Goal: Task Accomplishment & Management: Manage account settings

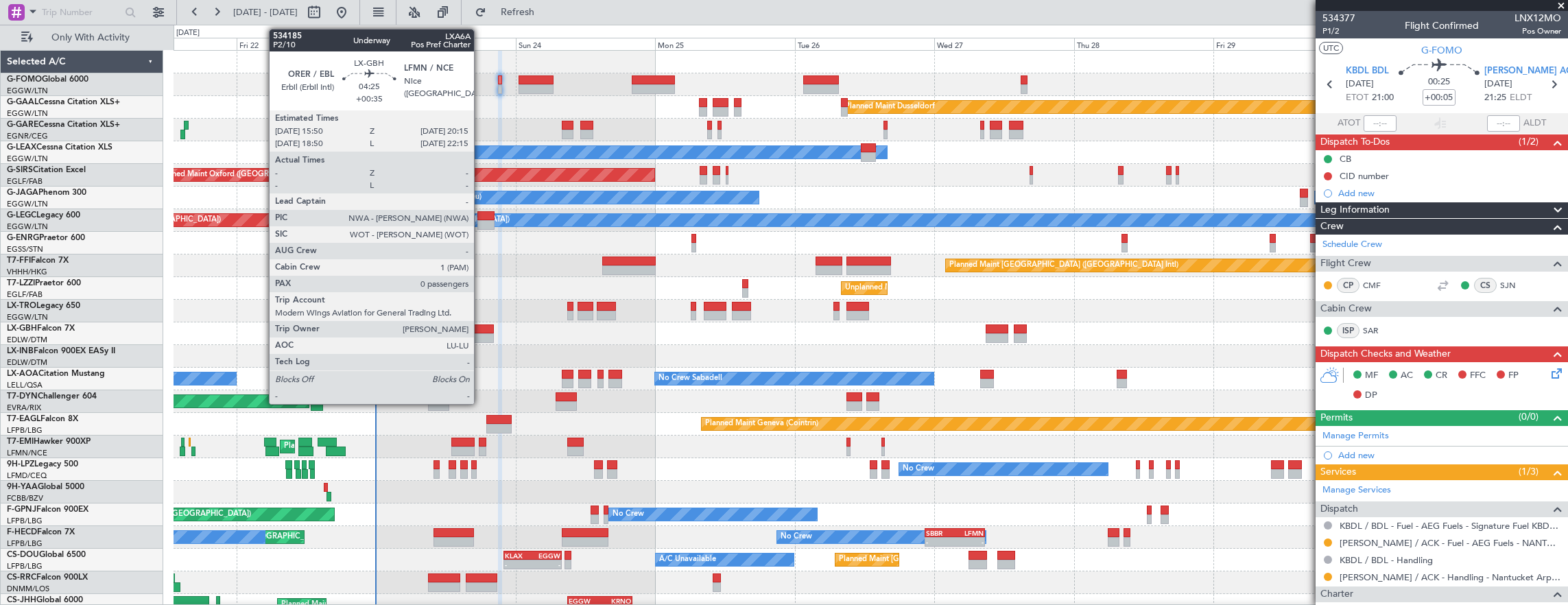
click at [481, 334] on div at bounding box center [481, 339] width 27 height 10
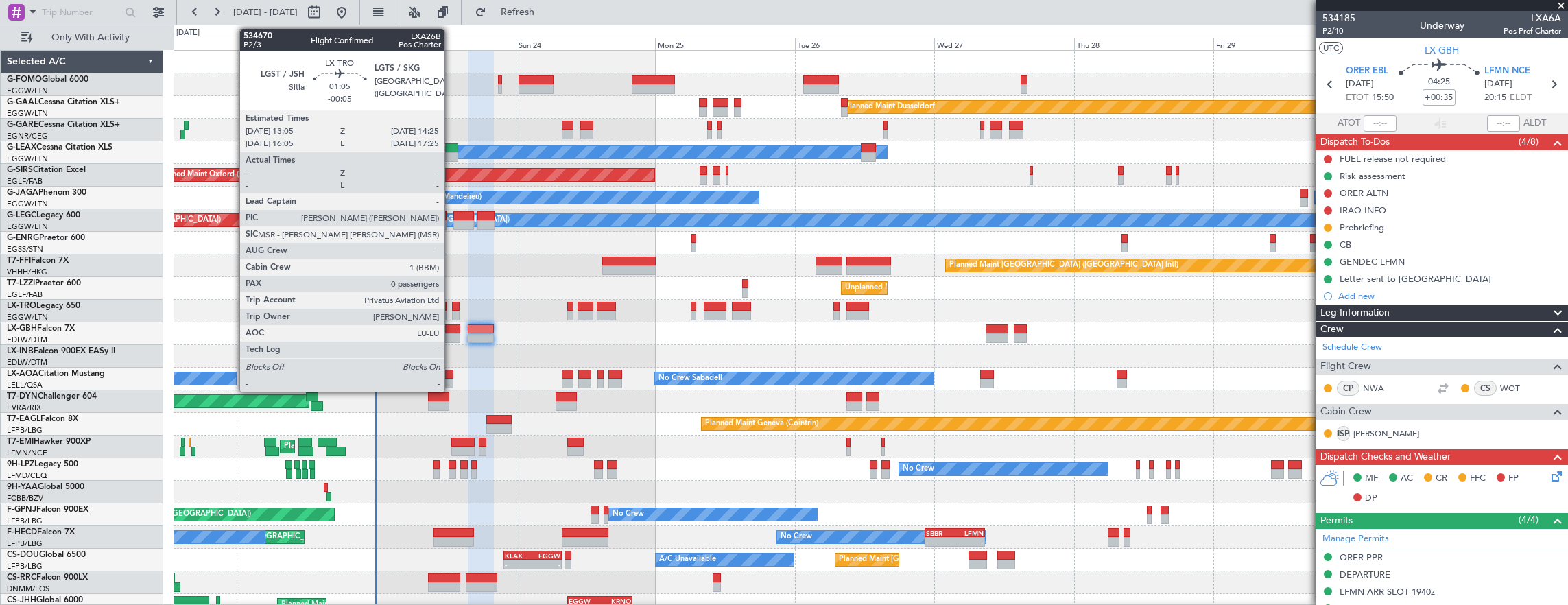
scroll to position [33, 0]
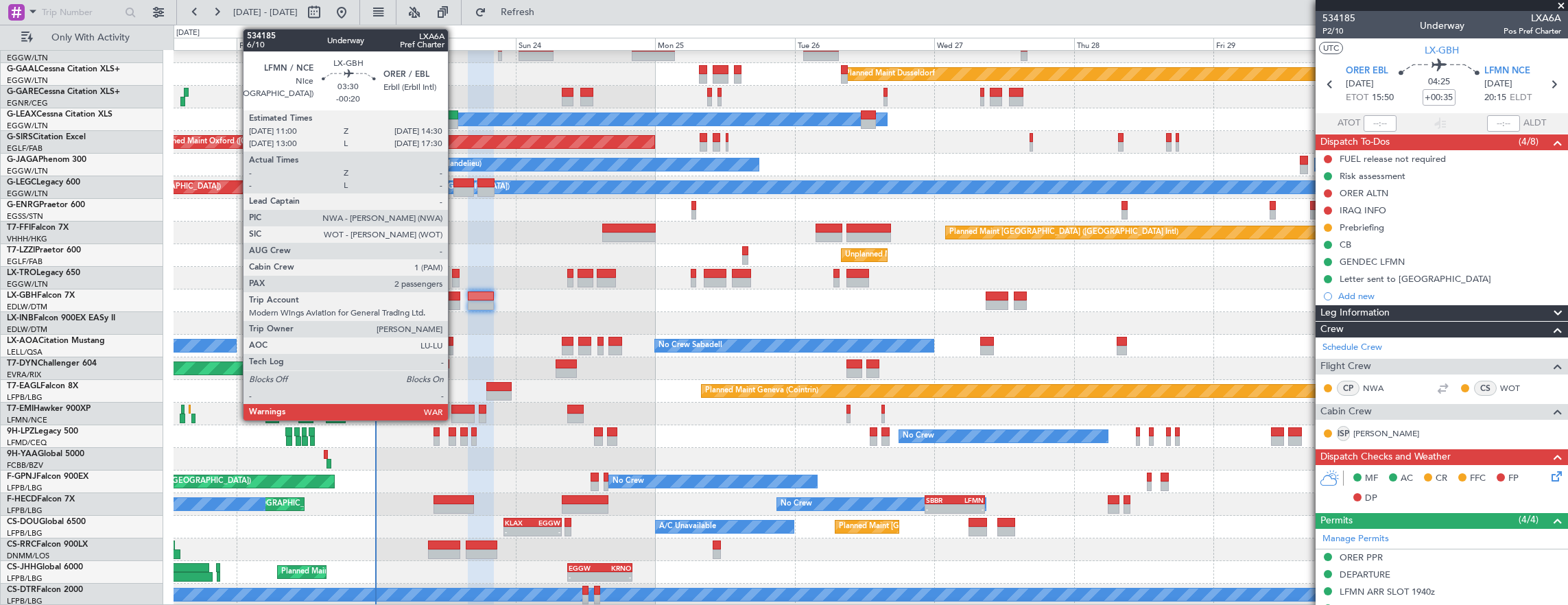
click at [456, 293] on div at bounding box center [450, 297] width 21 height 10
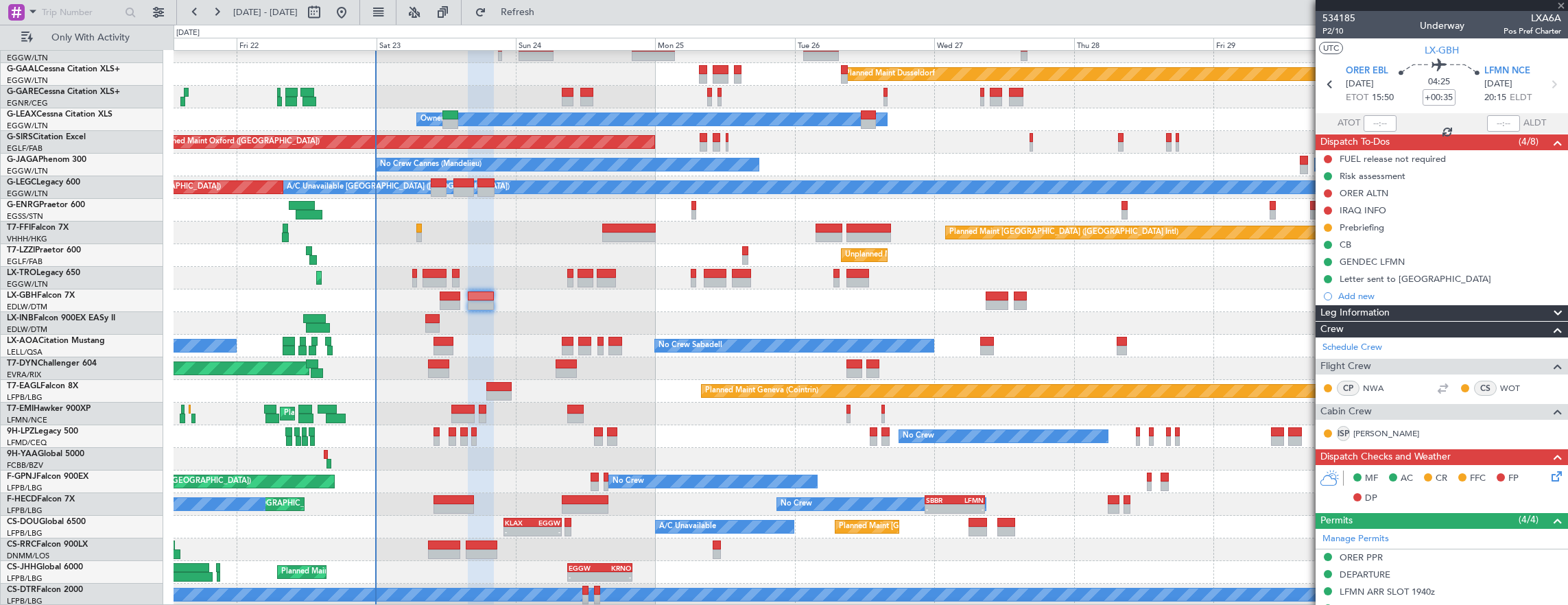
type input "-00:20"
type input "2"
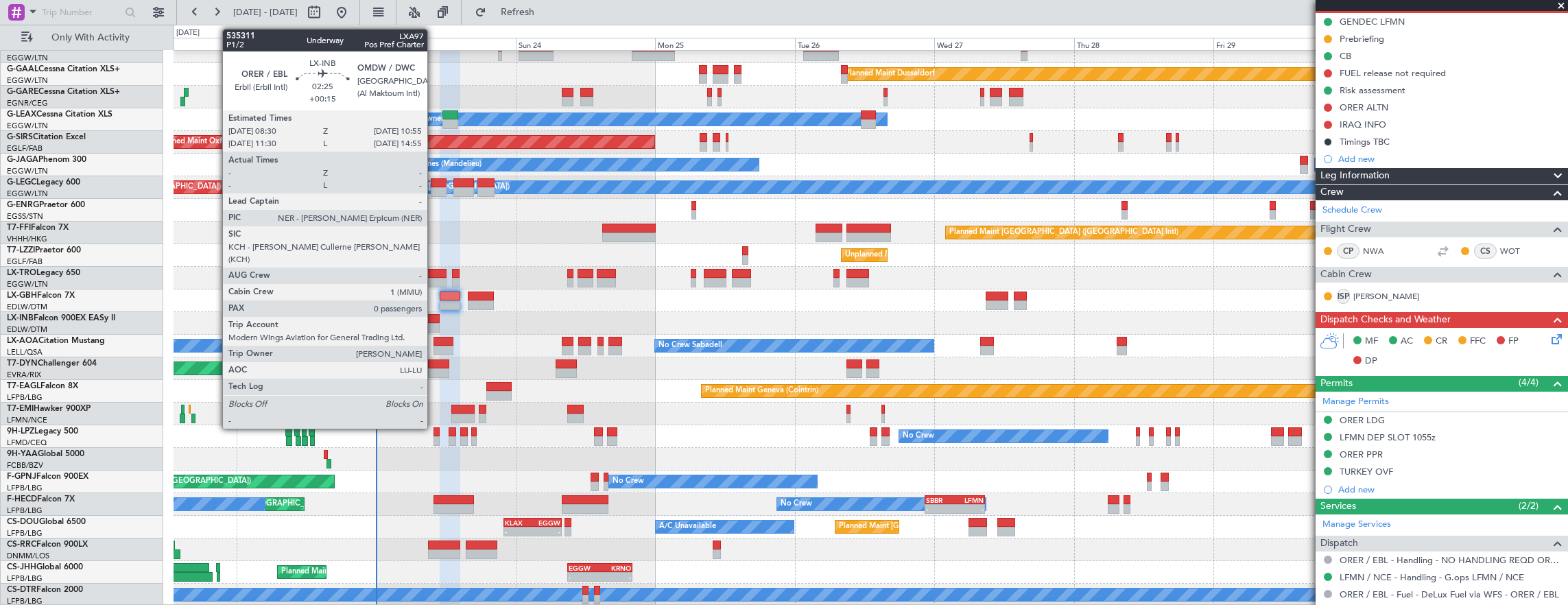
click at [434, 327] on div at bounding box center [432, 328] width 15 height 10
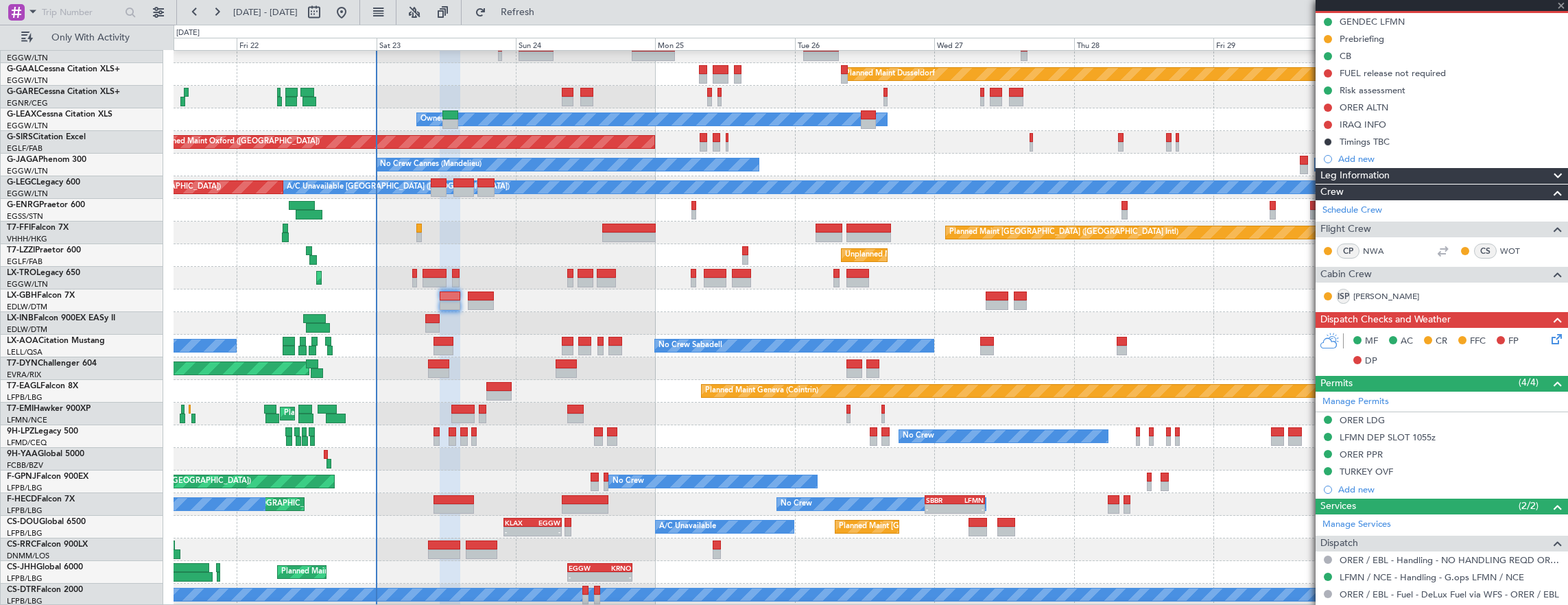
type input "+00:15"
type input "0"
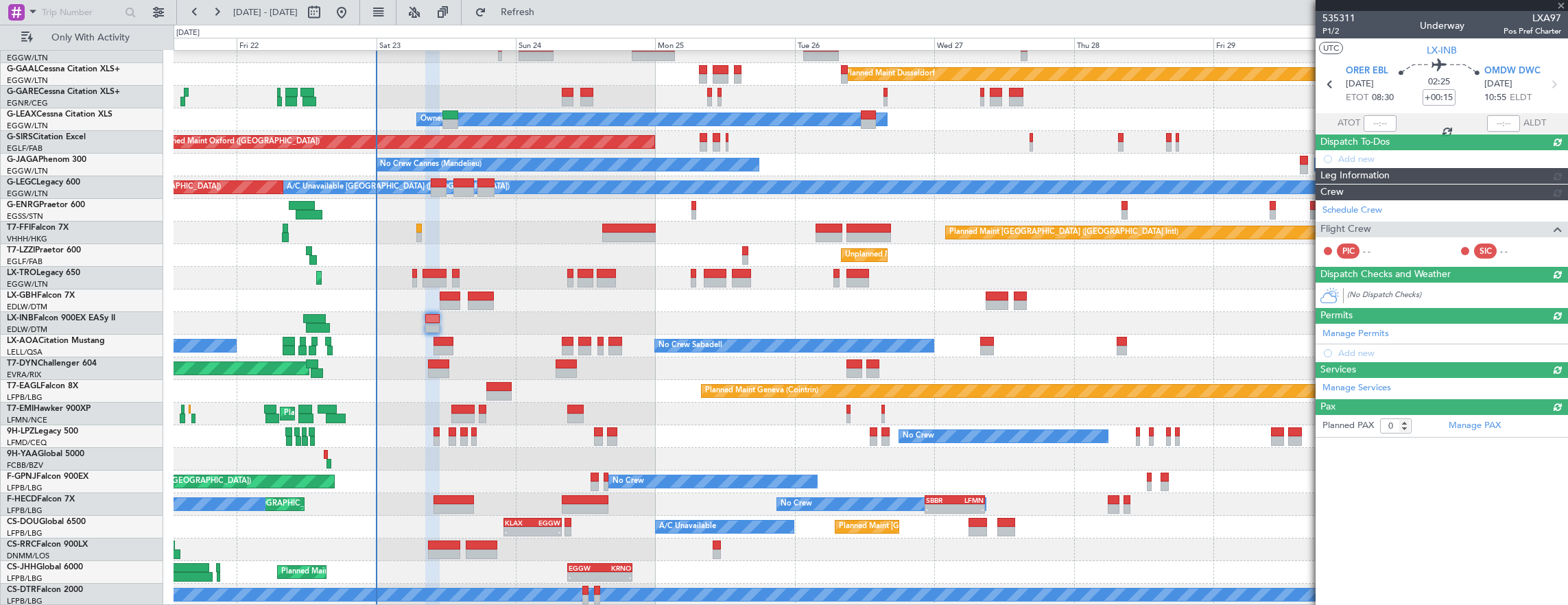
scroll to position [0, 0]
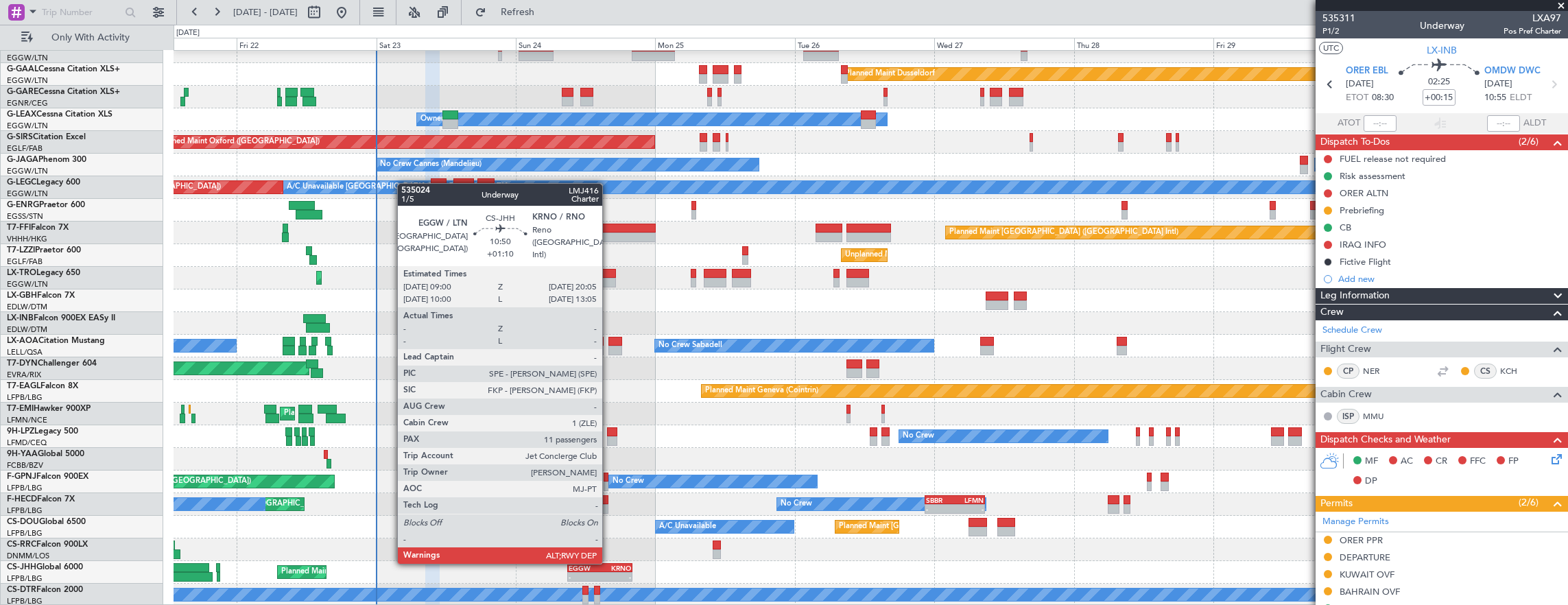
click at [611, 564] on div "KRNO" at bounding box center [615, 568] width 30 height 8
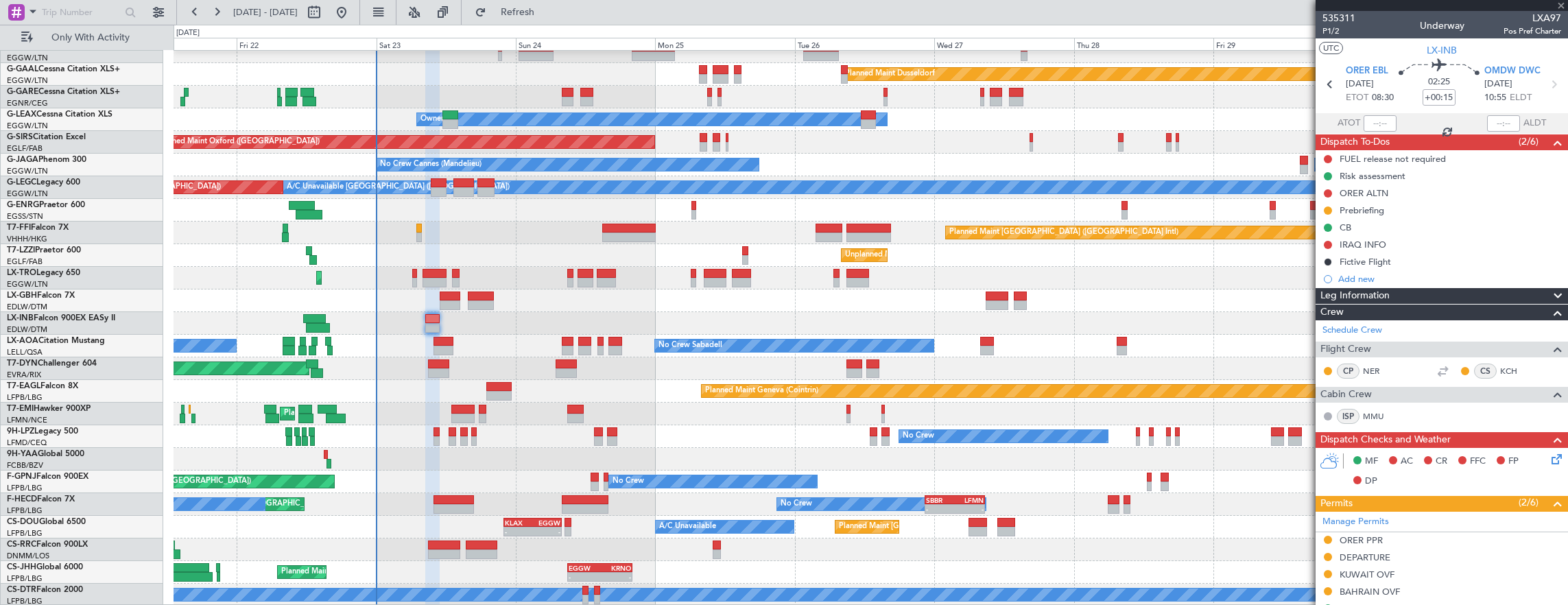
type input "+01:10"
type input "11"
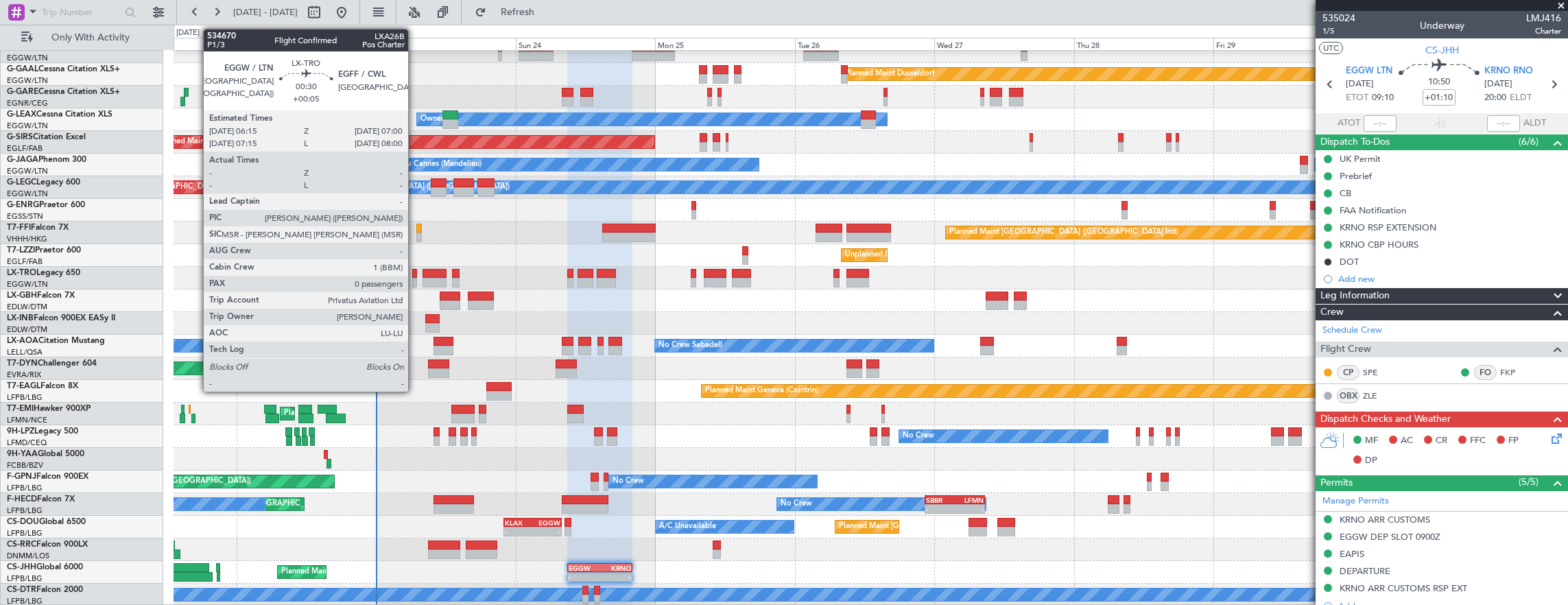
click at [415, 272] on div at bounding box center [414, 274] width 5 height 10
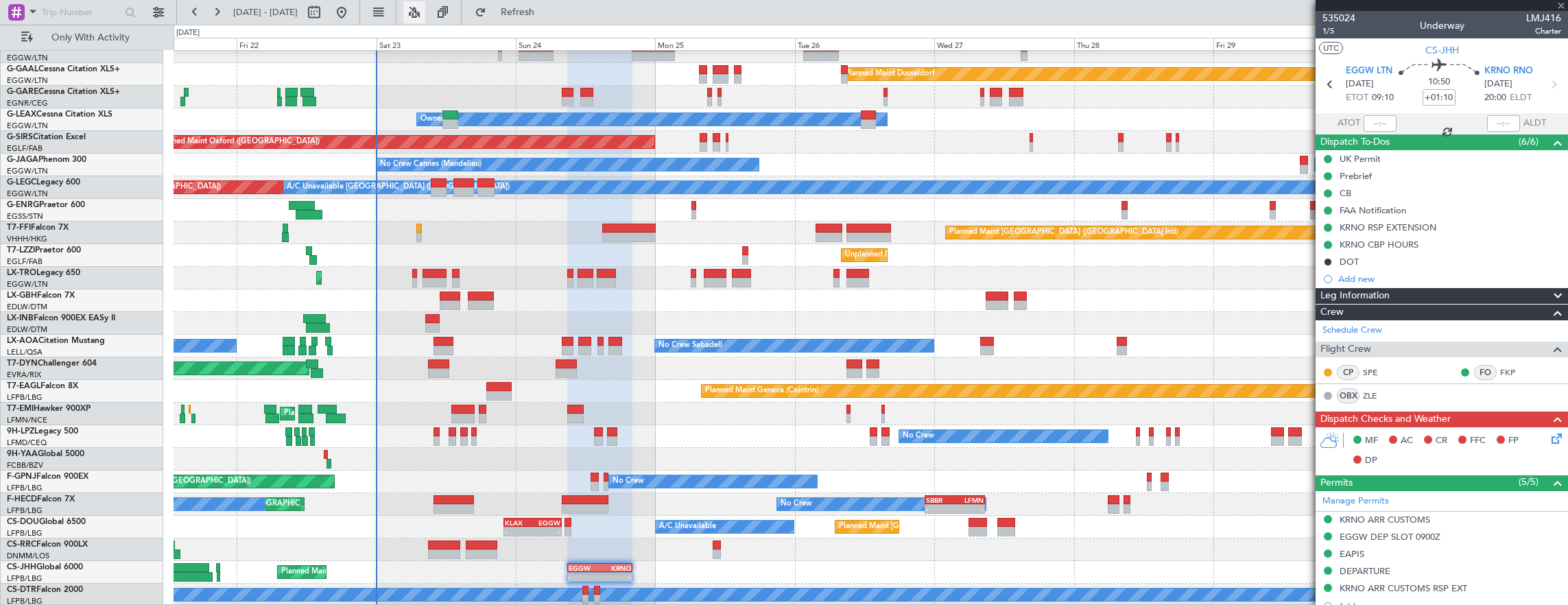
type input "+00:05"
type input "0"
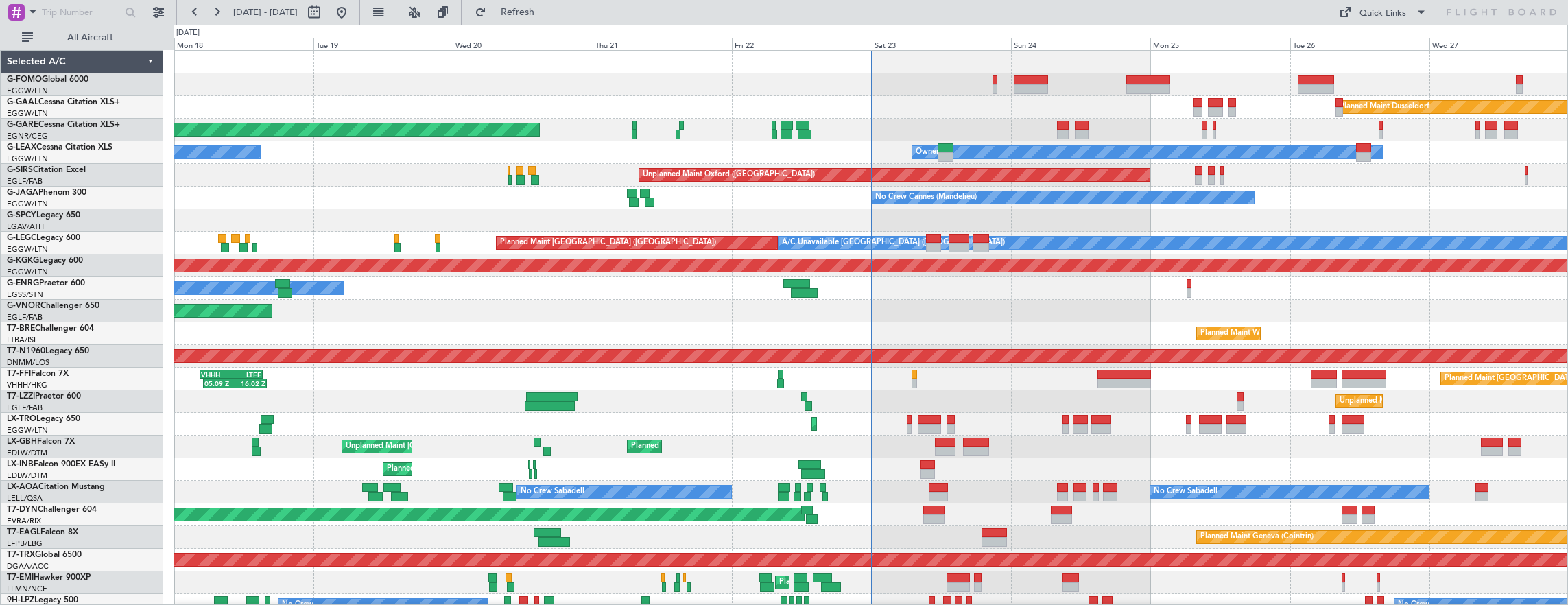
click at [387, 367] on div "Planned Maint [GEOGRAPHIC_DATA] ([GEOGRAPHIC_DATA] Intl) 05:09 Z 16:02 Z VHHH 0…" at bounding box center [871, 378] width 1394 height 23
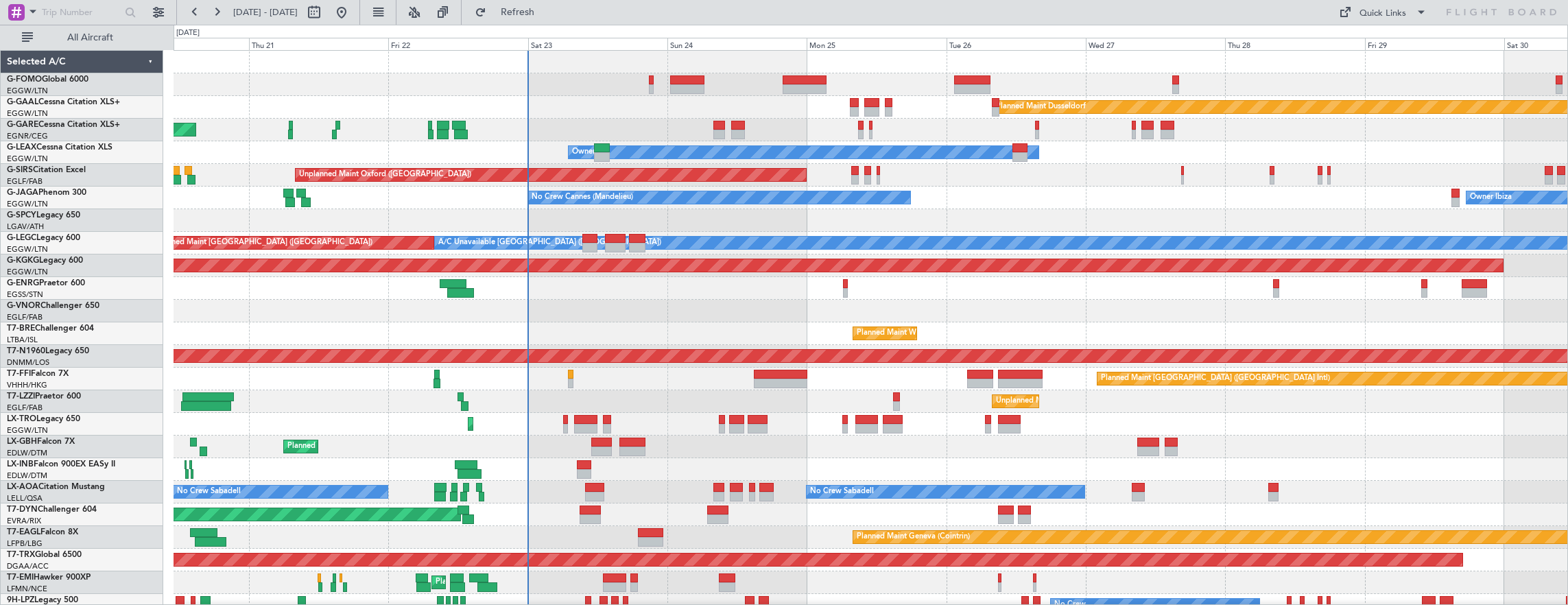
click at [652, 227] on div at bounding box center [871, 220] width 1394 height 23
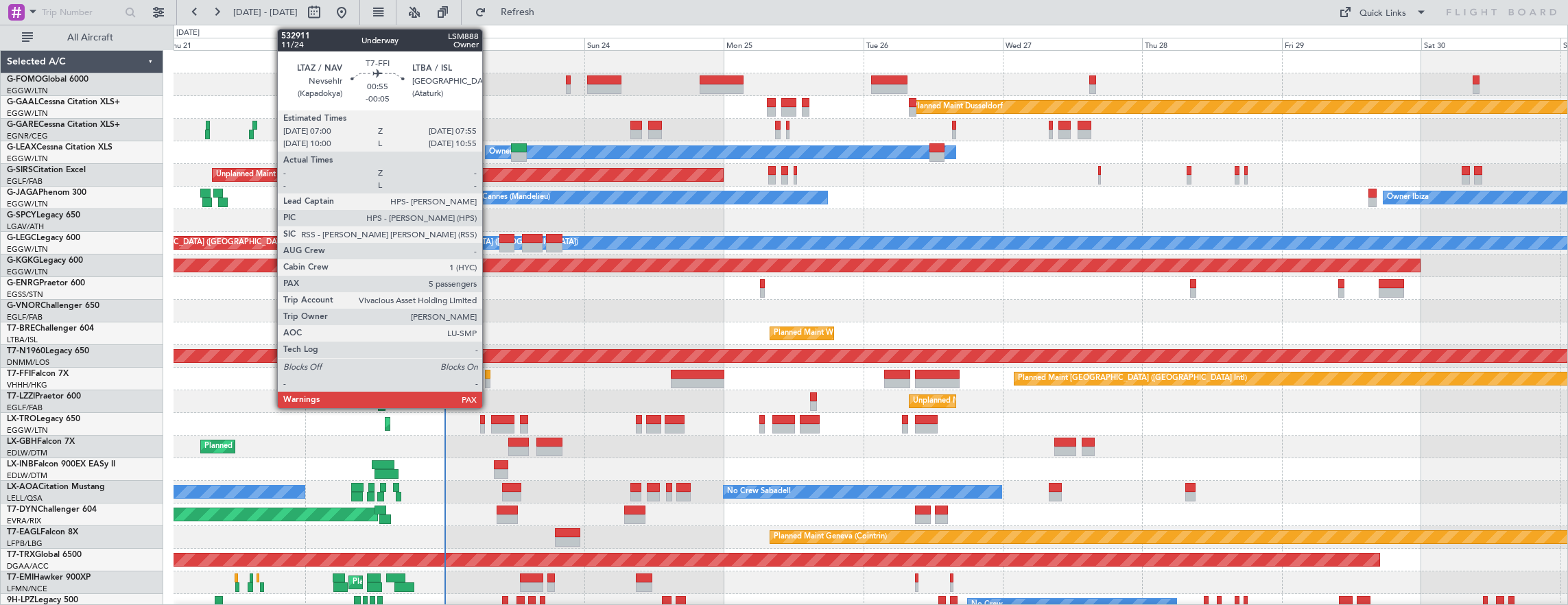
click at [489, 373] on div at bounding box center [488, 375] width 6 height 10
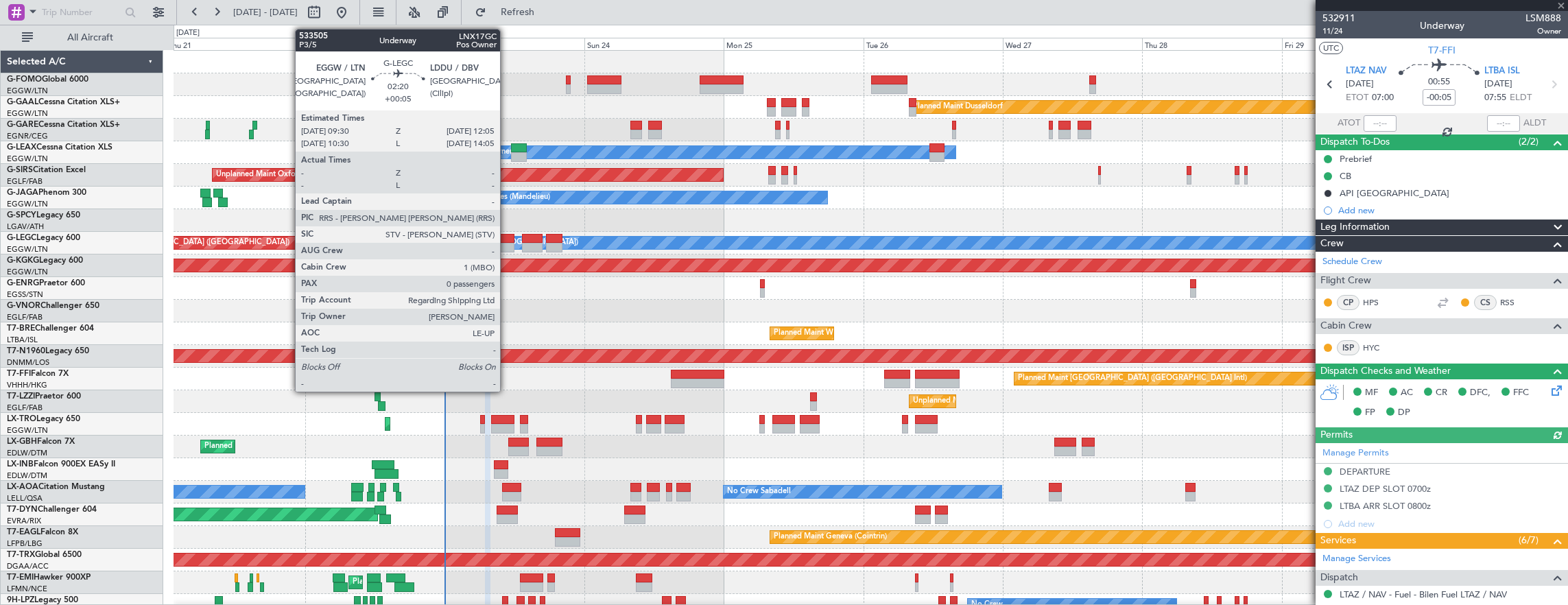
click at [507, 241] on div at bounding box center [507, 239] width 15 height 10
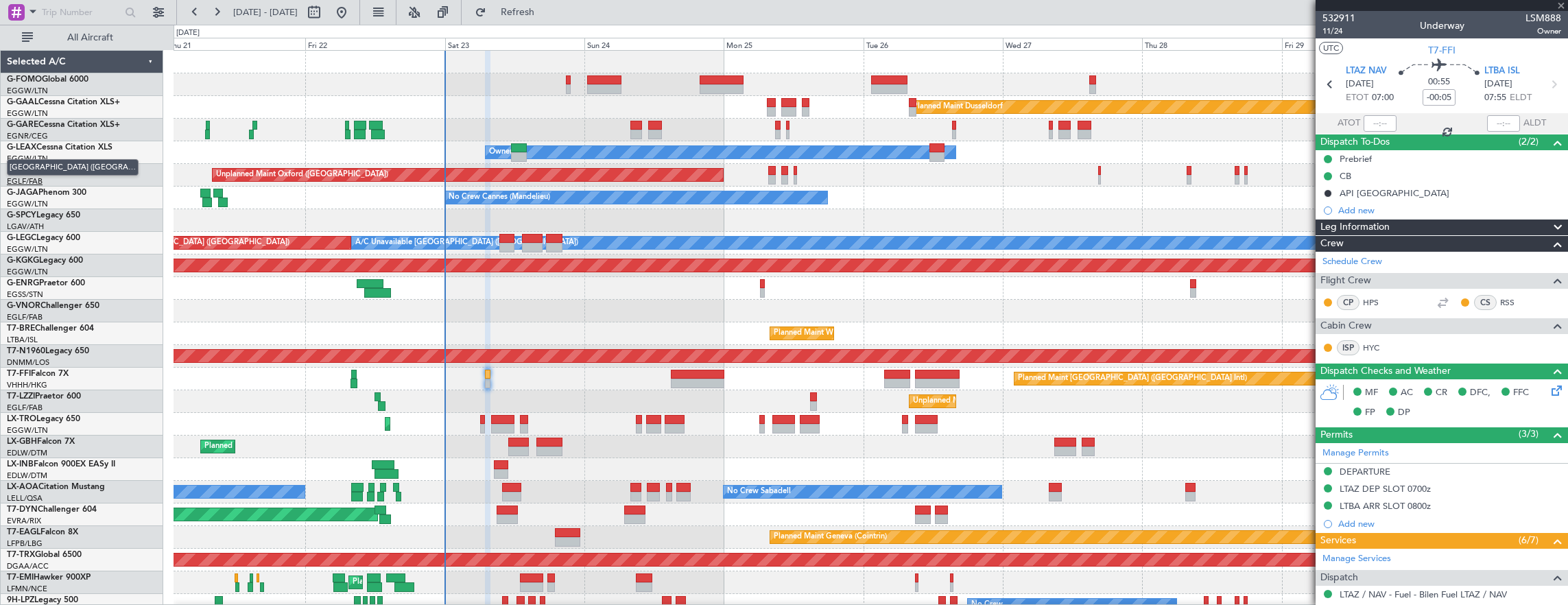
type input "+00:05"
type input "0"
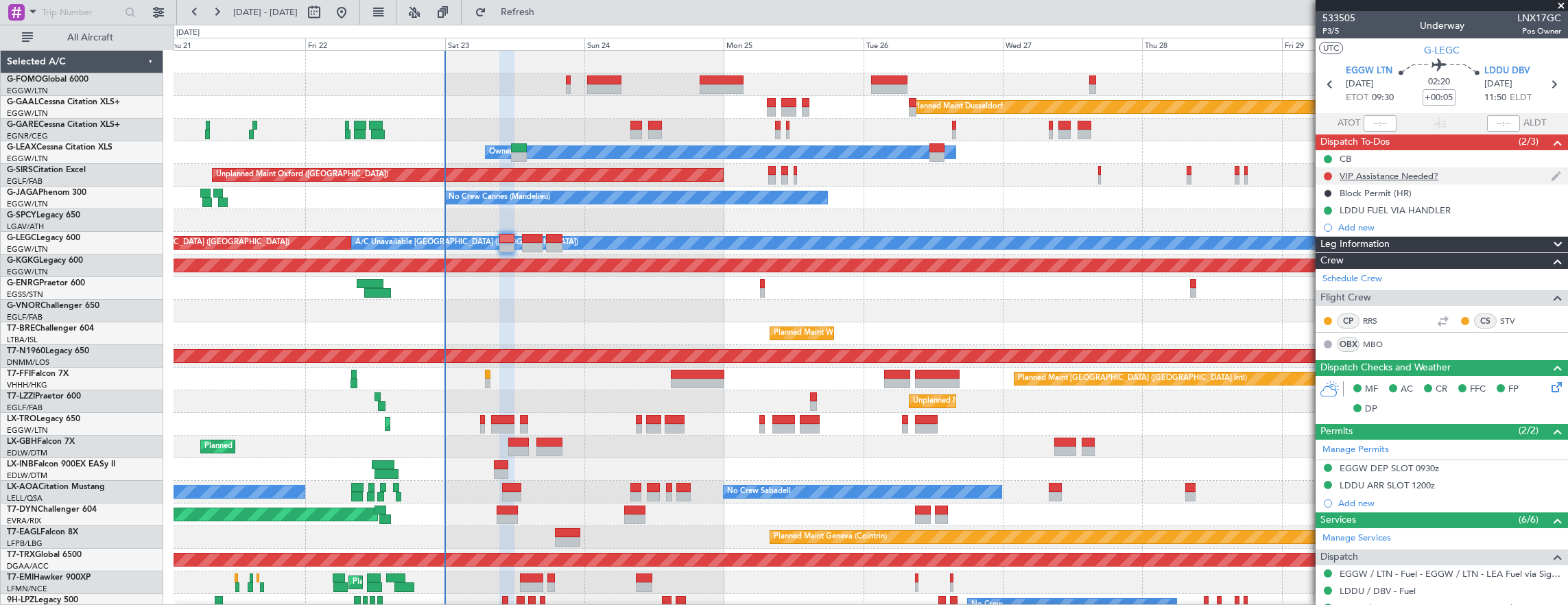
click at [1477, 179] on div "VIP Assistance Needed?" at bounding box center [1441, 175] width 252 height 17
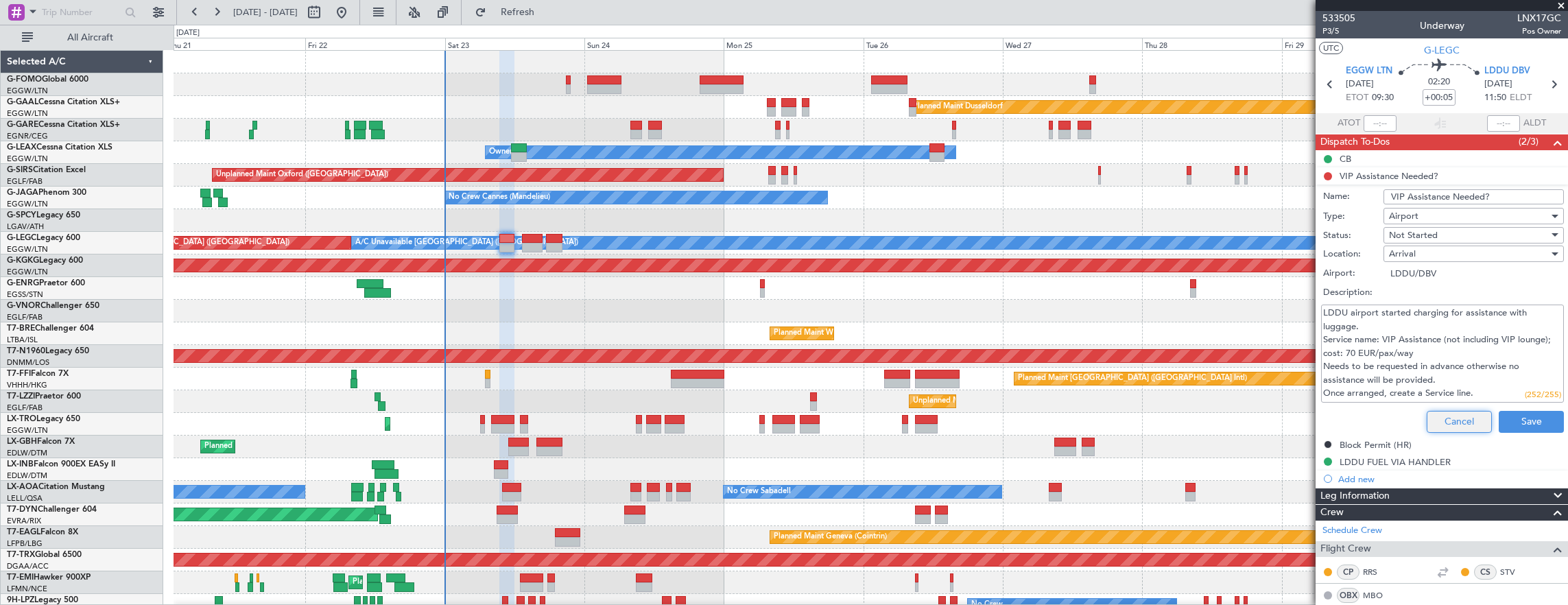
click at [1451, 415] on button "Cancel" at bounding box center [1459, 422] width 65 height 22
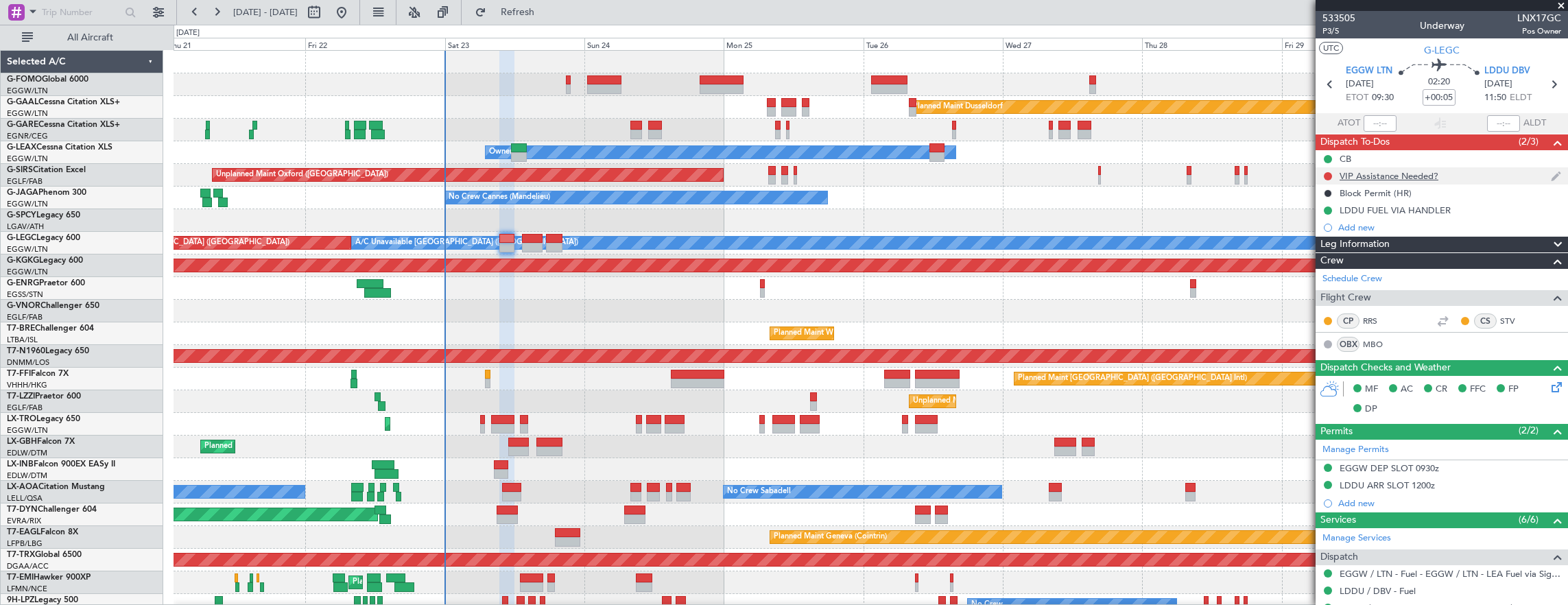
click at [1328, 171] on div at bounding box center [1327, 176] width 11 height 11
click at [1328, 177] on button at bounding box center [1327, 176] width 8 height 8
click at [1326, 251] on span "Cancelled" at bounding box center [1331, 256] width 39 height 14
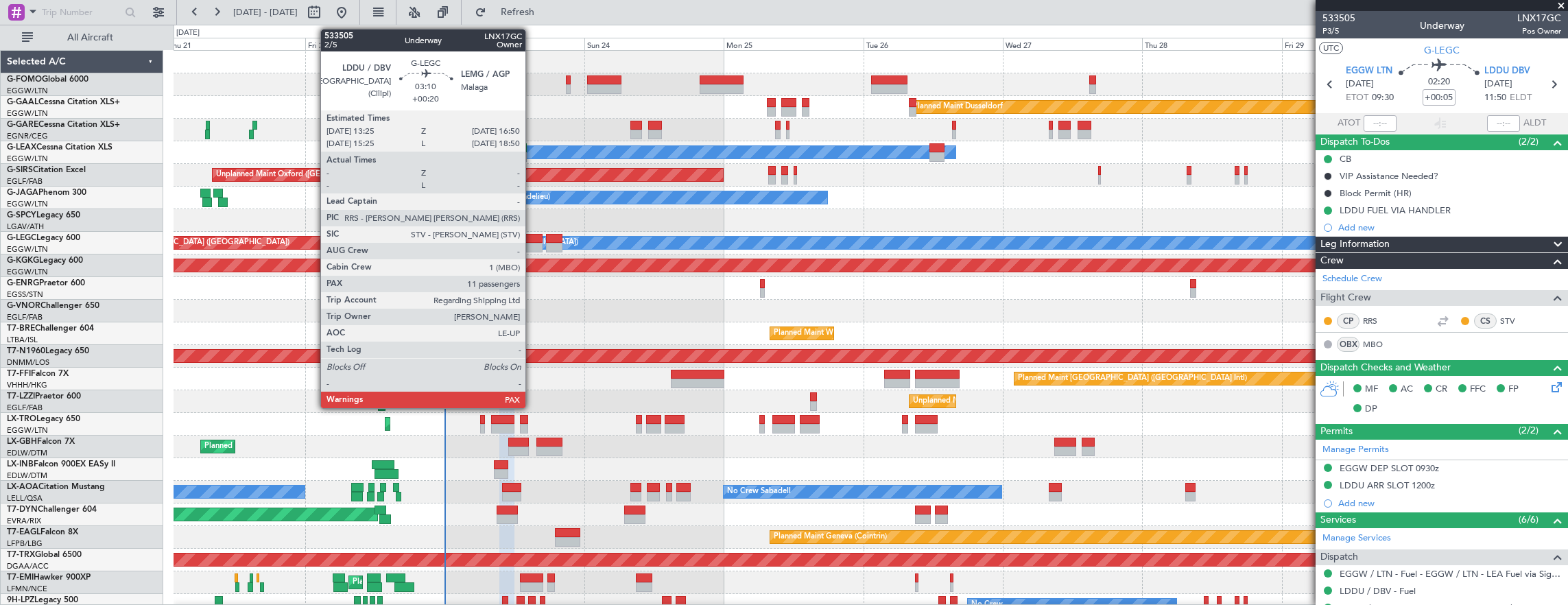
click at [532, 243] on div at bounding box center [532, 248] width 20 height 10
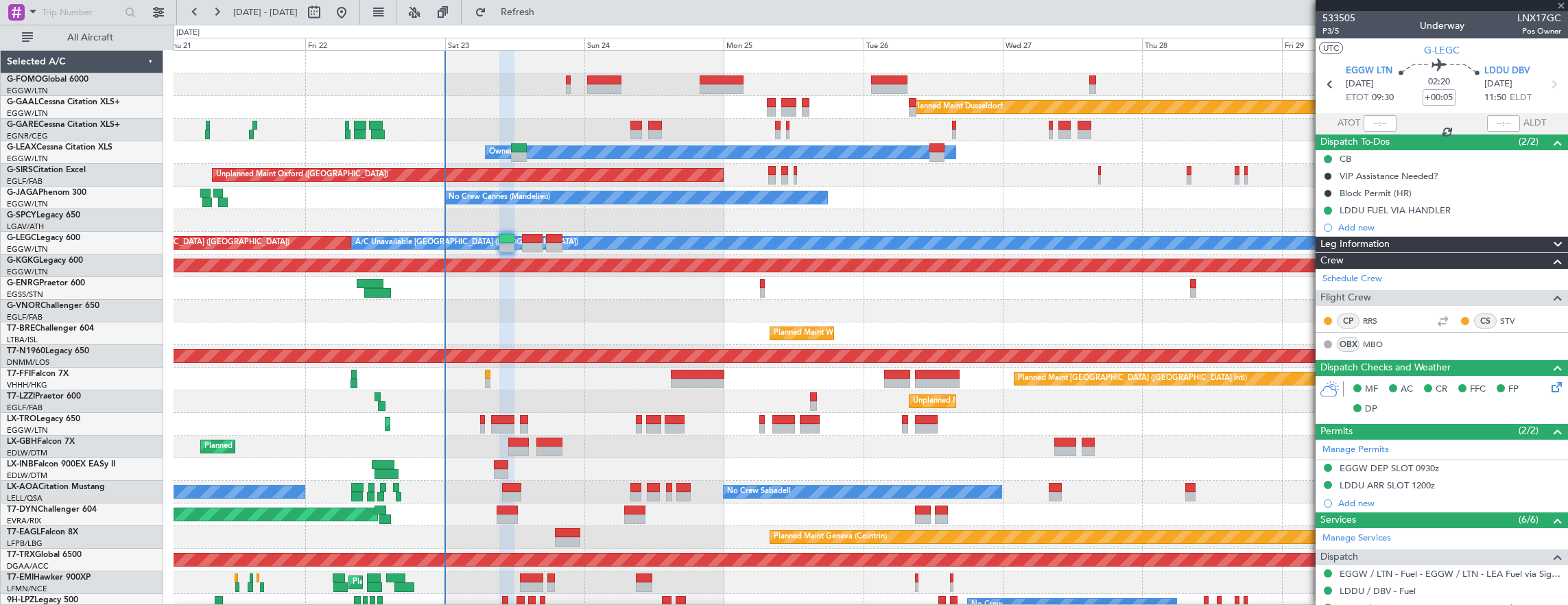
type input "+00:20"
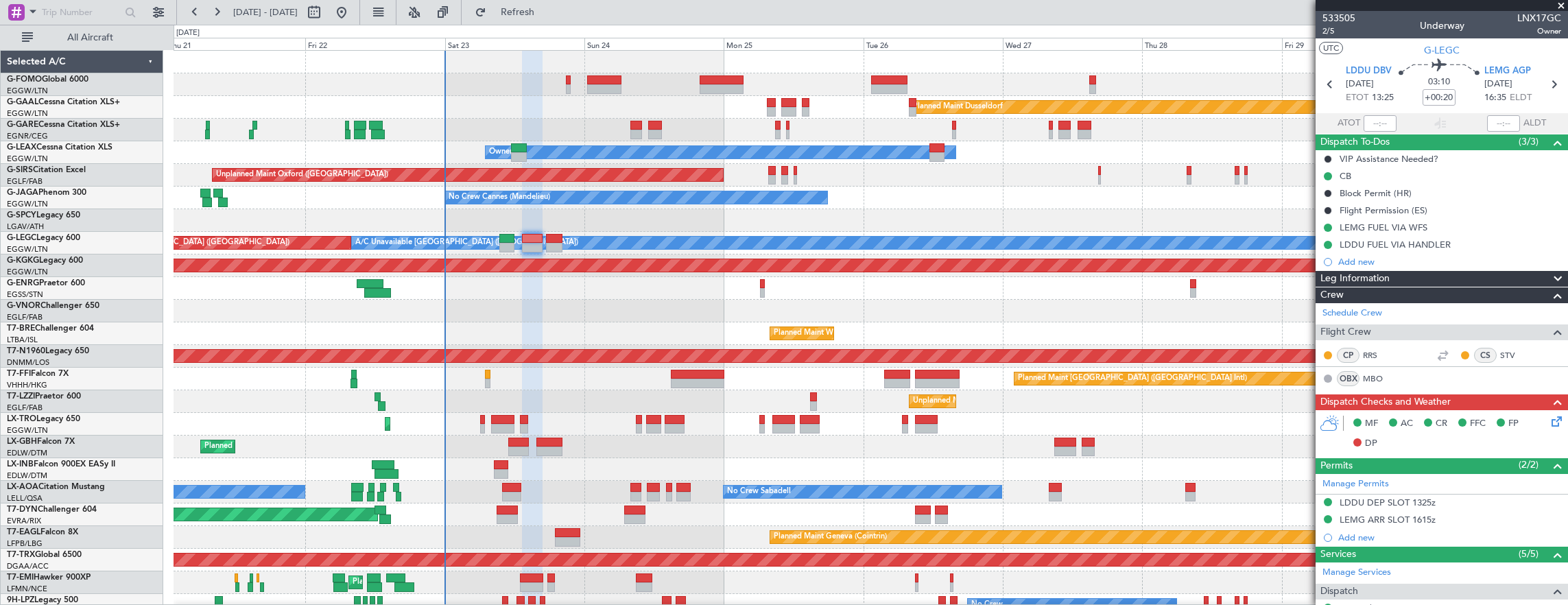
click at [1549, 424] on icon at bounding box center [1554, 418] width 11 height 11
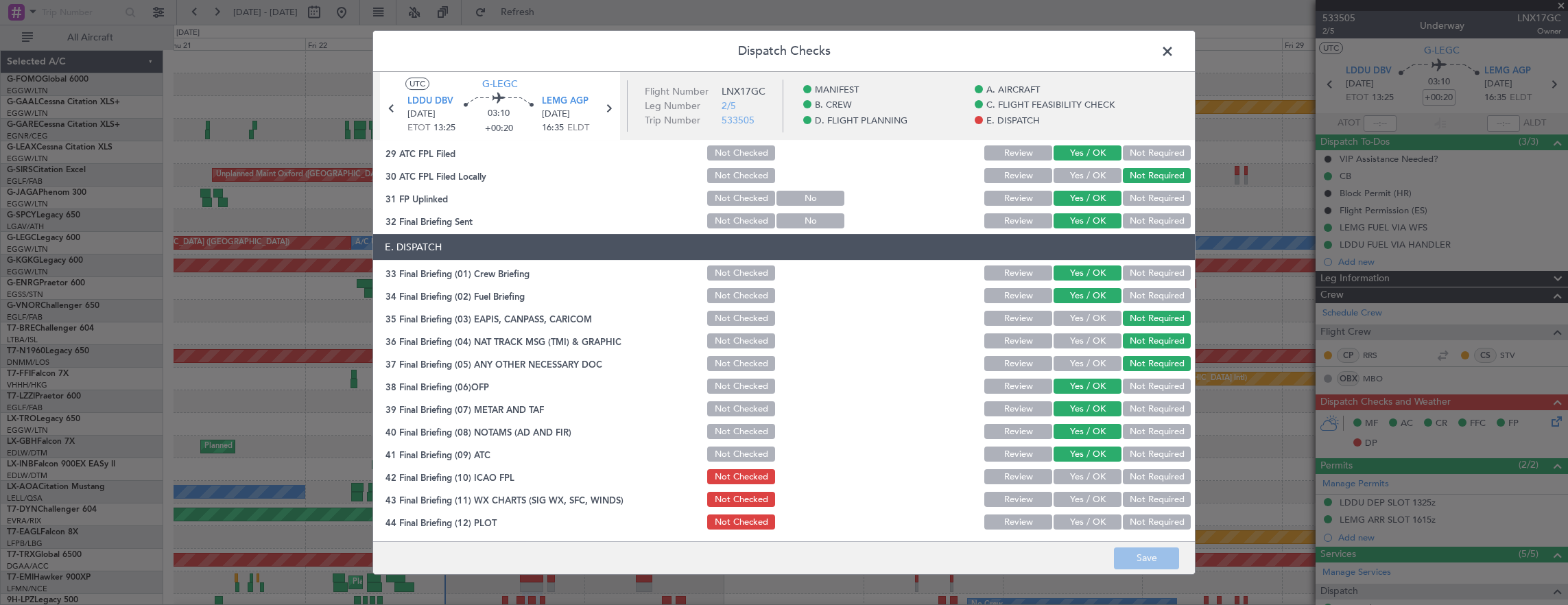
scroll to position [826, 0]
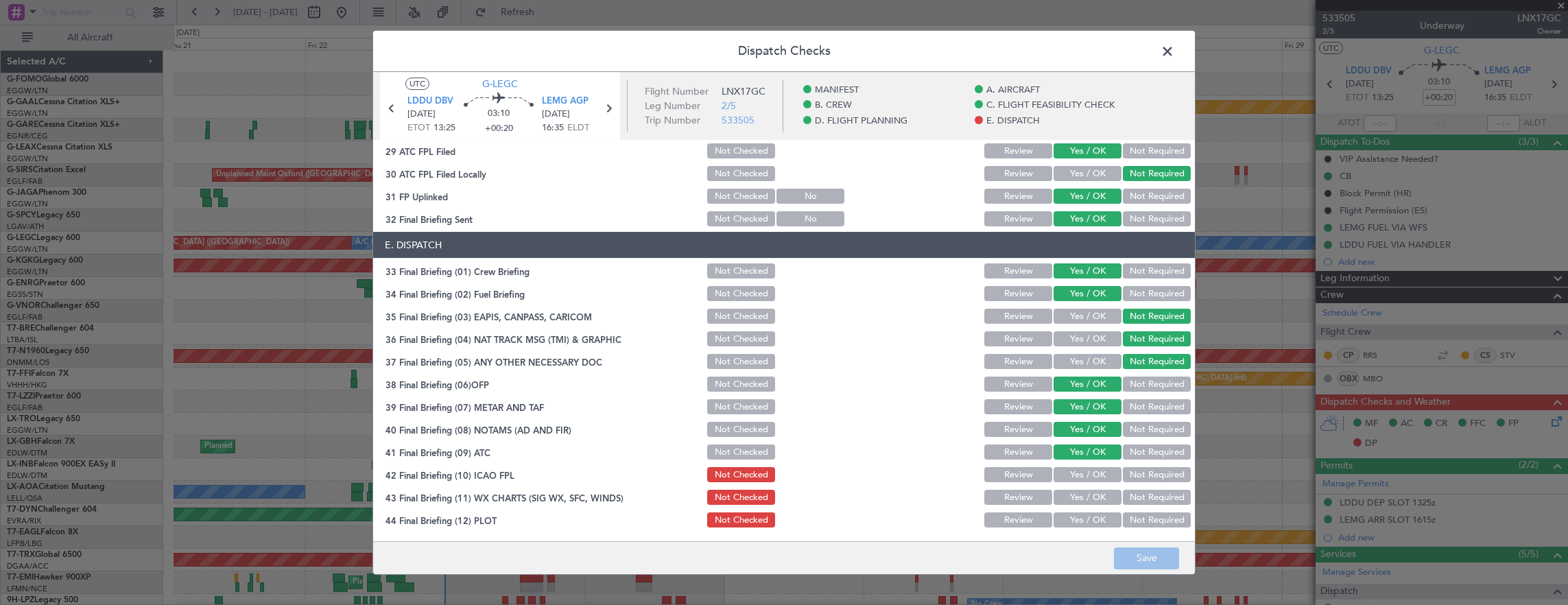
click at [1090, 473] on button "Yes / OK" at bounding box center [1087, 474] width 68 height 15
drag, startPoint x: 1087, startPoint y: 494, endPoint x: 1086, endPoint y: 519, distance: 25.0
click at [1087, 495] on button "Yes / OK" at bounding box center [1087, 497] width 68 height 15
click at [1086, 519] on button "Yes / OK" at bounding box center [1087, 520] width 68 height 15
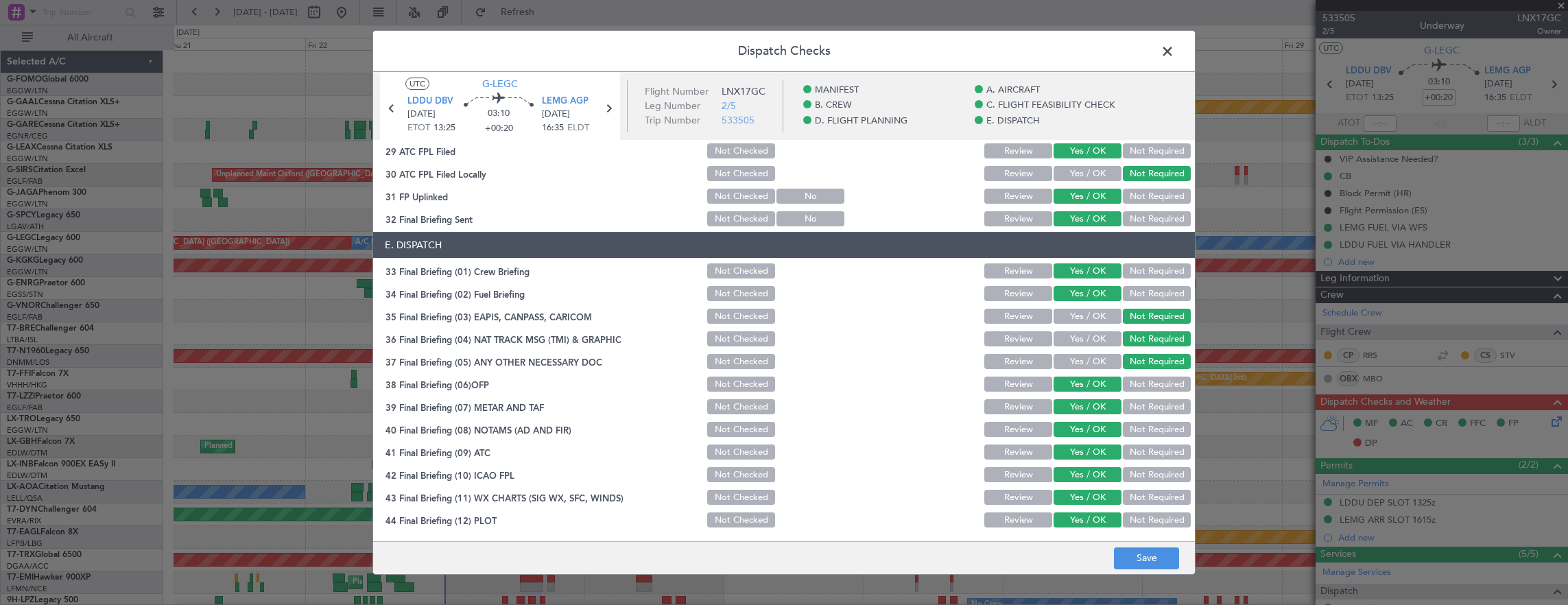
click at [1129, 539] on main "UTC G-LEGC LDDU DBV 23/08/2025 ETOT 13:25 03:10 +00:20 LEMG AGP 23/08/2025 16:3…" at bounding box center [784, 308] width 822 height 474
click at [1139, 566] on button "Save" at bounding box center [1147, 559] width 65 height 22
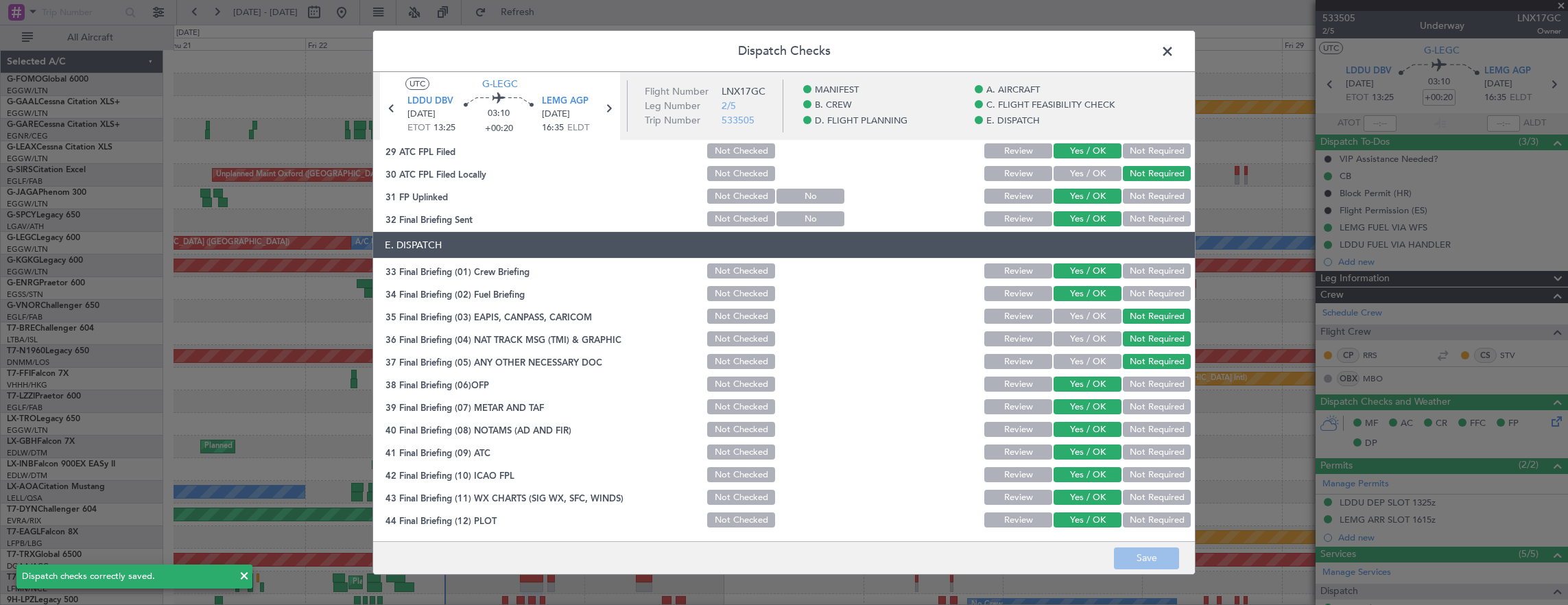
drag, startPoint x: 1168, startPoint y: 57, endPoint x: 1158, endPoint y: 61, distance: 10.8
click at [1174, 57] on span at bounding box center [1174, 55] width 0 height 28
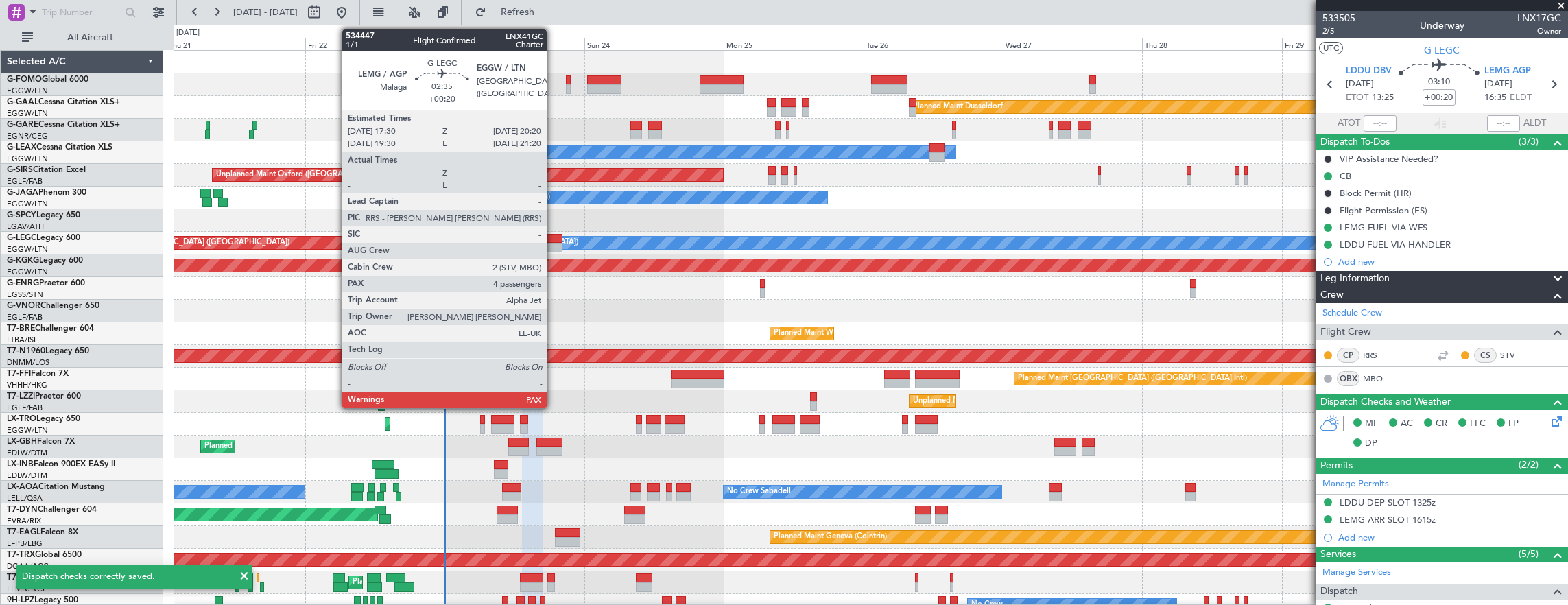
click at [554, 241] on div at bounding box center [554, 239] width 17 height 10
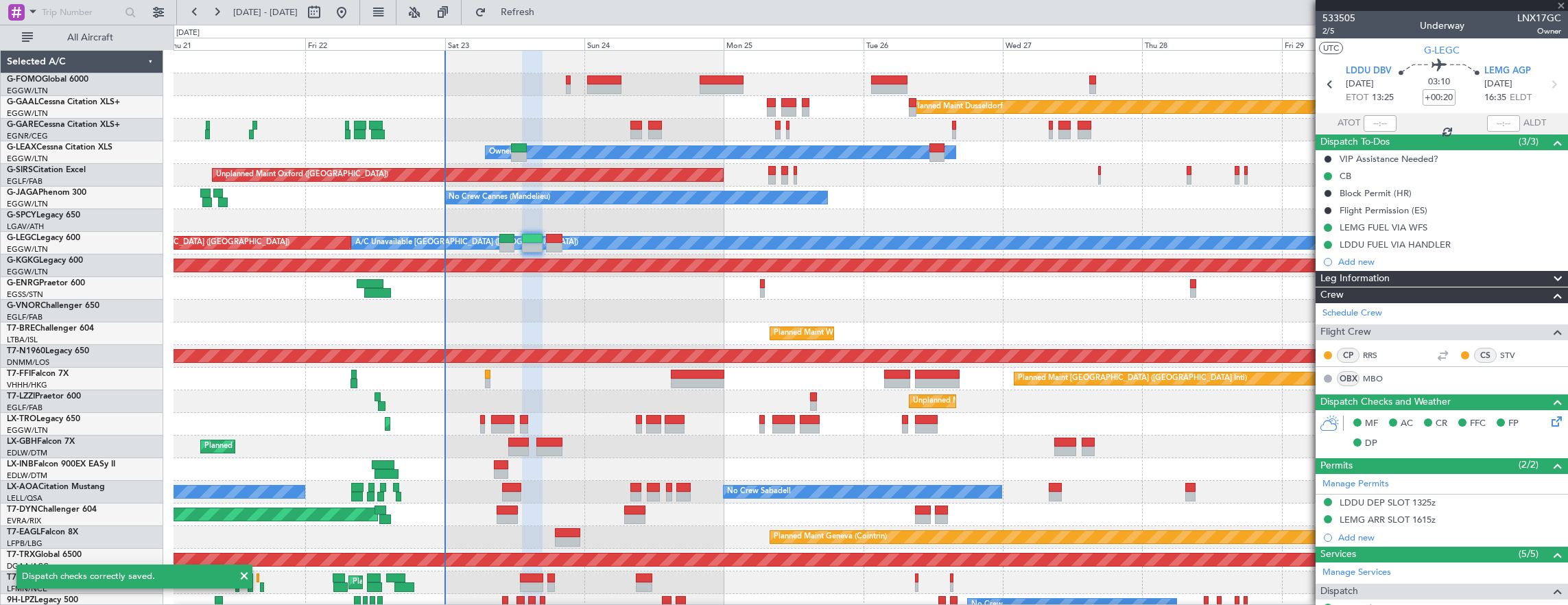
type input "4"
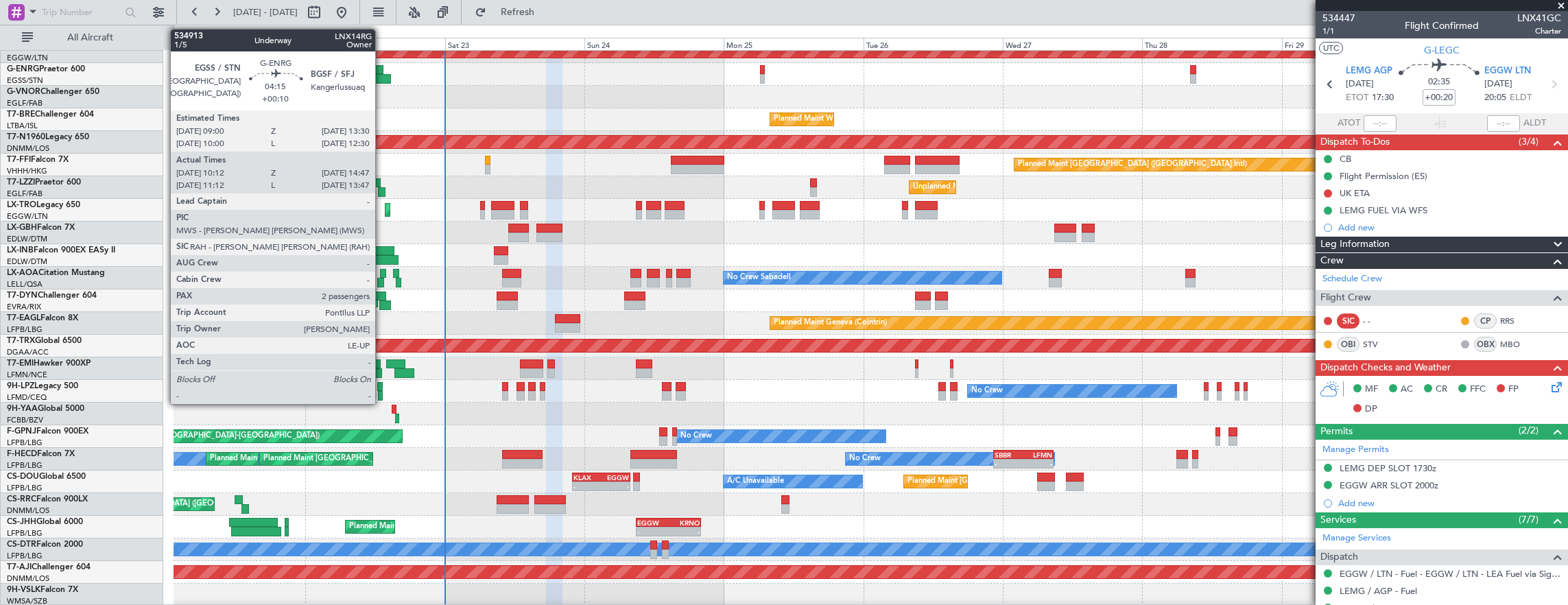
scroll to position [214, 0]
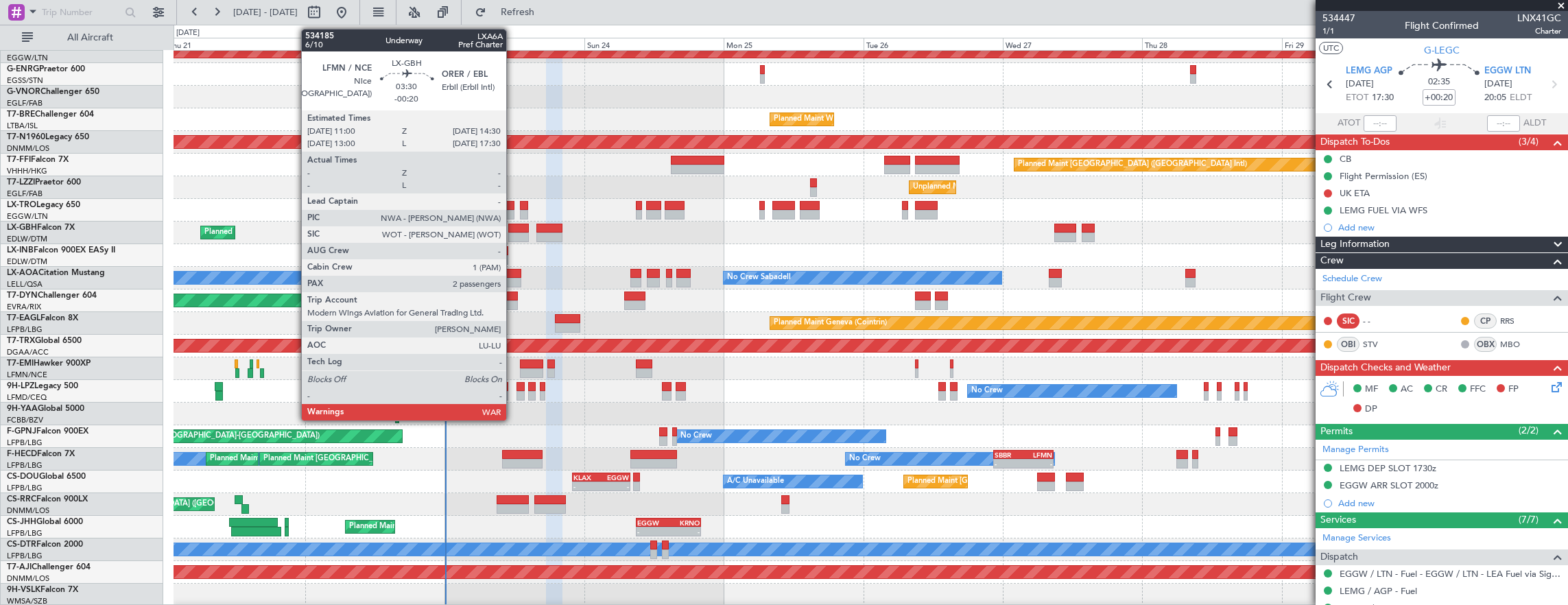
click at [514, 235] on div at bounding box center [518, 238] width 21 height 10
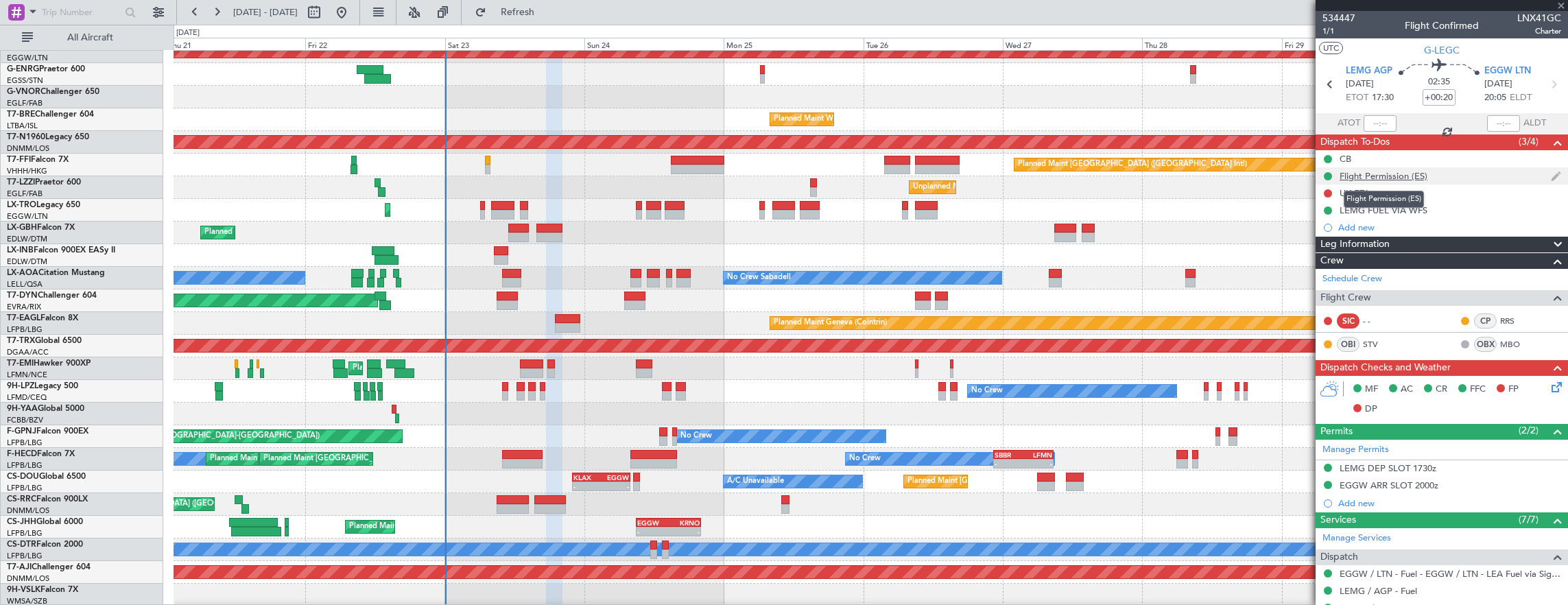
type input "-00:20"
type input "2"
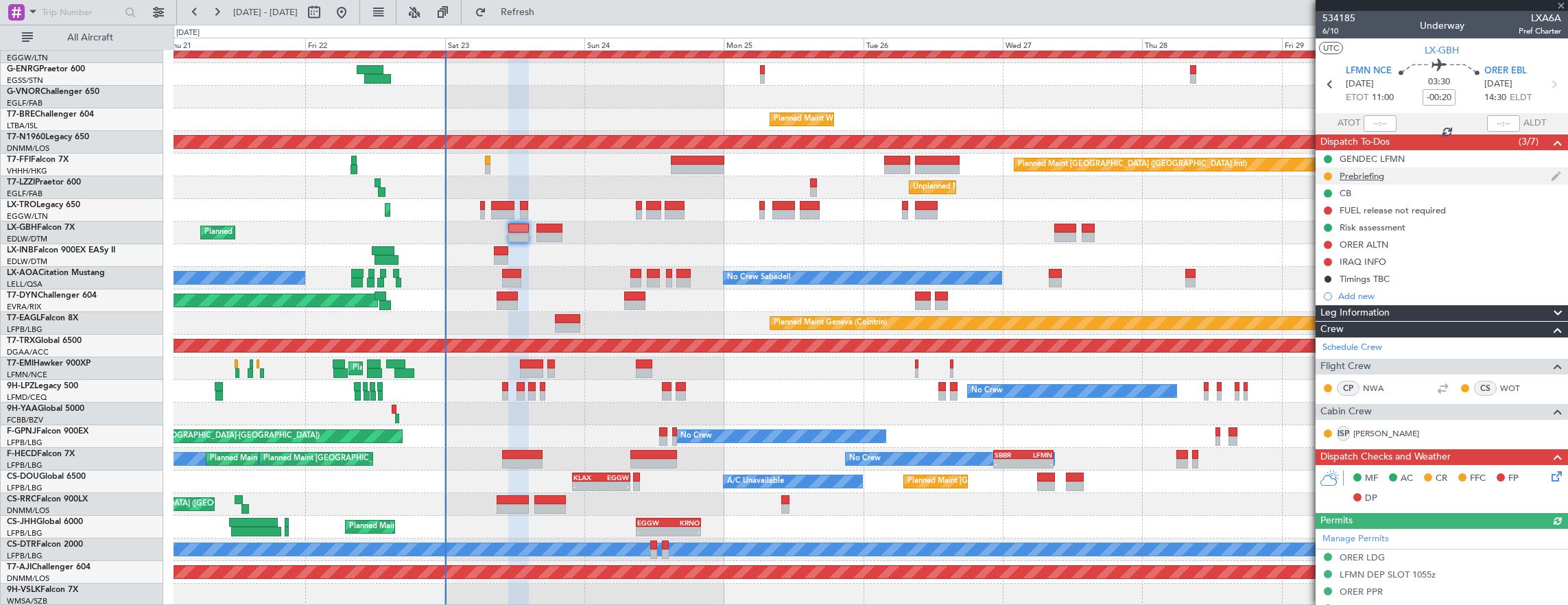
click at [1413, 179] on div "Prebriefing" at bounding box center [1441, 175] width 252 height 17
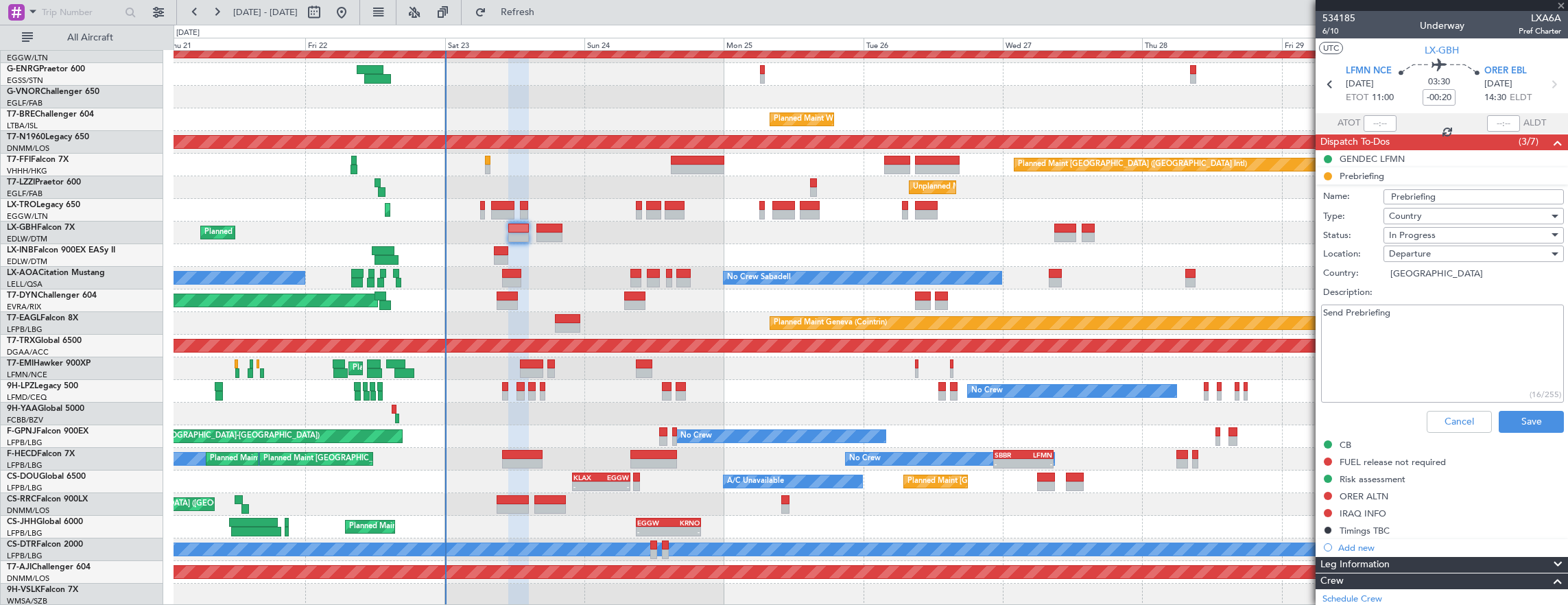
click at [1440, 345] on textarea "Send Prebriefing" at bounding box center [1442, 354] width 243 height 98
paste textarea "24.000lbs for the first leg tomorrow and 19.000lbs for the return"
paste textarea
click at [1437, 233] on div "In Progress" at bounding box center [1469, 235] width 160 height 21
click at [1449, 295] on span "Completed" at bounding box center [1467, 302] width 160 height 21
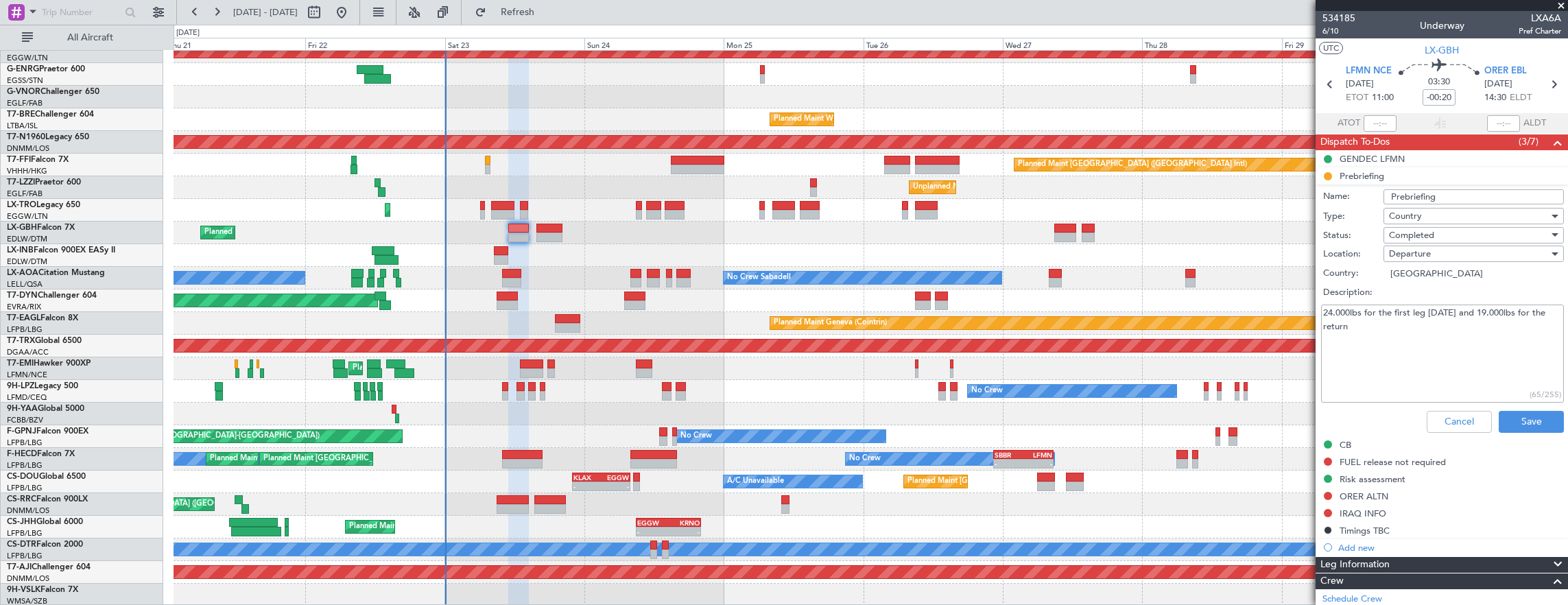
click at [1472, 314] on textarea "24.000lbs for the first leg tomorrow and 19.000lbs for the return" at bounding box center [1442, 354] width 243 height 98
drag, startPoint x: 1472, startPoint y: 314, endPoint x: 1484, endPoint y: 313, distance: 12.0
click at [1484, 313] on textarea "24.000lbs for the first leg tomorrow and 19.000lbs for the return" at bounding box center [1442, 354] width 243 height 98
click at [1490, 313] on textarea "24.000lbs for the first leg tomorrow and 19.000lbs for the return" at bounding box center [1442, 354] width 243 height 98
drag, startPoint x: 1487, startPoint y: 311, endPoint x: 1526, endPoint y: 311, distance: 39.0
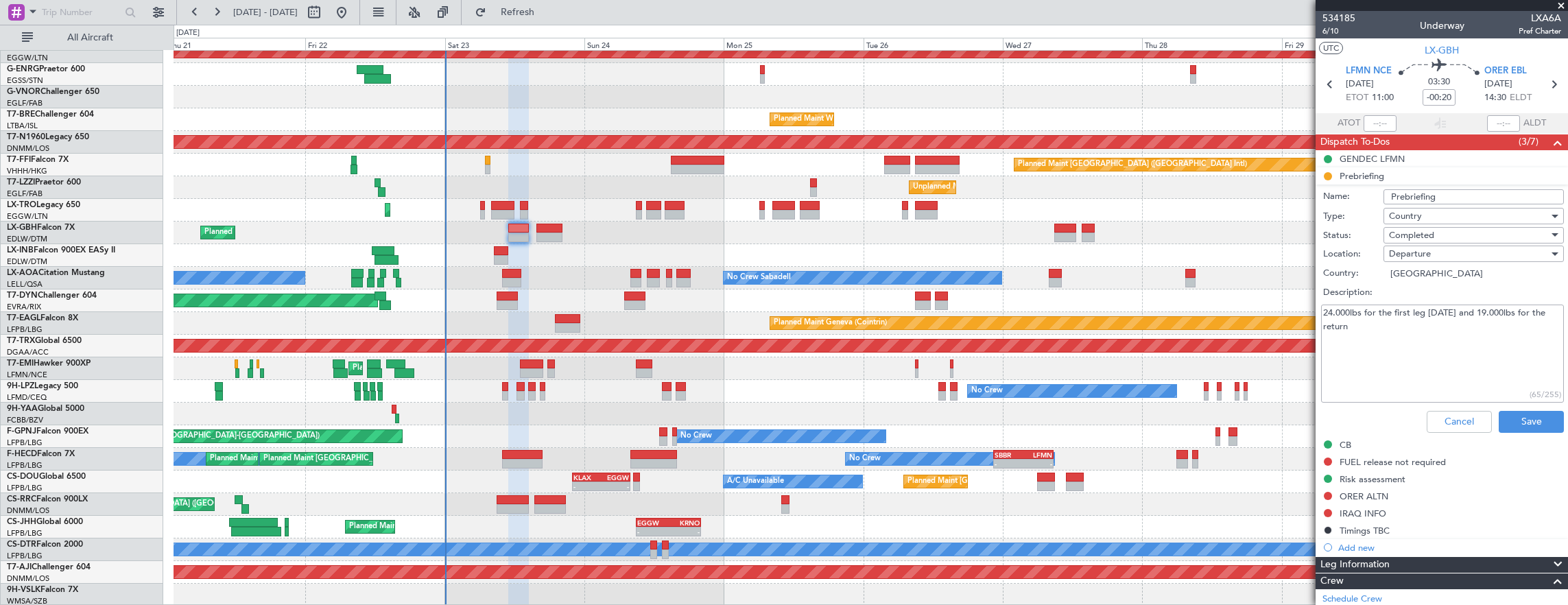
click at [1526, 311] on textarea "24.000lbs for the first leg tomorrow and 19.000lbs for the return" at bounding box center [1442, 354] width 243 height 98
drag, startPoint x: 1494, startPoint y: 344, endPoint x: 1367, endPoint y: 307, distance: 132.3
click at [1367, 307] on textarea "24.000lbs for the first leg tomorrow and 19.000lbs for the return" at bounding box center [1442, 354] width 243 height 98
type textarea "24.000lbs"
click at [1525, 419] on button "Save" at bounding box center [1532, 422] width 65 height 22
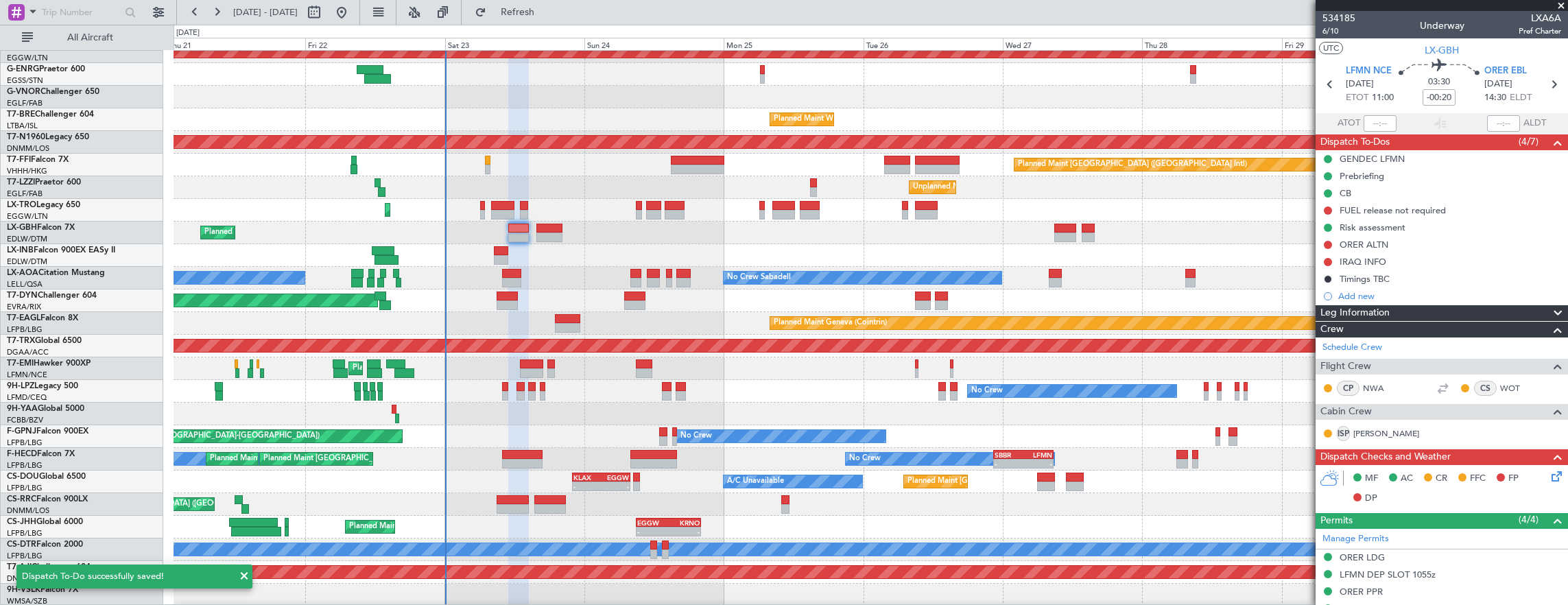
click at [550, 224] on div at bounding box center [549, 229] width 27 height 10
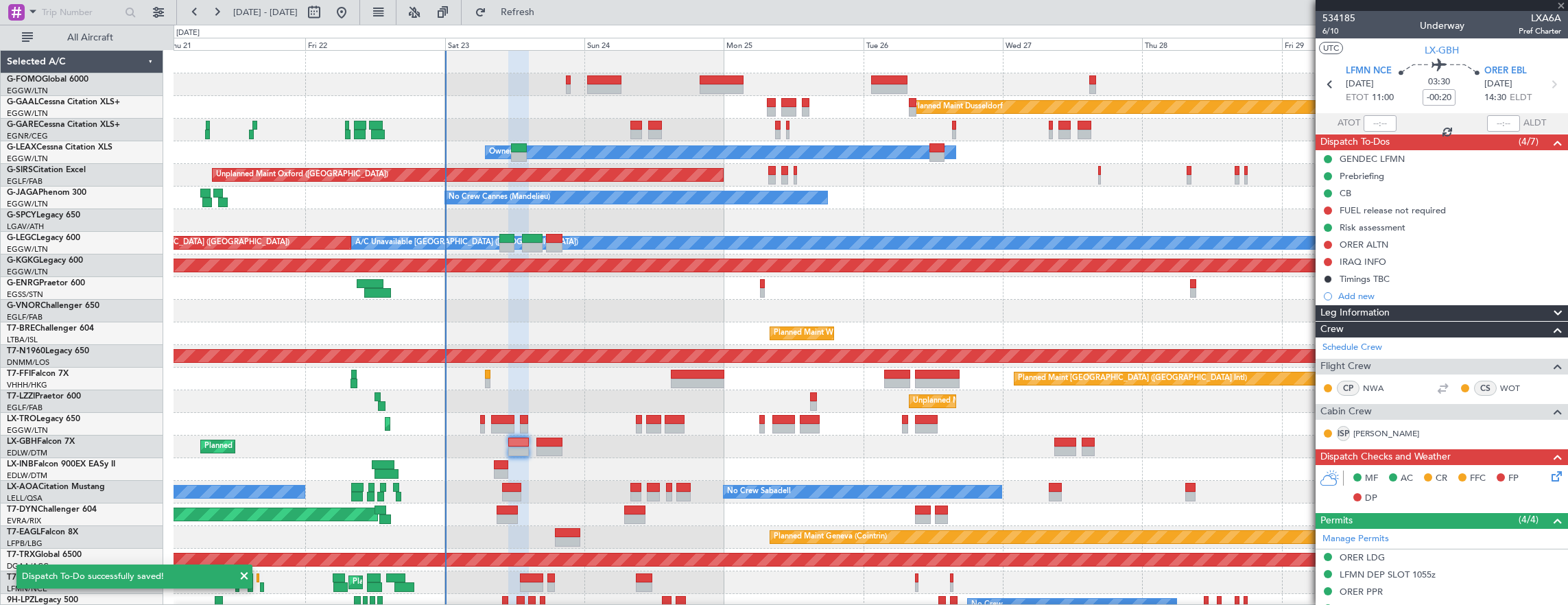
type input "+00:35"
type input "0"
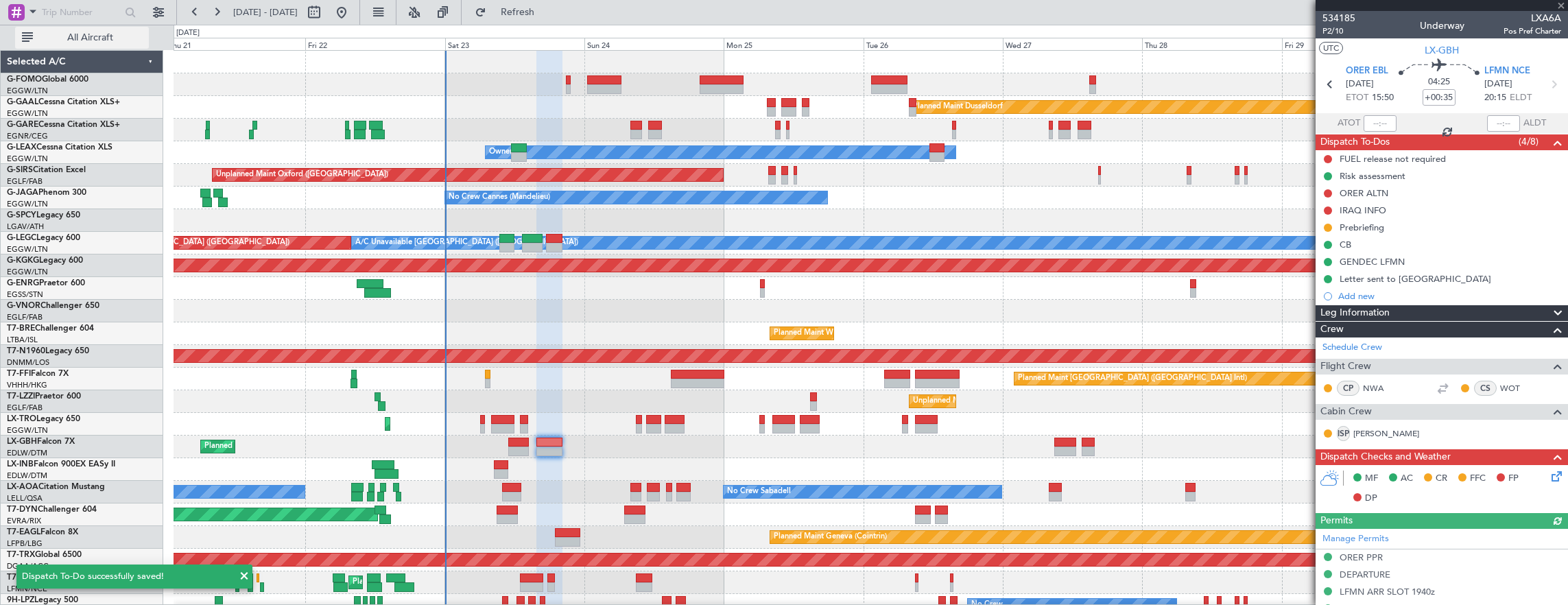
click at [110, 33] on span "All Aircraft" at bounding box center [89, 38] width 109 height 10
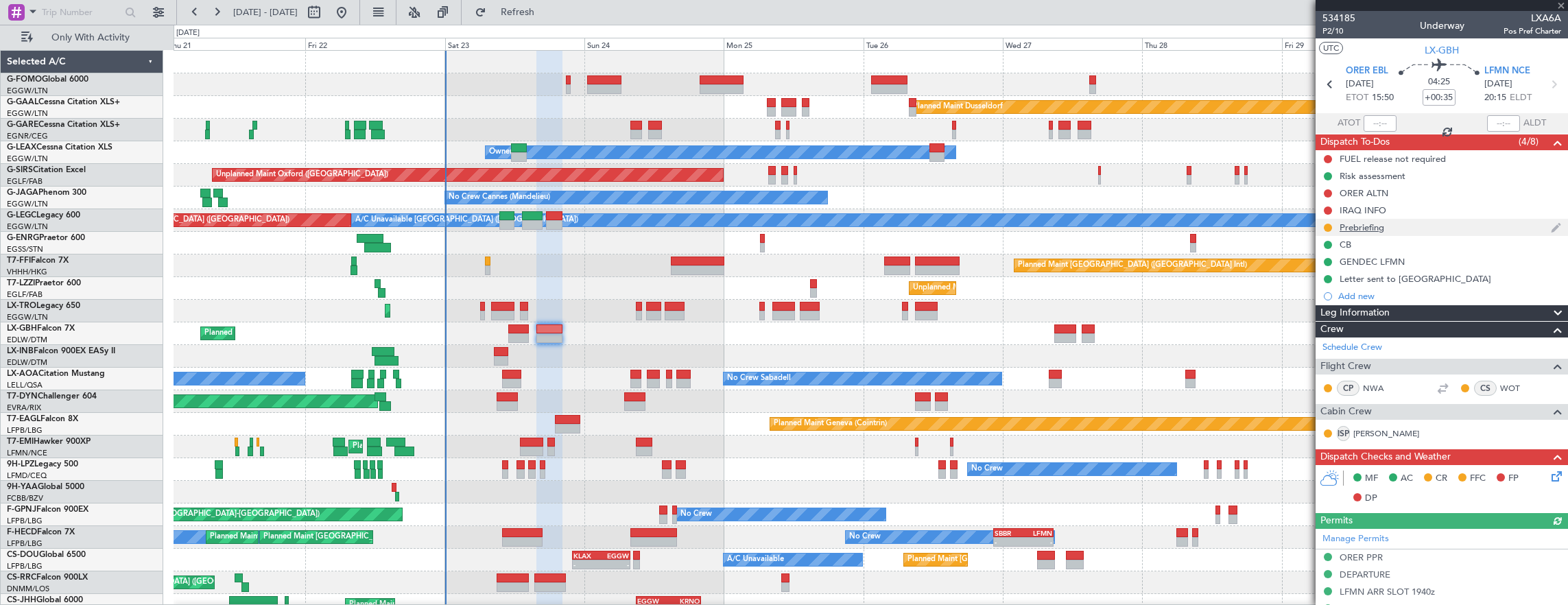
click at [1424, 228] on div "Prebriefing" at bounding box center [1441, 227] width 252 height 17
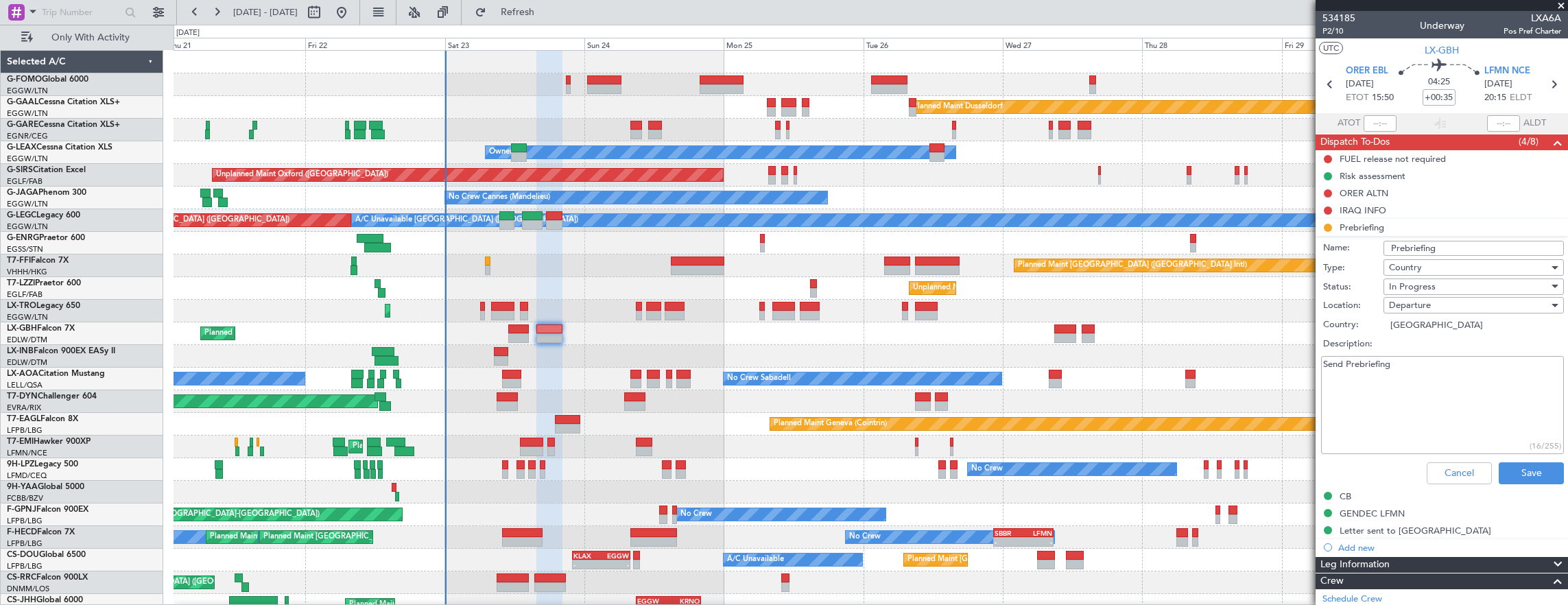
click at [1476, 374] on textarea "Send Prebriefing" at bounding box center [1442, 406] width 243 height 98
paste textarea "19.000lbs"
type textarea "19.000lbs"
click at [1437, 286] on div "In Progress" at bounding box center [1469, 287] width 160 height 21
click at [1433, 353] on span "Completed" at bounding box center [1467, 355] width 160 height 21
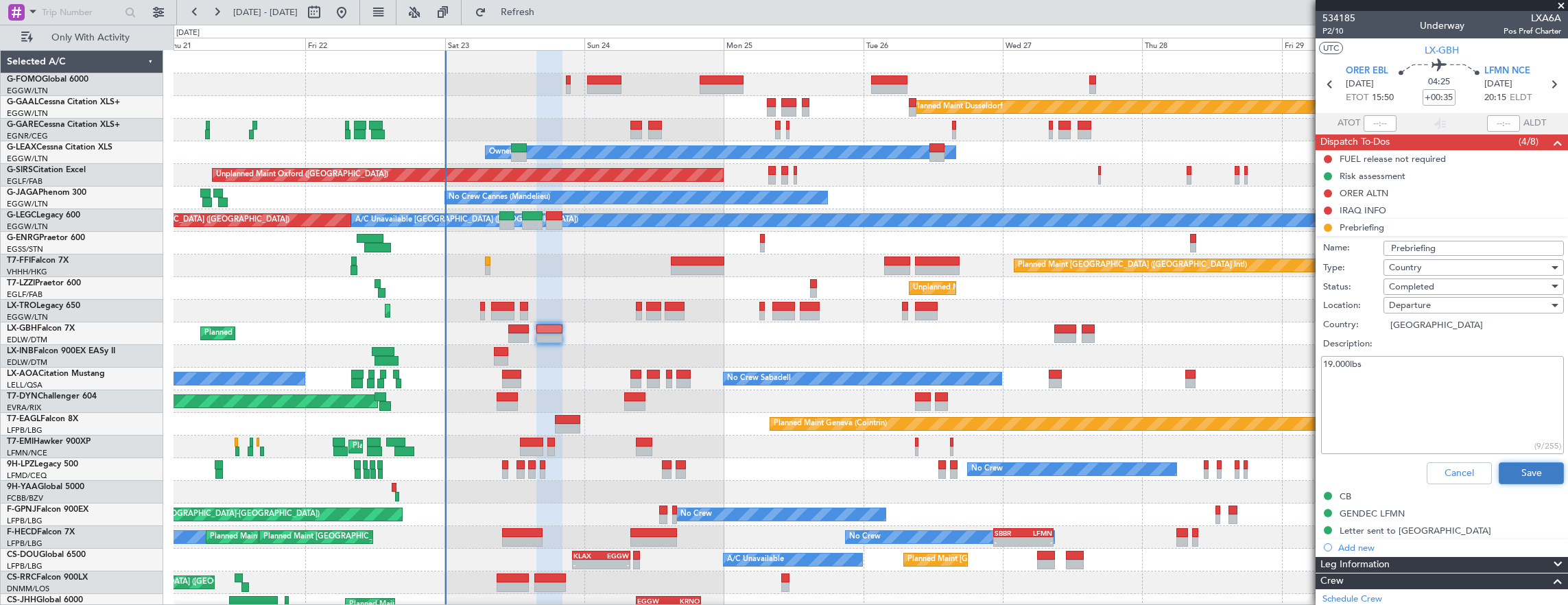
click at [1515, 463] on button "Save" at bounding box center [1532, 473] width 65 height 22
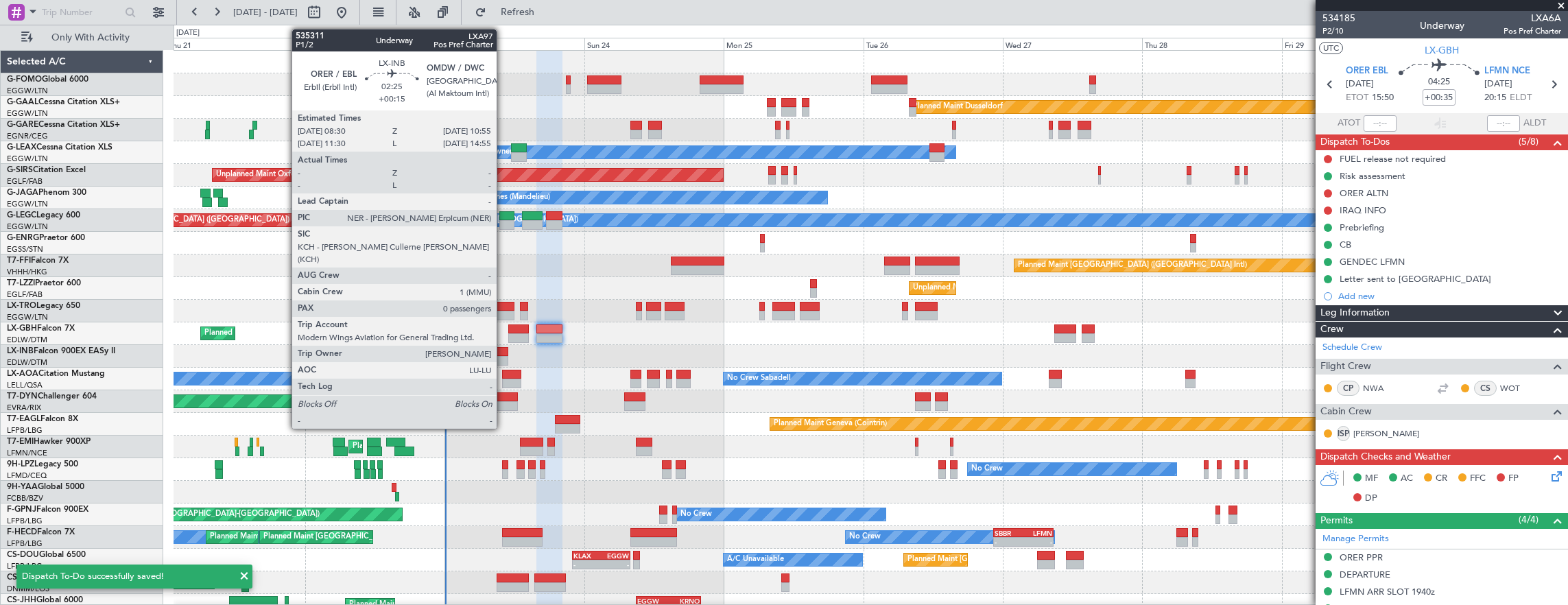
click at [504, 357] on div at bounding box center [501, 361] width 15 height 10
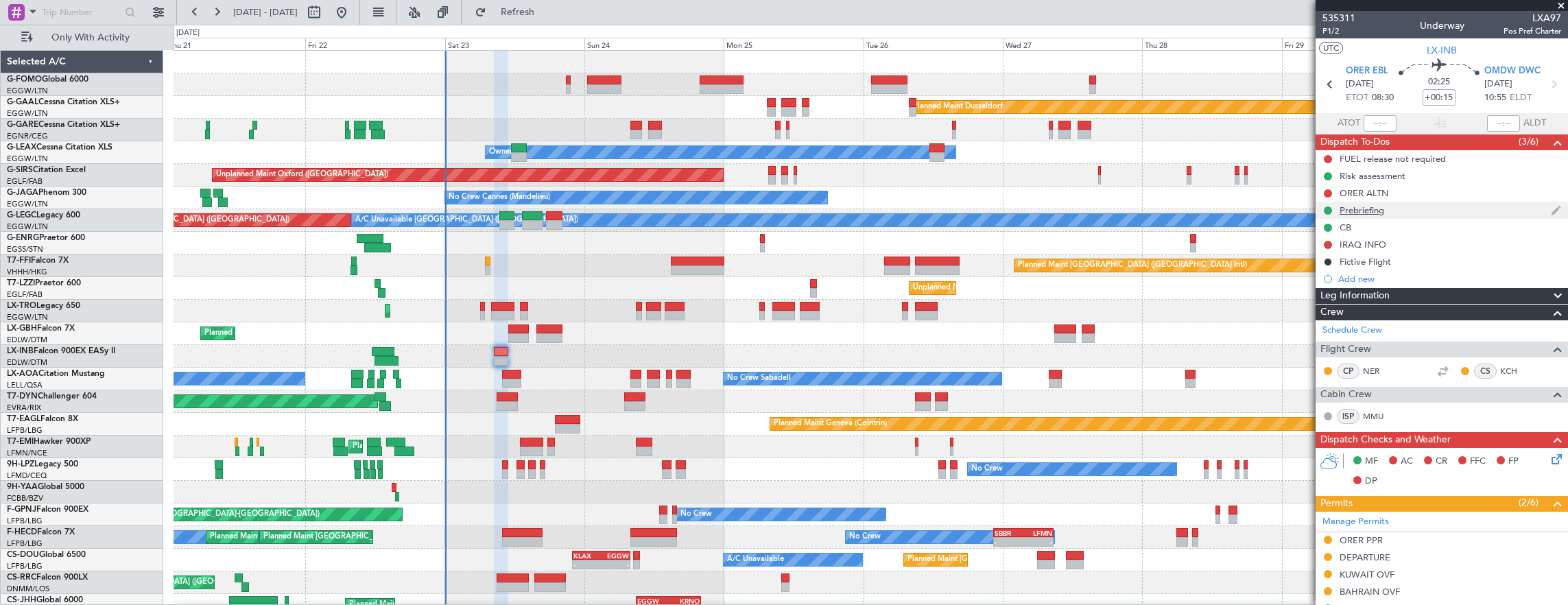
click at [1426, 208] on div "Prebriefing" at bounding box center [1441, 209] width 252 height 17
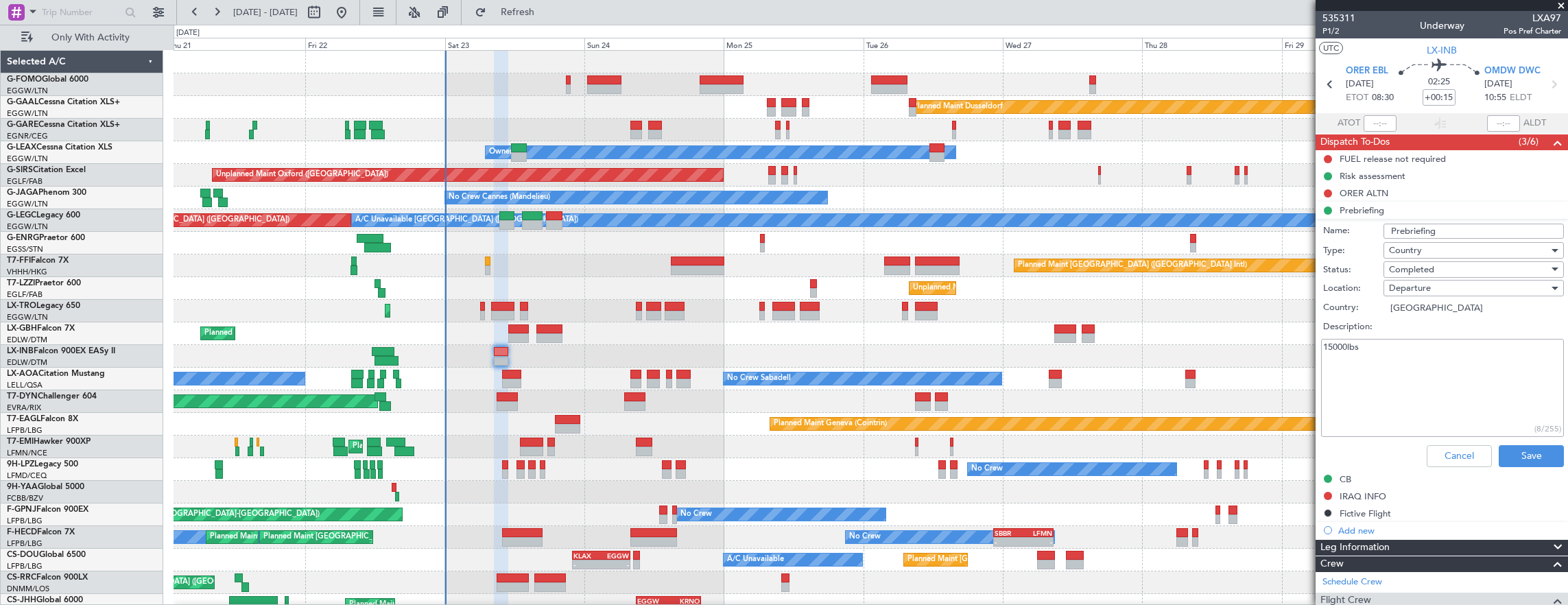
click at [1477, 364] on textarea "15000lbs" at bounding box center [1442, 388] width 243 height 98
click at [1522, 453] on button "Save" at bounding box center [1532, 456] width 65 height 22
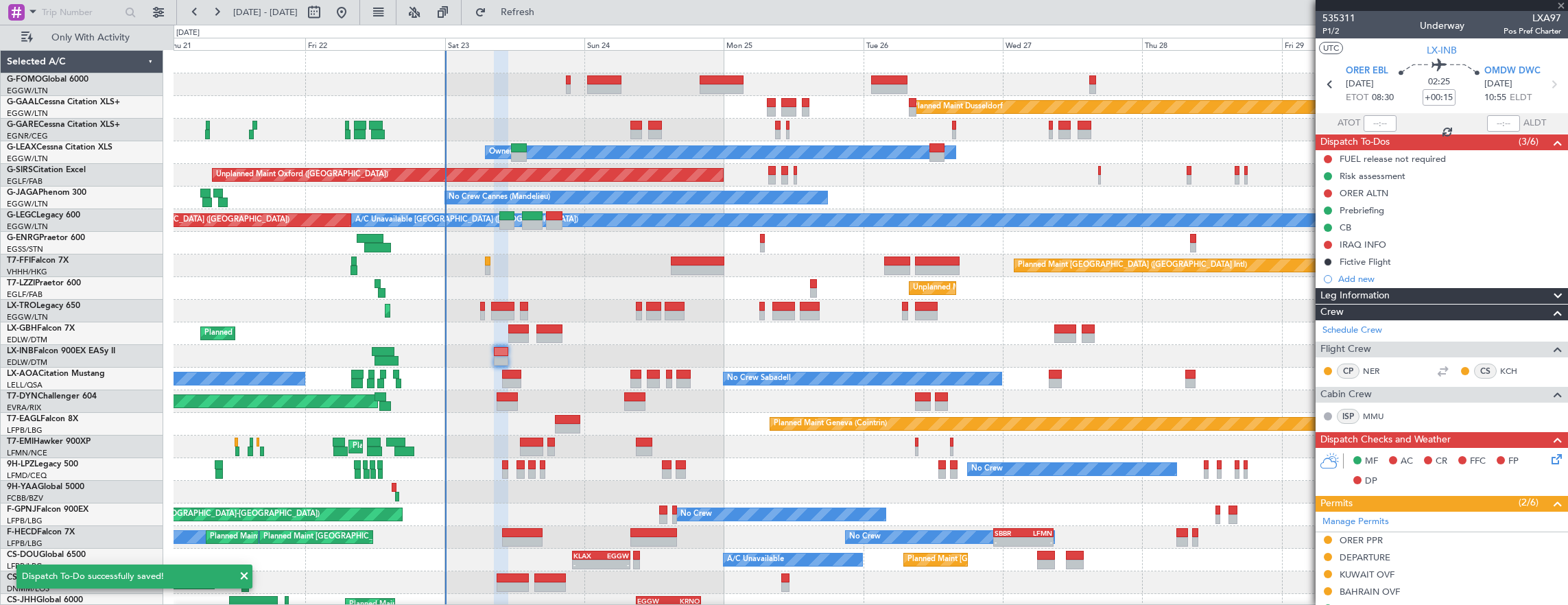
type input "+00:20"
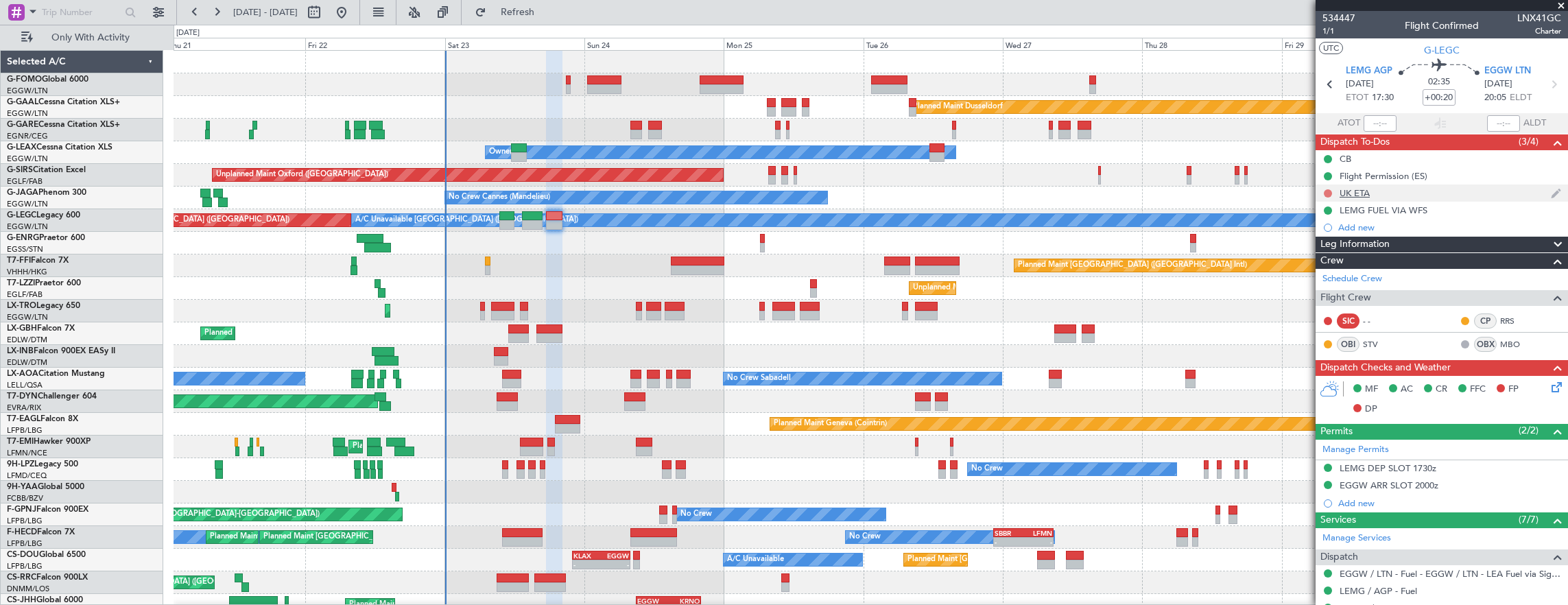
click at [1326, 192] on button at bounding box center [1327, 193] width 8 height 8
click at [1321, 274] on span "Cancelled" at bounding box center [1331, 274] width 39 height 14
click at [1335, 35] on span "1/1" at bounding box center [1339, 31] width 33 height 12
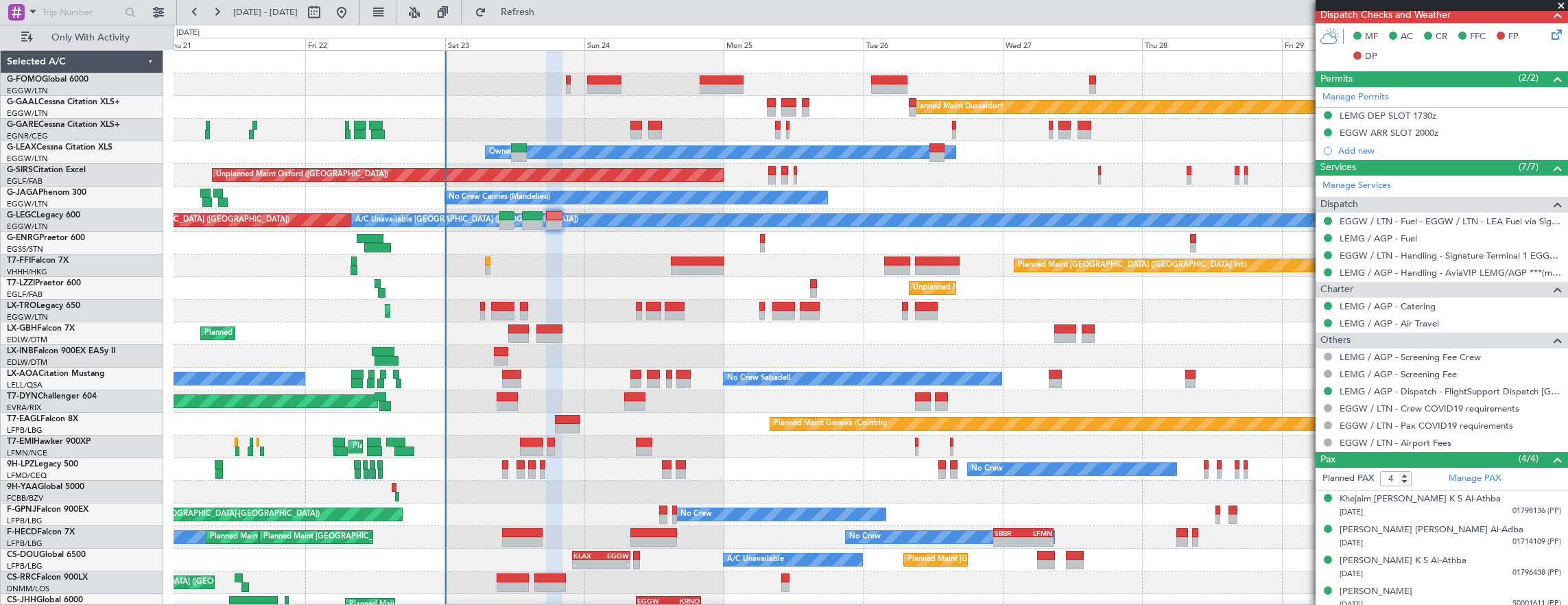
scroll to position [357, 0]
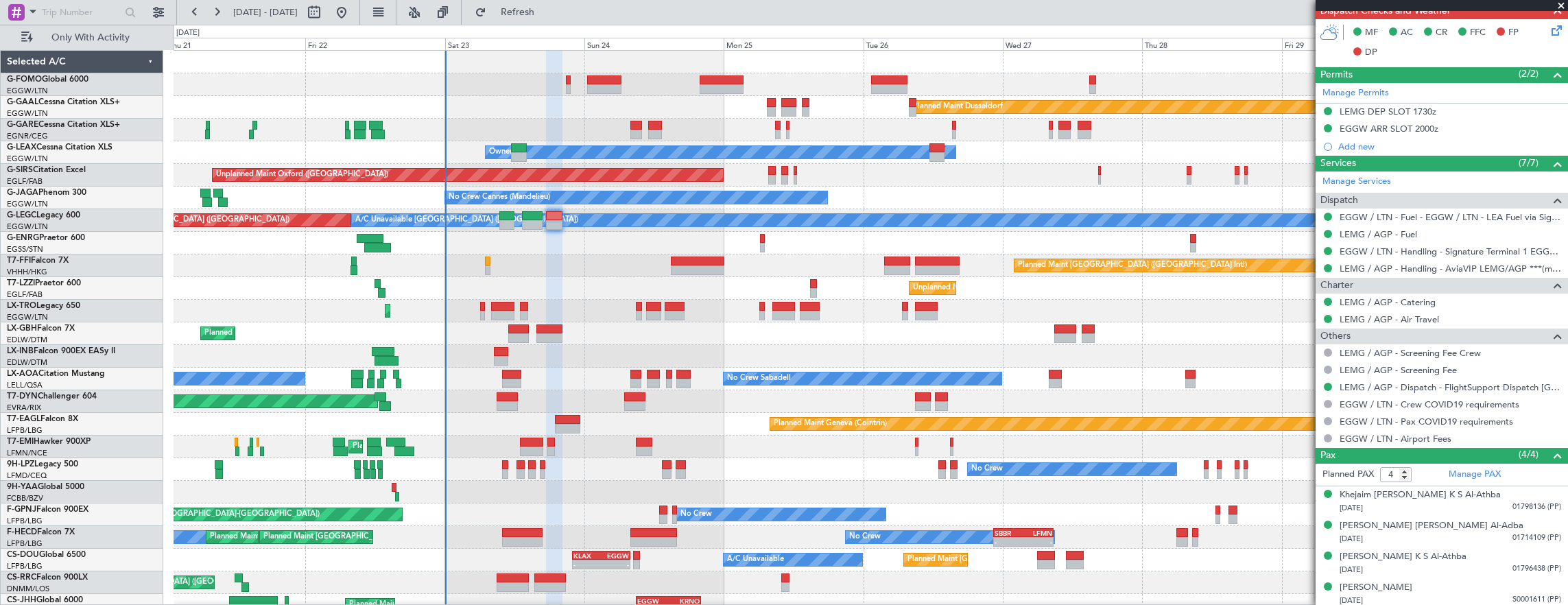
click at [1547, 40] on div "MF AC CR FFC FP DP" at bounding box center [1441, 43] width 252 height 47
click at [1549, 30] on icon at bounding box center [1554, 28] width 11 height 11
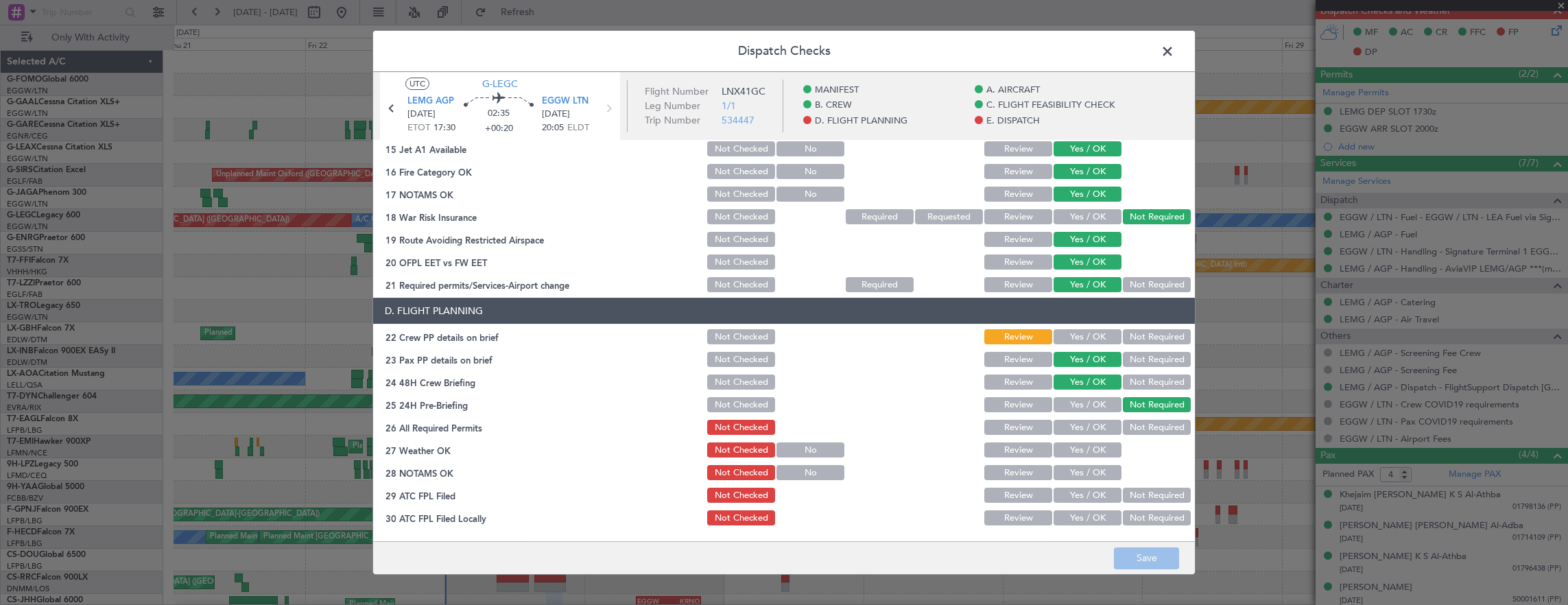
scroll to position [413, 0]
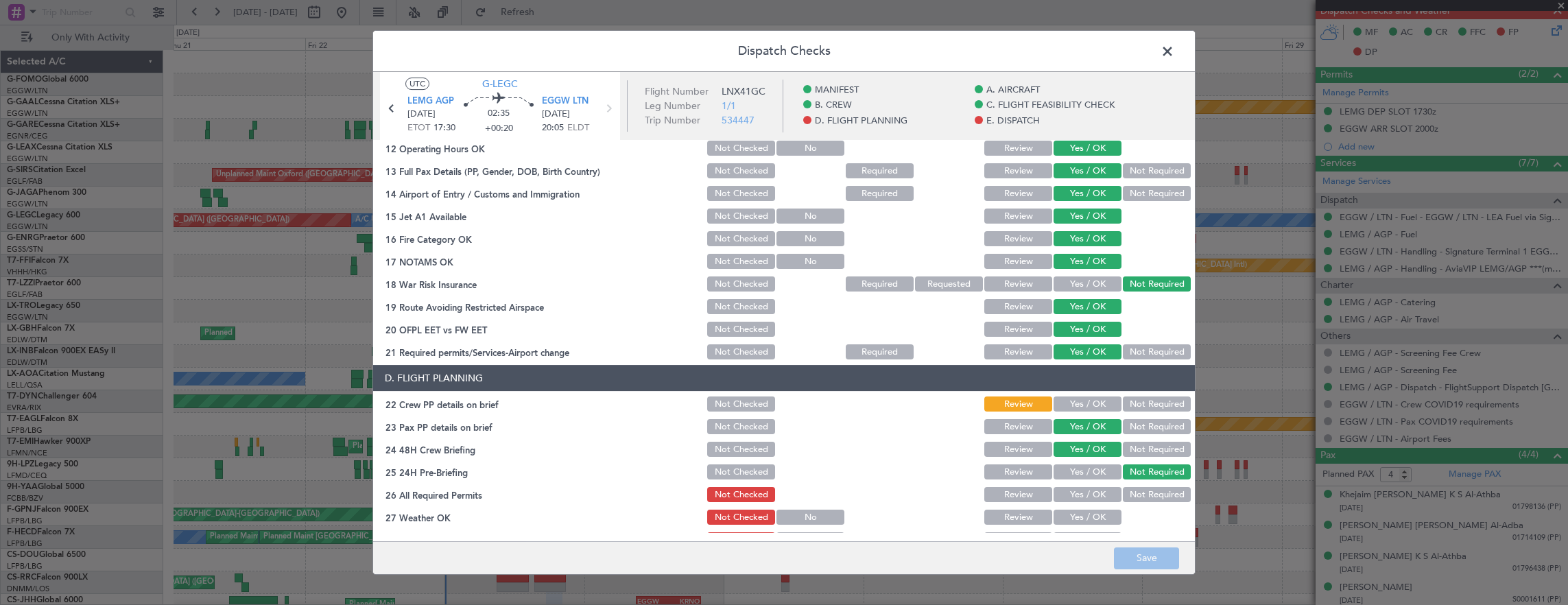
click at [1065, 398] on button "Yes / OK" at bounding box center [1087, 404] width 68 height 15
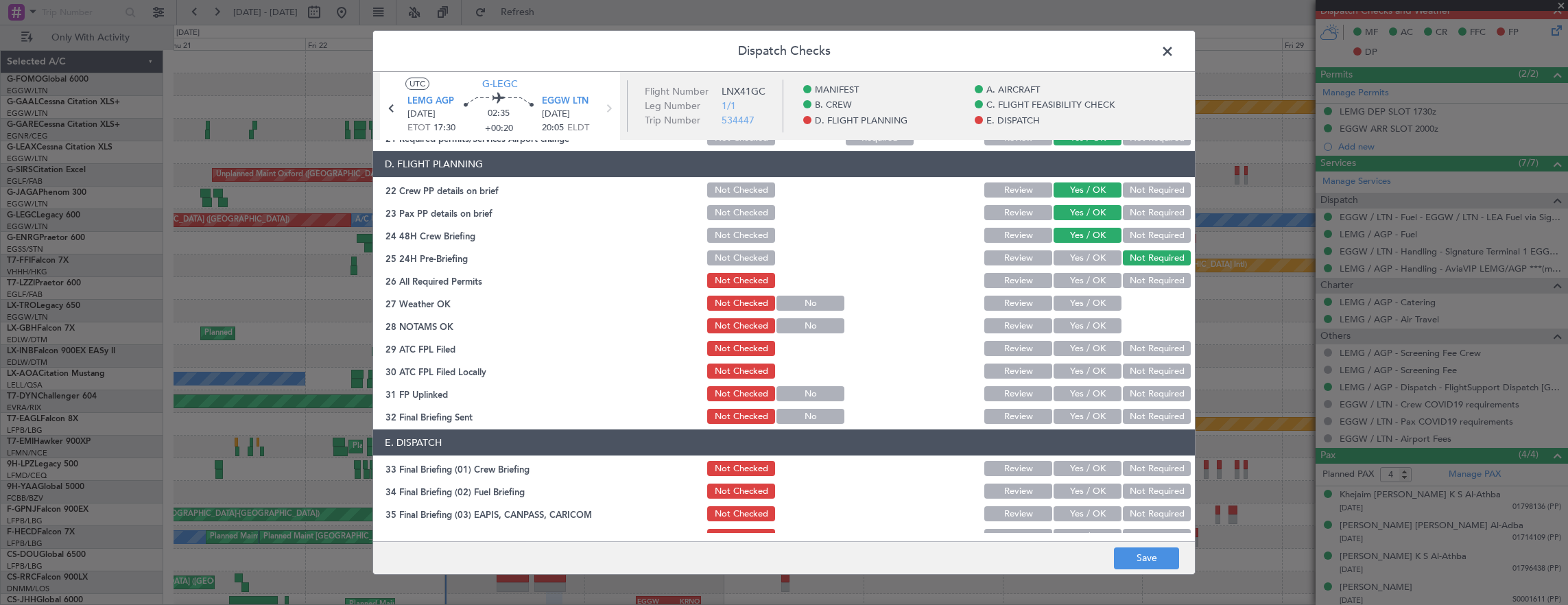
scroll to position [620, 0]
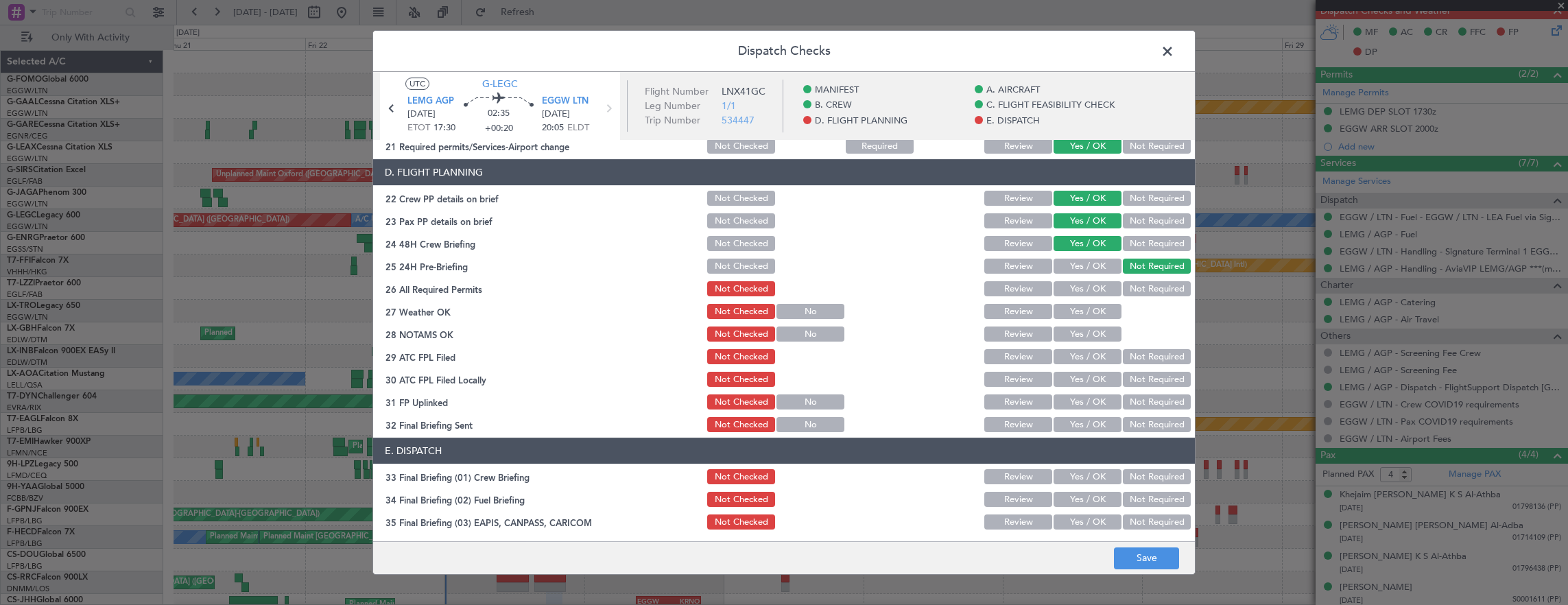
click at [1076, 291] on button "Yes / OK" at bounding box center [1087, 288] width 68 height 15
click at [1076, 309] on button "Yes / OK" at bounding box center [1087, 311] width 68 height 15
click at [1077, 336] on button "Yes / OK" at bounding box center [1087, 334] width 68 height 15
click at [1073, 357] on button "Yes / OK" at bounding box center [1087, 357] width 68 height 15
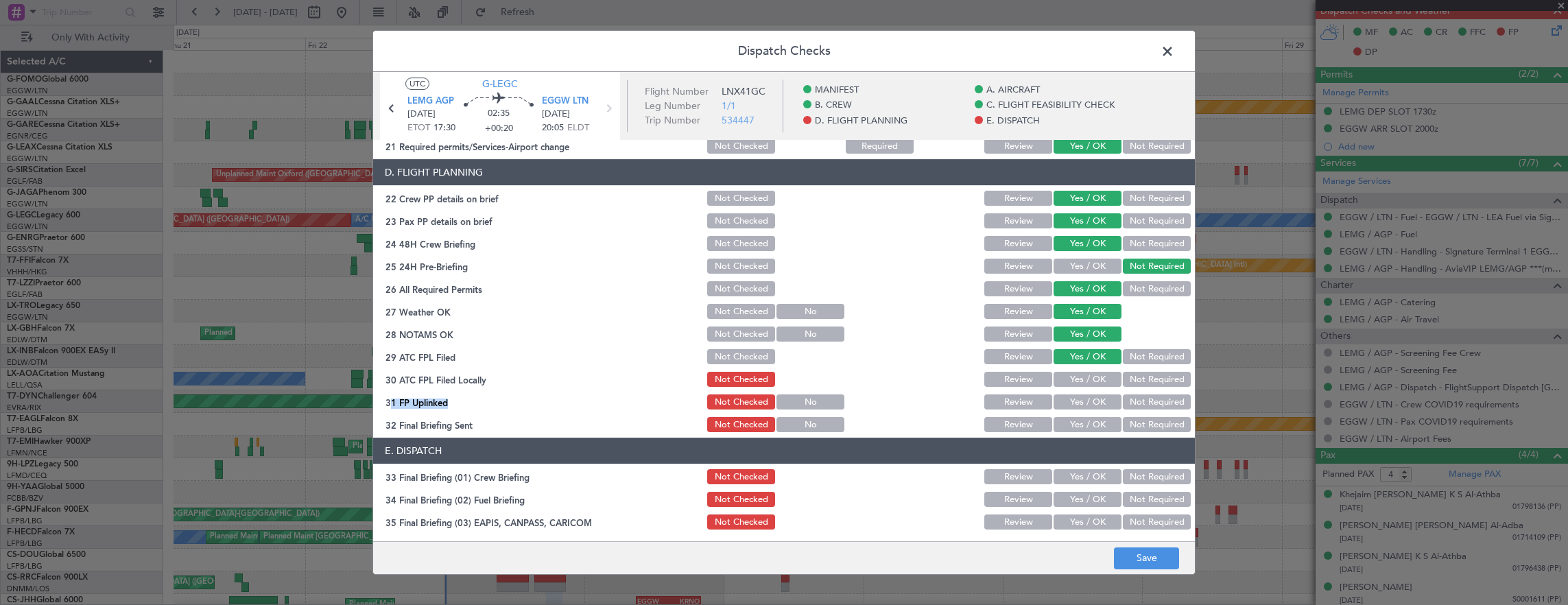
click at [1122, 388] on section "D. FLIGHT PLANNING 22 Crew PP details on brief Not Checked Review Yes / OK Not …" at bounding box center [784, 297] width 822 height 275
click at [1132, 377] on button "Not Required" at bounding box center [1157, 379] width 68 height 15
click at [1085, 401] on button "Yes / OK" at bounding box center [1087, 402] width 68 height 15
click at [1126, 420] on button "Not Required" at bounding box center [1157, 424] width 68 height 15
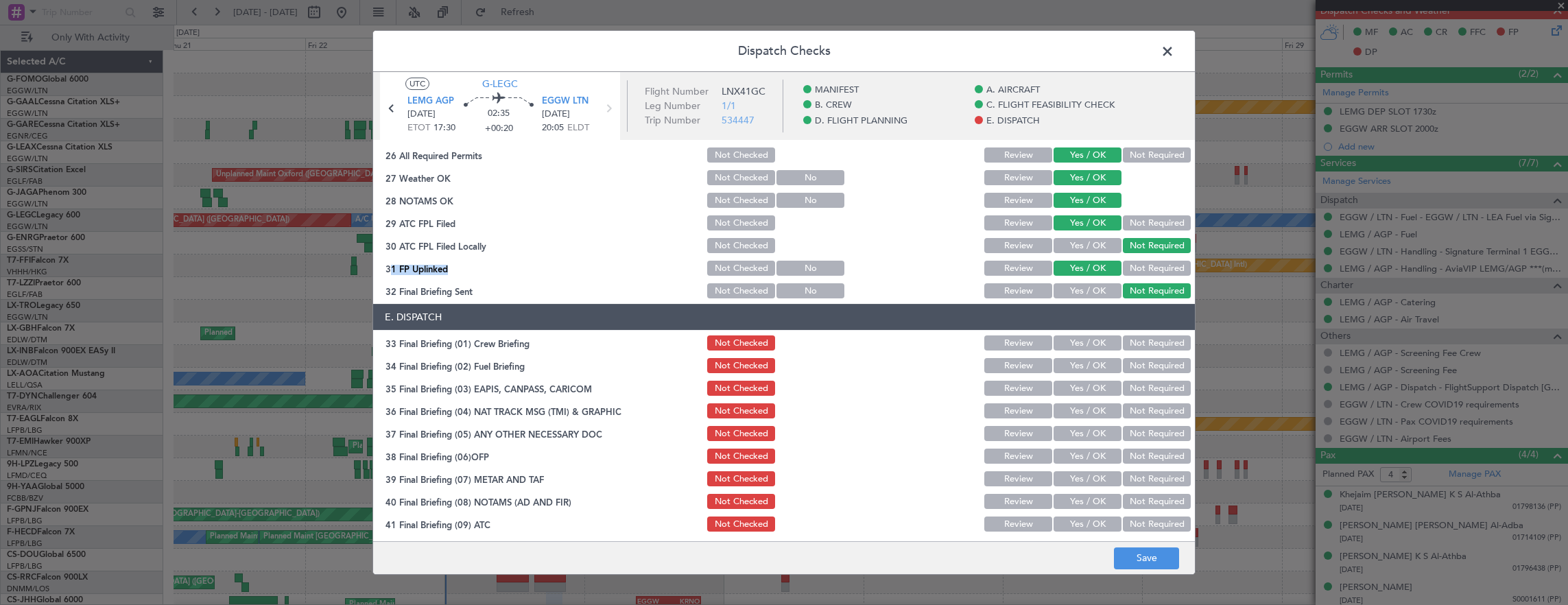
scroll to position [757, 0]
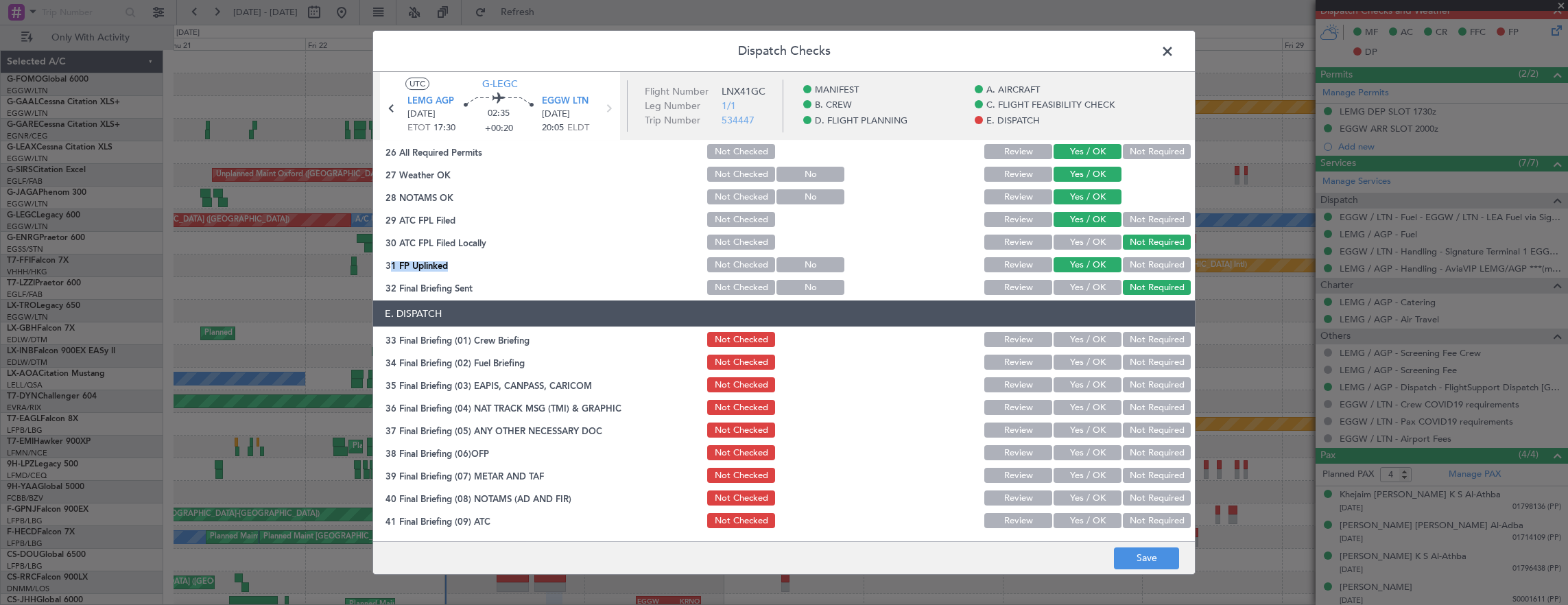
click at [1085, 336] on button "Yes / OK" at bounding box center [1087, 339] width 68 height 15
click at [1085, 353] on div "Yes / OK" at bounding box center [1086, 362] width 70 height 20
click at [1092, 361] on button "Yes / OK" at bounding box center [1087, 361] width 68 height 15
click at [1135, 391] on button "Not Required" at bounding box center [1157, 384] width 68 height 15
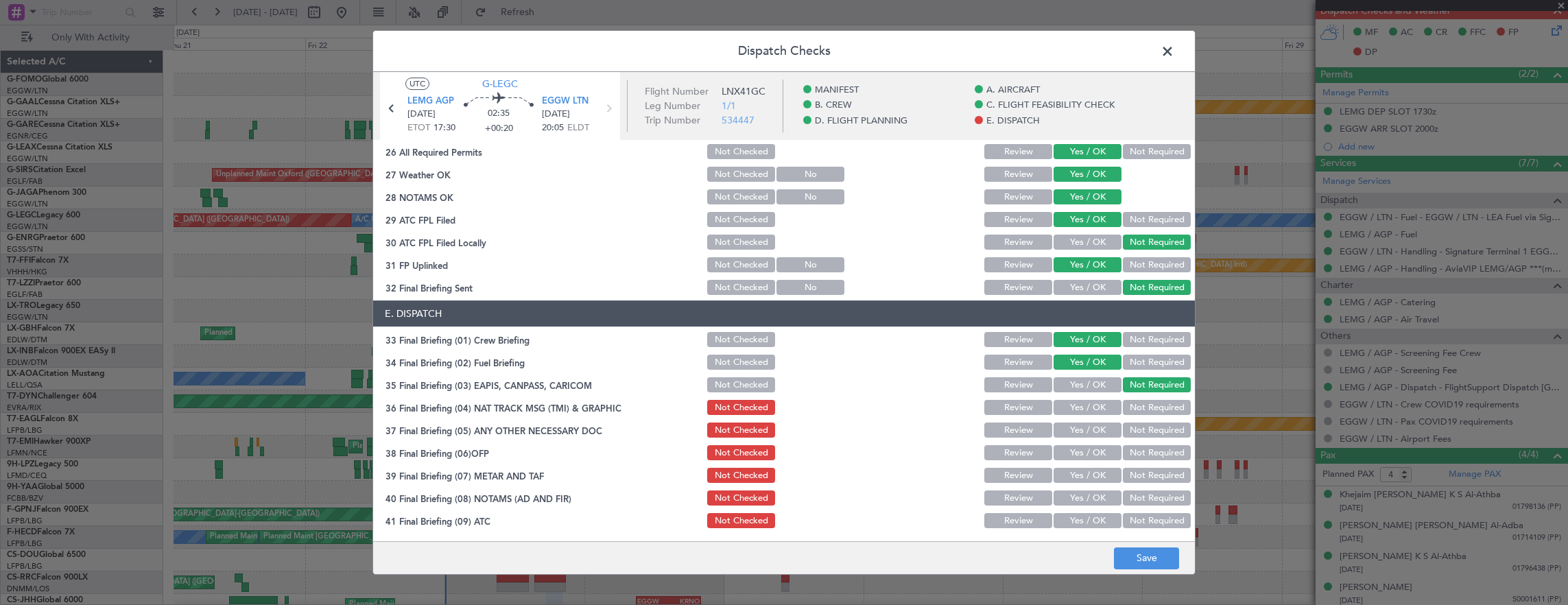
click at [1135, 404] on button "Not Required" at bounding box center [1157, 407] width 68 height 15
click at [1102, 424] on button "Yes / OK" at bounding box center [1087, 429] width 68 height 15
click at [1083, 452] on button "Yes / OK" at bounding box center [1087, 452] width 68 height 15
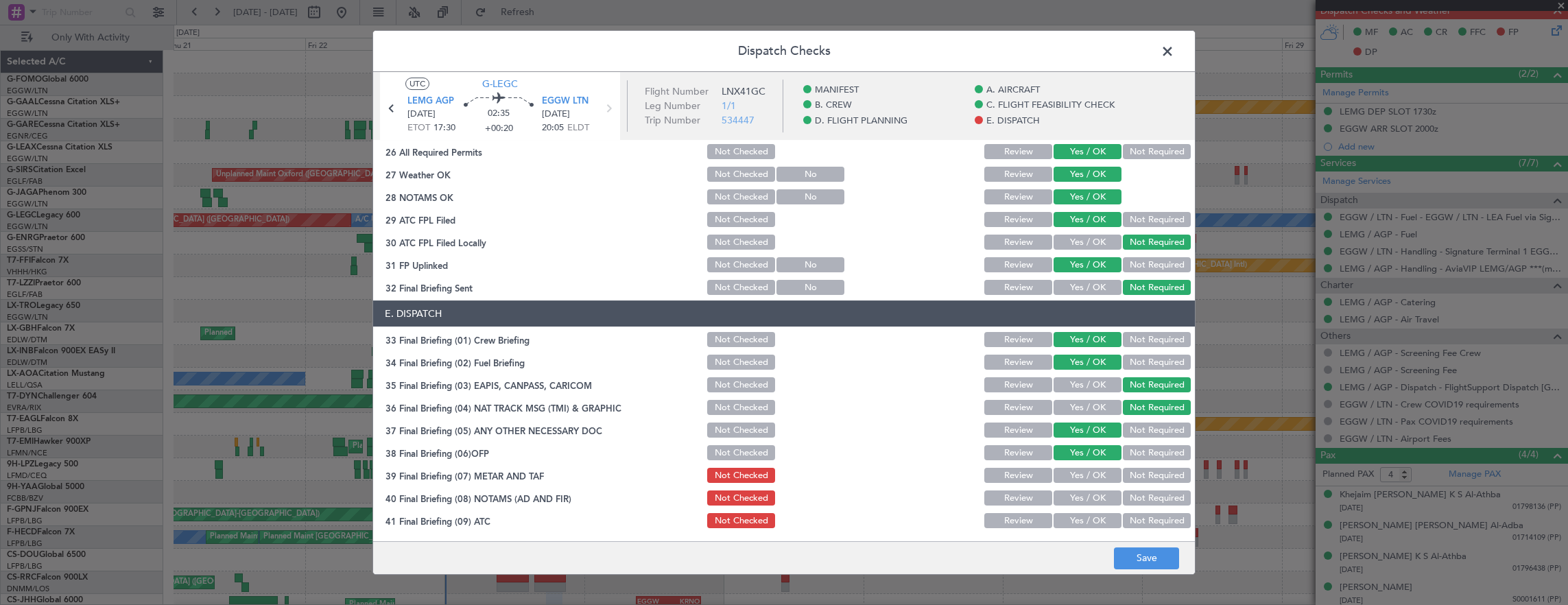
click at [1080, 476] on button "Yes / OK" at bounding box center [1087, 475] width 68 height 15
click at [1081, 498] on button "Yes / OK" at bounding box center [1087, 498] width 68 height 15
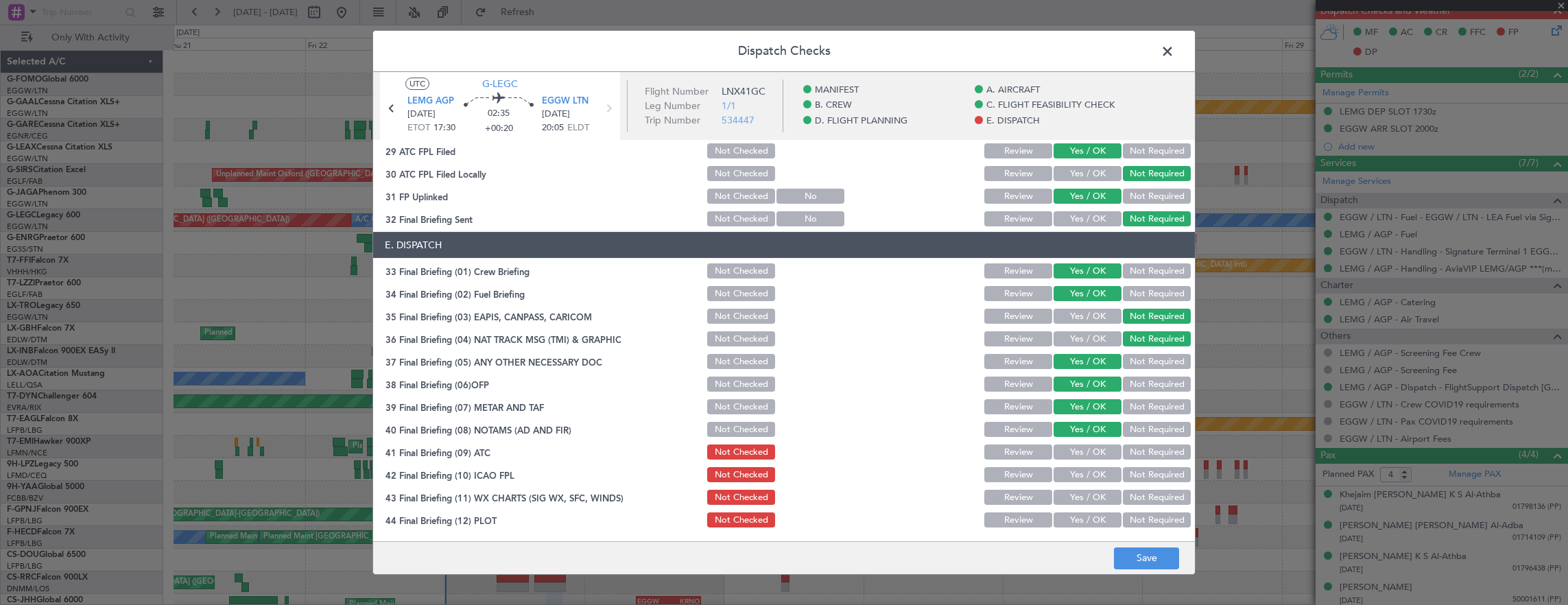
click at [1077, 454] on button "Yes / OK" at bounding box center [1087, 452] width 68 height 15
click at [1076, 484] on section "E. DISPATCH 33 Final Briefing (01) Crew Briefing Not Checked Review Yes / OK No…" at bounding box center [784, 380] width 822 height 298
drag, startPoint x: 1076, startPoint y: 484, endPoint x: 1071, endPoint y: 479, distance: 7.1
click at [1071, 479] on button "Yes / OK" at bounding box center [1087, 474] width 68 height 15
click at [1070, 495] on button "Yes / OK" at bounding box center [1087, 497] width 68 height 15
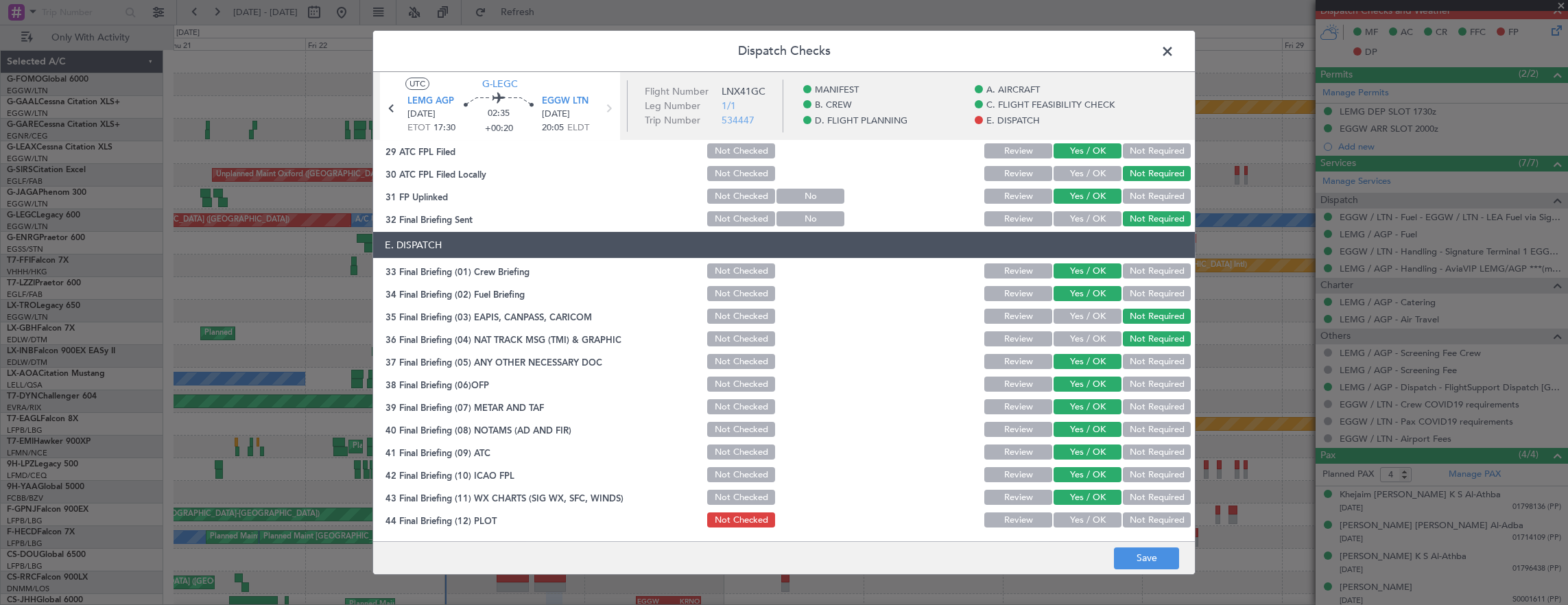
click at [1070, 529] on article "MANIFEST Crew Details sent to Arr & Dep Handling Not Checked Review Yes / OK No…" at bounding box center [784, 337] width 822 height 393
click at [1070, 523] on button "Yes / OK" at bounding box center [1087, 520] width 68 height 15
click at [1123, 553] on button "Save" at bounding box center [1147, 559] width 65 height 22
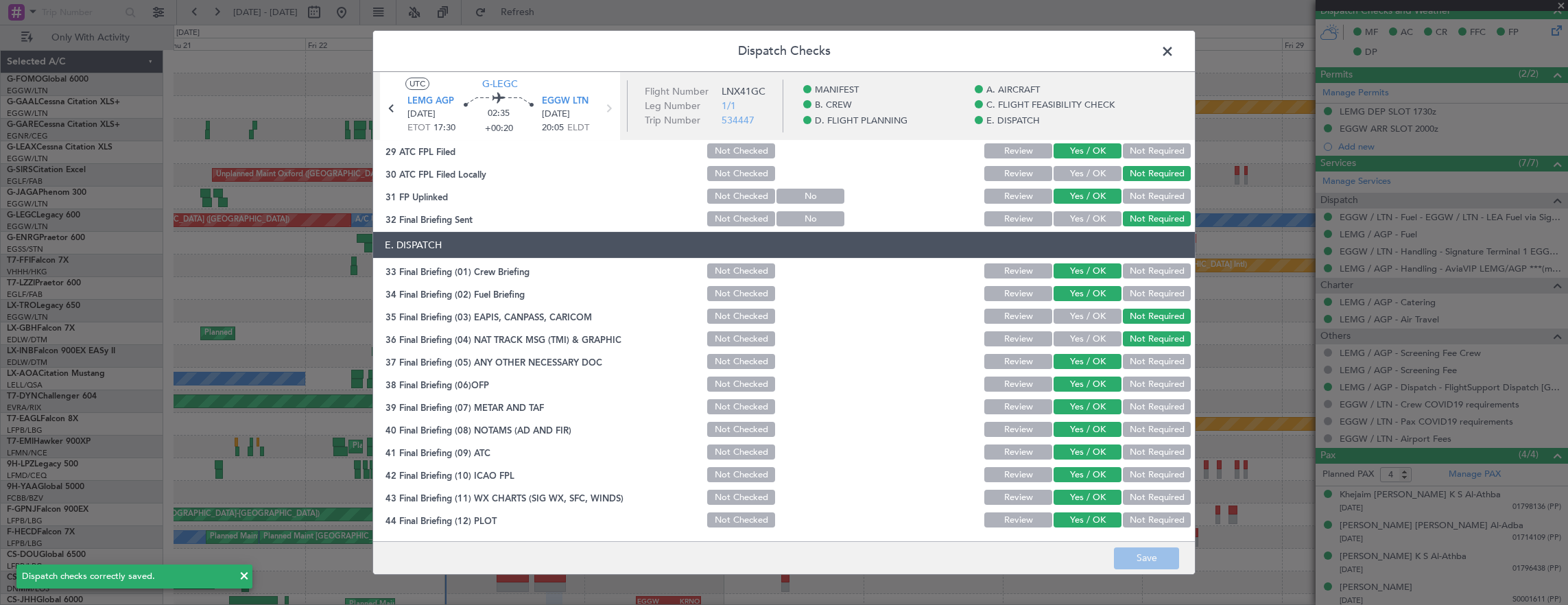
click at [1174, 57] on span at bounding box center [1174, 55] width 0 height 28
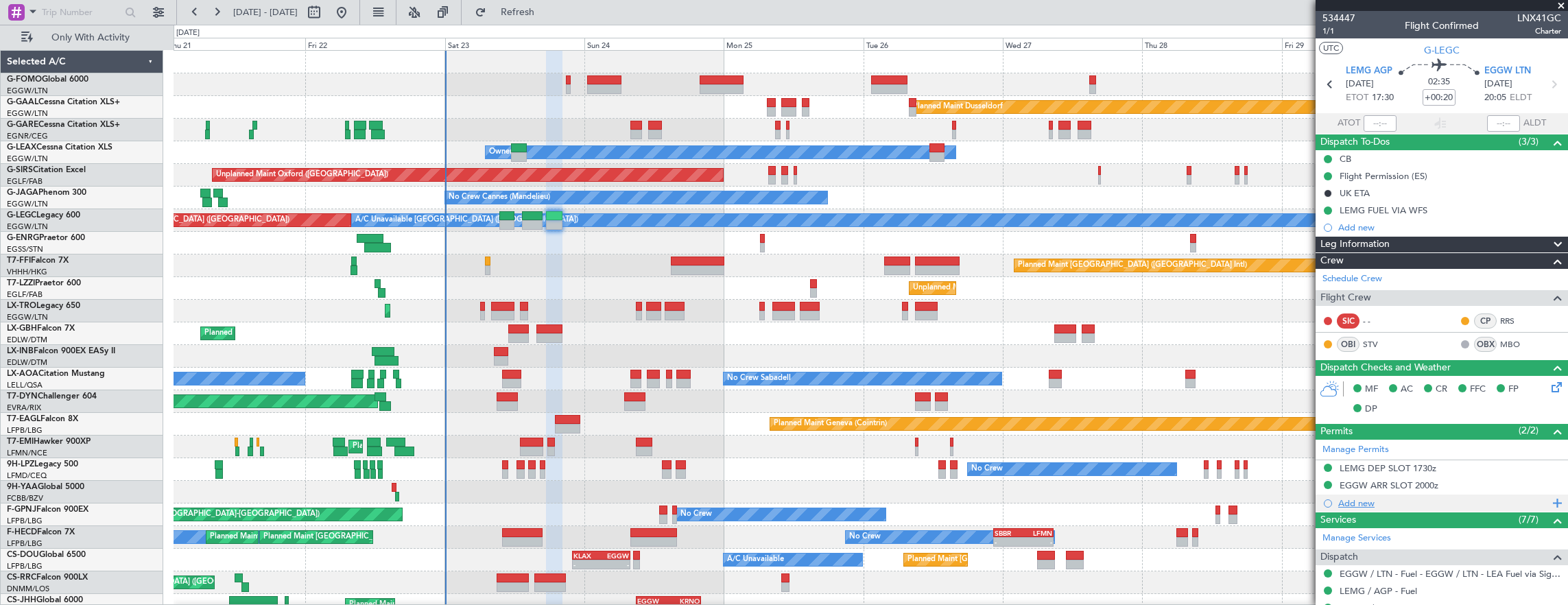
scroll to position [206, 0]
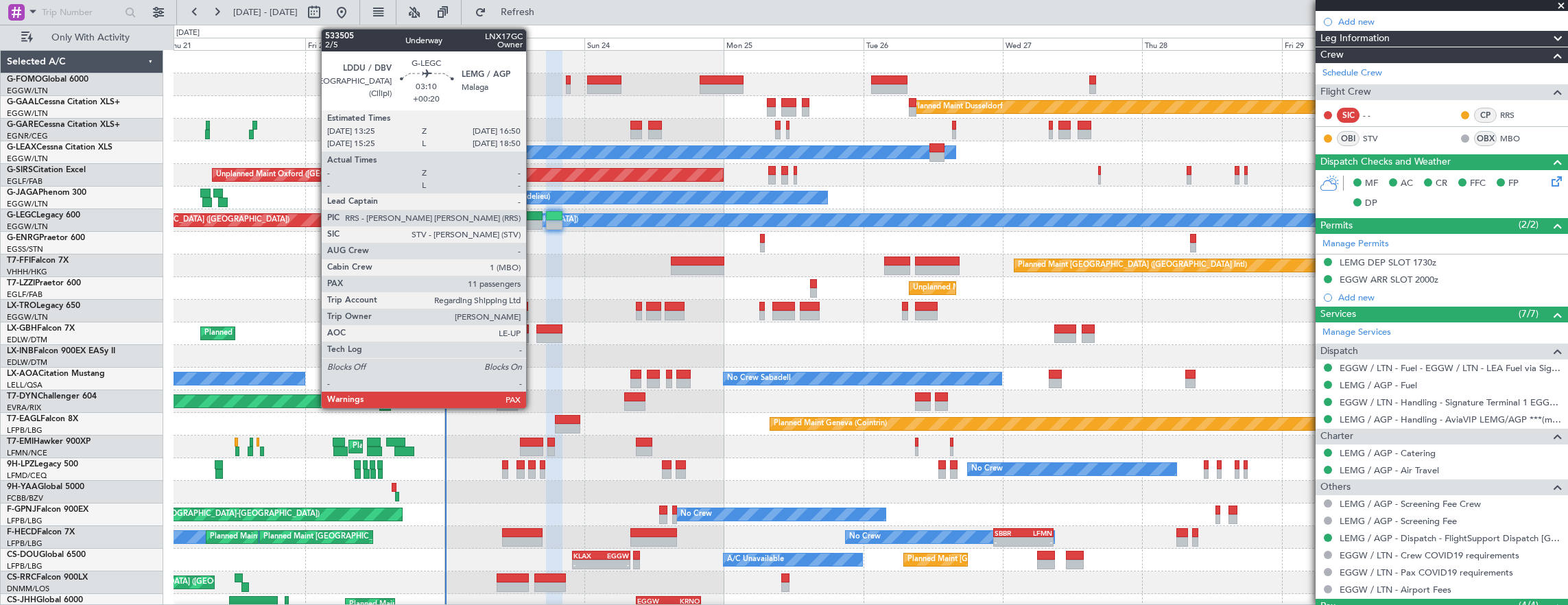
click at [533, 219] on div at bounding box center [532, 216] width 20 height 10
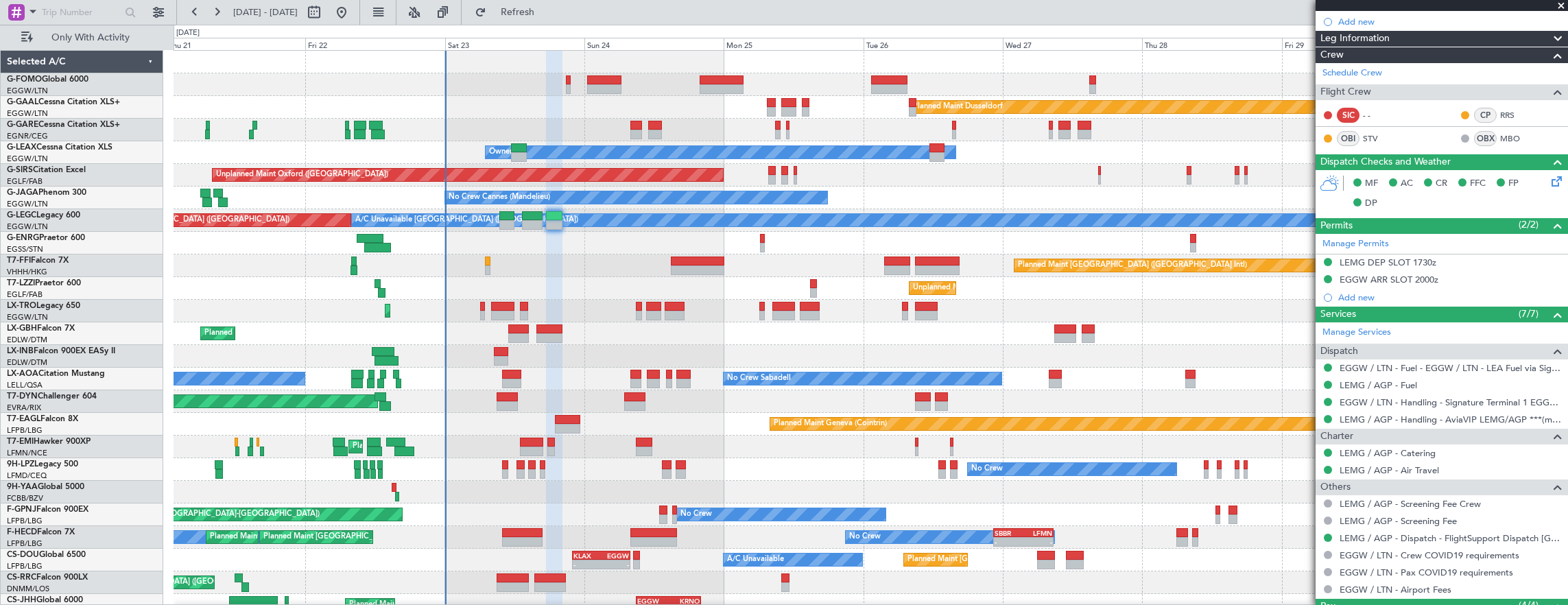
scroll to position [0, 0]
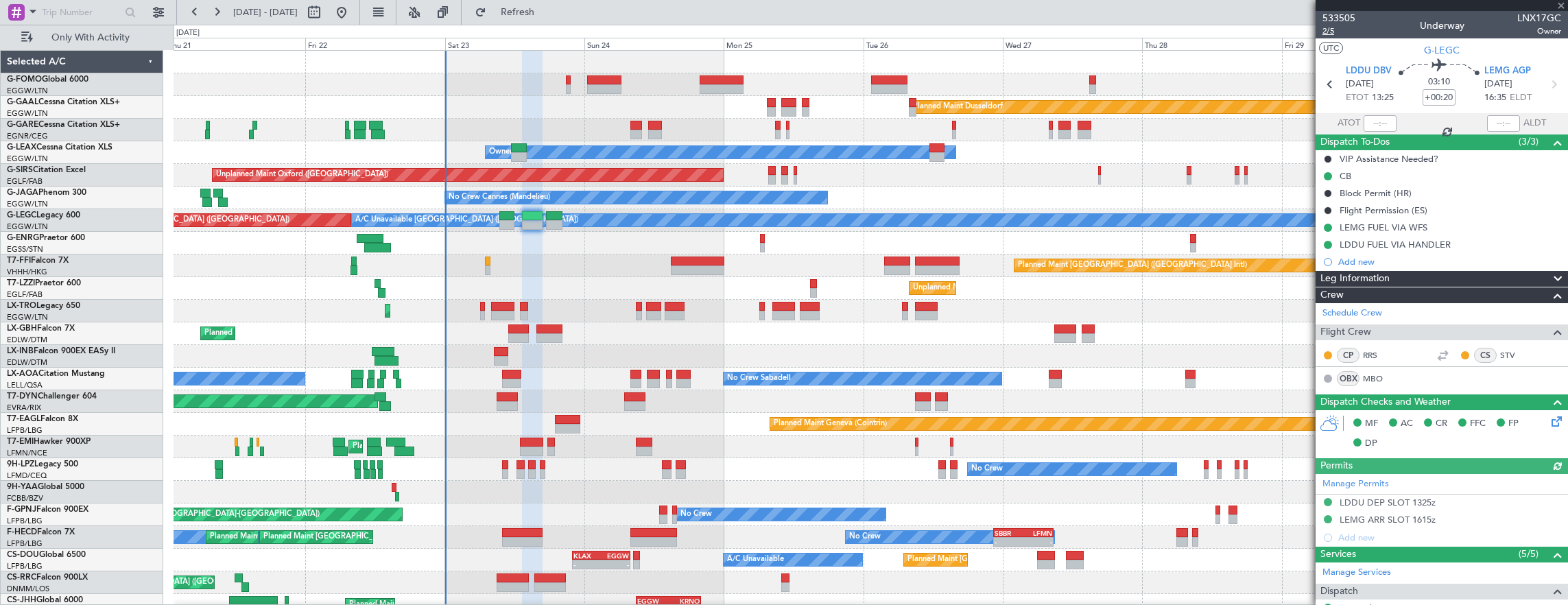
click at [1330, 33] on span "2/5" at bounding box center [1339, 31] width 33 height 12
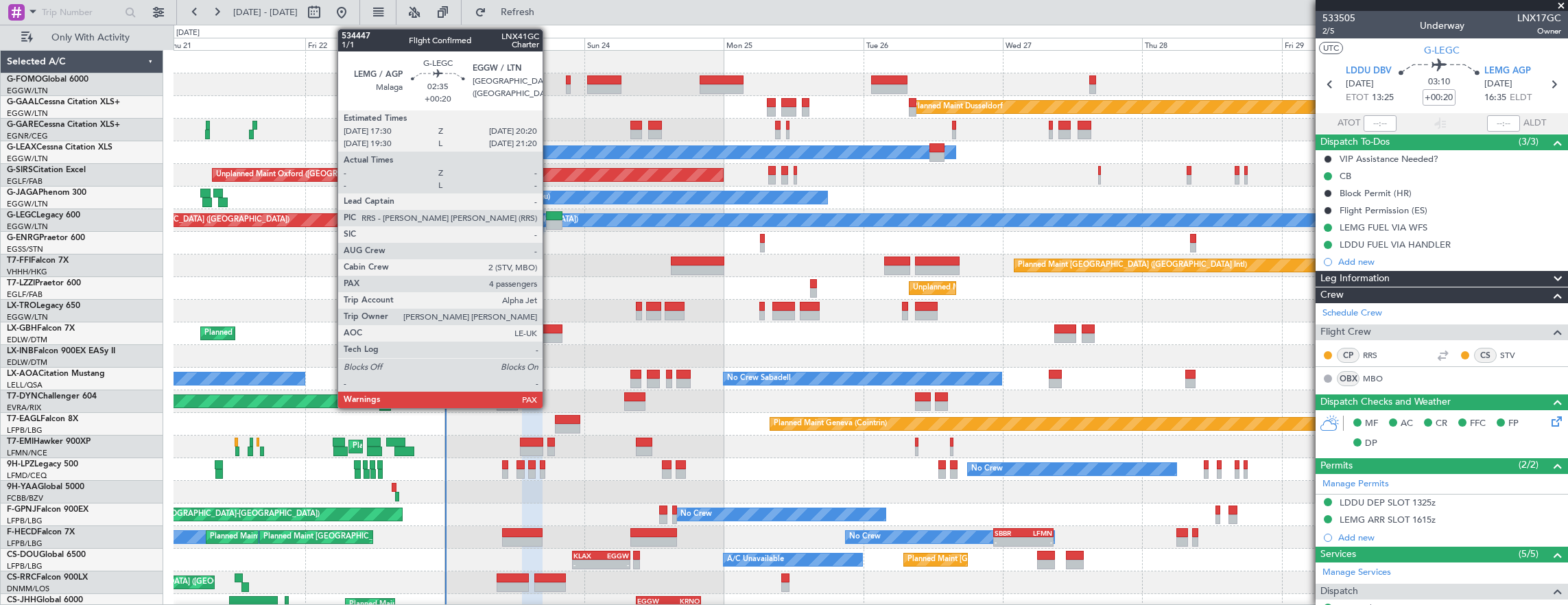
click at [555, 222] on div at bounding box center [554, 225] width 17 height 10
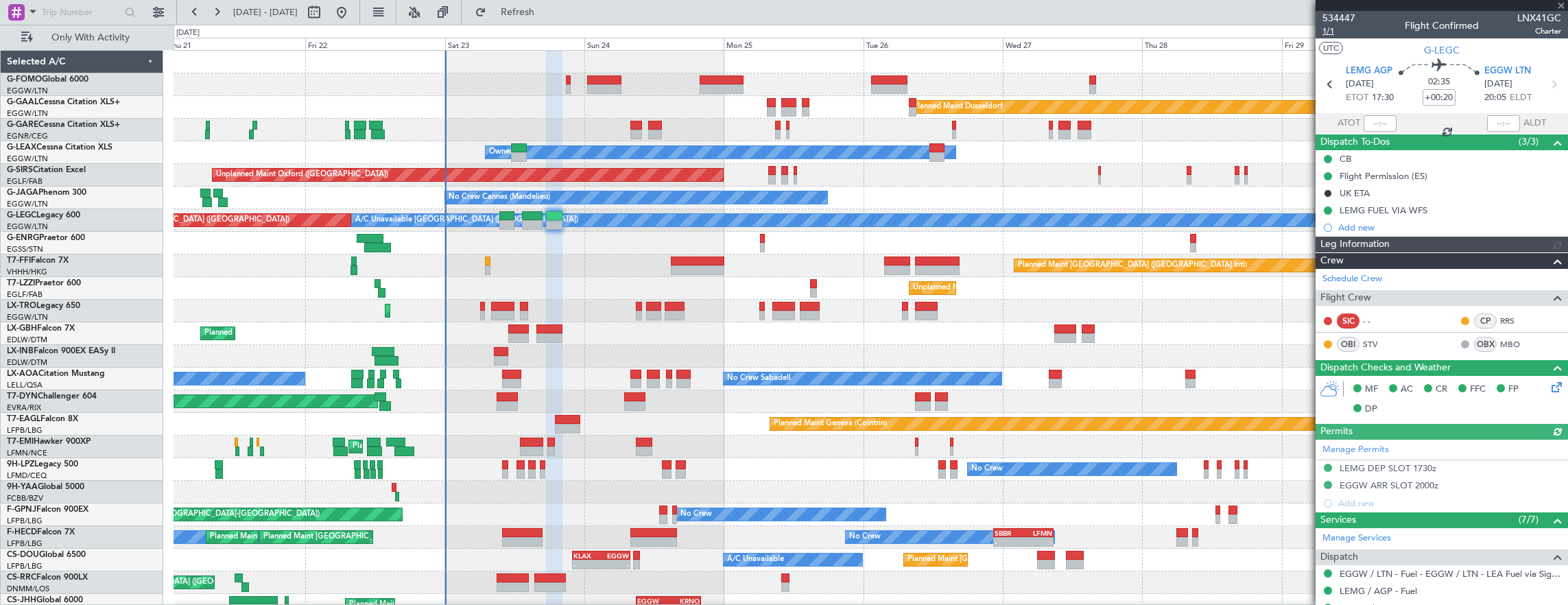
click at [1330, 30] on span "1/1" at bounding box center [1339, 31] width 33 height 12
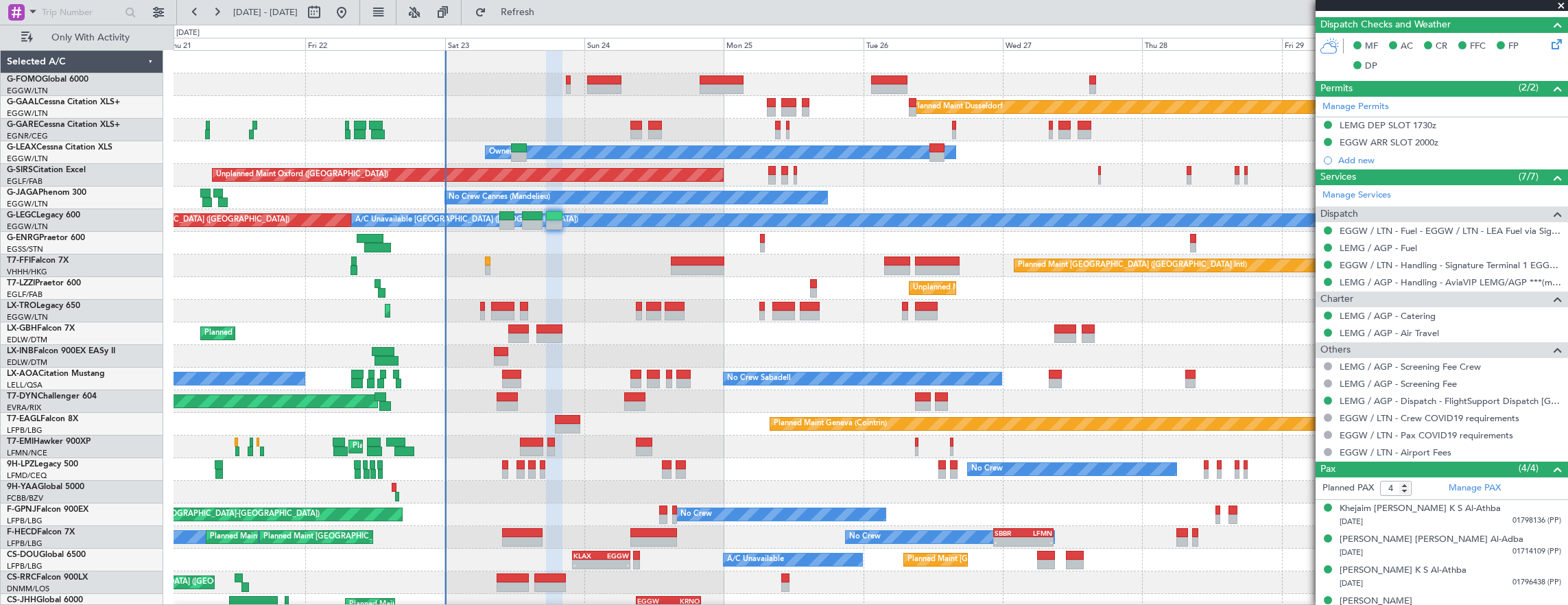
scroll to position [357, 0]
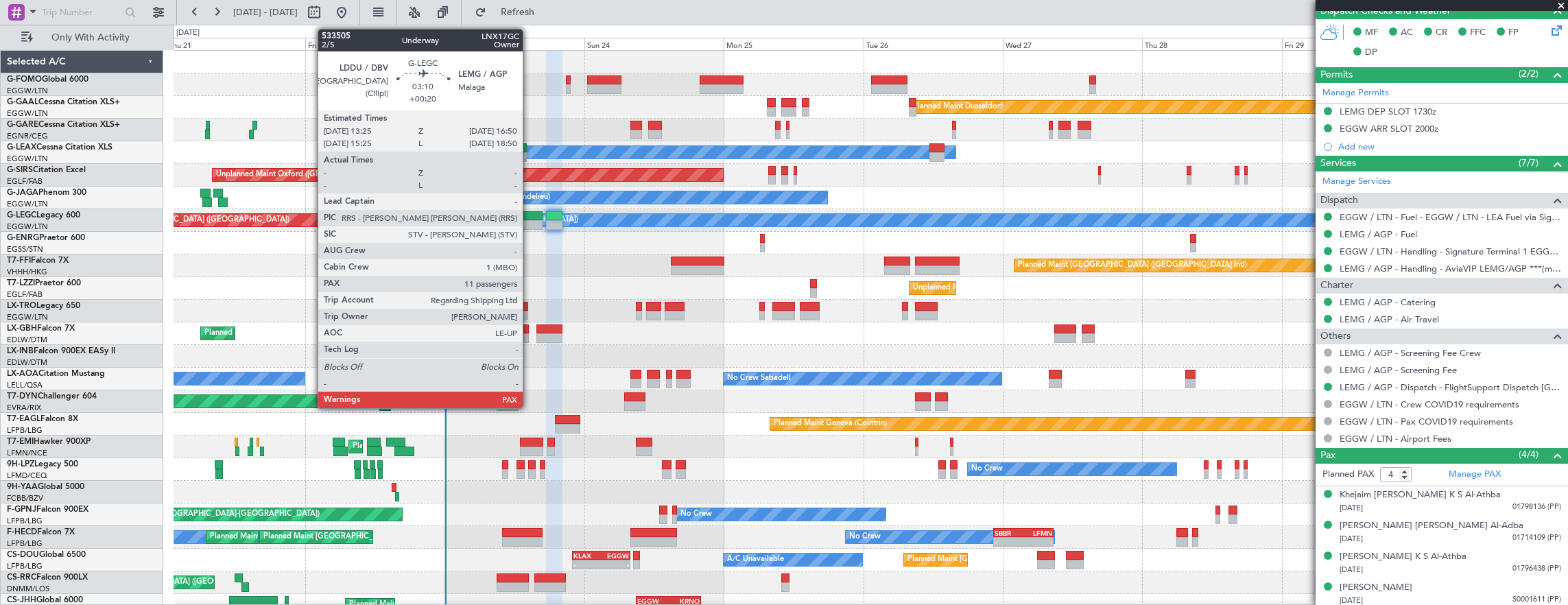
click at [531, 223] on div at bounding box center [532, 225] width 20 height 10
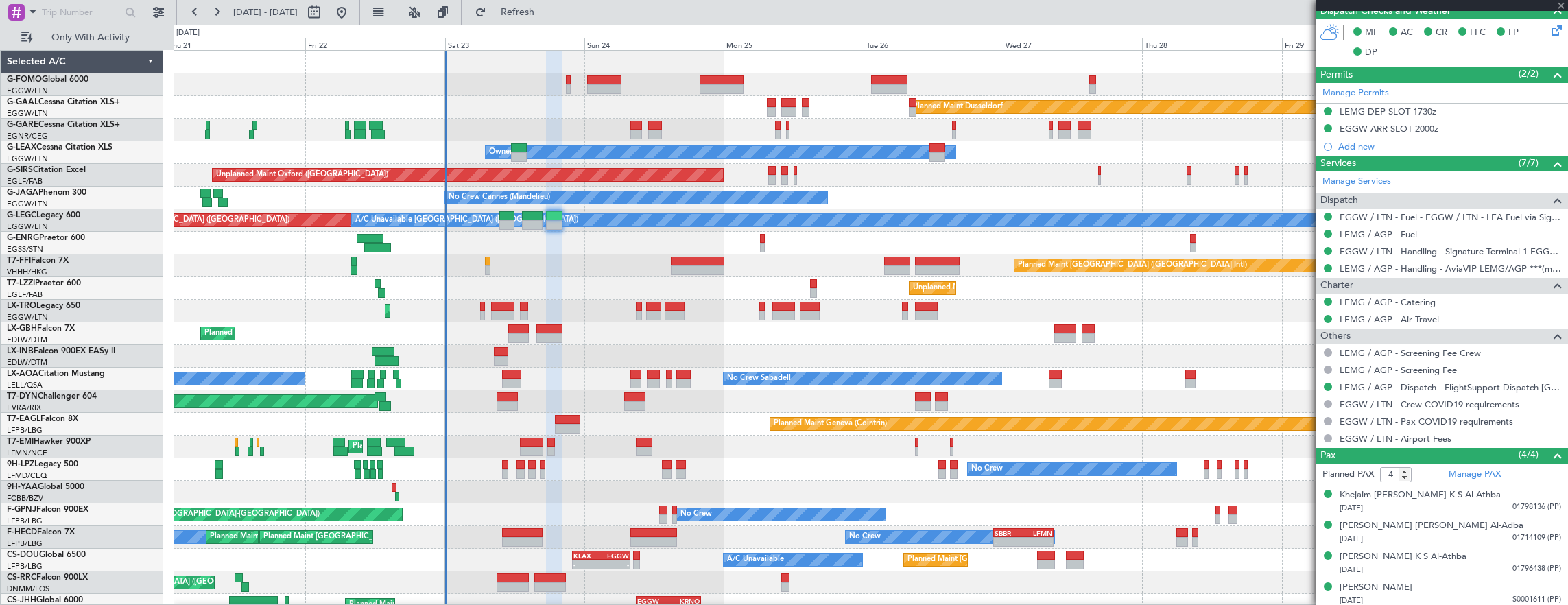
type input "11"
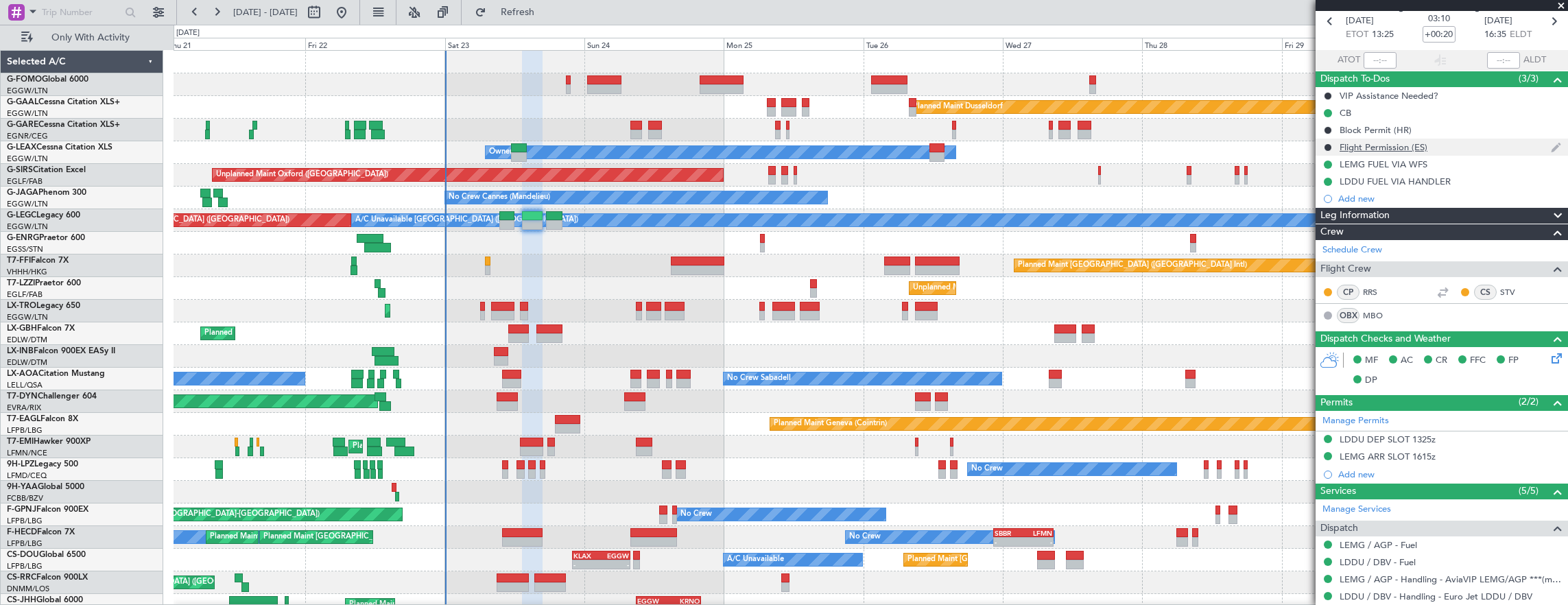
scroll to position [0, 0]
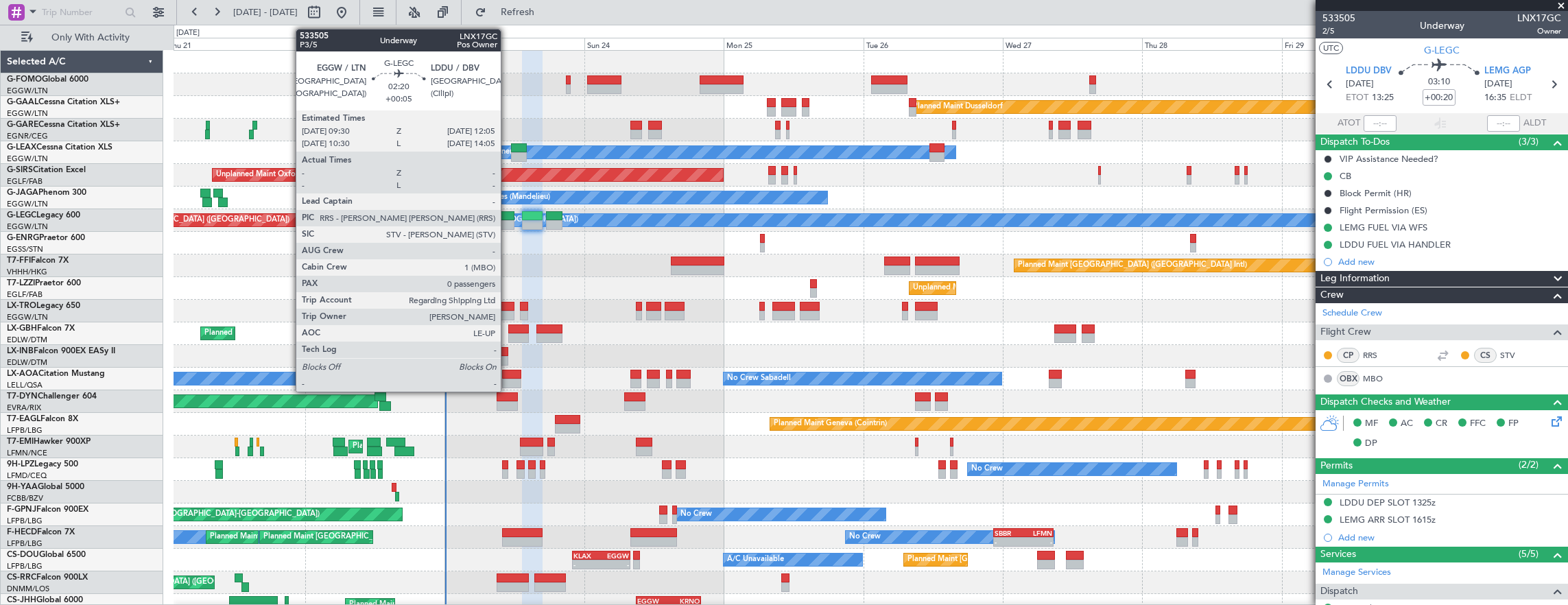
click at [508, 222] on div at bounding box center [507, 225] width 15 height 10
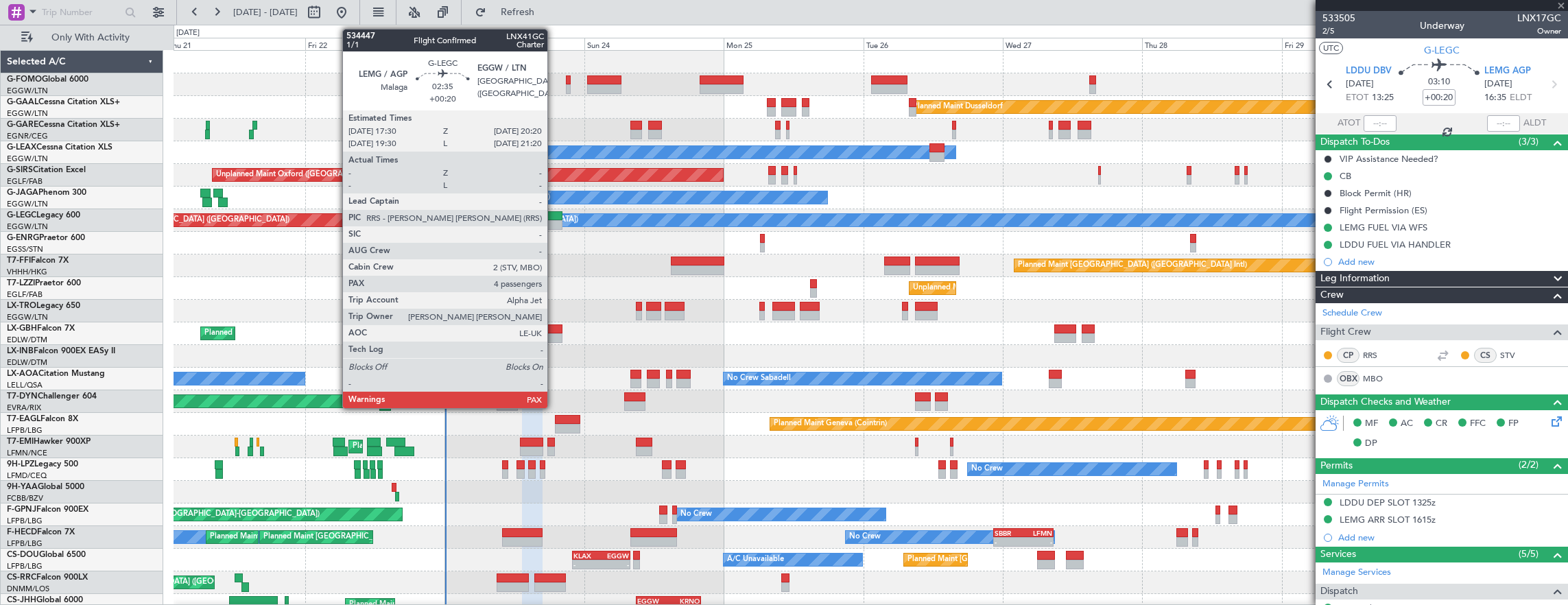
type input "+00:05"
type input "0"
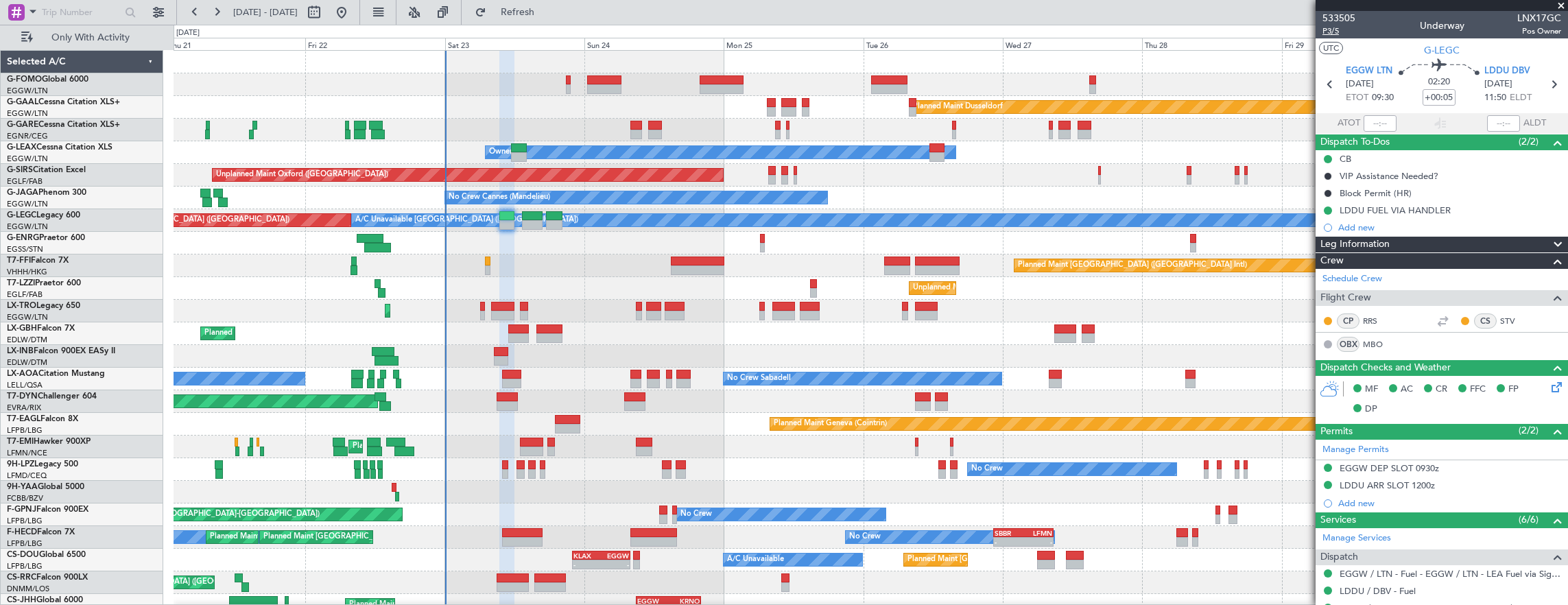
click at [1329, 31] on span "P3/5" at bounding box center [1339, 31] width 33 height 12
click at [1335, 33] on span "P3/5" at bounding box center [1339, 31] width 33 height 12
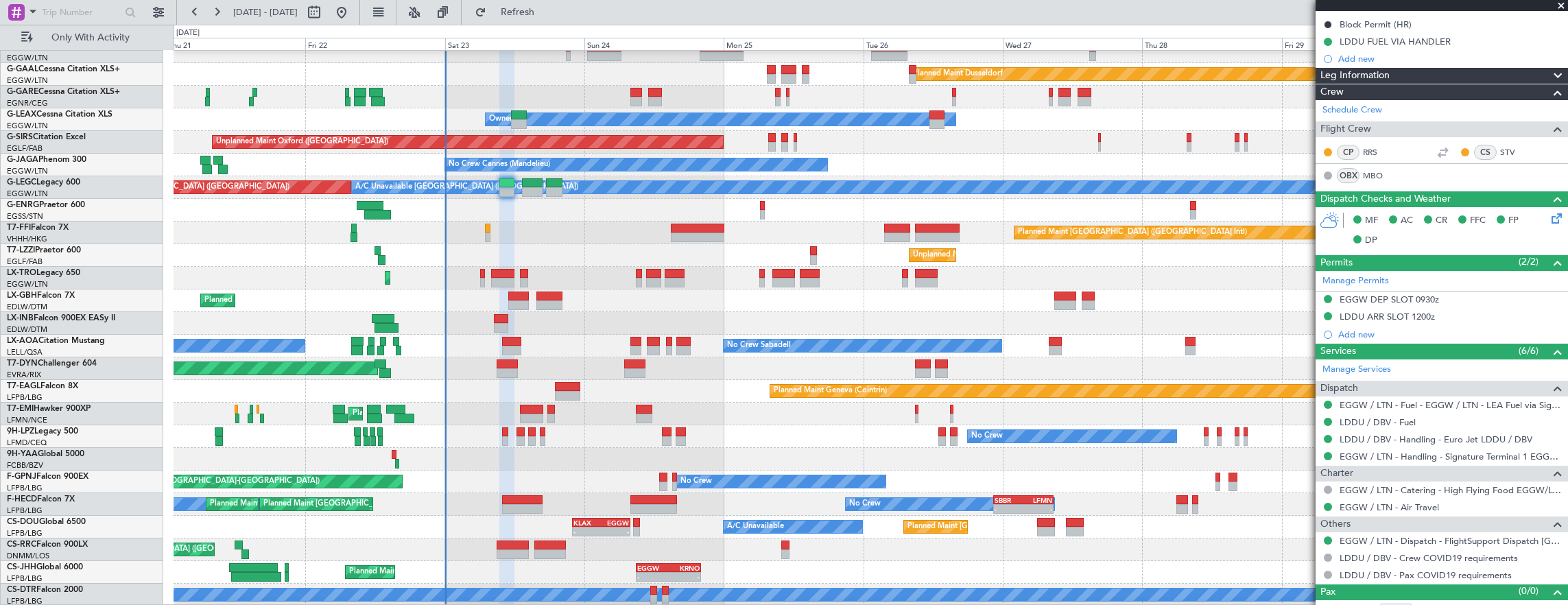
scroll to position [183, 0]
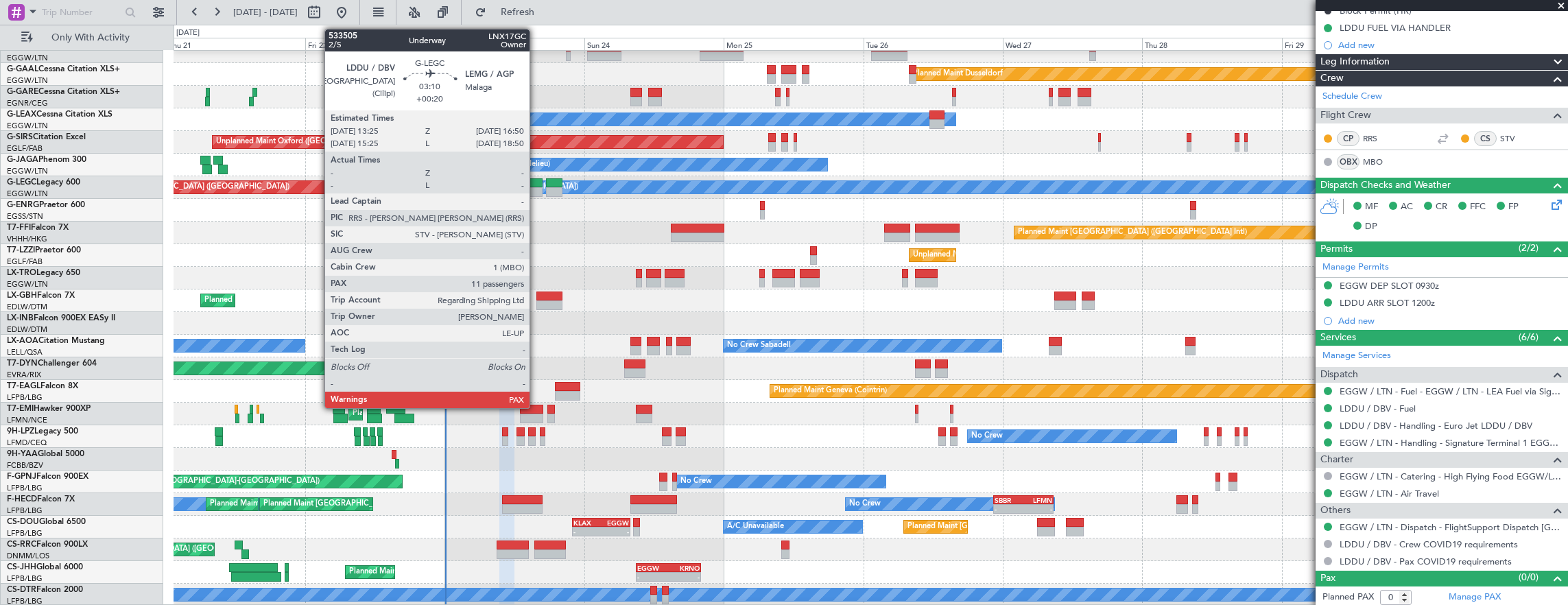
click at [536, 186] on div at bounding box center [532, 184] width 20 height 10
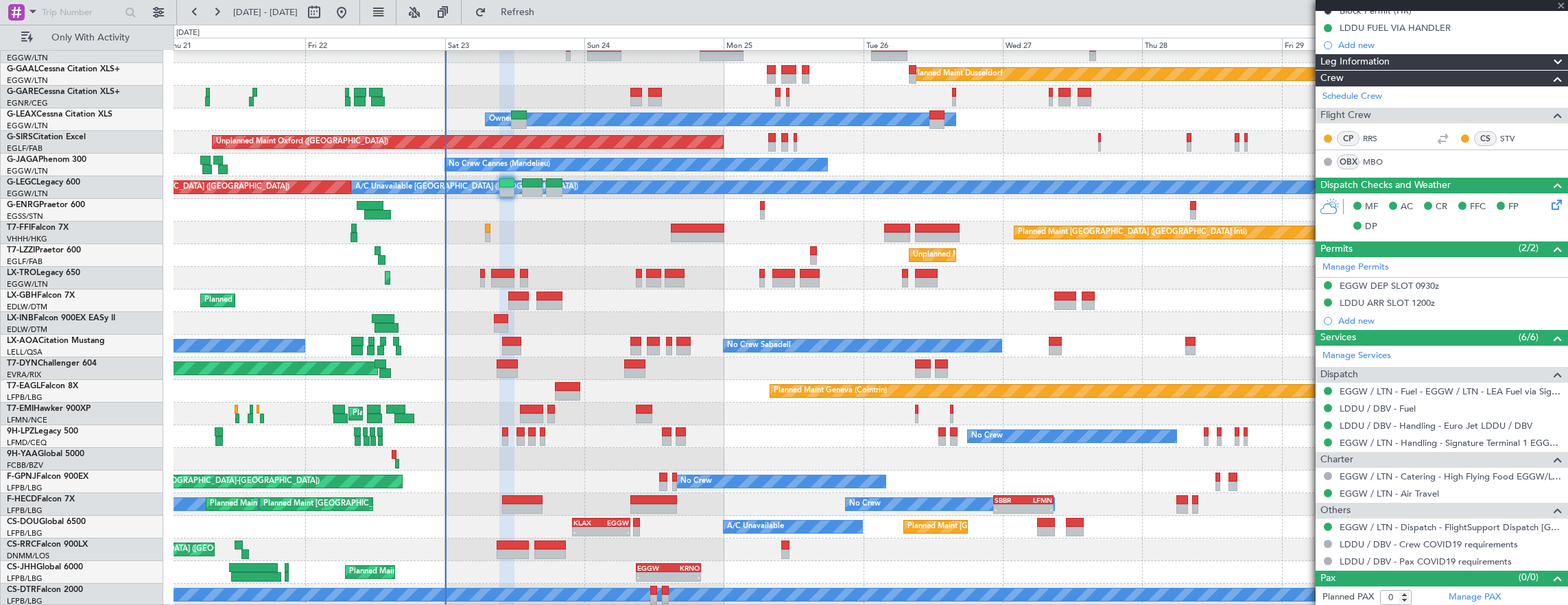
type input "+00:20"
type input "11"
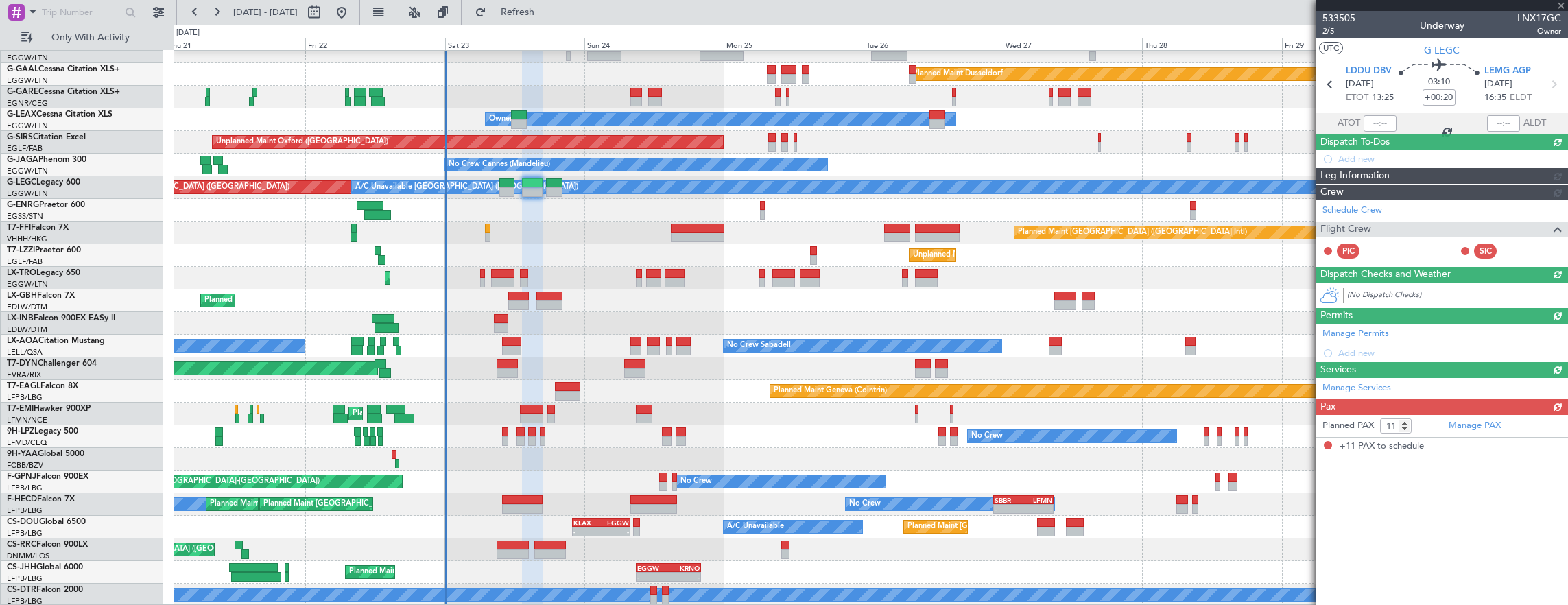
scroll to position [0, 0]
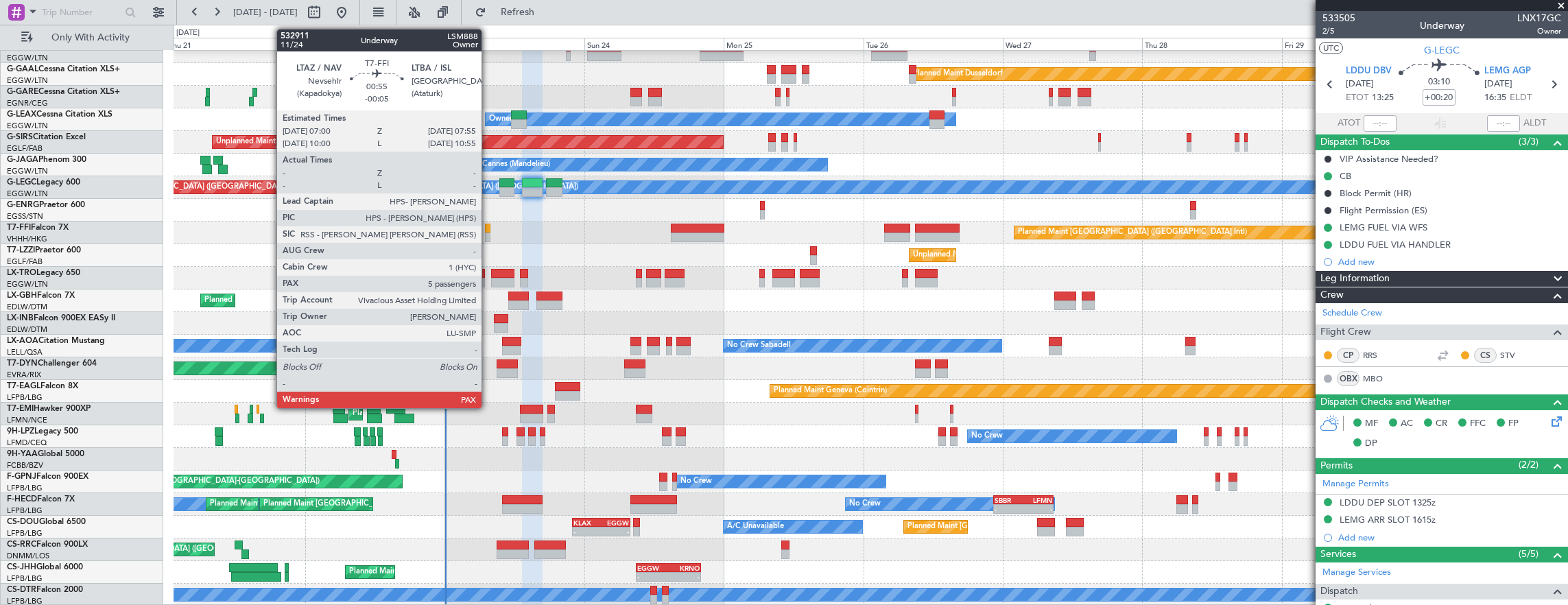
click at [488, 229] on div at bounding box center [488, 229] width 6 height 10
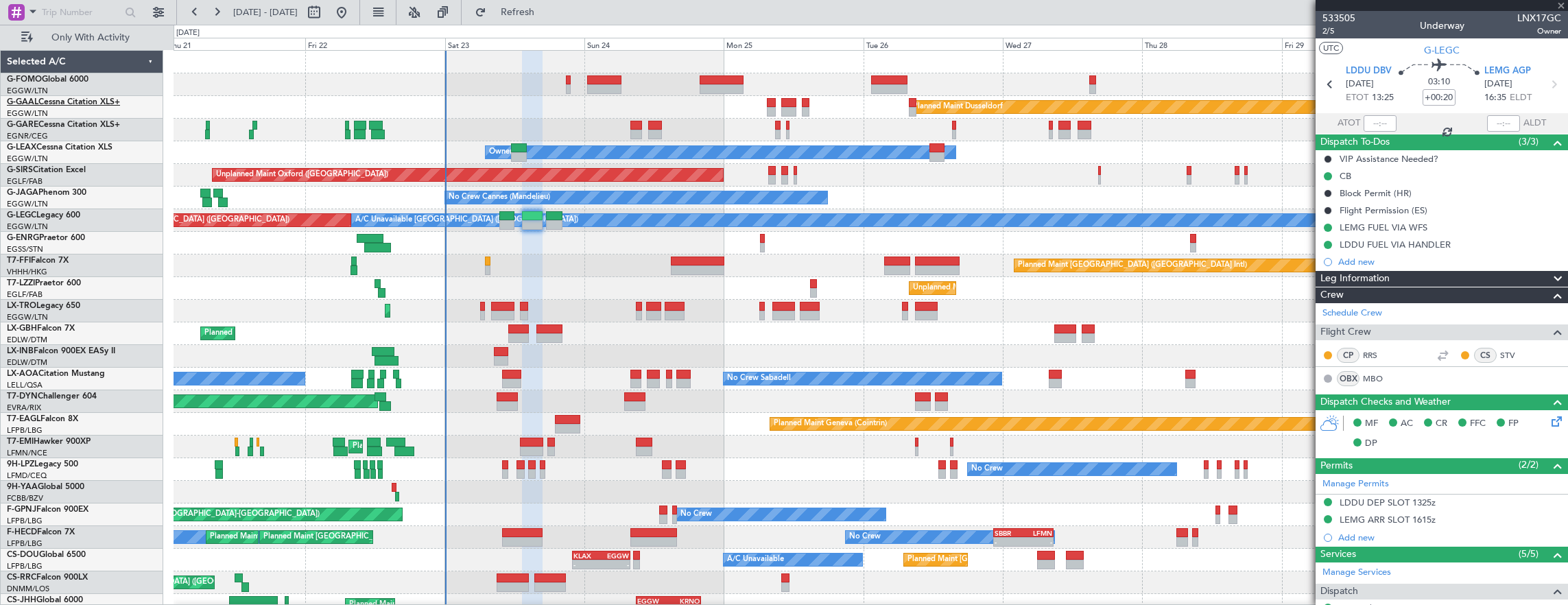
type input "-00:05"
type input "5"
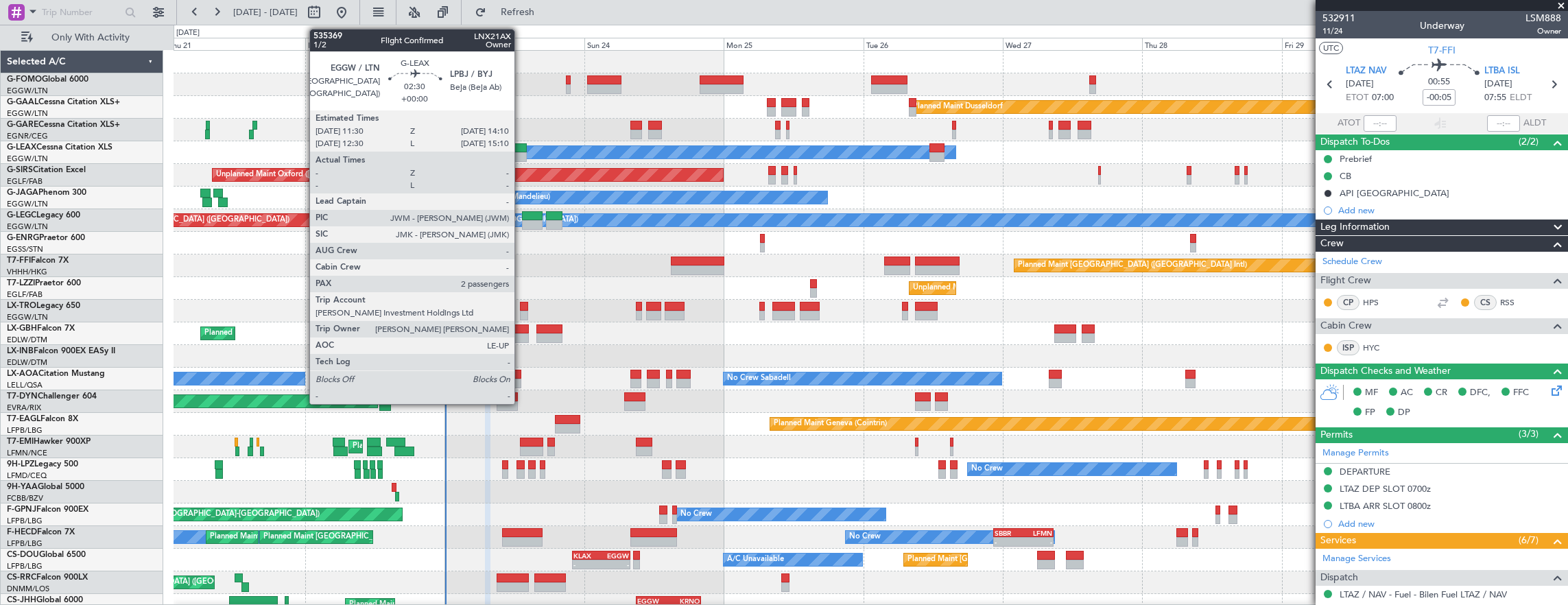
click at [520, 154] on div at bounding box center [519, 157] width 16 height 10
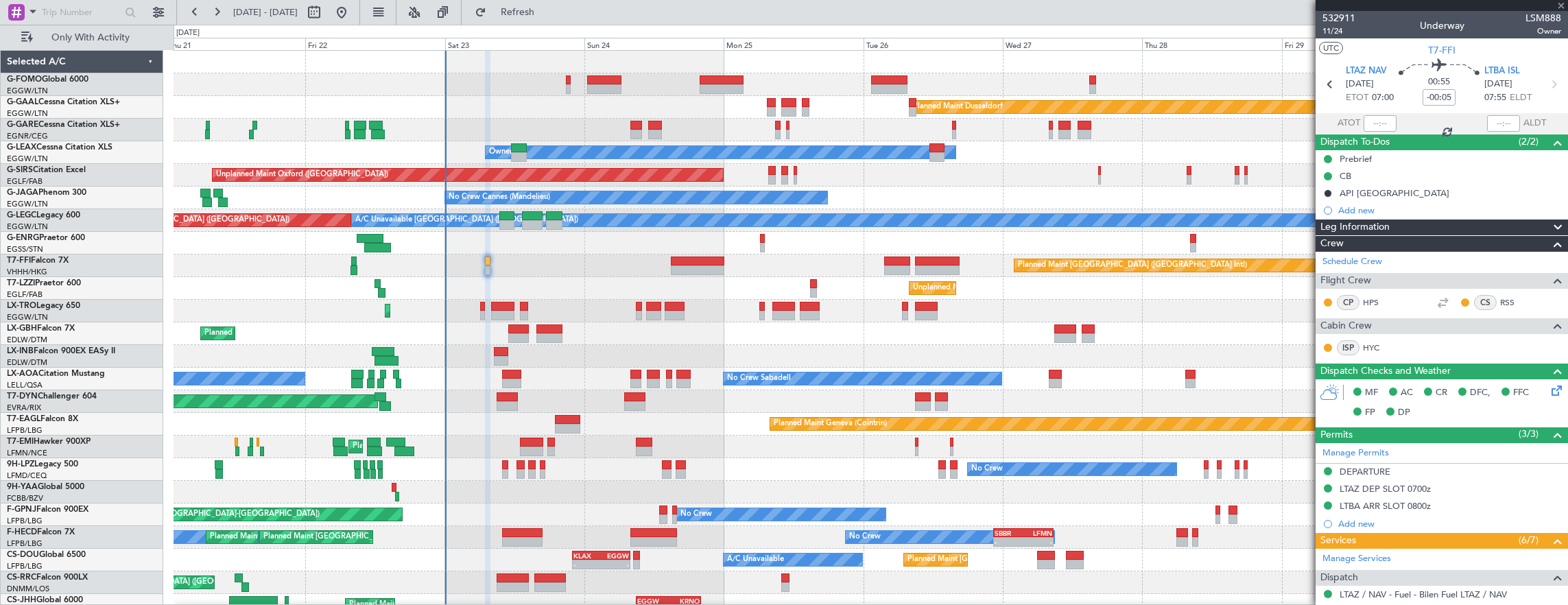
scroll to position [33, 0]
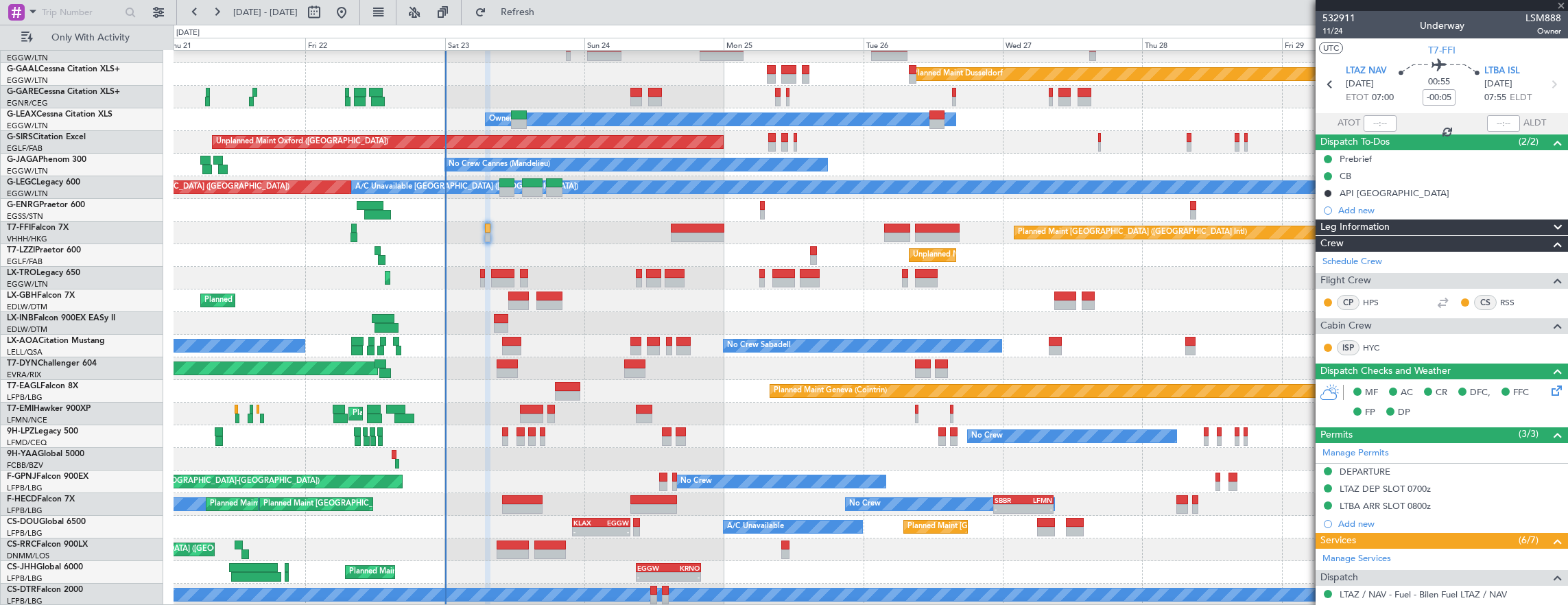
type input "2"
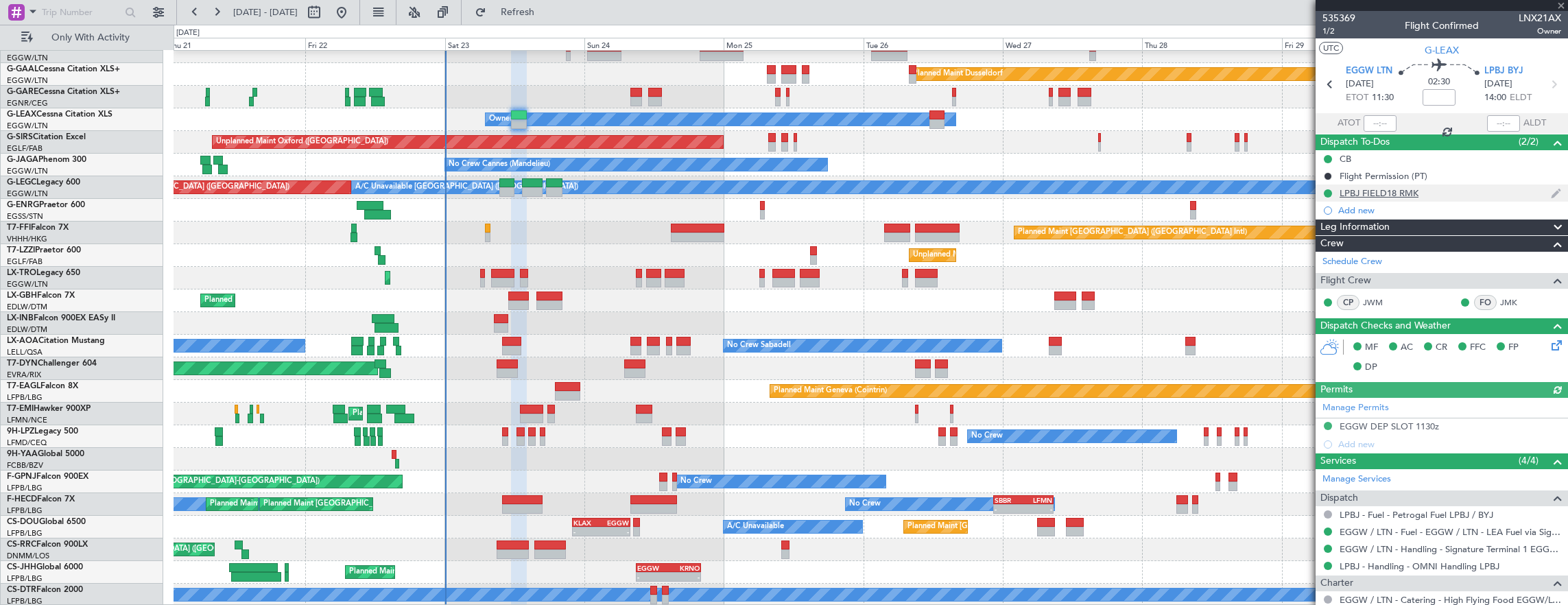
click at [1479, 186] on div "LPBJ FIELD18 RMK" at bounding box center [1441, 192] width 252 height 17
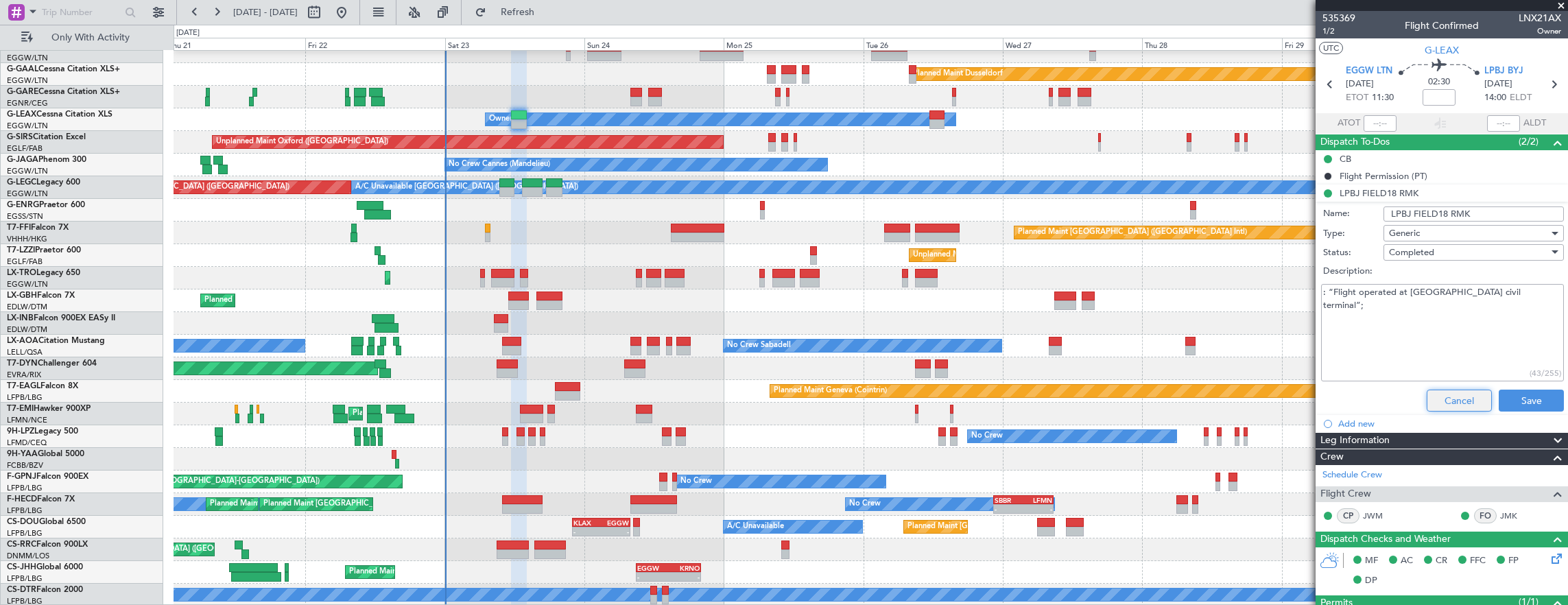
click at [1453, 397] on button "Cancel" at bounding box center [1459, 401] width 65 height 22
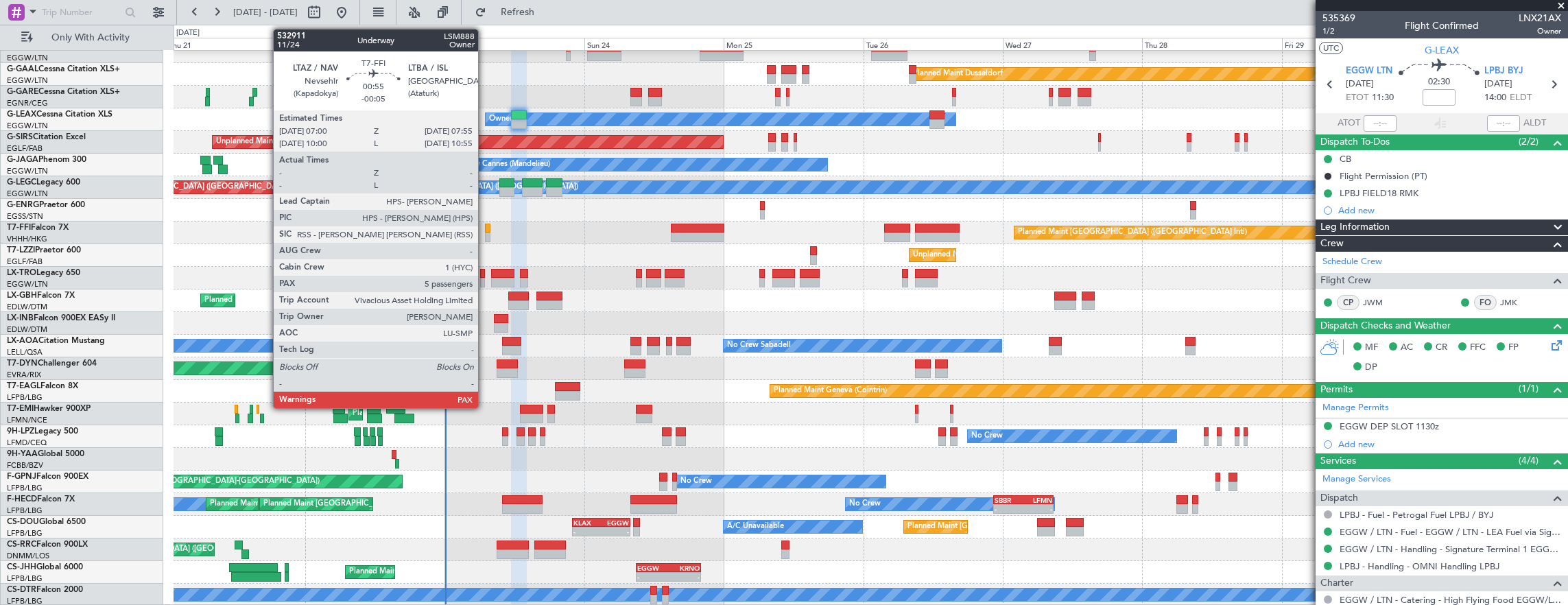
click at [485, 234] on div at bounding box center [488, 238] width 6 height 10
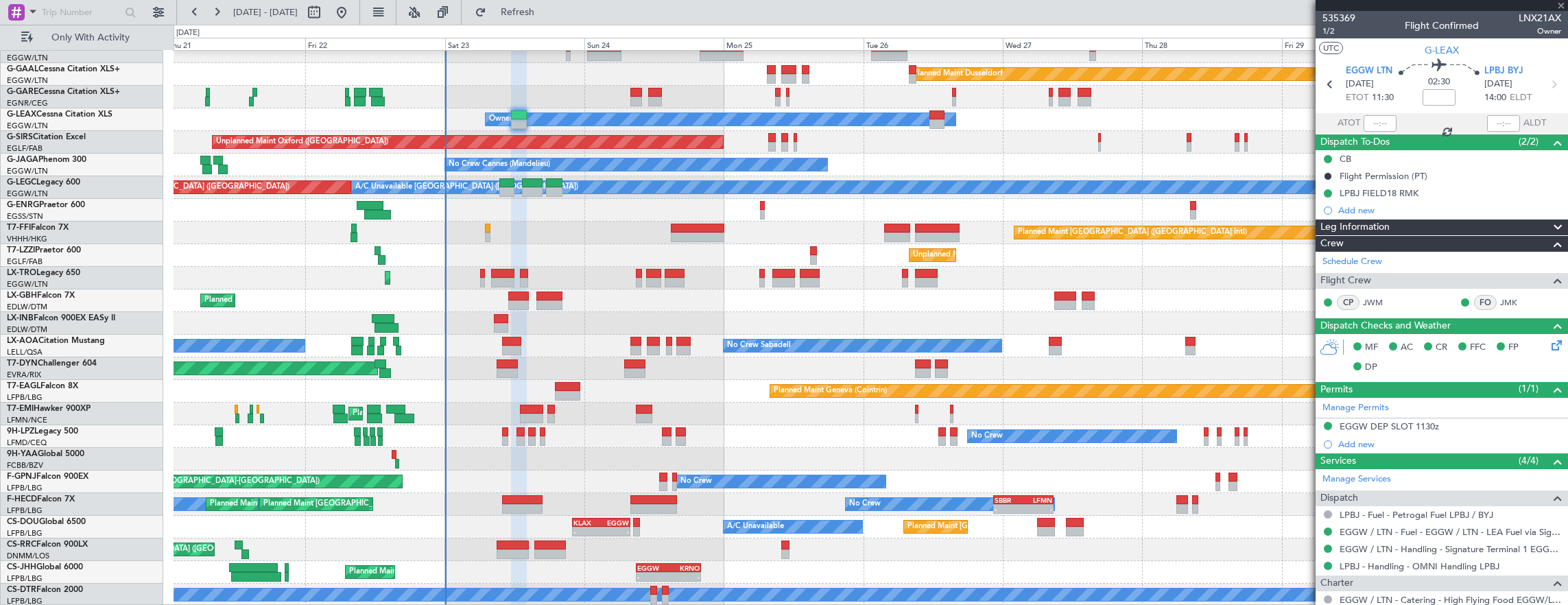
type input "-00:05"
type input "5"
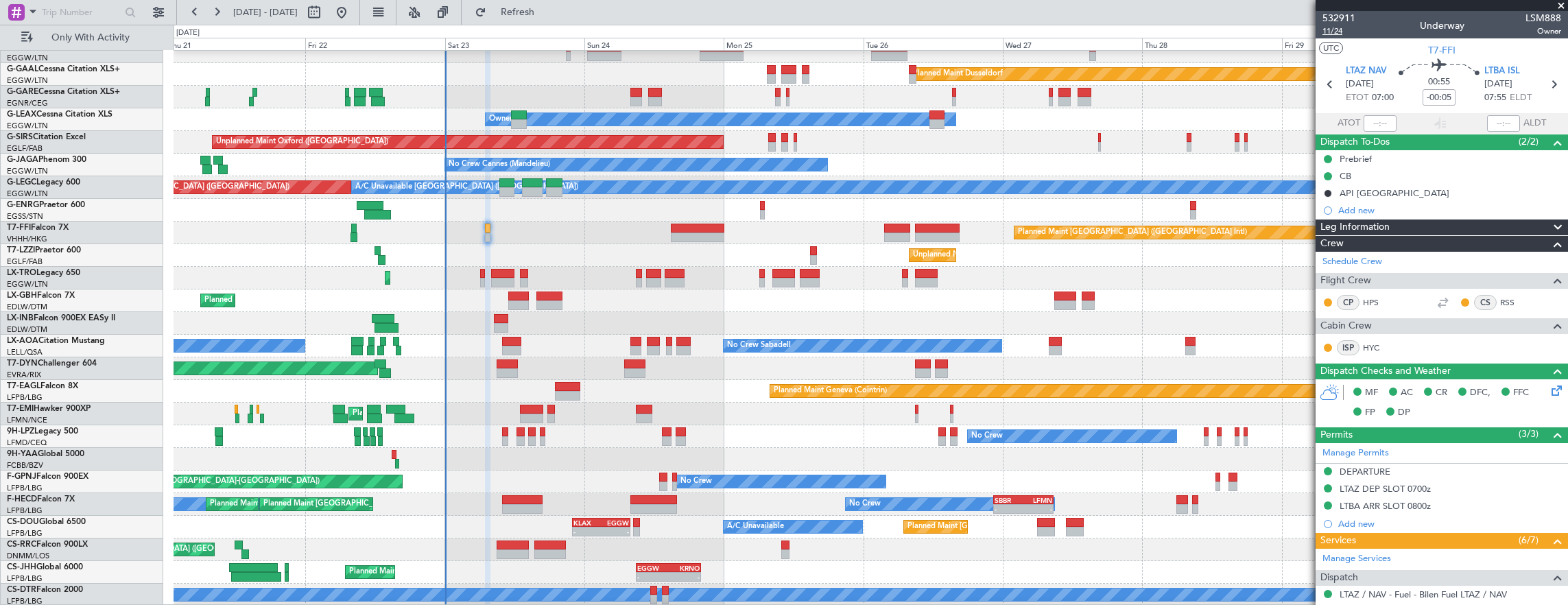
click at [1349, 31] on span "11/24" at bounding box center [1339, 31] width 33 height 12
click at [1346, 26] on span "11/24" at bounding box center [1339, 31] width 33 height 12
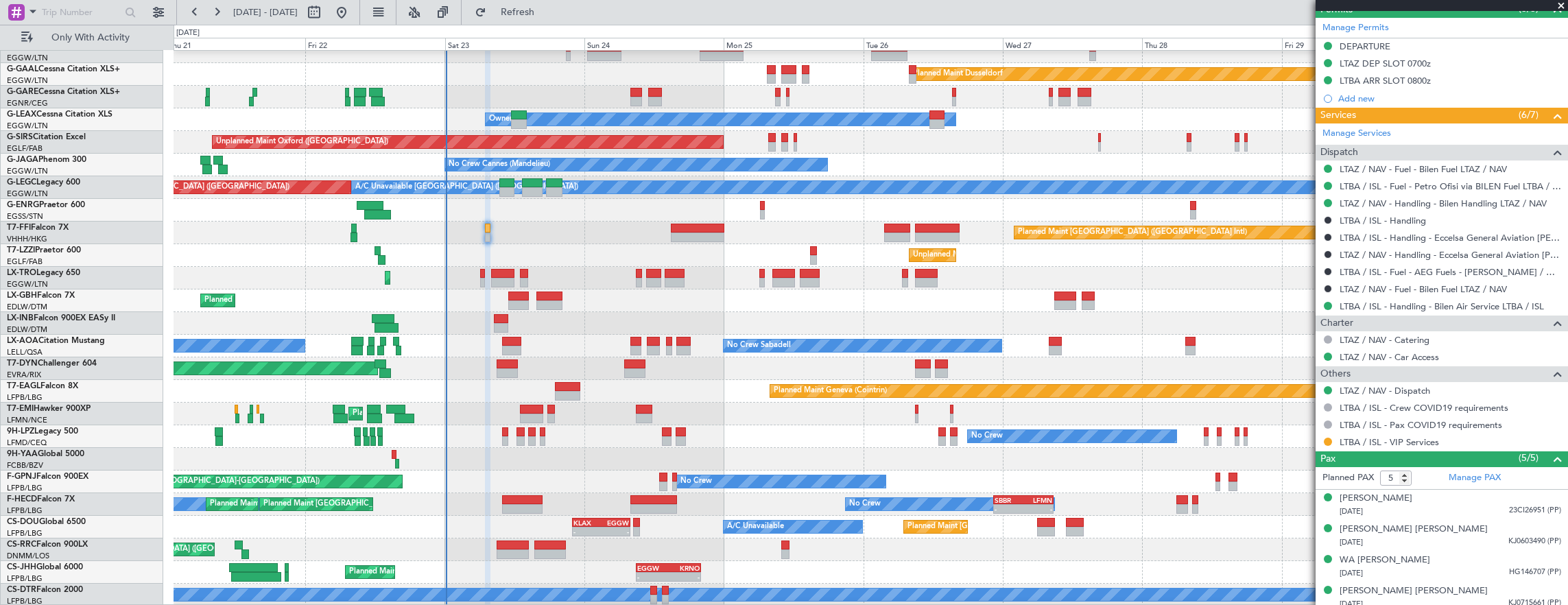
scroll to position [460, 0]
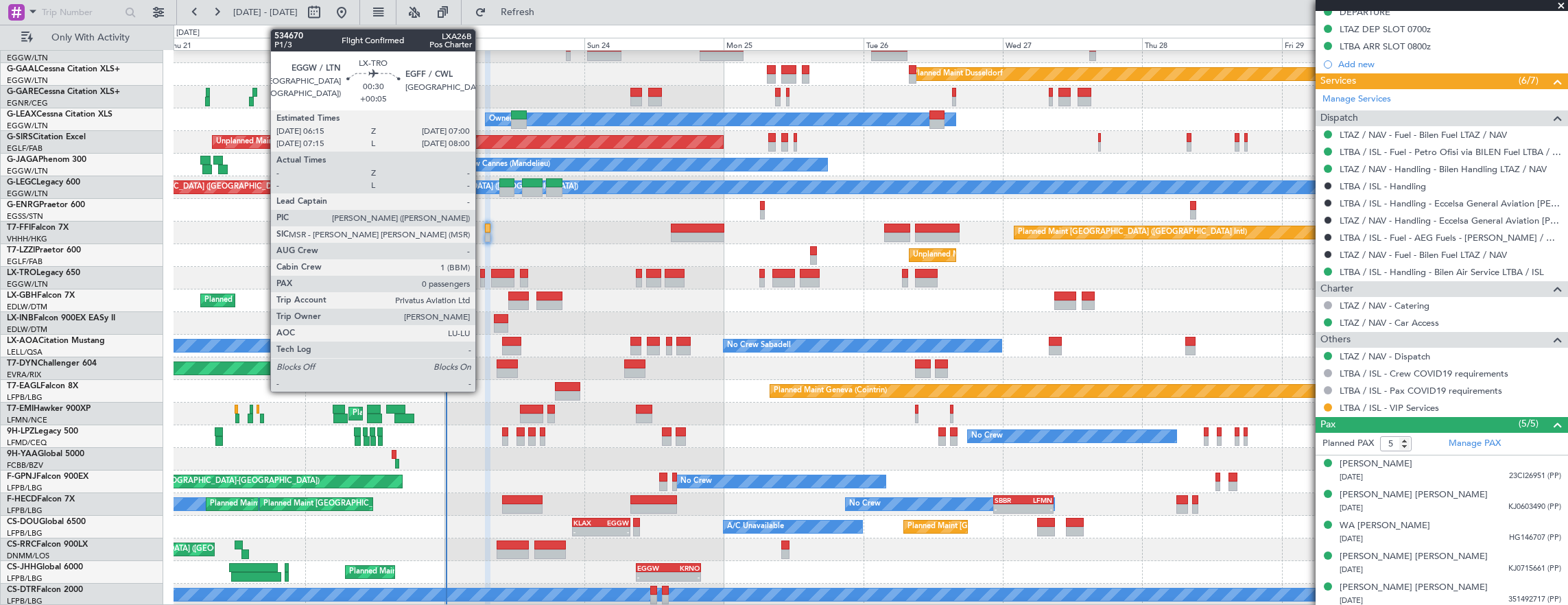
click at [482, 279] on div at bounding box center [482, 283] width 5 height 10
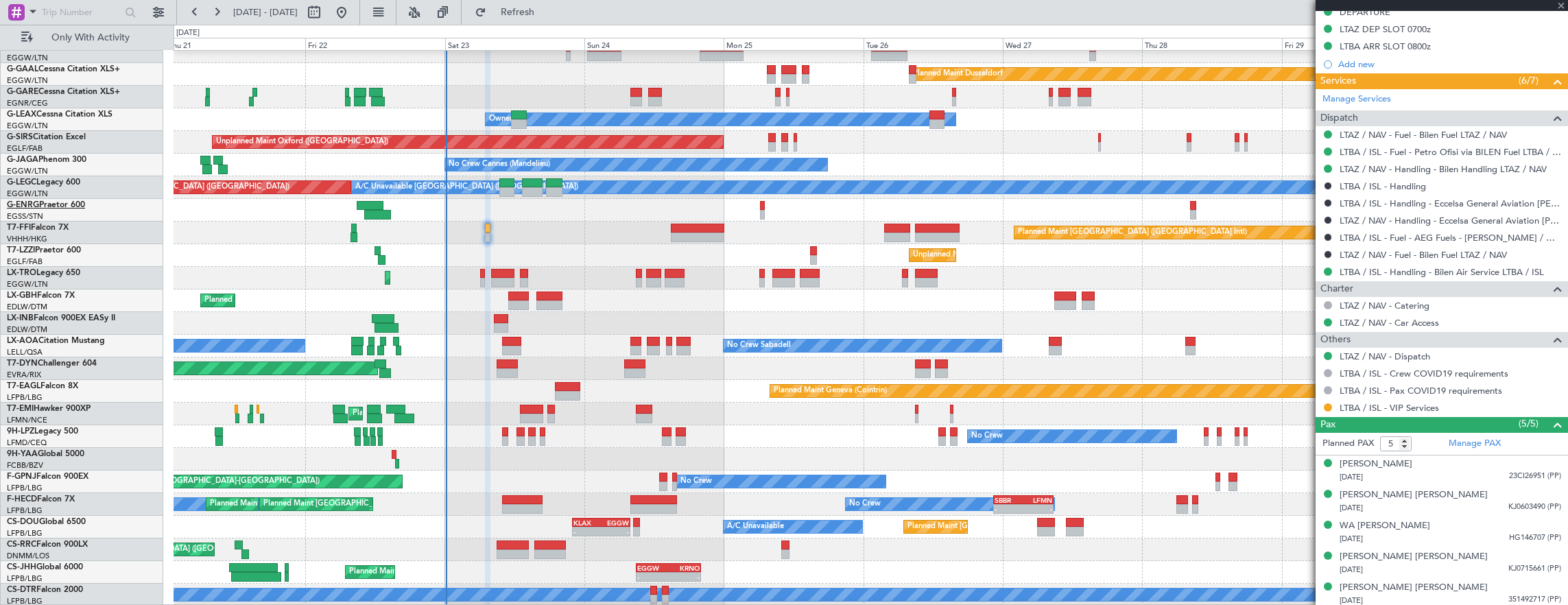
type input "+00:05"
type input "0"
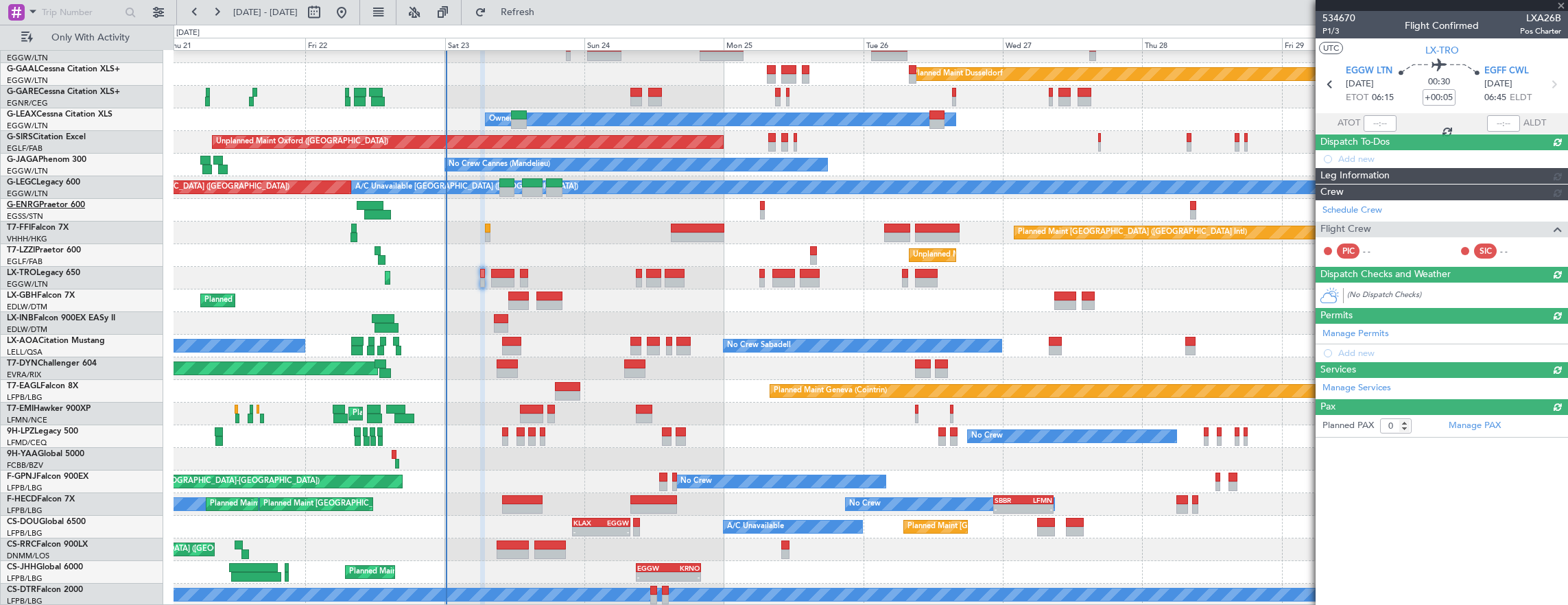
scroll to position [0, 0]
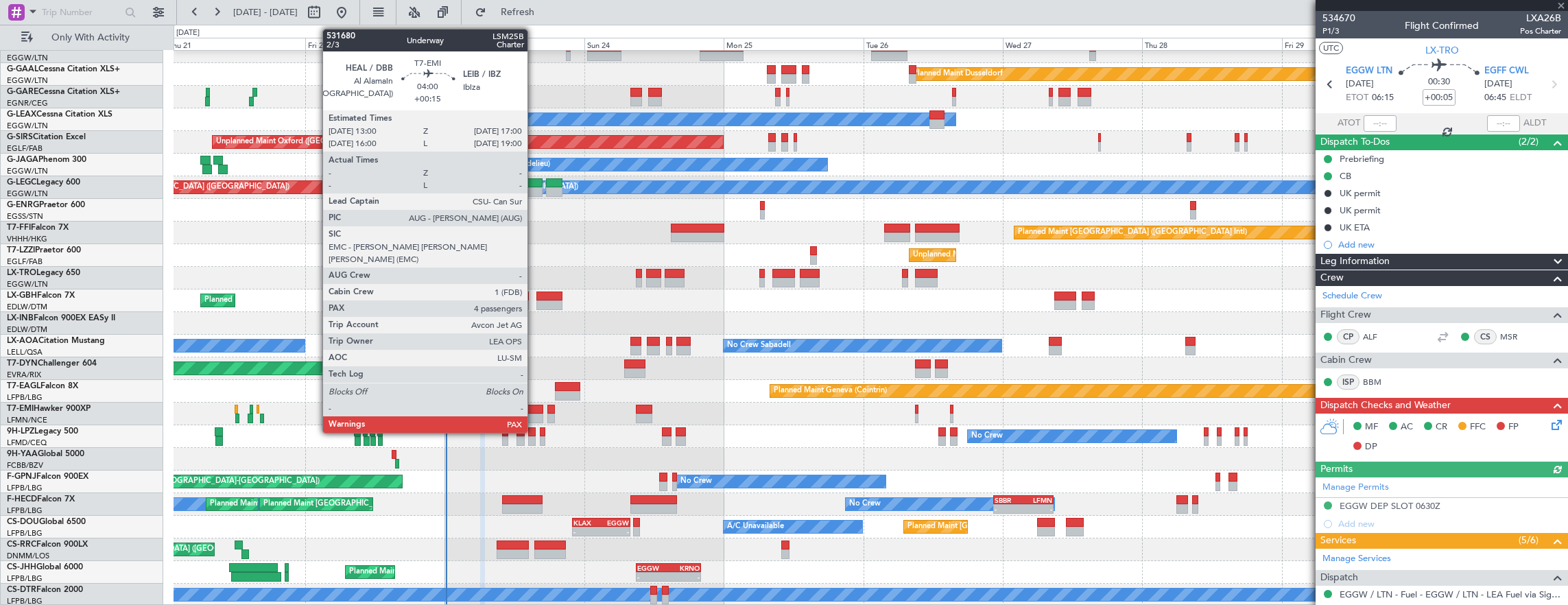
click at [534, 405] on div at bounding box center [532, 410] width 24 height 10
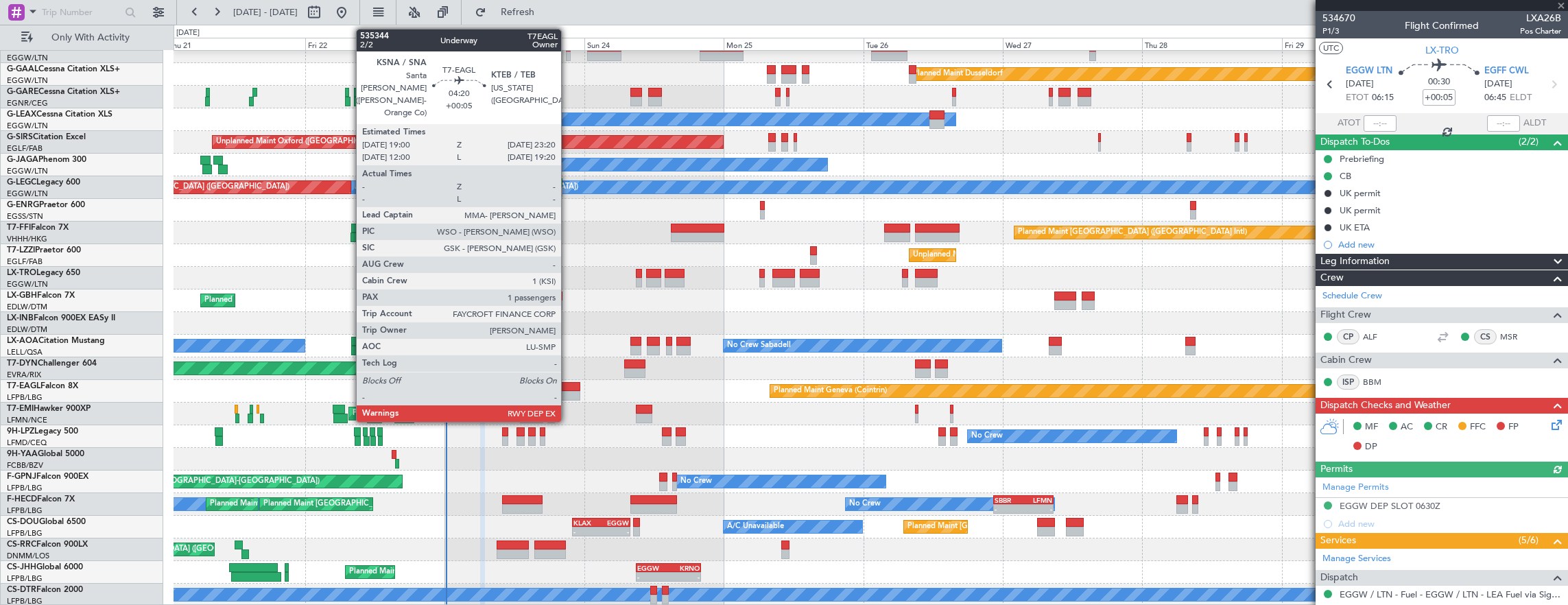
type input "+00:15"
type input "4"
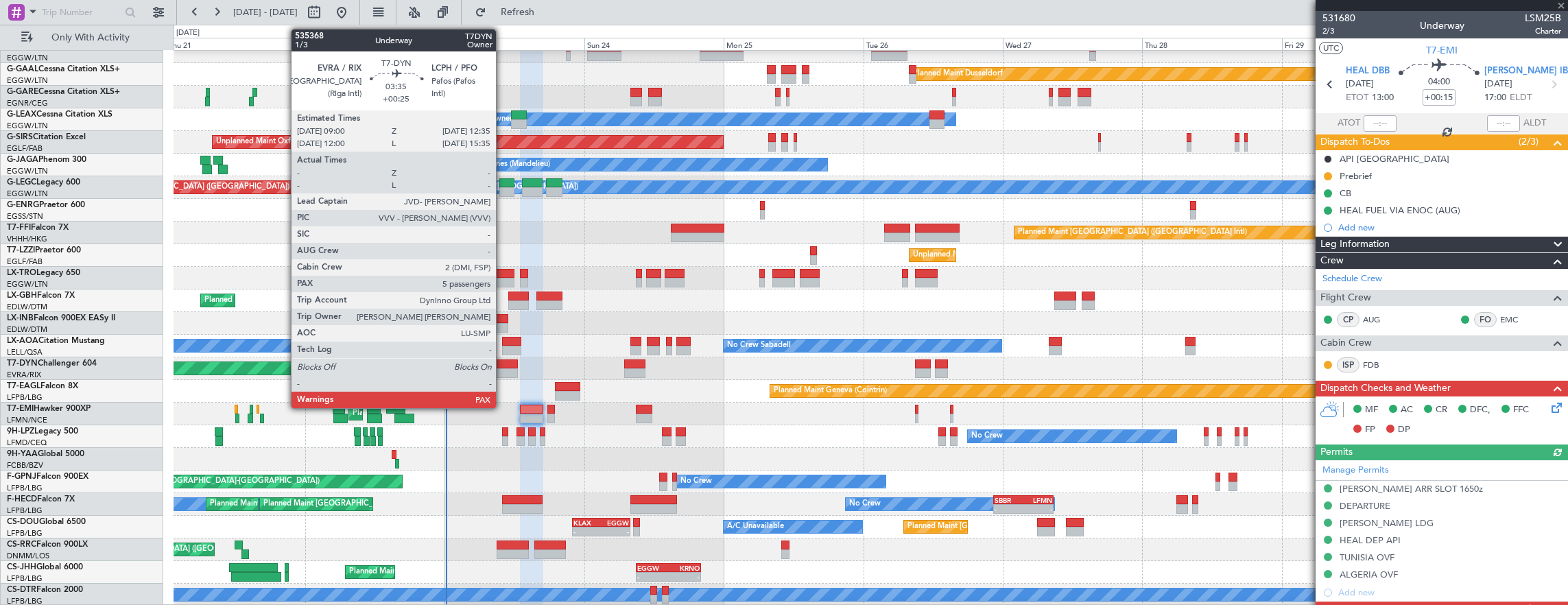
click at [503, 366] on div at bounding box center [508, 364] width 22 height 10
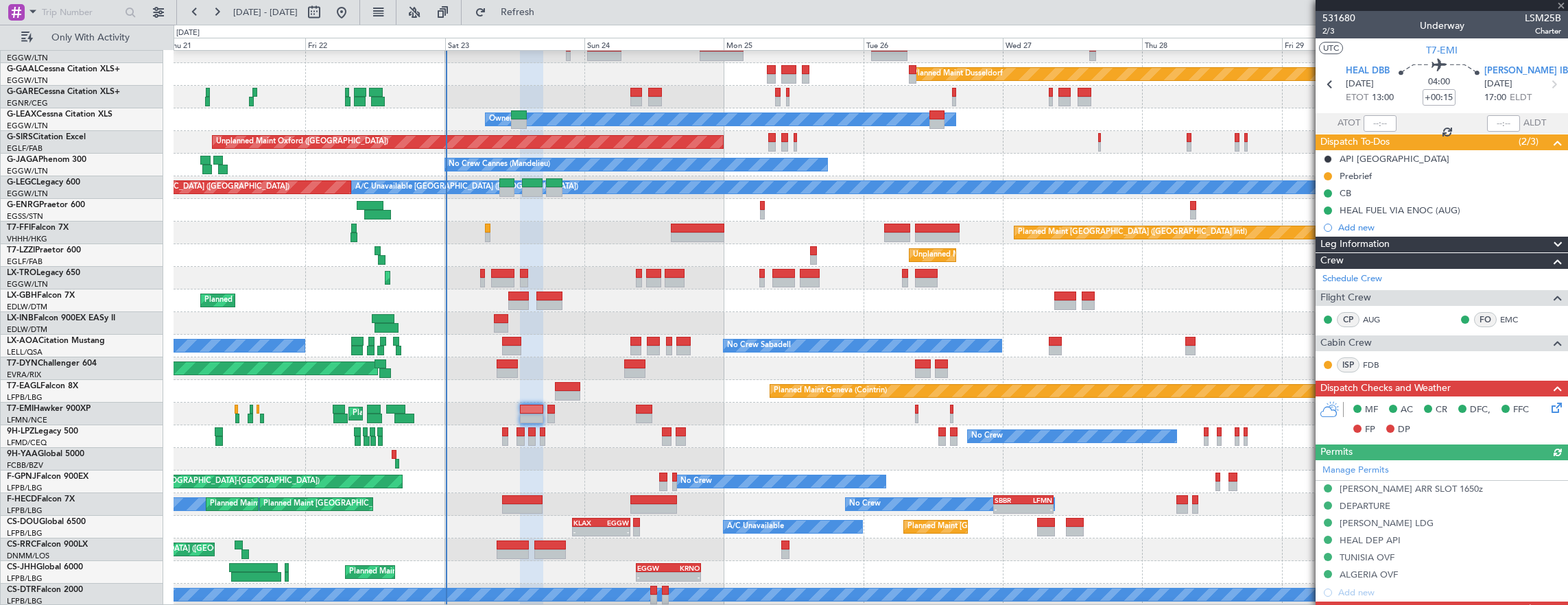
type input "+00:25"
type input "5"
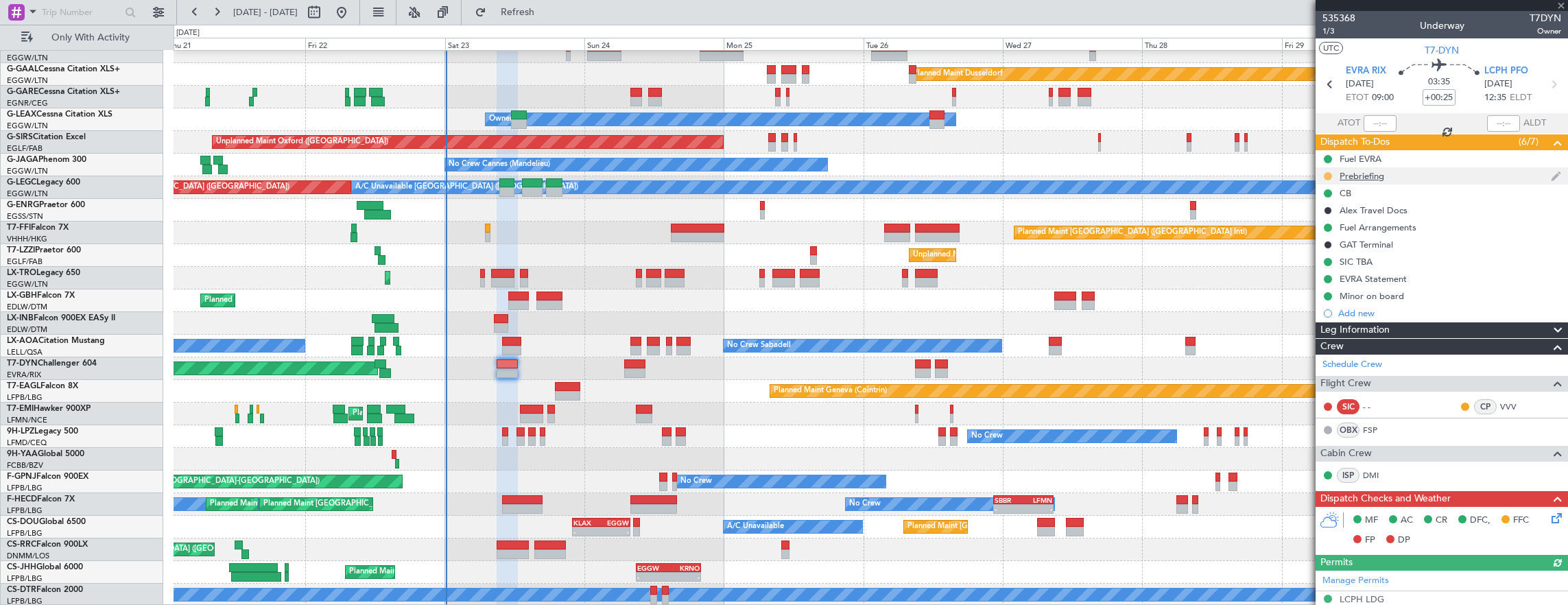
click at [1326, 177] on button at bounding box center [1327, 176] width 8 height 8
click at [1325, 264] on li "Cancelled" at bounding box center [1328, 256] width 74 height 21
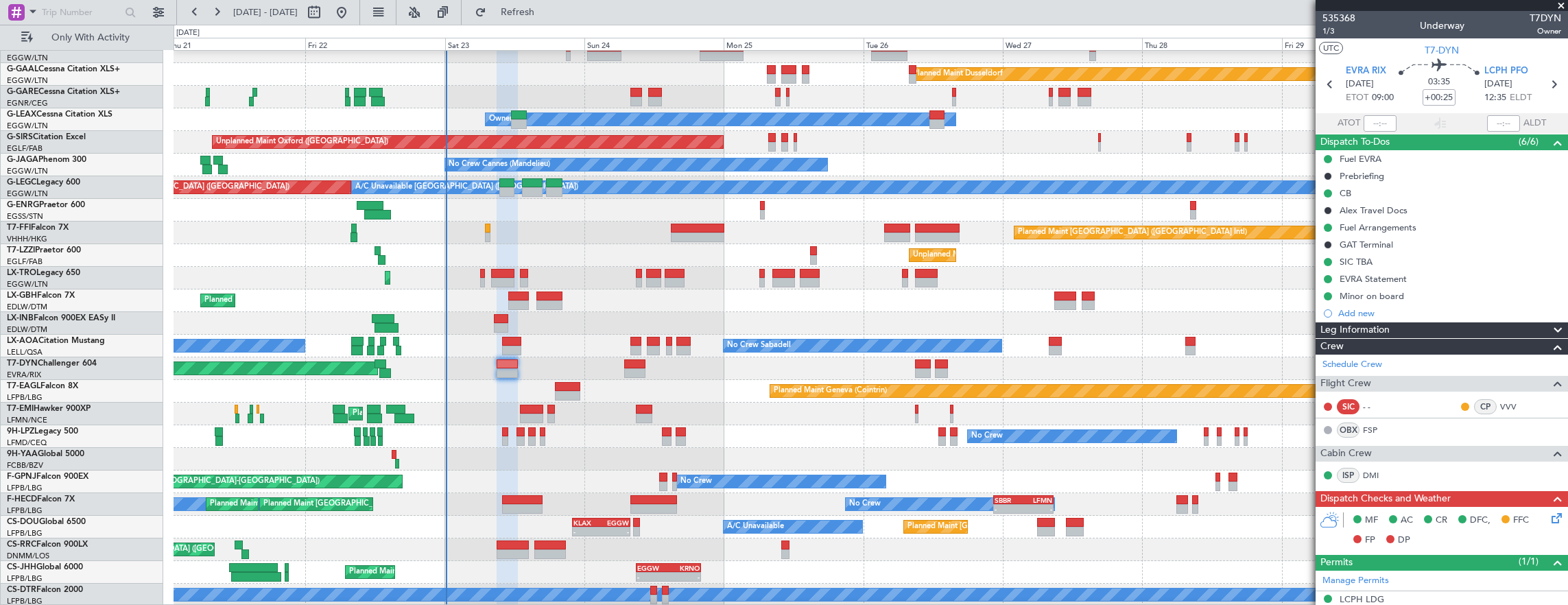
scroll to position [399, 0]
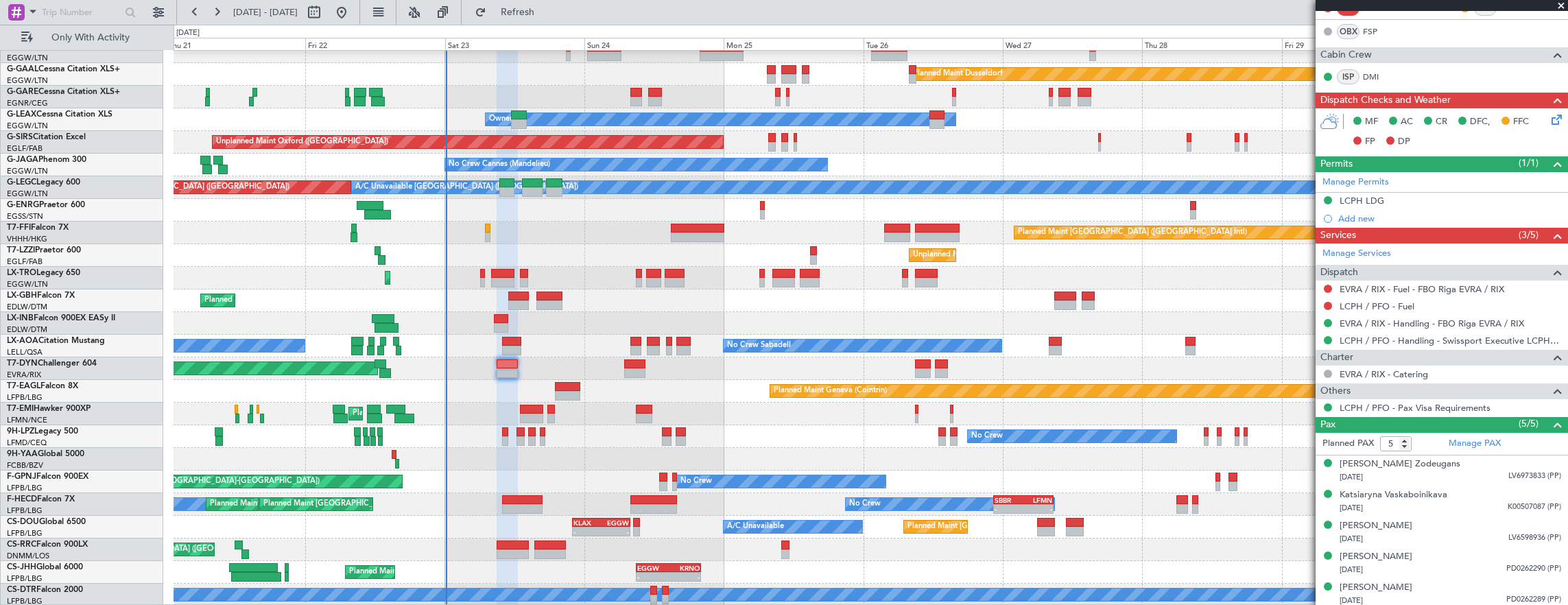
click at [481, 230] on div "Planned Maint Hong Kong (Hong Kong Intl) 05:09 Z 16:02 Z VHHH 04:30 Z LTFE 15:2…" at bounding box center [871, 233] width 1394 height 23
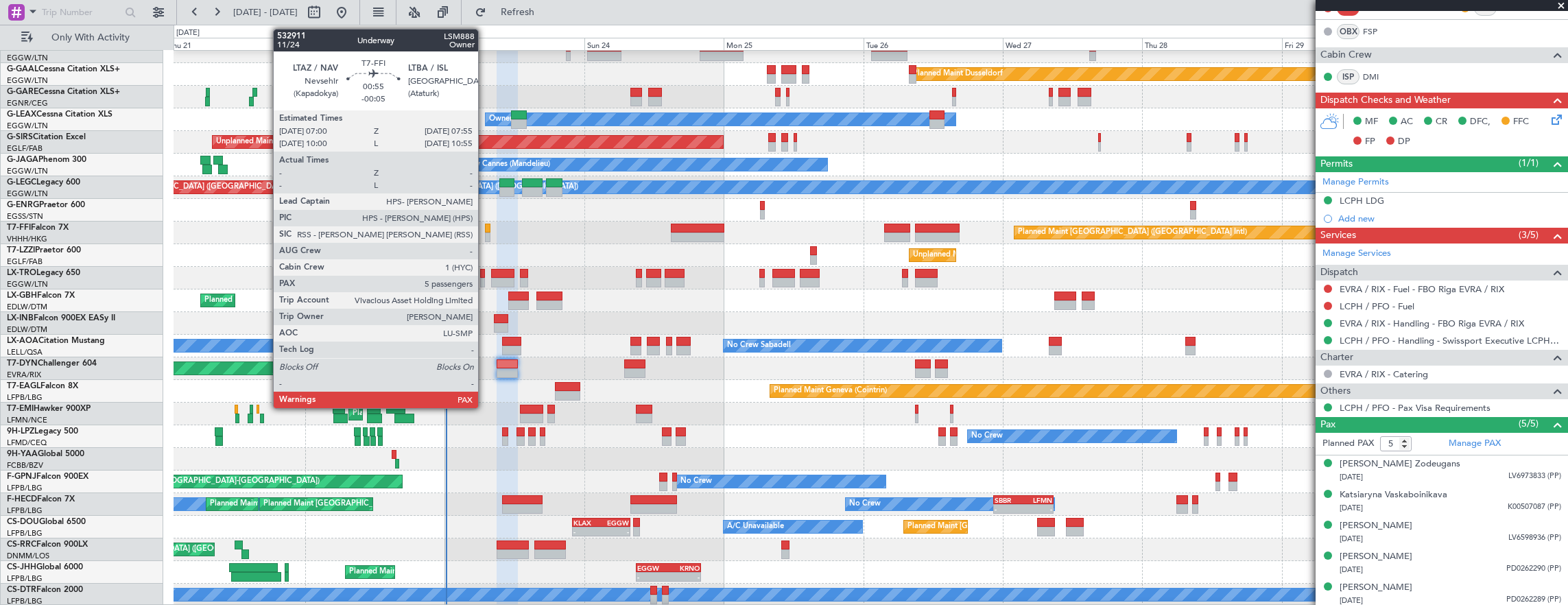
click at [485, 228] on div at bounding box center [488, 229] width 6 height 10
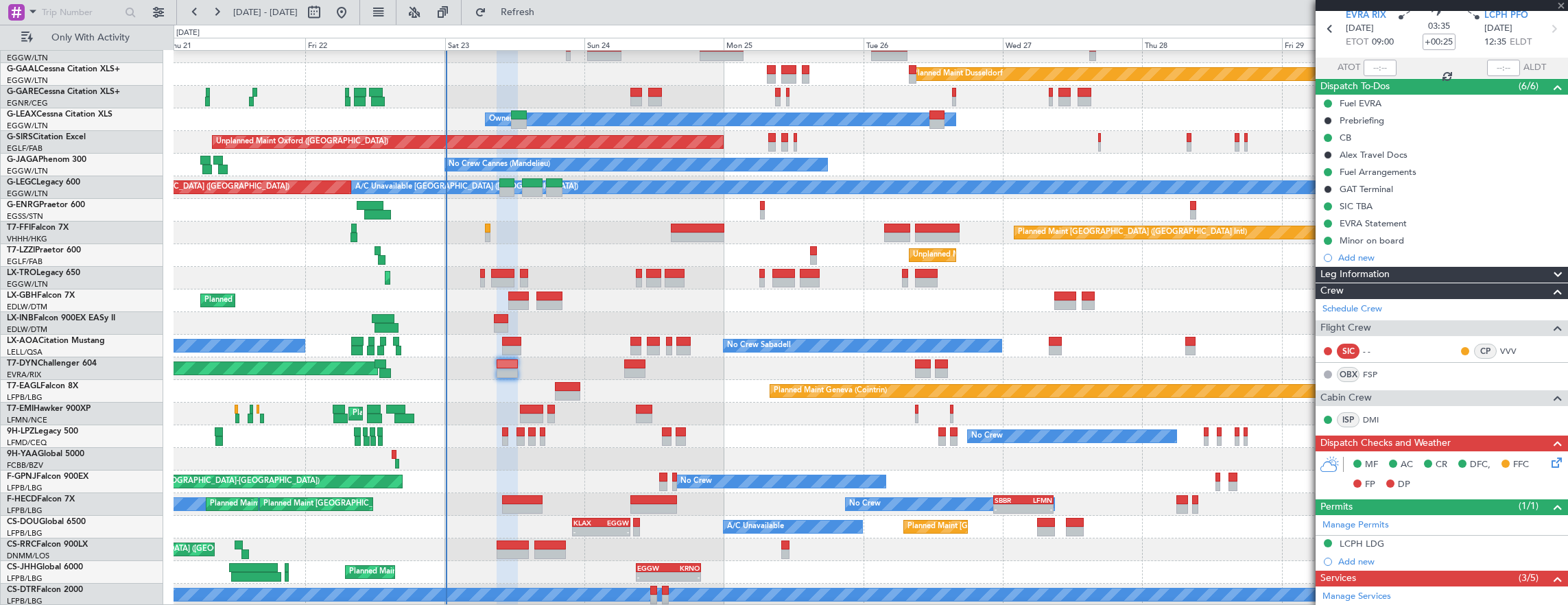
scroll to position [0, 0]
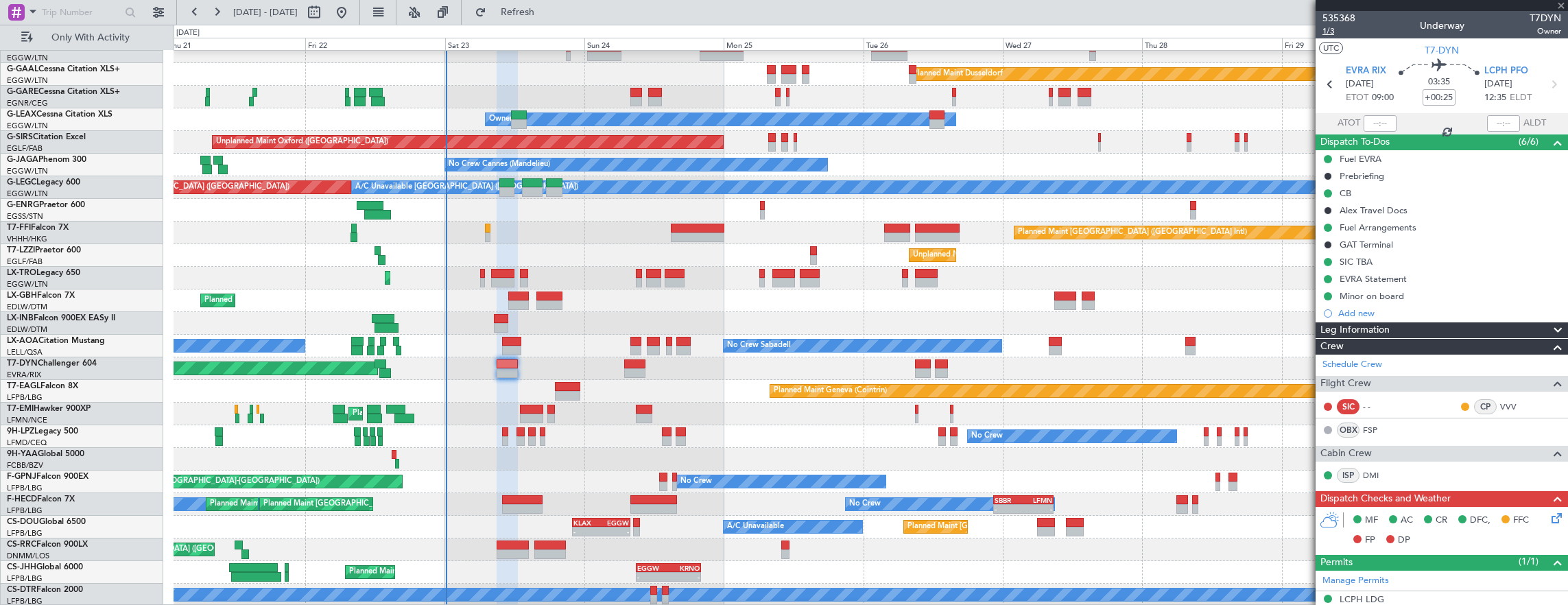
click at [1335, 30] on span "1/3" at bounding box center [1339, 31] width 33 height 12
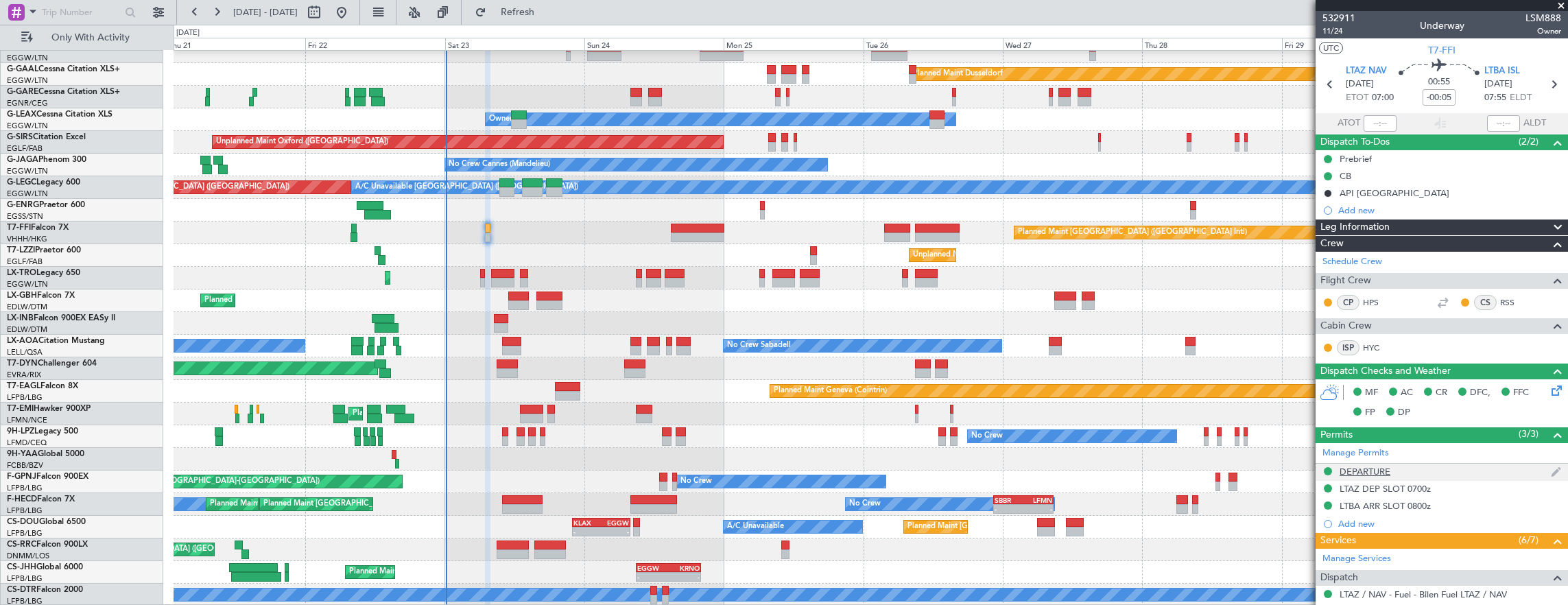
click at [1456, 467] on div "DEPARTURE" at bounding box center [1441, 471] width 252 height 17
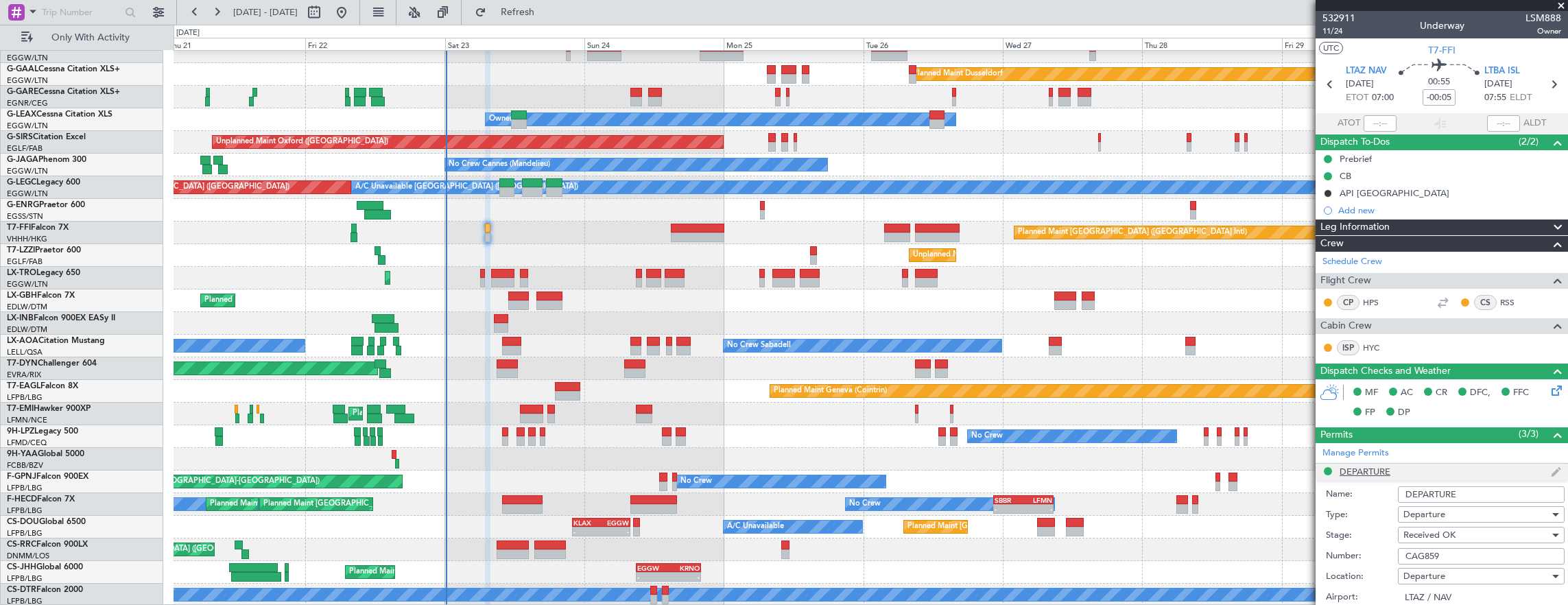
scroll to position [206, 0]
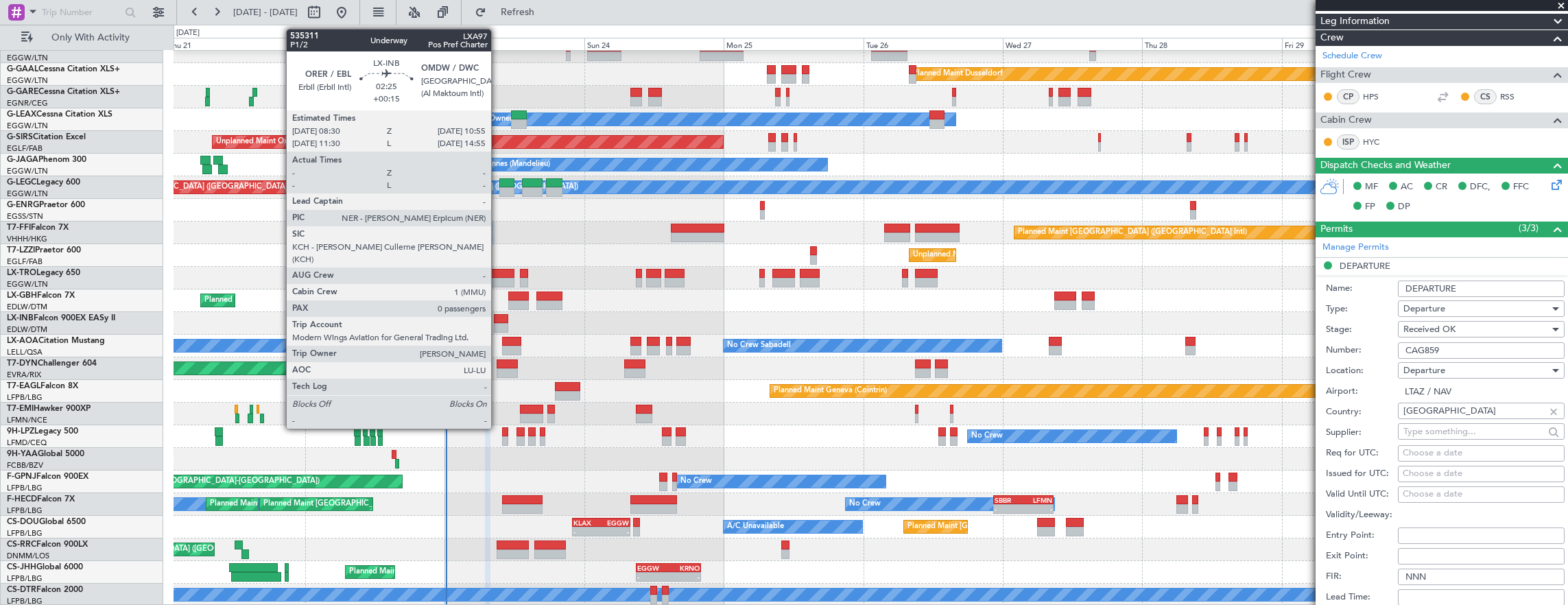
click at [498, 315] on div at bounding box center [501, 319] width 15 height 10
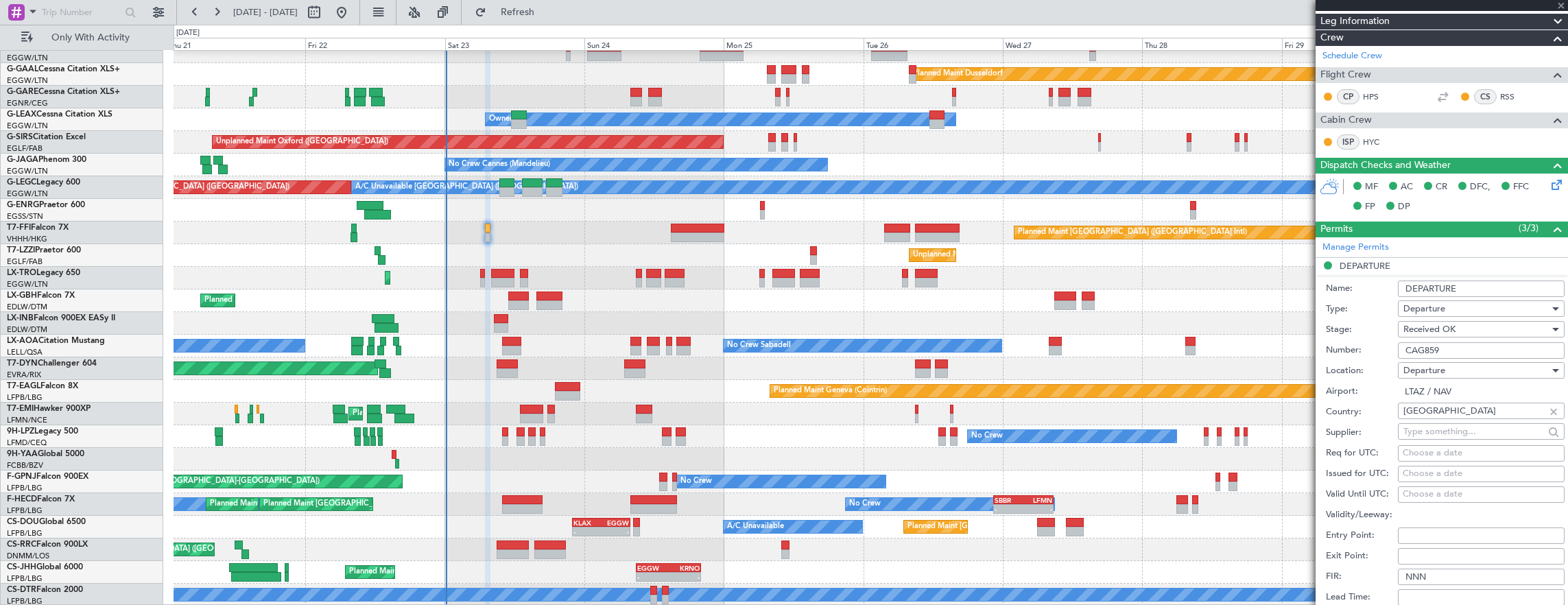
type input "+00:15"
type input "0"
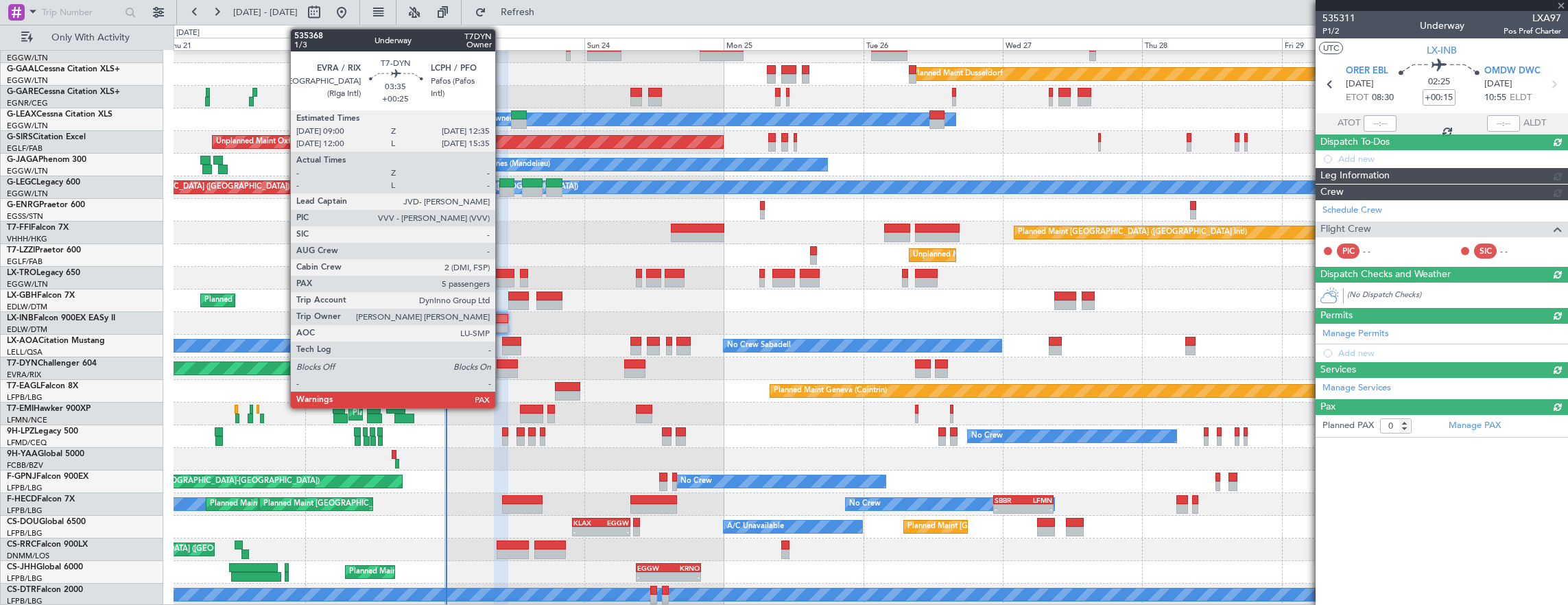
scroll to position [0, 0]
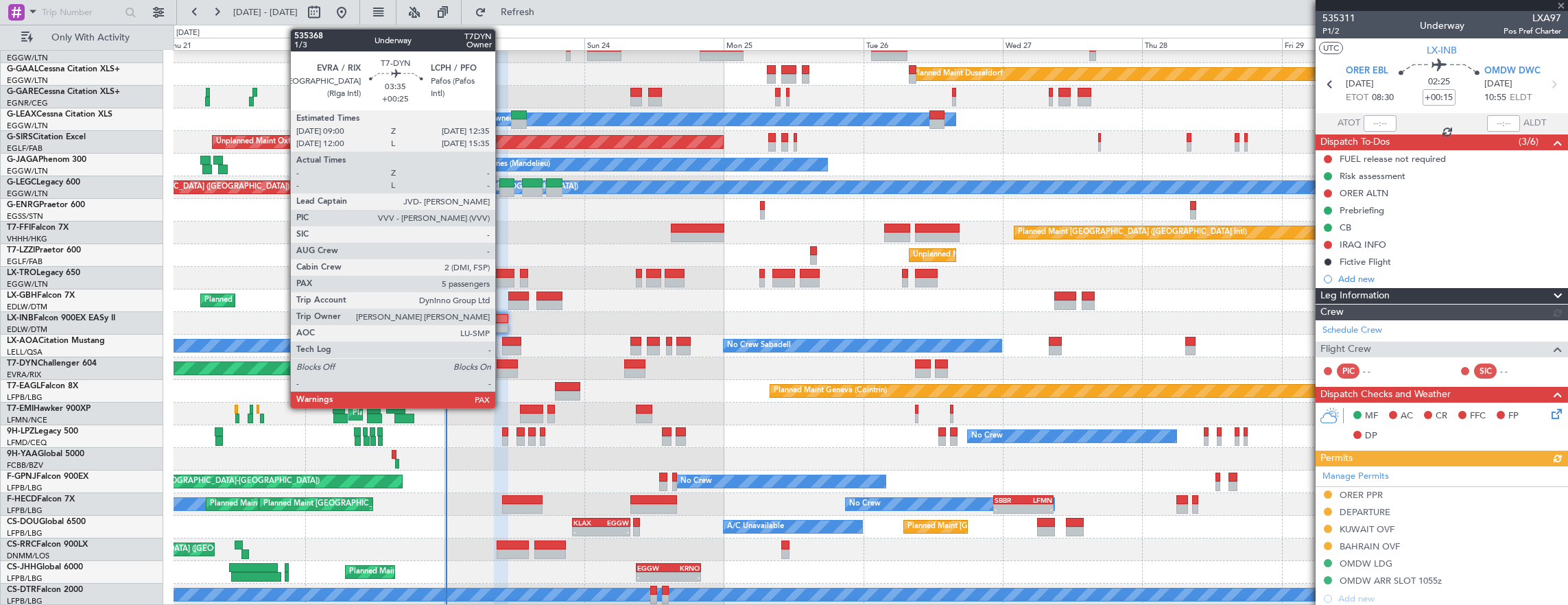
click at [502, 368] on div at bounding box center [508, 373] width 22 height 10
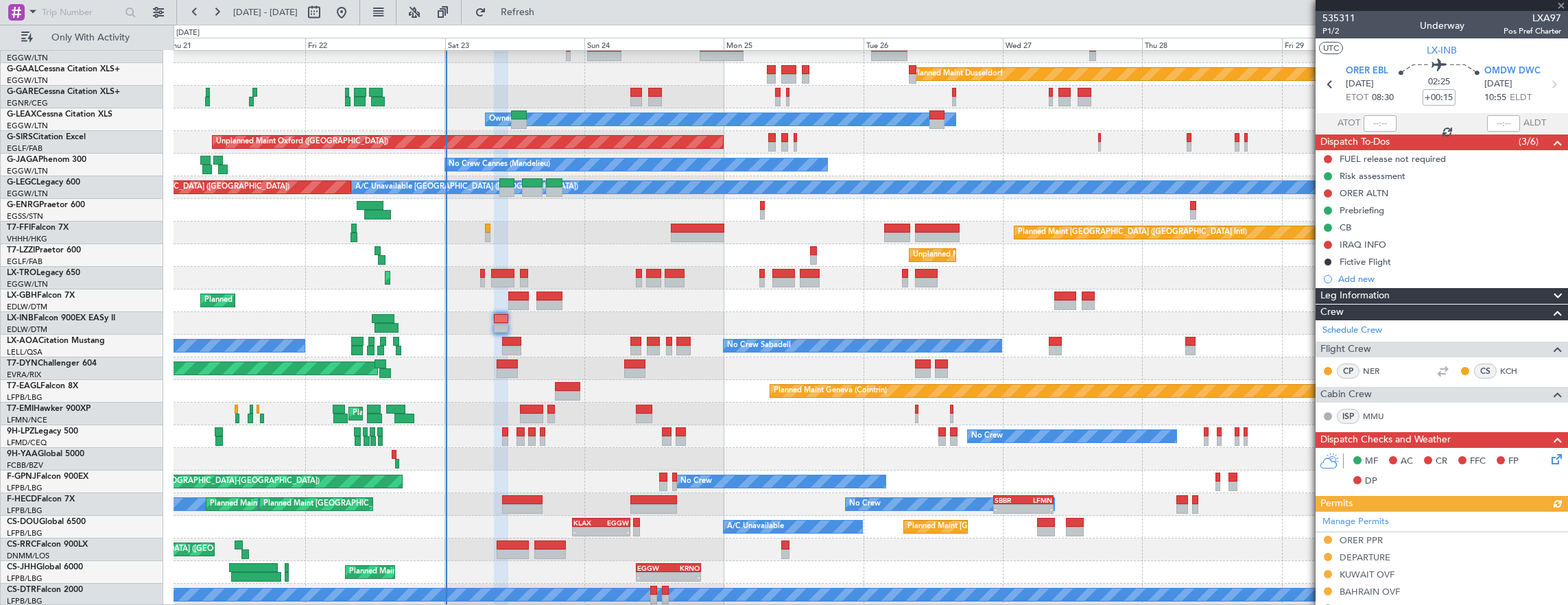
type input "+00:25"
type input "5"
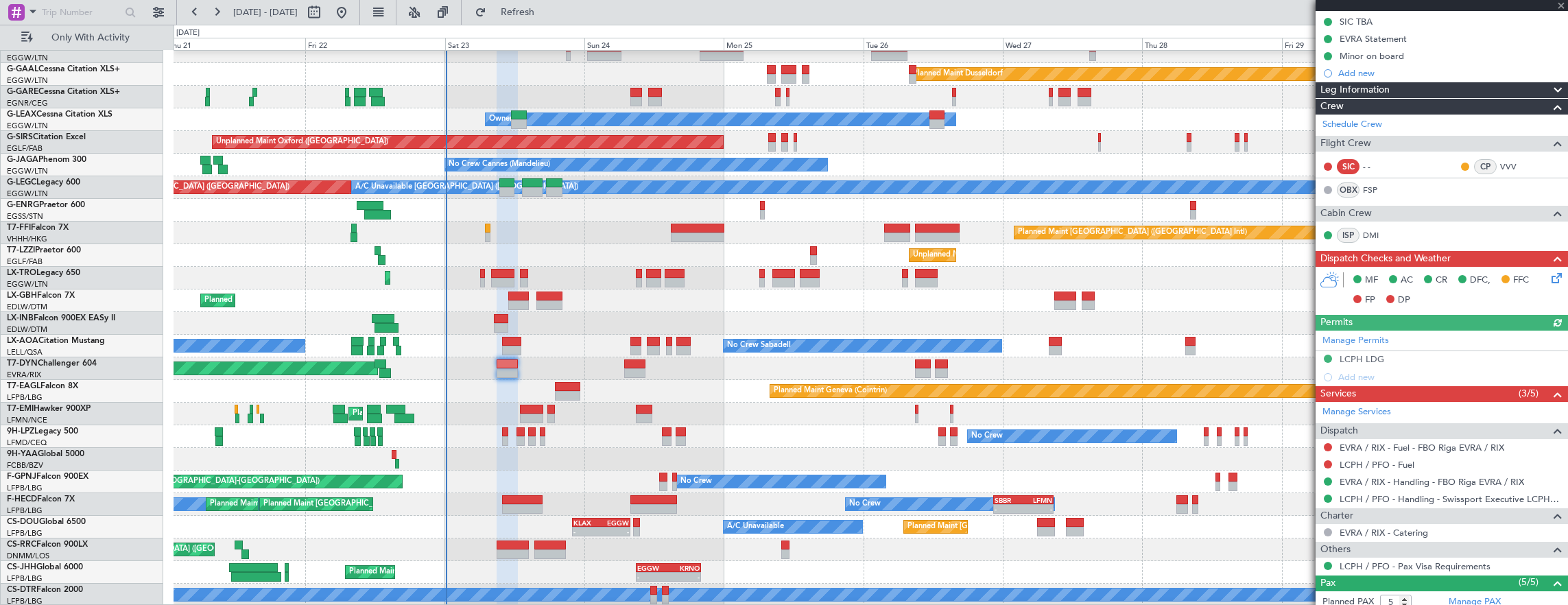
scroll to position [274, 0]
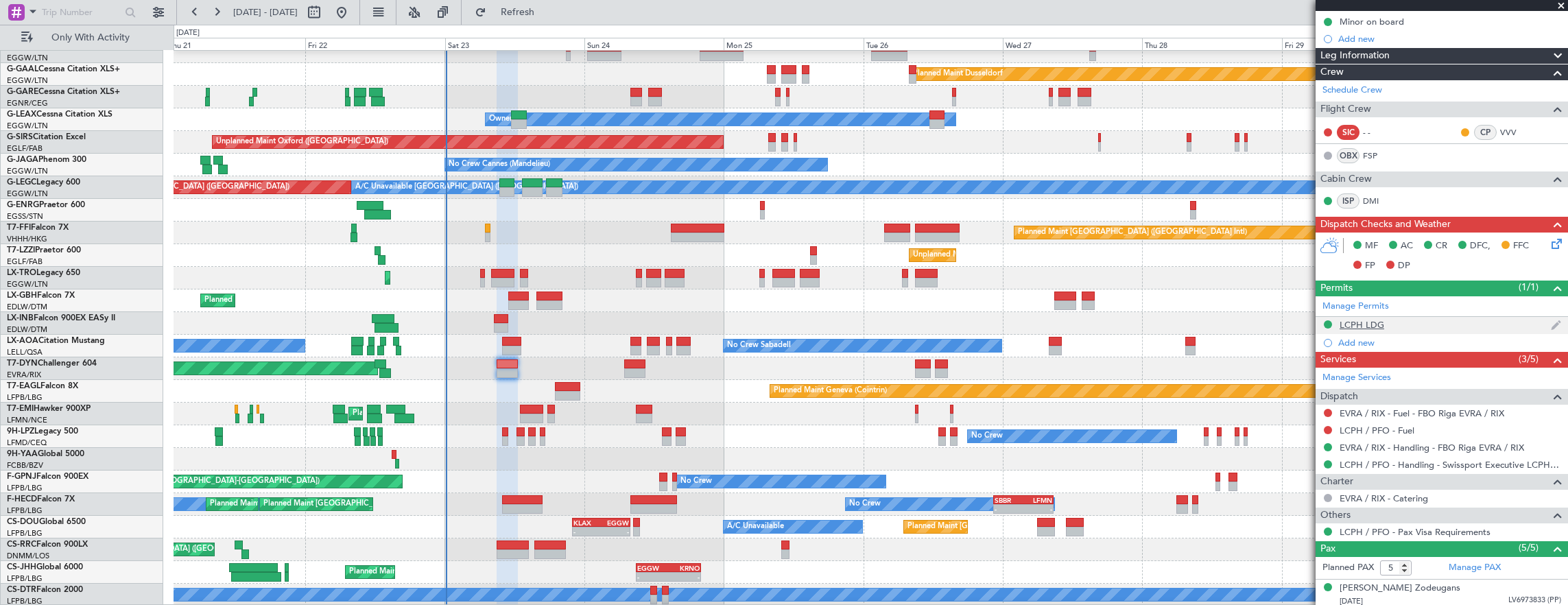
click at [1418, 321] on div "LCPH LDG" at bounding box center [1441, 325] width 252 height 17
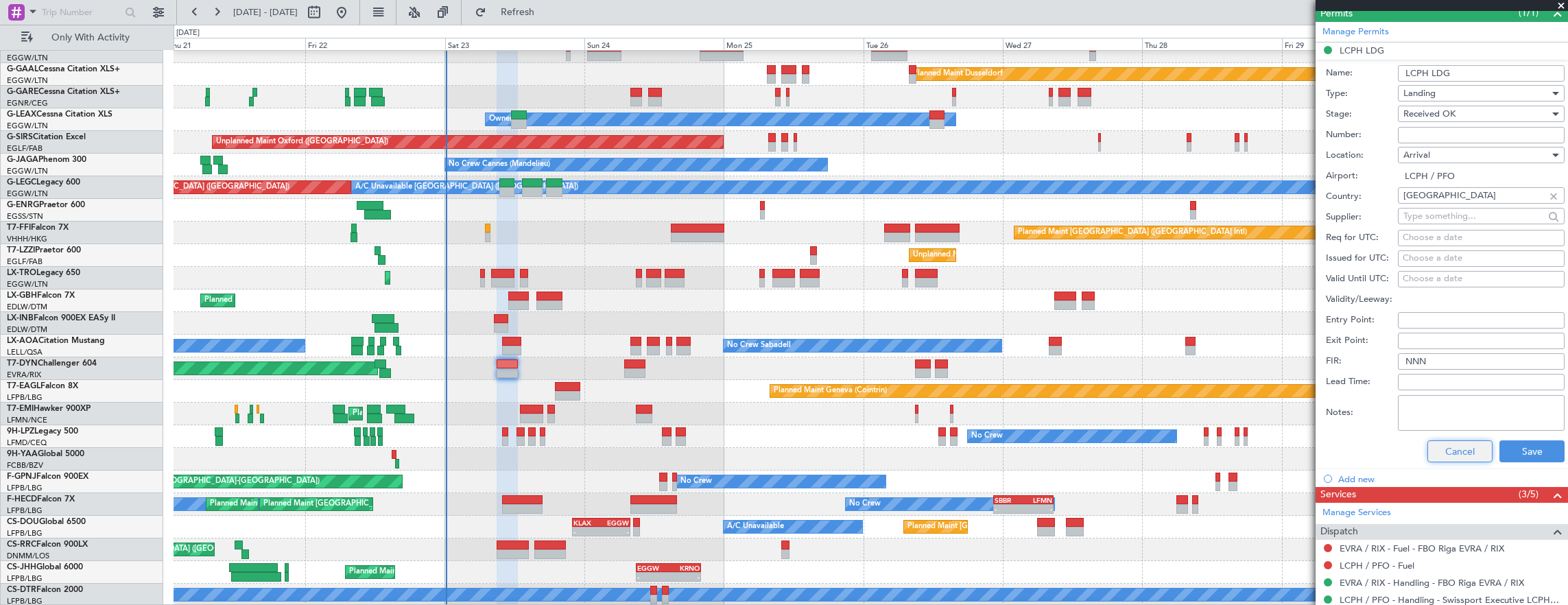
click at [1451, 441] on button "Cancel" at bounding box center [1460, 452] width 65 height 22
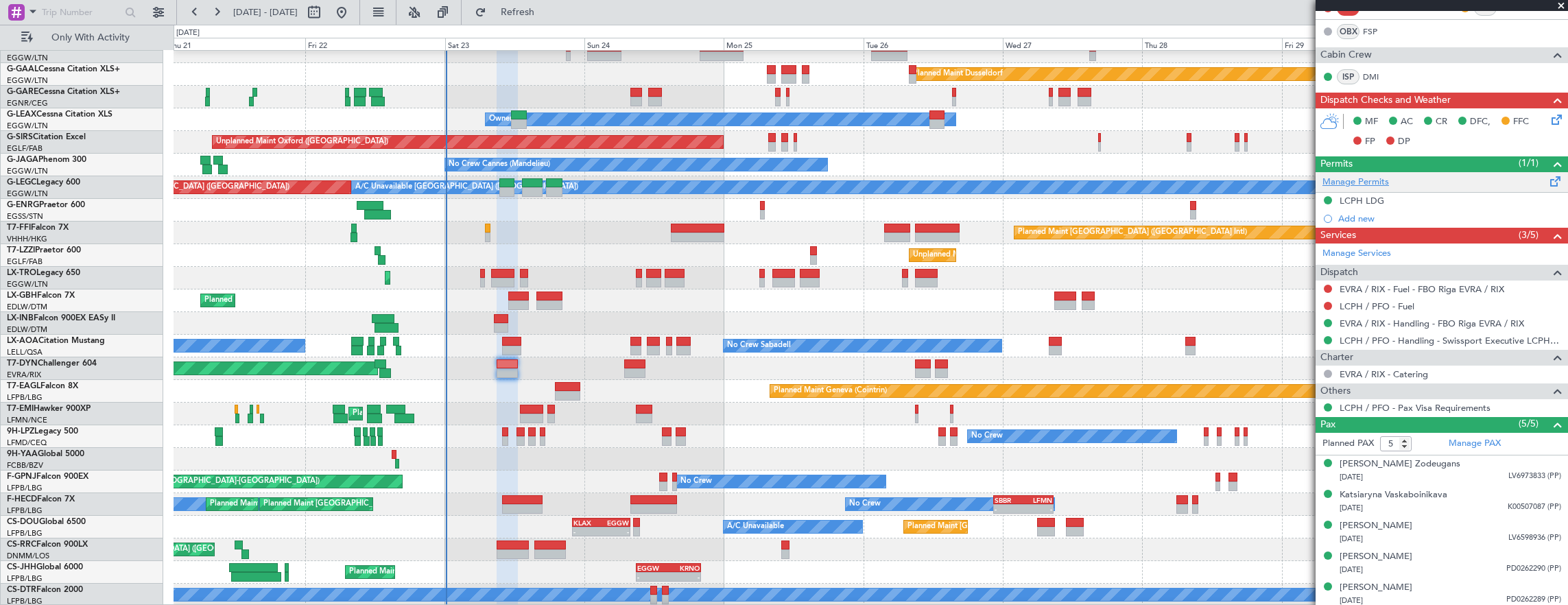
click at [1384, 184] on link "Manage Permits" at bounding box center [1356, 183] width 67 height 14
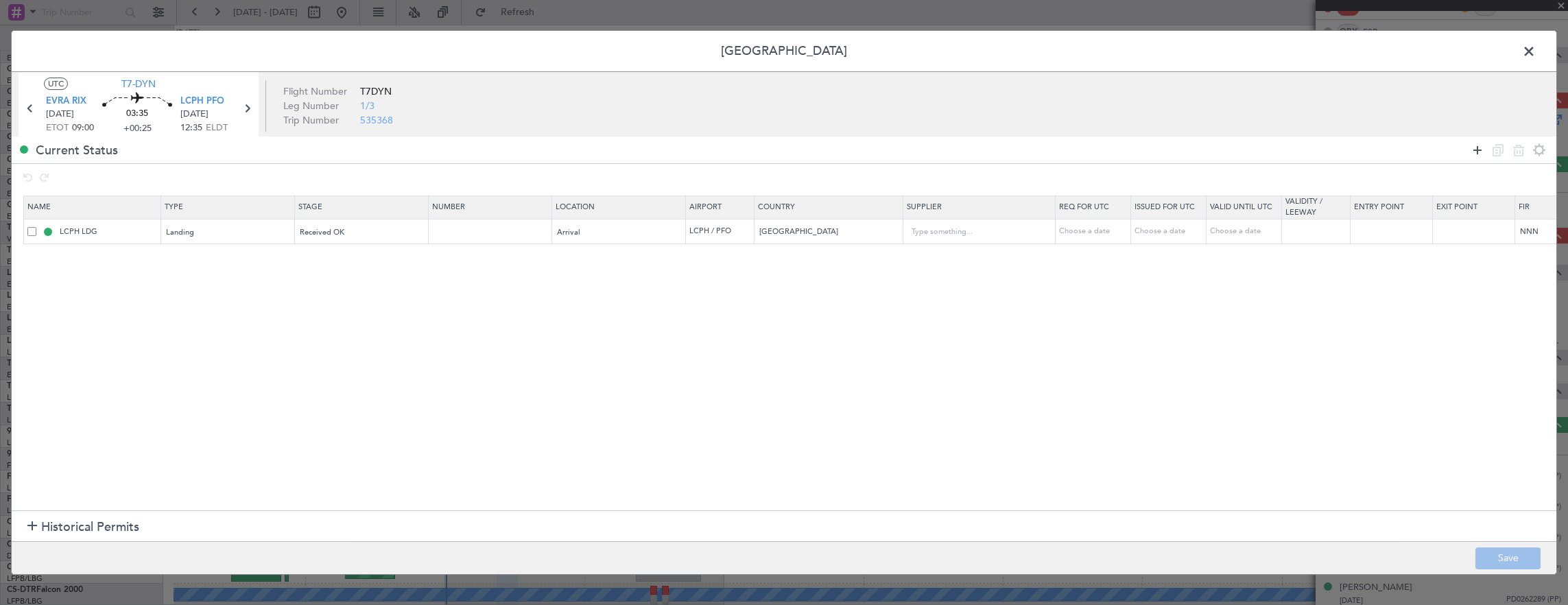
click at [1479, 148] on icon at bounding box center [1478, 150] width 17 height 17
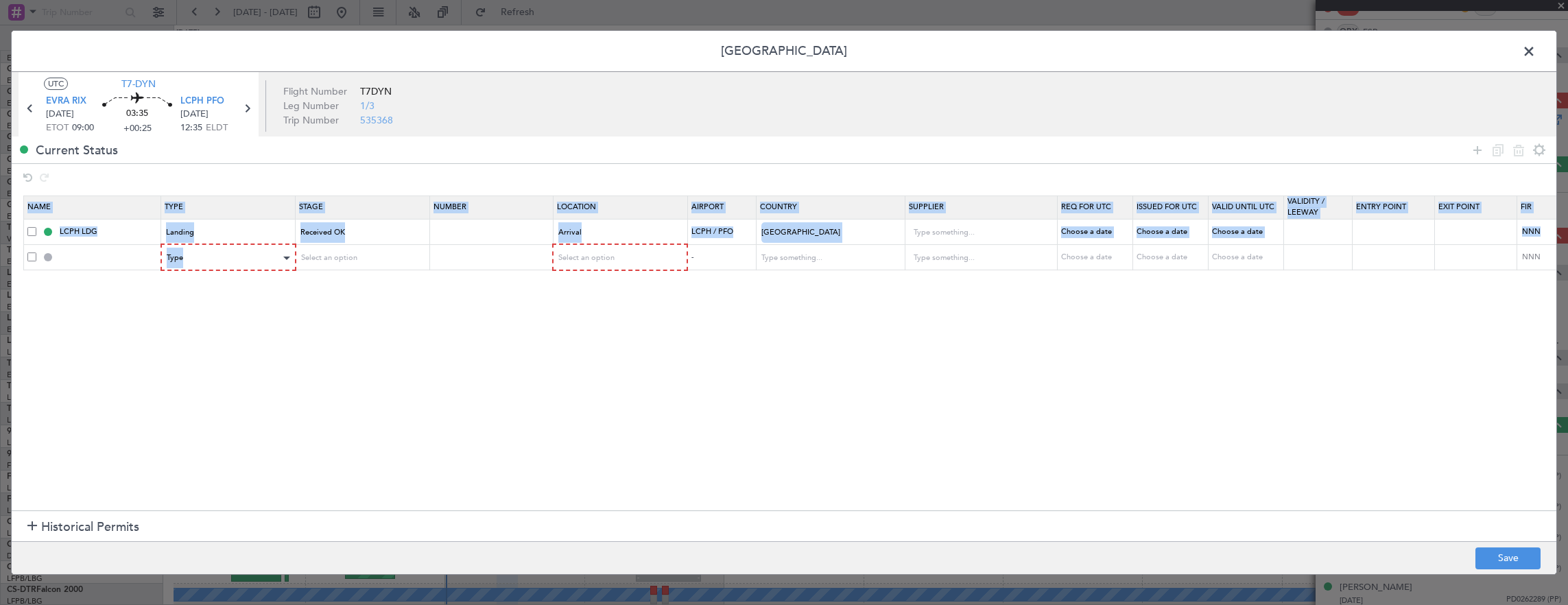
click at [274, 267] on section "Name Type Stage Number Location Airport Country Supplier Req For Utc Issued For…" at bounding box center [784, 352] width 1544 height 318
drag, startPoint x: 274, startPoint y: 266, endPoint x: 255, endPoint y: 259, distance: 20.2
click at [255, 259] on div "Type" at bounding box center [224, 257] width 114 height 21
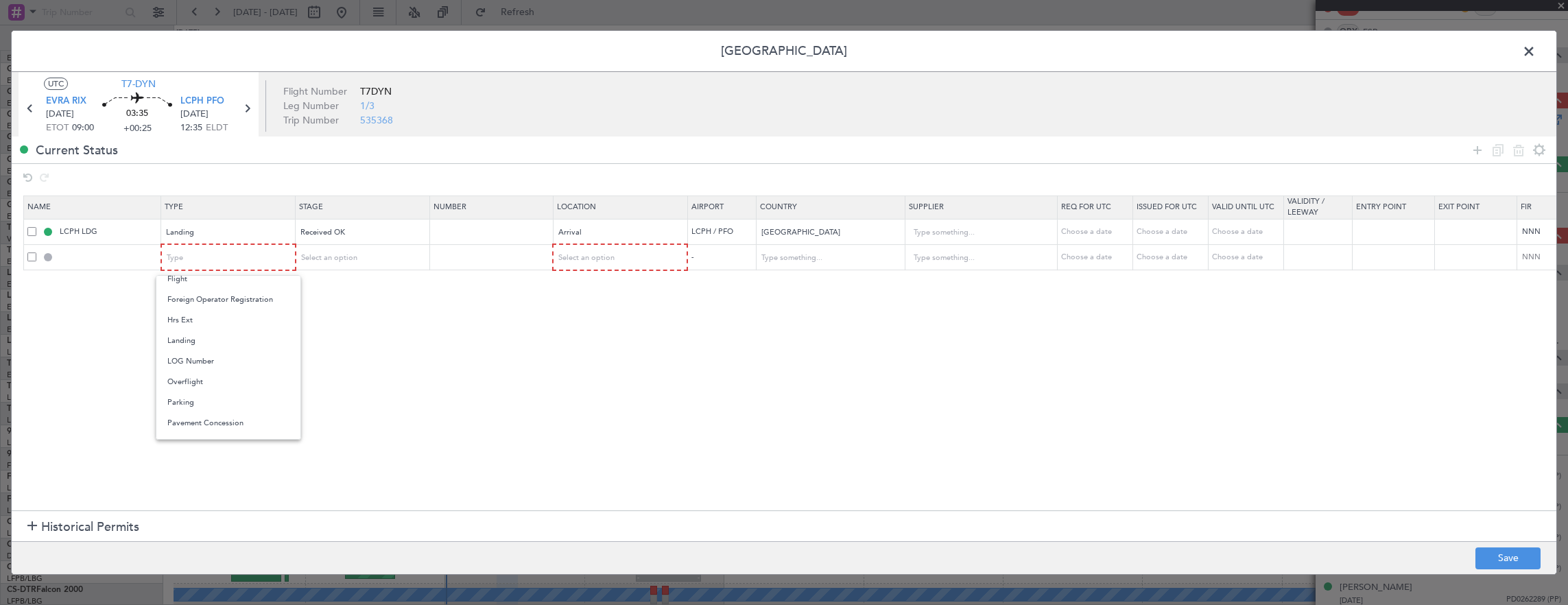
drag, startPoint x: 234, startPoint y: 378, endPoint x: 241, endPoint y: 373, distance: 8.6
click at [234, 379] on span "Overflight" at bounding box center [228, 382] width 122 height 21
click at [394, 251] on div "Select an option" at bounding box center [357, 257] width 114 height 21
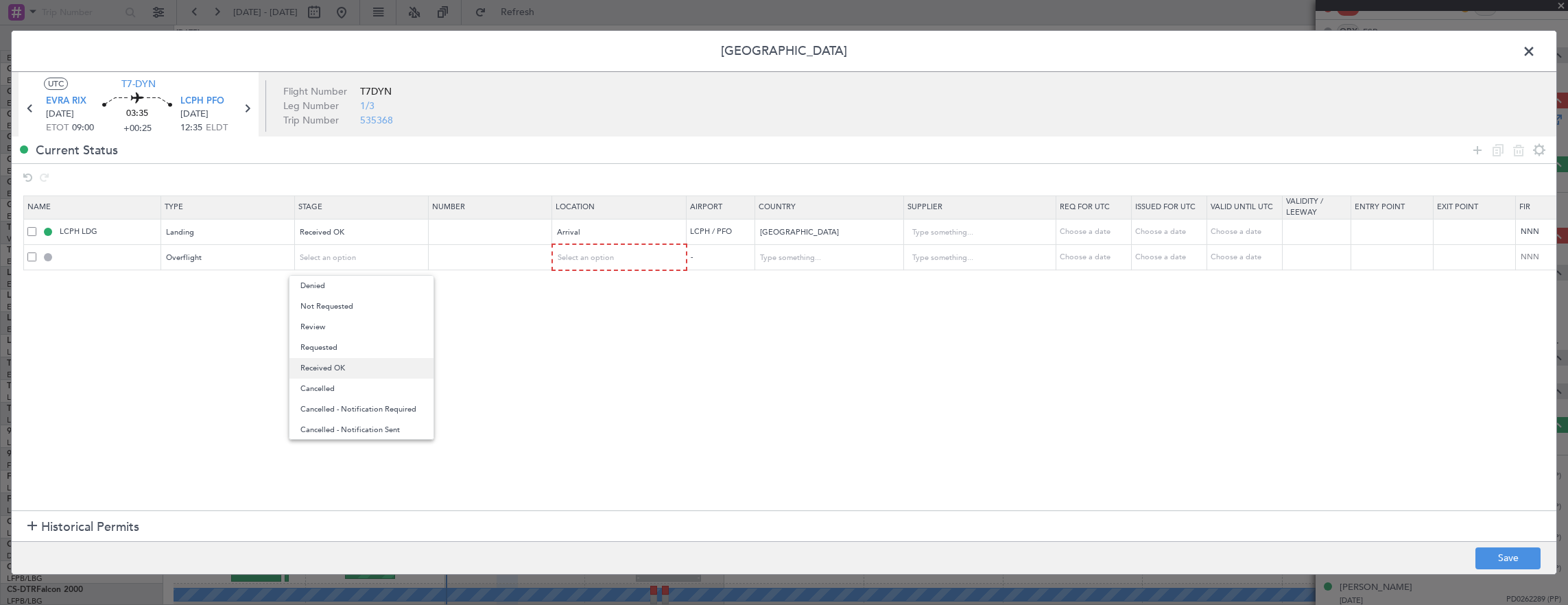
click at [338, 361] on span "Received OK" at bounding box center [361, 368] width 122 height 21
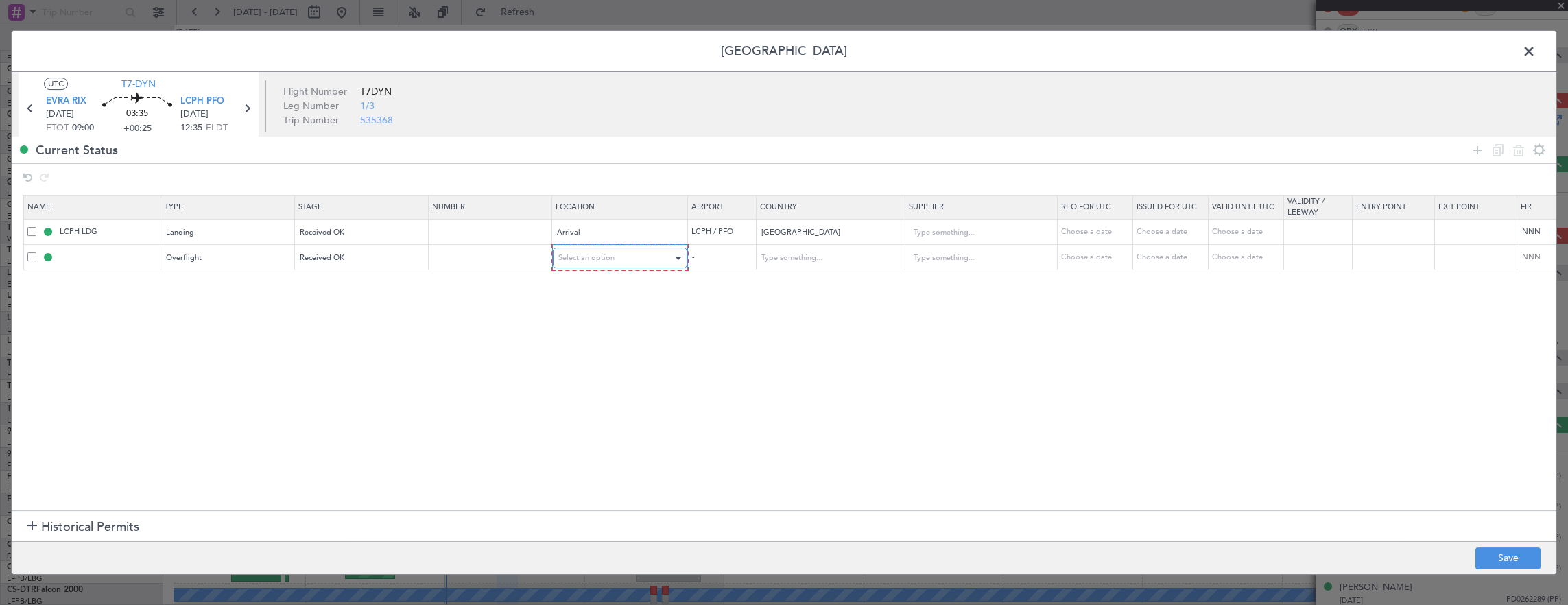
click at [608, 263] on div "Select an option" at bounding box center [616, 257] width 114 height 21
click at [597, 365] on span "Enroute" at bounding box center [619, 368] width 122 height 21
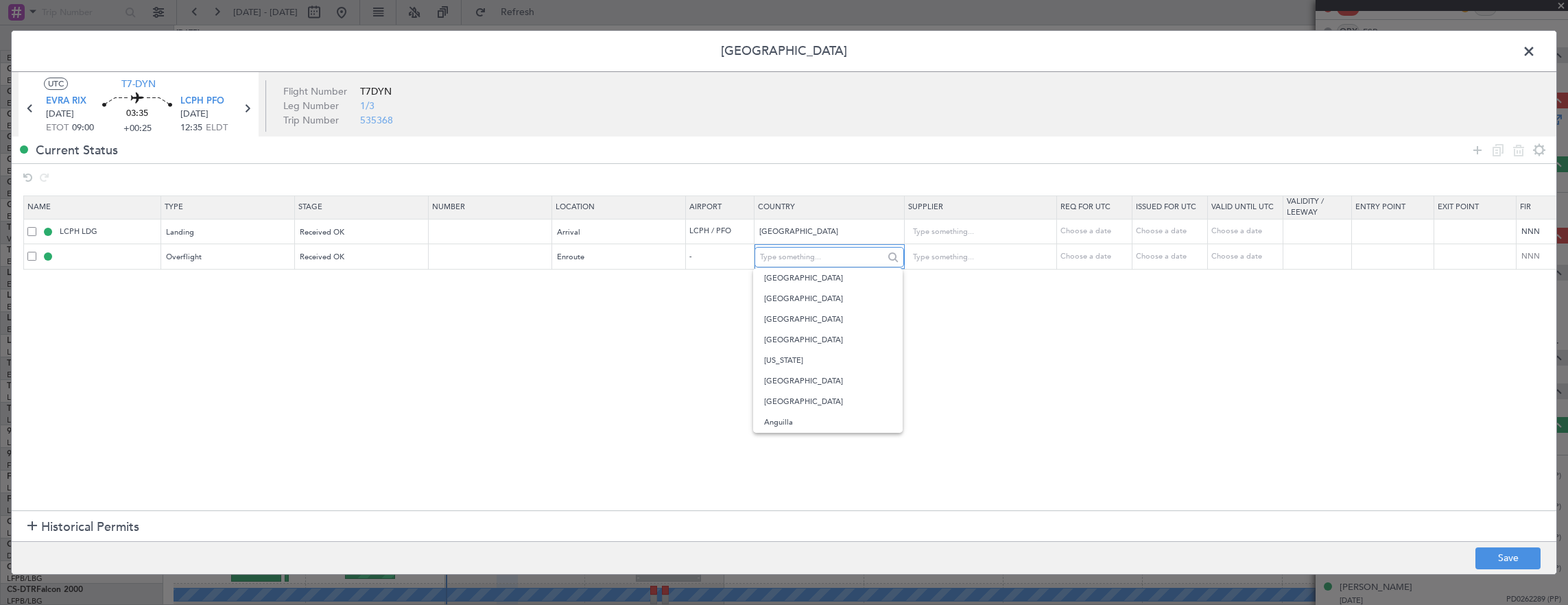
click at [842, 265] on input "text" at bounding box center [822, 257] width 124 height 21
click at [823, 277] on span "Turkey" at bounding box center [827, 278] width 127 height 21
type input "Turkey"
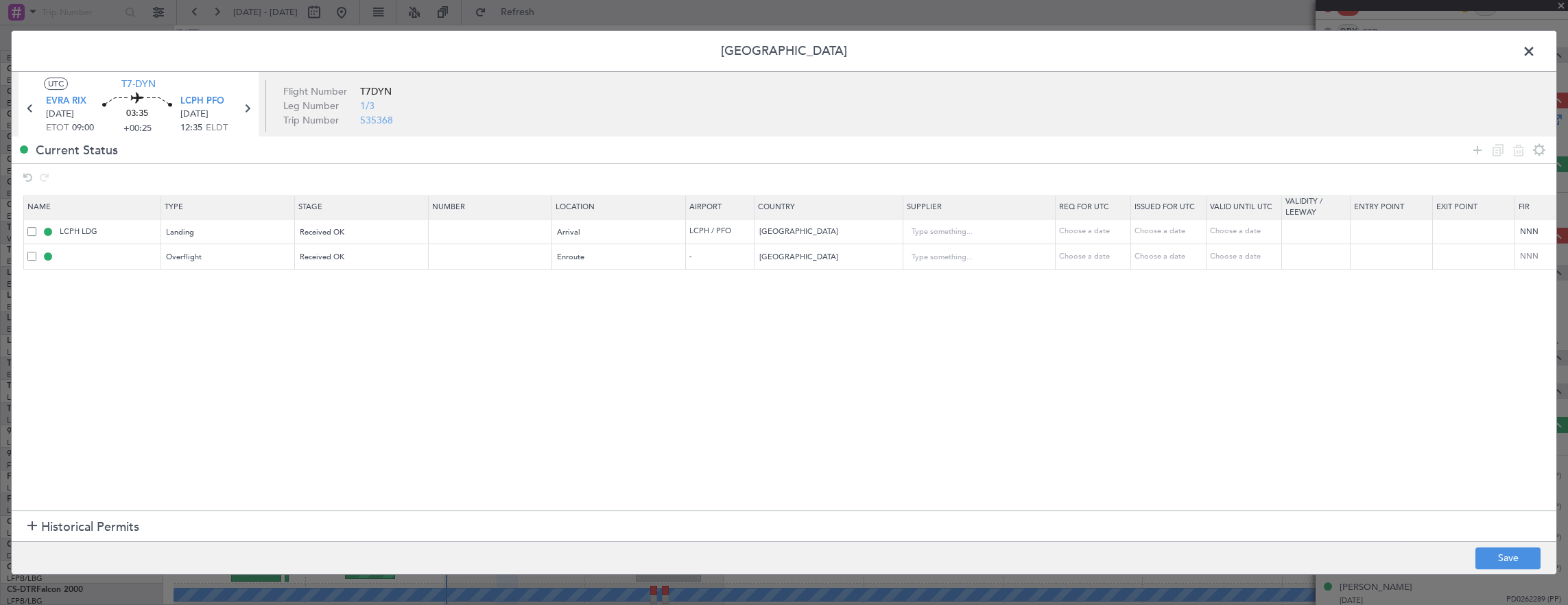
click at [505, 265] on td at bounding box center [491, 257] width 124 height 26
click at [498, 263] on td at bounding box center [491, 257] width 124 height 26
click at [491, 250] on input "text" at bounding box center [492, 256] width 120 height 12
type input "ECAC BUSINESS FLIGHT"
click at [1515, 548] on button "Save" at bounding box center [1508, 559] width 65 height 22
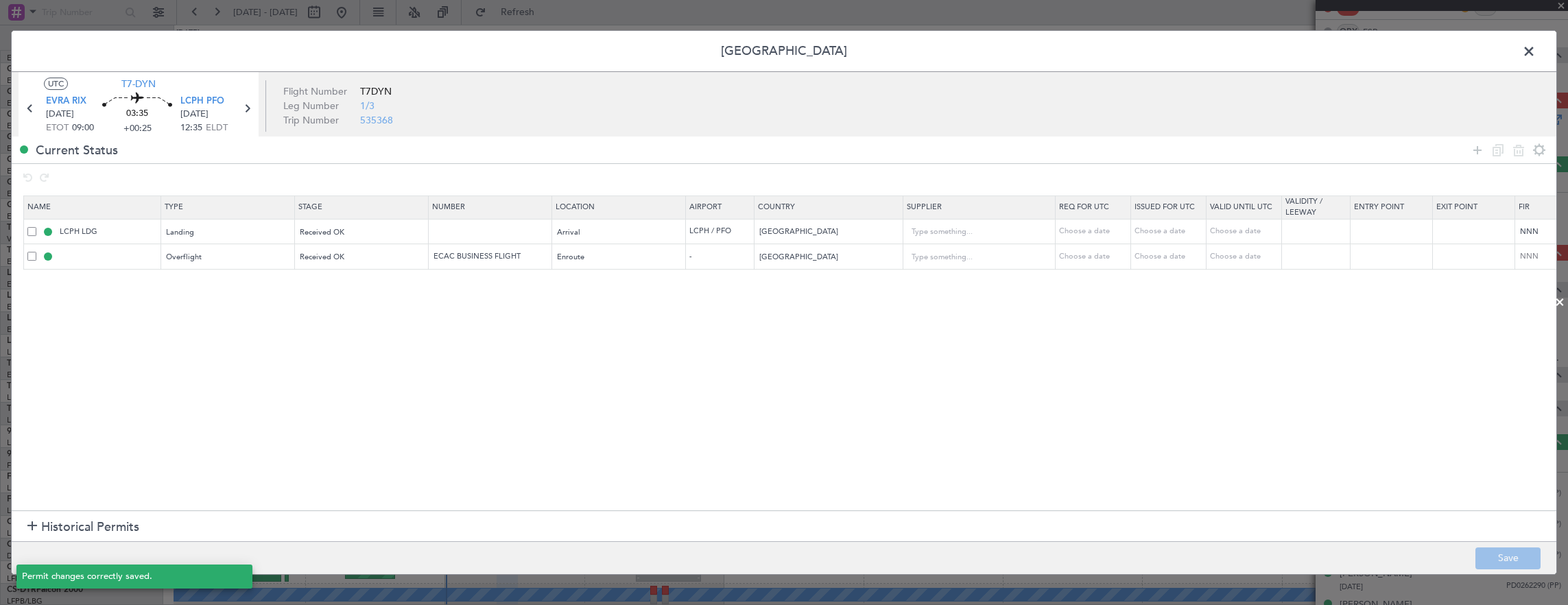
type input "TURKEY OVF"
type input "NNN"
click at [1536, 49] on span at bounding box center [1536, 55] width 0 height 28
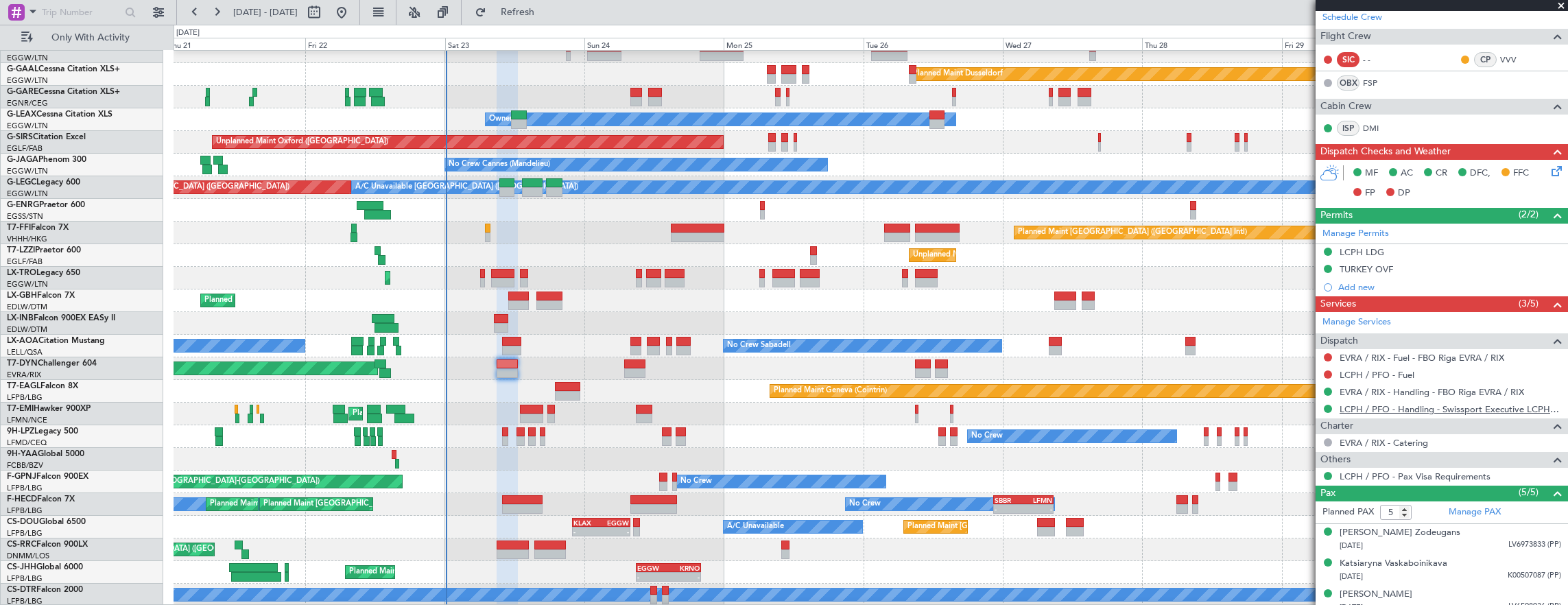
scroll to position [330, 0]
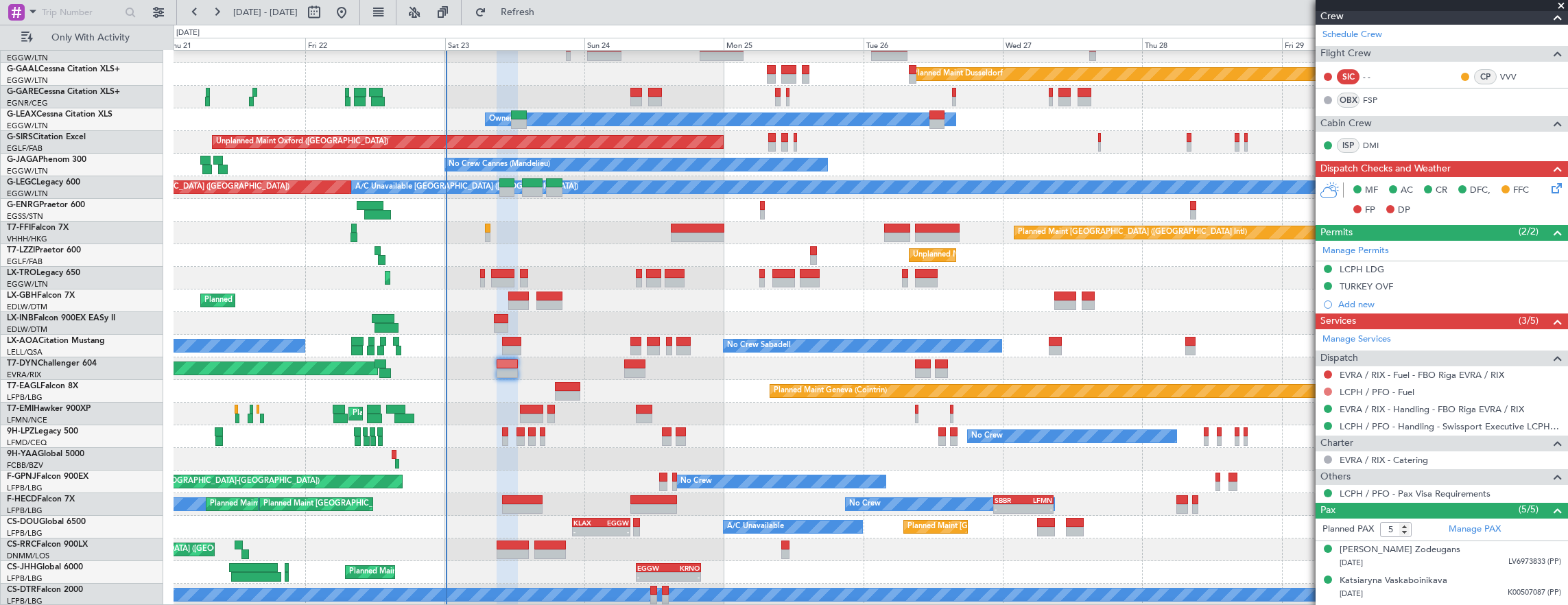
click at [1327, 388] on button at bounding box center [1327, 392] width 8 height 8
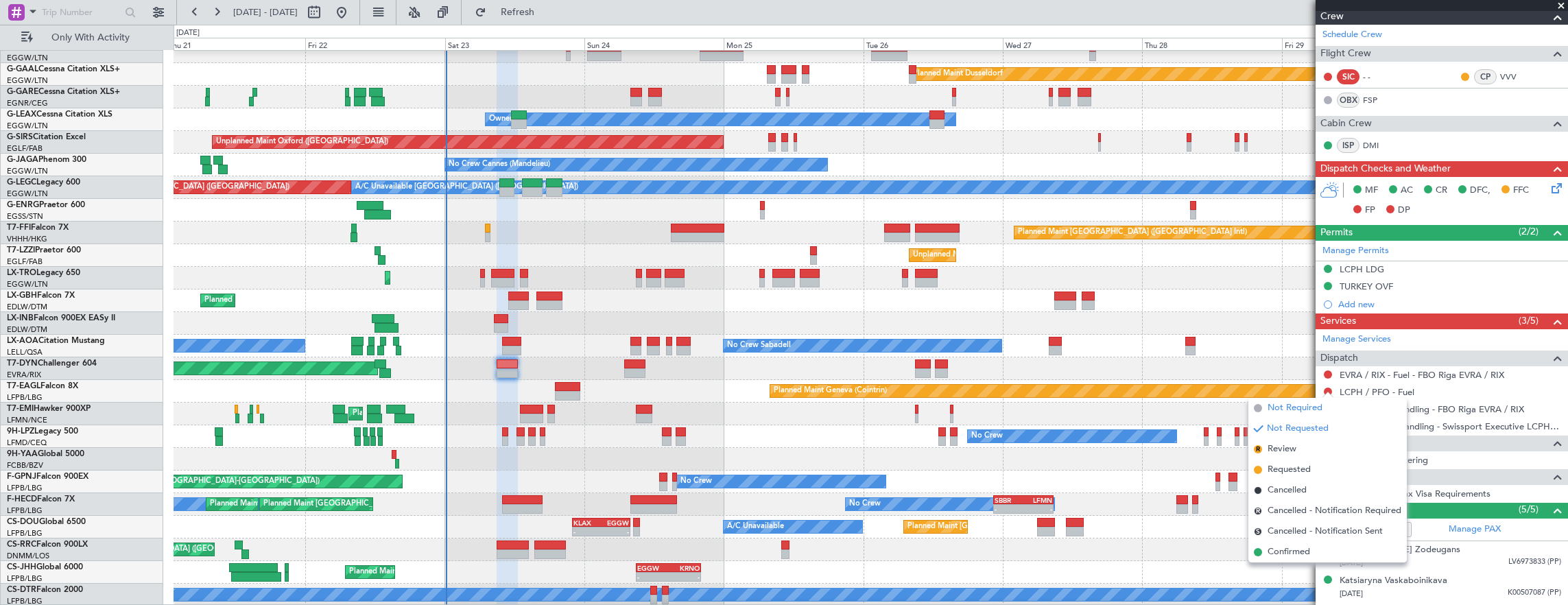
click at [1282, 414] on span "Not Required" at bounding box center [1295, 409] width 55 height 14
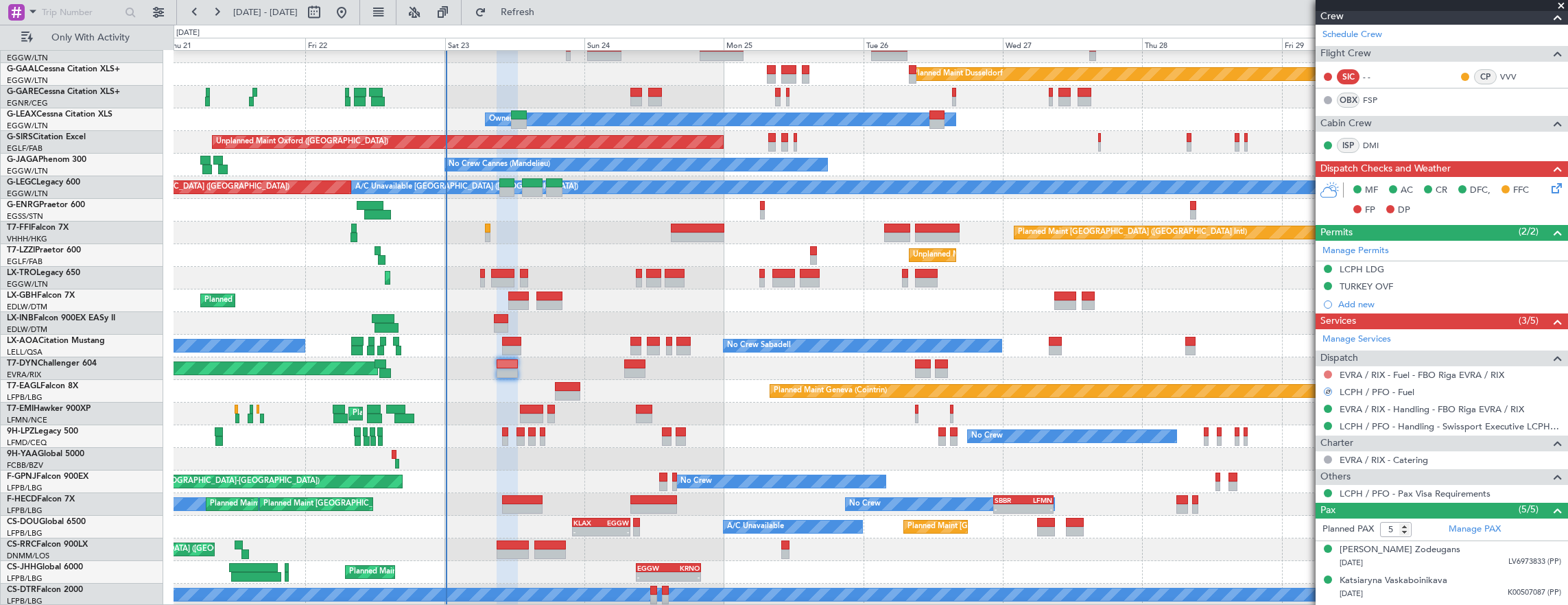
click at [1328, 372] on button at bounding box center [1327, 374] width 8 height 8
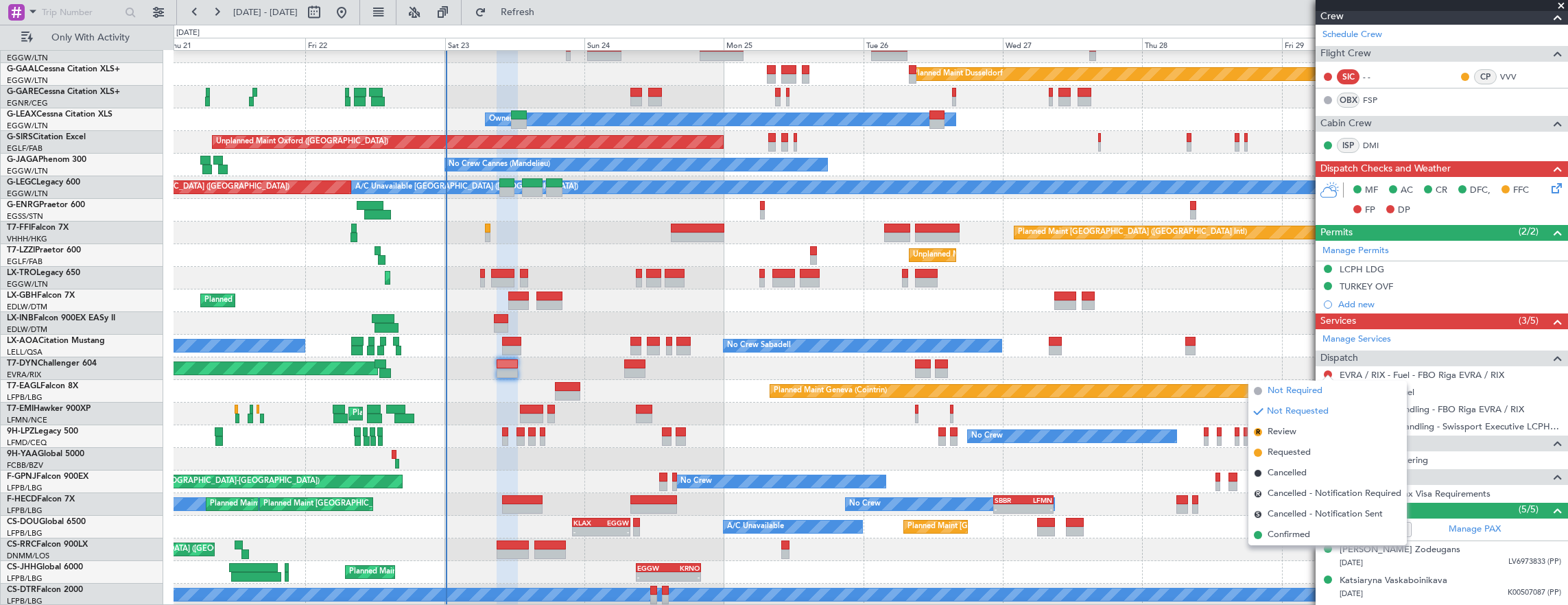
click at [1299, 396] on span "Not Required" at bounding box center [1295, 391] width 55 height 14
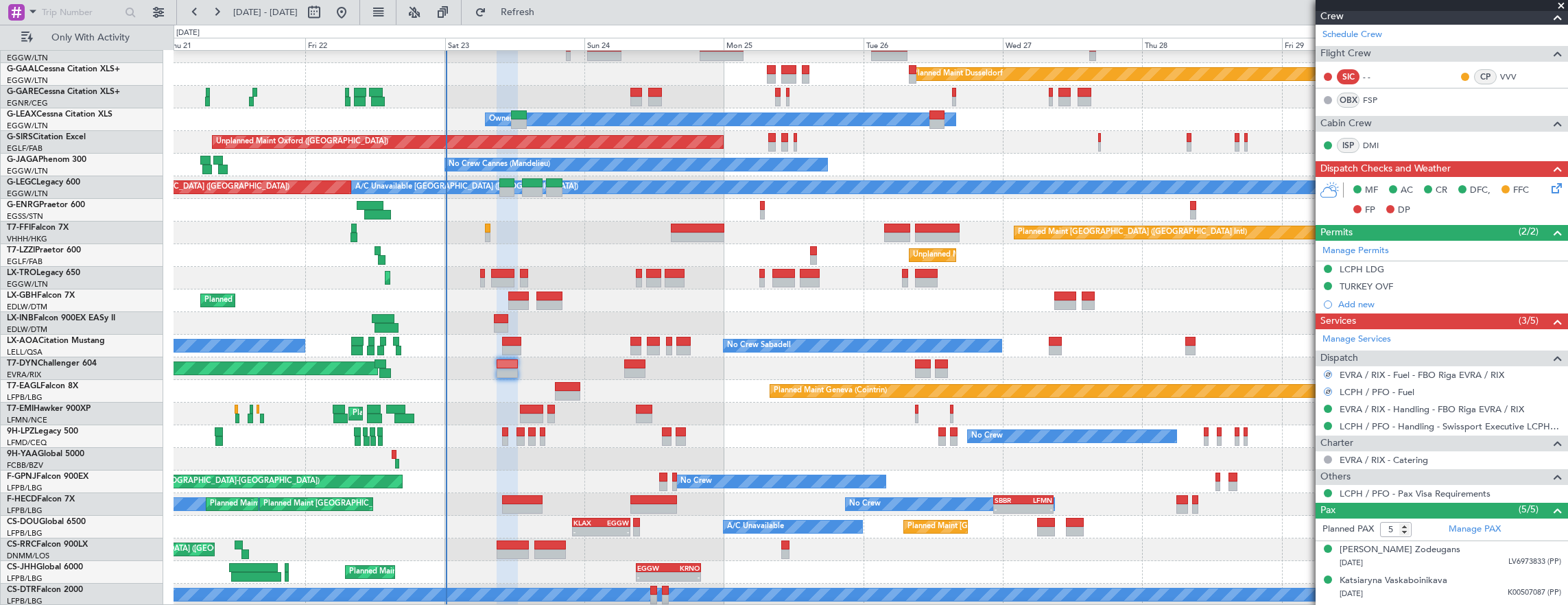
scroll to position [56, 0]
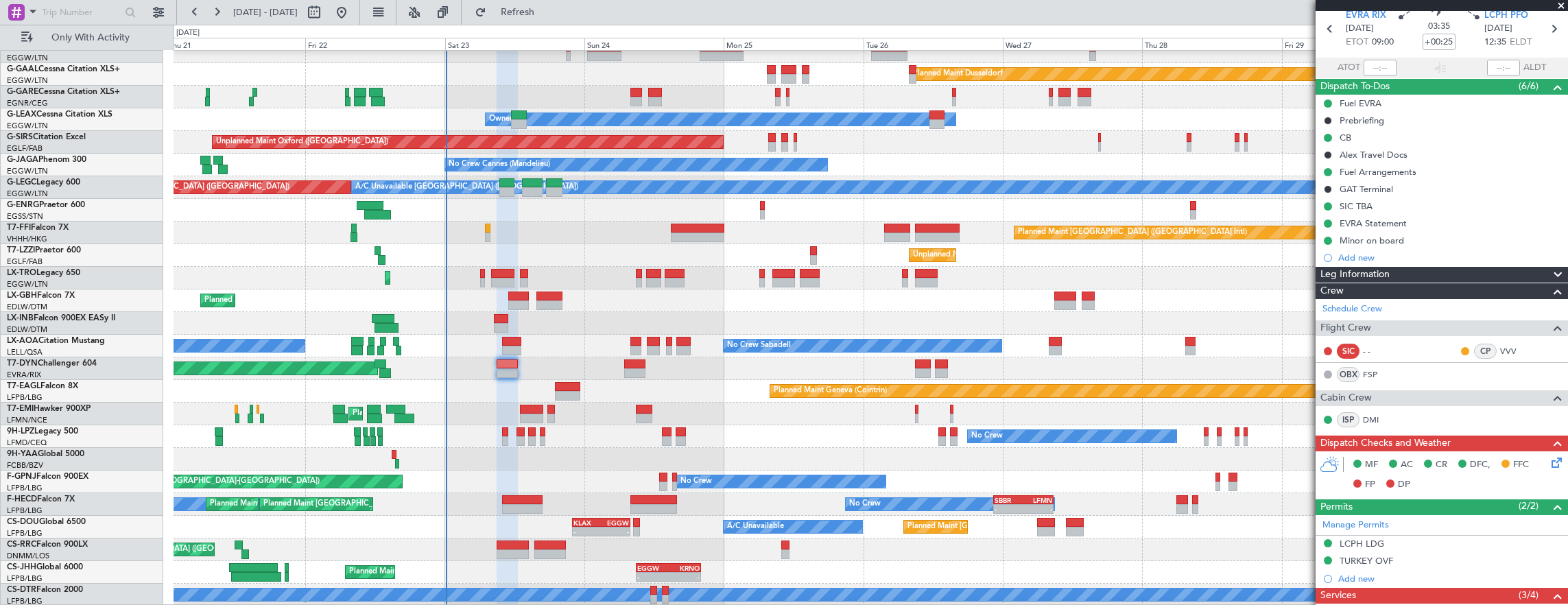
click at [1549, 457] on icon at bounding box center [1554, 460] width 11 height 11
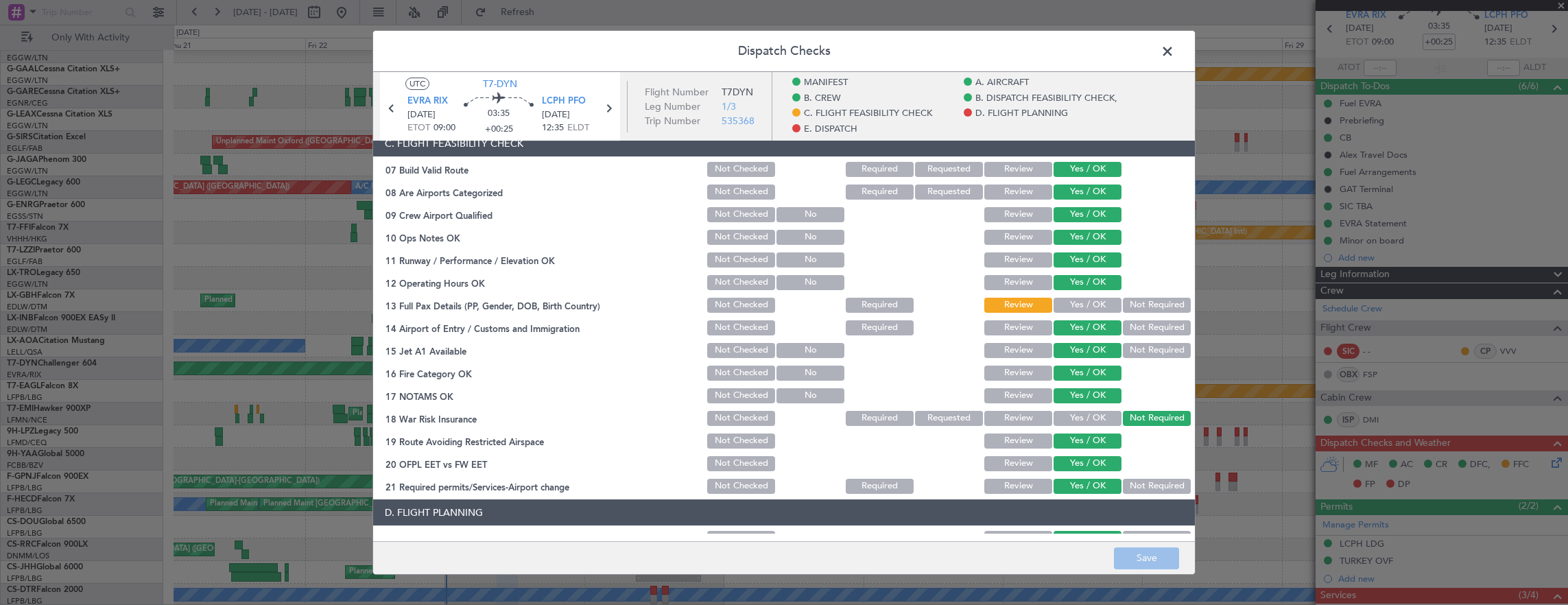
scroll to position [343, 0]
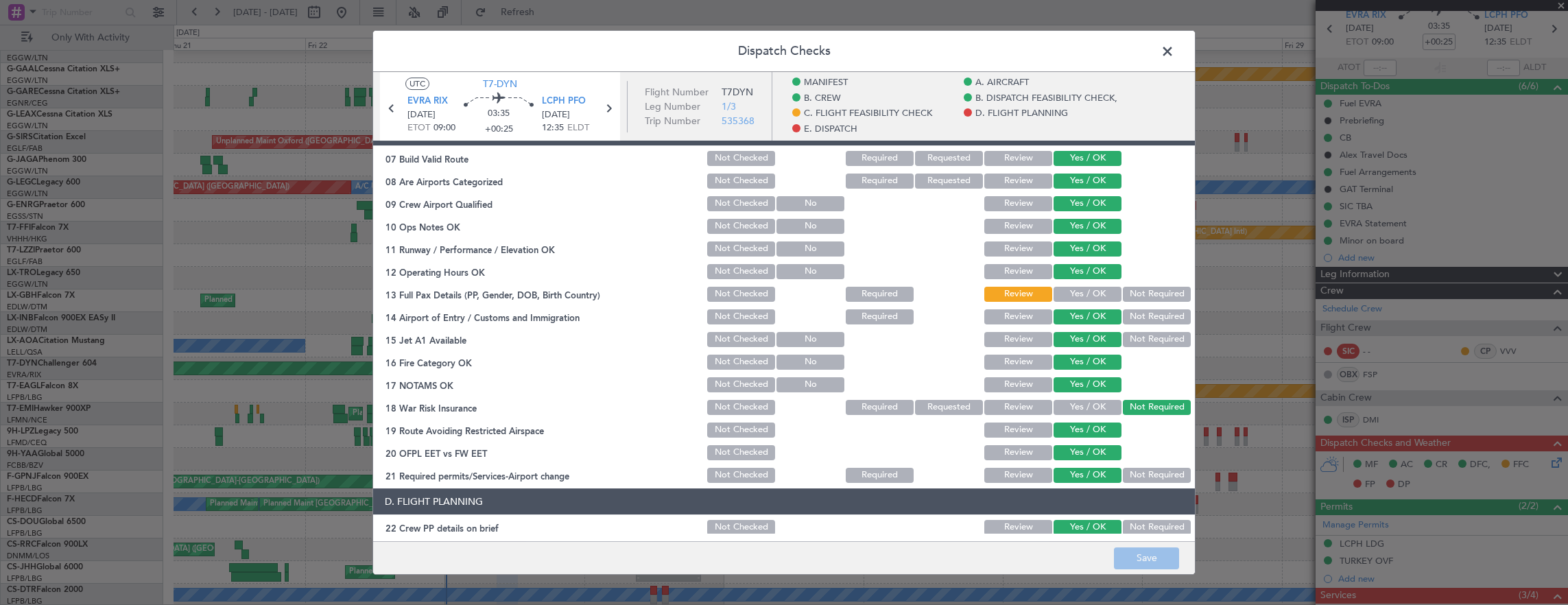
click at [1084, 295] on button "Yes / OK" at bounding box center [1087, 294] width 68 height 15
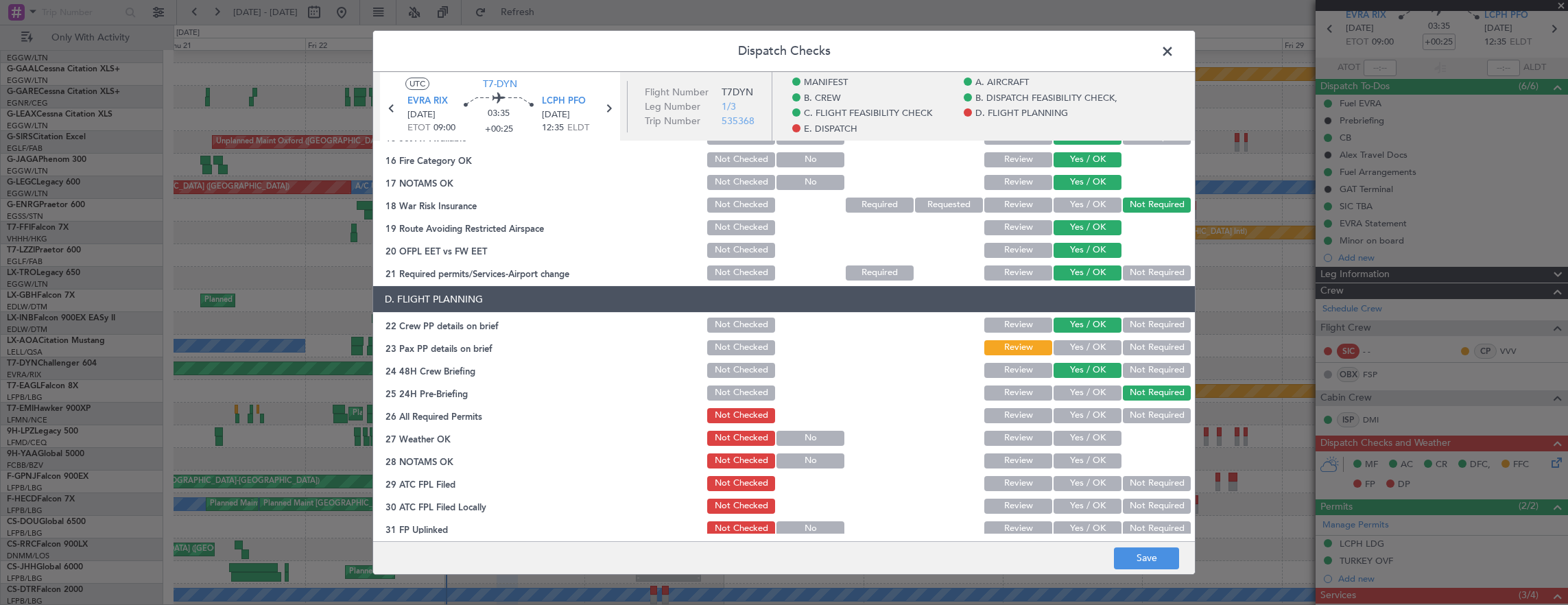
scroll to position [618, 0]
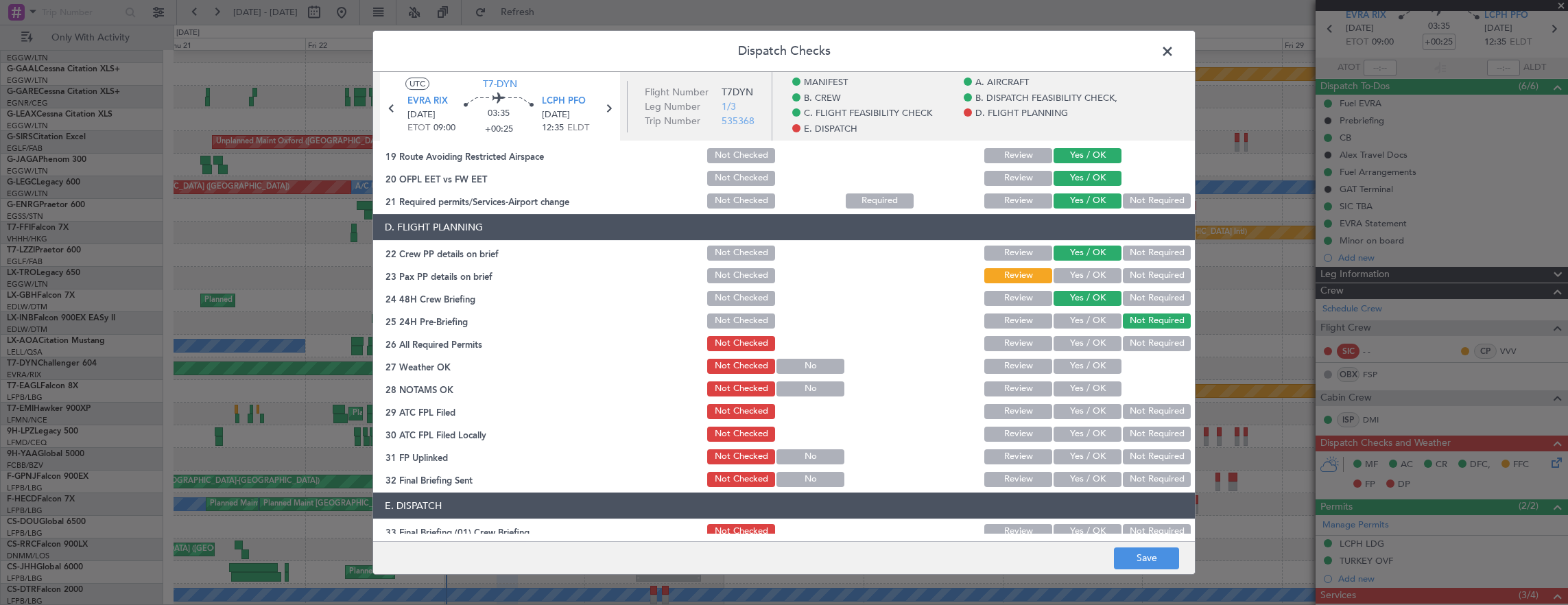
click at [1087, 267] on div "Yes / OK" at bounding box center [1086, 276] width 70 height 20
click at [1090, 274] on button "Yes / OK" at bounding box center [1087, 275] width 68 height 15
click at [1080, 341] on button "Yes / OK" at bounding box center [1087, 343] width 68 height 15
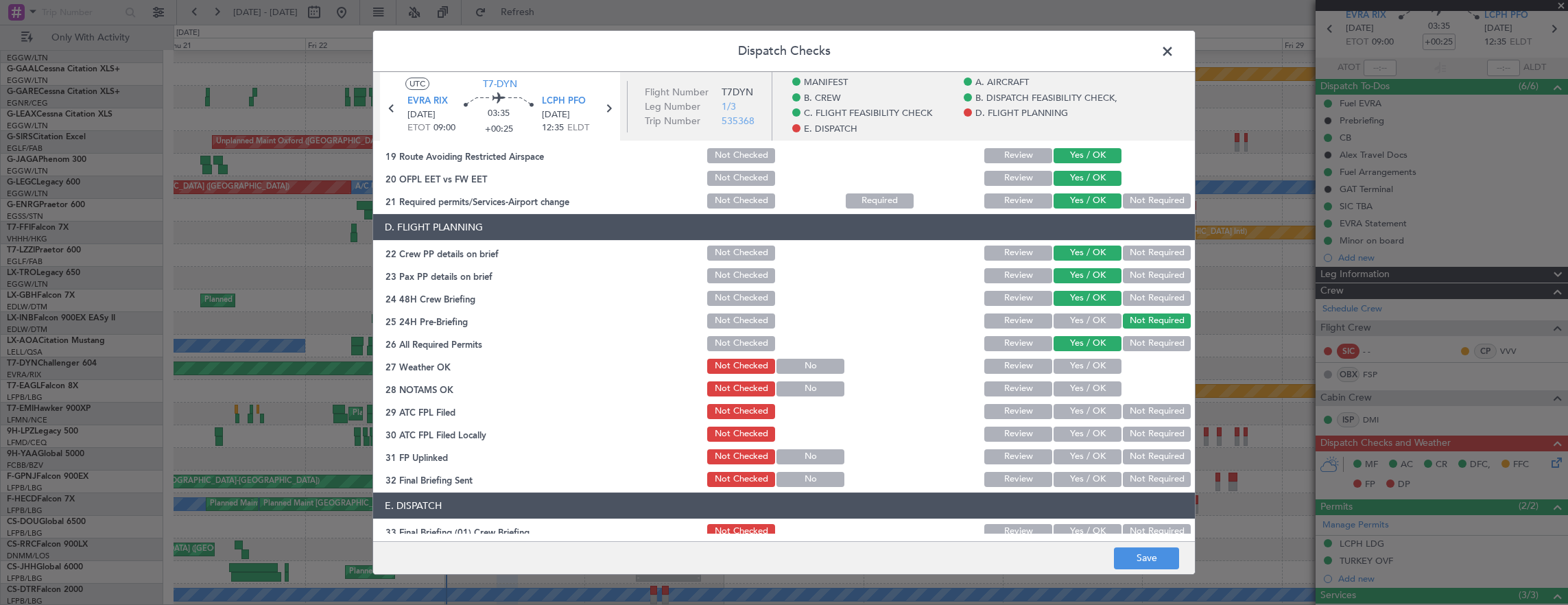
click at [1078, 363] on button "Yes / OK" at bounding box center [1087, 365] width 68 height 15
click at [1077, 388] on button "Yes / OK" at bounding box center [1087, 388] width 68 height 15
click at [1074, 407] on button "Yes / OK" at bounding box center [1087, 412] width 68 height 15
click at [1134, 431] on button "Not Required" at bounding box center [1157, 434] width 68 height 15
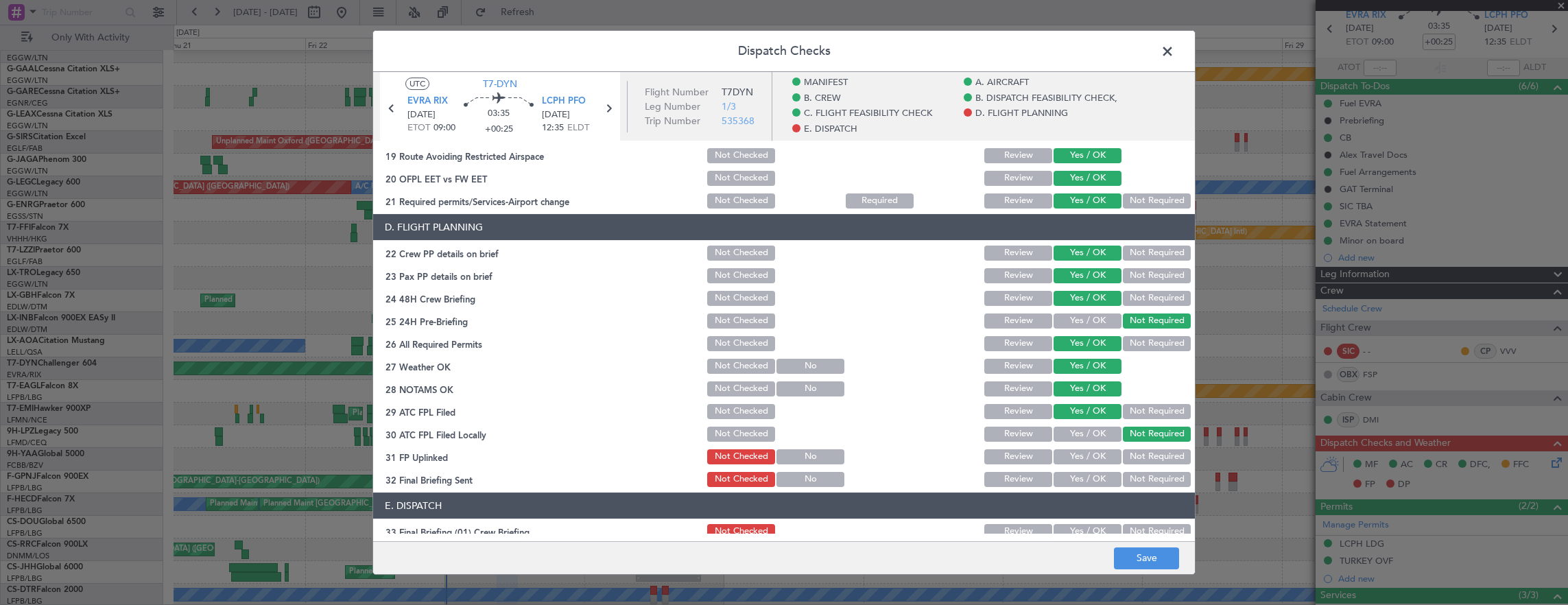
click at [1080, 443] on div "Yes / OK" at bounding box center [1086, 434] width 70 height 20
click at [1081, 448] on div "Yes / OK" at bounding box center [1086, 458] width 70 height 20
click at [1123, 472] on button "Not Required" at bounding box center [1157, 479] width 68 height 15
click at [1080, 453] on button "Yes / OK" at bounding box center [1087, 457] width 68 height 15
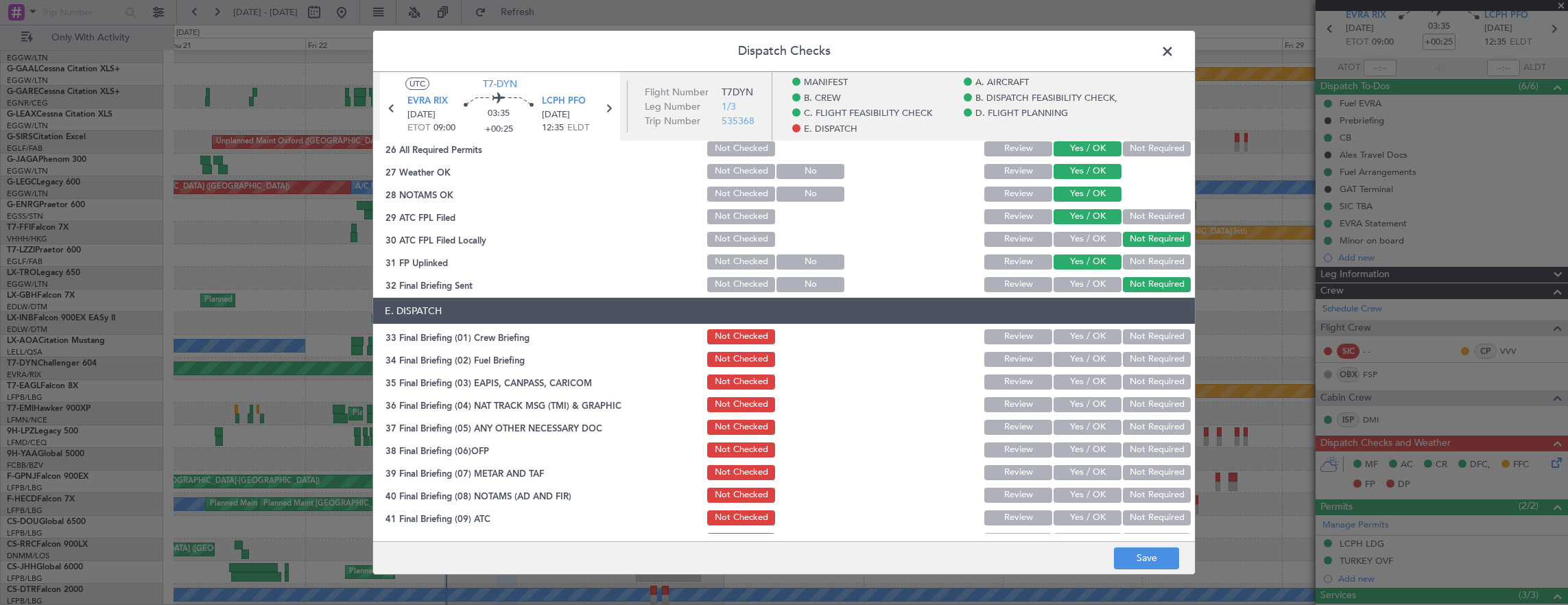
scroll to position [823, 0]
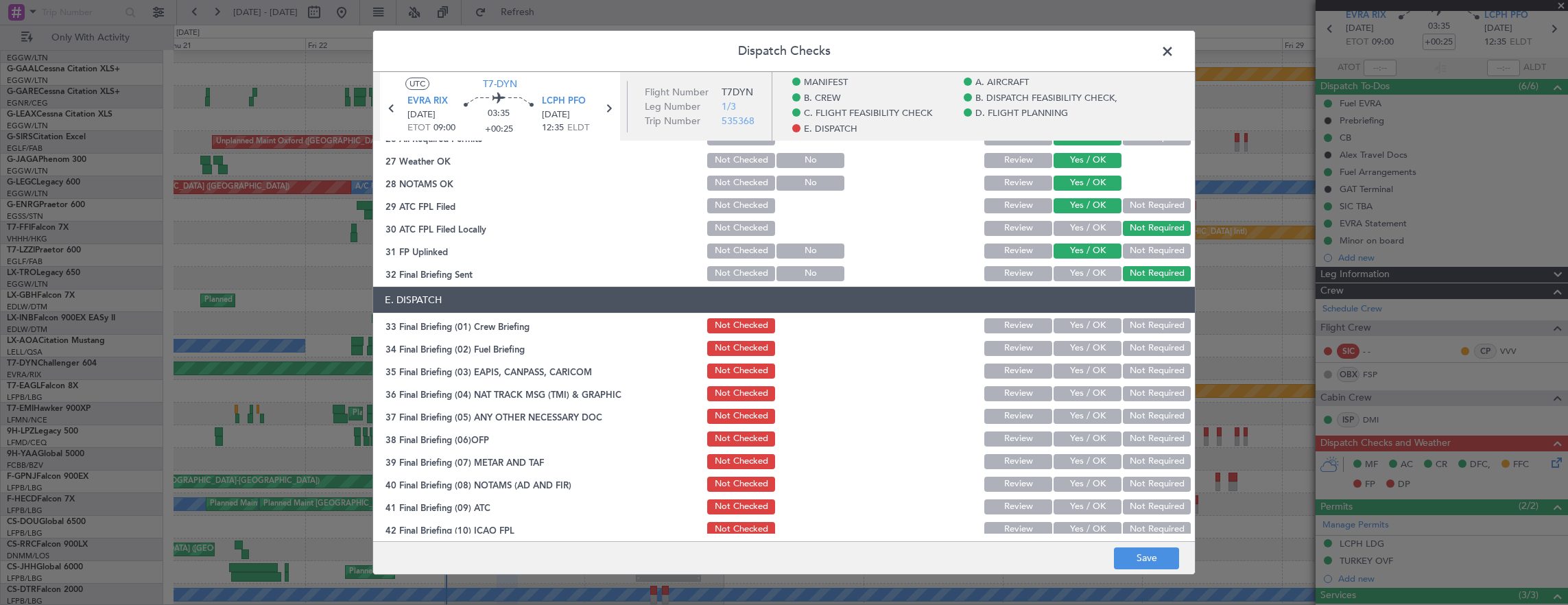
click at [1085, 328] on button "Yes / OK" at bounding box center [1087, 325] width 68 height 15
click at [1080, 350] on button "Yes / OK" at bounding box center [1087, 348] width 68 height 15
click at [1123, 367] on button "Not Required" at bounding box center [1157, 370] width 68 height 15
click at [1123, 400] on button "Not Required" at bounding box center [1157, 393] width 68 height 15
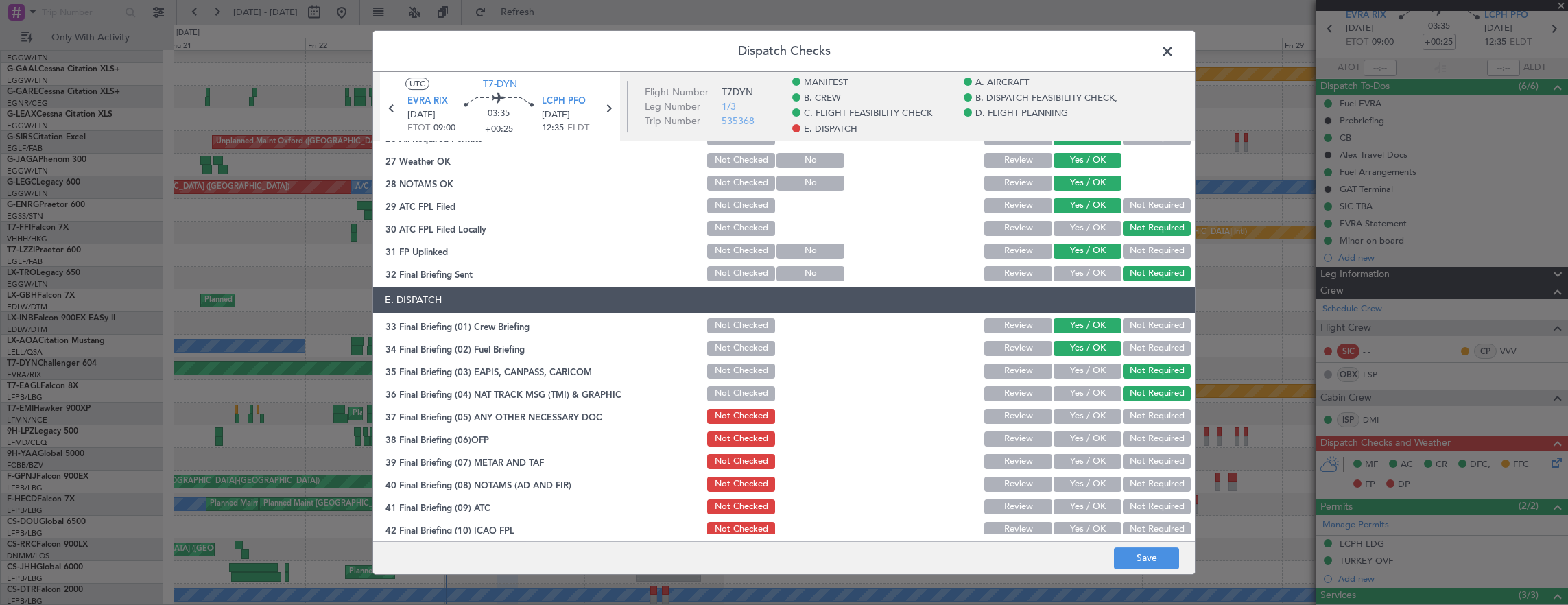
click at [1074, 417] on button "Yes / OK" at bounding box center [1087, 415] width 68 height 15
click at [1075, 439] on button "Yes / OK" at bounding box center [1087, 438] width 68 height 15
click at [1077, 455] on button "Yes / OK" at bounding box center [1087, 462] width 68 height 15
click at [1075, 469] on div "Yes / OK" at bounding box center [1086, 462] width 70 height 20
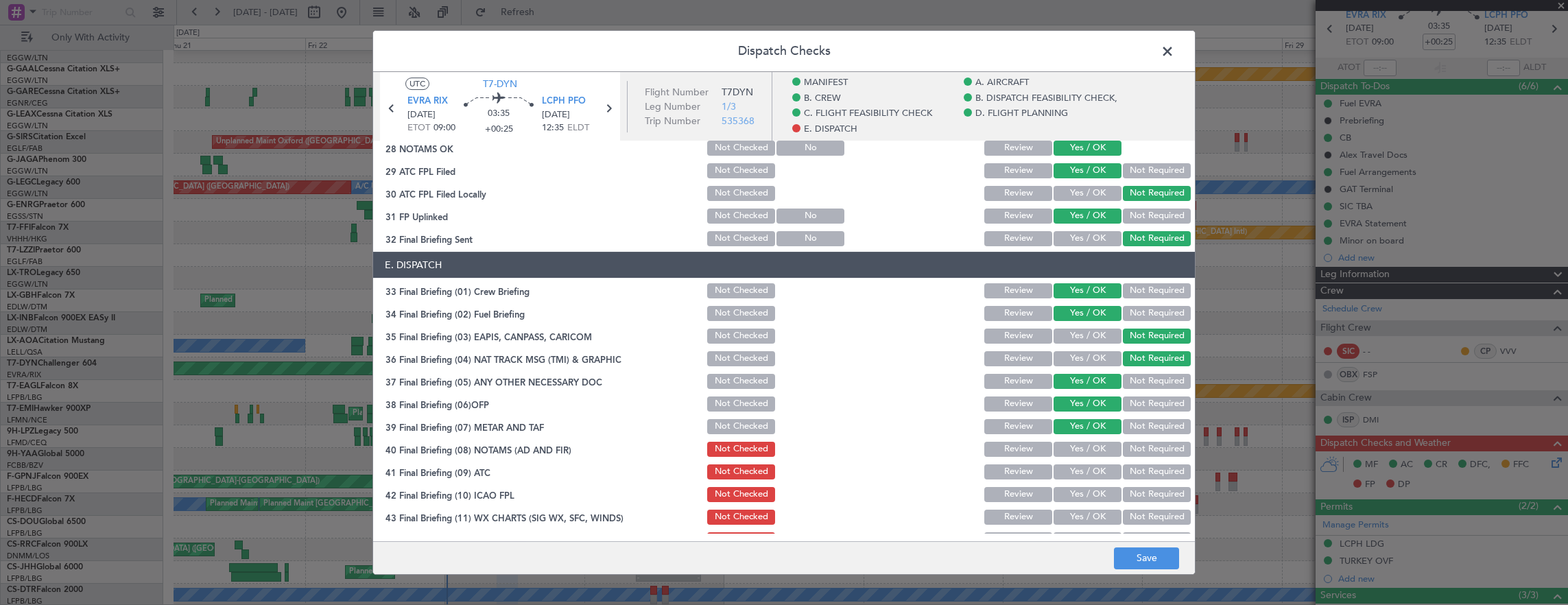
scroll to position [878, 0]
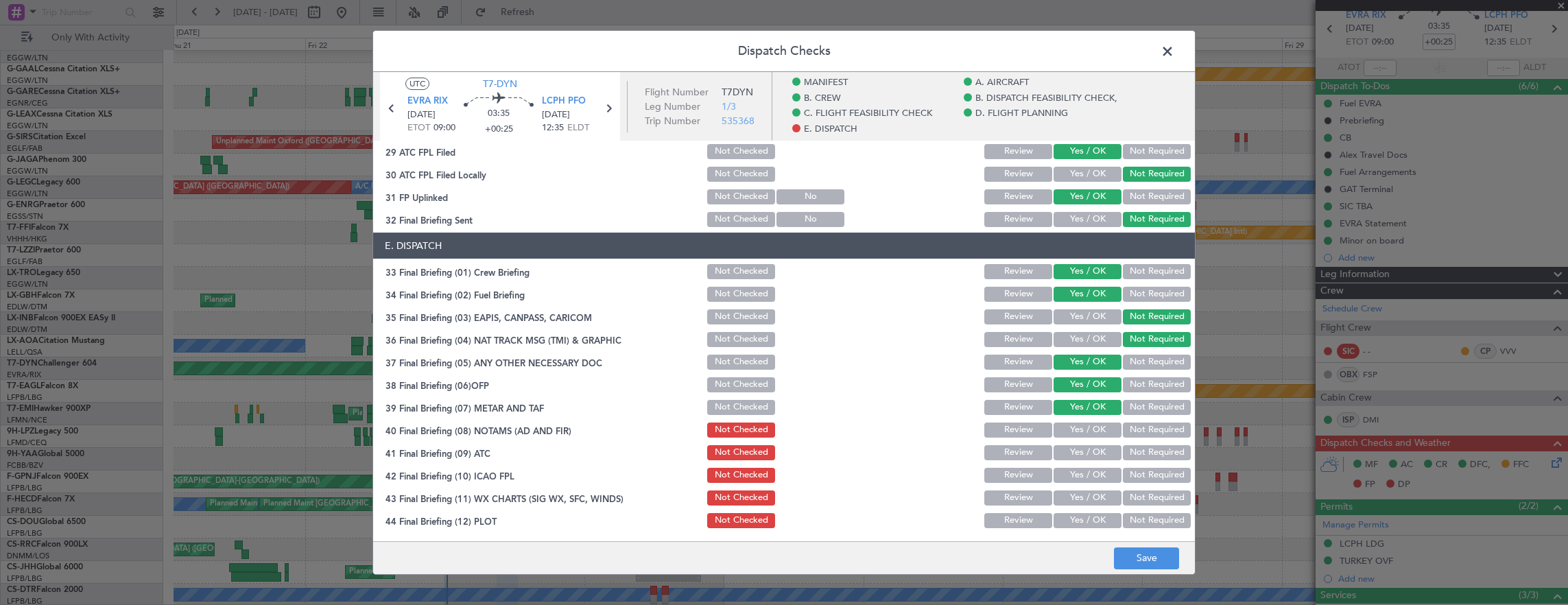
click at [1073, 434] on button "Yes / OK" at bounding box center [1087, 429] width 68 height 15
click at [1075, 464] on section "E. DISPATCH 33 Final Briefing (01) Crew Briefing Not Checked Review Yes / OK No…" at bounding box center [784, 381] width 822 height 298
click at [1073, 454] on button "Yes / OK" at bounding box center [1087, 452] width 68 height 15
click at [1078, 479] on button "Yes / OK" at bounding box center [1087, 475] width 68 height 15
click at [1077, 502] on button "Yes / OK" at bounding box center [1087, 498] width 68 height 15
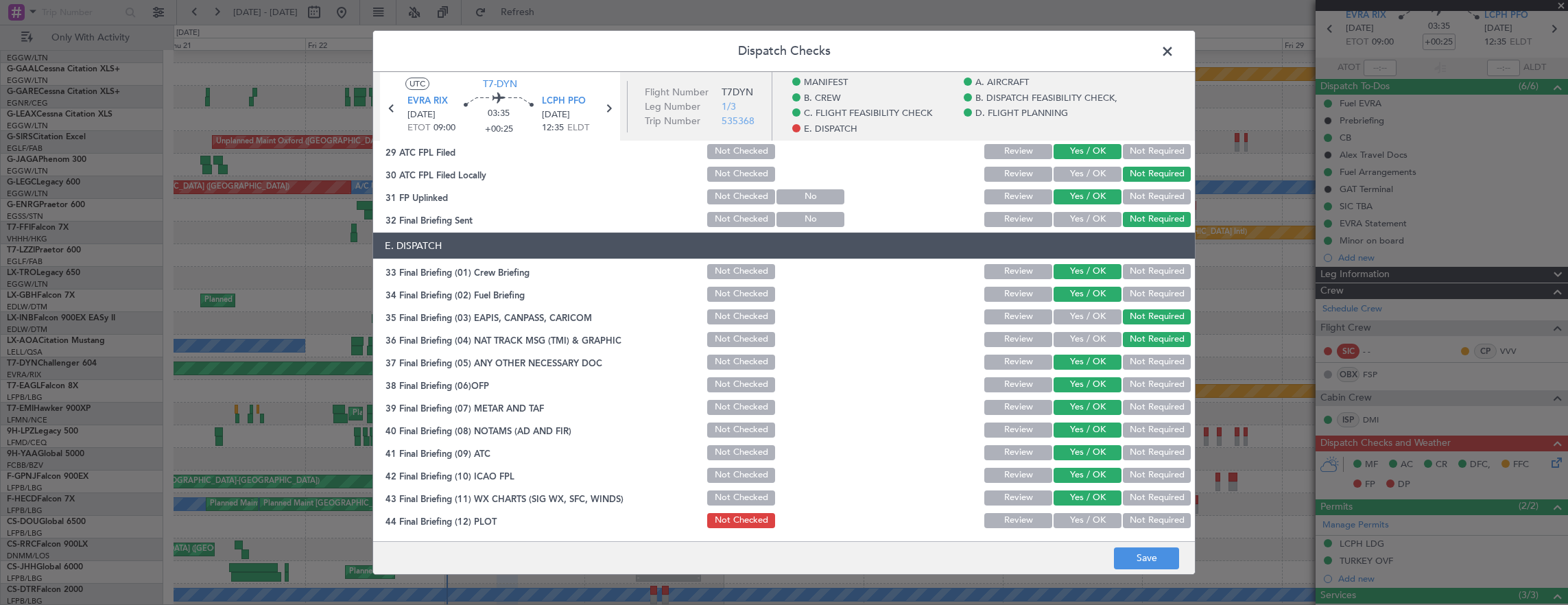
click at [1080, 515] on button "Yes / OK" at bounding box center [1087, 521] width 68 height 15
drag, startPoint x: 1132, startPoint y: 556, endPoint x: 1120, endPoint y: 552, distance: 12.6
click at [1132, 556] on button "Save" at bounding box center [1147, 559] width 65 height 22
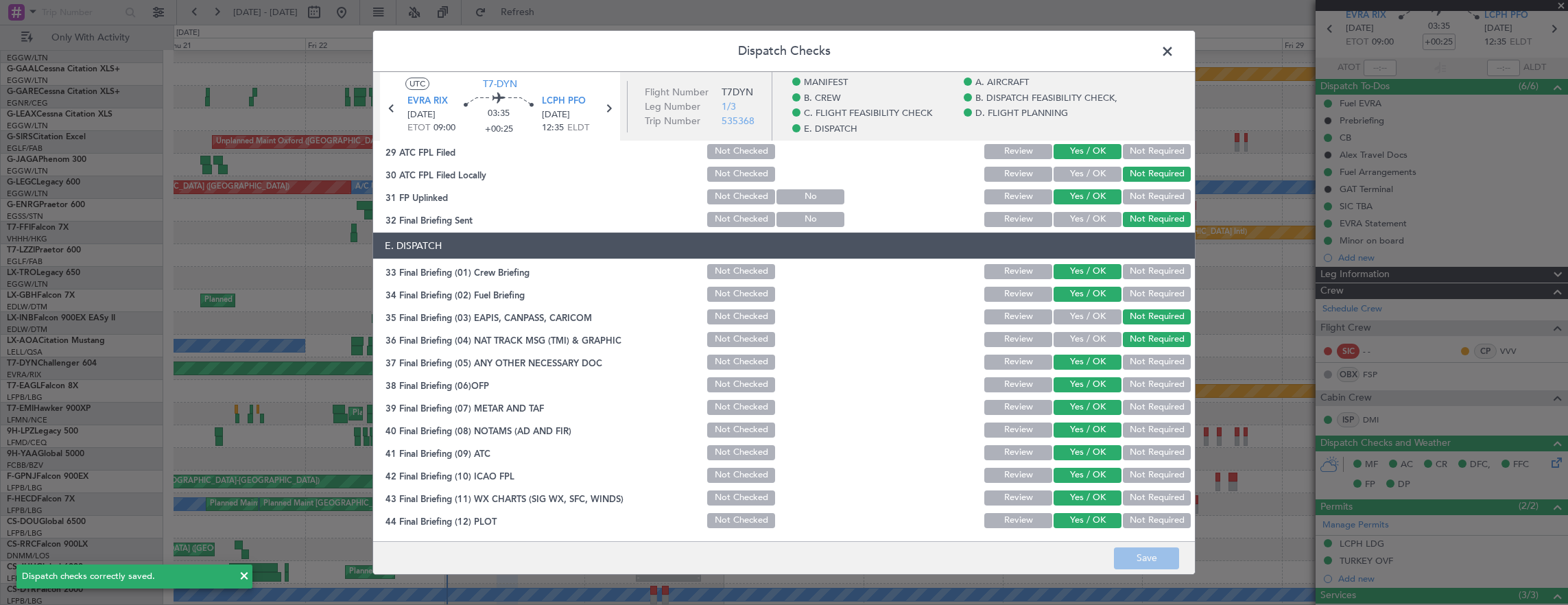
click at [1174, 51] on span at bounding box center [1174, 55] width 0 height 28
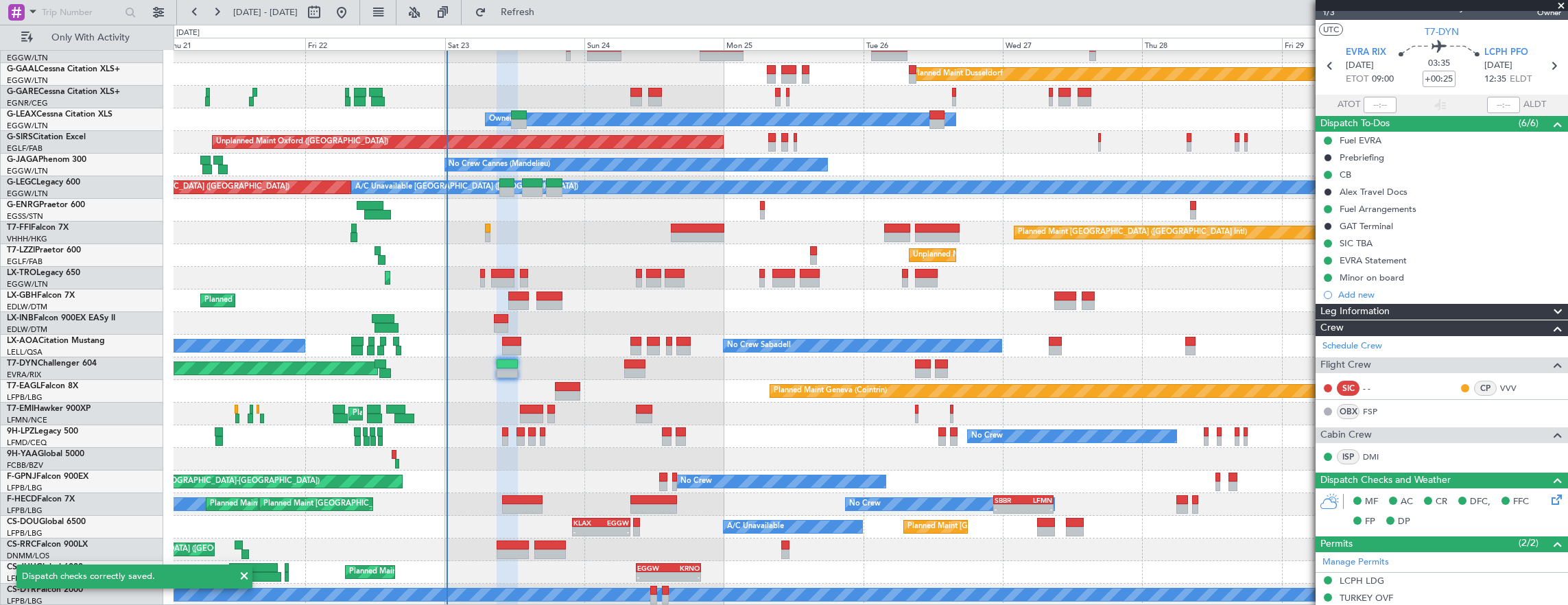
scroll to position [0, 0]
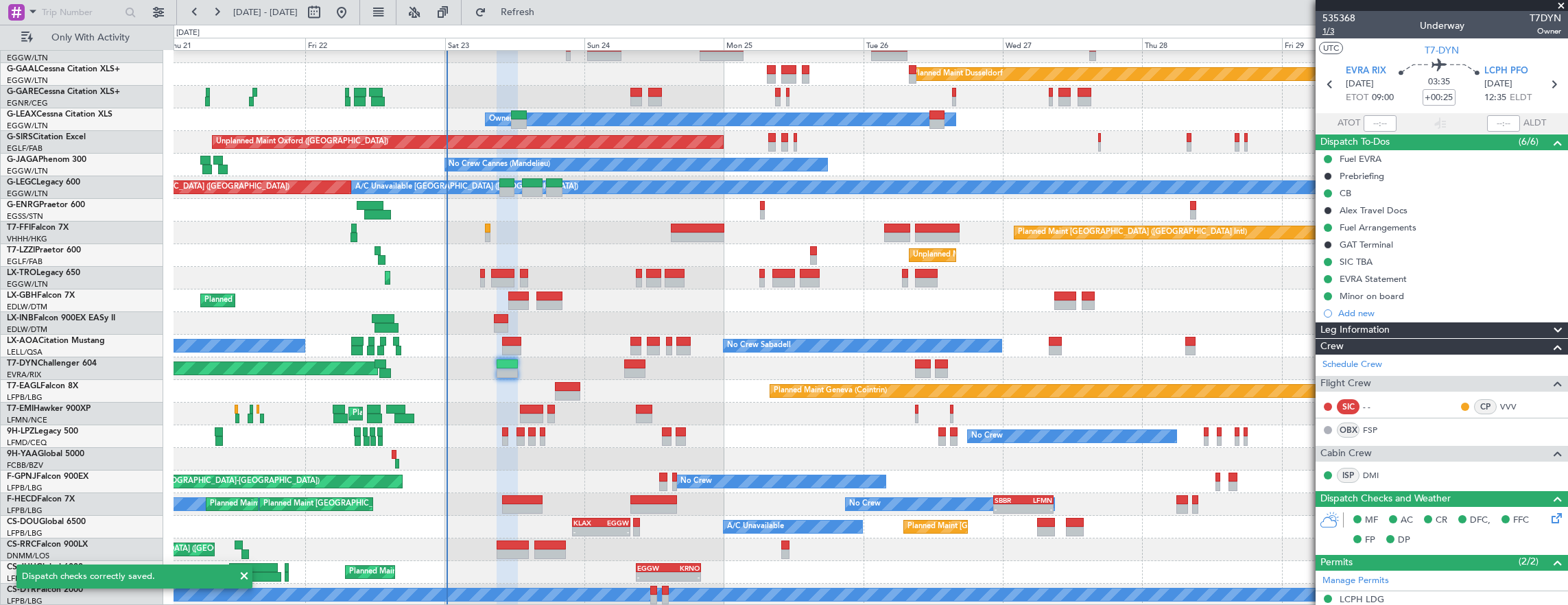
click at [1324, 29] on span "1/3" at bounding box center [1339, 31] width 33 height 12
click at [1336, 31] on mat-tooltip-component "Trip Number" at bounding box center [1338, 43] width 68 height 36
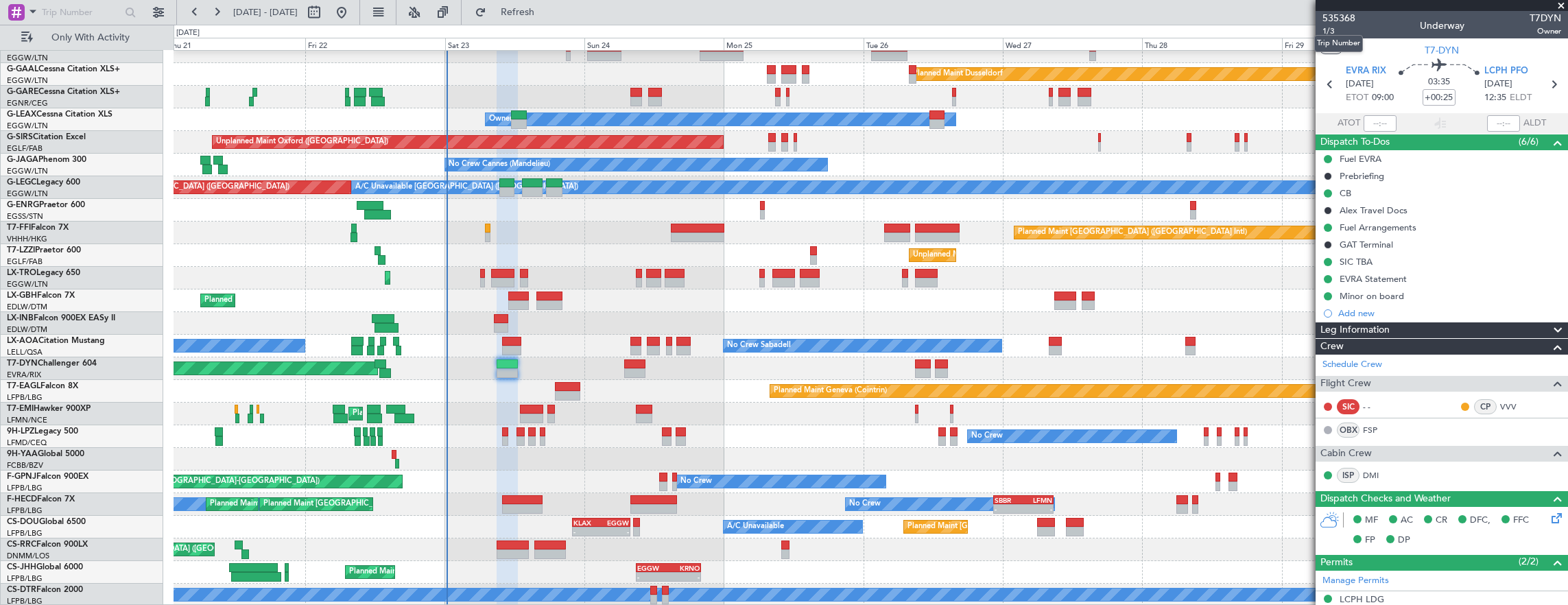
click at [1319, 35] on div "Trip Number" at bounding box center [1339, 43] width 49 height 17
click at [1333, 33] on mat-tooltip-component "Trip Number" at bounding box center [1338, 43] width 68 height 36
click at [1336, 30] on span "1/3" at bounding box center [1339, 31] width 33 height 12
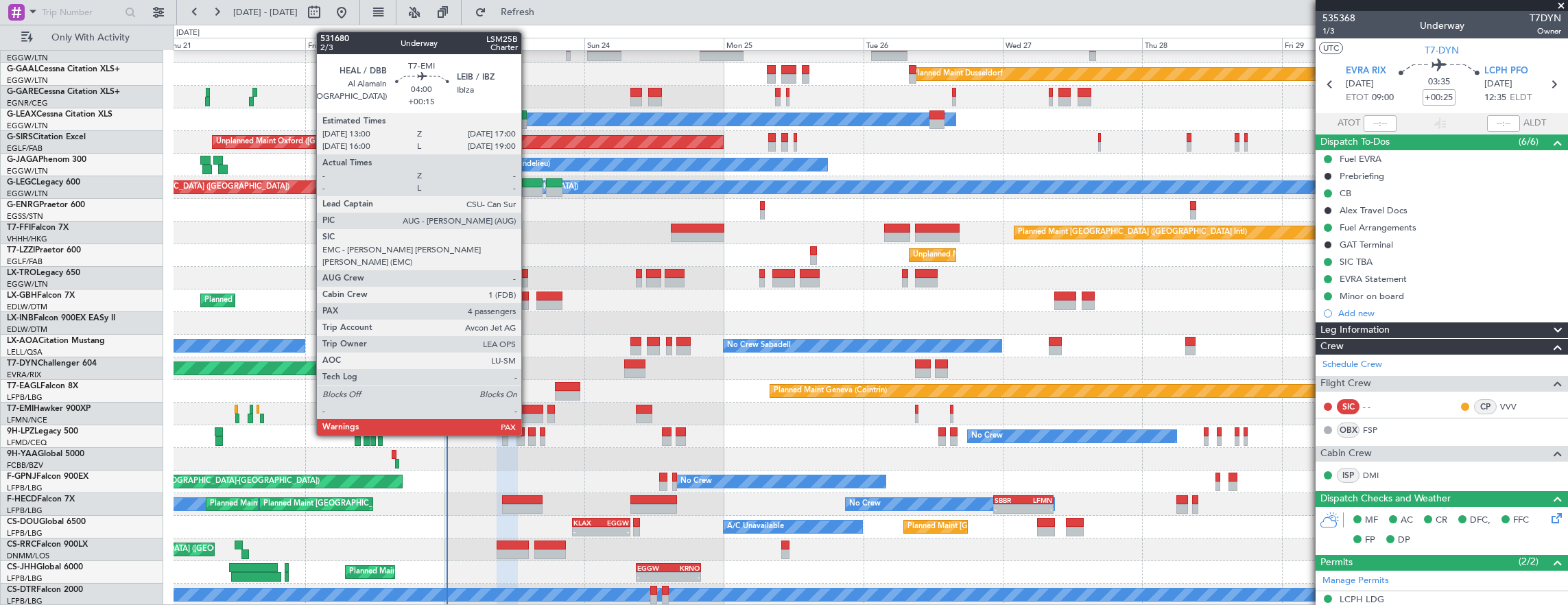
click at [528, 410] on div at bounding box center [532, 410] width 24 height 10
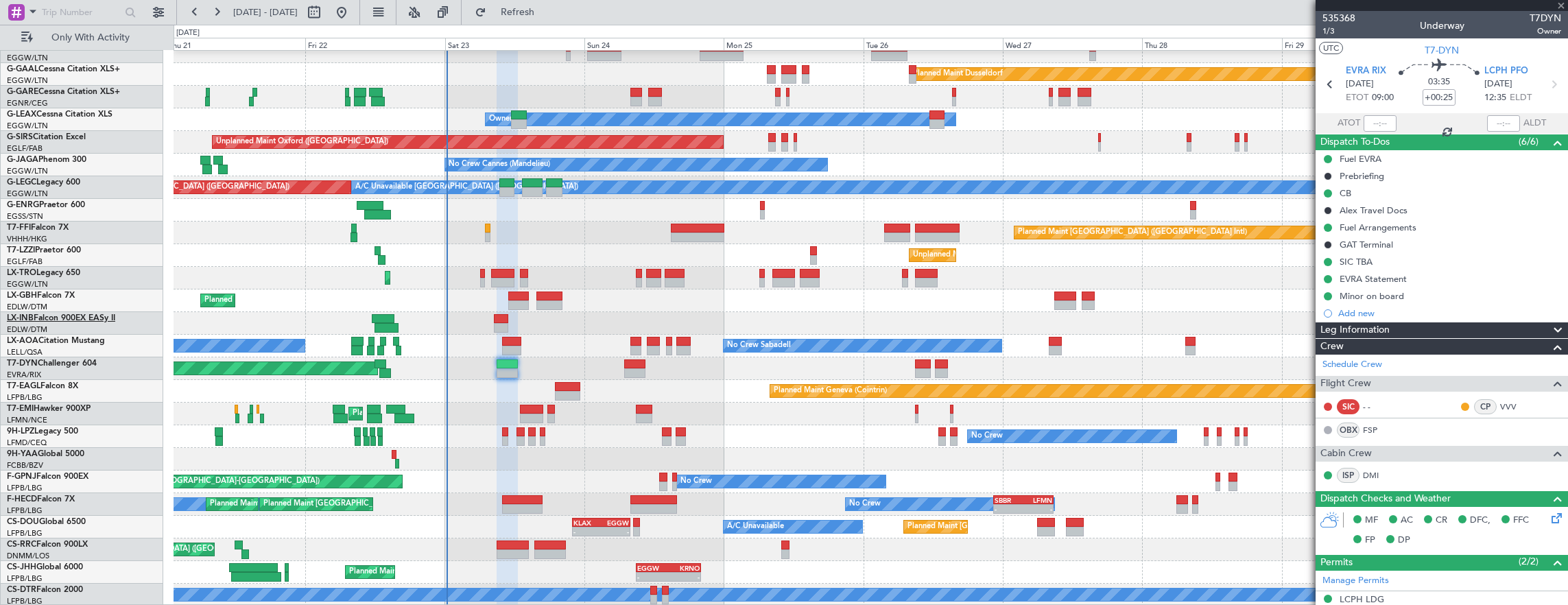
type input "+00:15"
type input "4"
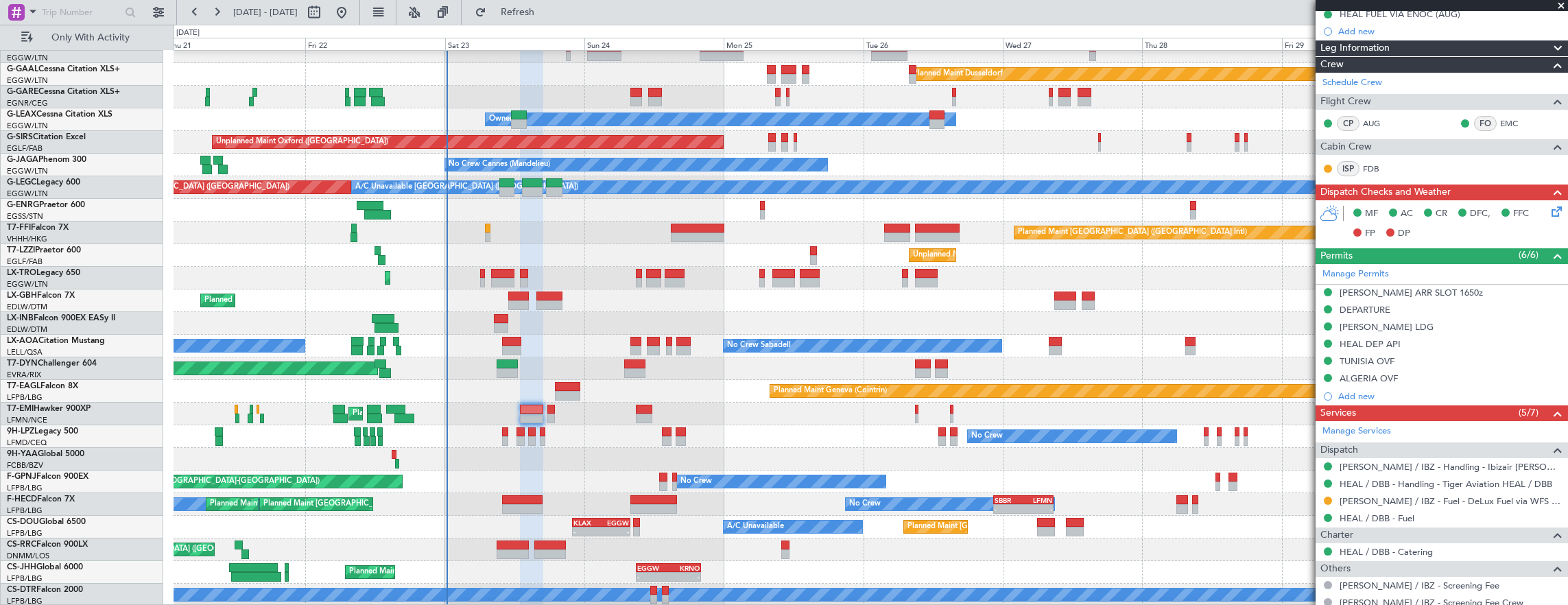
scroll to position [274, 0]
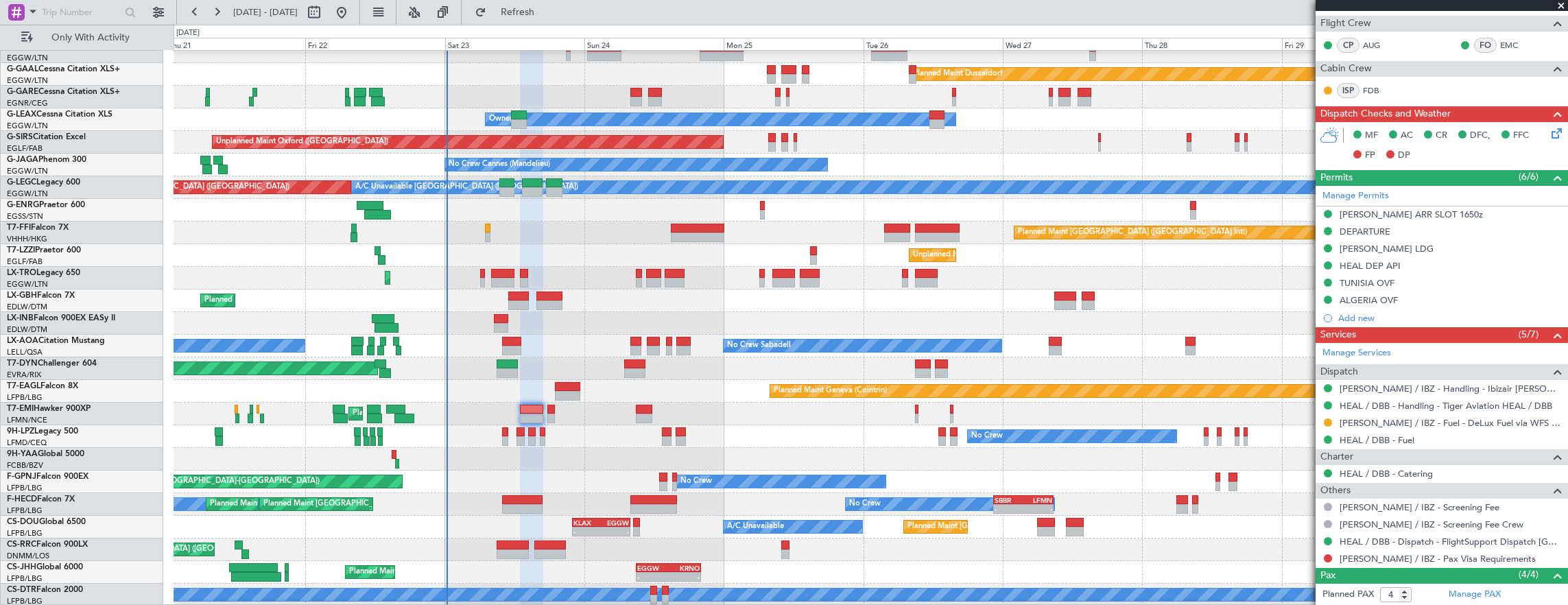
click at [1328, 555] on mat-tooltip-component "Confirmed" at bounding box center [1328, 560] width 62 height 36
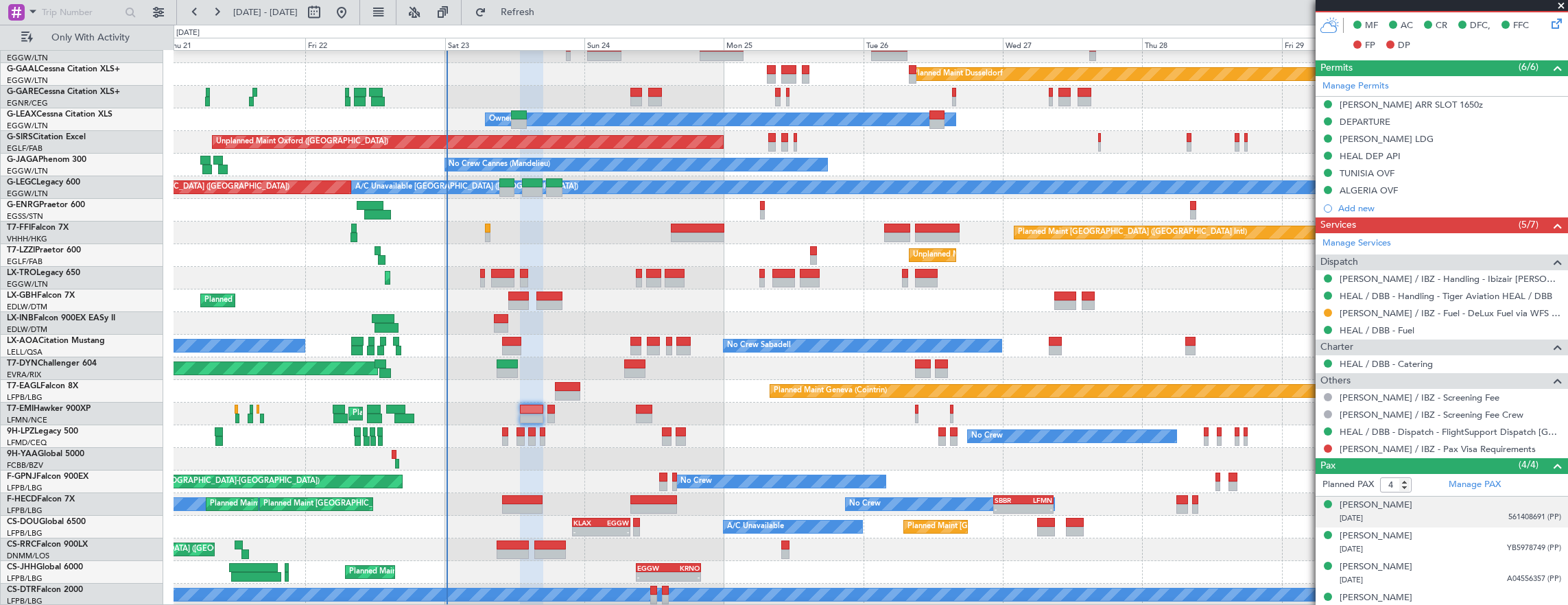
scroll to position [395, 0]
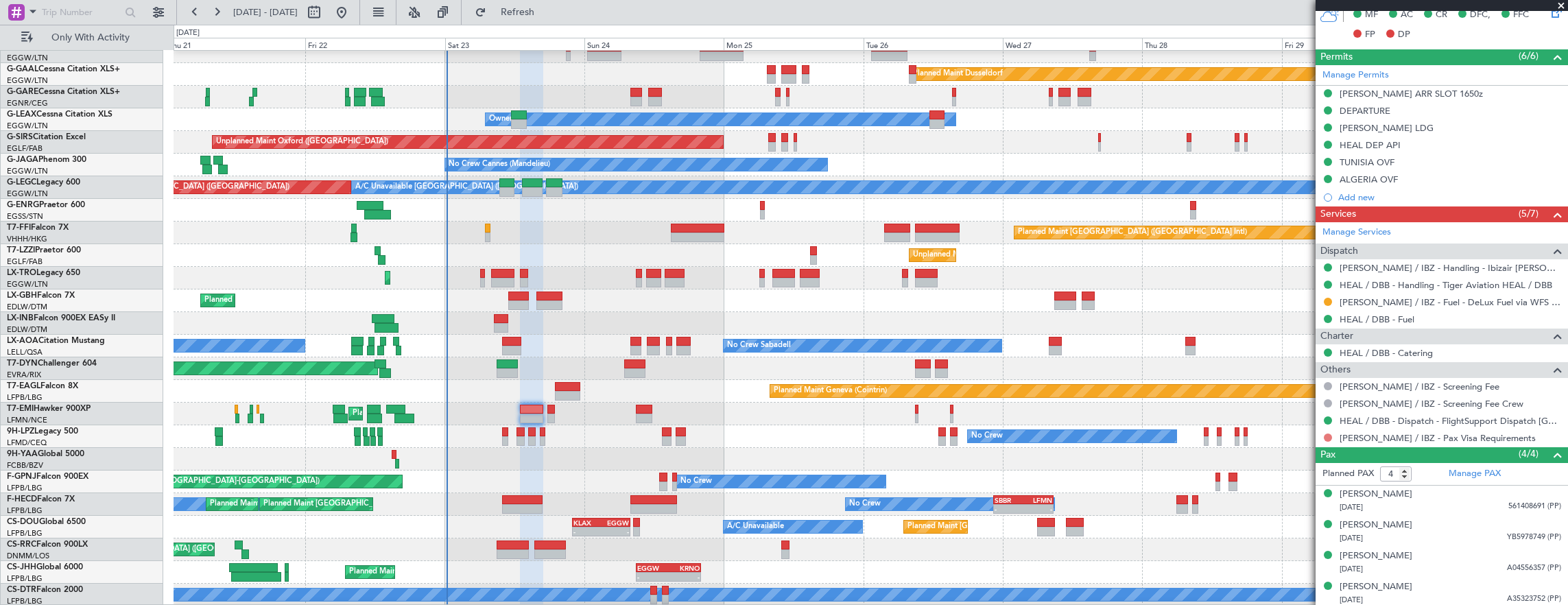
click at [1326, 434] on button at bounding box center [1327, 438] width 8 height 8
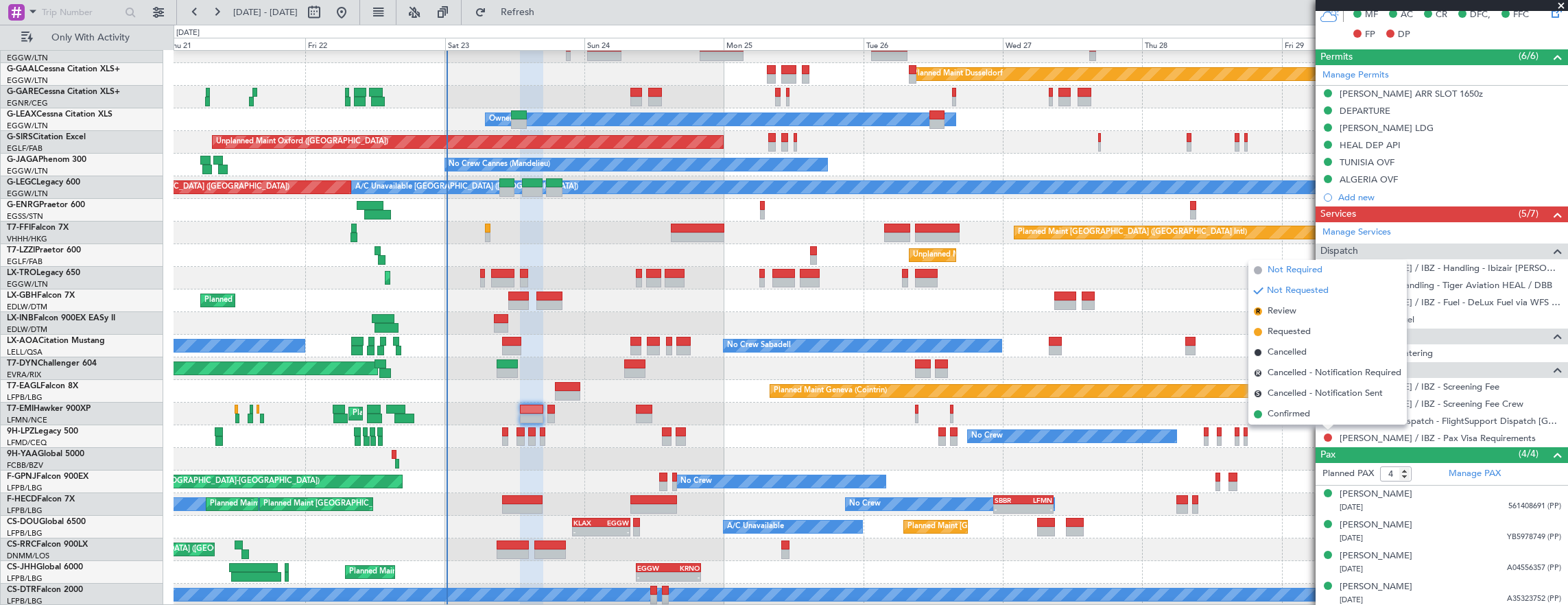
click at [1301, 262] on li "Not Required" at bounding box center [1327, 270] width 158 height 21
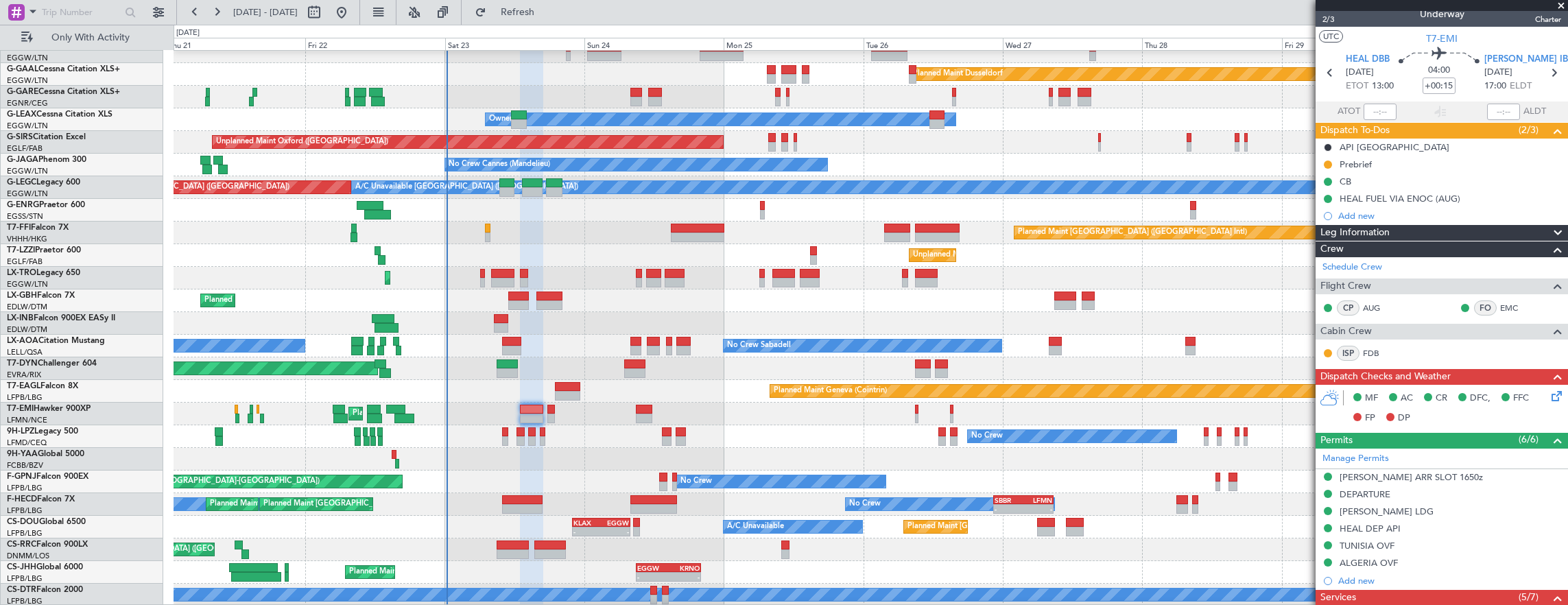
scroll to position [0, 0]
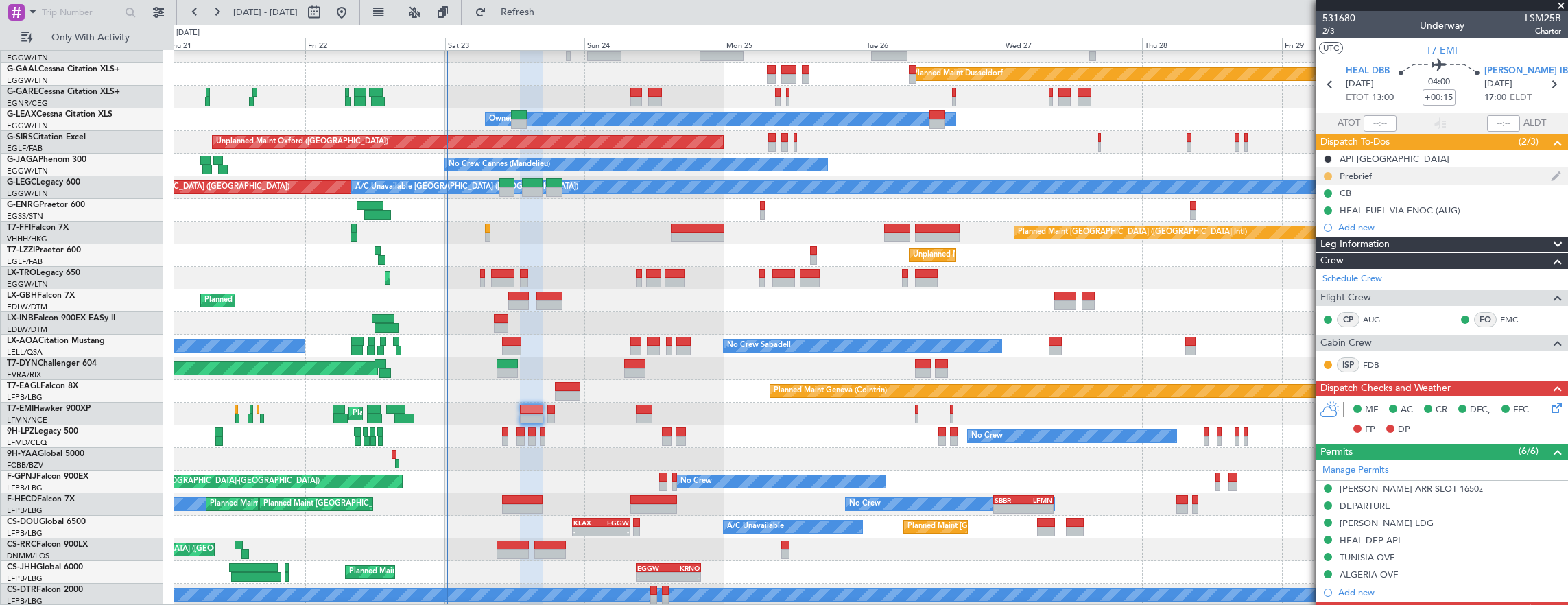
click at [1326, 172] on button at bounding box center [1327, 176] width 8 height 8
drag, startPoint x: 1316, startPoint y: 262, endPoint x: 805, endPoint y: 246, distance: 511.3
click at [1316, 261] on span "Cancelled" at bounding box center [1330, 256] width 39 height 14
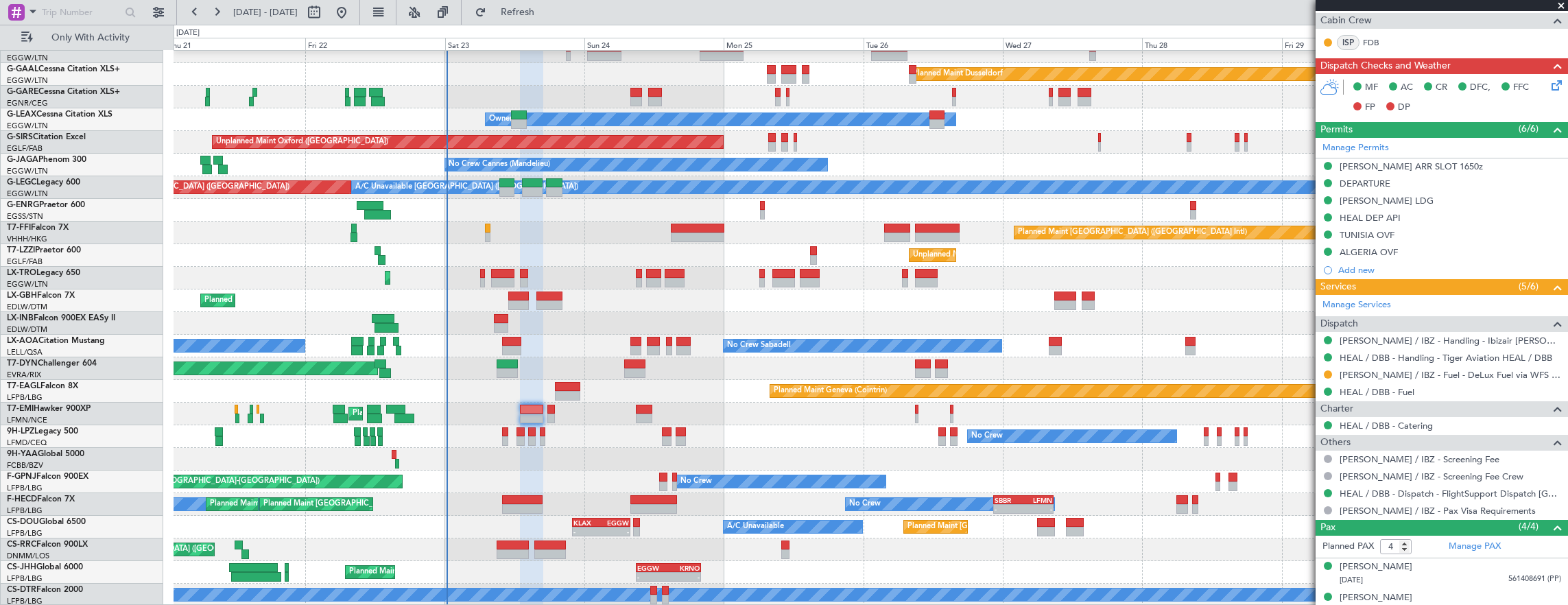
scroll to position [395, 0]
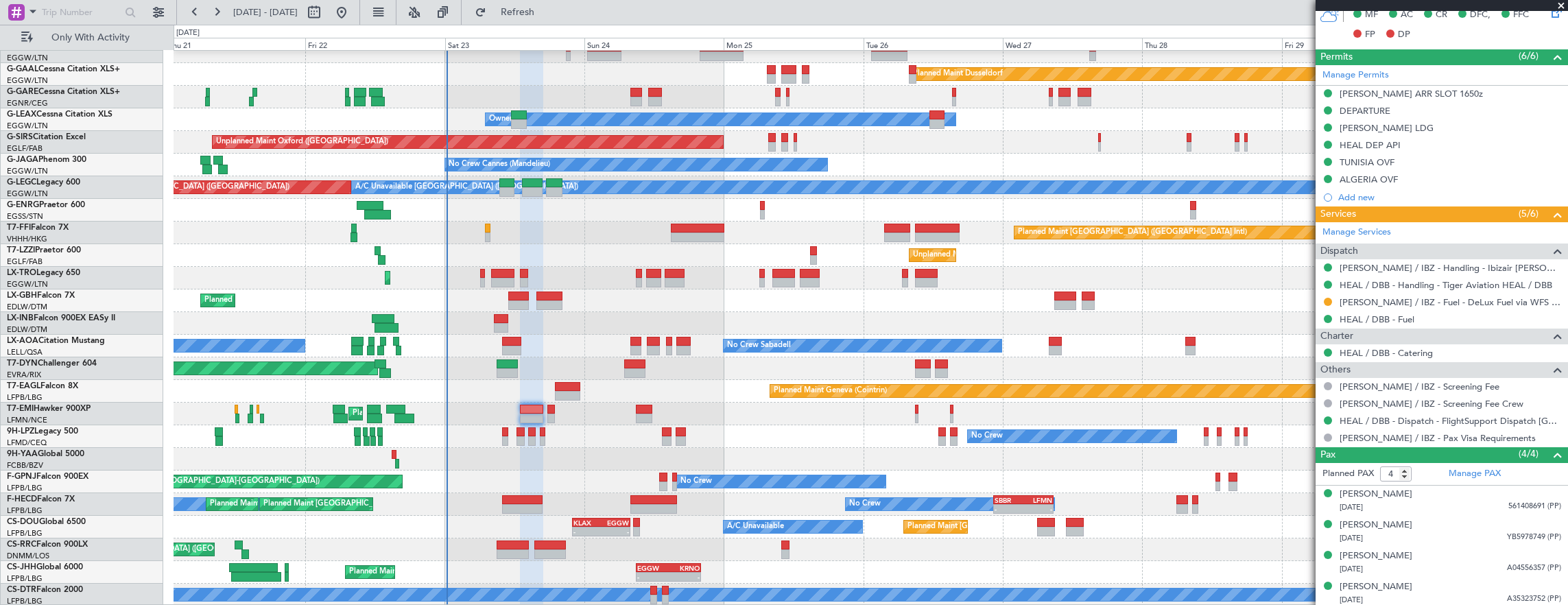
drag, startPoint x: 1416, startPoint y: 106, endPoint x: 1410, endPoint y: 115, distance: 10.8
click at [1416, 106] on div "DEPARTURE" at bounding box center [1441, 111] width 252 height 17
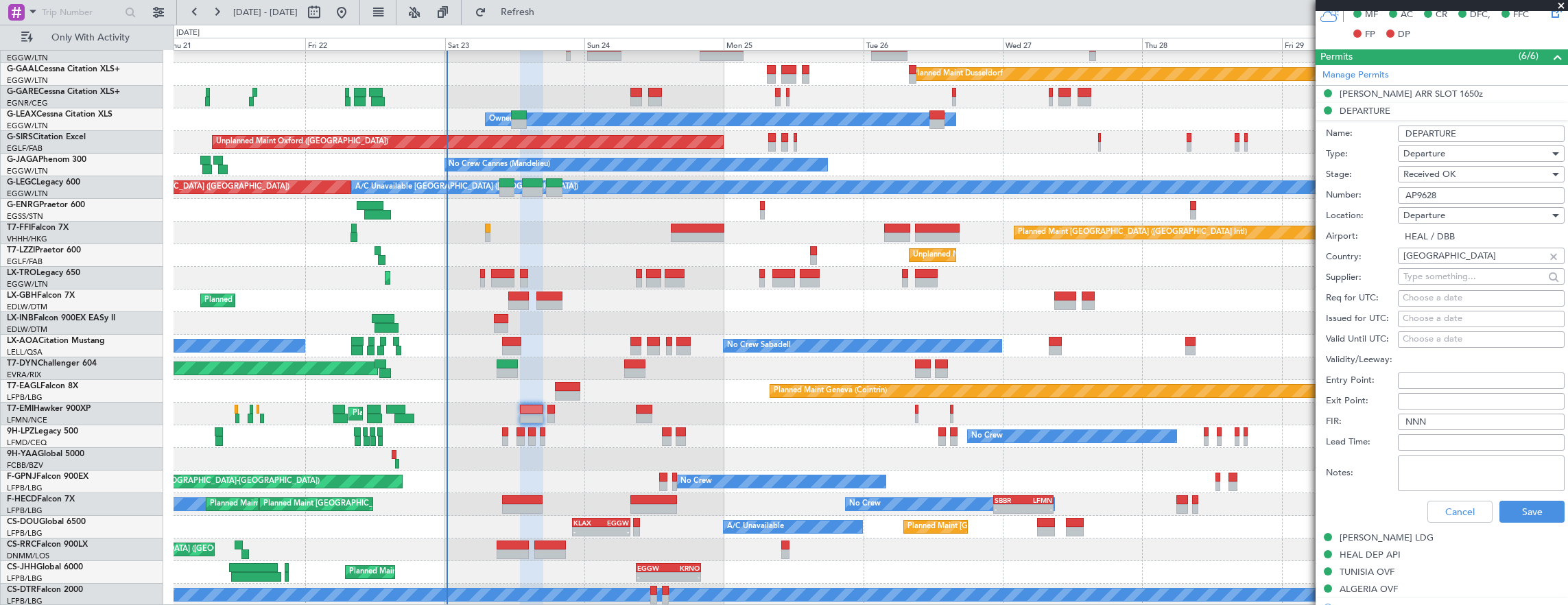
click at [1494, 186] on div "Number: AP9628" at bounding box center [1445, 195] width 239 height 21
click at [1502, 196] on input "AP9628" at bounding box center [1482, 195] width 167 height 17
click at [1481, 518] on button "Cancel" at bounding box center [1460, 512] width 65 height 22
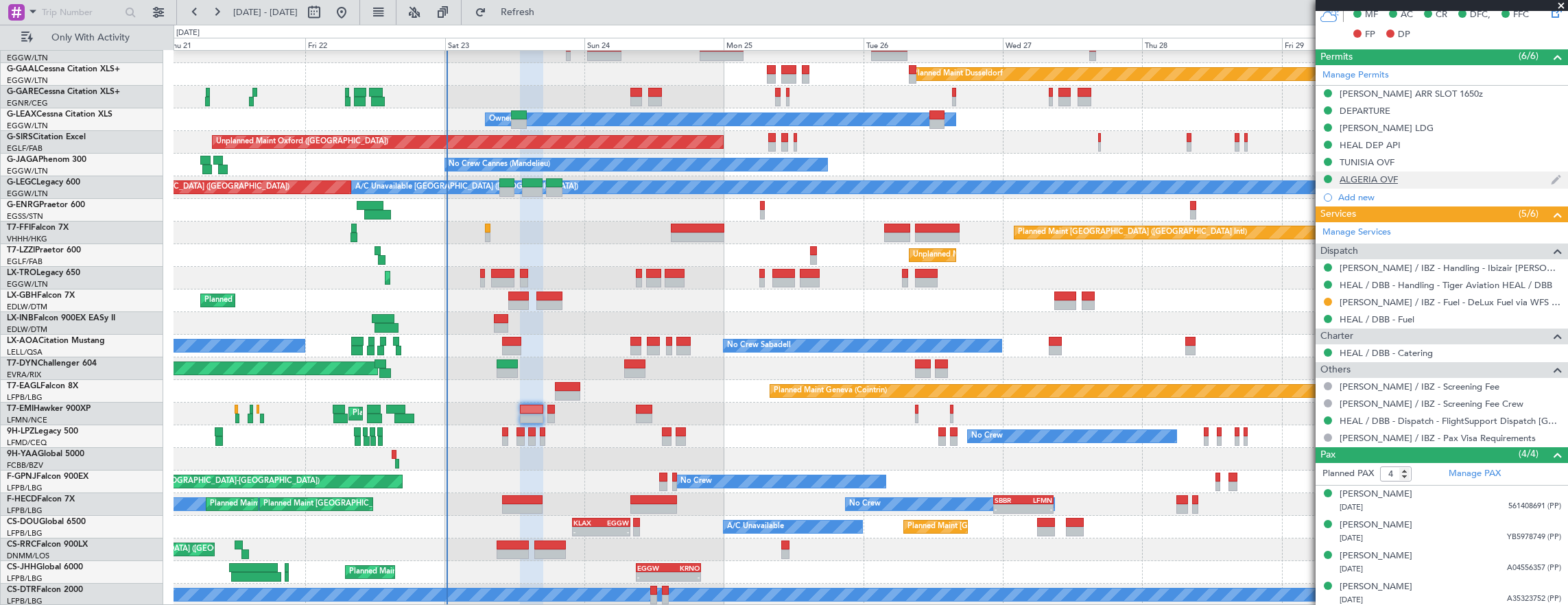
click at [1431, 175] on div "ALGERIA OVF" at bounding box center [1441, 180] width 252 height 17
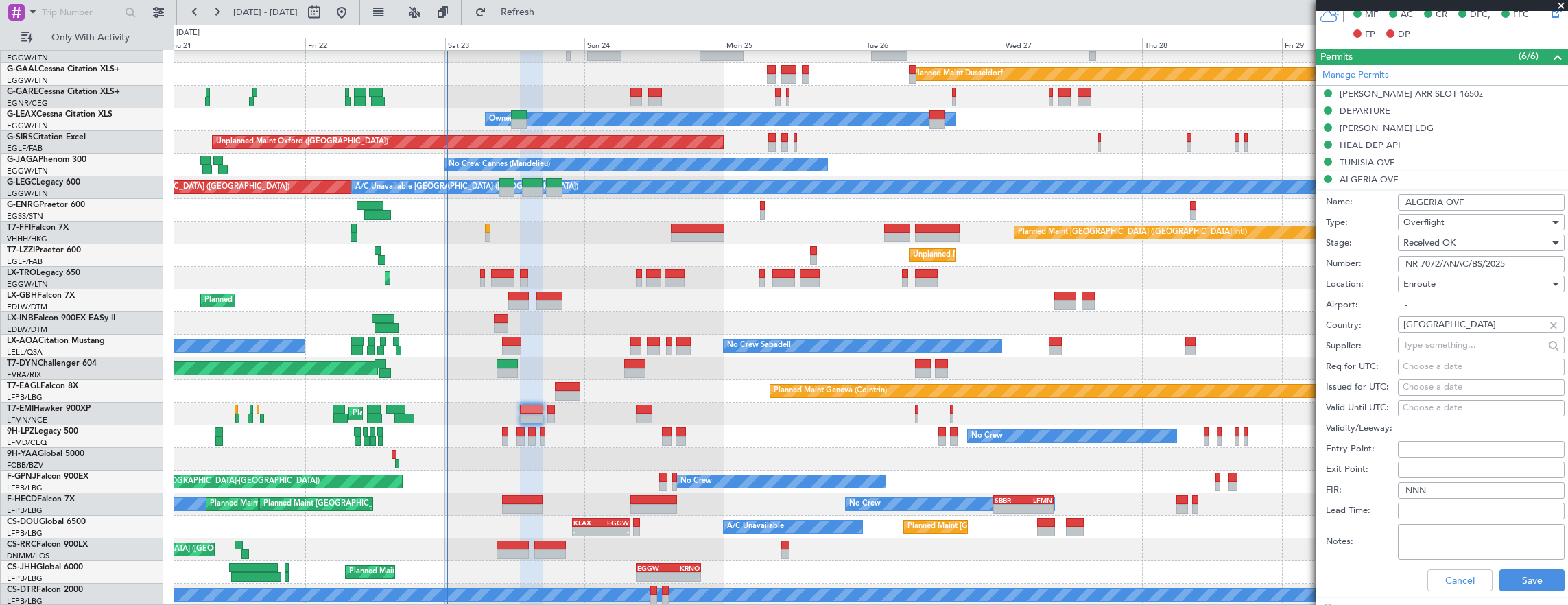
click at [1518, 263] on input "NR 7072/ANAC/BS/2025" at bounding box center [1482, 264] width 167 height 17
click at [1419, 165] on div "TUNISIA OVF" at bounding box center [1441, 162] width 252 height 17
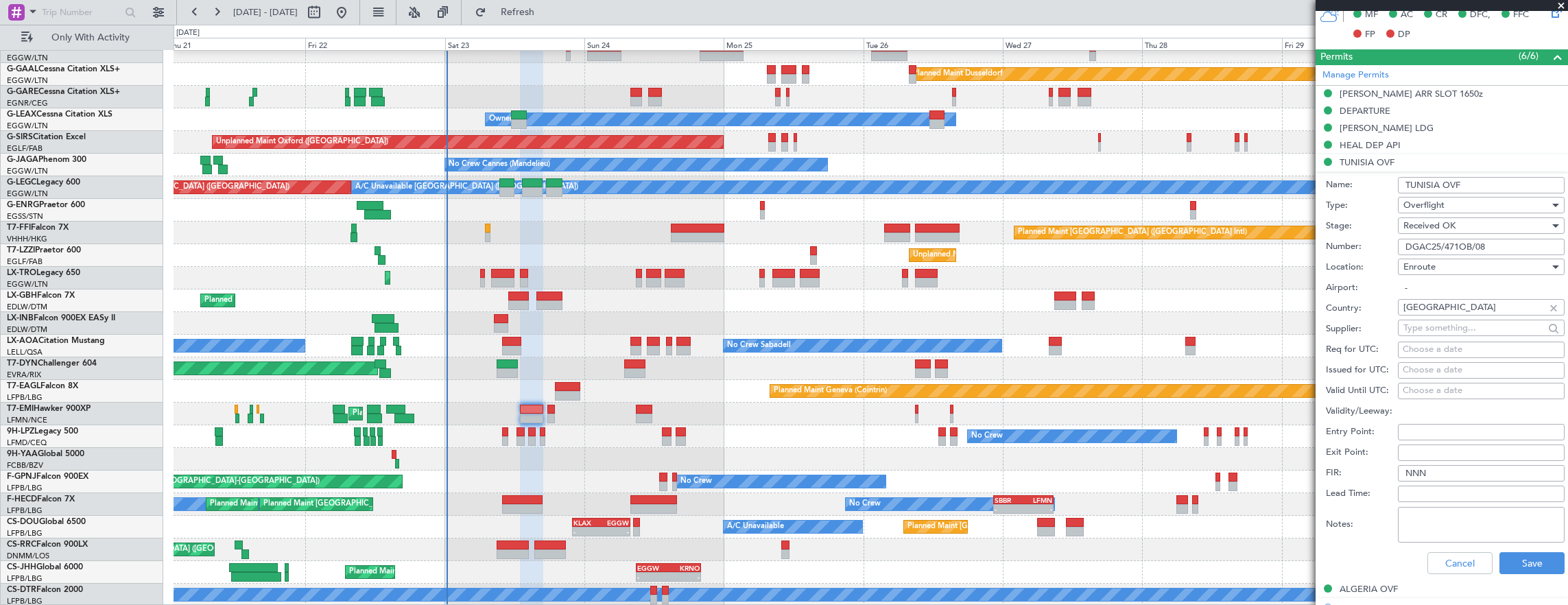
click at [1508, 245] on input "DGAC25/471OB/08" at bounding box center [1482, 247] width 167 height 17
click at [1397, 127] on div "[PERSON_NAME] LDG" at bounding box center [1441, 128] width 252 height 17
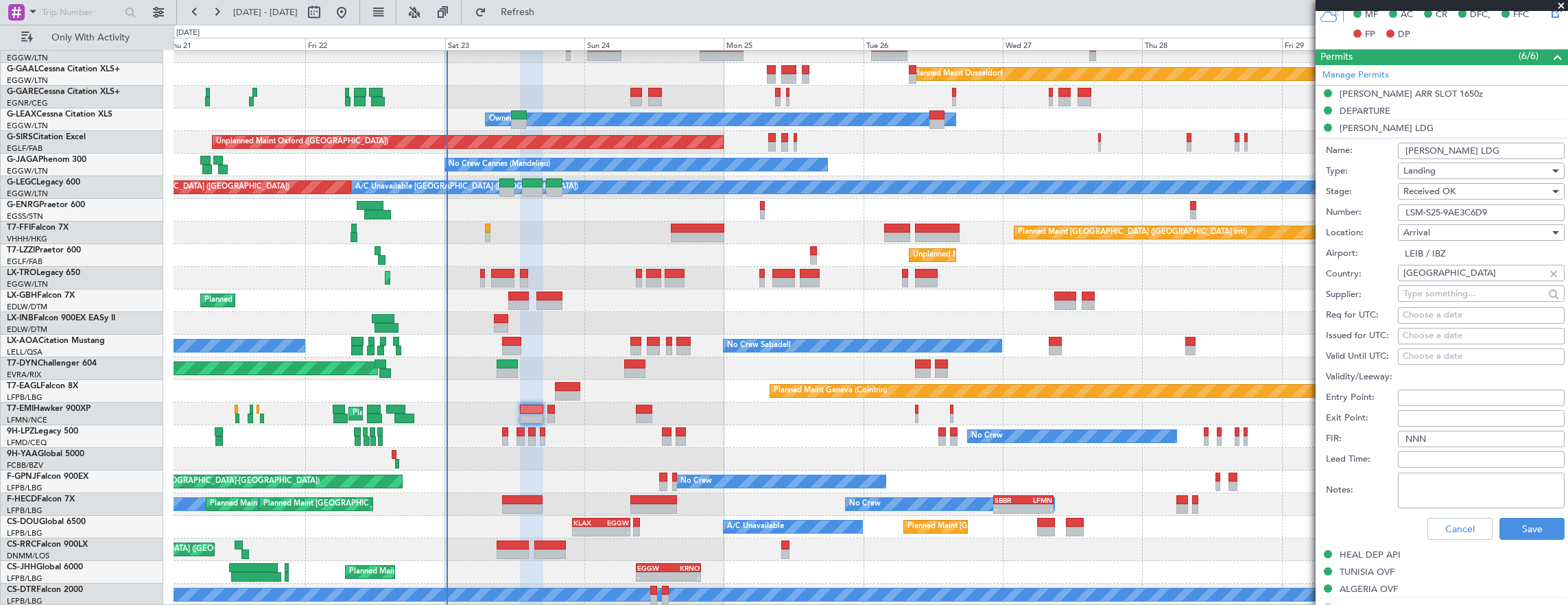
click at [1510, 218] on input "LSM-S25-9AE3C6D9" at bounding box center [1482, 212] width 167 height 17
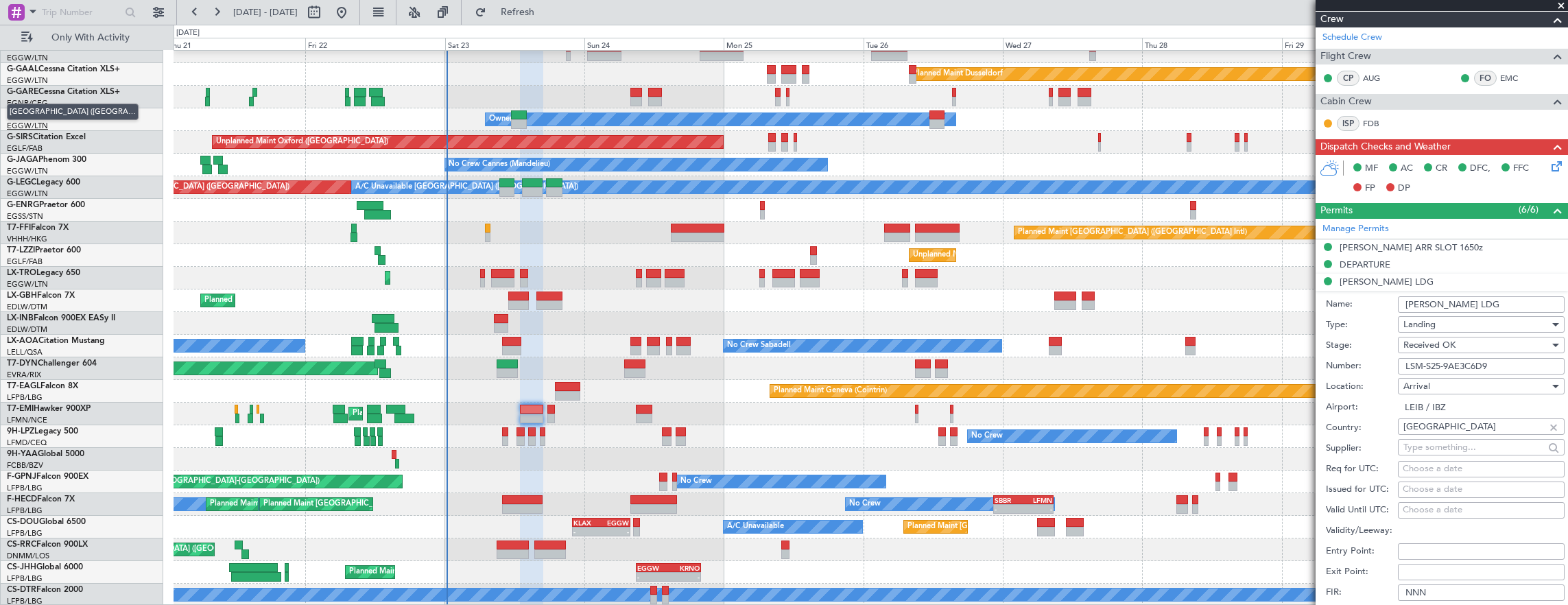
scroll to position [274, 0]
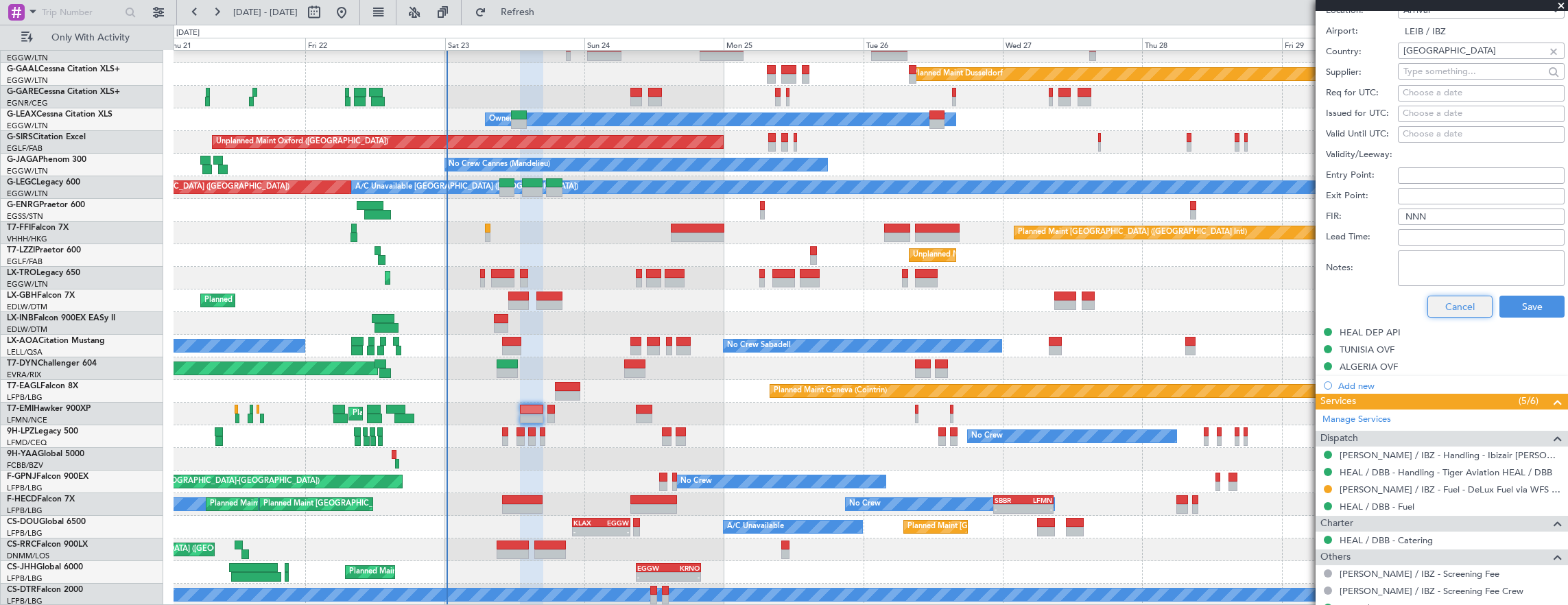
click at [1463, 296] on button "Cancel" at bounding box center [1460, 306] width 65 height 22
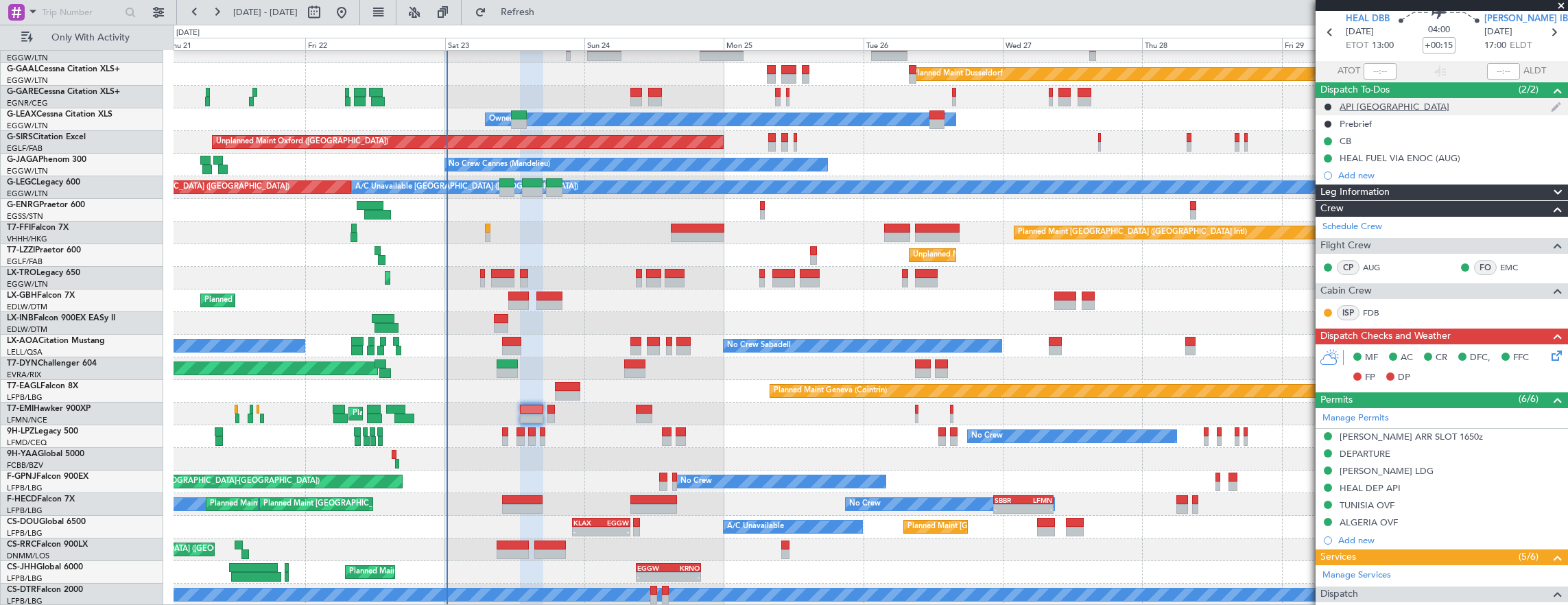
scroll to position [0, 0]
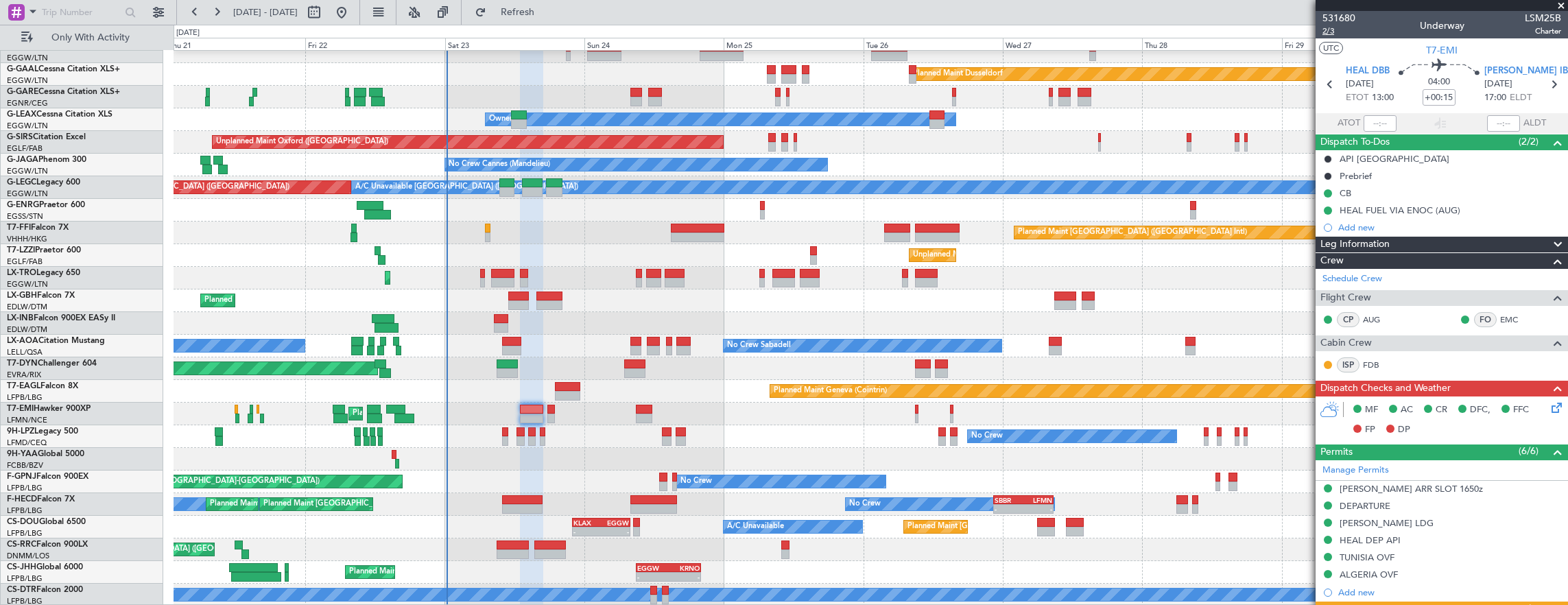
click at [1331, 30] on span "2/3" at bounding box center [1339, 31] width 33 height 12
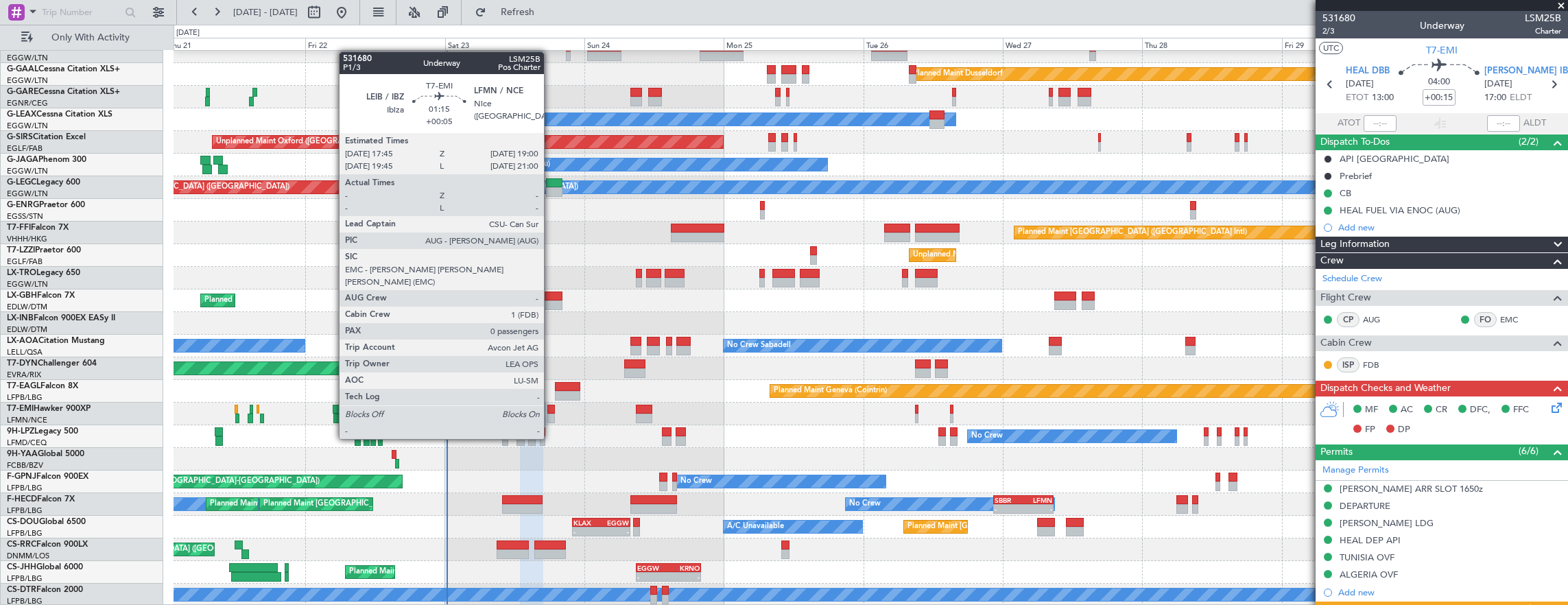
click at [551, 413] on div at bounding box center [552, 418] width 8 height 10
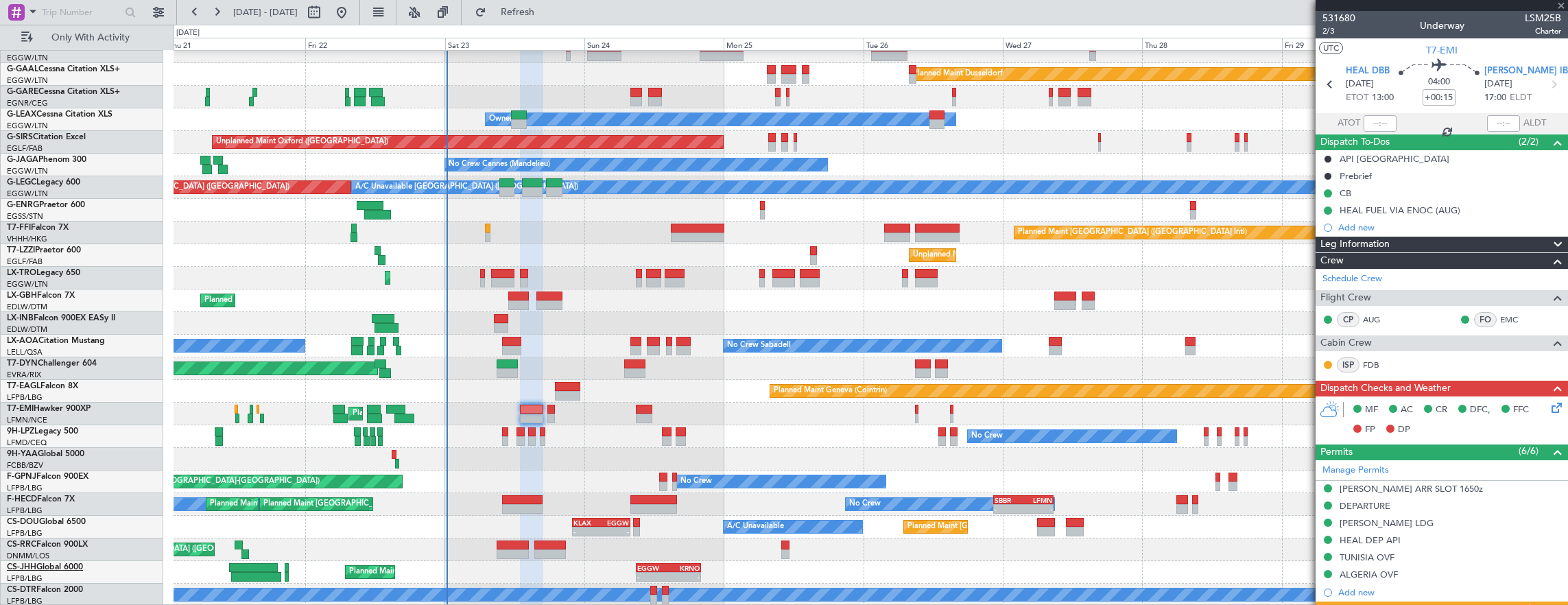
type input "+00:05"
type input "0"
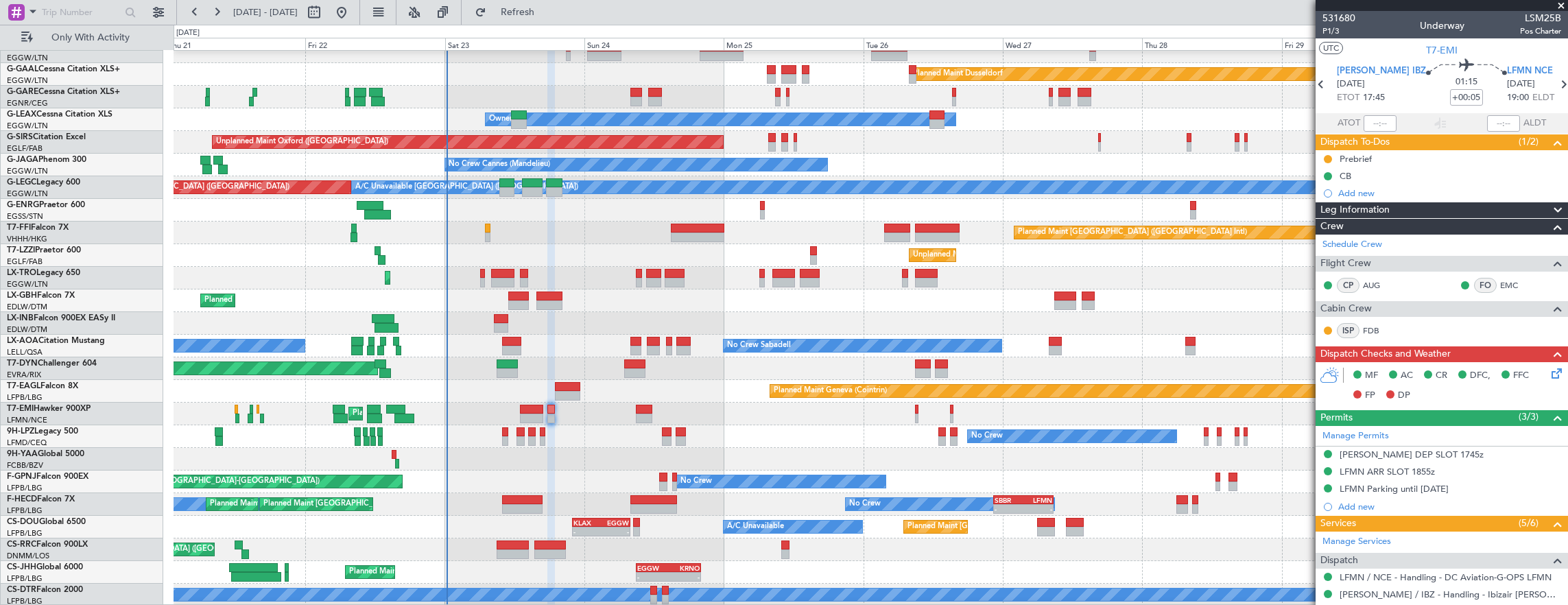
drag, startPoint x: 1325, startPoint y: 156, endPoint x: 1325, endPoint y: 167, distance: 11.0
click at [1325, 156] on button at bounding box center [1327, 159] width 8 height 8
click at [1323, 243] on span "Cancelled" at bounding box center [1330, 240] width 39 height 14
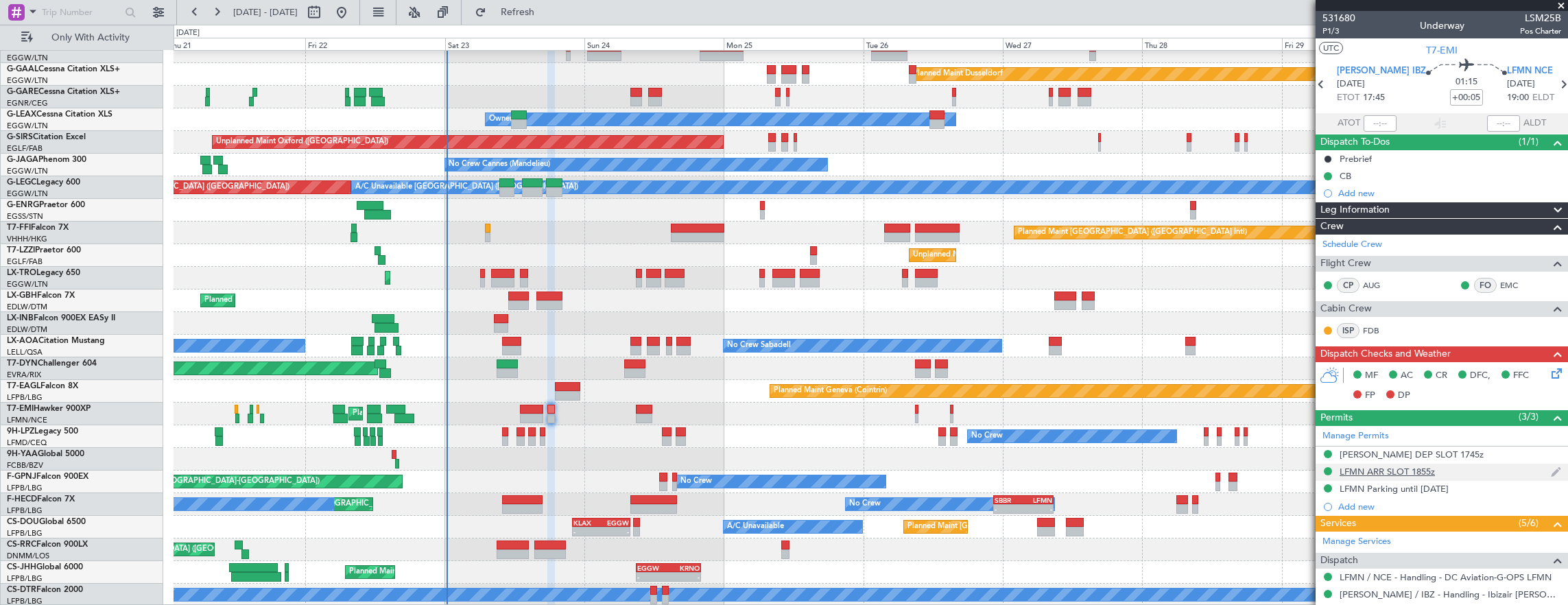
click at [1505, 468] on div "LFMN ARR SLOT 1855z" at bounding box center [1441, 471] width 252 height 17
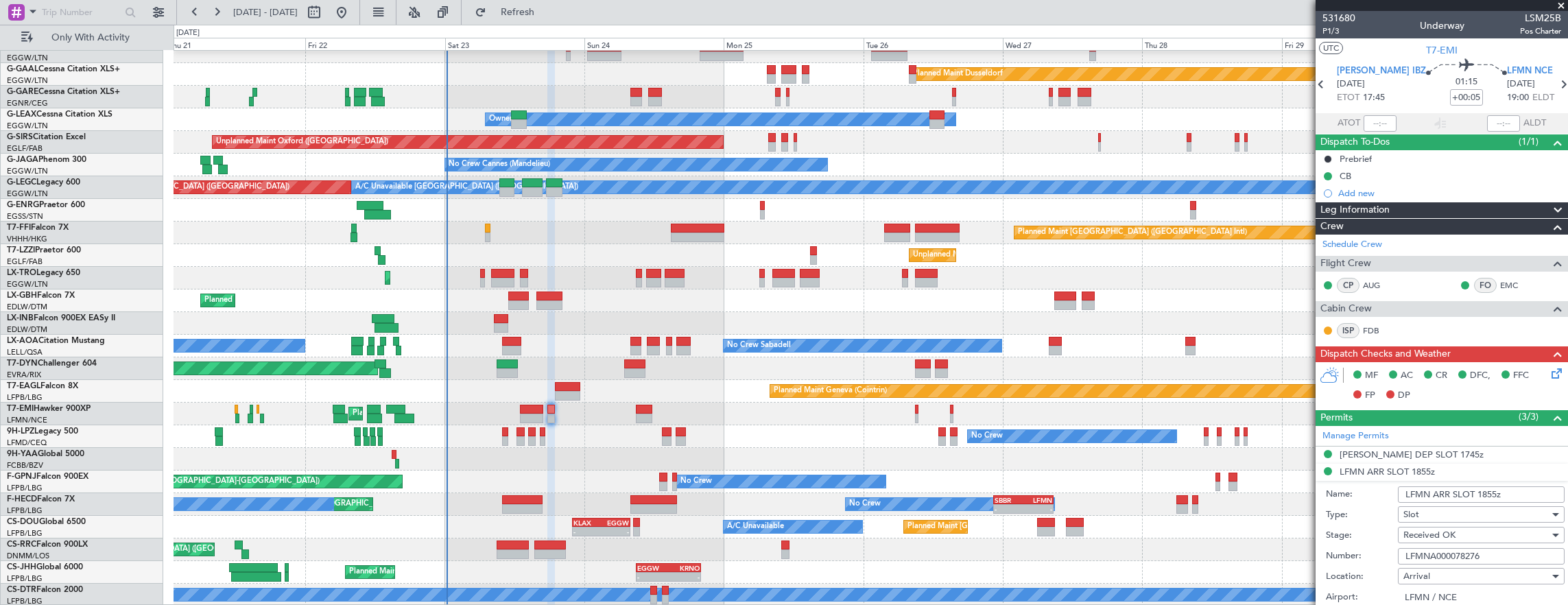
scroll to position [138, 0]
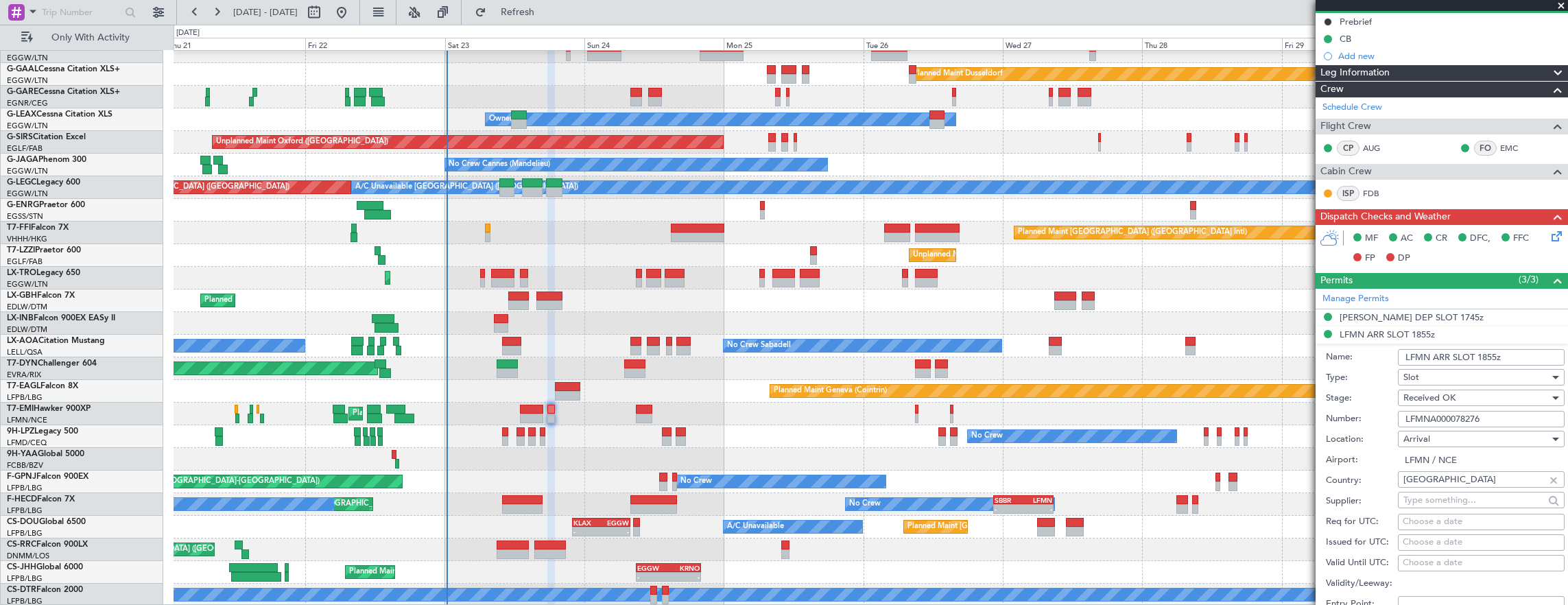
click at [1501, 414] on input "LFMNA000078276" at bounding box center [1482, 419] width 167 height 17
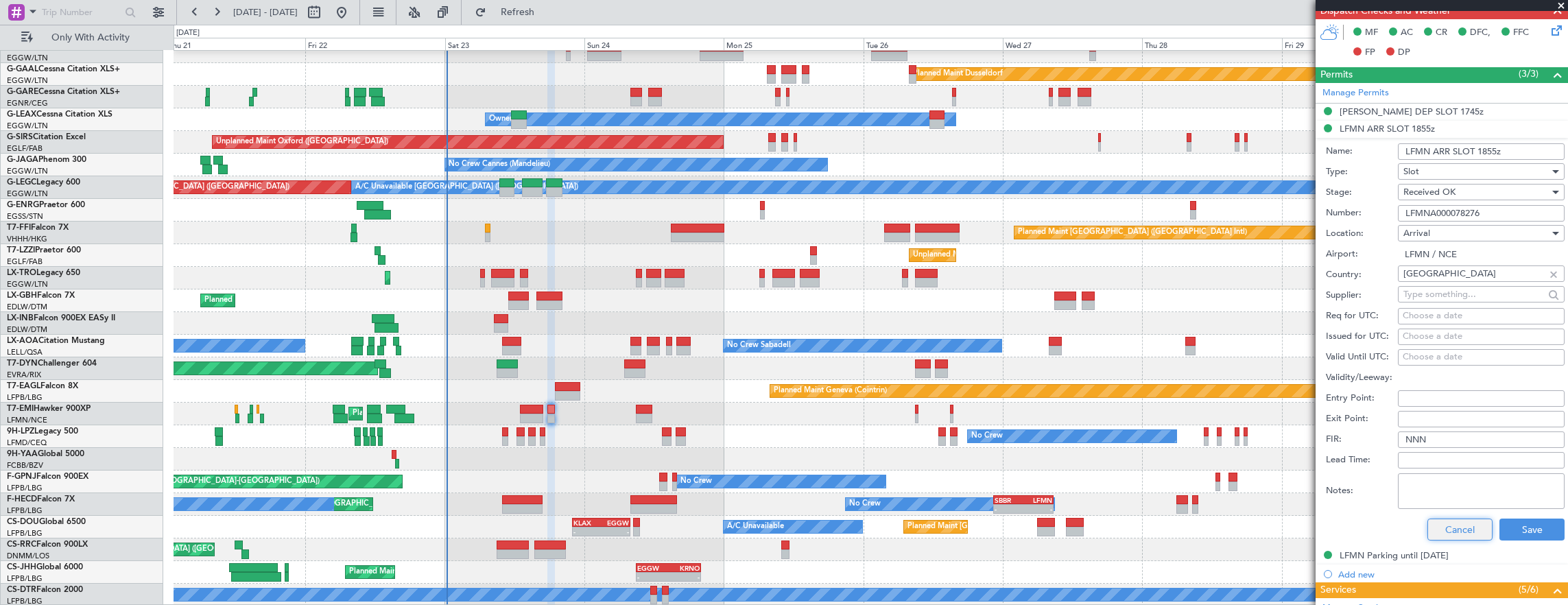
click at [1469, 525] on button "Cancel" at bounding box center [1460, 529] width 65 height 22
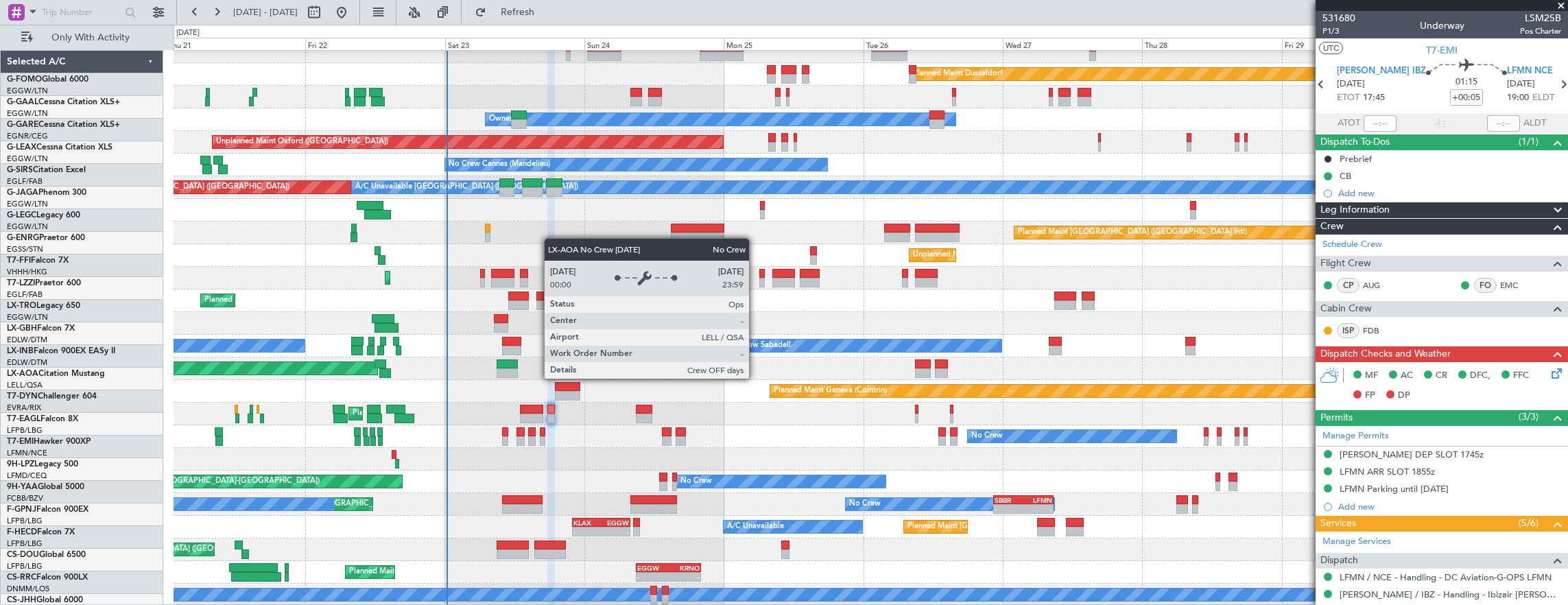
scroll to position [33, 0]
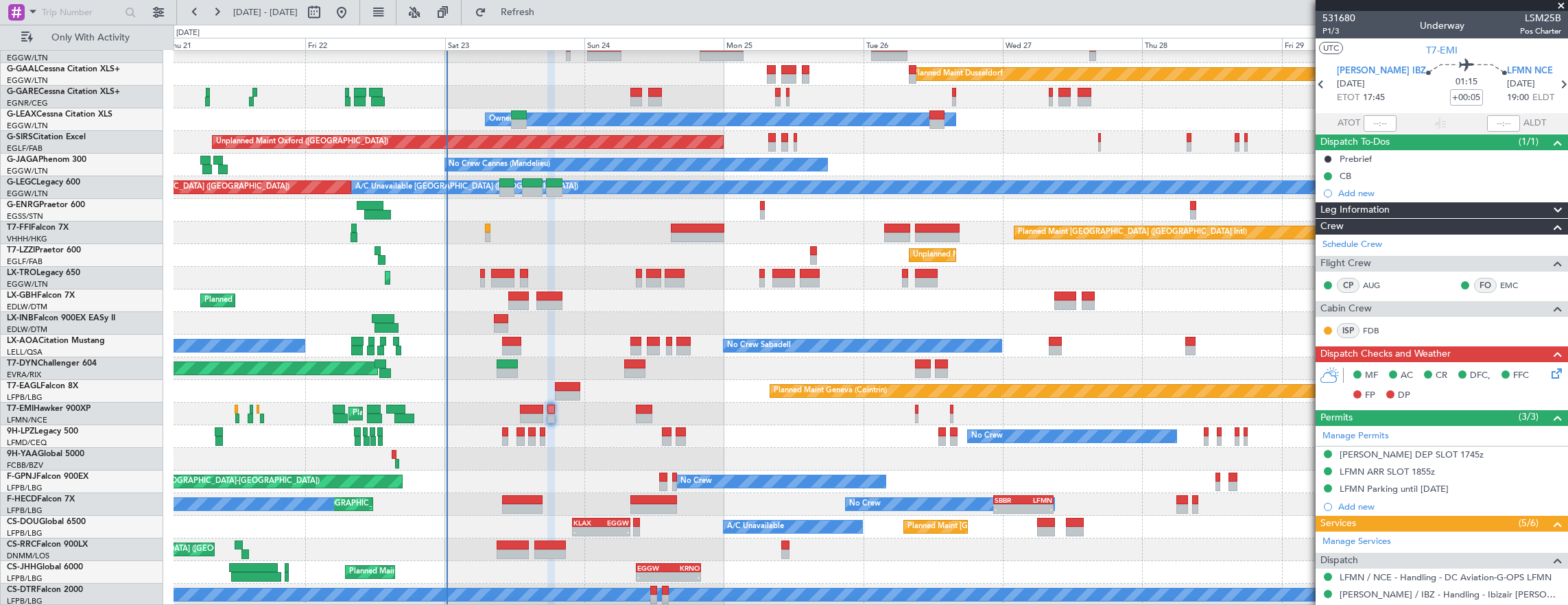
click at [1549, 370] on icon at bounding box center [1554, 370] width 11 height 11
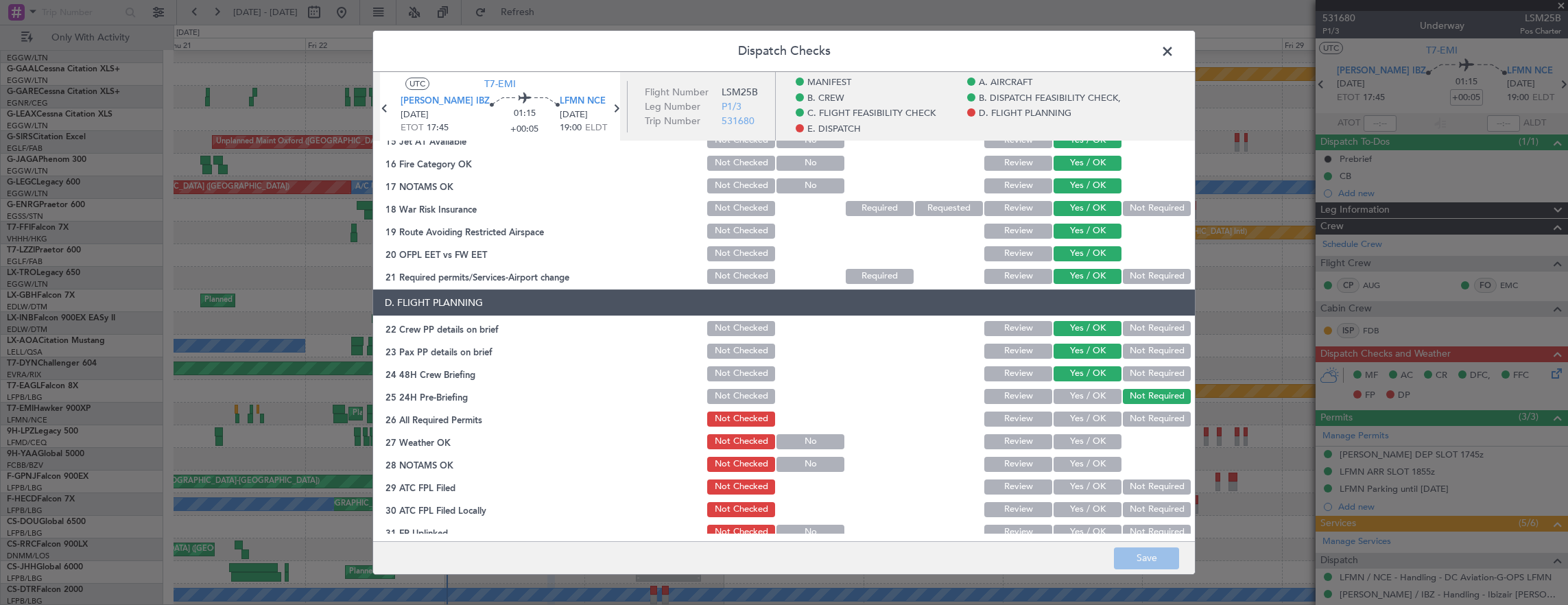
scroll to position [549, 0]
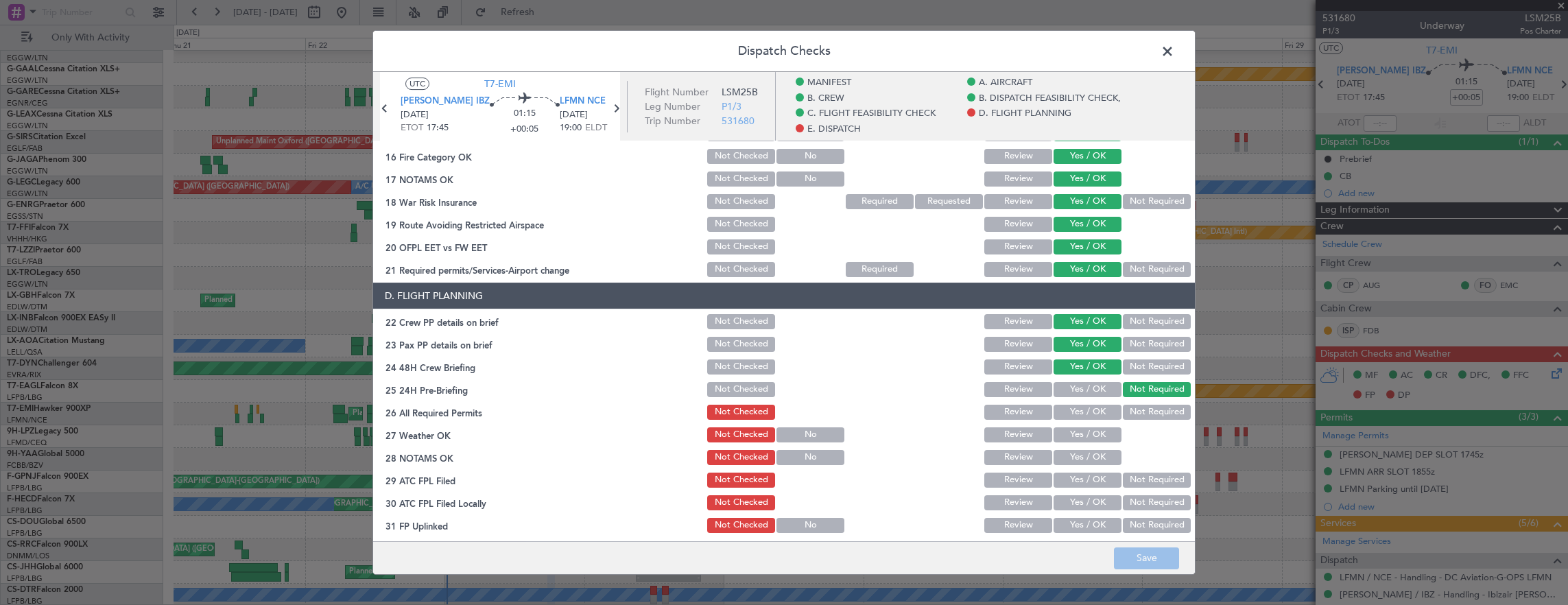
click at [1083, 405] on button "Yes / OK" at bounding box center [1087, 412] width 68 height 15
click at [1084, 436] on button "Yes / OK" at bounding box center [1087, 434] width 68 height 15
click at [1081, 460] on button "Yes / OK" at bounding box center [1087, 457] width 68 height 15
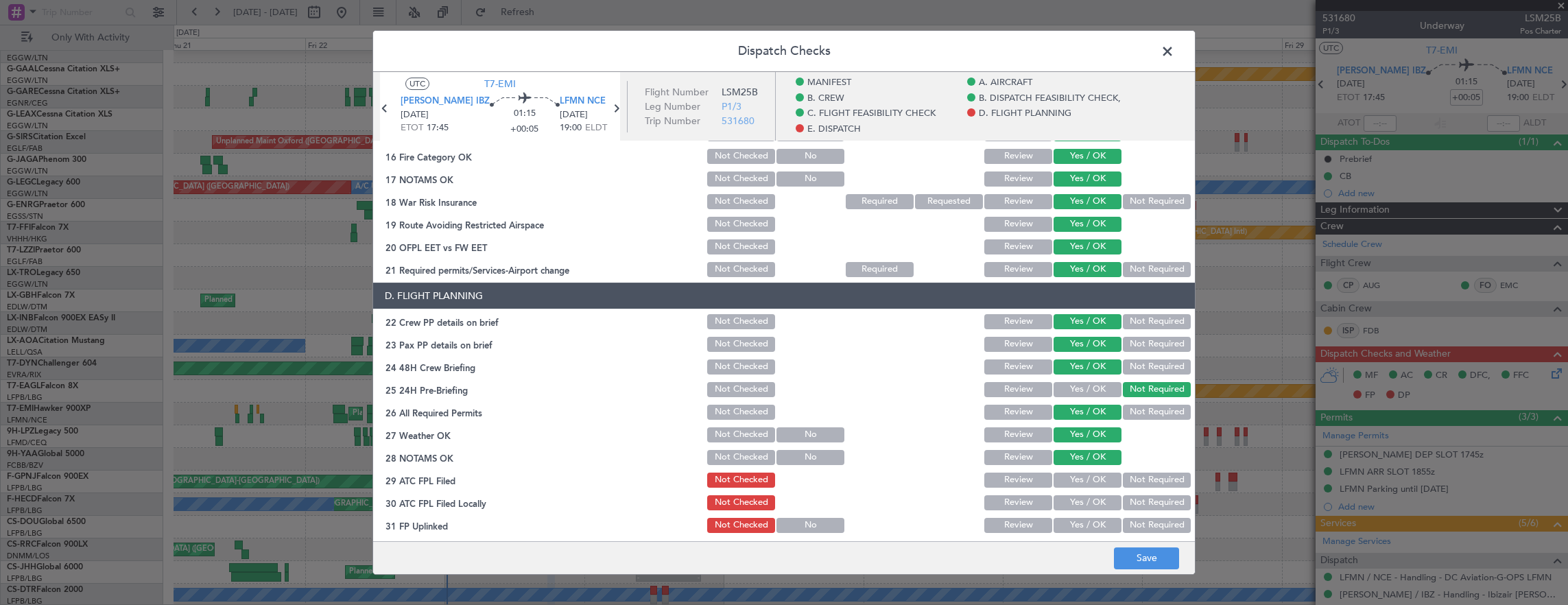
scroll to position [687, 0]
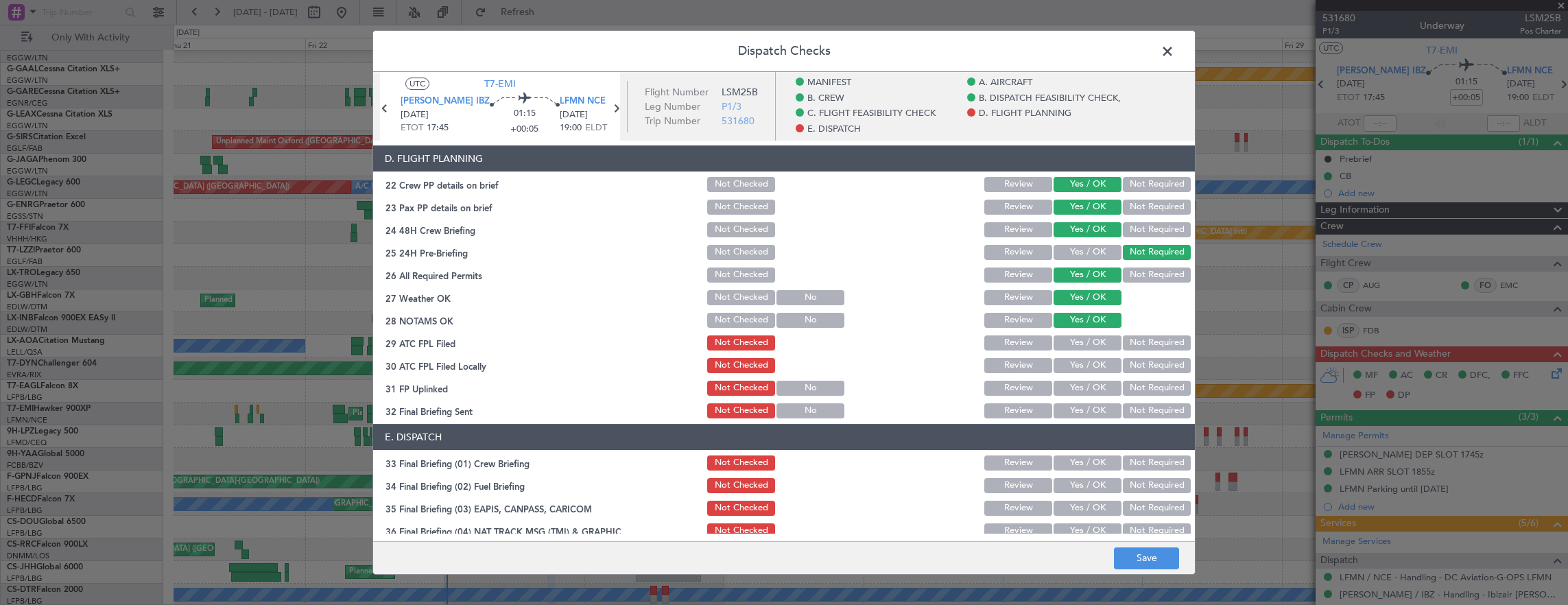
click at [1090, 346] on button "Yes / OK" at bounding box center [1087, 343] width 68 height 15
drag, startPoint x: 1128, startPoint y: 361, endPoint x: 1108, endPoint y: 376, distance: 25.0
click at [1128, 361] on button "Not Required" at bounding box center [1157, 365] width 68 height 15
click at [1092, 384] on button "Yes / OK" at bounding box center [1087, 388] width 68 height 15
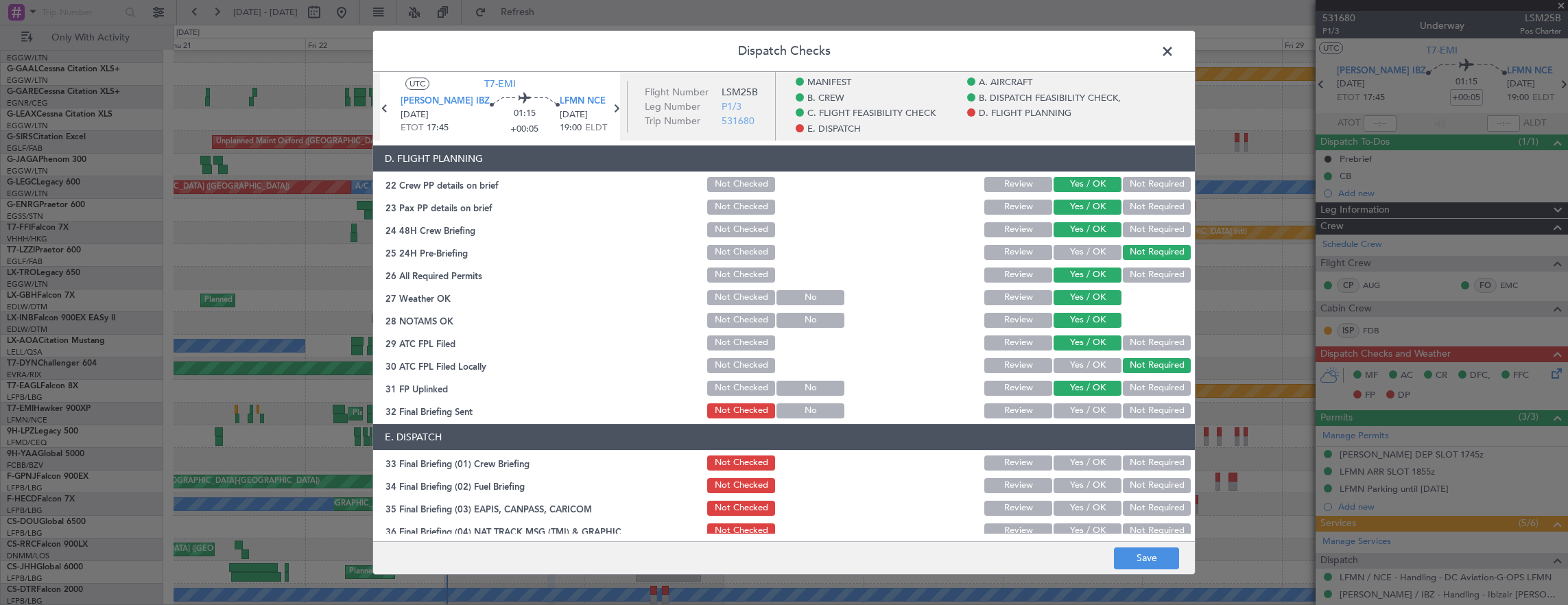
click at [1137, 413] on button "Not Required" at bounding box center [1157, 411] width 68 height 15
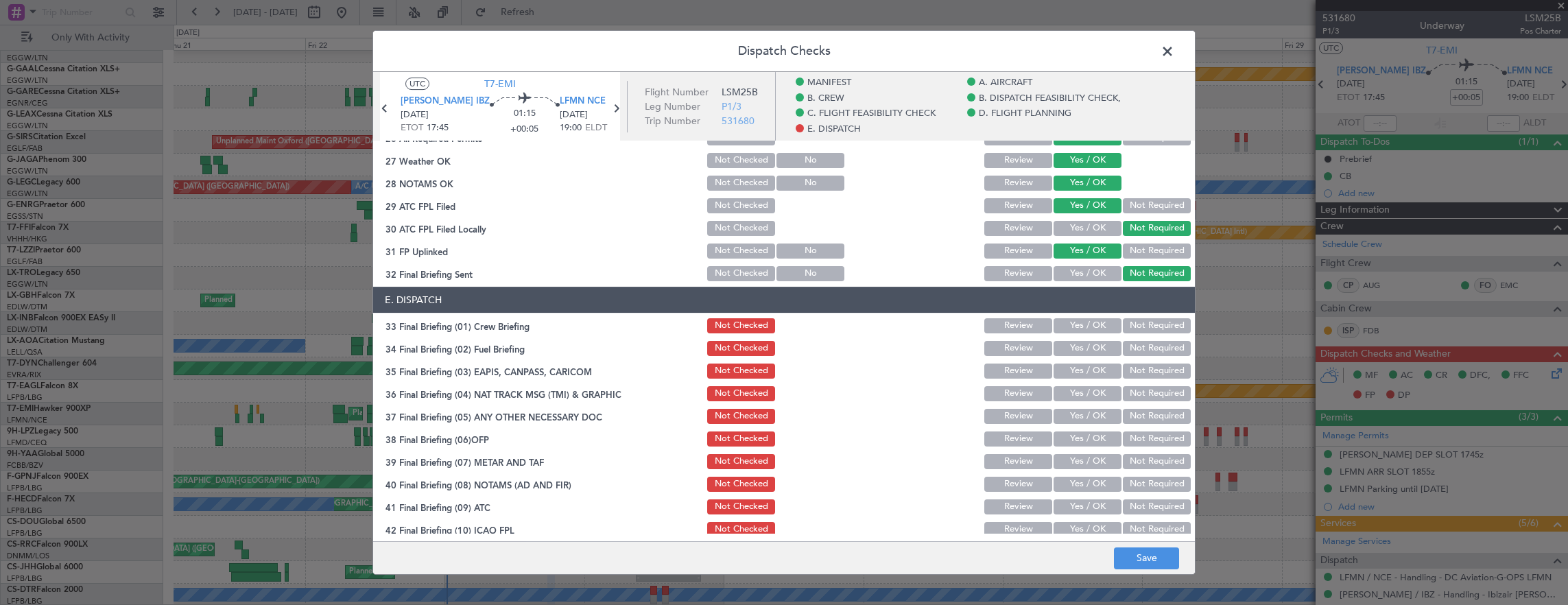
click at [1088, 324] on button "Yes / OK" at bounding box center [1087, 325] width 68 height 15
click at [1078, 348] on button "Yes / OK" at bounding box center [1087, 348] width 68 height 15
click at [1148, 379] on div "Not Required" at bounding box center [1156, 371] width 70 height 20
click at [1148, 374] on button "Not Required" at bounding box center [1157, 370] width 68 height 15
click at [1147, 392] on button "Not Required" at bounding box center [1157, 393] width 68 height 15
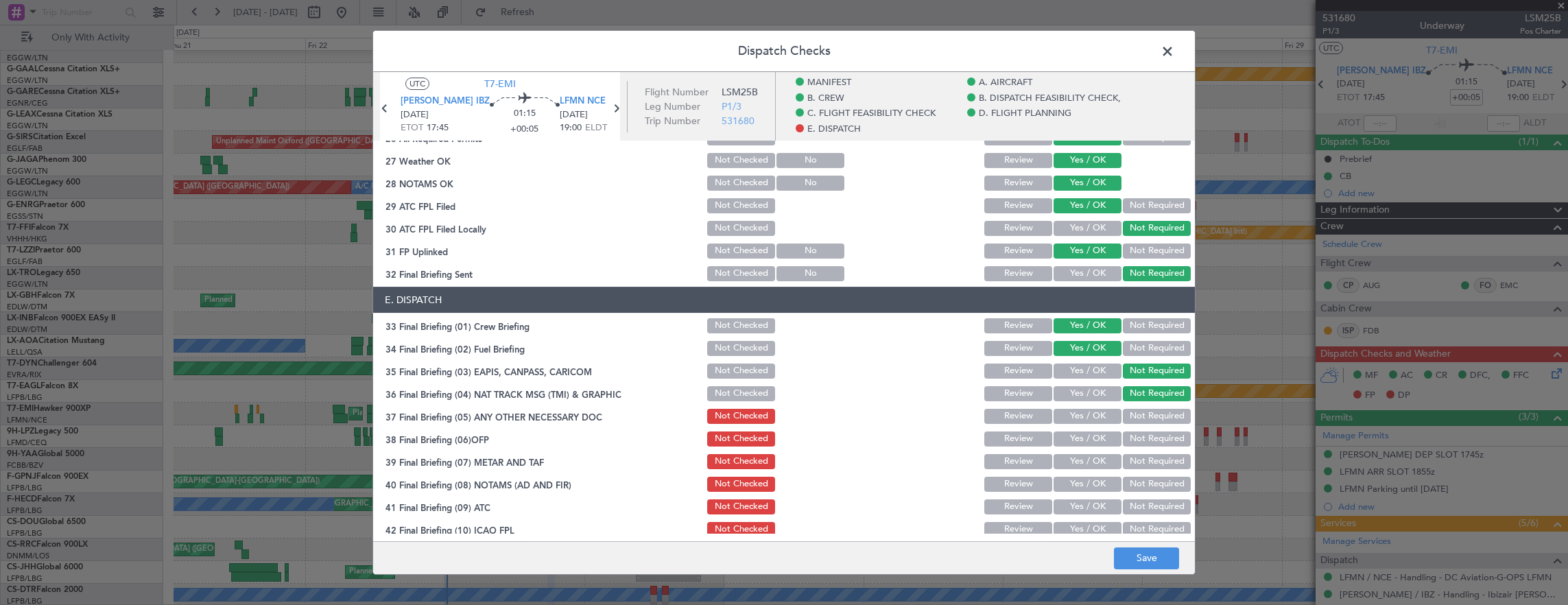
click at [1092, 412] on button "Yes / OK" at bounding box center [1087, 415] width 68 height 15
click at [1081, 444] on button "Yes / OK" at bounding box center [1087, 438] width 68 height 15
drag, startPoint x: 1083, startPoint y: 458, endPoint x: 1082, endPoint y: 472, distance: 14.0
click at [1083, 459] on button "Yes / OK" at bounding box center [1087, 462] width 68 height 15
click at [1081, 479] on button "Yes / OK" at bounding box center [1087, 484] width 68 height 15
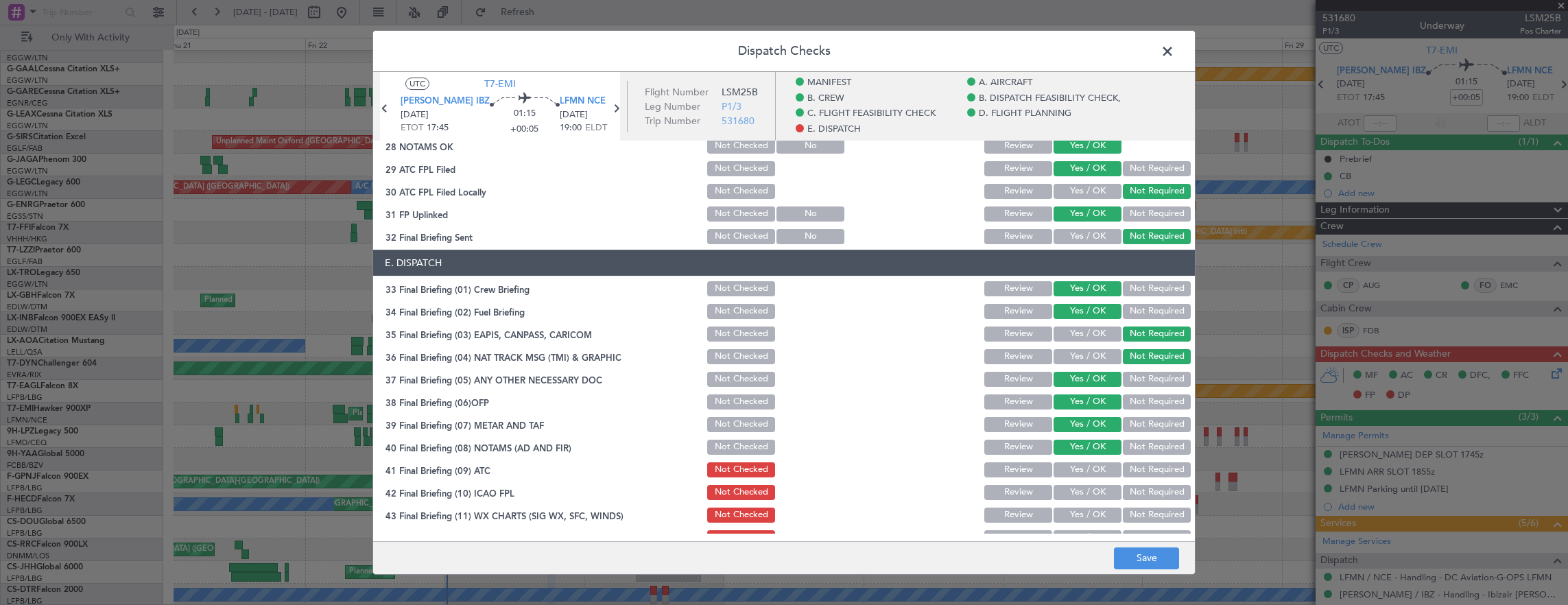
scroll to position [878, 0]
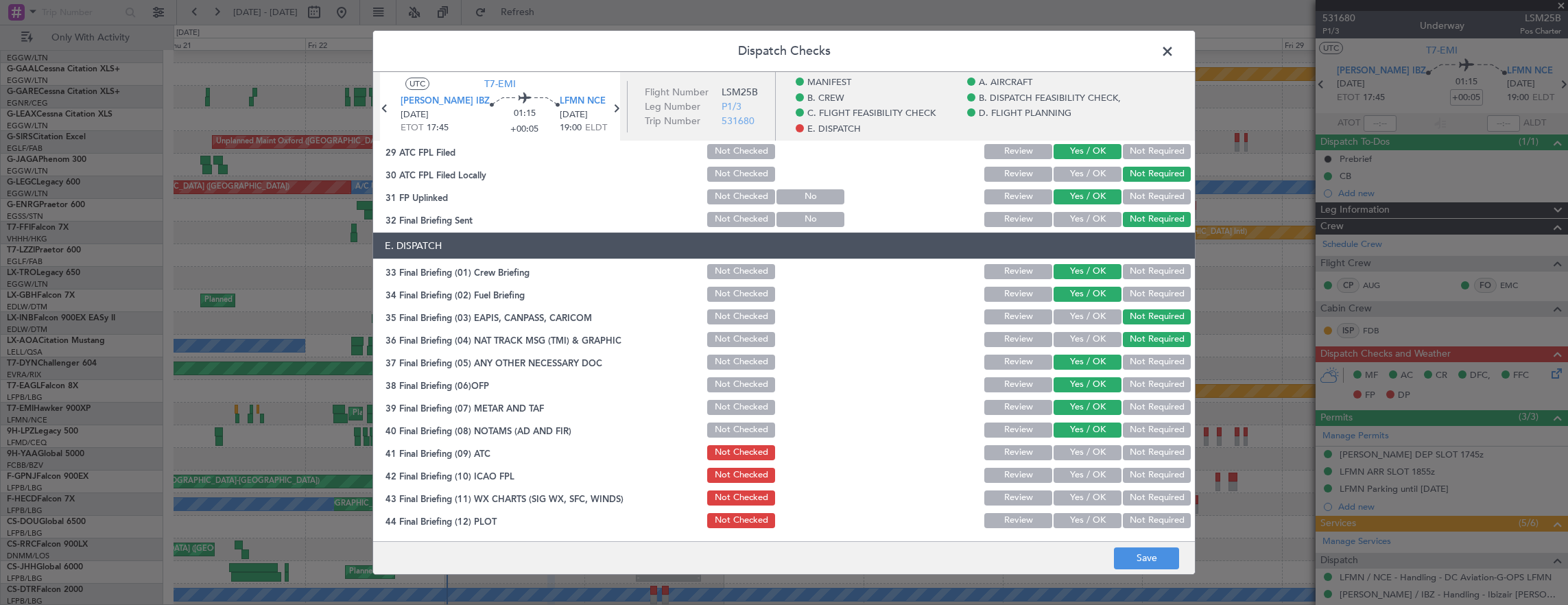
click at [1079, 463] on section "E. DISPATCH 33 Final Briefing (01) Crew Briefing Not Checked Review Yes / OK No…" at bounding box center [784, 381] width 822 height 298
click at [1081, 457] on button "Yes / OK" at bounding box center [1087, 452] width 68 height 15
drag, startPoint x: 1082, startPoint y: 471, endPoint x: 1081, endPoint y: 495, distance: 24.0
click at [1082, 473] on button "Yes / OK" at bounding box center [1087, 475] width 68 height 15
click at [1081, 498] on button "Yes / OK" at bounding box center [1087, 498] width 68 height 15
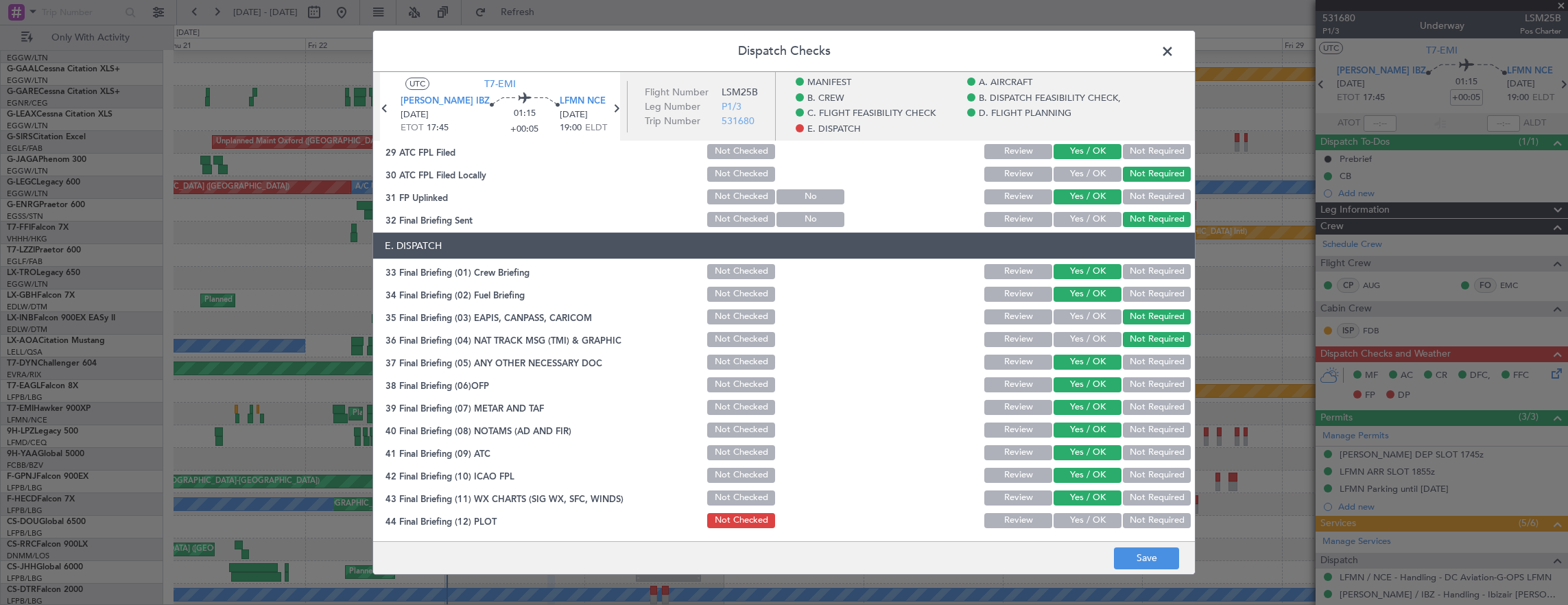
click at [1079, 524] on button "Yes / OK" at bounding box center [1087, 521] width 68 height 15
click at [1137, 545] on footer "Save" at bounding box center [784, 558] width 822 height 33
click at [1142, 557] on button "Save" at bounding box center [1147, 559] width 65 height 22
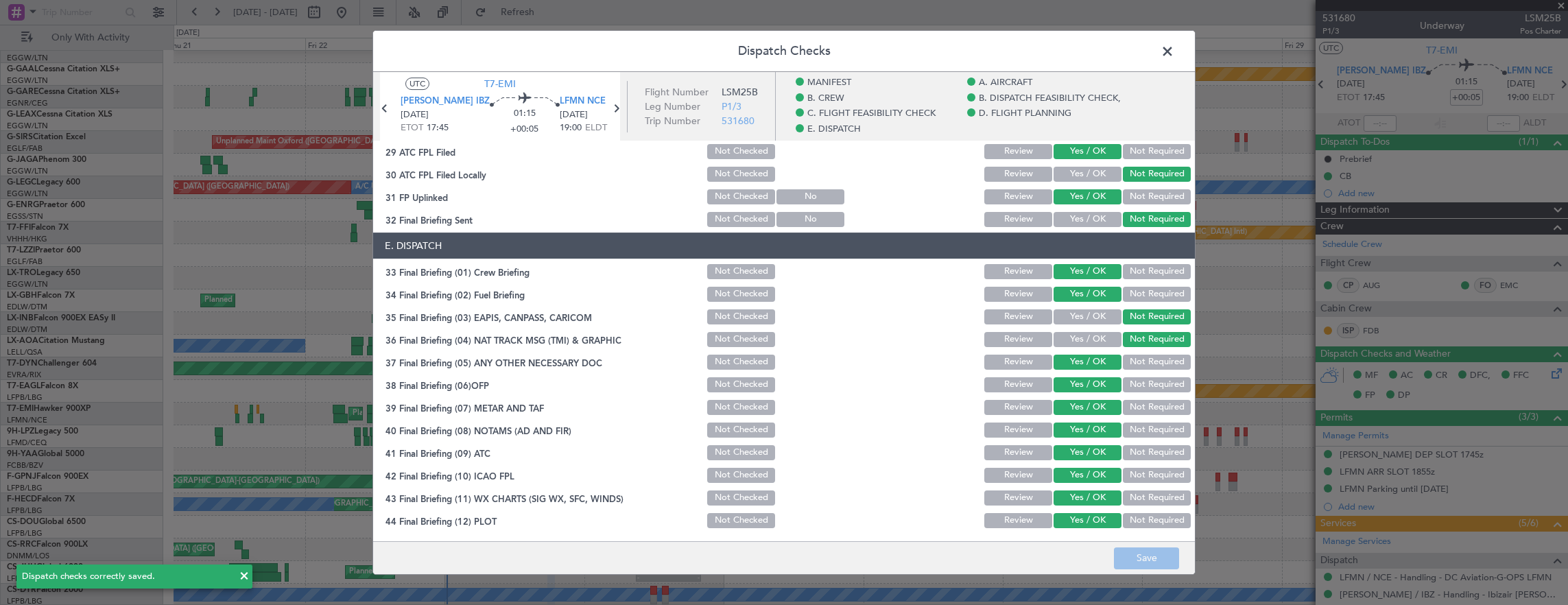
click at [1174, 51] on span at bounding box center [1174, 55] width 0 height 28
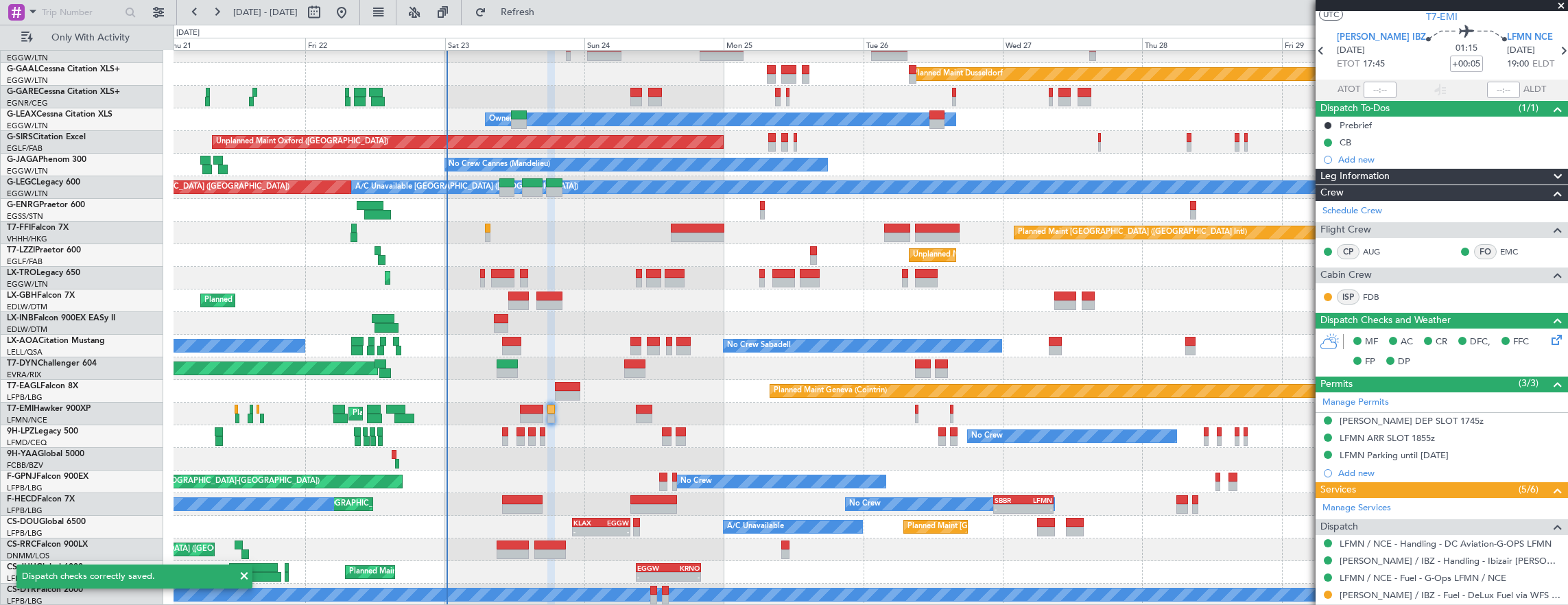
scroll to position [0, 0]
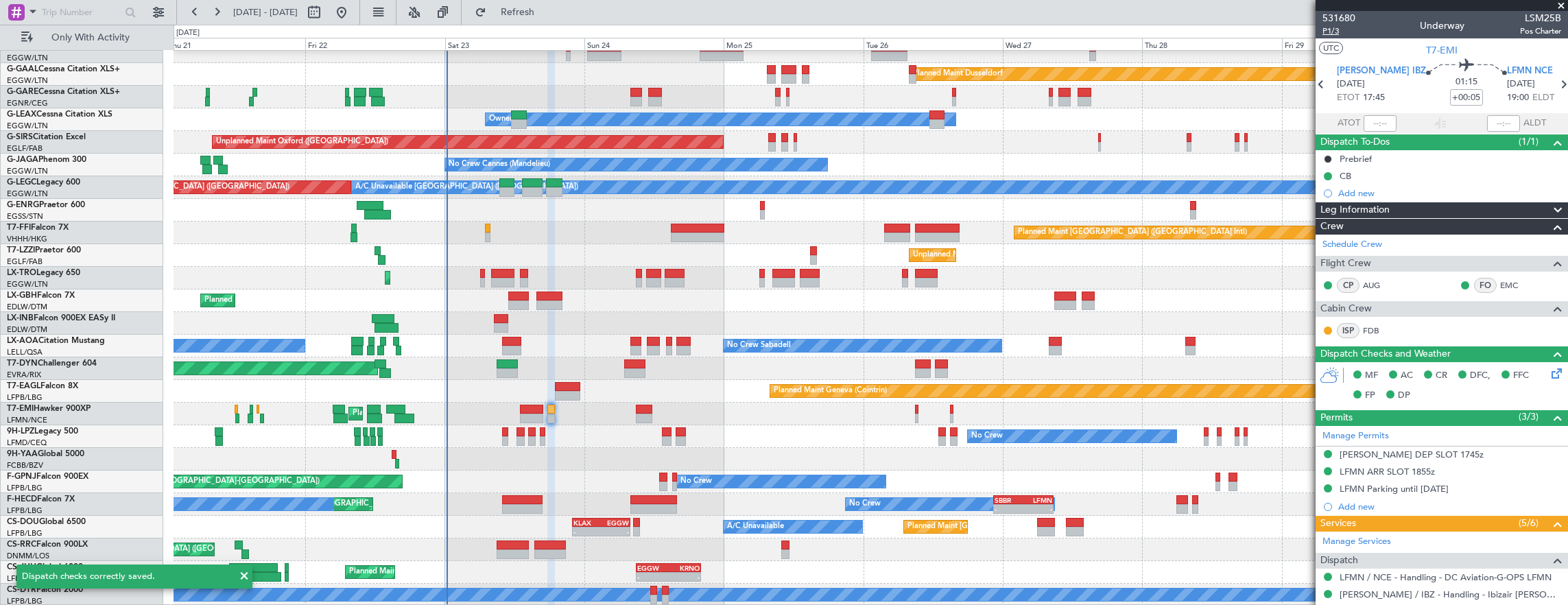
click at [1334, 28] on span "P1/3" at bounding box center [1339, 31] width 33 height 12
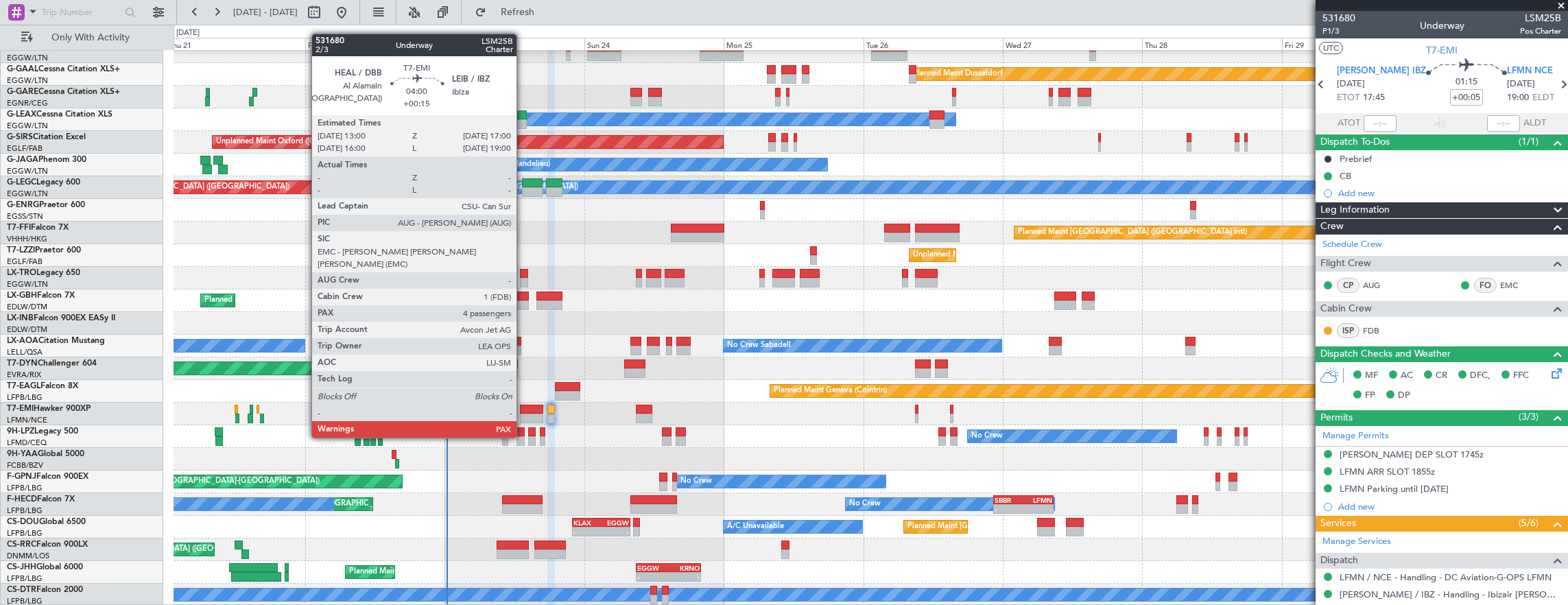
click at [523, 412] on div at bounding box center [532, 410] width 24 height 10
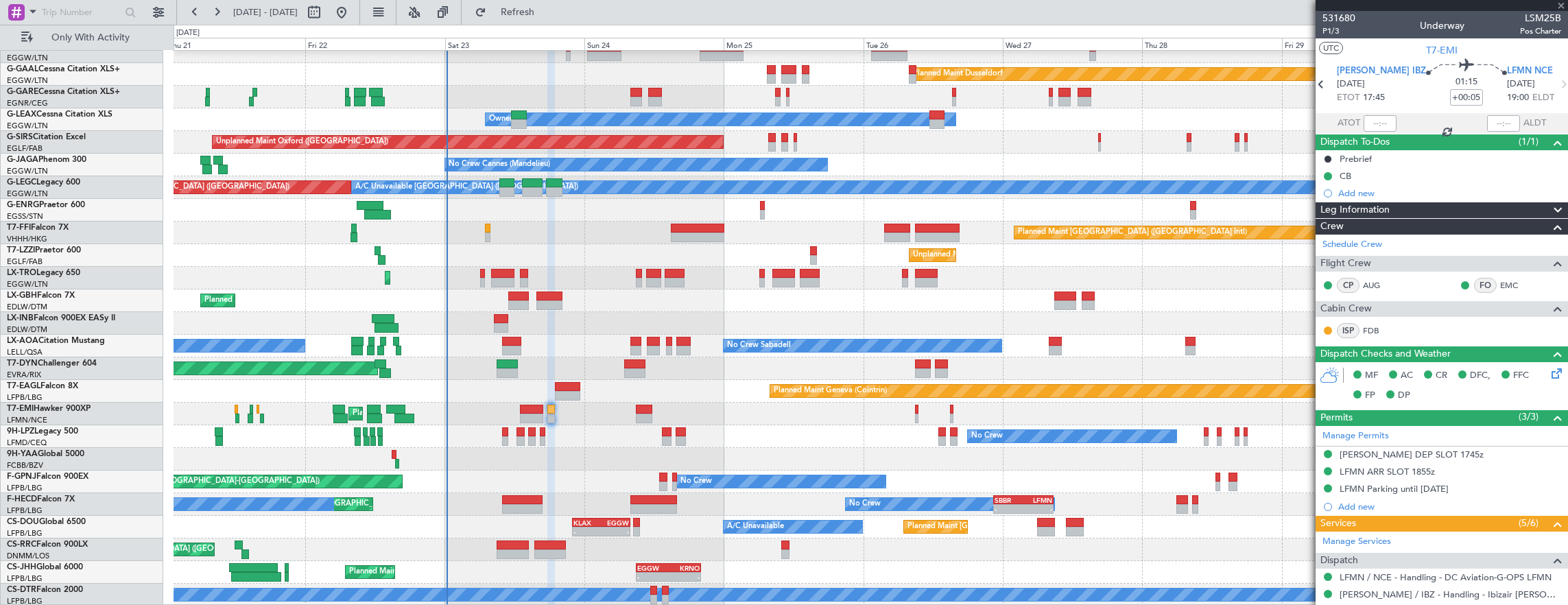
type input "+00:15"
type input "4"
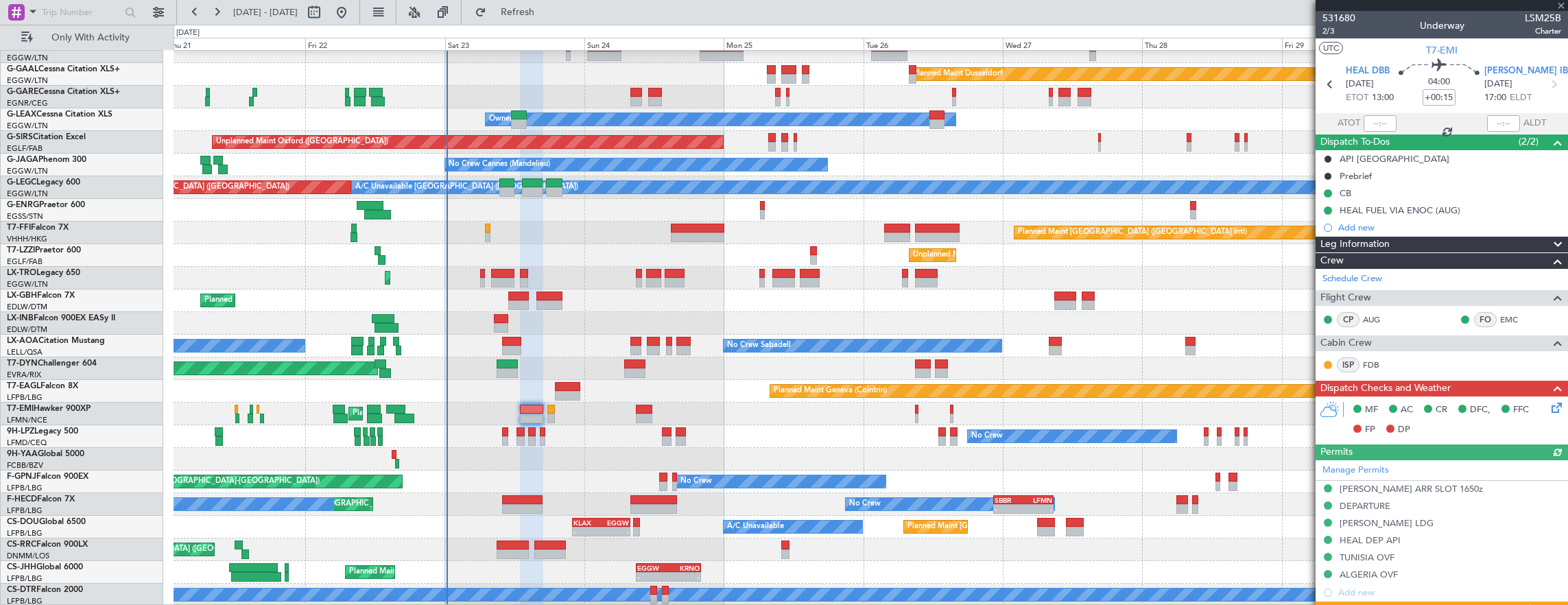
click at [1550, 405] on icon at bounding box center [1554, 405] width 11 height 11
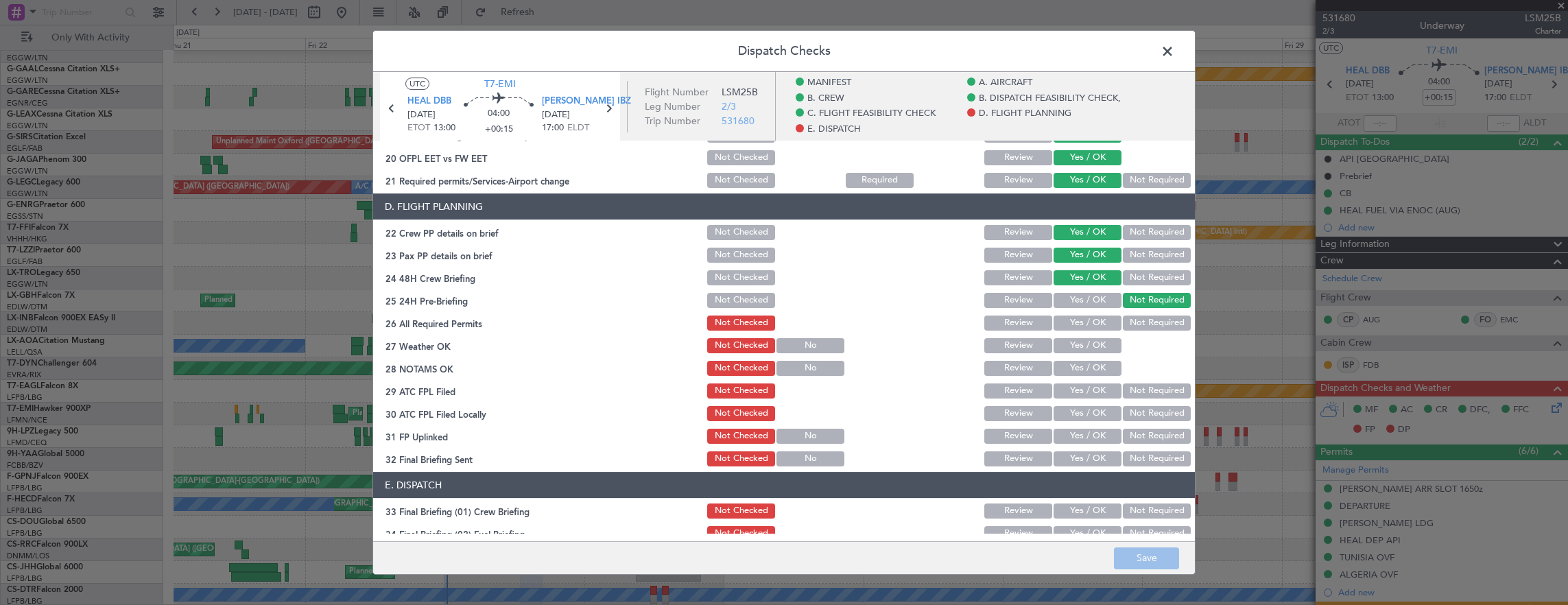
scroll to position [687, 0]
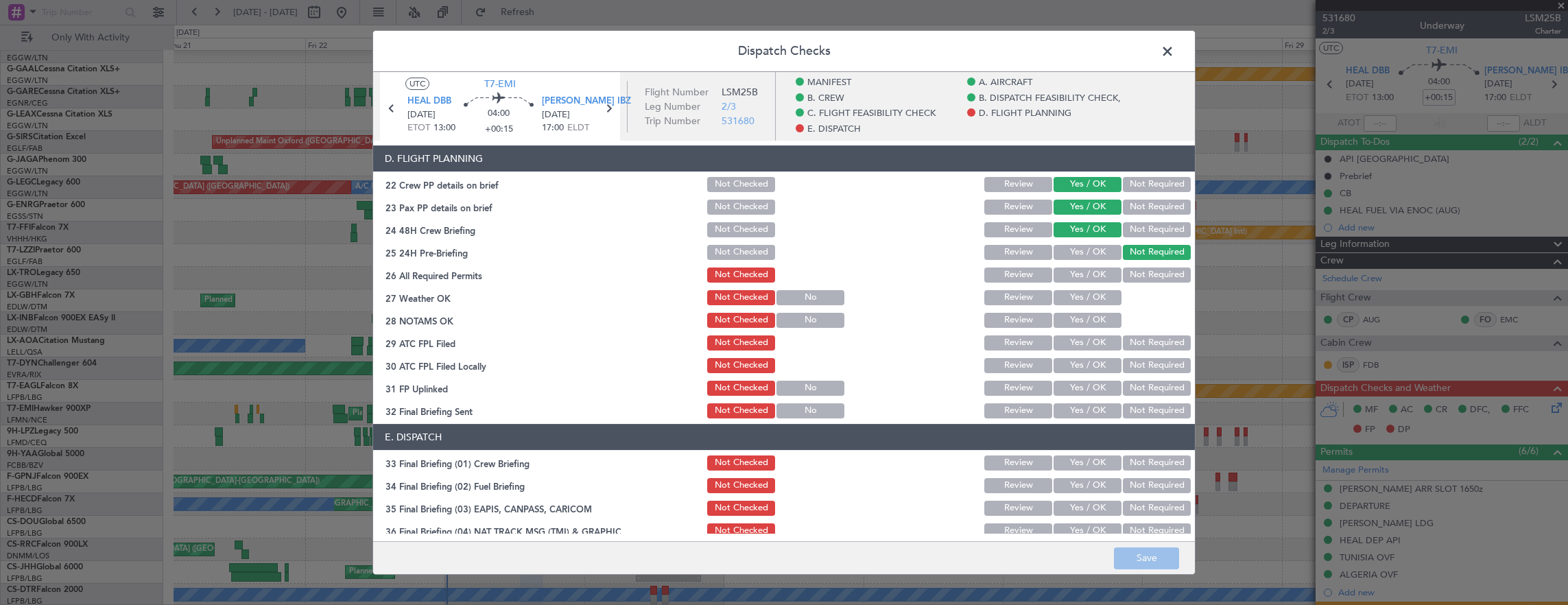
click at [1078, 279] on button "Yes / OK" at bounding box center [1087, 274] width 68 height 15
click at [1080, 300] on button "Yes / OK" at bounding box center [1087, 298] width 68 height 15
click at [1082, 322] on button "Yes / OK" at bounding box center [1087, 320] width 68 height 15
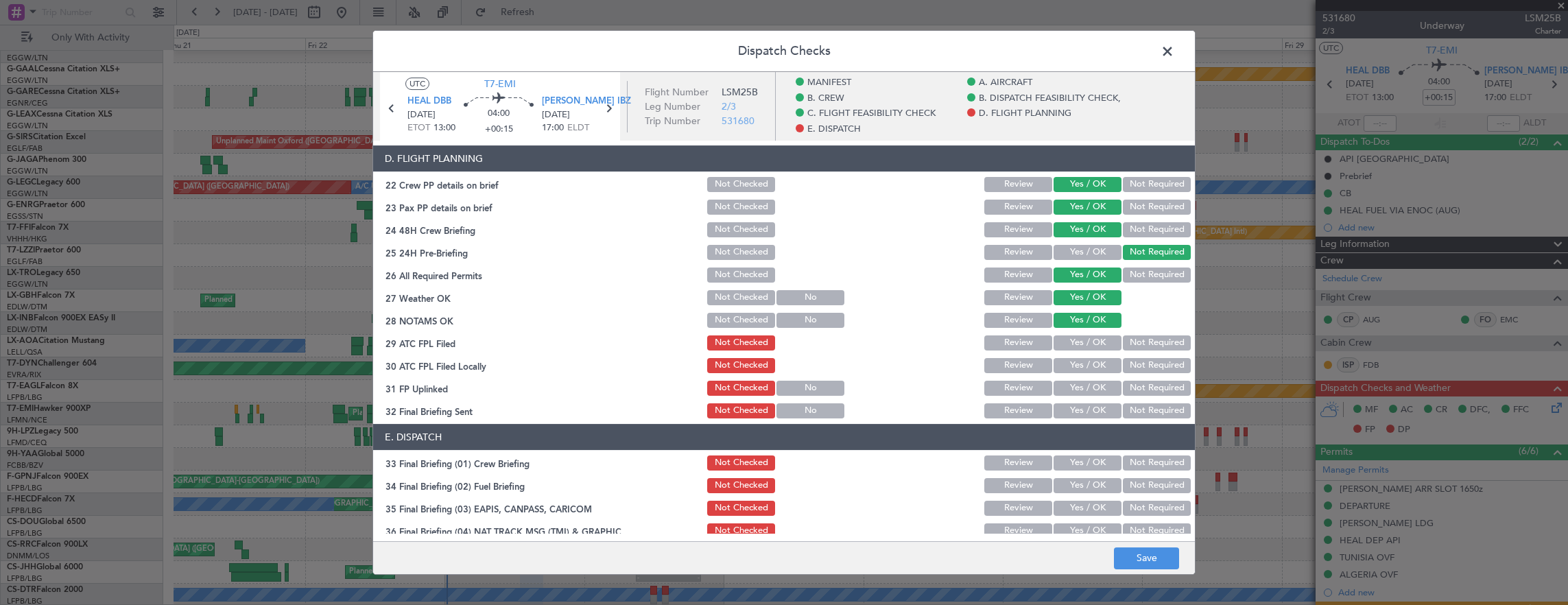
click at [1081, 343] on button "Yes / OK" at bounding box center [1087, 343] width 68 height 15
click at [1160, 370] on button "Not Required" at bounding box center [1157, 365] width 68 height 15
click at [1086, 383] on button "Yes / OK" at bounding box center [1087, 388] width 68 height 15
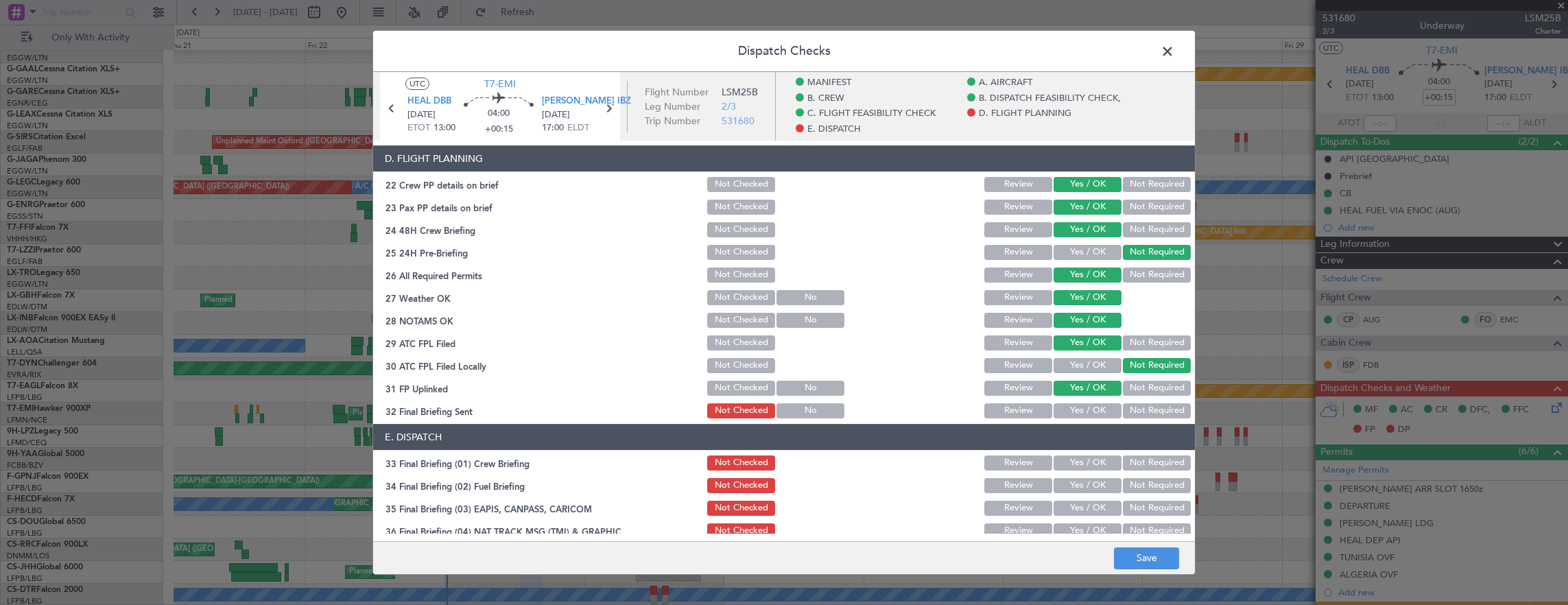
click at [1144, 409] on button "Not Required" at bounding box center [1157, 411] width 68 height 15
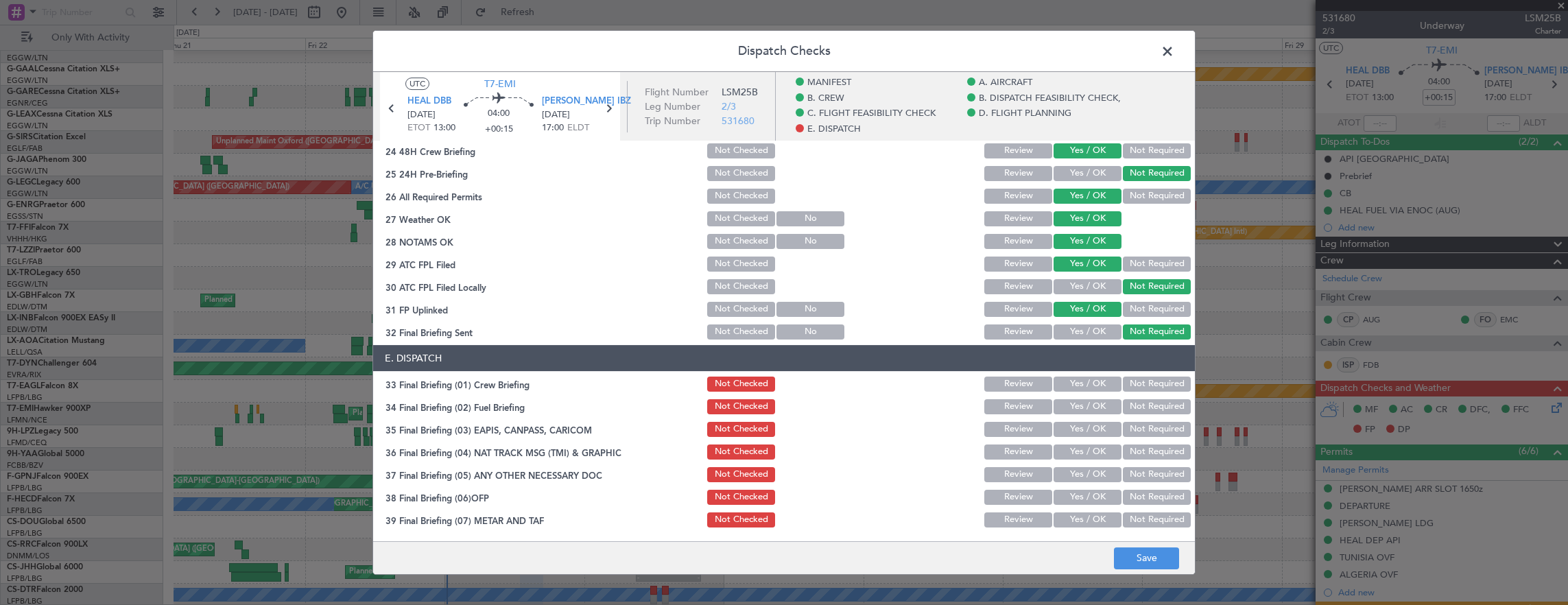
scroll to position [823, 0]
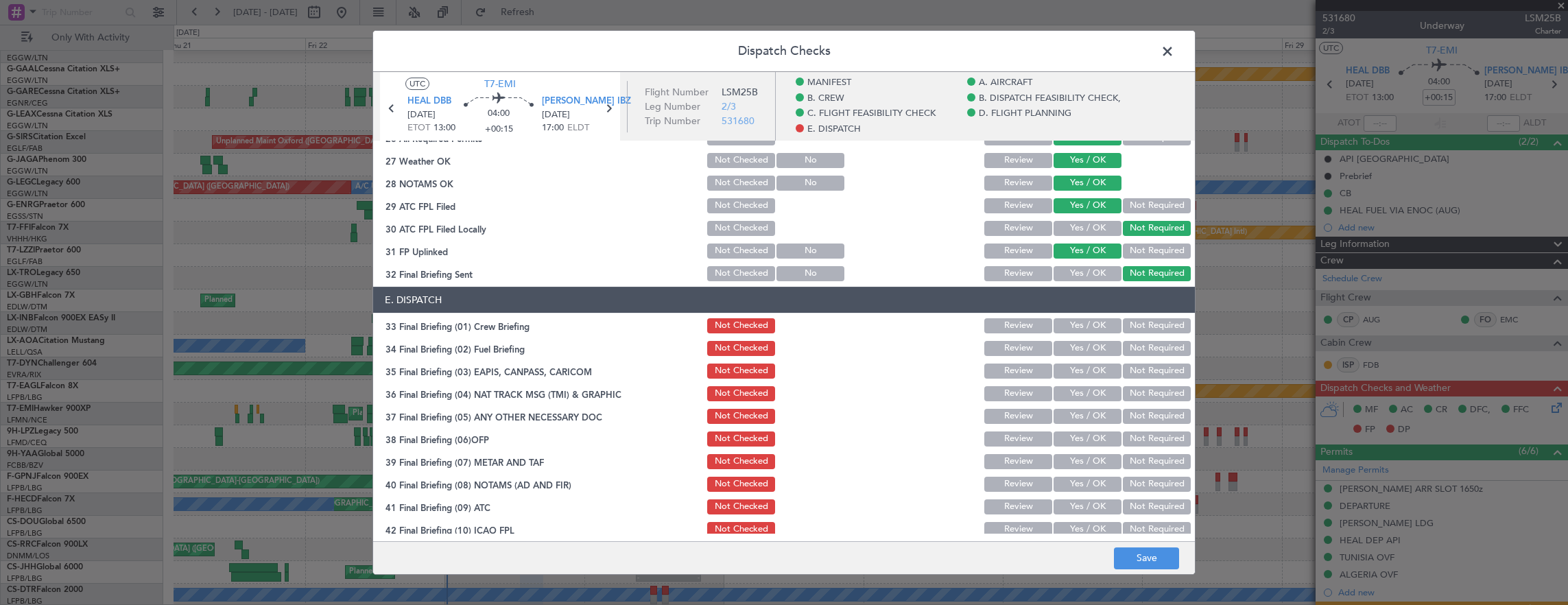
click at [1071, 329] on button "Yes / OK" at bounding box center [1087, 325] width 68 height 15
click at [1074, 347] on button "Yes / OK" at bounding box center [1087, 348] width 68 height 15
click at [1154, 382] on section "E. DISPATCH 33 Final Briefing (01) Crew Briefing Not Checked Review Yes / OK No…" at bounding box center [784, 435] width 822 height 298
drag, startPoint x: 1142, startPoint y: 366, endPoint x: 1141, endPoint y: 388, distance: 22.0
click at [1142, 372] on button "Not Required" at bounding box center [1157, 370] width 68 height 15
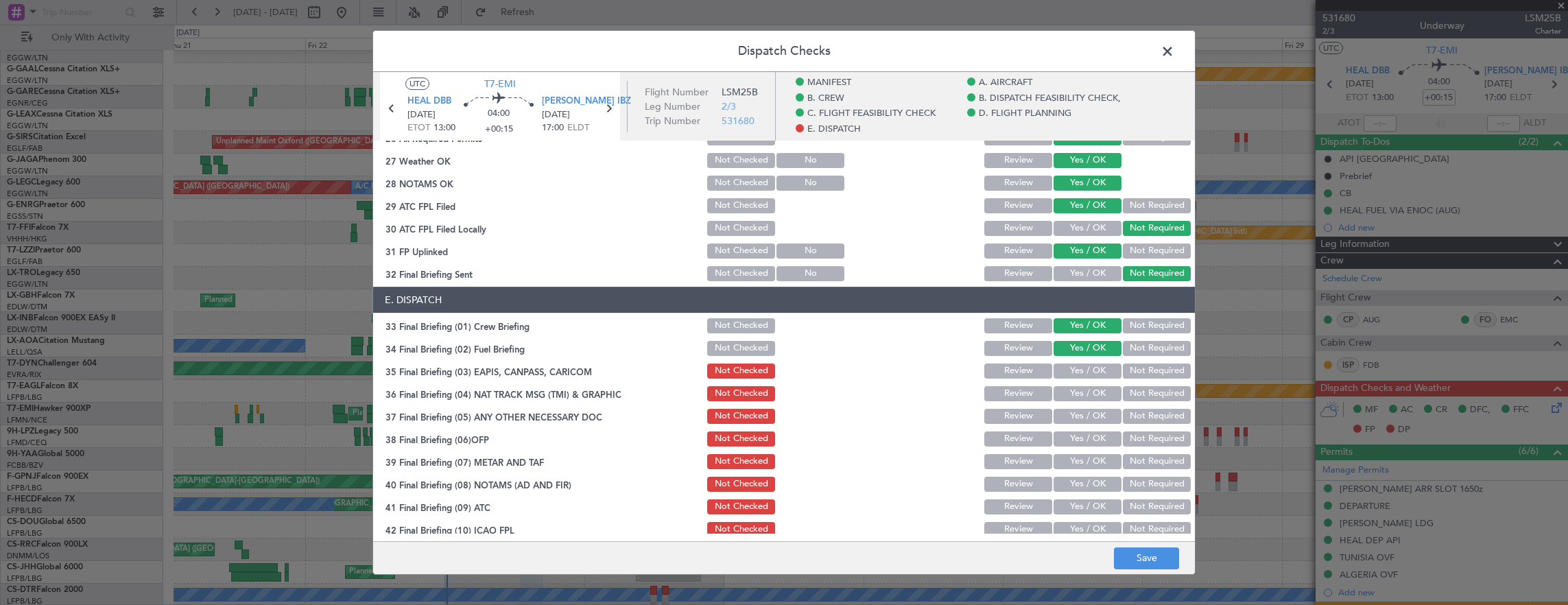
click at [1141, 388] on button "Not Required" at bounding box center [1157, 393] width 68 height 15
click at [1098, 415] on button "Yes / OK" at bounding box center [1087, 415] width 68 height 15
click at [1096, 442] on button "Yes / OK" at bounding box center [1087, 438] width 68 height 15
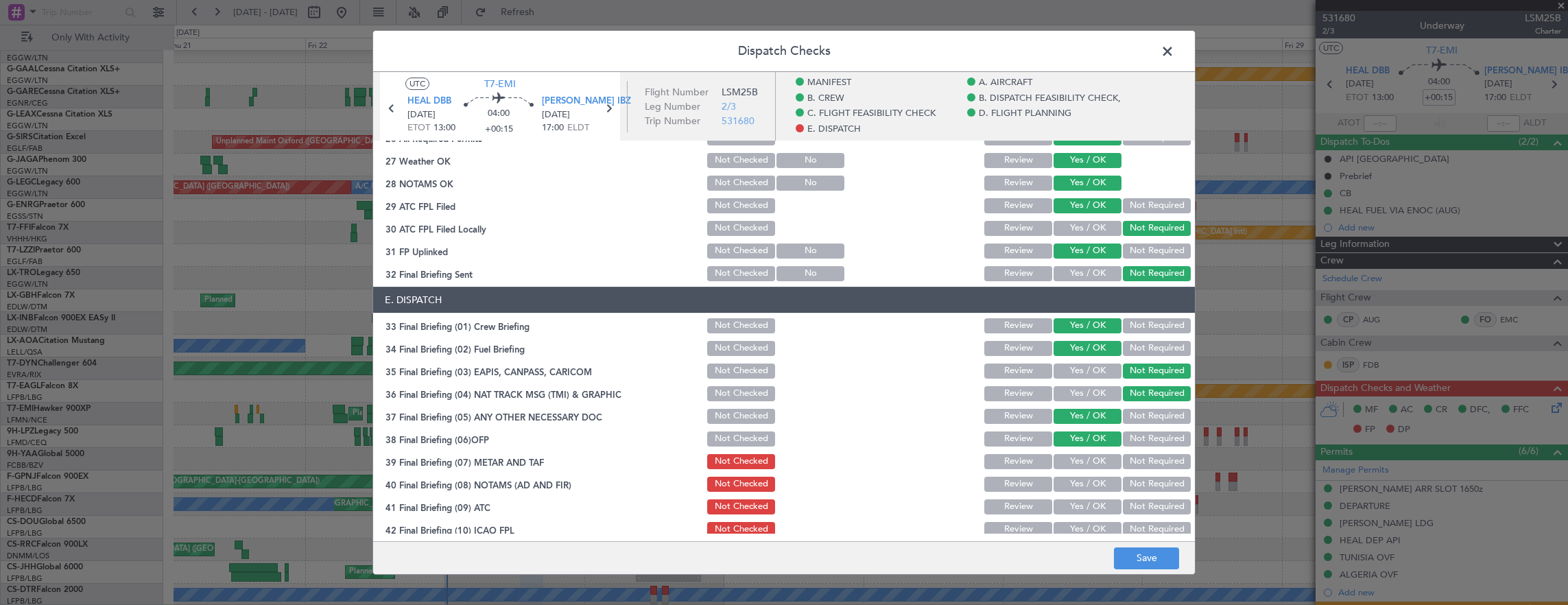
click at [1085, 472] on section "E. DISPATCH 33 Final Briefing (01) Crew Briefing Not Checked Review Yes / OK No…" at bounding box center [784, 435] width 822 height 298
click at [1085, 467] on button "Yes / OK" at bounding box center [1087, 462] width 68 height 15
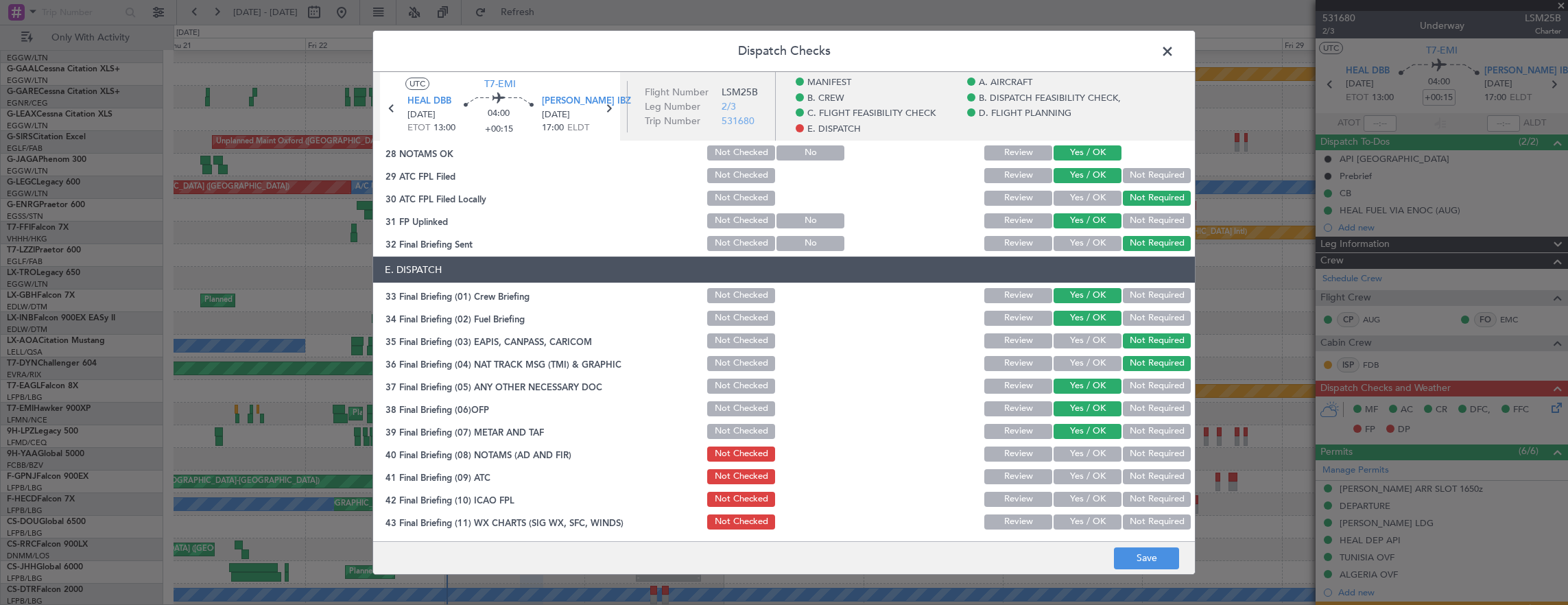
scroll to position [878, 0]
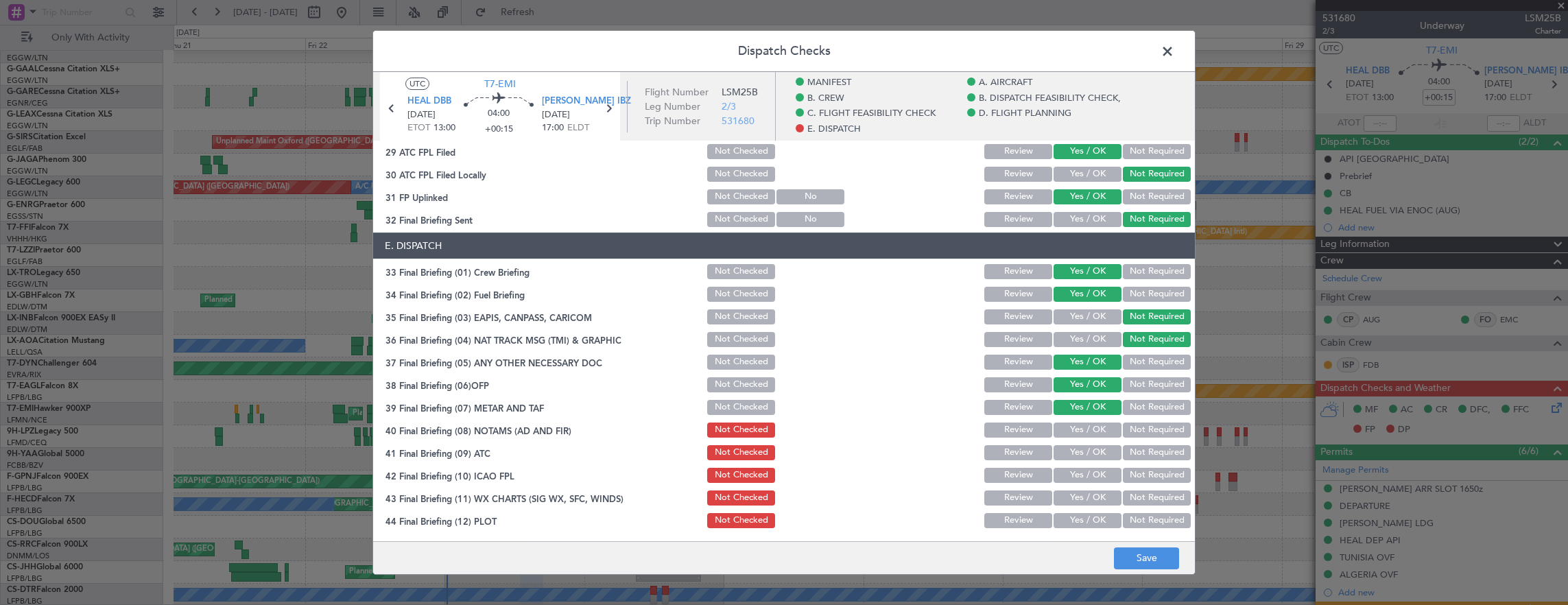
click at [1085, 422] on button "Yes / OK" at bounding box center [1087, 429] width 68 height 15
click at [1085, 465] on section "E. DISPATCH 33 Final Briefing (01) Crew Briefing Not Checked Review Yes / OK No…" at bounding box center [784, 381] width 822 height 298
drag, startPoint x: 1084, startPoint y: 450, endPoint x: 1083, endPoint y: 468, distance: 18.0
click at [1084, 452] on button "Yes / OK" at bounding box center [1087, 452] width 68 height 15
click at [1083, 468] on button "Yes / OK" at bounding box center [1087, 475] width 68 height 15
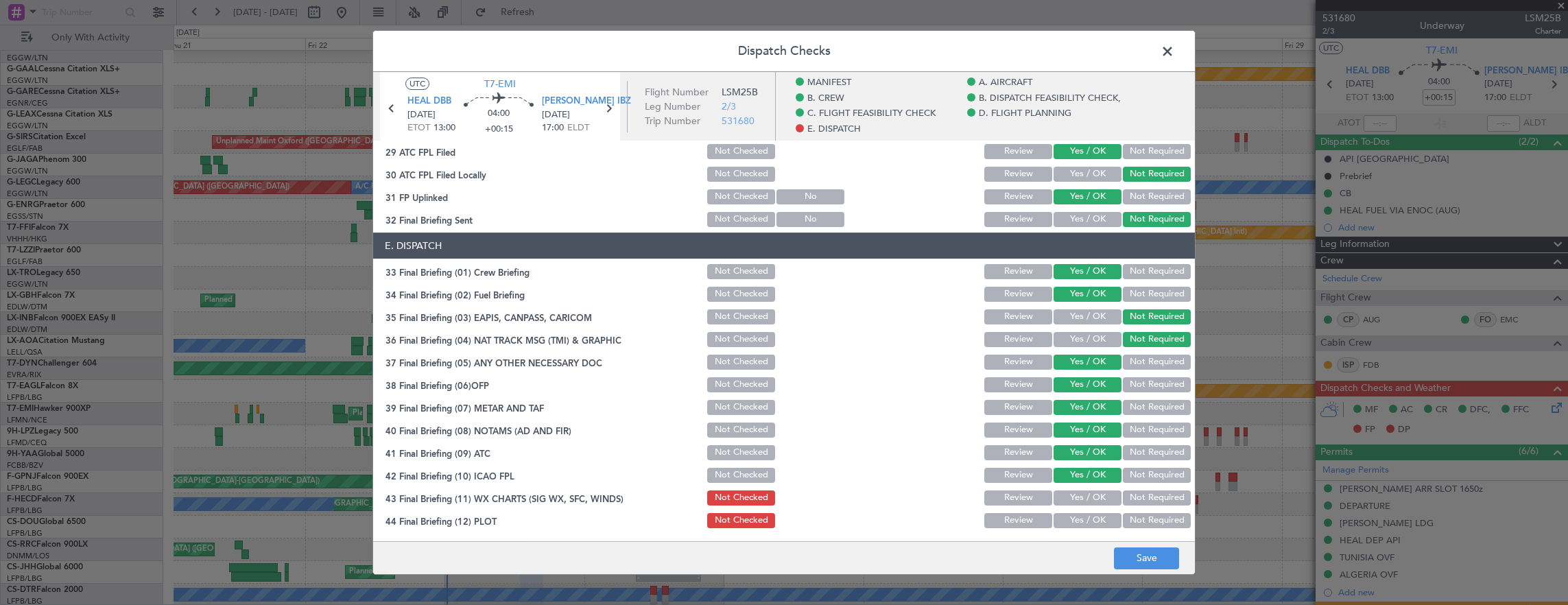
click at [1081, 492] on button "Yes / OK" at bounding box center [1087, 498] width 68 height 15
drag, startPoint x: 1081, startPoint y: 520, endPoint x: 1079, endPoint y: 488, distance: 32.1
click at [1080, 516] on button "Yes / OK" at bounding box center [1087, 521] width 68 height 15
click at [1090, 219] on button "Yes / OK" at bounding box center [1087, 219] width 68 height 15
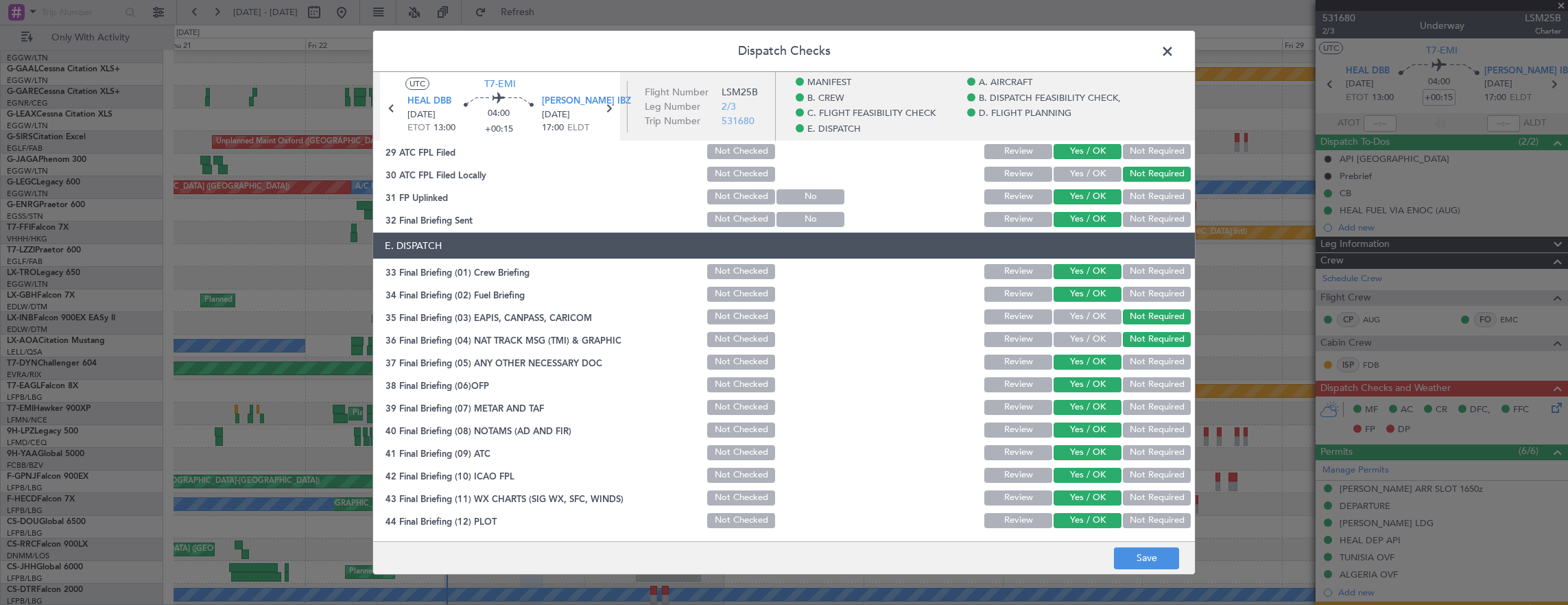
click at [1139, 222] on button "Not Required" at bounding box center [1157, 219] width 68 height 15
click at [1082, 177] on button "Yes / OK" at bounding box center [1087, 174] width 68 height 15
click at [1156, 549] on button "Save" at bounding box center [1147, 559] width 65 height 22
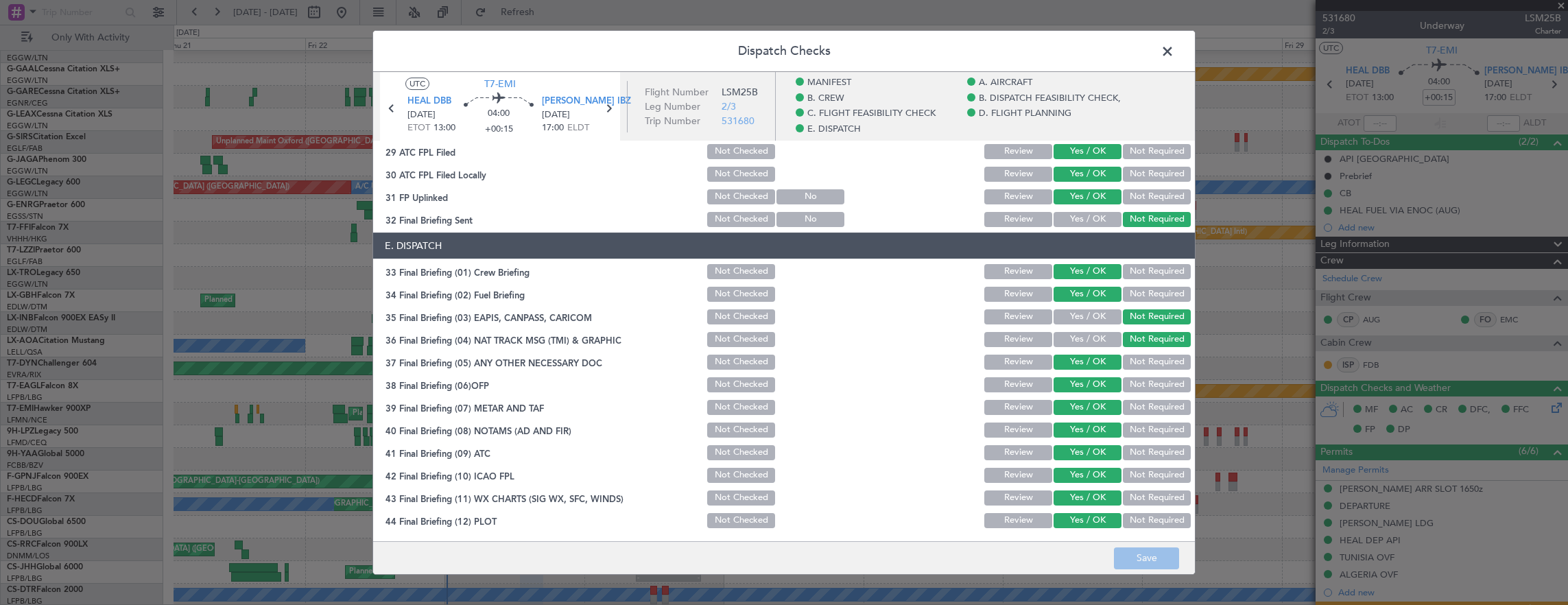
click at [1174, 51] on span at bounding box center [1174, 55] width 0 height 28
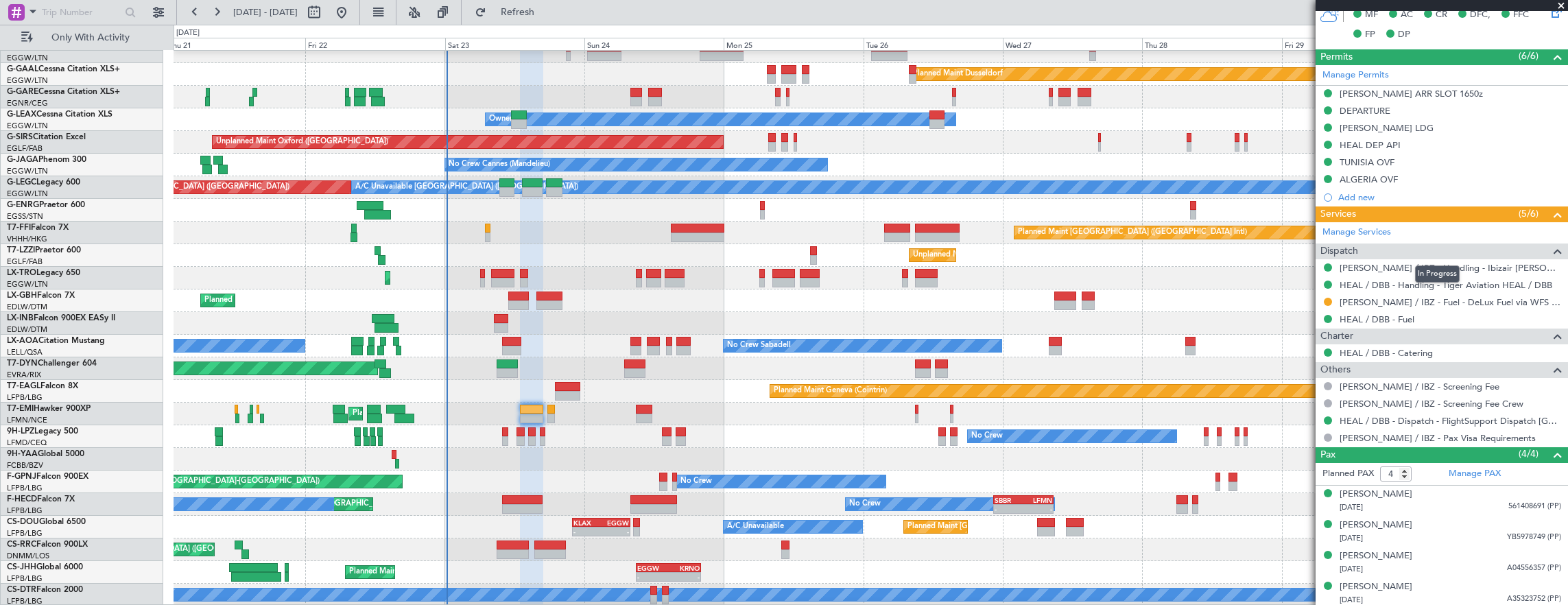
scroll to position [0, 0]
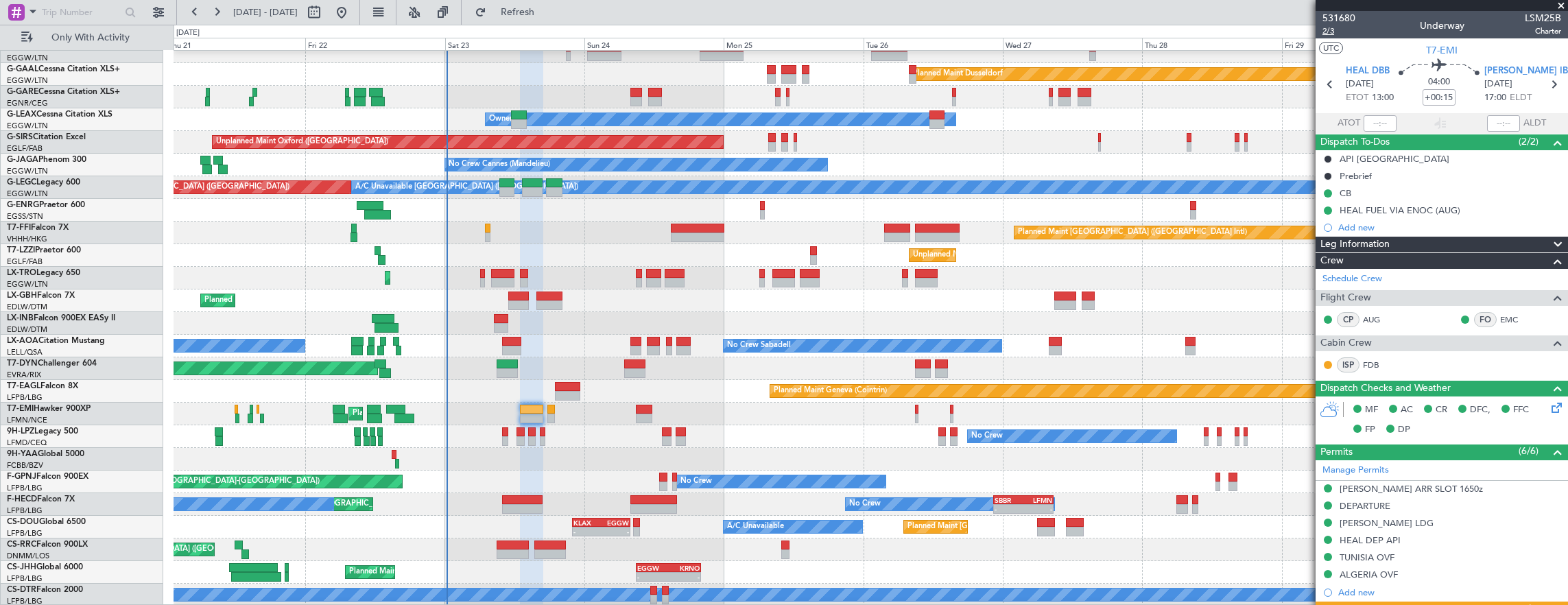
click at [1330, 34] on span "2/3" at bounding box center [1339, 31] width 33 height 12
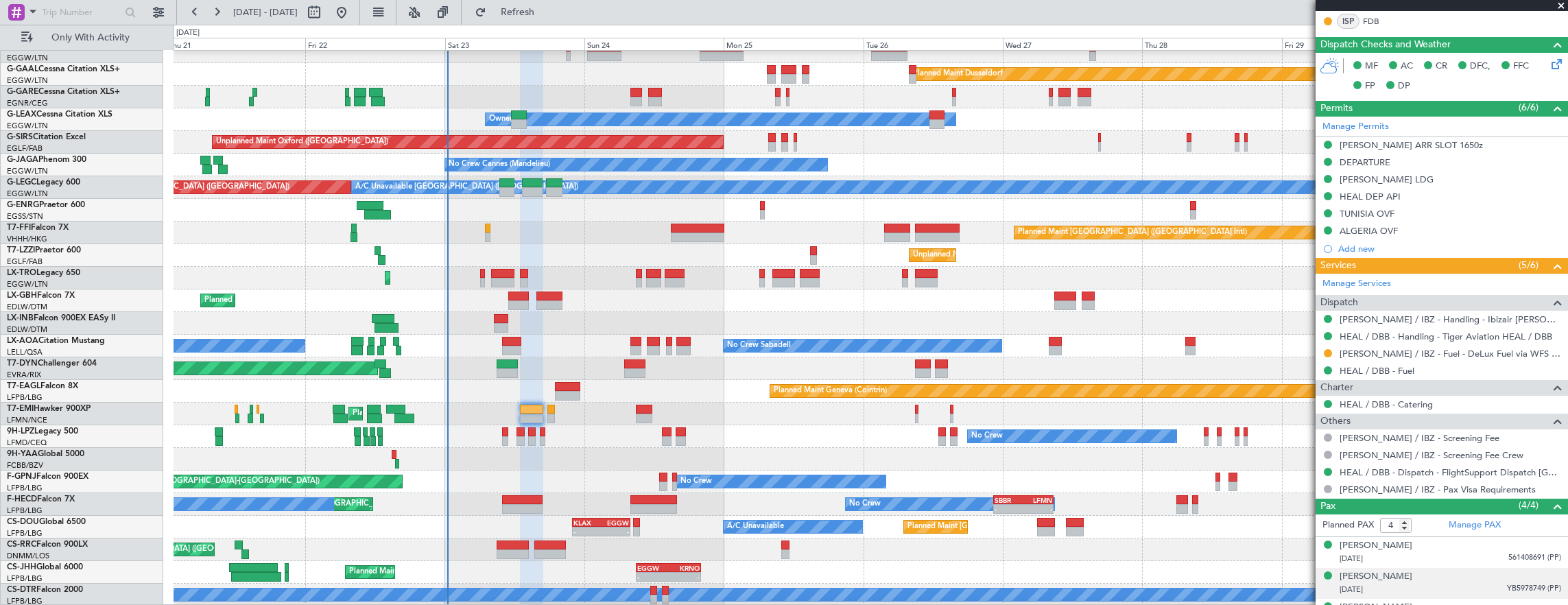
scroll to position [395, 0]
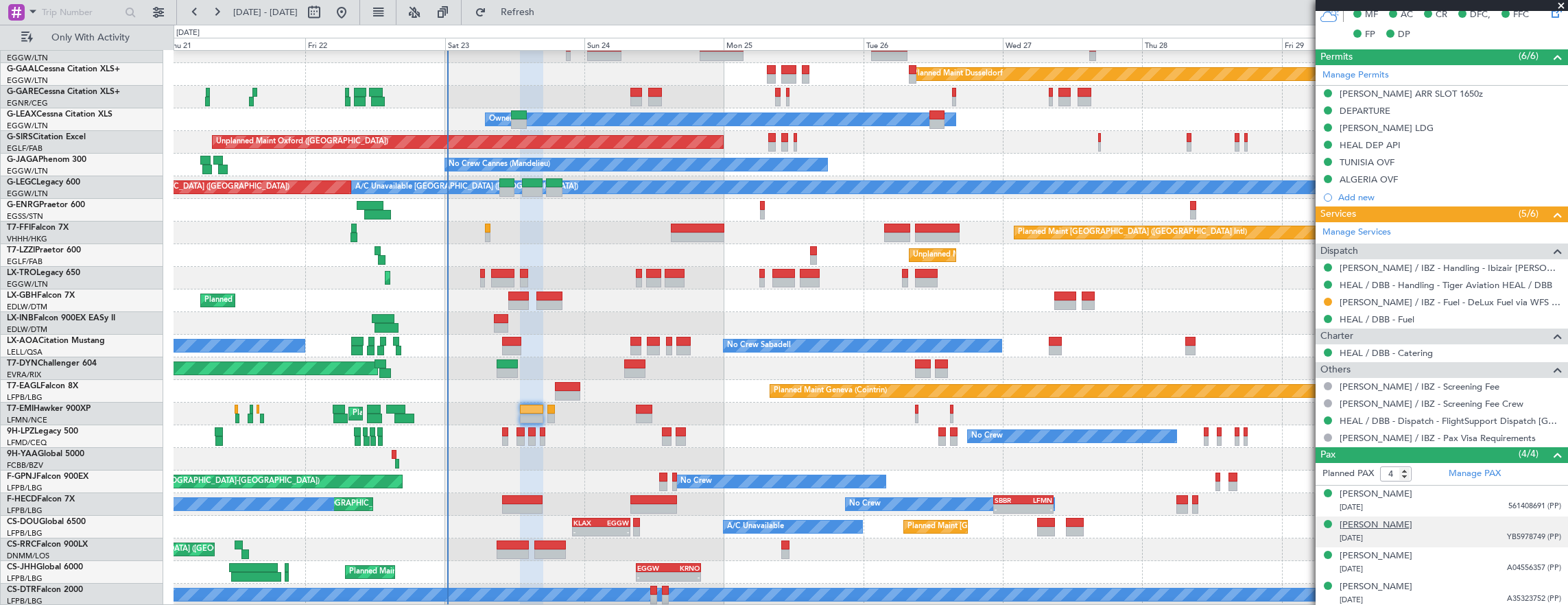
click at [1375, 519] on div "[PERSON_NAME]" at bounding box center [1377, 525] width 73 height 14
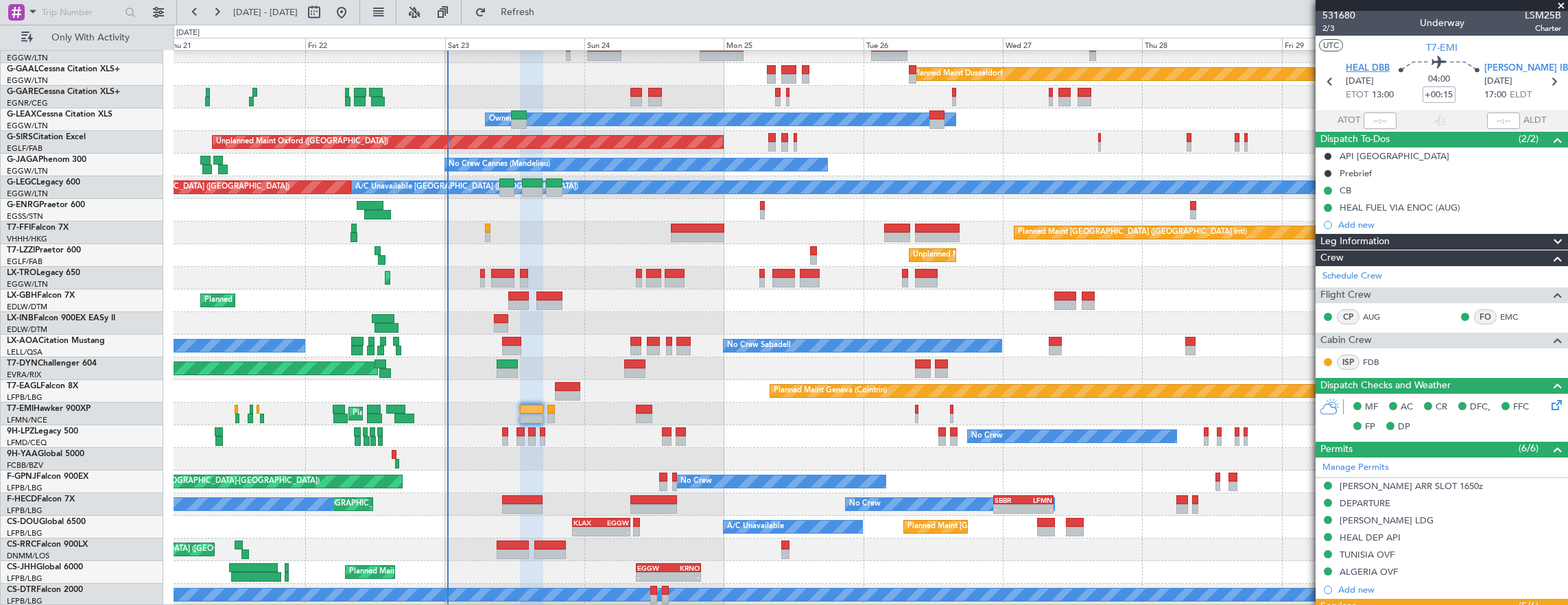
scroll to position [0, 0]
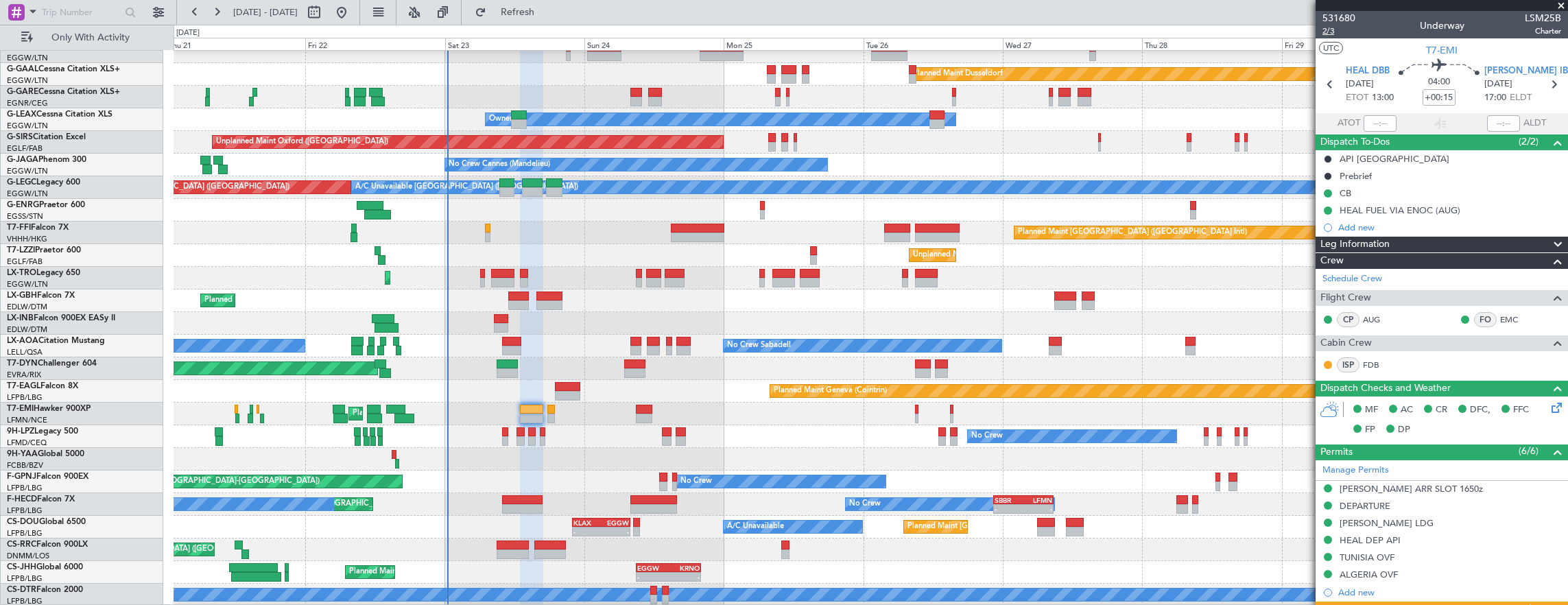
click at [1330, 30] on span "2/3" at bounding box center [1339, 31] width 33 height 12
click at [1335, 31] on span "2/3" at bounding box center [1339, 31] width 33 height 12
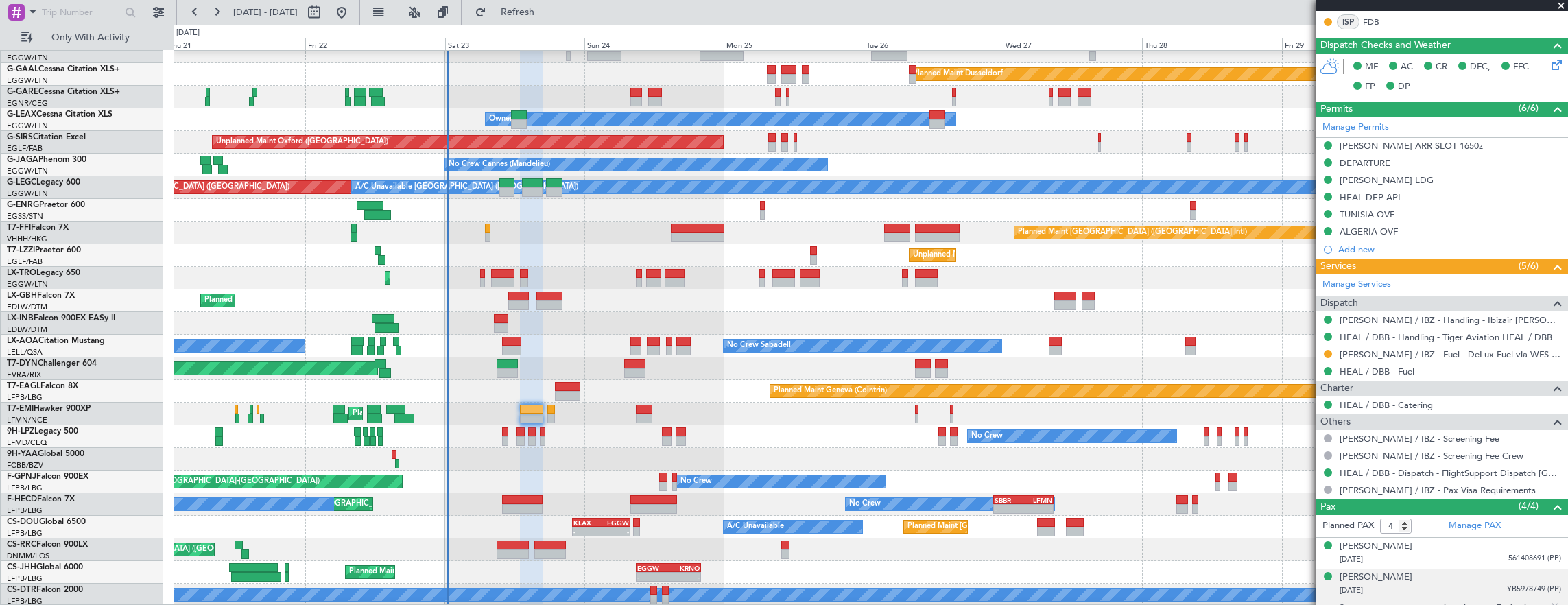
scroll to position [33, 0]
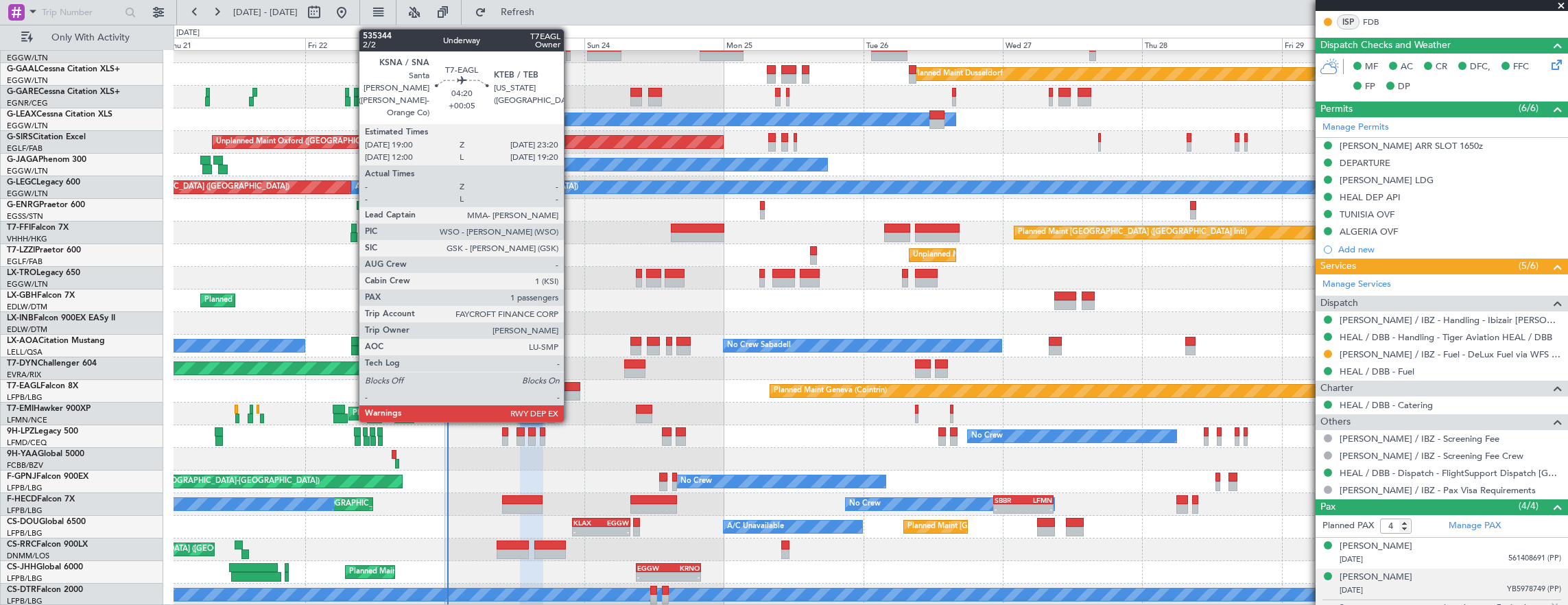
click at [570, 393] on div at bounding box center [568, 396] width 26 height 10
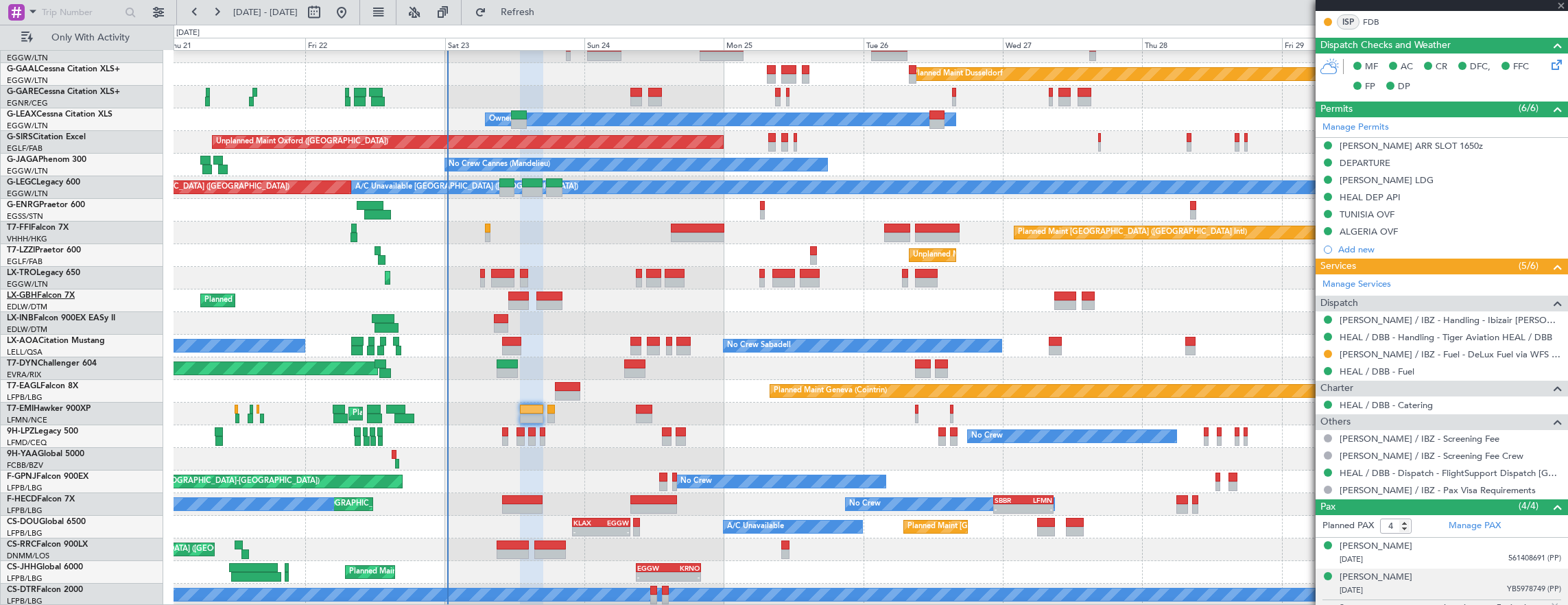
type input "+00:05"
type input "1"
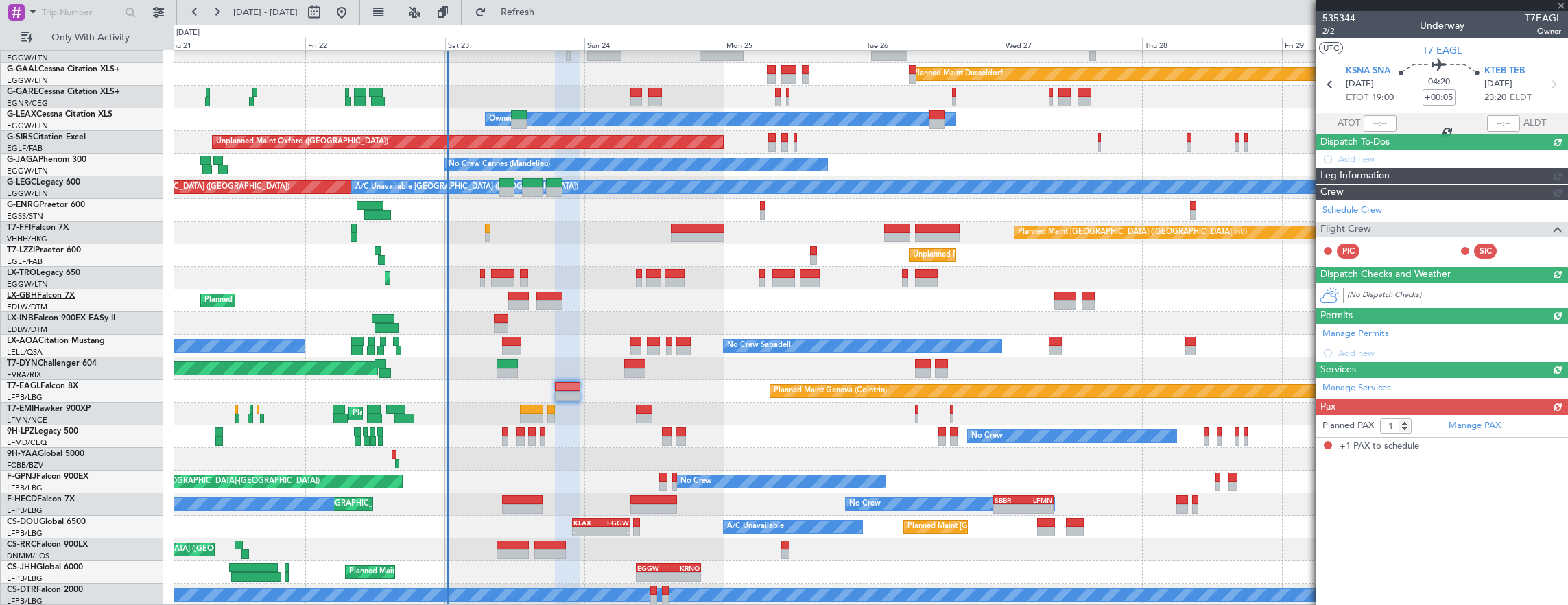
scroll to position [0, 0]
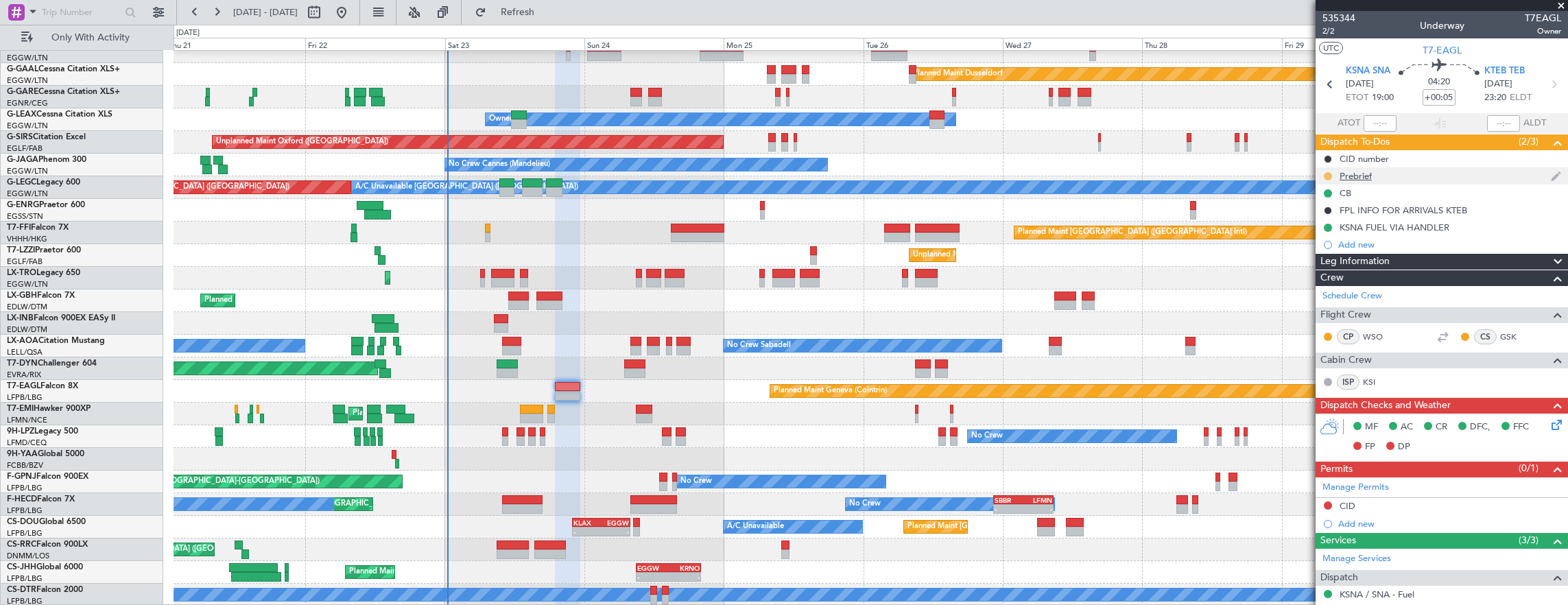
click at [1324, 173] on button at bounding box center [1327, 176] width 8 height 8
click at [1328, 258] on span "Cancelled" at bounding box center [1330, 256] width 39 height 14
click at [1549, 424] on icon at bounding box center [1554, 422] width 11 height 11
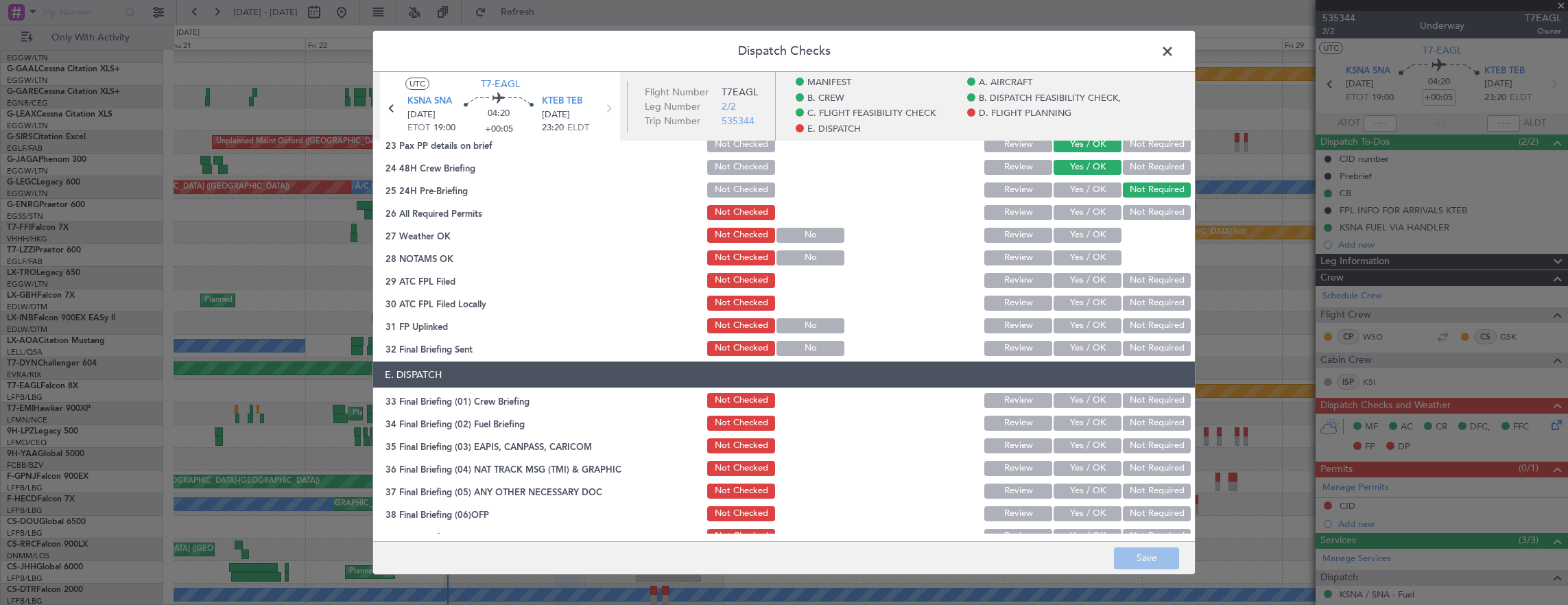
scroll to position [755, 0]
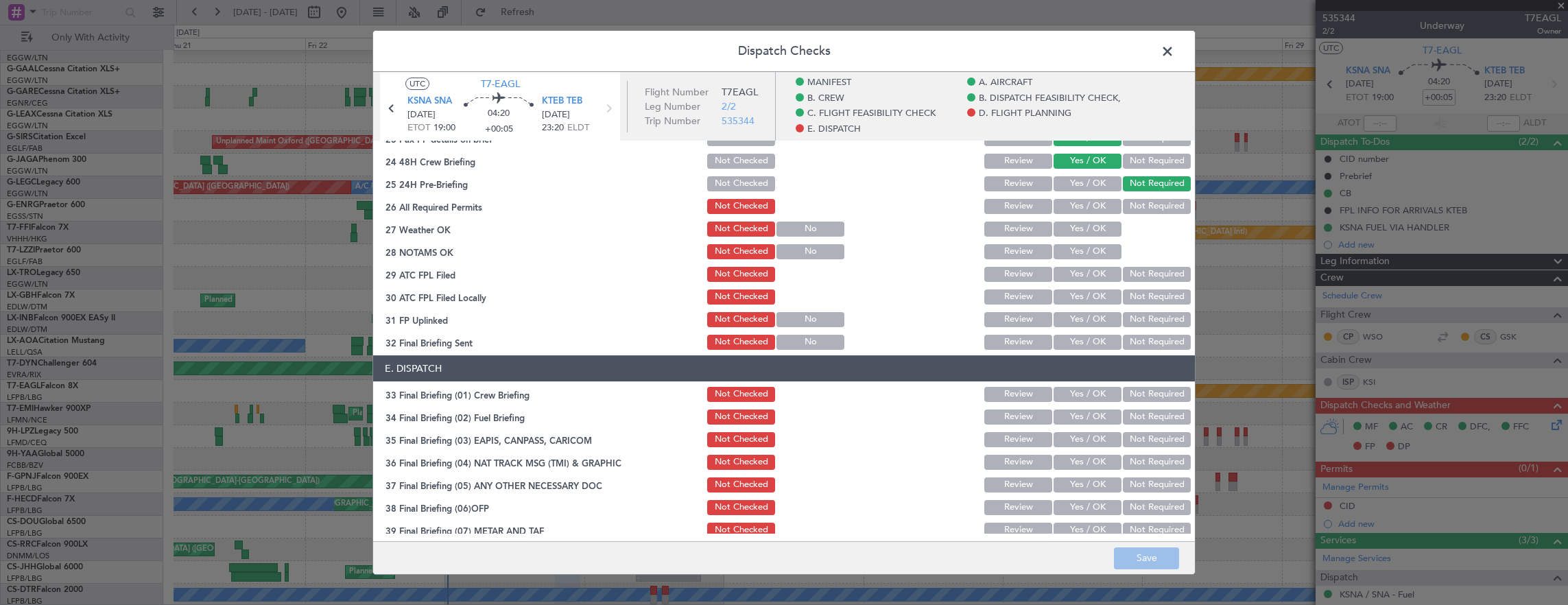
click at [1085, 210] on button "Yes / OK" at bounding box center [1087, 206] width 68 height 15
click at [1085, 228] on button "Yes / OK" at bounding box center [1087, 229] width 68 height 15
click at [1083, 247] on button "Yes / OK" at bounding box center [1087, 251] width 68 height 15
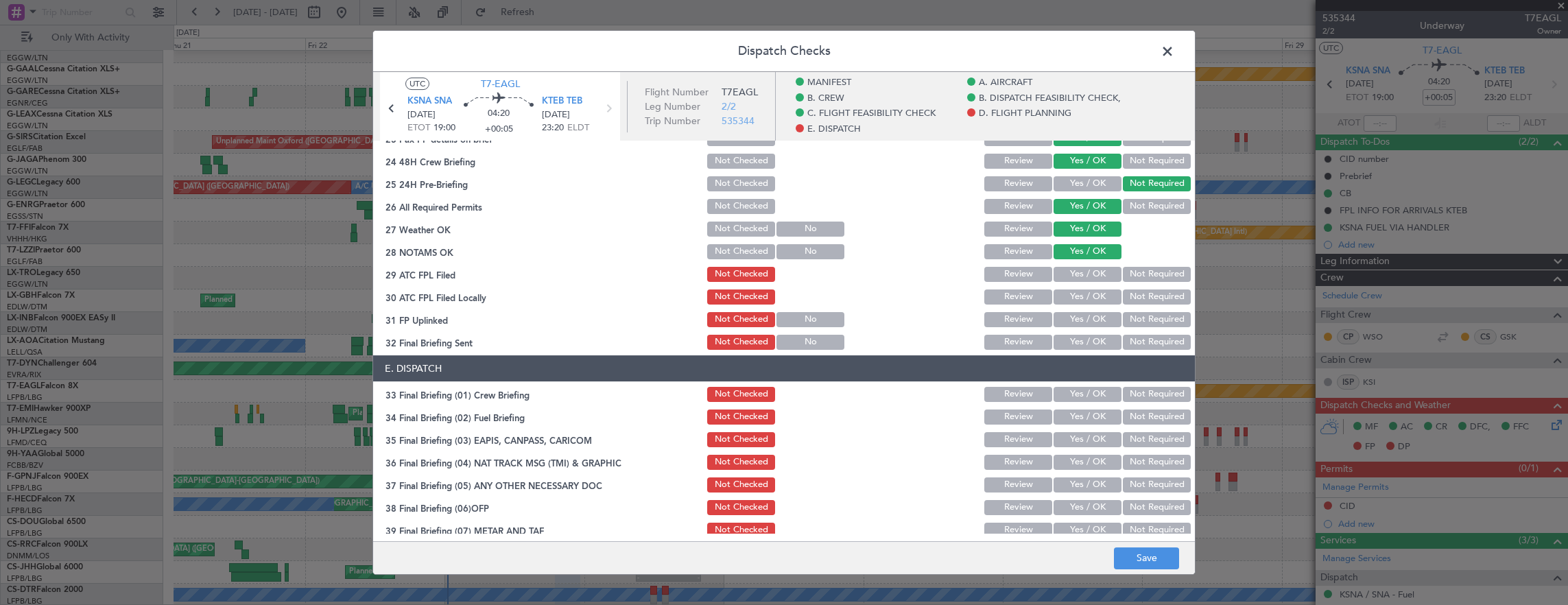
click at [1084, 268] on section "D. FLIGHT PLANNING 22 Crew PP details on brief Not Checked Review Yes / OK Not …" at bounding box center [784, 214] width 822 height 275
click at [1080, 291] on button "Yes / OK" at bounding box center [1087, 297] width 68 height 15
click at [1078, 280] on button "Yes / OK" at bounding box center [1087, 274] width 68 height 15
click at [1087, 314] on button "Yes / OK" at bounding box center [1087, 319] width 68 height 15
click at [1137, 329] on section "D. FLIGHT PLANNING 22 Crew PP details on brief Not Checked Review Yes / OK Not …" at bounding box center [784, 214] width 822 height 275
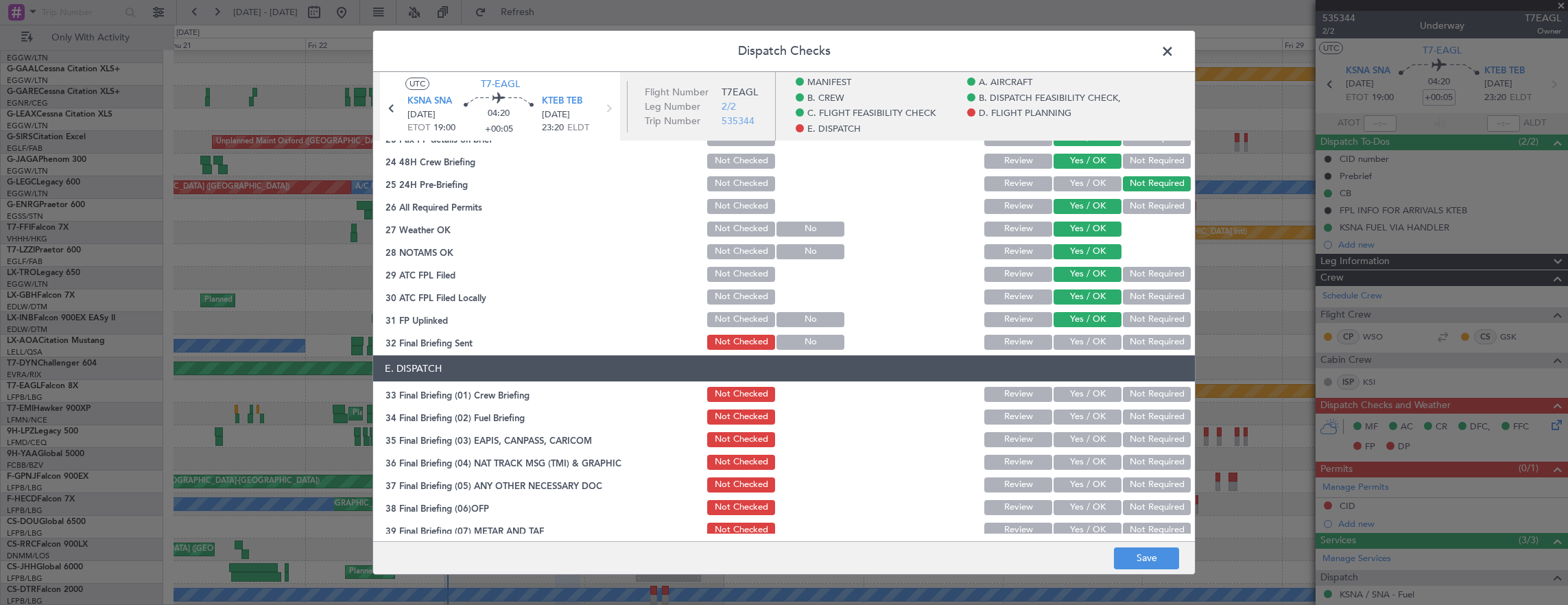
click at [1137, 336] on button "Not Required" at bounding box center [1157, 342] width 68 height 15
click at [1069, 394] on button "Yes / OK" at bounding box center [1087, 394] width 68 height 15
click at [1071, 408] on div "Yes / OK" at bounding box center [1086, 417] width 70 height 20
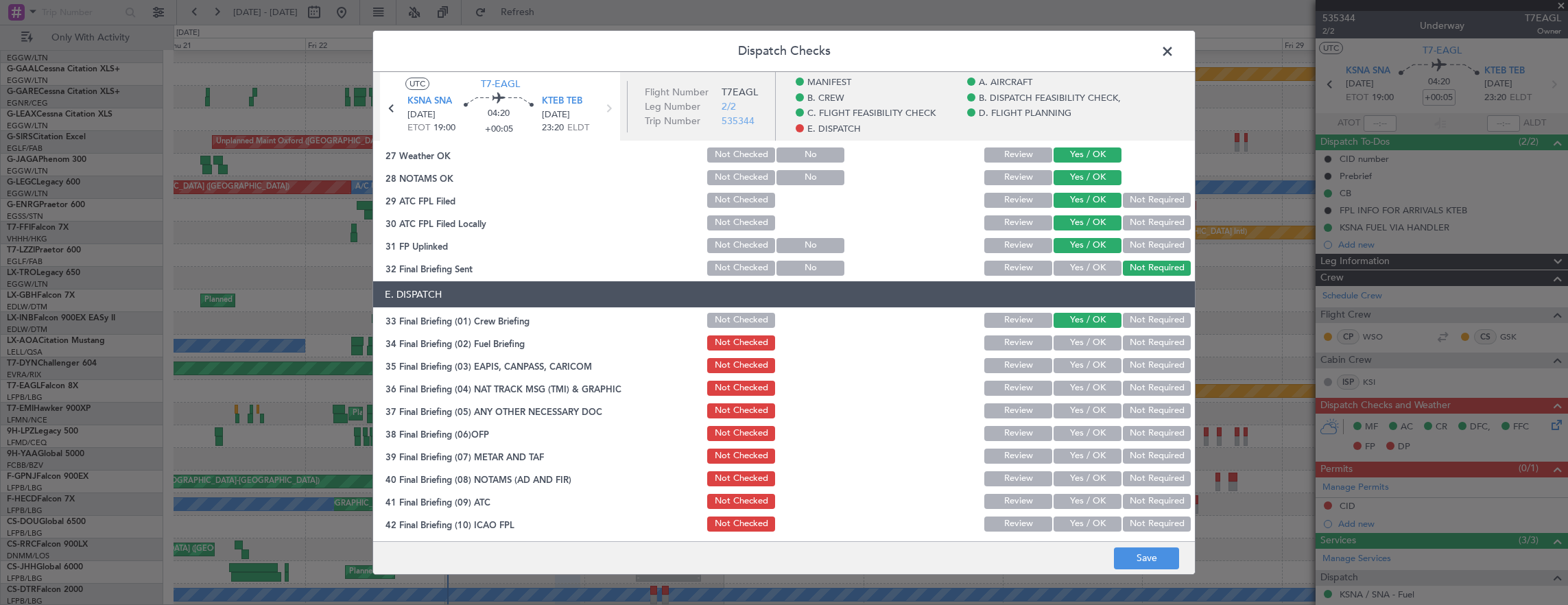
scroll to position [878, 0]
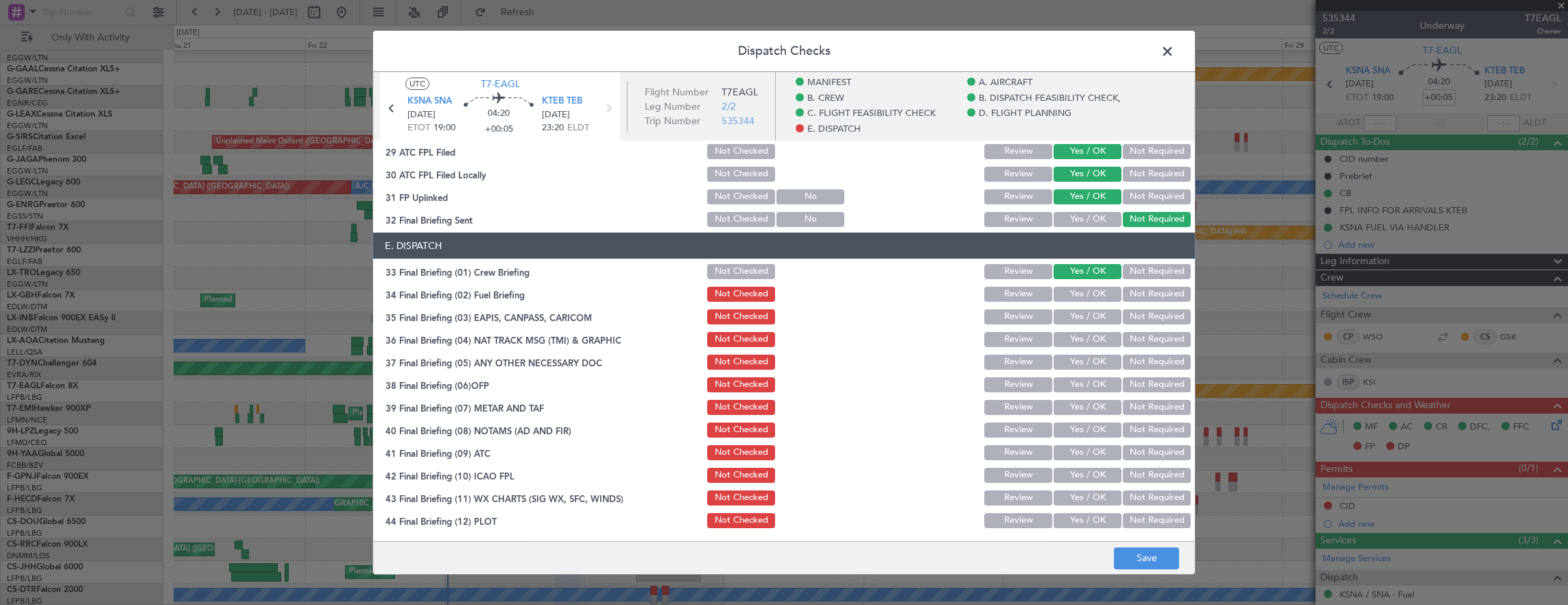
click at [1098, 293] on button "Yes / OK" at bounding box center [1087, 294] width 68 height 15
click at [1136, 313] on button "Not Required" at bounding box center [1157, 316] width 68 height 15
click at [1140, 336] on button "Not Required" at bounding box center [1157, 339] width 68 height 15
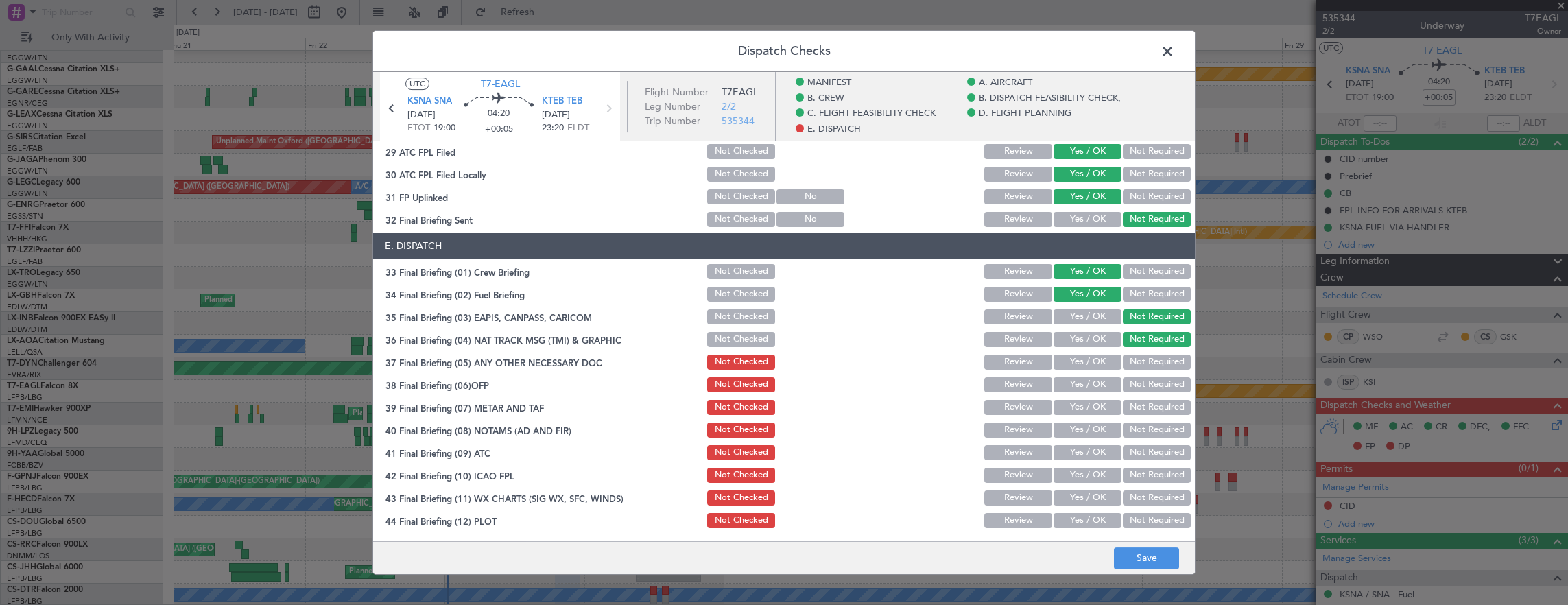
click at [1080, 358] on button "Yes / OK" at bounding box center [1087, 361] width 68 height 15
click at [1080, 379] on button "Yes / OK" at bounding box center [1087, 384] width 68 height 15
click at [1083, 407] on button "Yes / OK" at bounding box center [1087, 407] width 68 height 15
drag, startPoint x: 1083, startPoint y: 427, endPoint x: 1081, endPoint y: 452, distance: 25.1
click at [1083, 427] on button "Yes / OK" at bounding box center [1087, 429] width 68 height 15
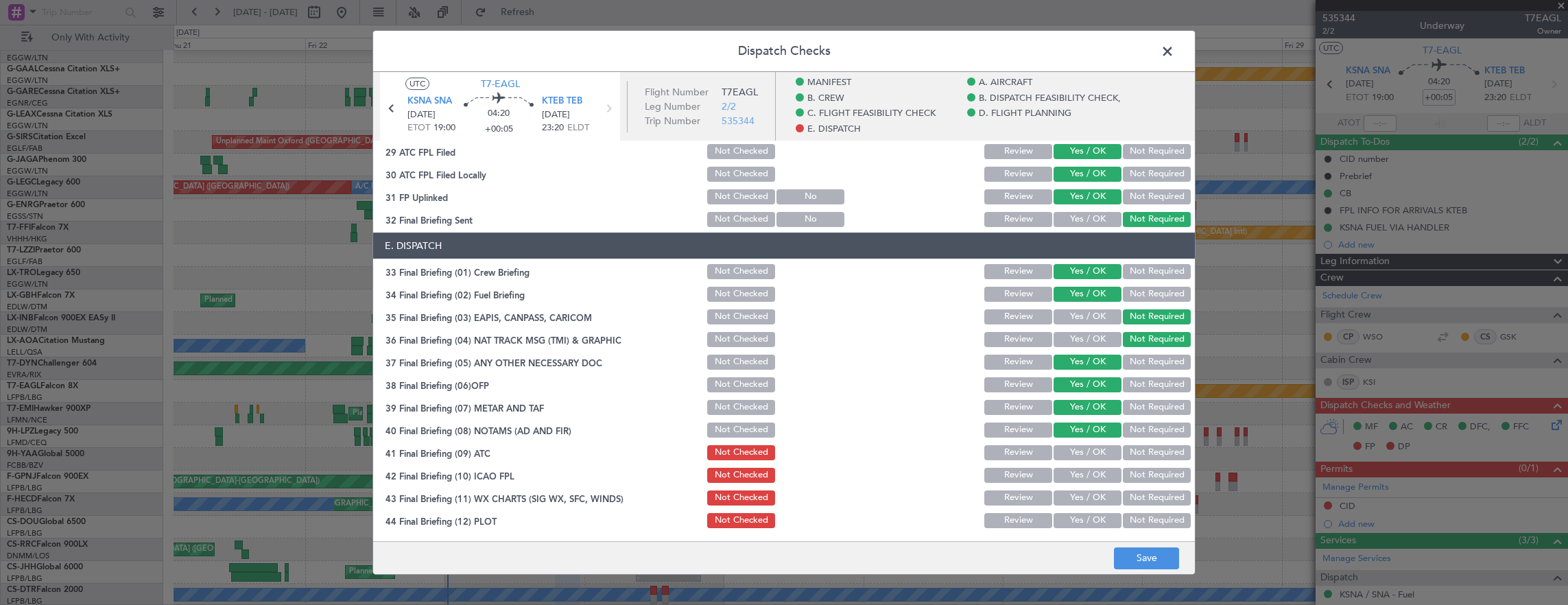
click at [1081, 453] on button "Yes / OK" at bounding box center [1087, 452] width 68 height 15
click at [1080, 474] on button "Yes / OK" at bounding box center [1087, 475] width 68 height 15
click at [1080, 488] on div "Yes / OK" at bounding box center [1086, 498] width 70 height 20
click at [1081, 503] on button "Yes / OK" at bounding box center [1087, 498] width 68 height 15
click at [1082, 522] on button "Yes / OK" at bounding box center [1087, 521] width 68 height 15
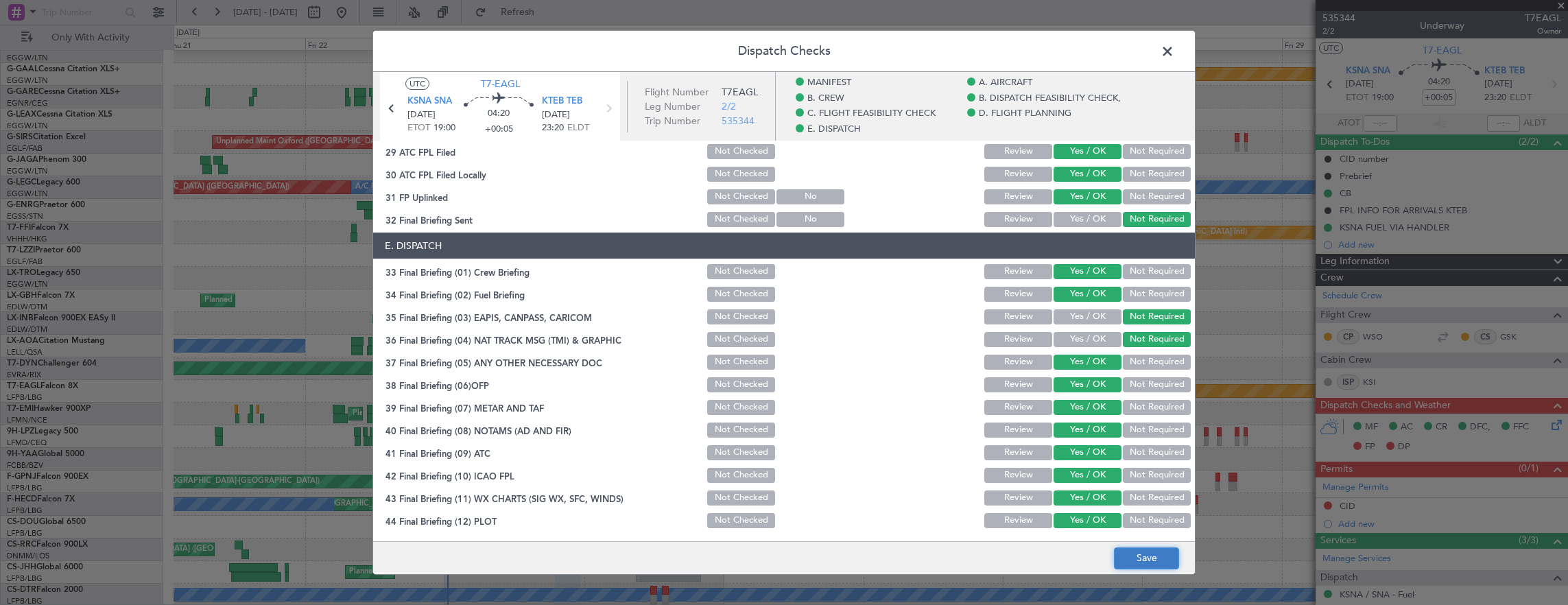
click at [1136, 567] on button "Save" at bounding box center [1147, 559] width 65 height 22
drag, startPoint x: 1168, startPoint y: 49, endPoint x: 106, endPoint y: 148, distance: 1066.6
click at [1174, 49] on span at bounding box center [1174, 55] width 0 height 28
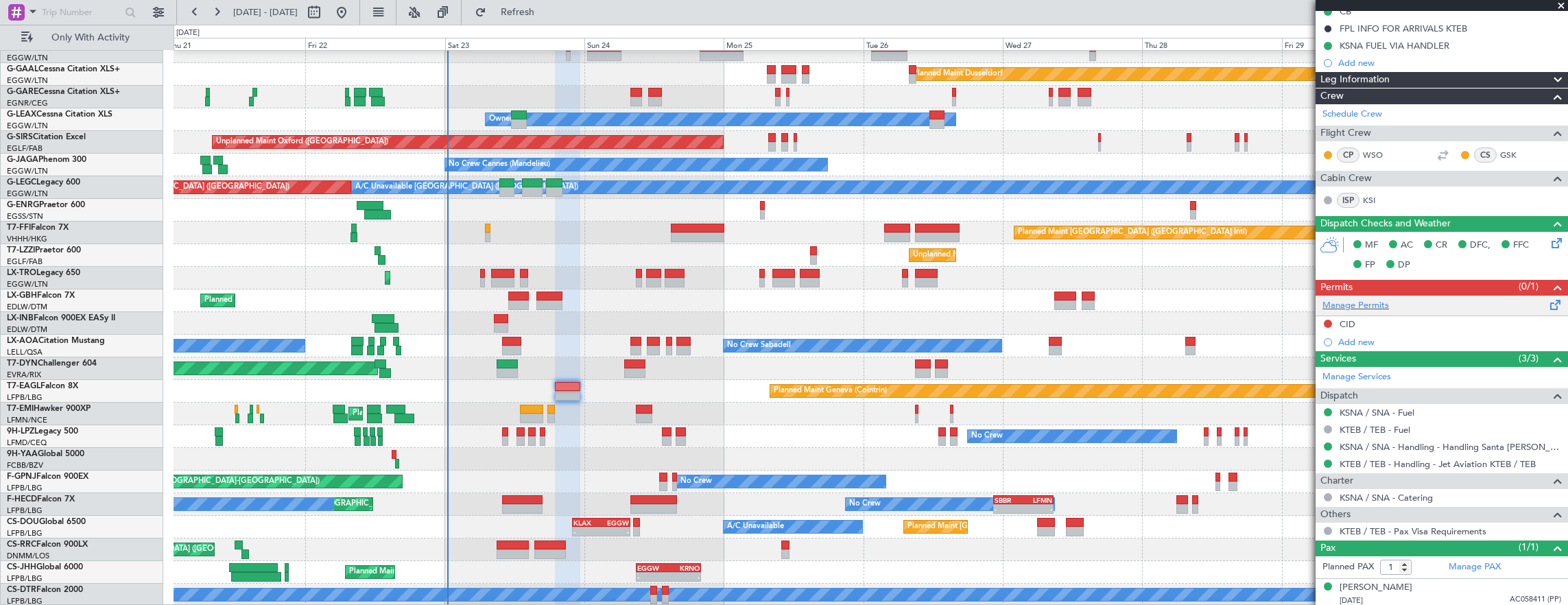
scroll to position [183, 0]
click at [1405, 317] on div "CID" at bounding box center [1441, 323] width 252 height 17
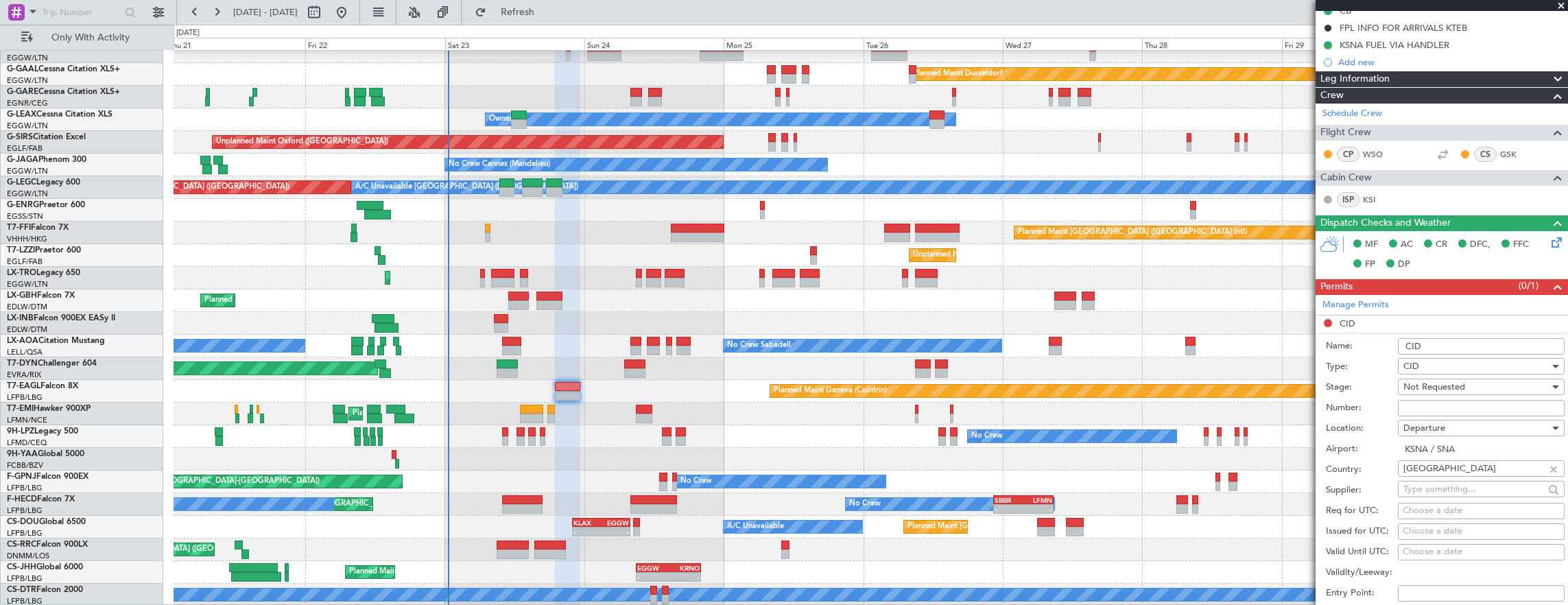
click at [1434, 422] on span "Departure" at bounding box center [1425, 428] width 42 height 13
click at [1433, 407] on div at bounding box center [784, 302] width 1568 height 605
click at [1427, 403] on input "Number:" at bounding box center [1482, 408] width 167 height 17
type input "731"
click at [1458, 389] on span "Not Requested" at bounding box center [1434, 387] width 62 height 13
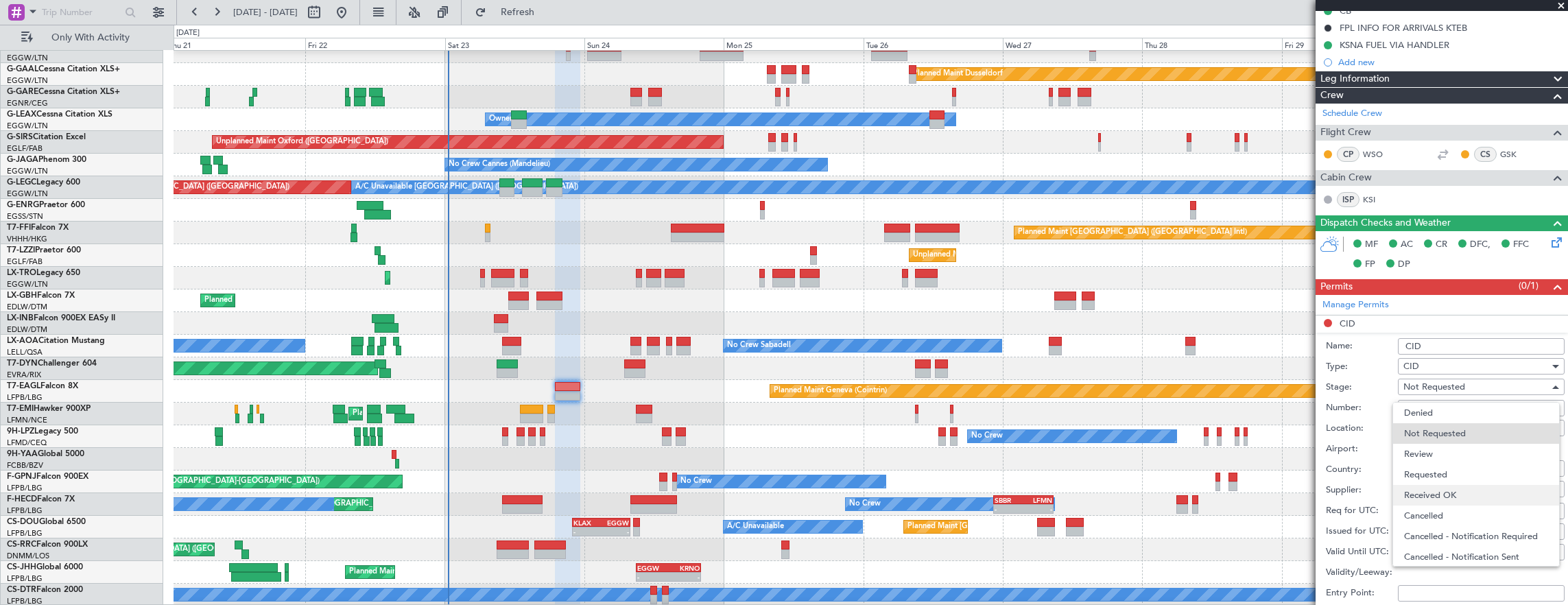
click at [1468, 488] on span "Received OK" at bounding box center [1476, 495] width 144 height 21
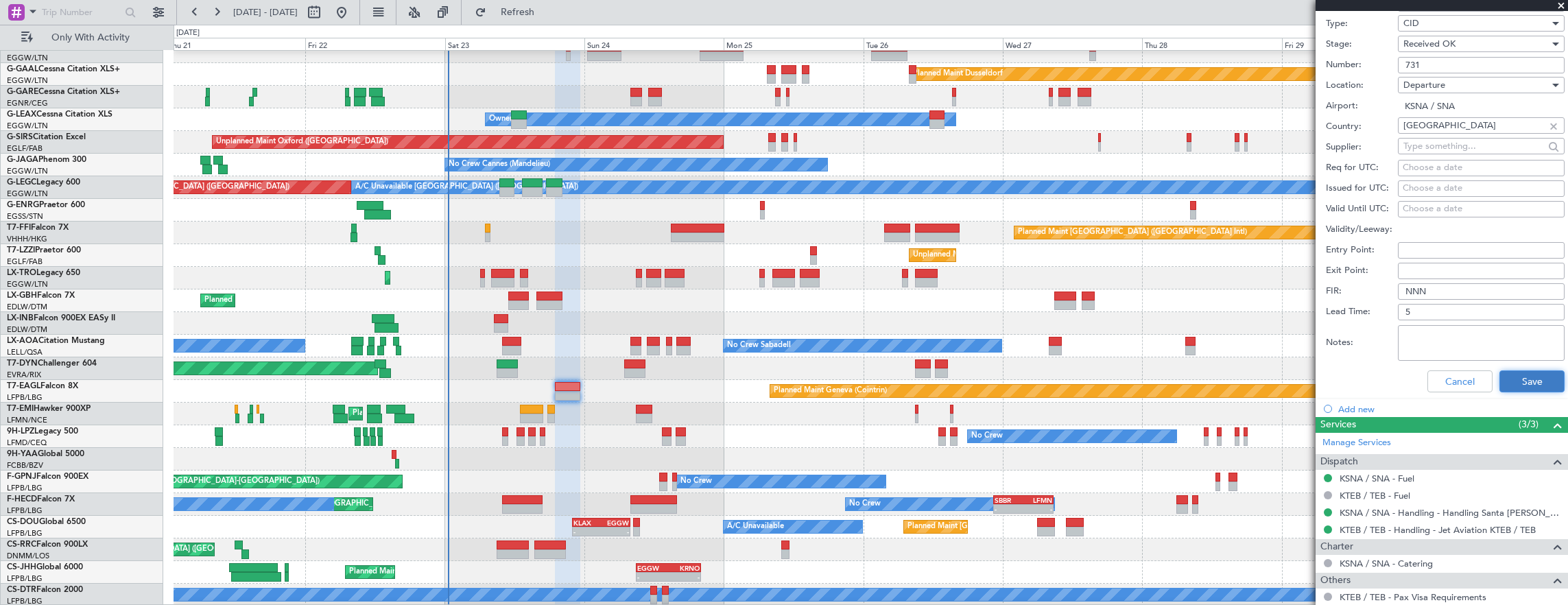
click at [1540, 373] on button "Save" at bounding box center [1532, 381] width 65 height 22
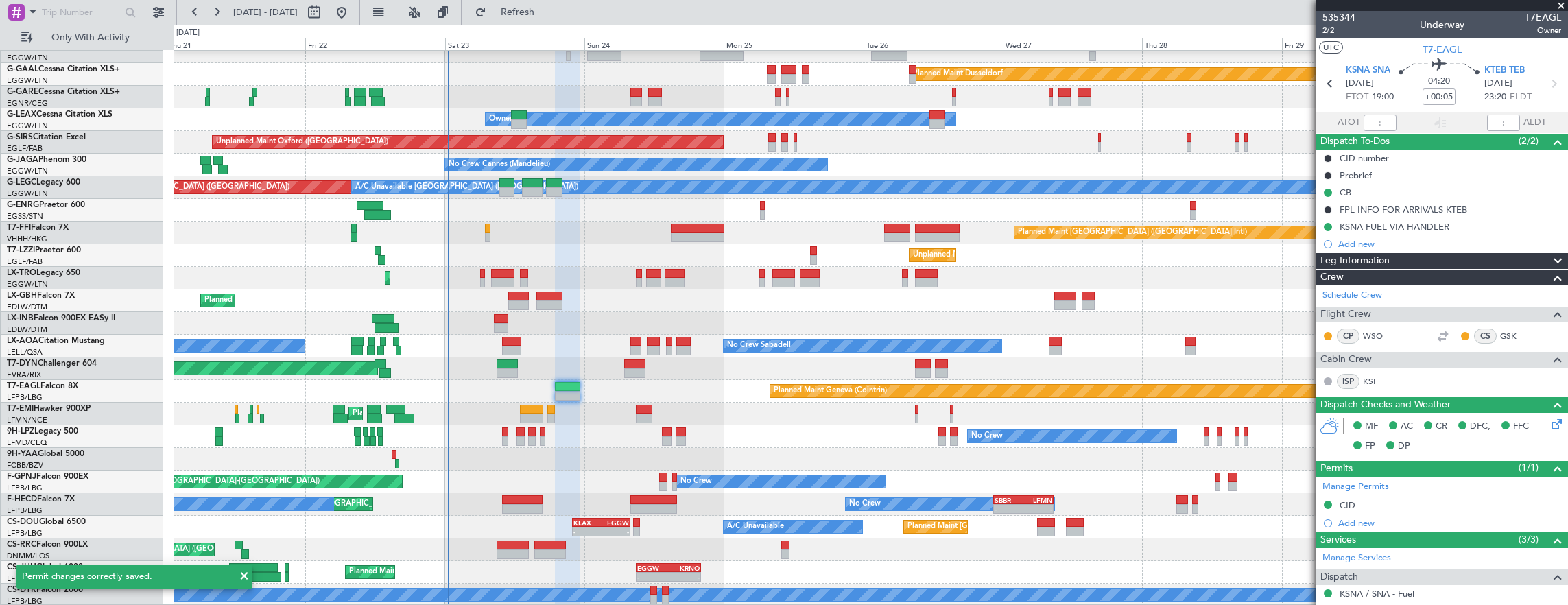
scroll to position [0, 0]
click at [1330, 28] on span "2/2" at bounding box center [1339, 31] width 33 height 12
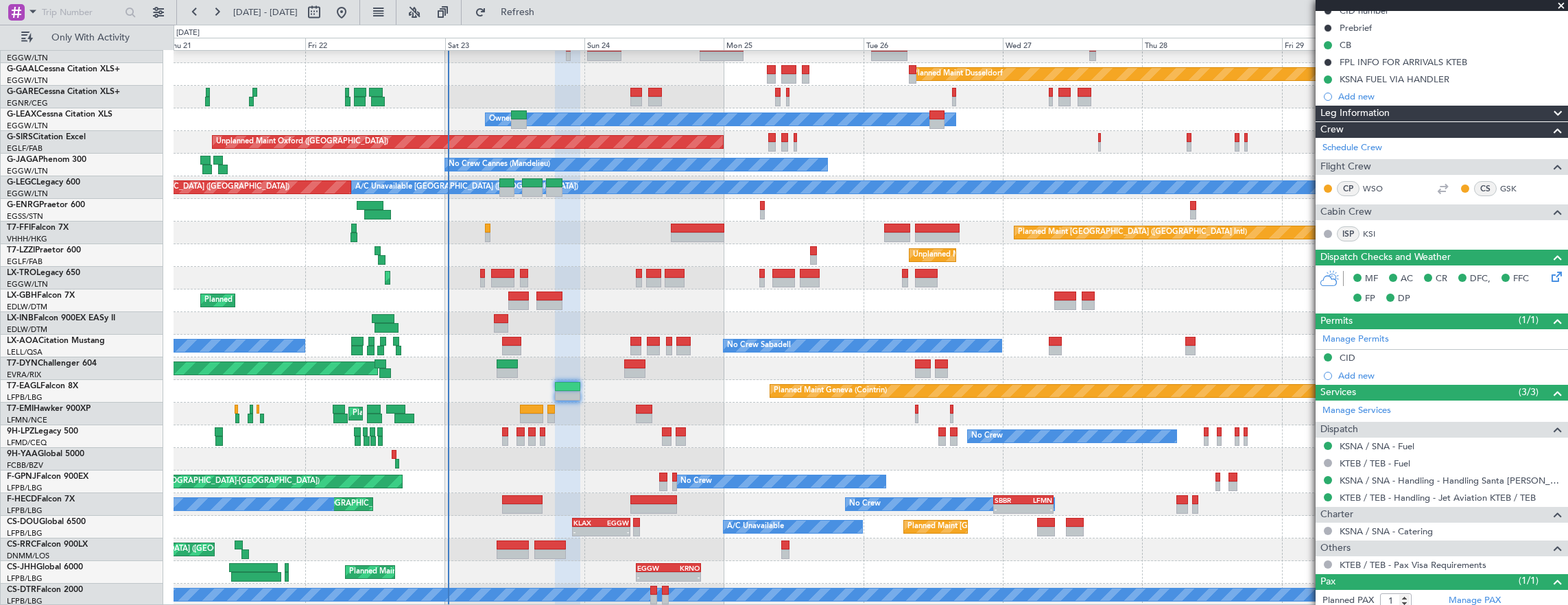
scroll to position [183, 0]
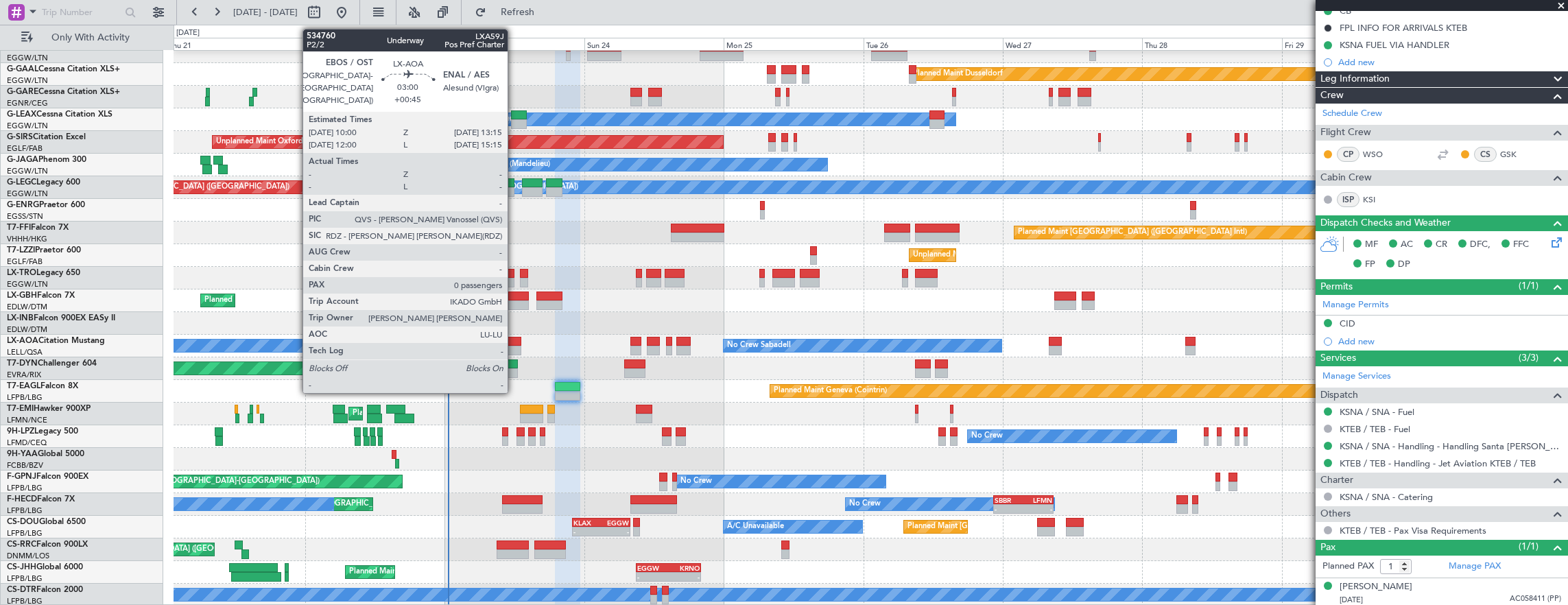
click at [514, 337] on div at bounding box center [512, 342] width 20 height 10
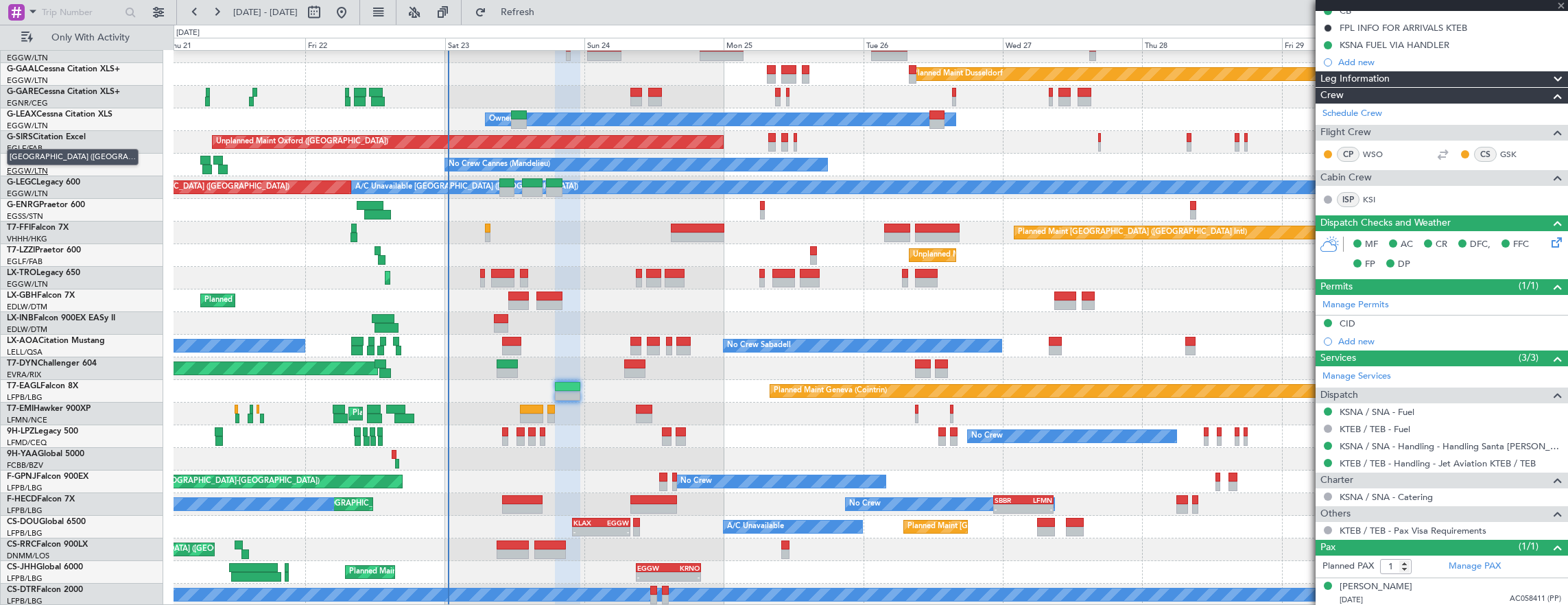
type input "+00:45"
type input "0"
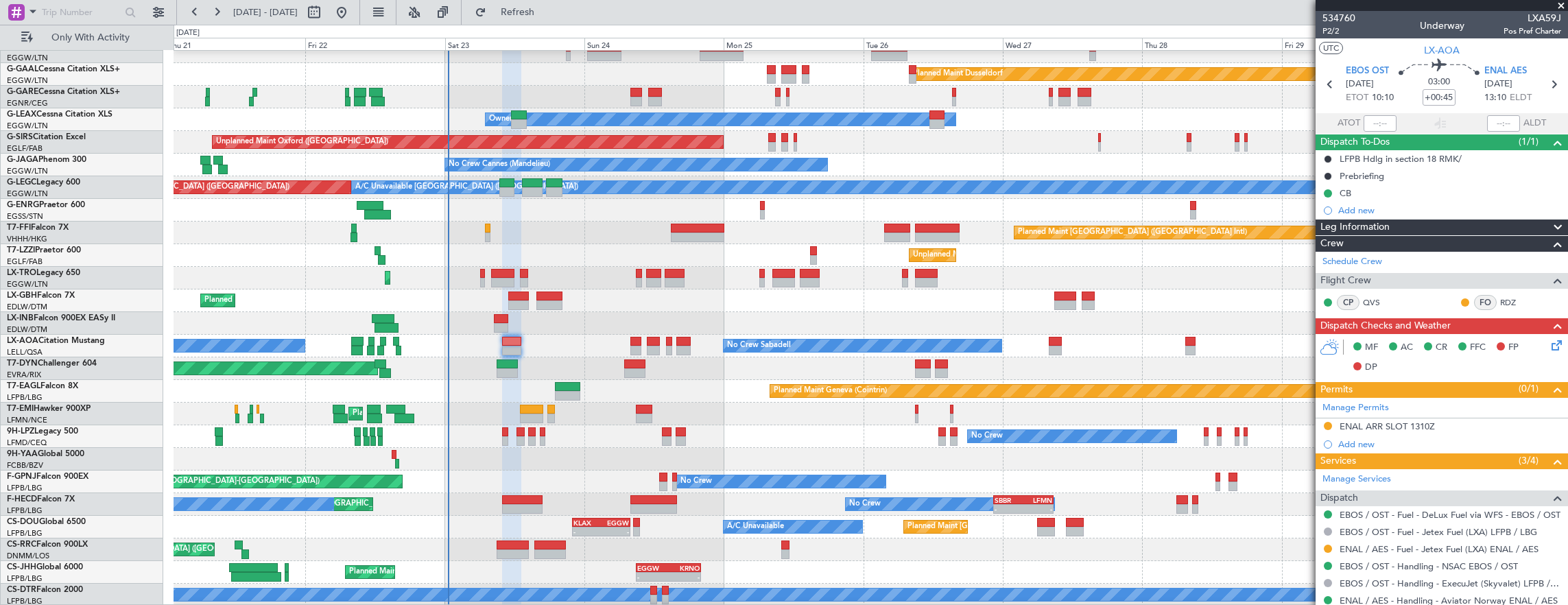
scroll to position [40, 0]
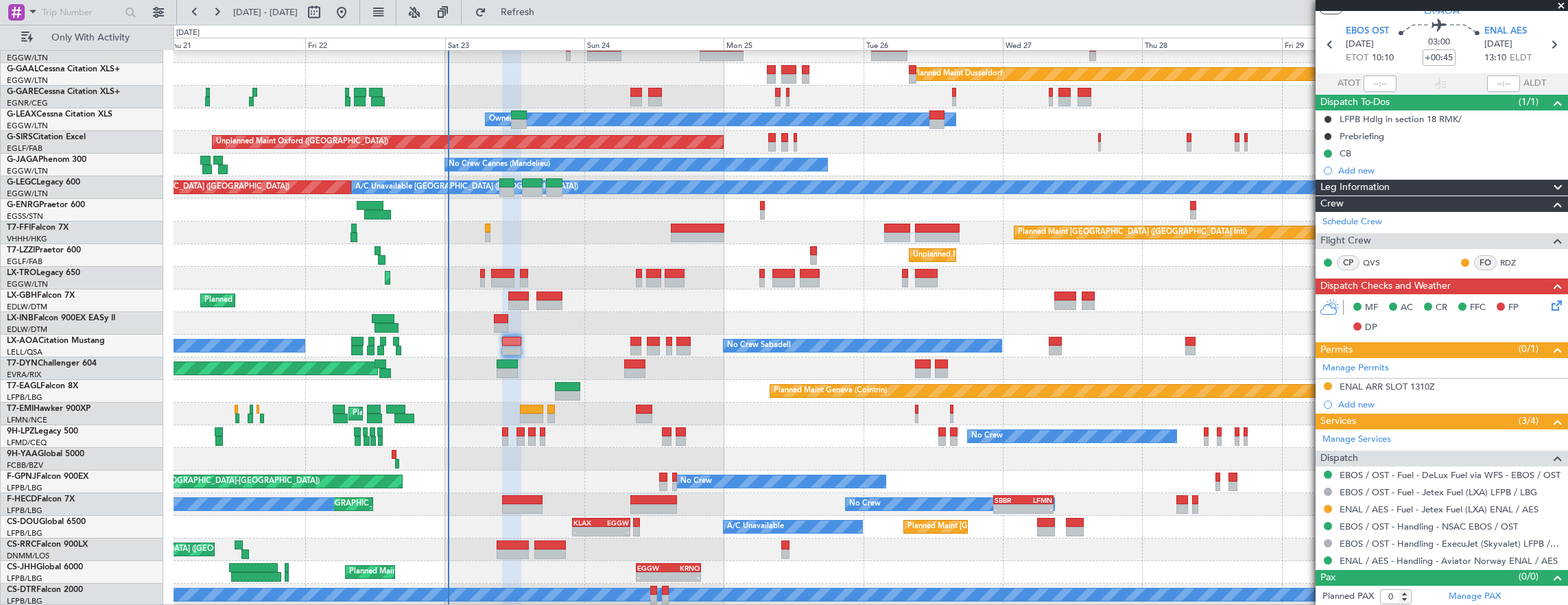
click at [506, 312] on div "Planned Maint Geneva (Cointrin)" at bounding box center [871, 323] width 1394 height 23
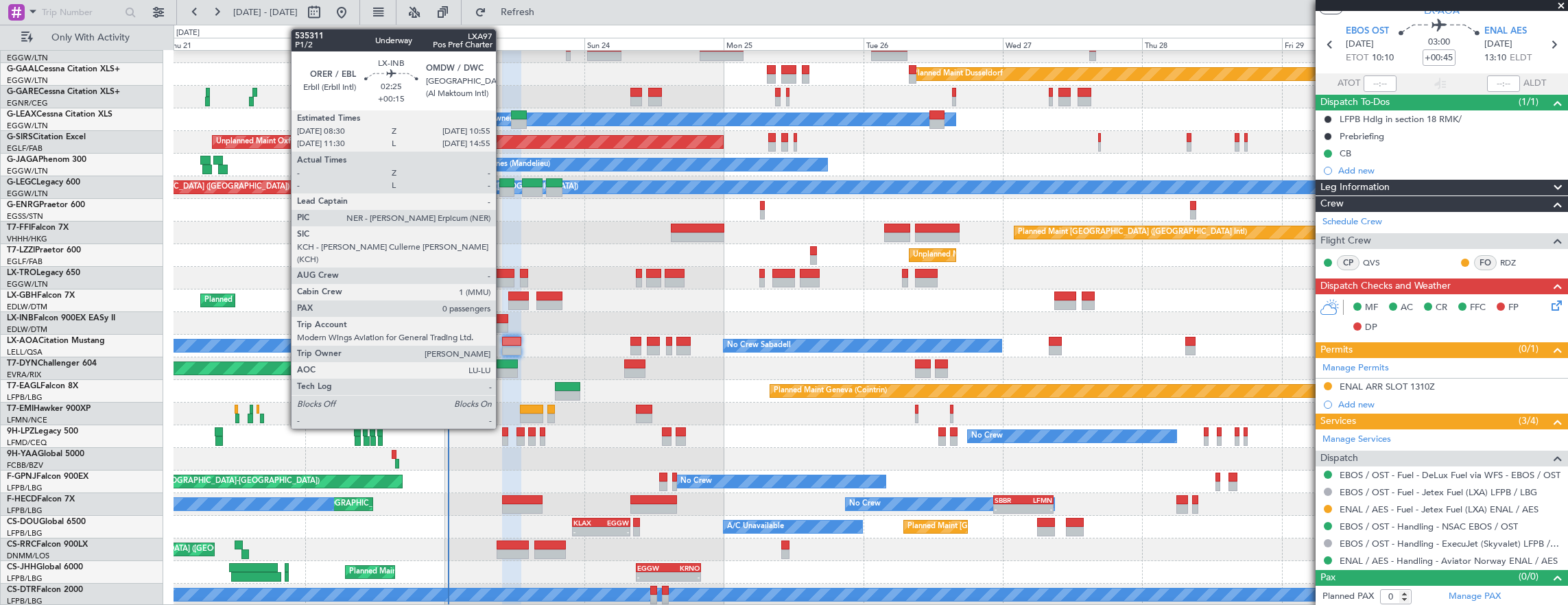
click at [498, 323] on div at bounding box center [501, 328] width 15 height 10
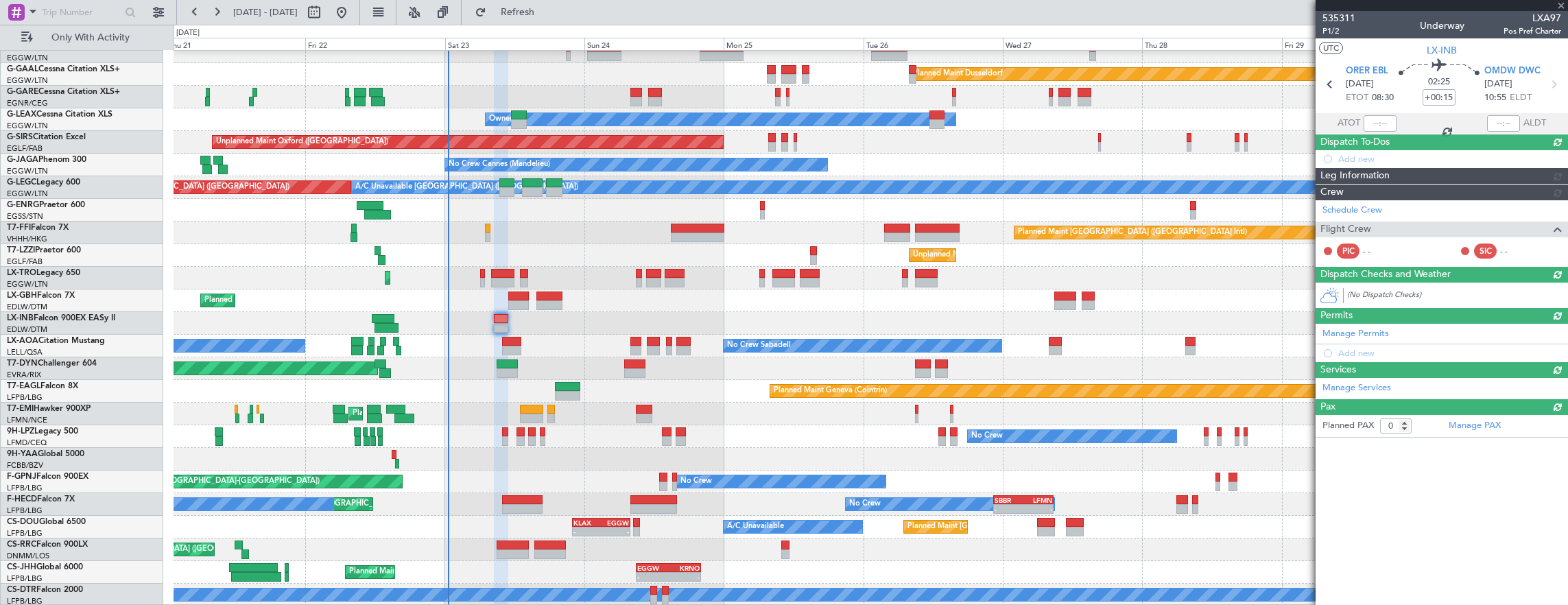
scroll to position [0, 0]
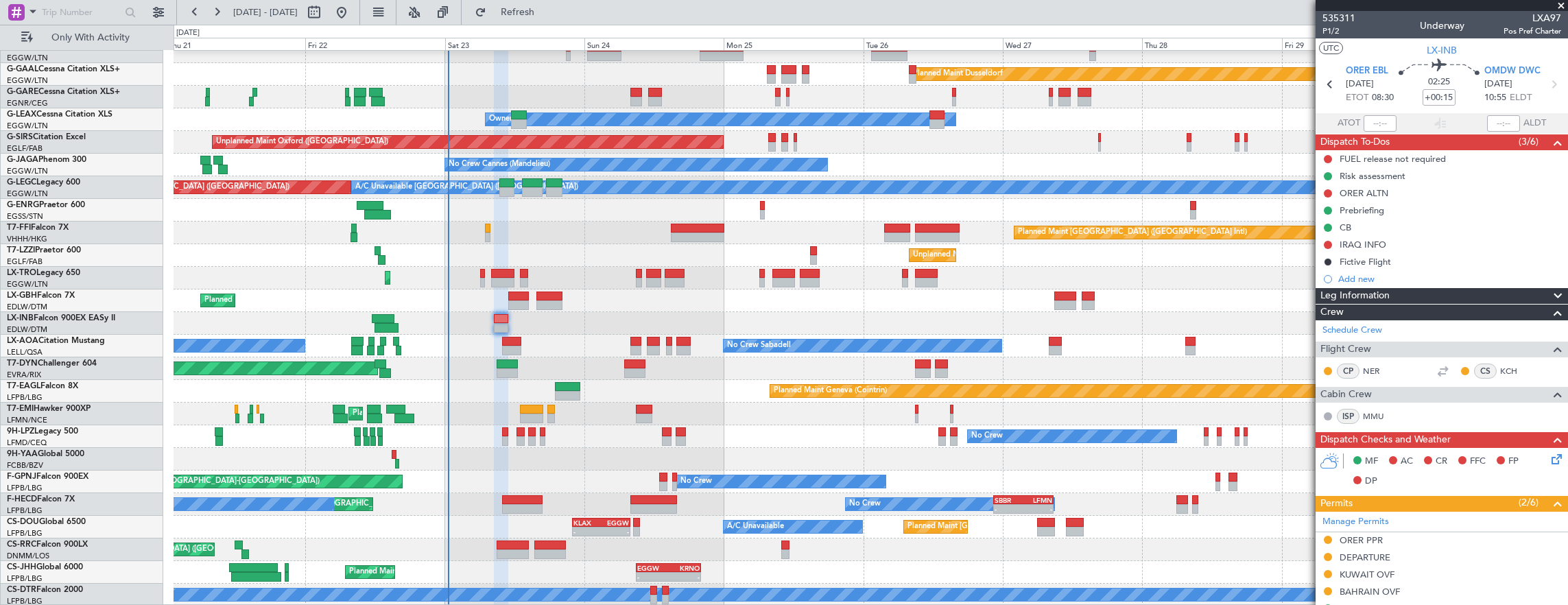
click at [498, 544] on div at bounding box center [513, 546] width 32 height 10
type input "-00:10"
type input "4"
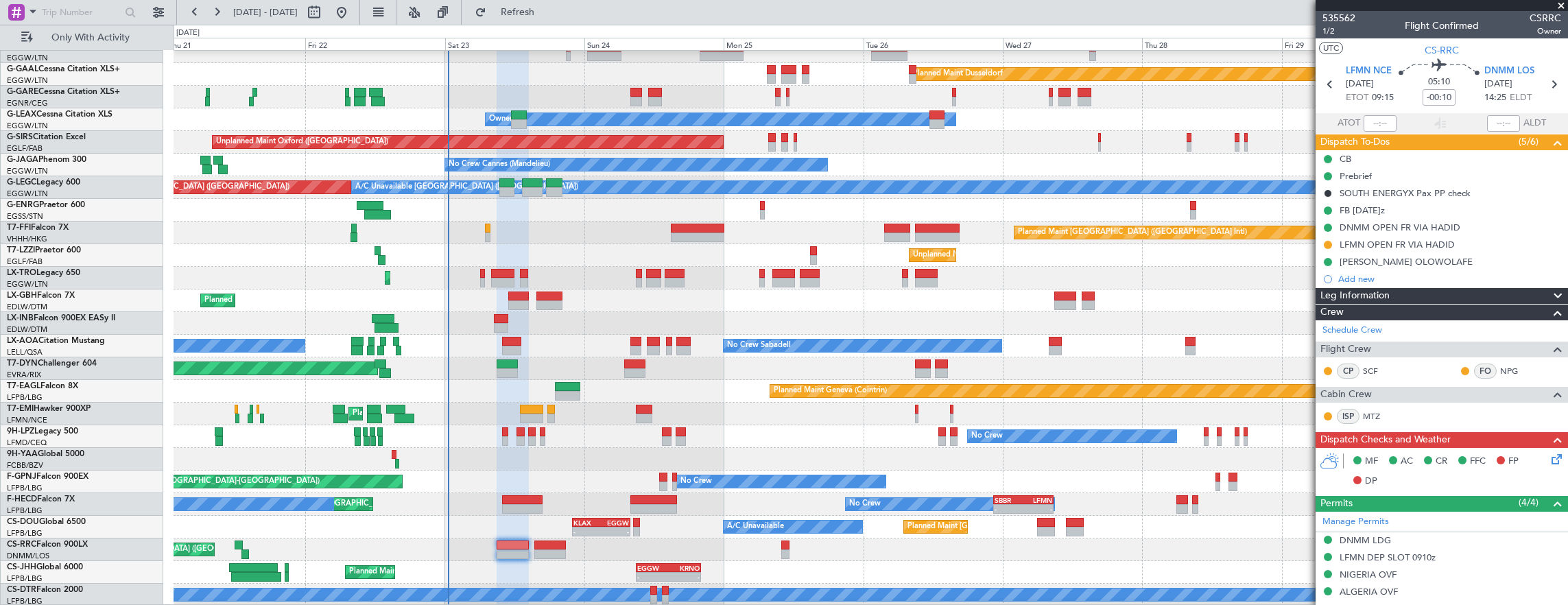
scroll to position [33, 0]
click at [601, 438] on div "Planned Maint Dusseldorf Unplanned Maint Chester Owner Owner Unplanned Maint Ox…" at bounding box center [871, 311] width 1394 height 588
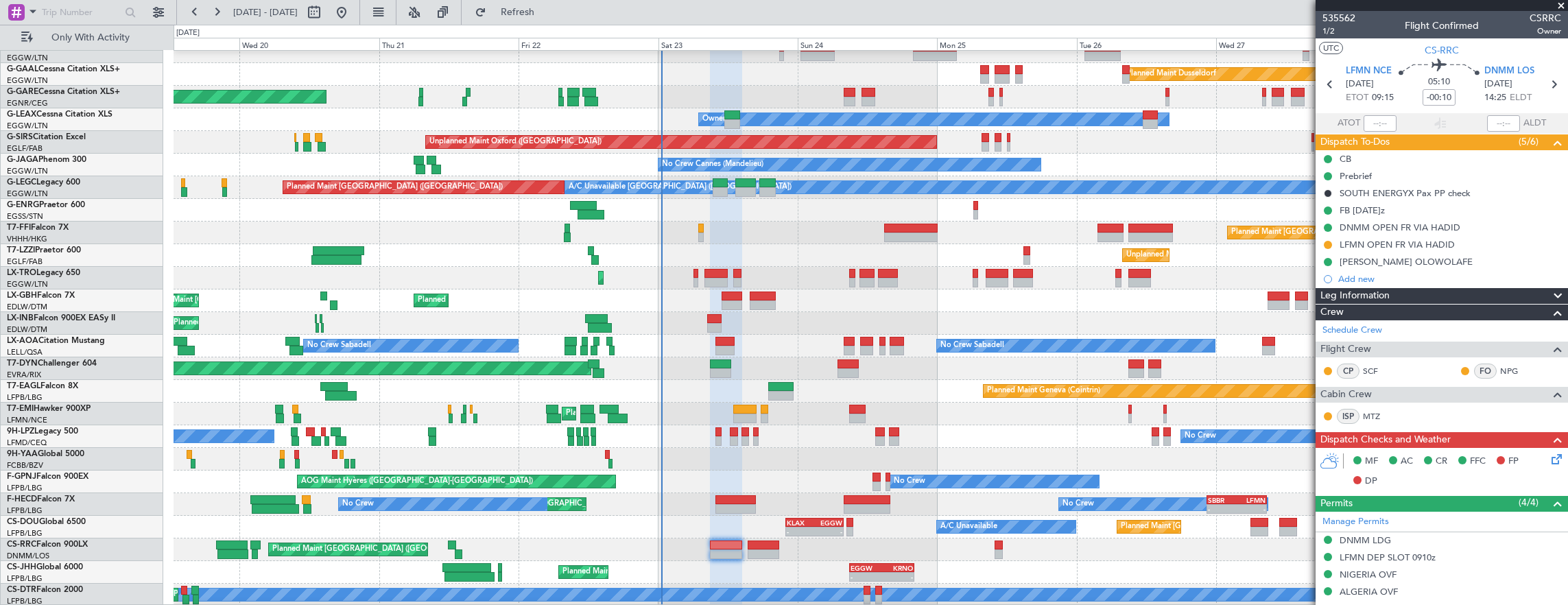
click at [600, 483] on div "Planned Maint Dusseldorf Unplanned Maint Chester Owner Owner Unplanned Maint Ox…" at bounding box center [871, 311] width 1394 height 588
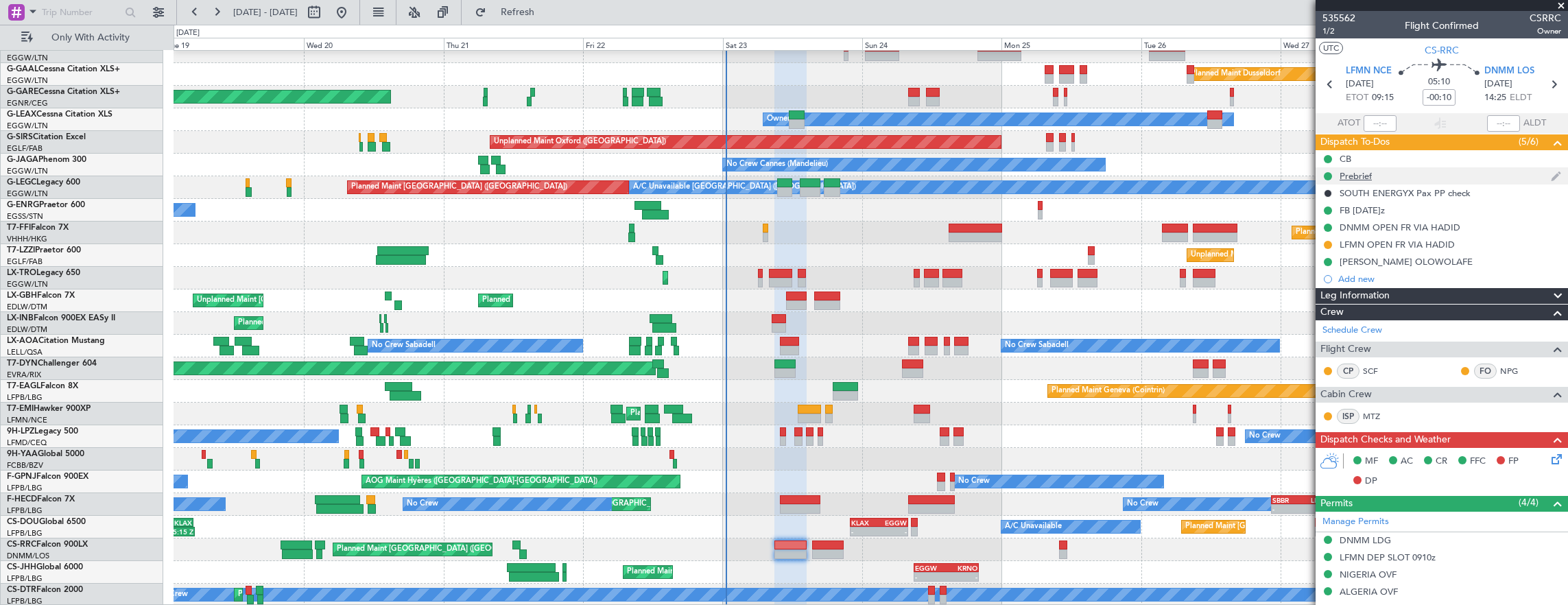
click at [1407, 180] on div "Prebrief" at bounding box center [1441, 175] width 252 height 17
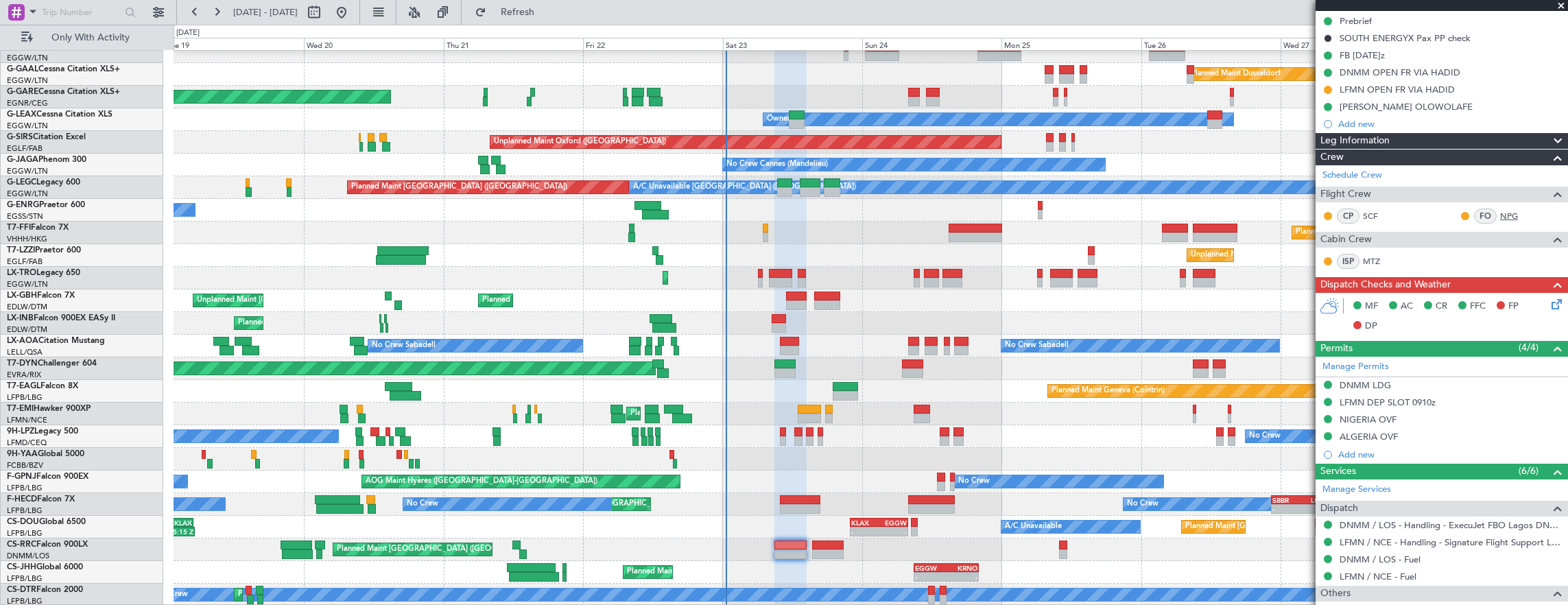
scroll to position [206, 0]
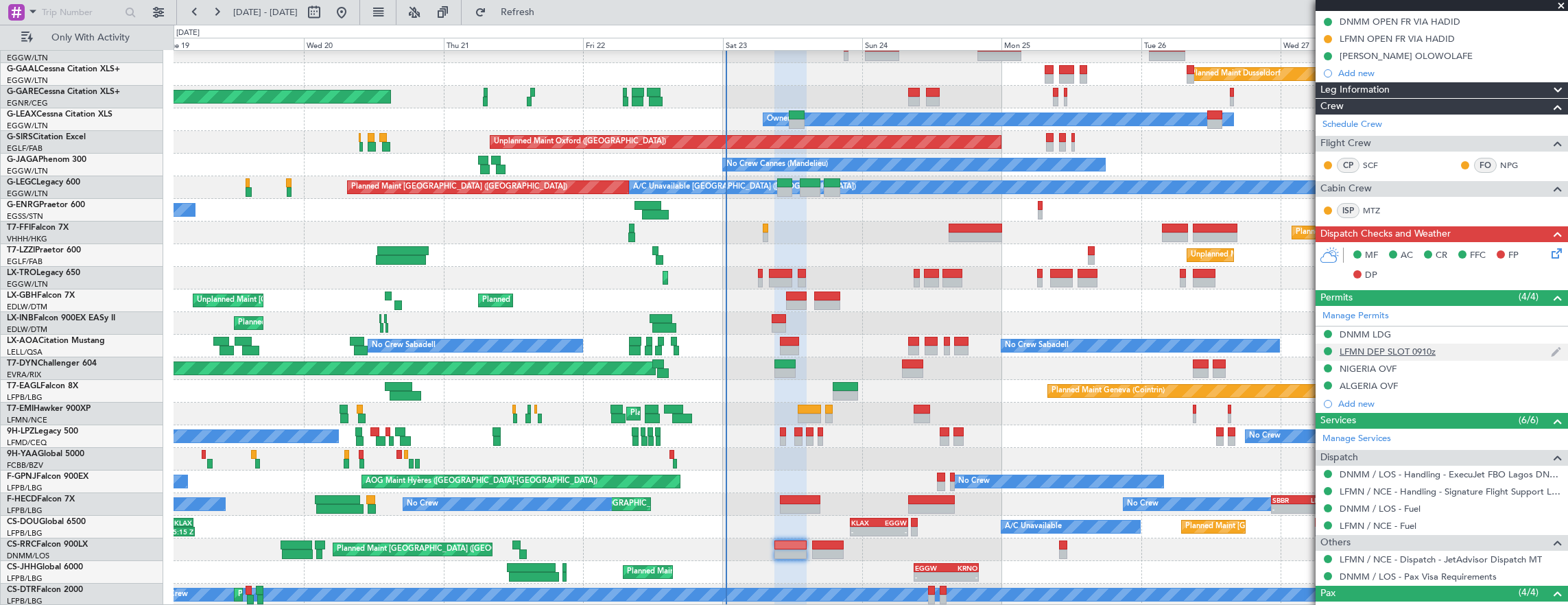
click at [1456, 349] on div "LFMN DEP SLOT 0910z" at bounding box center [1441, 352] width 252 height 17
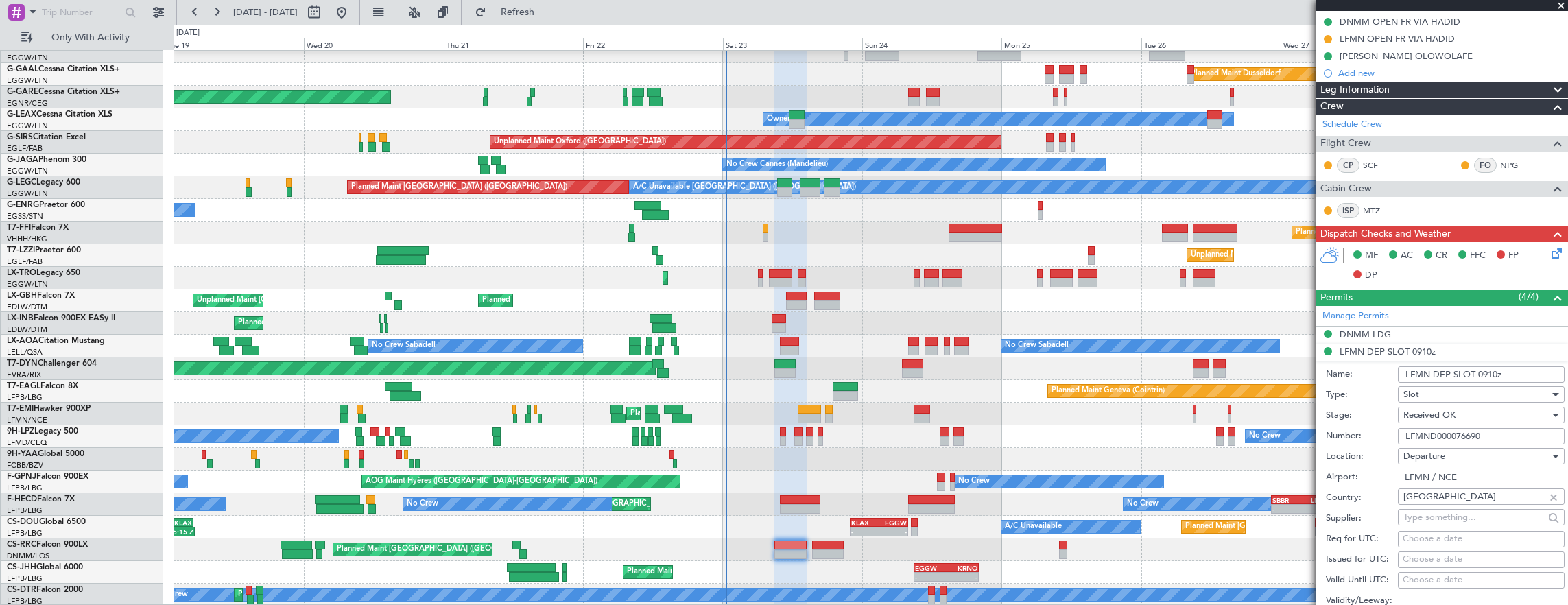
click at [1507, 429] on input "LFMND000076690" at bounding box center [1482, 436] width 167 height 17
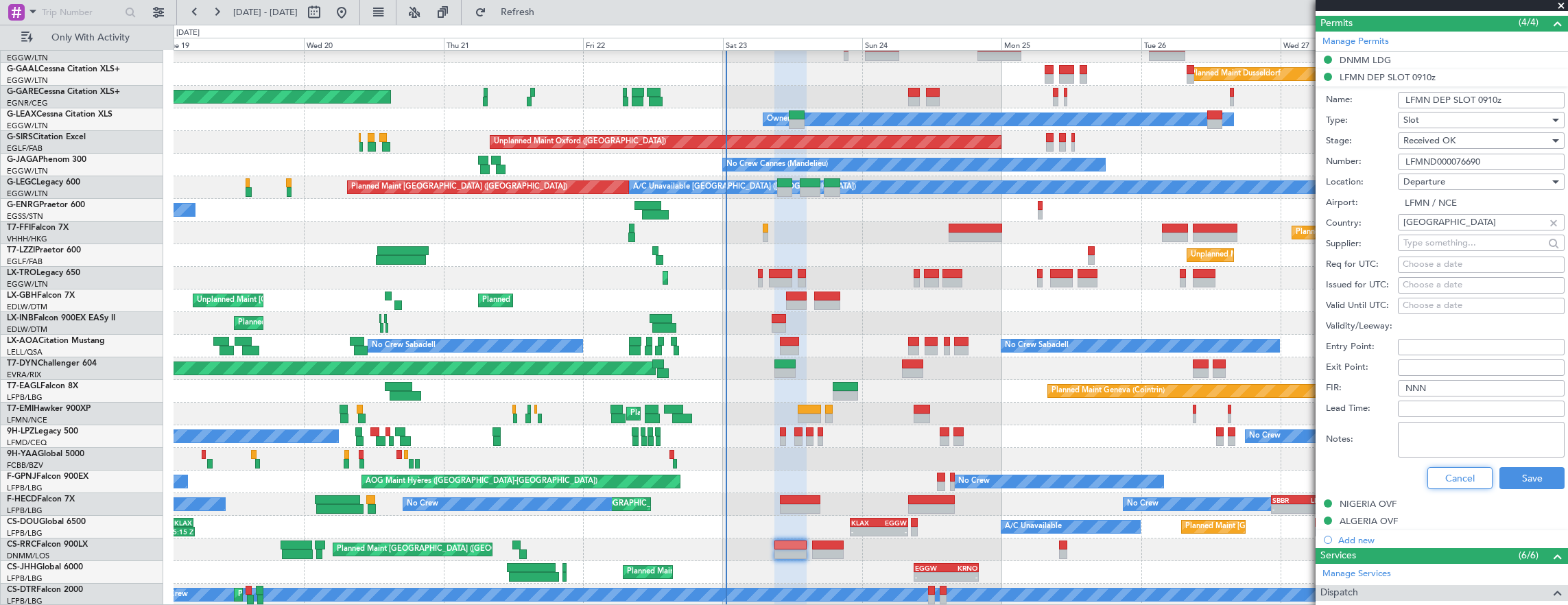
click at [1464, 484] on button "Cancel" at bounding box center [1460, 478] width 65 height 22
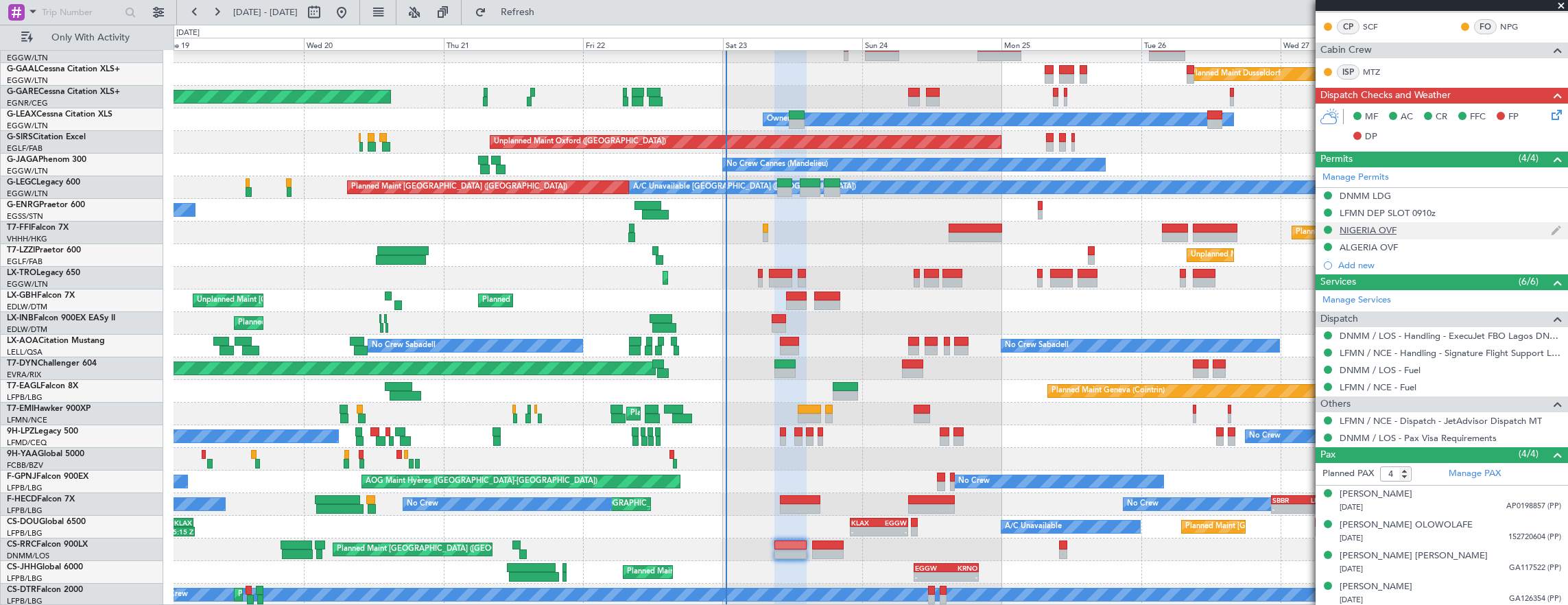
click at [1436, 230] on div "NIGERIA OVF" at bounding box center [1441, 230] width 252 height 17
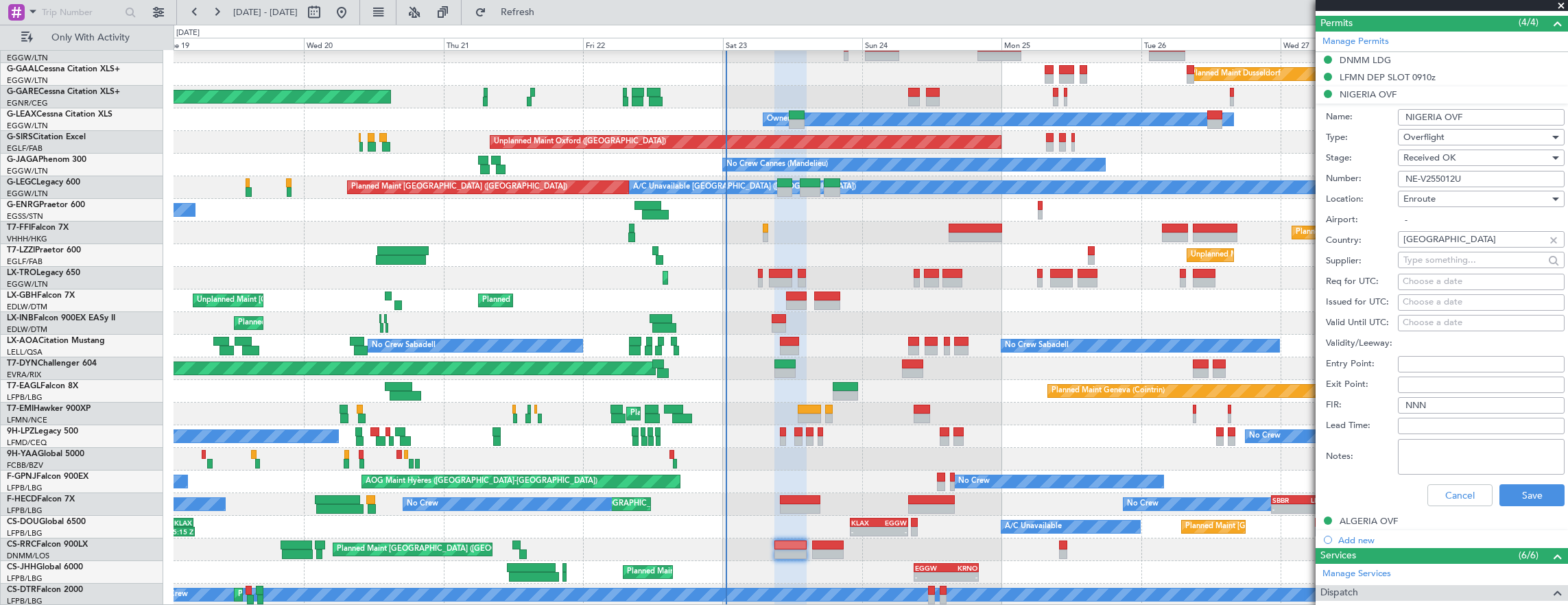
click at [1494, 180] on input "NE-V255012U" at bounding box center [1482, 179] width 167 height 17
click at [1468, 501] on button "Cancel" at bounding box center [1460, 495] width 65 height 22
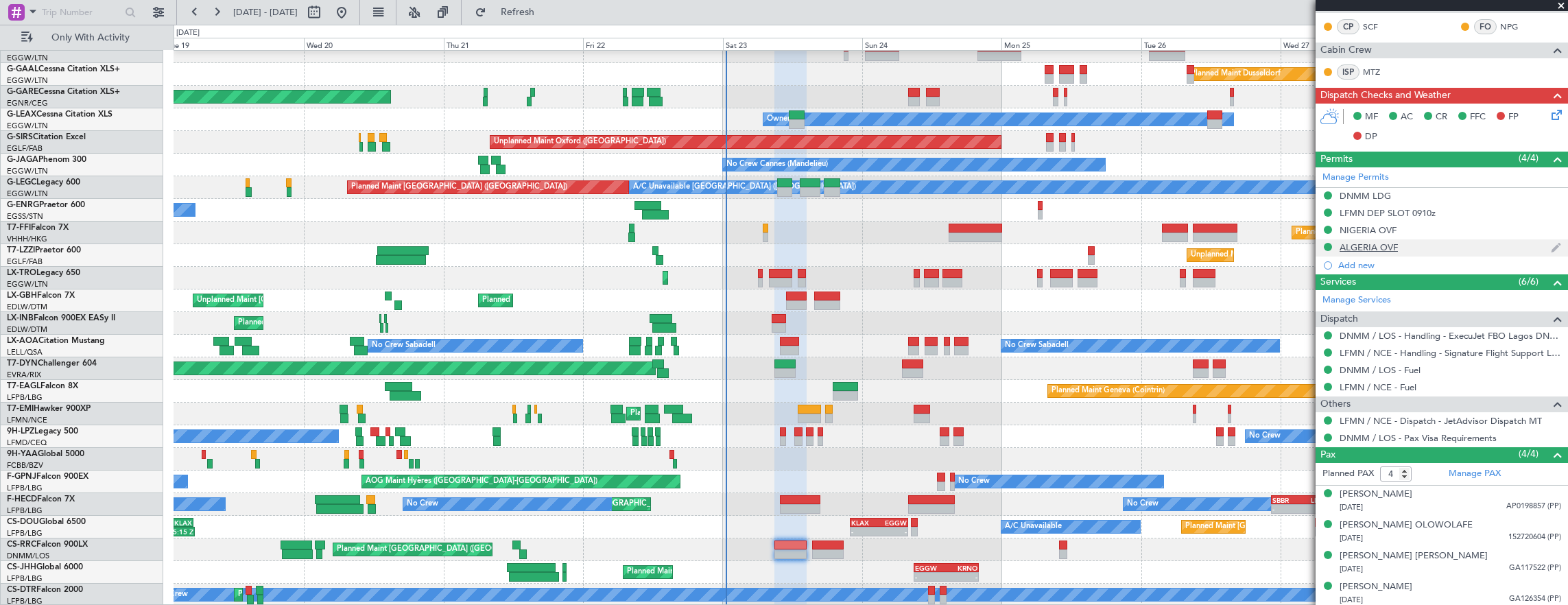
click at [1435, 248] on div "ALGERIA OVF" at bounding box center [1441, 248] width 252 height 17
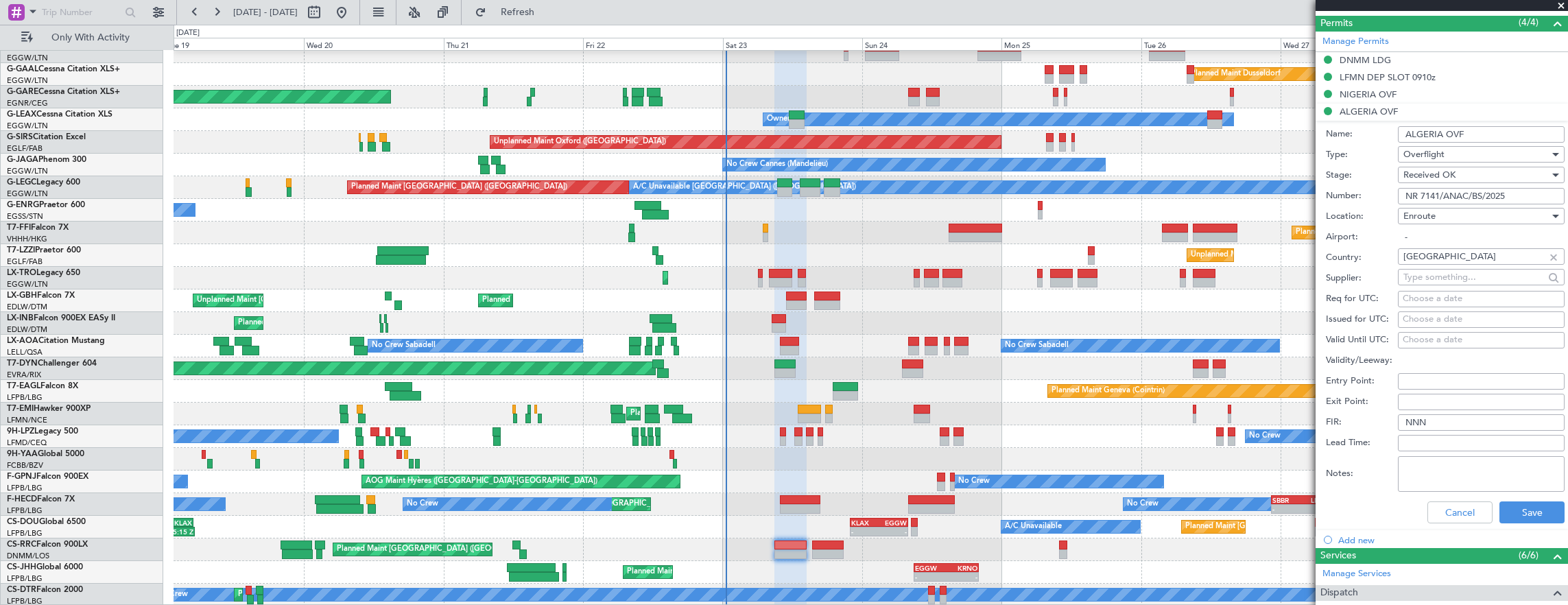
click at [1509, 197] on input "NR 7141/ANAC/BS/2025" at bounding box center [1482, 195] width 167 height 17
click at [1444, 93] on div "NIGERIA OVF" at bounding box center [1441, 94] width 252 height 17
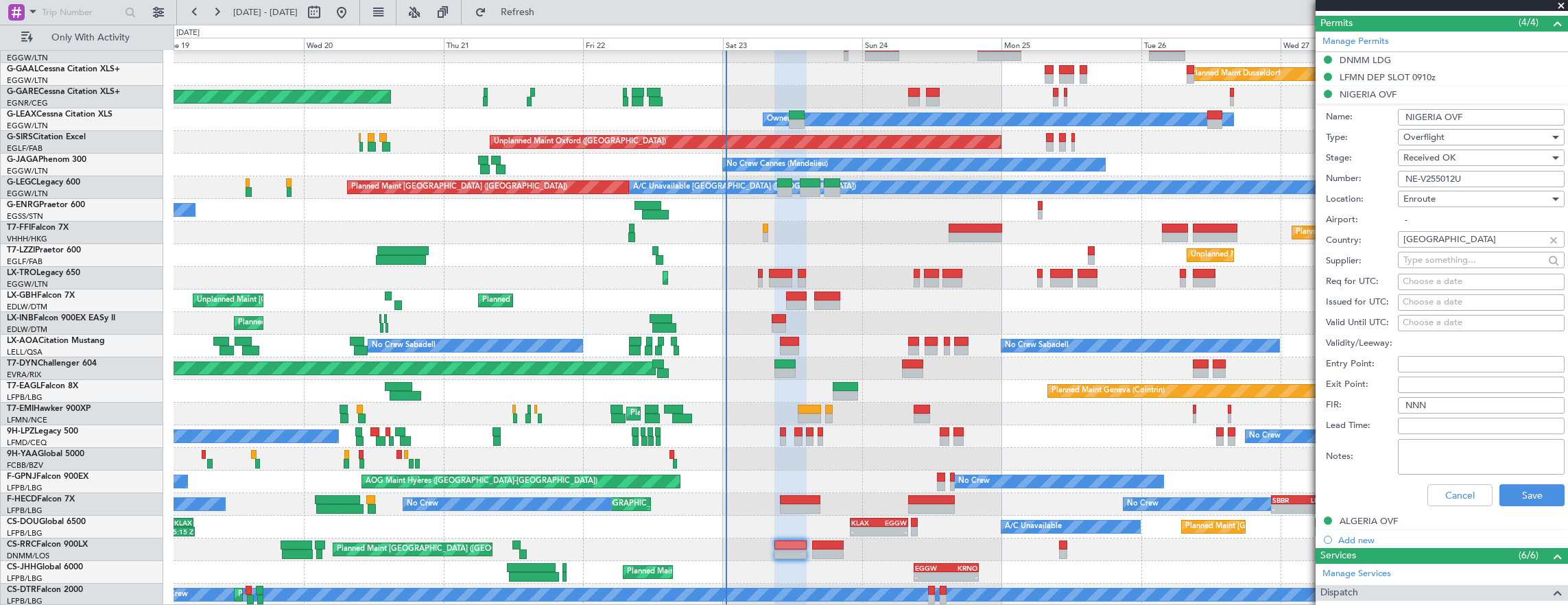
click at [1497, 174] on input "NE-V255012U" at bounding box center [1482, 179] width 167 height 17
click at [1470, 484] on button "Cancel" at bounding box center [1460, 495] width 65 height 22
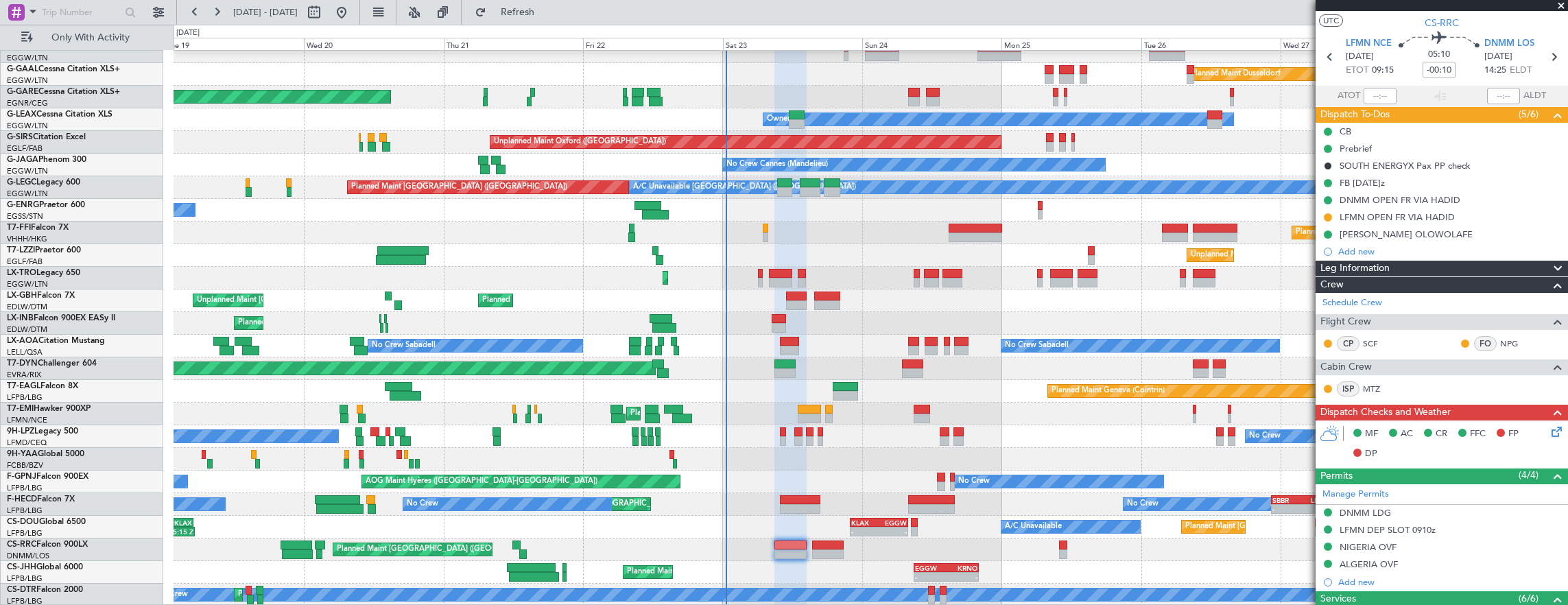
scroll to position [0, 0]
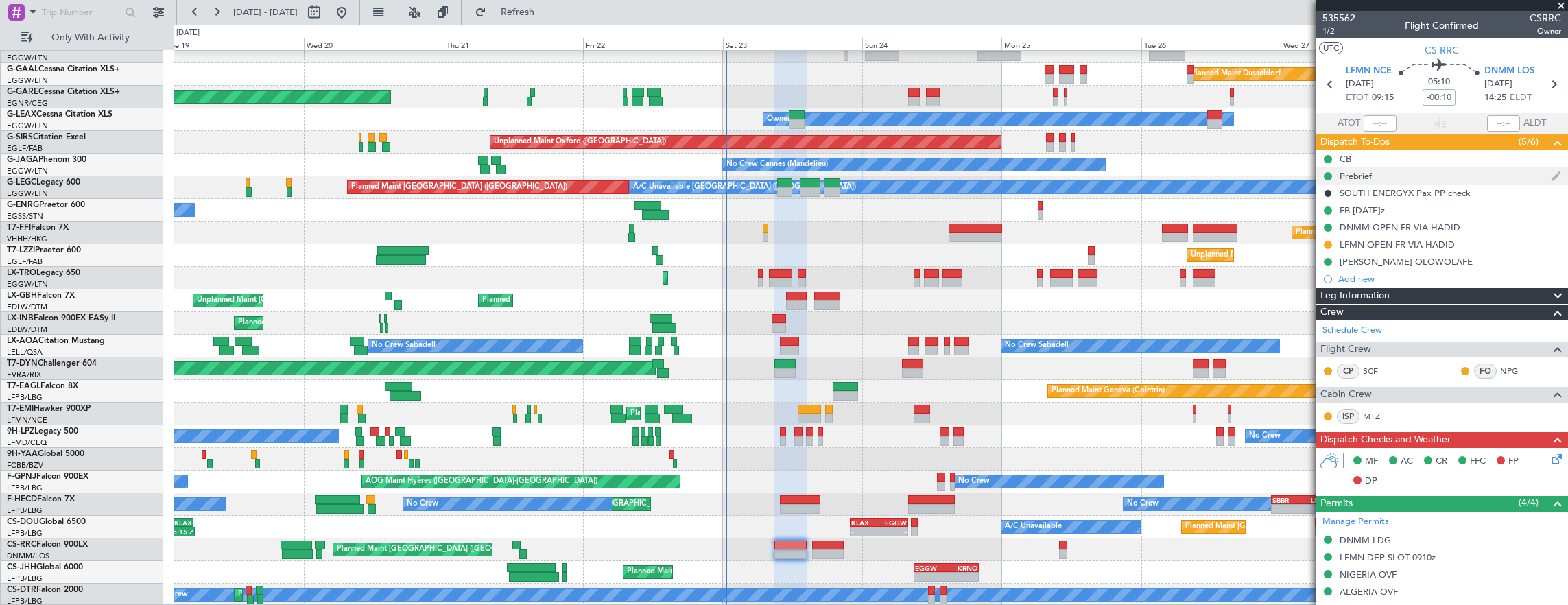
click at [1423, 179] on div "Prebrief" at bounding box center [1441, 175] width 252 height 17
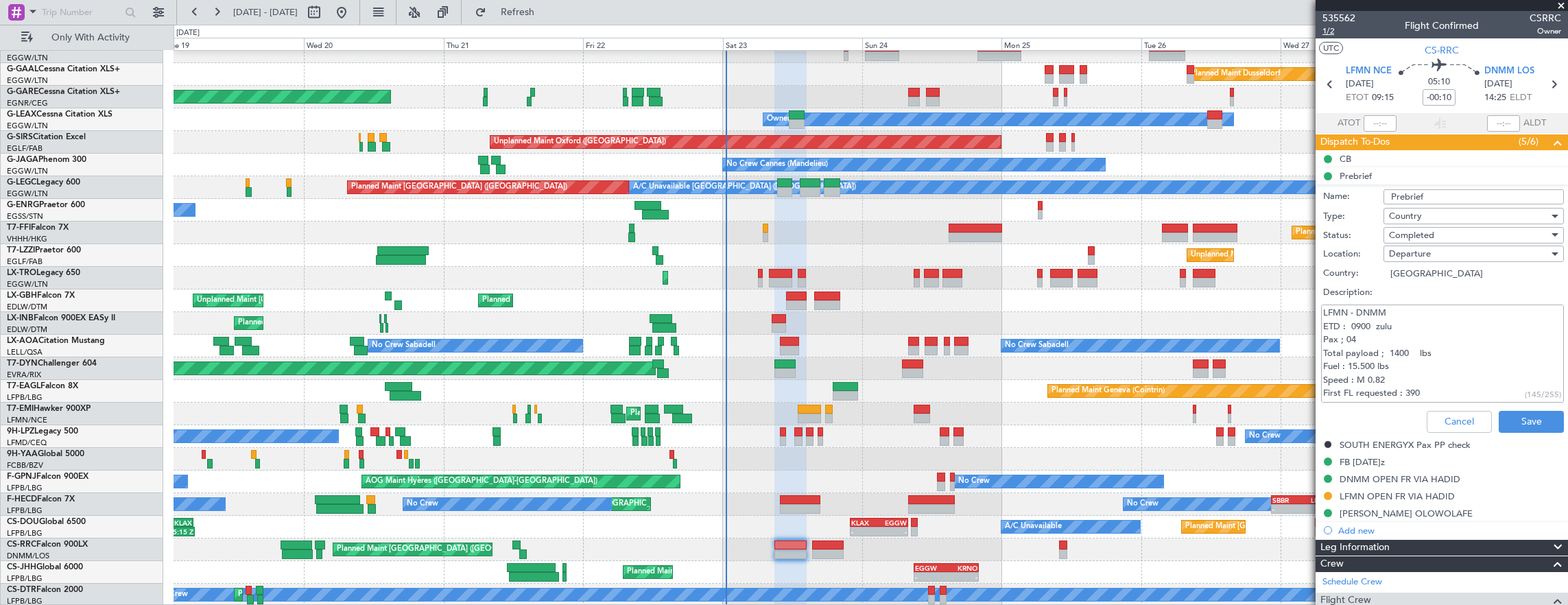
click at [1333, 32] on span "1/2" at bounding box center [1339, 31] width 33 height 12
click at [1442, 415] on button "Cancel" at bounding box center [1459, 422] width 65 height 22
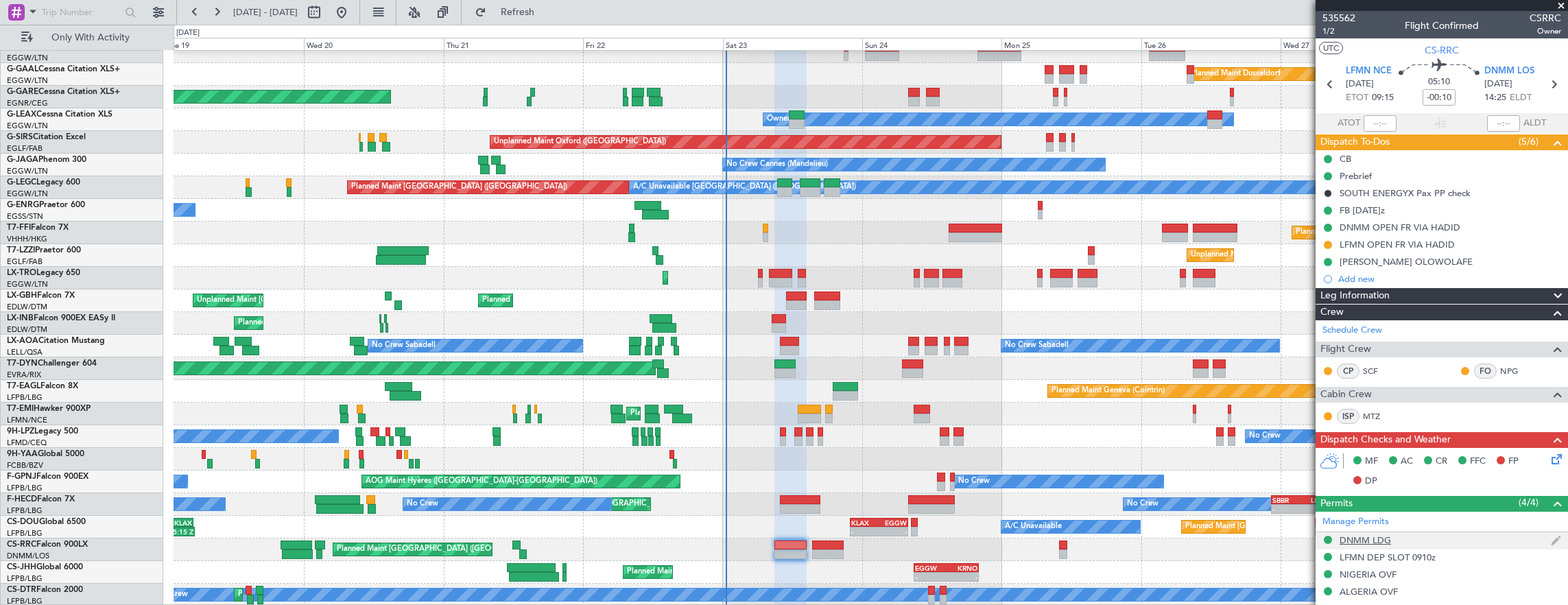
click at [1416, 532] on div "DNMM LDG" at bounding box center [1441, 540] width 252 height 17
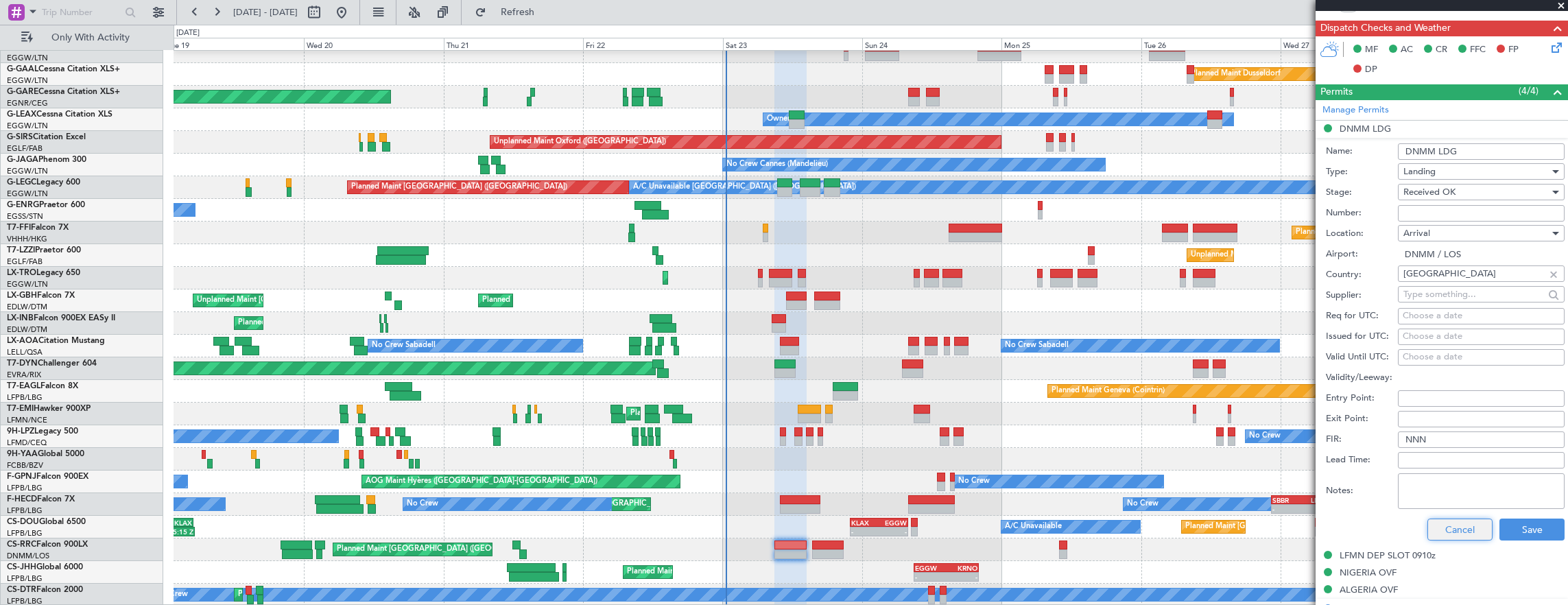
click at [1449, 528] on button "Cancel" at bounding box center [1460, 529] width 65 height 22
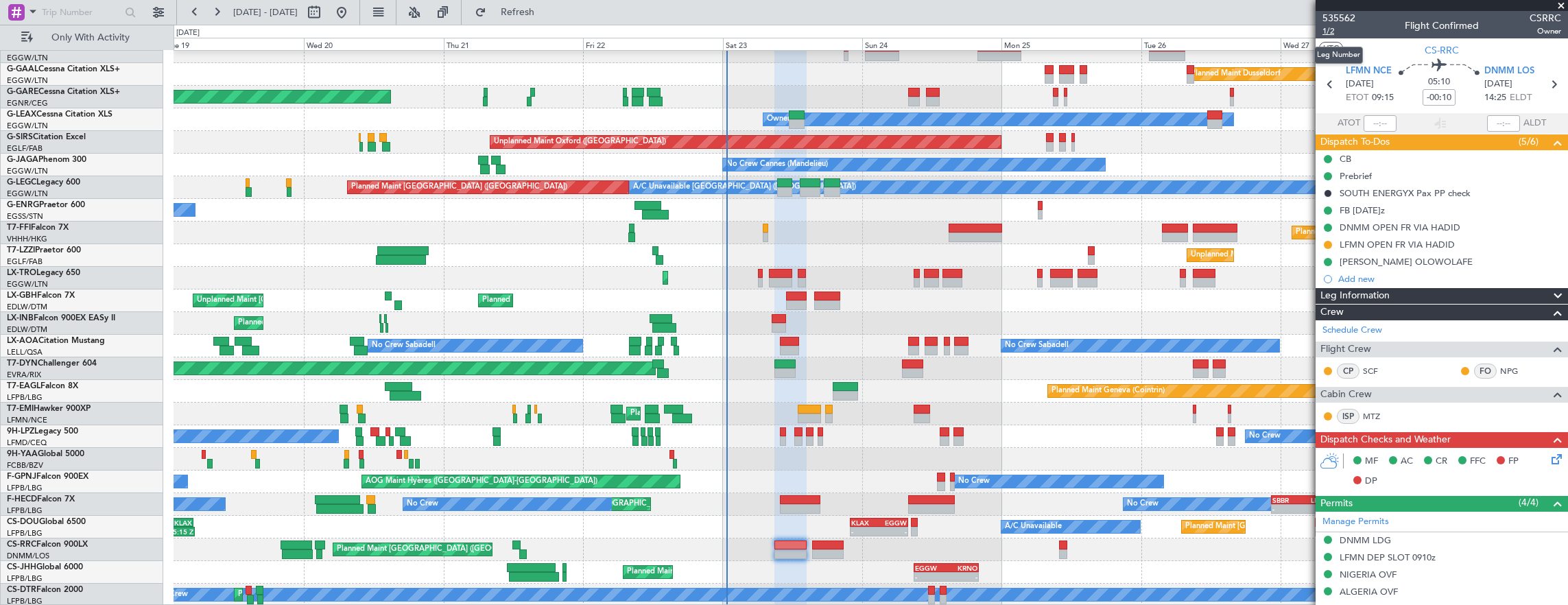
click at [1335, 28] on span "1/2" at bounding box center [1339, 31] width 33 height 12
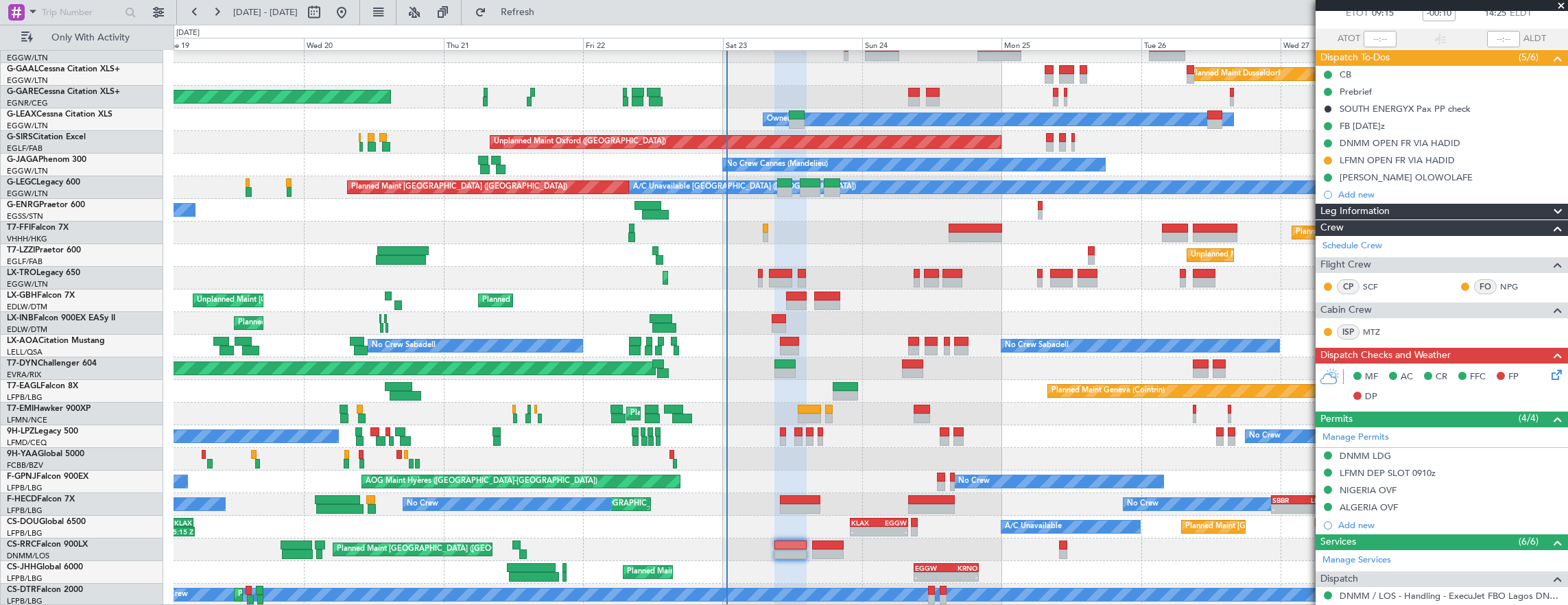
scroll to position [1, 0]
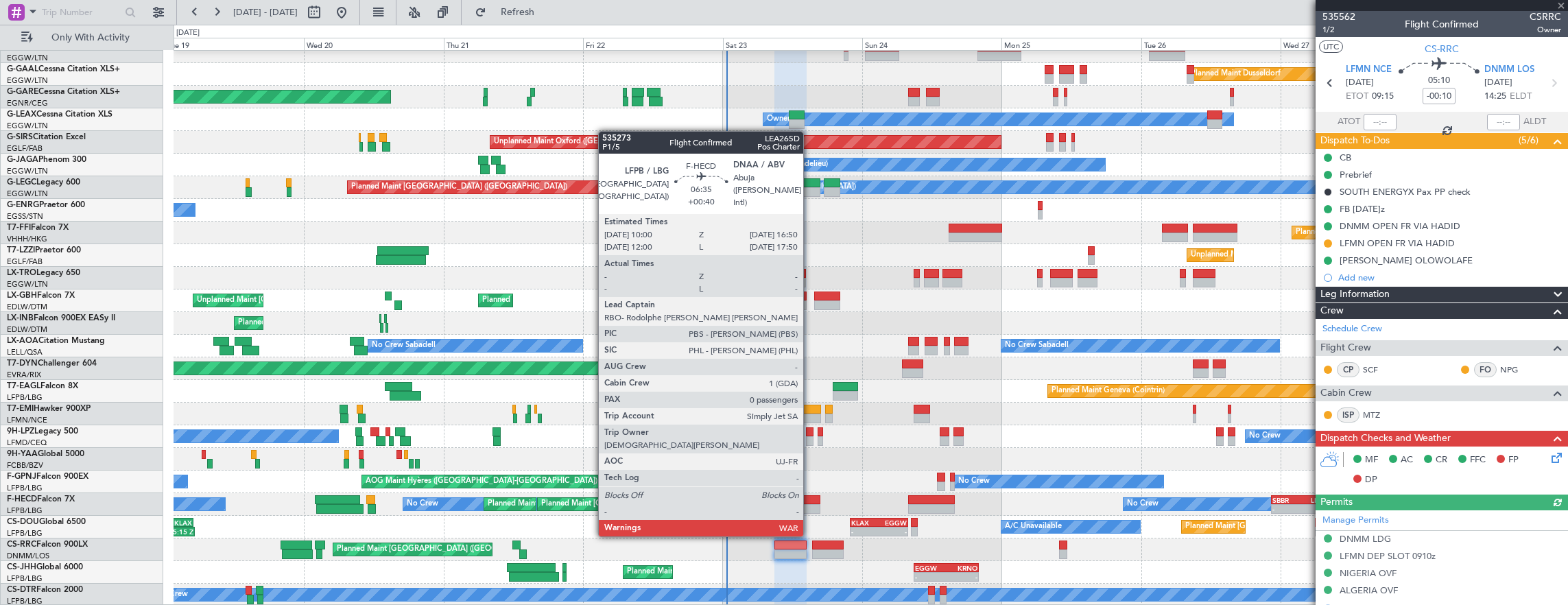
click at [810, 509] on div at bounding box center [799, 510] width 40 height 10
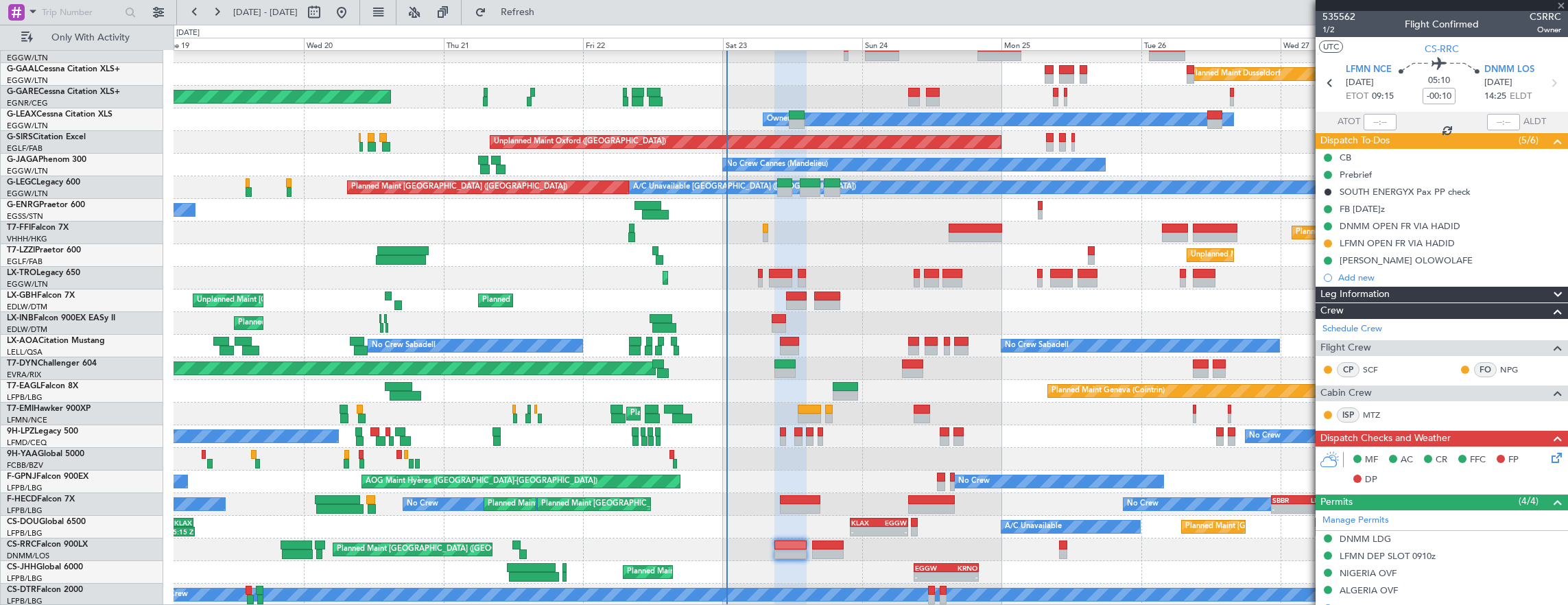
type input "+00:40"
type input "0"
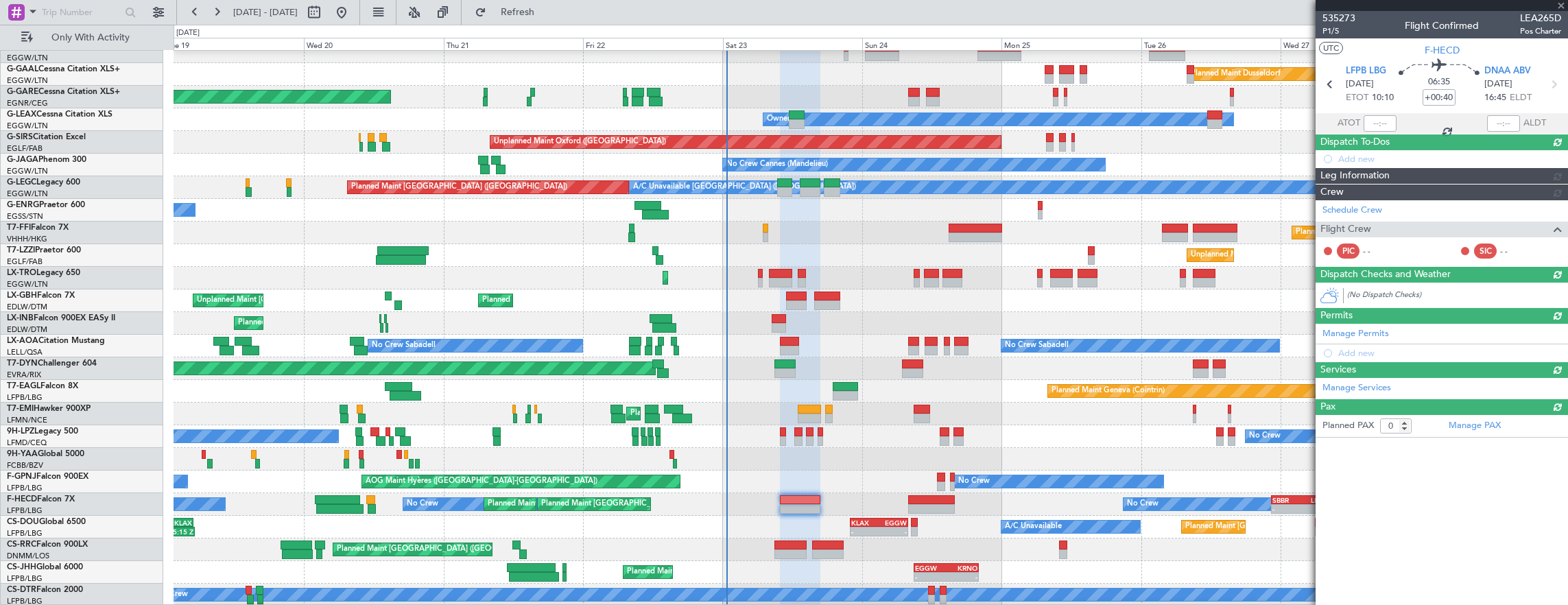
scroll to position [0, 0]
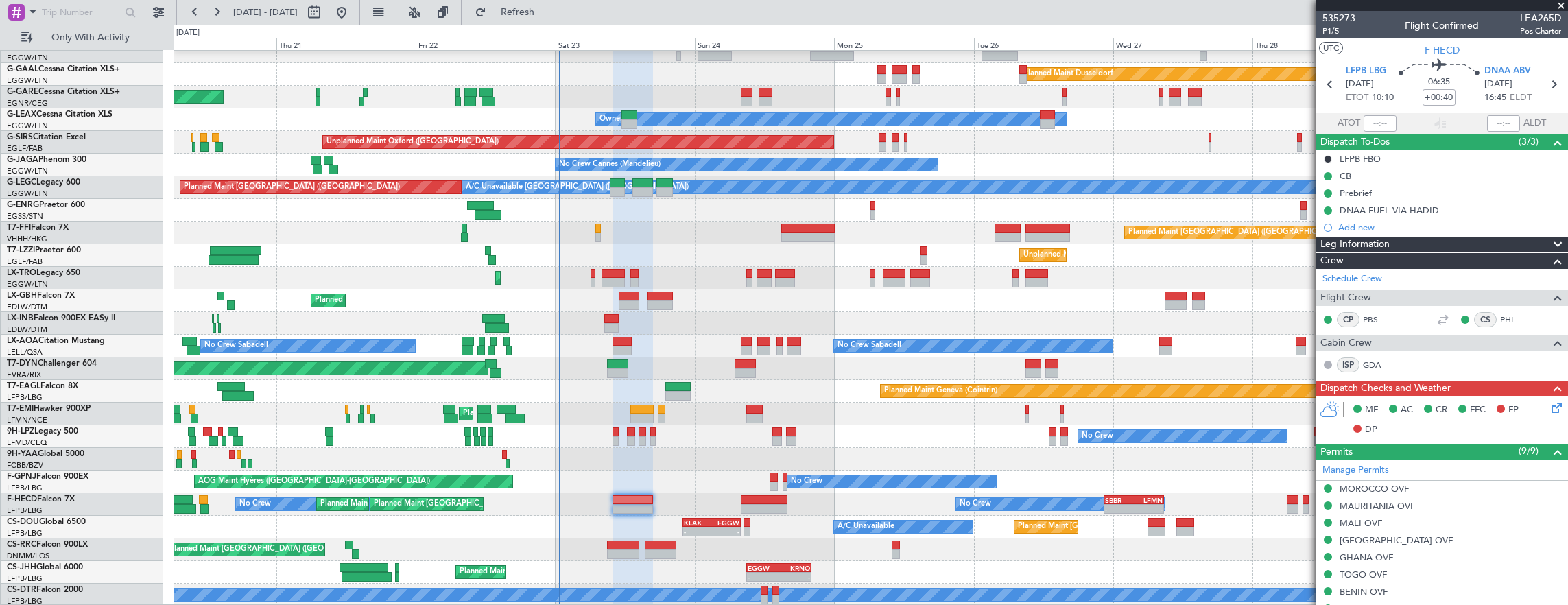
click at [650, 286] on div "Planned Maint Dusseldorf Unplanned Maint Chester Owner Owner Unplanned Maint Ox…" at bounding box center [871, 311] width 1394 height 588
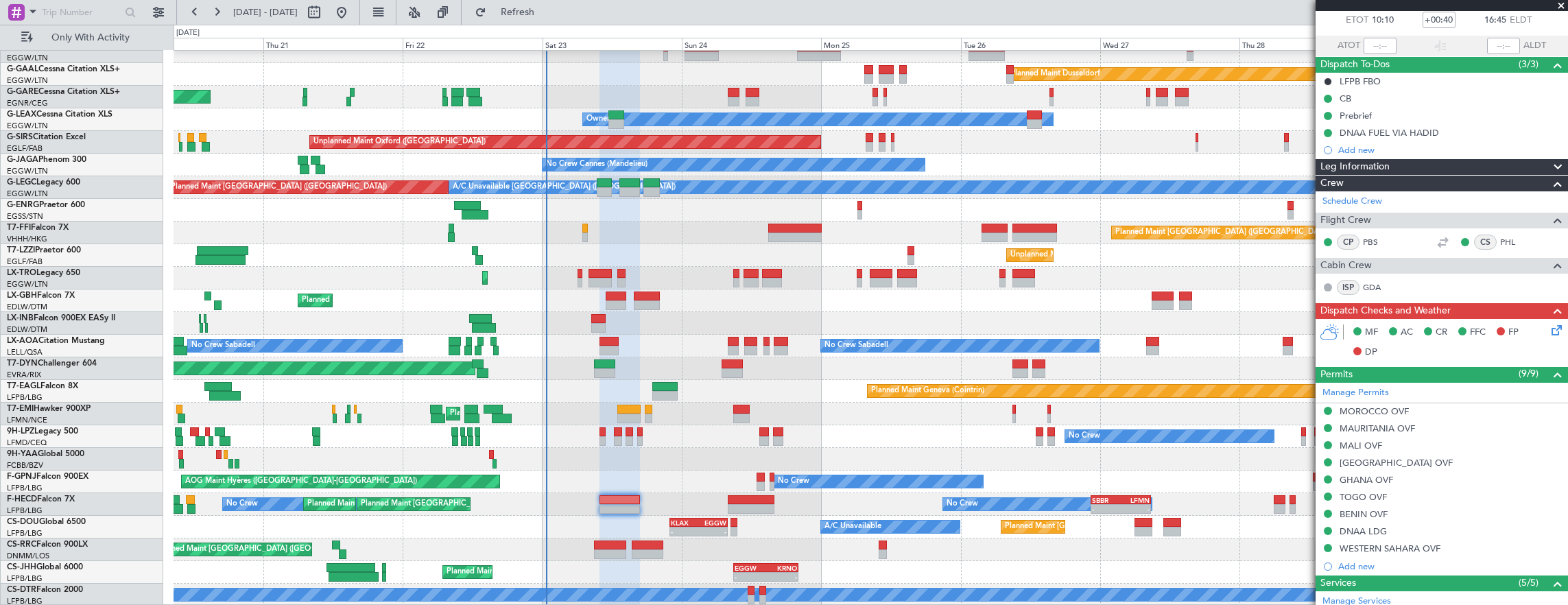
scroll to position [48, 0]
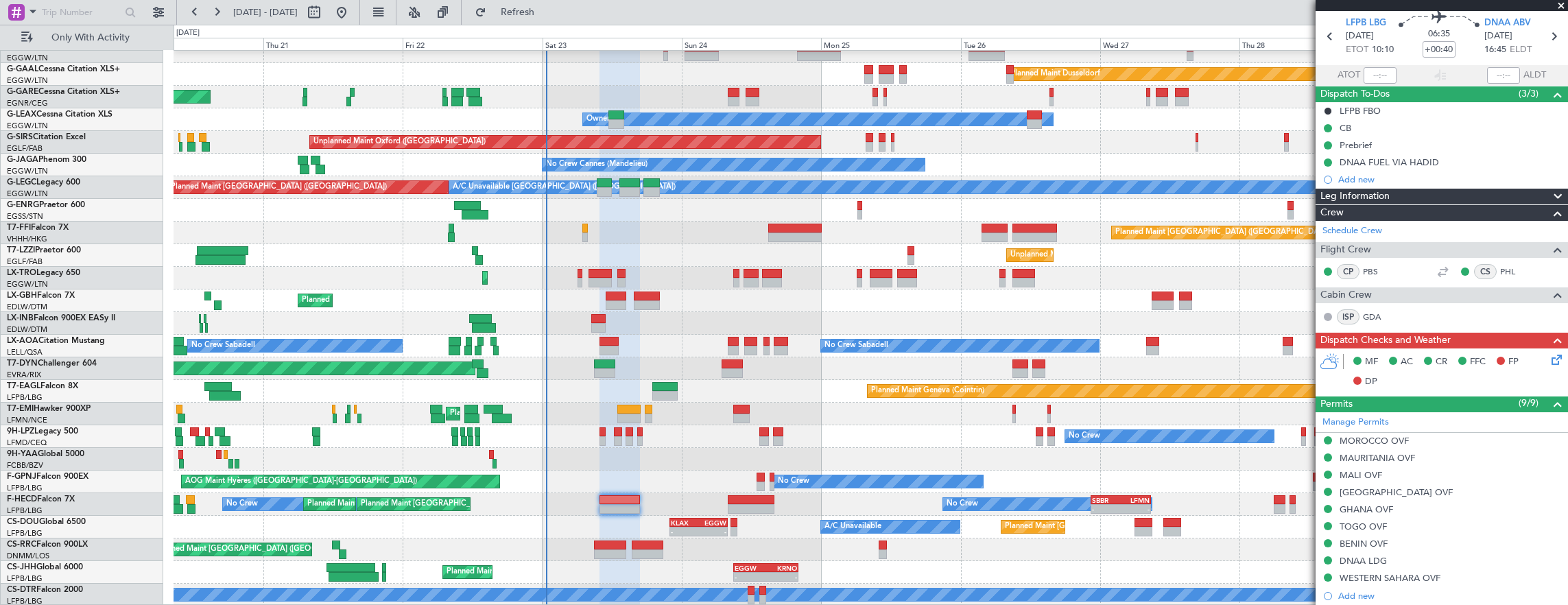
click at [1550, 354] on icon at bounding box center [1554, 357] width 11 height 11
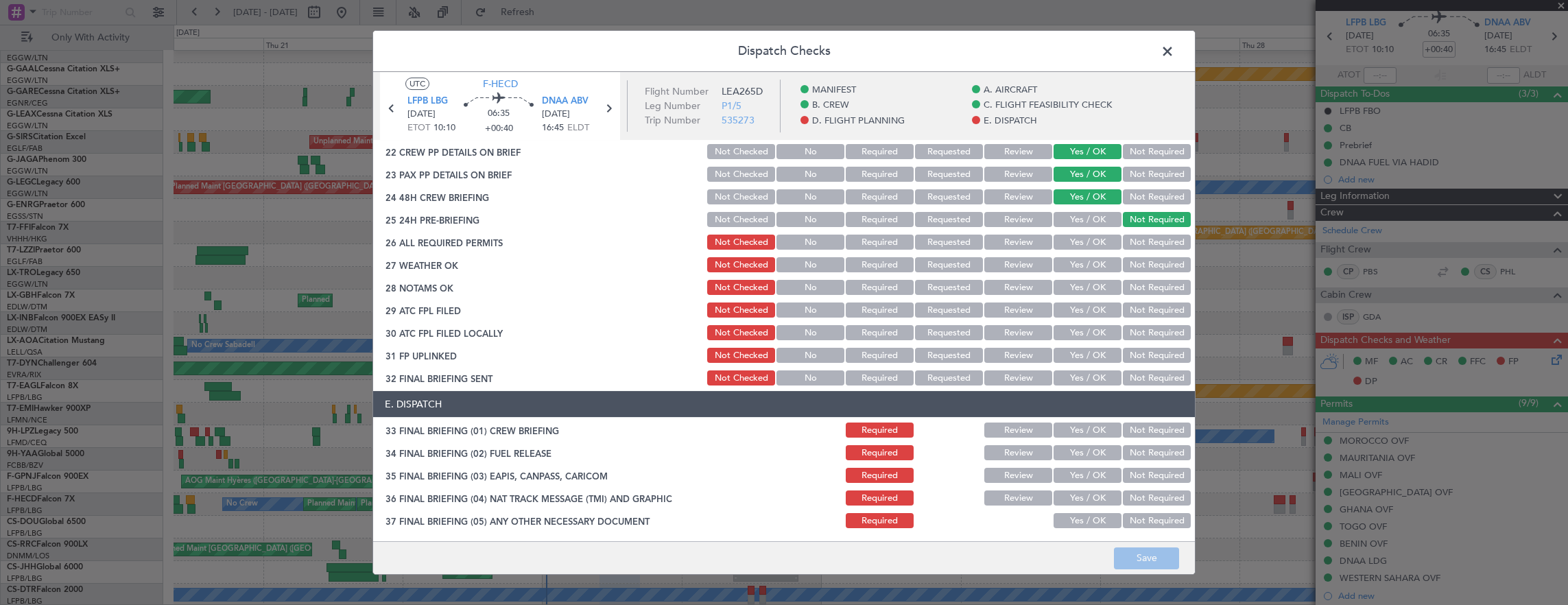
scroll to position [755, 0]
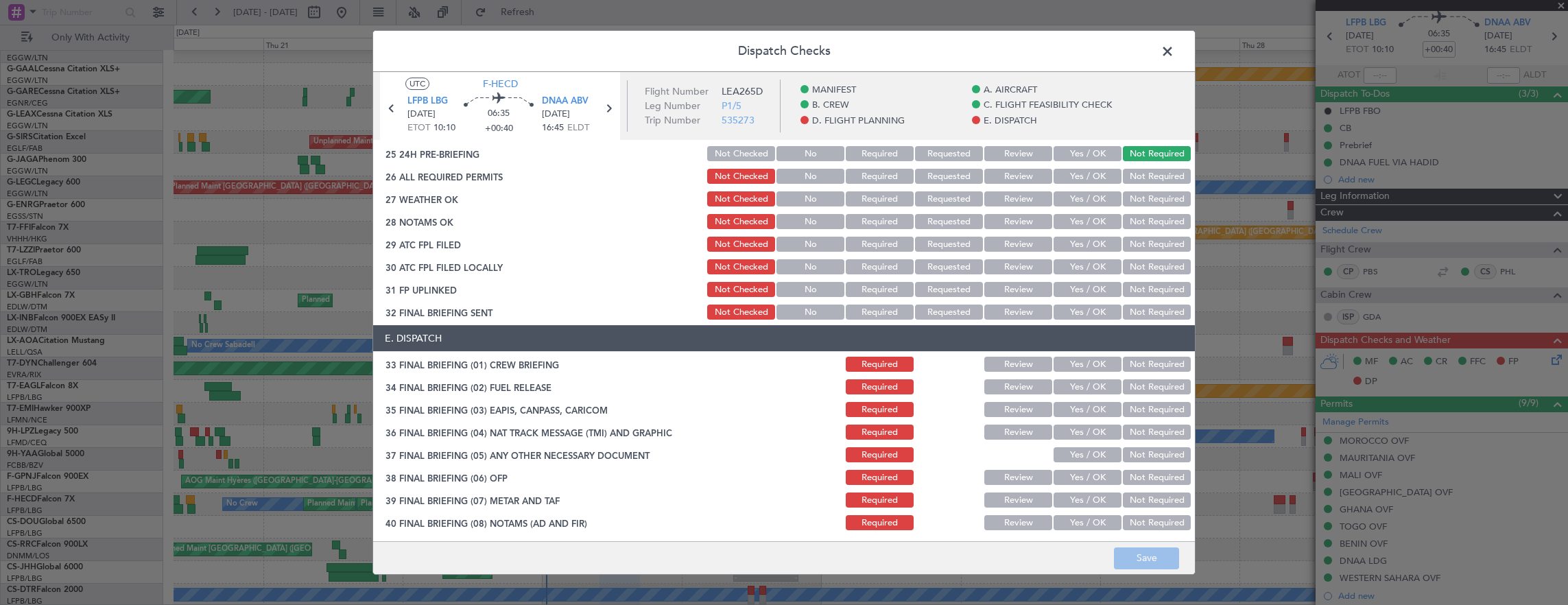
click at [1086, 184] on div "Yes / OK" at bounding box center [1086, 177] width 70 height 20
click at [1092, 176] on button "Yes / OK" at bounding box center [1087, 176] width 68 height 15
click at [1078, 198] on button "Yes / OK" at bounding box center [1087, 198] width 68 height 15
click at [1078, 217] on button "Yes / OK" at bounding box center [1087, 221] width 68 height 15
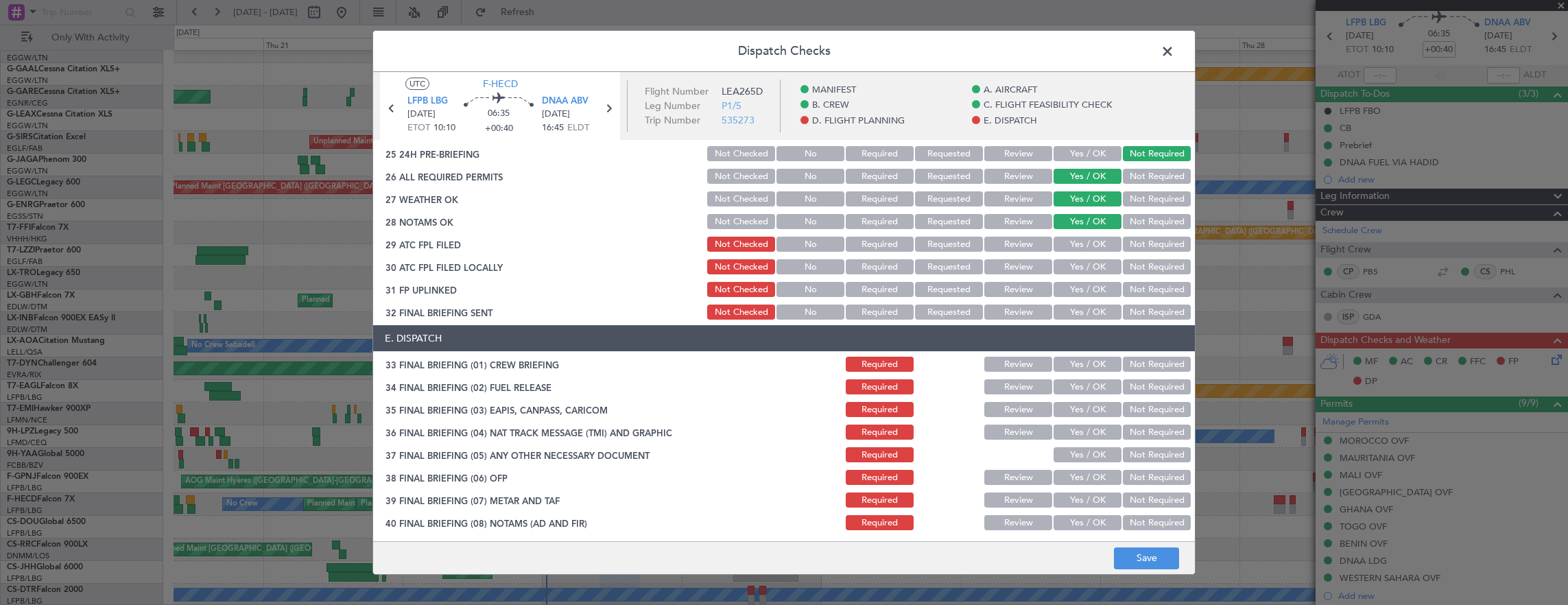
click at [1084, 240] on button "Yes / OK" at bounding box center [1087, 244] width 68 height 15
click at [1143, 271] on button "Not Required" at bounding box center [1157, 266] width 68 height 15
drag, startPoint x: 1085, startPoint y: 281, endPoint x: 1090, endPoint y: 291, distance: 11.2
click at [1085, 283] on div "Yes / OK" at bounding box center [1086, 290] width 70 height 20
click at [1091, 290] on button "Yes / OK" at bounding box center [1087, 289] width 68 height 15
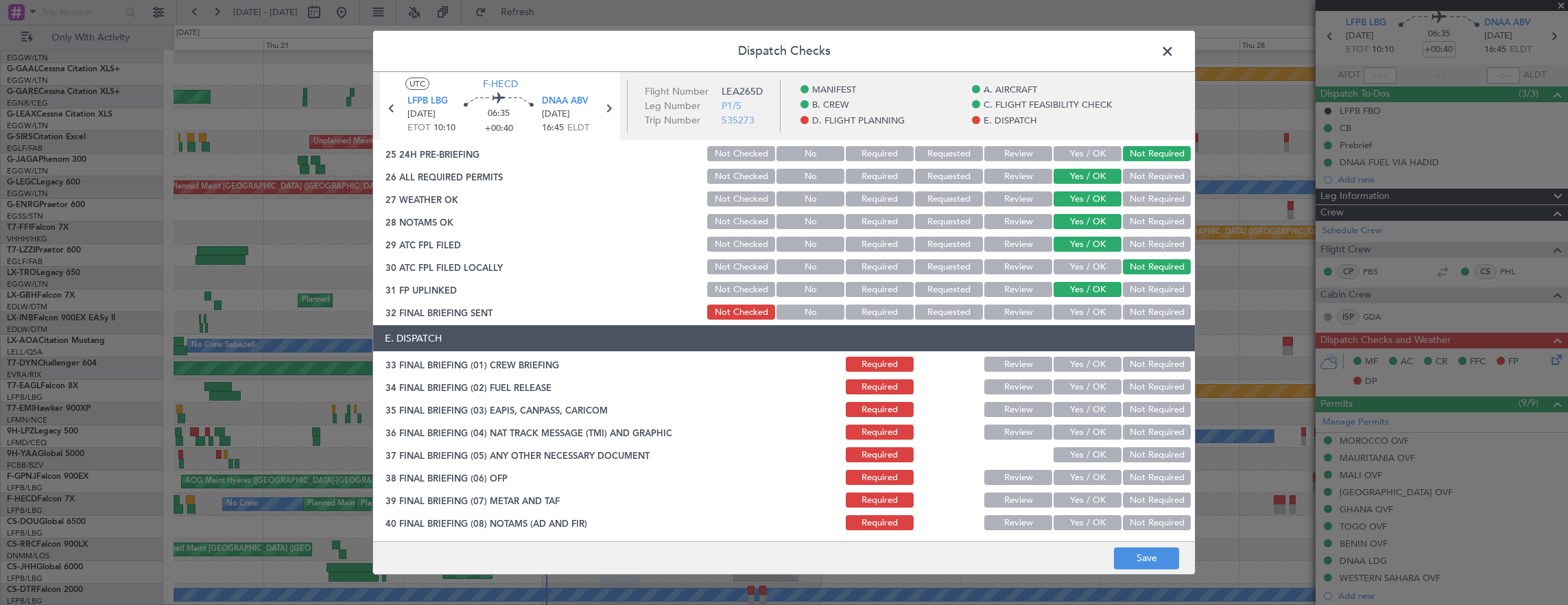
click at [1141, 310] on button "Not Required" at bounding box center [1157, 311] width 68 height 15
click at [1084, 358] on button "Yes / OK" at bounding box center [1087, 363] width 68 height 15
click at [1078, 381] on button "Yes / OK" at bounding box center [1087, 386] width 68 height 15
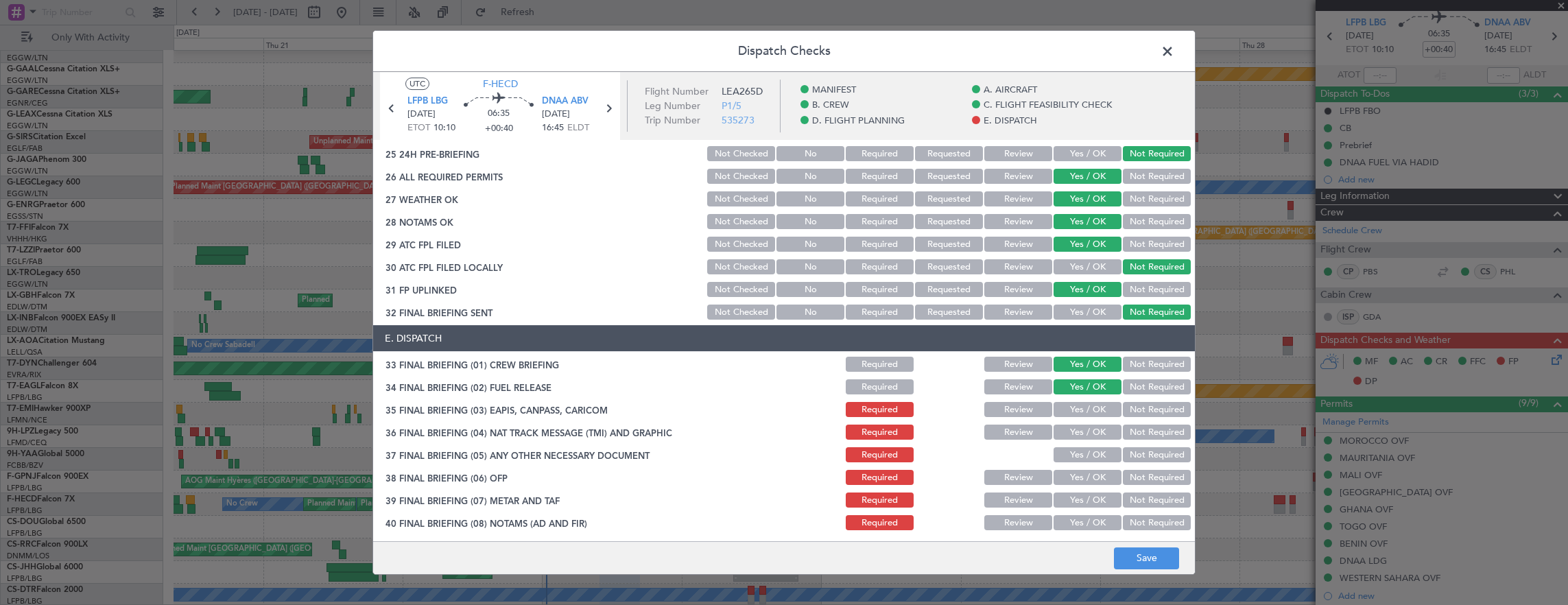
click at [1160, 420] on section "E. DISPATCH 33 FINAL BRIEFING (01) CREW BRIEFING Required Review Yes / OK Not R…" at bounding box center [784, 473] width 822 height 298
click at [1156, 415] on button "Not Required" at bounding box center [1157, 409] width 68 height 15
click at [1151, 432] on button "Not Required" at bounding box center [1157, 431] width 68 height 15
click at [1091, 457] on button "Yes / OK" at bounding box center [1087, 455] width 68 height 15
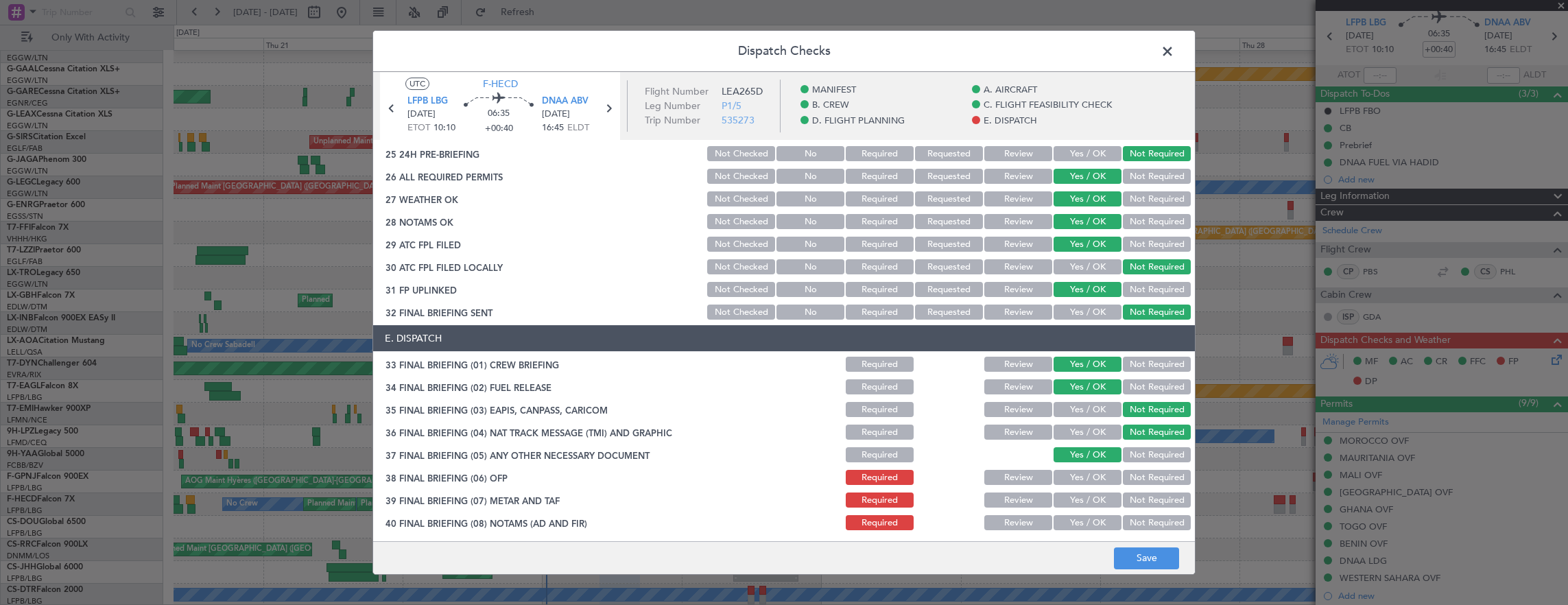
click at [1091, 484] on button "Yes / OK" at bounding box center [1087, 477] width 68 height 15
click at [1087, 504] on button "Yes / OK" at bounding box center [1087, 500] width 68 height 15
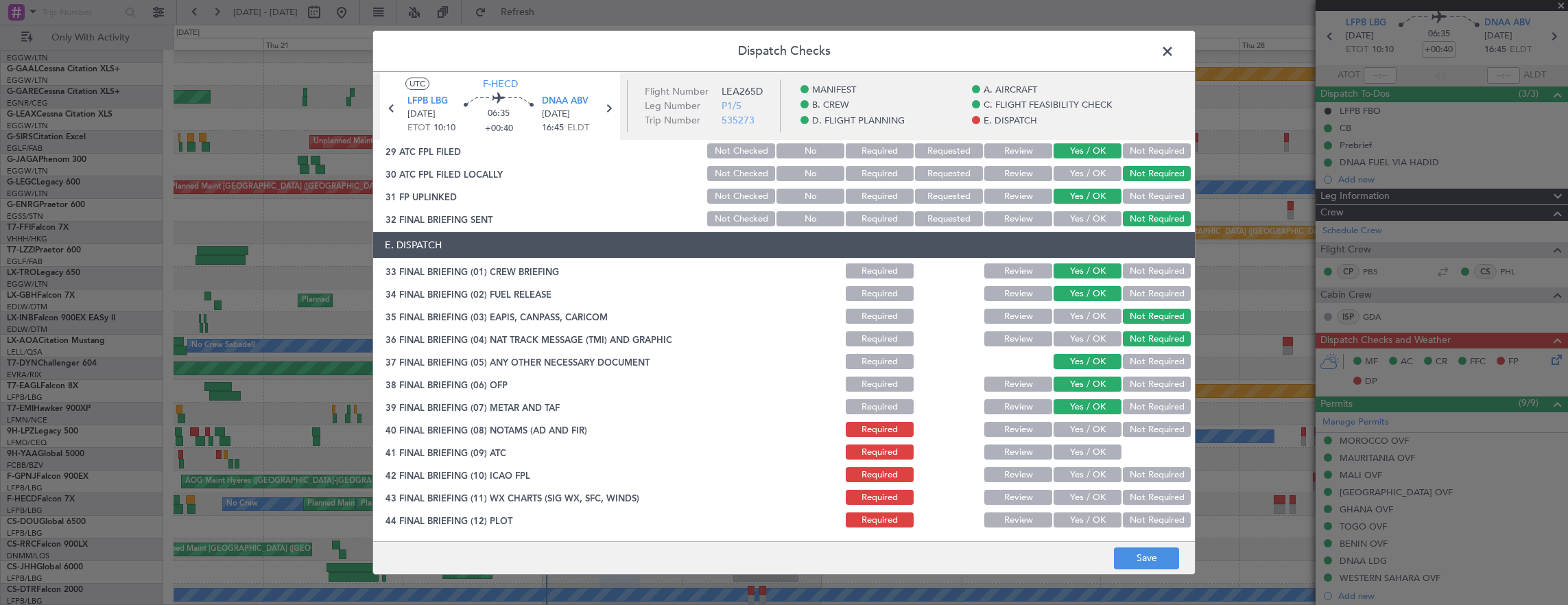
click at [1085, 428] on button "Yes / OK" at bounding box center [1087, 429] width 68 height 15
click at [1085, 448] on button "Yes / OK" at bounding box center [1087, 452] width 68 height 15
click at [1087, 458] on button "Yes / OK" at bounding box center [1087, 452] width 68 height 15
click at [1087, 474] on button "Yes / OK" at bounding box center [1087, 474] width 68 height 15
click at [1085, 490] on button "Yes / OK" at bounding box center [1087, 497] width 68 height 15
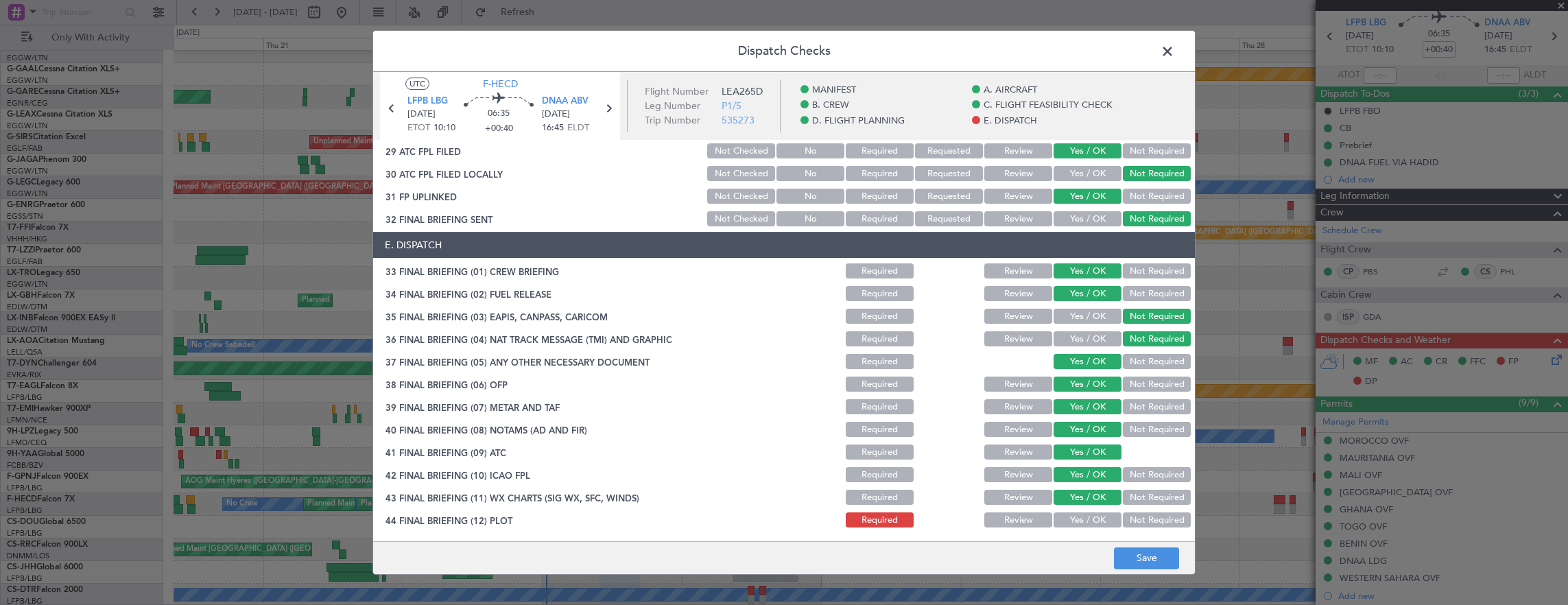
drag, startPoint x: 1083, startPoint y: 498, endPoint x: 1078, endPoint y: 518, distance: 20.6
click at [1083, 500] on button "Yes / OK" at bounding box center [1087, 497] width 68 height 15
click at [1078, 518] on button "Yes / OK" at bounding box center [1087, 520] width 68 height 15
click at [1137, 556] on button "Save" at bounding box center [1147, 559] width 65 height 22
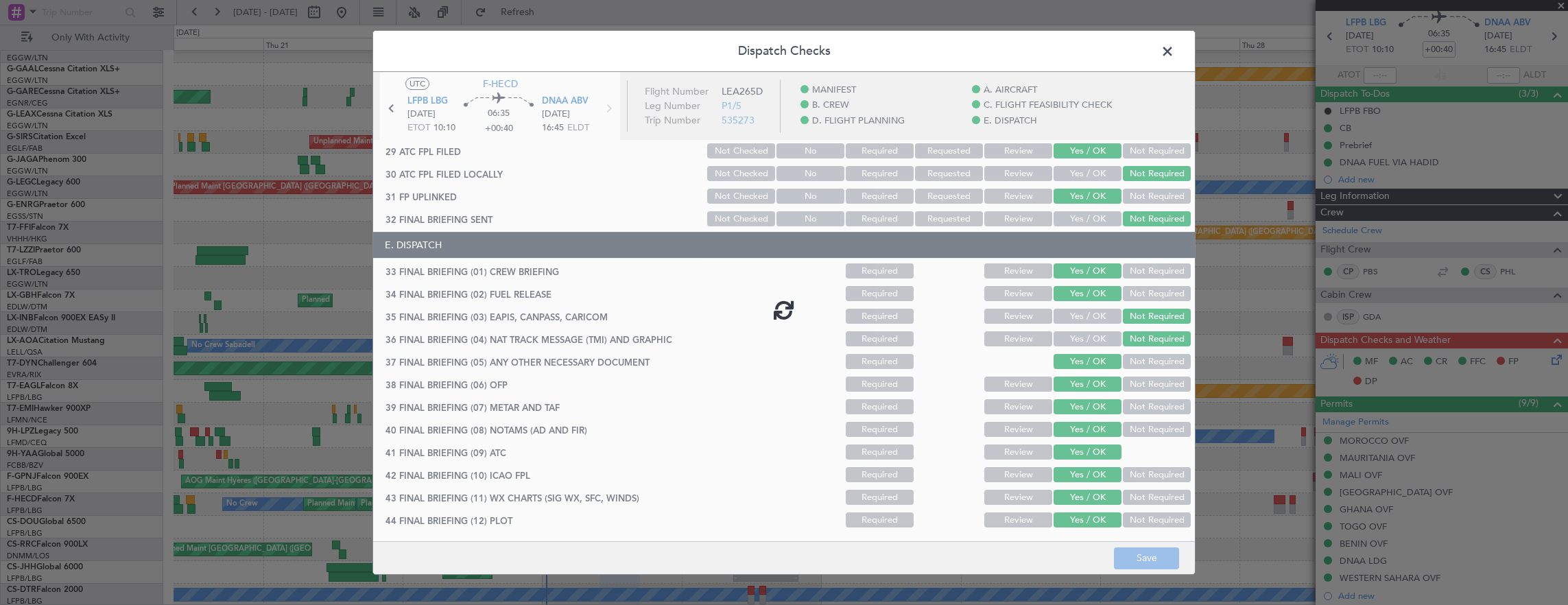
click at [1174, 58] on span at bounding box center [1174, 55] width 0 height 28
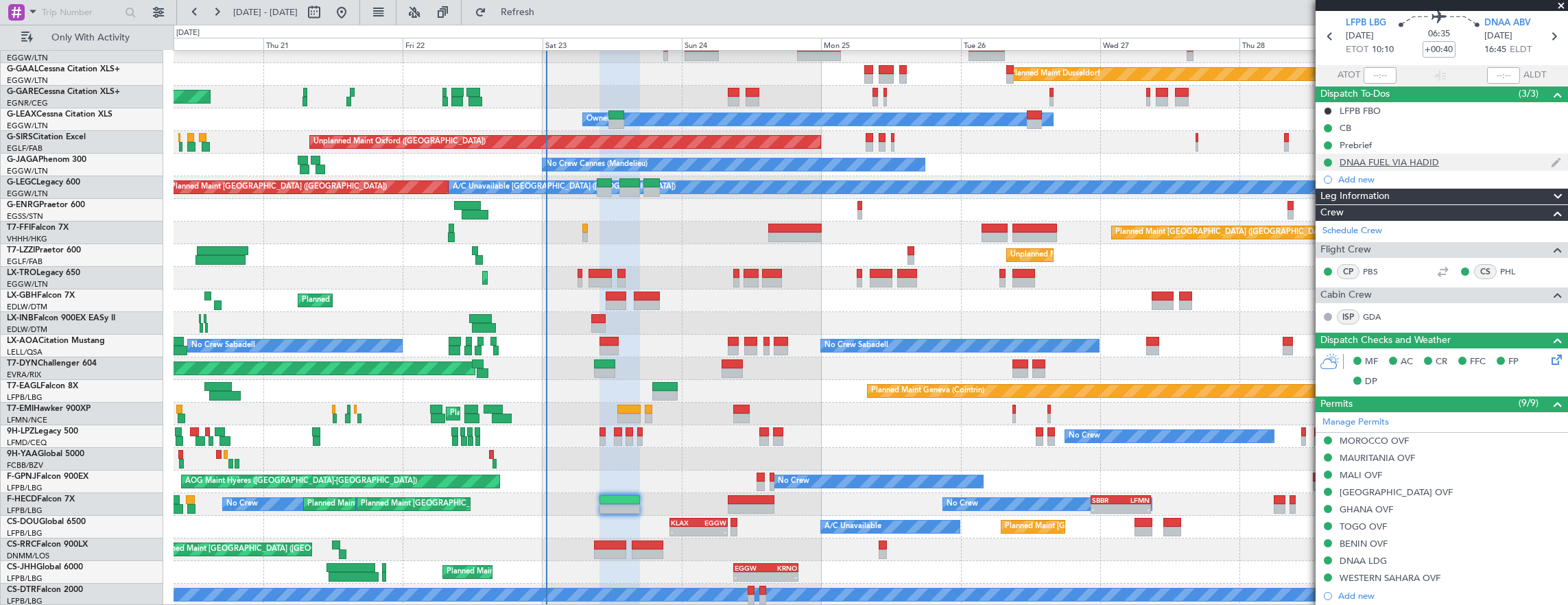
click at [1499, 158] on div "DNAA FUEL VIA HADID" at bounding box center [1441, 162] width 252 height 17
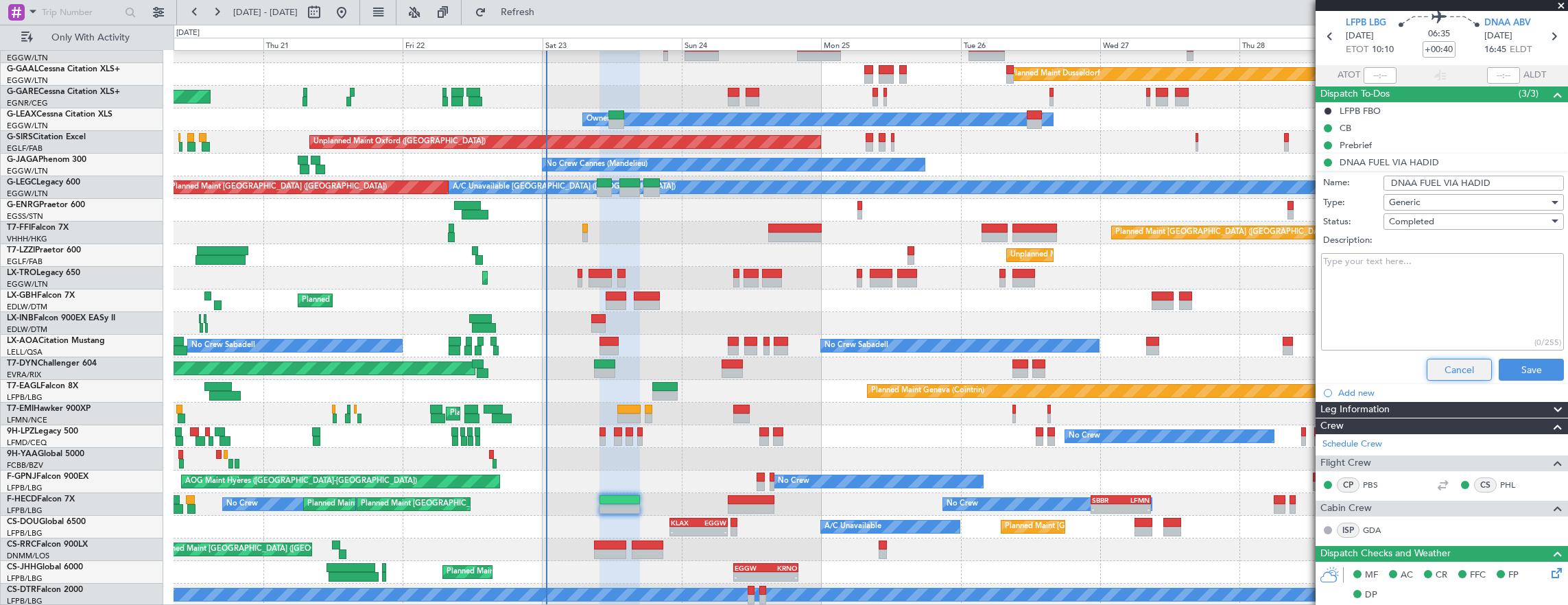
click at [1440, 361] on button "Cancel" at bounding box center [1459, 369] width 65 height 22
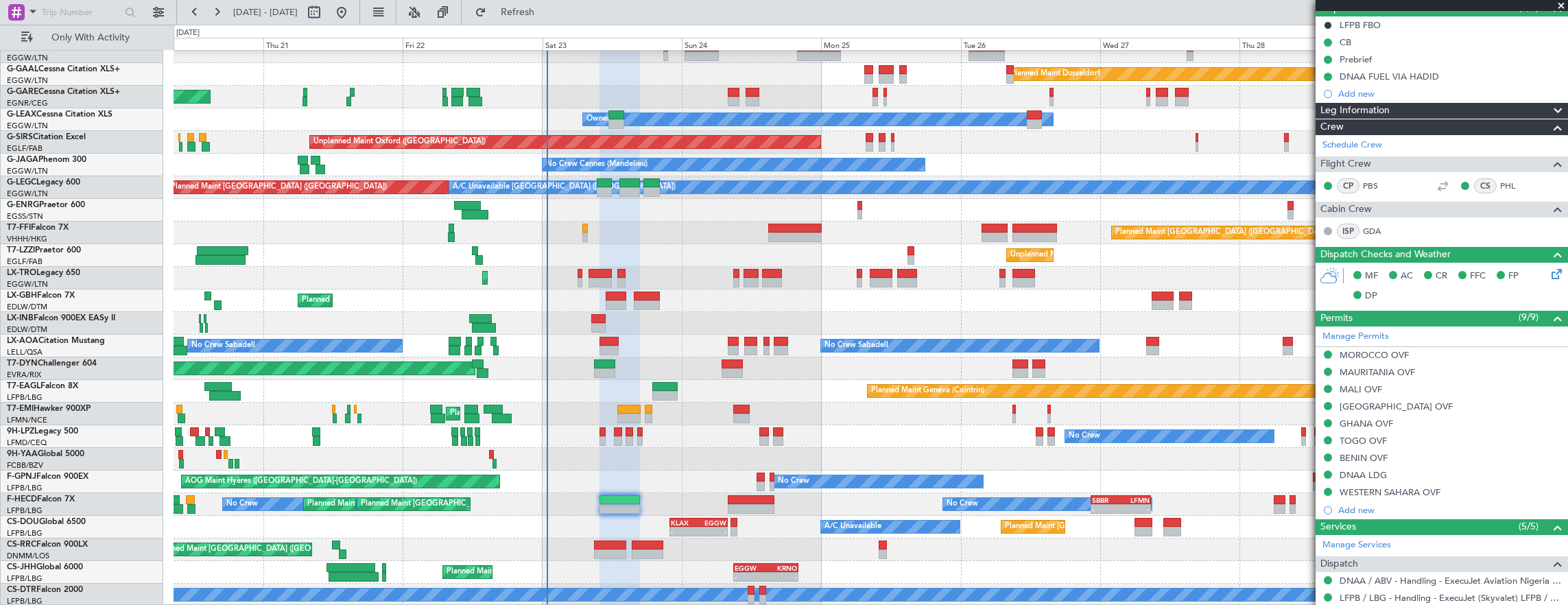
scroll to position [138, 0]
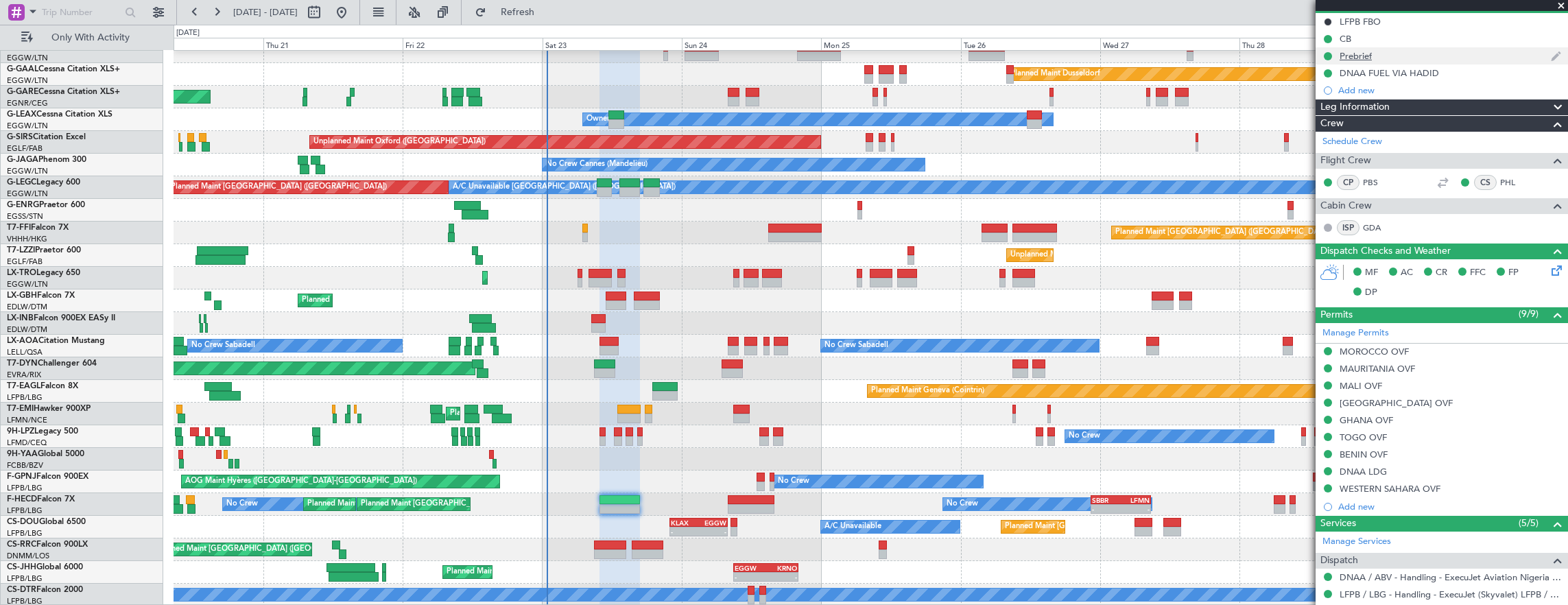
click at [1457, 58] on div "Prebrief" at bounding box center [1441, 55] width 252 height 17
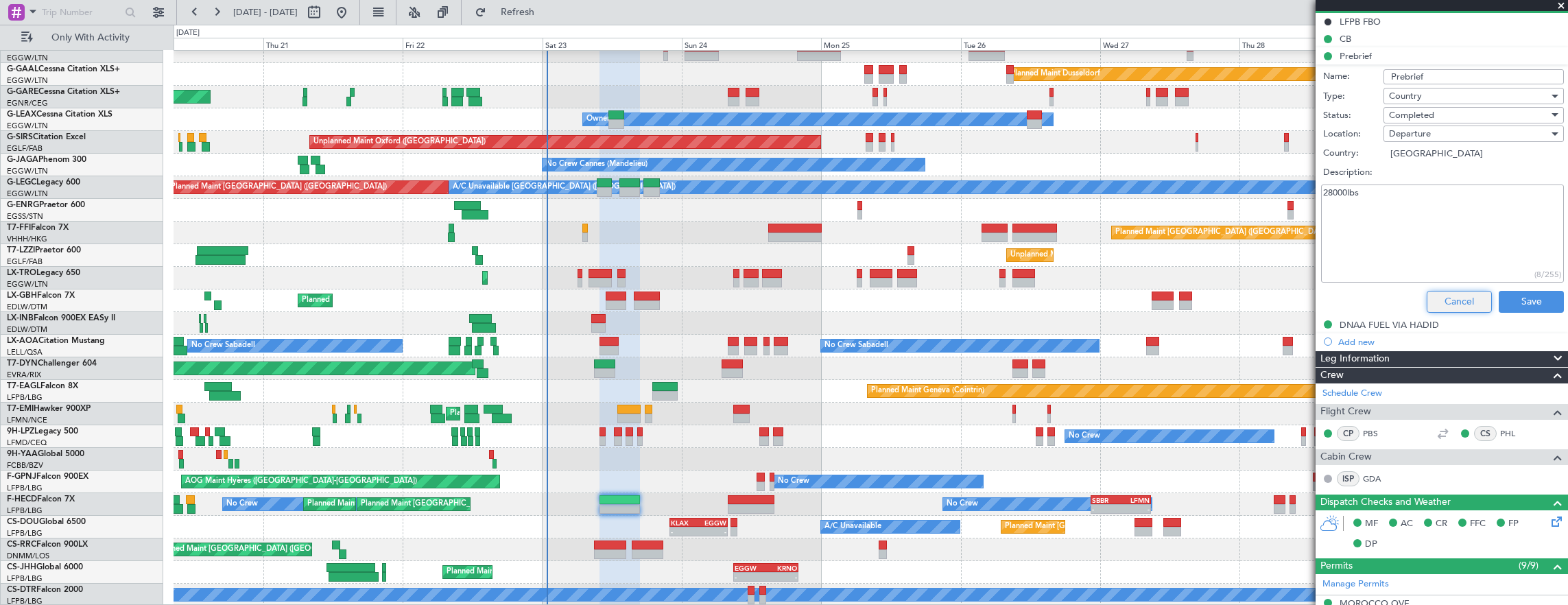
click at [1451, 295] on button "Cancel" at bounding box center [1459, 302] width 65 height 22
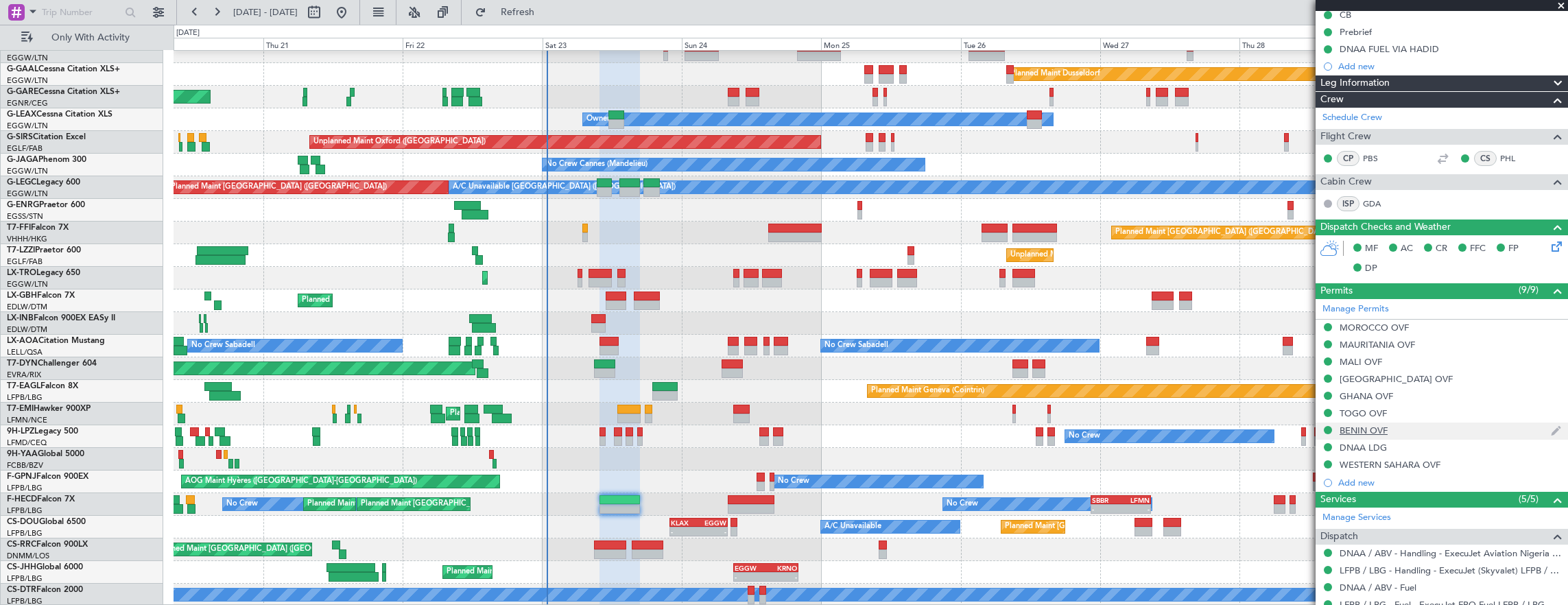
scroll to position [206, 0]
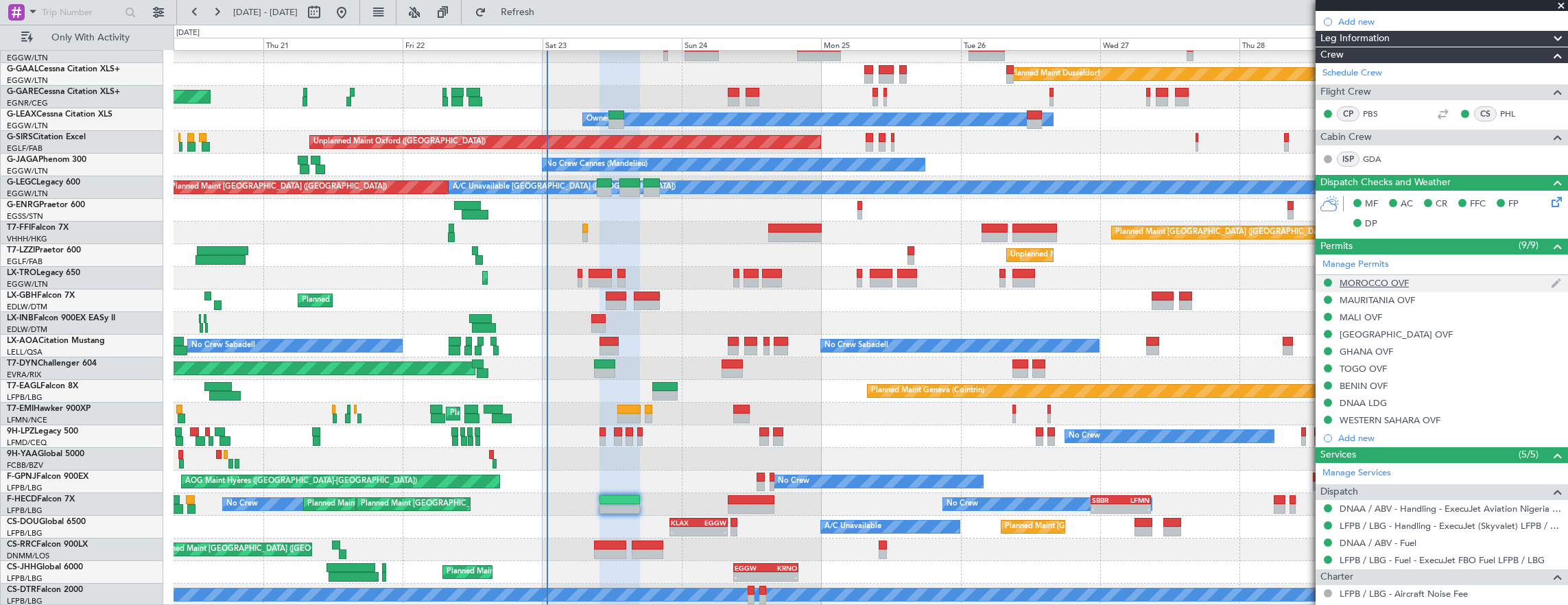
click at [1454, 275] on div "MOROCCO OVF" at bounding box center [1441, 283] width 252 height 17
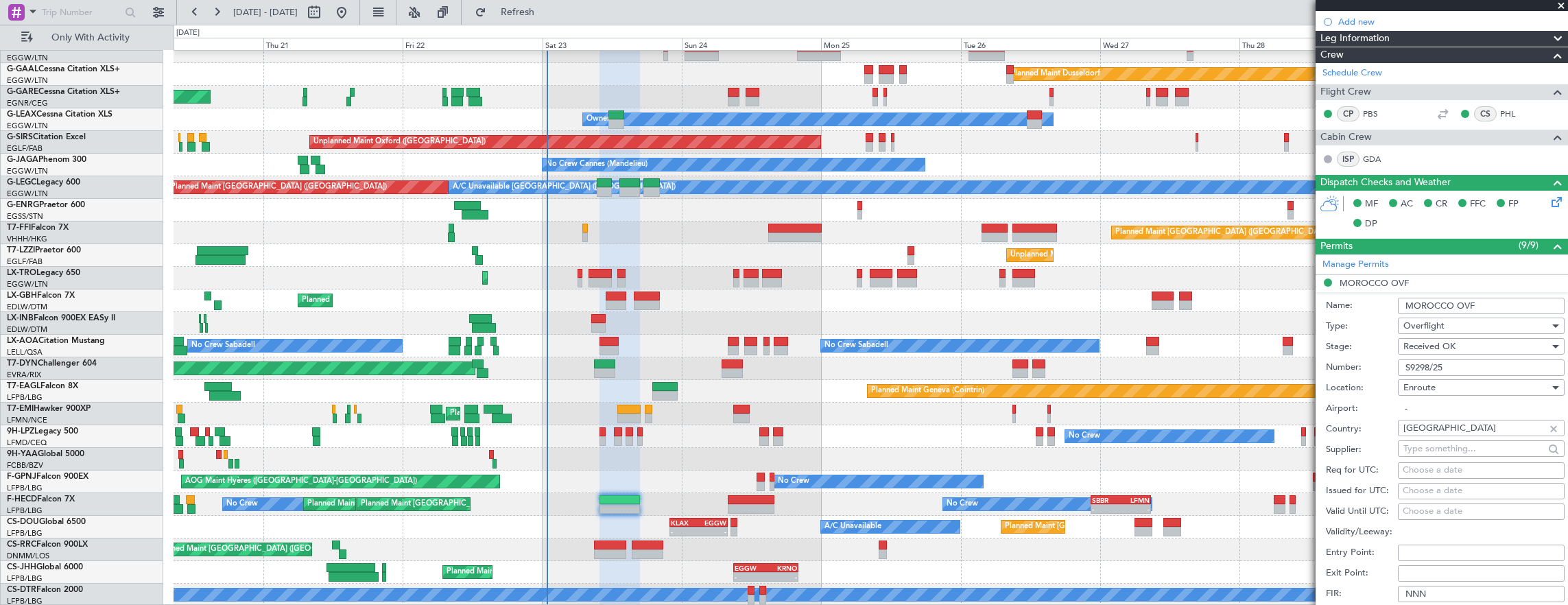
click at [1487, 359] on input "S9298/25" at bounding box center [1482, 367] width 167 height 17
click at [1490, 363] on input "S9298/25" at bounding box center [1482, 367] width 167 height 17
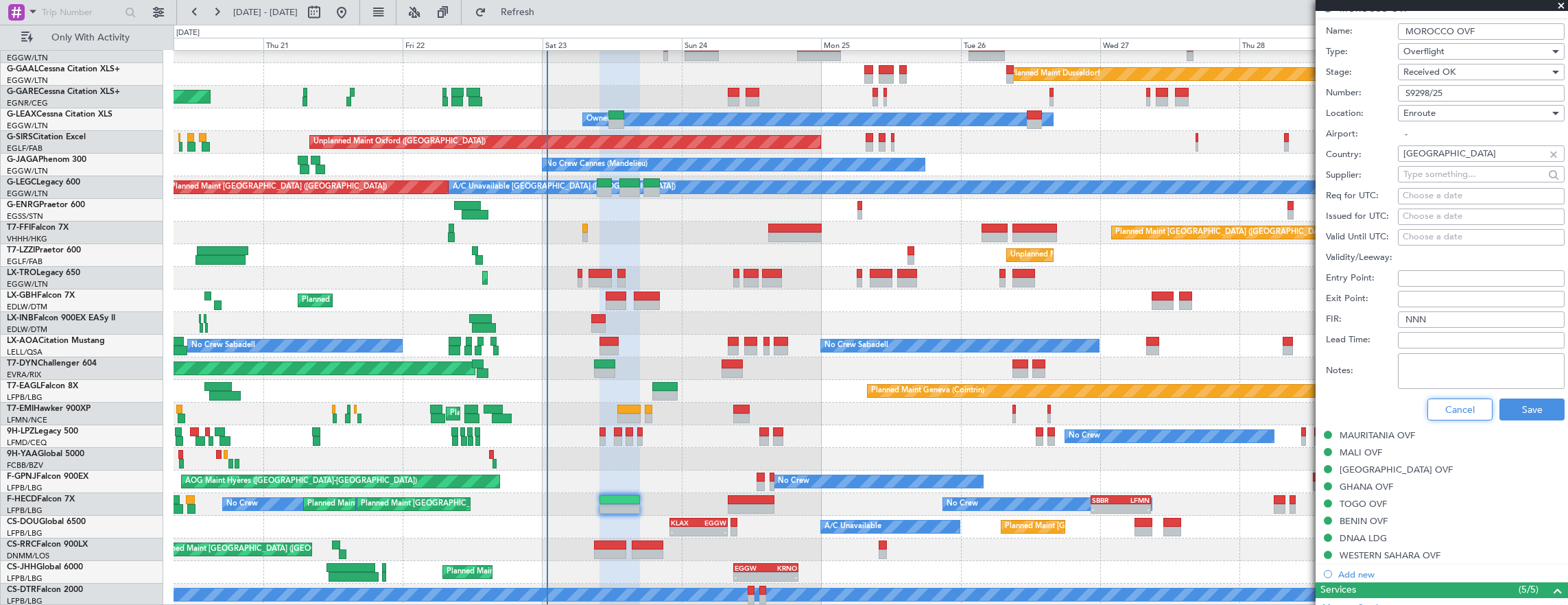
click at [1465, 405] on button "Cancel" at bounding box center [1460, 410] width 65 height 22
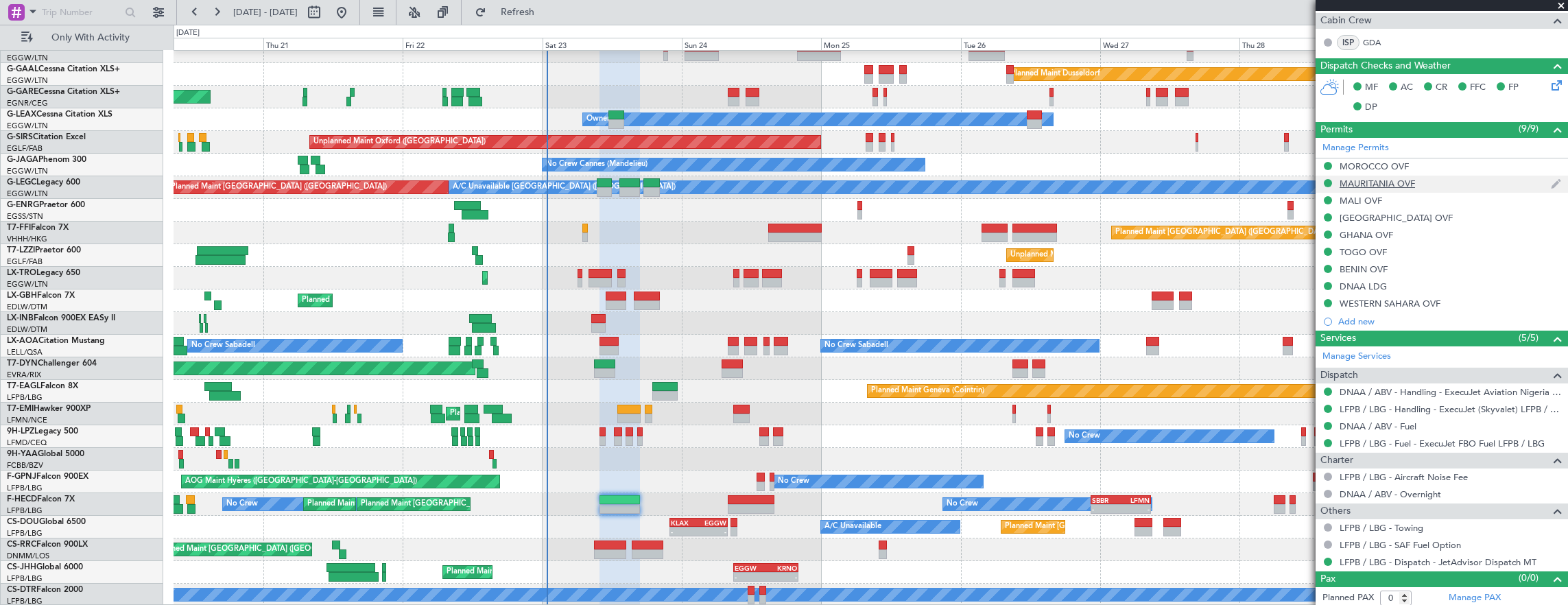
click at [1439, 177] on div "MAURITANIA OVF" at bounding box center [1441, 184] width 252 height 17
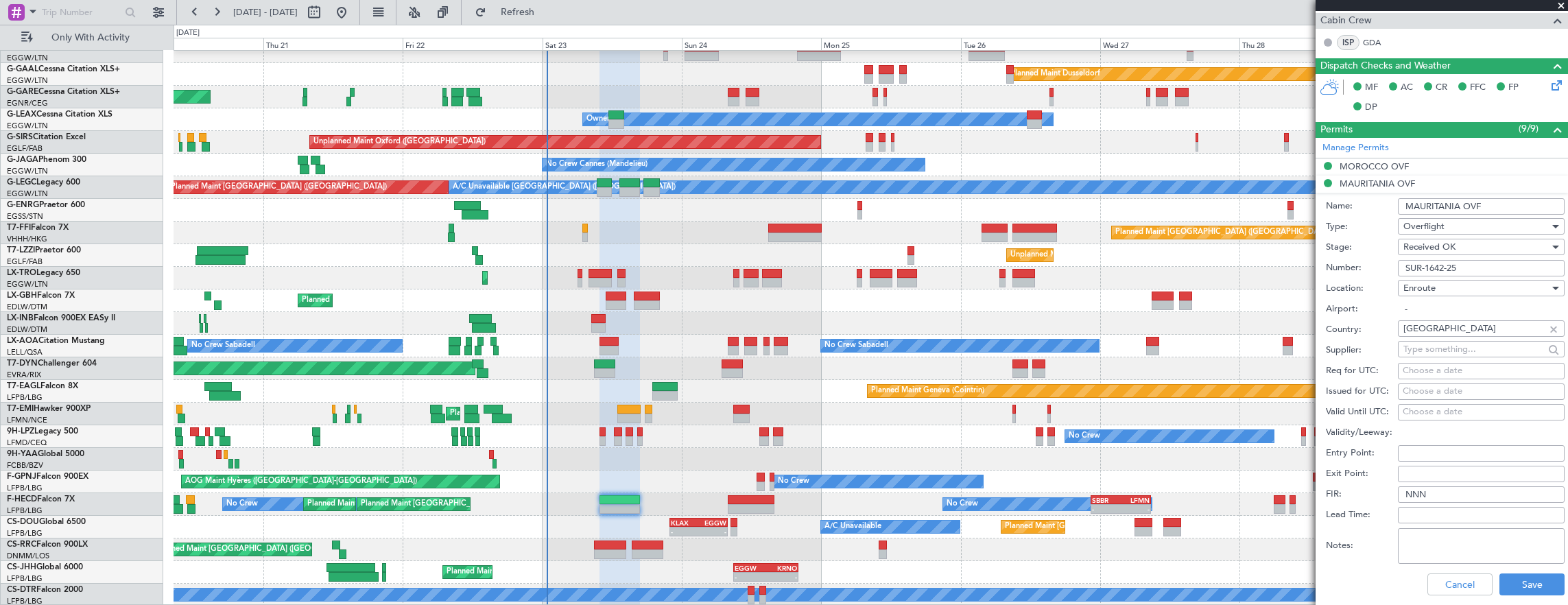
scroll to position [480, 0]
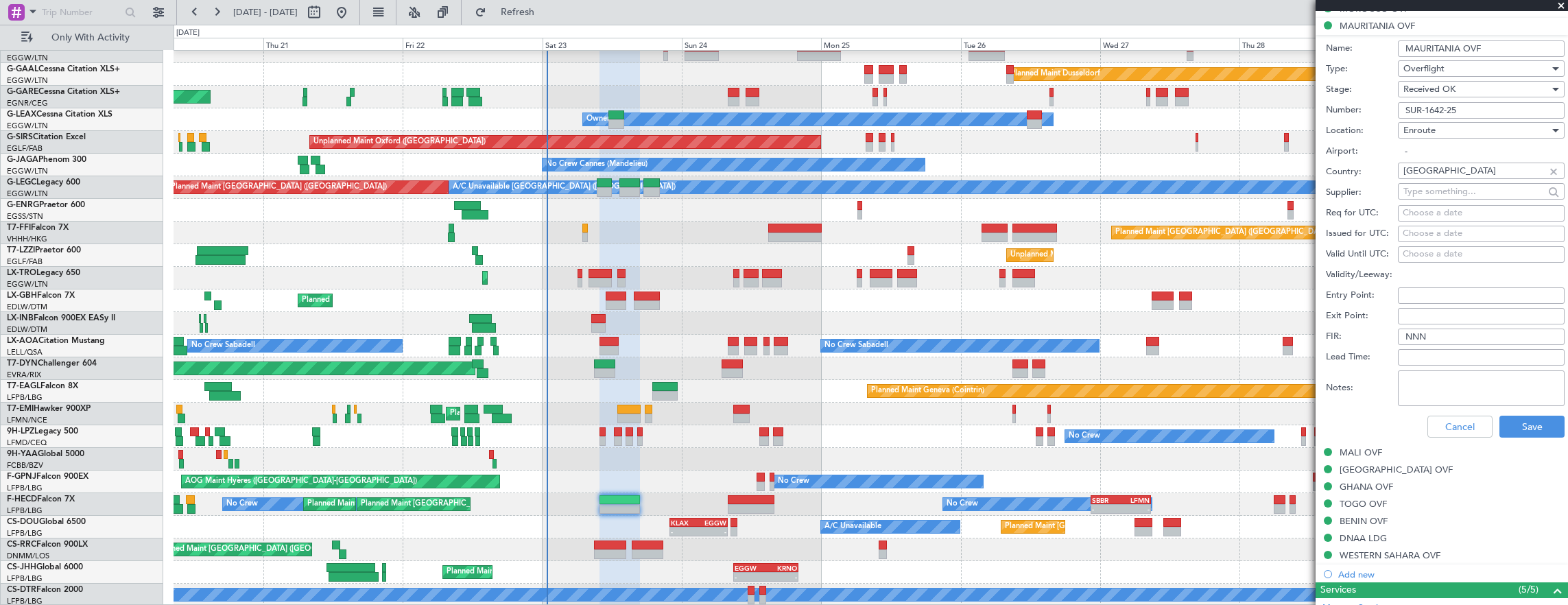
click at [1485, 111] on input "SUR-1642-25" at bounding box center [1482, 110] width 167 height 17
click at [1444, 420] on button "Cancel" at bounding box center [1460, 426] width 65 height 22
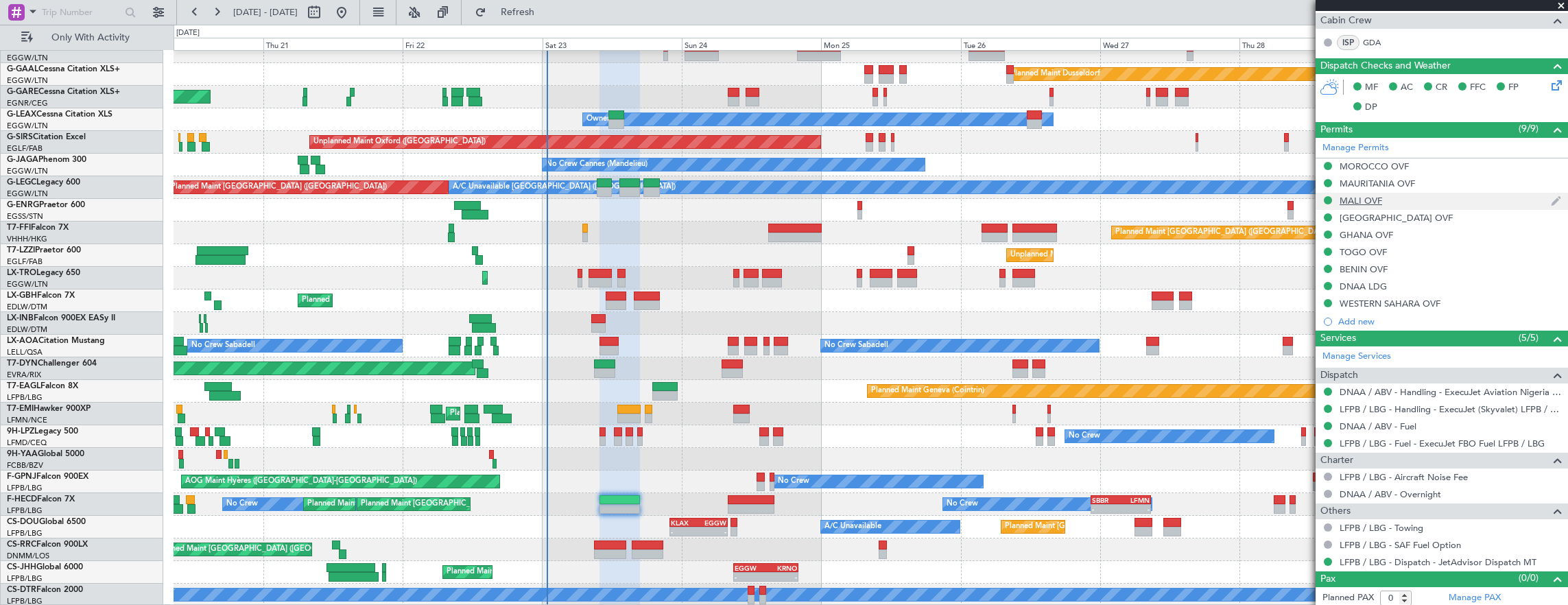
click at [1427, 192] on div "MALI OVF" at bounding box center [1441, 200] width 252 height 17
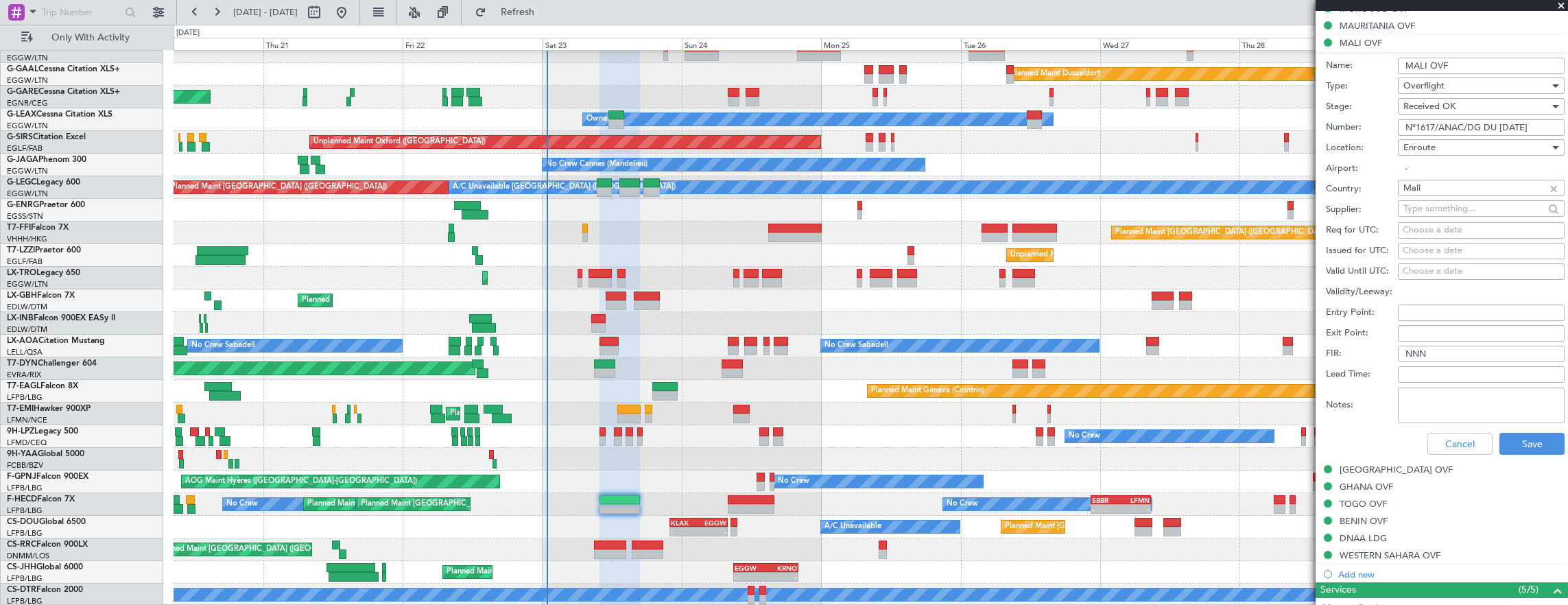
click at [1503, 124] on input "N°1617/ANAC/DG DU 22/08/2025" at bounding box center [1482, 128] width 167 height 17
click at [1468, 433] on button "Cancel" at bounding box center [1460, 444] width 65 height 22
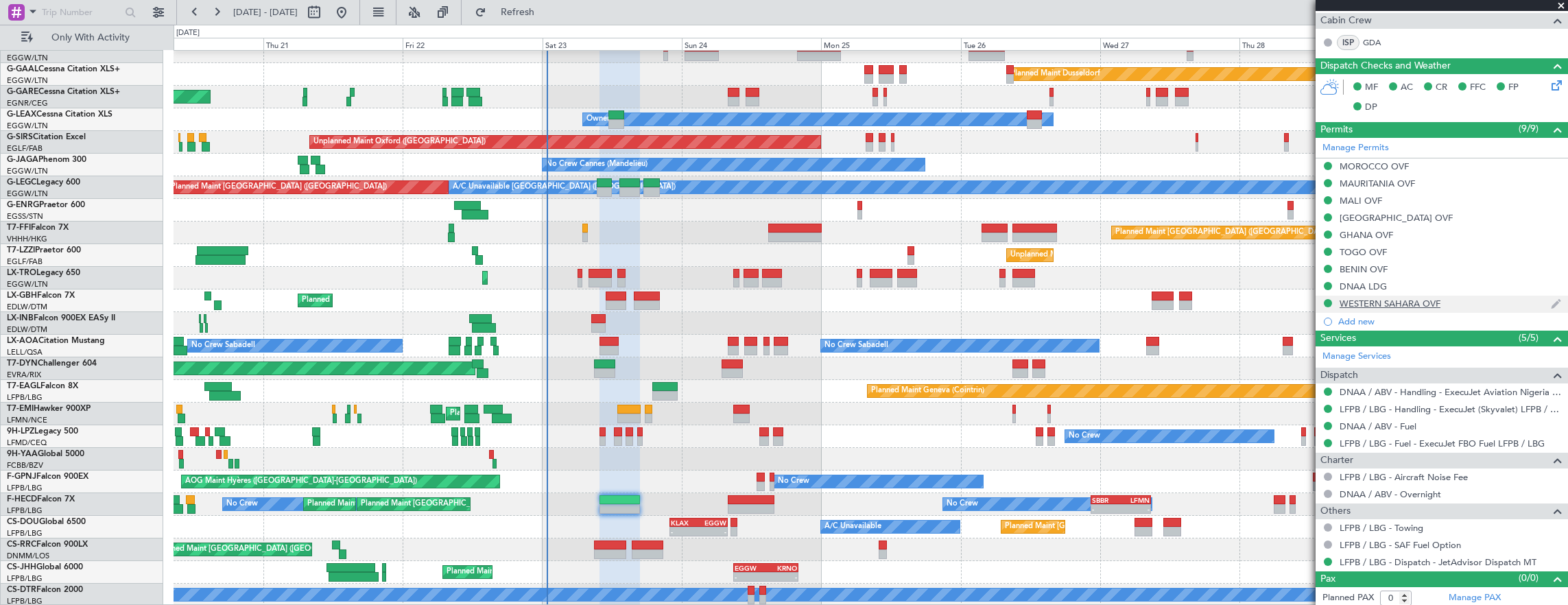
click at [1475, 297] on div "WESTERN SAHARA OVF" at bounding box center [1441, 303] width 252 height 17
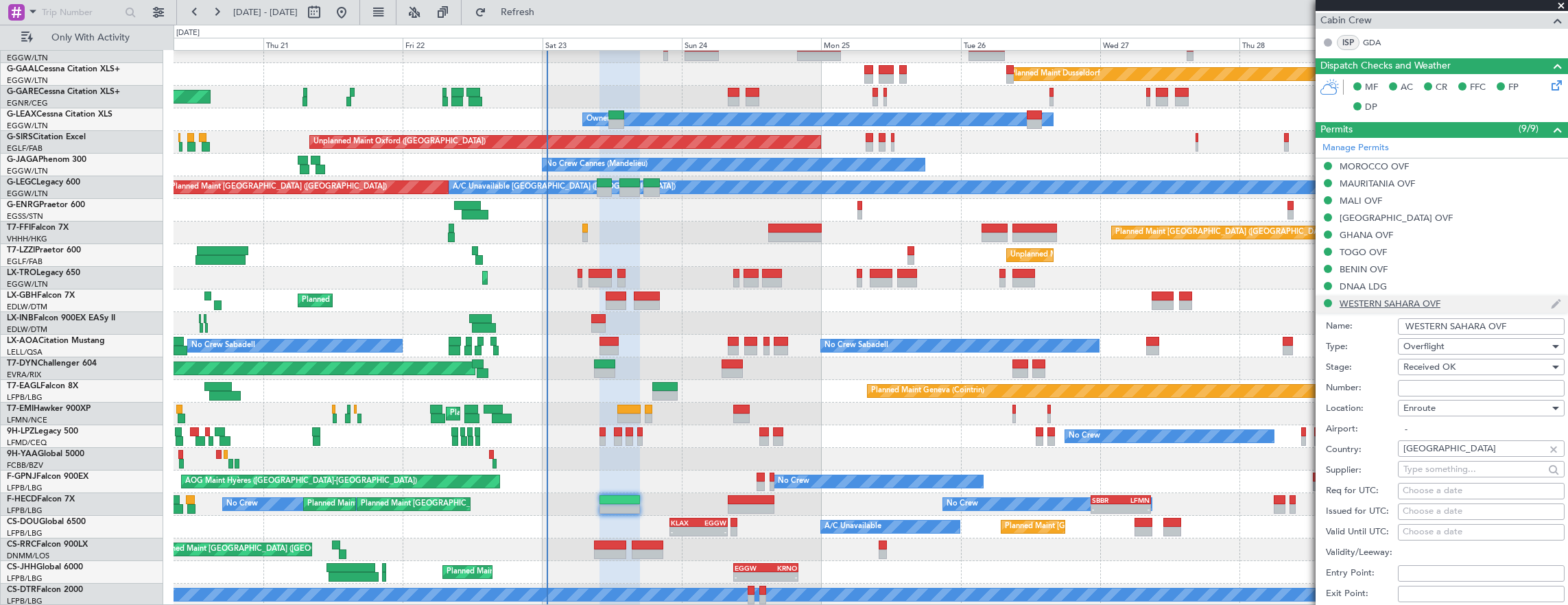
scroll to position [480, 0]
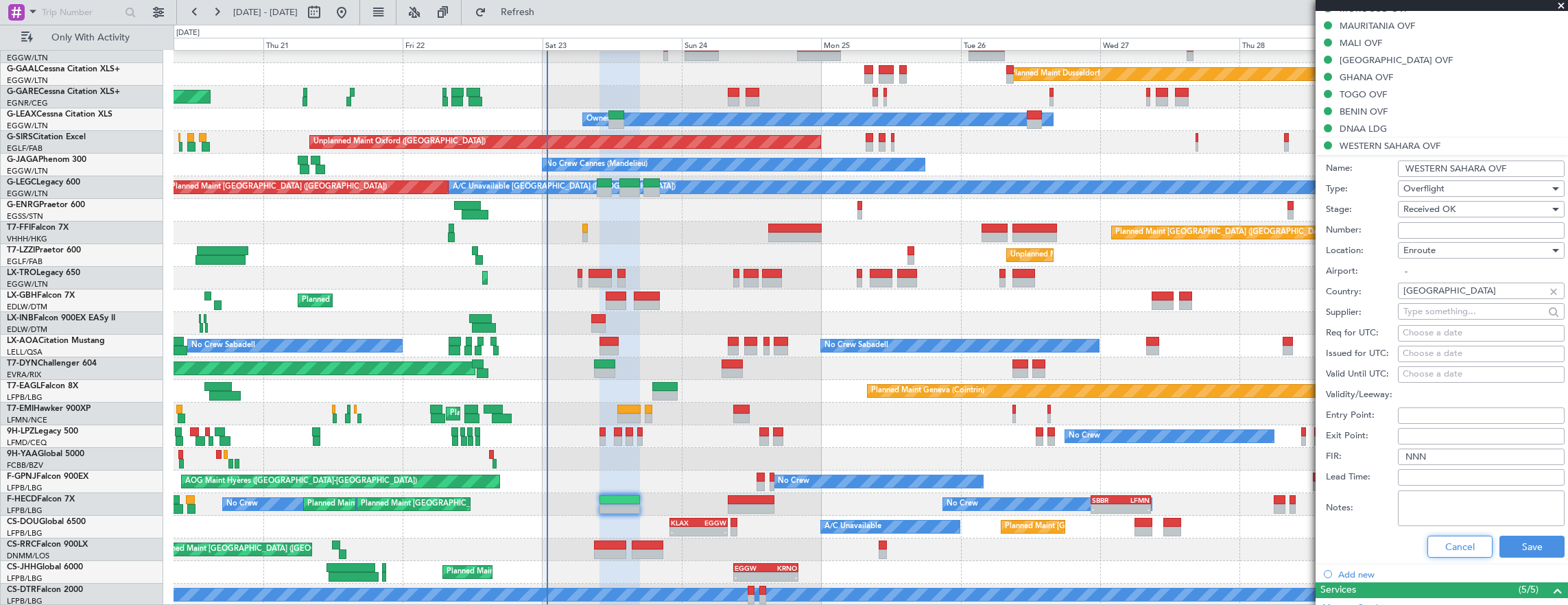
click at [1445, 542] on button "Cancel" at bounding box center [1460, 547] width 65 height 22
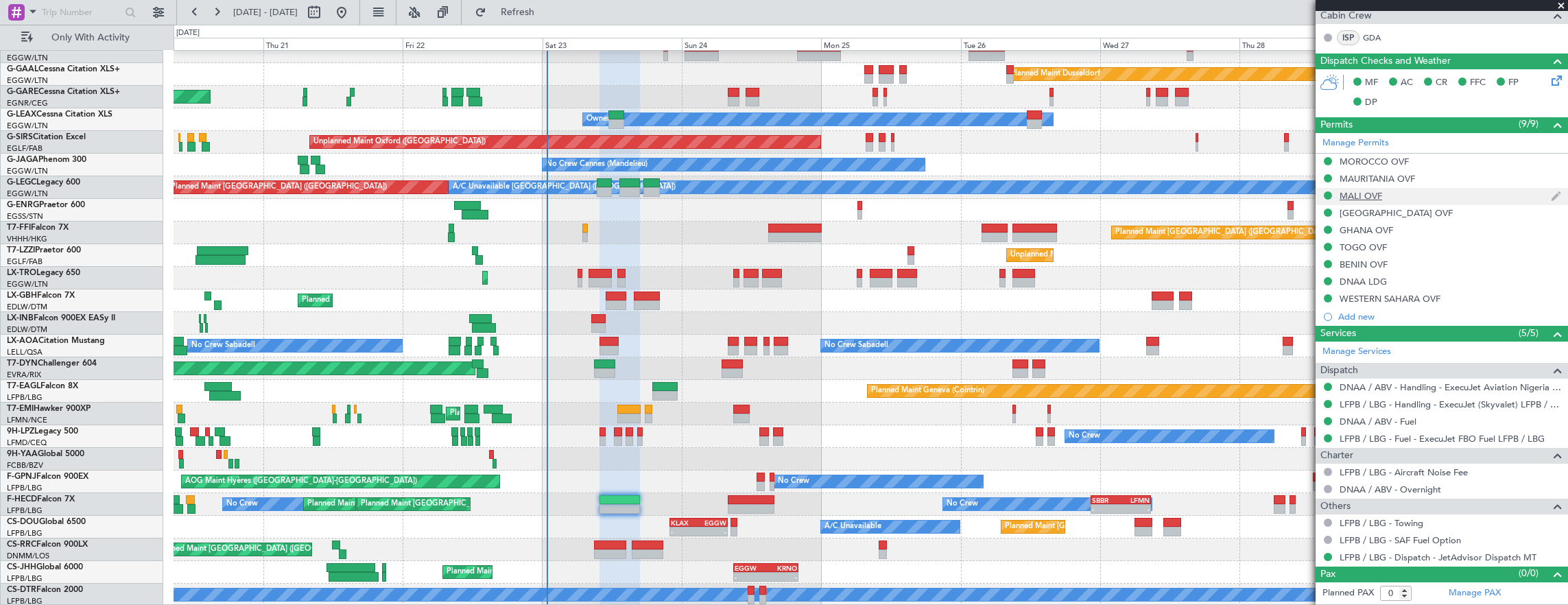
scroll to position [322, 0]
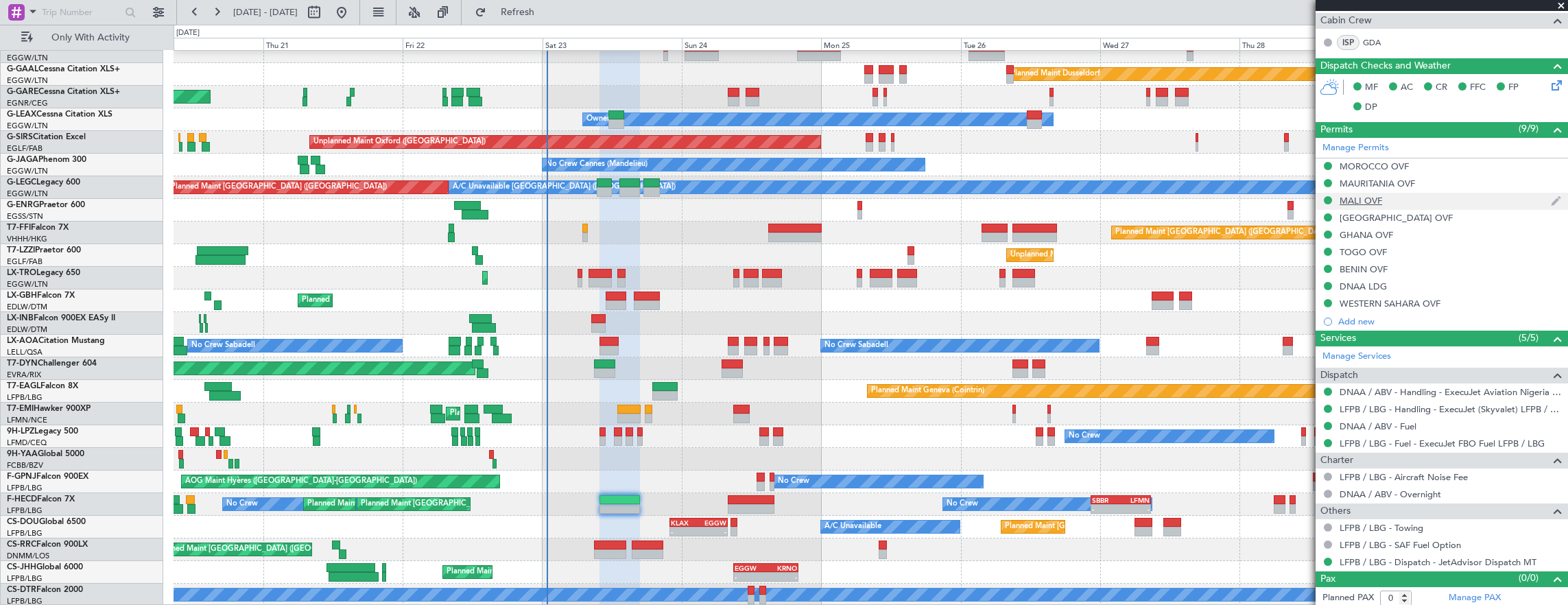
click at [1431, 194] on div "MALI OVF" at bounding box center [1441, 200] width 252 height 17
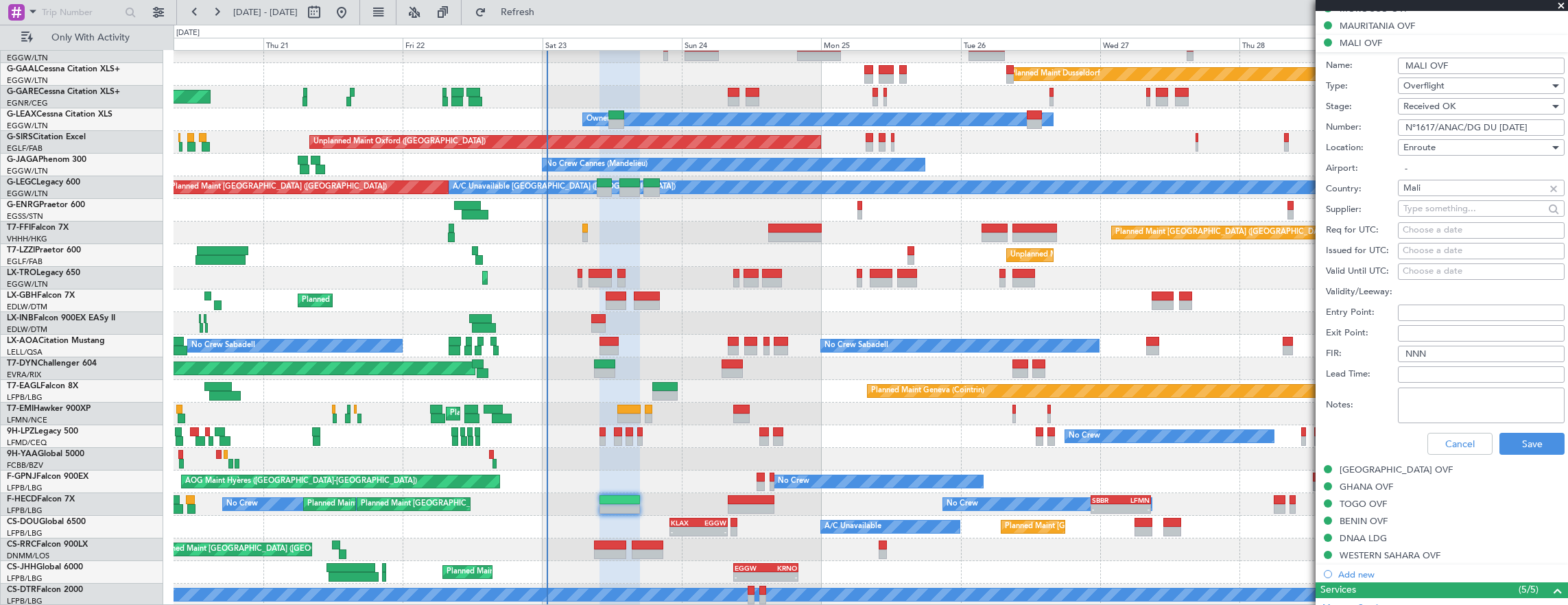
click at [1494, 124] on input "N°1617/ANAC/DG DU 22/08/2025" at bounding box center [1482, 128] width 167 height 17
click at [1457, 443] on button "Cancel" at bounding box center [1460, 444] width 65 height 22
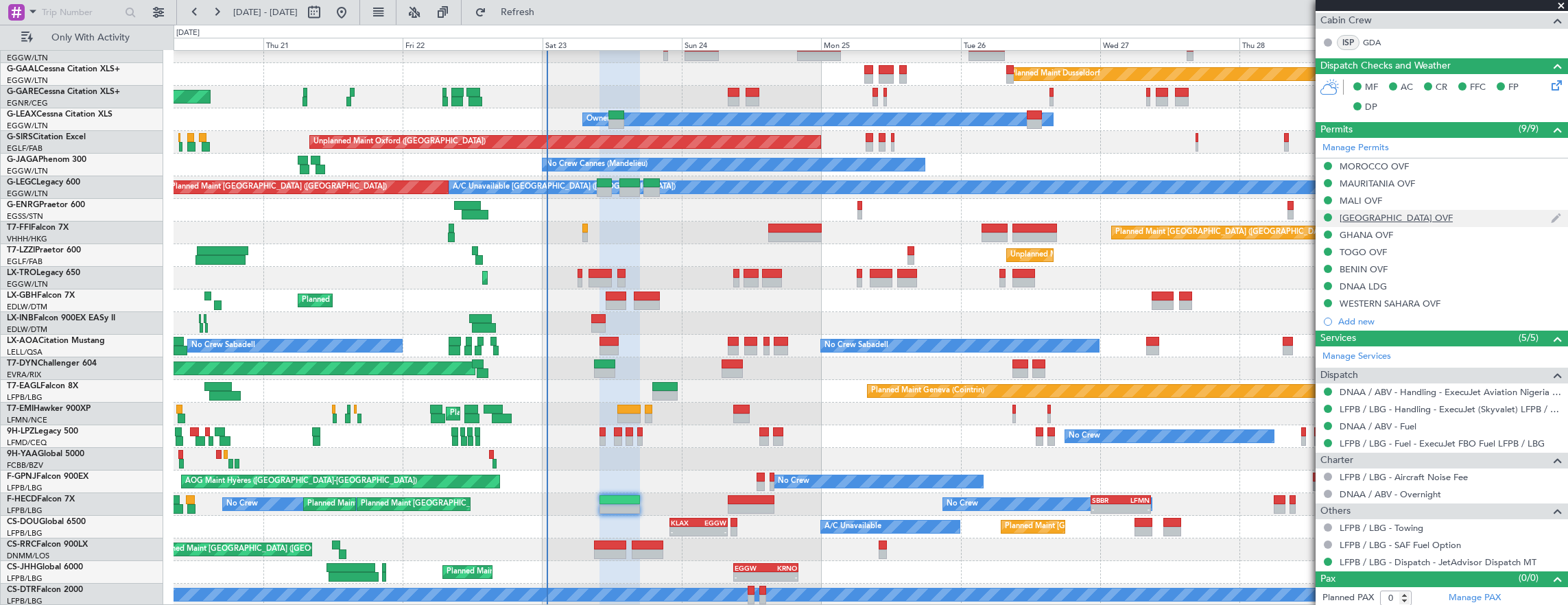
click at [1450, 213] on div "[GEOGRAPHIC_DATA] OVF" at bounding box center [1441, 218] width 252 height 17
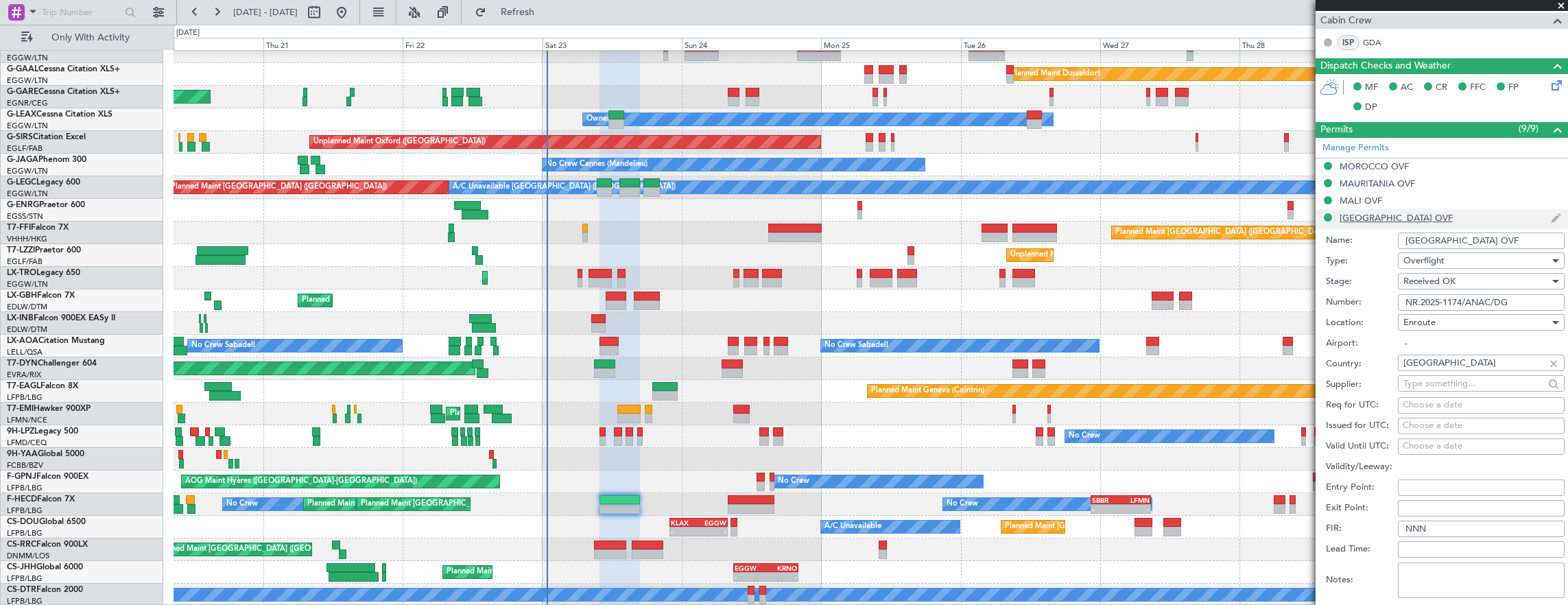
scroll to position [480, 0]
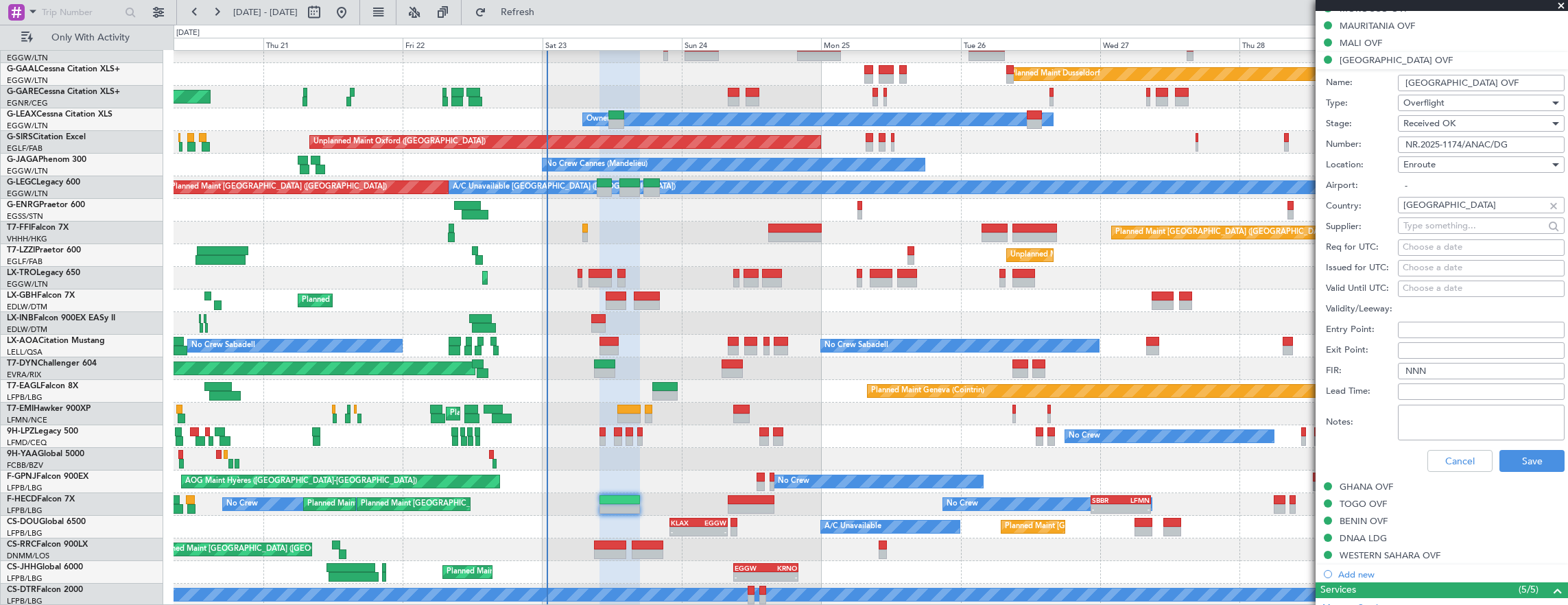
click at [1520, 144] on input "NR.2025-1174/ANAC/DG" at bounding box center [1482, 144] width 167 height 17
click at [1461, 452] on button "Cancel" at bounding box center [1460, 461] width 65 height 22
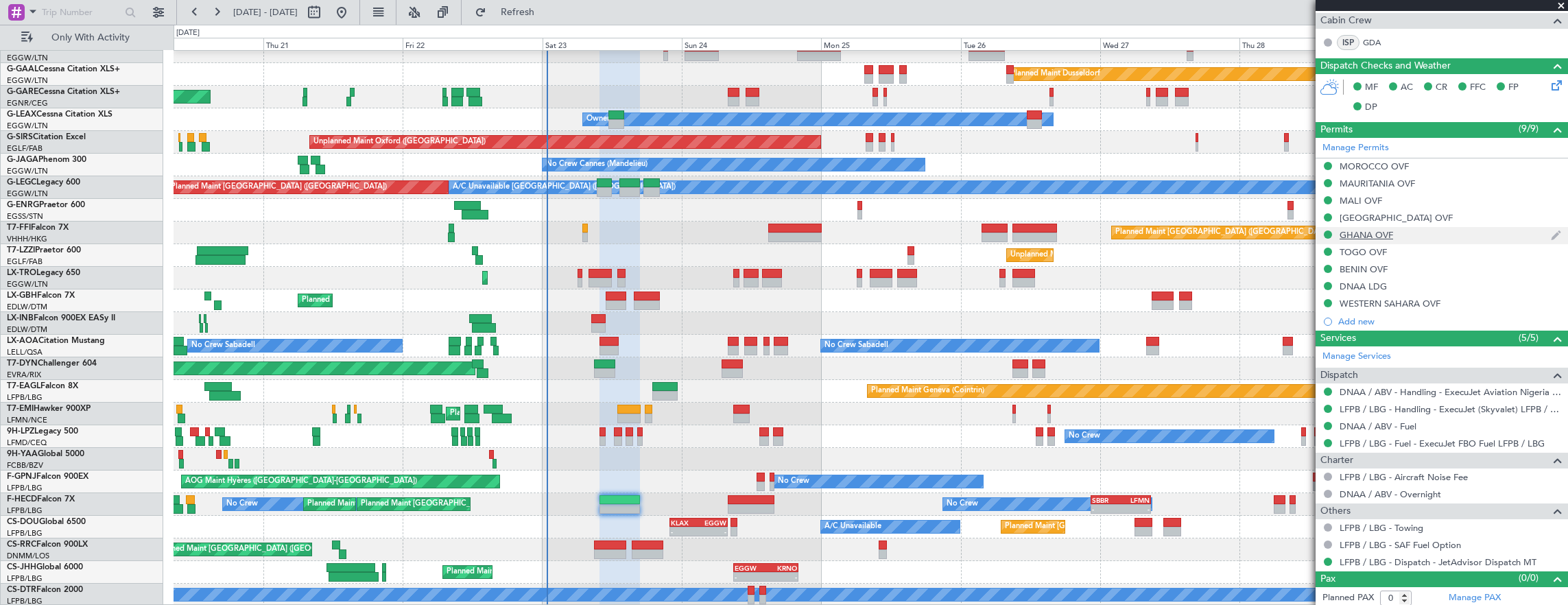
click at [1444, 234] on div "GHANA OVF" at bounding box center [1441, 235] width 252 height 17
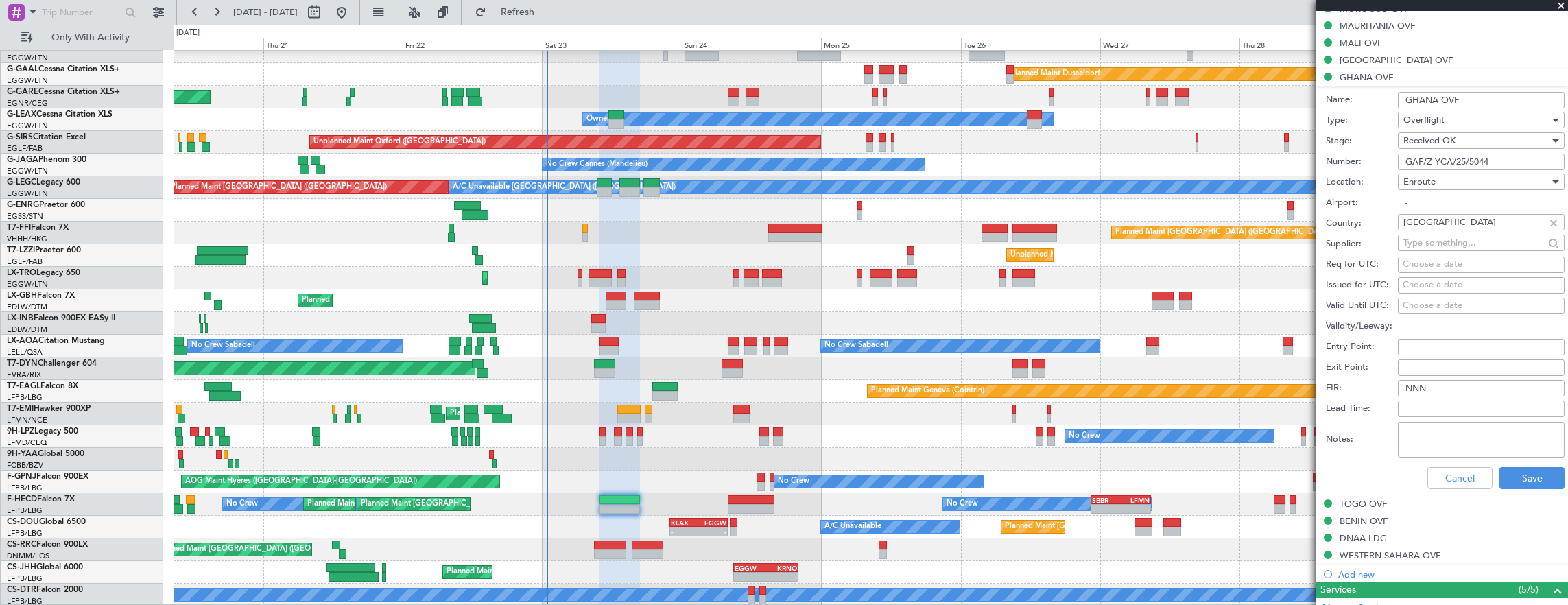
click at [1518, 163] on input "GAF/Z YCA/25/5044" at bounding box center [1482, 162] width 167 height 17
click at [1471, 468] on button "Cancel" at bounding box center [1460, 478] width 65 height 22
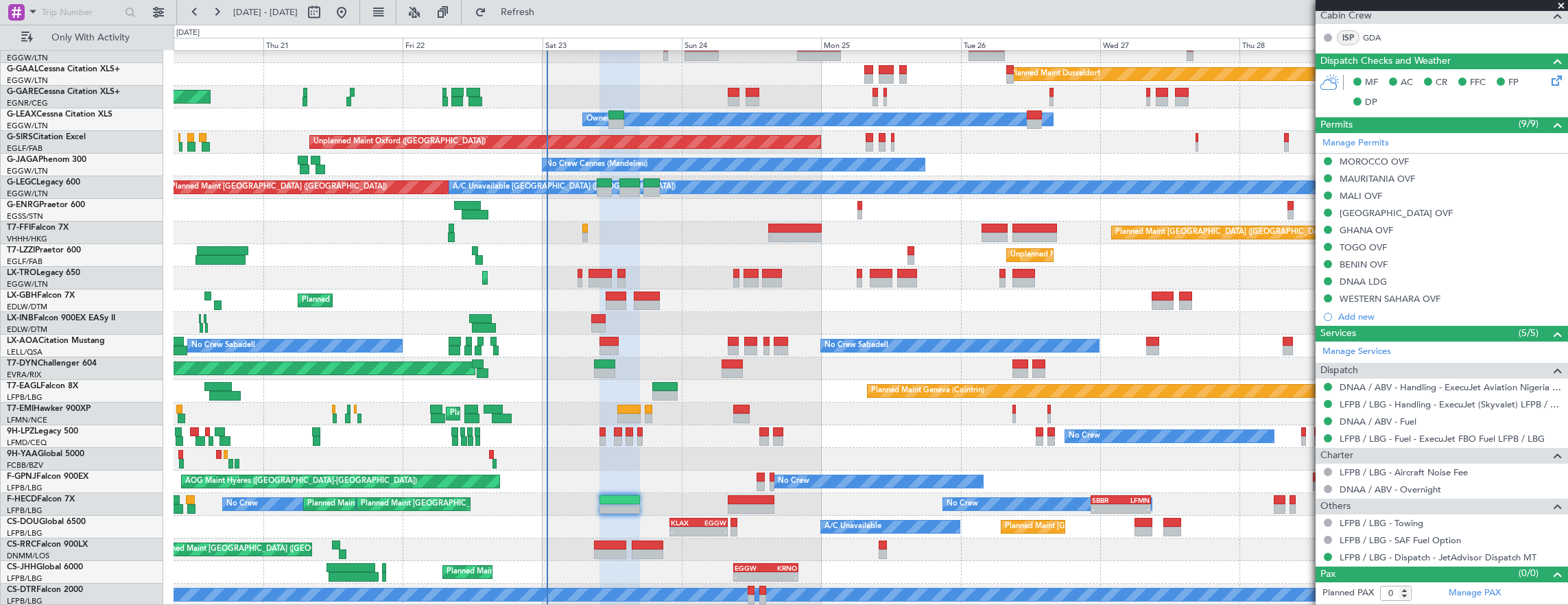
scroll to position [322, 0]
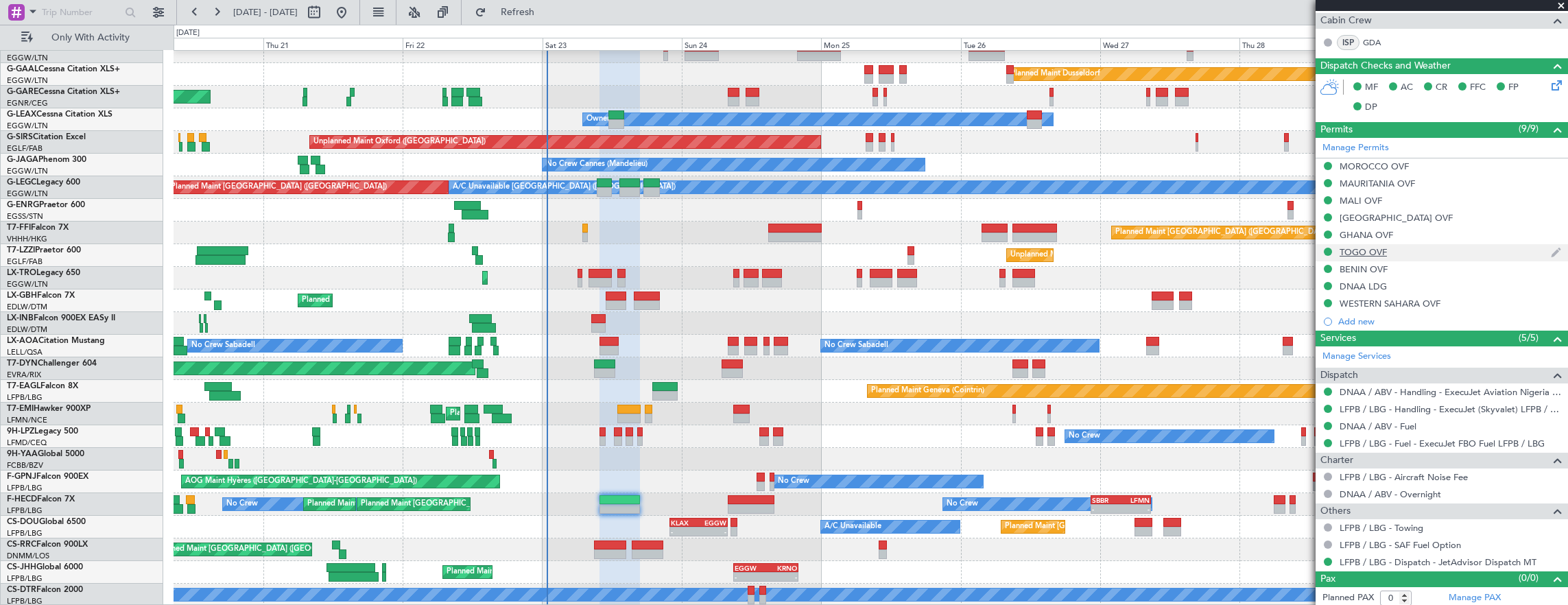
click at [1430, 249] on div "TOGO OVF" at bounding box center [1441, 252] width 252 height 17
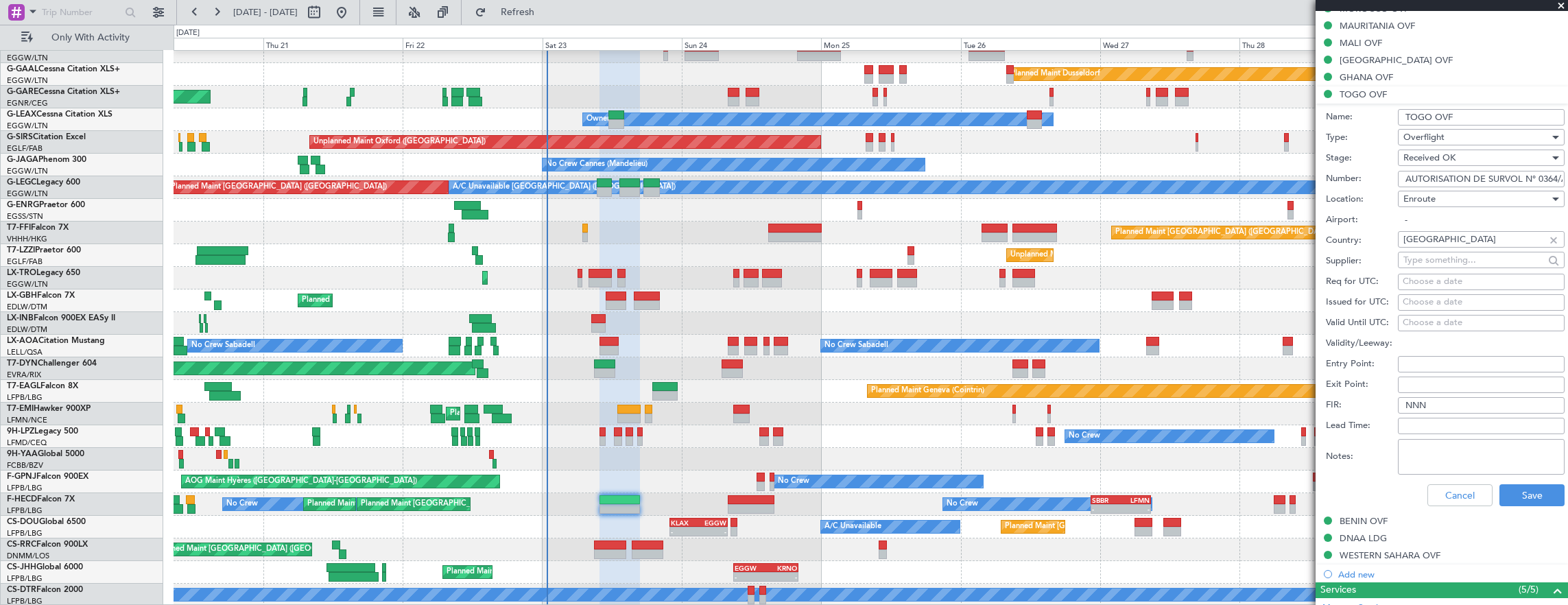
click at [1501, 177] on input "AUTORISATION DE SURVOL N° 0364/ANAC/25" at bounding box center [1482, 179] width 167 height 17
click at [1450, 183] on input "AUTORISATION DE SURVOL N° 0364/ANAC/25" at bounding box center [1482, 179] width 167 height 17
drag, startPoint x: 1525, startPoint y: 177, endPoint x: 1567, endPoint y: 177, distance: 42.0
click at [1567, 177] on html "20 Aug 2025 - 30 Aug 2025 Refresh Quick Links Only With Activity Planned Maint …" at bounding box center [784, 302] width 1568 height 605
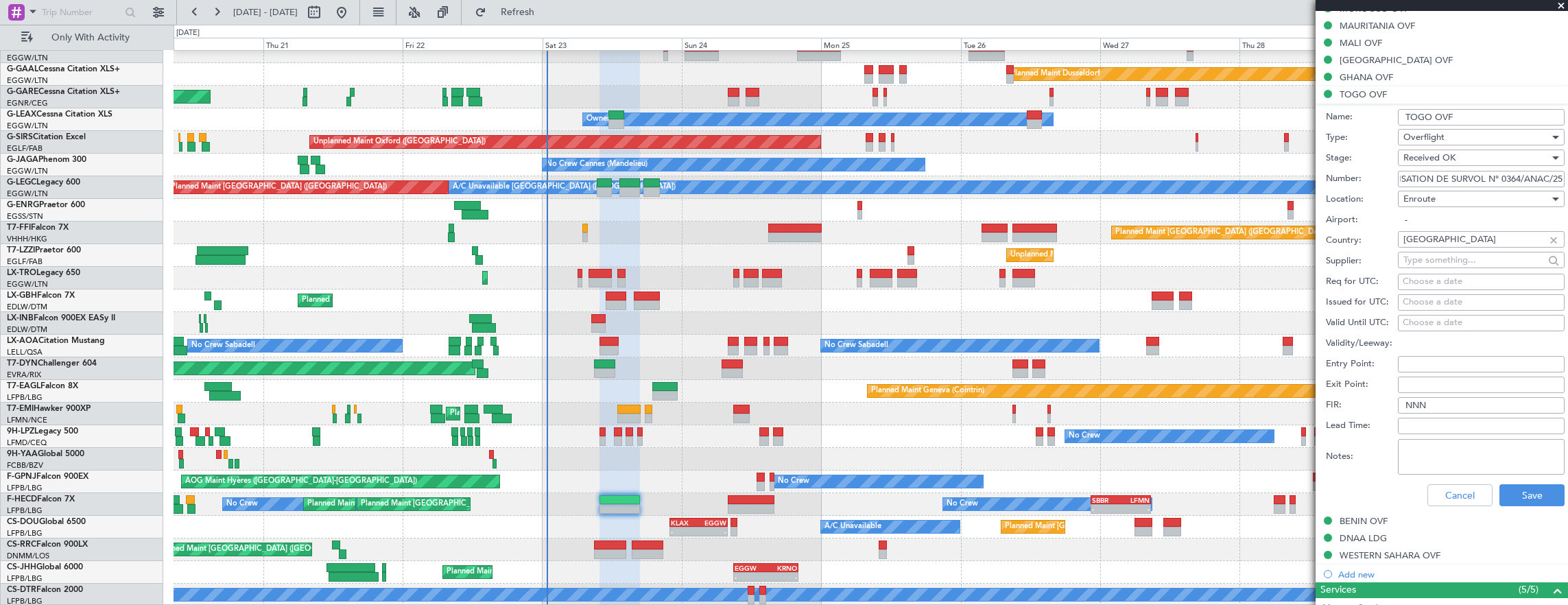
scroll to position [0, 0]
click at [1439, 490] on button "Cancel" at bounding box center [1460, 495] width 65 height 22
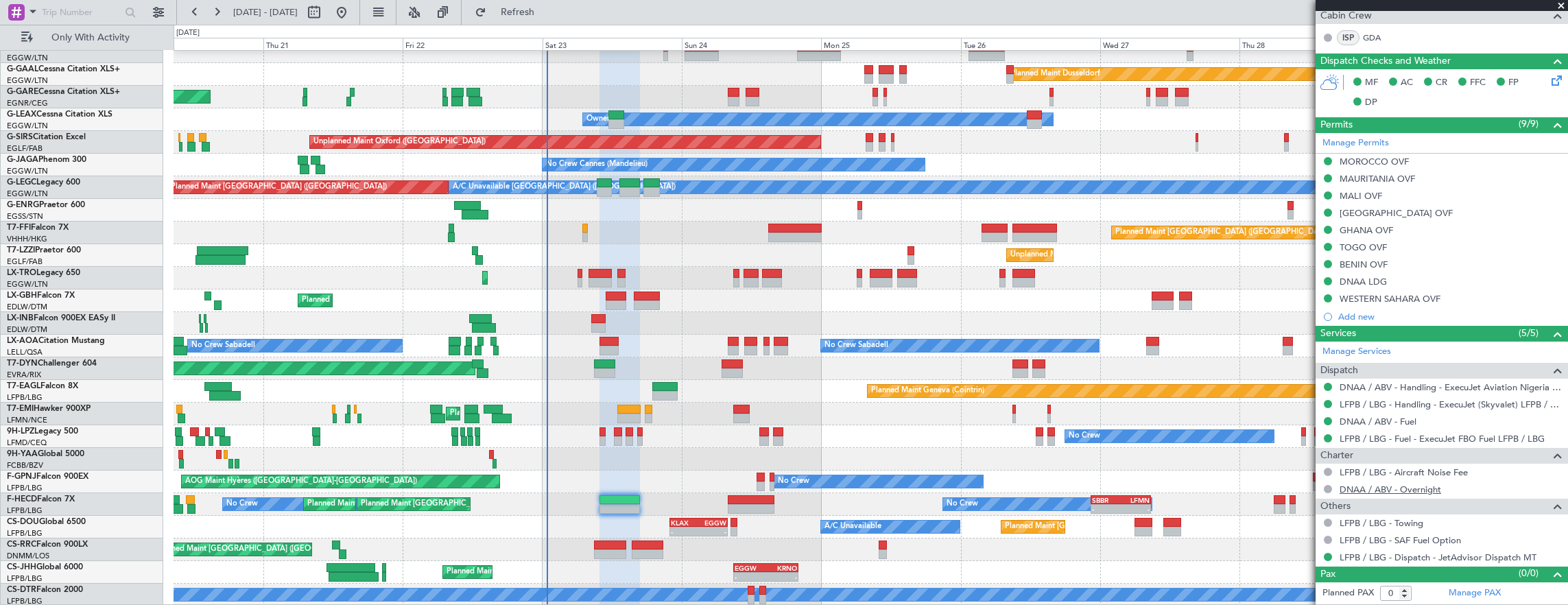
scroll to position [322, 0]
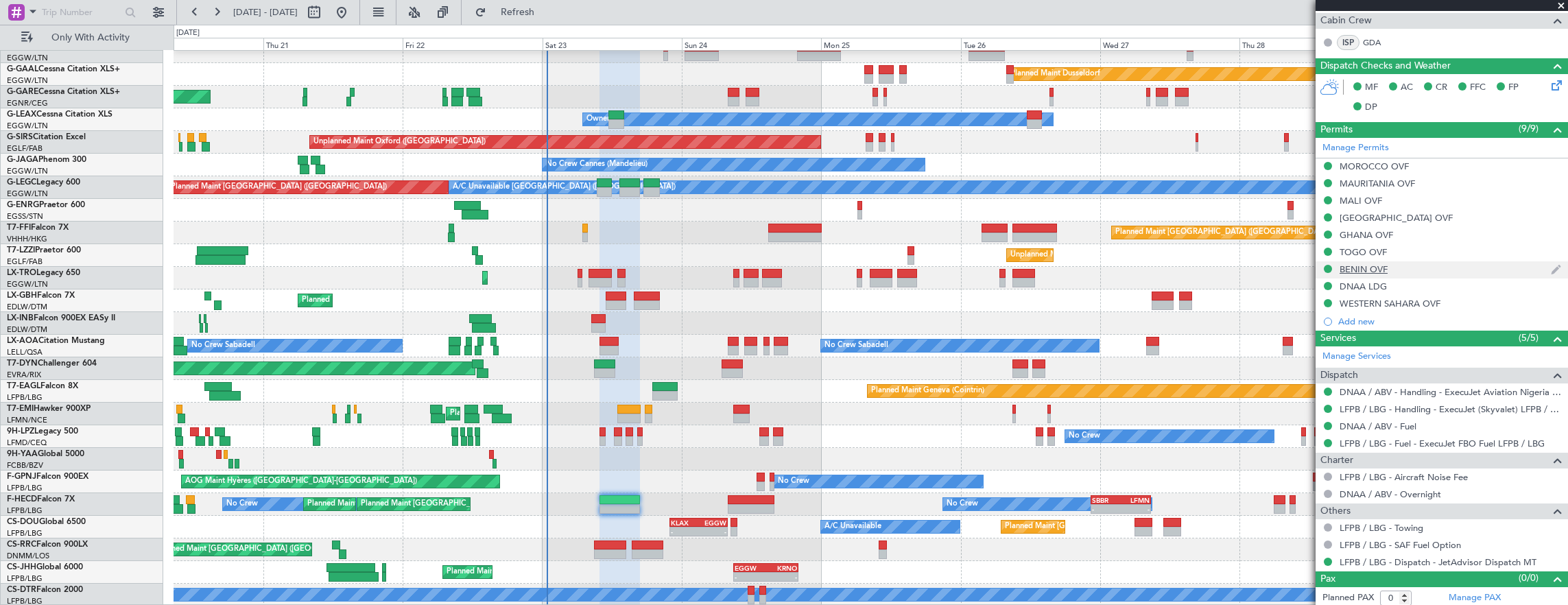
click at [1430, 264] on div "BENIN OVF" at bounding box center [1441, 269] width 252 height 17
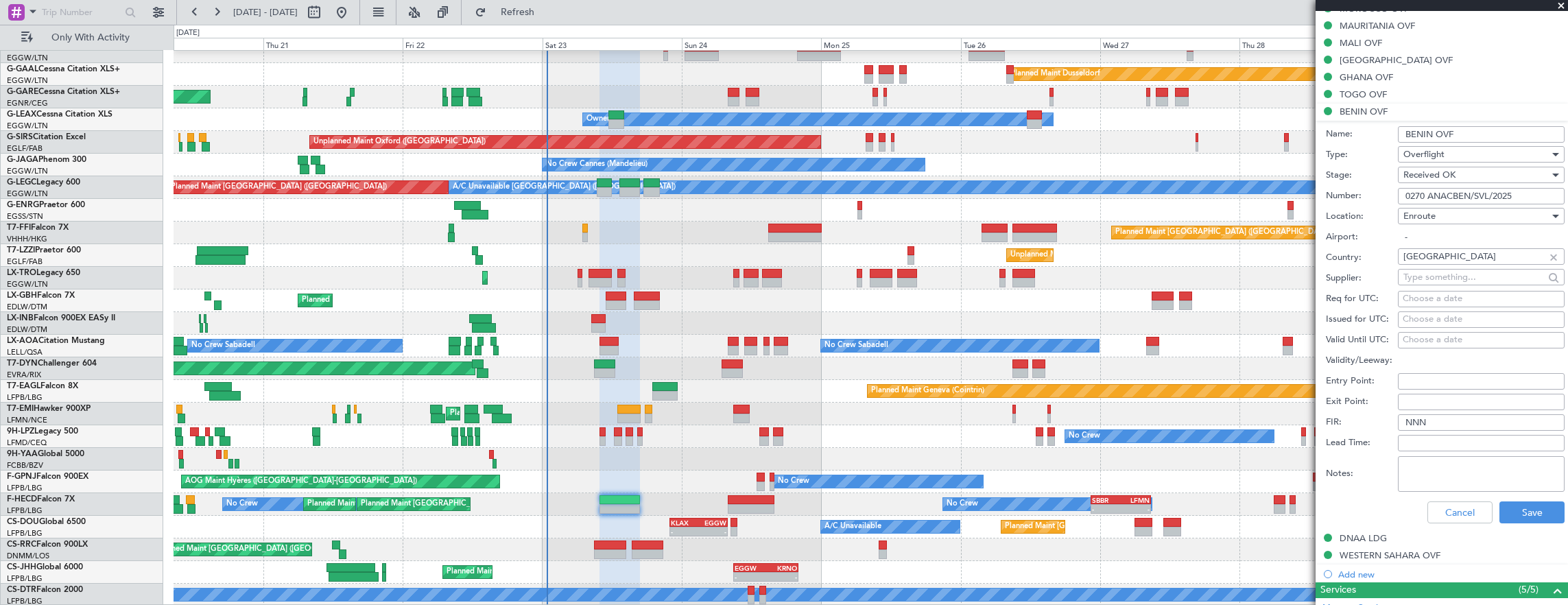
click at [1510, 191] on input "0270 ANACBEN/SVL/2025" at bounding box center [1482, 195] width 167 height 17
drag, startPoint x: 1462, startPoint y: 502, endPoint x: 1460, endPoint y: 488, distance: 14.1
click at [1462, 502] on button "Cancel" at bounding box center [1460, 513] width 65 height 22
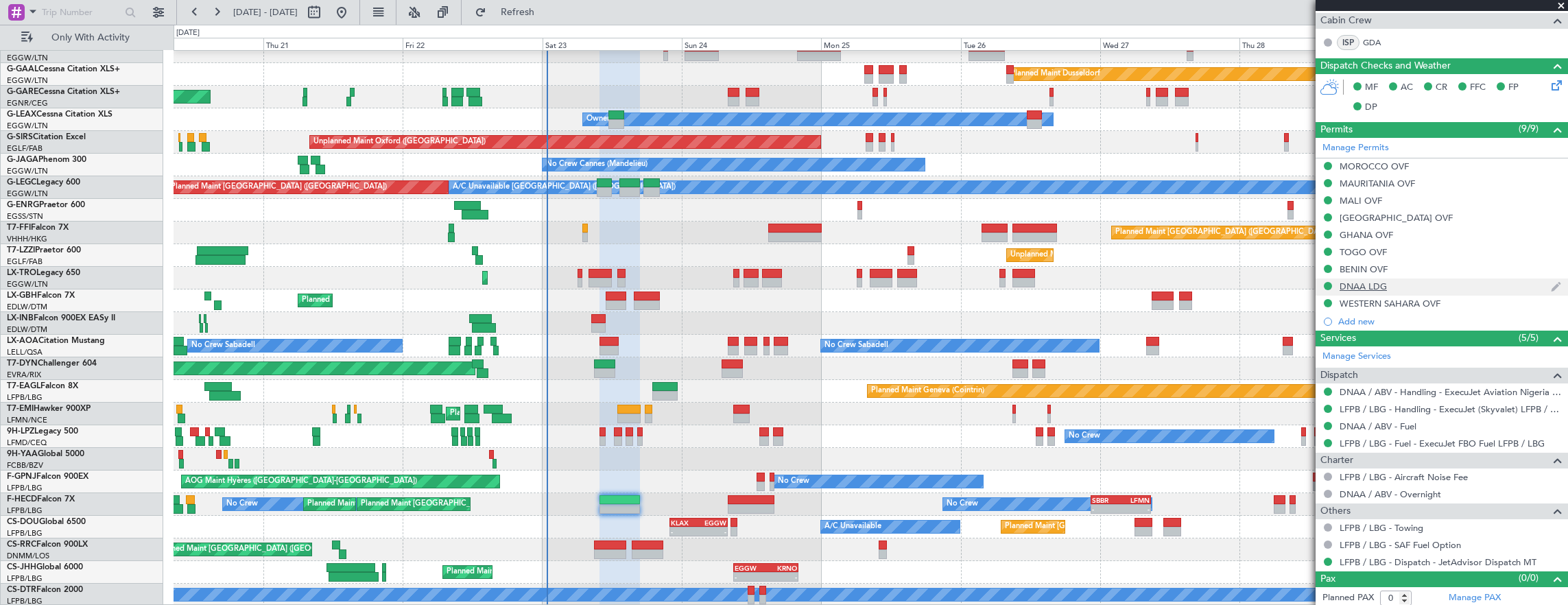
click at [1422, 286] on div "DNAA LDG" at bounding box center [1441, 287] width 252 height 17
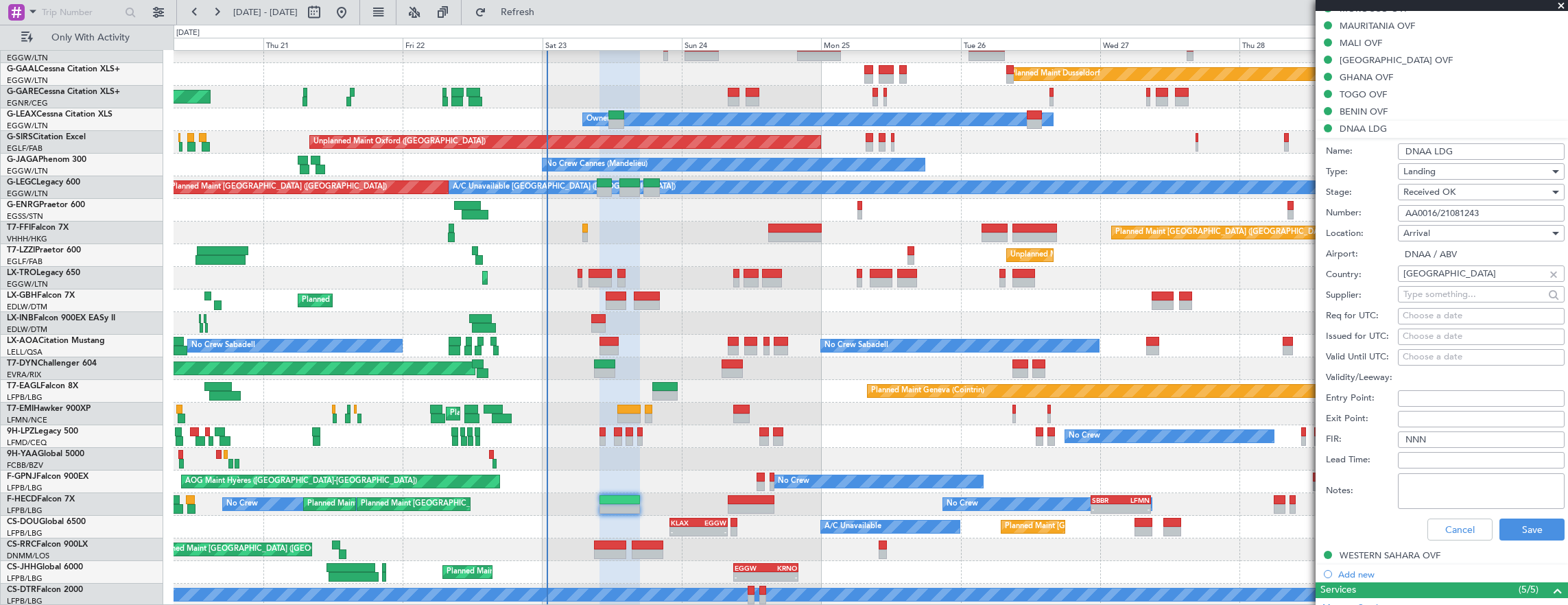
click at [1498, 210] on input "AA0016/21081243" at bounding box center [1482, 213] width 167 height 17
click at [1448, 522] on button "Cancel" at bounding box center [1460, 529] width 65 height 22
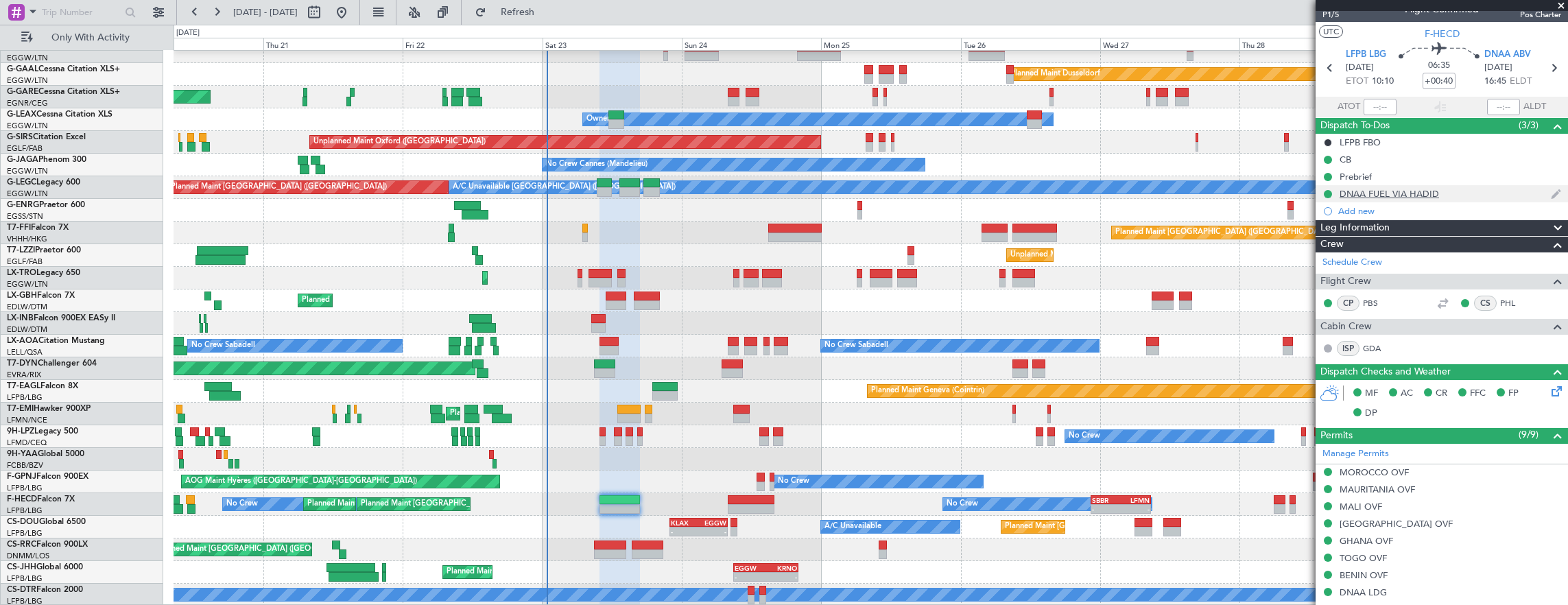
scroll to position [0, 0]
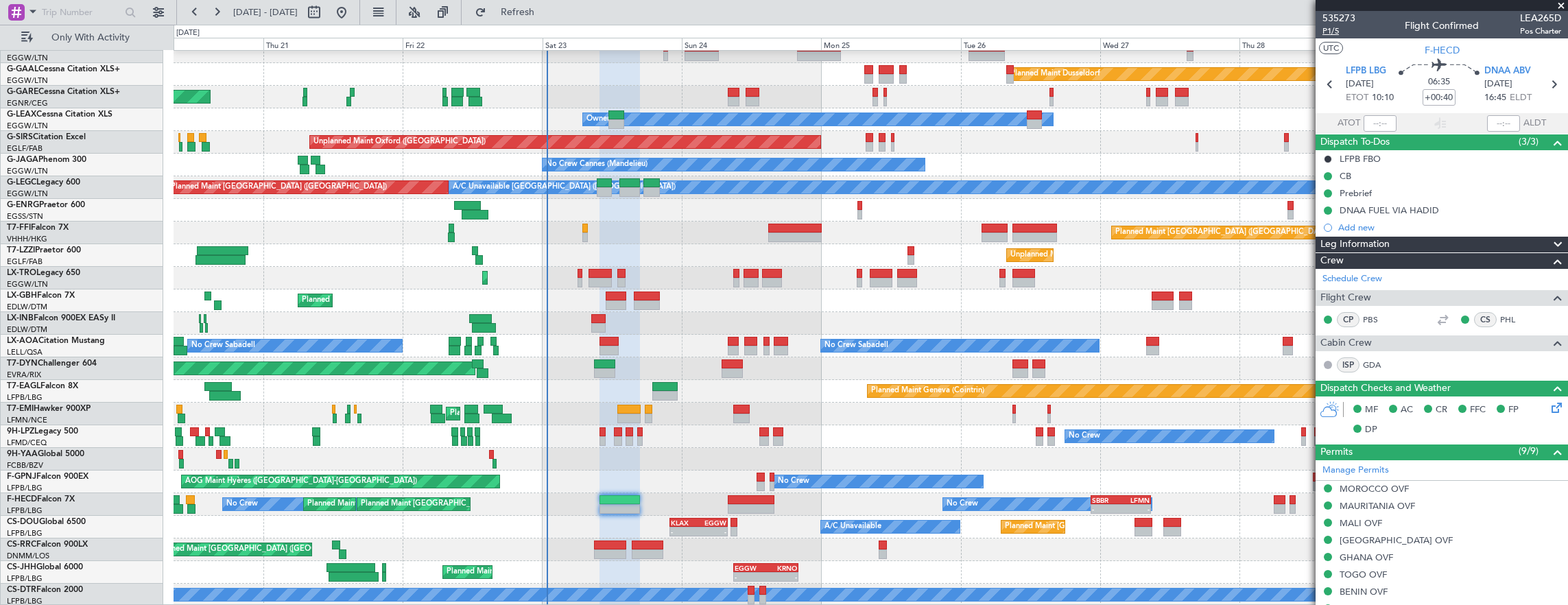
click at [1332, 30] on span "P1/5" at bounding box center [1339, 31] width 33 height 12
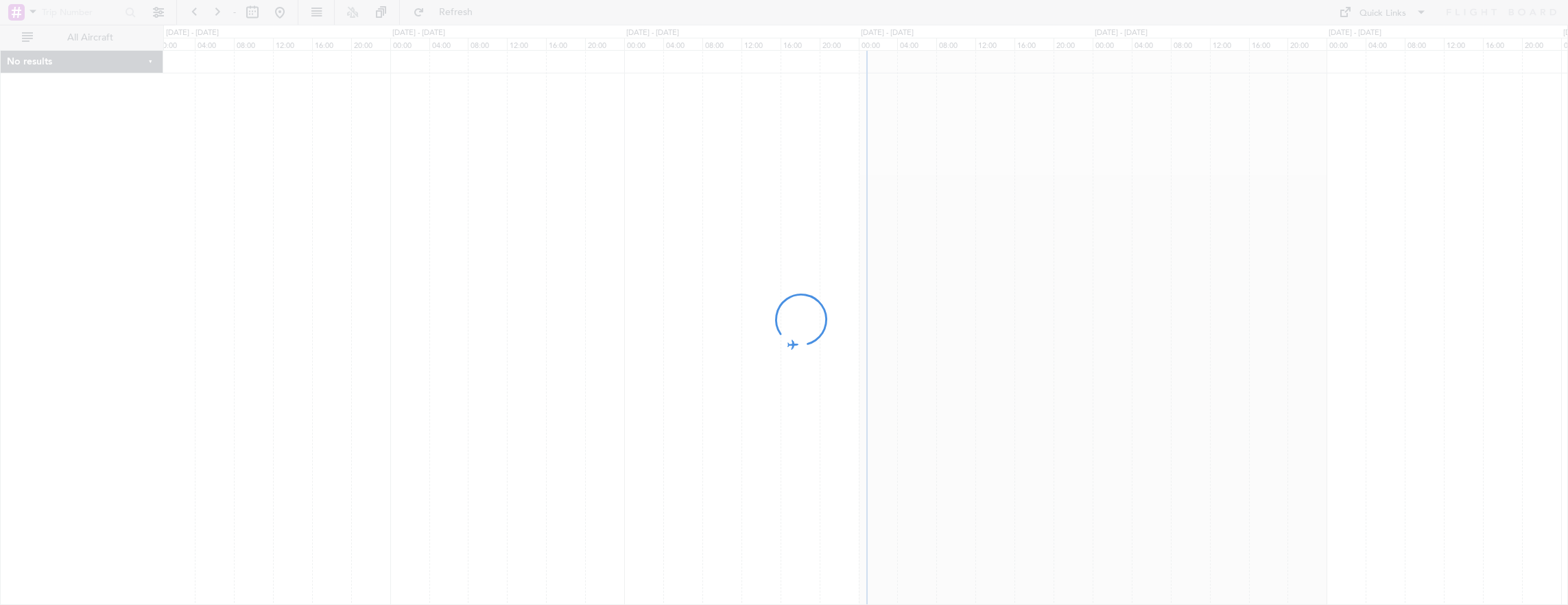
drag, startPoint x: 919, startPoint y: 325, endPoint x: 411, endPoint y: 291, distance: 509.1
click at [411, 291] on div at bounding box center [784, 302] width 1568 height 605
drag, startPoint x: 1146, startPoint y: 350, endPoint x: 728, endPoint y: 312, distance: 419.7
click at [733, 313] on div at bounding box center [784, 302] width 1568 height 605
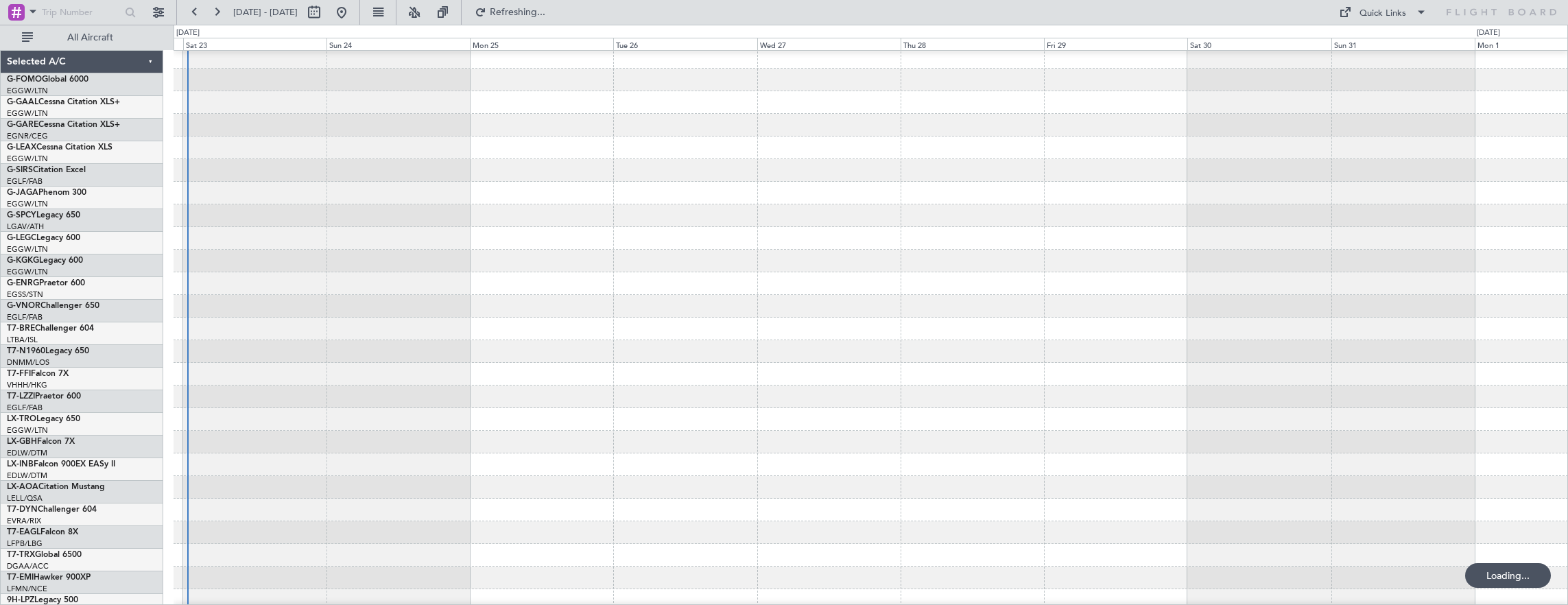
scroll to position [50, 0]
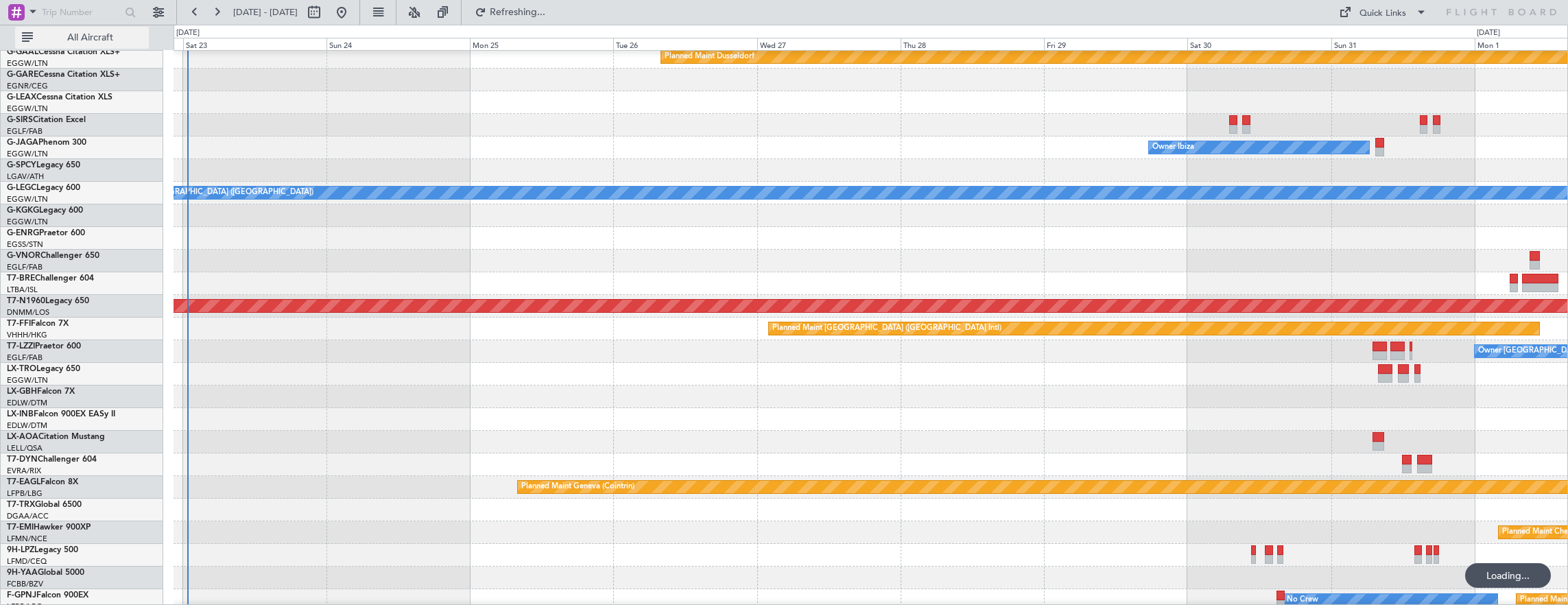
click at [117, 28] on button "All Aircraft" at bounding box center [81, 37] width 134 height 22
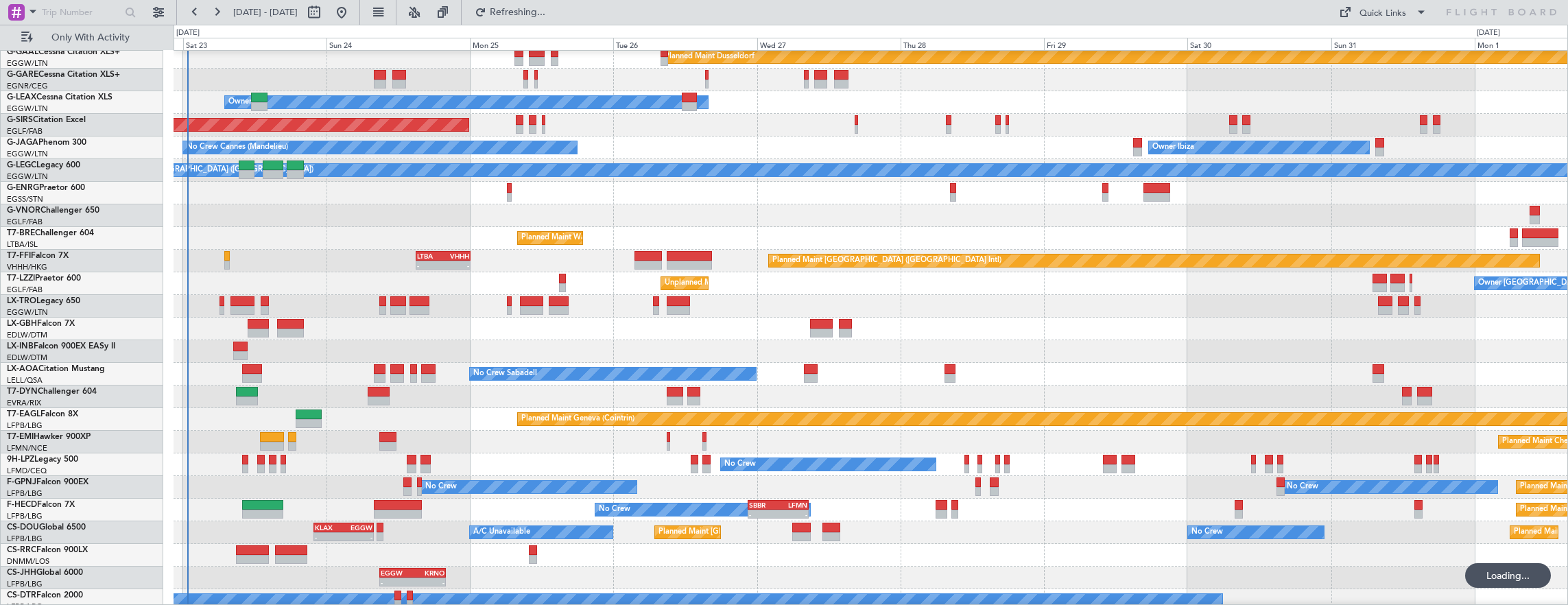
click at [752, 362] on div "Planned Maint Dusseldorf Unplanned Maint Chester Owner Unplanned Maint Oxford (…" at bounding box center [871, 306] width 1394 height 612
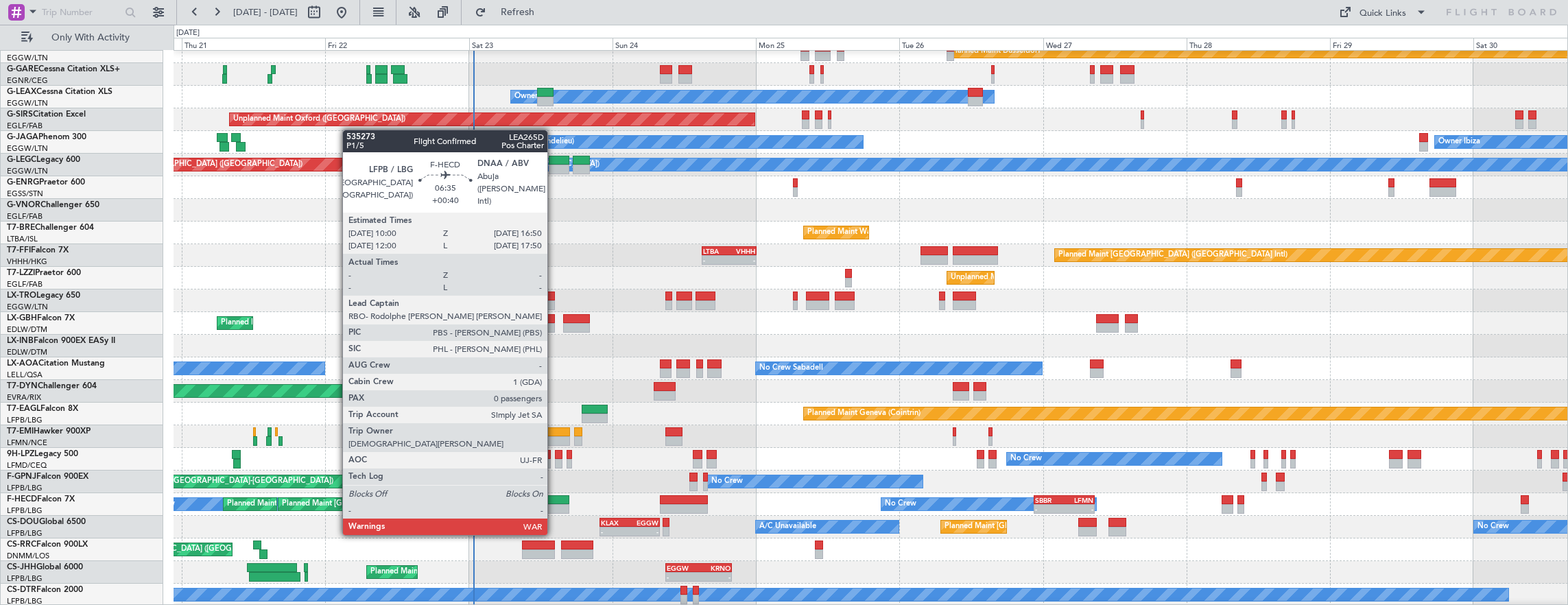
click at [555, 508] on div at bounding box center [549, 510] width 41 height 10
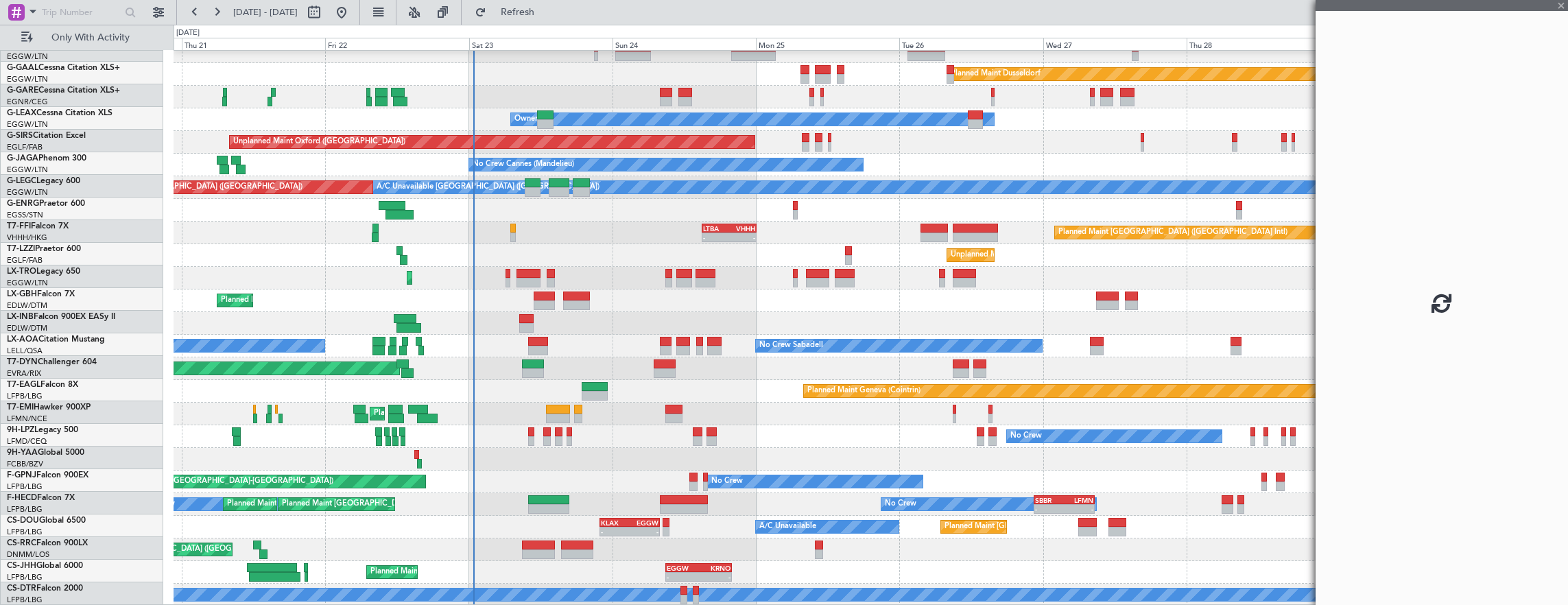
scroll to position [33, 0]
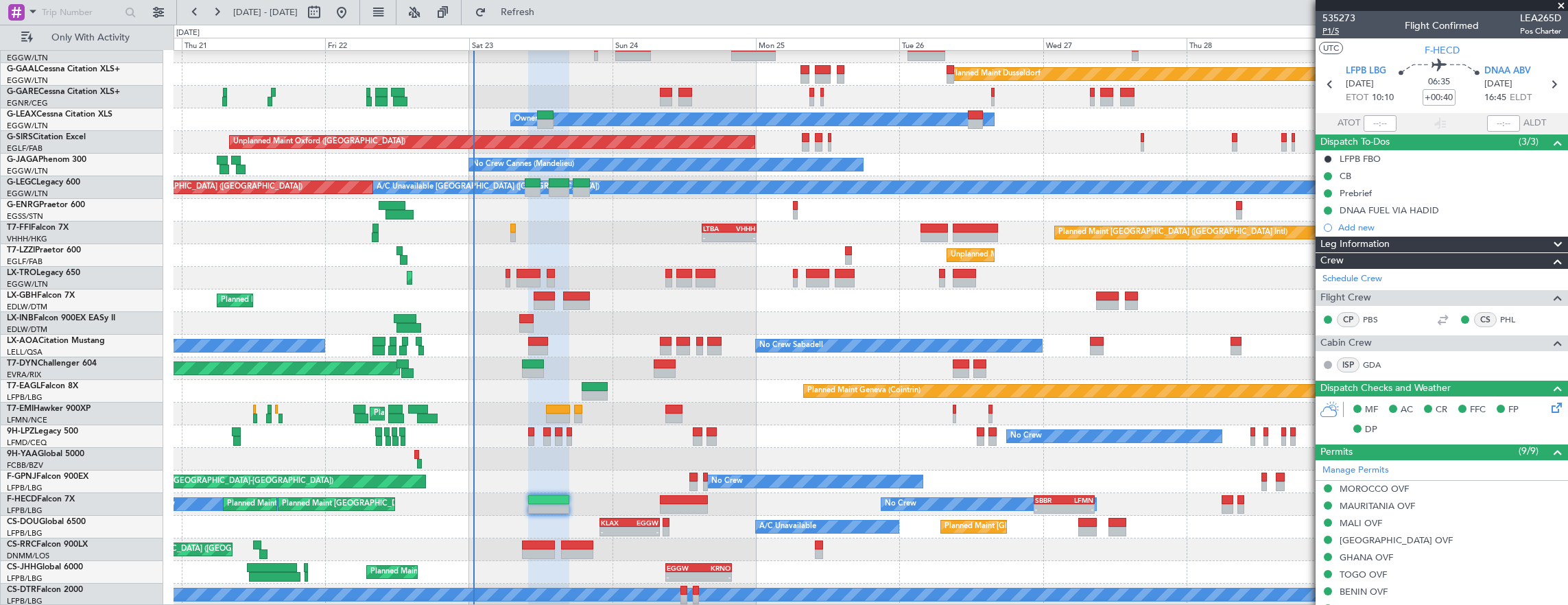
click at [1339, 30] on span "P1/5" at bounding box center [1339, 31] width 33 height 12
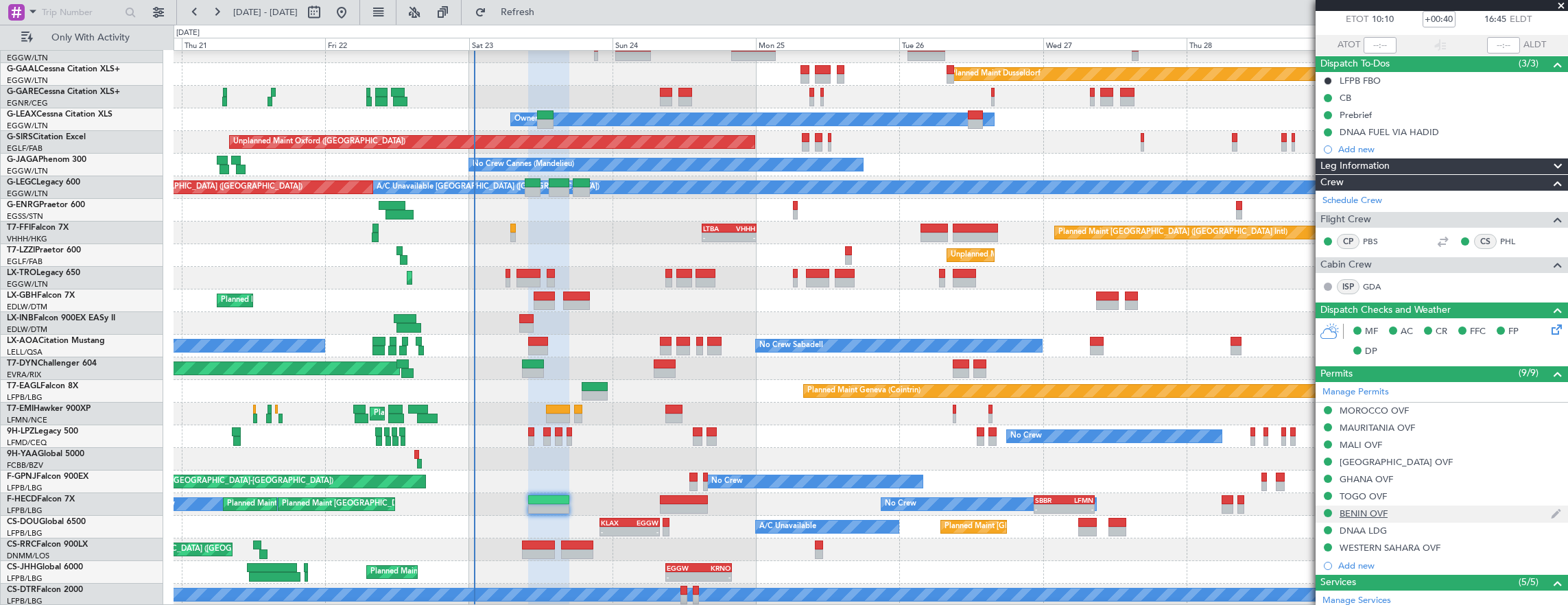
scroll to position [48, 0]
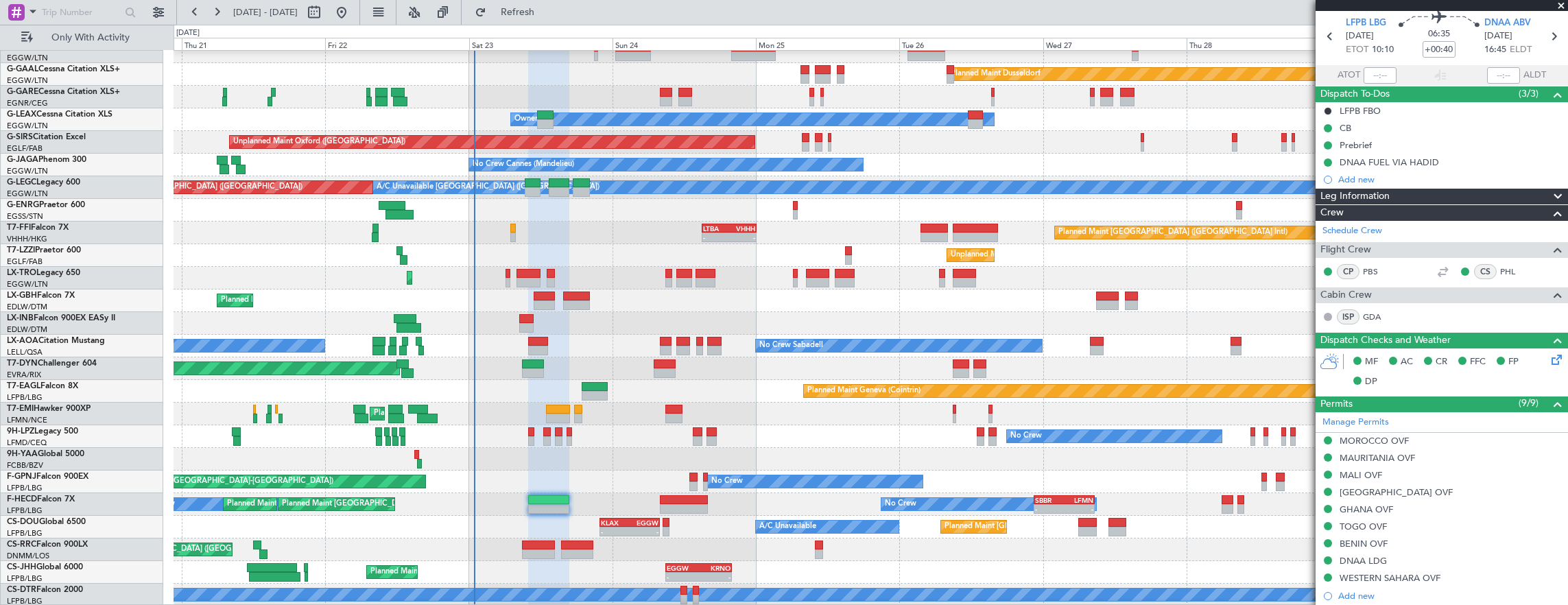
click at [206, 391] on div "Planned Maint Geneva (Cointrin)" at bounding box center [871, 391] width 1394 height 23
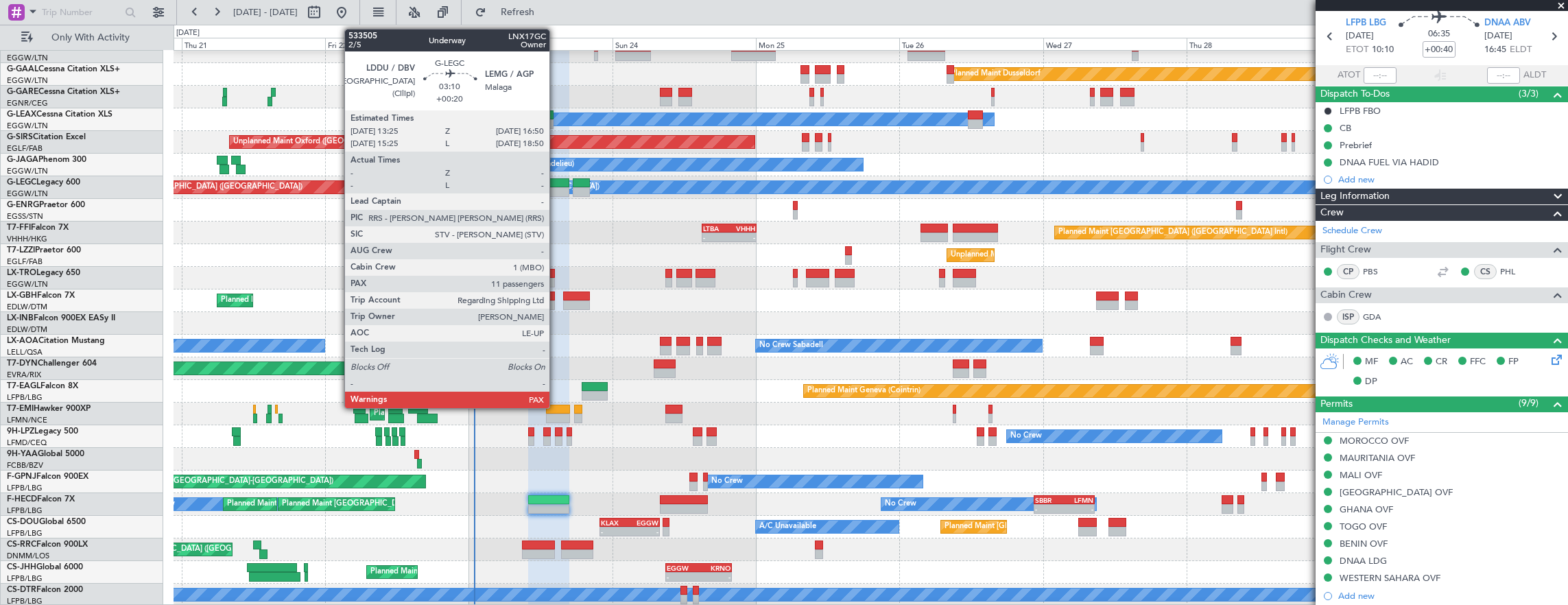
click at [557, 181] on div at bounding box center [559, 184] width 21 height 10
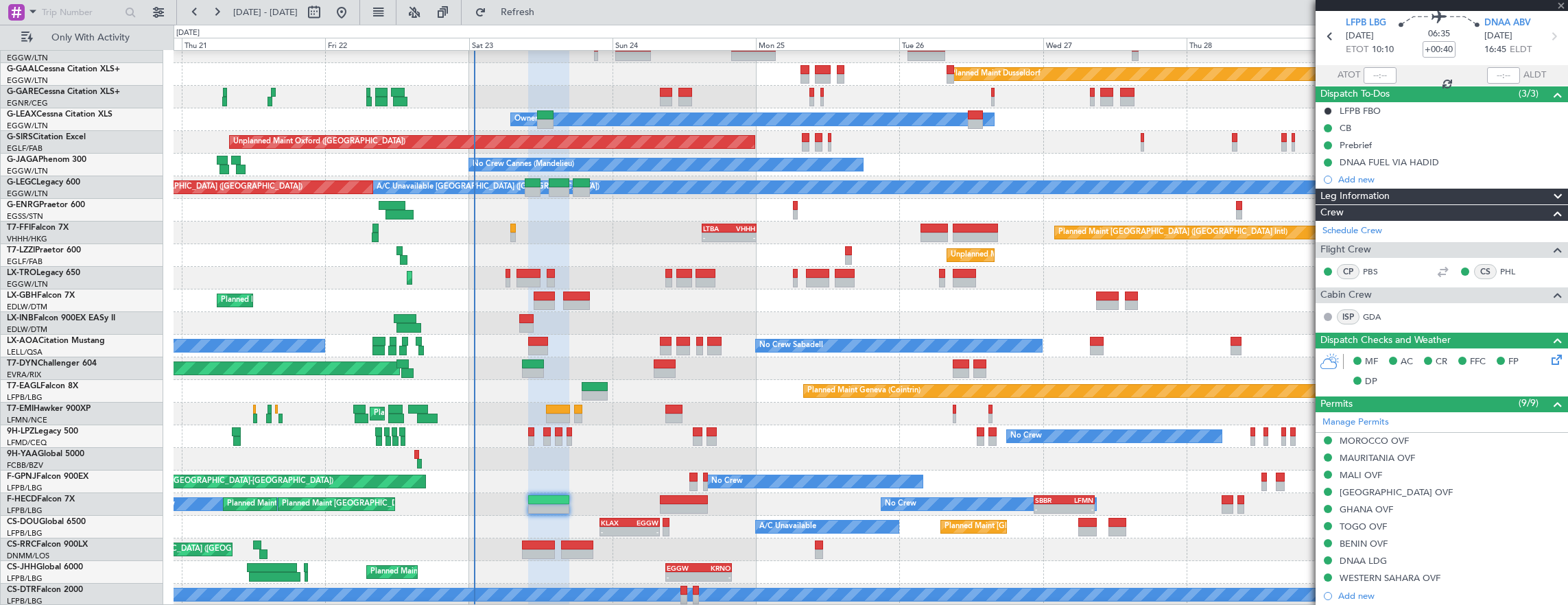
type input "+00:20"
type input "11"
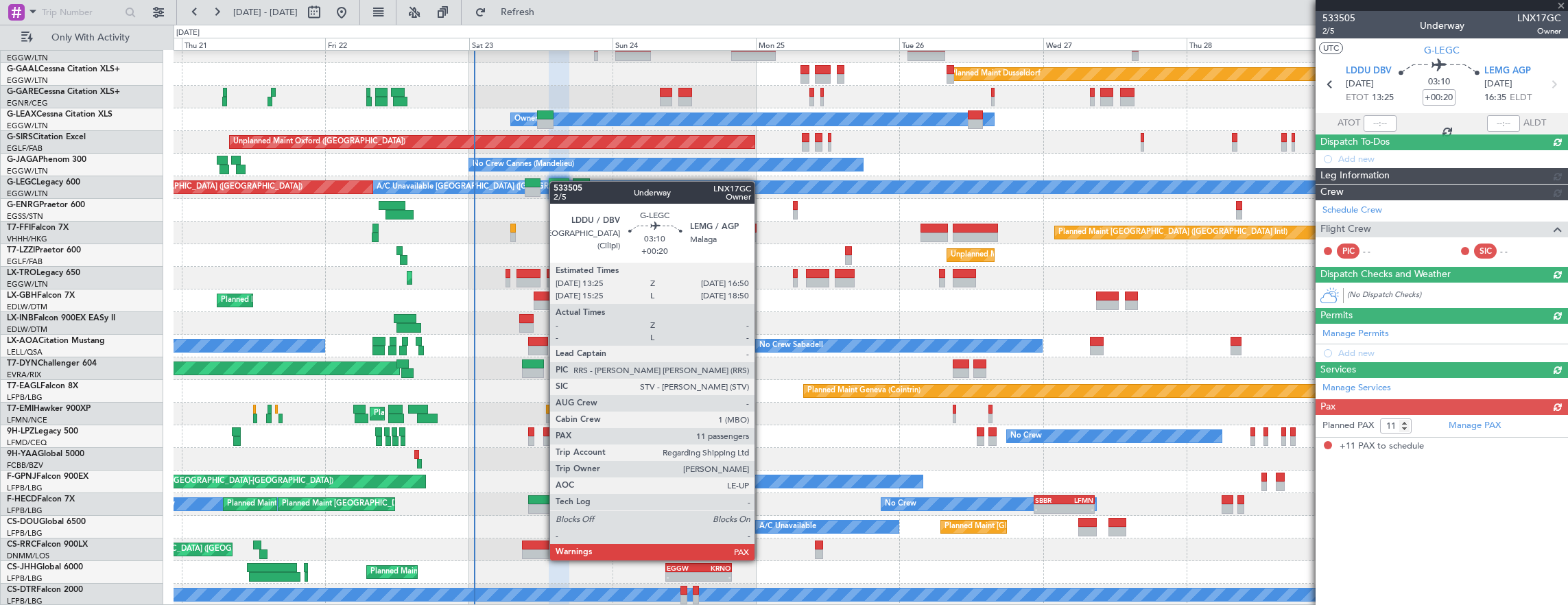
scroll to position [0, 0]
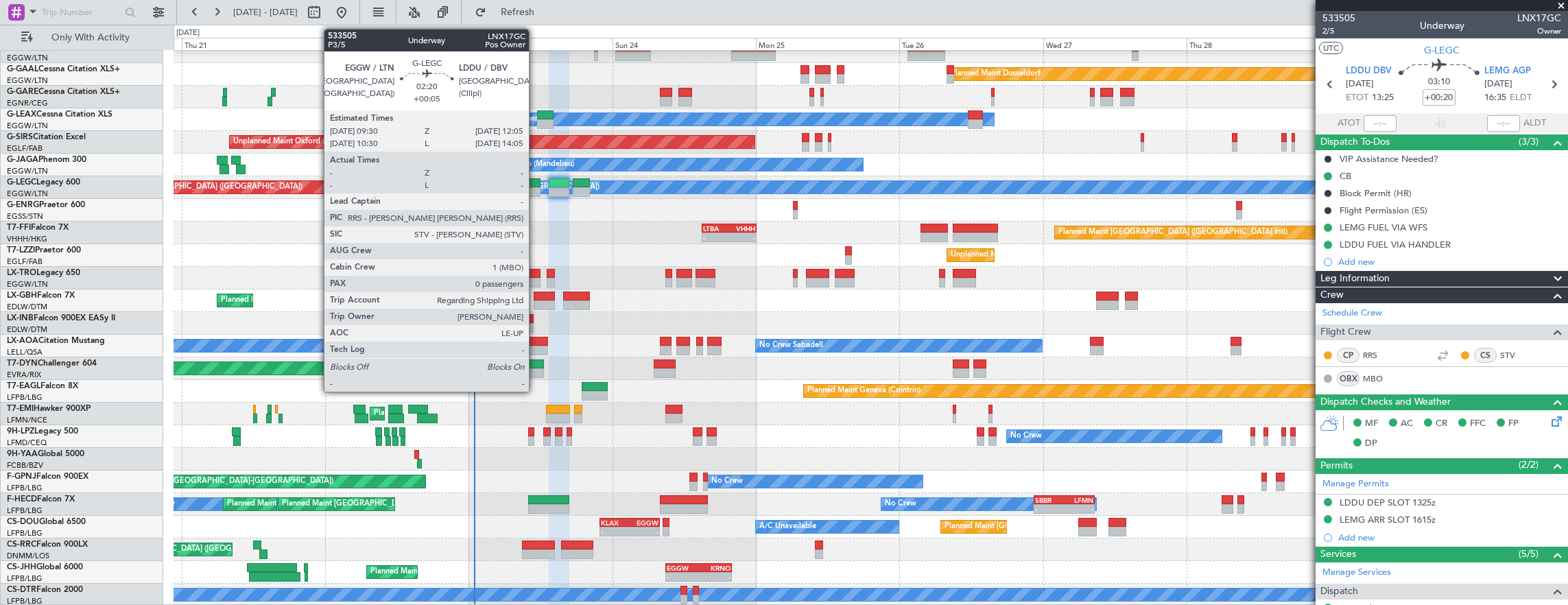
click at [536, 191] on div at bounding box center [532, 192] width 16 height 10
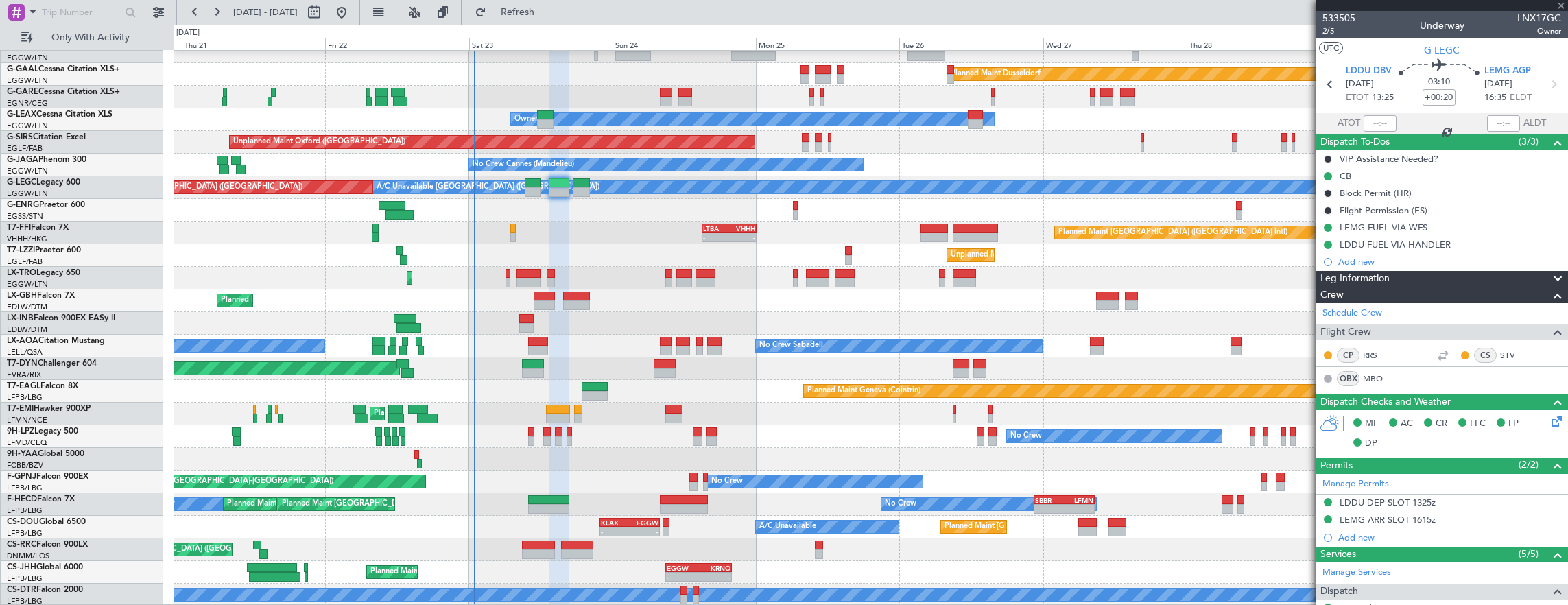
type input "+00:05"
type input "0"
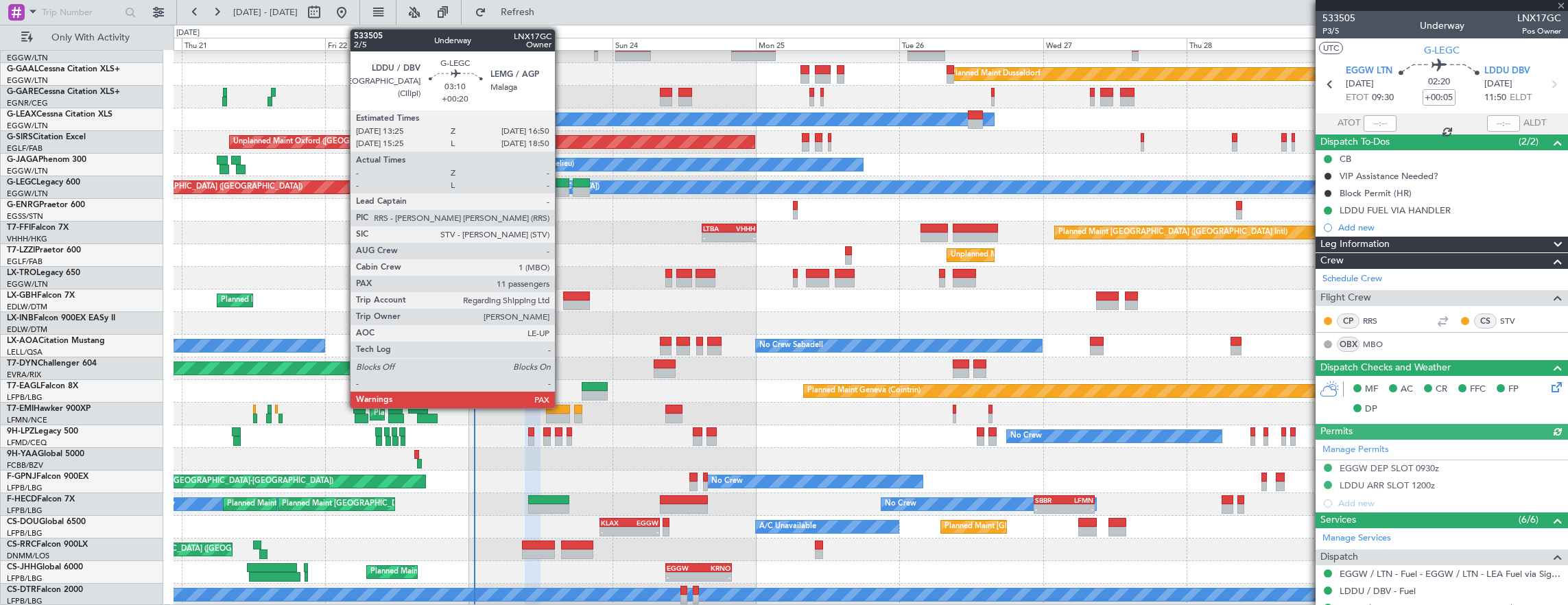
click at [559, 186] on div at bounding box center [559, 184] width 21 height 10
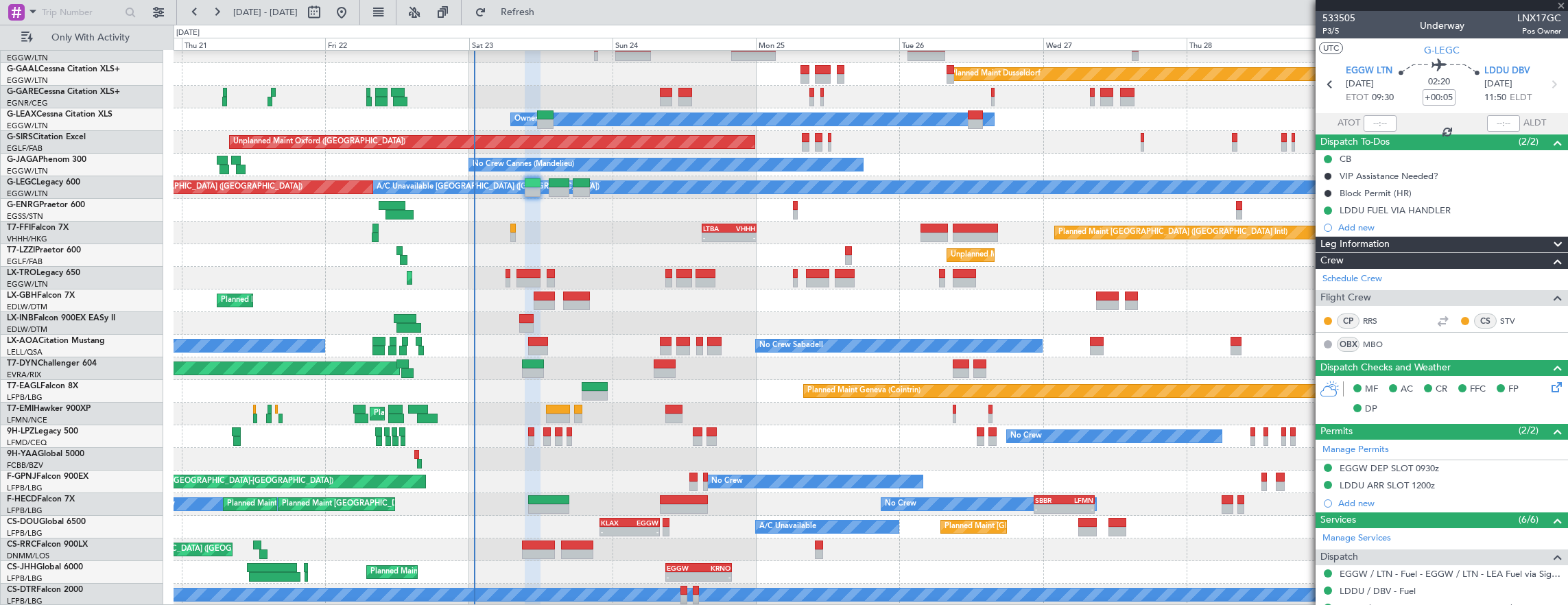
type input "+00:20"
type input "11"
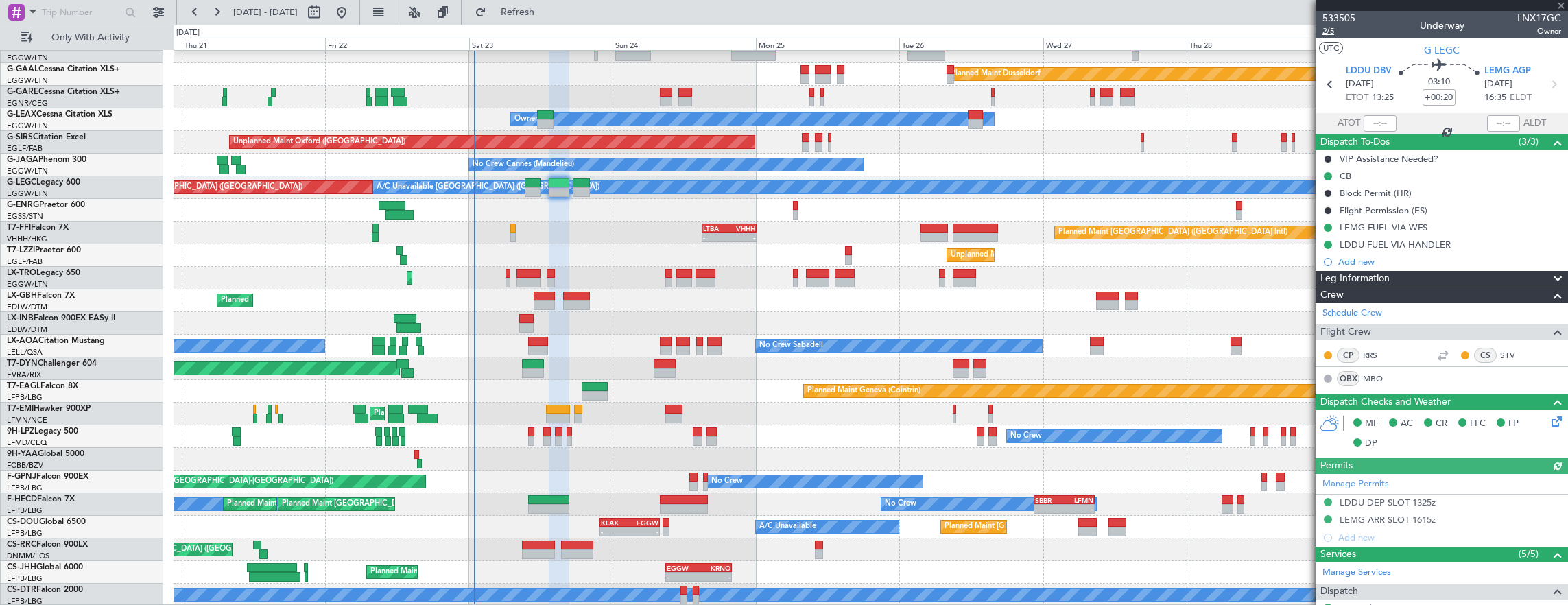
click at [1337, 28] on span "2/5" at bounding box center [1339, 31] width 33 height 12
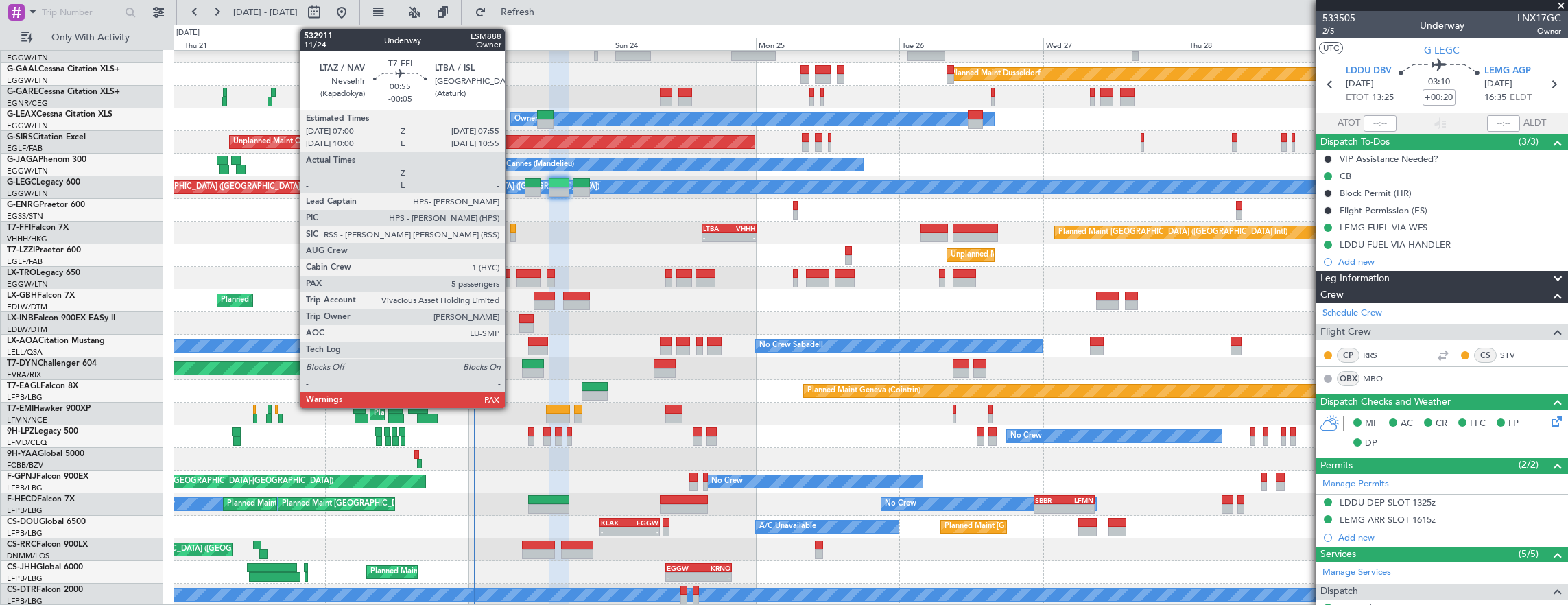
click at [512, 236] on div at bounding box center [514, 238] width 6 height 10
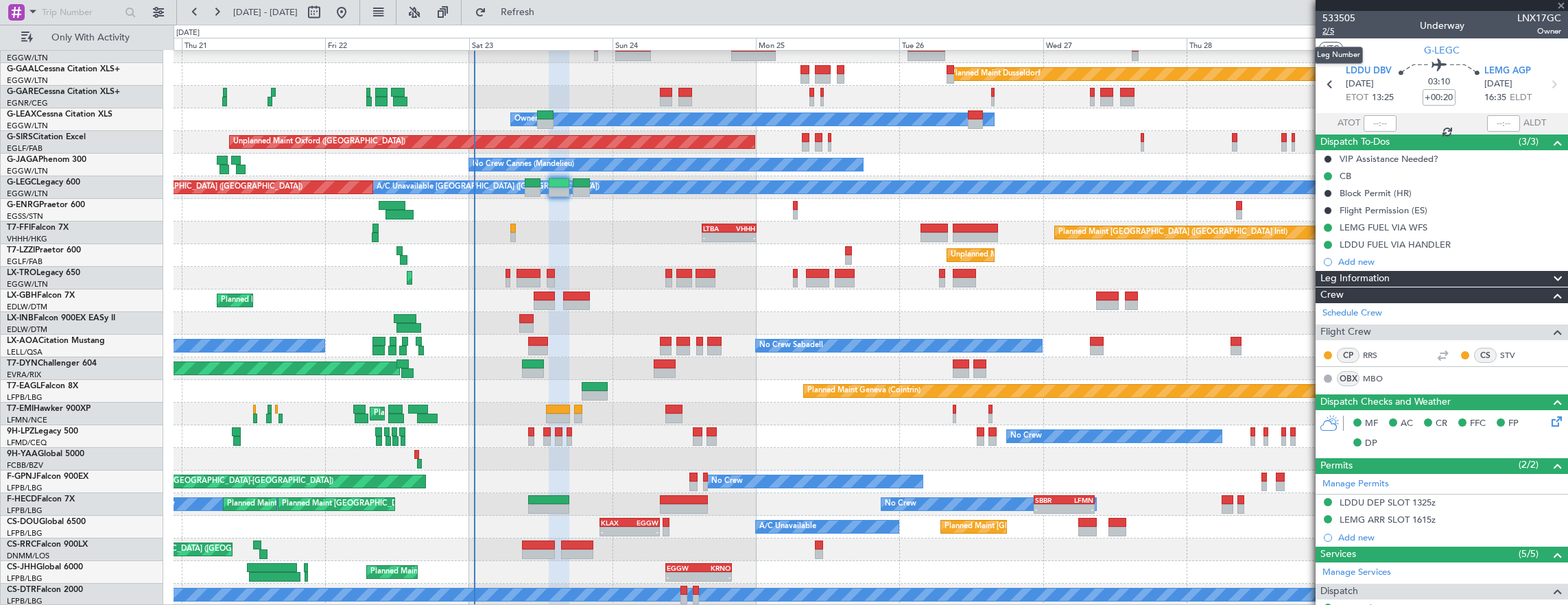
type input "-00:05"
type input "5"
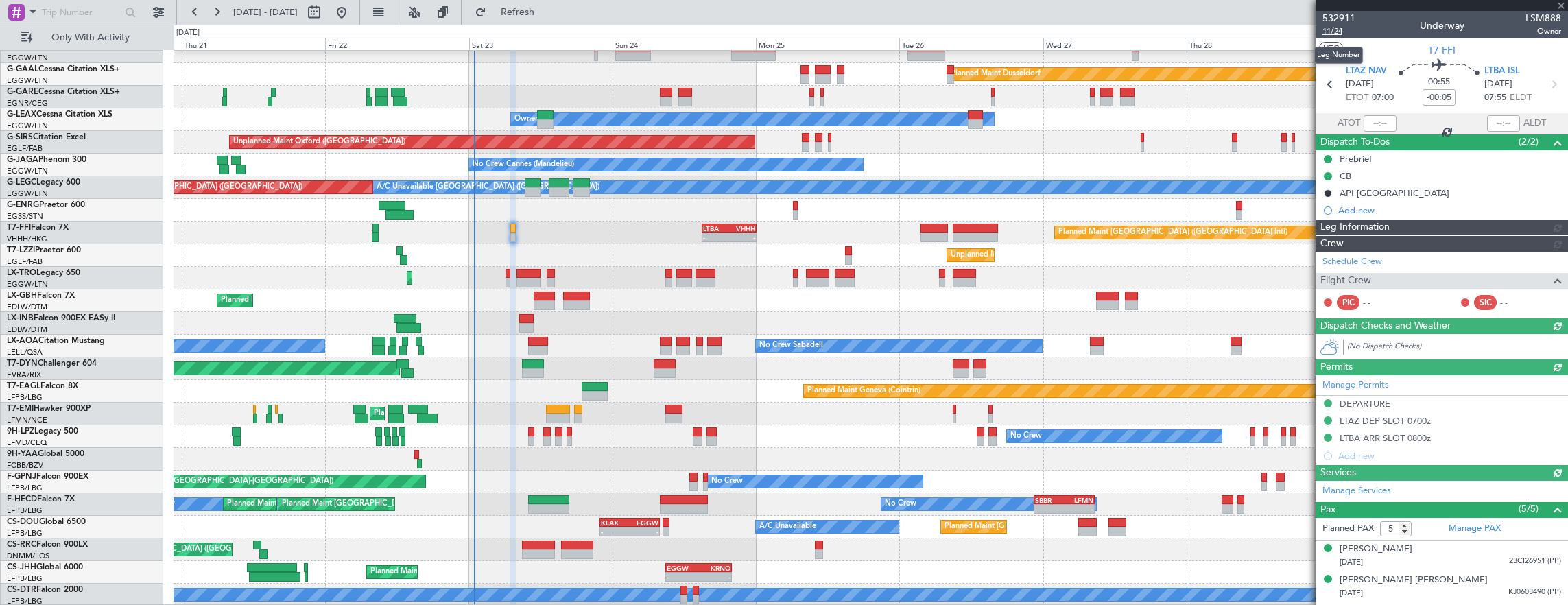
click at [1336, 30] on span "11/24" at bounding box center [1339, 31] width 33 height 12
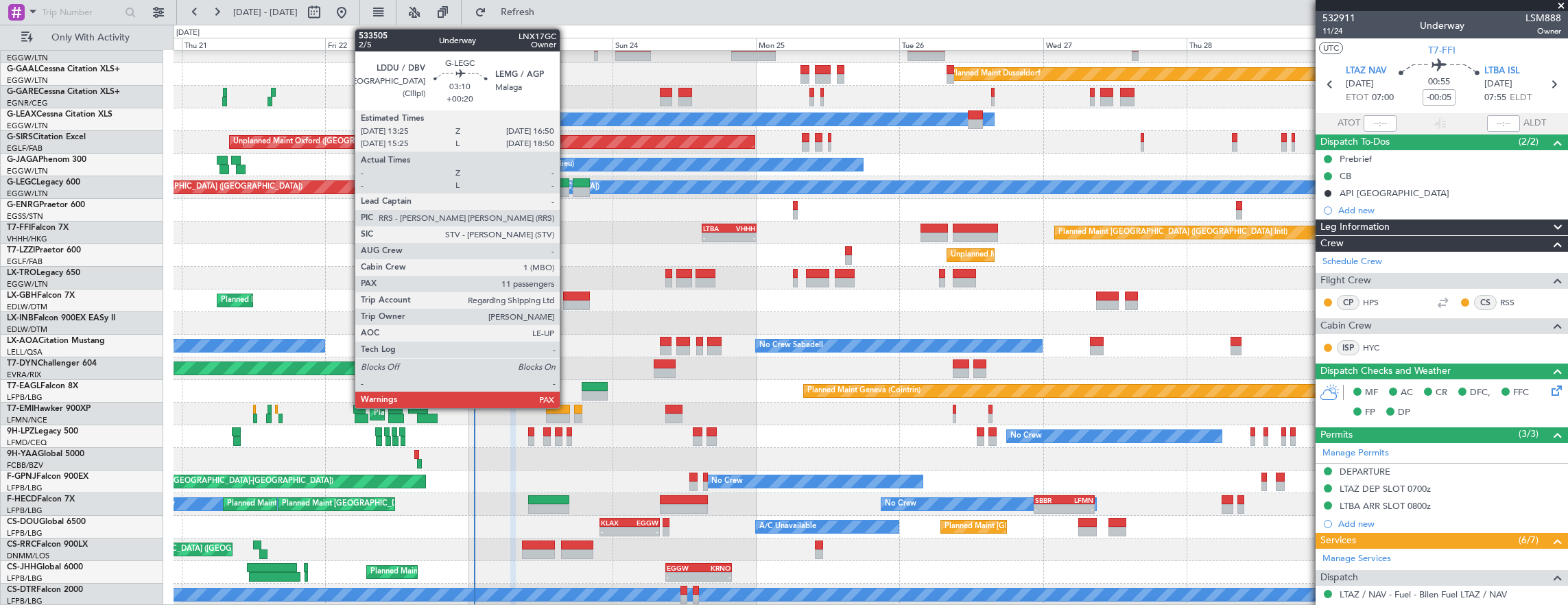
click at [567, 192] on div at bounding box center [559, 192] width 21 height 10
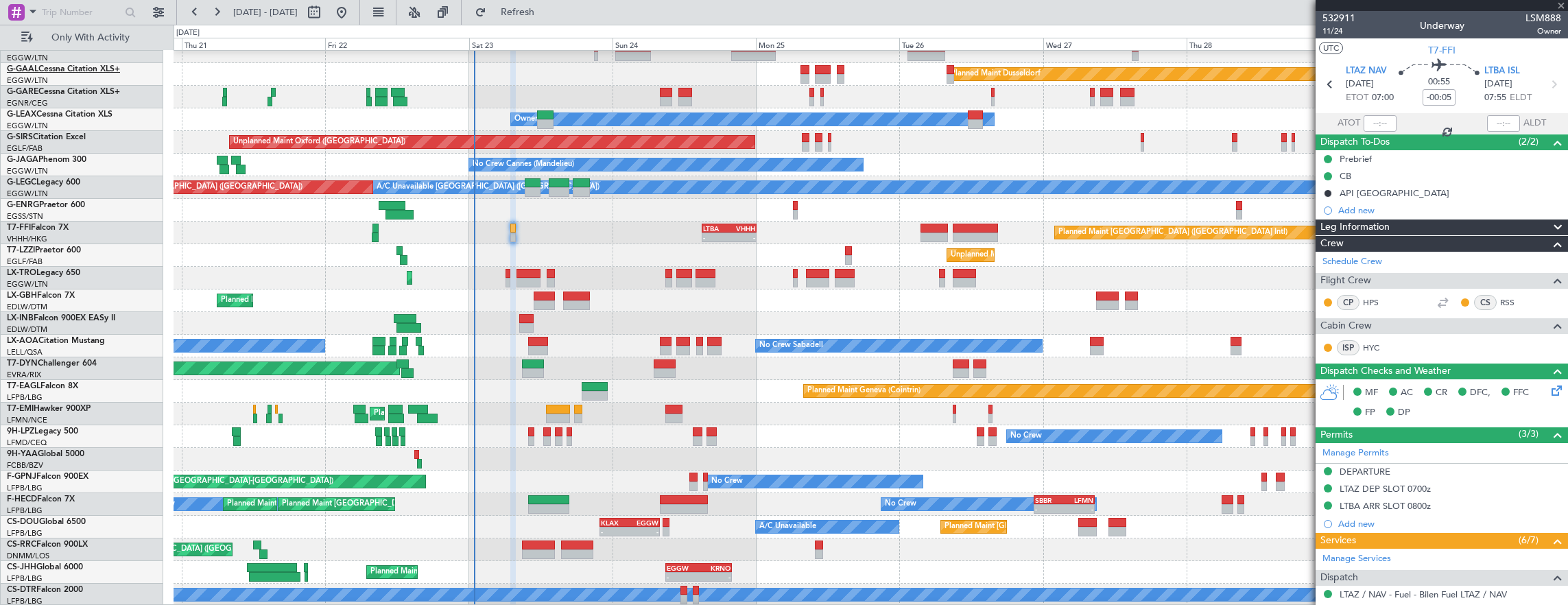
type input "+00:20"
type input "11"
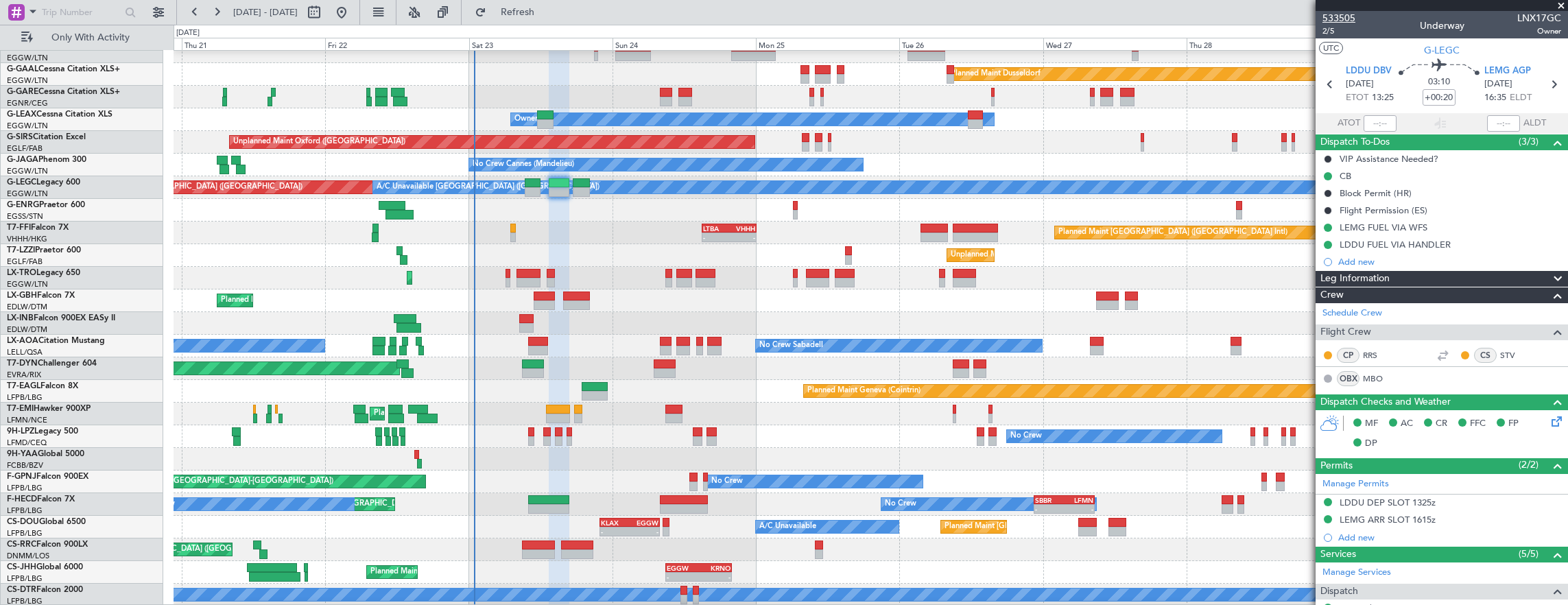
click at [1328, 25] on span "533505" at bounding box center [1339, 18] width 33 height 15
click at [1326, 24] on span "533505" at bounding box center [1339, 18] width 33 height 15
click at [1331, 28] on span "2/5" at bounding box center [1339, 31] width 33 height 12
click at [1335, 34] on span "2/5" at bounding box center [1339, 31] width 33 height 12
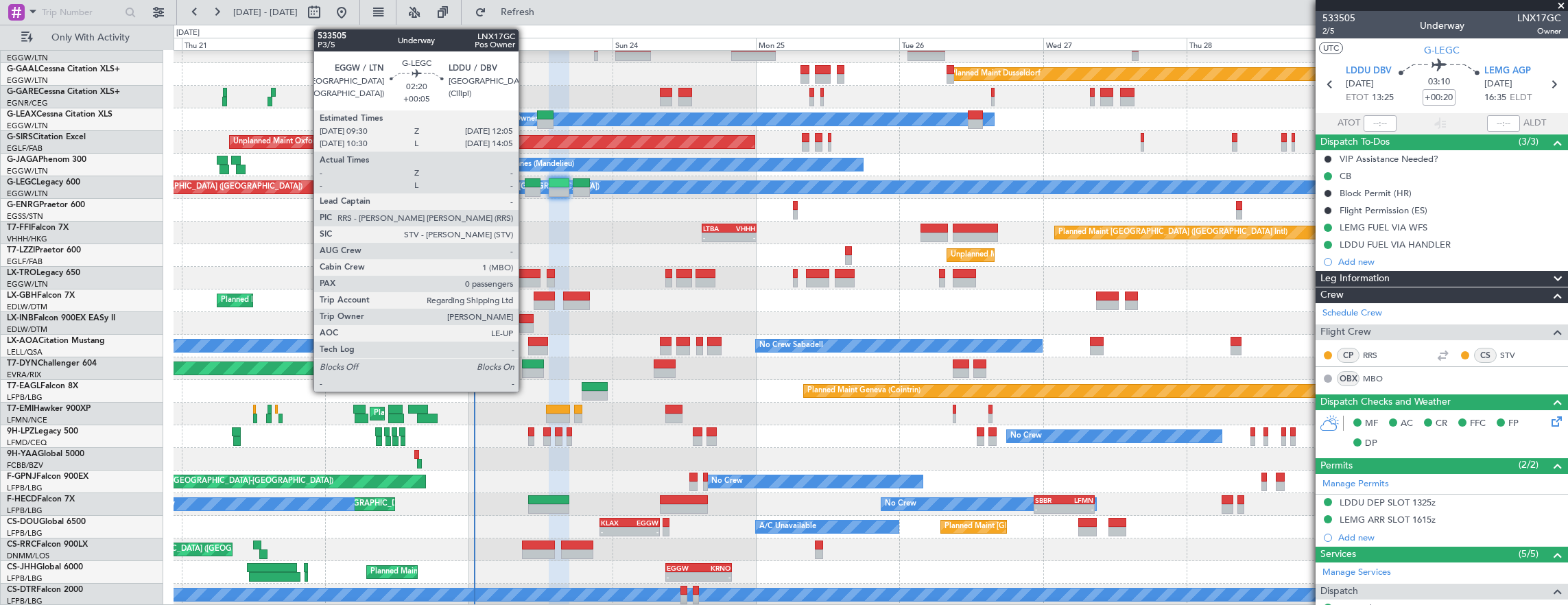
click at [527, 183] on div at bounding box center [532, 184] width 16 height 10
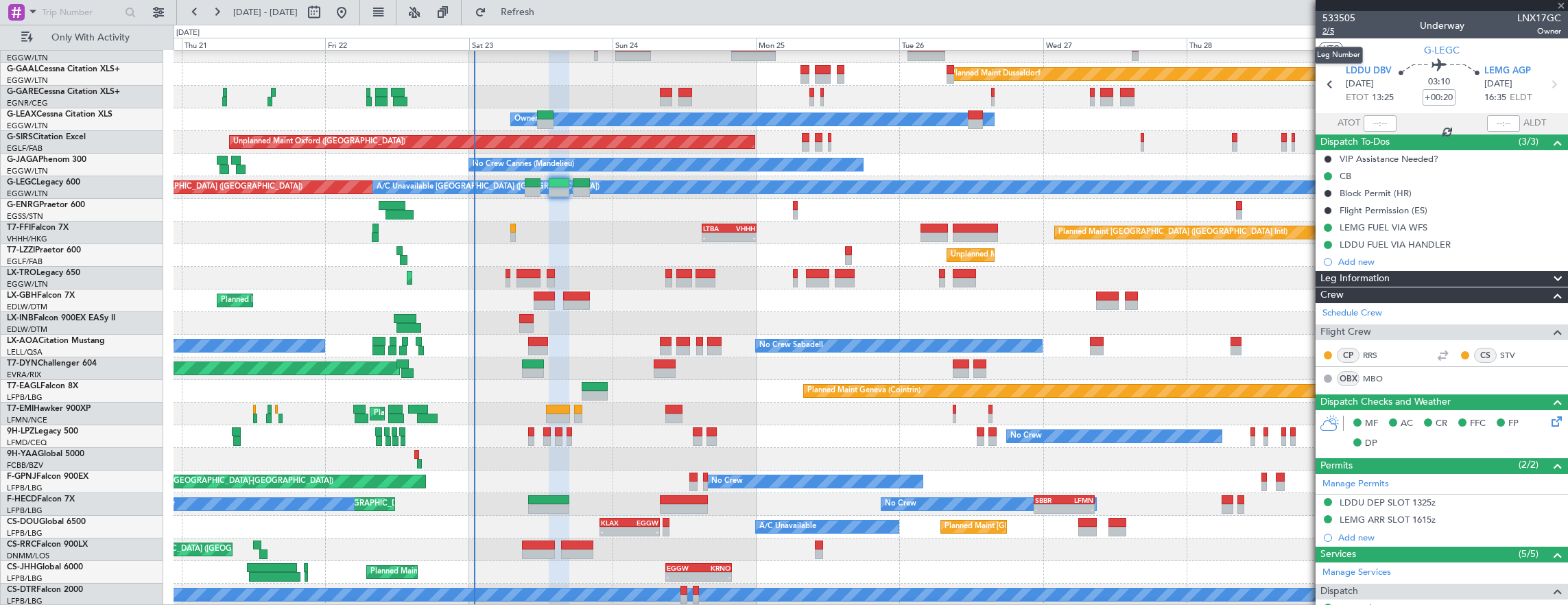
type input "+00:05"
type input "0"
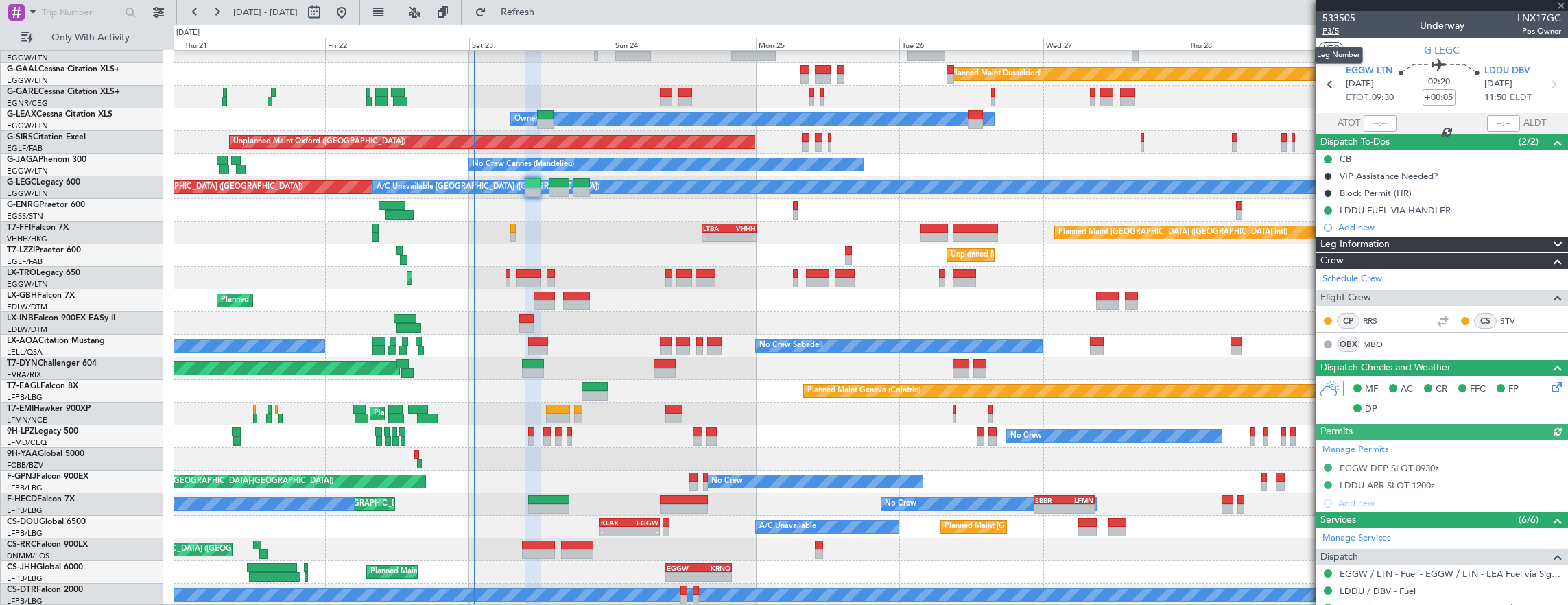
click at [1333, 33] on span "P3/5" at bounding box center [1339, 31] width 33 height 12
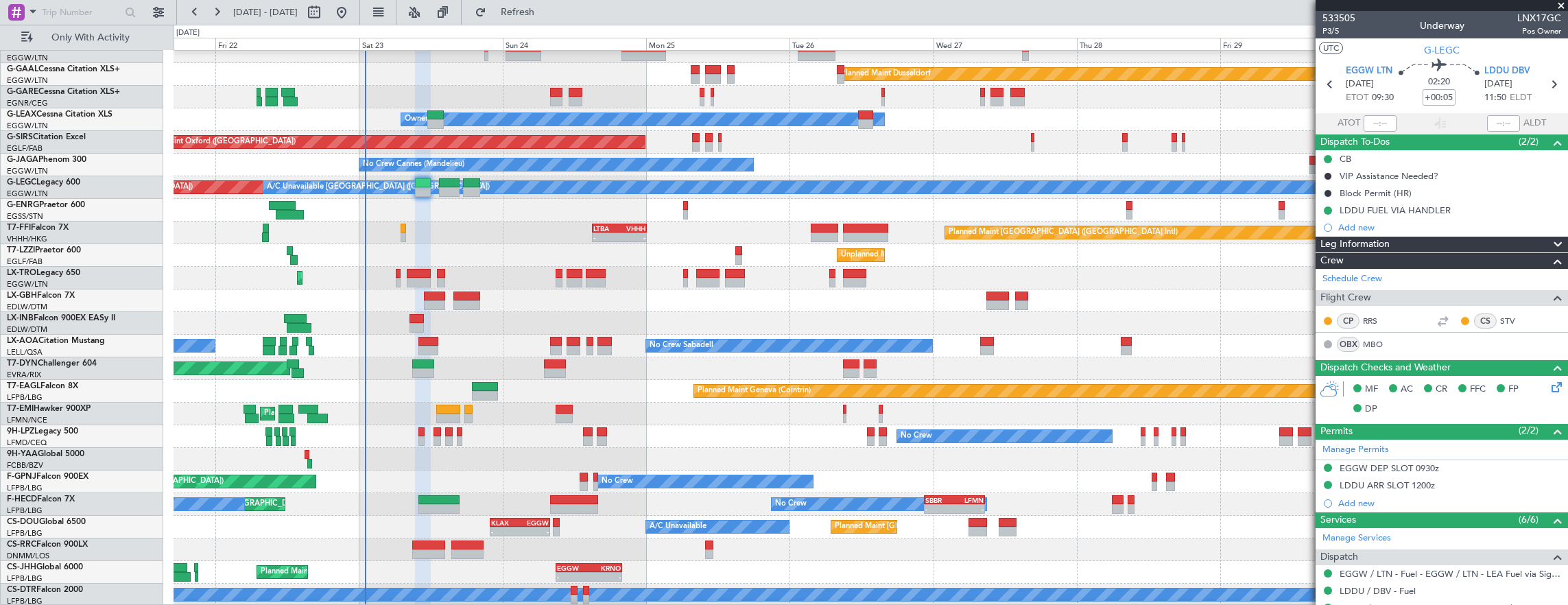
click at [615, 362] on div "Planned Maint Dusseldorf Unplanned Maint [PERSON_NAME] Owner Unplanned Maint [G…" at bounding box center [871, 311] width 1394 height 588
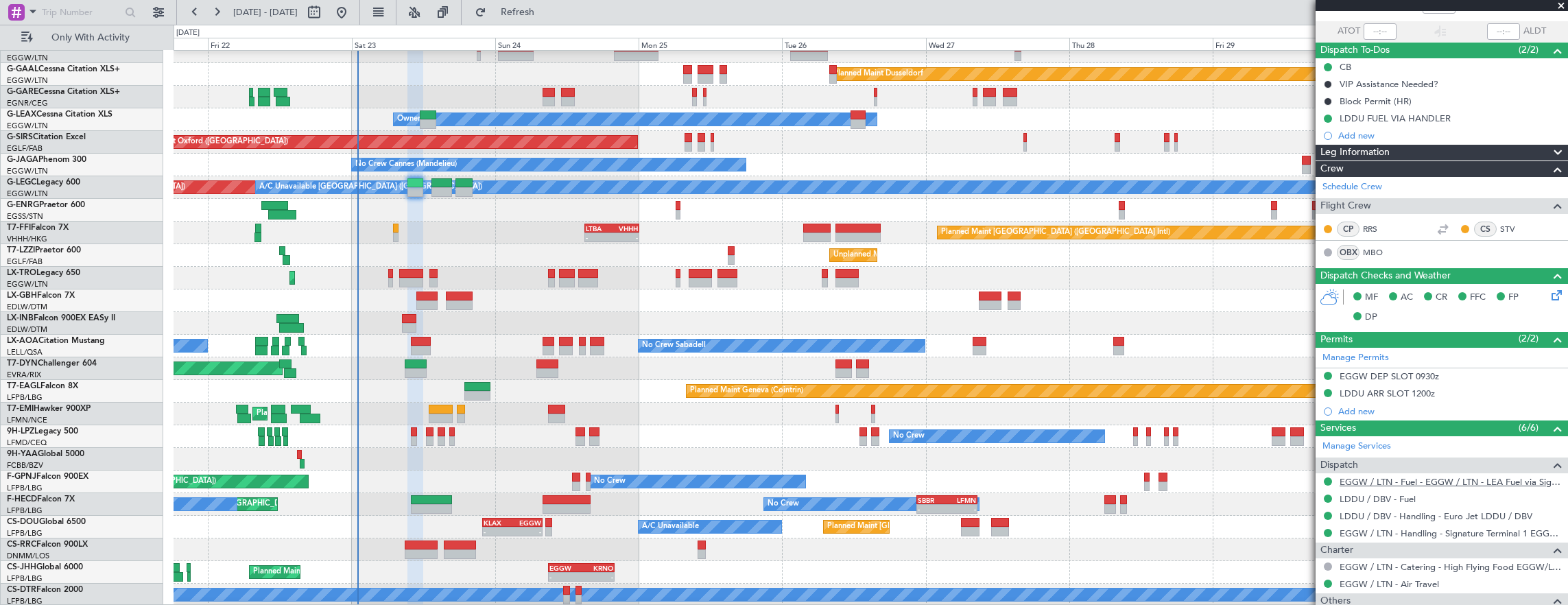
scroll to position [183, 0]
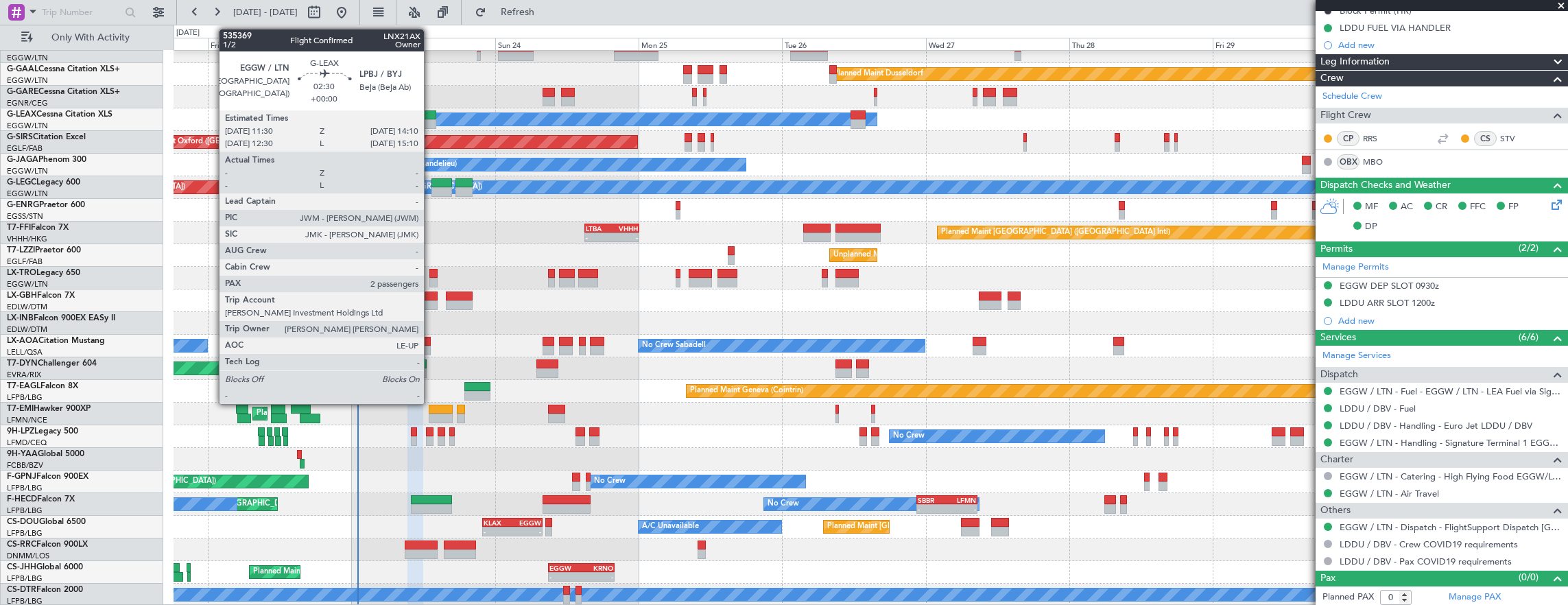
click at [431, 117] on div at bounding box center [428, 115] width 17 height 10
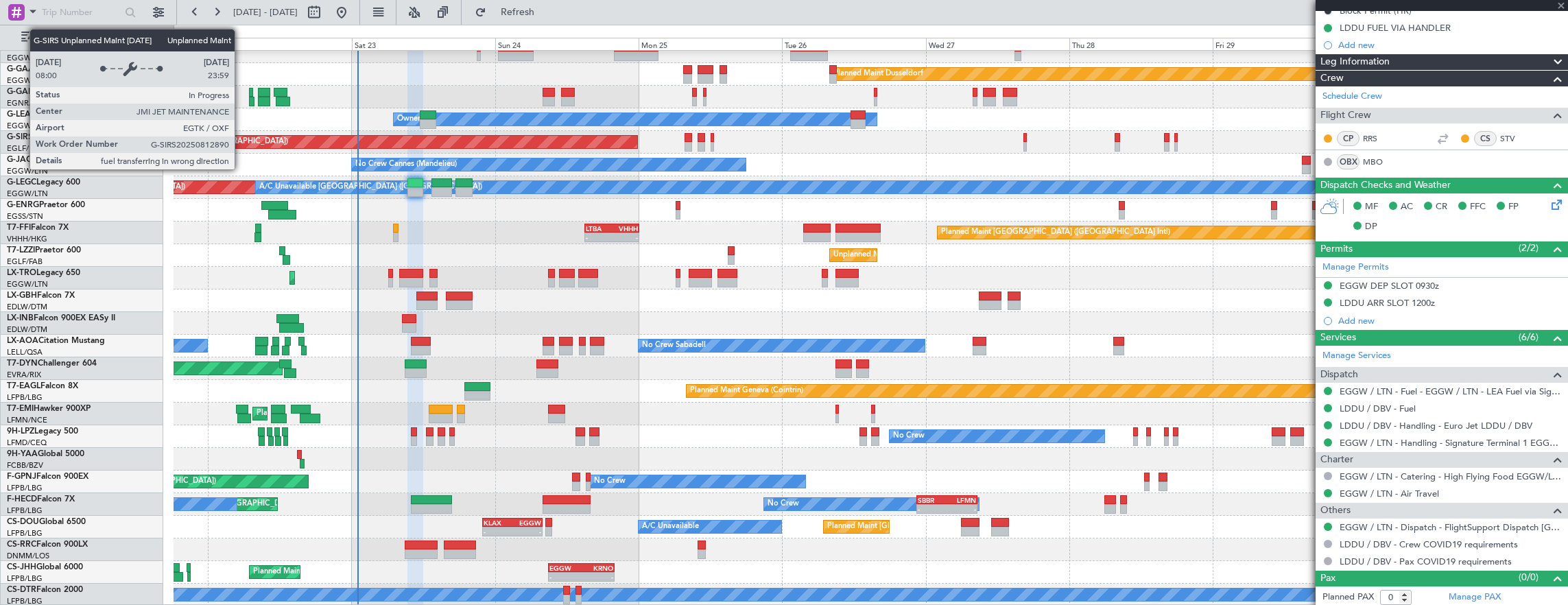
type input "2"
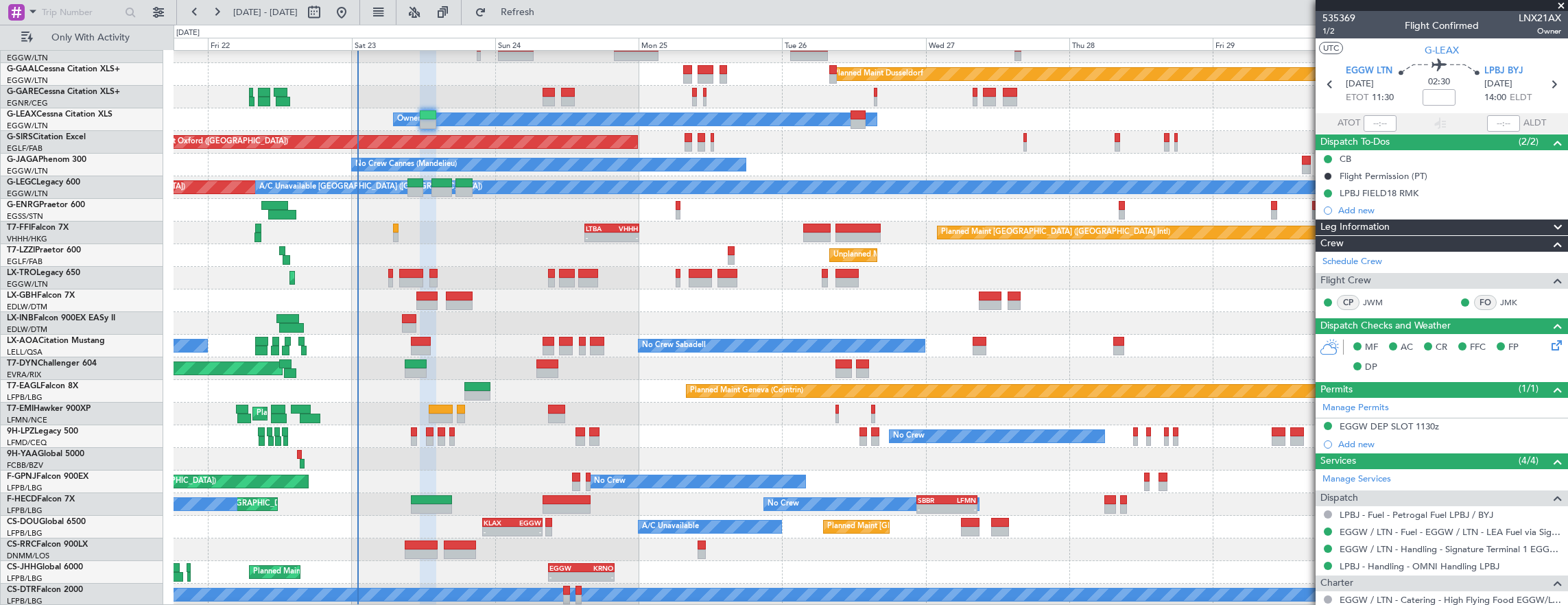
scroll to position [0, 0]
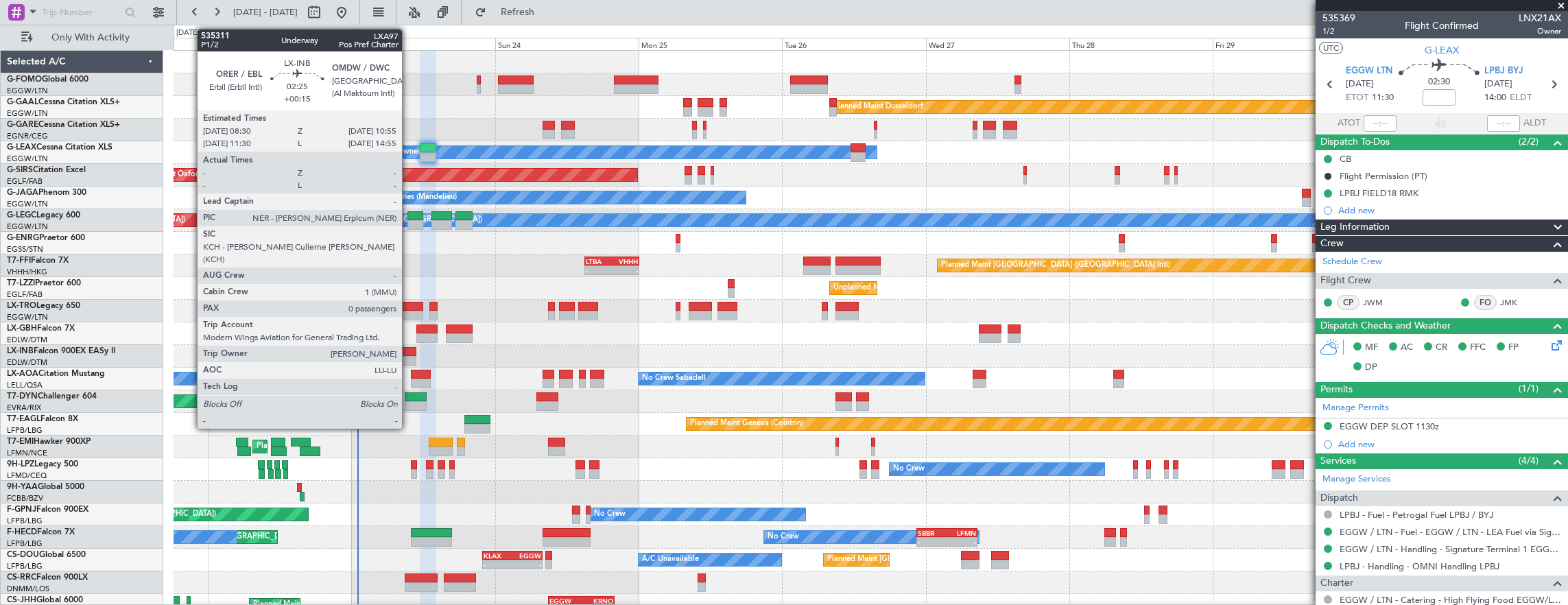
click at [408, 355] on div at bounding box center [408, 353] width 15 height 10
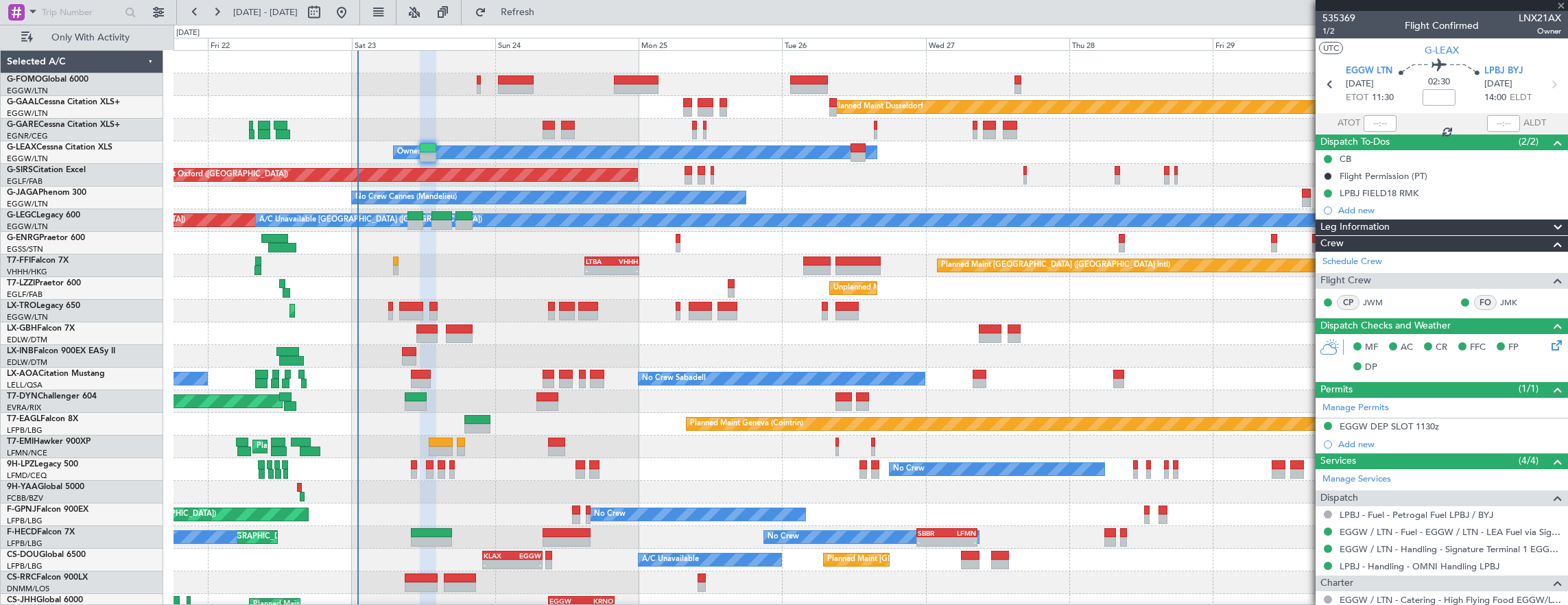
type input "+00:15"
type input "0"
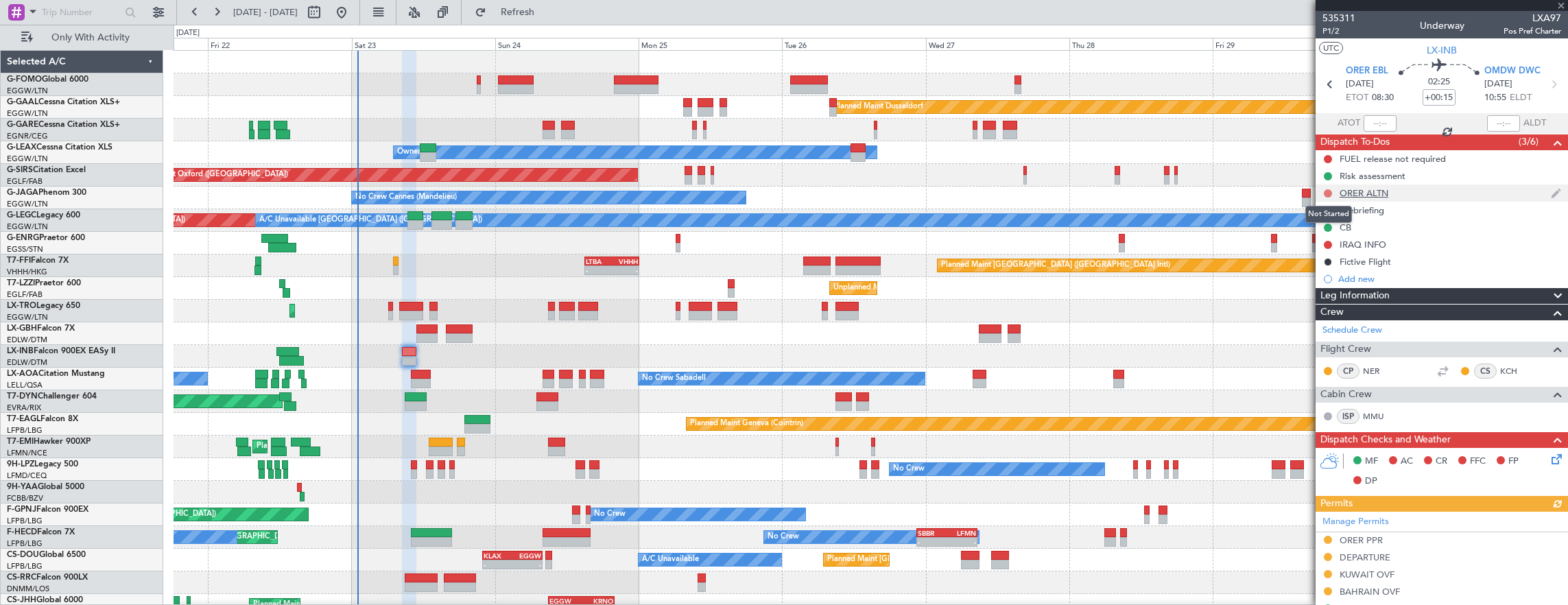
click at [1328, 193] on button at bounding box center [1327, 193] width 8 height 8
click at [1323, 279] on span "Cancelled" at bounding box center [1331, 274] width 39 height 14
click at [1328, 156] on button at bounding box center [1327, 159] width 8 height 8
click at [1325, 222] on span "Completed" at bounding box center [1334, 219] width 45 height 14
click at [1328, 241] on button at bounding box center [1327, 245] width 8 height 8
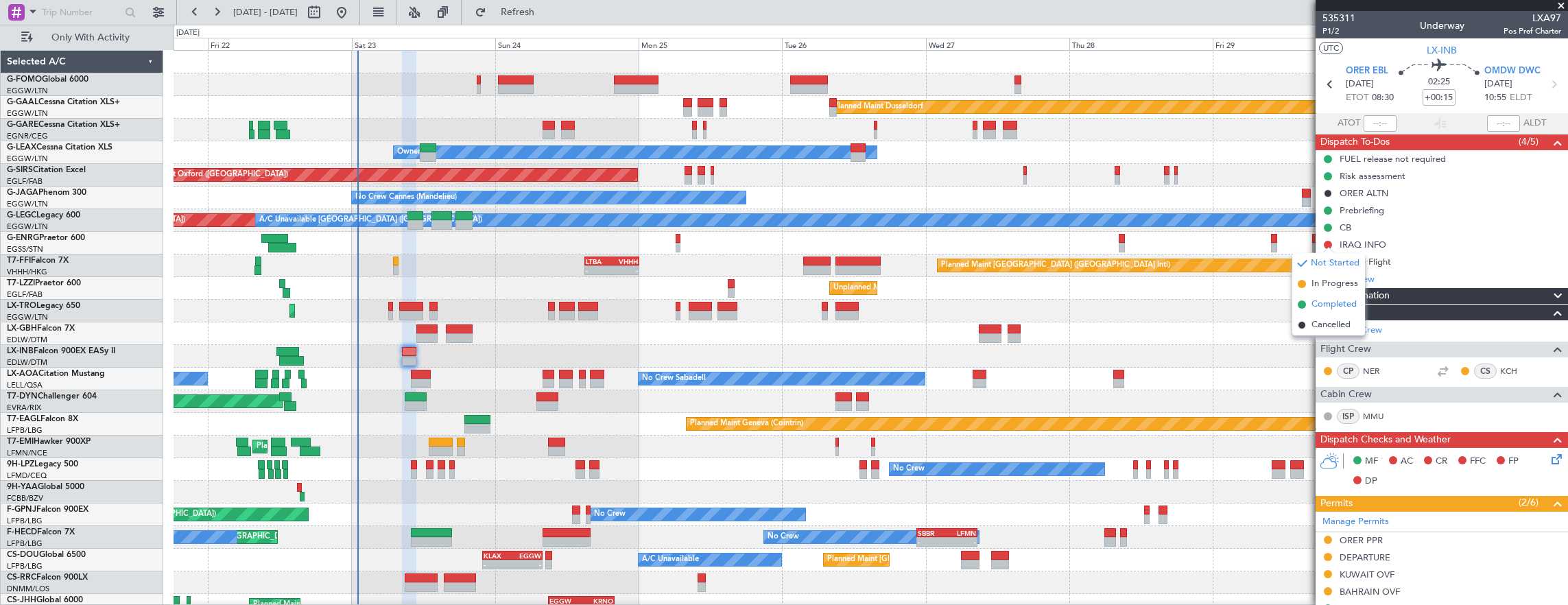
click at [1329, 307] on span "Completed" at bounding box center [1334, 304] width 45 height 14
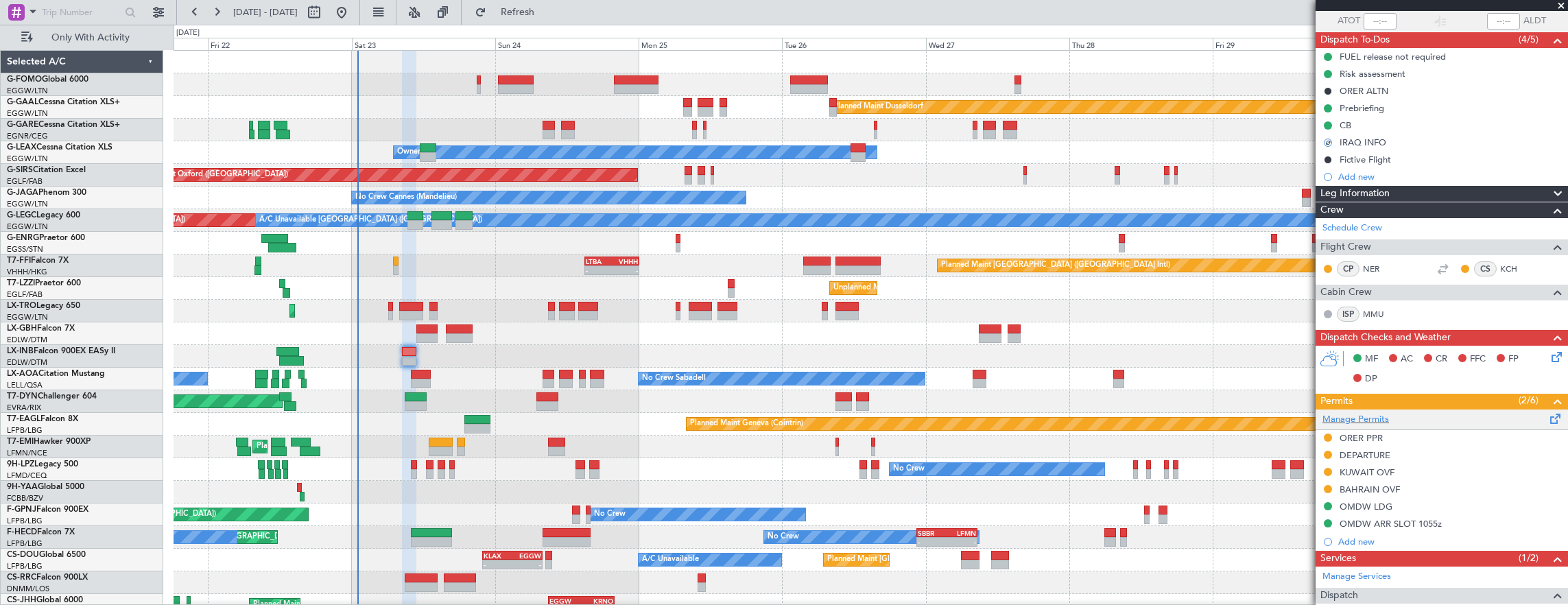
scroll to position [204, 0]
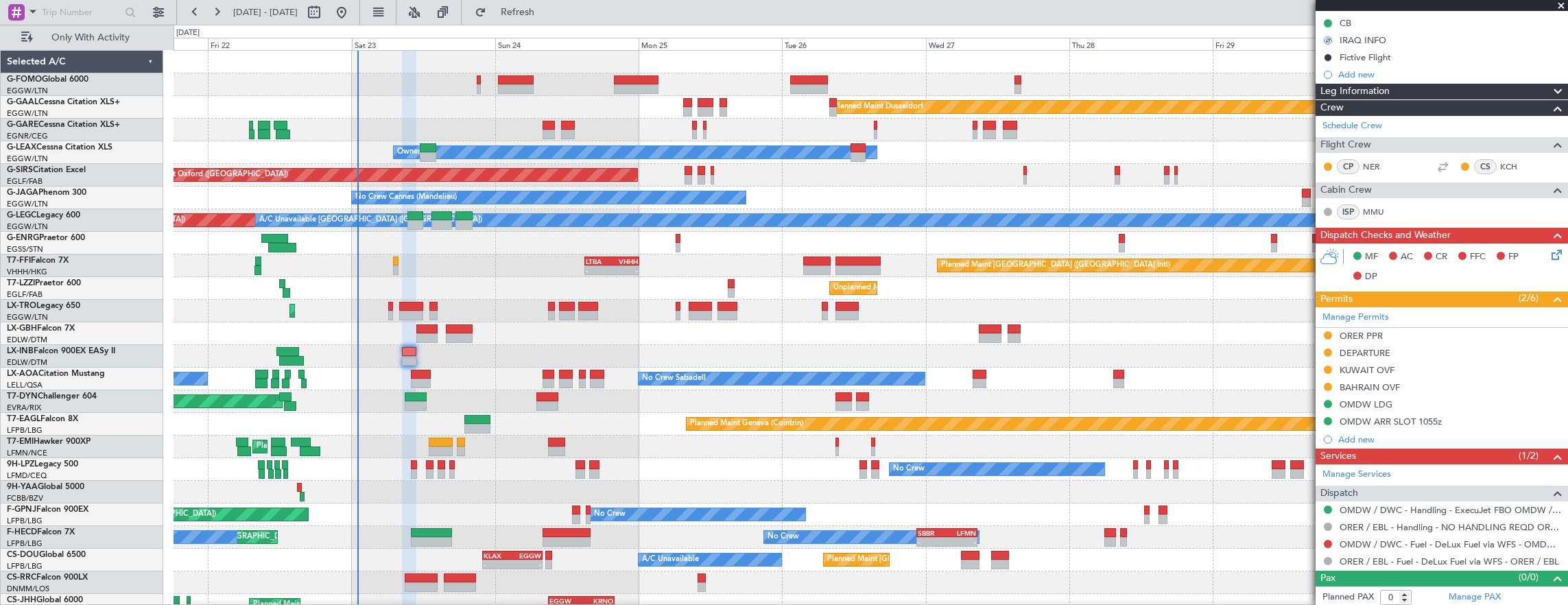
click at [1549, 254] on icon at bounding box center [1554, 252] width 11 height 11
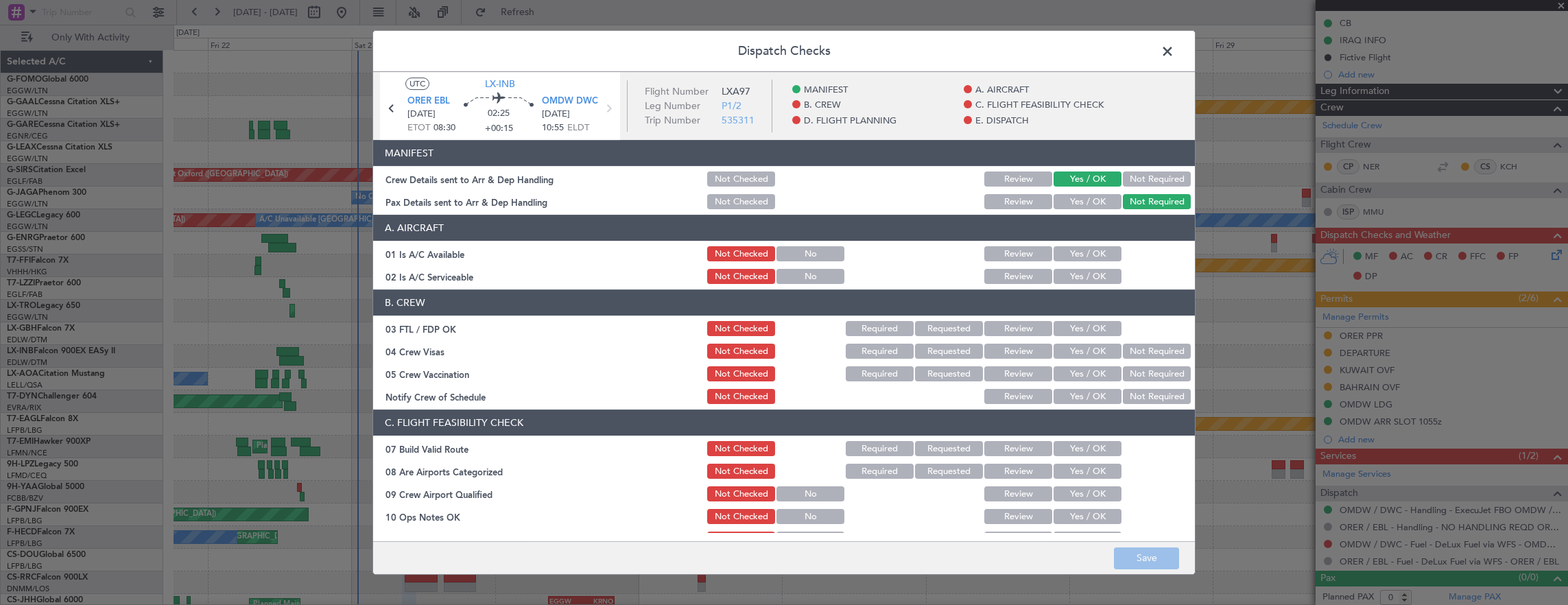
drag, startPoint x: 1070, startPoint y: 252, endPoint x: 1076, endPoint y: 274, distance: 22.8
click at [1071, 252] on button "Yes / OK" at bounding box center [1087, 253] width 68 height 15
drag, startPoint x: 1076, startPoint y: 274, endPoint x: 1073, endPoint y: 308, distance: 34.1
click at [1076, 275] on button "Yes / OK" at bounding box center [1087, 276] width 68 height 15
click at [1075, 330] on button "Yes / OK" at bounding box center [1087, 328] width 68 height 15
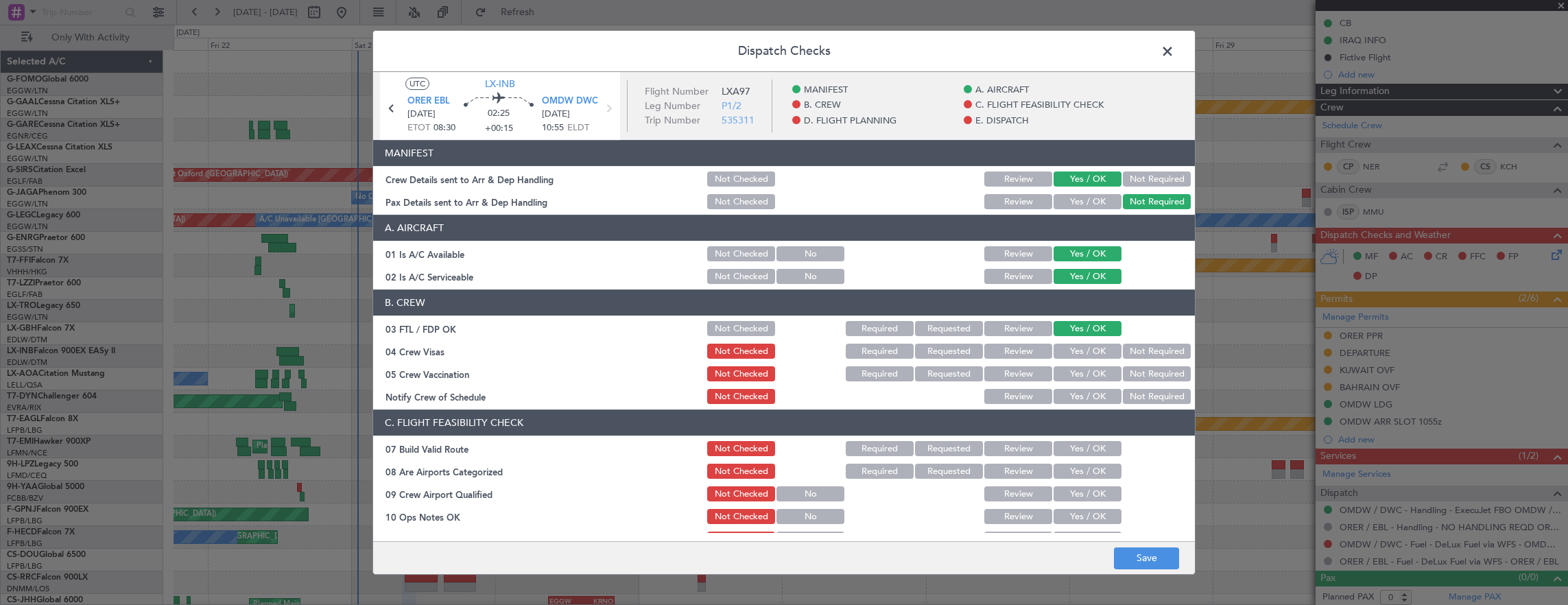
click at [1123, 350] on button "Not Required" at bounding box center [1157, 351] width 68 height 15
click at [1080, 355] on button "Yes / OK" at bounding box center [1087, 351] width 68 height 15
click at [1154, 372] on button "Not Required" at bounding box center [1157, 373] width 68 height 15
click at [1099, 395] on button "Yes / OK" at bounding box center [1087, 396] width 68 height 15
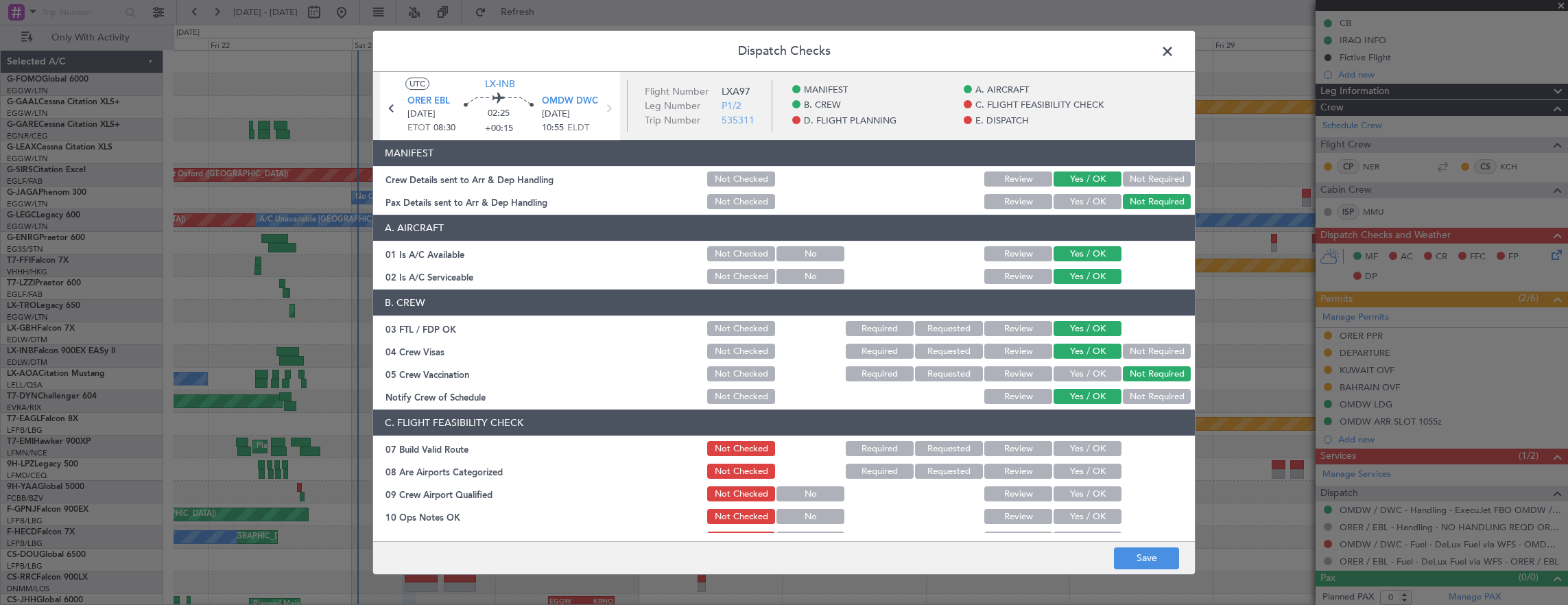
scroll to position [138, 0]
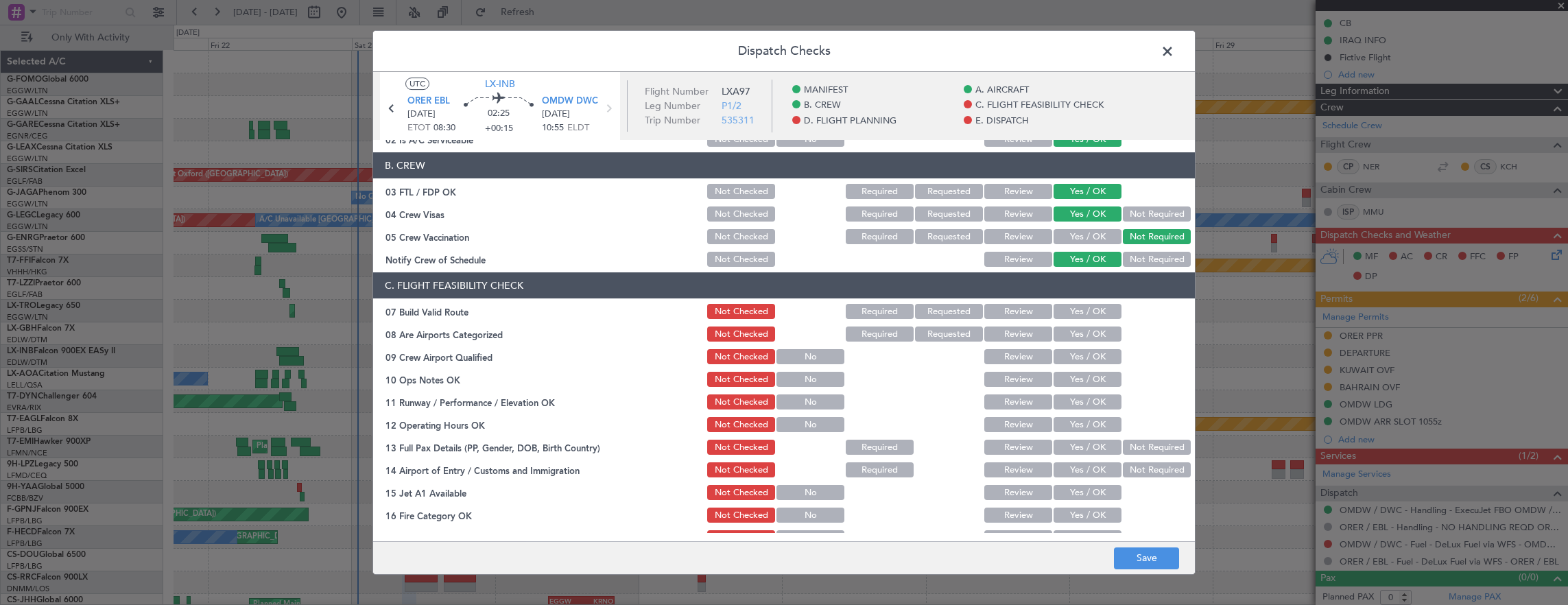
click at [1076, 314] on button "Yes / OK" at bounding box center [1087, 311] width 68 height 15
click at [1077, 331] on button "Yes / OK" at bounding box center [1087, 334] width 68 height 15
click at [1076, 354] on button "Yes / OK" at bounding box center [1087, 357] width 68 height 15
click at [1075, 377] on button "Yes / OK" at bounding box center [1087, 379] width 68 height 15
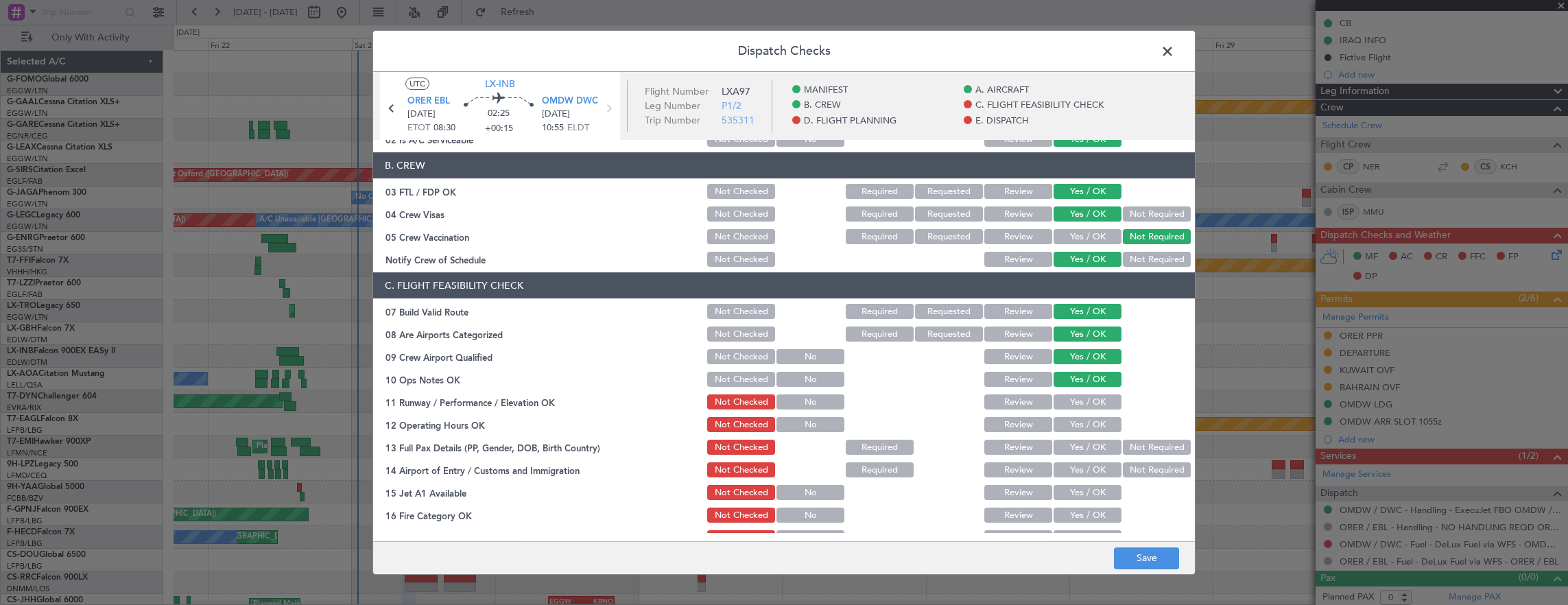
click at [1074, 399] on button "Yes / OK" at bounding box center [1087, 402] width 68 height 15
click at [1099, 429] on button "Yes / OK" at bounding box center [1087, 424] width 68 height 15
click at [1123, 446] on button "Not Required" at bounding box center [1157, 447] width 68 height 15
click at [1076, 466] on button "Yes / OK" at bounding box center [1087, 469] width 68 height 15
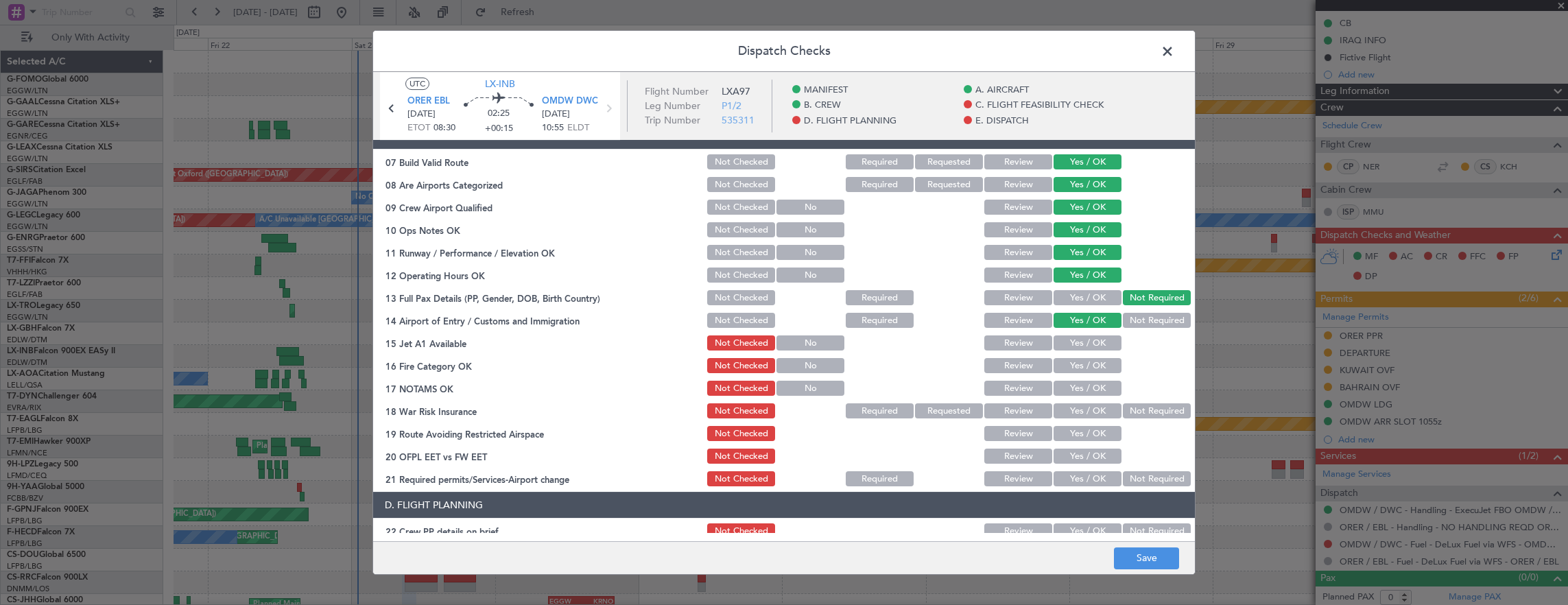
scroll to position [343, 0]
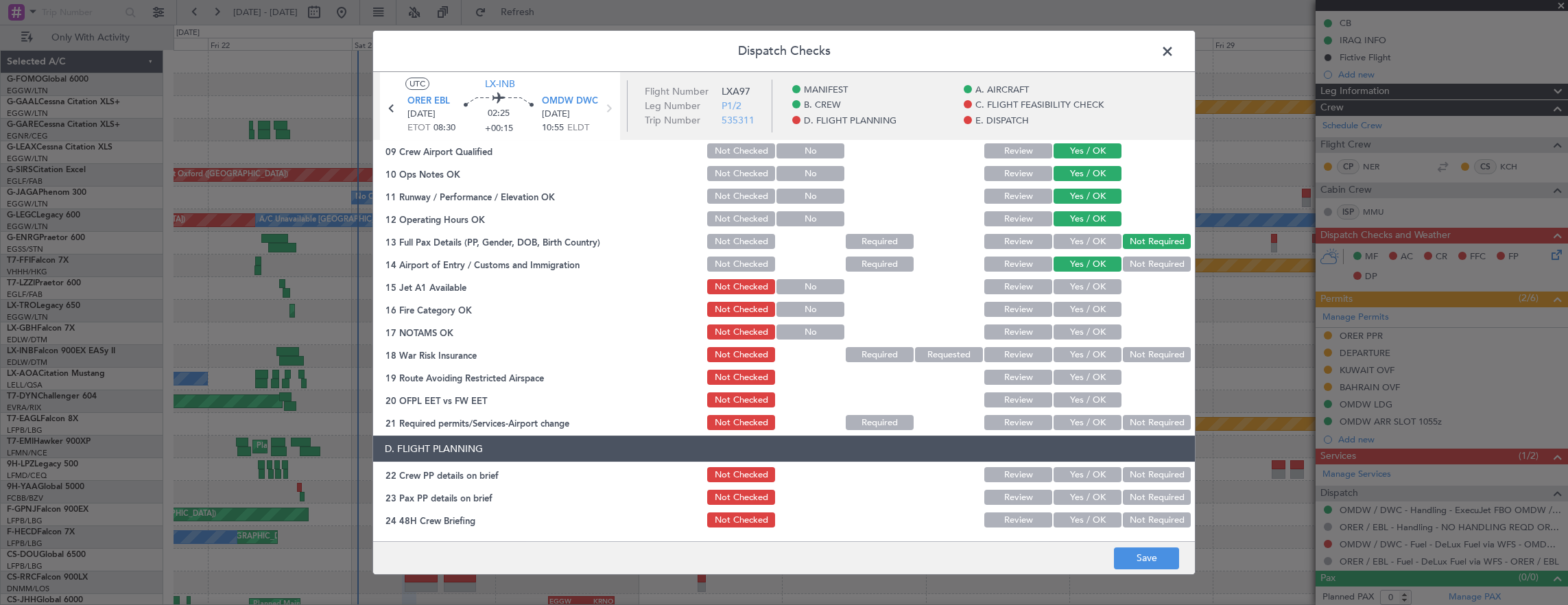
click at [1089, 289] on button "Yes / OK" at bounding box center [1087, 286] width 68 height 15
click at [1084, 310] on button "Yes / OK" at bounding box center [1087, 308] width 68 height 15
click at [1078, 332] on button "Yes / OK" at bounding box center [1087, 331] width 68 height 15
click at [1153, 357] on button "Not Required" at bounding box center [1157, 355] width 68 height 15
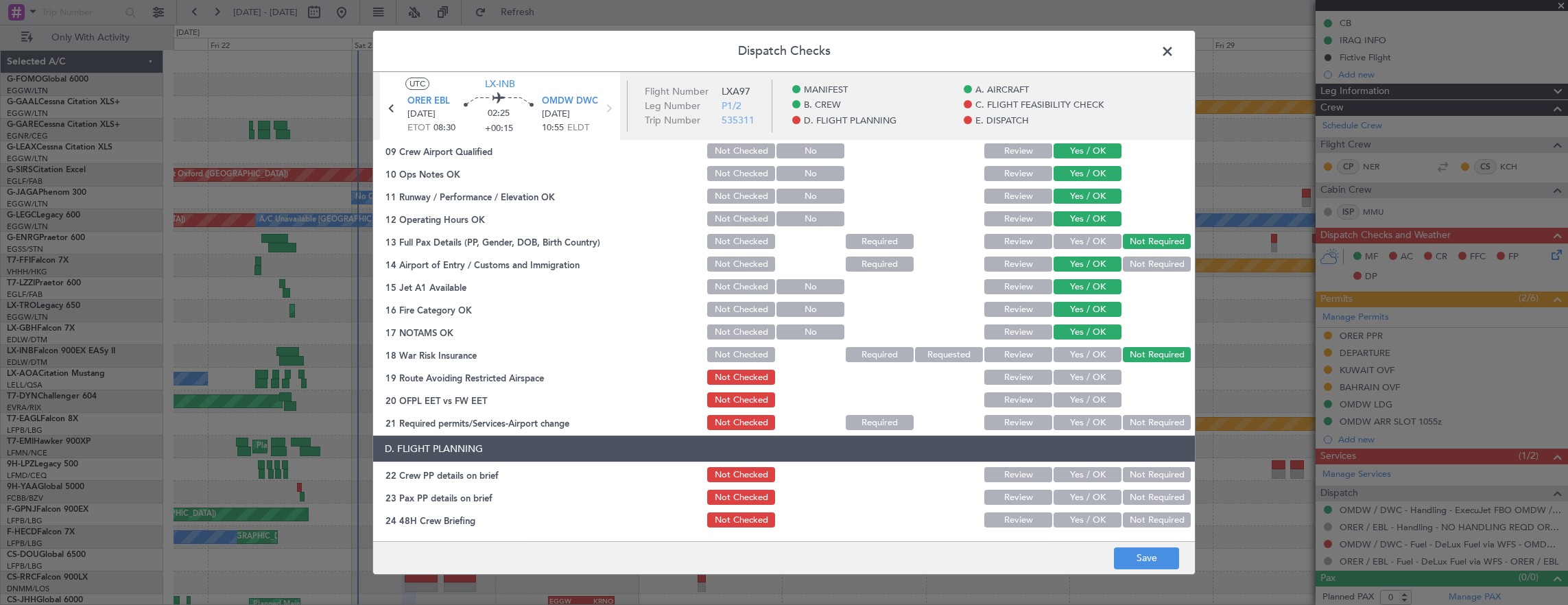
click at [1090, 377] on button "Yes / OK" at bounding box center [1087, 377] width 68 height 15
click at [1089, 396] on button "Yes / OK" at bounding box center [1087, 400] width 68 height 15
click at [1084, 428] on button "Yes / OK" at bounding box center [1087, 422] width 68 height 15
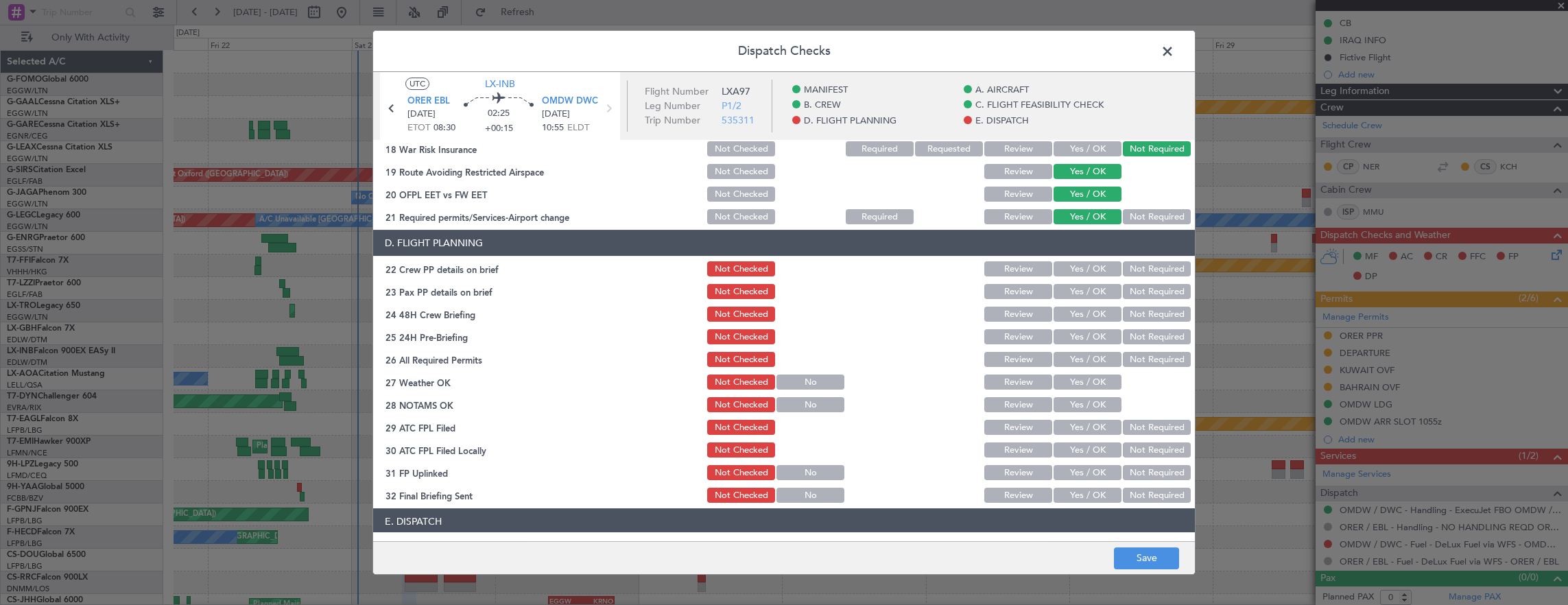
click at [1085, 274] on button "Yes / OK" at bounding box center [1087, 268] width 68 height 15
click at [1121, 300] on div "Not Required" at bounding box center [1156, 292] width 70 height 20
drag, startPoint x: 1129, startPoint y: 294, endPoint x: 1115, endPoint y: 303, distance: 16.6
click at [1127, 295] on button "Not Required" at bounding box center [1157, 291] width 68 height 15
drag, startPoint x: 1083, startPoint y: 317, endPoint x: 1131, endPoint y: 336, distance: 51.6
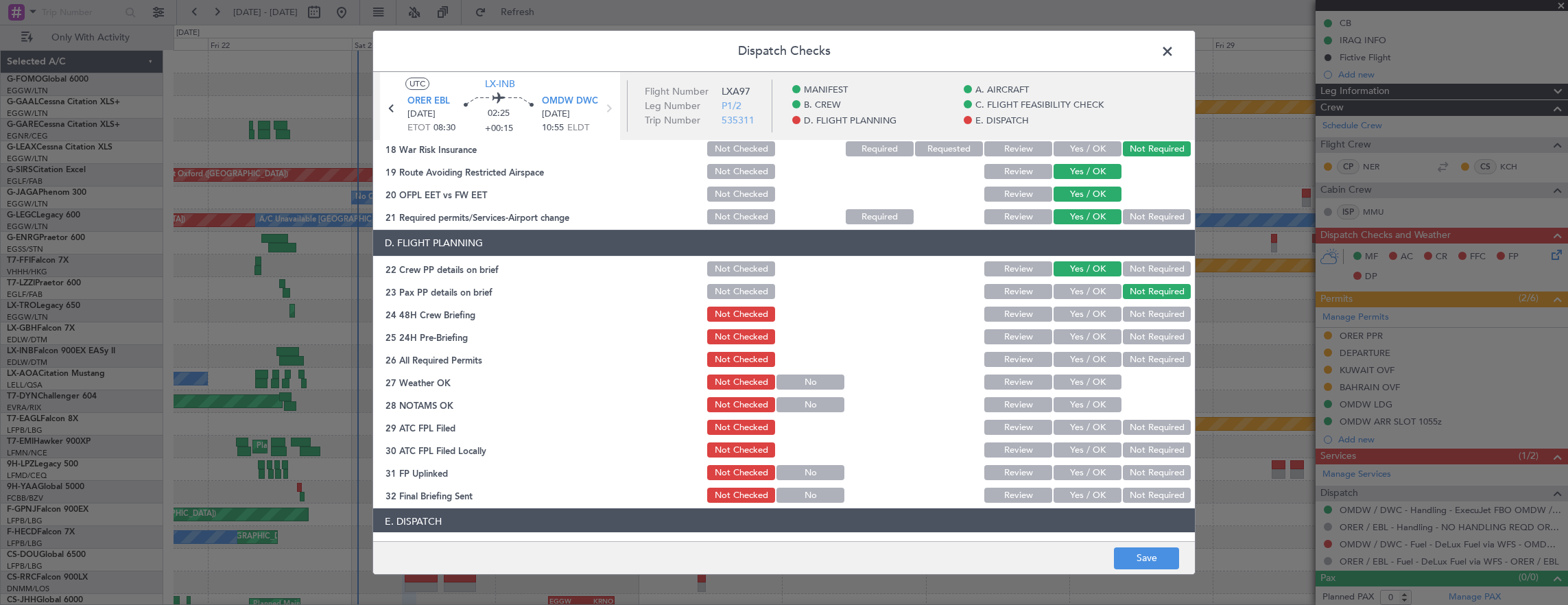
click at [1083, 317] on button "Yes / OK" at bounding box center [1087, 313] width 68 height 15
click at [1134, 337] on button "Not Required" at bounding box center [1157, 336] width 68 height 15
click at [1140, 557] on button "Save" at bounding box center [1147, 559] width 65 height 22
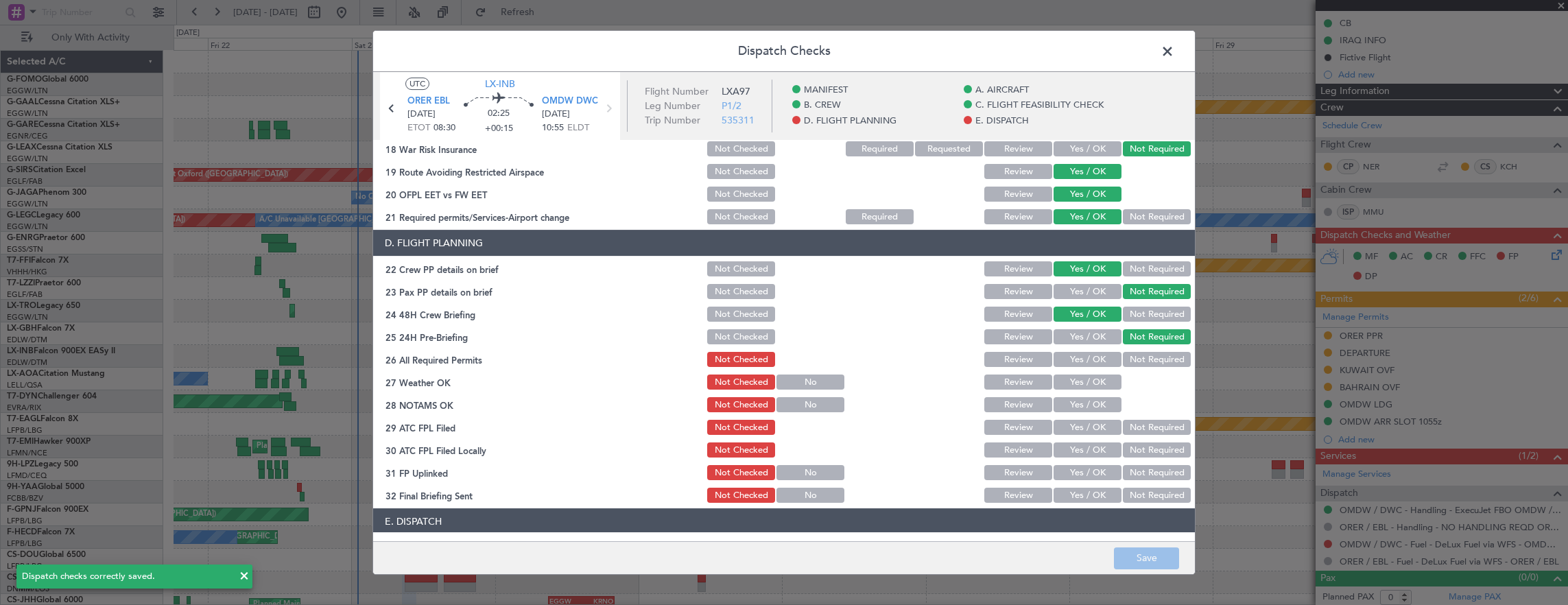
click at [1174, 46] on span at bounding box center [1174, 55] width 0 height 28
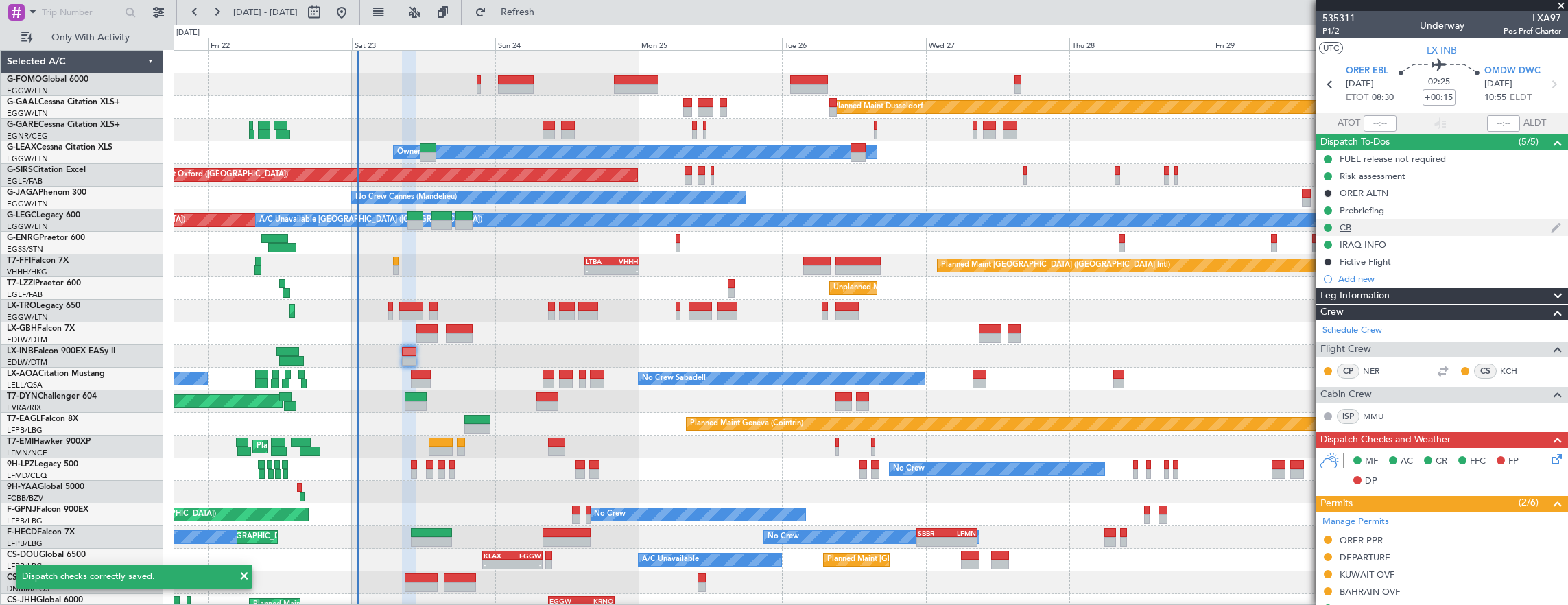
scroll to position [204, 0]
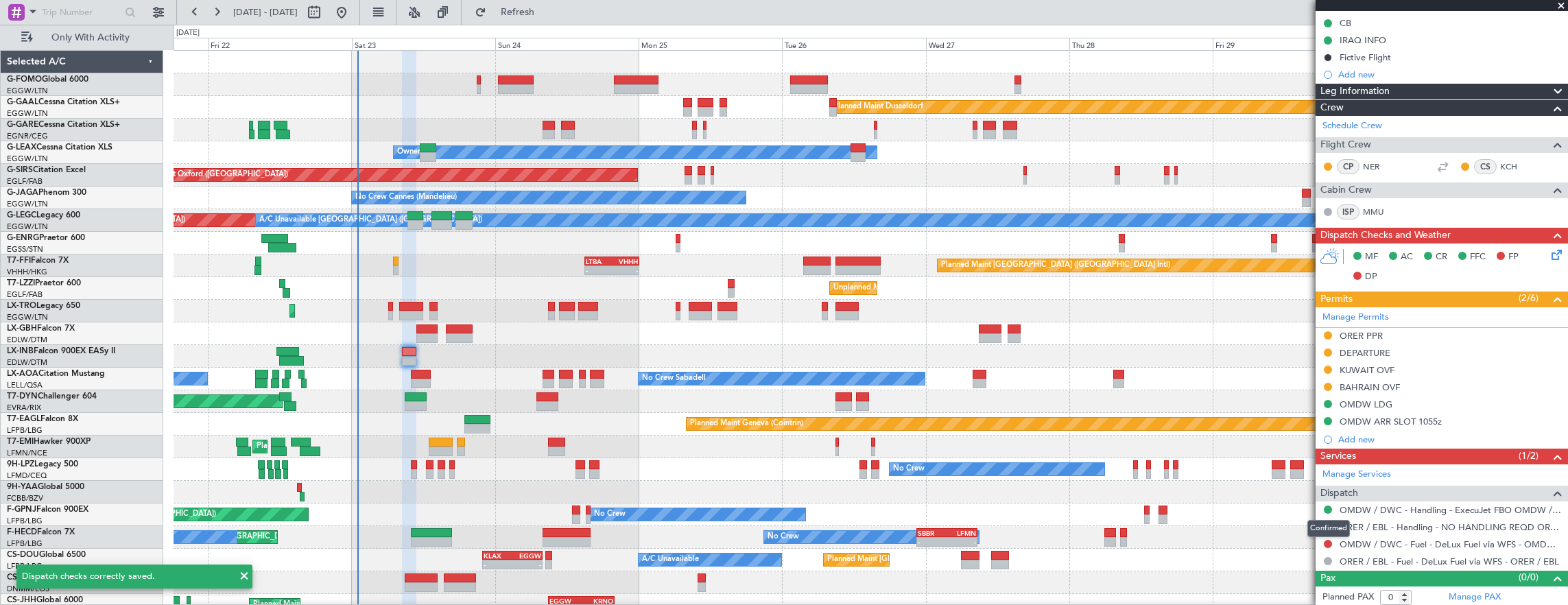
click at [1324, 543] on mat-tooltip-component "Confirmed" at bounding box center [1328, 528] width 62 height 36
click at [1328, 540] on button at bounding box center [1327, 544] width 8 height 8
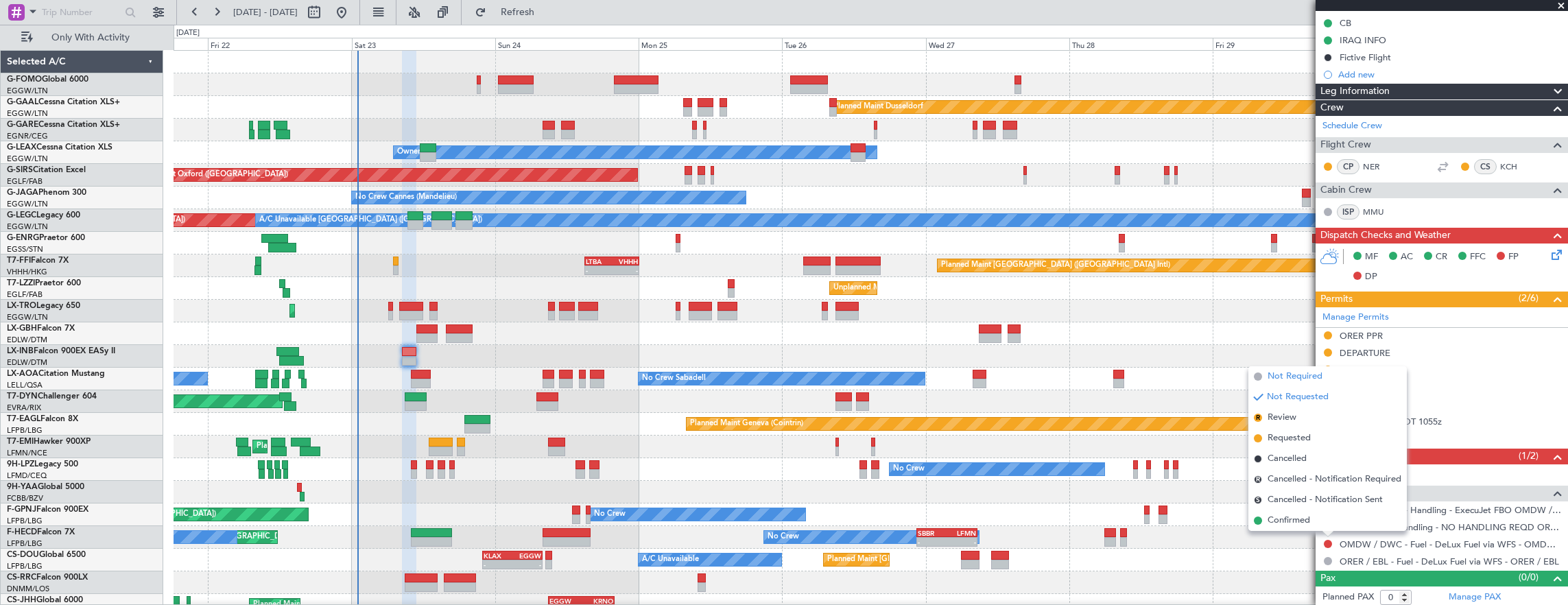
click at [1272, 370] on span "Not Required" at bounding box center [1295, 377] width 55 height 14
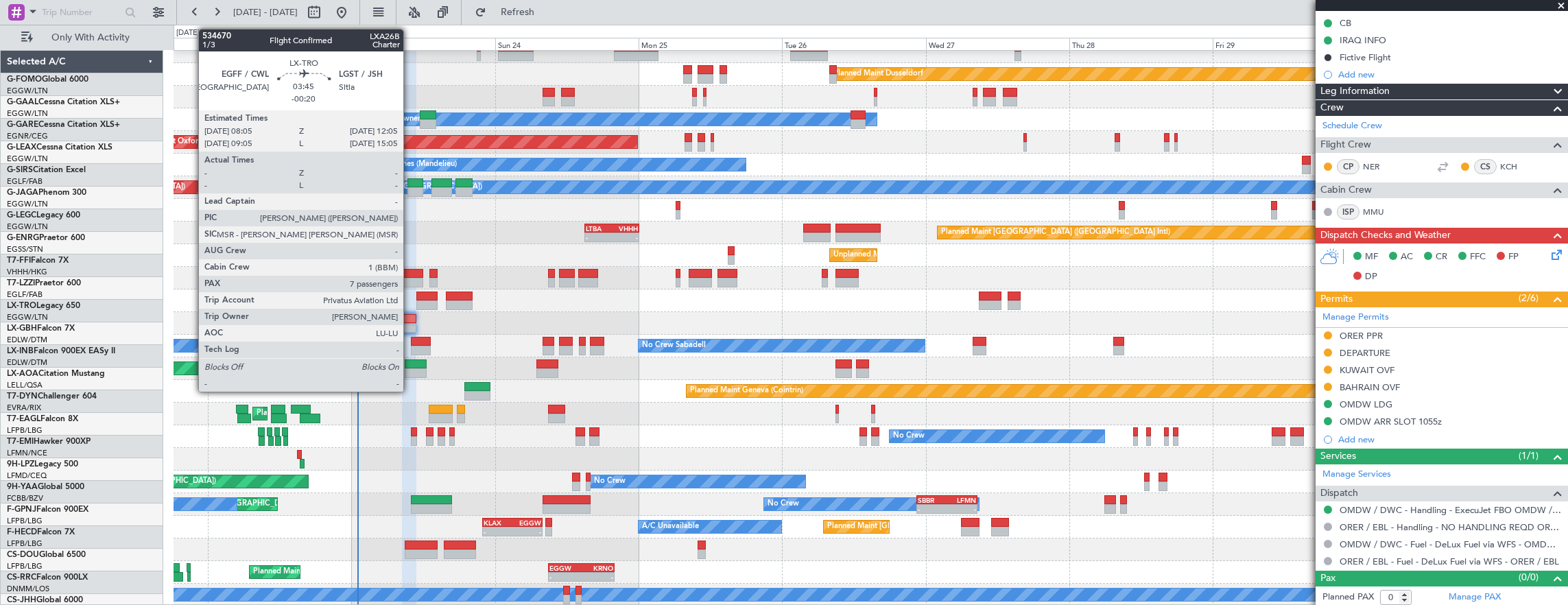
scroll to position [33, 0]
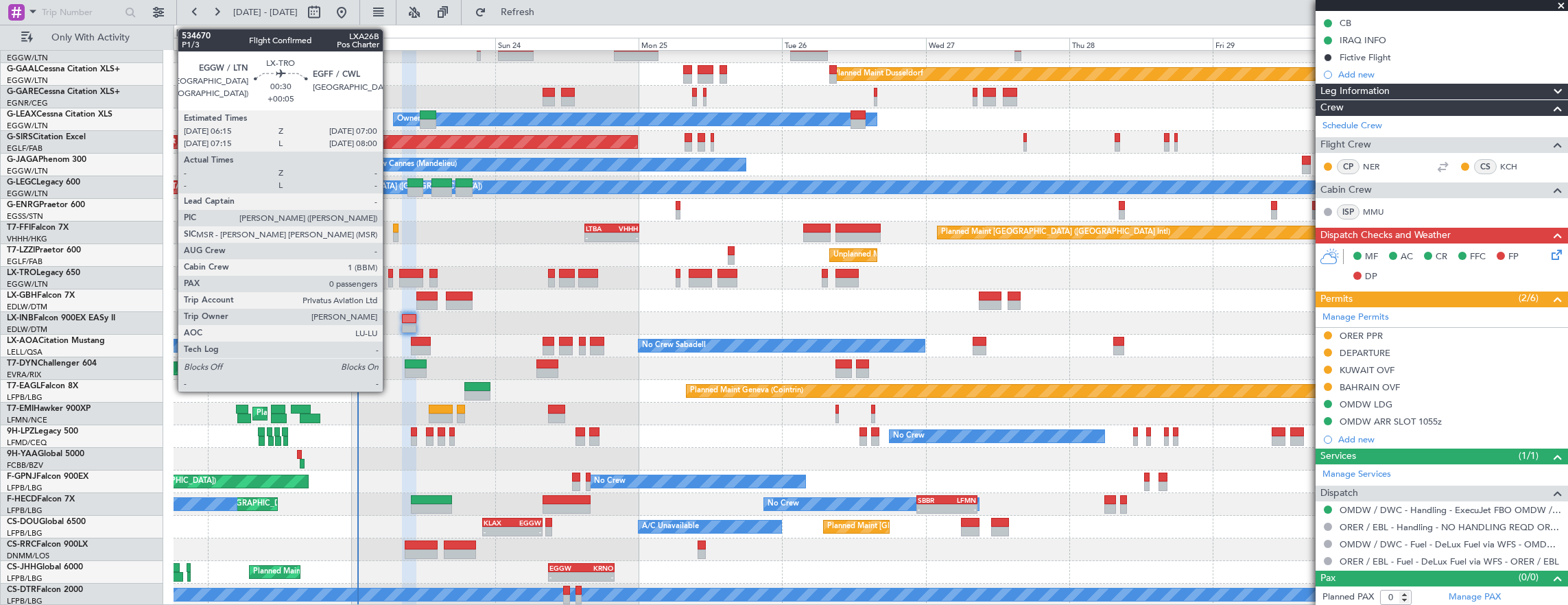
click at [390, 279] on div at bounding box center [390, 283] width 5 height 10
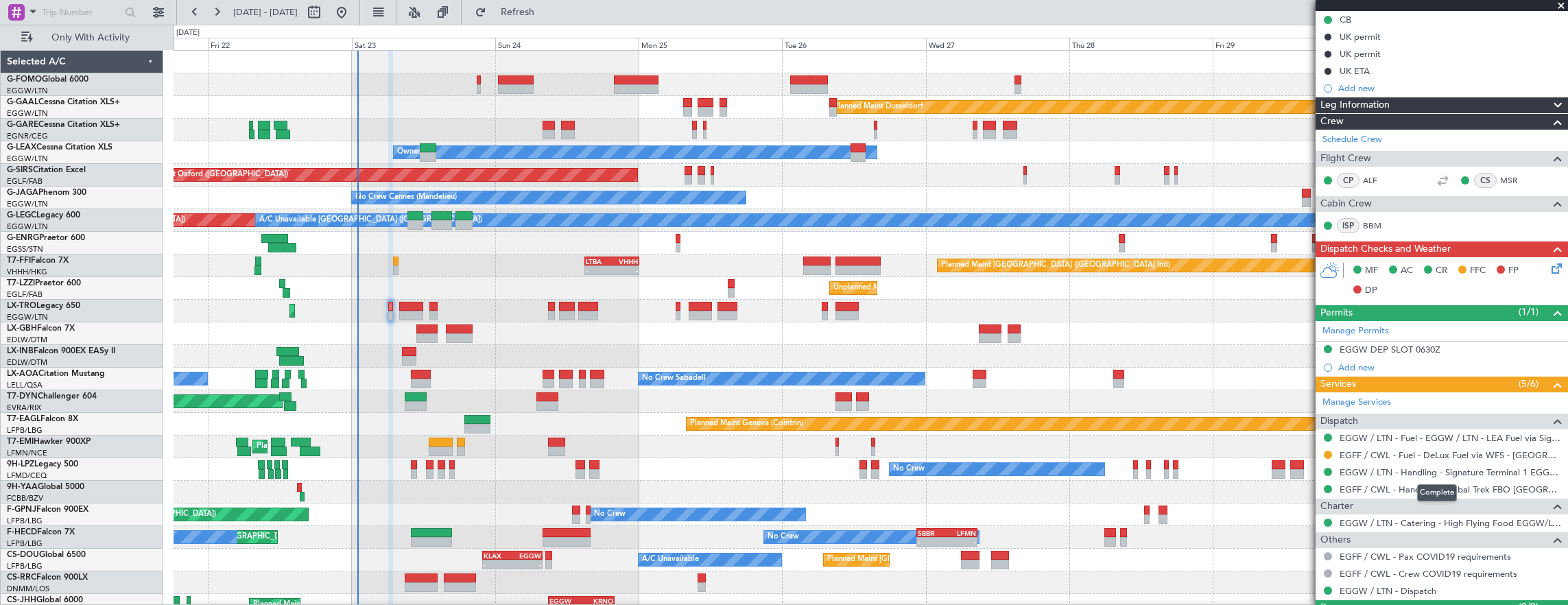
scroll to position [186, 0]
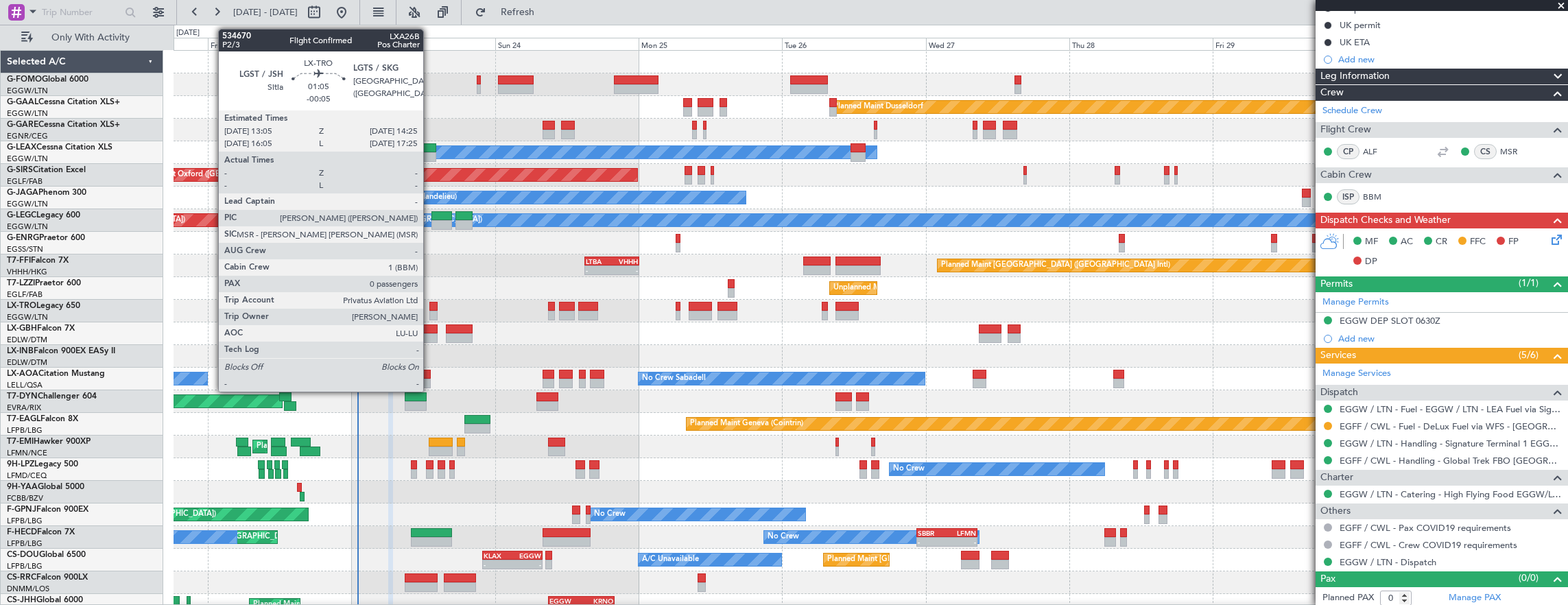
click at [430, 311] on div at bounding box center [433, 316] width 8 height 10
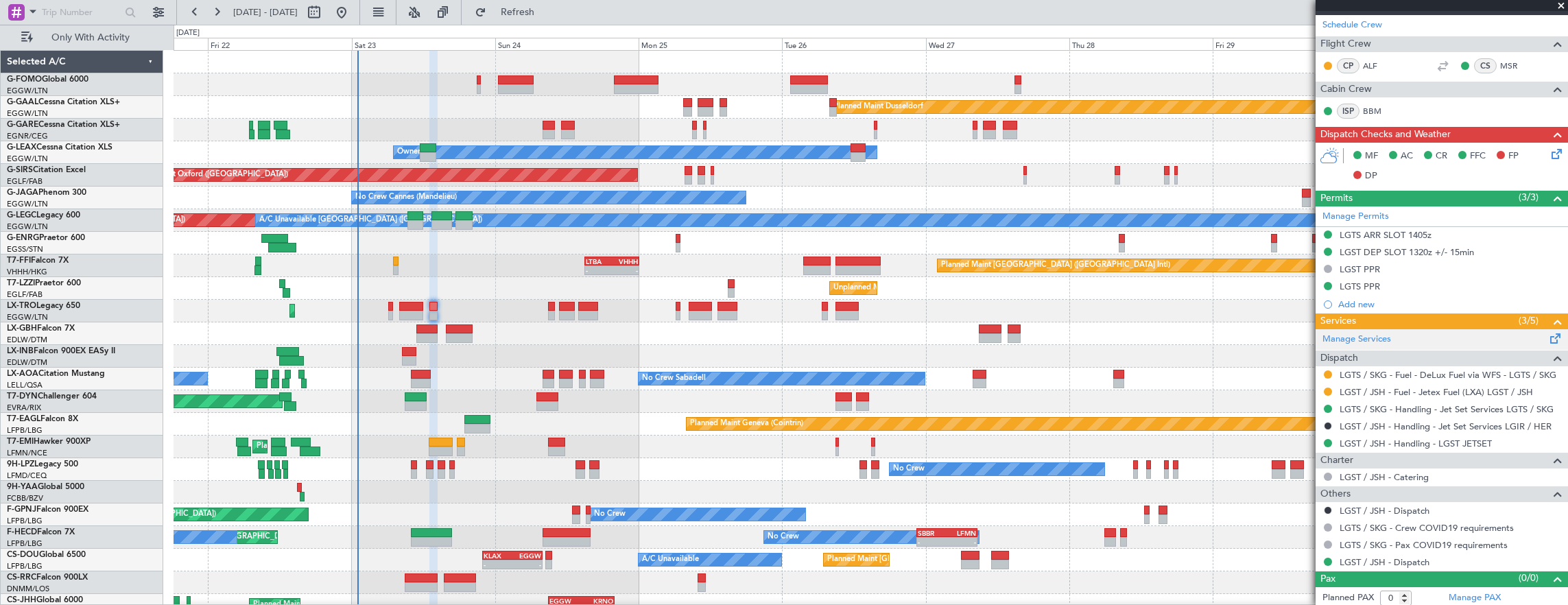
scroll to position [82, 0]
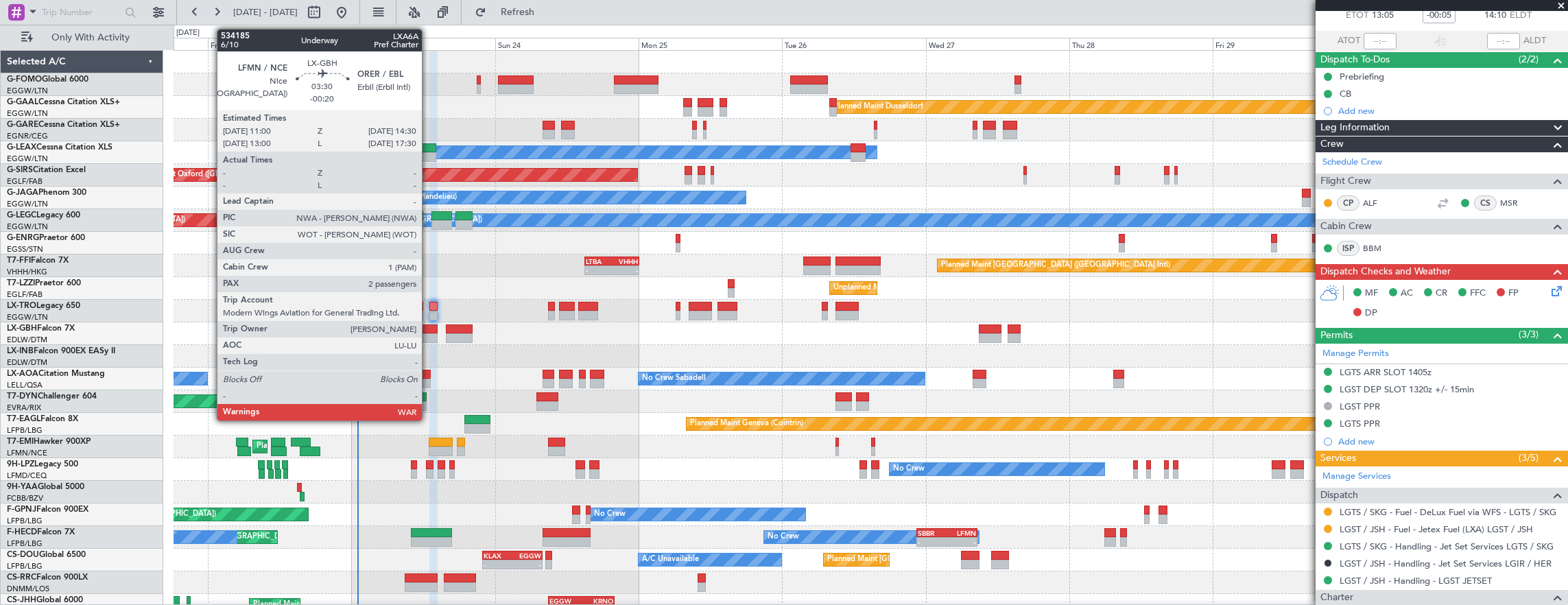
click at [438, 327] on div "Planned Maint Nice (Côte d'Azur Airport) Unplanned Maint Paris (Le Bourget)" at bounding box center [871, 333] width 1394 height 23
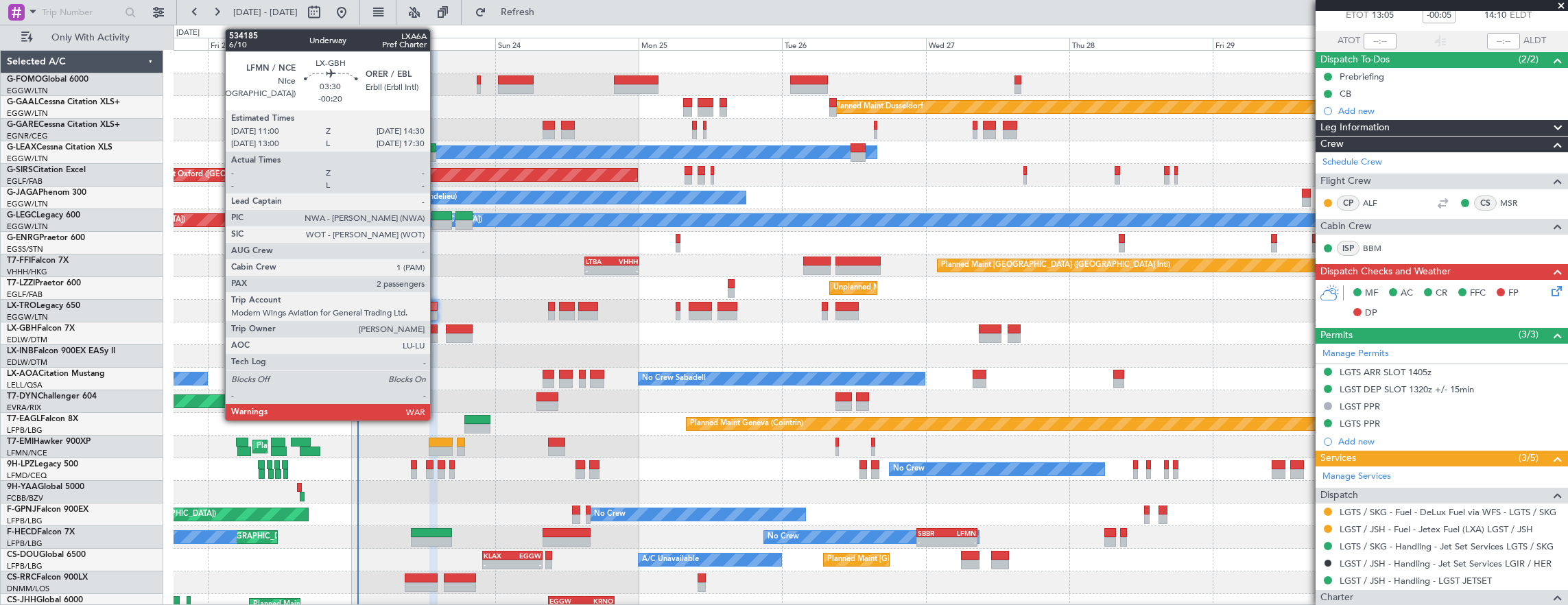
click at [430, 328] on div at bounding box center [427, 329] width 22 height 10
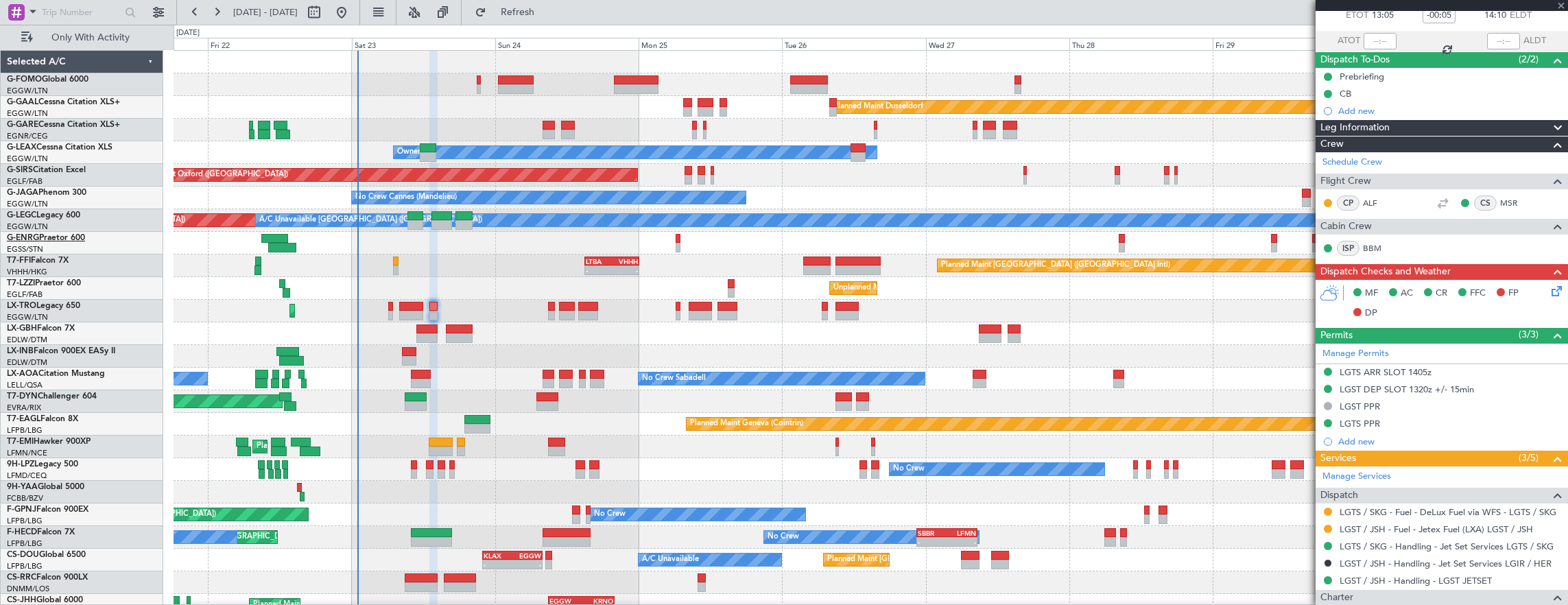
type input "-00:20"
type input "2"
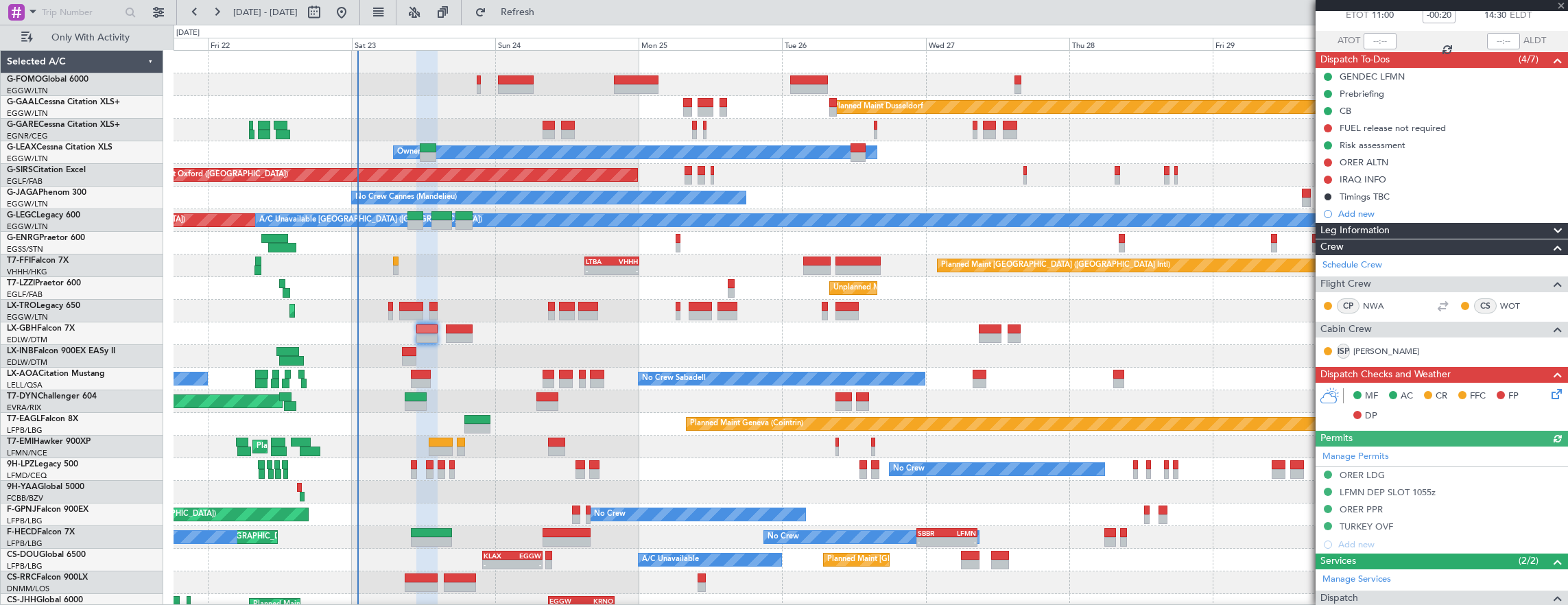
scroll to position [0, 0]
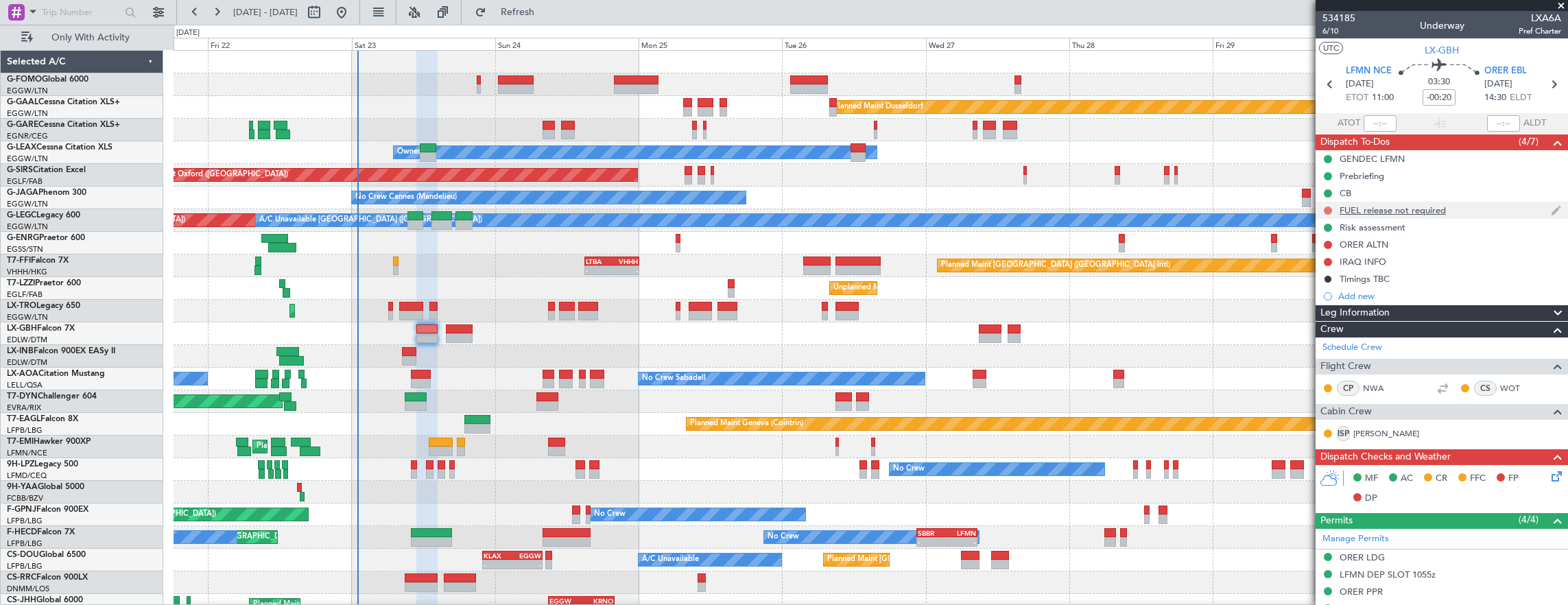
click at [1326, 208] on button at bounding box center [1327, 210] width 8 height 8
click at [1330, 265] on span "Completed" at bounding box center [1334, 270] width 45 height 14
click at [1325, 246] on button at bounding box center [1327, 245] width 8 height 8
click at [1333, 304] on span "Completed" at bounding box center [1334, 304] width 45 height 14
click at [1326, 259] on button at bounding box center [1327, 262] width 8 height 8
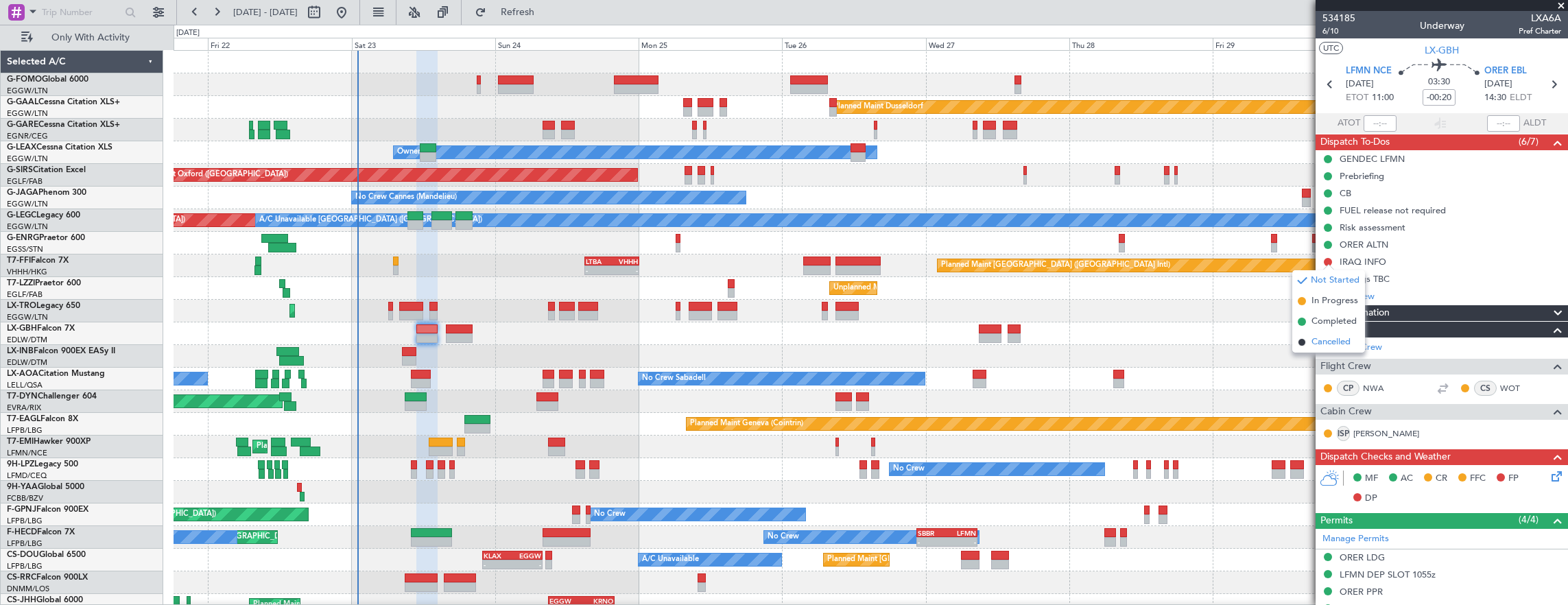
click at [1324, 339] on span "Cancelled" at bounding box center [1331, 343] width 39 height 14
click at [1328, 259] on div at bounding box center [1327, 262] width 8 height 8
click at [1326, 259] on button at bounding box center [1327, 262] width 8 height 8
click at [1324, 313] on li "Completed" at bounding box center [1328, 321] width 74 height 21
click at [1325, 322] on span "Crew" at bounding box center [1332, 330] width 24 height 16
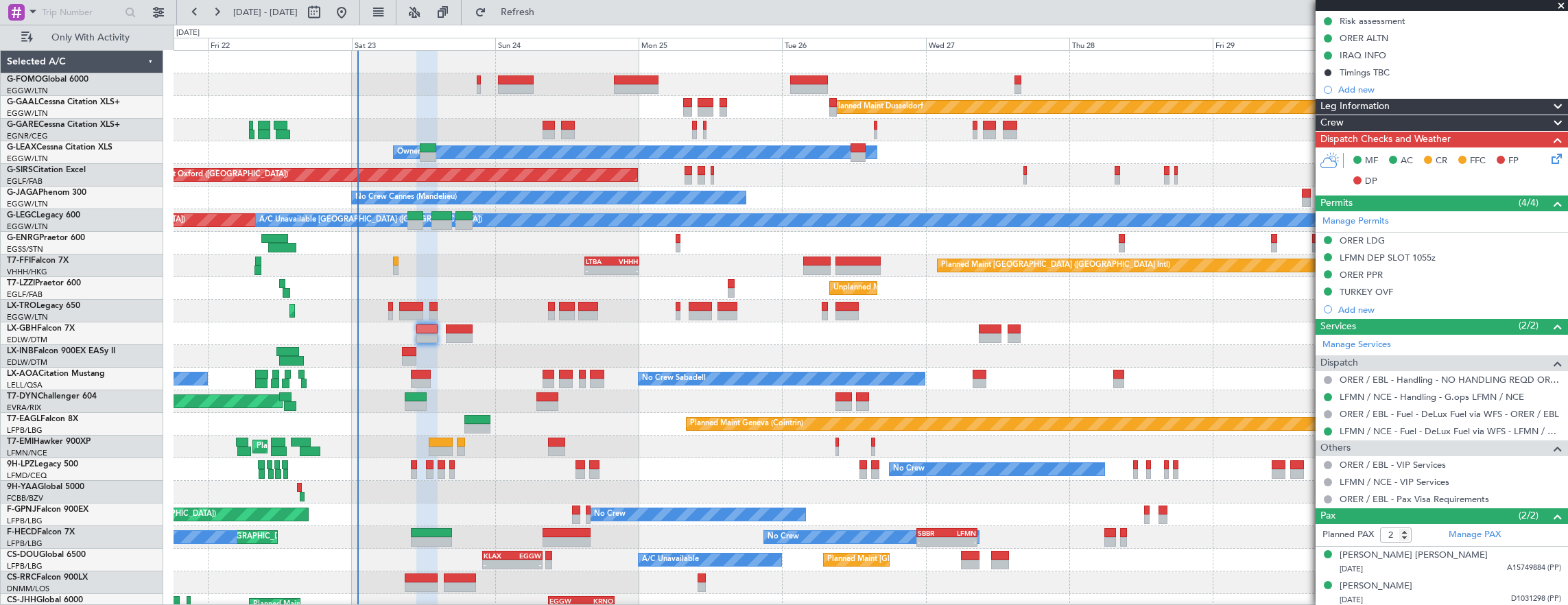
scroll to position [70, 0]
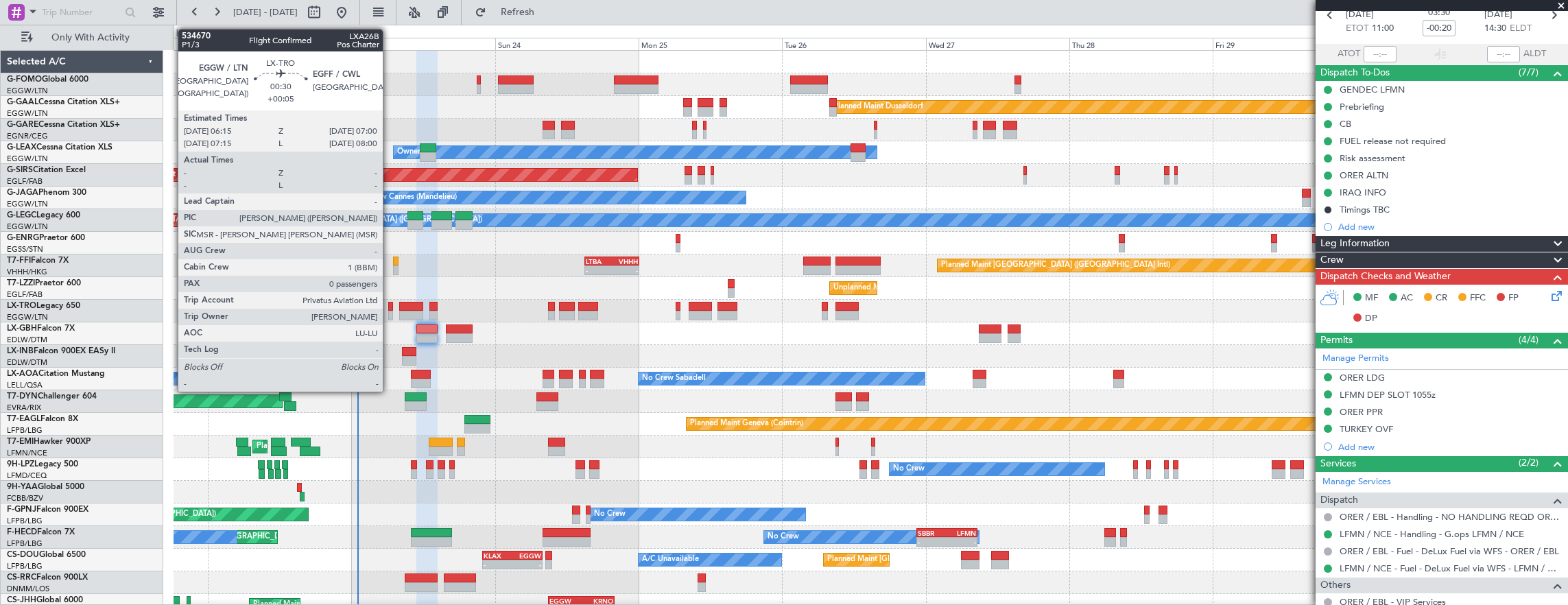
click at [390, 313] on div at bounding box center [390, 316] width 5 height 10
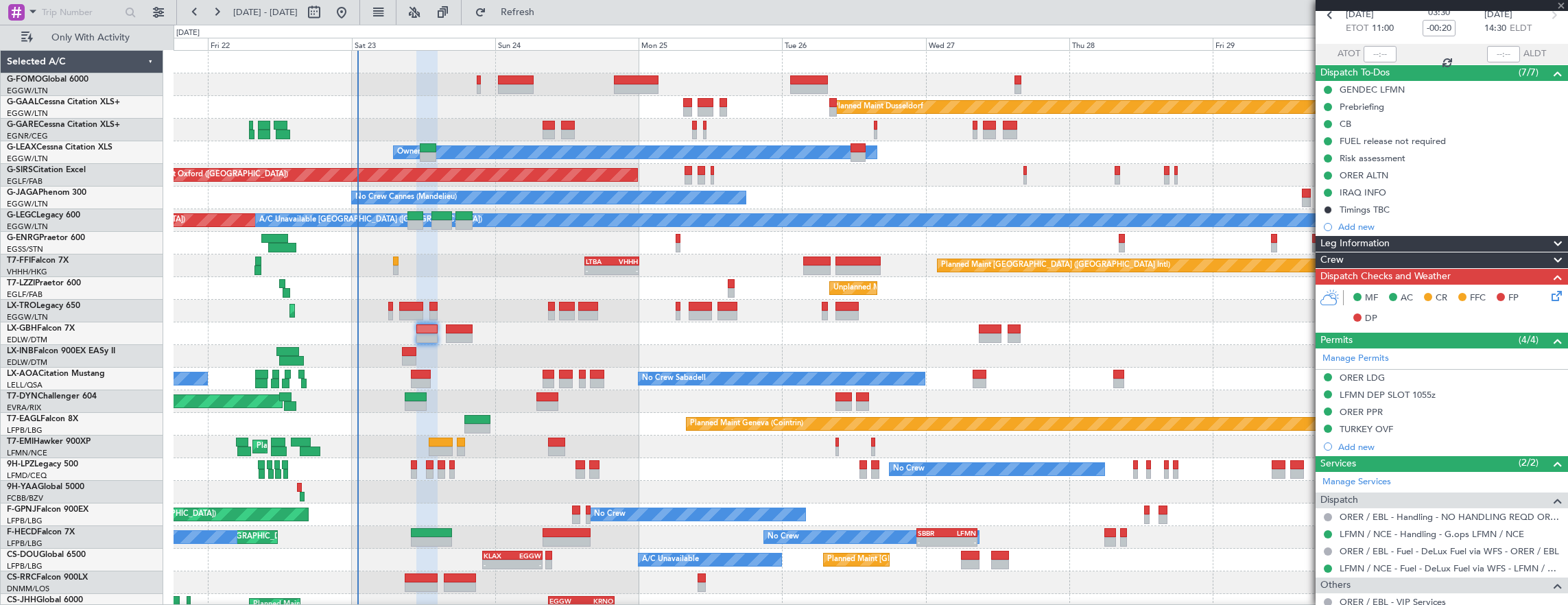
type input "+00:05"
type input "0"
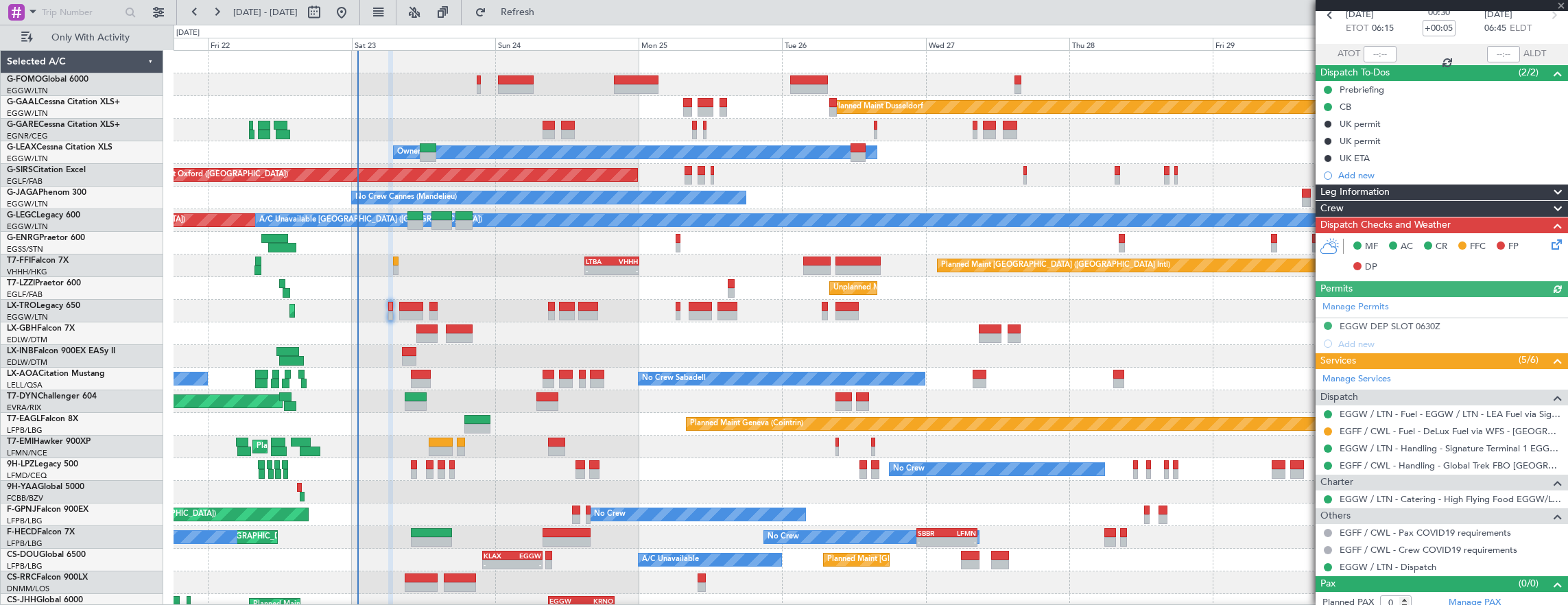
scroll to position [0, 0]
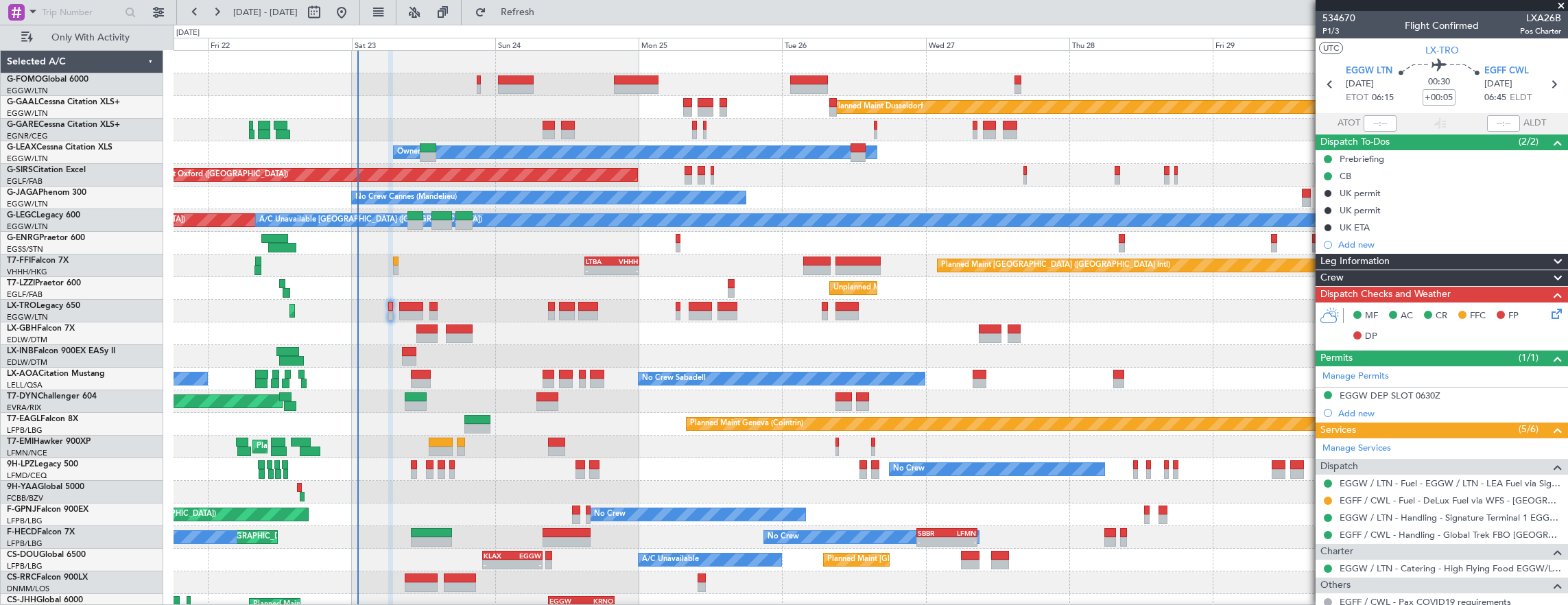
click at [407, 313] on div at bounding box center [411, 316] width 24 height 10
type input "-00:20"
type input "7"
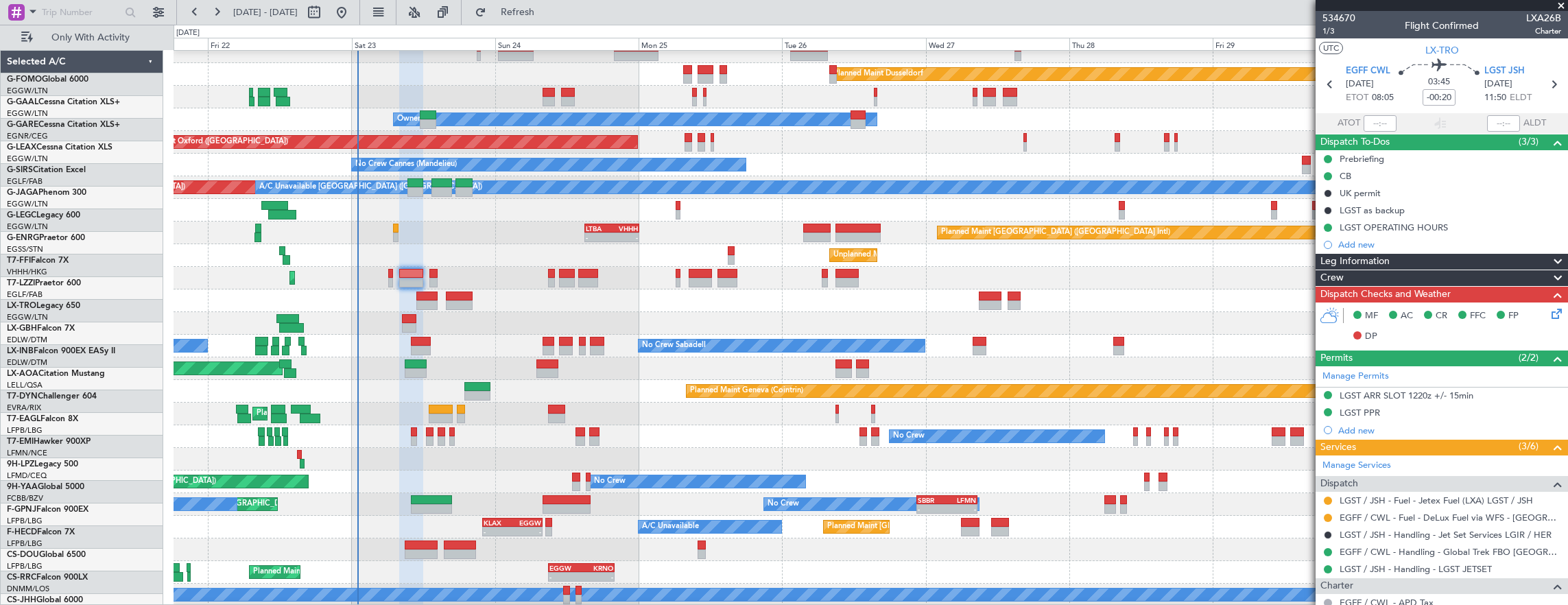
scroll to position [33, 0]
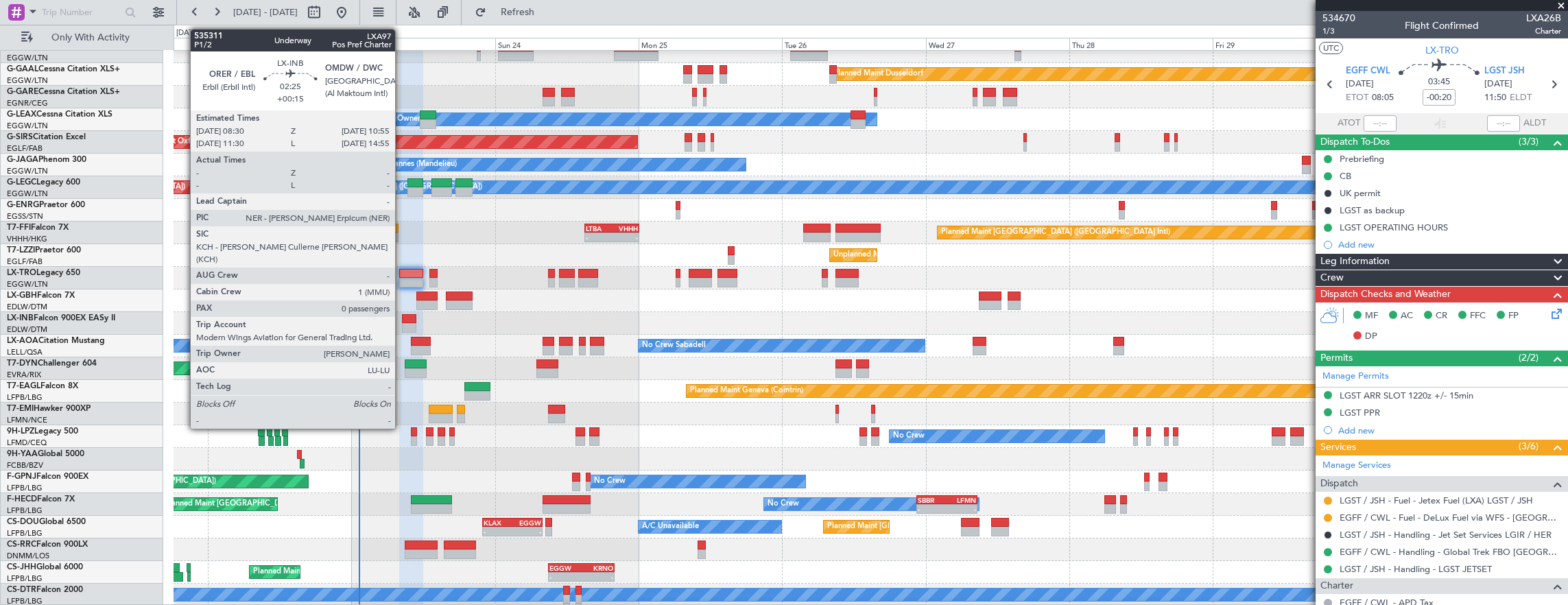
click at [402, 320] on div at bounding box center [408, 319] width 15 height 10
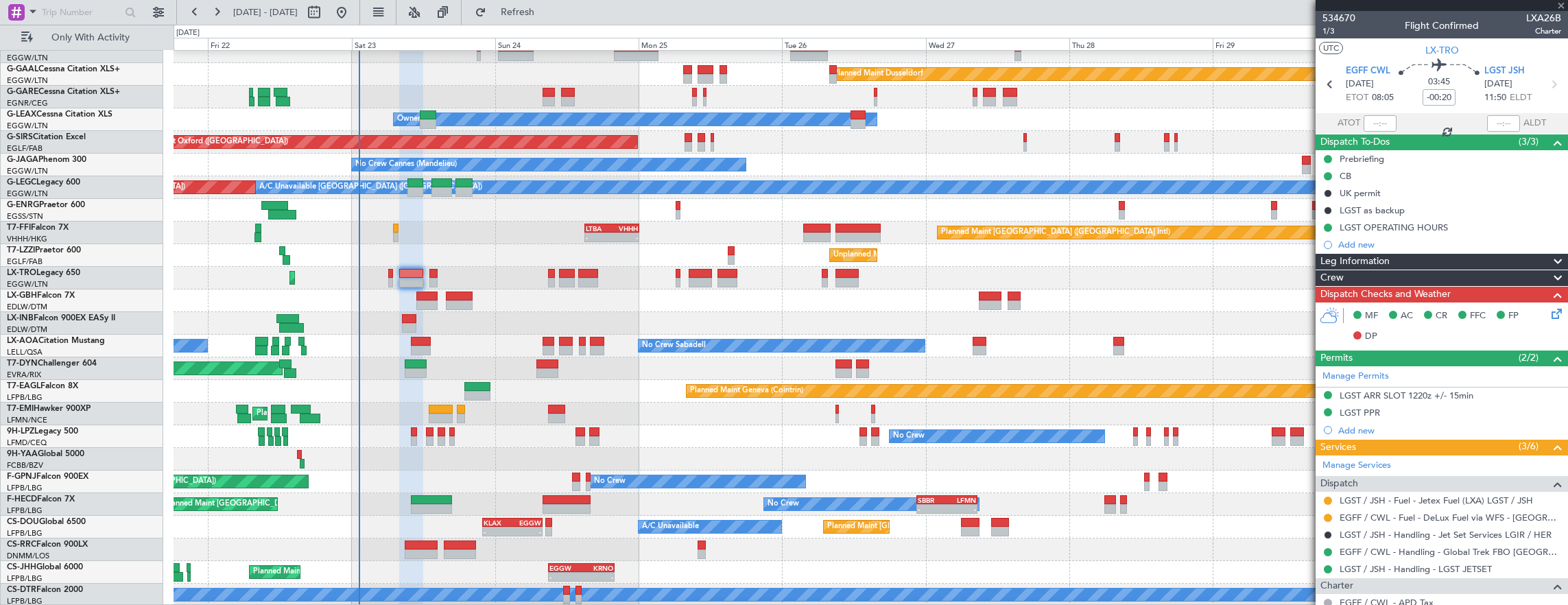
type input "+00:15"
type input "0"
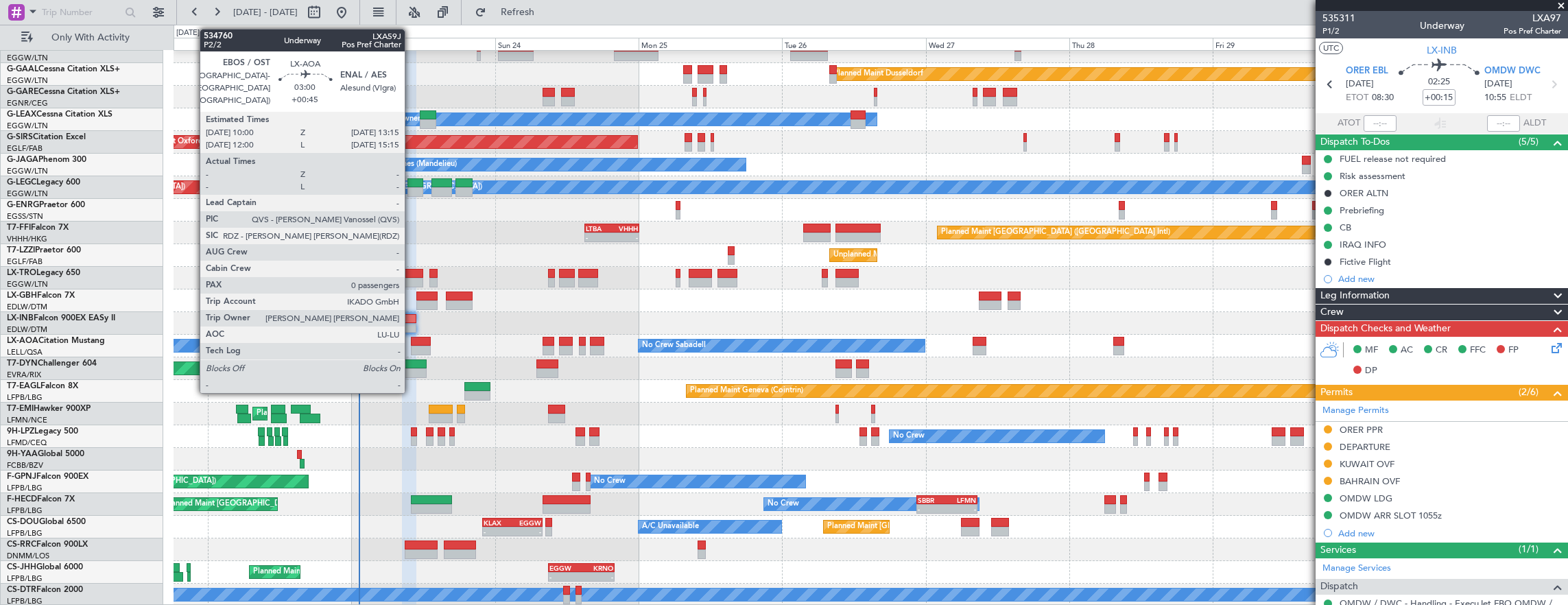
click at [411, 339] on div at bounding box center [421, 342] width 20 height 10
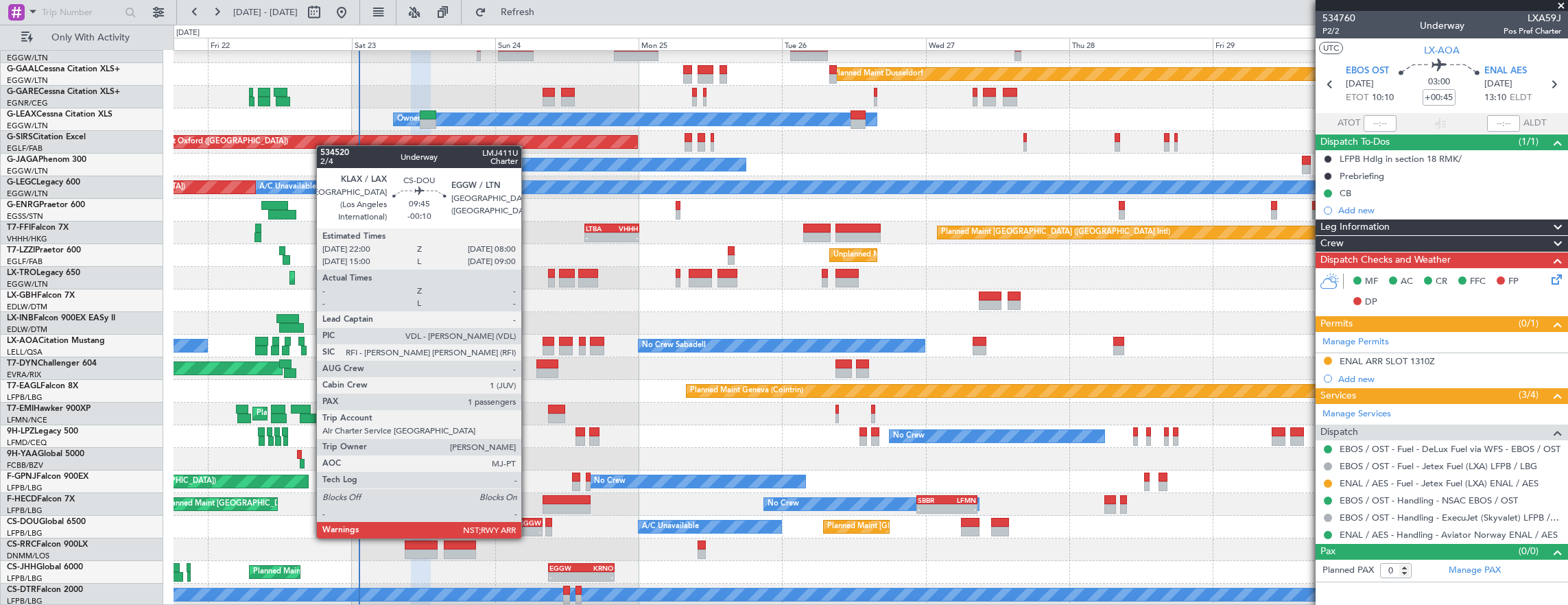
click at [522, 505] on div "No Crew No Crew Planned Maint Paris (Le Bourget) - - SBBR 22:30 Z LFMN 08:45 Z …" at bounding box center [871, 504] width 1394 height 23
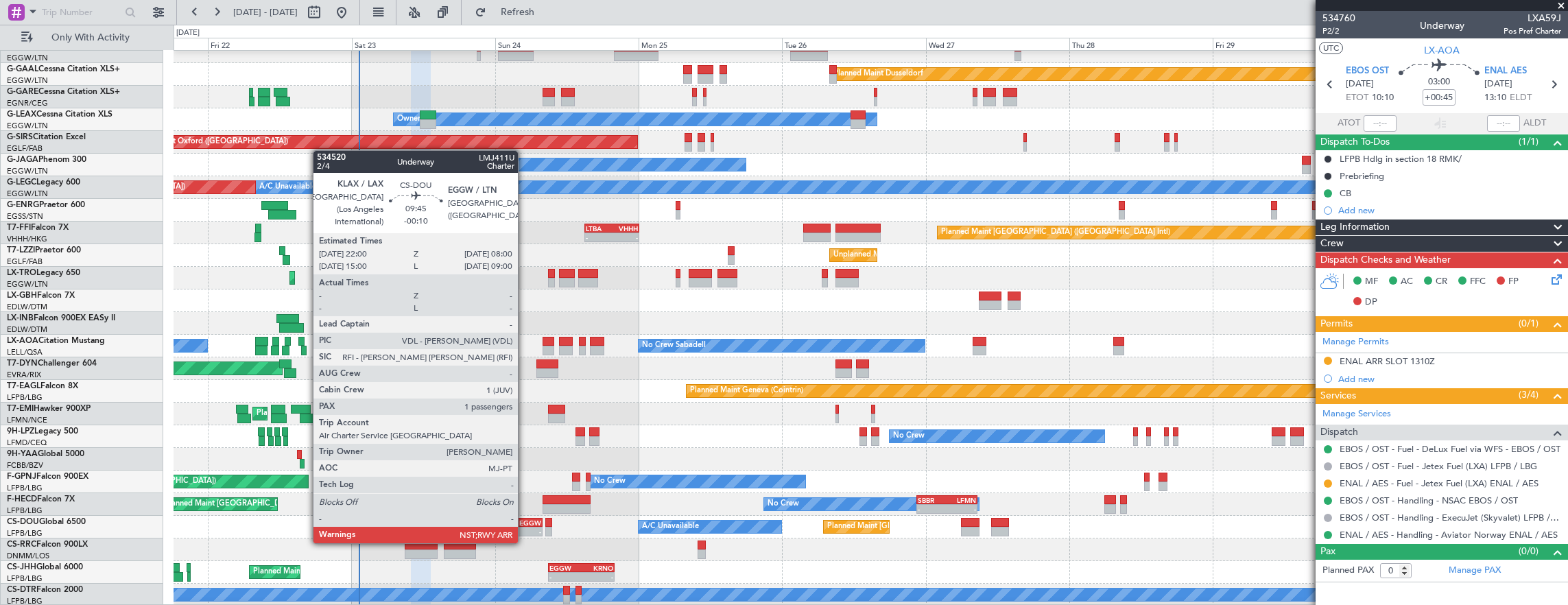
click at [524, 529] on div "-" at bounding box center [526, 531] width 28 height 8
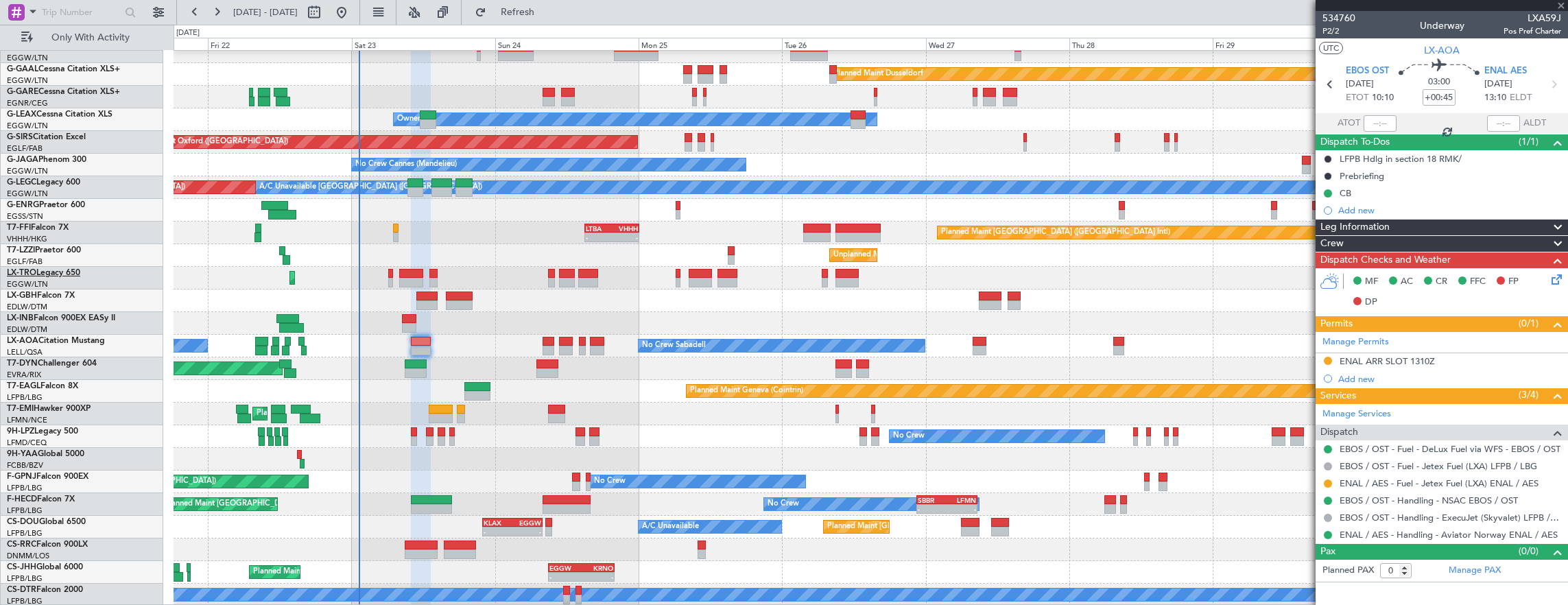
type input "-00:10"
type input "1"
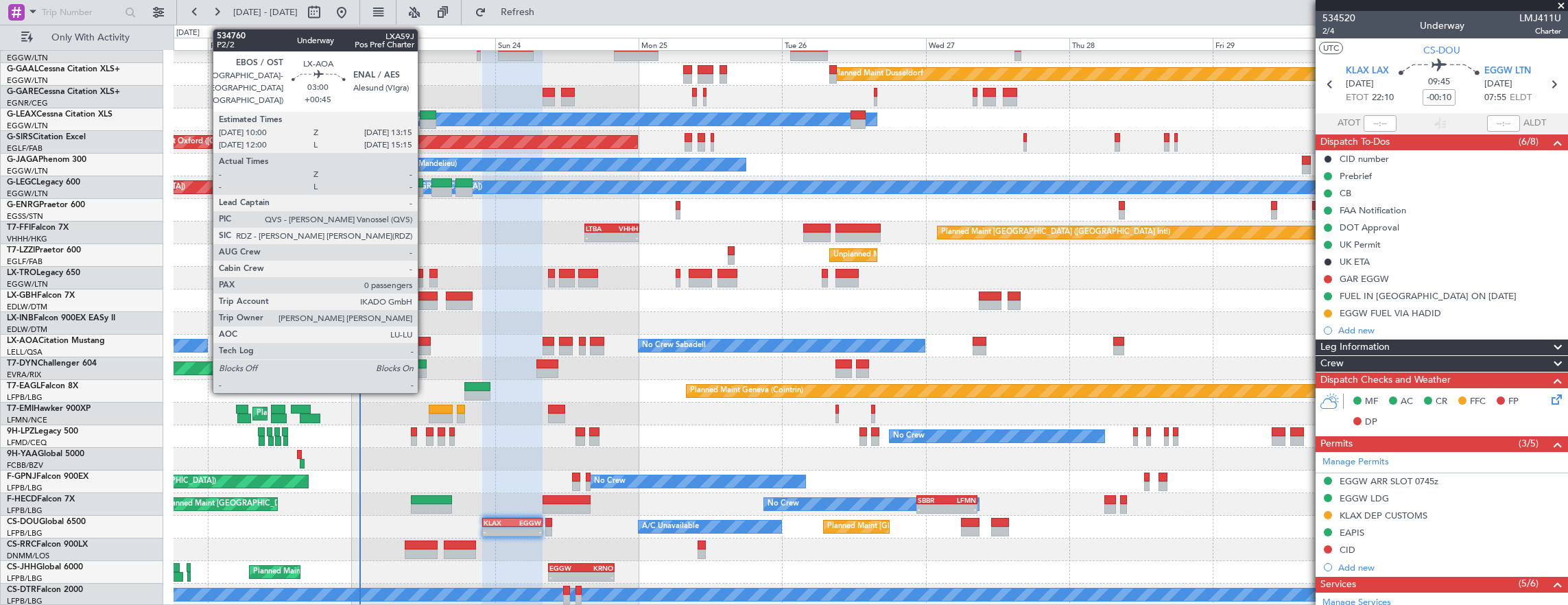
click at [424, 338] on div at bounding box center [421, 342] width 20 height 10
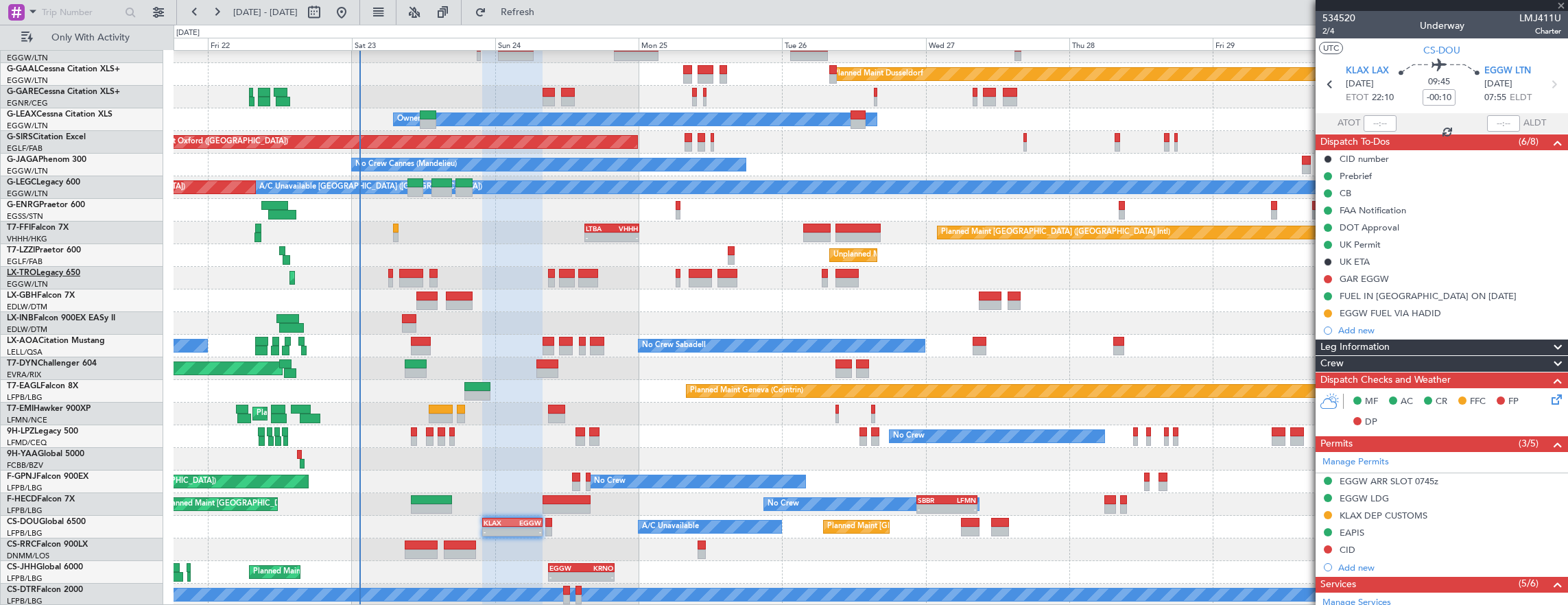
type input "+00:45"
type input "0"
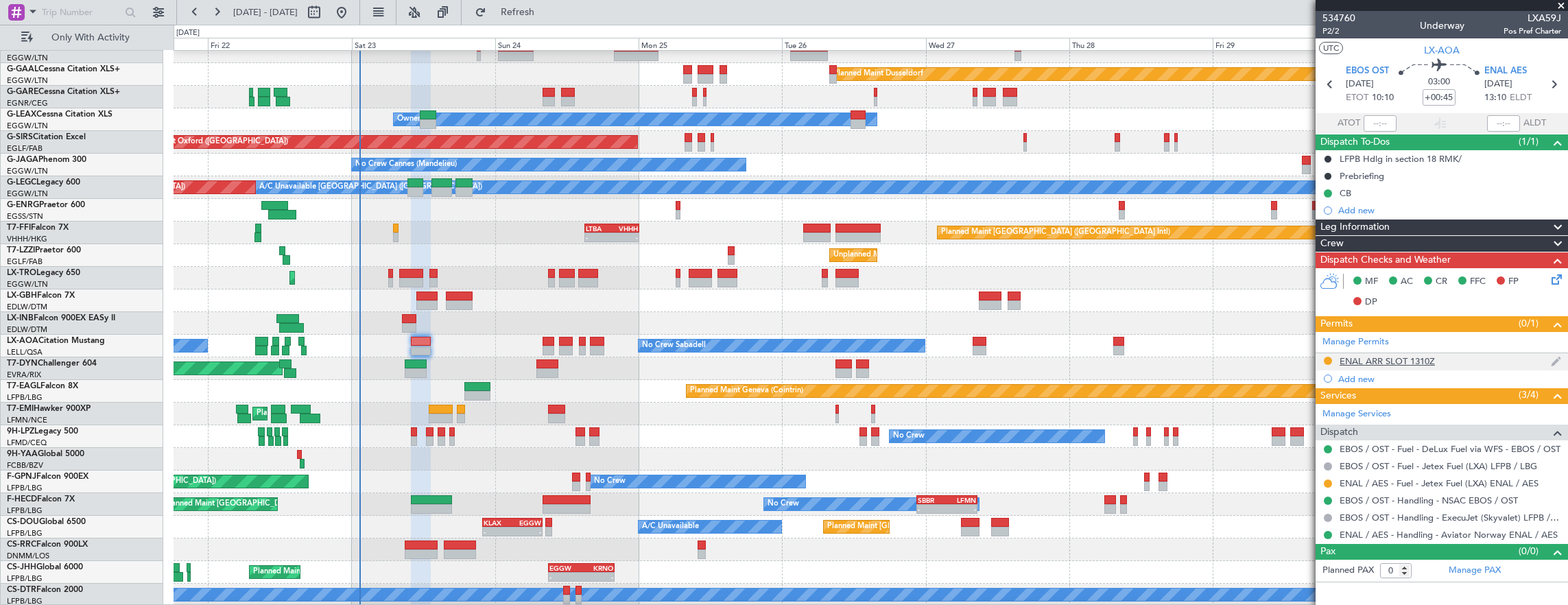
click at [1471, 356] on div "ENAL ARR SLOT 1310Z" at bounding box center [1441, 361] width 252 height 17
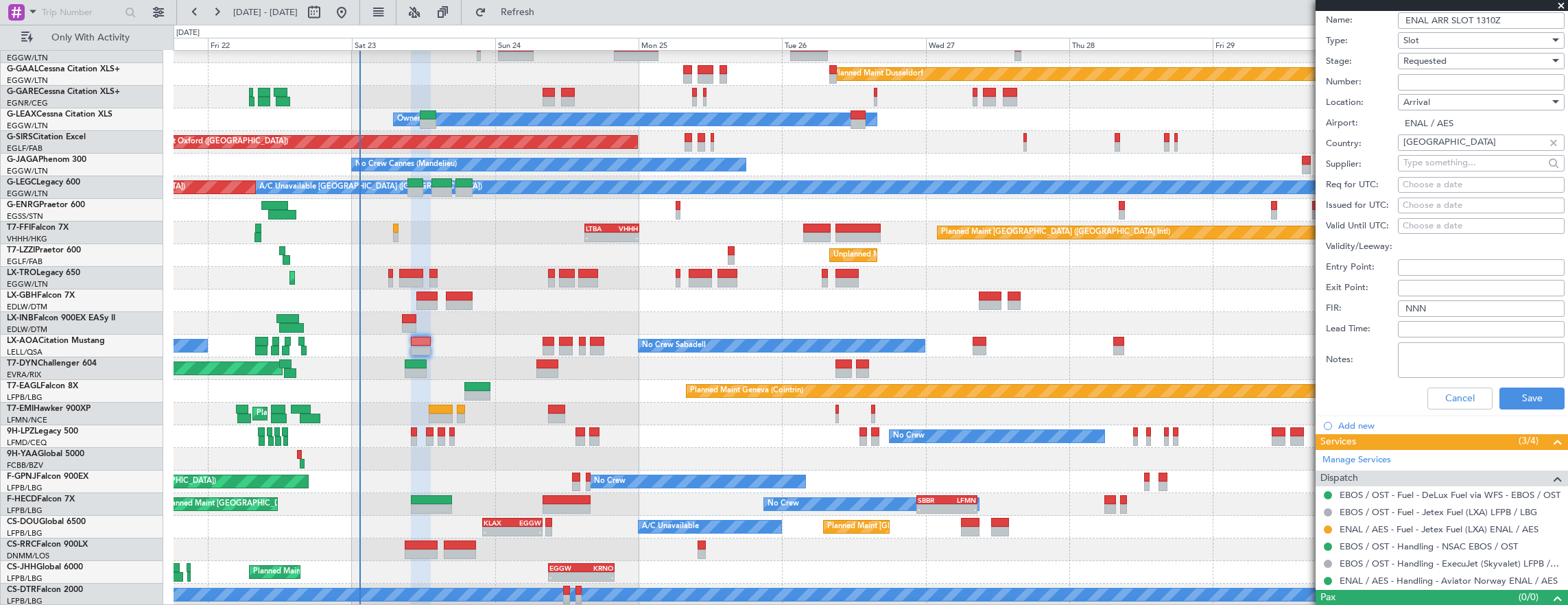
scroll to position [384, 0]
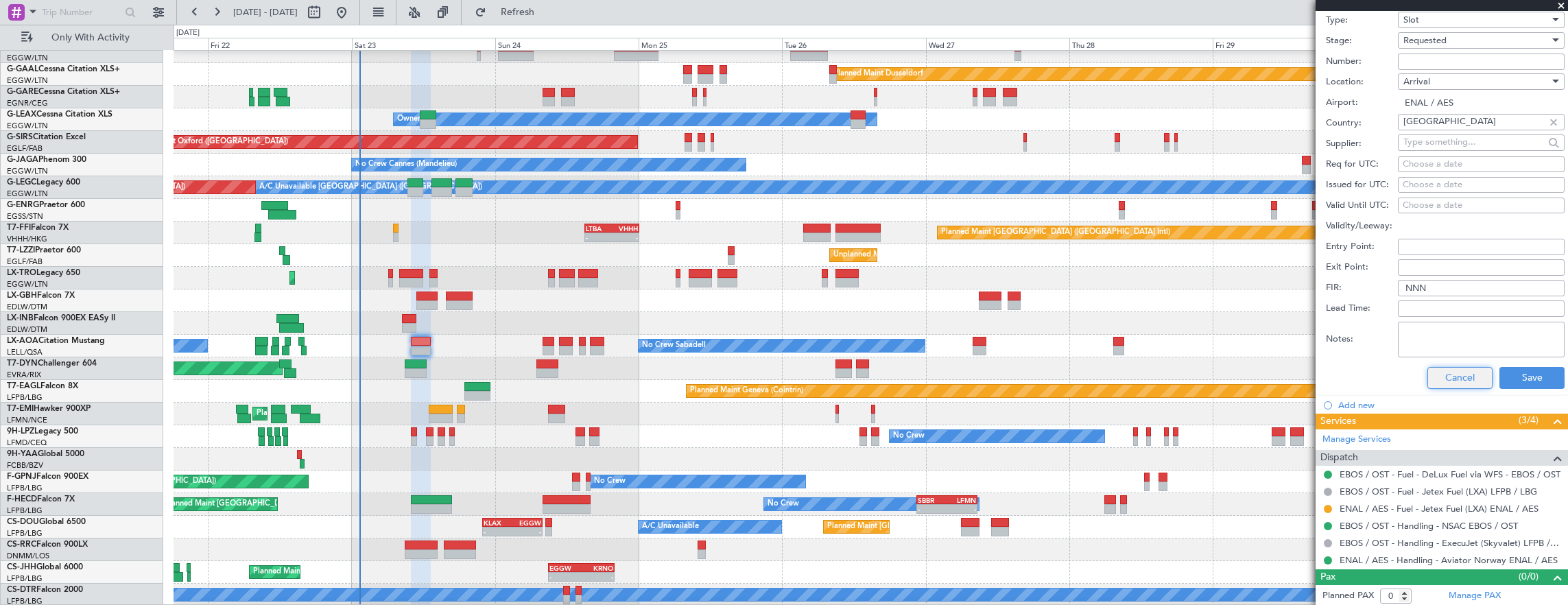
click at [1446, 386] on button "Cancel" at bounding box center [1460, 378] width 65 height 22
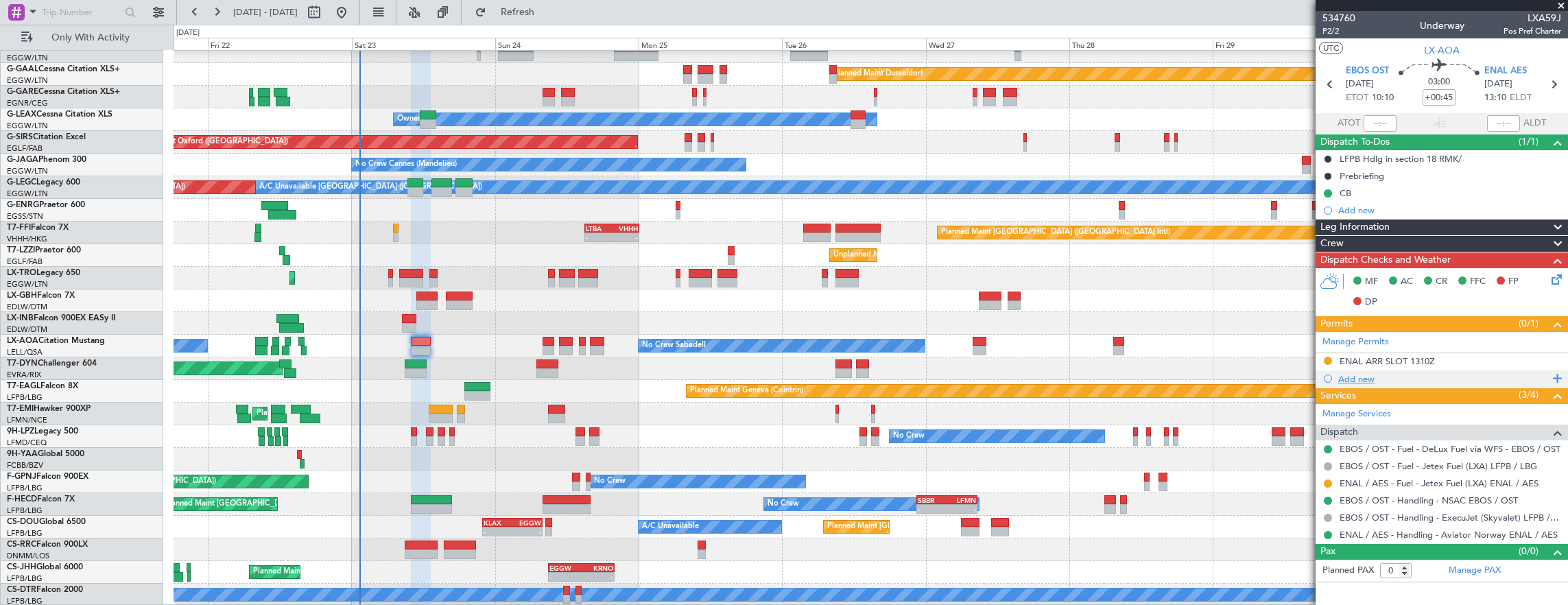
scroll to position [0, 0]
click at [1437, 376] on div "Add new" at bounding box center [1443, 379] width 210 height 12
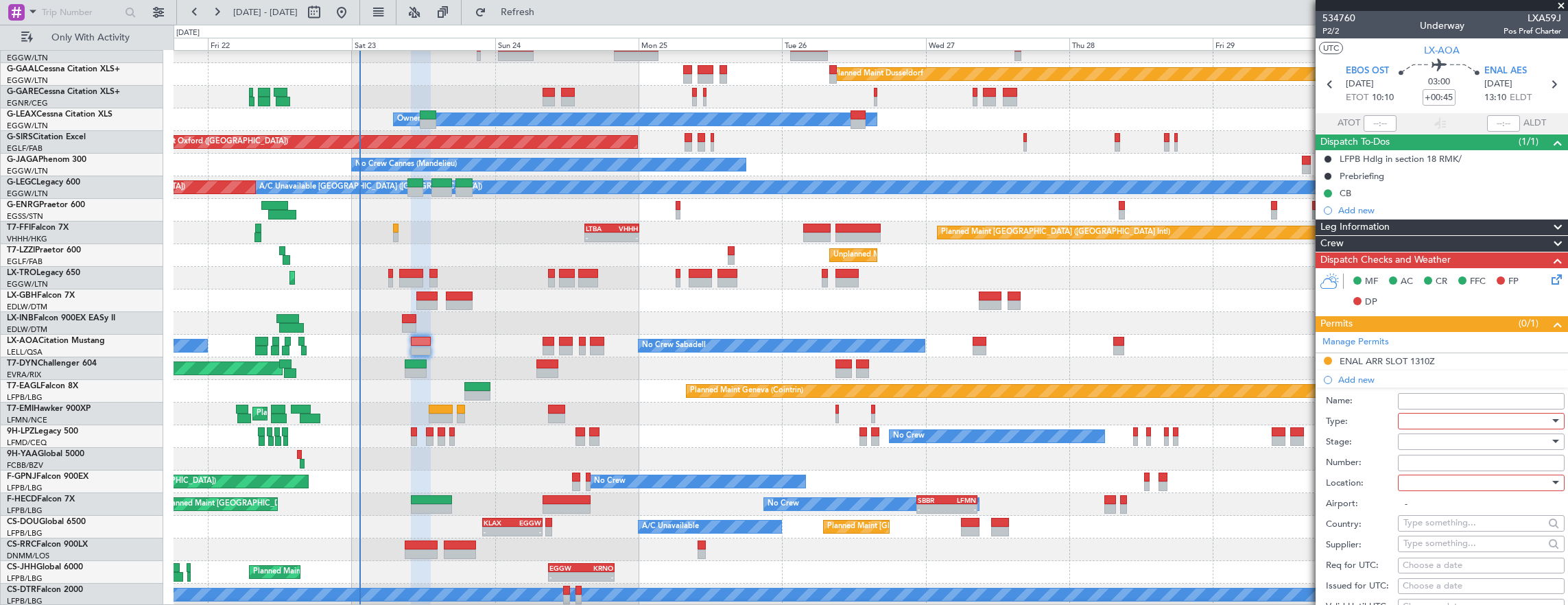
click at [1540, 277] on div "MF AC CR FFC FP DP" at bounding box center [1441, 292] width 252 height 47
drag, startPoint x: 1540, startPoint y: 277, endPoint x: 1546, endPoint y: 274, distance: 6.7
click at [1549, 274] on icon at bounding box center [1554, 277] width 11 height 11
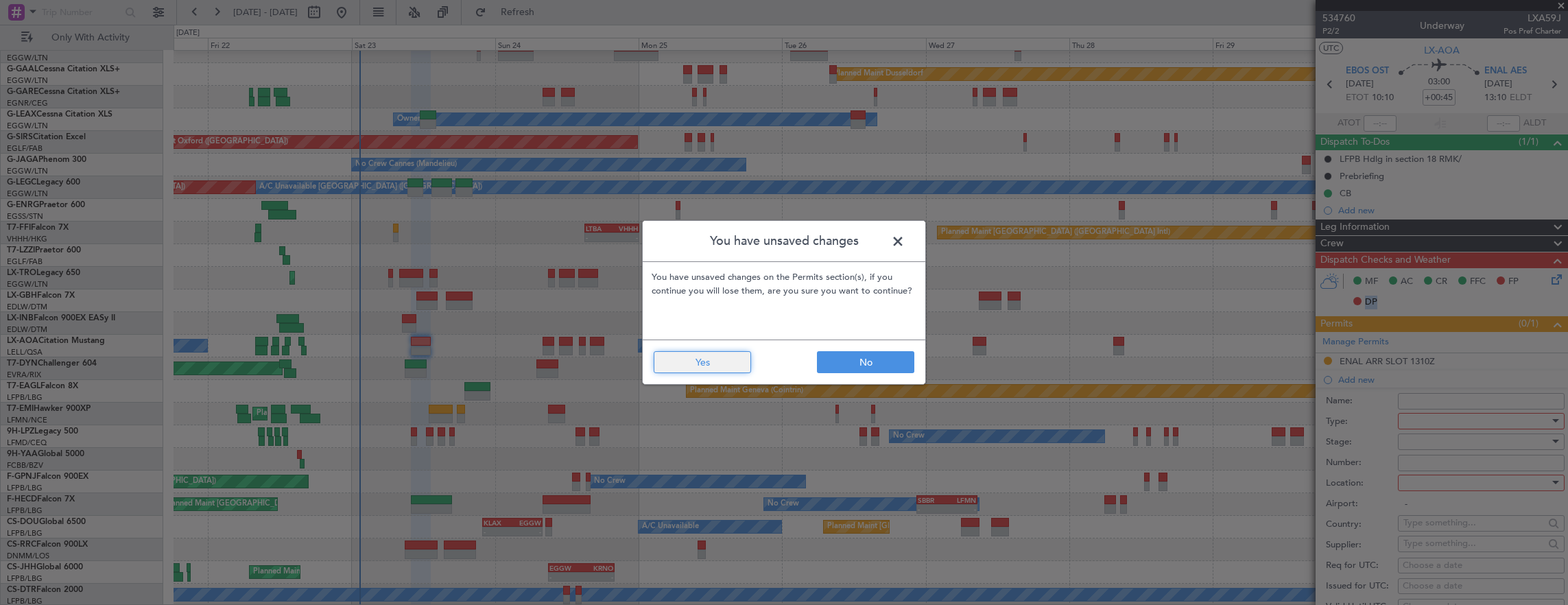
click at [695, 367] on button "Yes" at bounding box center [702, 362] width 97 height 22
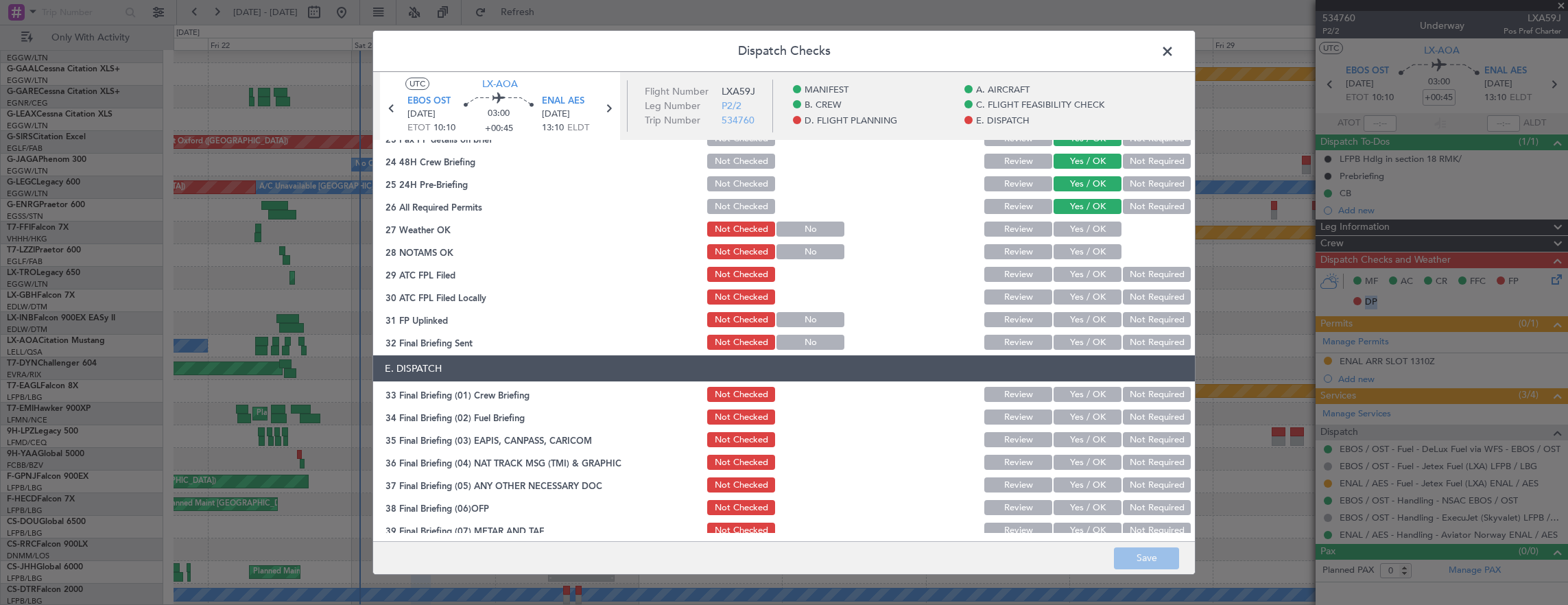
scroll to position [687, 0]
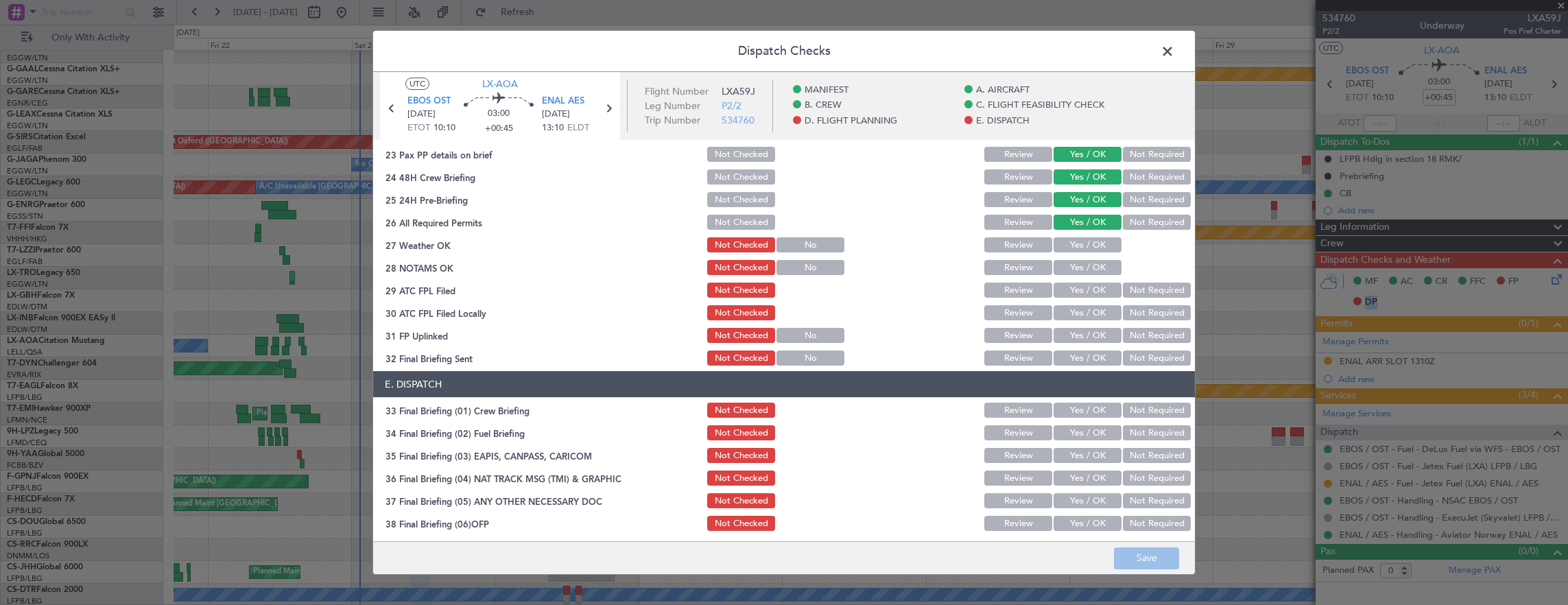
click at [1085, 245] on button "Yes / OK" at bounding box center [1087, 245] width 68 height 15
click at [1092, 267] on button "Yes / OK" at bounding box center [1087, 267] width 68 height 15
click at [1070, 295] on button "Yes / OK" at bounding box center [1087, 290] width 68 height 15
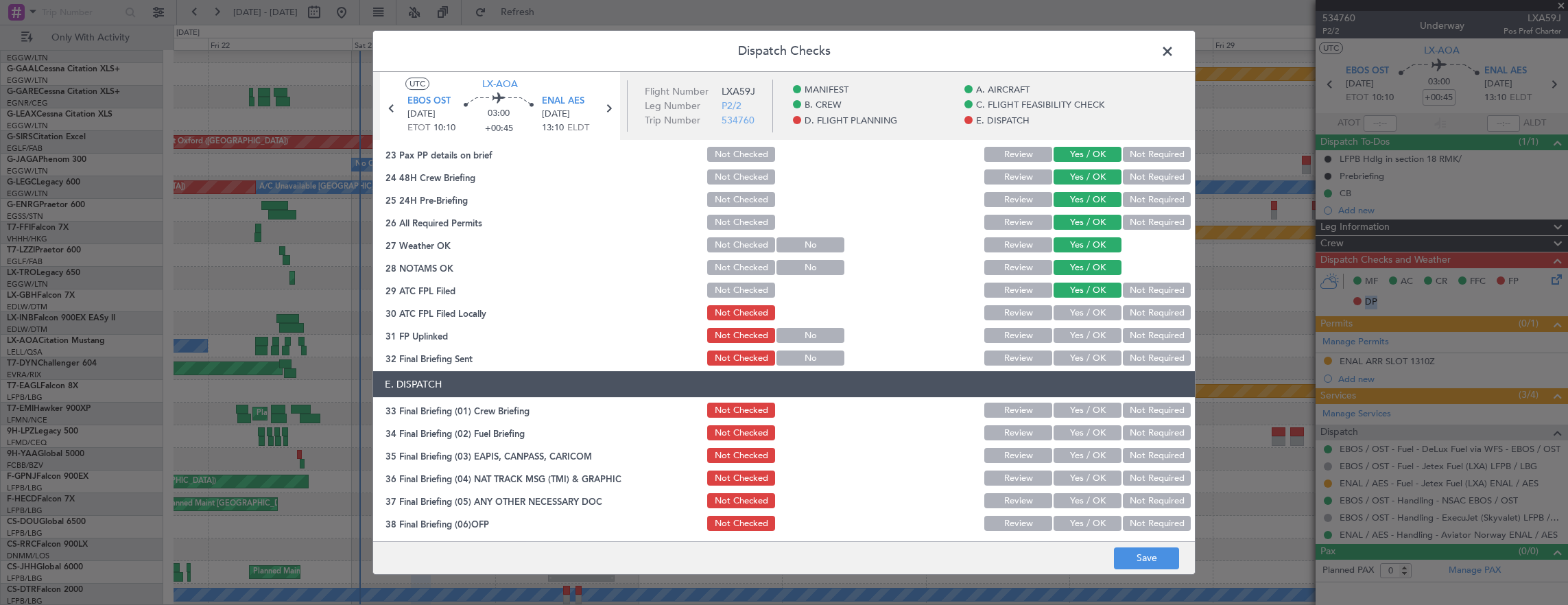
click at [1144, 313] on button "Not Required" at bounding box center [1157, 312] width 68 height 15
click at [1075, 331] on button "Yes / OK" at bounding box center [1087, 335] width 68 height 15
click at [1137, 359] on button "Not Required" at bounding box center [1157, 358] width 68 height 15
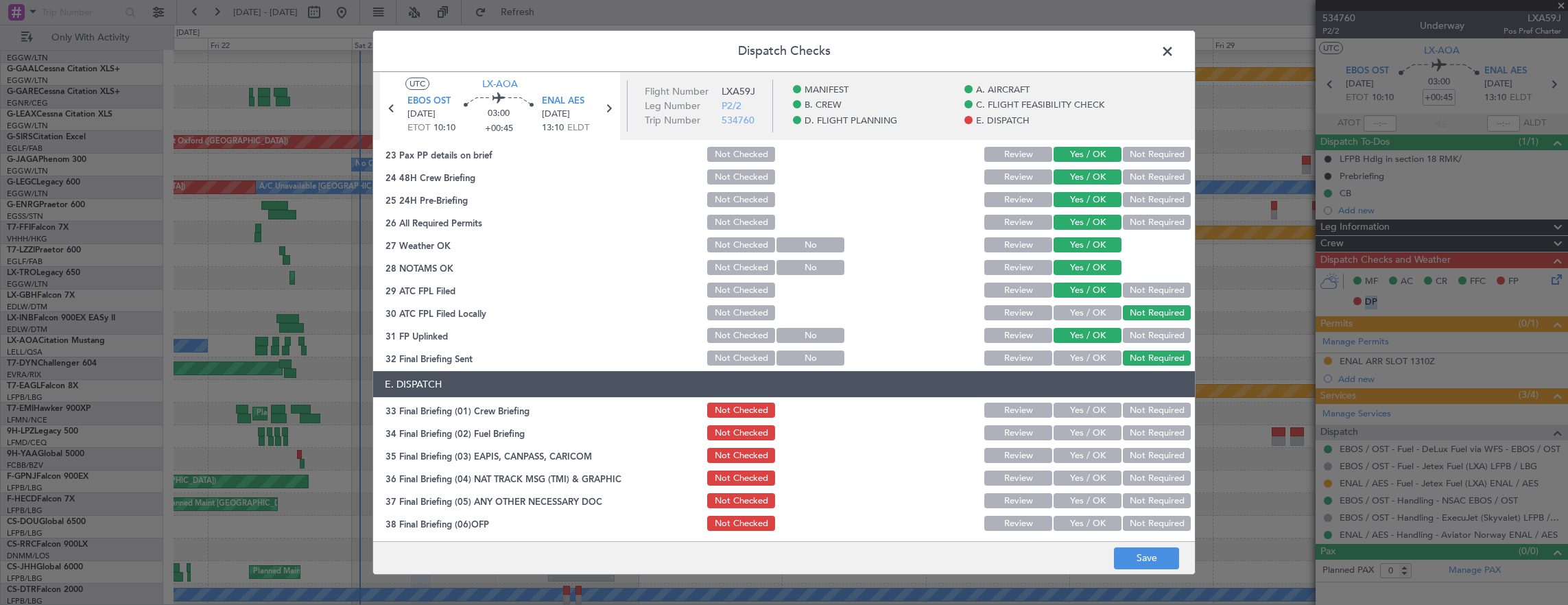
click at [1091, 417] on button "Yes / OK" at bounding box center [1087, 410] width 68 height 15
click at [1091, 414] on button "Yes / OK" at bounding box center [1087, 410] width 68 height 15
click at [1078, 436] on button "Yes / OK" at bounding box center [1087, 432] width 68 height 15
click at [1138, 460] on button "Not Required" at bounding box center [1157, 455] width 68 height 15
click at [1140, 477] on button "Not Required" at bounding box center [1157, 477] width 68 height 15
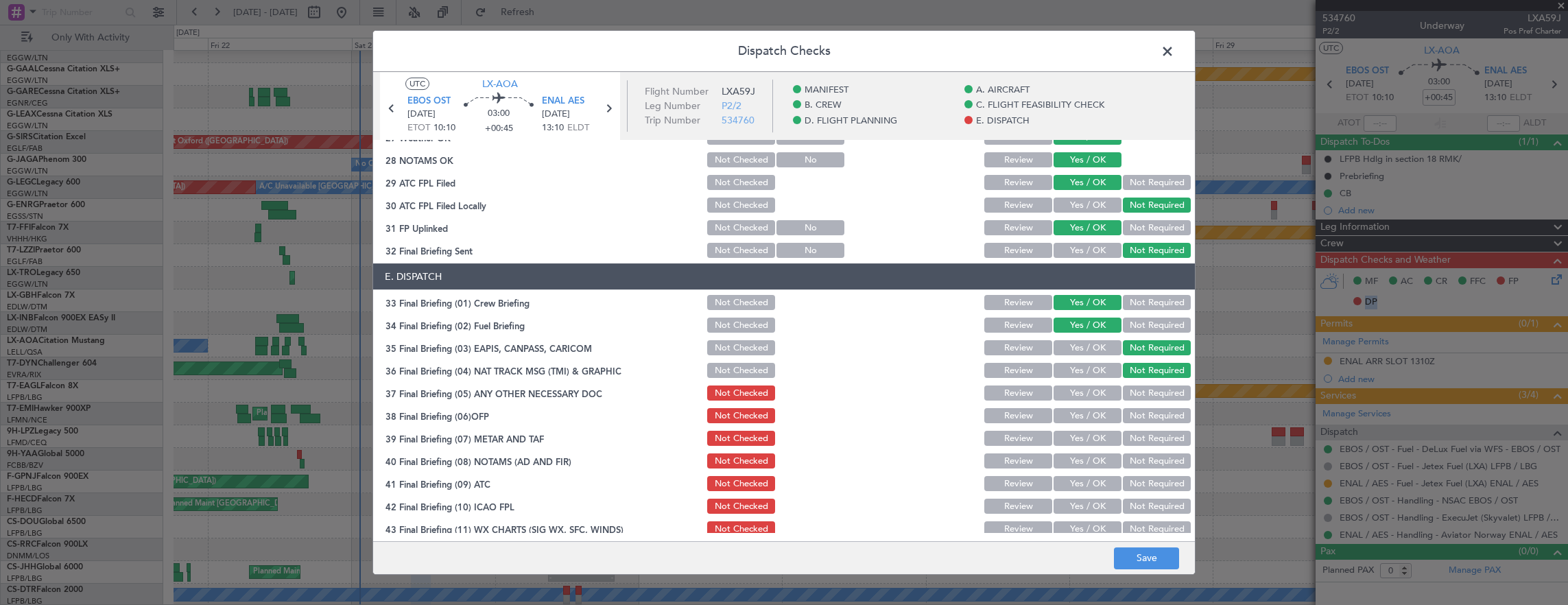
scroll to position [826, 0]
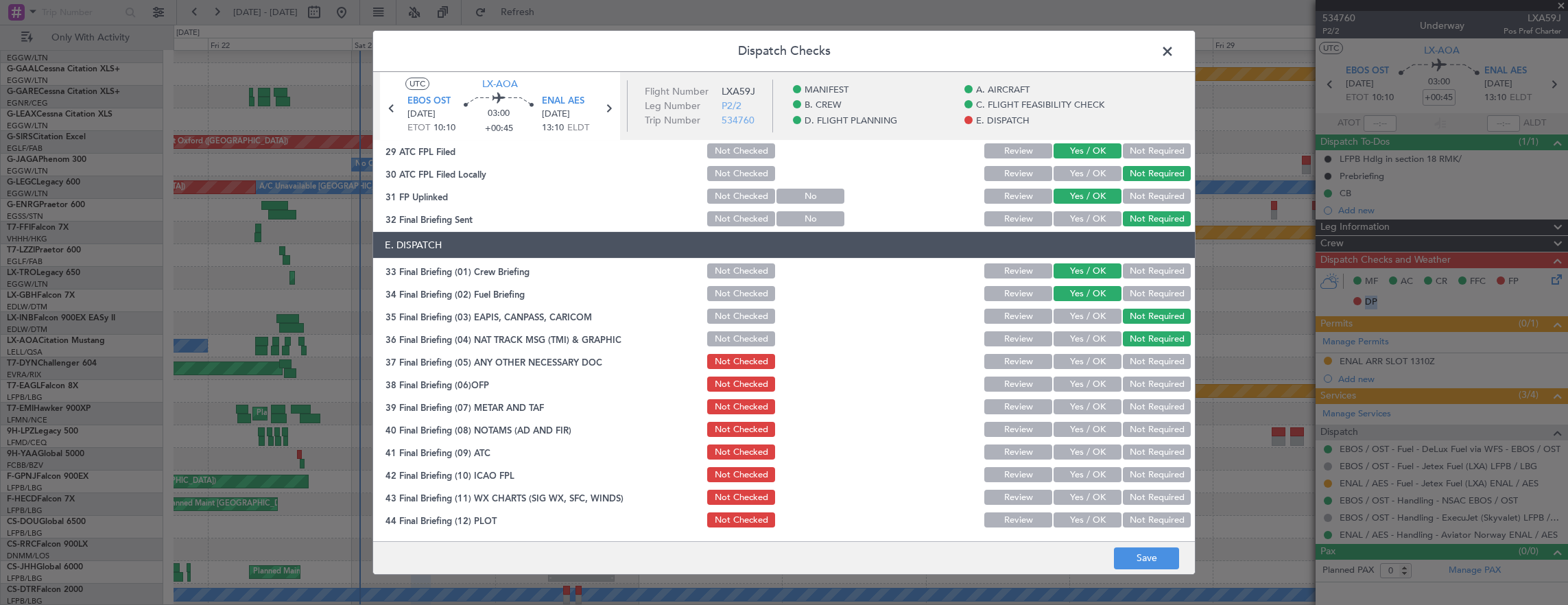
click at [1068, 366] on button "Yes / OK" at bounding box center [1087, 361] width 68 height 15
click at [1074, 398] on div "Yes / OK" at bounding box center [1086, 408] width 70 height 20
drag, startPoint x: 1075, startPoint y: 381, endPoint x: 1075, endPoint y: 405, distance: 24.0
click at [1075, 383] on button "Yes / OK" at bounding box center [1087, 384] width 68 height 15
click at [1075, 412] on button "Yes / OK" at bounding box center [1087, 407] width 68 height 15
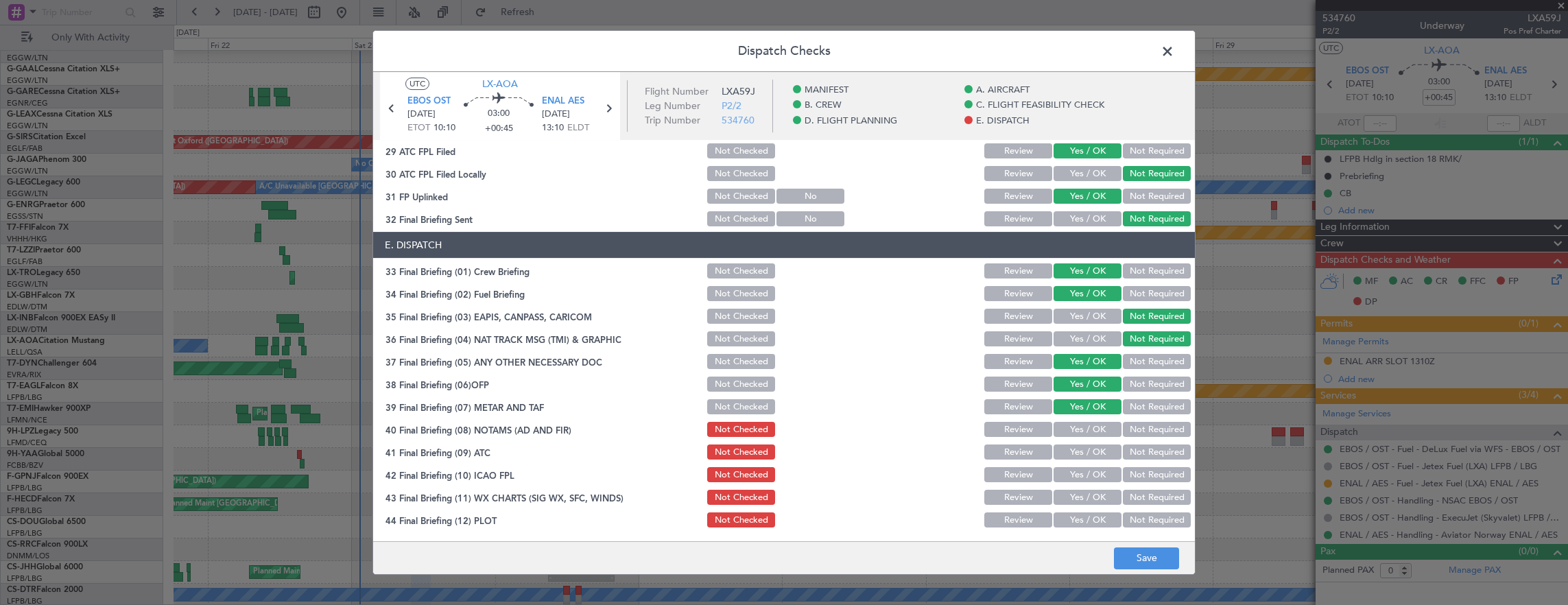
drag, startPoint x: 1076, startPoint y: 429, endPoint x: 1077, endPoint y: 444, distance: 15.0
click at [1076, 429] on button "Yes / OK" at bounding box center [1087, 429] width 68 height 15
click at [1076, 460] on div "Yes / OK" at bounding box center [1086, 453] width 70 height 20
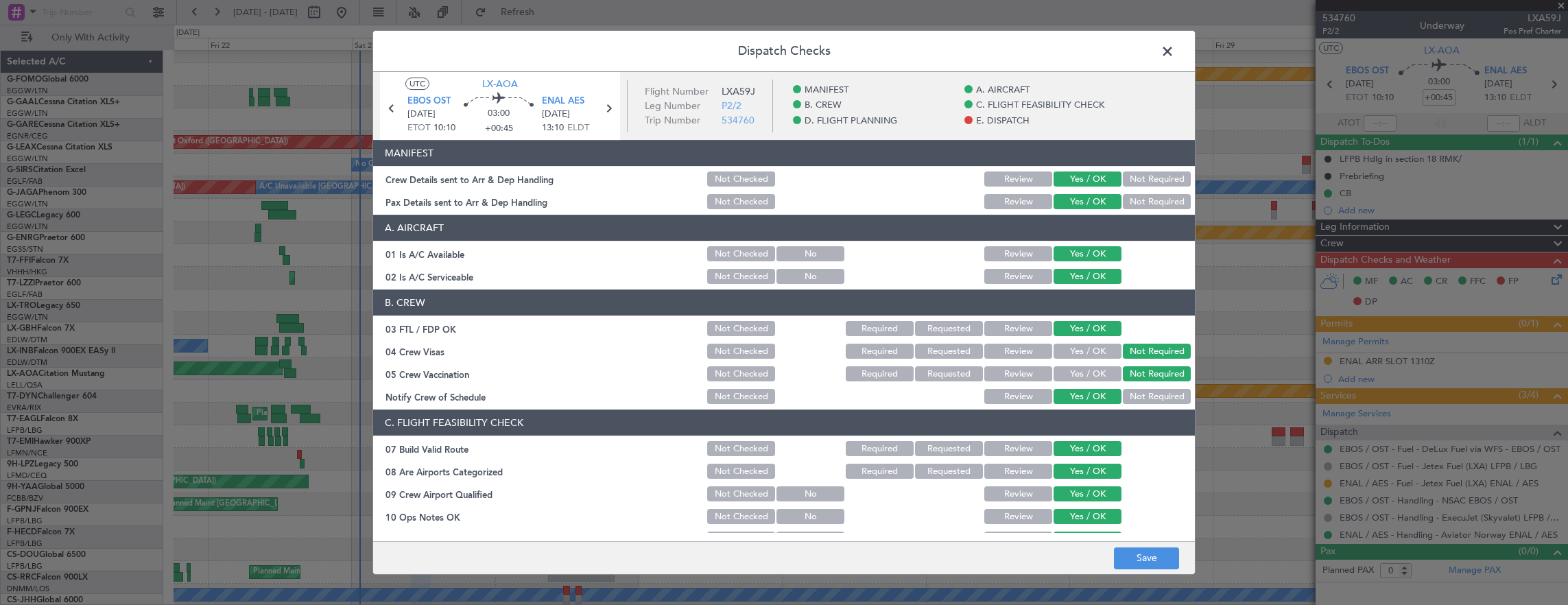
scroll to position [826, 0]
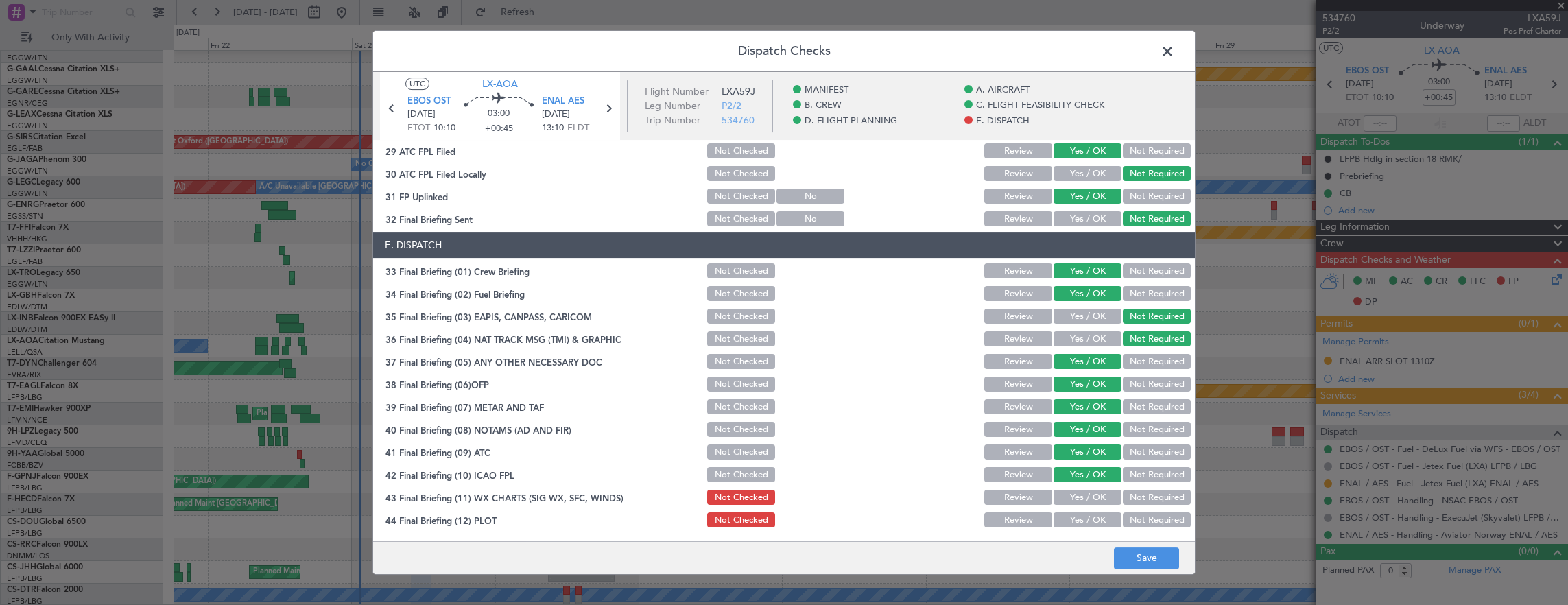
click at [1085, 492] on button "Yes / OK" at bounding box center [1087, 497] width 68 height 15
drag, startPoint x: 1090, startPoint y: 516, endPoint x: 1091, endPoint y: 524, distance: 8.1
click at [1091, 524] on button "Yes / OK" at bounding box center [1087, 520] width 68 height 15
click at [1151, 556] on button "Save" at bounding box center [1147, 559] width 65 height 22
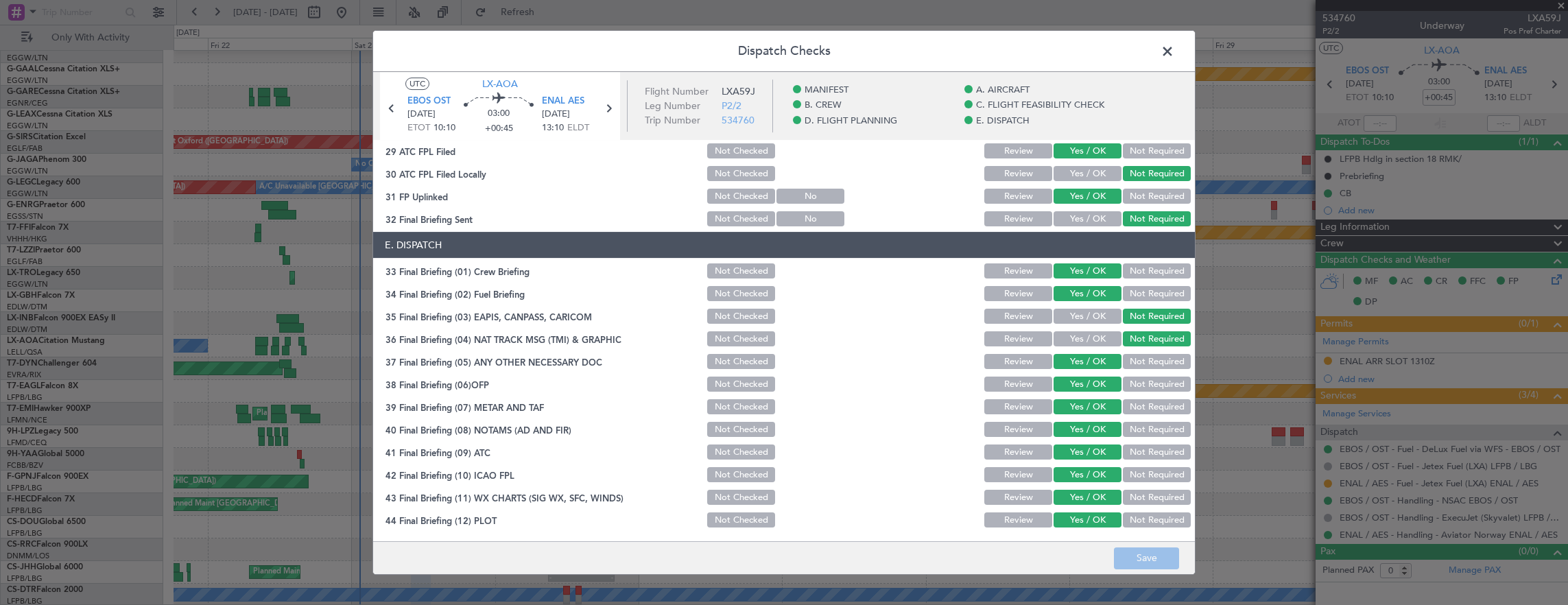
drag, startPoint x: 1167, startPoint y: 53, endPoint x: 1216, endPoint y: 78, distance: 55.0
click at [1174, 53] on span at bounding box center [1174, 55] width 0 height 28
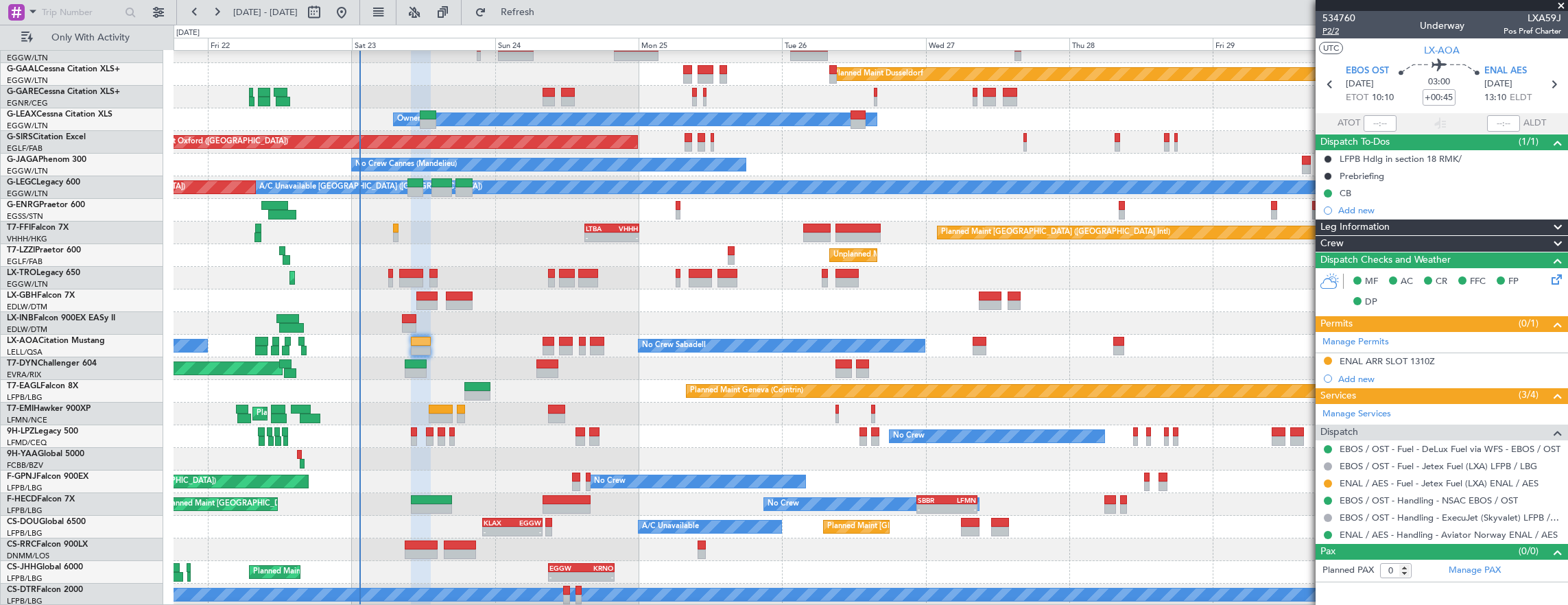
click at [1333, 33] on span "P2/2" at bounding box center [1339, 31] width 33 height 12
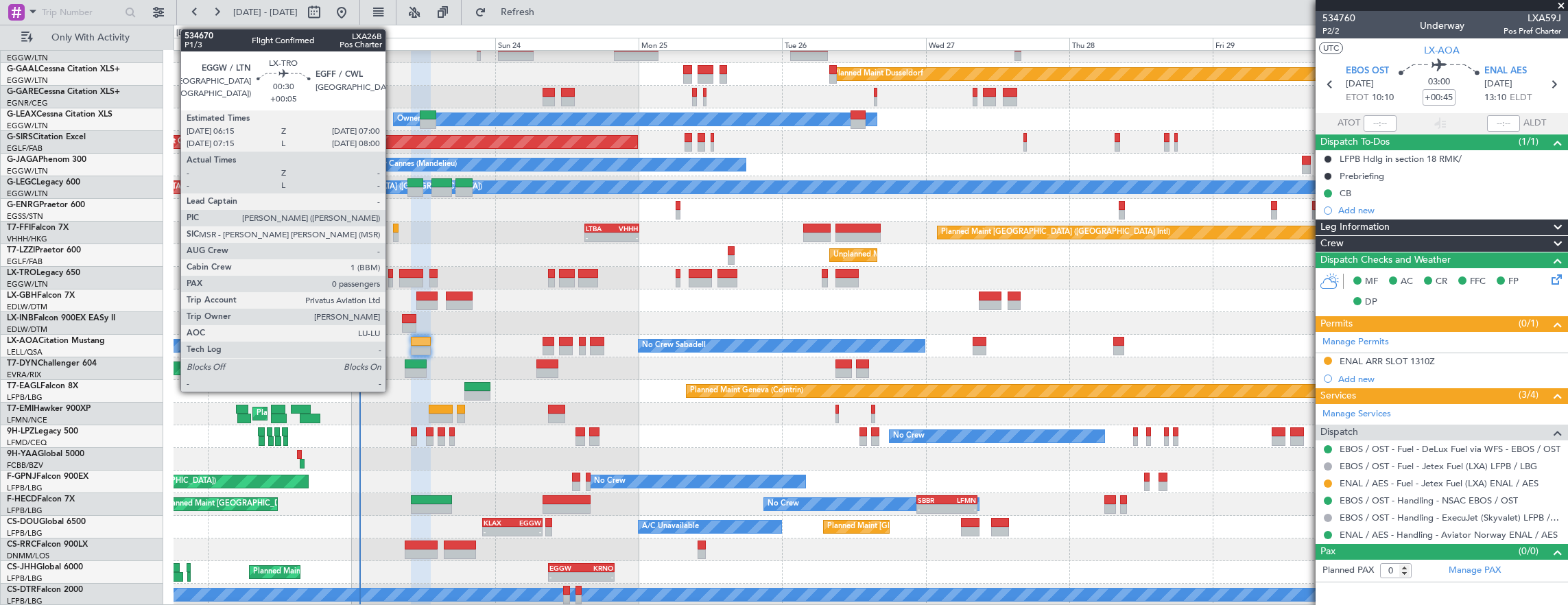
click at [393, 276] on div at bounding box center [390, 274] width 5 height 10
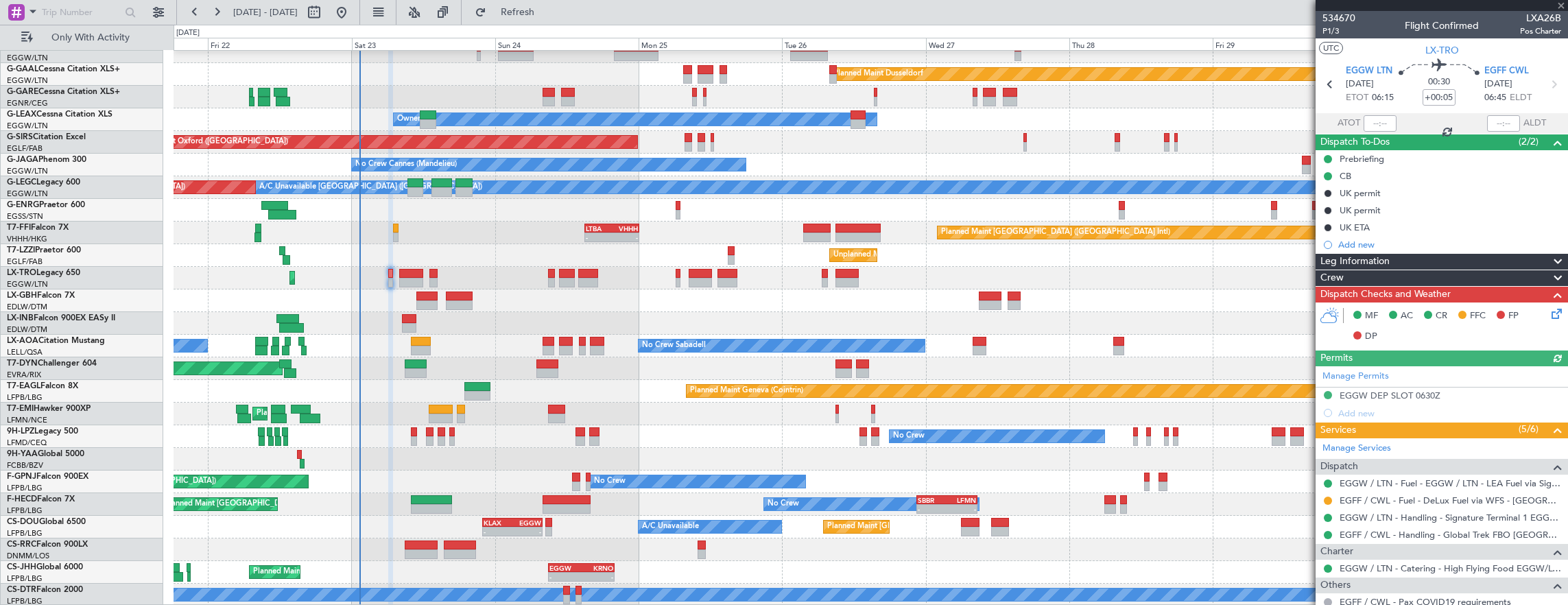
click at [1542, 303] on div "MF AC CR FFC FP DP" at bounding box center [1441, 326] width 252 height 47
click at [1549, 307] on icon at bounding box center [1554, 311] width 11 height 11
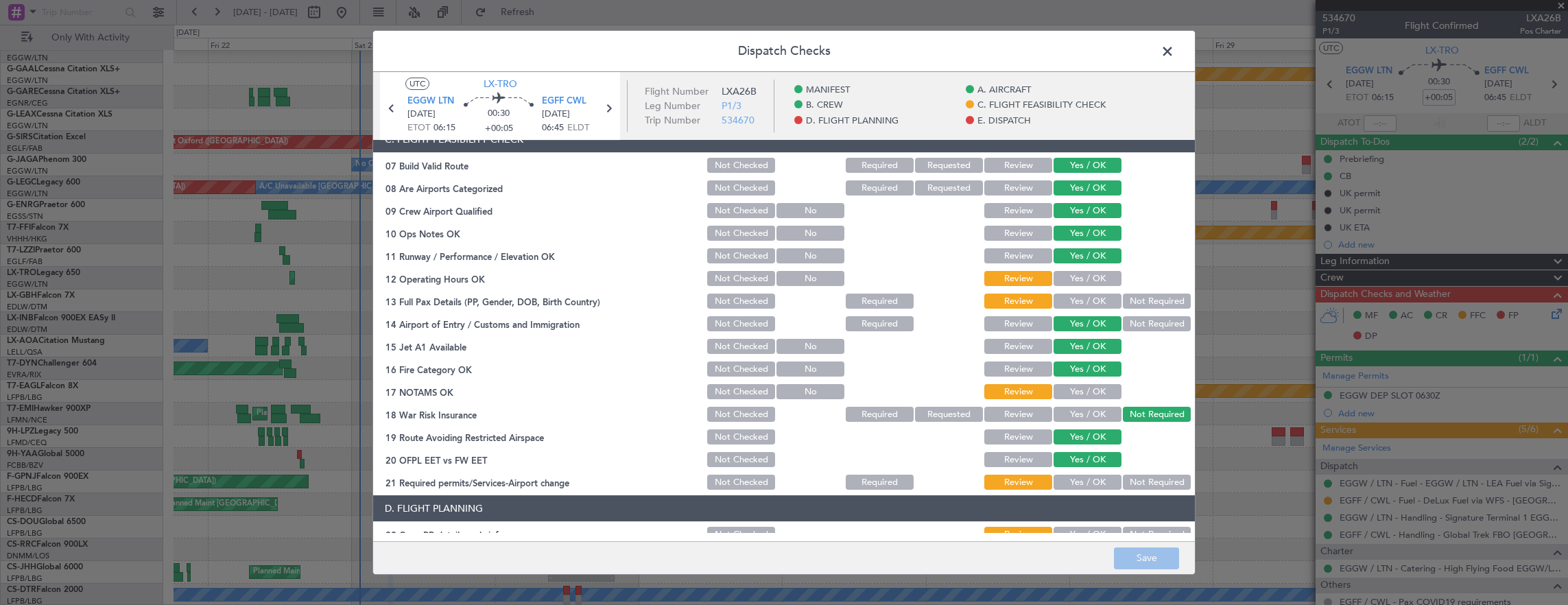
scroll to position [274, 0]
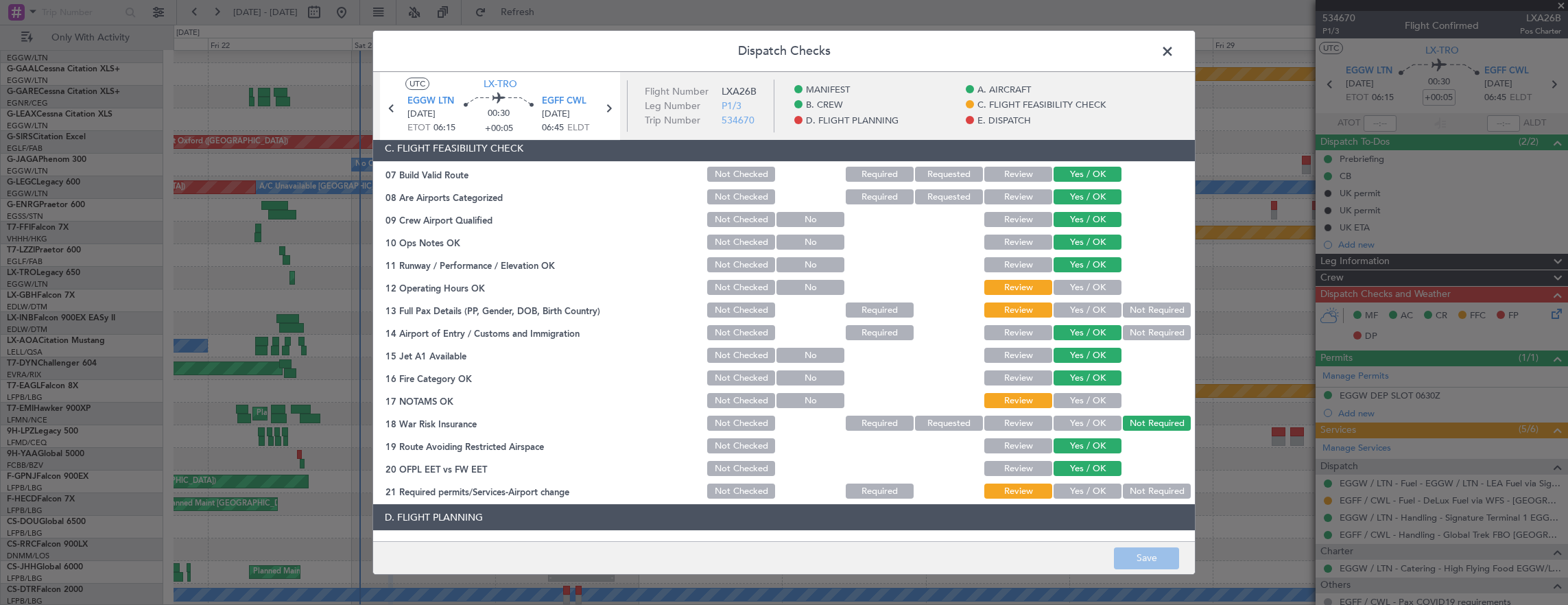
click at [1087, 288] on button "Yes / OK" at bounding box center [1087, 287] width 68 height 15
click at [1134, 308] on button "Not Required" at bounding box center [1157, 309] width 68 height 15
click at [1077, 407] on button "Yes / OK" at bounding box center [1087, 400] width 68 height 15
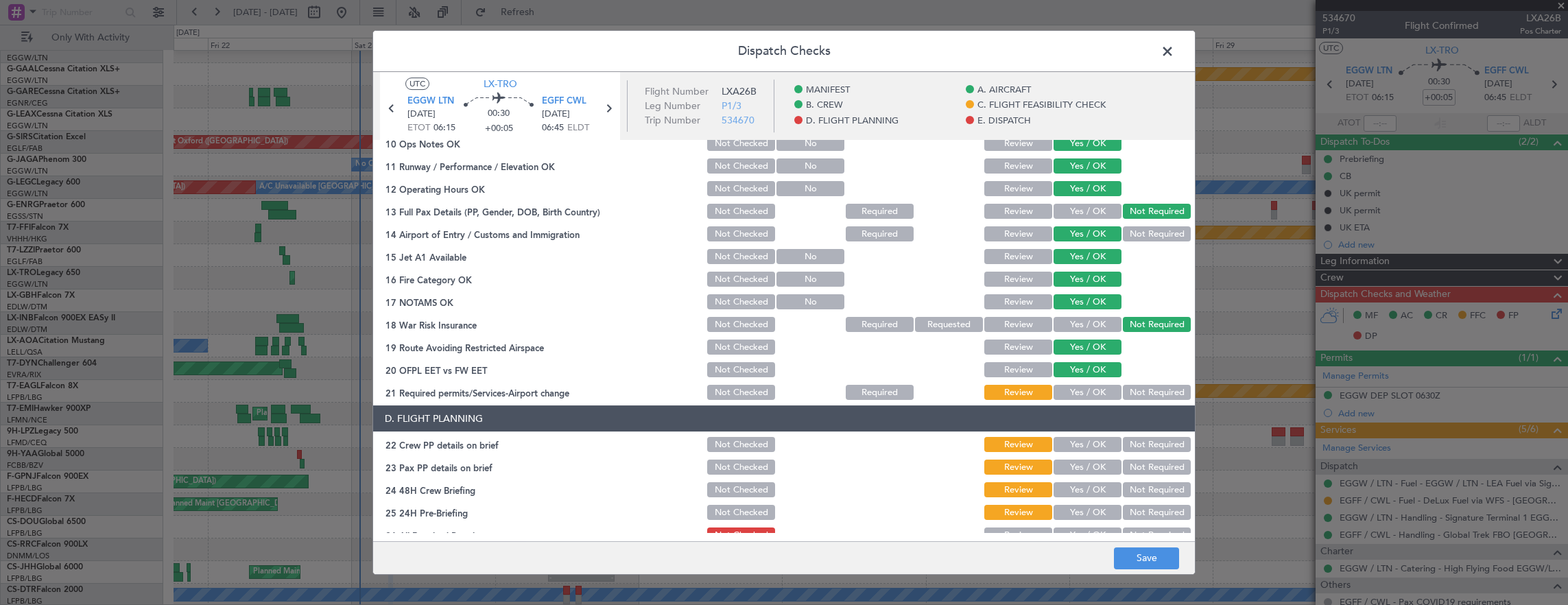
scroll to position [412, 0]
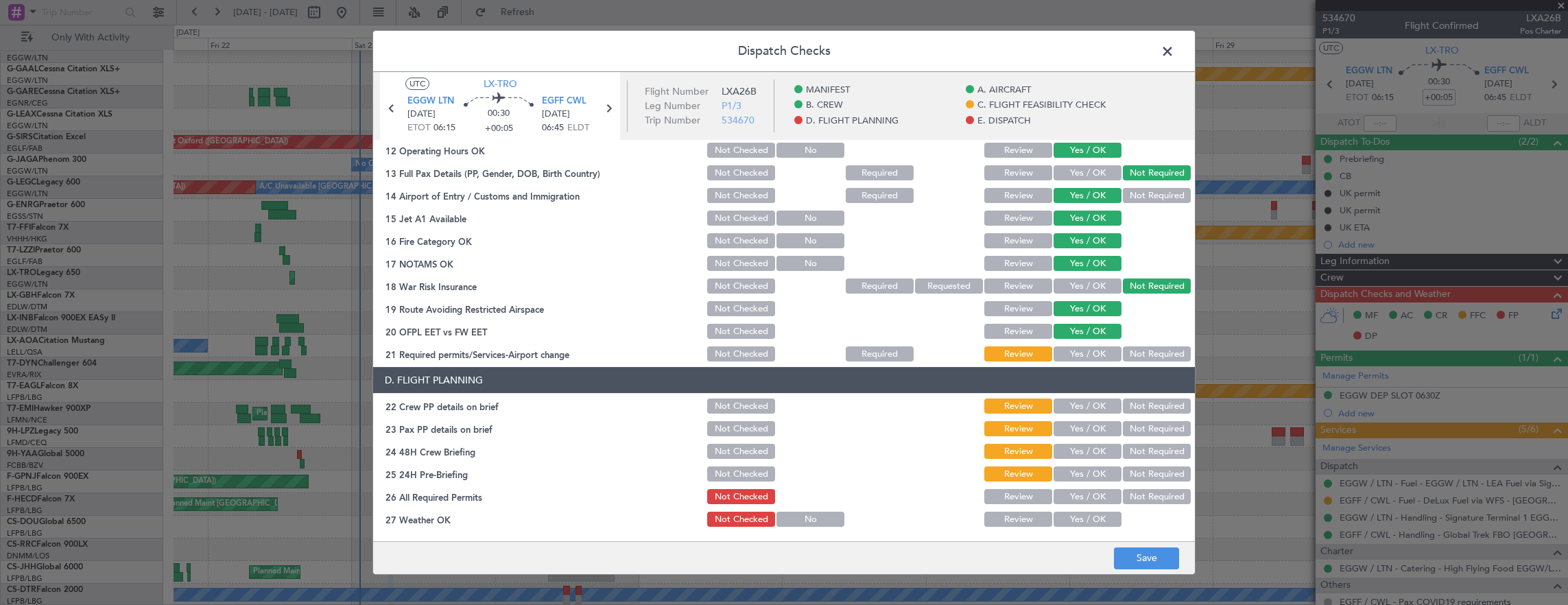
click at [1084, 352] on button "Yes / OK" at bounding box center [1087, 354] width 68 height 15
click at [1083, 407] on button "Yes / OK" at bounding box center [1087, 406] width 68 height 15
click at [1078, 432] on button "Yes / OK" at bounding box center [1087, 428] width 68 height 15
drag, startPoint x: 1080, startPoint y: 449, endPoint x: 1143, endPoint y: 468, distance: 65.8
click at [1080, 450] on button "Yes / OK" at bounding box center [1087, 451] width 68 height 15
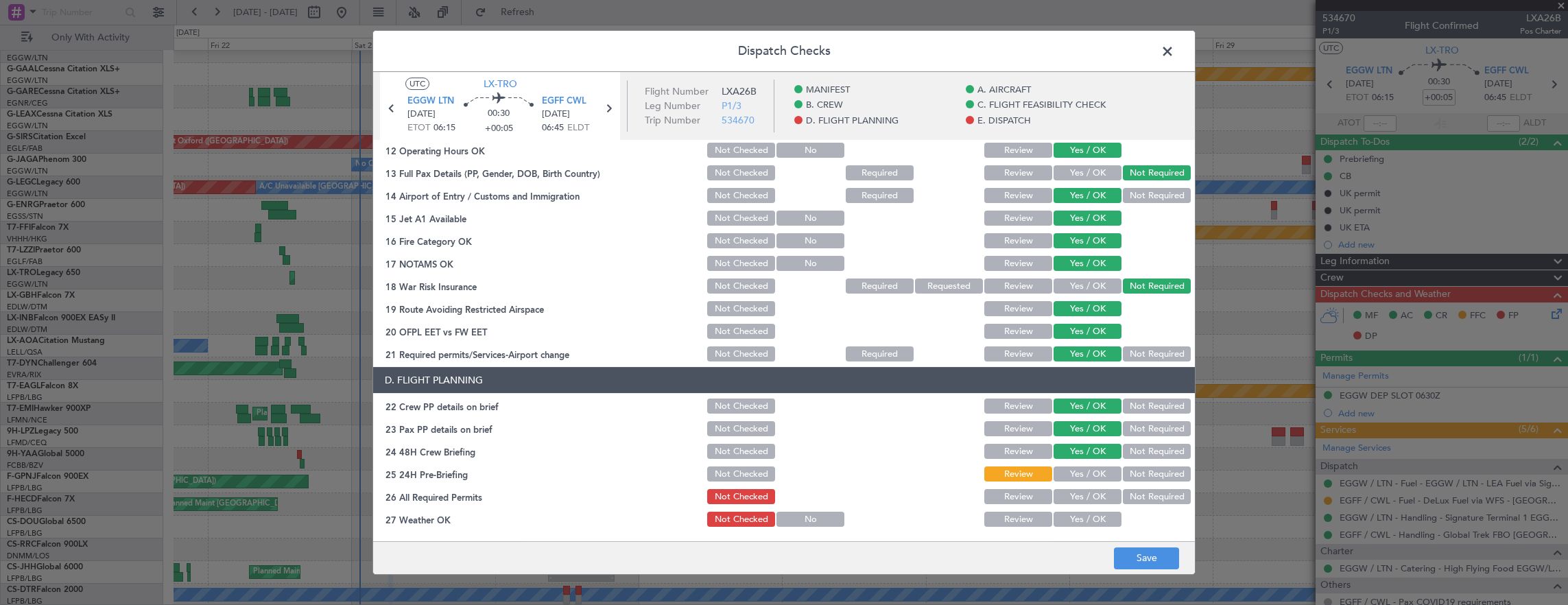
drag, startPoint x: 1143, startPoint y: 468, endPoint x: 1096, endPoint y: 487, distance: 50.7
click at [1143, 468] on button "Not Required" at bounding box center [1157, 473] width 68 height 15
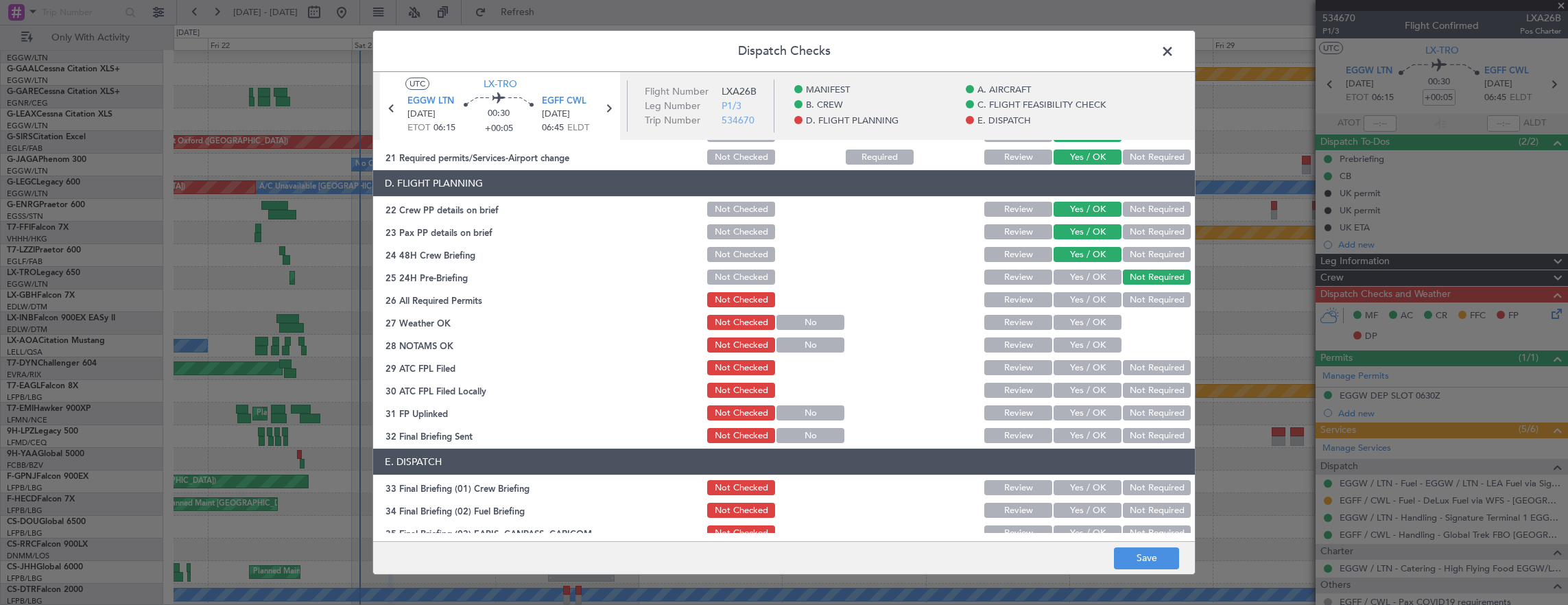
scroll to position [618, 0]
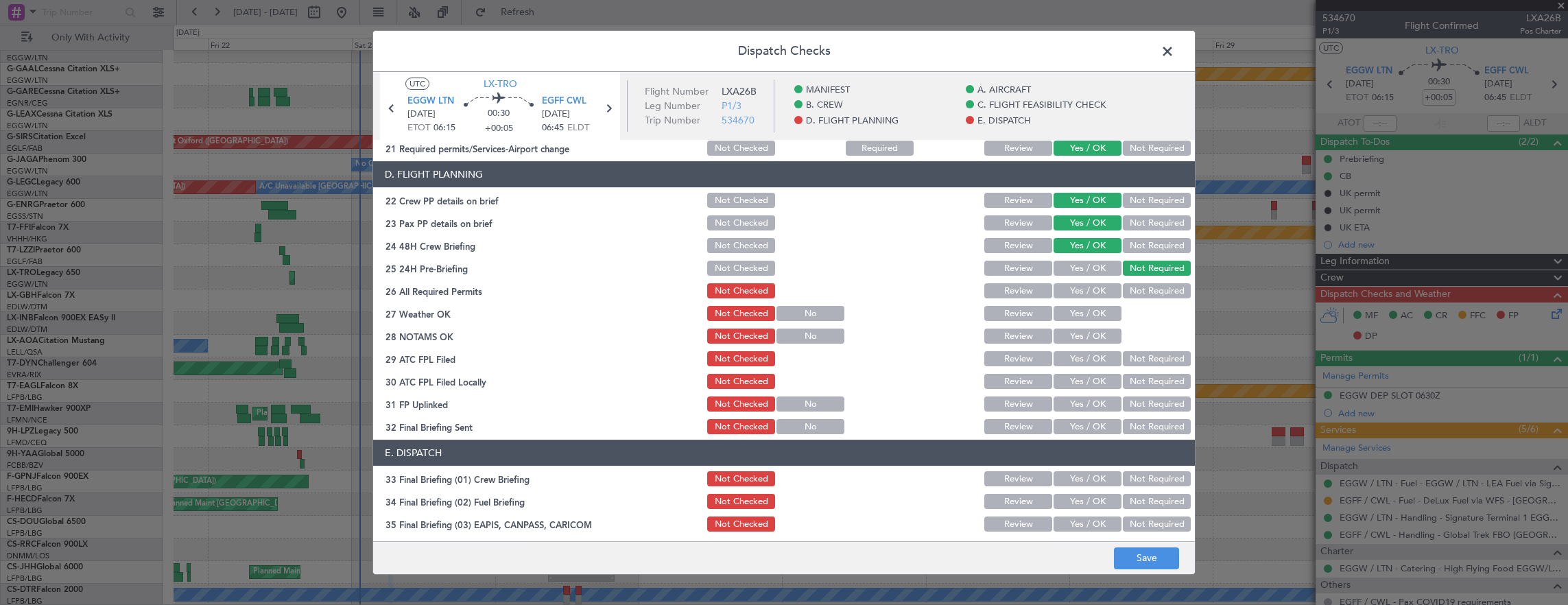
click at [1093, 293] on button "Yes / OK" at bounding box center [1087, 291] width 68 height 15
click at [1090, 313] on button "Yes / OK" at bounding box center [1087, 313] width 68 height 15
click at [1085, 334] on button "Yes / OK" at bounding box center [1087, 336] width 68 height 15
click at [1090, 363] on button "Yes / OK" at bounding box center [1087, 358] width 68 height 15
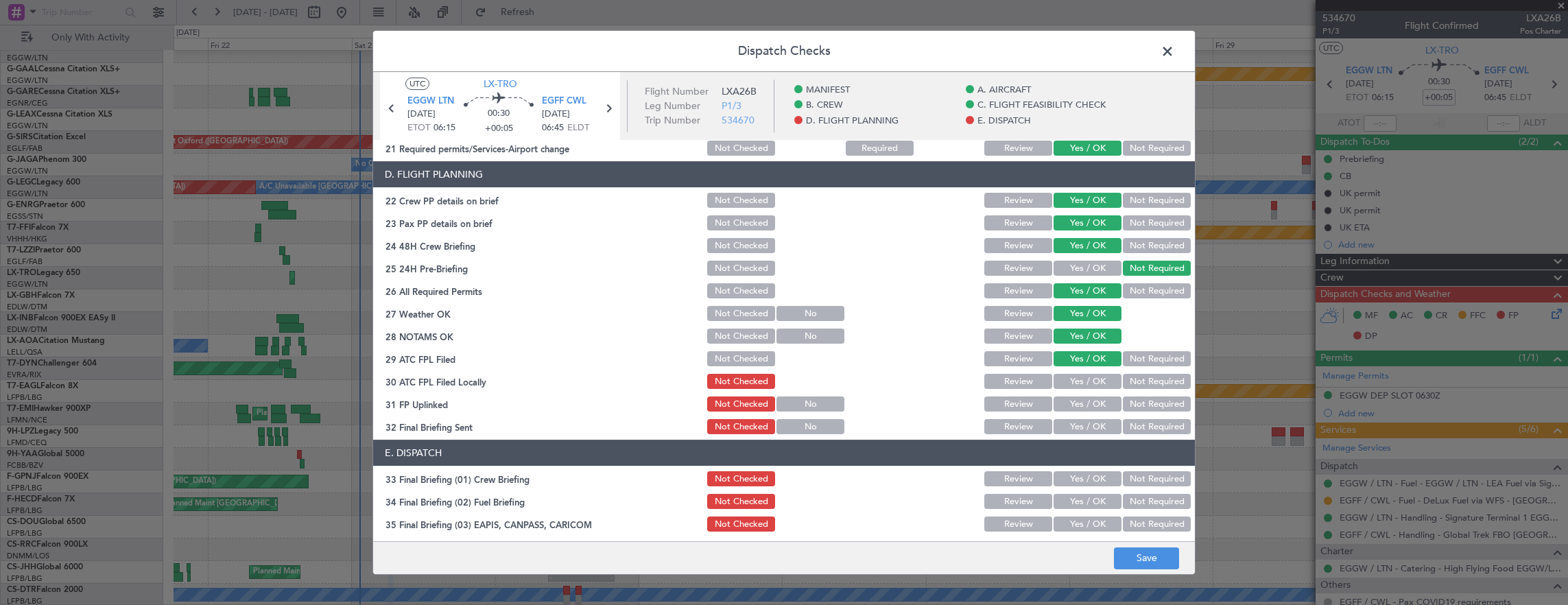
click at [1149, 391] on div "Not Required" at bounding box center [1156, 382] width 70 height 20
drag, startPoint x: 1132, startPoint y: 381, endPoint x: 1099, endPoint y: 393, distance: 35.1
click at [1130, 382] on button "Not Required" at bounding box center [1157, 381] width 68 height 15
click at [1087, 398] on button "Yes / OK" at bounding box center [1087, 404] width 68 height 15
click at [1142, 426] on button "Not Required" at bounding box center [1157, 426] width 68 height 15
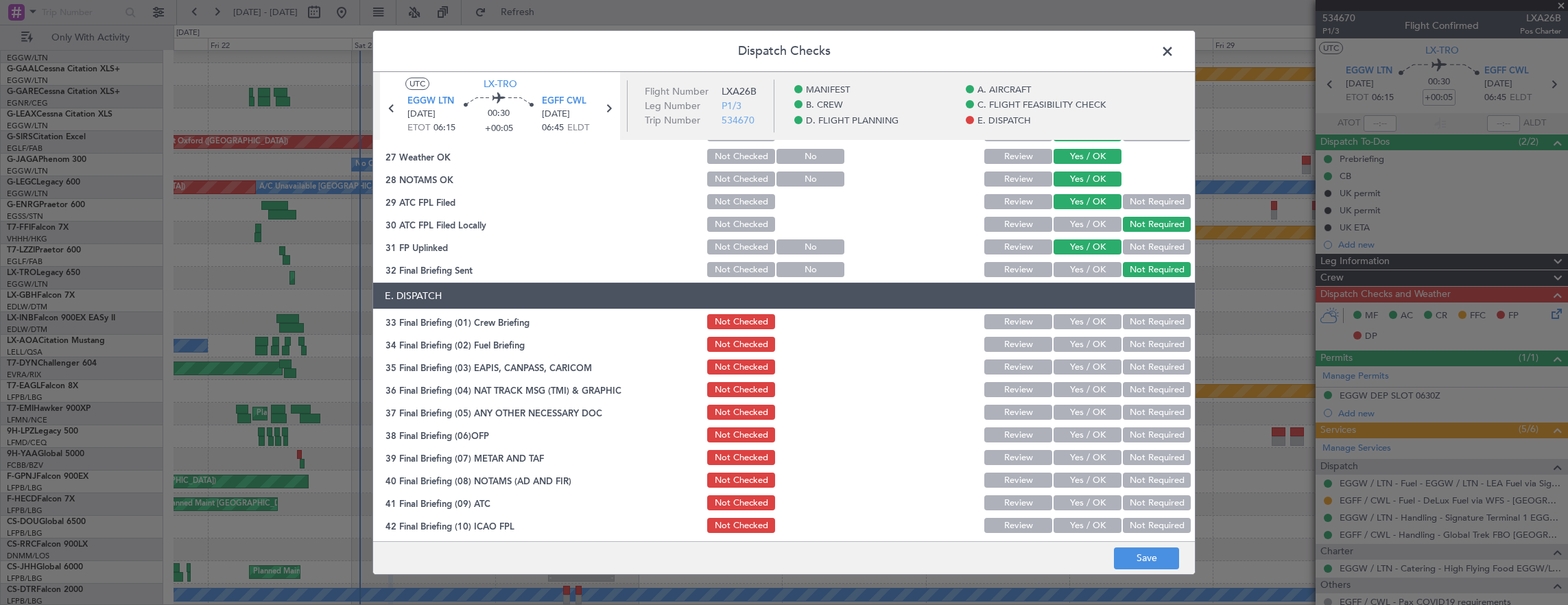
scroll to position [826, 0]
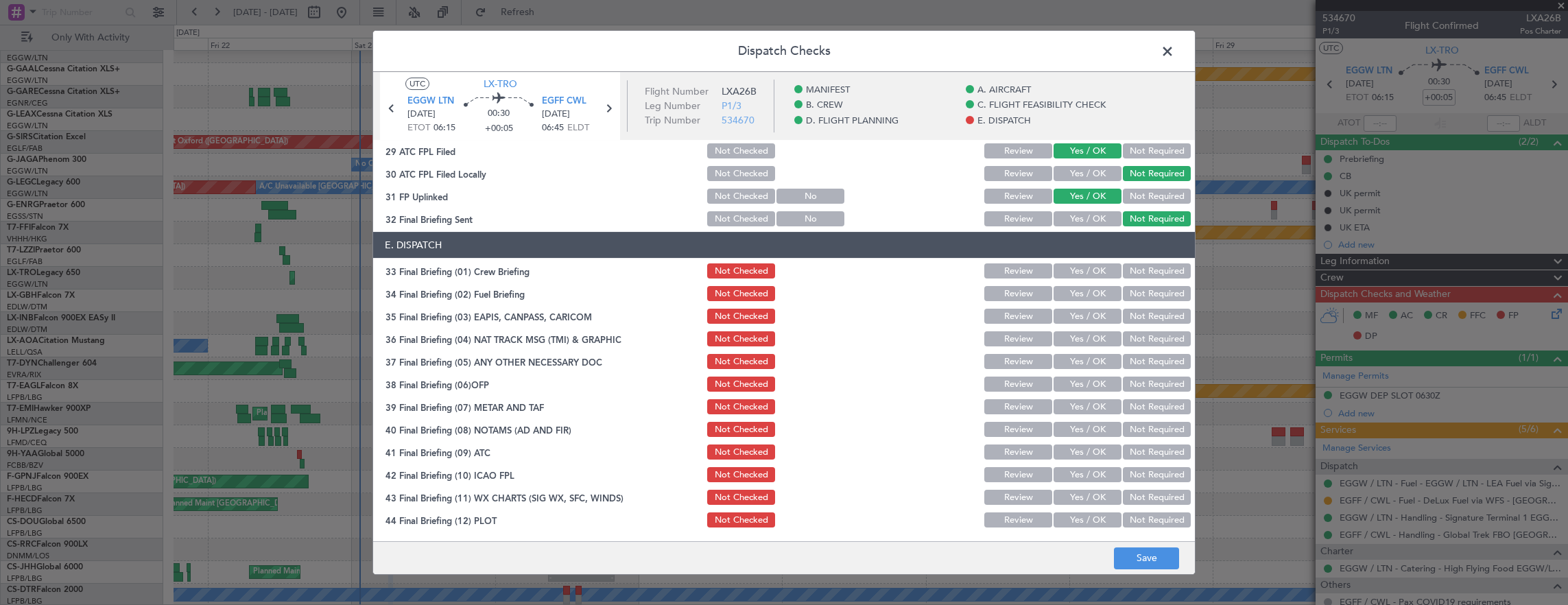
click at [1077, 274] on button "Yes / OK" at bounding box center [1087, 270] width 68 height 15
drag, startPoint x: 1074, startPoint y: 293, endPoint x: 1103, endPoint y: 310, distance: 33.6
click at [1076, 294] on button "Yes / OK" at bounding box center [1087, 293] width 68 height 15
click at [1135, 323] on button "Not Required" at bounding box center [1157, 315] width 68 height 15
click at [1135, 341] on button "Not Required" at bounding box center [1157, 338] width 68 height 15
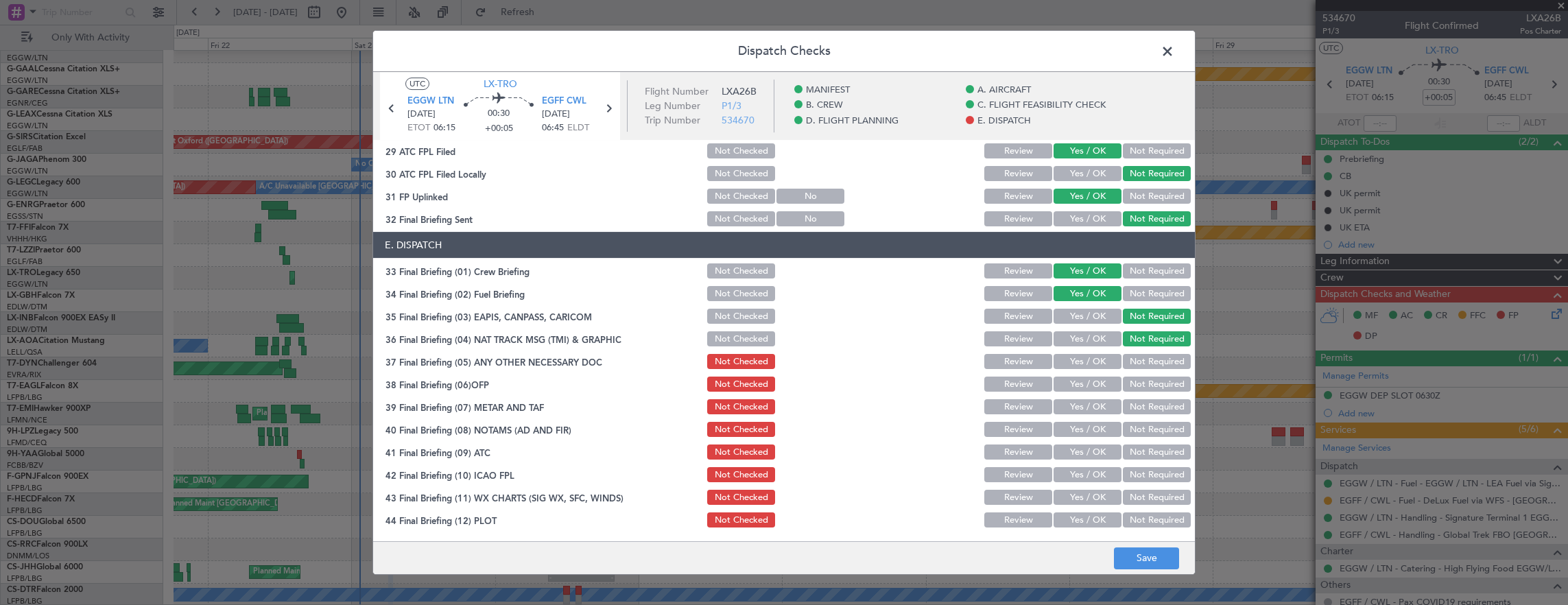
click at [1103, 367] on button "Yes / OK" at bounding box center [1087, 361] width 68 height 15
click at [1096, 386] on button "Yes / OK" at bounding box center [1087, 384] width 68 height 15
click at [1091, 409] on button "Yes / OK" at bounding box center [1087, 407] width 68 height 15
click at [1087, 439] on section "E. DISPATCH 33 Final Briefing (01) Crew Briefing Not Checked Review Yes / OK No…" at bounding box center [784, 380] width 822 height 298
click at [1085, 431] on button "Yes / OK" at bounding box center [1087, 429] width 68 height 15
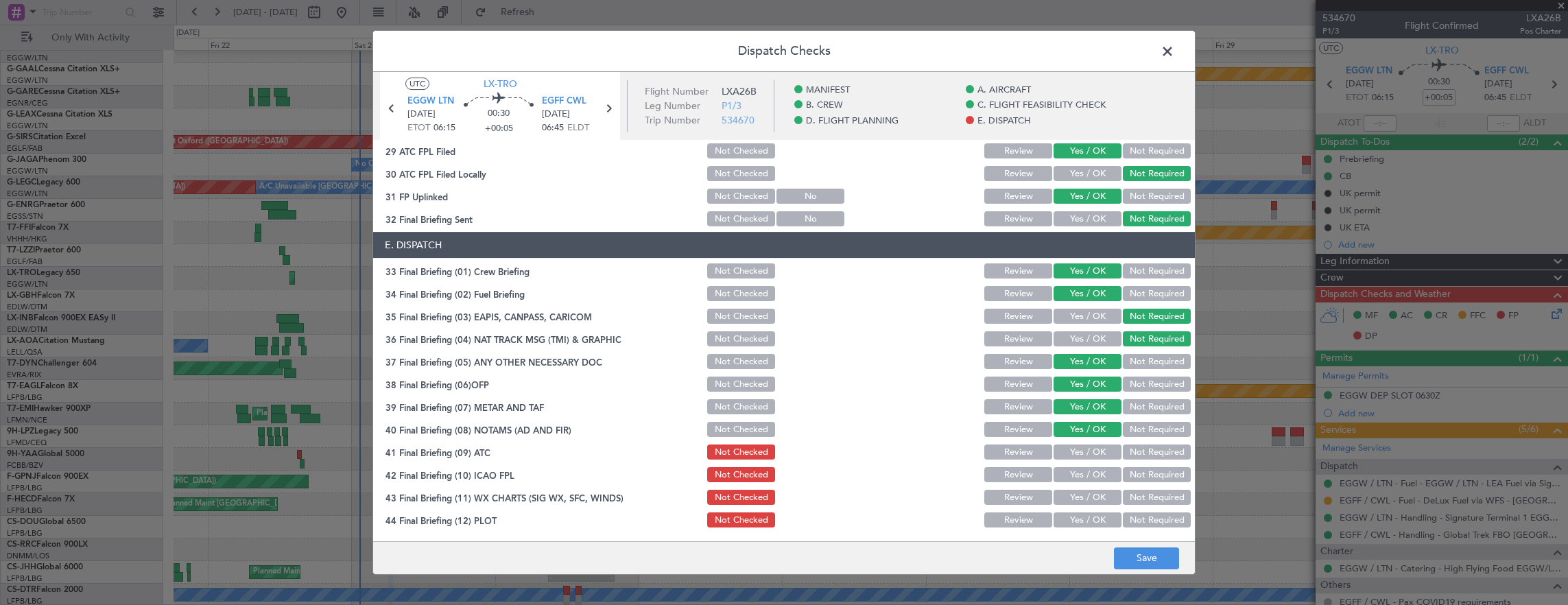
click at [1085, 452] on button "Yes / OK" at bounding box center [1087, 452] width 68 height 15
click at [1085, 479] on button "Yes / OK" at bounding box center [1087, 474] width 68 height 15
click at [1087, 488] on div "Yes / OK" at bounding box center [1086, 498] width 70 height 20
click at [1085, 505] on div "Yes / OK" at bounding box center [1086, 498] width 70 height 20
click at [1084, 501] on button "Yes / OK" at bounding box center [1087, 497] width 68 height 15
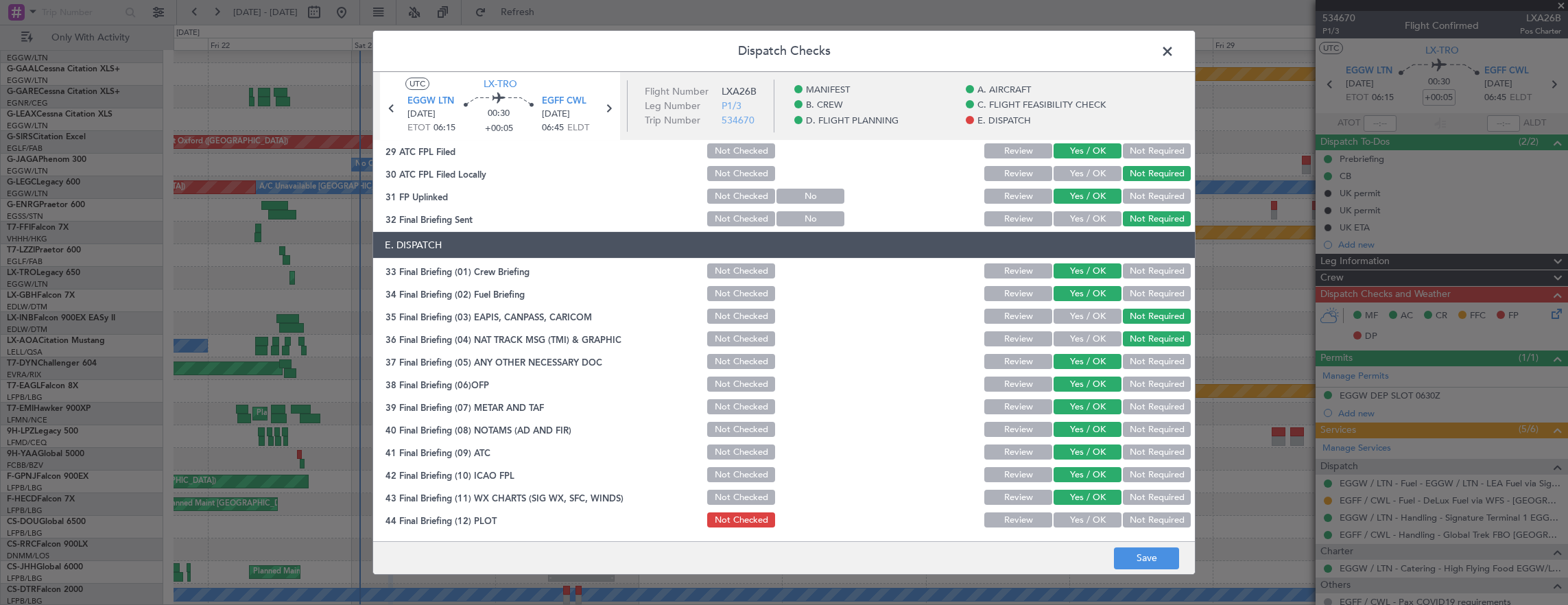
drag, startPoint x: 1086, startPoint y: 523, endPoint x: 1109, endPoint y: 539, distance: 28.0
click at [1086, 524] on button "Yes / OK" at bounding box center [1087, 520] width 68 height 15
click at [1140, 557] on button "Save" at bounding box center [1147, 559] width 65 height 22
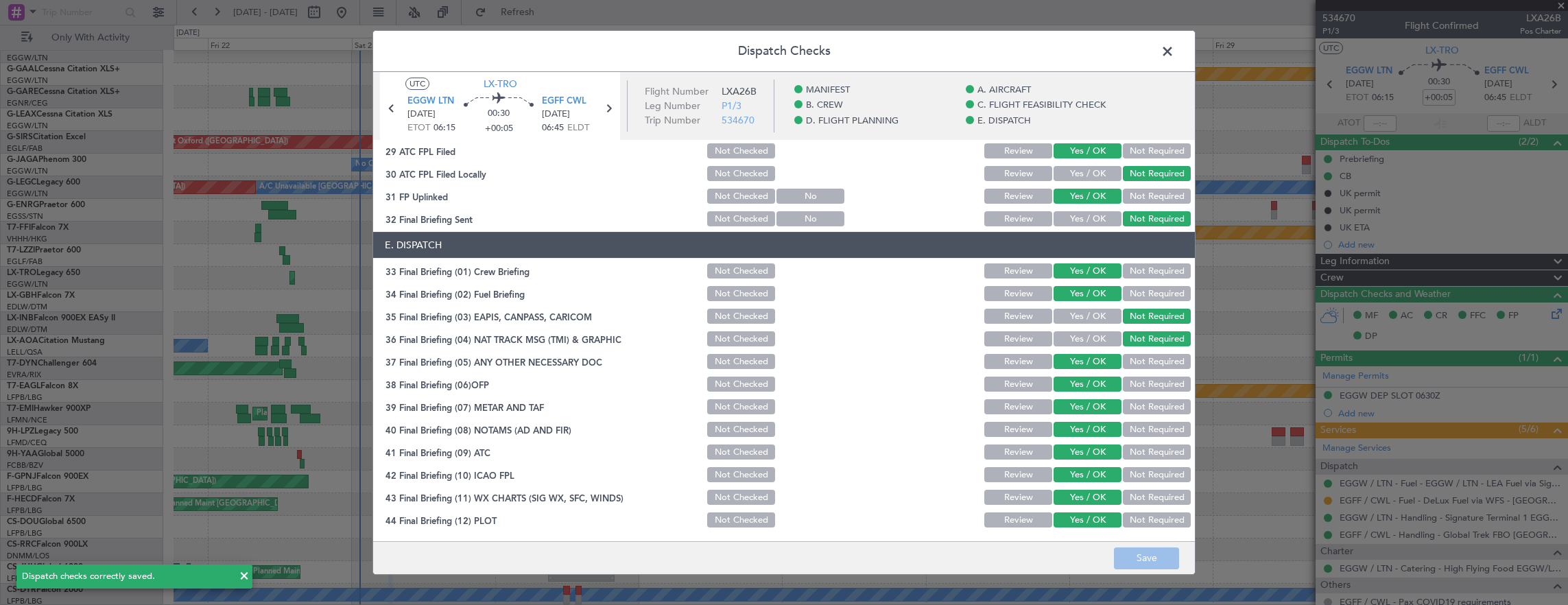
click at [1174, 57] on span at bounding box center [1174, 55] width 0 height 28
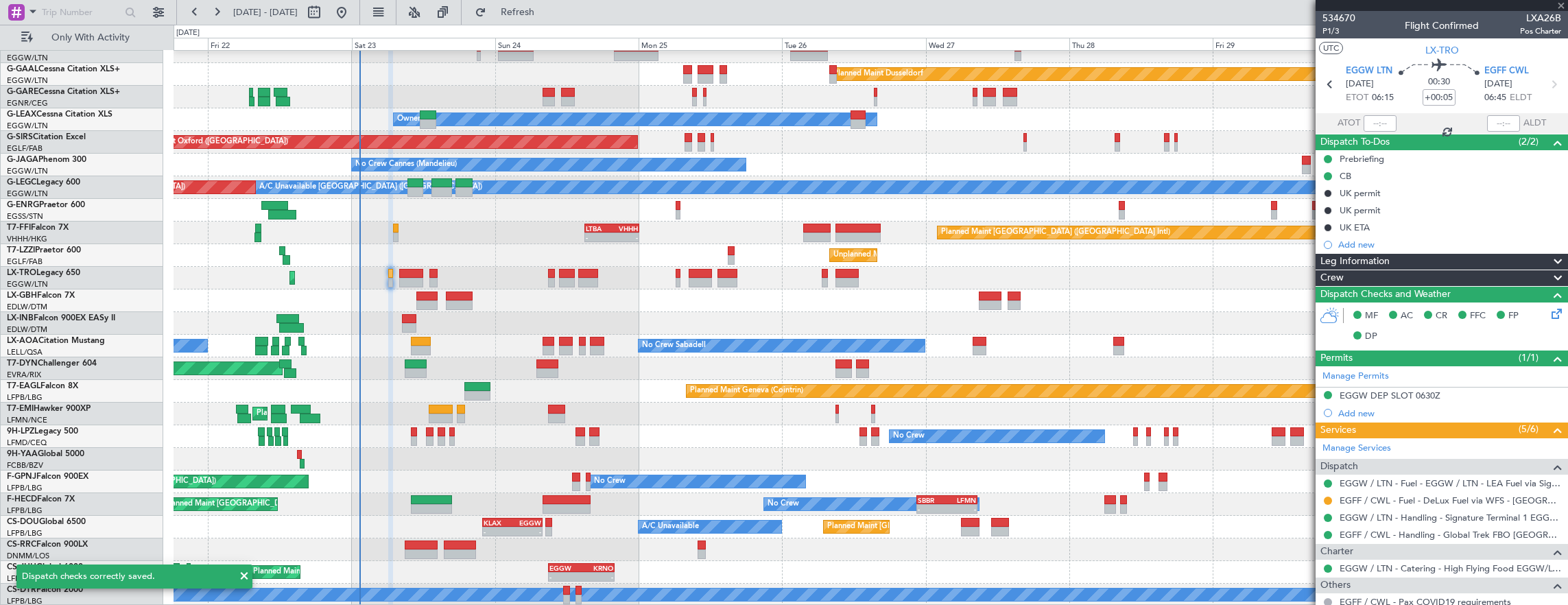
type input "-00:20"
type input "7"
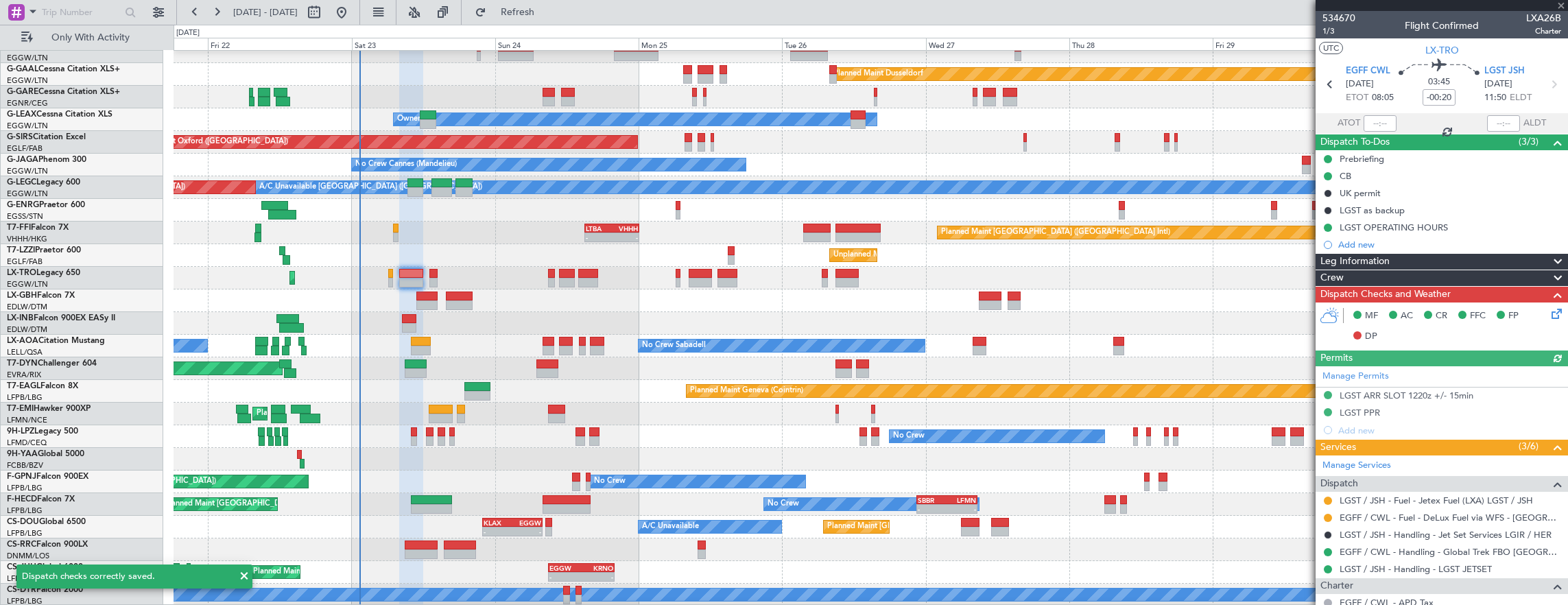
click at [1549, 315] on icon at bounding box center [1554, 311] width 11 height 11
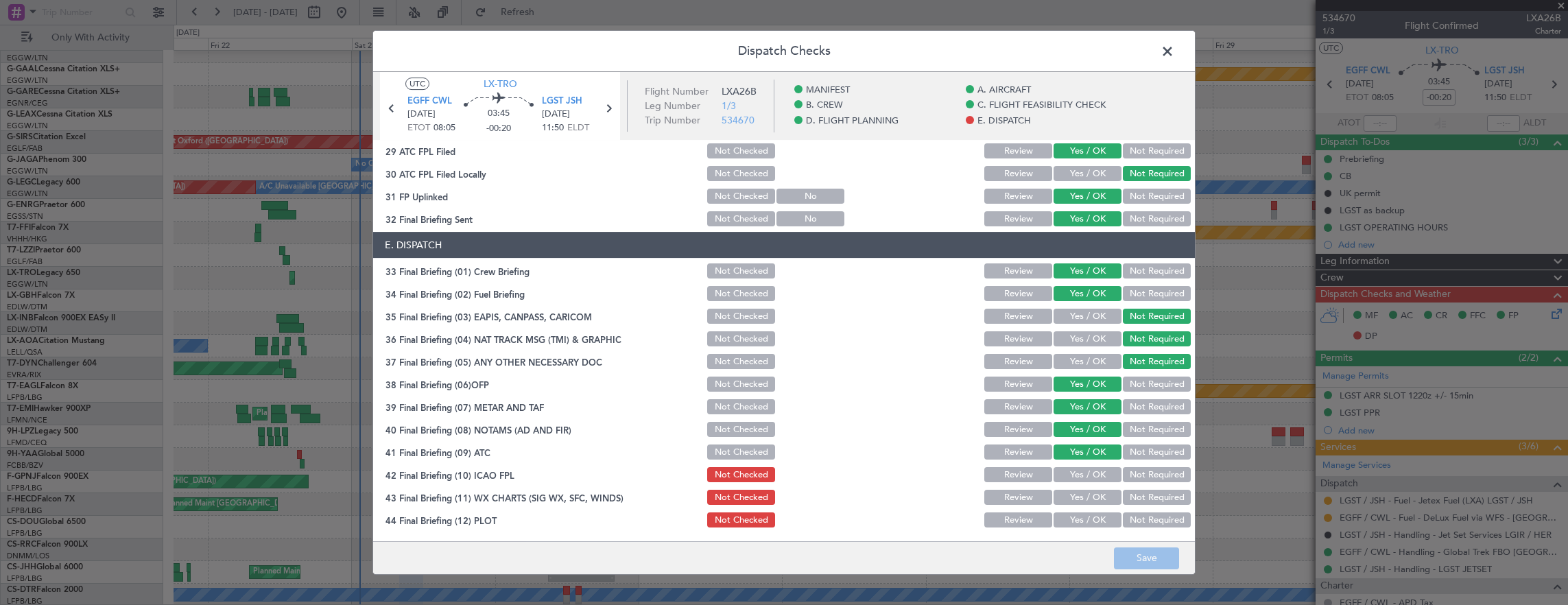
click at [1078, 472] on button "Yes / OK" at bounding box center [1087, 474] width 68 height 15
click at [1078, 495] on button "Yes / OK" at bounding box center [1087, 497] width 68 height 15
click at [1081, 527] on div "Yes / OK" at bounding box center [1086, 521] width 70 height 20
click at [1091, 526] on button "Yes / OK" at bounding box center [1087, 520] width 68 height 15
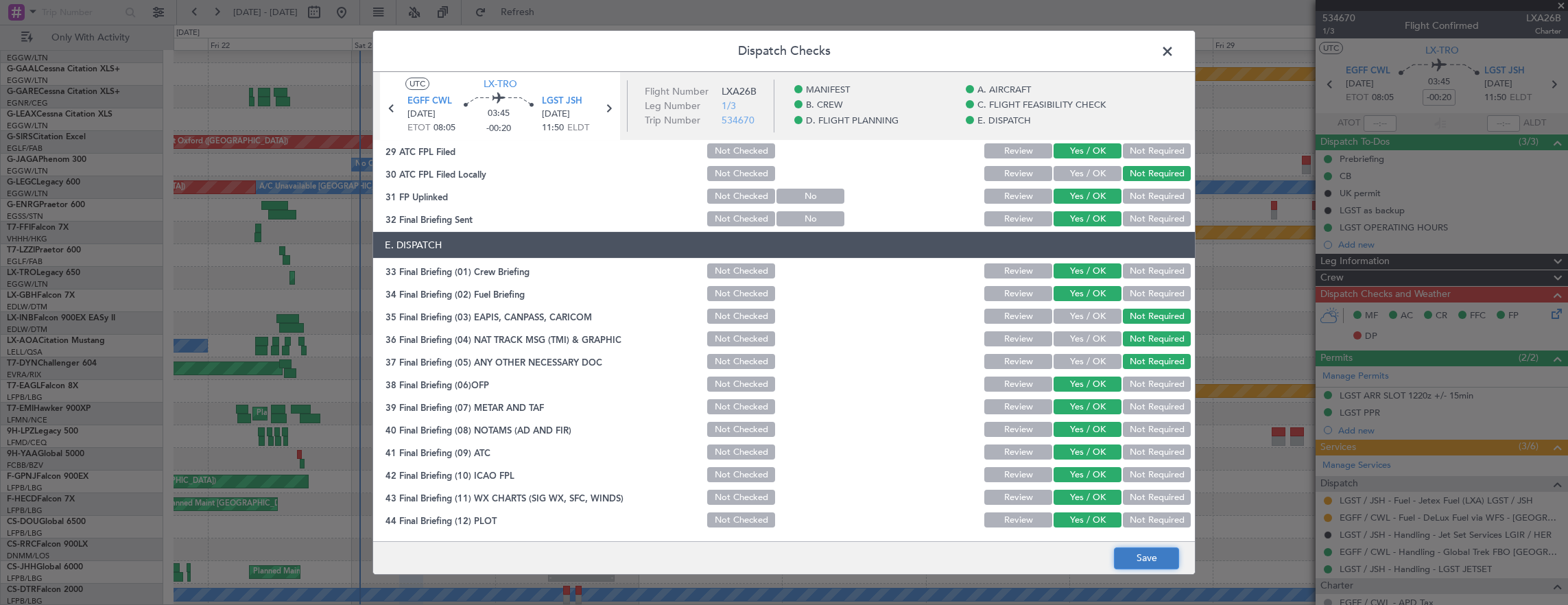
click at [1141, 562] on button "Save" at bounding box center [1147, 559] width 65 height 22
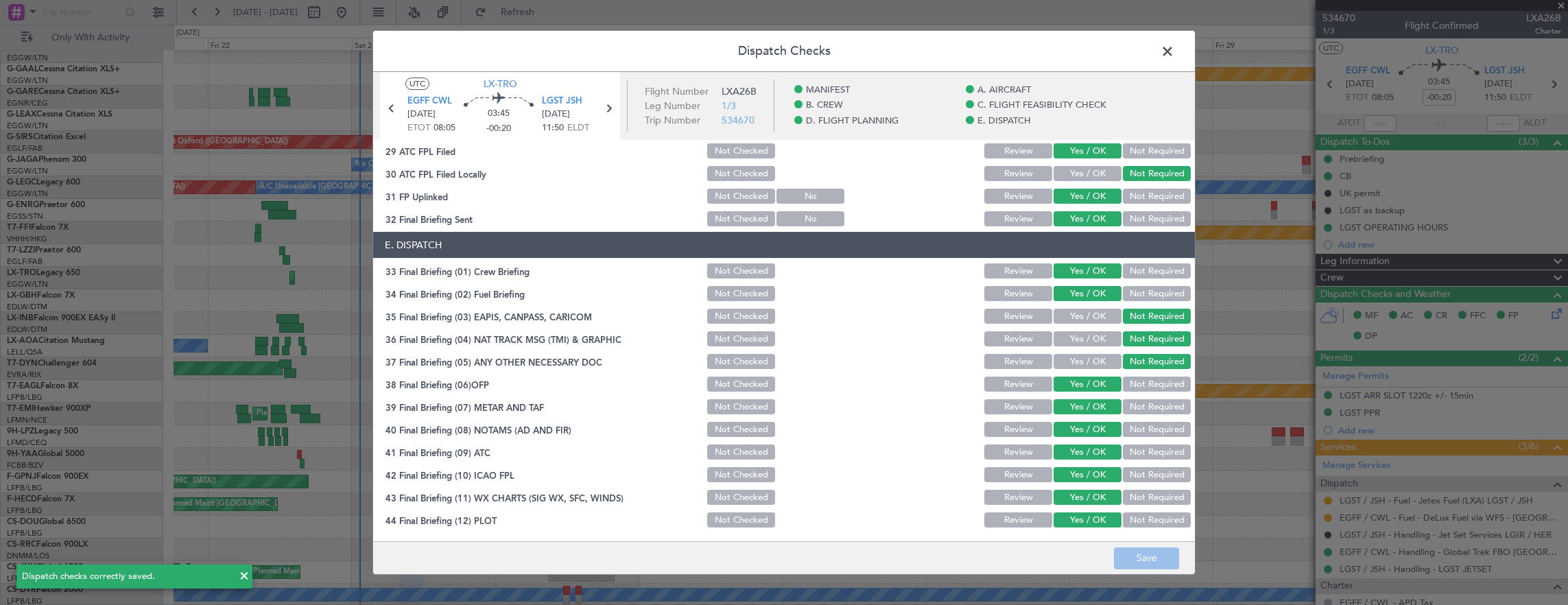
click at [1174, 48] on span at bounding box center [1174, 55] width 0 height 28
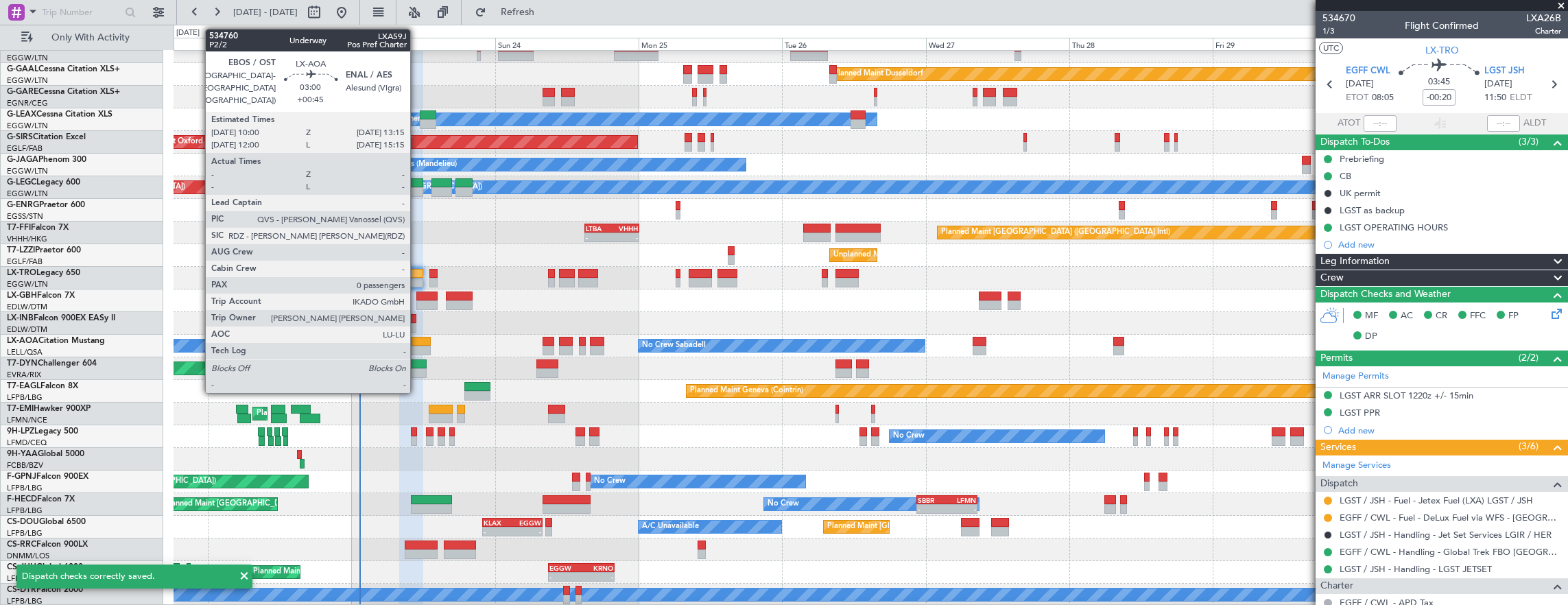
click at [417, 339] on div at bounding box center [421, 342] width 20 height 10
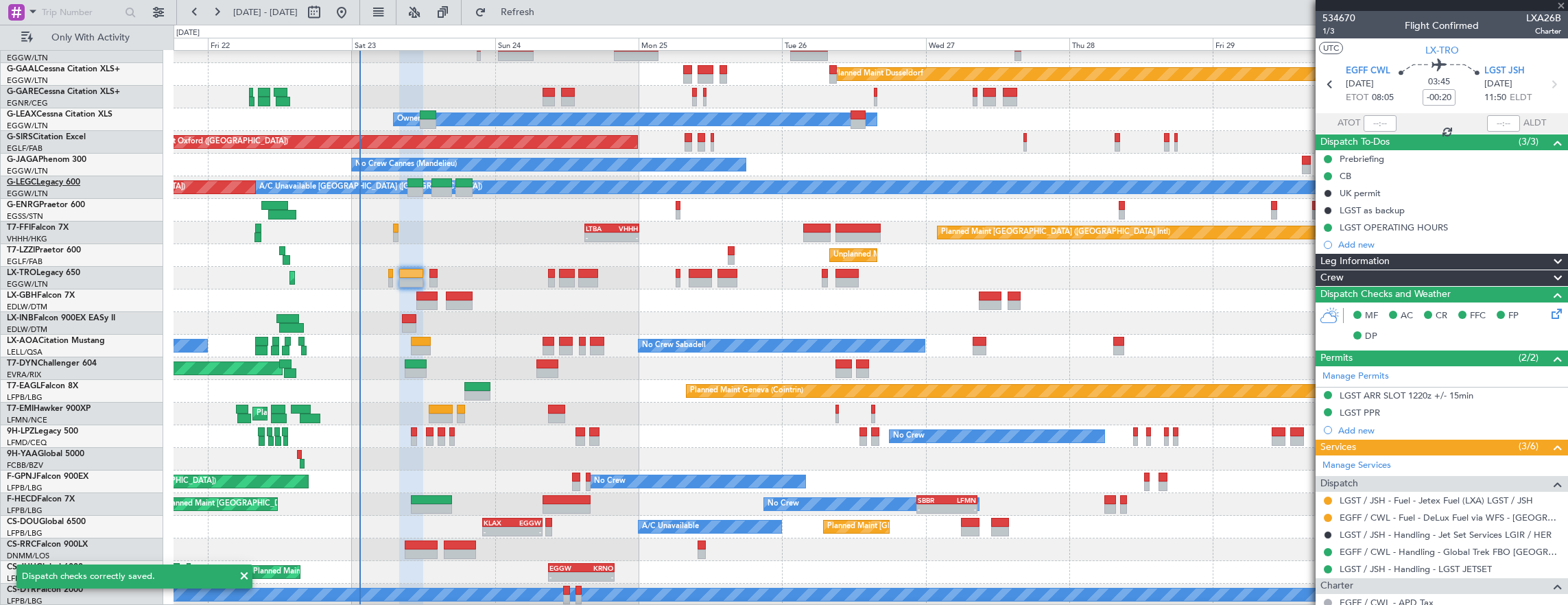
type input "+00:45"
type input "0"
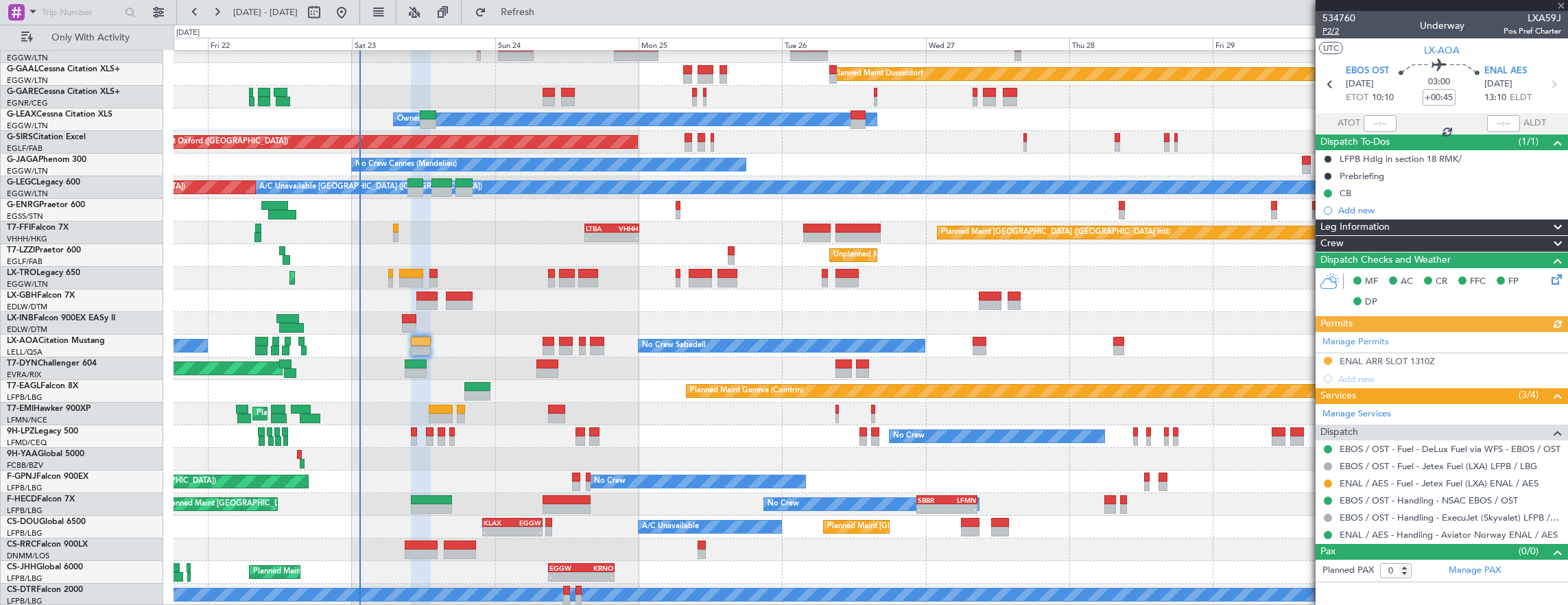
click at [1339, 28] on span "P2/2" at bounding box center [1339, 31] width 33 height 12
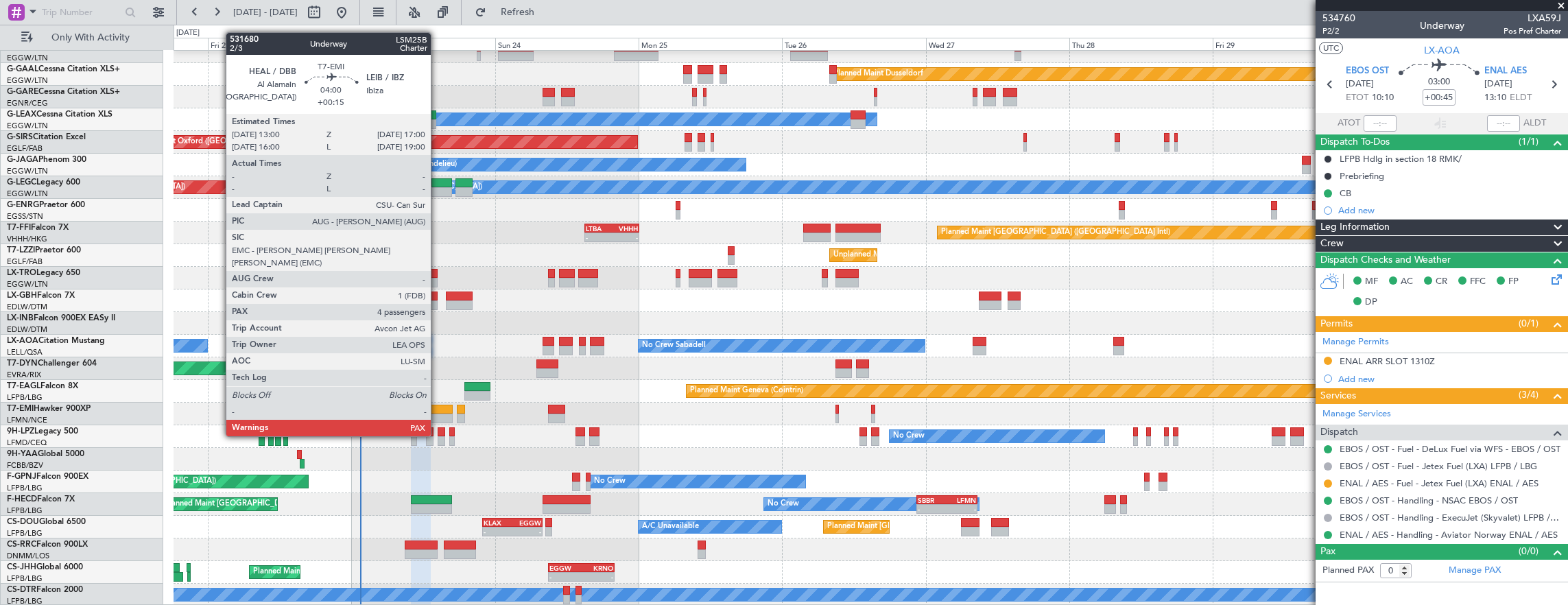
click at [438, 411] on div at bounding box center [441, 410] width 24 height 10
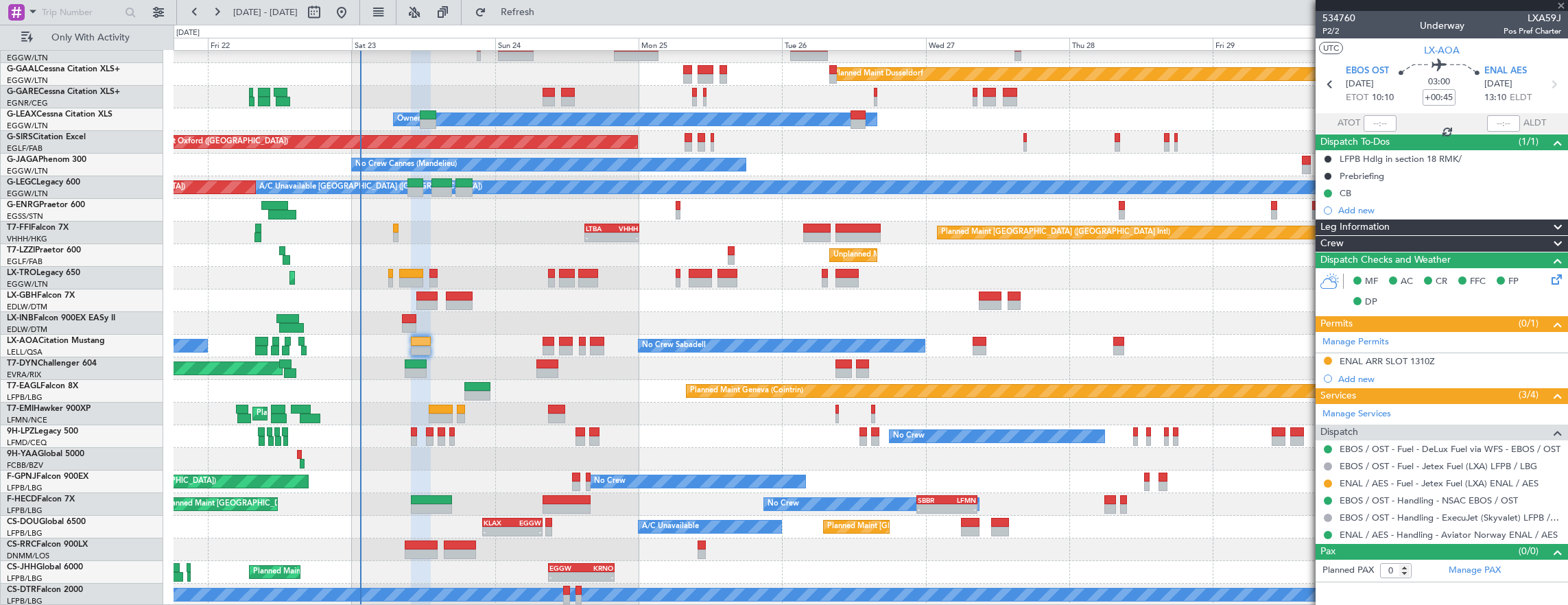
type input "+00:15"
type input "4"
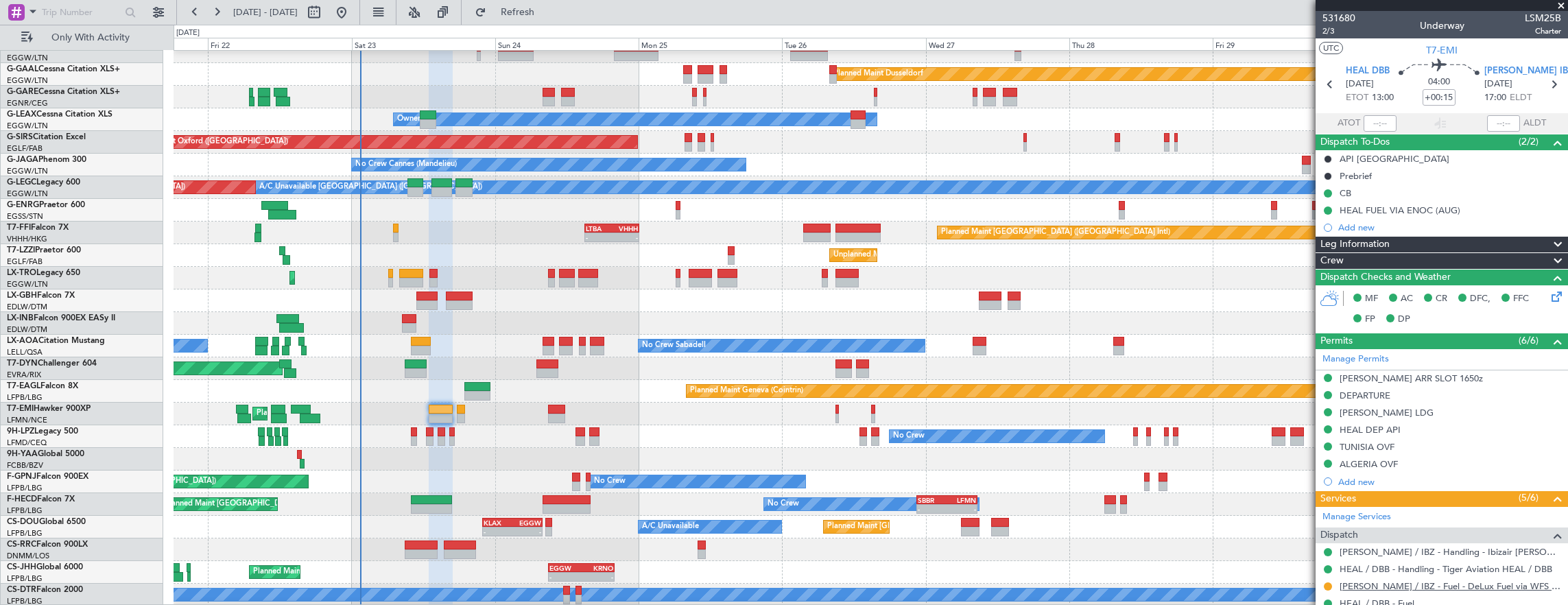
scroll to position [138, 0]
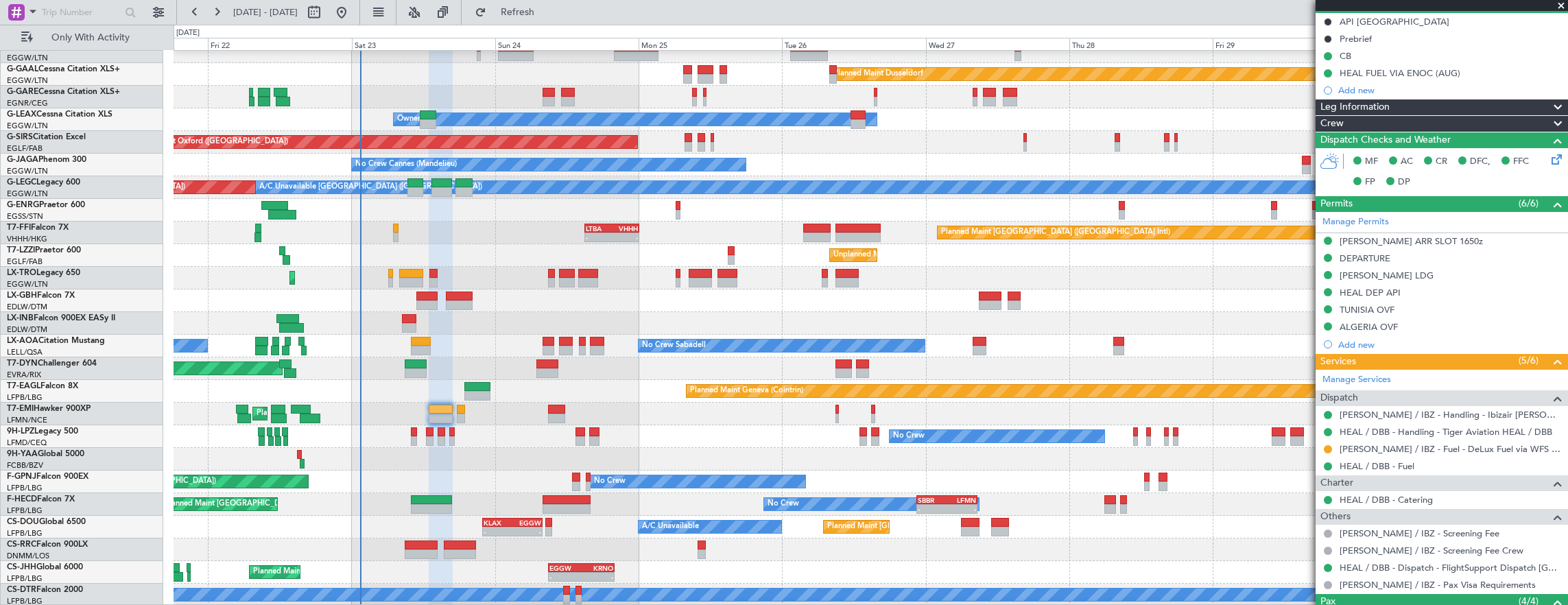
drag, startPoint x: 1326, startPoint y: 446, endPoint x: 1320, endPoint y: 452, distance: 8.5
click at [1326, 446] on button at bounding box center [1327, 449] width 8 height 8
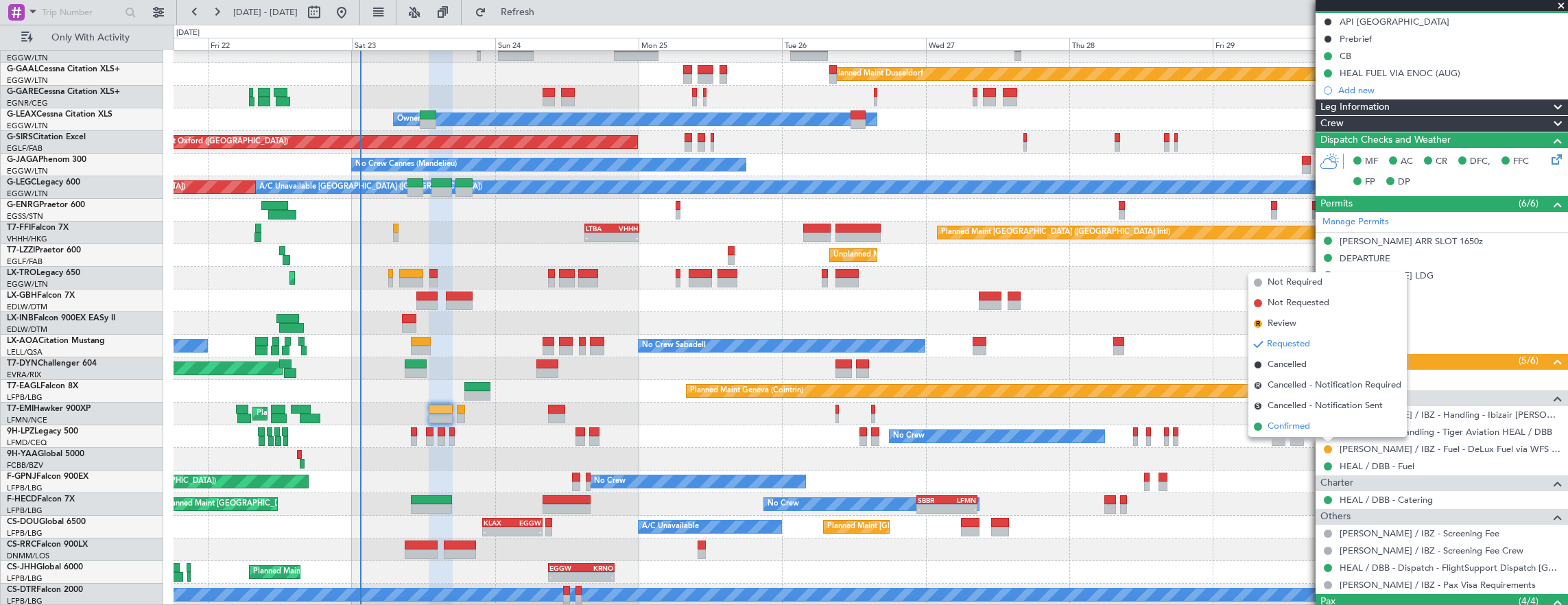
click at [1301, 429] on span "Confirmed" at bounding box center [1288, 427] width 42 height 14
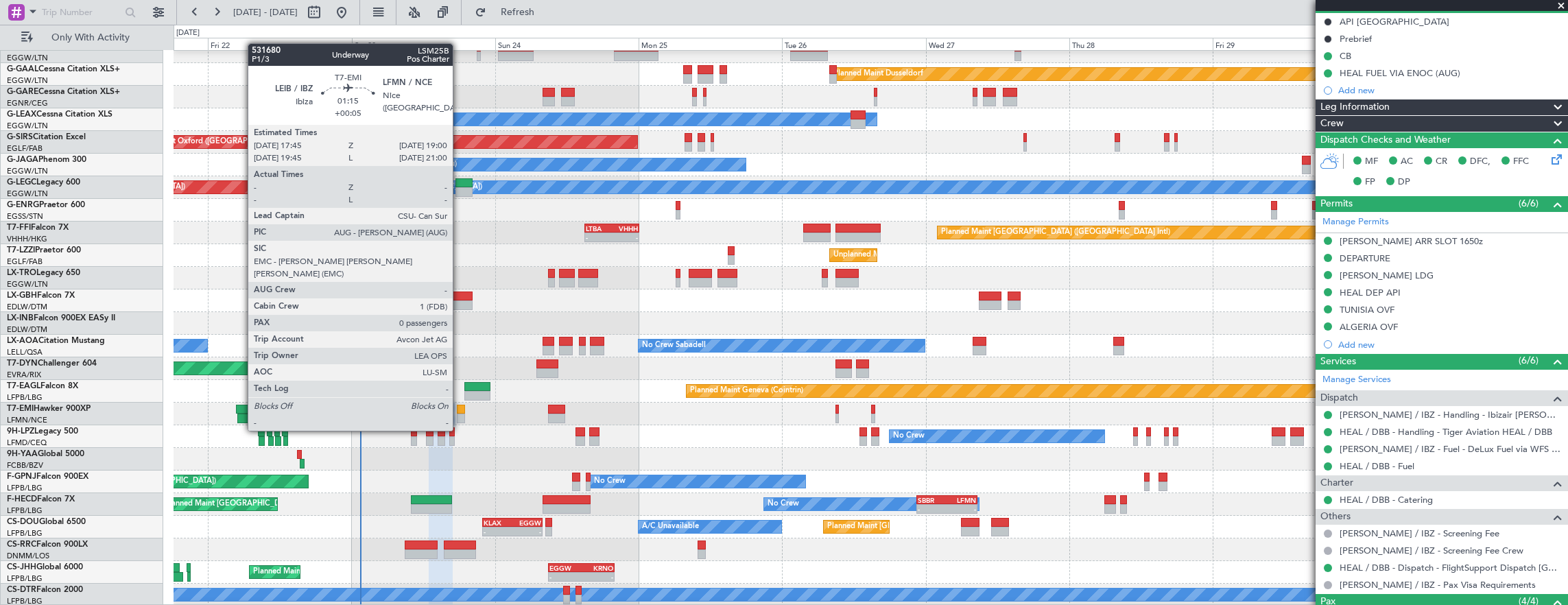
click at [457, 412] on div at bounding box center [460, 410] width 8 height 10
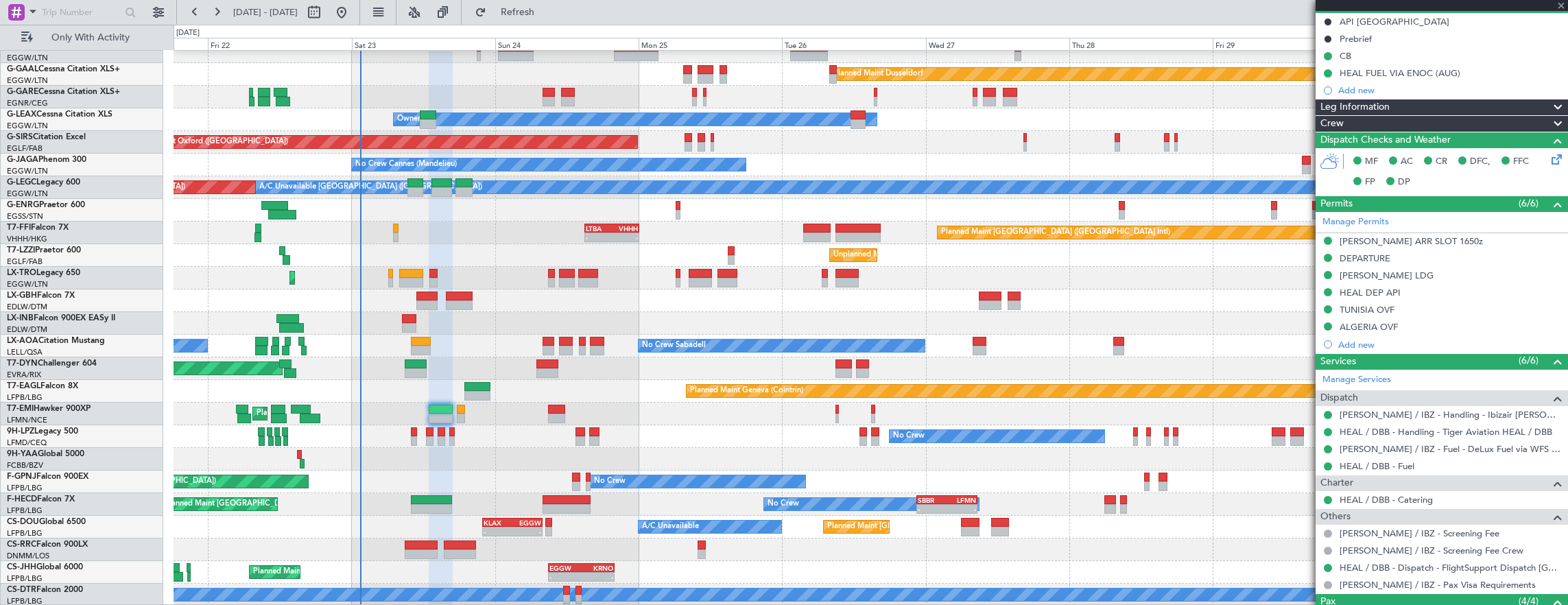
type input "+00:05"
type input "0"
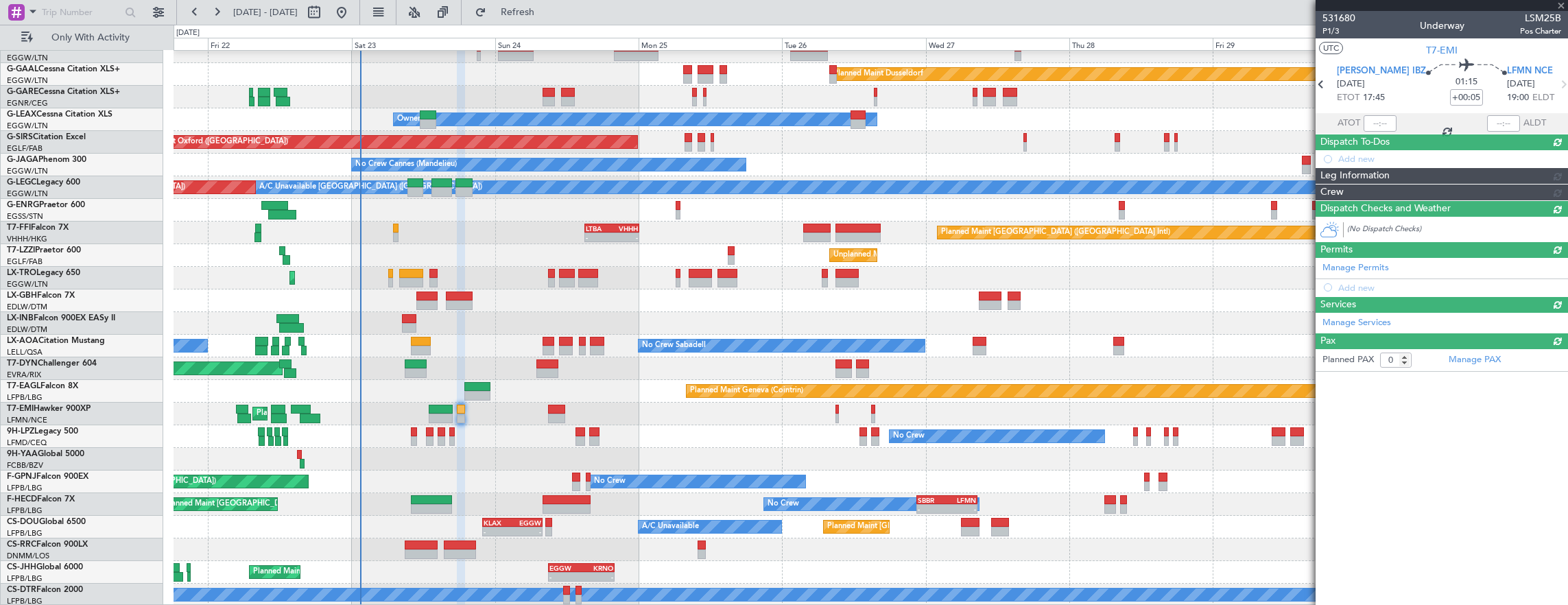
scroll to position [0, 0]
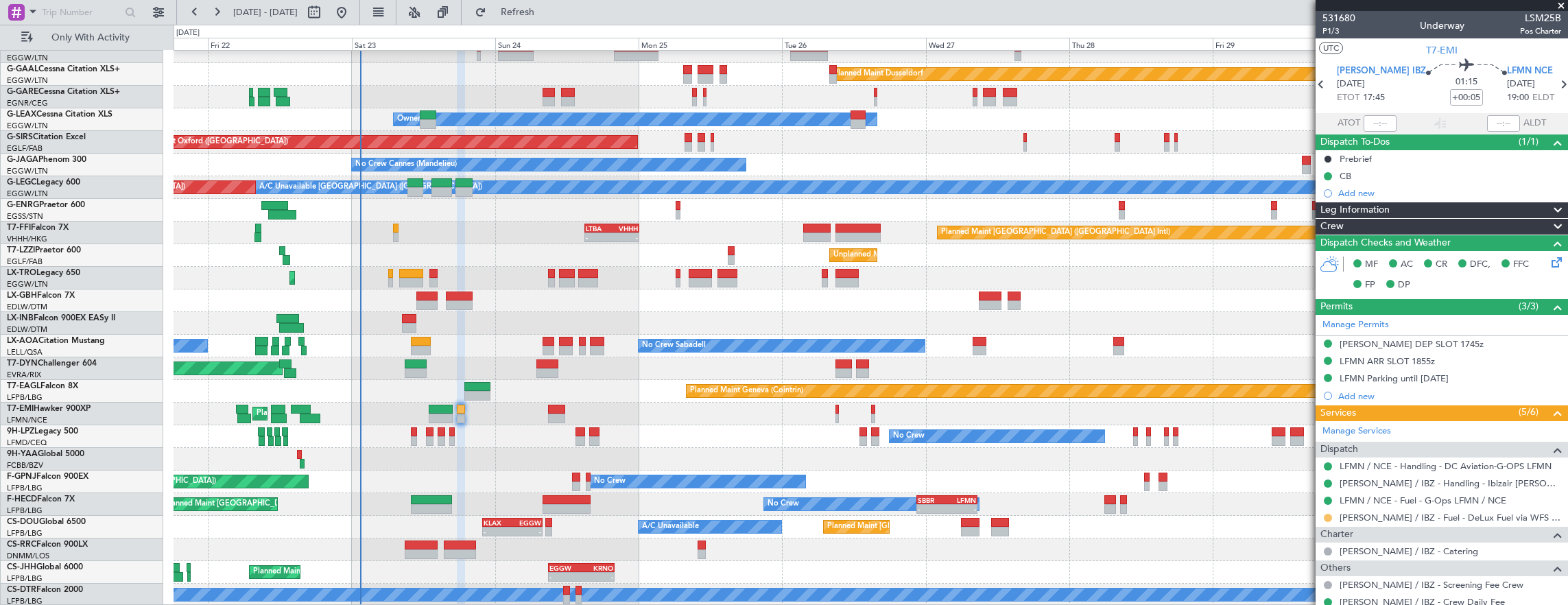
click at [1329, 517] on button at bounding box center [1327, 518] width 8 height 8
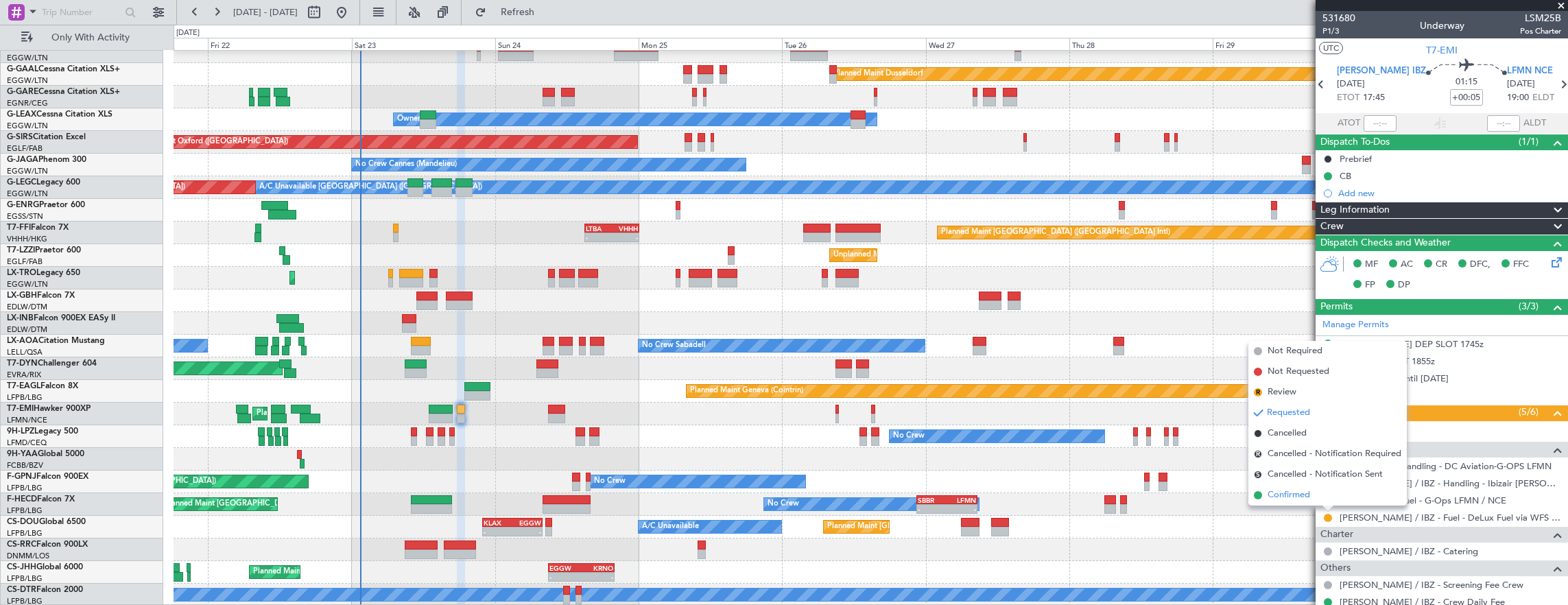
click at [1317, 493] on li "Confirmed" at bounding box center [1327, 495] width 158 height 21
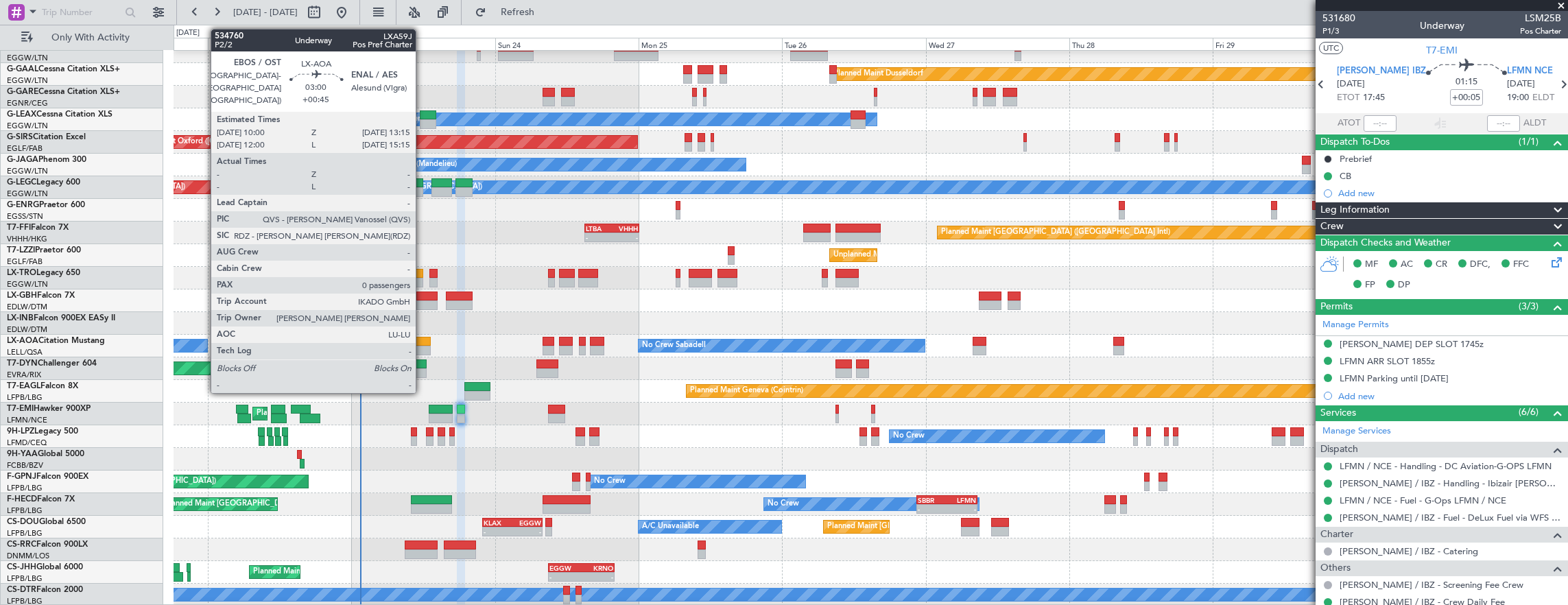
click at [422, 346] on div at bounding box center [421, 351] width 20 height 10
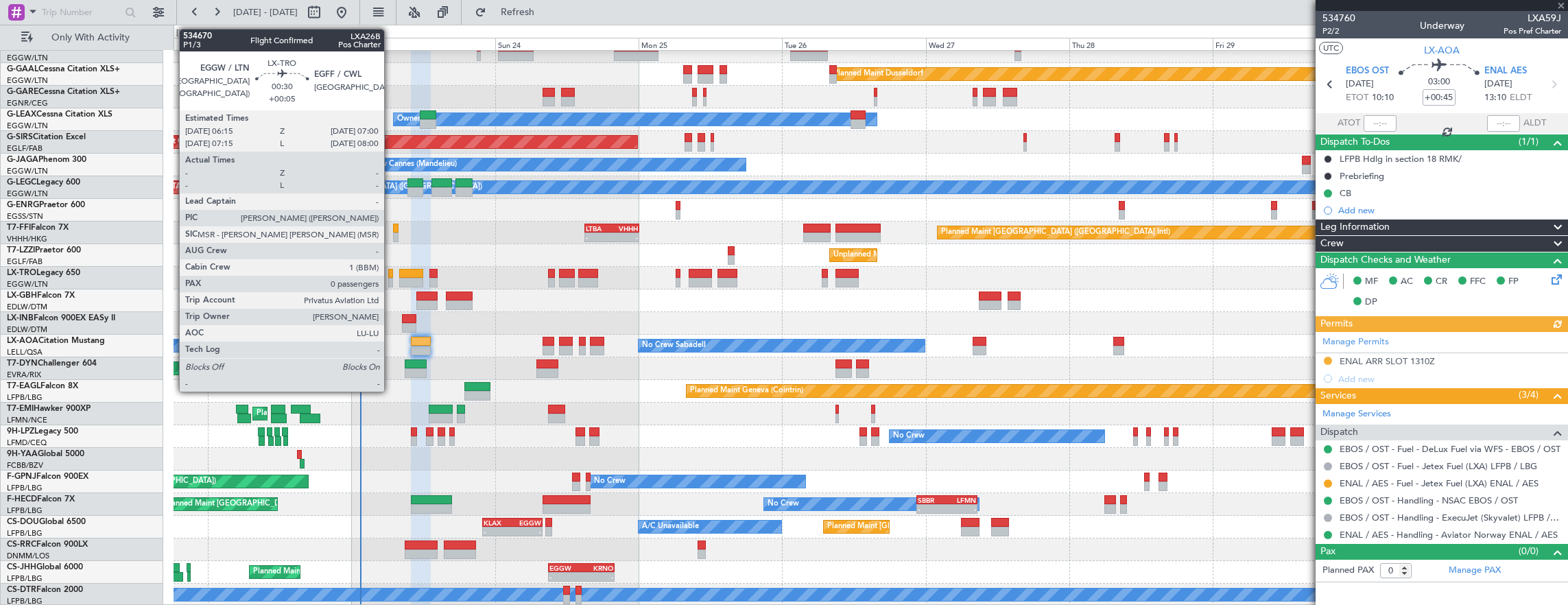
click at [391, 272] on div at bounding box center [390, 274] width 5 height 10
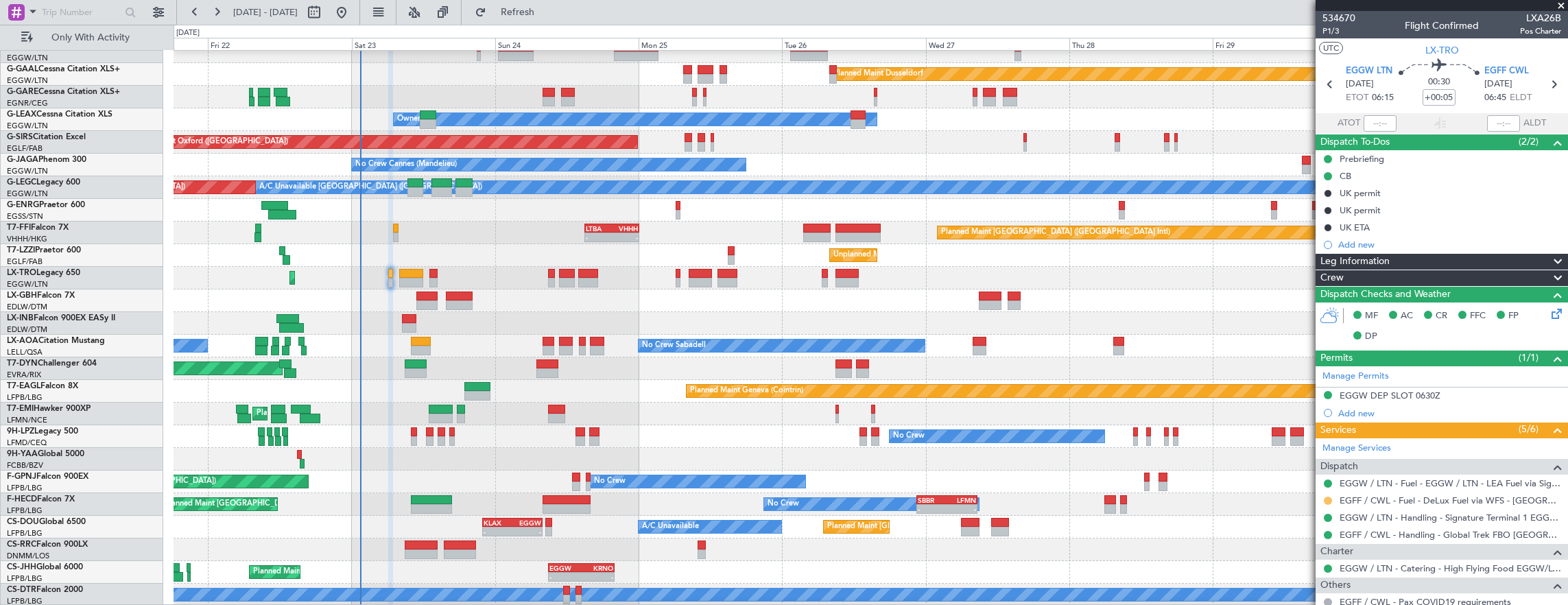
click at [1330, 497] on button at bounding box center [1327, 501] width 8 height 8
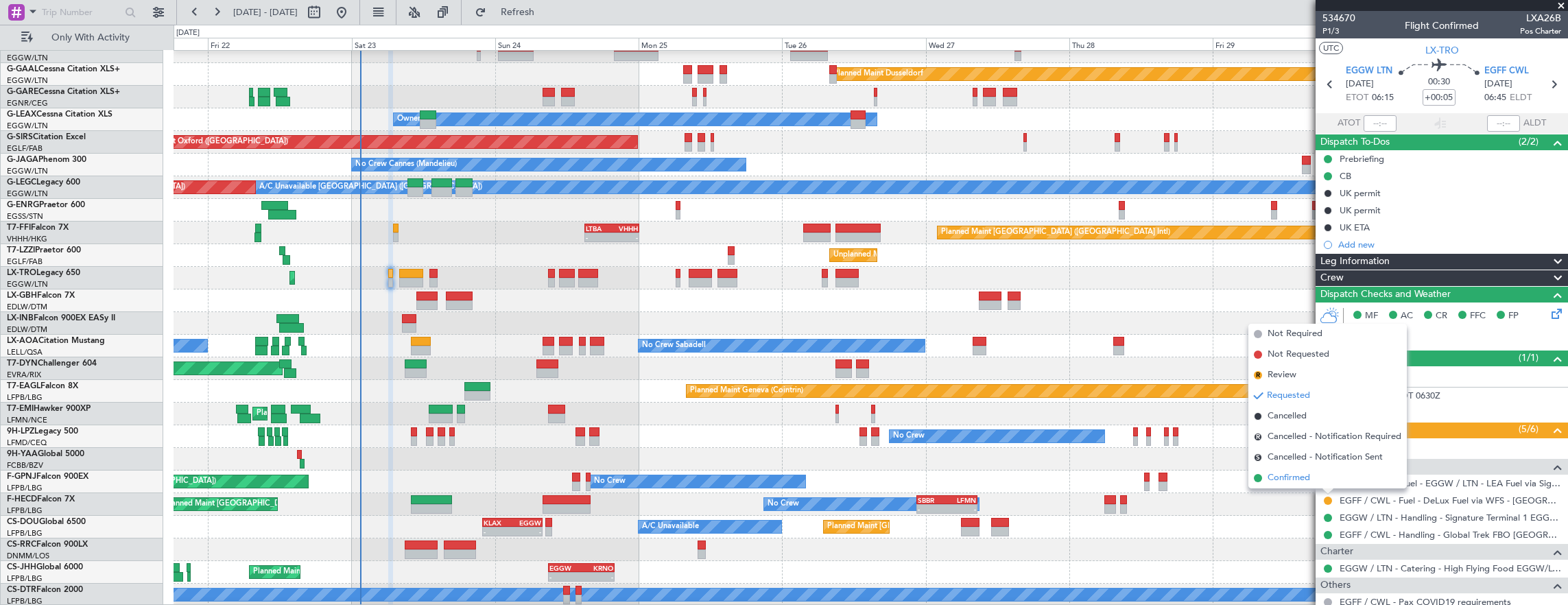
click at [1310, 484] on li "Confirmed" at bounding box center [1327, 478] width 158 height 21
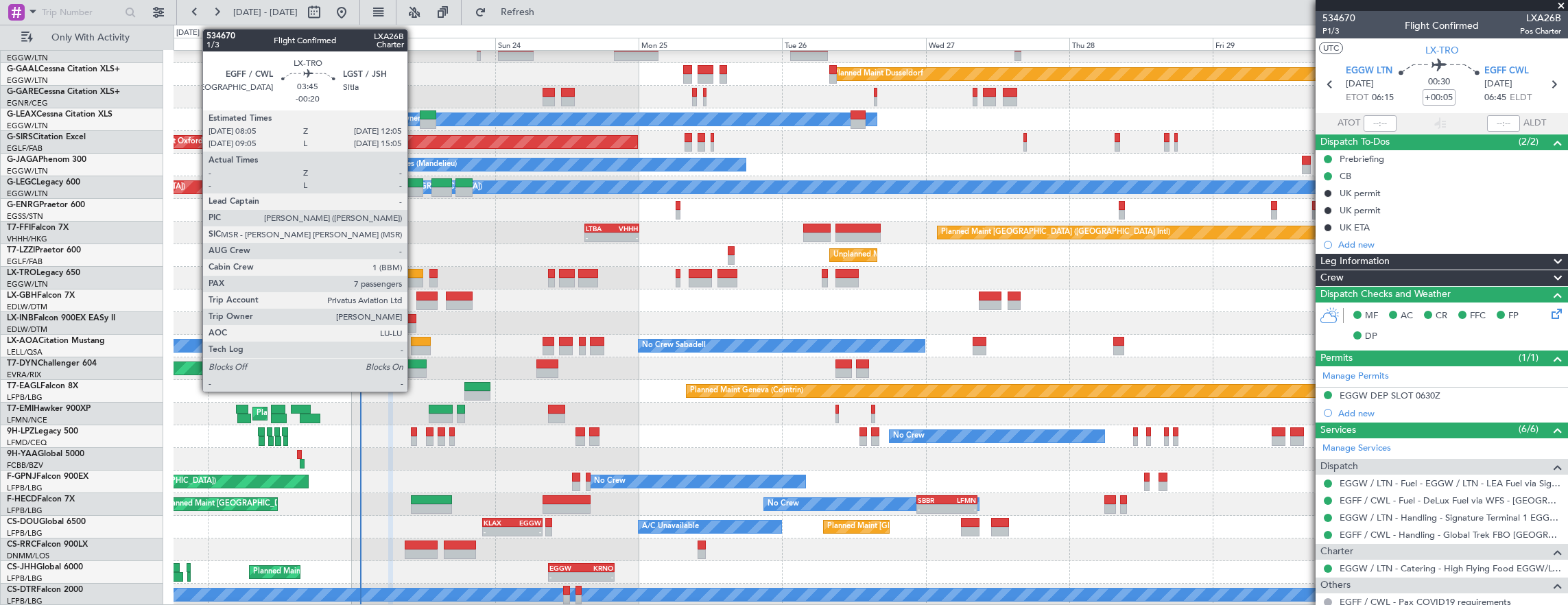
click at [406, 276] on div at bounding box center [411, 274] width 24 height 10
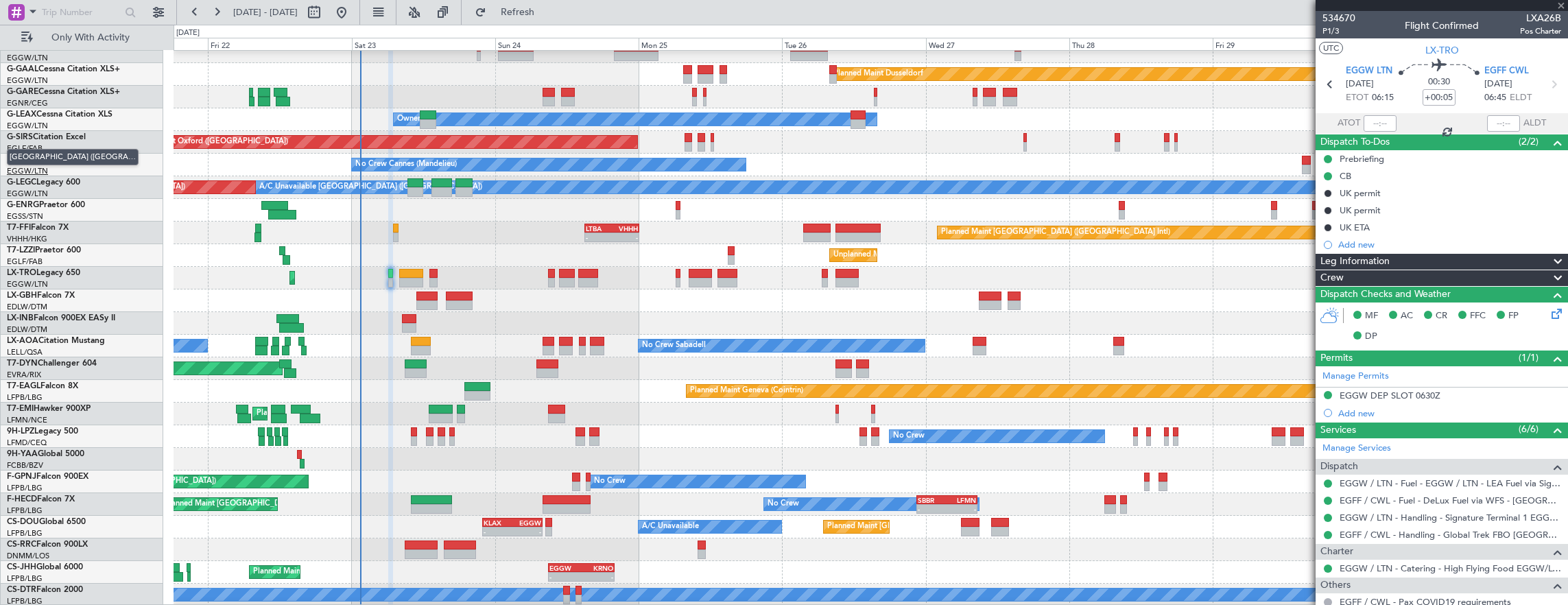
type input "-00:20"
type input "7"
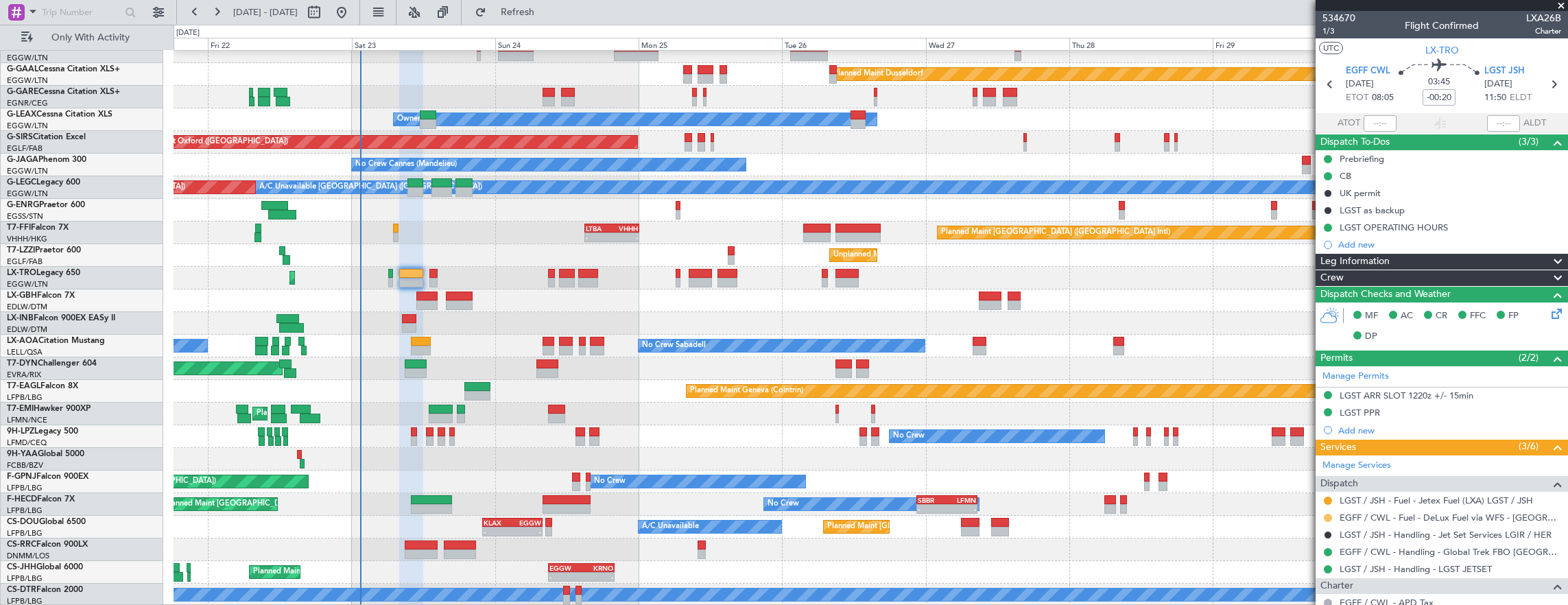
click at [1326, 514] on button at bounding box center [1327, 518] width 8 height 8
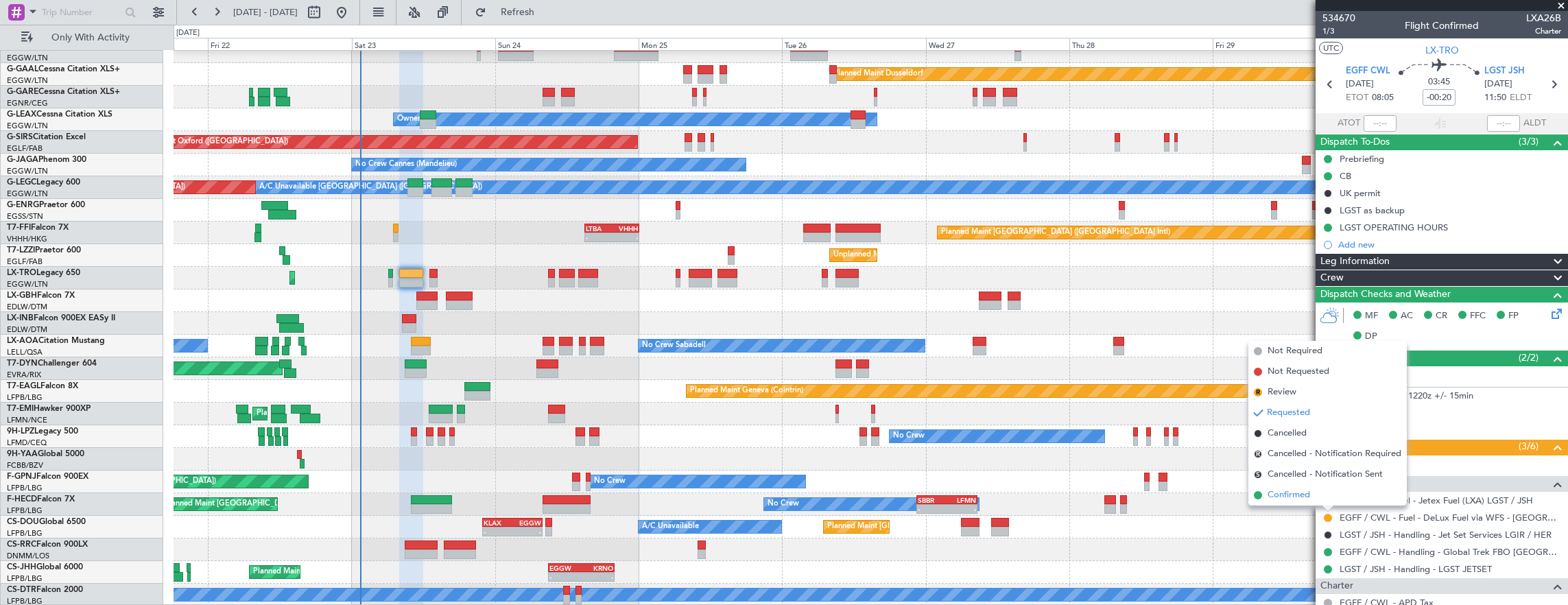
click at [1311, 491] on li "Confirmed" at bounding box center [1327, 495] width 158 height 21
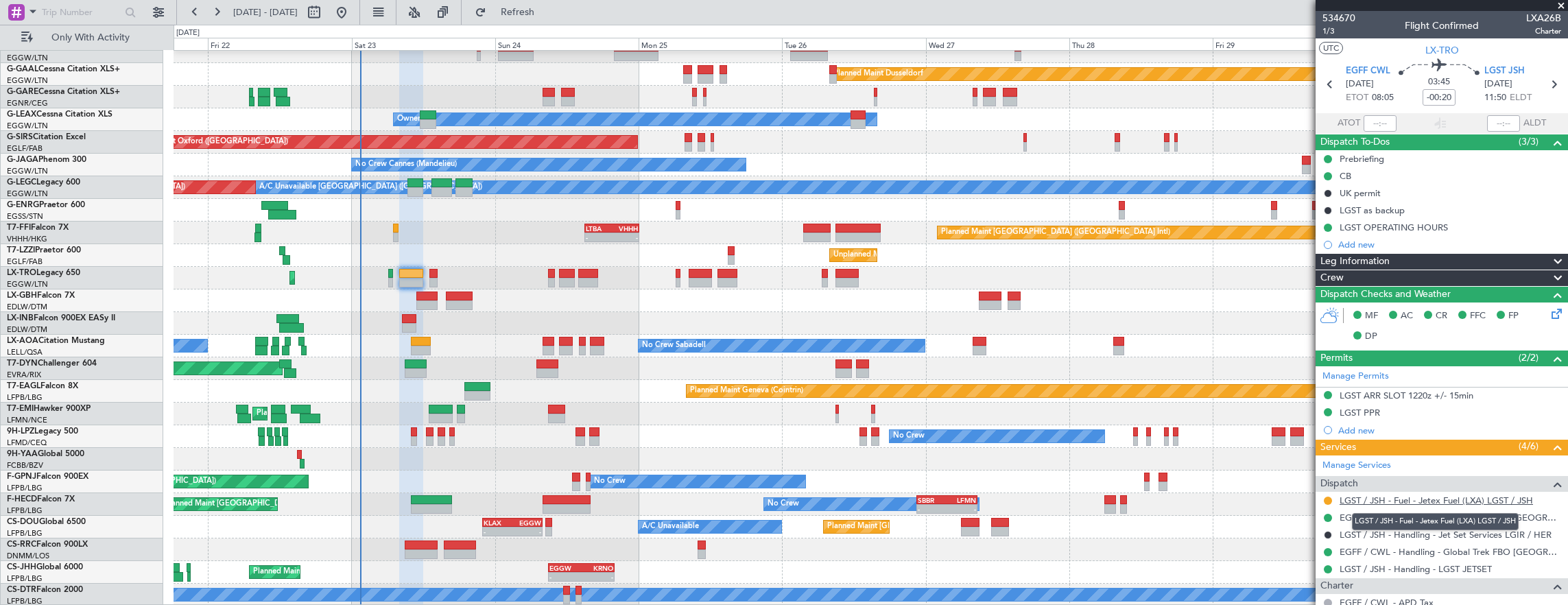
click at [1481, 498] on link "LGST / JSH - Fuel - Jetex Fuel (LXA) LGST / JSH" at bounding box center [1436, 501] width 193 height 12
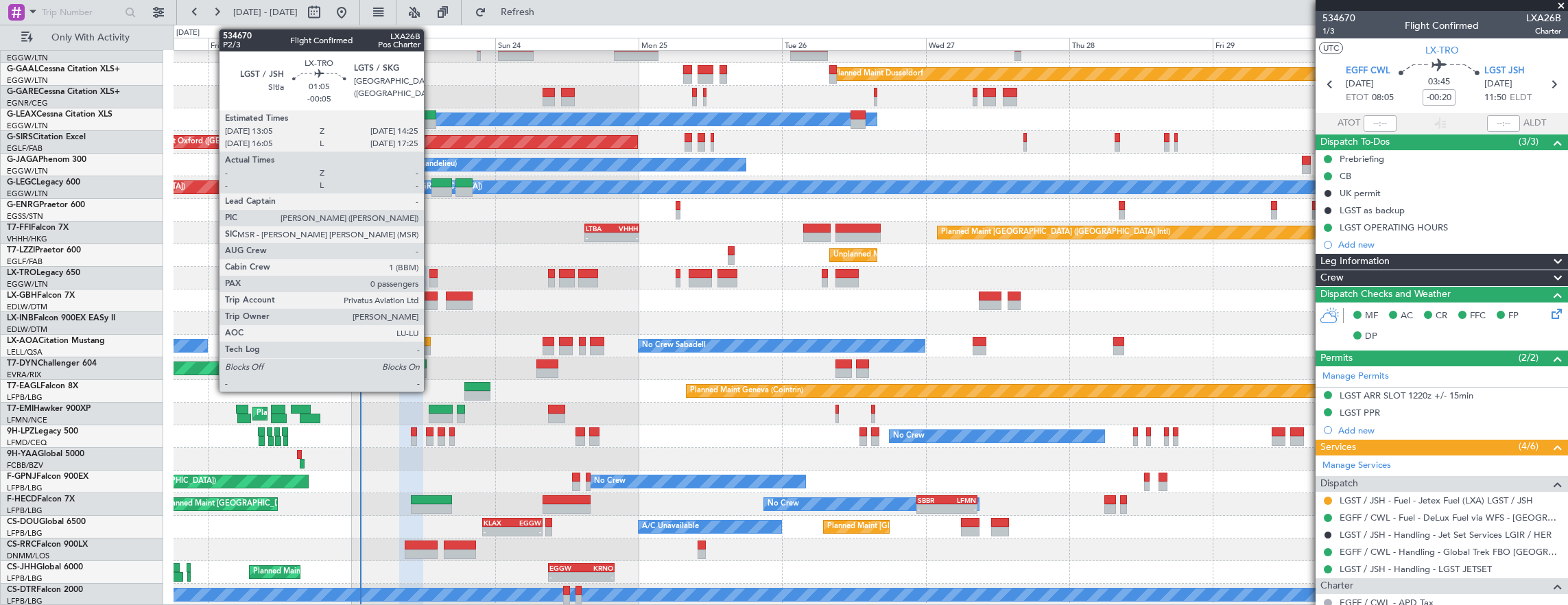
click at [431, 273] on div at bounding box center [433, 274] width 8 height 10
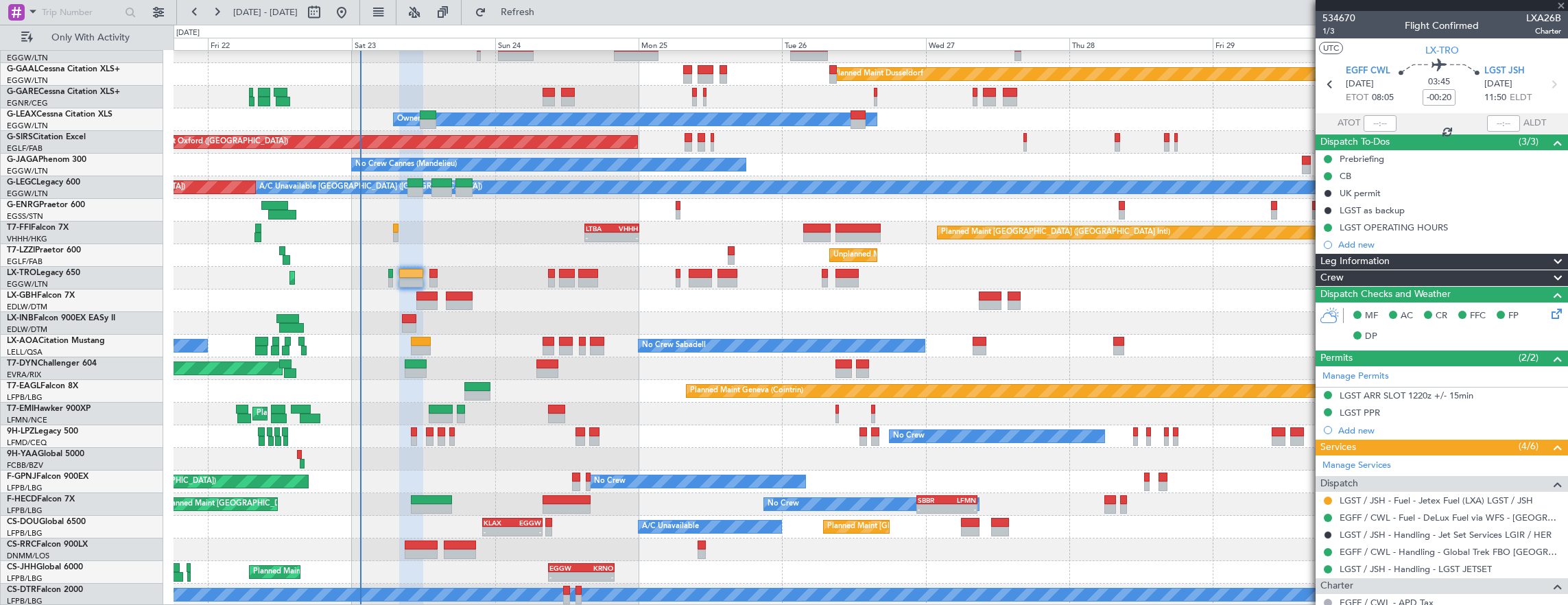
type input "-00:05"
type input "0"
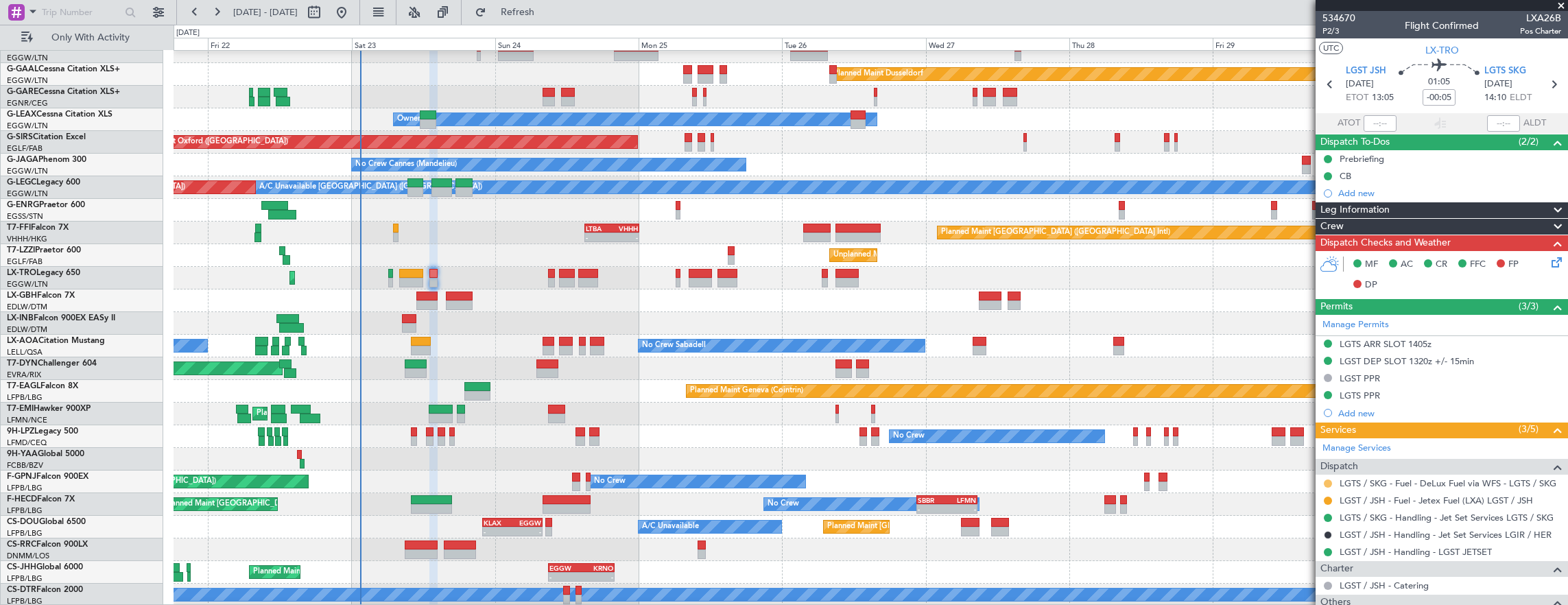
click at [1328, 481] on button at bounding box center [1327, 483] width 8 height 8
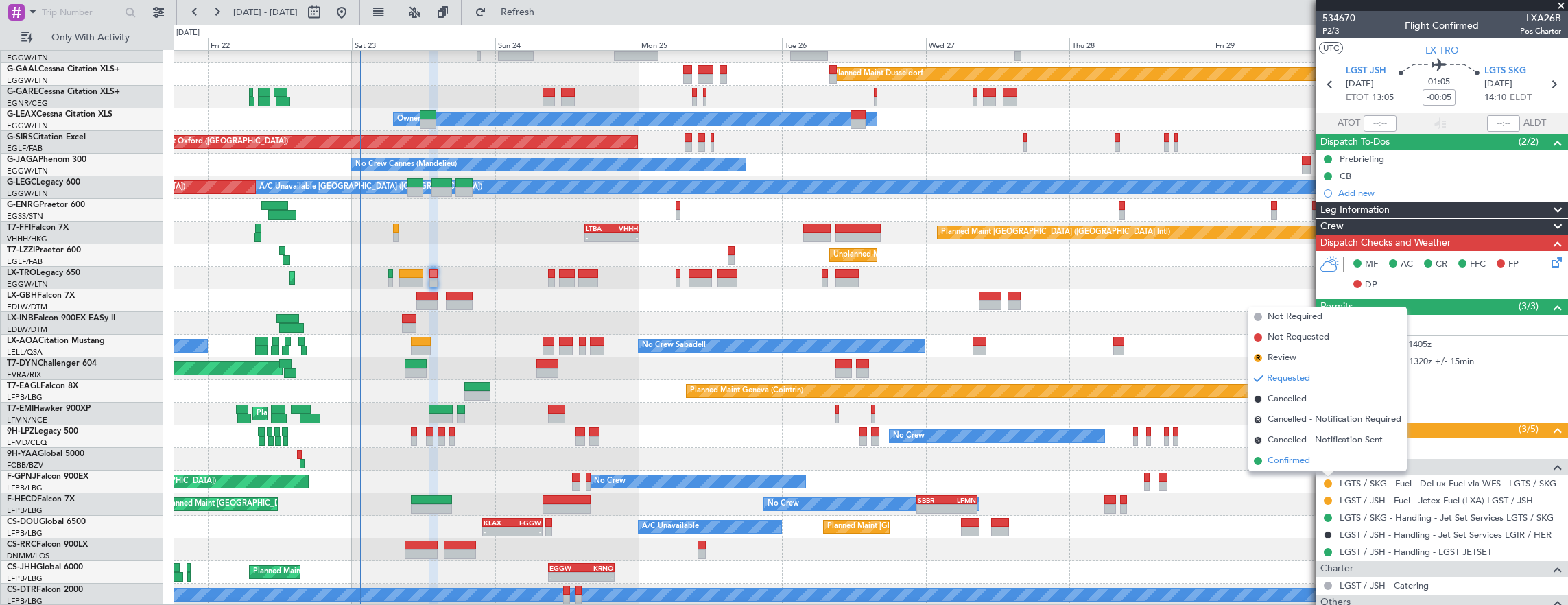
click at [1324, 467] on li "Confirmed" at bounding box center [1327, 461] width 158 height 21
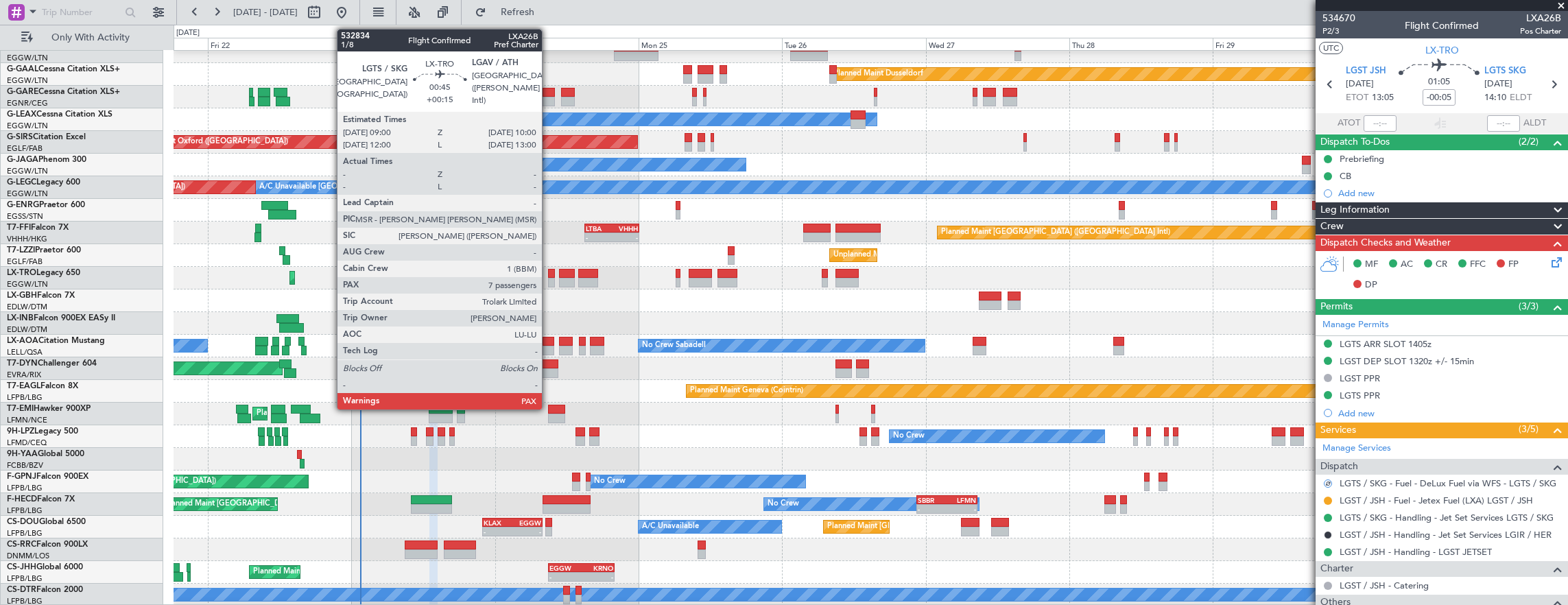
click at [549, 278] on div at bounding box center [551, 283] width 6 height 10
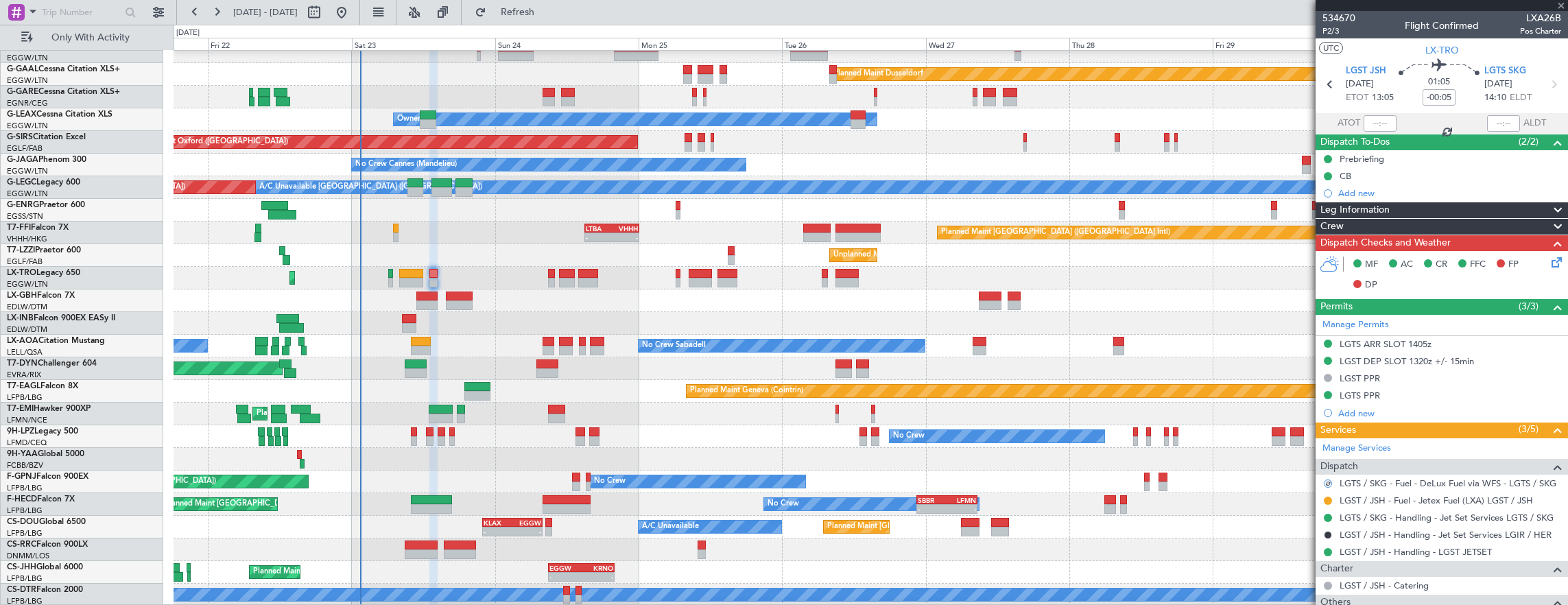
type input "+00:15"
type input "7"
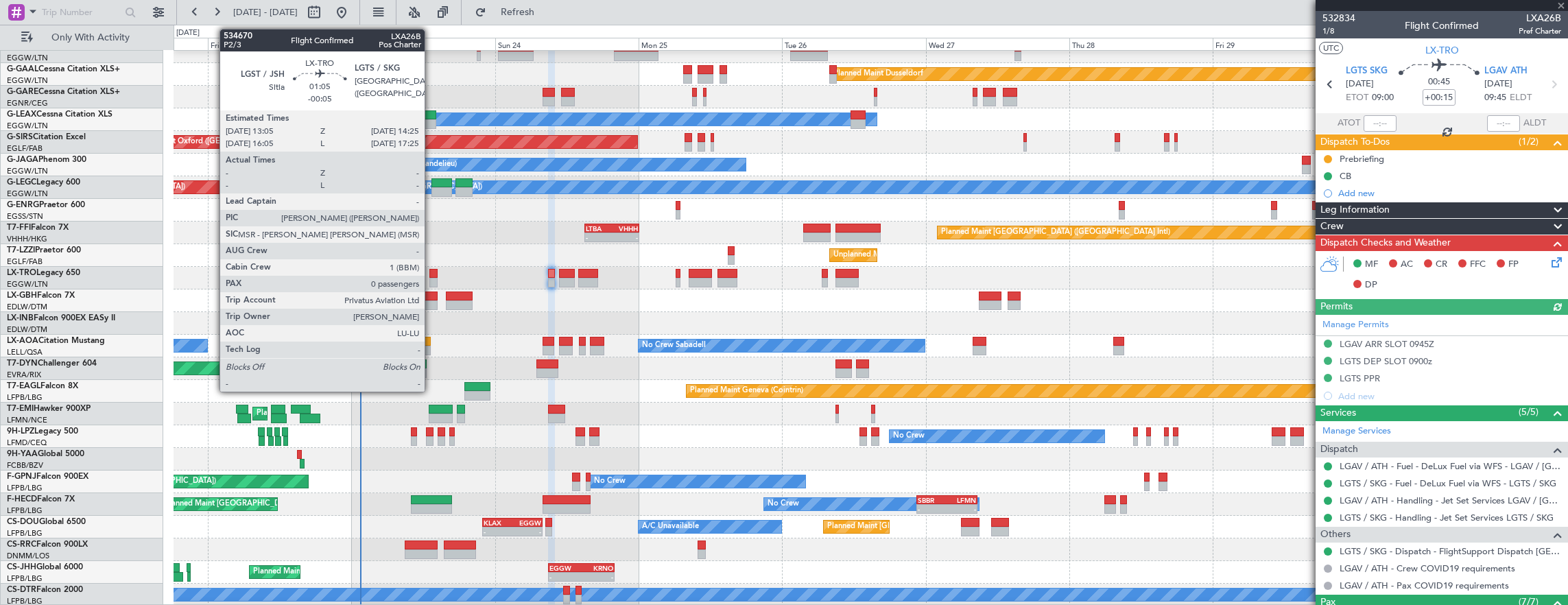
click at [432, 274] on div at bounding box center [433, 274] width 8 height 10
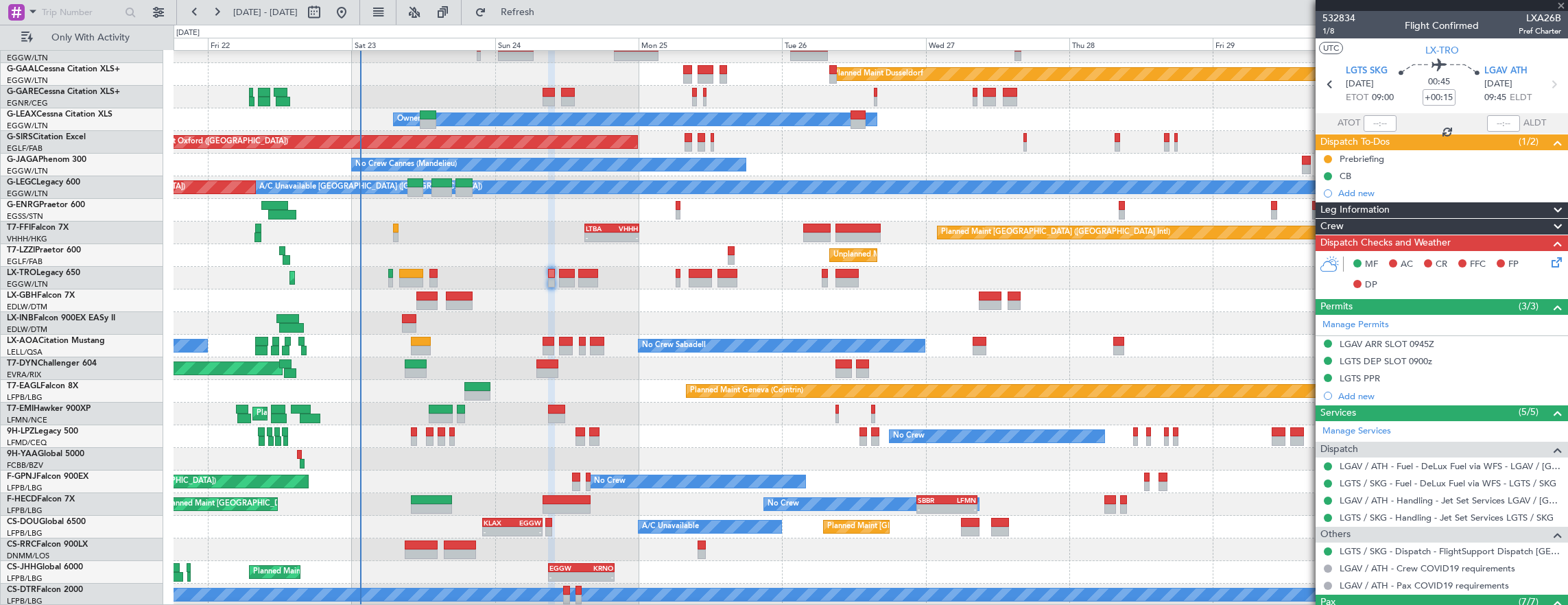
type input "-00:05"
type input "0"
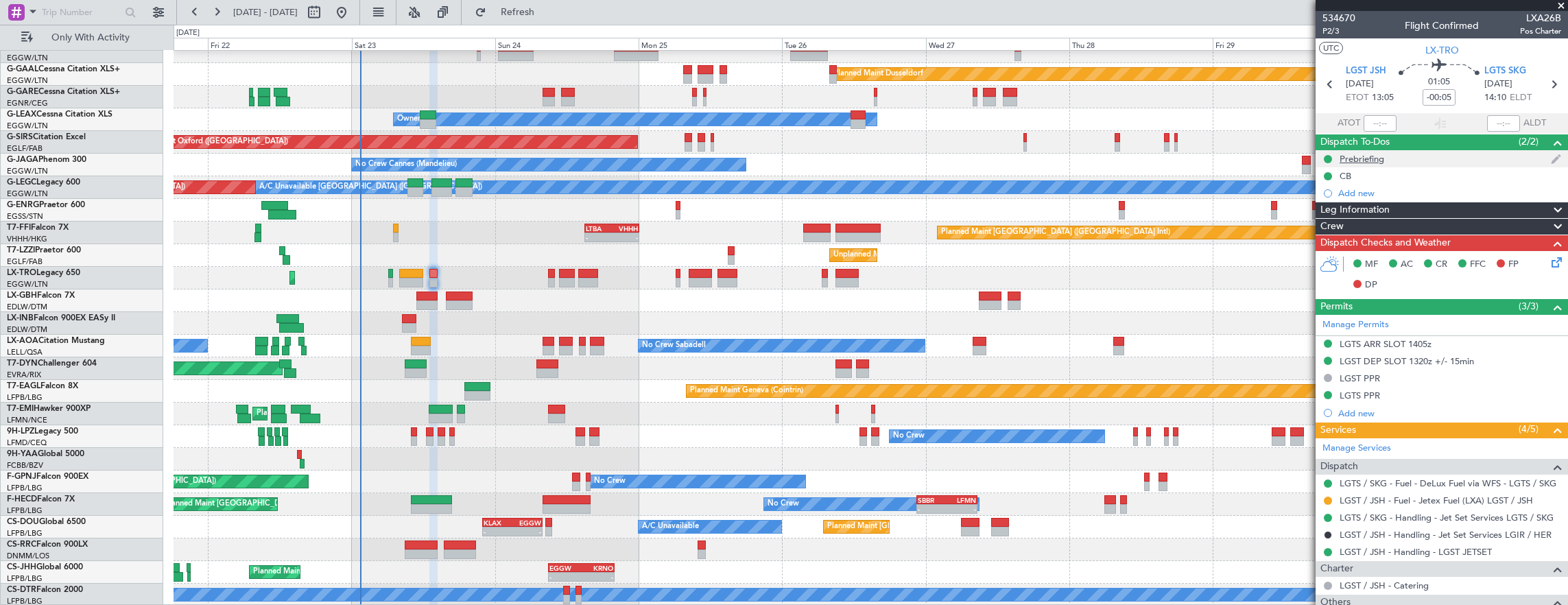
click at [1437, 158] on div "Prebriefing" at bounding box center [1441, 158] width 252 height 17
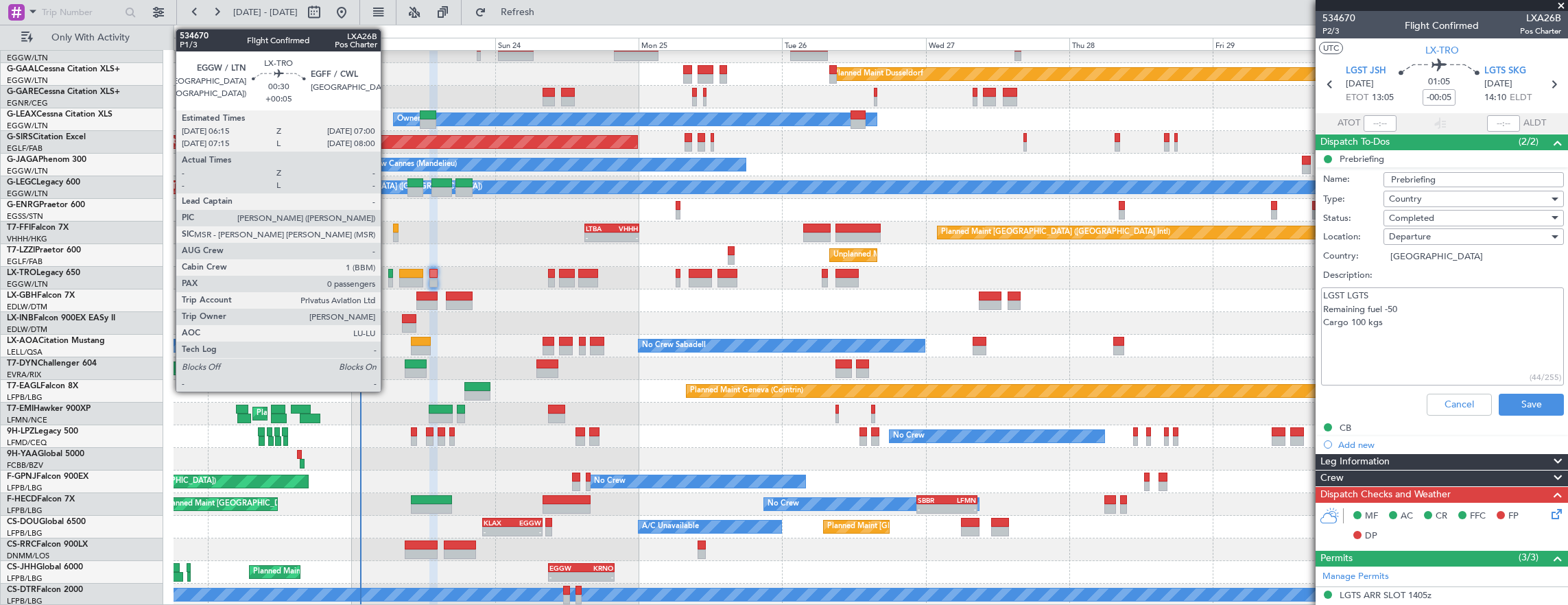
click at [388, 278] on div at bounding box center [390, 283] width 5 height 10
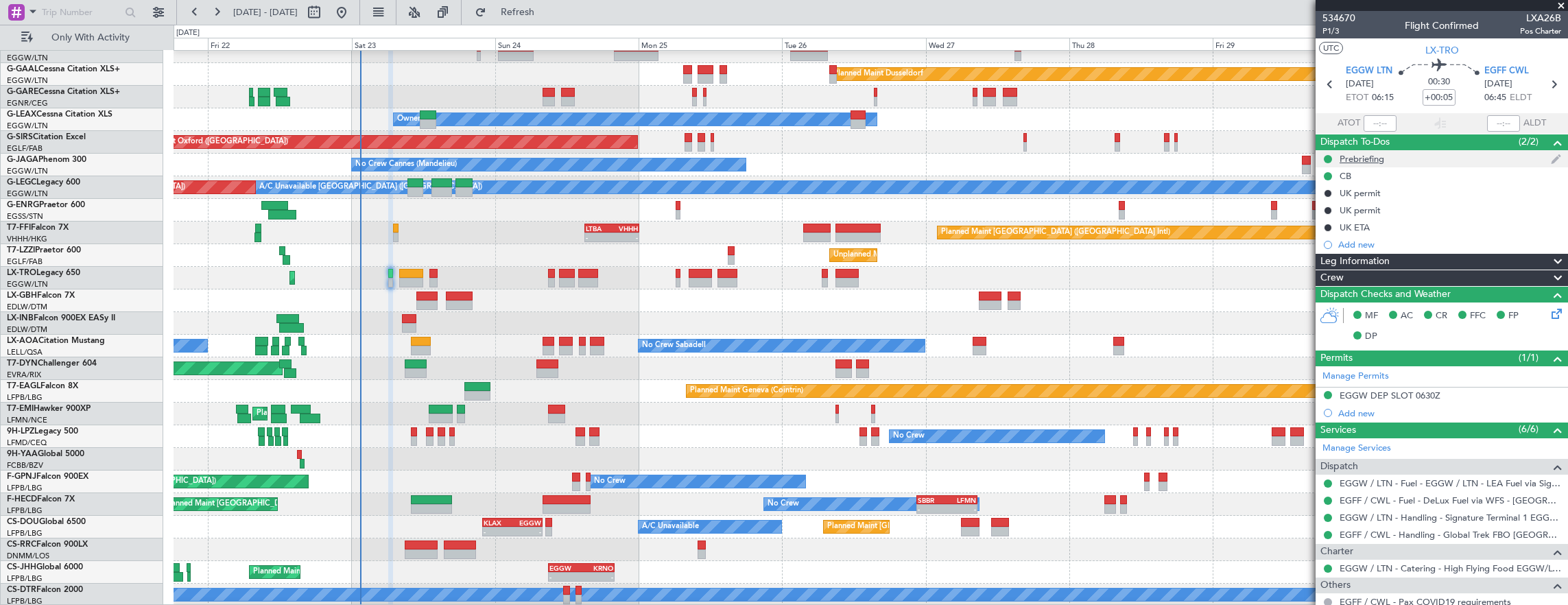
click at [1399, 157] on div "Prebriefing" at bounding box center [1441, 158] width 252 height 17
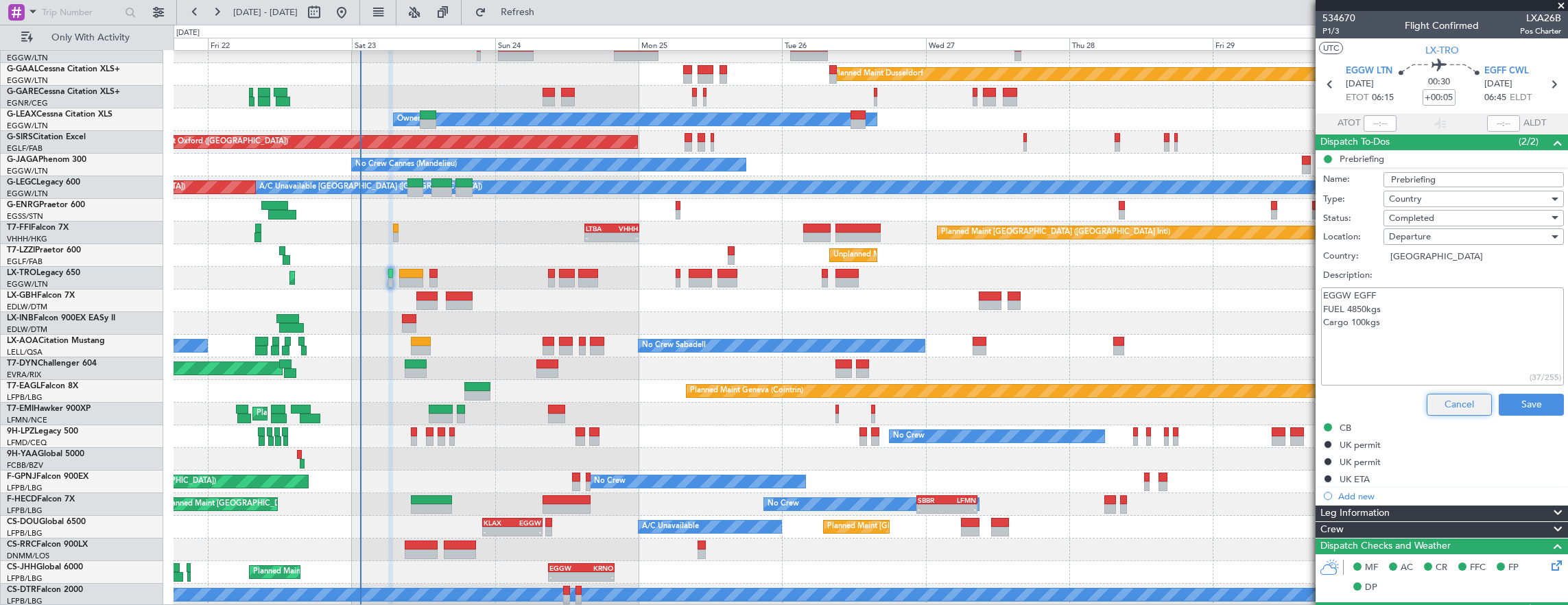
click at [1427, 402] on button "Cancel" at bounding box center [1459, 405] width 65 height 22
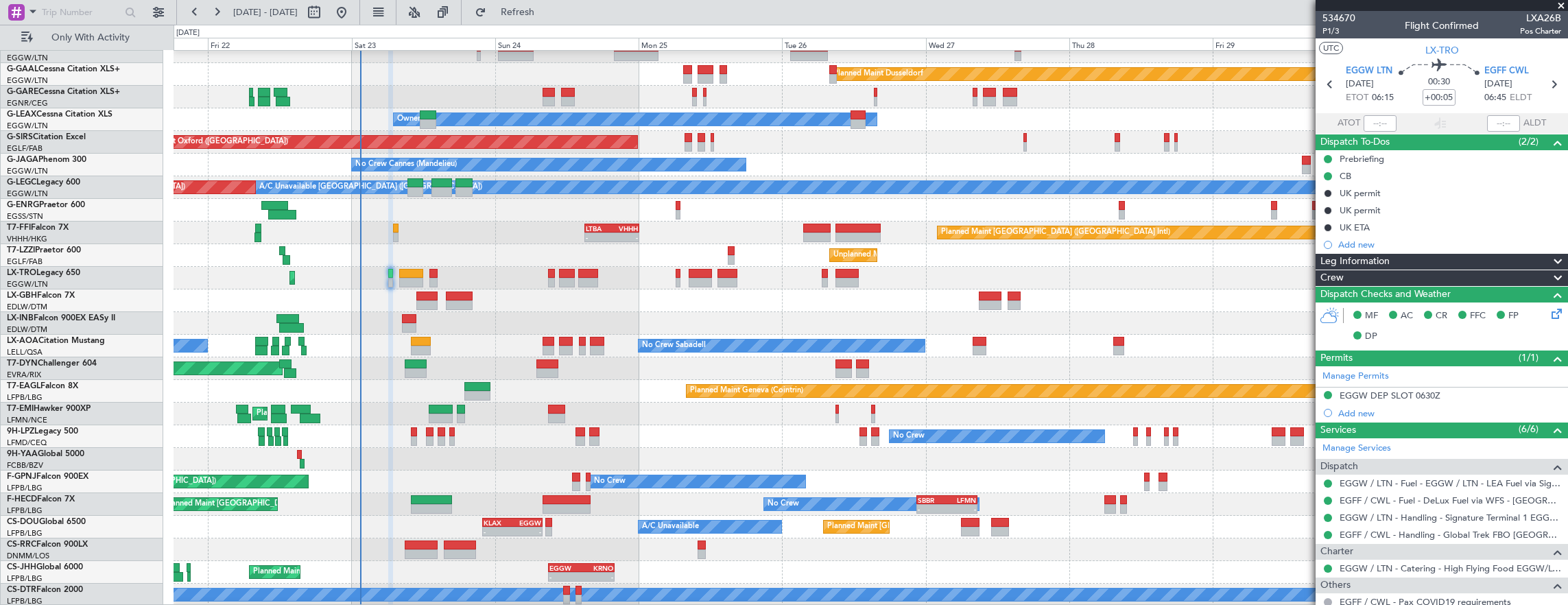
click at [397, 283] on div "Planned Maint [GEOGRAPHIC_DATA] ([GEOGRAPHIC_DATA])" at bounding box center [871, 278] width 1394 height 23
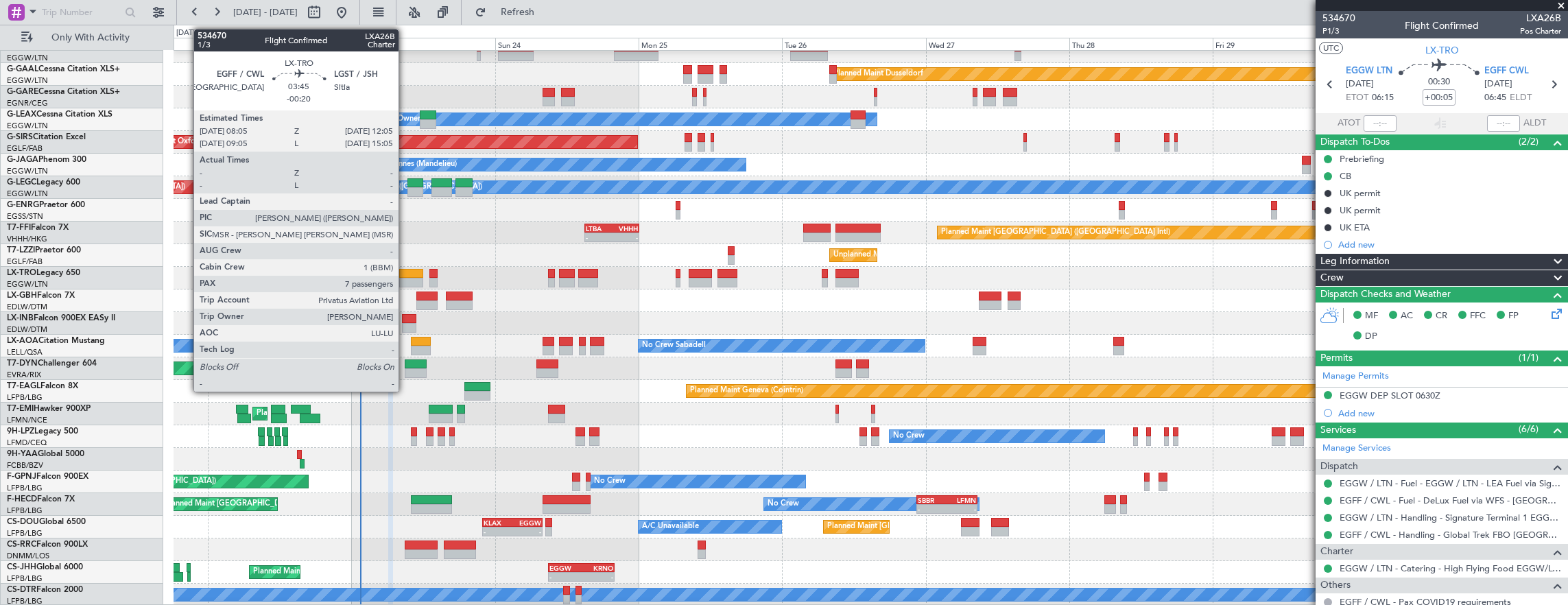
click at [406, 281] on div at bounding box center [411, 283] width 24 height 10
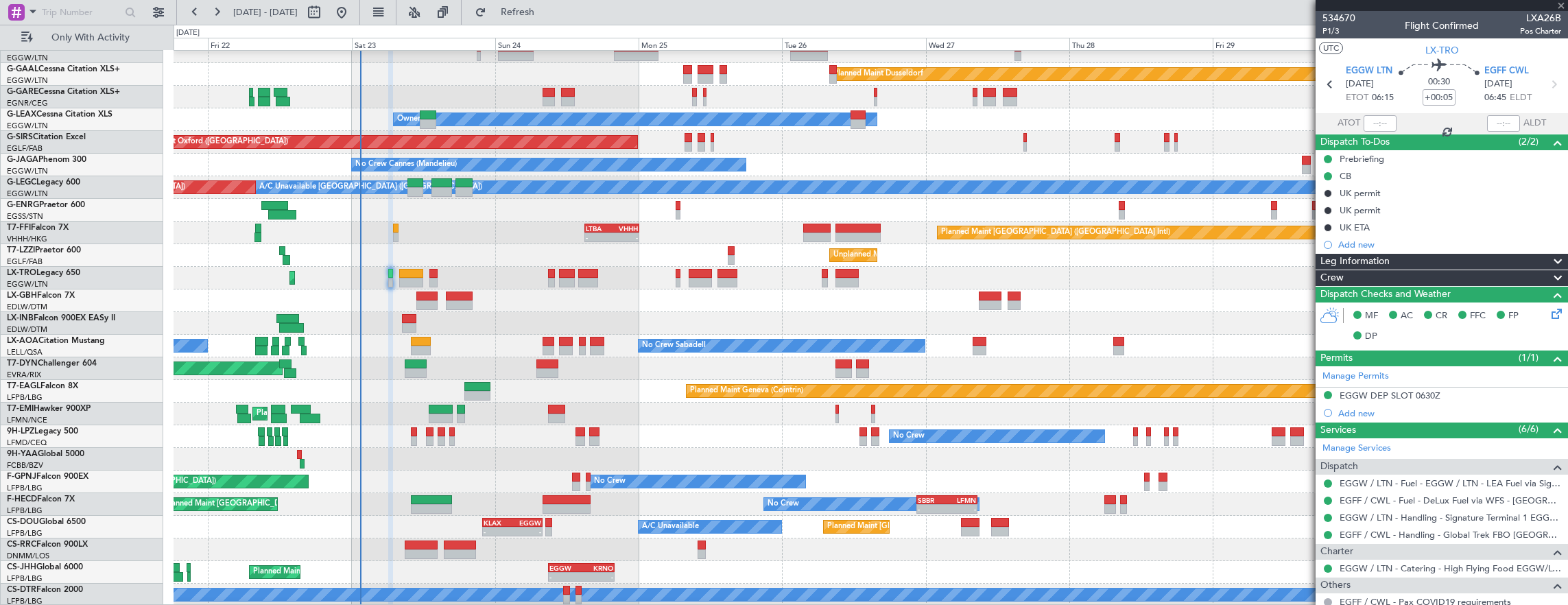
type input "-00:20"
type input "7"
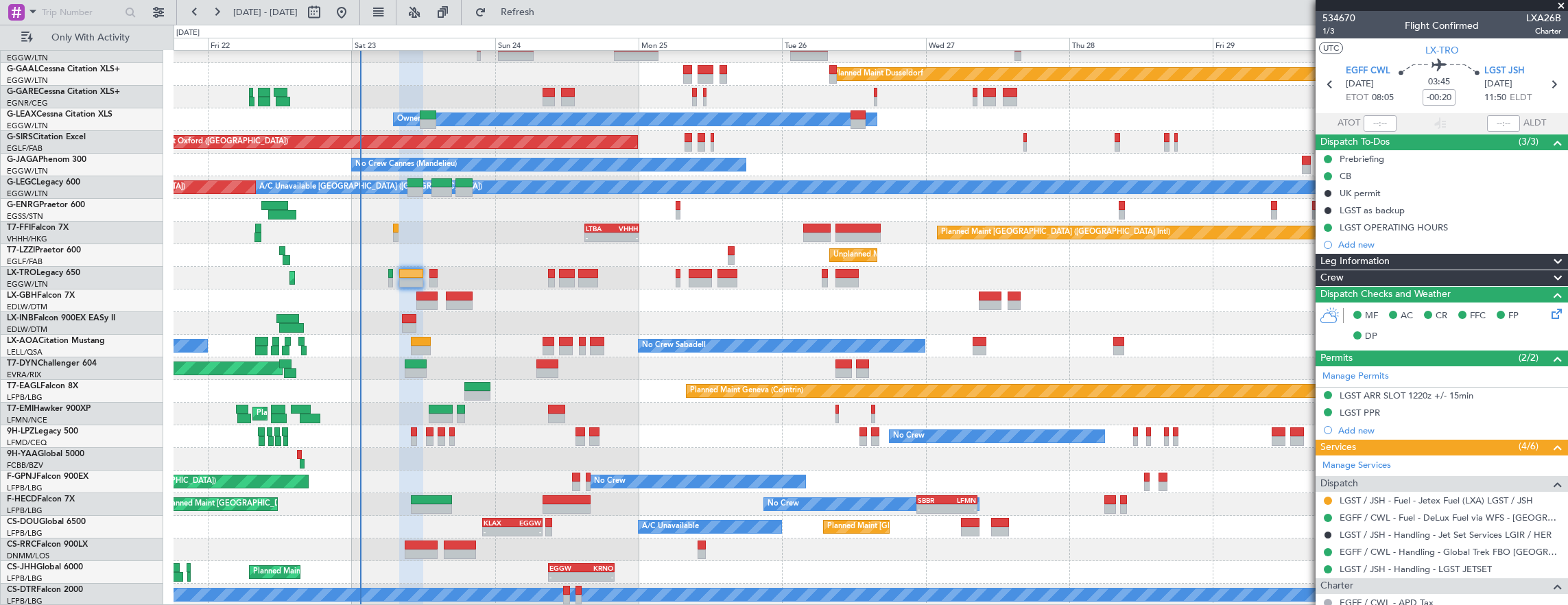
click at [1411, 162] on div "Prebriefing" at bounding box center [1441, 158] width 252 height 17
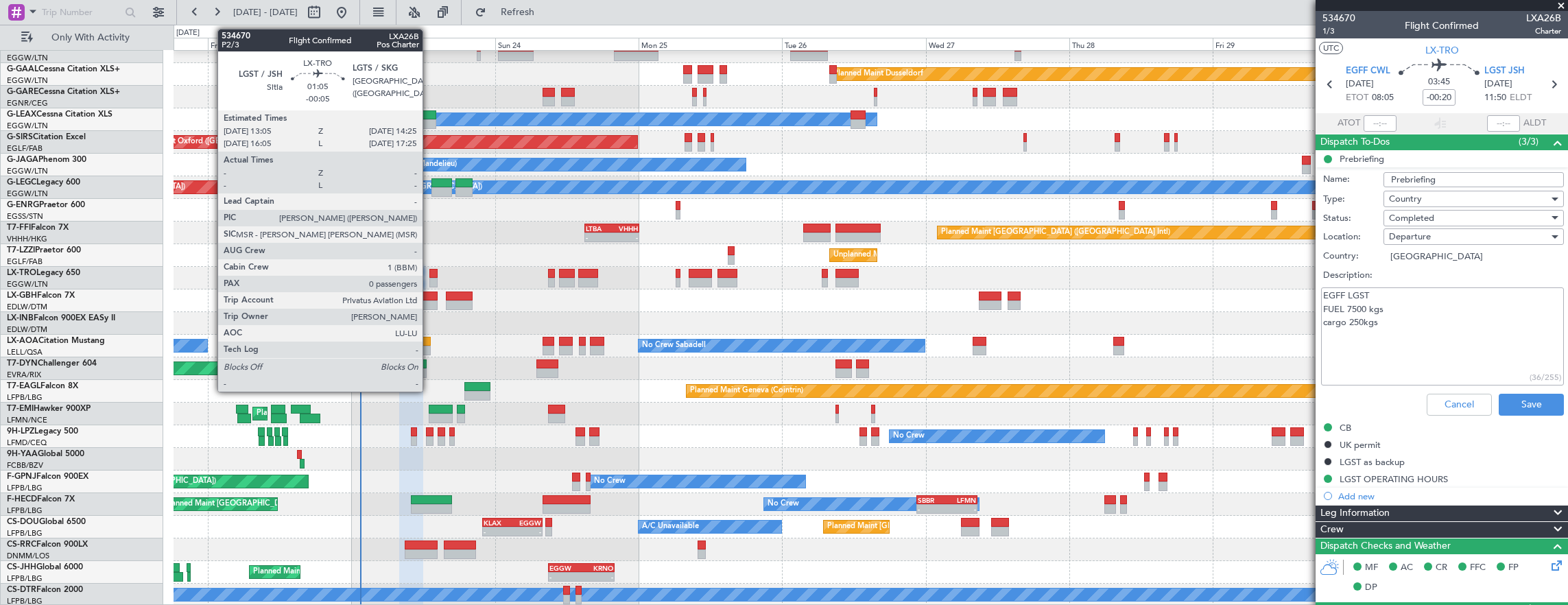
click at [436, 274] on div at bounding box center [433, 274] width 8 height 10
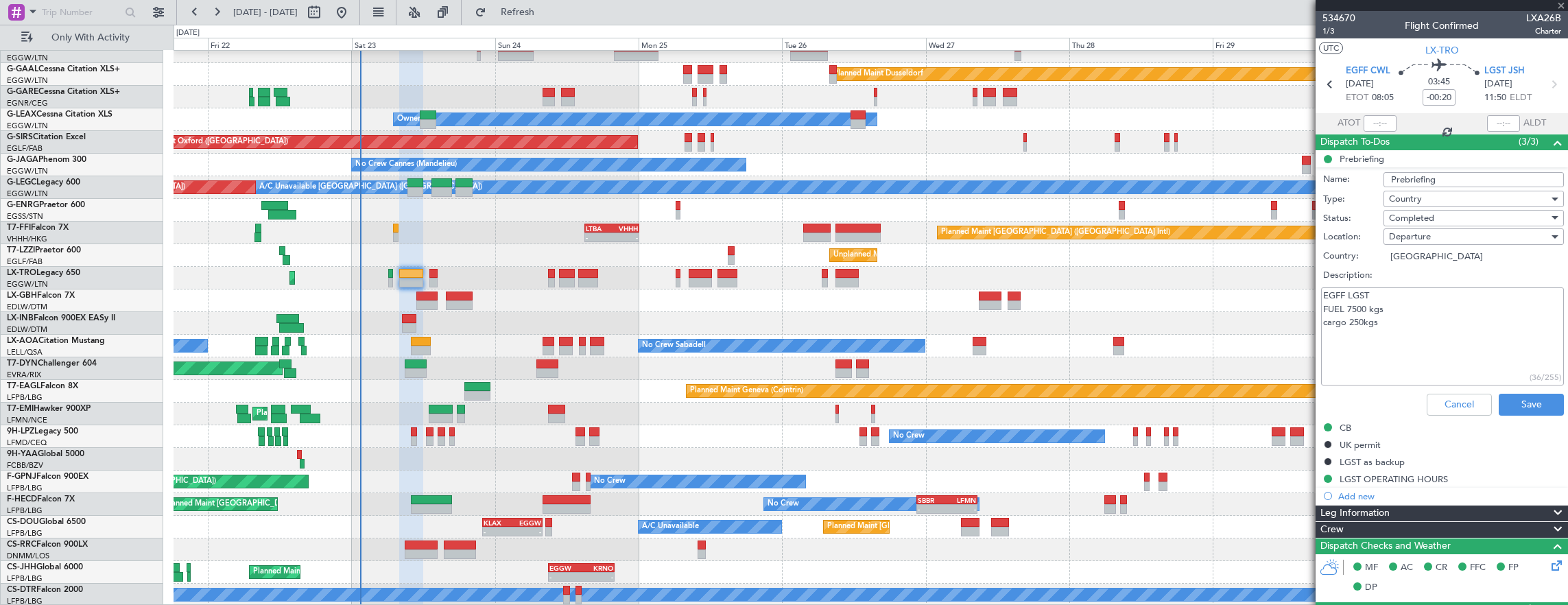
type input "-00:05"
type input "0"
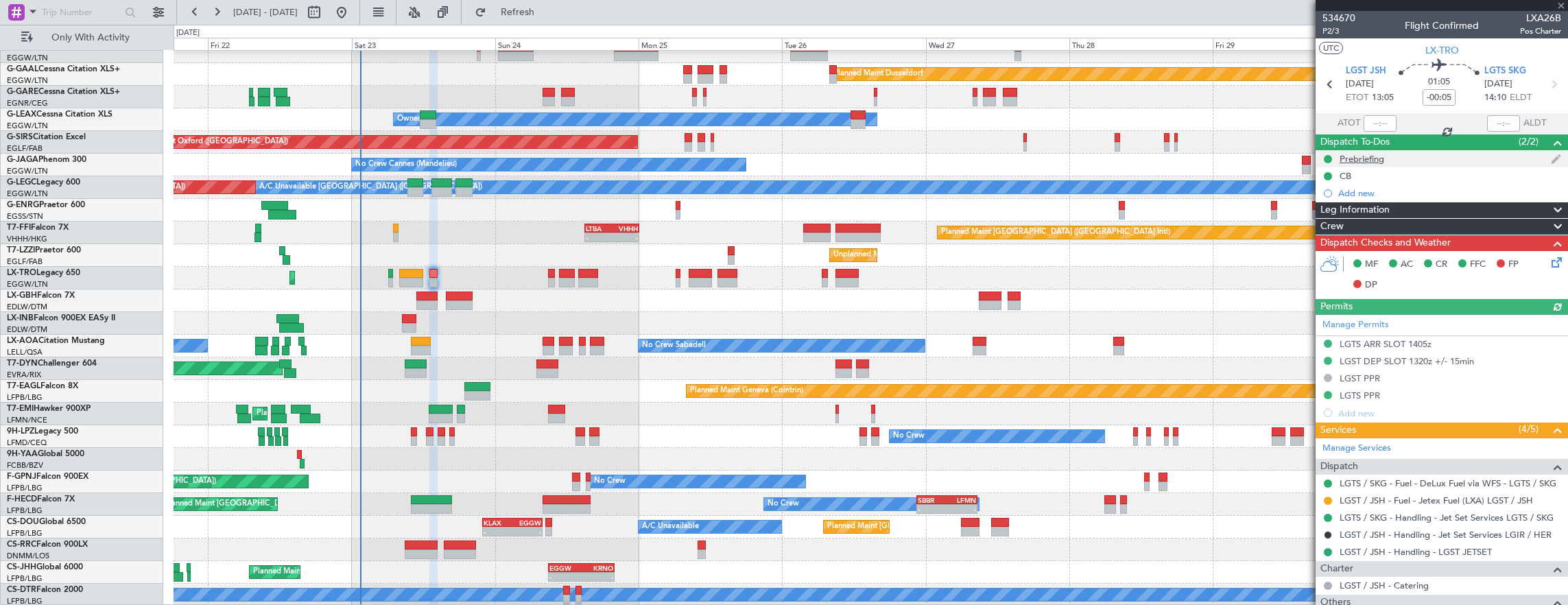
click at [1422, 162] on div "Prebriefing" at bounding box center [1441, 158] width 252 height 17
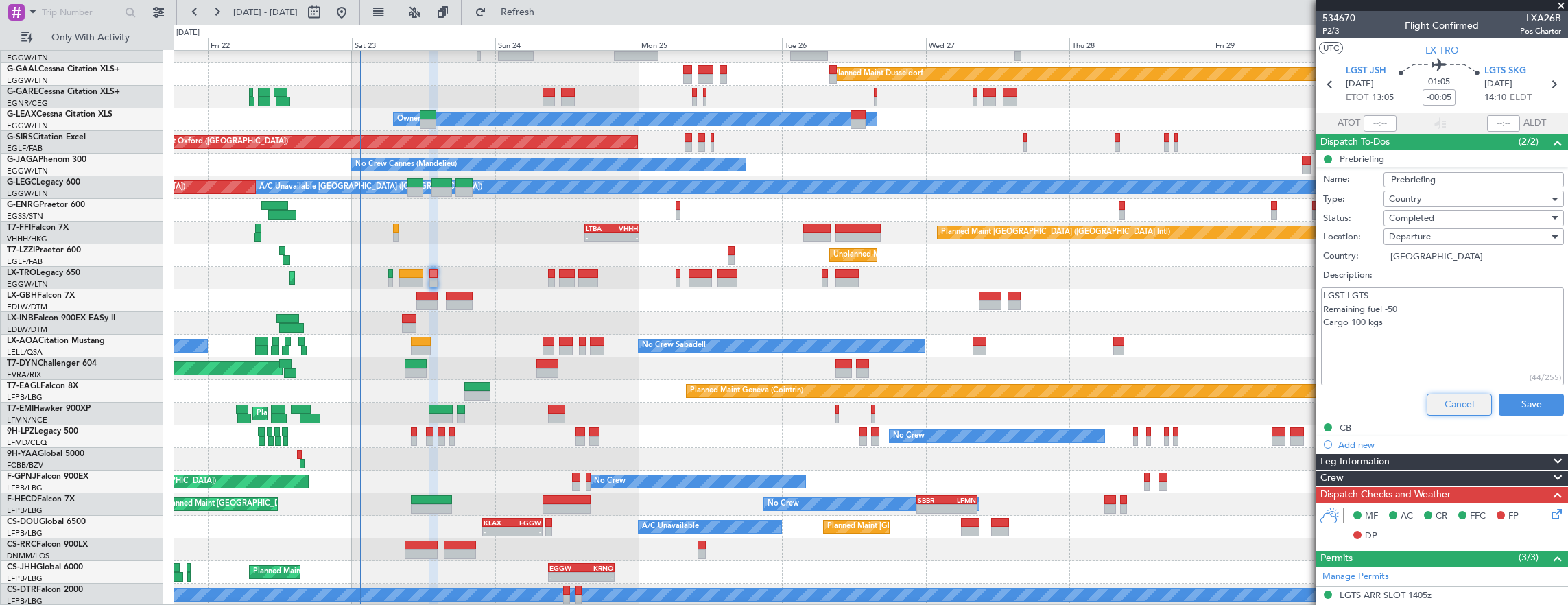
click at [1436, 404] on button "Cancel" at bounding box center [1459, 405] width 65 height 22
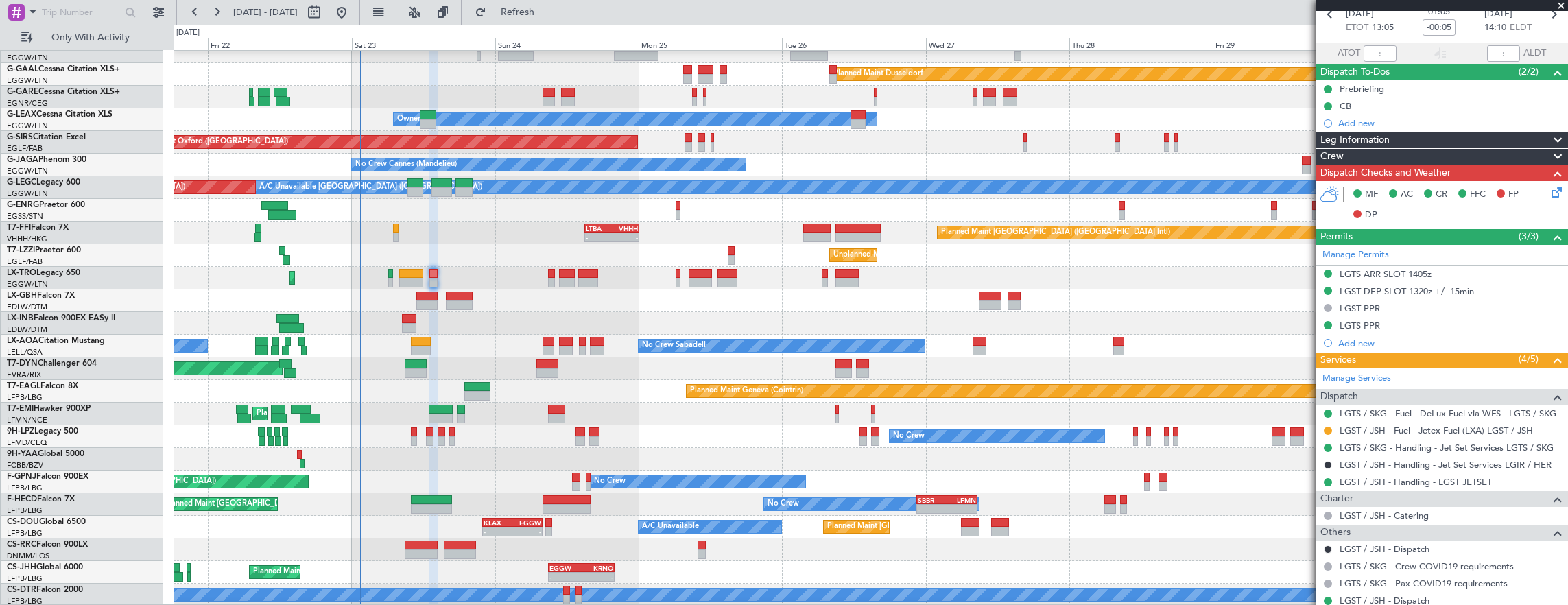
scroll to position [110, 0]
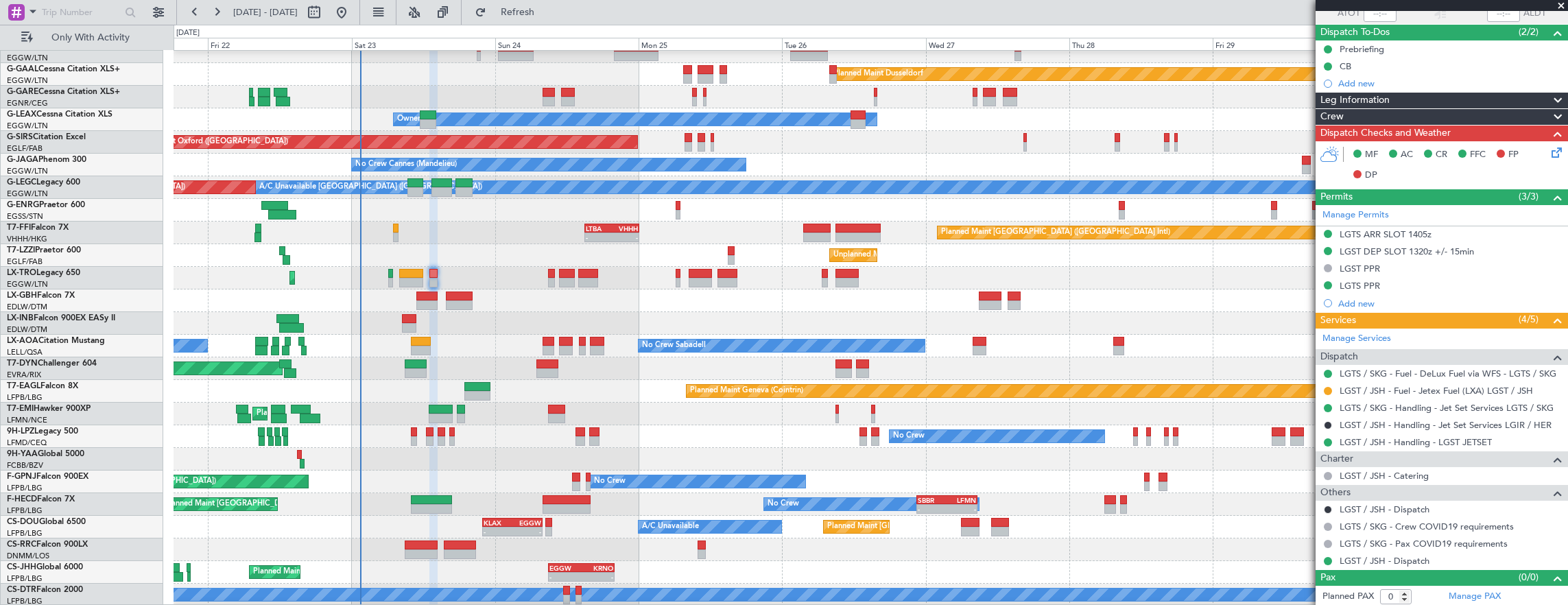
click at [400, 280] on div at bounding box center [411, 283] width 24 height 10
type input "-00:20"
type input "7"
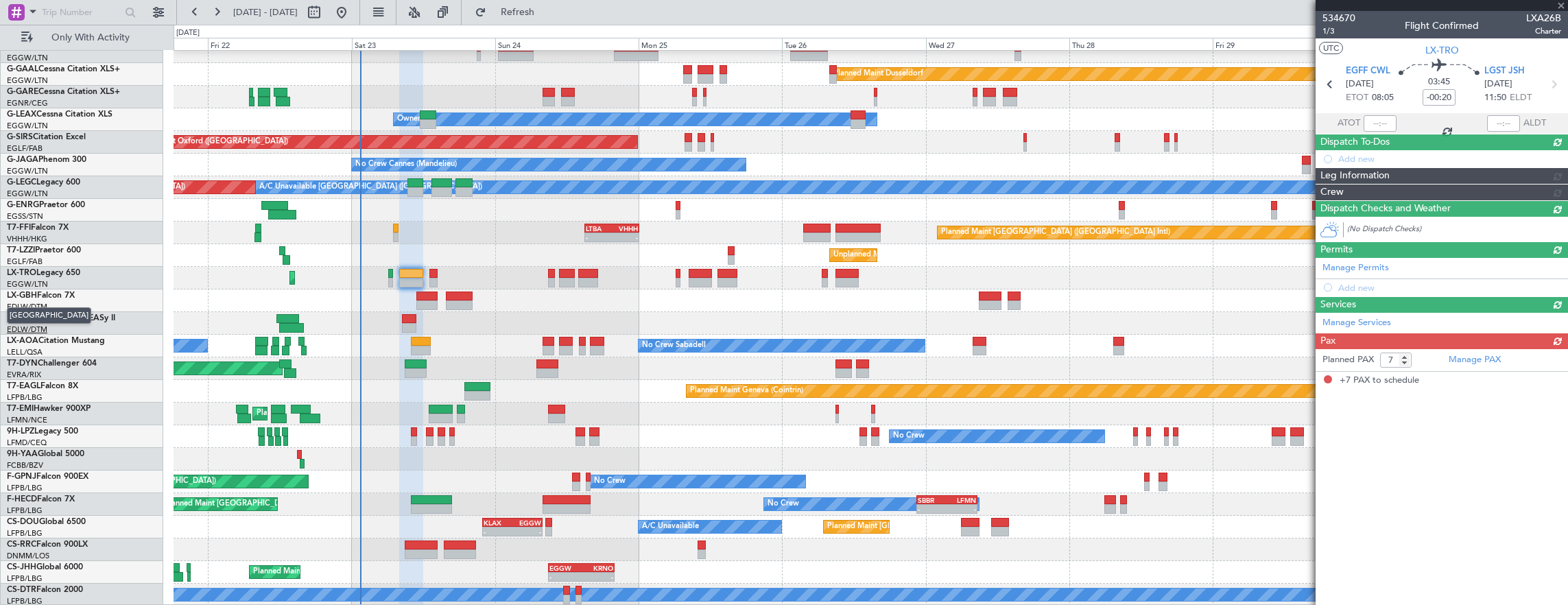
scroll to position [0, 0]
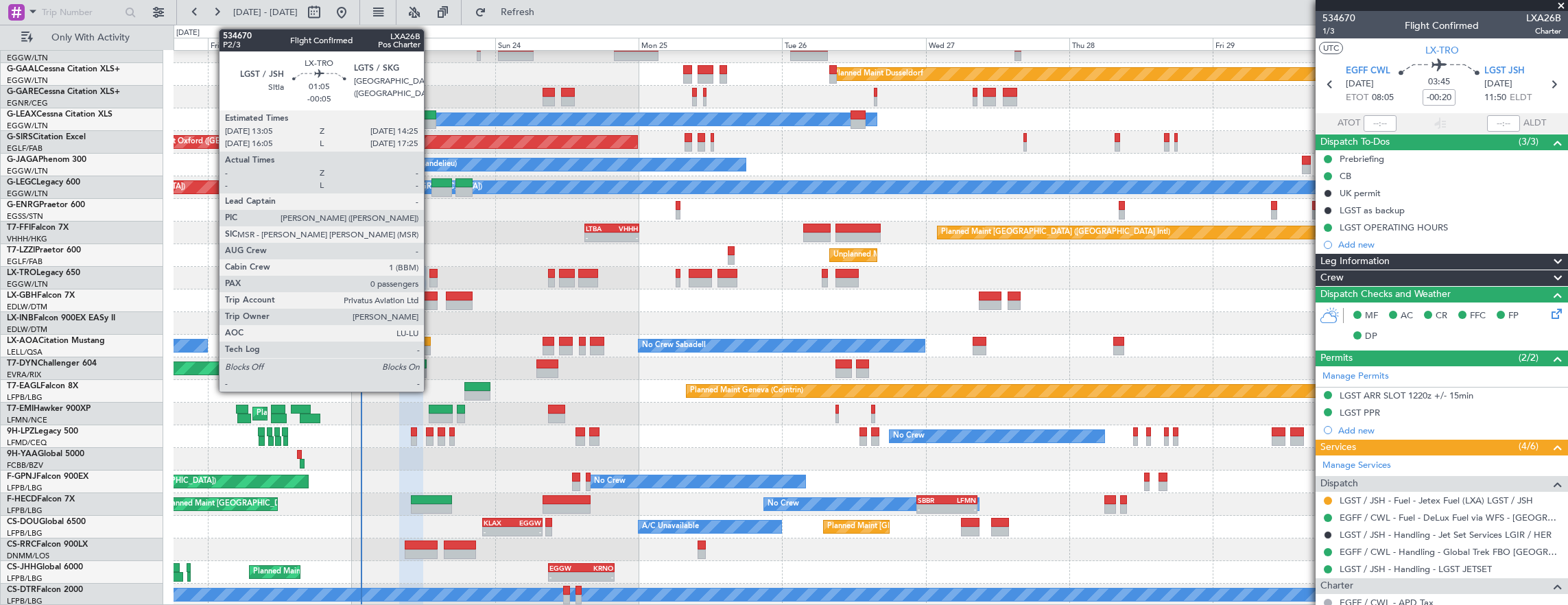
click at [431, 272] on div at bounding box center [433, 274] width 8 height 10
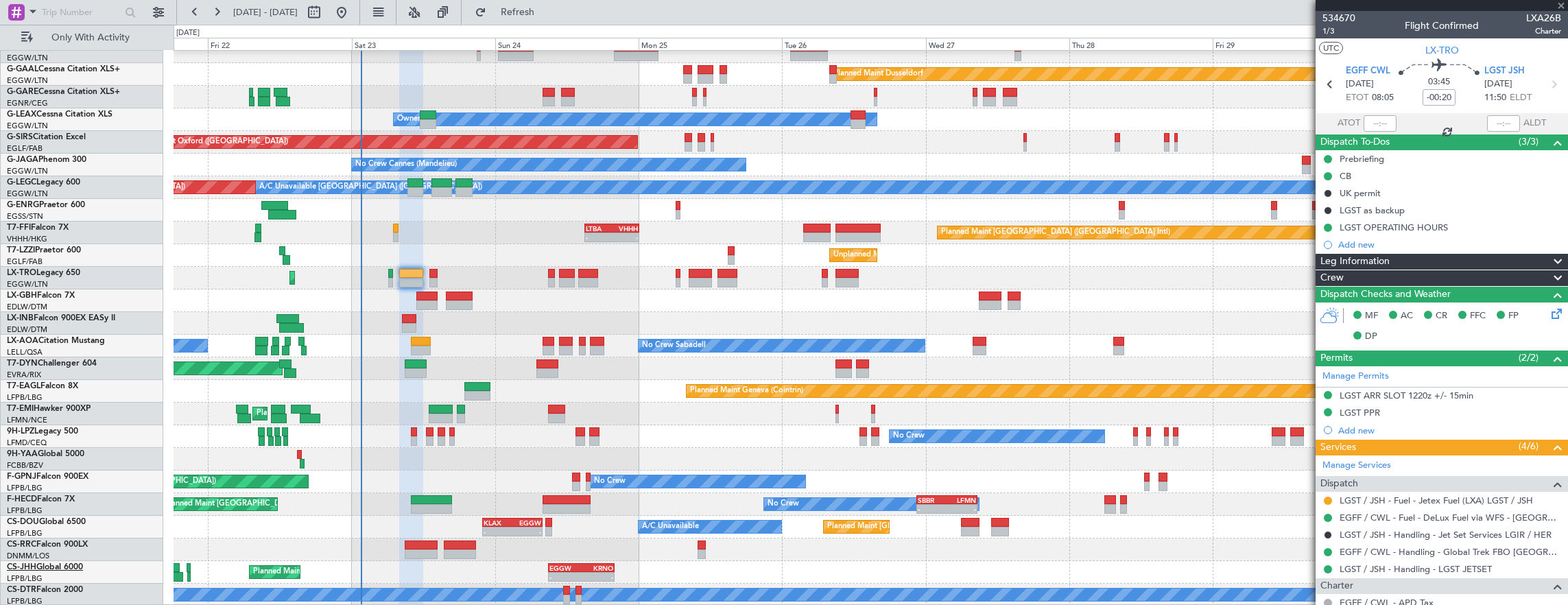
type input "-00:05"
type input "0"
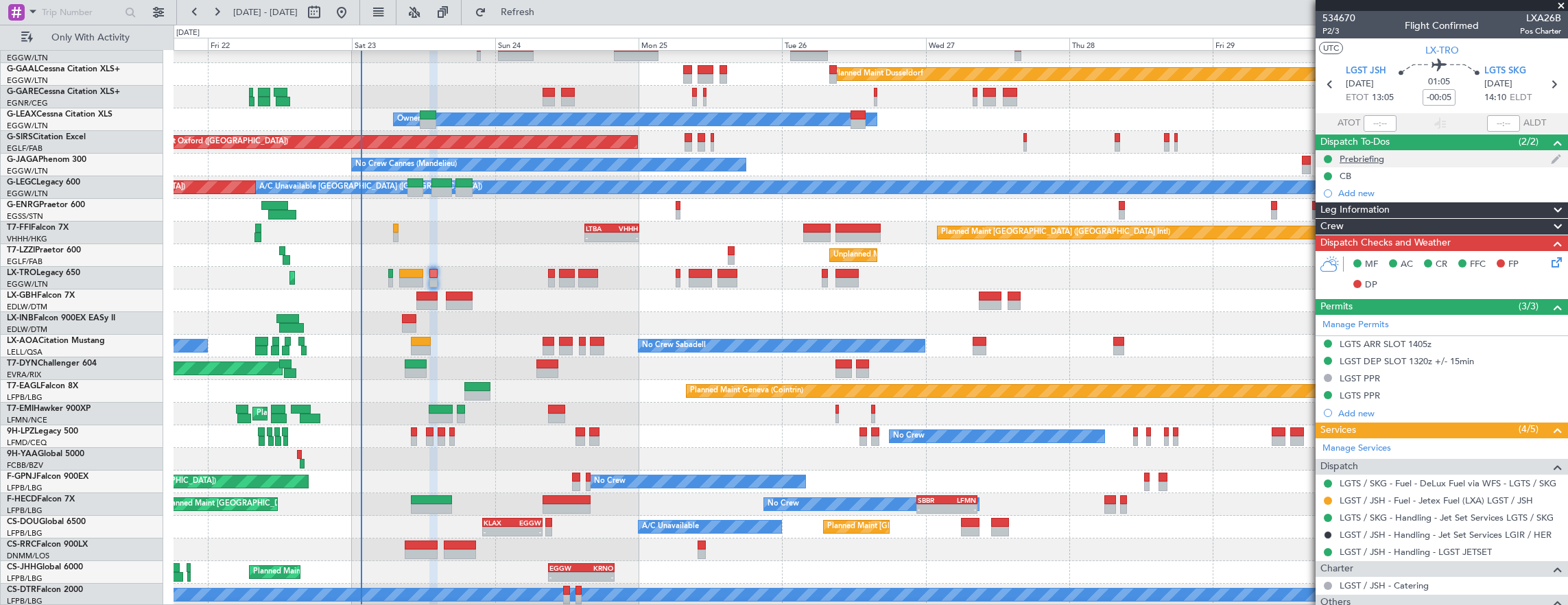
click at [1440, 157] on div "Prebriefing" at bounding box center [1441, 158] width 252 height 17
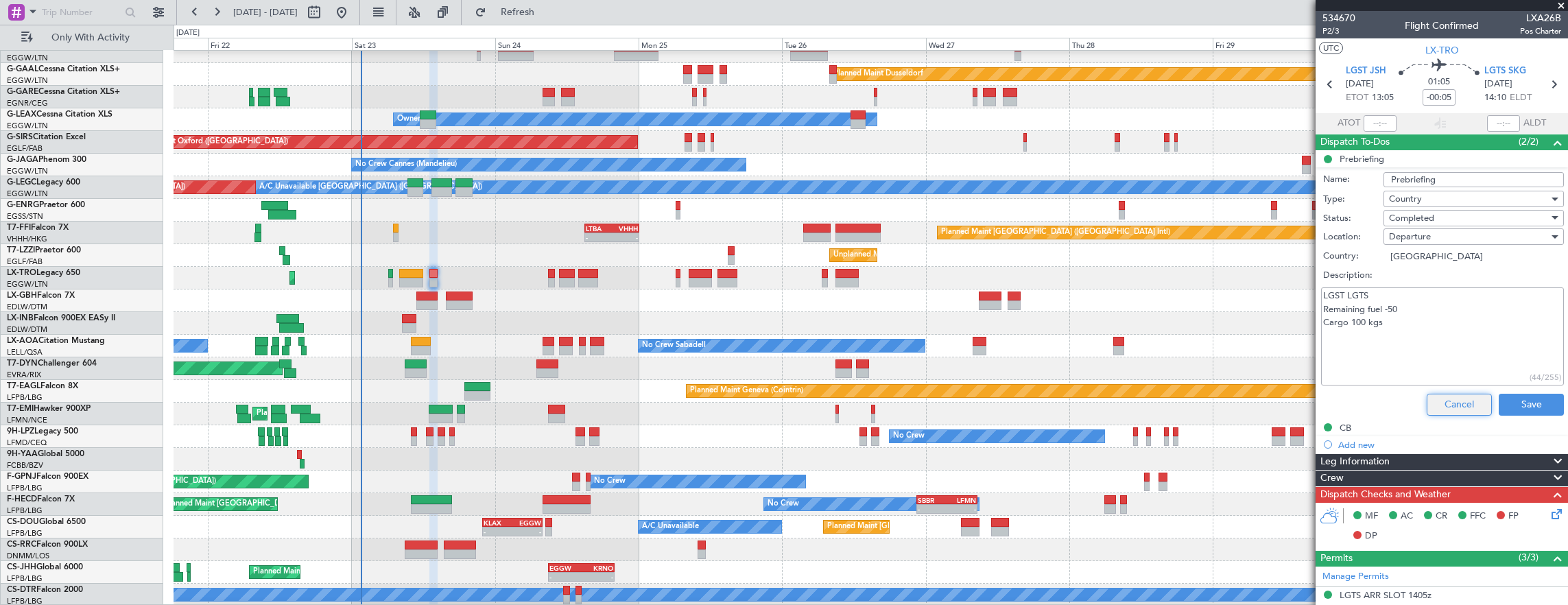
click at [1456, 407] on button "Cancel" at bounding box center [1459, 405] width 65 height 22
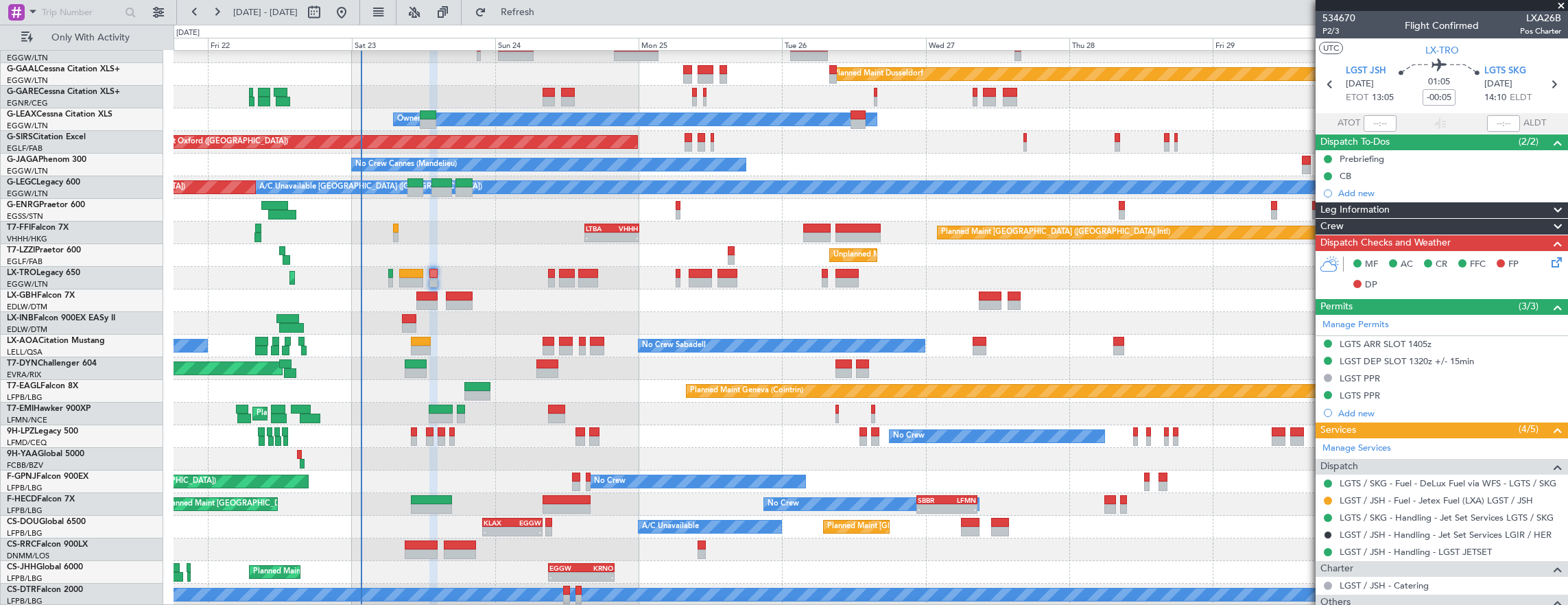
click at [1477, 342] on div "LGTS ARR SLOT 1405z" at bounding box center [1441, 344] width 252 height 17
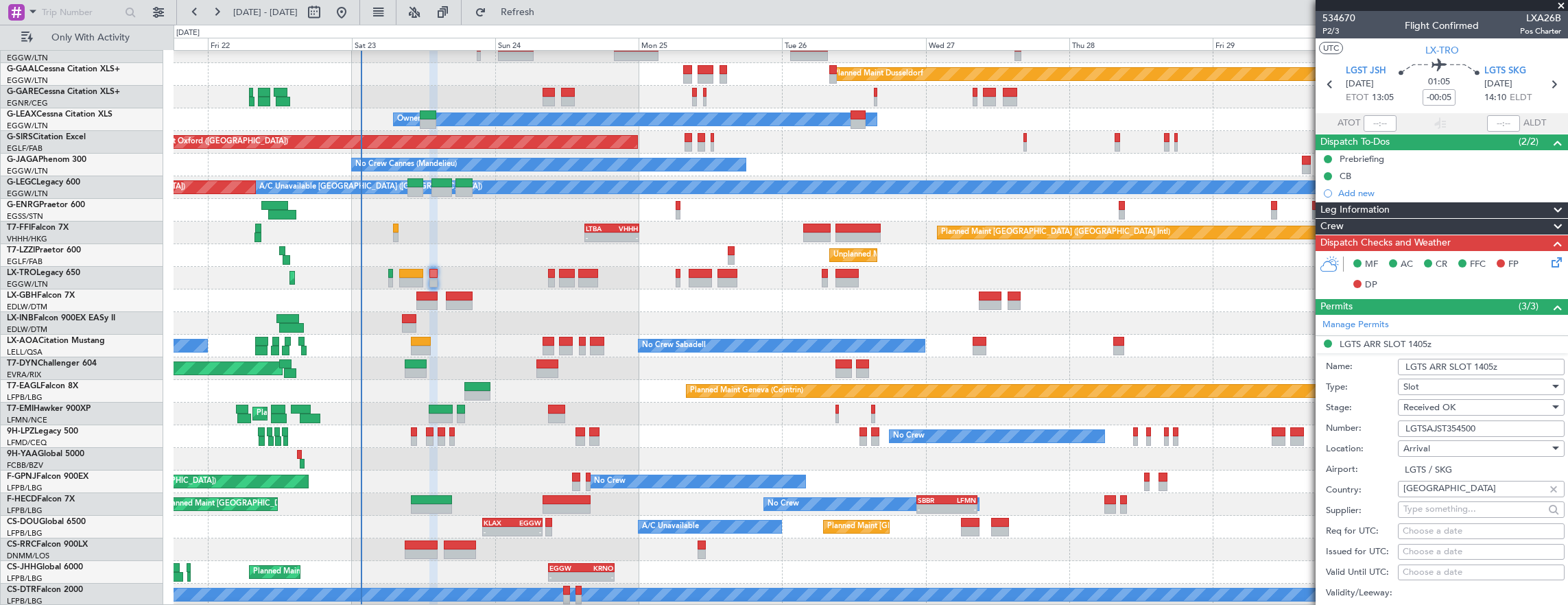
click at [1493, 425] on input "LGTSAJST354500" at bounding box center [1482, 428] width 167 height 17
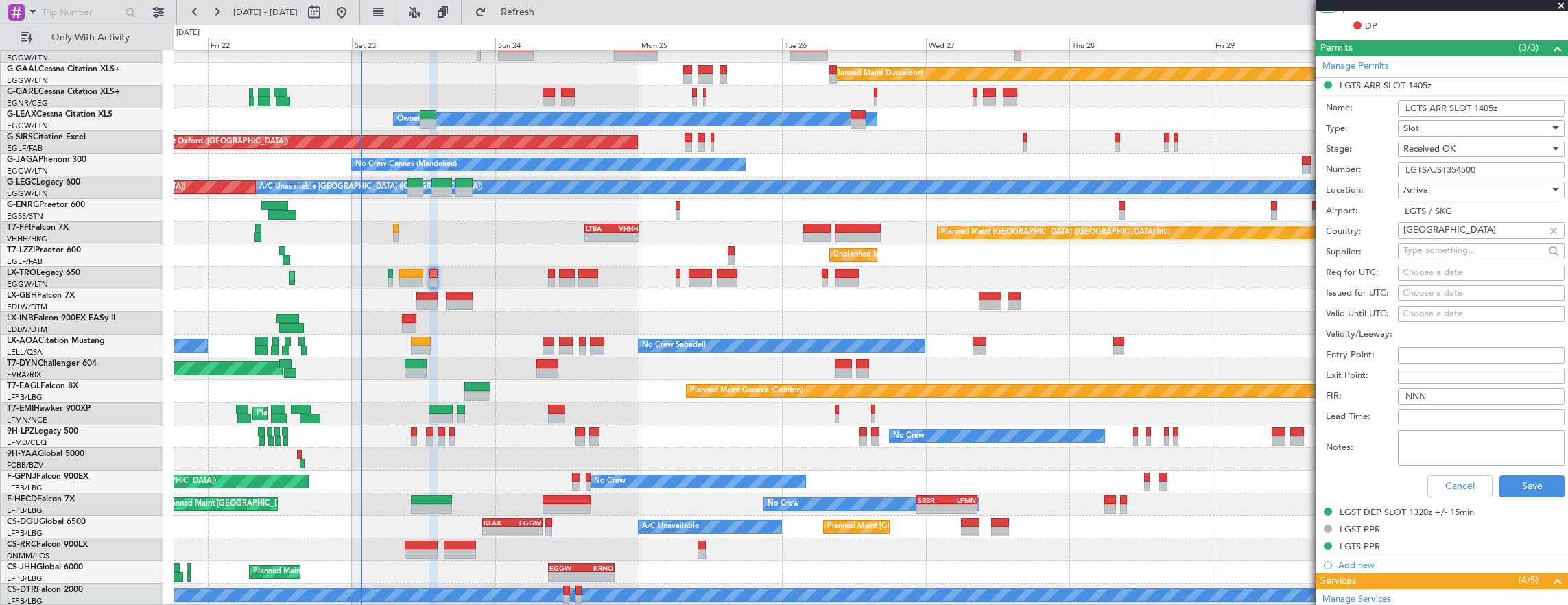
scroll to position [274, 0]
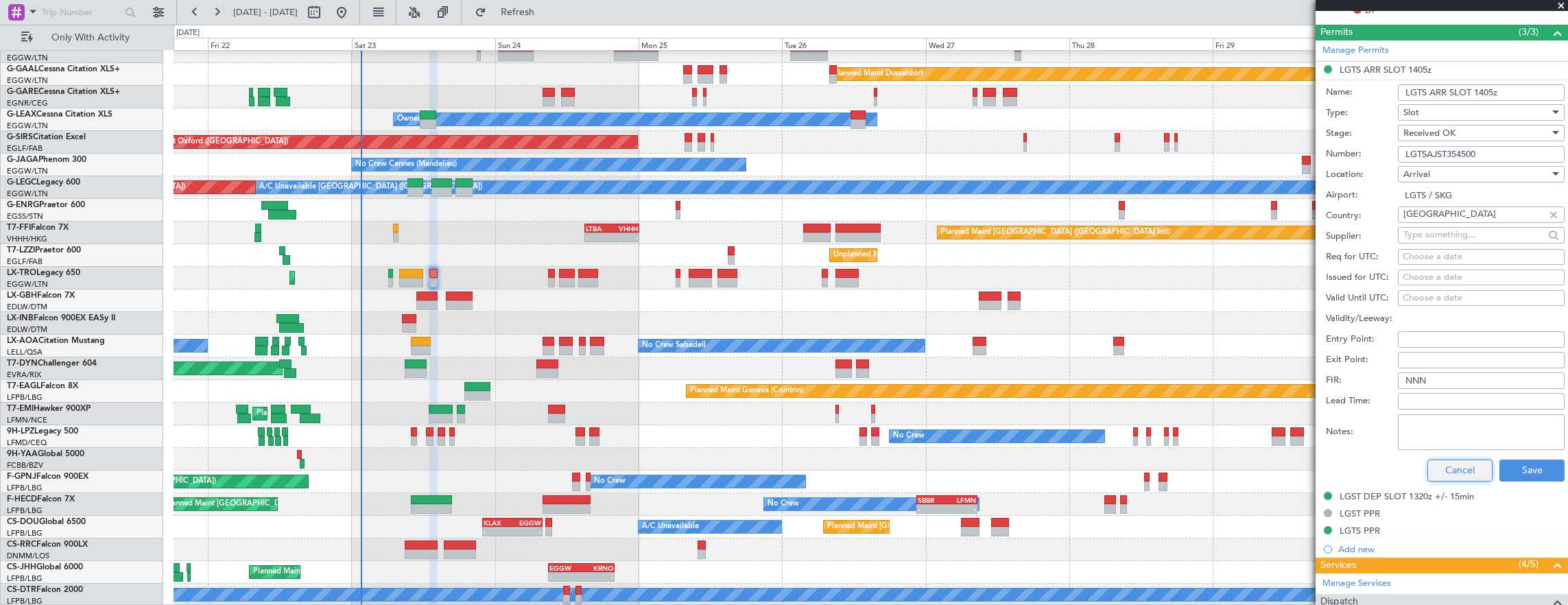
click at [1449, 464] on button "Cancel" at bounding box center [1460, 470] width 65 height 22
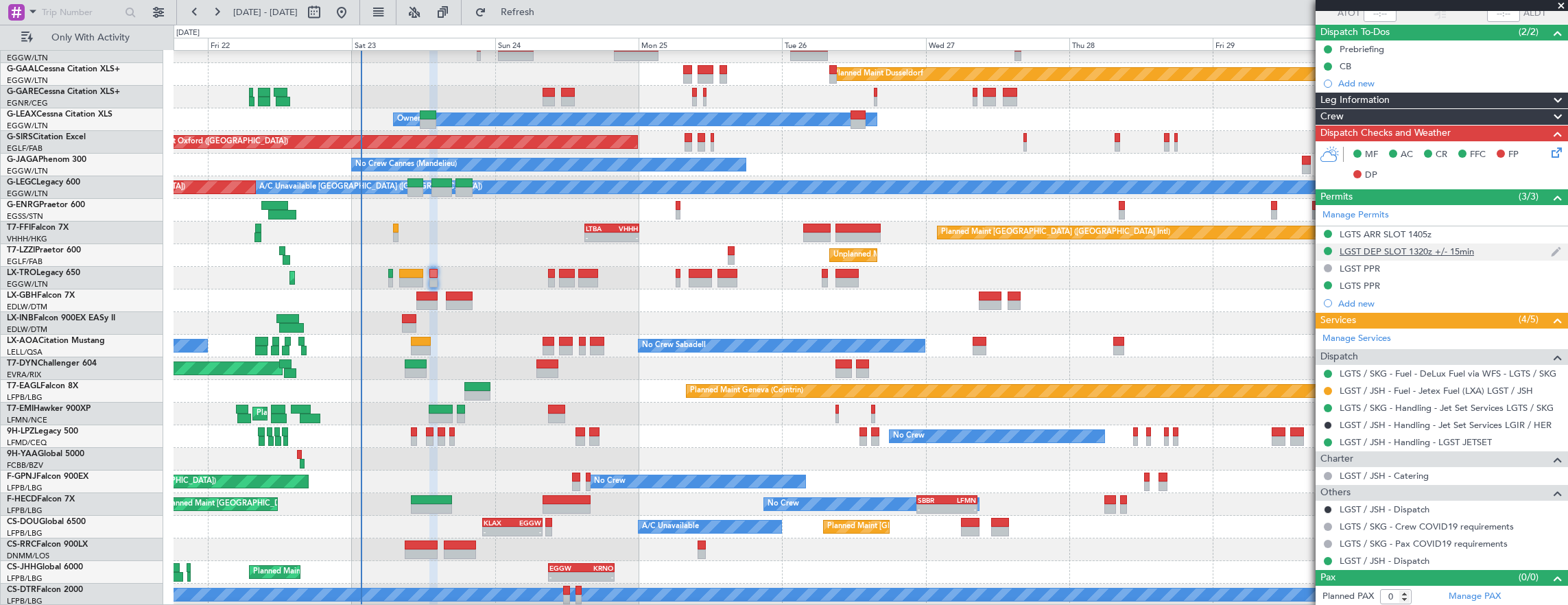
click at [1499, 252] on div "LGST DEP SLOT 1320z +/- 15min" at bounding box center [1441, 251] width 252 height 17
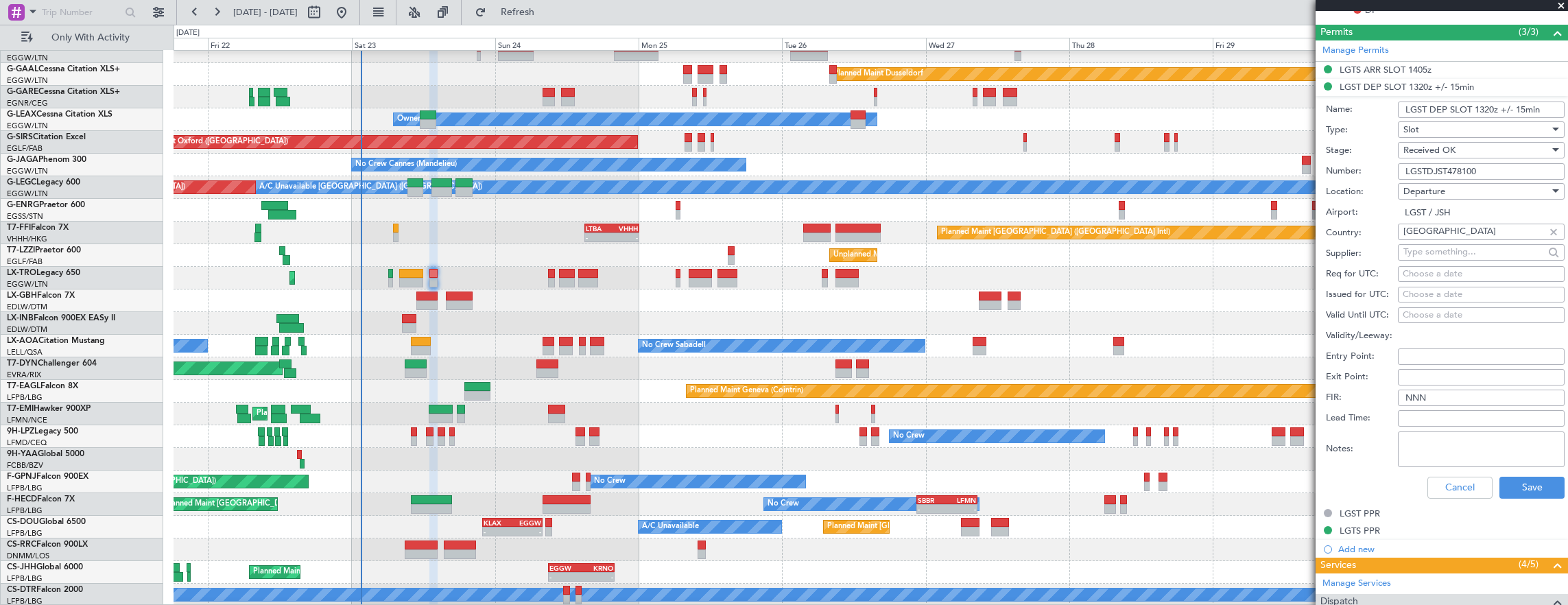
click at [1495, 167] on input "LGSTDJST478100" at bounding box center [1482, 171] width 167 height 17
click at [1467, 72] on div "LGTS ARR SLOT 1405z" at bounding box center [1441, 70] width 252 height 17
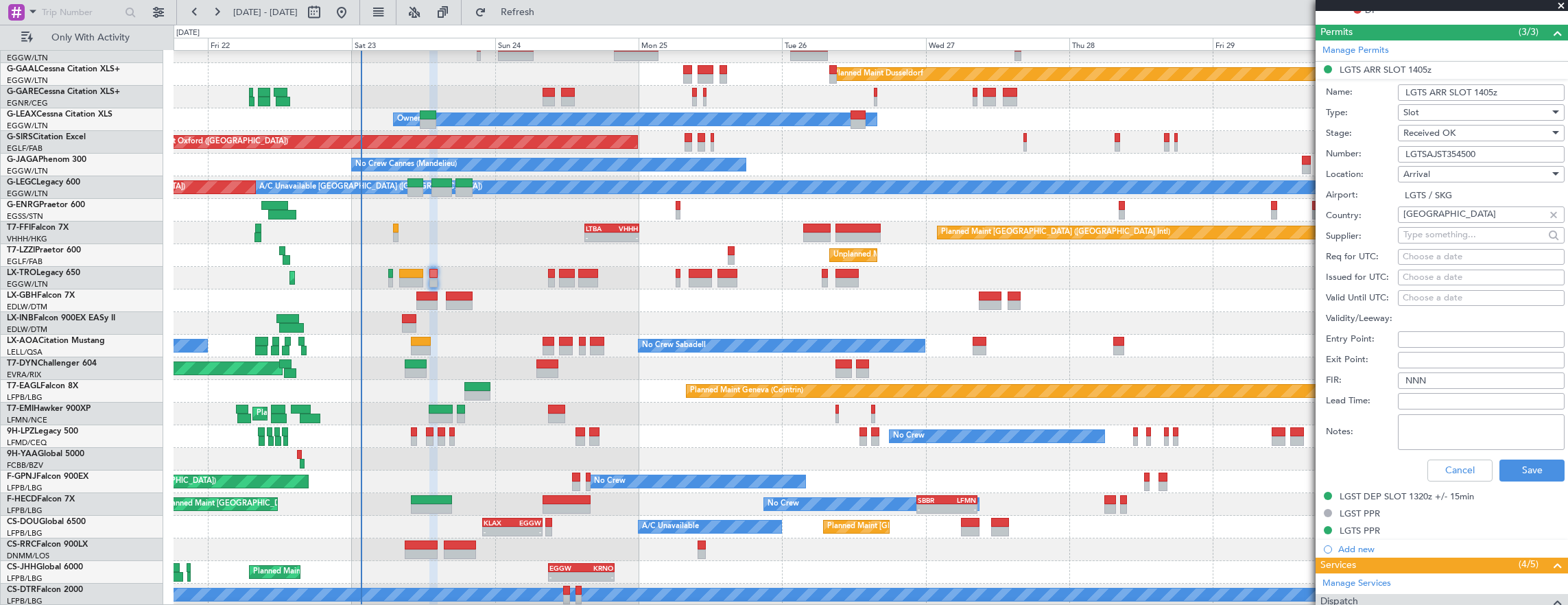
click at [1505, 151] on input "LGTSAJST354500" at bounding box center [1482, 154] width 167 height 17
click at [1450, 455] on div "Cancel Save" at bounding box center [1445, 470] width 239 height 35
click at [1456, 460] on button "Cancel" at bounding box center [1460, 470] width 65 height 22
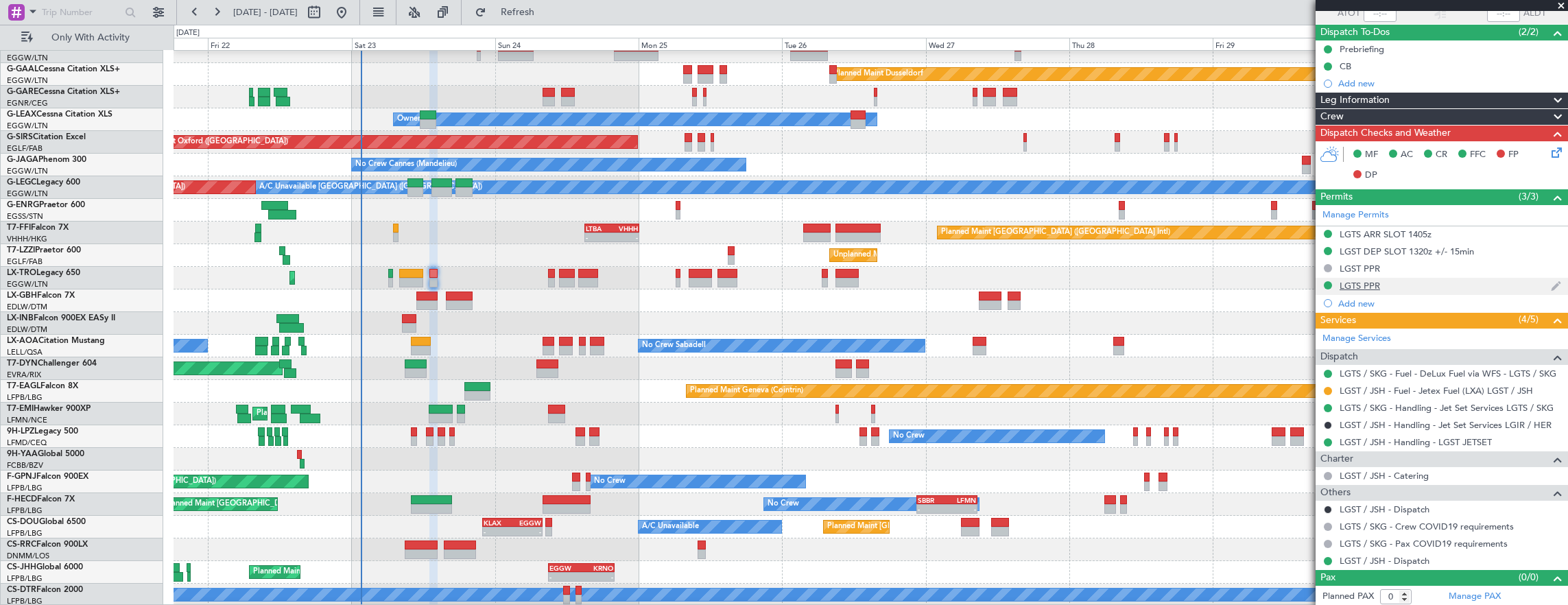
click at [1405, 289] on div "LGTS PPR" at bounding box center [1441, 286] width 252 height 17
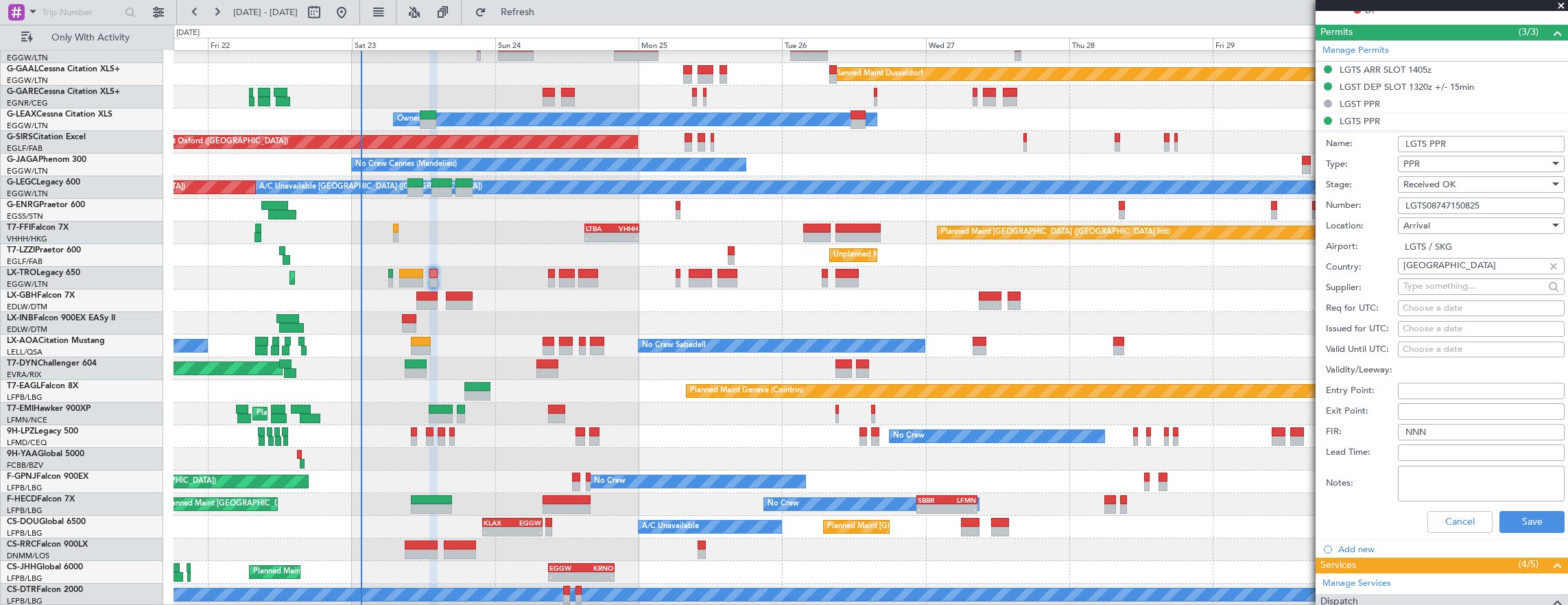
click at [1501, 204] on input "LGTS08747150825" at bounding box center [1482, 205] width 167 height 17
drag, startPoint x: 1432, startPoint y: 522, endPoint x: 1484, endPoint y: 428, distance: 107.4
click at [1433, 521] on button "Cancel" at bounding box center [1460, 522] width 65 height 22
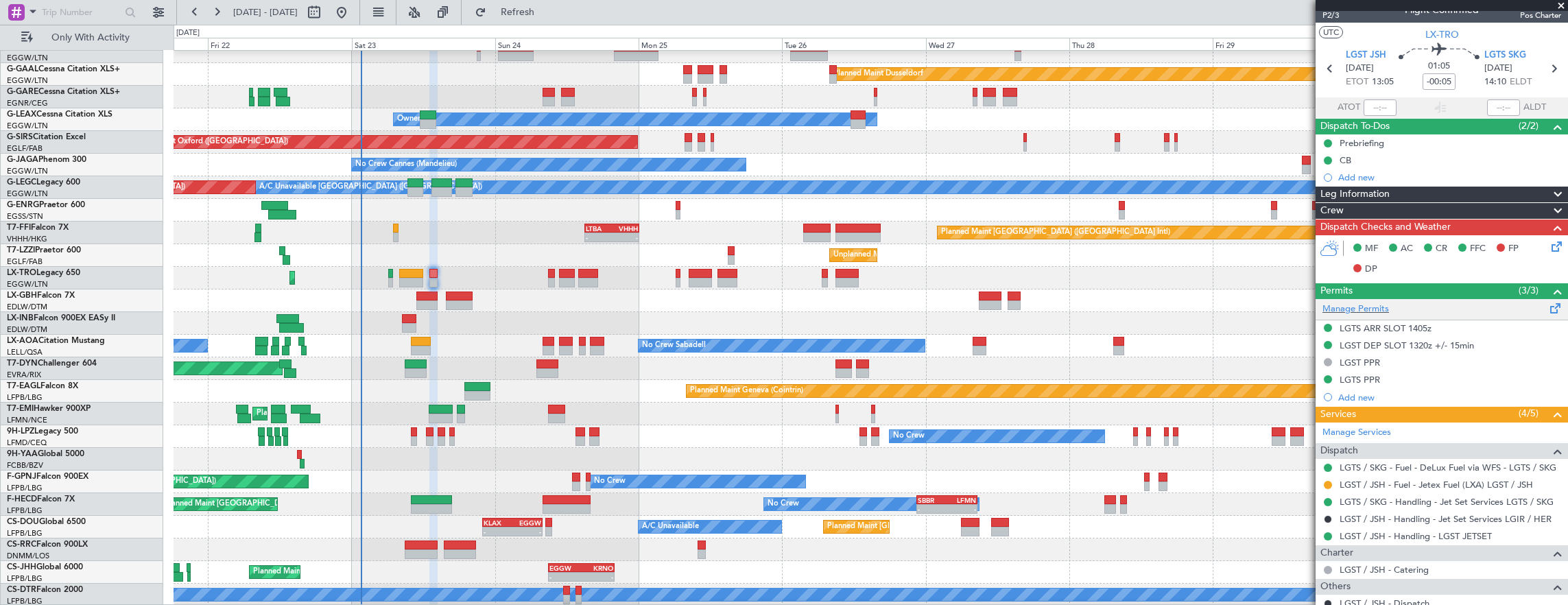
scroll to position [0, 0]
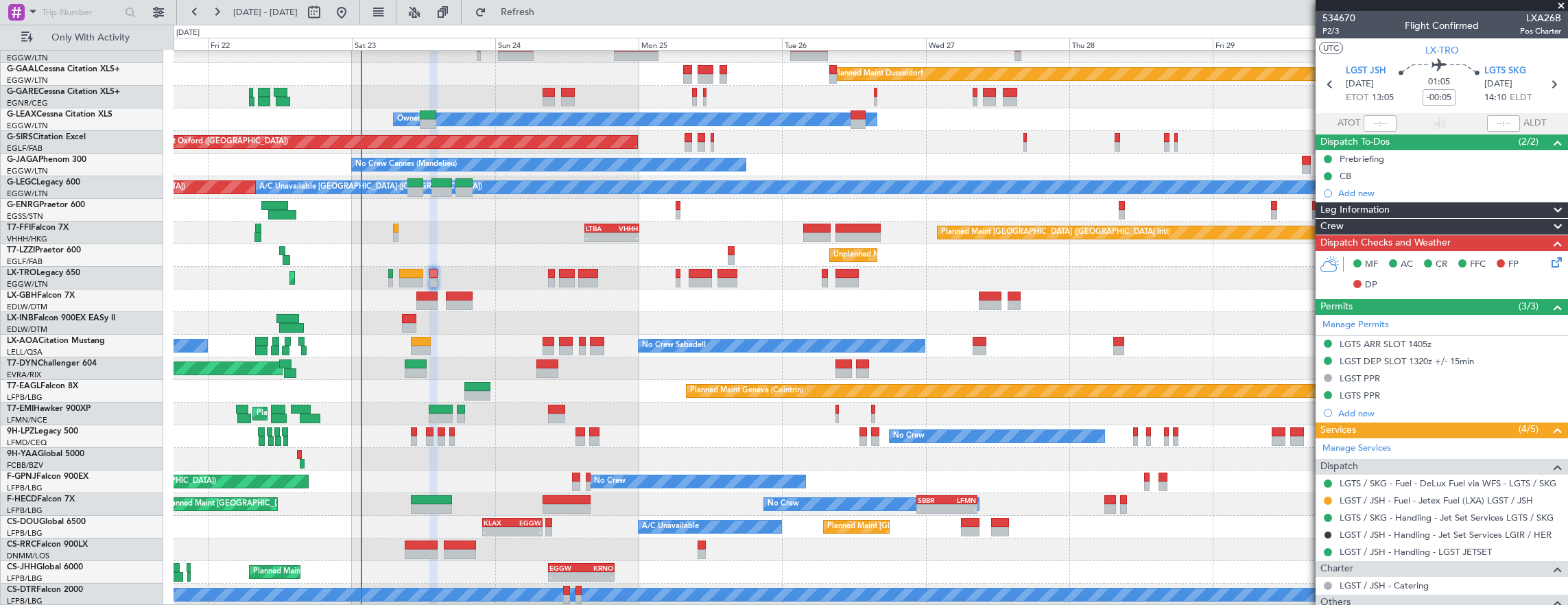
click at [1549, 259] on icon at bounding box center [1554, 259] width 11 height 11
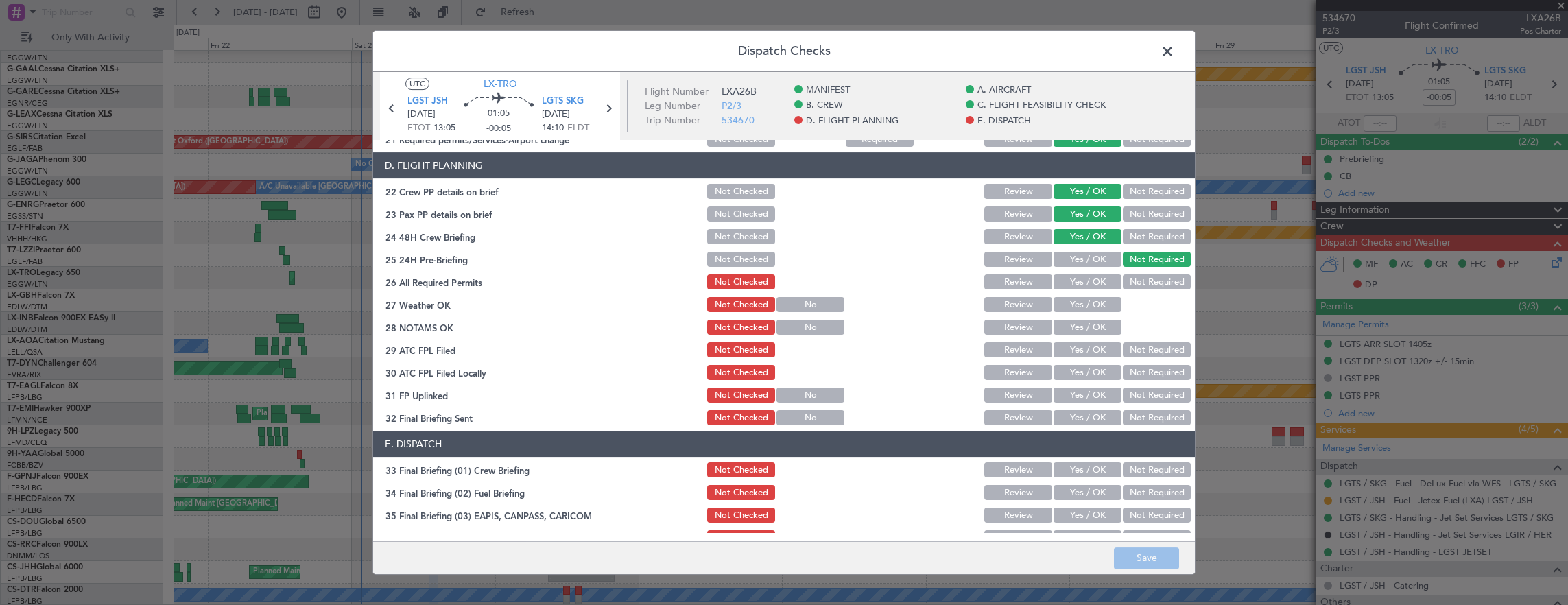
scroll to position [687, 0]
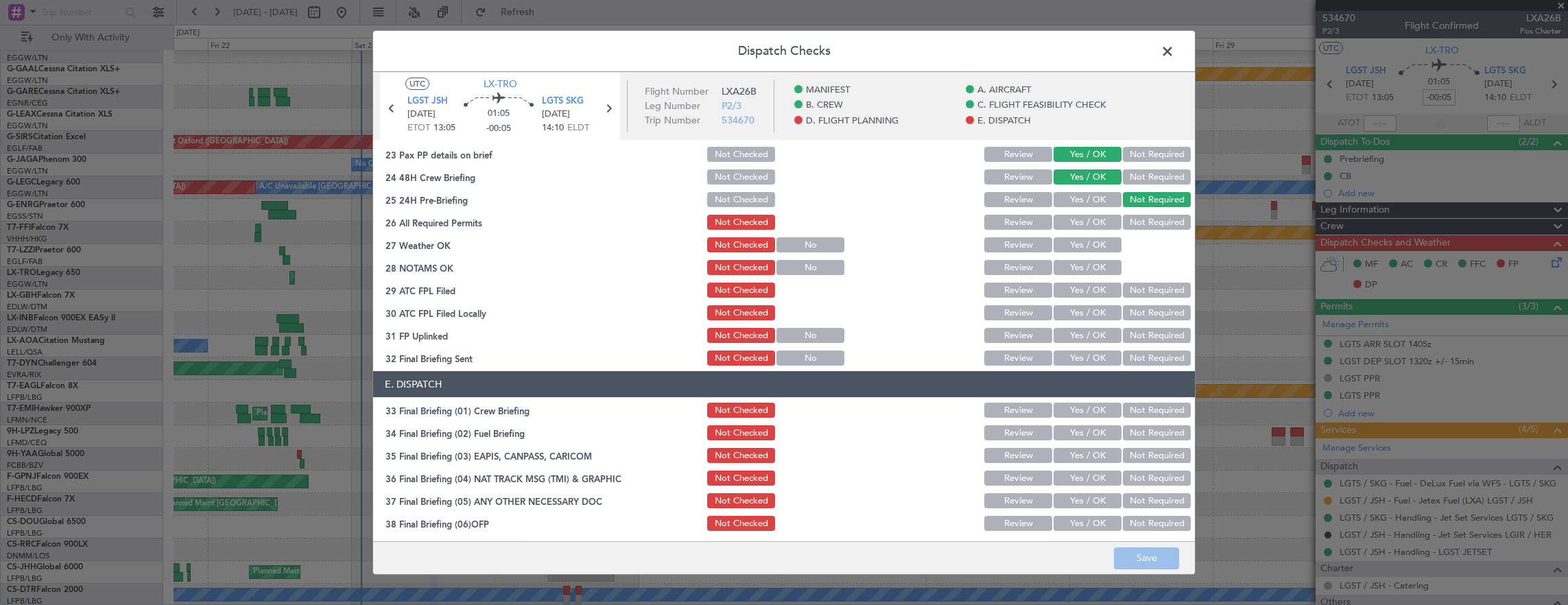
click at [1085, 224] on button "Yes / OK" at bounding box center [1087, 222] width 68 height 15
click at [1088, 246] on button "Yes / OK" at bounding box center [1087, 245] width 68 height 15
click at [1083, 272] on button "Yes / OK" at bounding box center [1087, 267] width 68 height 15
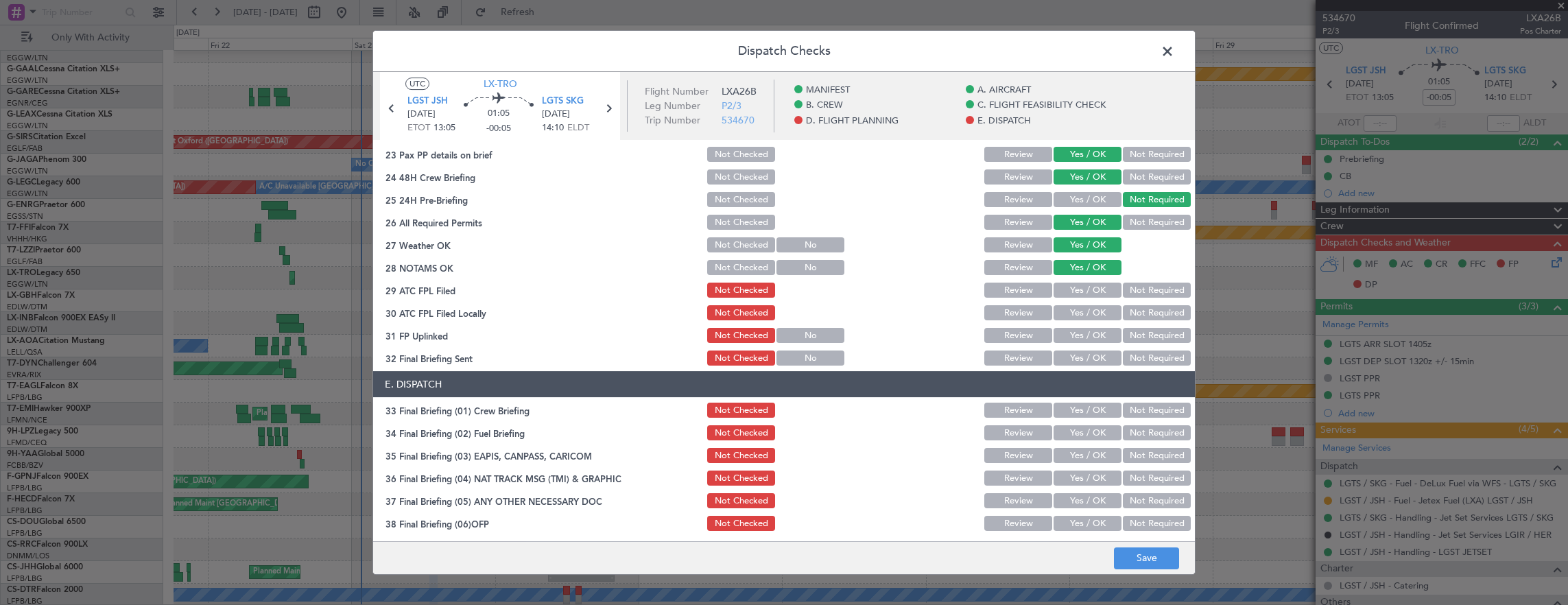
click at [1083, 294] on button "Yes / OK" at bounding box center [1087, 290] width 68 height 15
click at [1156, 321] on section "D. FLIGHT PLANNING 22 Crew PP details on brief Not Checked Review Yes / OK Not …" at bounding box center [784, 230] width 822 height 275
drag, startPoint x: 1156, startPoint y: 321, endPoint x: 1147, endPoint y: 312, distance: 12.7
click at [1147, 312] on button "Not Required" at bounding box center [1157, 312] width 68 height 15
click at [1090, 330] on button "Yes / OK" at bounding box center [1087, 335] width 68 height 15
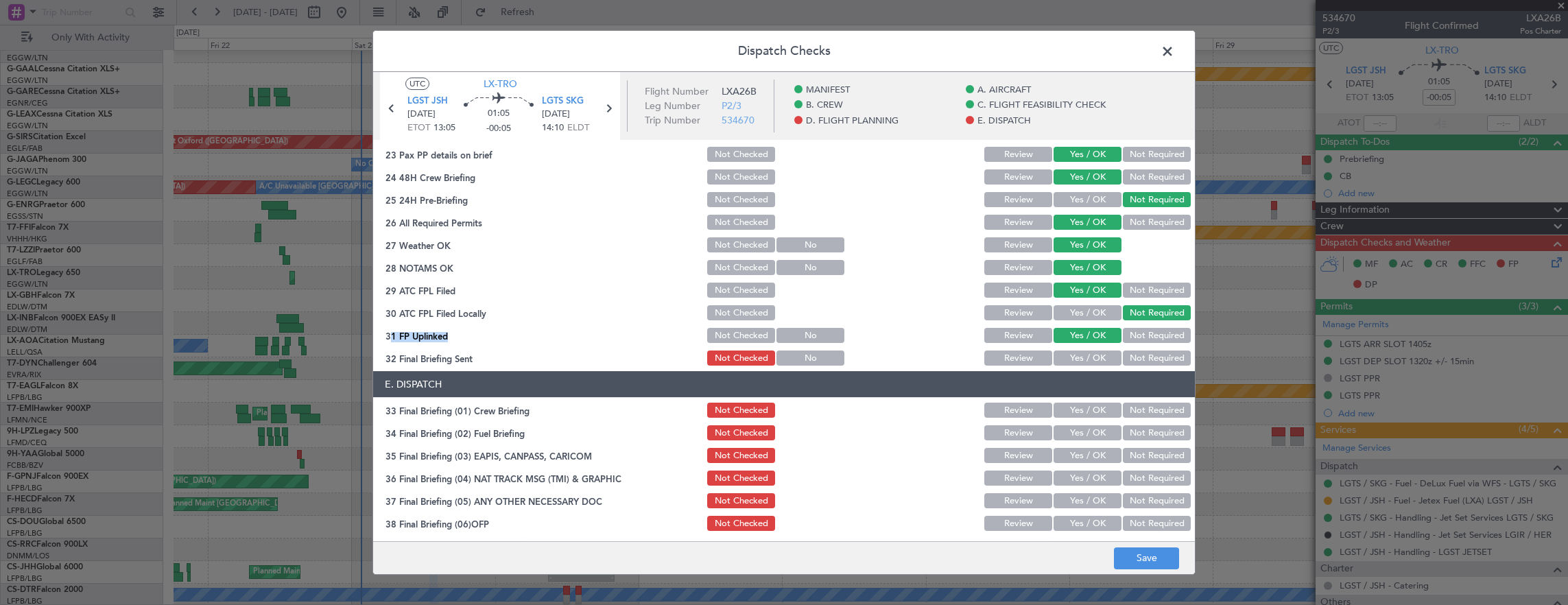
click at [1150, 352] on button "Not Required" at bounding box center [1157, 358] width 68 height 15
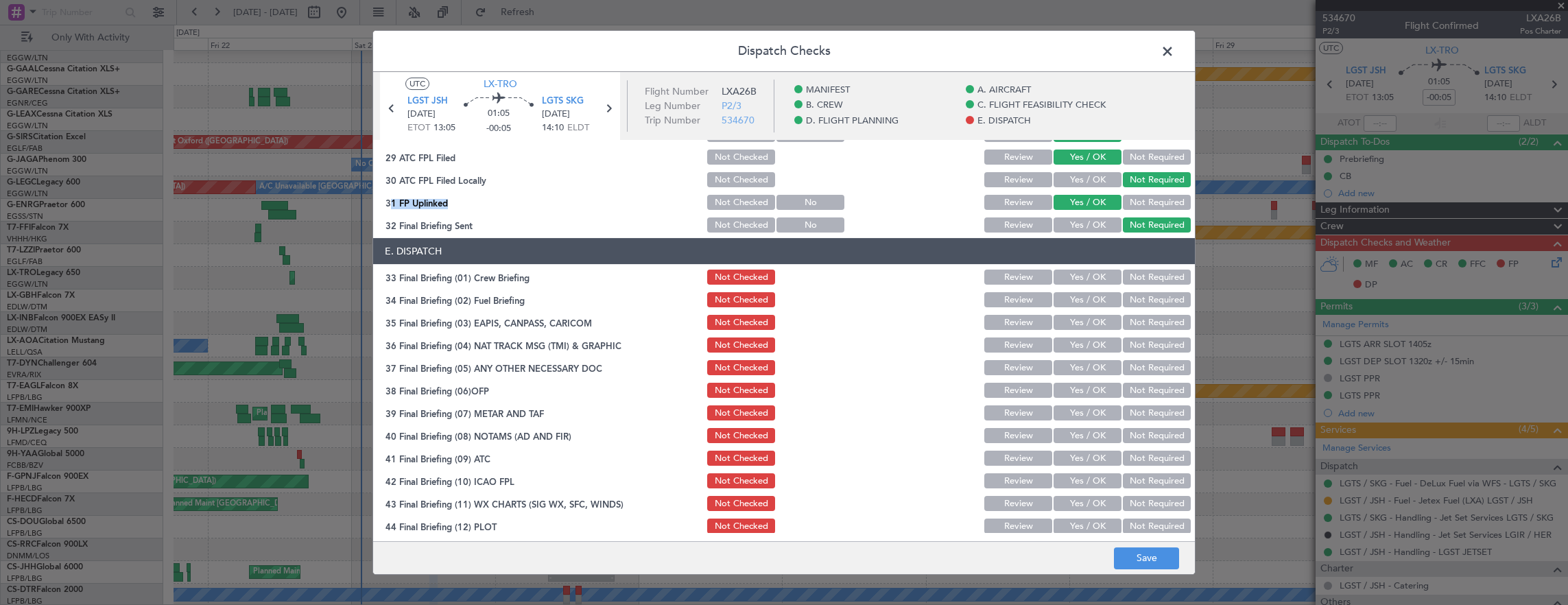
scroll to position [823, 0]
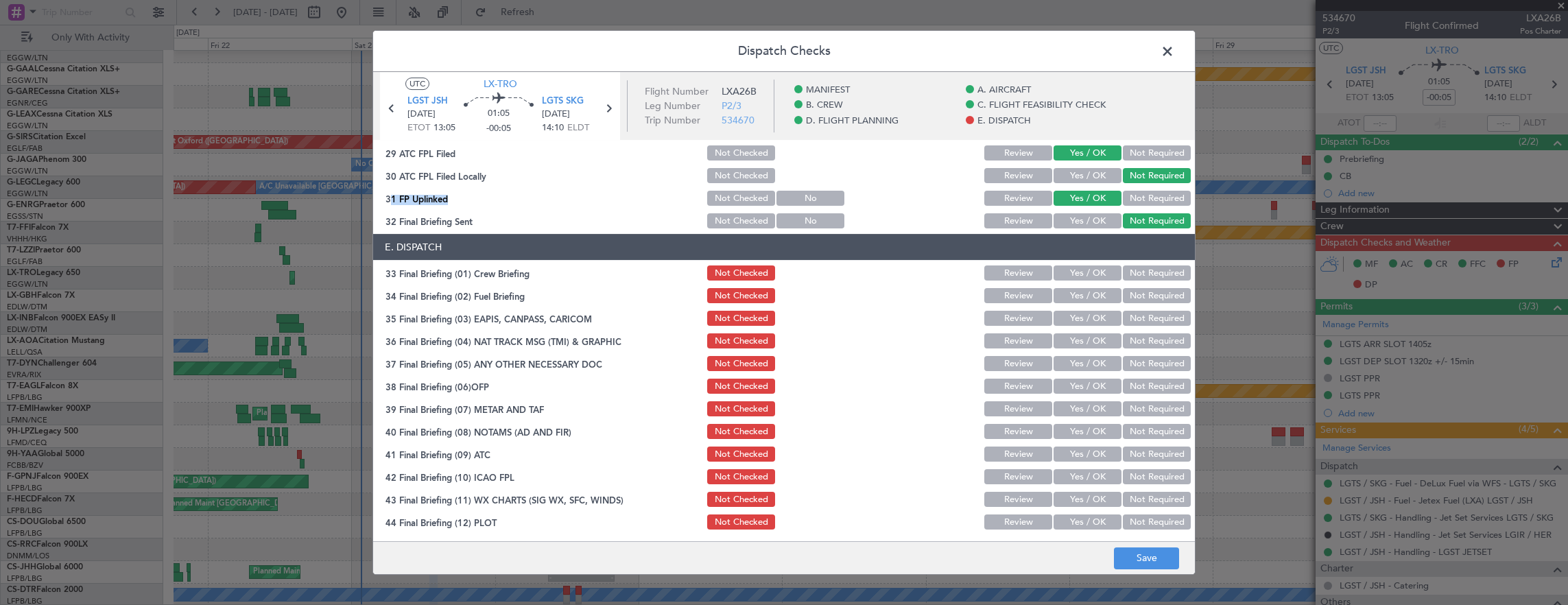
drag, startPoint x: 1080, startPoint y: 280, endPoint x: 1082, endPoint y: 298, distance: 18.1
click at [1081, 282] on div "Yes / OK" at bounding box center [1086, 273] width 70 height 20
click at [1082, 298] on button "Yes / OK" at bounding box center [1087, 295] width 68 height 15
click at [1147, 320] on button "Not Required" at bounding box center [1157, 318] width 68 height 15
click at [1067, 272] on button "Yes / OK" at bounding box center [1087, 272] width 68 height 15
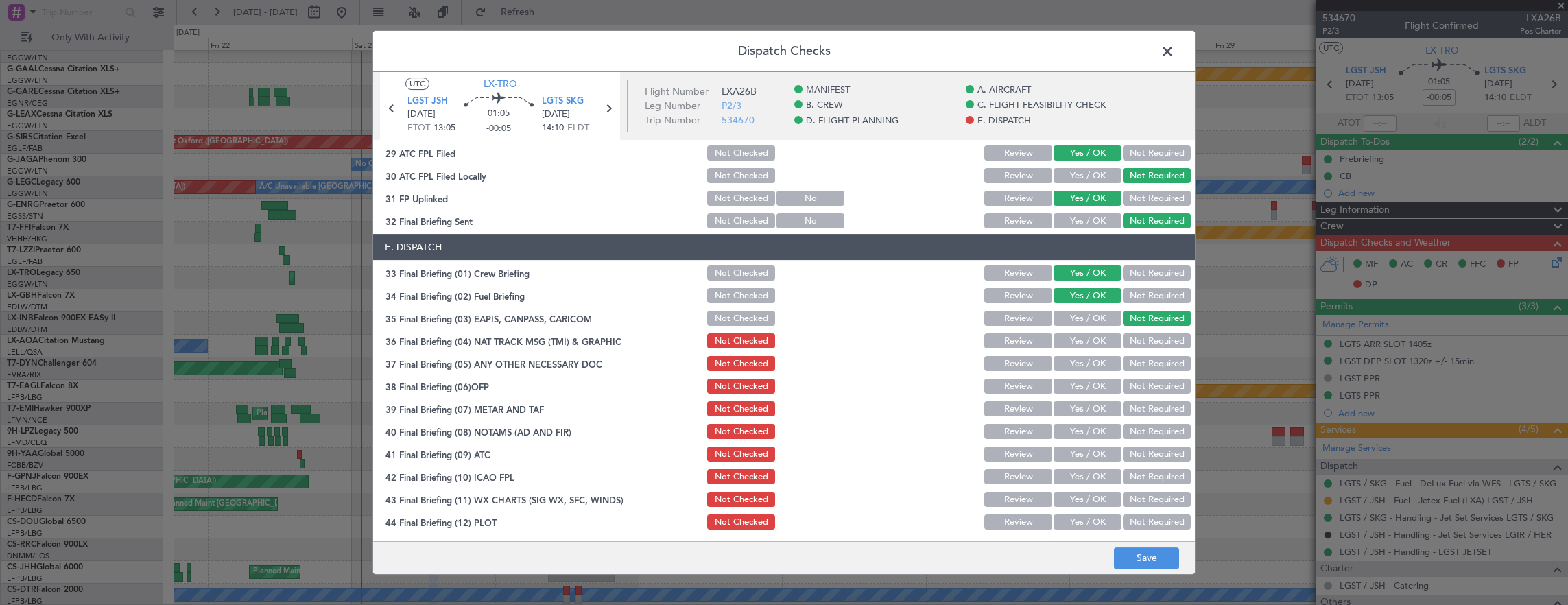
click at [1135, 329] on section "E. DISPATCH 33 Final Briefing (01) Crew Briefing Not Checked Review Yes / OK No…" at bounding box center [784, 382] width 822 height 298
click at [1133, 341] on button "Not Required" at bounding box center [1157, 341] width 68 height 15
click at [1087, 362] on button "Yes / OK" at bounding box center [1087, 363] width 68 height 15
click at [1084, 394] on div "Yes / OK" at bounding box center [1086, 387] width 70 height 20
click at [1080, 384] on button "Yes / OK" at bounding box center [1087, 386] width 68 height 15
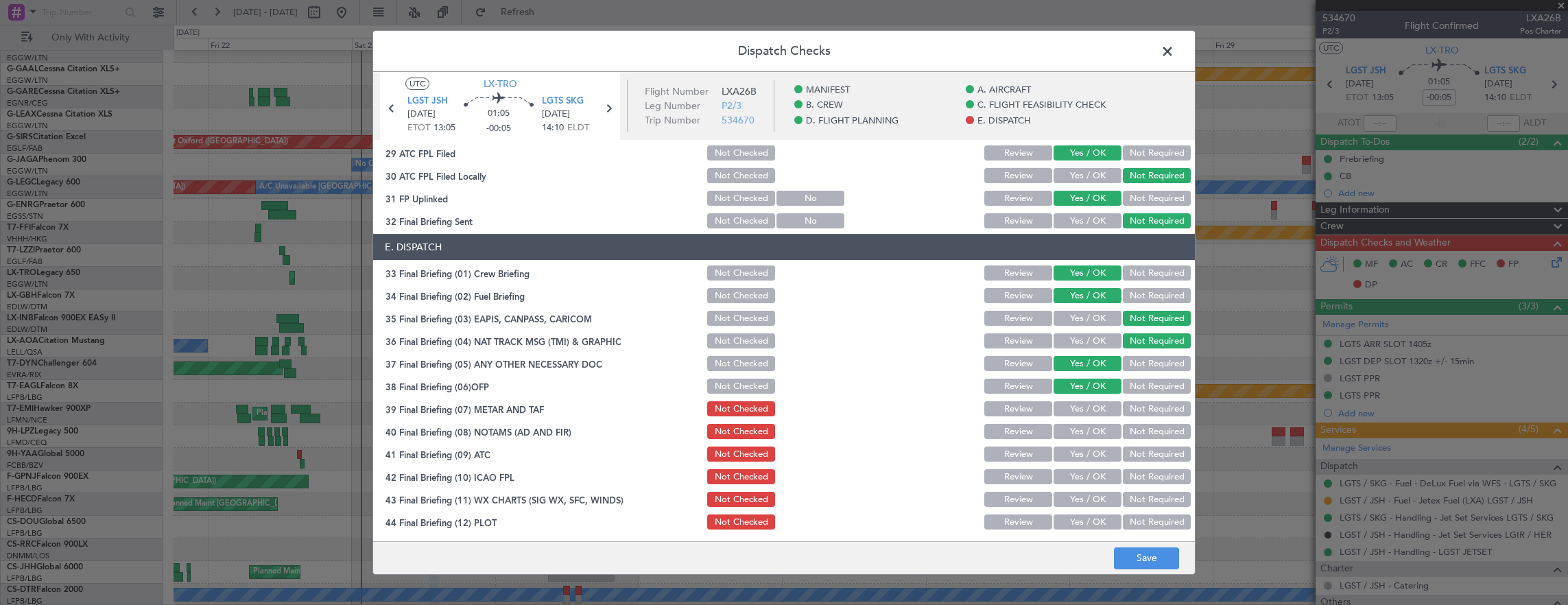
click at [1083, 402] on button "Yes / OK" at bounding box center [1087, 409] width 68 height 15
click at [1090, 429] on button "Yes / OK" at bounding box center [1087, 431] width 68 height 15
click at [1090, 445] on div "Yes / OK" at bounding box center [1086, 455] width 70 height 20
click at [1084, 463] on div "Yes / OK" at bounding box center [1086, 455] width 70 height 20
click at [1084, 455] on button "Yes / OK" at bounding box center [1087, 454] width 68 height 15
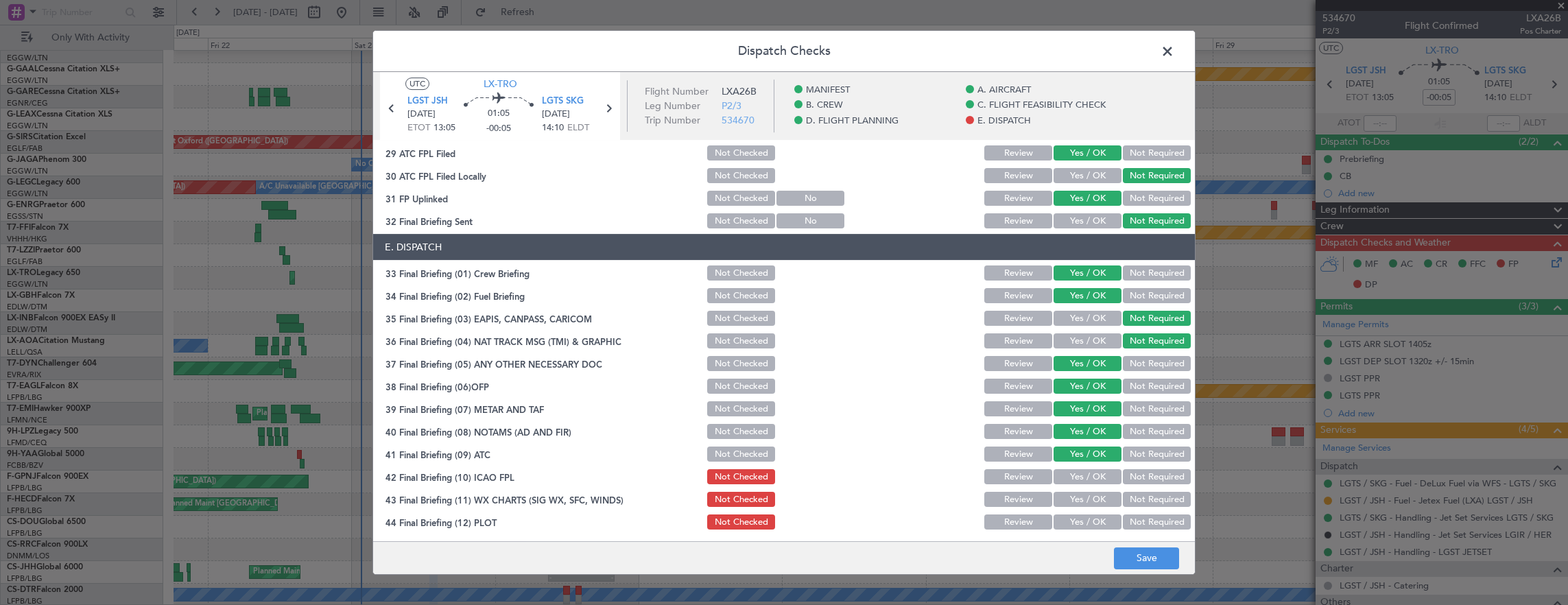
click at [1081, 477] on button "Yes / OK" at bounding box center [1087, 476] width 68 height 15
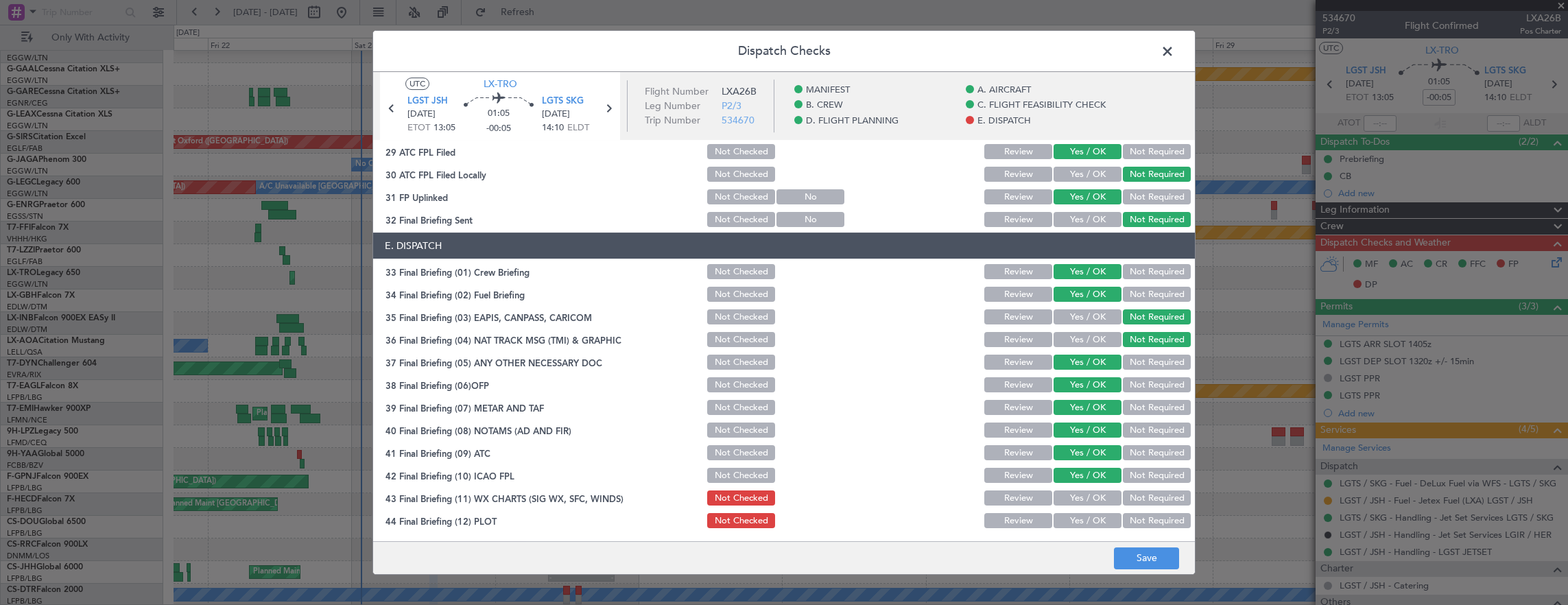
scroll to position [826, 0]
click at [1085, 488] on div "Yes / OK" at bounding box center [1086, 498] width 70 height 20
drag, startPoint x: 1087, startPoint y: 512, endPoint x: 1084, endPoint y: 505, distance: 7.6
click at [1085, 509] on section "E. DISPATCH 33 Final Briefing (01) Crew Briefing Not Checked Review Yes / OK No…" at bounding box center [784, 380] width 822 height 298
click at [1084, 505] on div "Yes / OK" at bounding box center [1086, 498] width 70 height 20
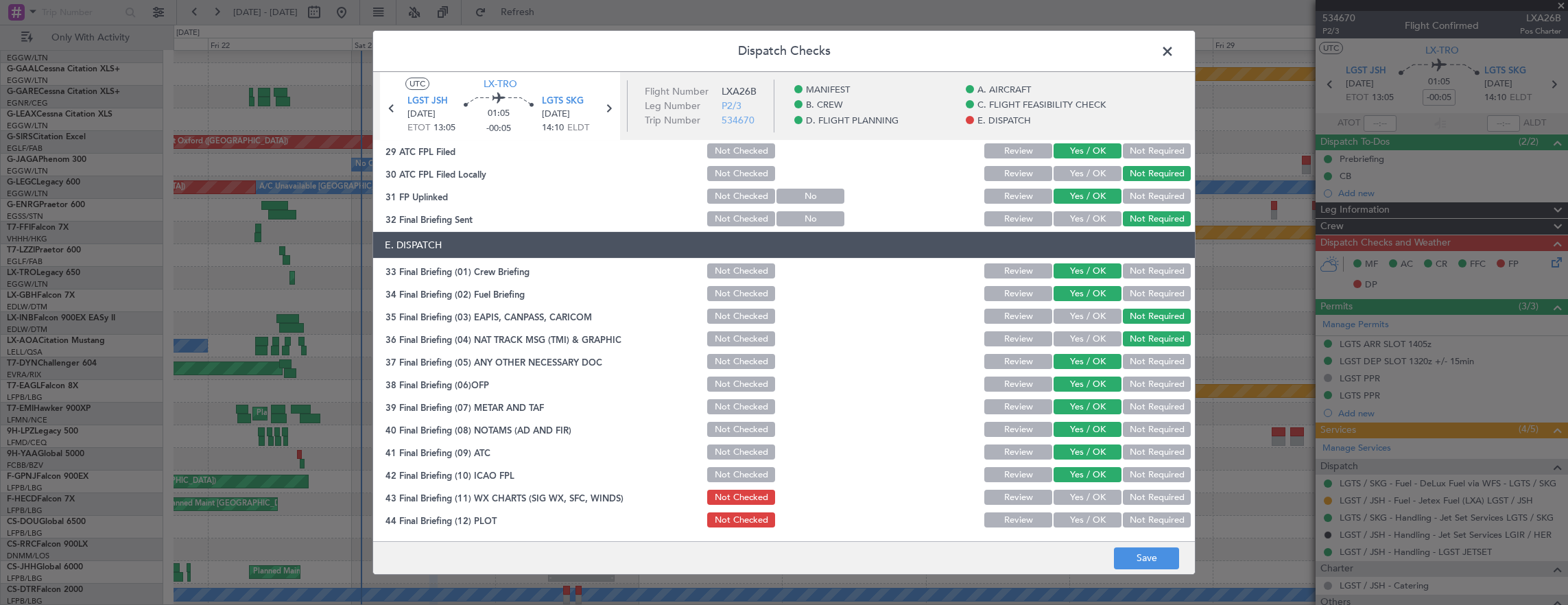
click at [1084, 500] on button "Yes / OK" at bounding box center [1087, 497] width 68 height 15
click at [1084, 521] on button "Yes / OK" at bounding box center [1087, 520] width 68 height 15
click at [1139, 554] on button "Save" at bounding box center [1147, 559] width 65 height 22
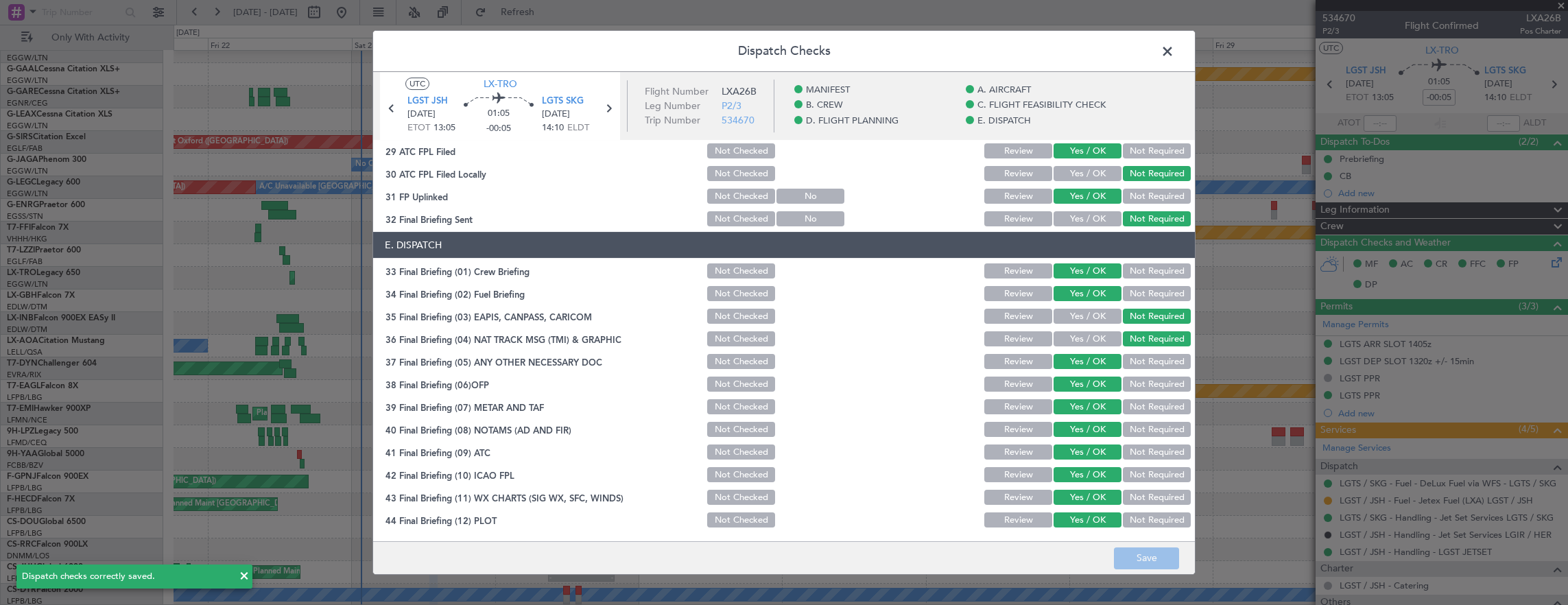
click at [1174, 48] on span at bounding box center [1174, 55] width 0 height 28
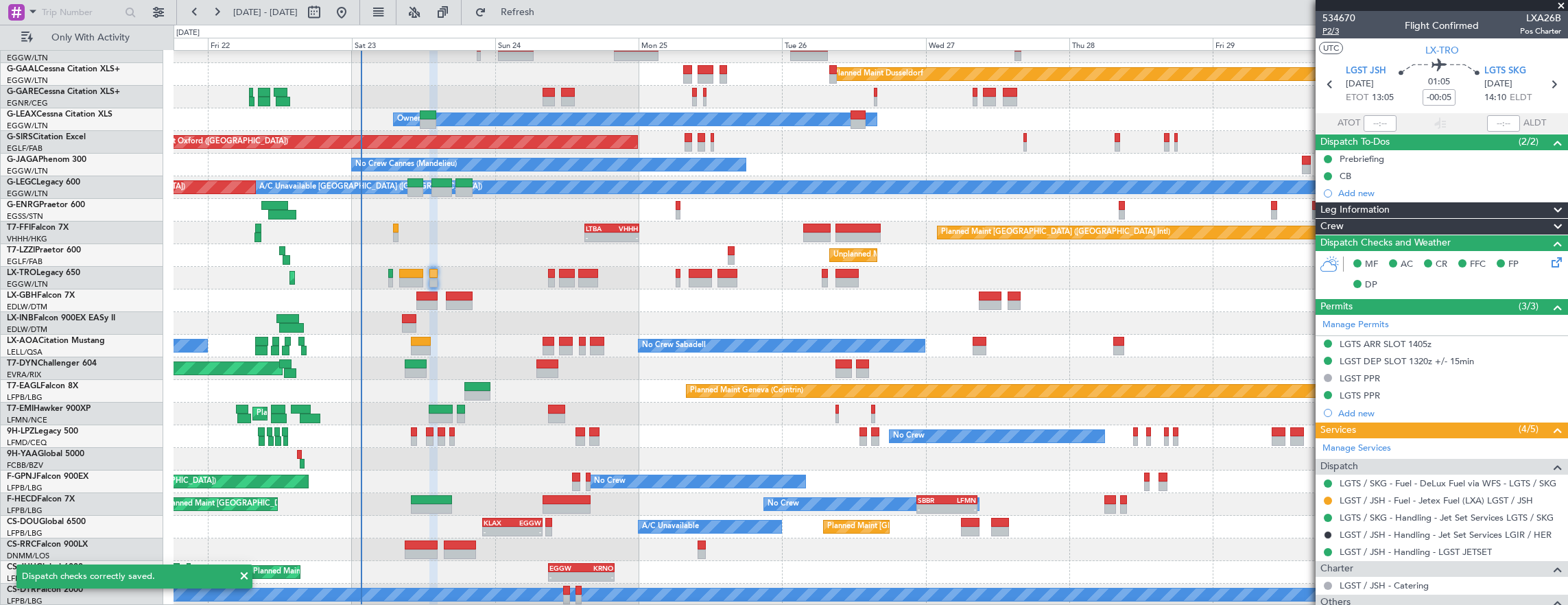
click at [1337, 31] on span "P2/3" at bounding box center [1339, 31] width 33 height 12
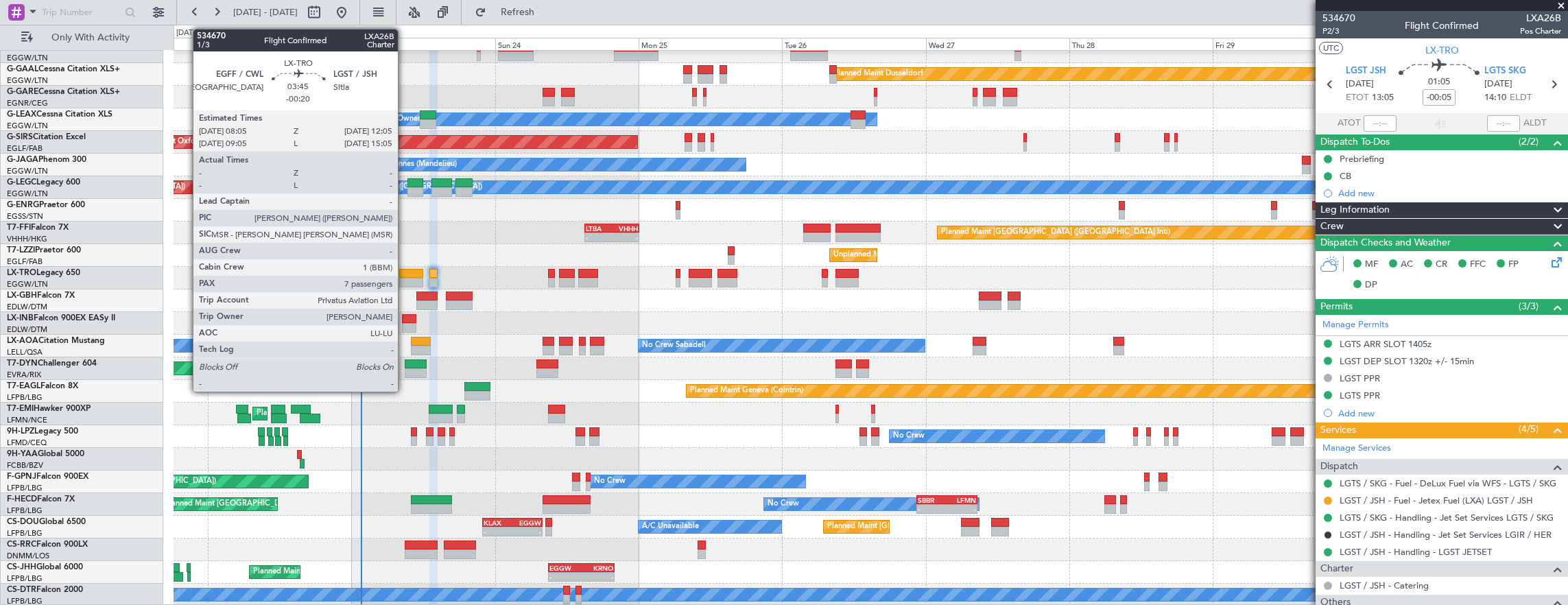
click at [405, 278] on div at bounding box center [411, 283] width 24 height 10
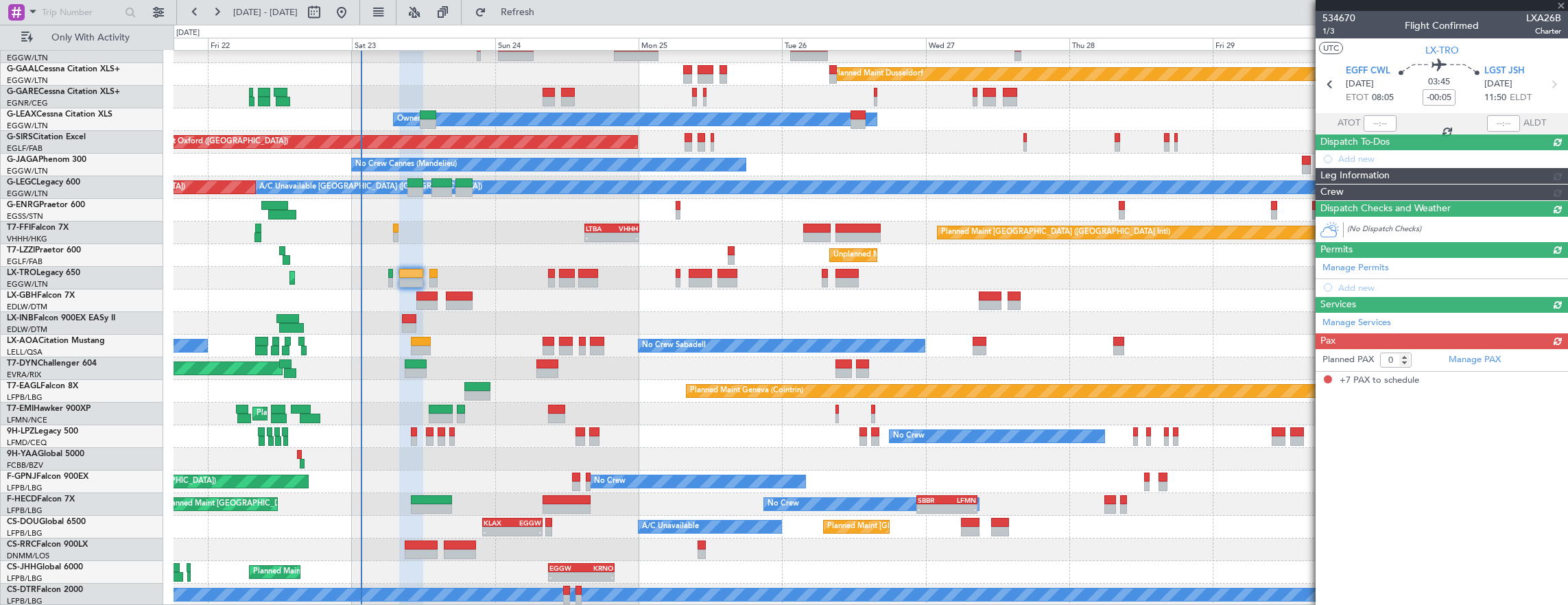
type input "-00:20"
type input "7"
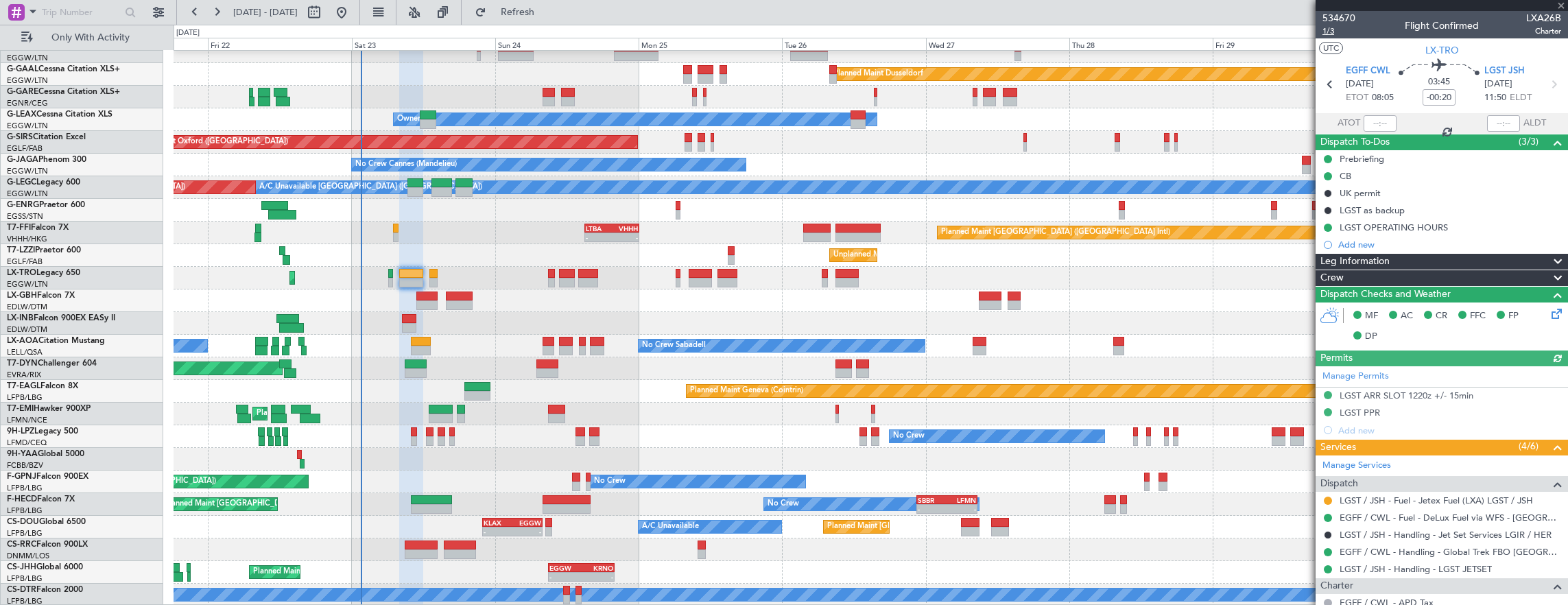
click at [1335, 33] on span "1/3" at bounding box center [1339, 31] width 33 height 12
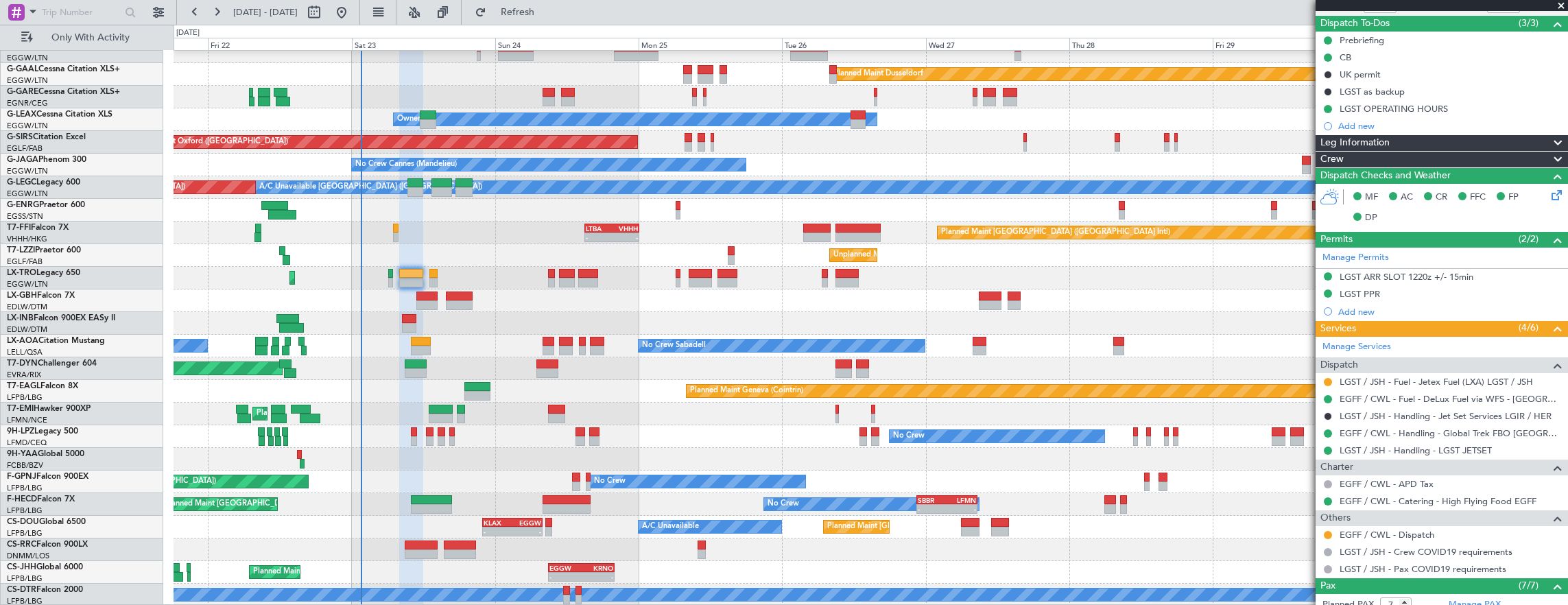
scroll to position [206, 0]
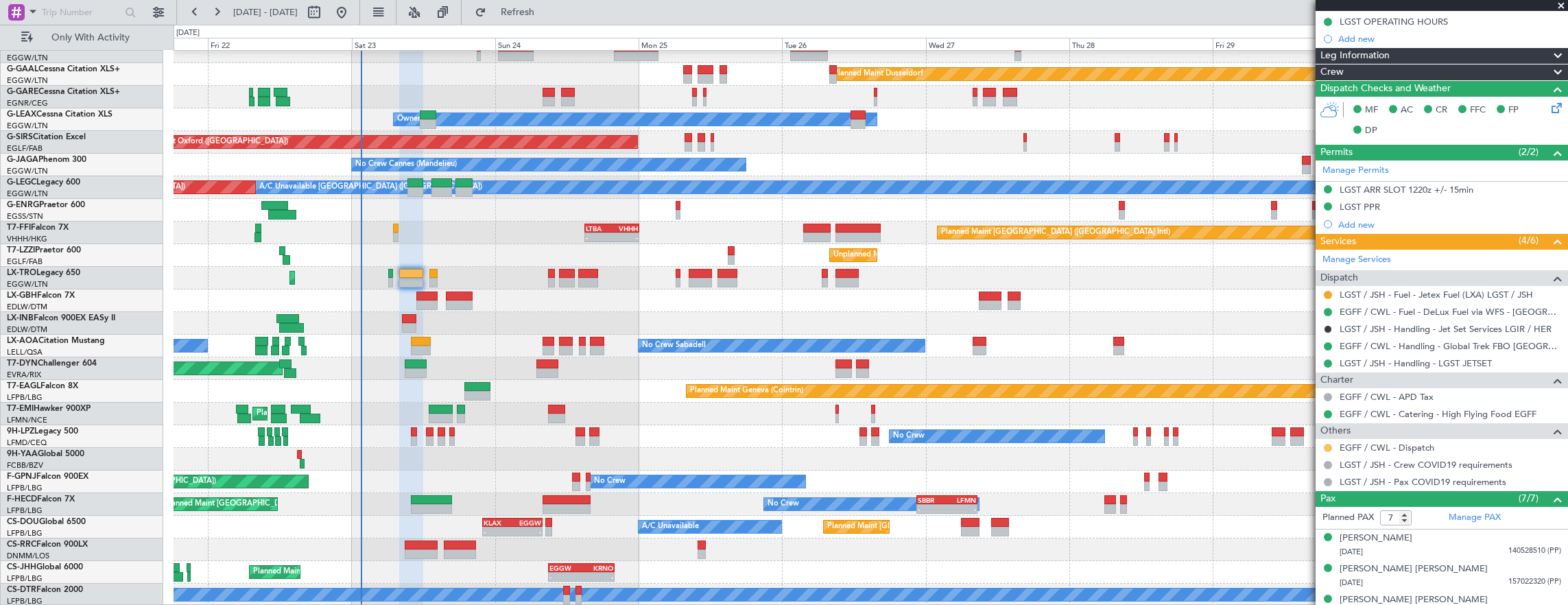
click at [1326, 445] on button at bounding box center [1327, 448] width 8 height 8
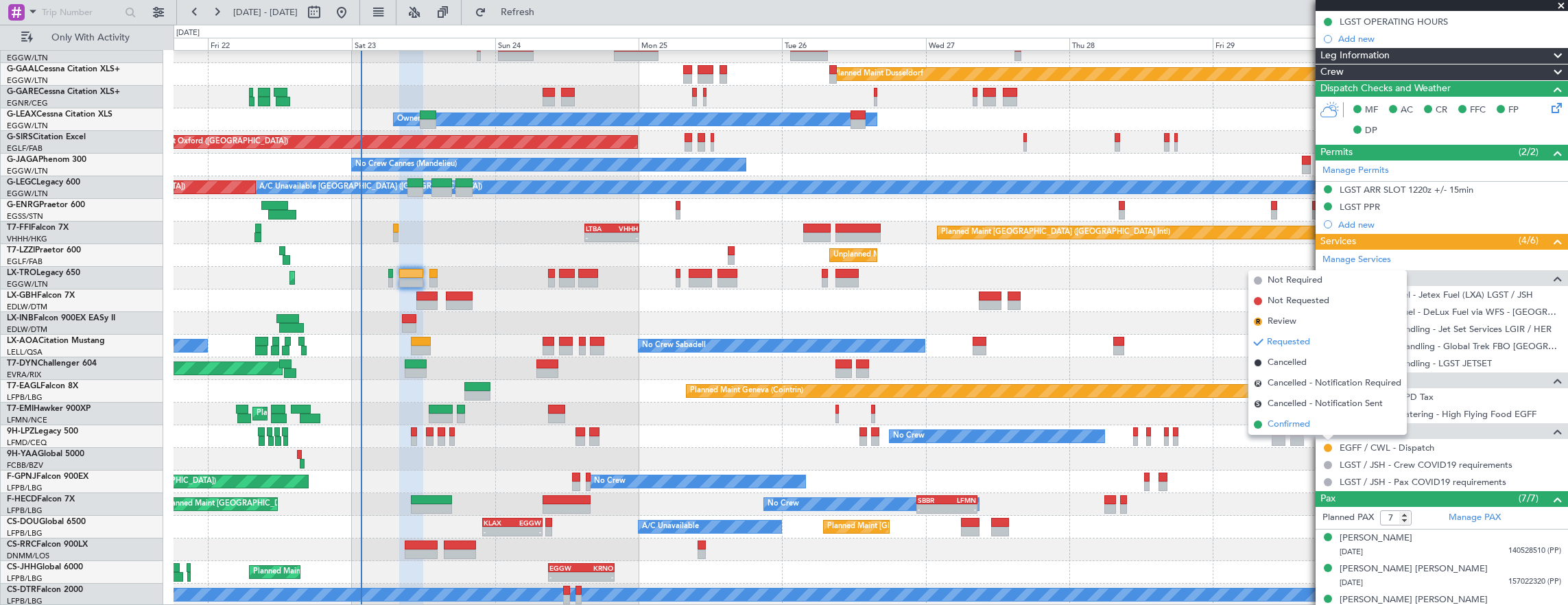
click at [1297, 425] on span "Confirmed" at bounding box center [1288, 424] width 42 height 14
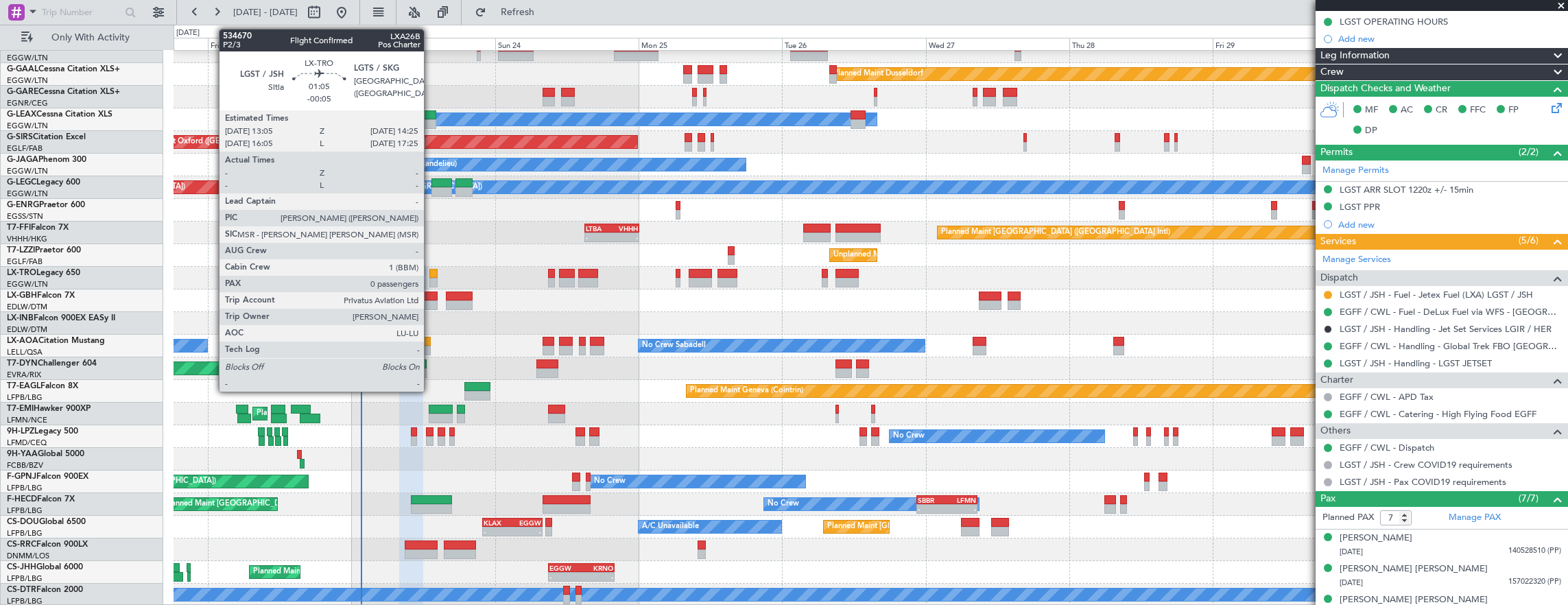
click at [431, 279] on div at bounding box center [433, 283] width 8 height 10
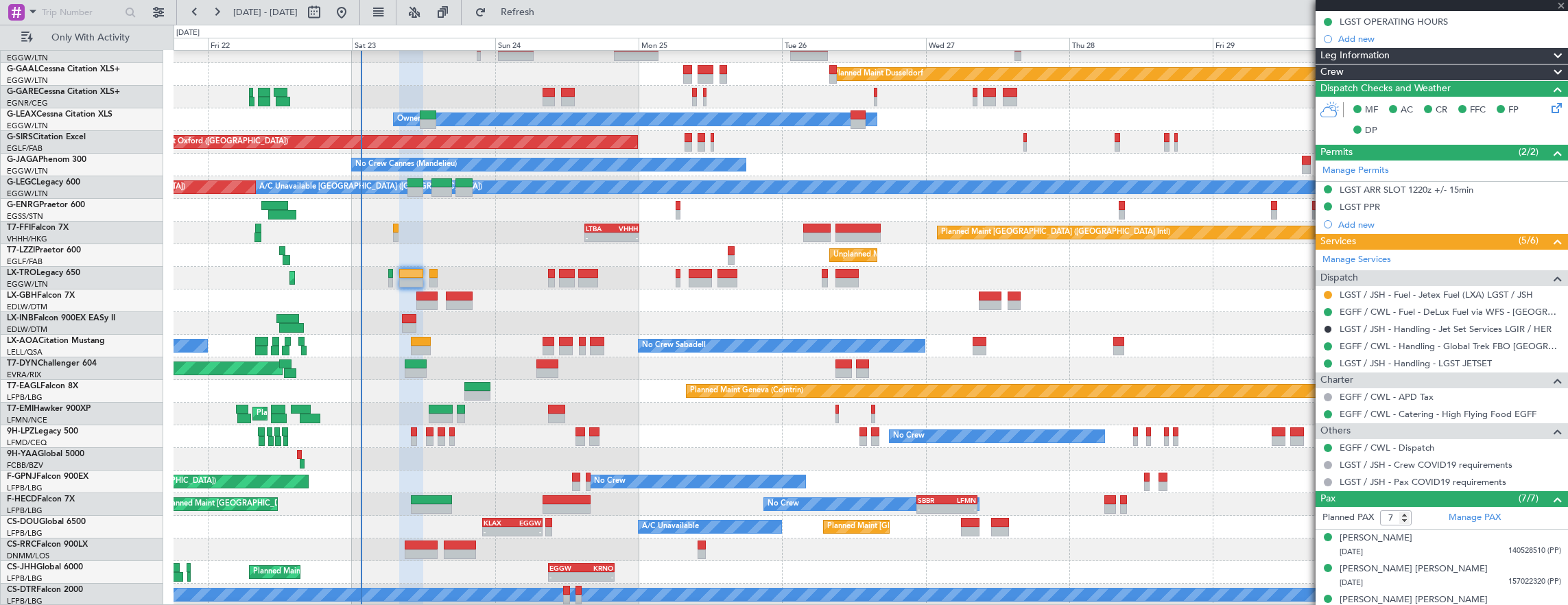
type input "-00:05"
type input "0"
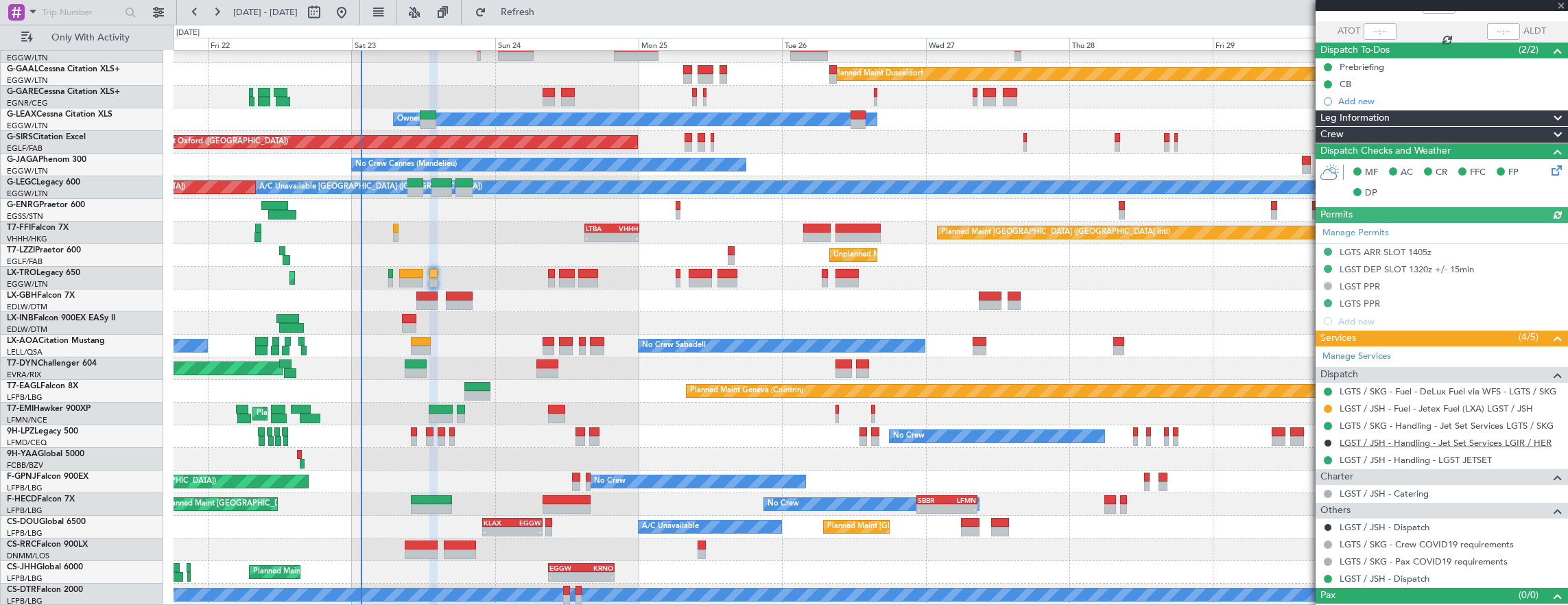
scroll to position [110, 0]
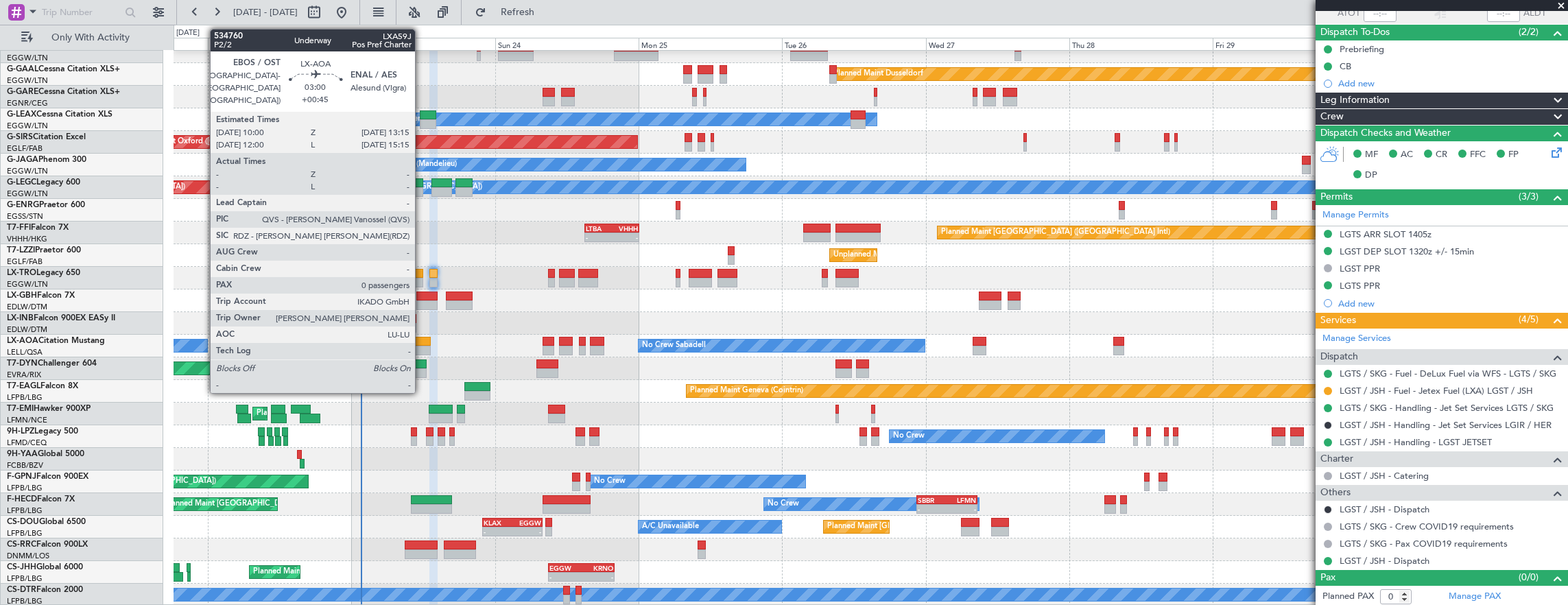
click at [422, 348] on div at bounding box center [421, 351] width 20 height 10
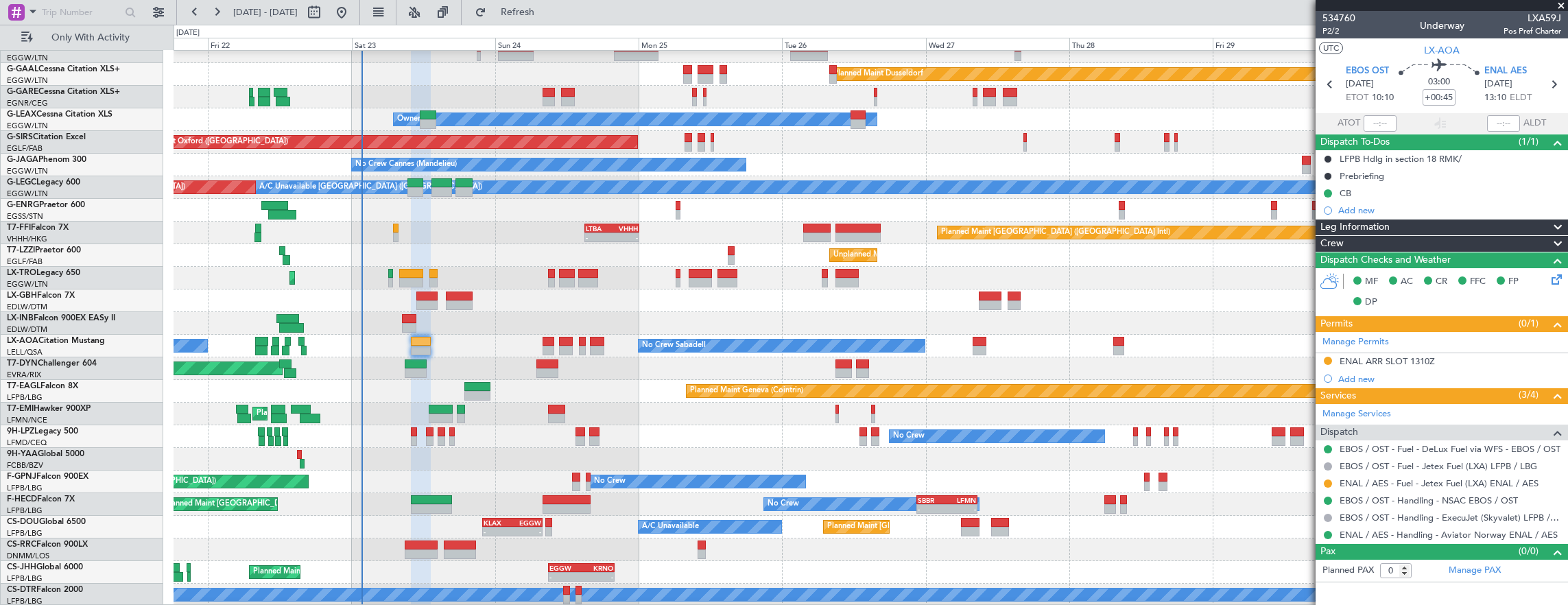
scroll to position [33, 0]
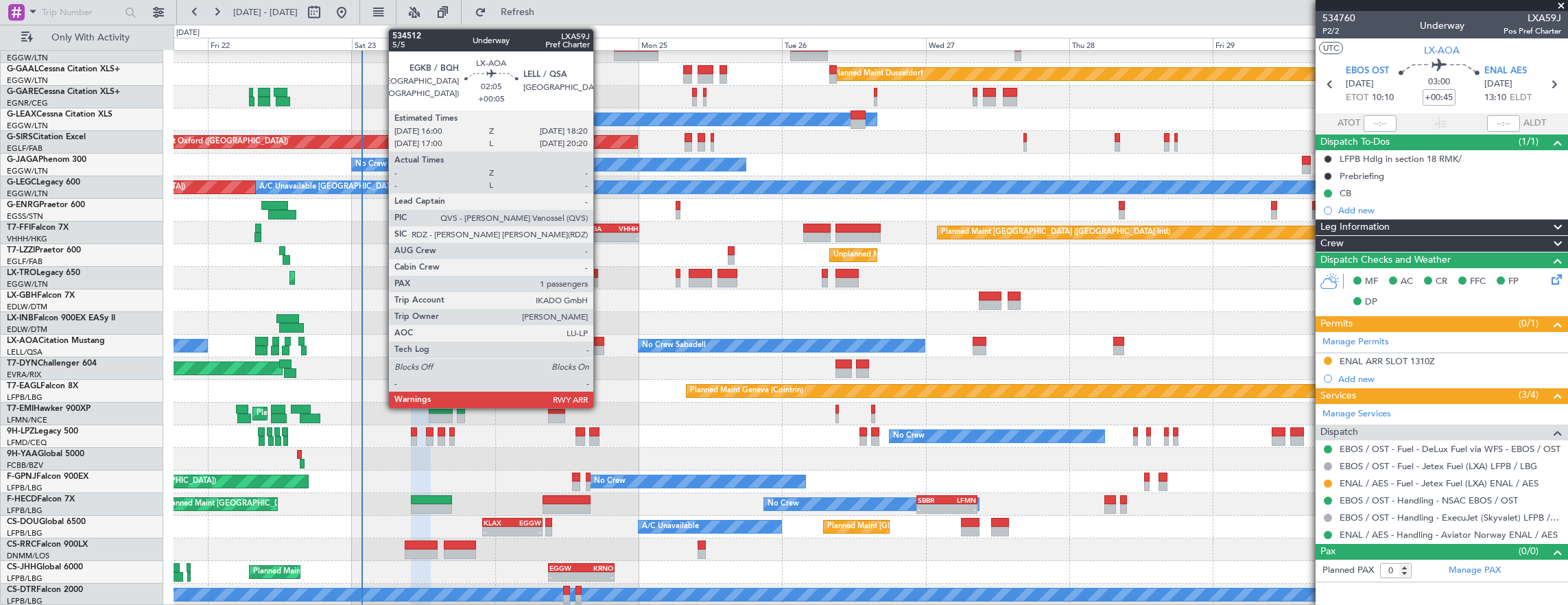
click at [600, 346] on div at bounding box center [597, 351] width 15 height 10
type input "+00:05"
type input "1"
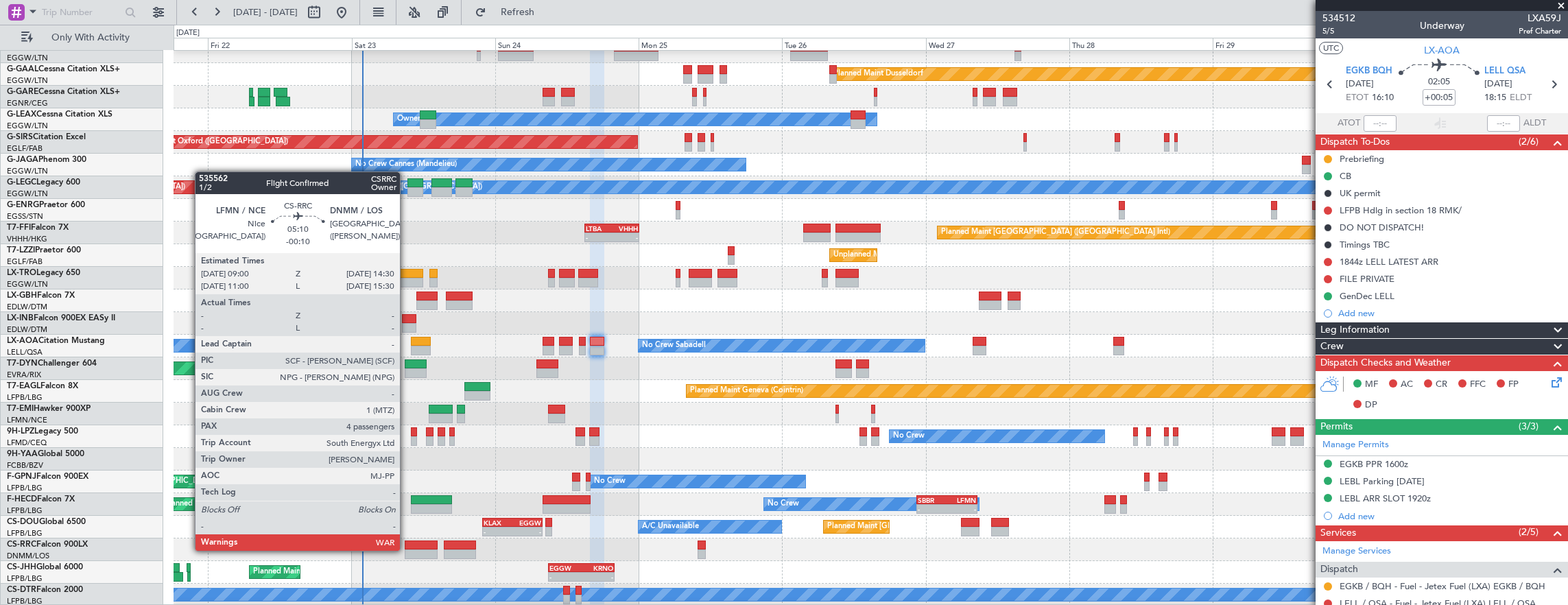
click at [406, 550] on div at bounding box center [421, 555] width 33 height 10
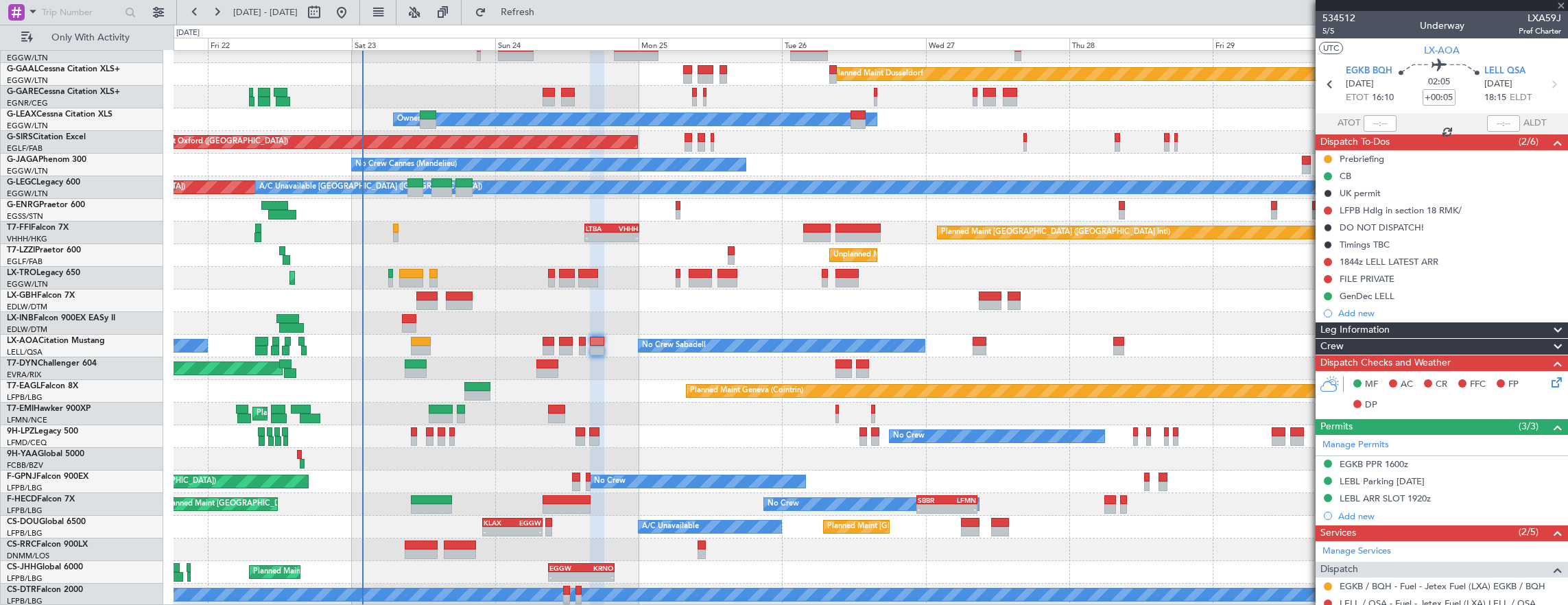
type input "-00:10"
type input "4"
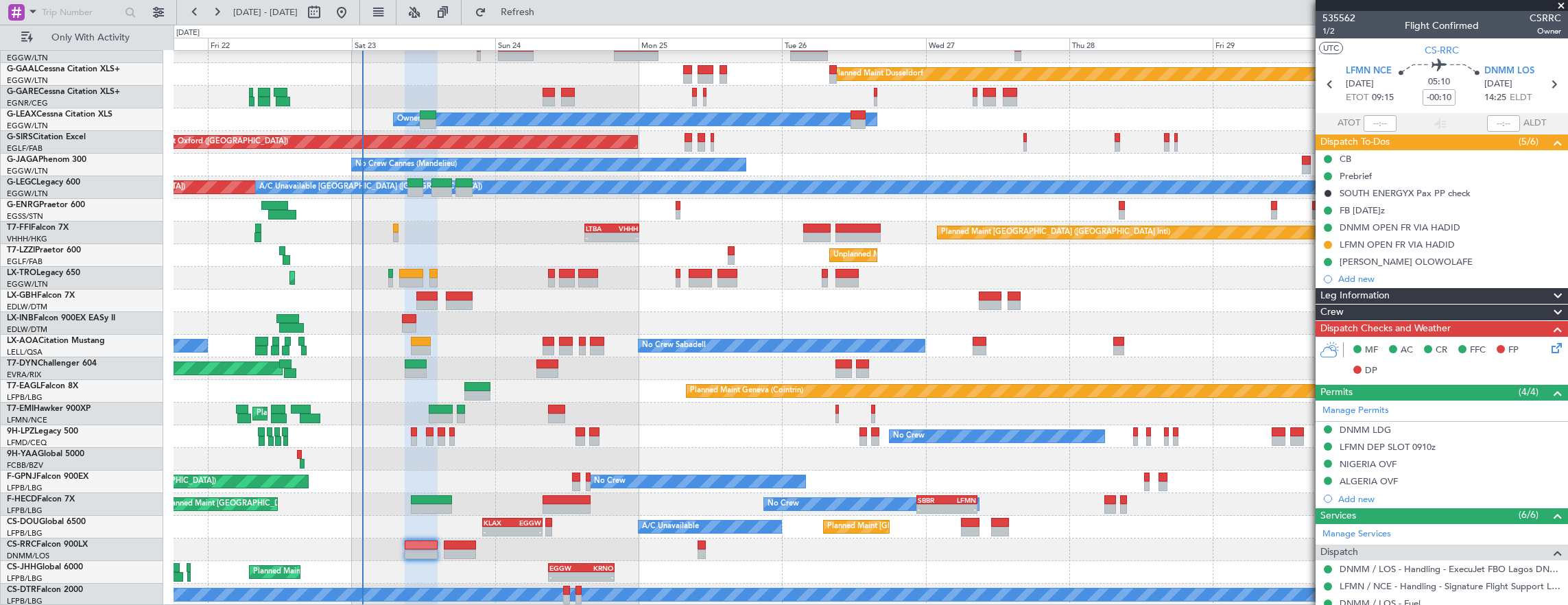
click at [743, 495] on div "Planned Maint Dusseldorf Unplanned Maint [PERSON_NAME] Owner Unplanned Maint [G…" at bounding box center [871, 311] width 1394 height 588
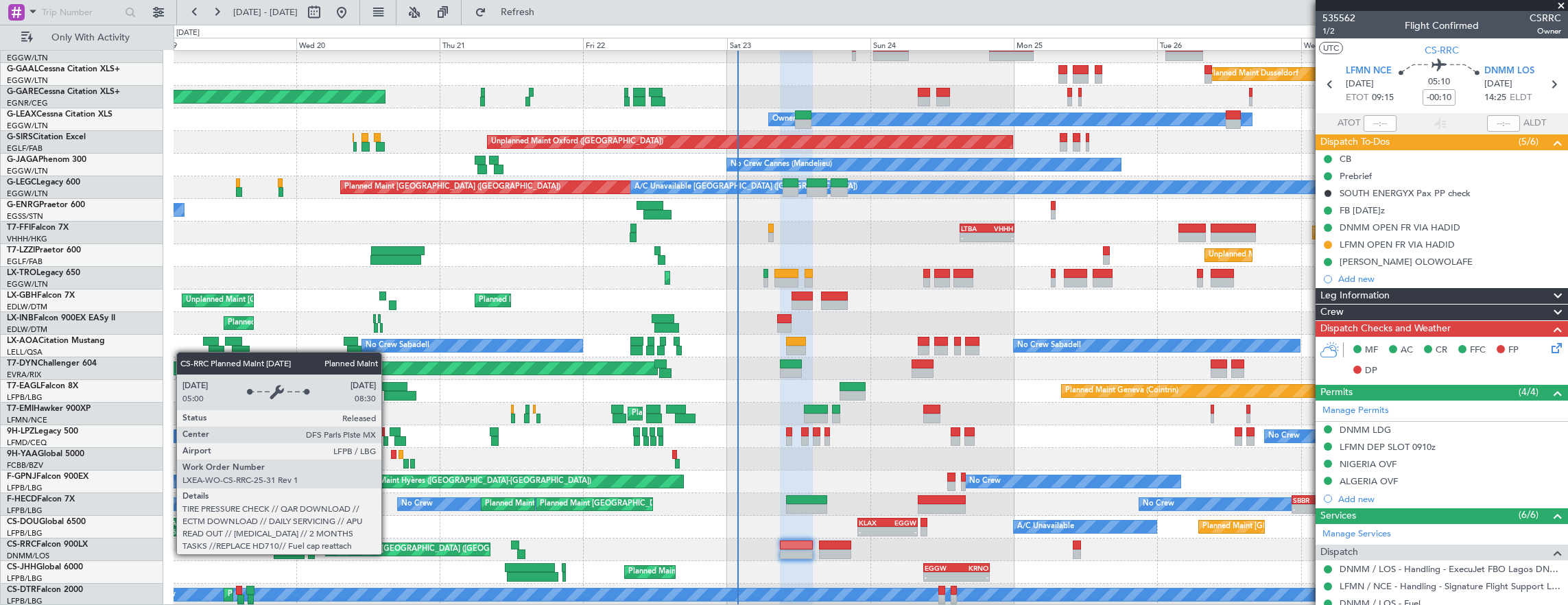
click at [545, 545] on div "Planned Maint [GEOGRAPHIC_DATA] ([GEOGRAPHIC_DATA])" at bounding box center [437, 549] width 216 height 21
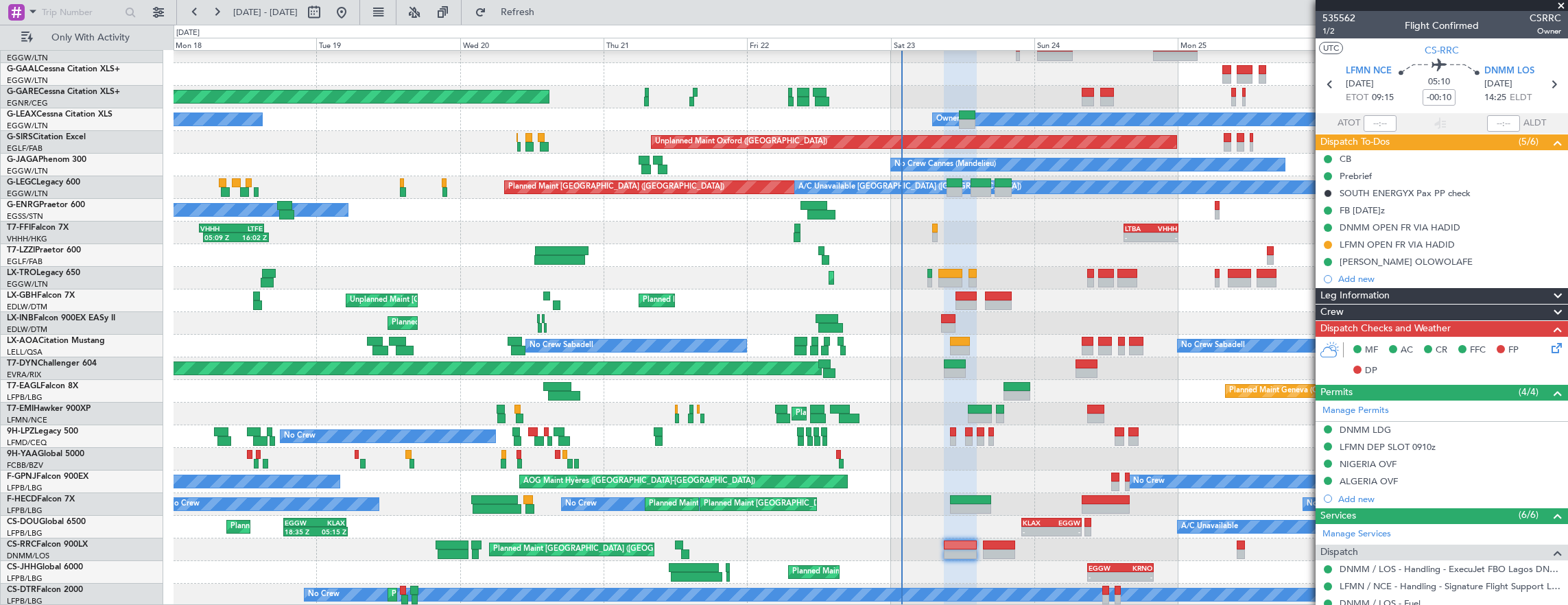
click at [570, 525] on div "Planned Maint Windsor Locks ([PERSON_NAME] Intl) Planned [GEOGRAPHIC_DATA] Unpl…" at bounding box center [871, 311] width 1394 height 588
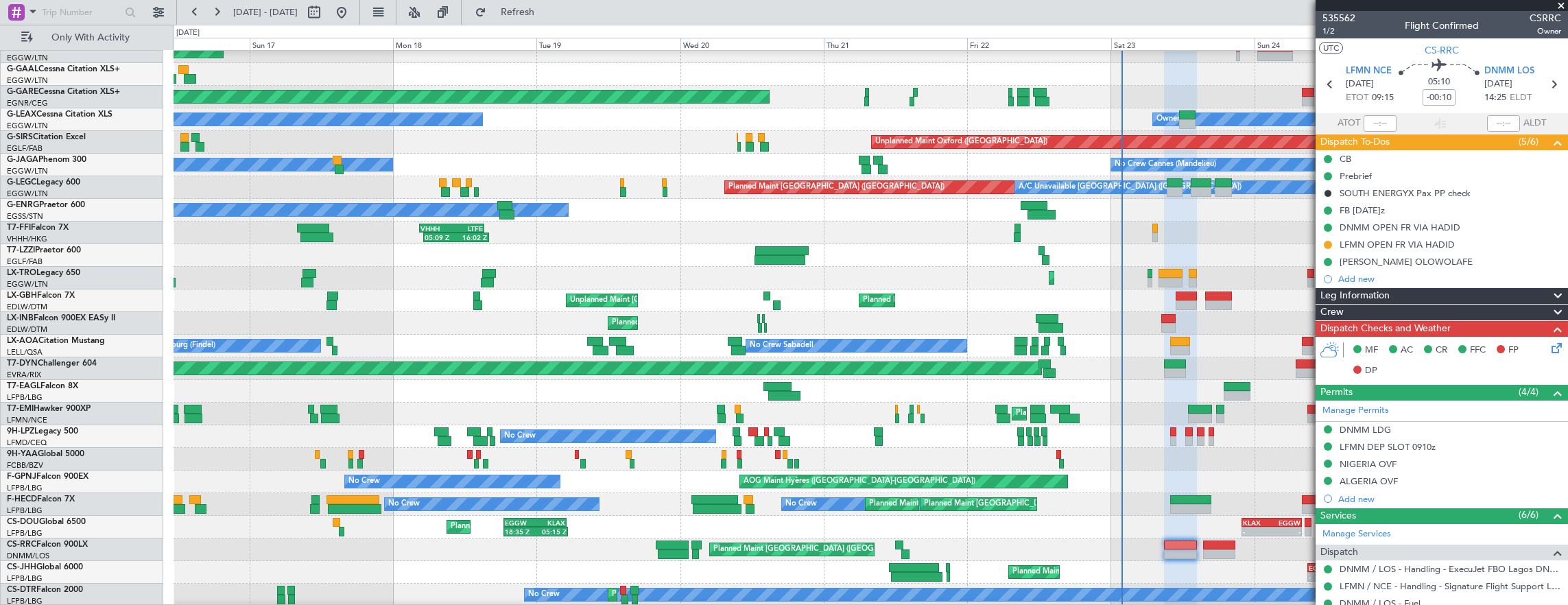
click at [518, 543] on div "Planned Maint [GEOGRAPHIC_DATA] ([GEOGRAPHIC_DATA]) Planned Maint [GEOGRAPHIC_D…" at bounding box center [871, 549] width 1394 height 23
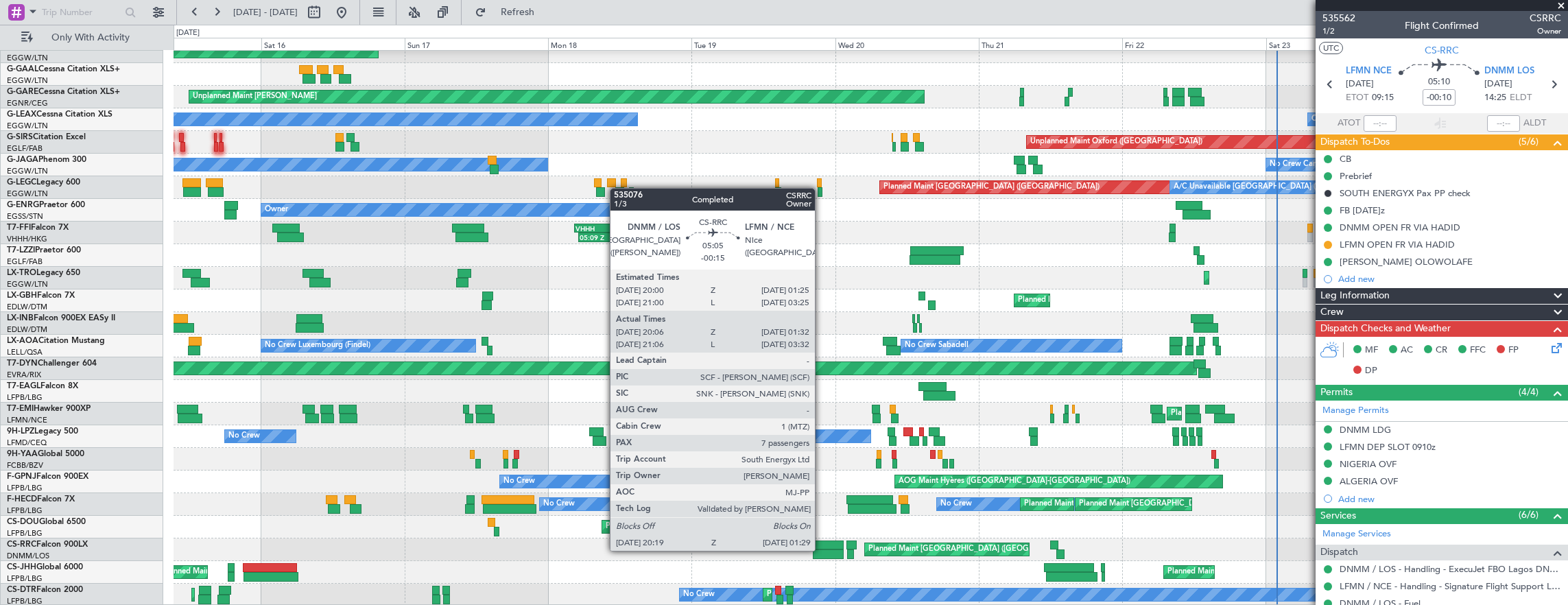
click at [822, 550] on div at bounding box center [829, 555] width 31 height 10
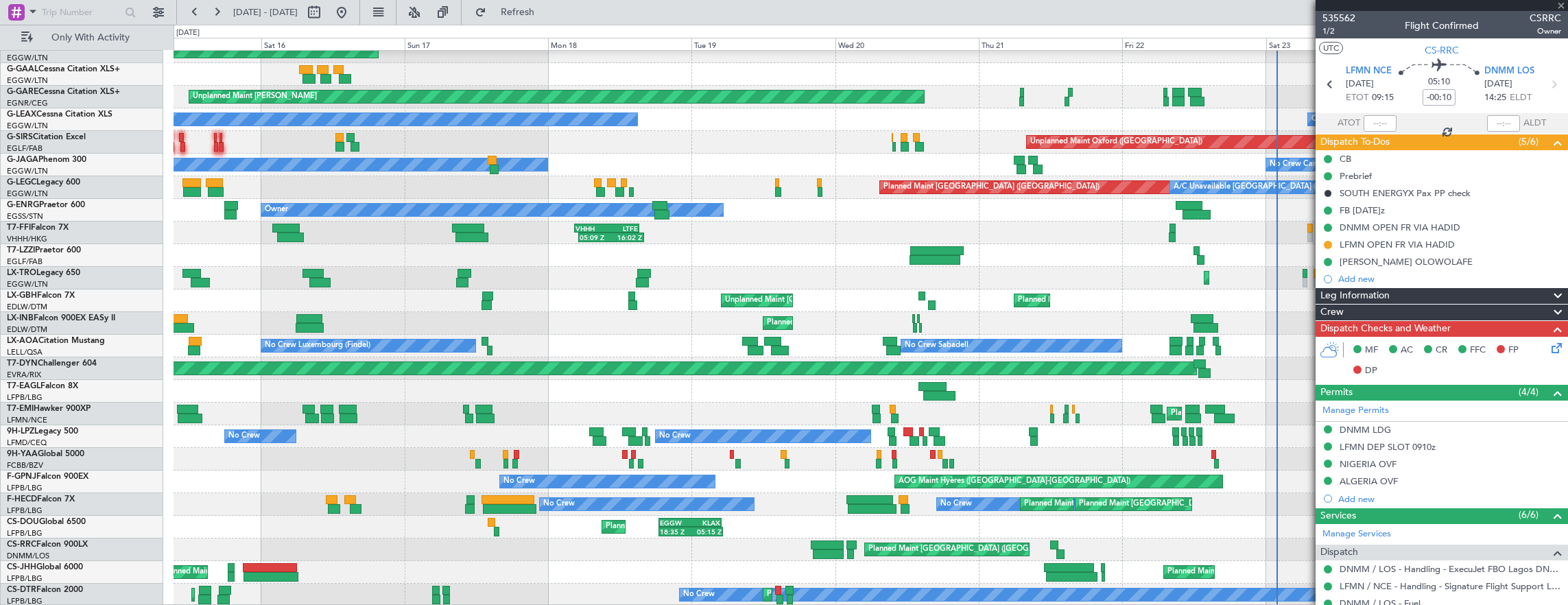
click at [827, 559] on div "Planned Maint Windsor Locks ([PERSON_NAME] Intl) Planned Maint Planned [GEOGRAP…" at bounding box center [871, 311] width 1394 height 588
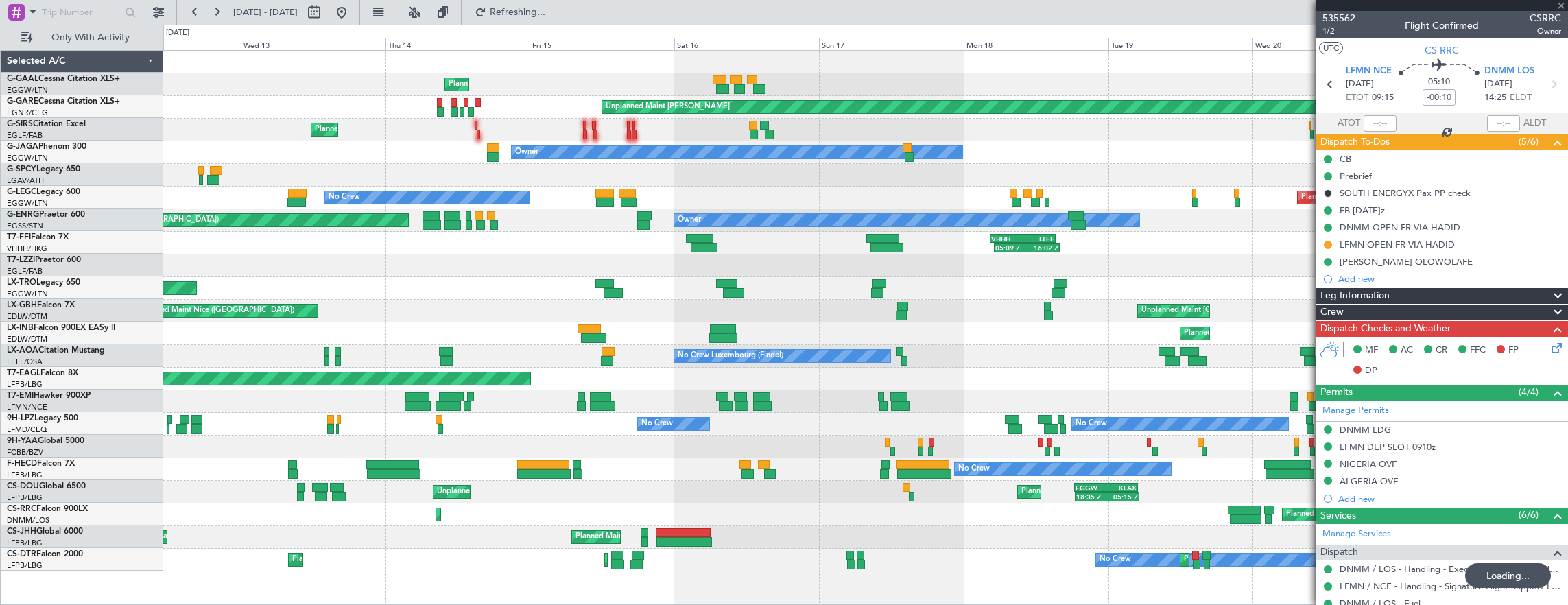
type input "-00:15"
type input "20:21"
type input "01:27"
type input "7"
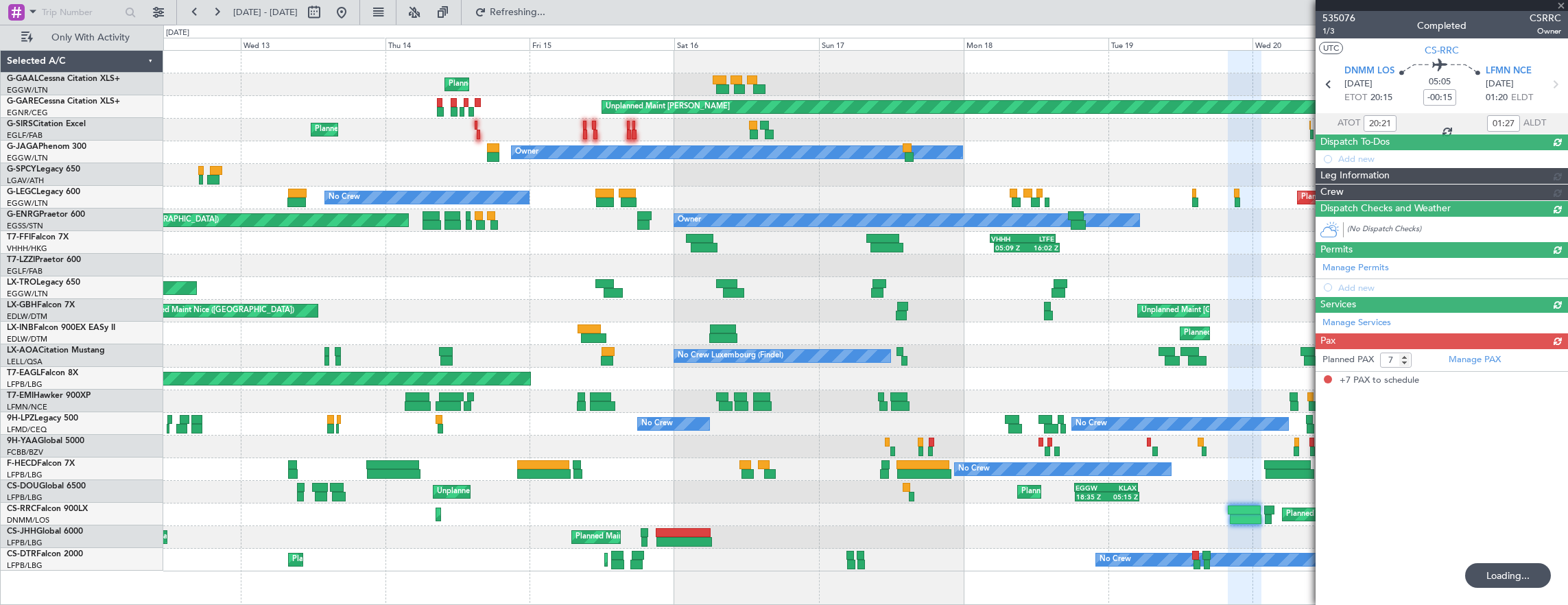
scroll to position [0, 0]
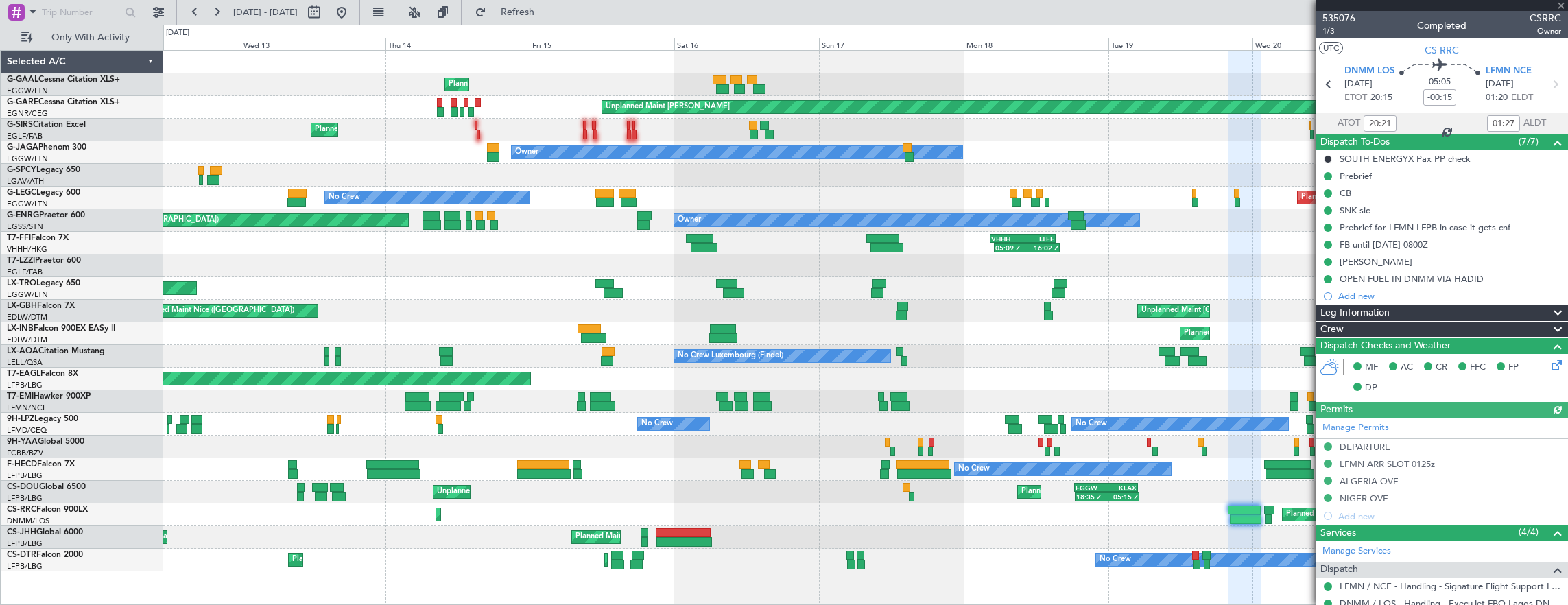
click at [836, 534] on div "Planned Maint [GEOGRAPHIC_DATA] ([GEOGRAPHIC_DATA]) Planned Maint [GEOGRAPHIC_D…" at bounding box center [865, 537] width 1405 height 23
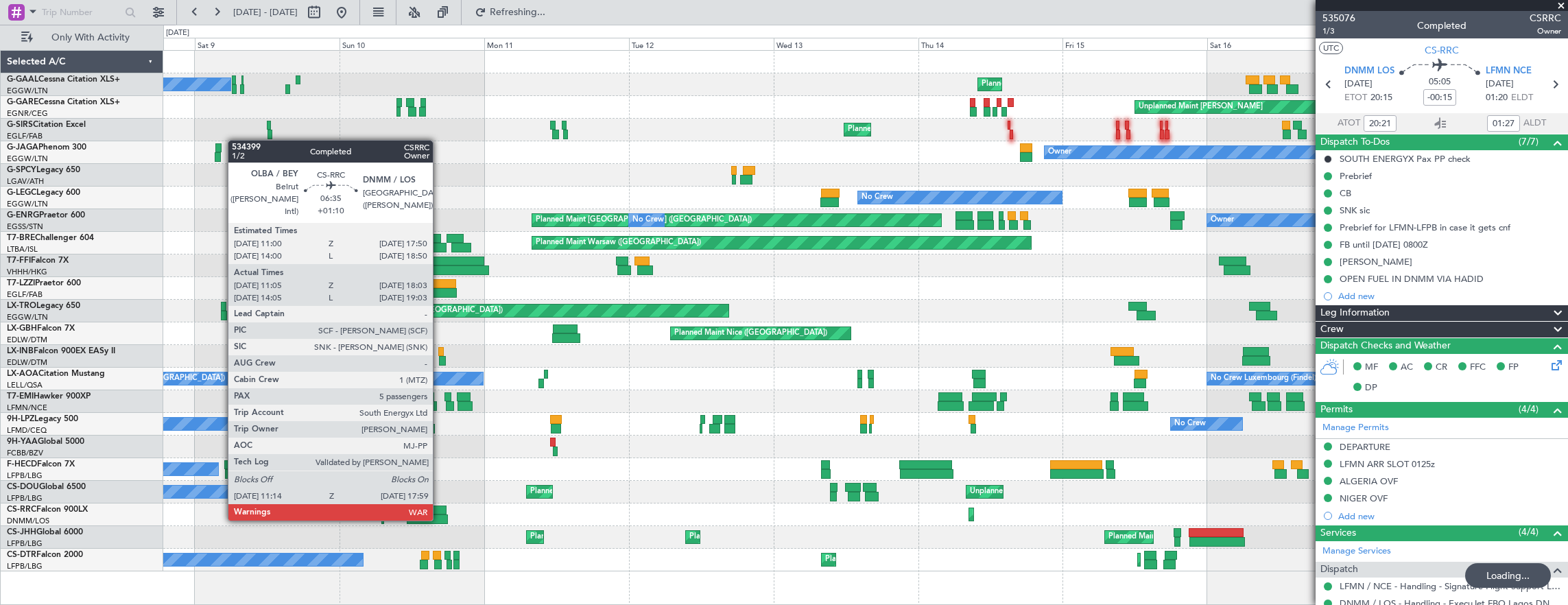
click at [440, 519] on div at bounding box center [427, 520] width 41 height 10
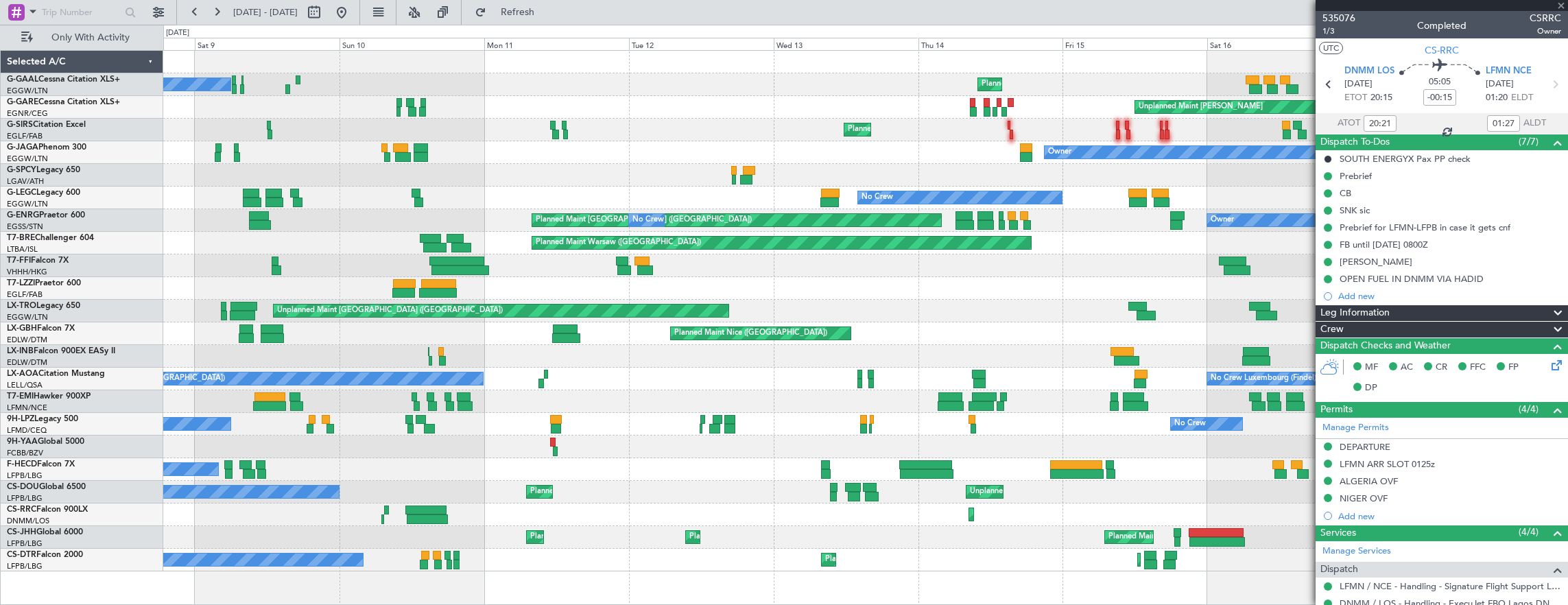
type input "+01:10"
type input "11:15"
type input "17:58"
type input "5"
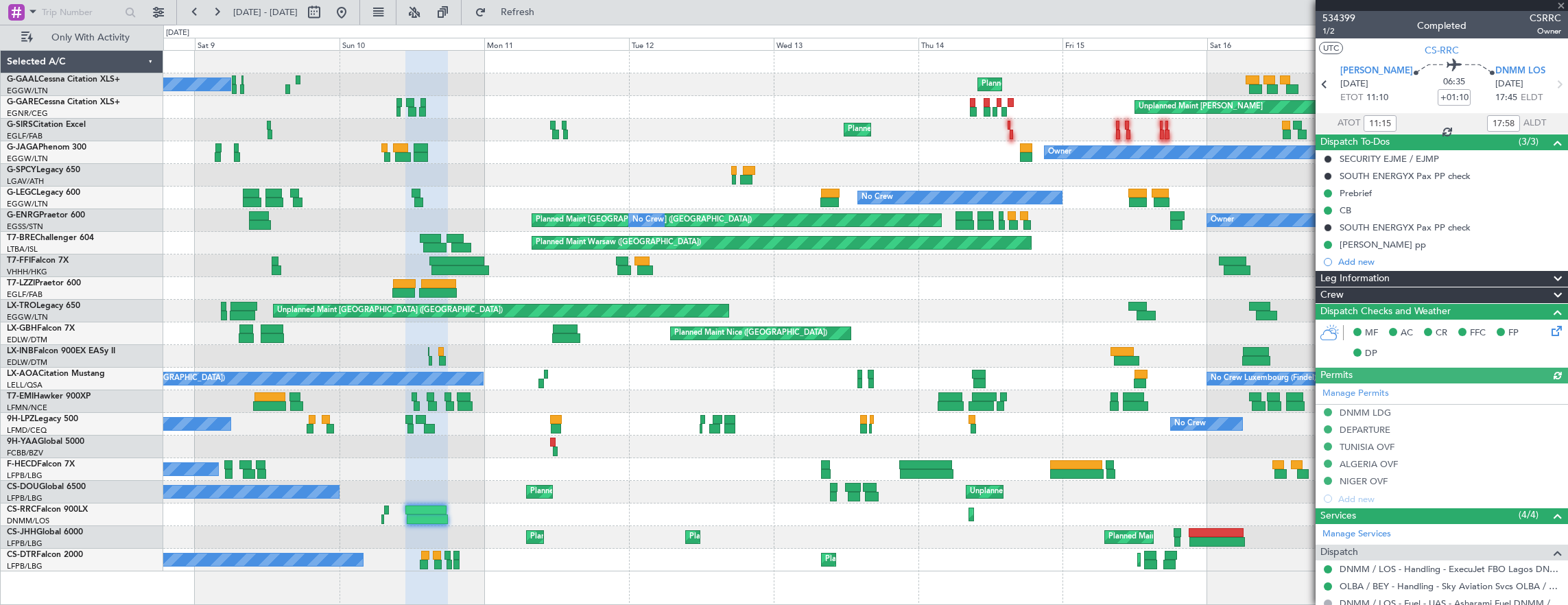
scroll to position [265, 0]
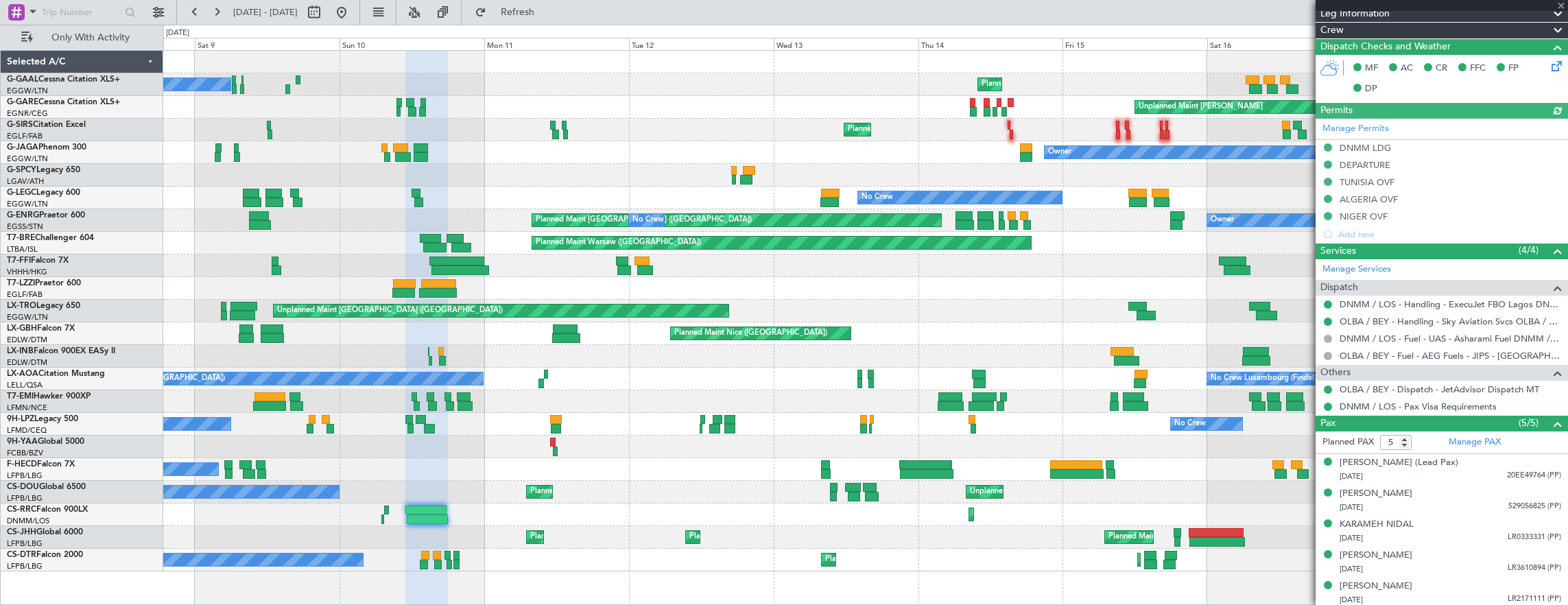
click at [1422, 151] on div "Manage Permits DNMM LDG DEPARTURE [GEOGRAPHIC_DATA] OVF [GEOGRAPHIC_DATA] OVF N…" at bounding box center [1441, 181] width 252 height 124
click at [1403, 145] on div "Manage Permits DNMM LDG DEPARTURE [GEOGRAPHIC_DATA] OVF [GEOGRAPHIC_DATA] OVF N…" at bounding box center [1441, 181] width 252 height 124
click at [1404, 149] on div "DNMM LDG" at bounding box center [1441, 148] width 252 height 17
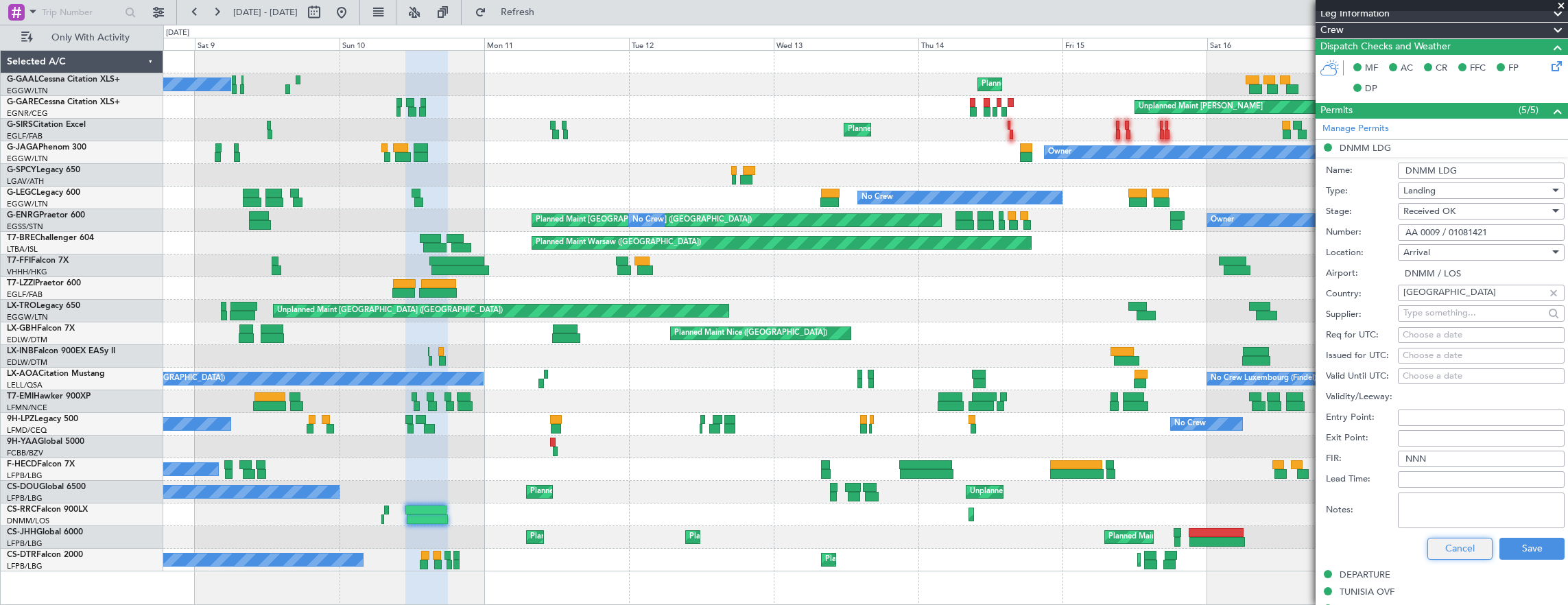
click at [1439, 548] on button "Cancel" at bounding box center [1460, 549] width 65 height 22
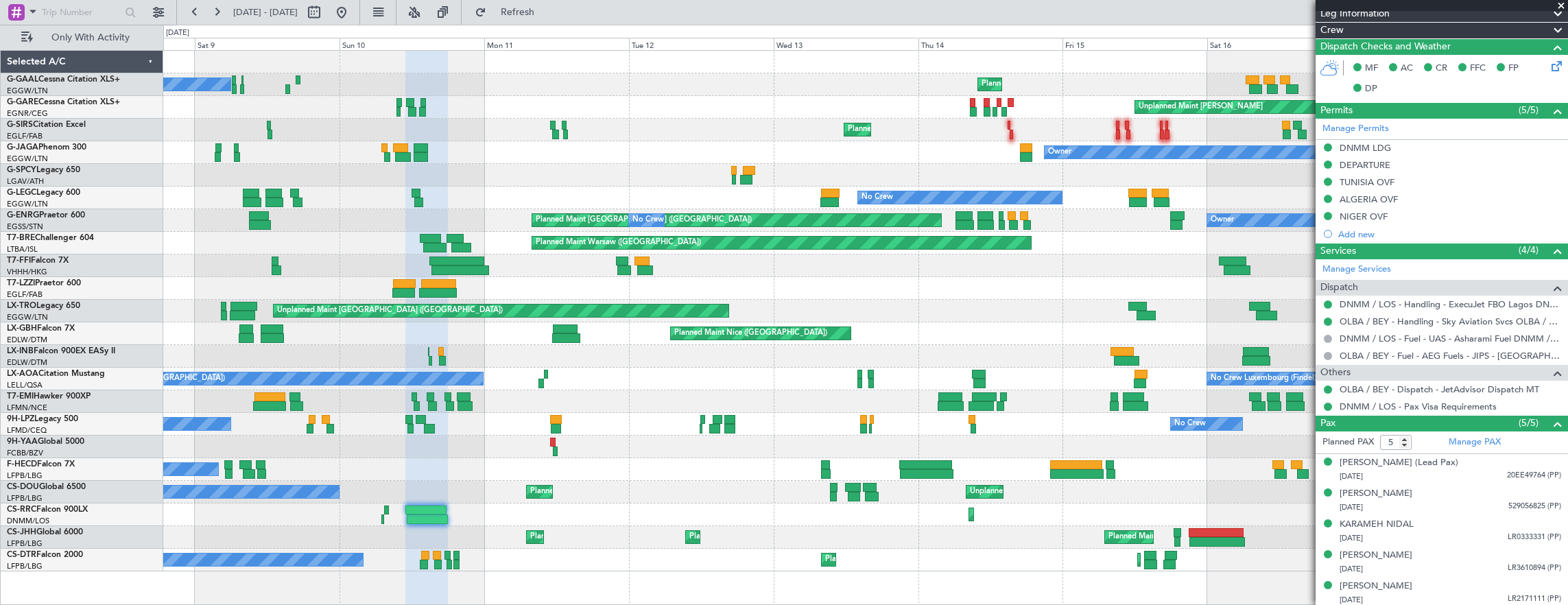
click at [3, 365] on div "Planned Maint No Crew Unplanned Maint [PERSON_NAME] Planned Maint [GEOGRAPHIC_D…" at bounding box center [784, 314] width 1568 height 580
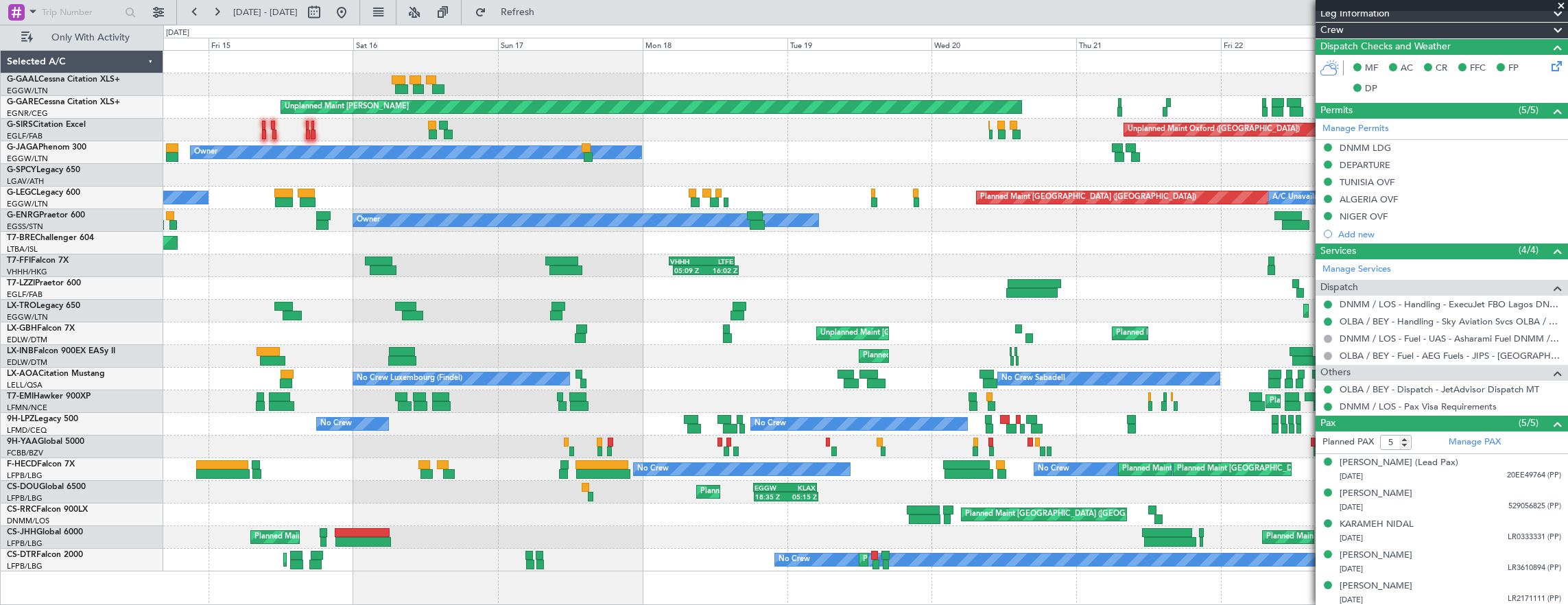
click at [158, 349] on div "Planned Maint Planned [GEOGRAPHIC_DATA] Unplanned Maint [PERSON_NAME] Unplanned…" at bounding box center [784, 314] width 1568 height 580
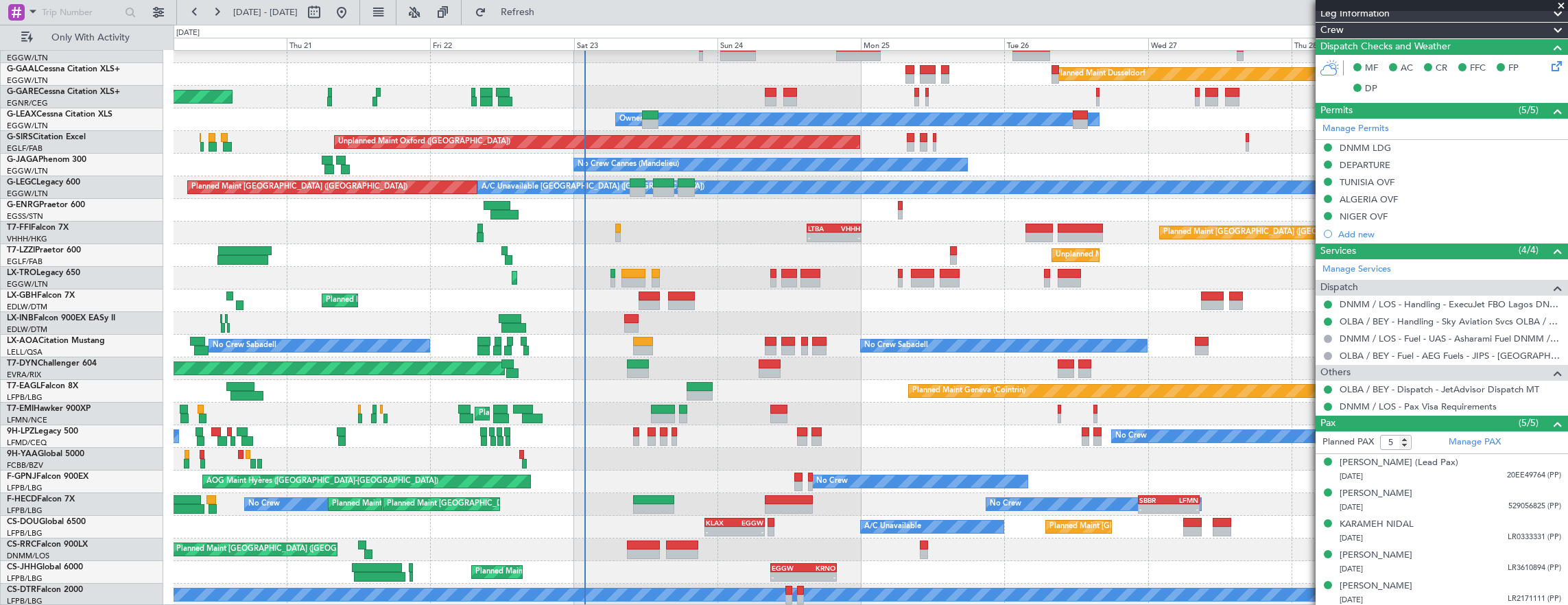
scroll to position [33, 0]
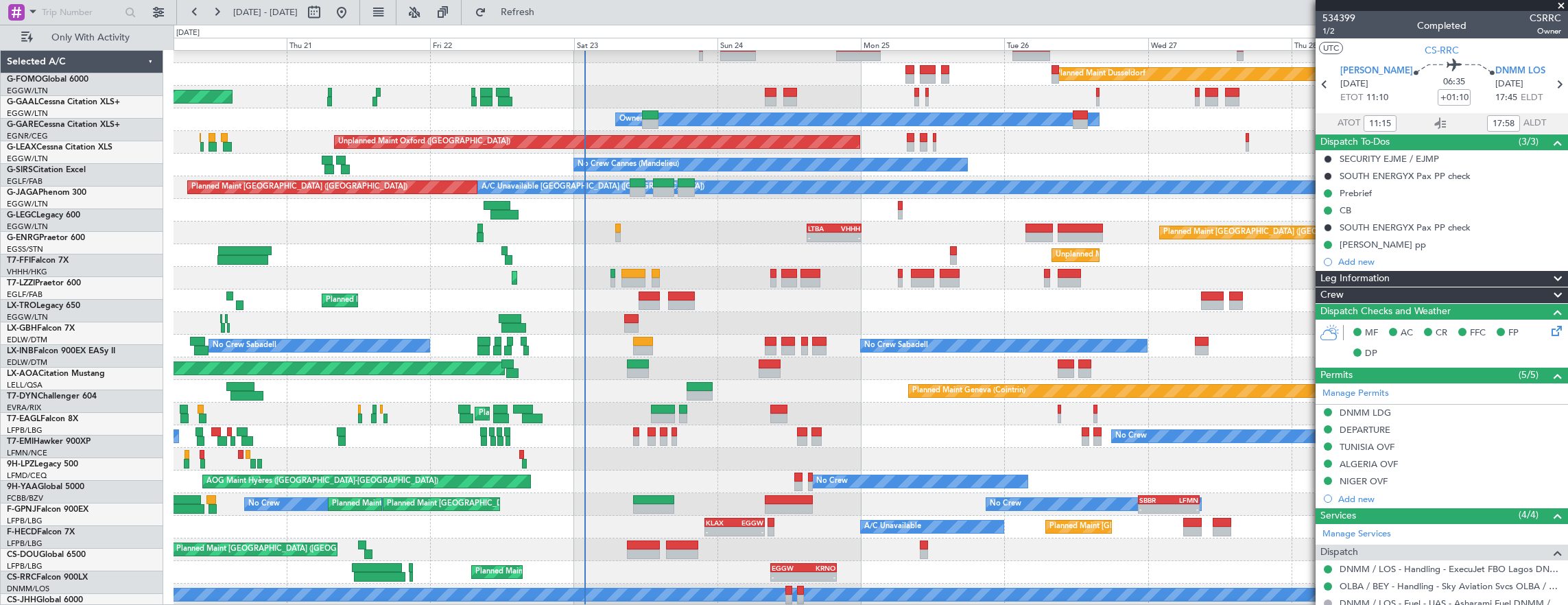
scroll to position [265, 0]
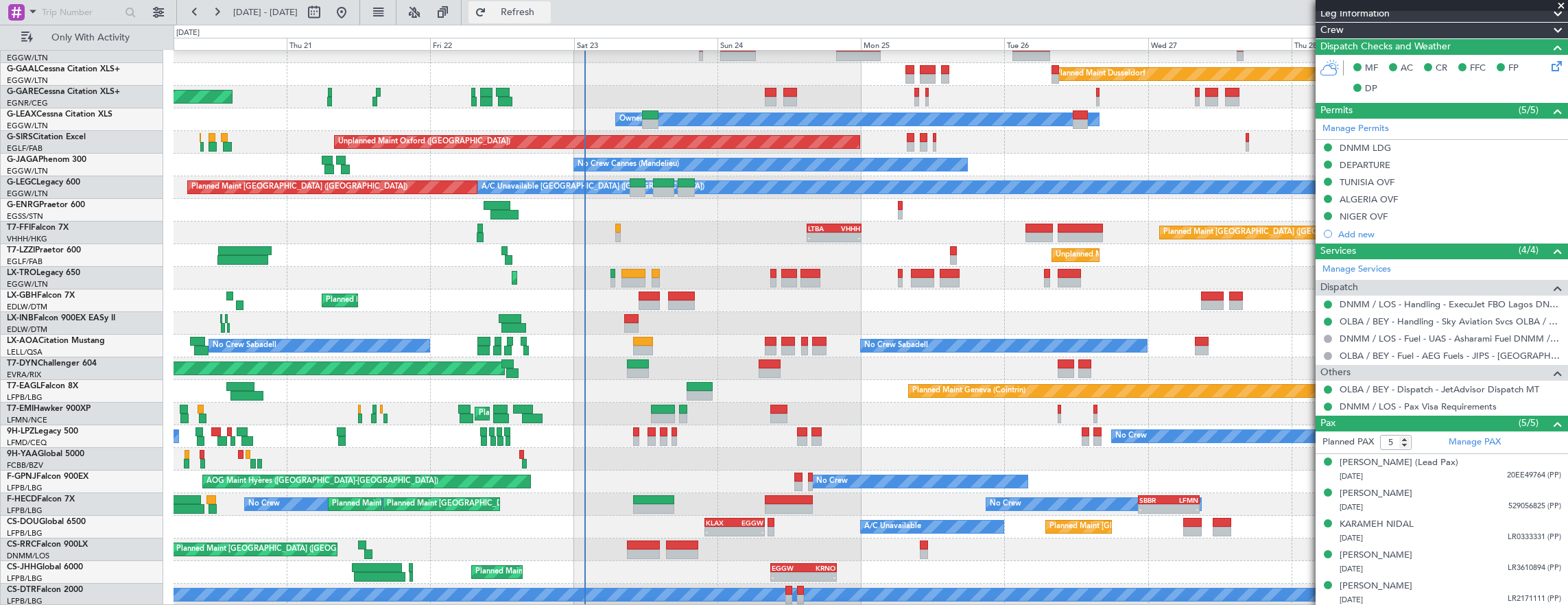
click at [551, 20] on button "Refresh" at bounding box center [510, 12] width 82 height 22
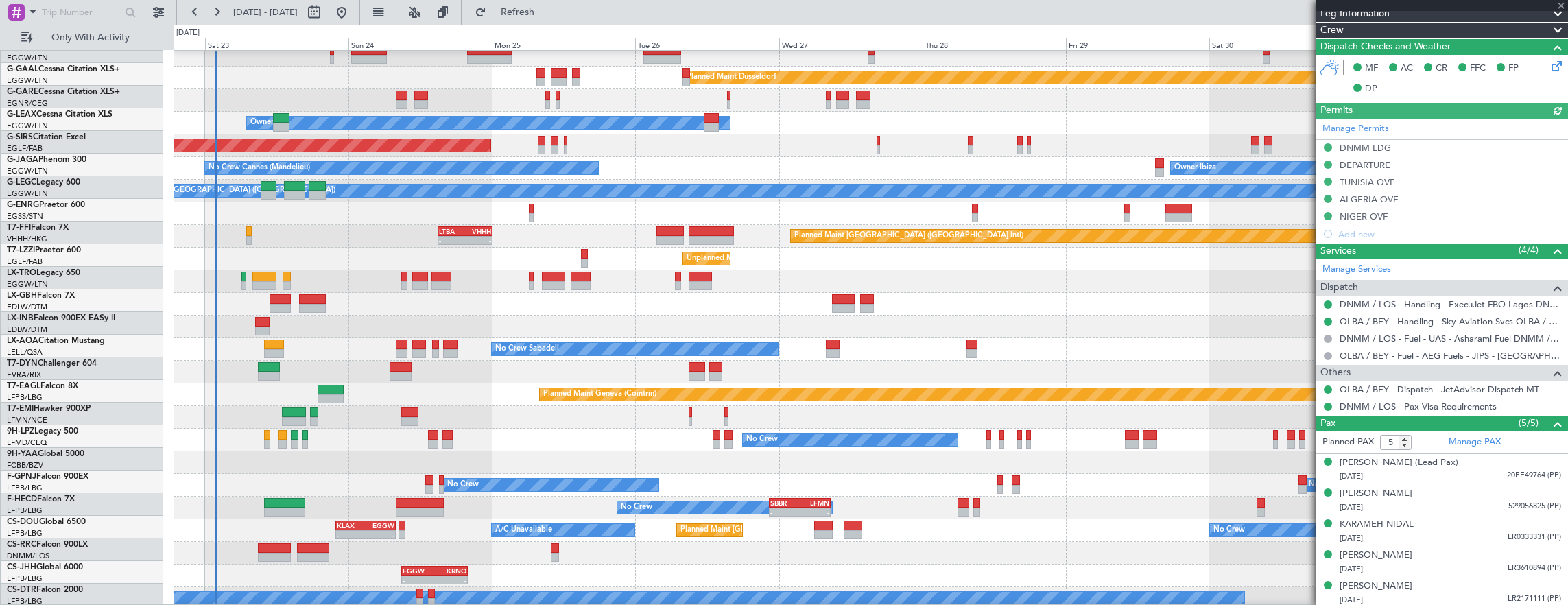
scroll to position [29, 0]
click at [383, 439] on div "No Crew No Crew" at bounding box center [871, 440] width 1394 height 23
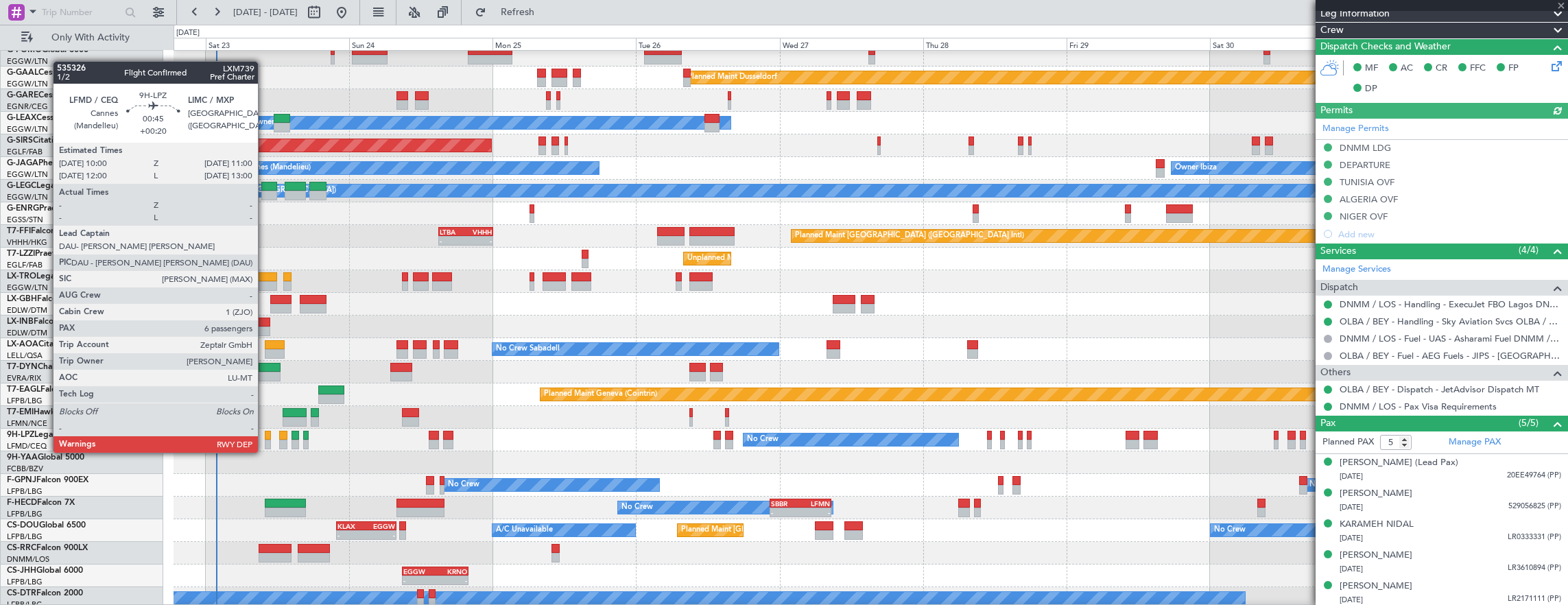
click at [265, 440] on div at bounding box center [268, 445] width 6 height 10
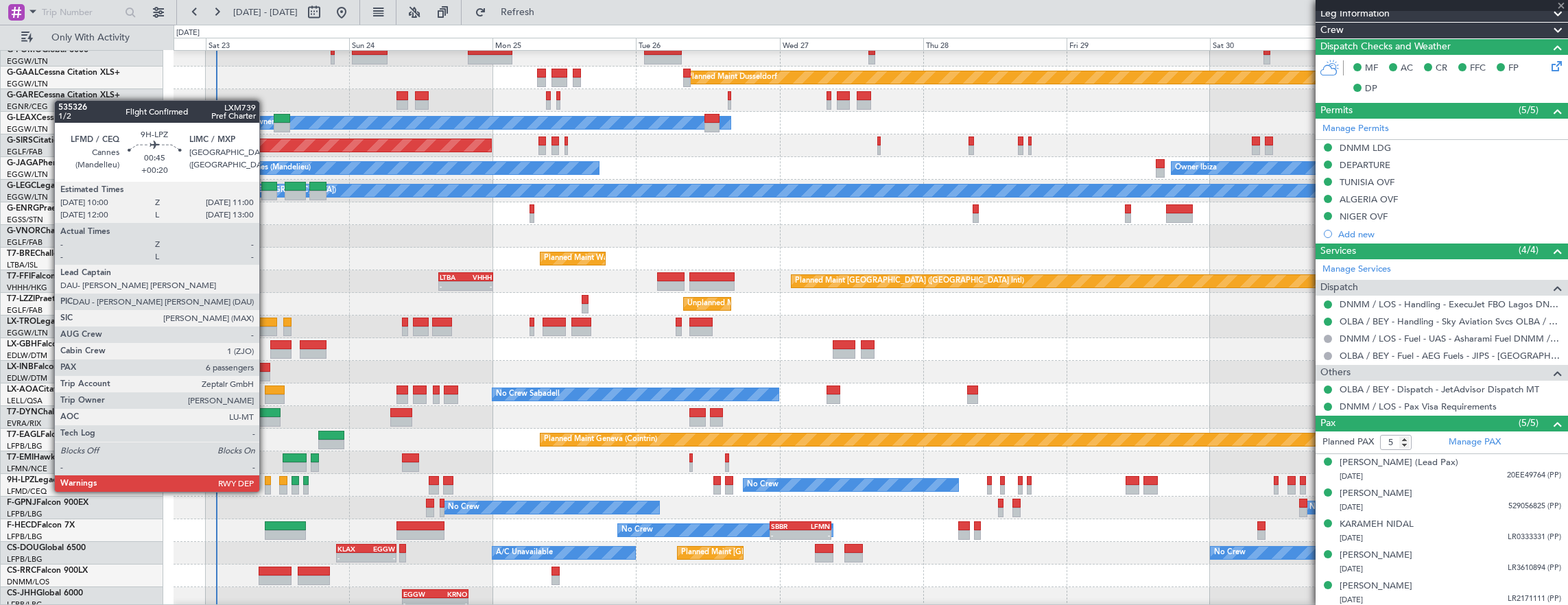
click at [266, 478] on div at bounding box center [268, 481] width 6 height 10
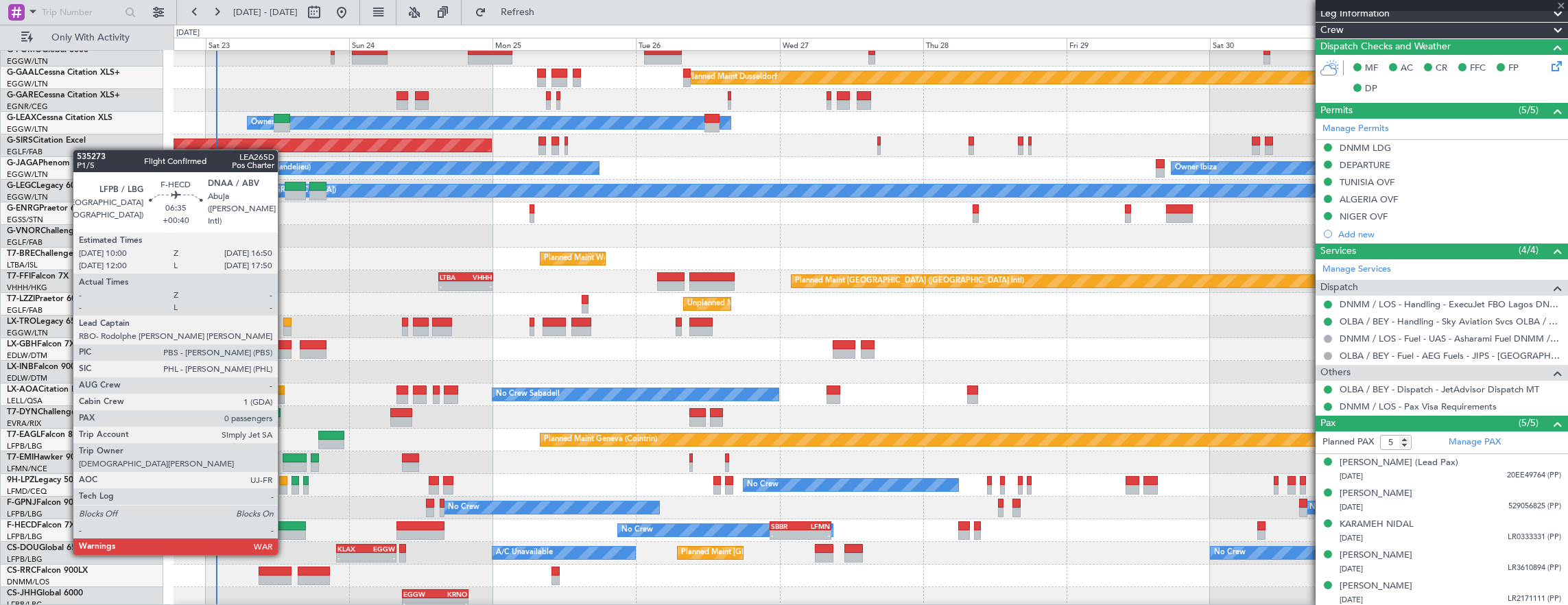
type input "+00:20"
type input "6"
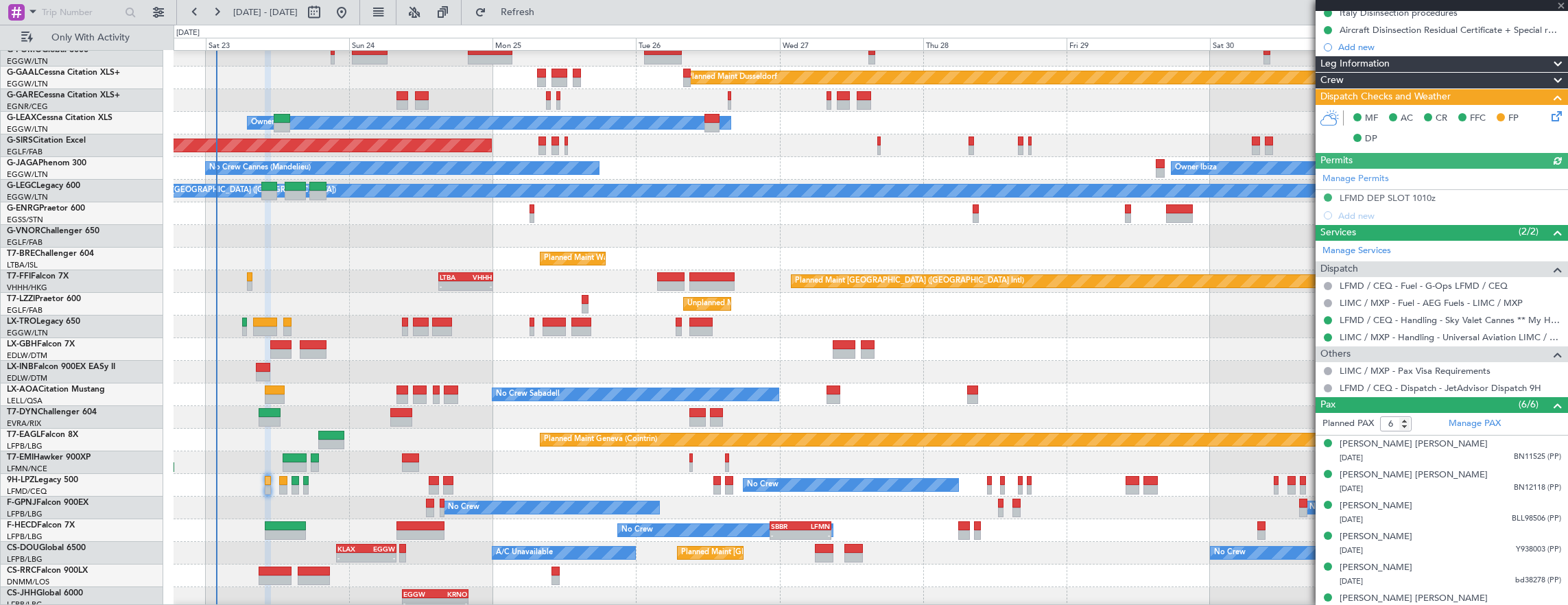
scroll to position [210, 0]
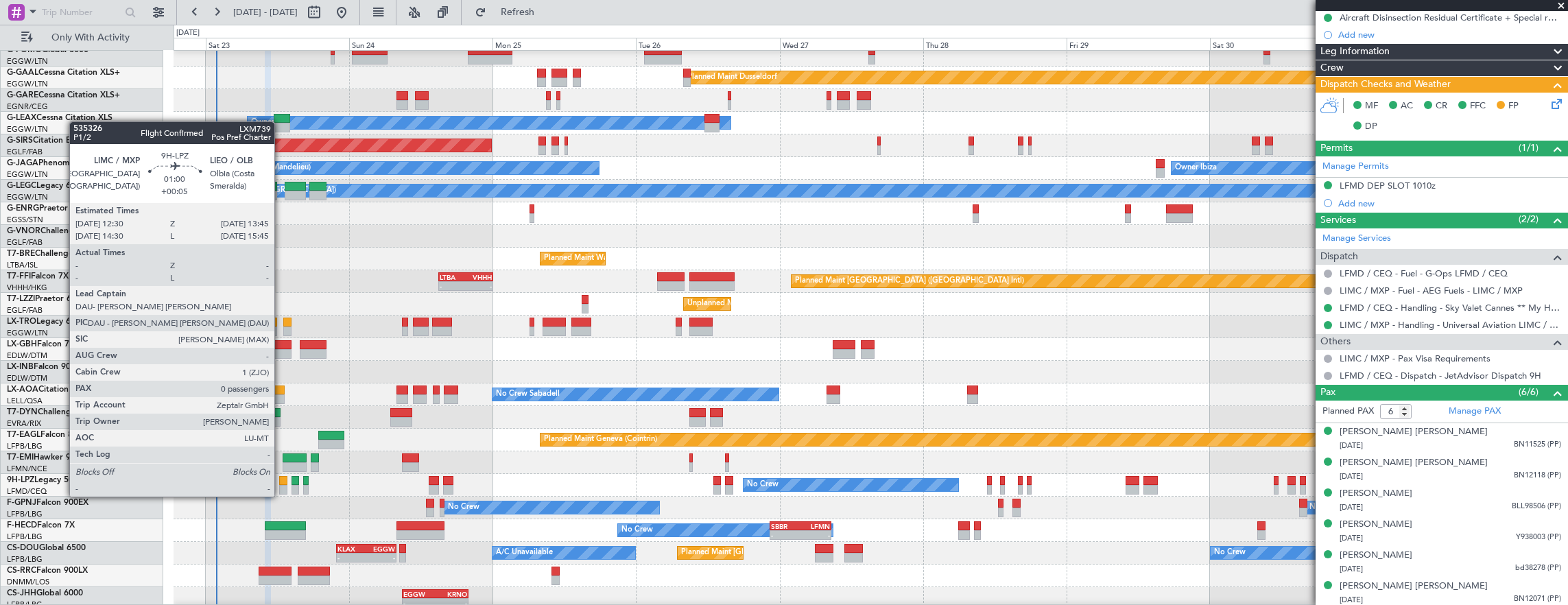
click at [281, 483] on div at bounding box center [283, 481] width 8 height 10
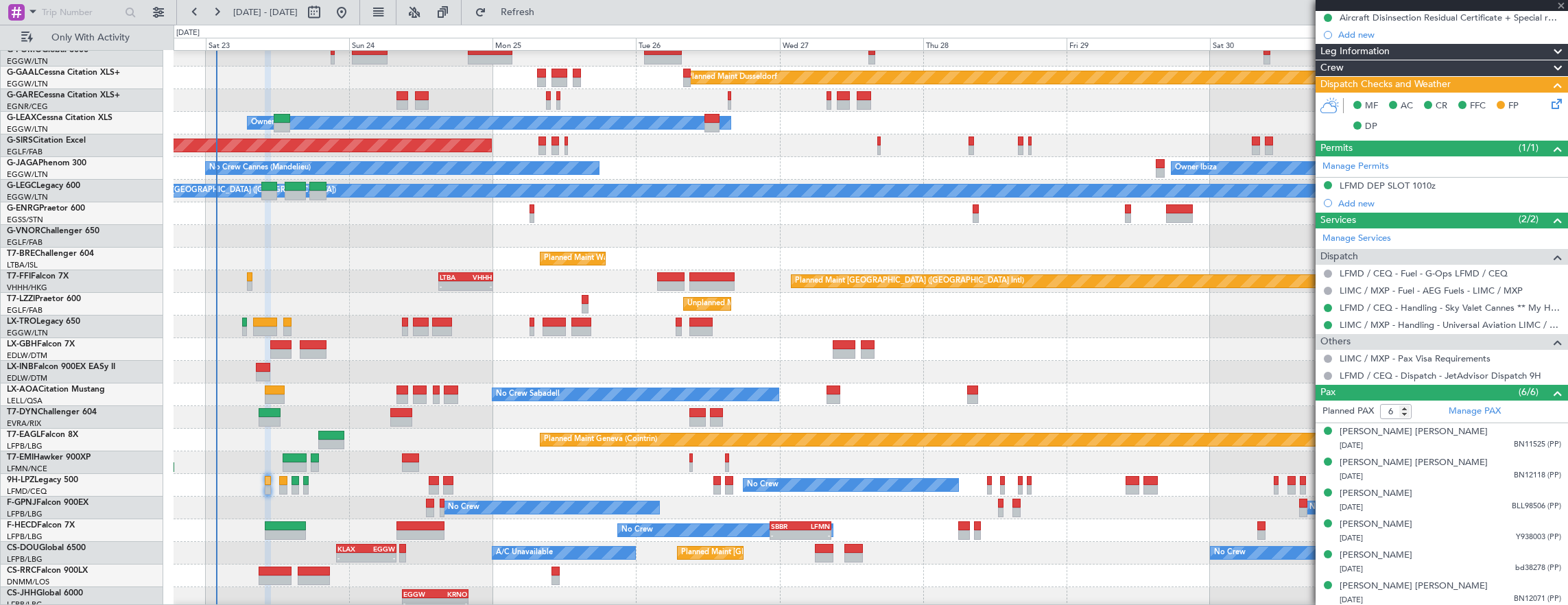
type input "+00:05"
type input "0"
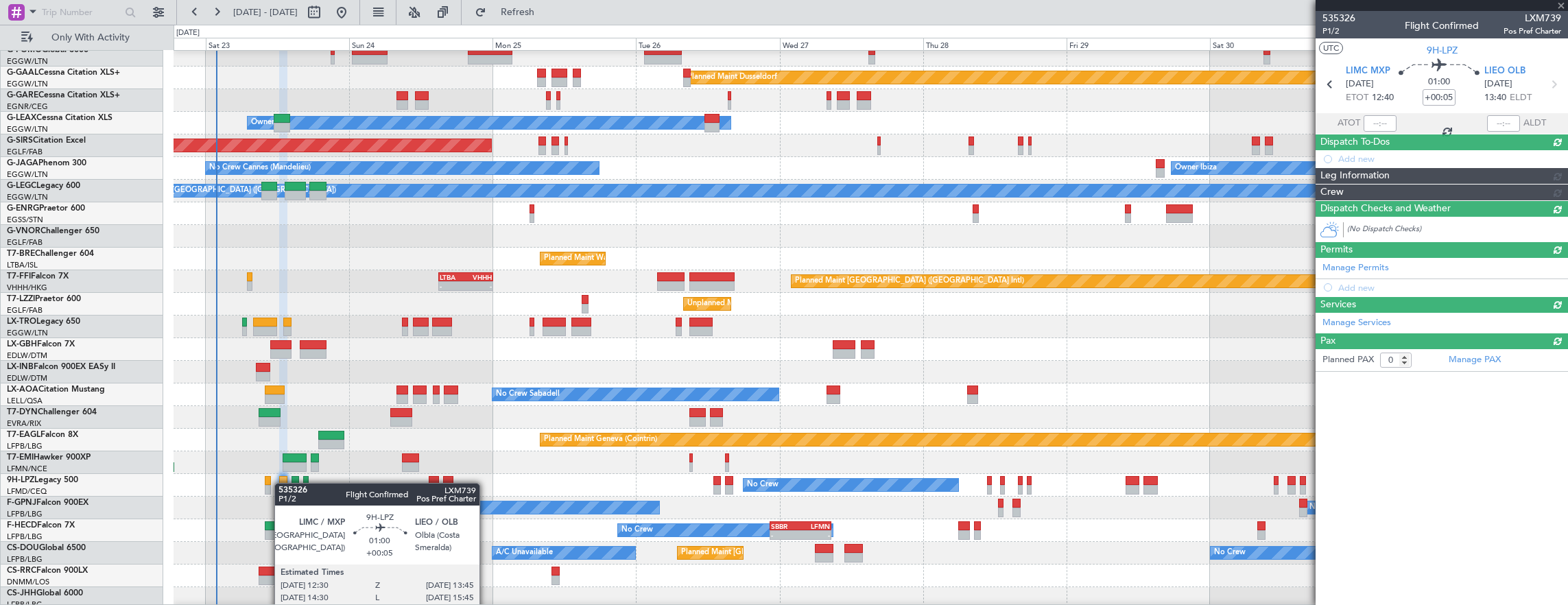
scroll to position [0, 0]
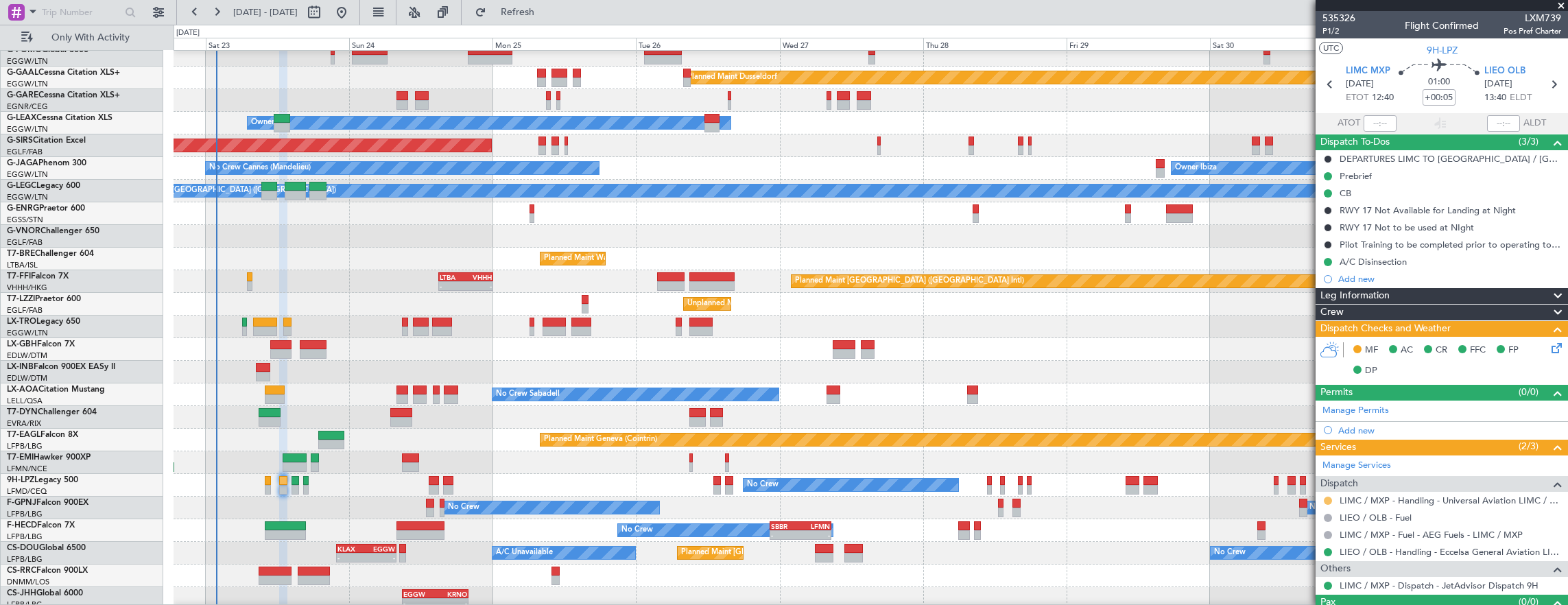
click at [1325, 497] on button at bounding box center [1327, 501] width 8 height 8
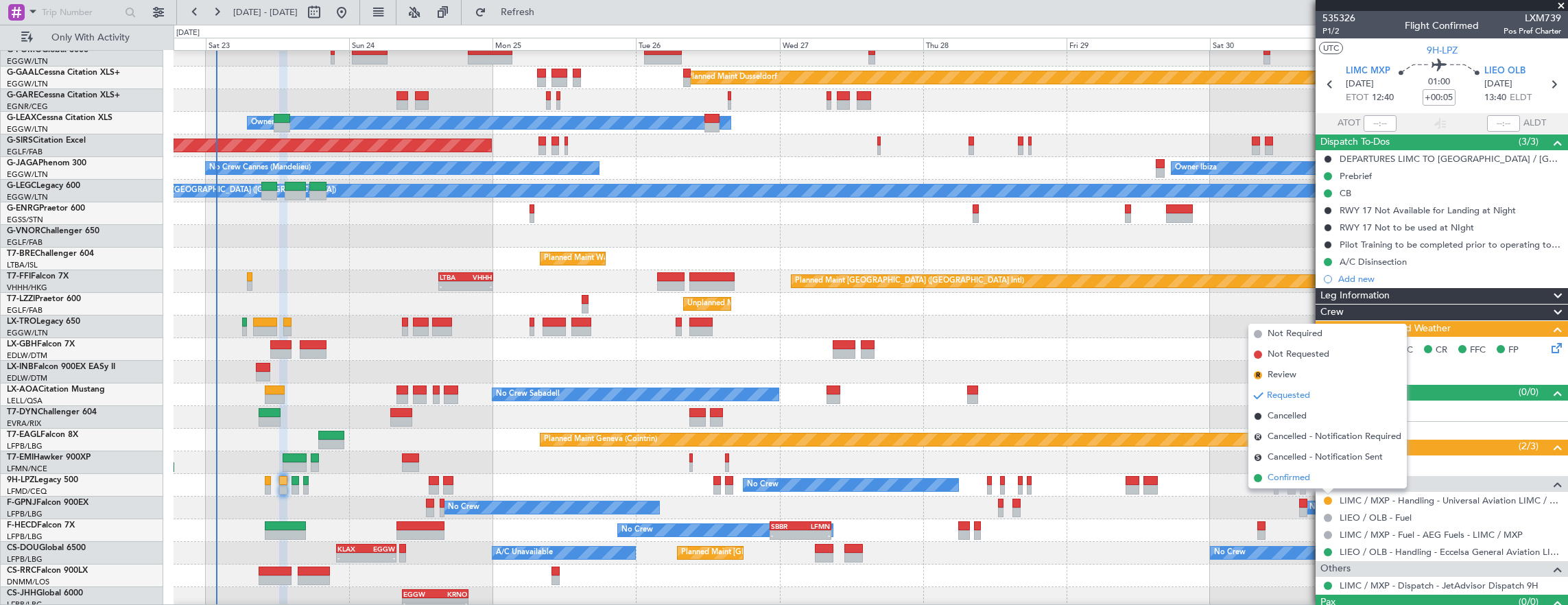
click at [1322, 483] on li "Confirmed" at bounding box center [1327, 478] width 158 height 21
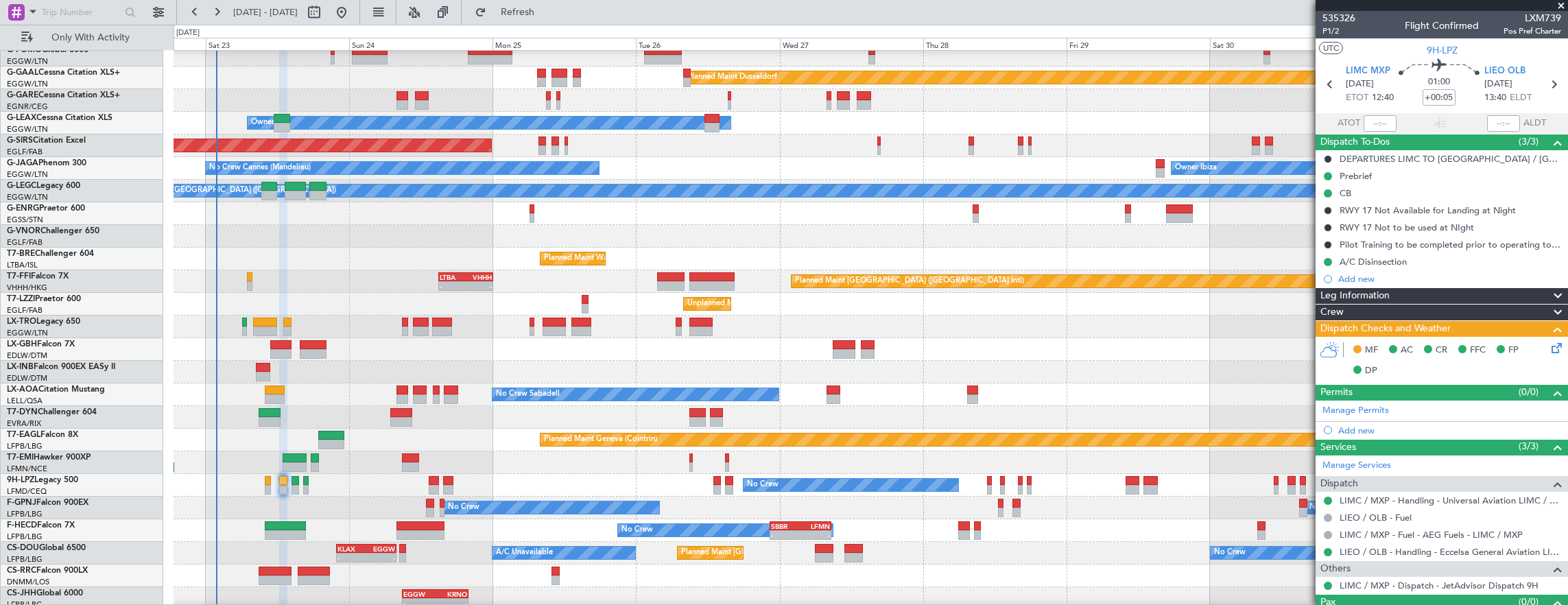
click at [253, 370] on div at bounding box center [871, 372] width 1394 height 23
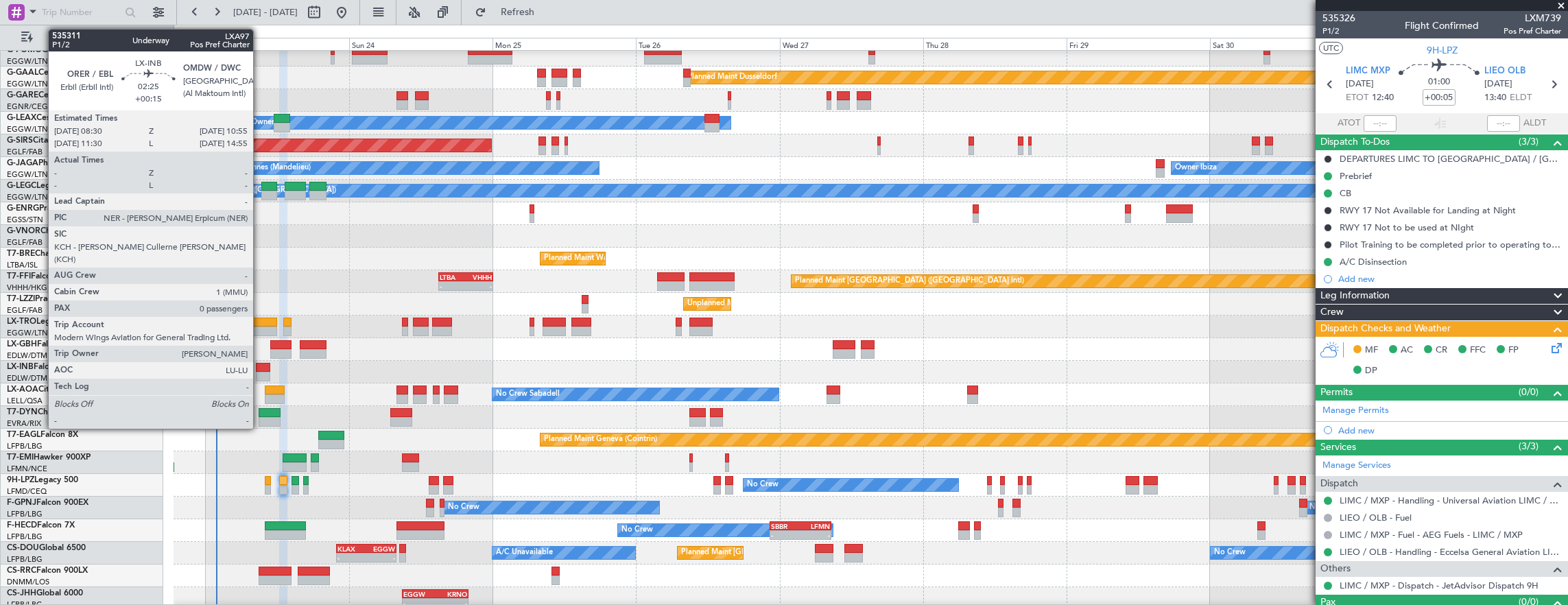
click at [260, 374] on div at bounding box center [263, 377] width 15 height 10
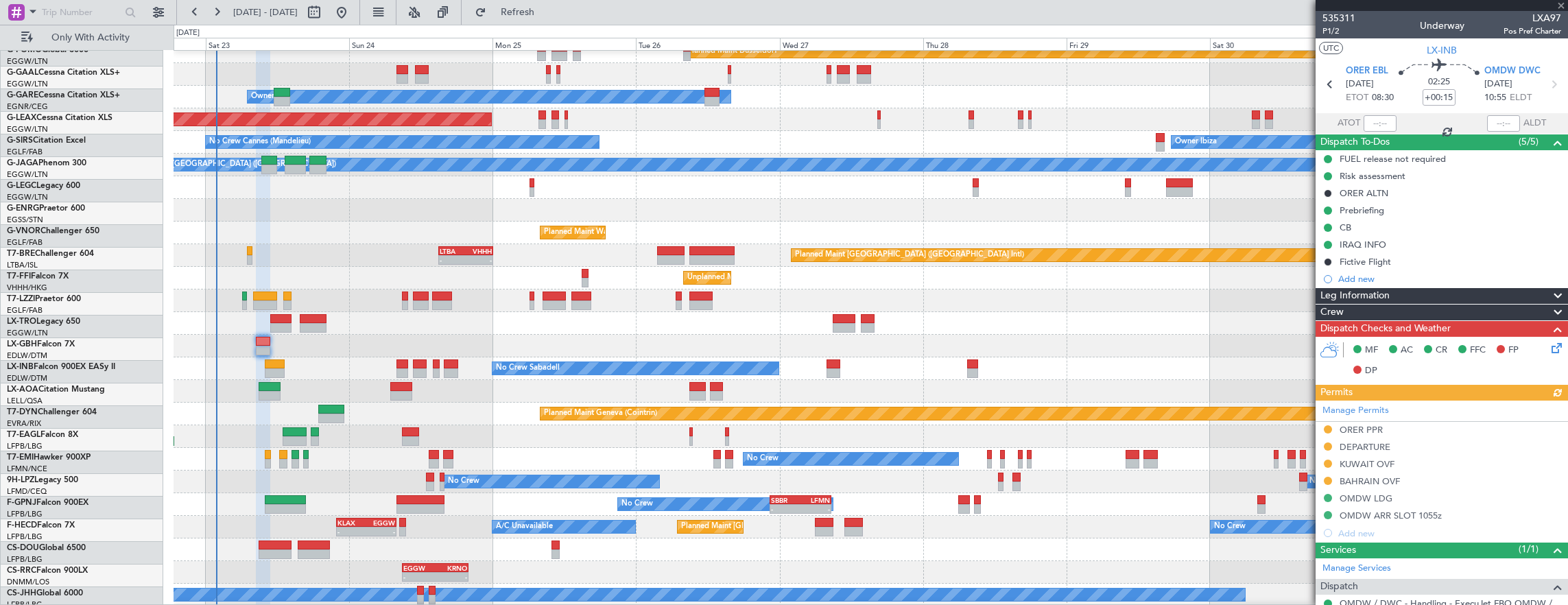
scroll to position [56, 0]
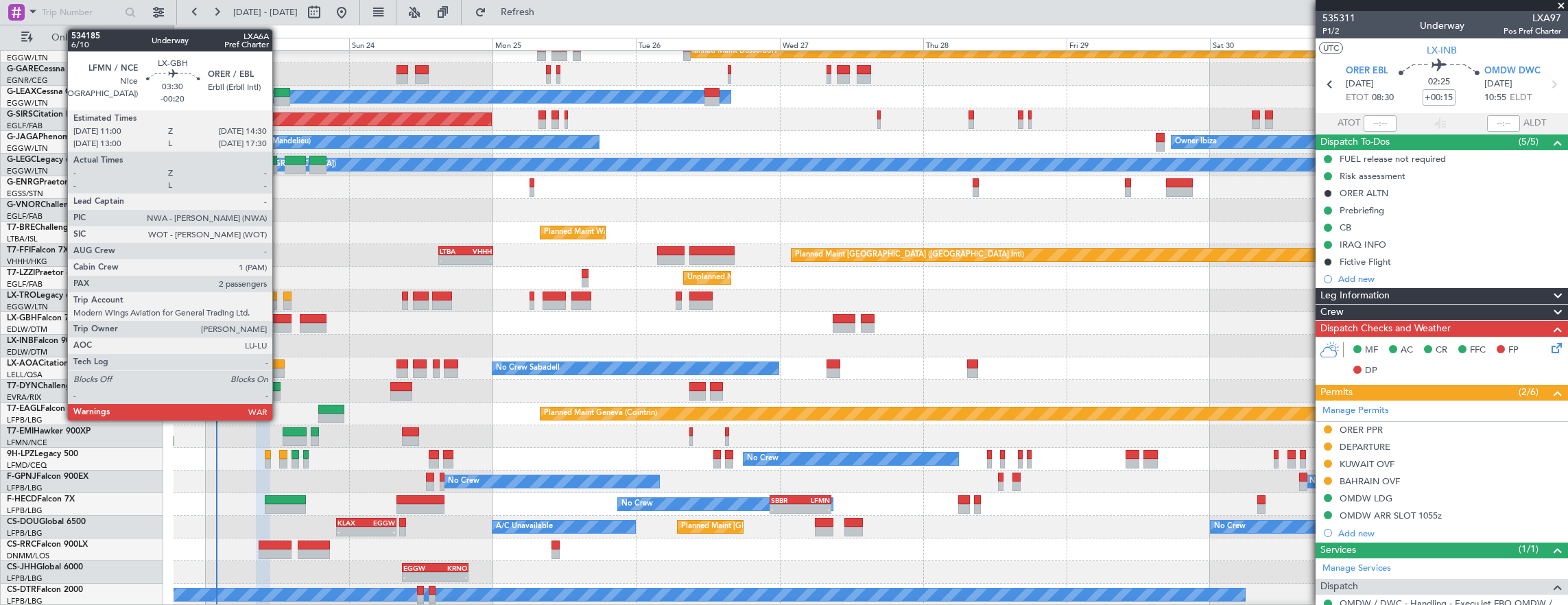
click at [279, 322] on div at bounding box center [281, 319] width 22 height 10
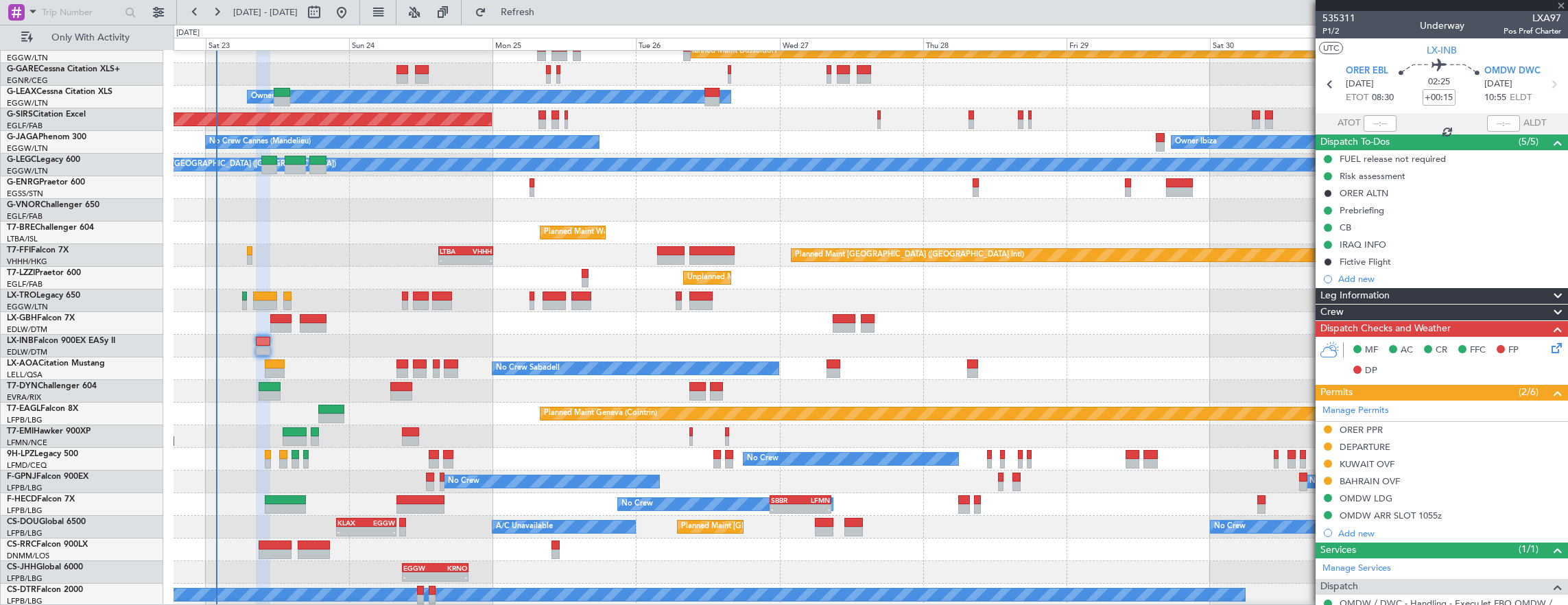
type input "-00:20"
type input "2"
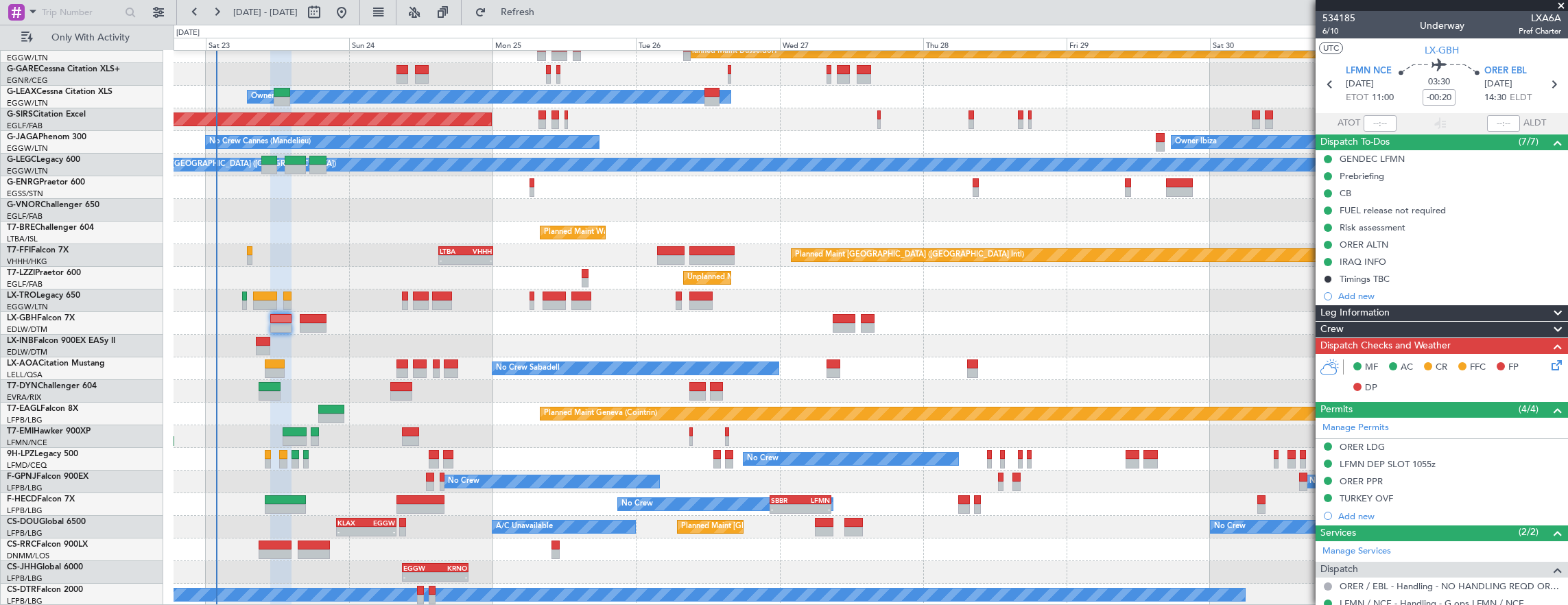
click at [664, 474] on div "Planned Maint Dusseldorf Unplanned Maint [PERSON_NAME] Owner Unplanned Maint [G…" at bounding box center [871, 301] width 1394 height 612
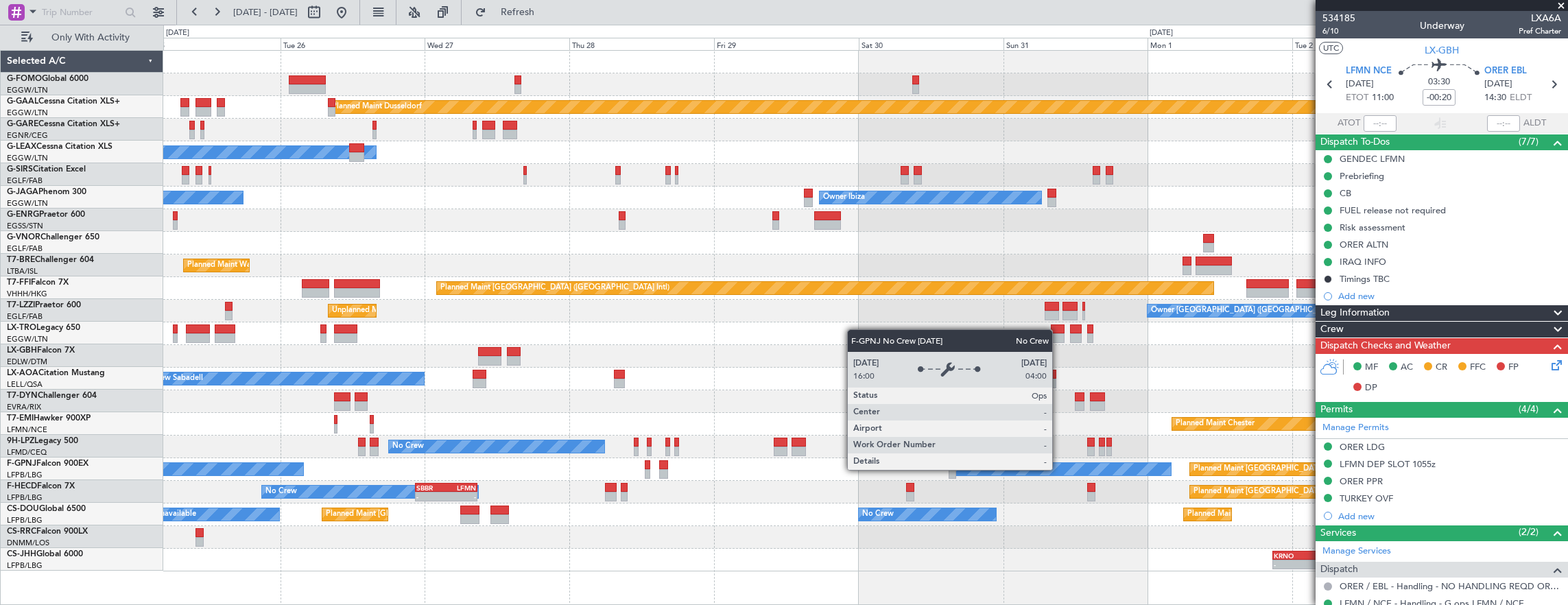
scroll to position [0, 0]
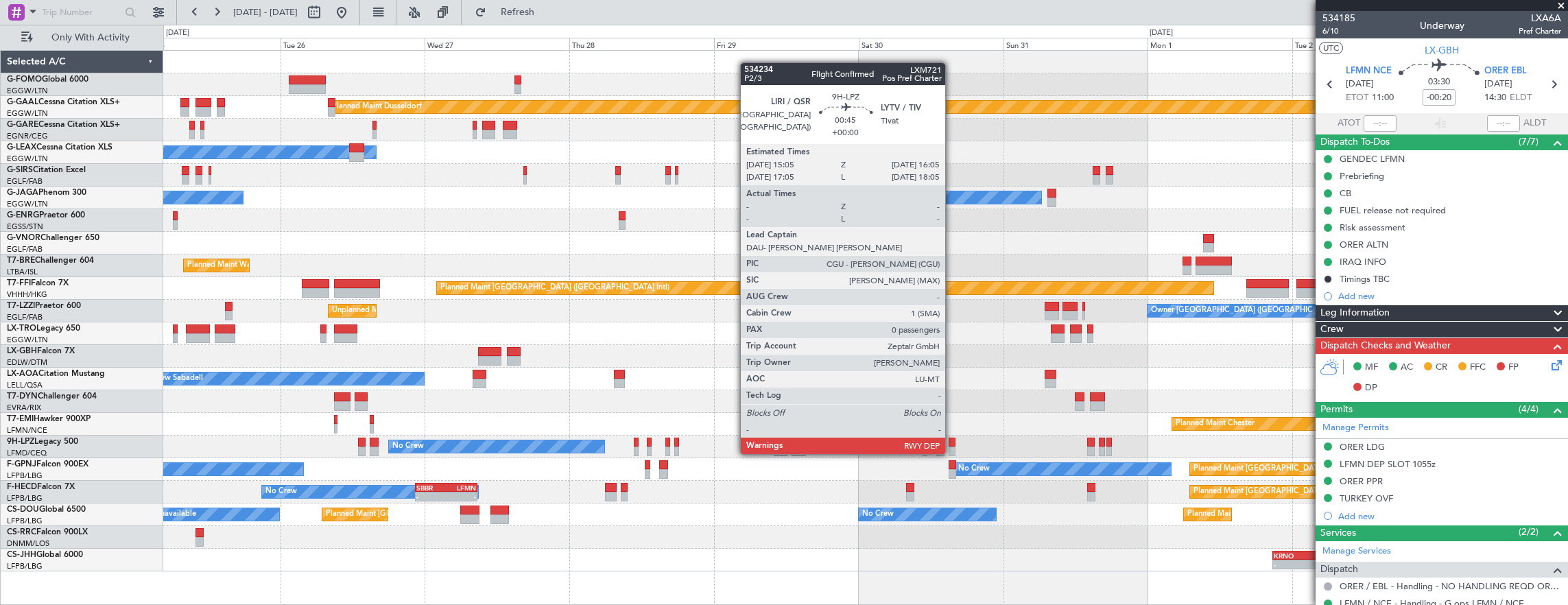
click at [952, 441] on div at bounding box center [951, 443] width 6 height 10
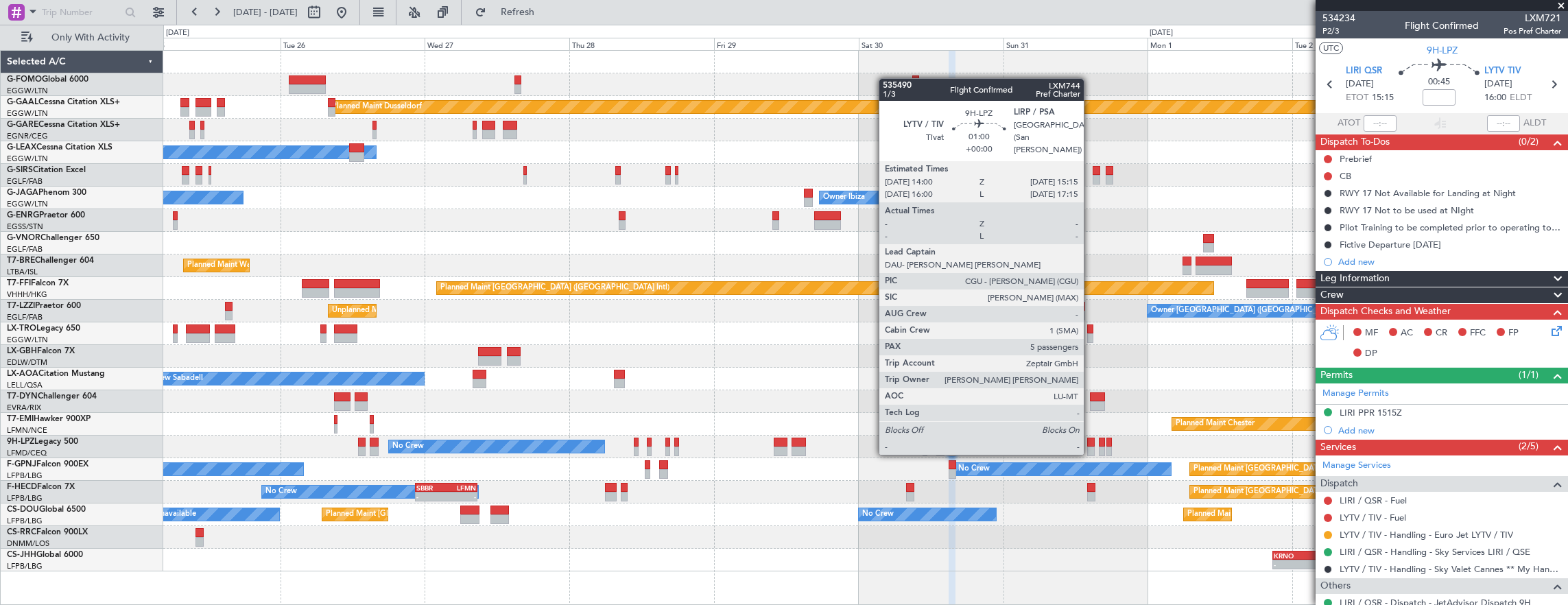
click at [1091, 440] on div at bounding box center [1091, 443] width 8 height 10
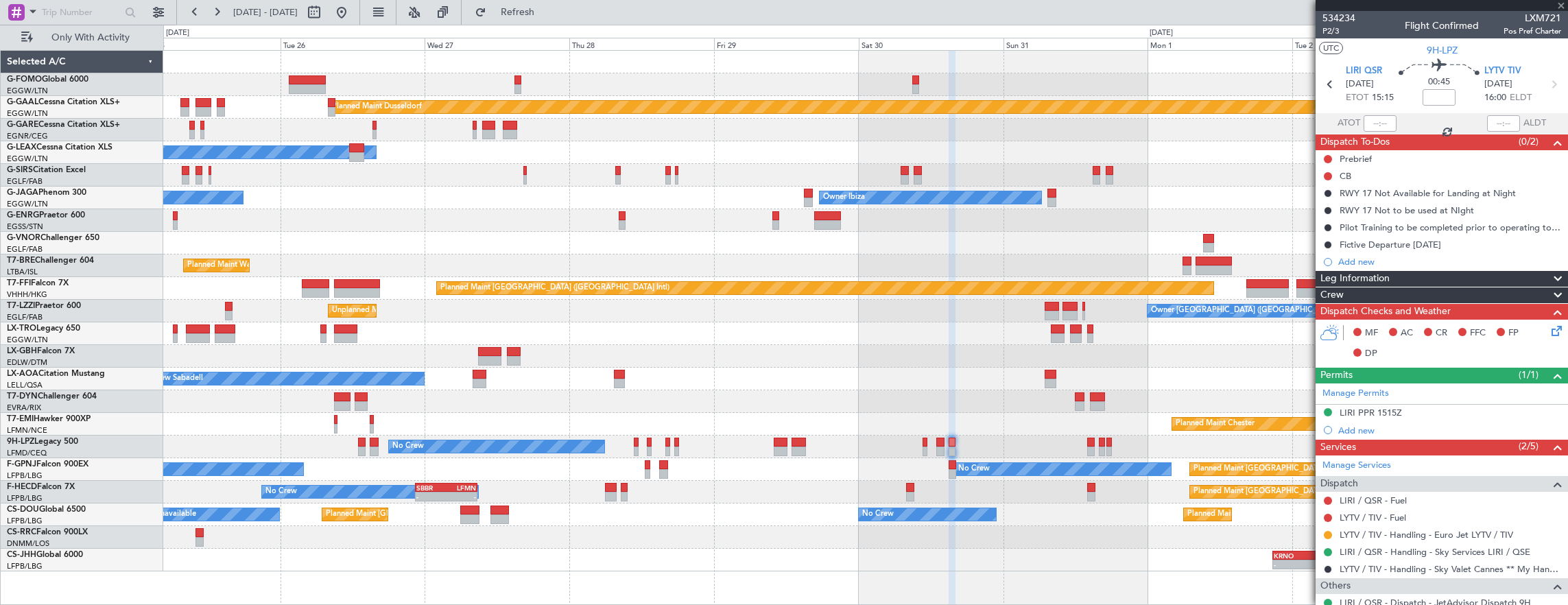
type input "5"
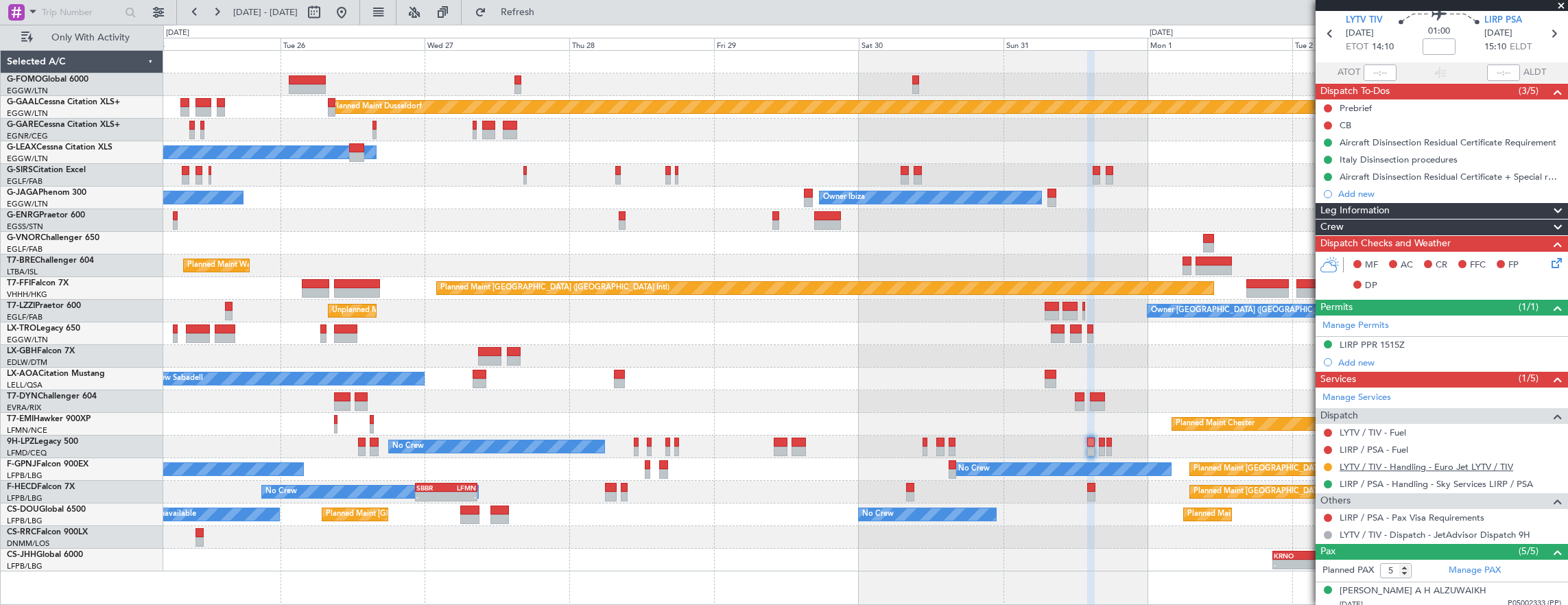
scroll to position [69, 0]
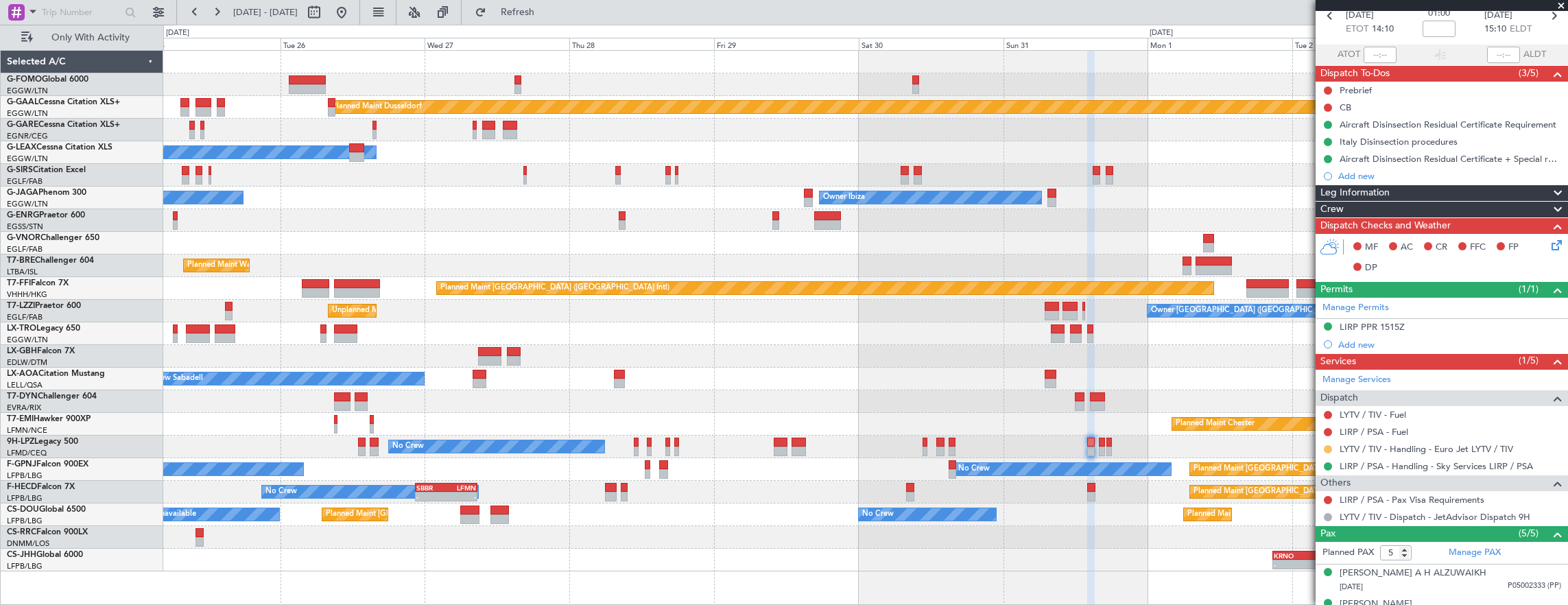
click at [1331, 445] on button at bounding box center [1327, 449] width 8 height 8
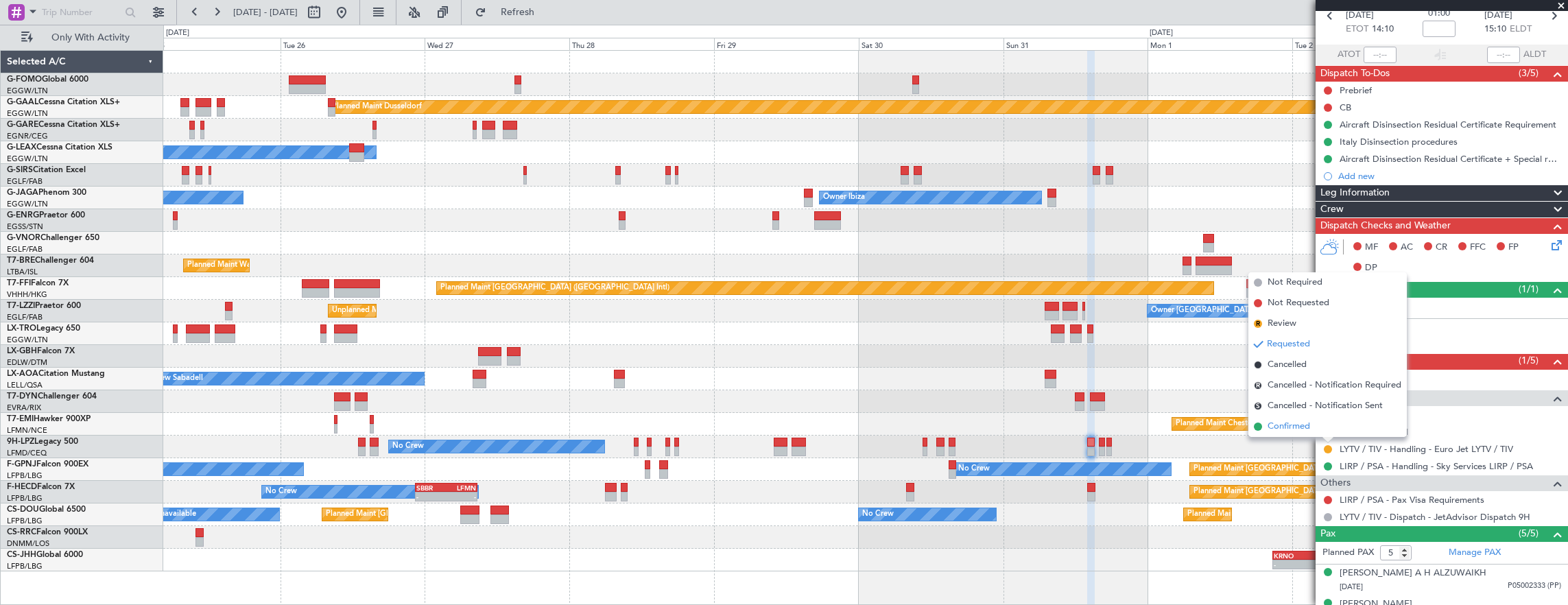
click at [1326, 424] on li "Confirmed" at bounding box center [1327, 426] width 158 height 21
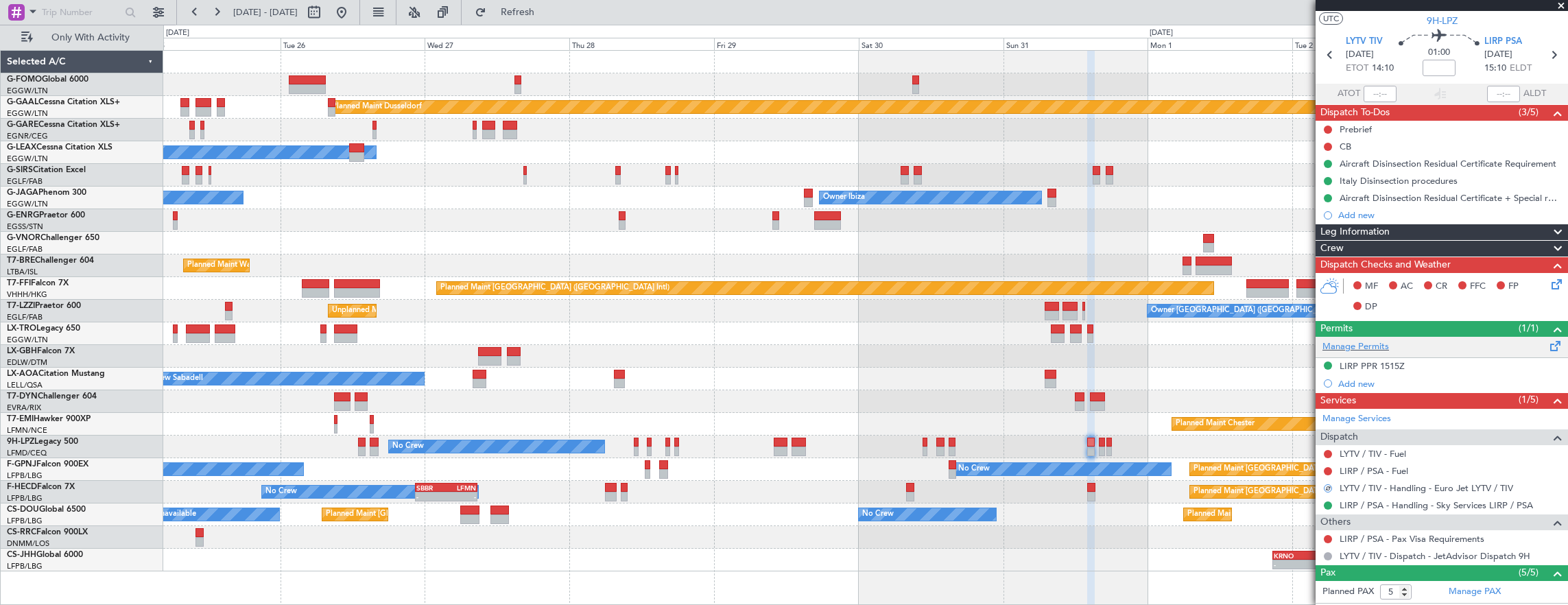
scroll to position [0, 0]
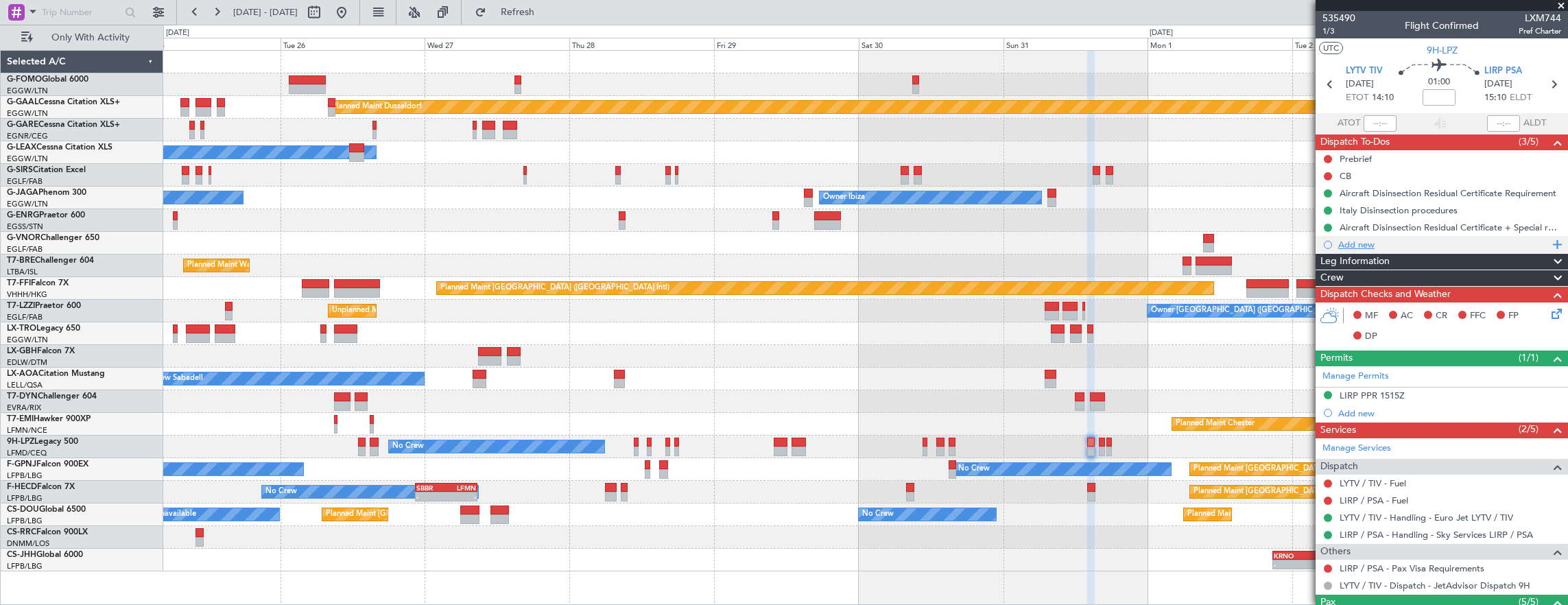
click at [1386, 246] on div "Add new" at bounding box center [1443, 245] width 210 height 12
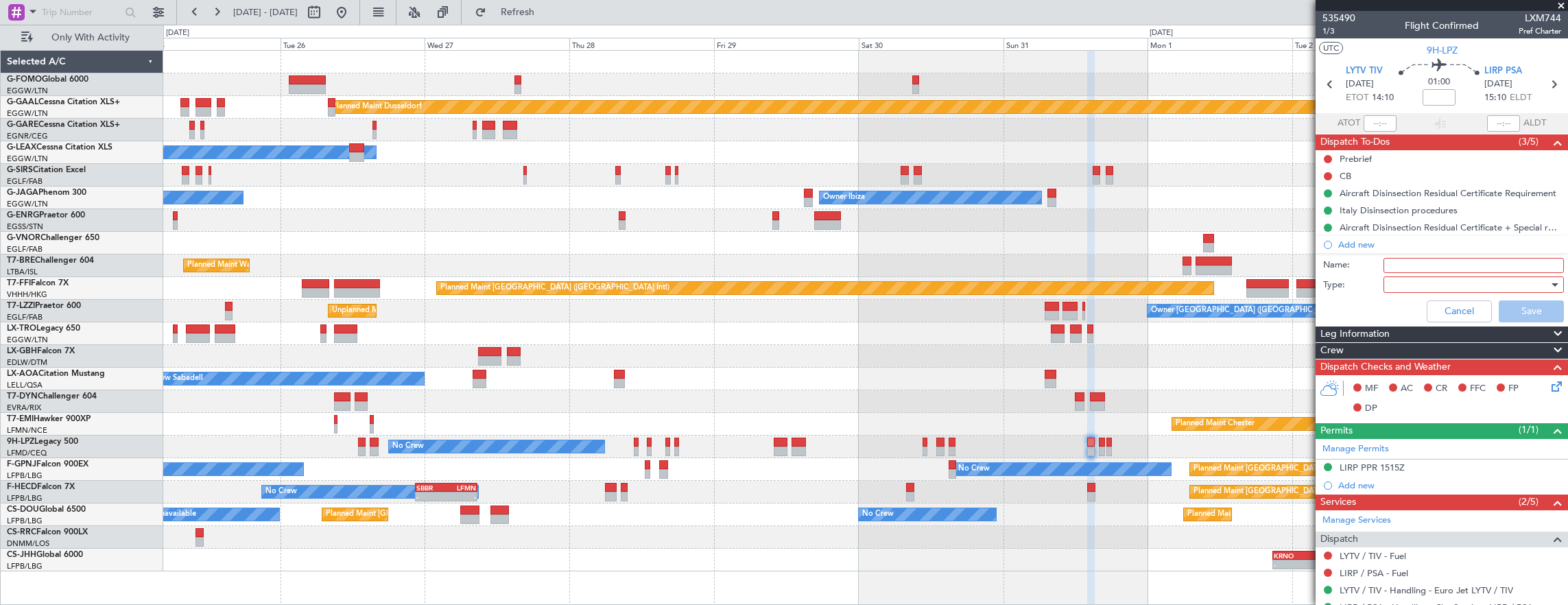
click at [1399, 265] on input "Name:" at bounding box center [1474, 265] width 181 height 15
type input "ETA 1300Z LYTV"
click at [1417, 280] on div at bounding box center [1469, 284] width 160 height 21
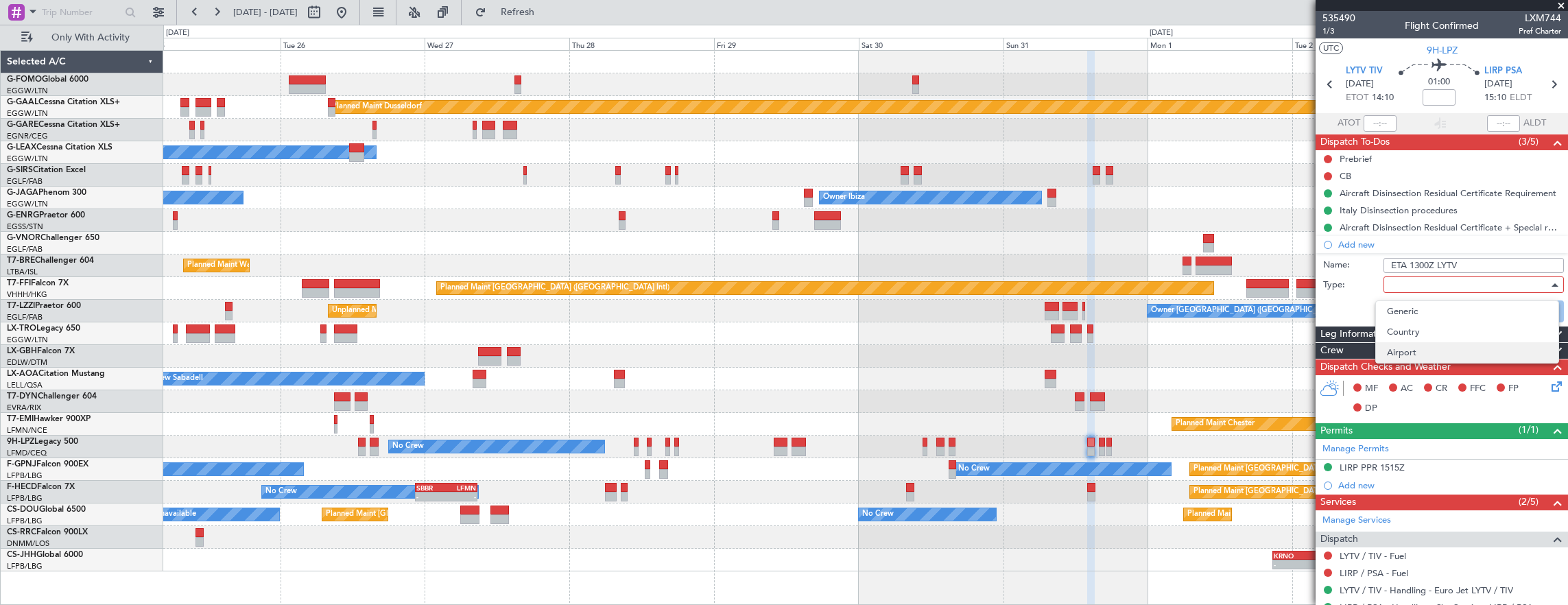
click at [1415, 353] on span "Airport" at bounding box center [1467, 353] width 160 height 21
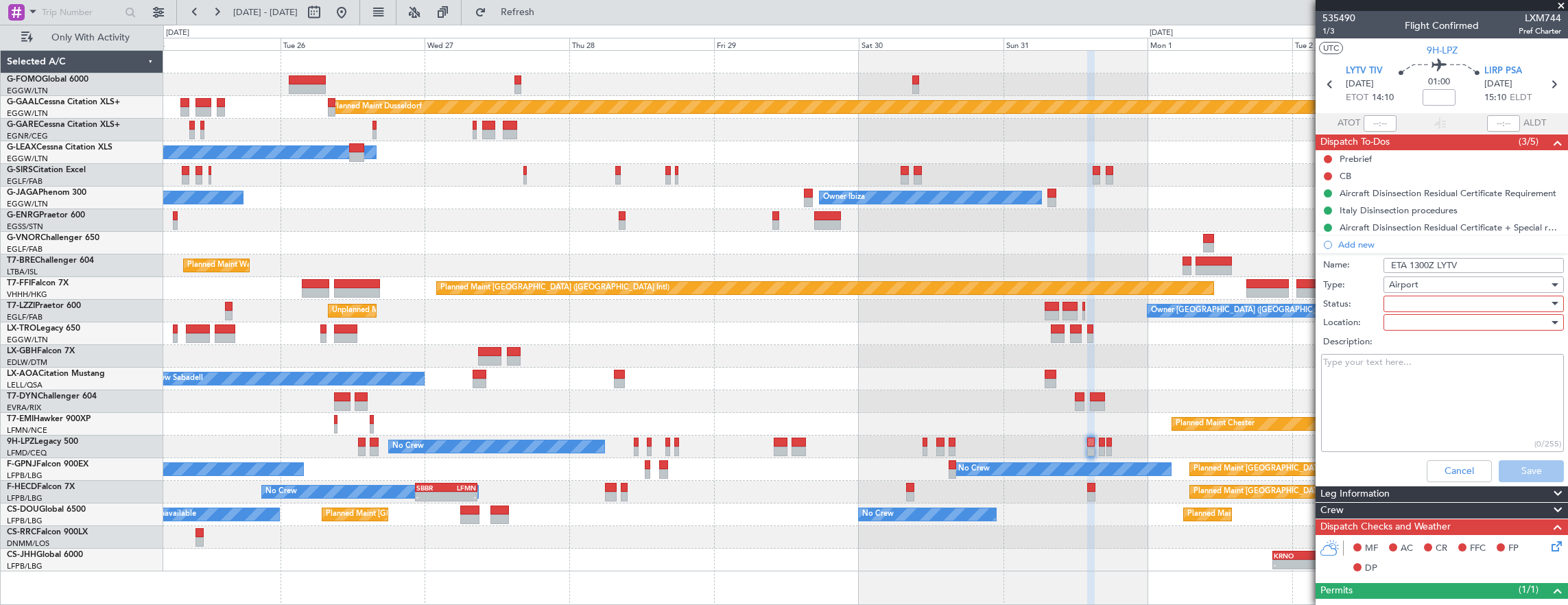
click at [1406, 297] on div at bounding box center [1469, 303] width 160 height 21
click at [1429, 366] on span "Completed" at bounding box center [1467, 371] width 160 height 21
click at [1415, 328] on div at bounding box center [1469, 322] width 160 height 21
click at [1414, 345] on span "Arrival" at bounding box center [1467, 349] width 160 height 21
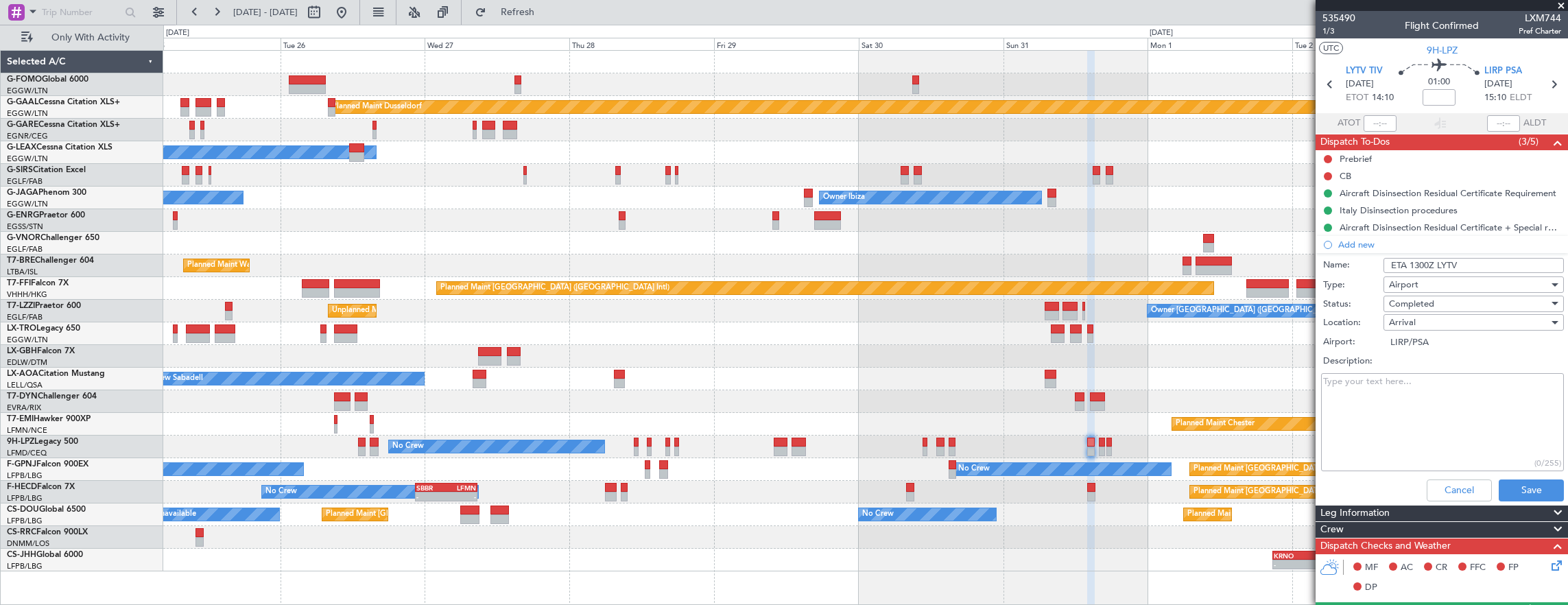
click at [1413, 324] on div "Arrival" at bounding box center [1469, 322] width 160 height 21
click at [1417, 363] on span "Departure" at bounding box center [1467, 369] width 160 height 21
type input "LYTV/TIV"
click at [1512, 484] on button "Save" at bounding box center [1532, 490] width 65 height 22
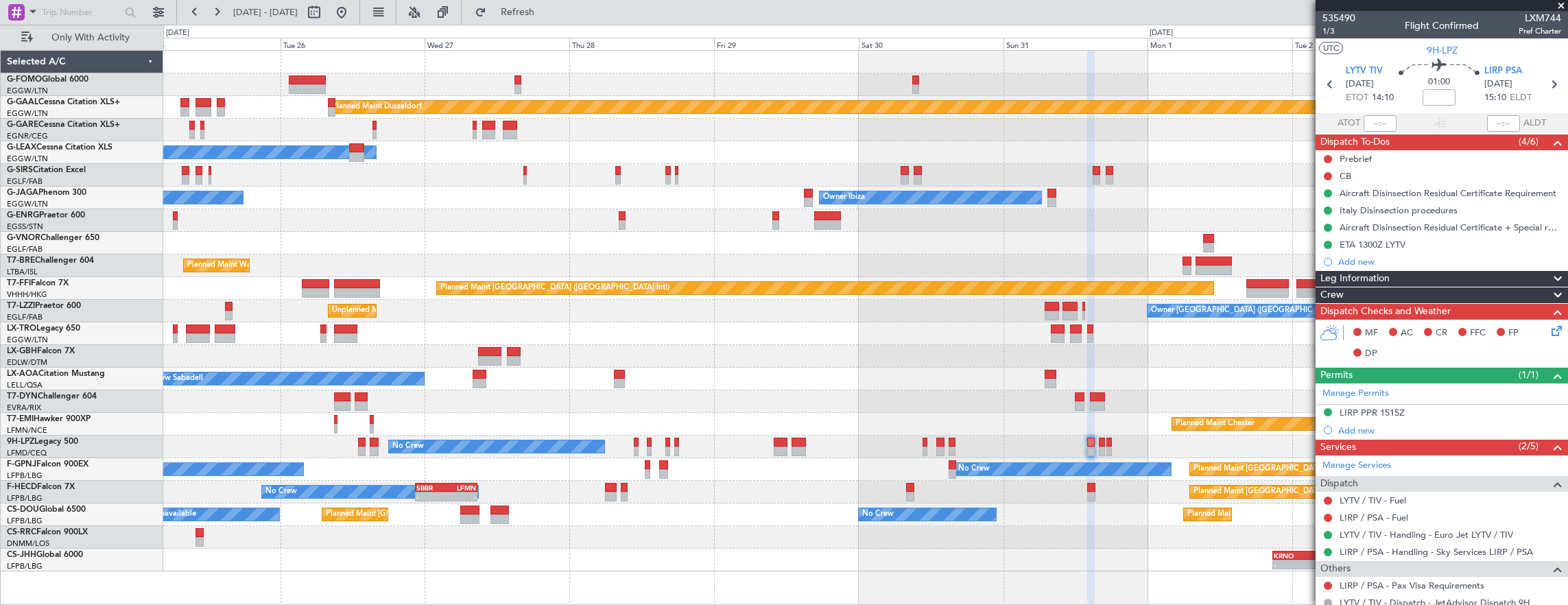
click at [1068, 535] on div at bounding box center [865, 537] width 1405 height 23
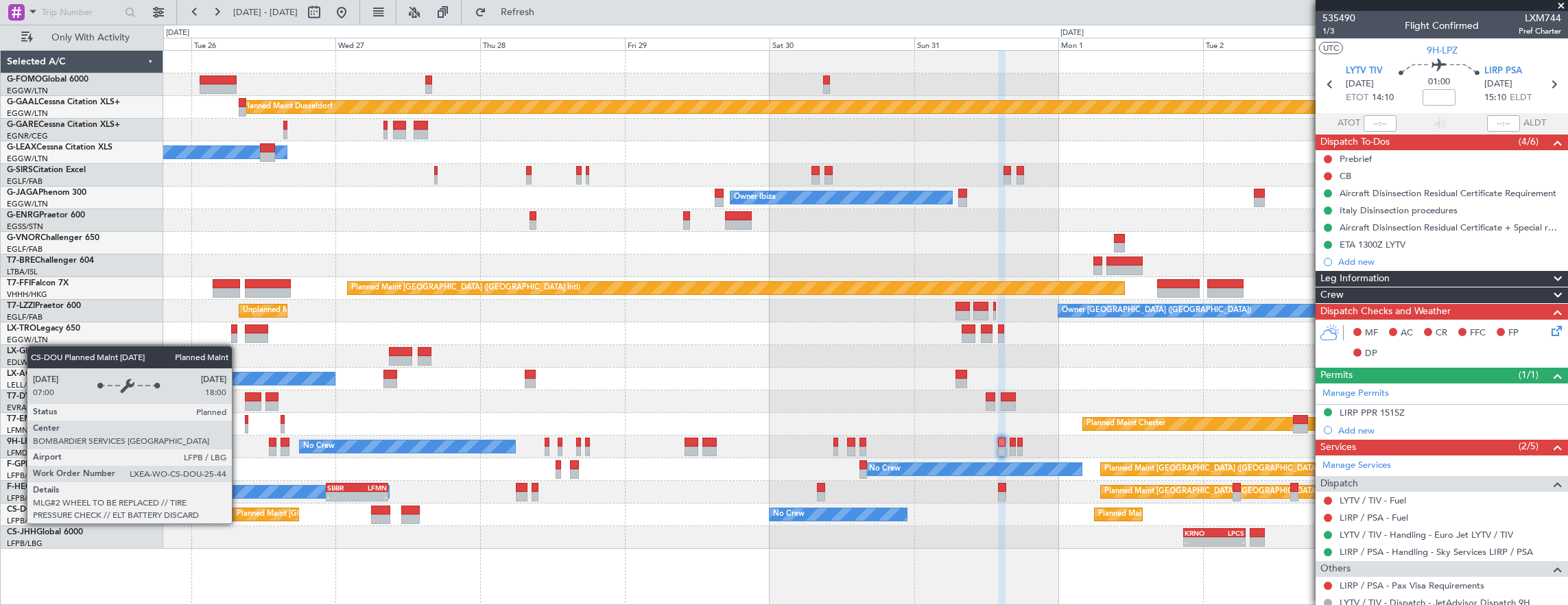
click at [711, 488] on div "Planned Maint Dusseldorf Owner Unplanned Maint [GEOGRAPHIC_DATA] ([GEOGRAPHIC_D…" at bounding box center [865, 300] width 1405 height 498
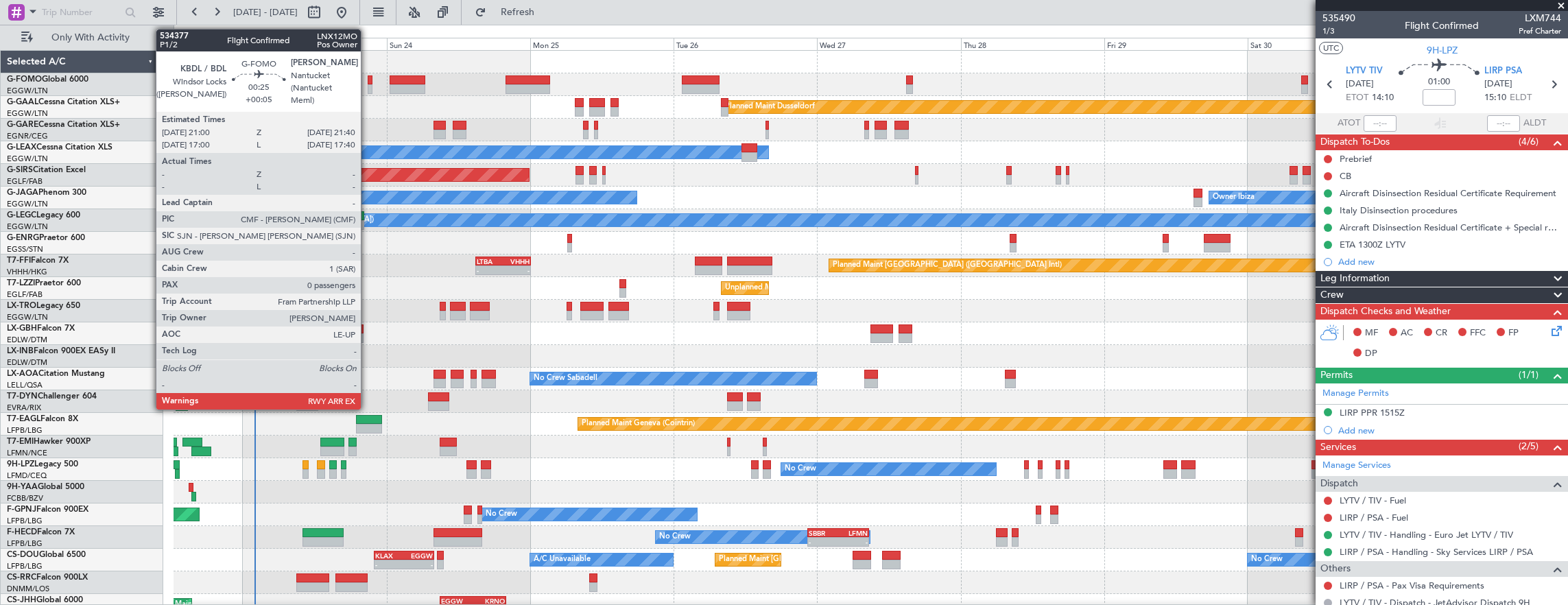
click at [367, 85] on div at bounding box center [369, 89] width 4 height 10
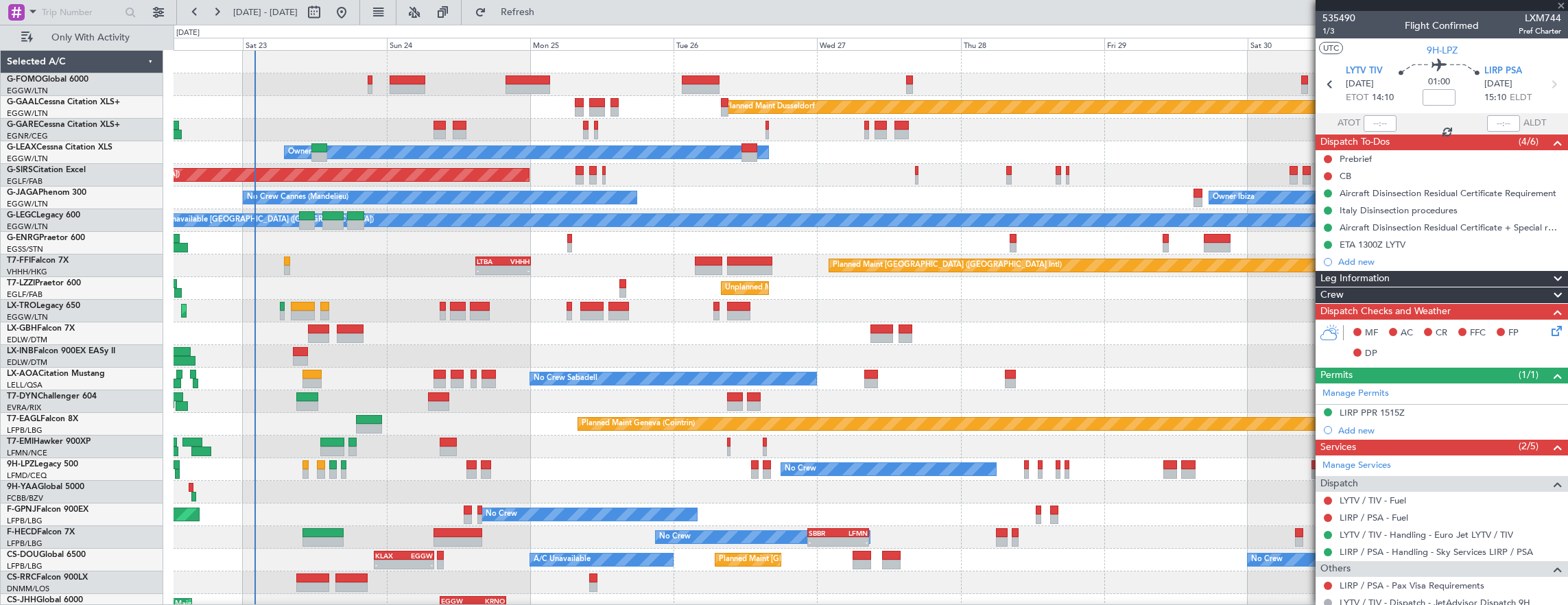
type input "+00:05"
type input "0"
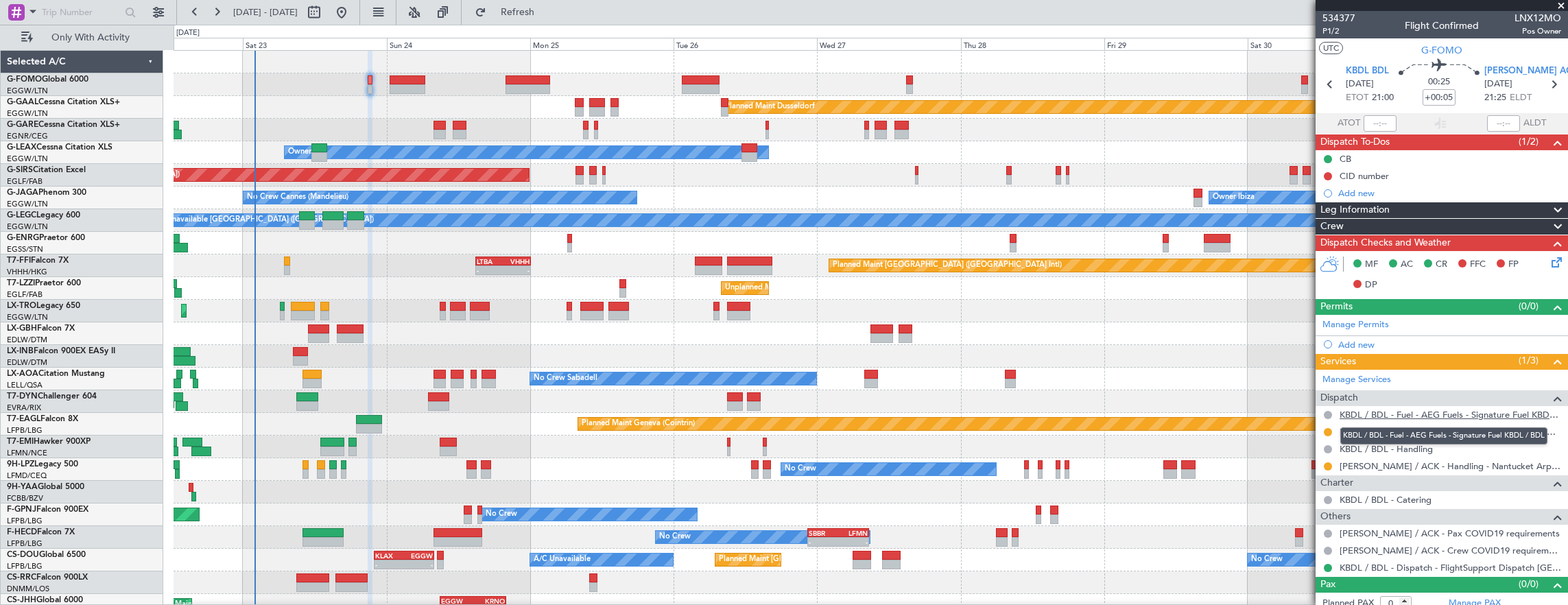
click at [1447, 414] on link "KBDL / BDL - Fuel - AEG Fuels - Signature Fuel KBDL / BDL" at bounding box center [1451, 414] width 222 height 12
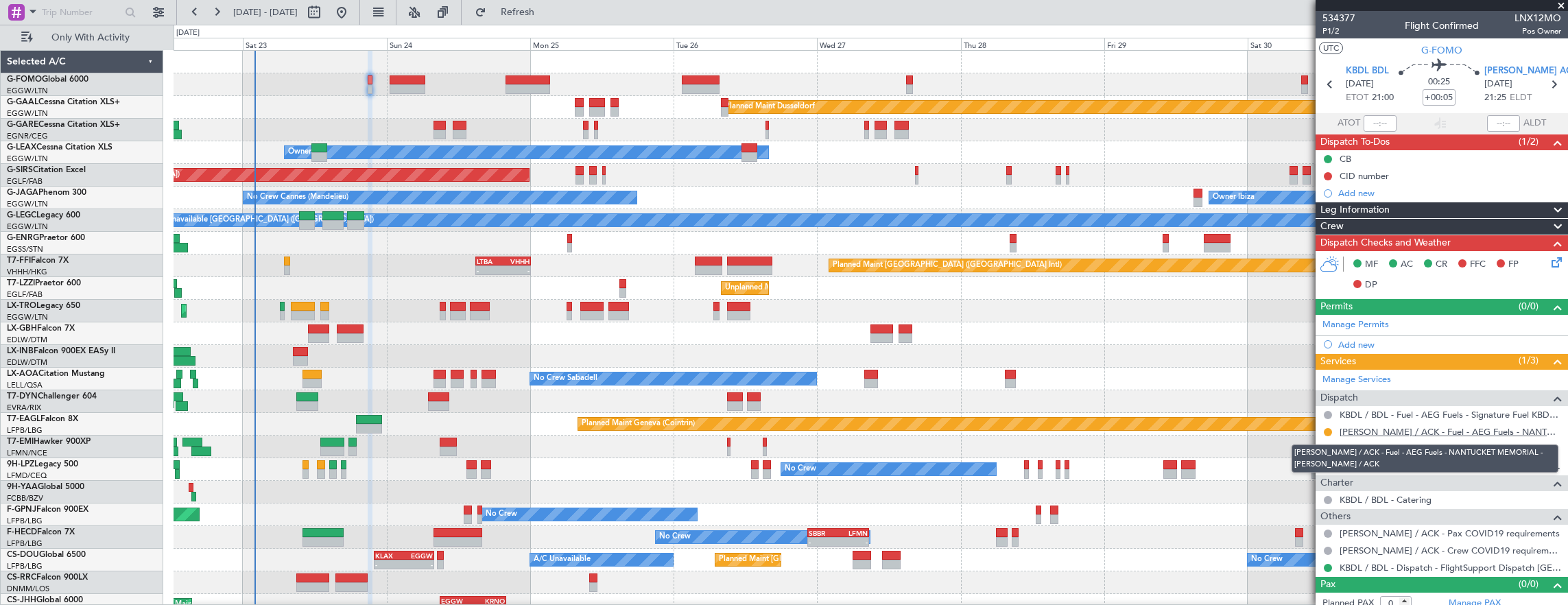
click at [1414, 427] on link "[PERSON_NAME] / ACK - Fuel - AEG Fuels - NANTUCKET MEMORIAL - [PERSON_NAME] / A…" at bounding box center [1451, 432] width 222 height 12
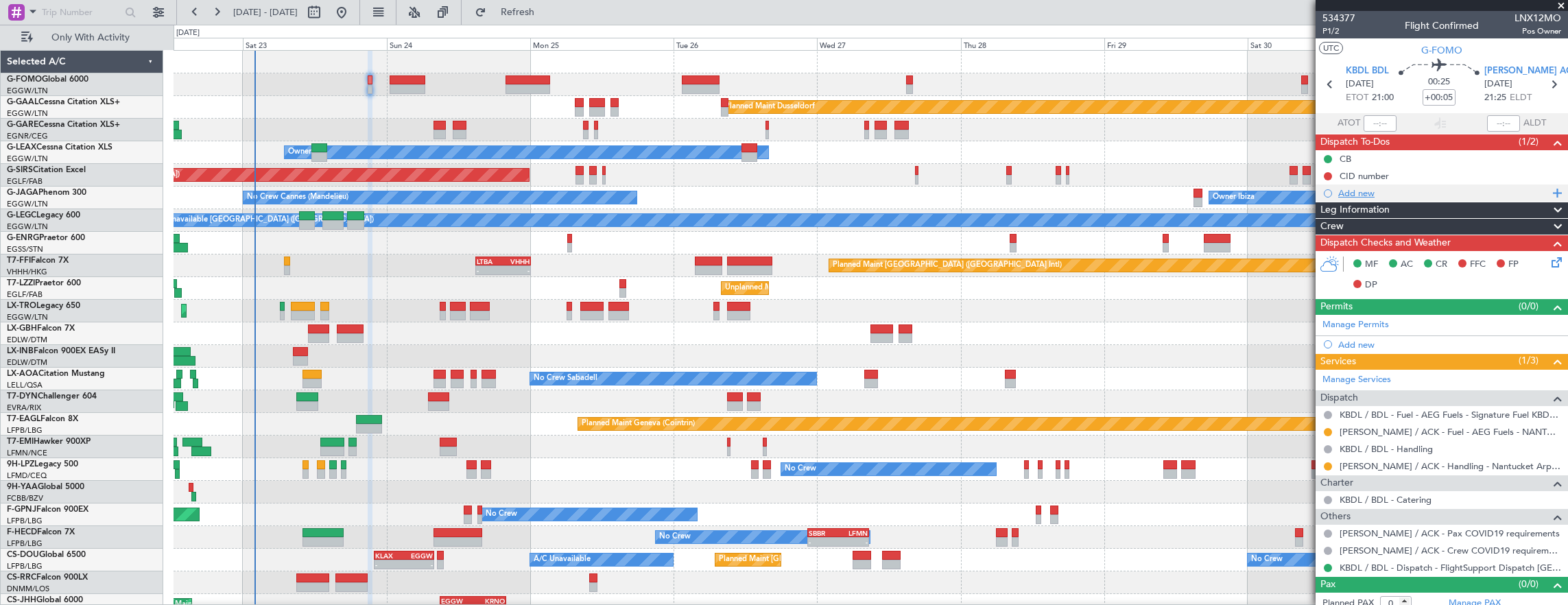
click at [1396, 192] on div "Add new" at bounding box center [1443, 193] width 210 height 12
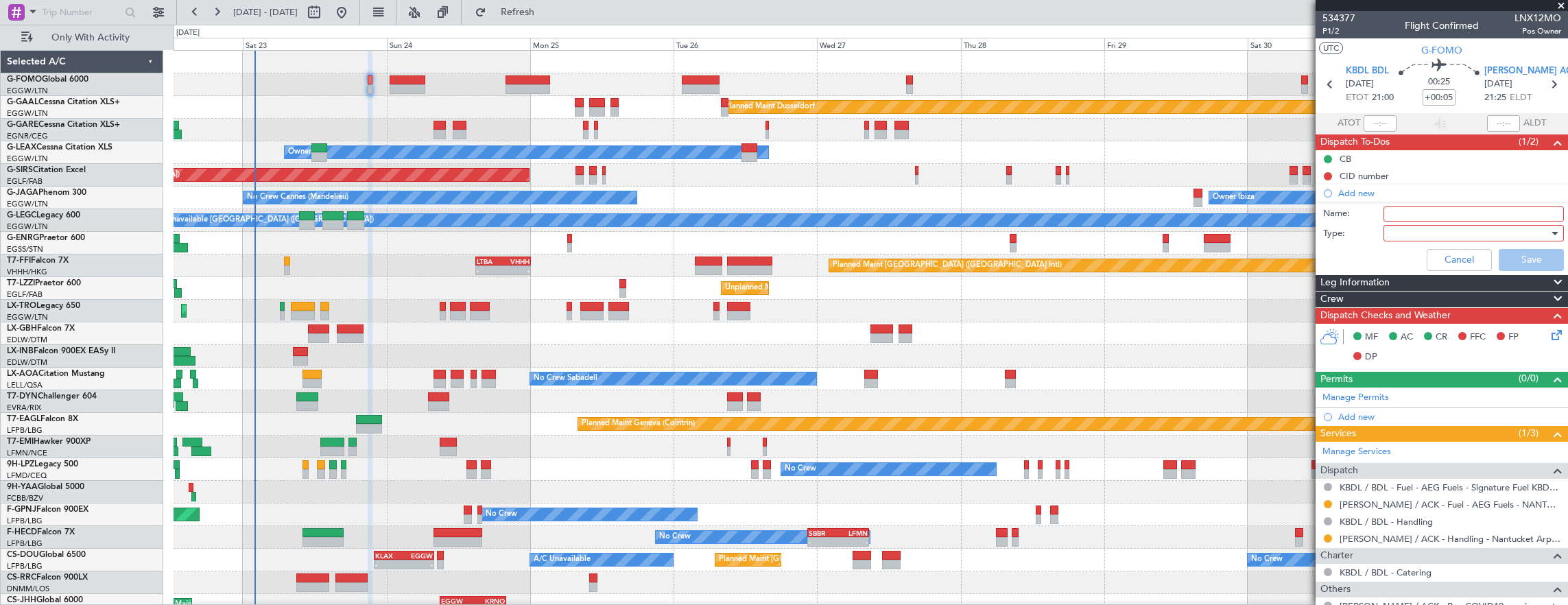
click at [1402, 208] on input "Name:" at bounding box center [1474, 213] width 181 height 15
type input "k"
type input "[PERSON_NAME] FUEL VIA HANDLER"
click at [1404, 241] on div at bounding box center [1469, 233] width 160 height 21
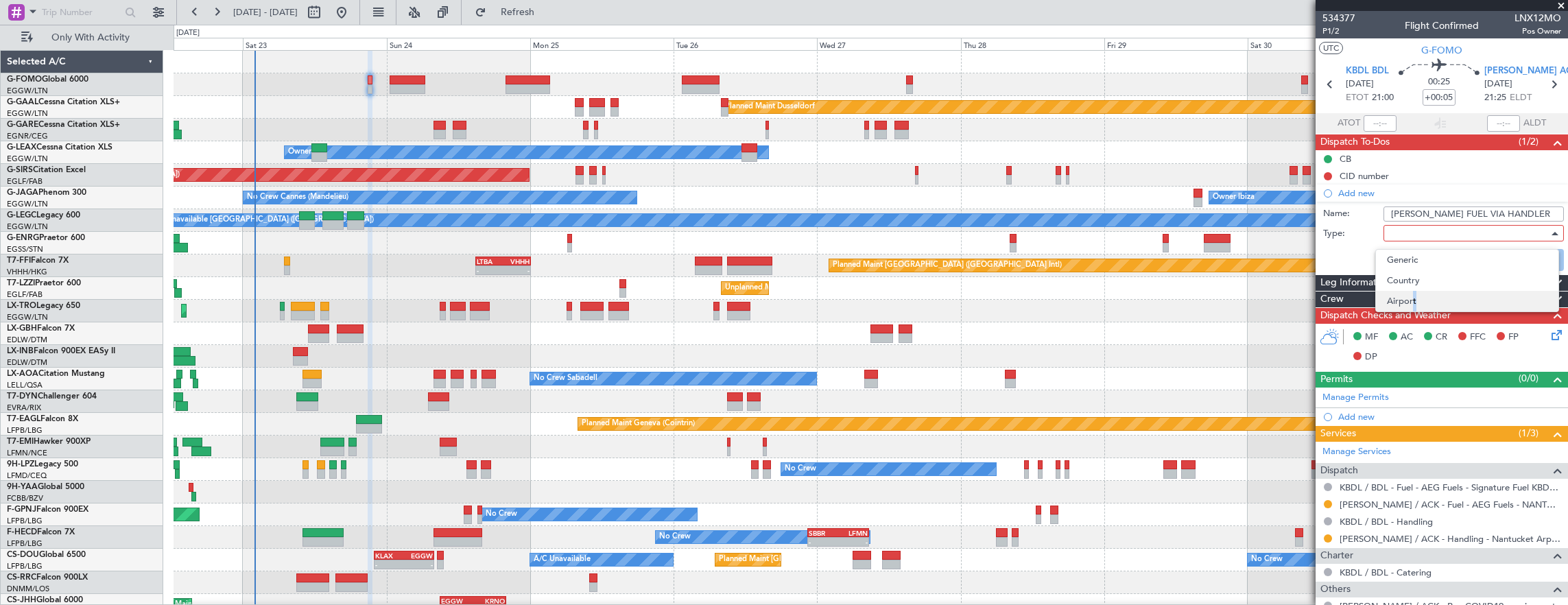
click at [1410, 295] on span "Airport" at bounding box center [1467, 301] width 160 height 21
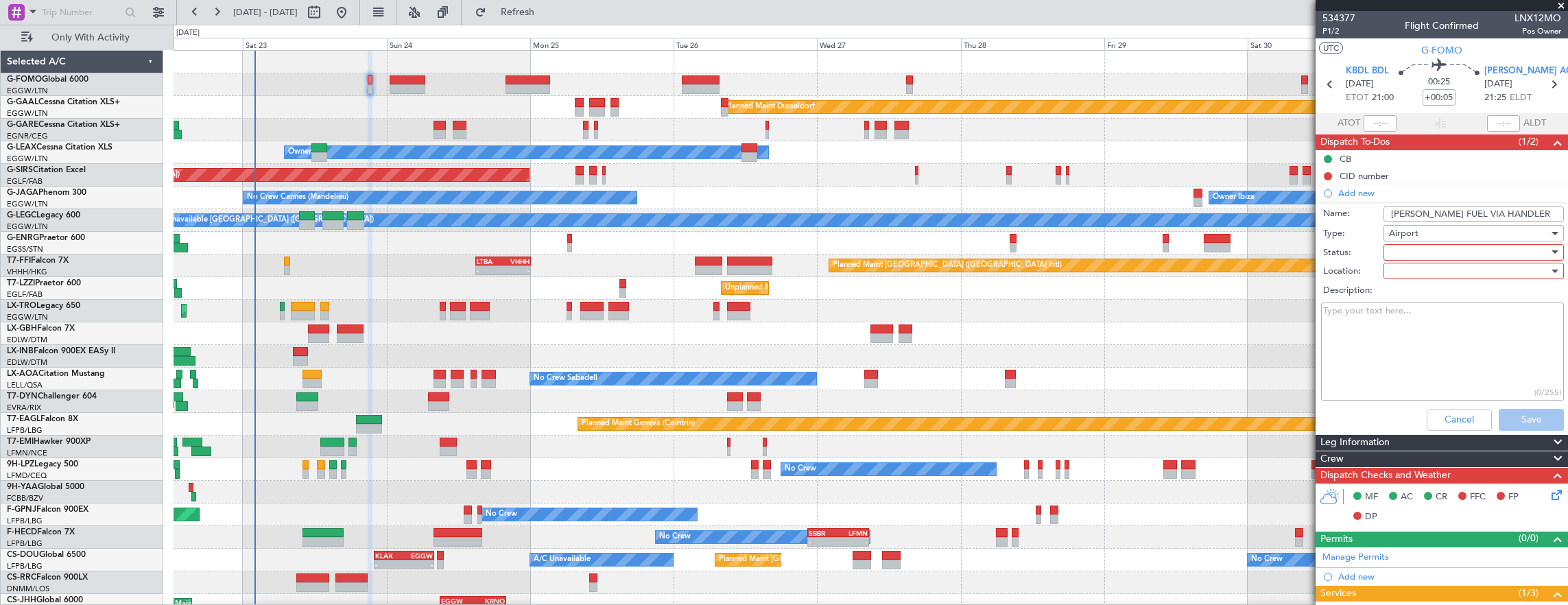
drag, startPoint x: 1410, startPoint y: 295, endPoint x: 1405, endPoint y: 249, distance: 46.3
click at [1405, 249] on div at bounding box center [1469, 252] width 160 height 21
click at [1410, 296] on span "In Progress" at bounding box center [1467, 300] width 160 height 21
click at [1408, 274] on div at bounding box center [1469, 270] width 160 height 21
click at [1401, 298] on span "Arrival" at bounding box center [1467, 298] width 160 height 21
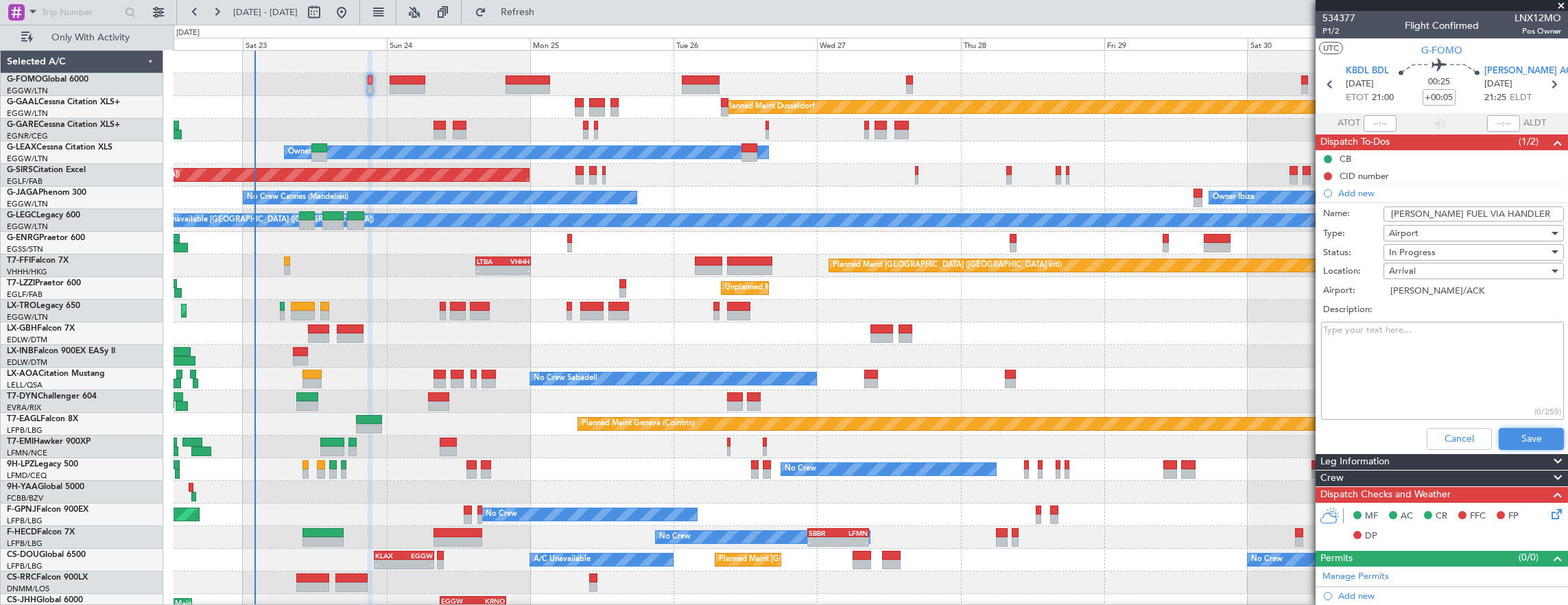
click at [1515, 428] on button "Save" at bounding box center [1532, 439] width 65 height 22
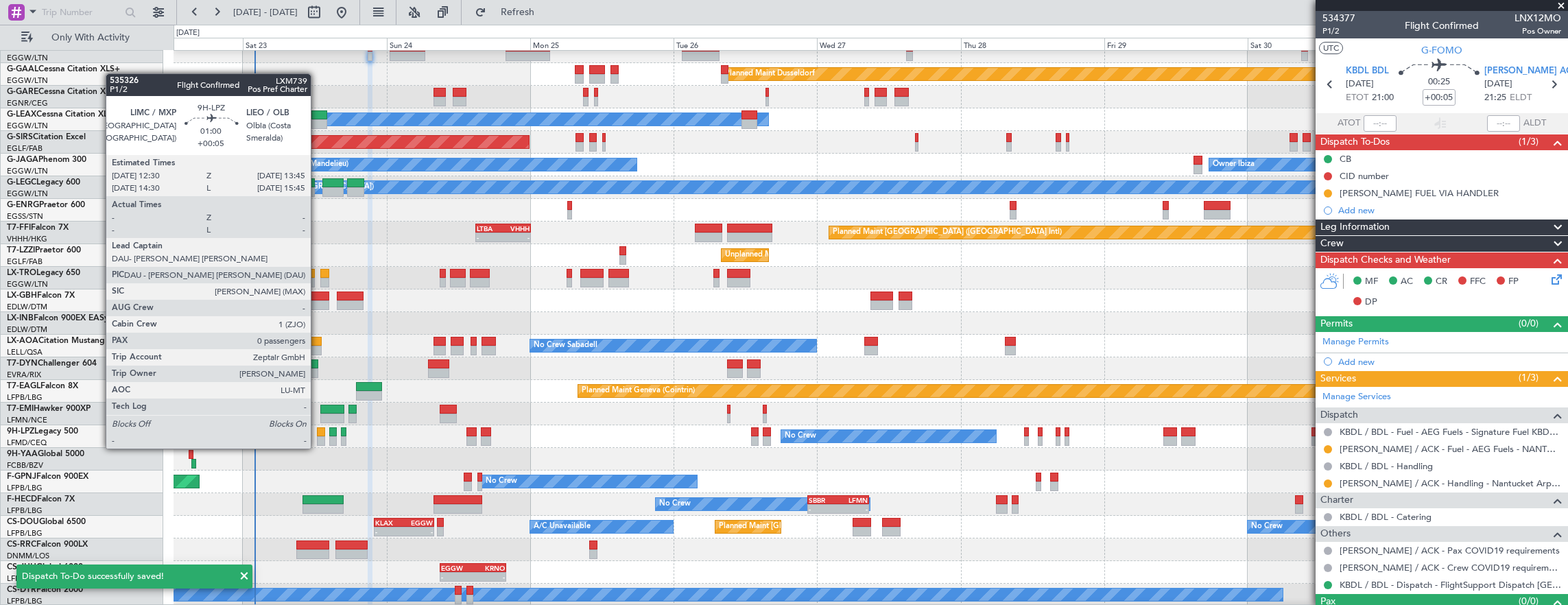
click at [318, 434] on div at bounding box center [321, 432] width 8 height 10
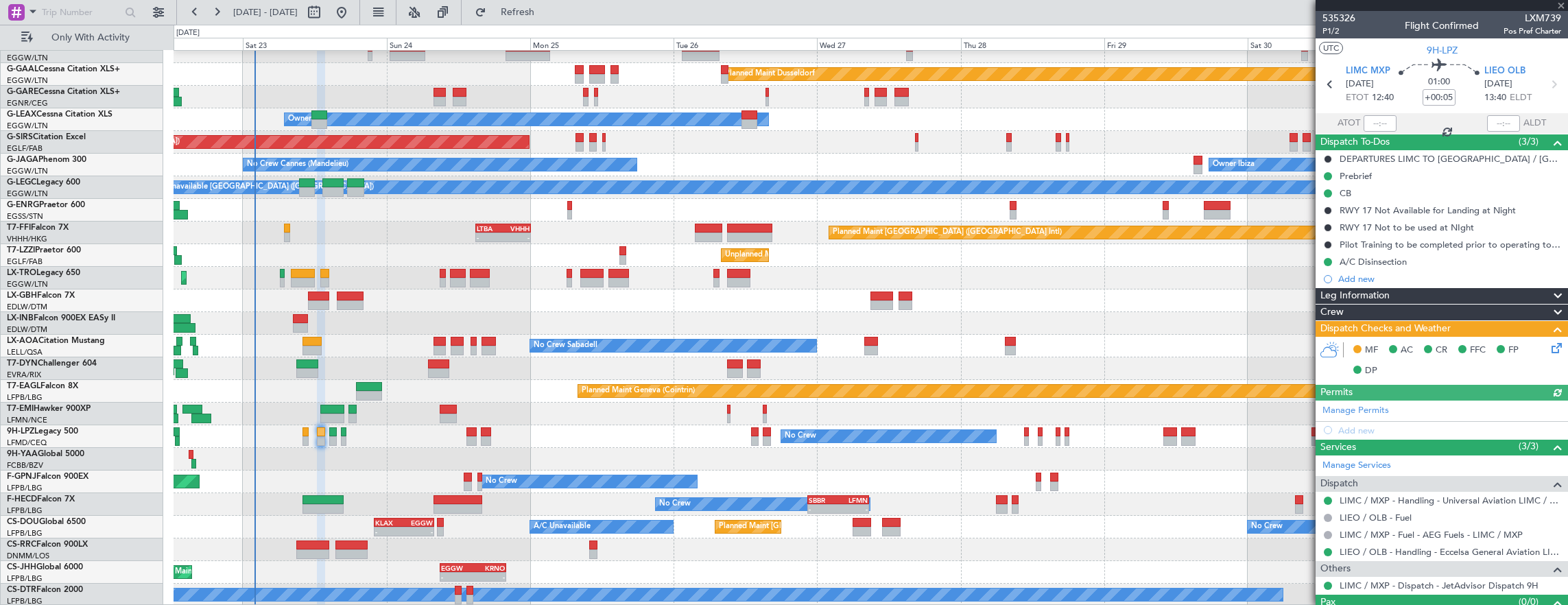
click at [1549, 352] on icon at bounding box center [1554, 346] width 11 height 11
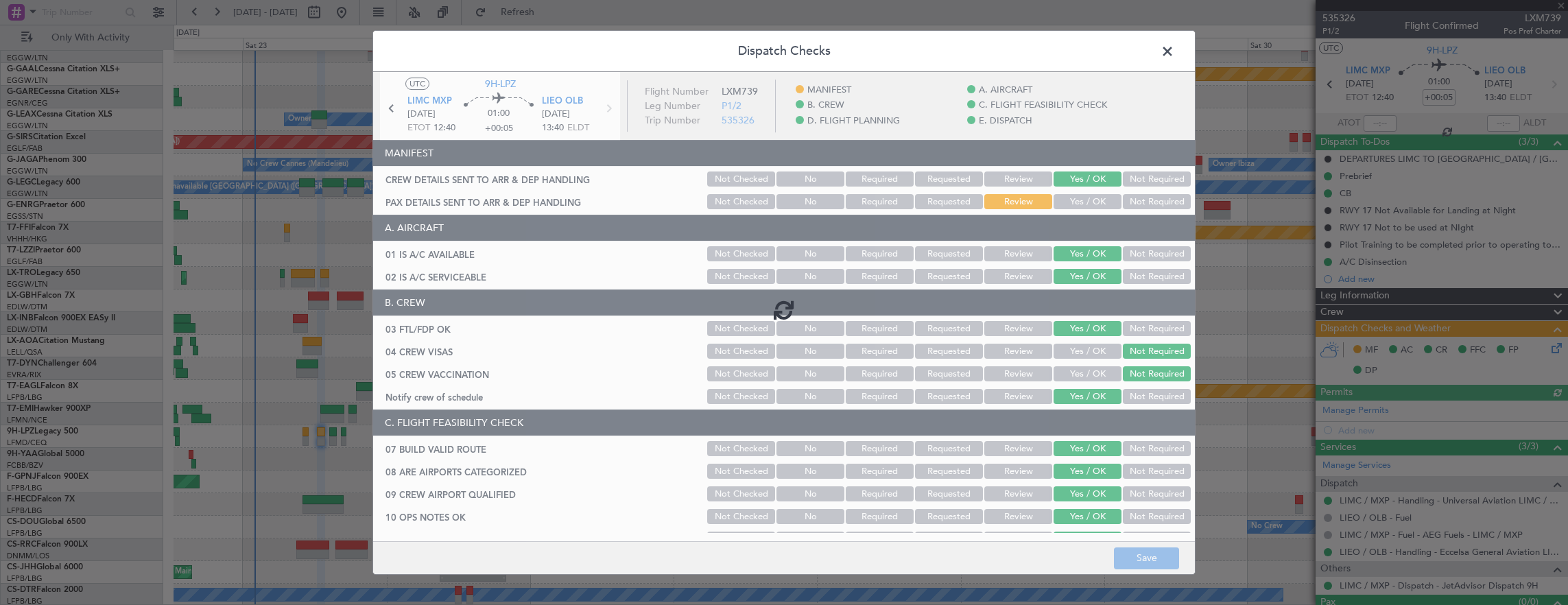
click at [1081, 210] on div at bounding box center [784, 308] width 822 height 474
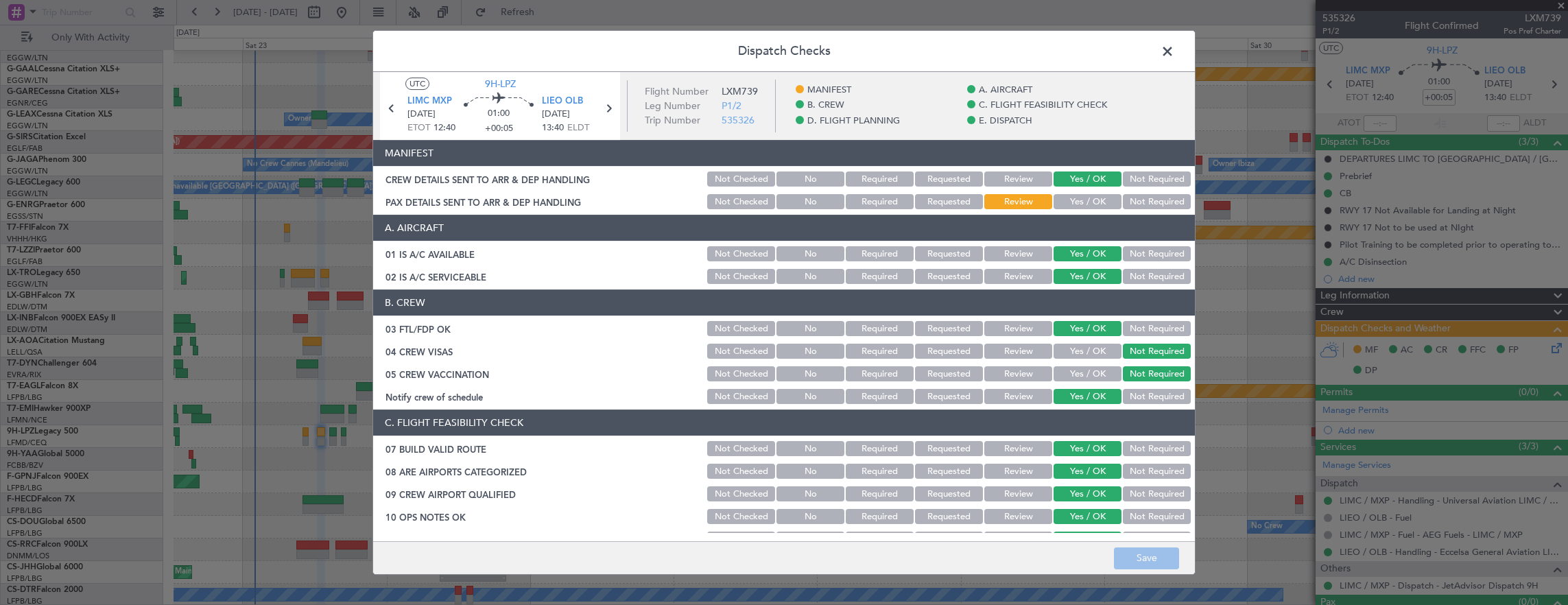
click at [1174, 58] on span at bounding box center [1174, 55] width 0 height 28
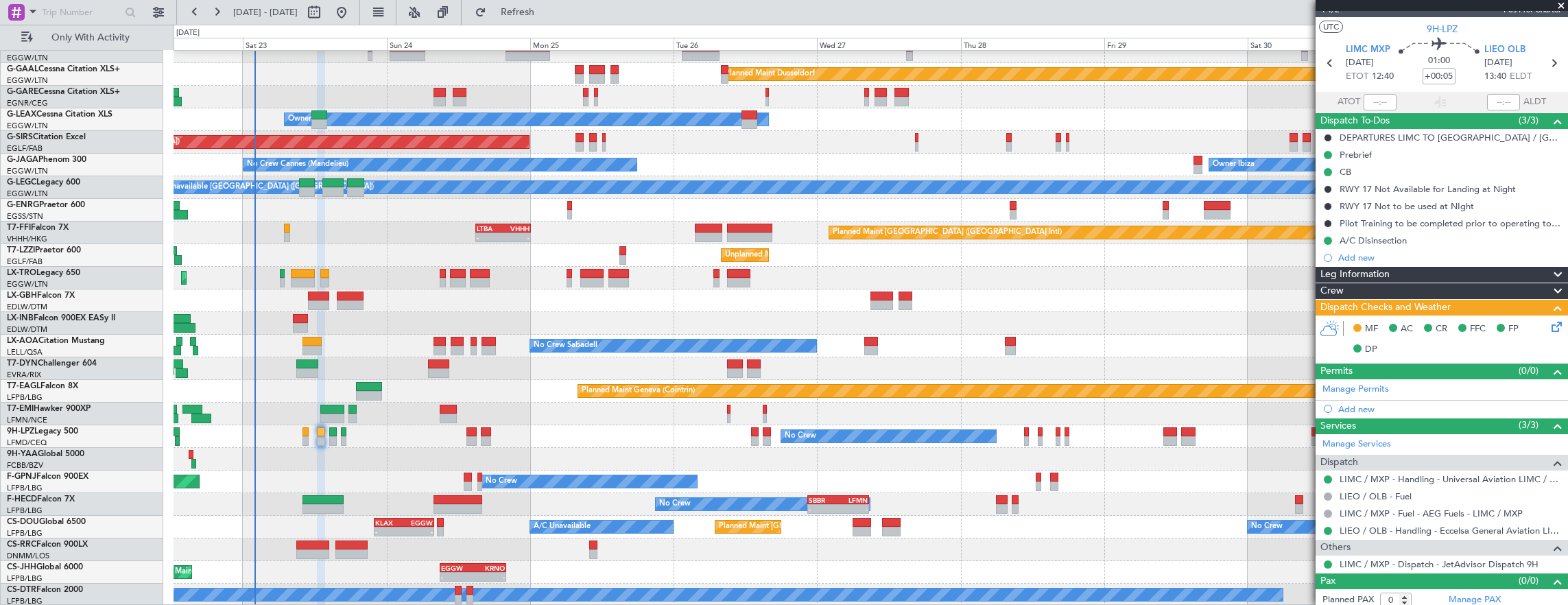
scroll to position [25, 0]
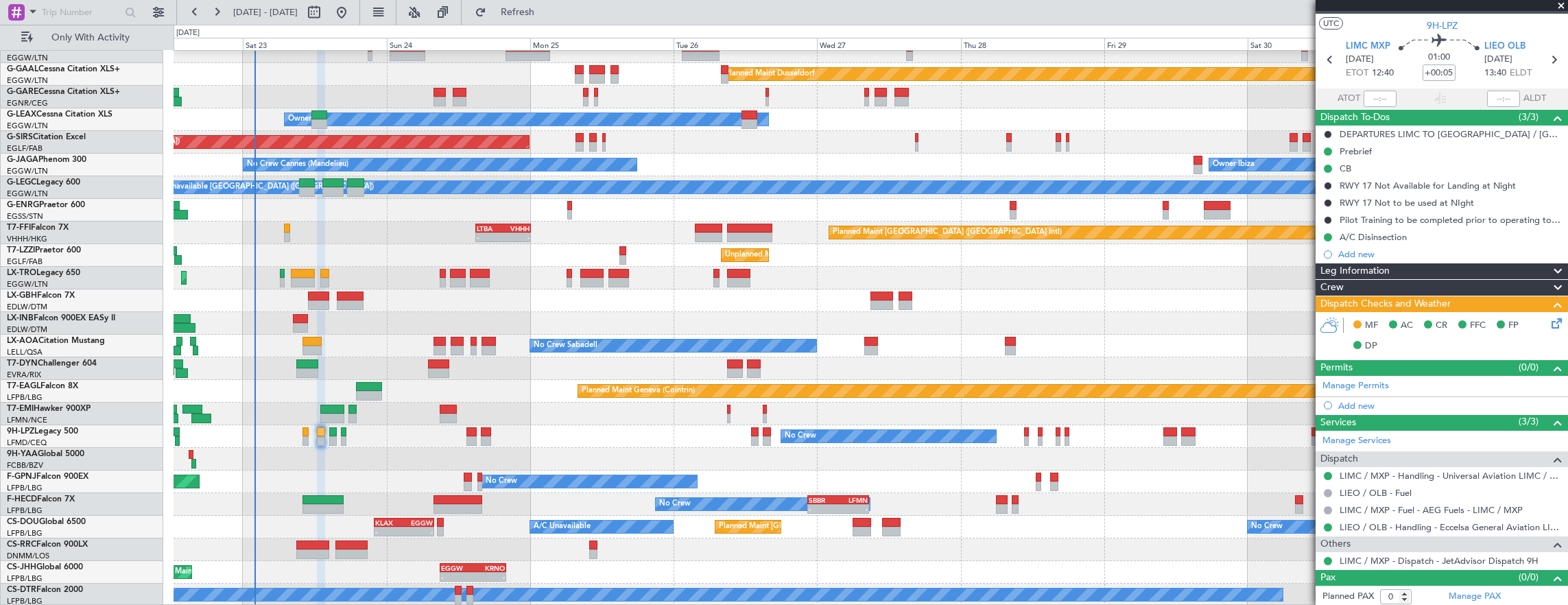
click at [1549, 327] on icon at bounding box center [1554, 320] width 11 height 11
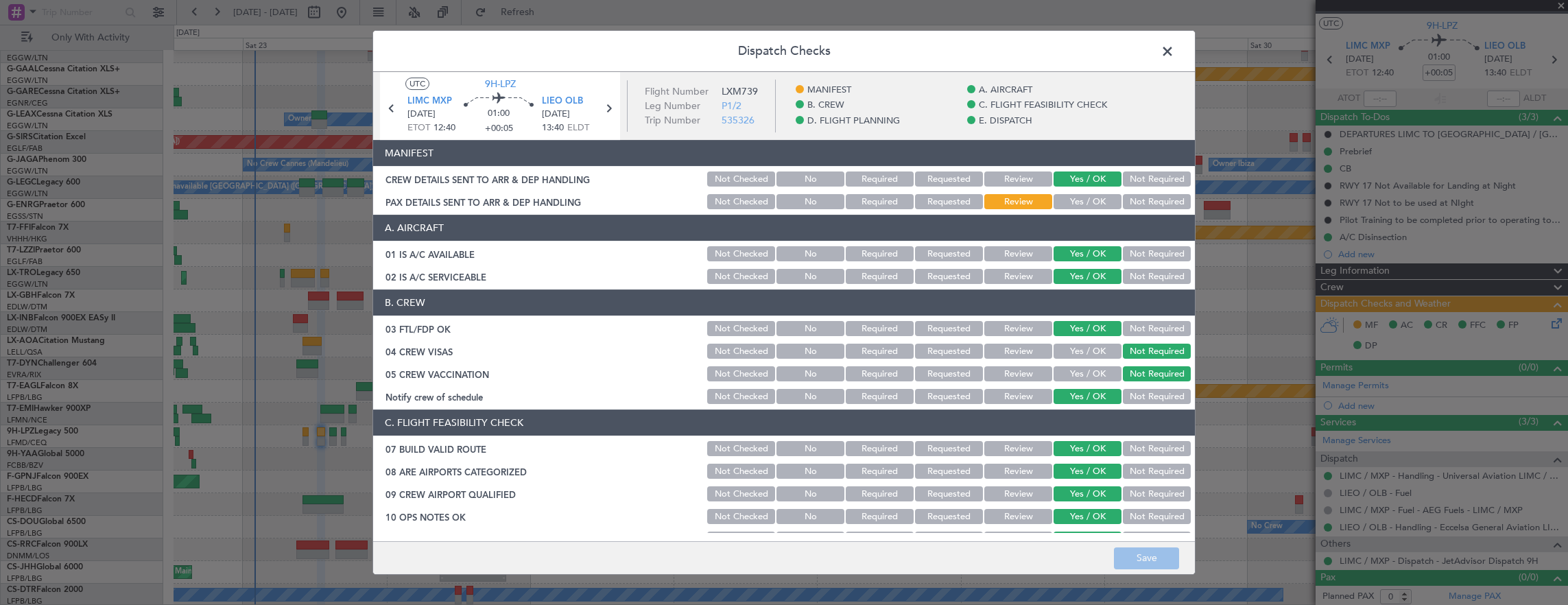
click at [1149, 198] on button "Not Required" at bounding box center [1157, 201] width 68 height 15
click at [1145, 557] on button "Save" at bounding box center [1147, 559] width 65 height 22
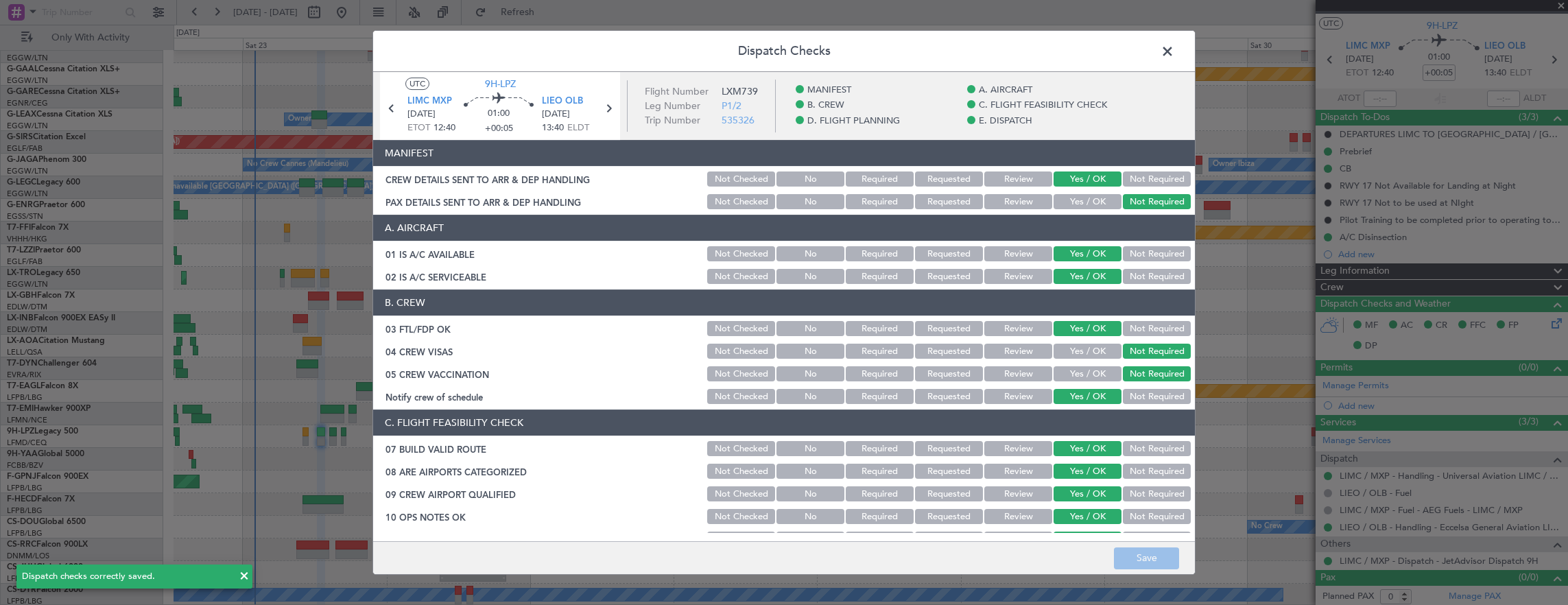
click at [1174, 51] on span at bounding box center [1174, 55] width 0 height 28
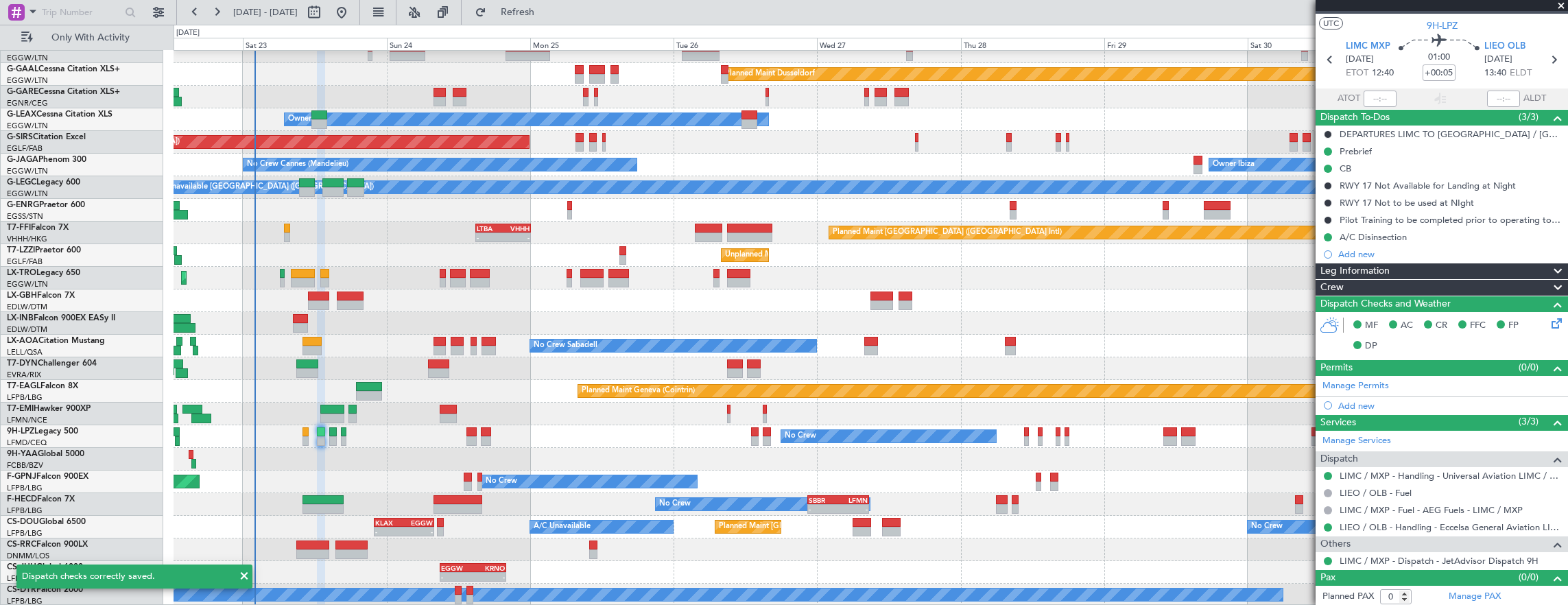
scroll to position [33, 0]
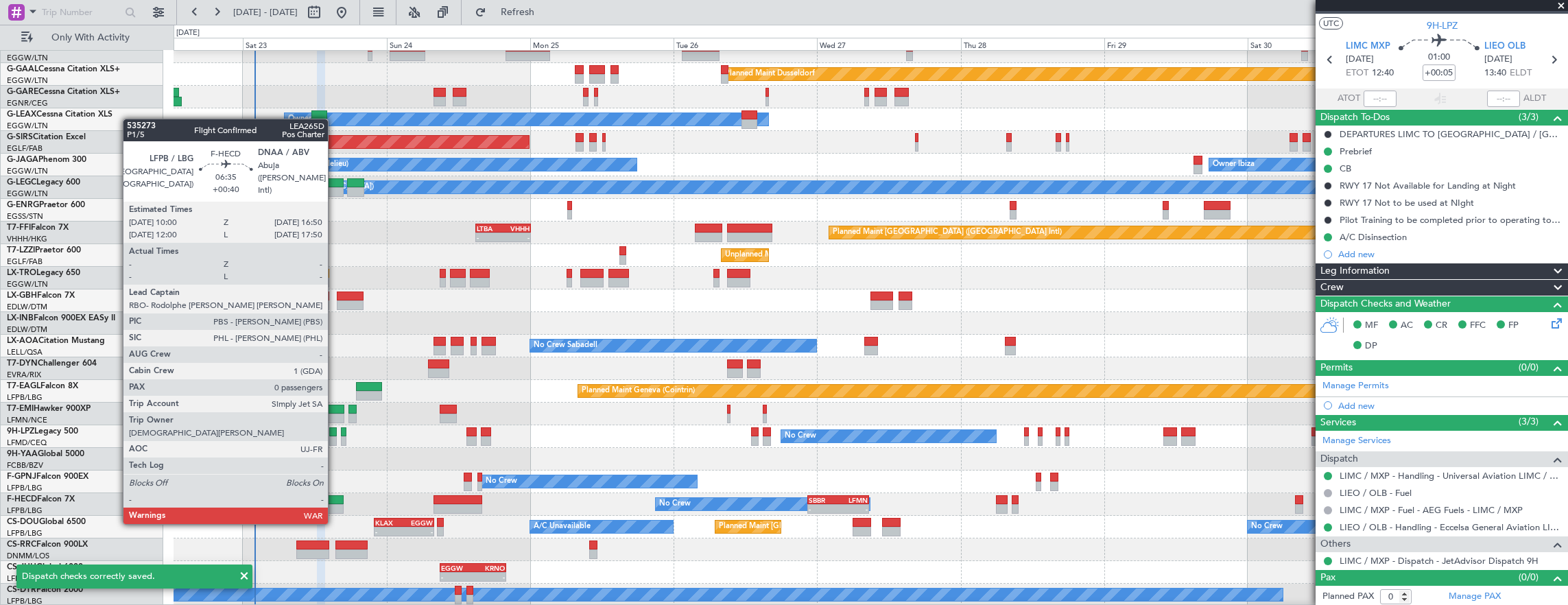
click at [334, 498] on div at bounding box center [323, 500] width 41 height 10
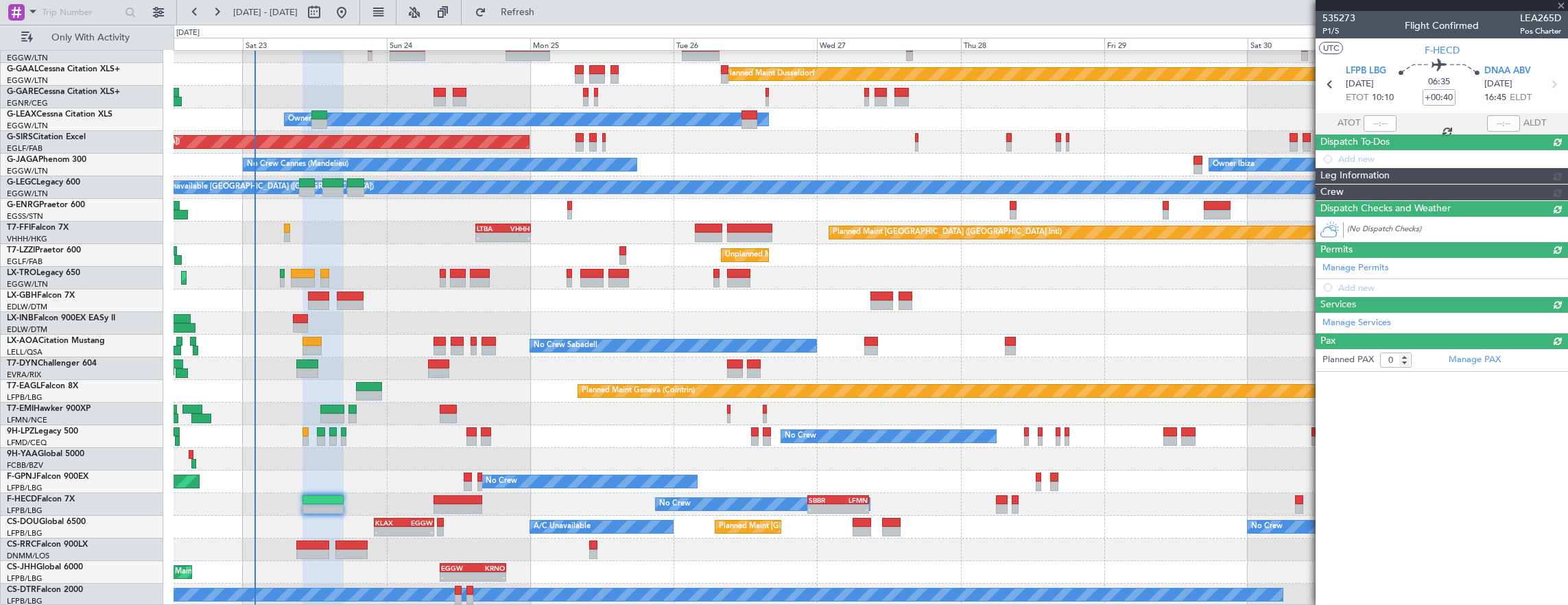
scroll to position [0, 0]
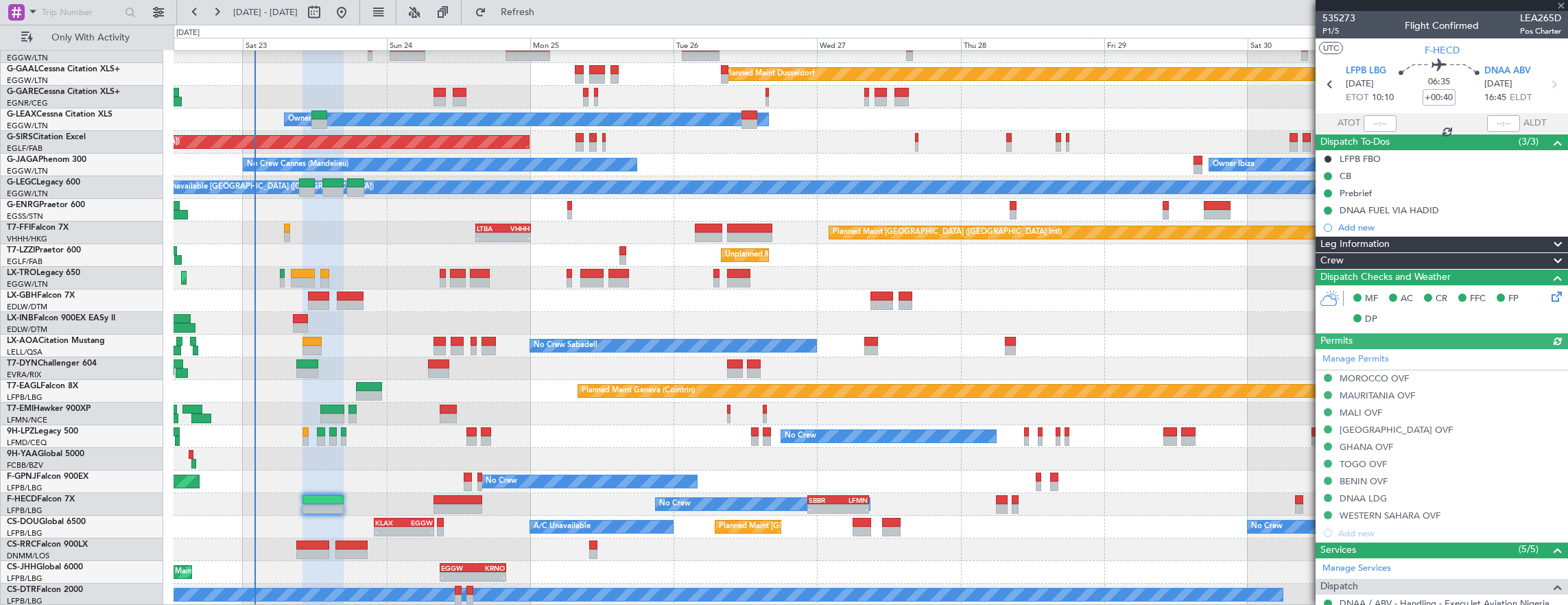
click at [1549, 294] on icon at bounding box center [1554, 294] width 11 height 11
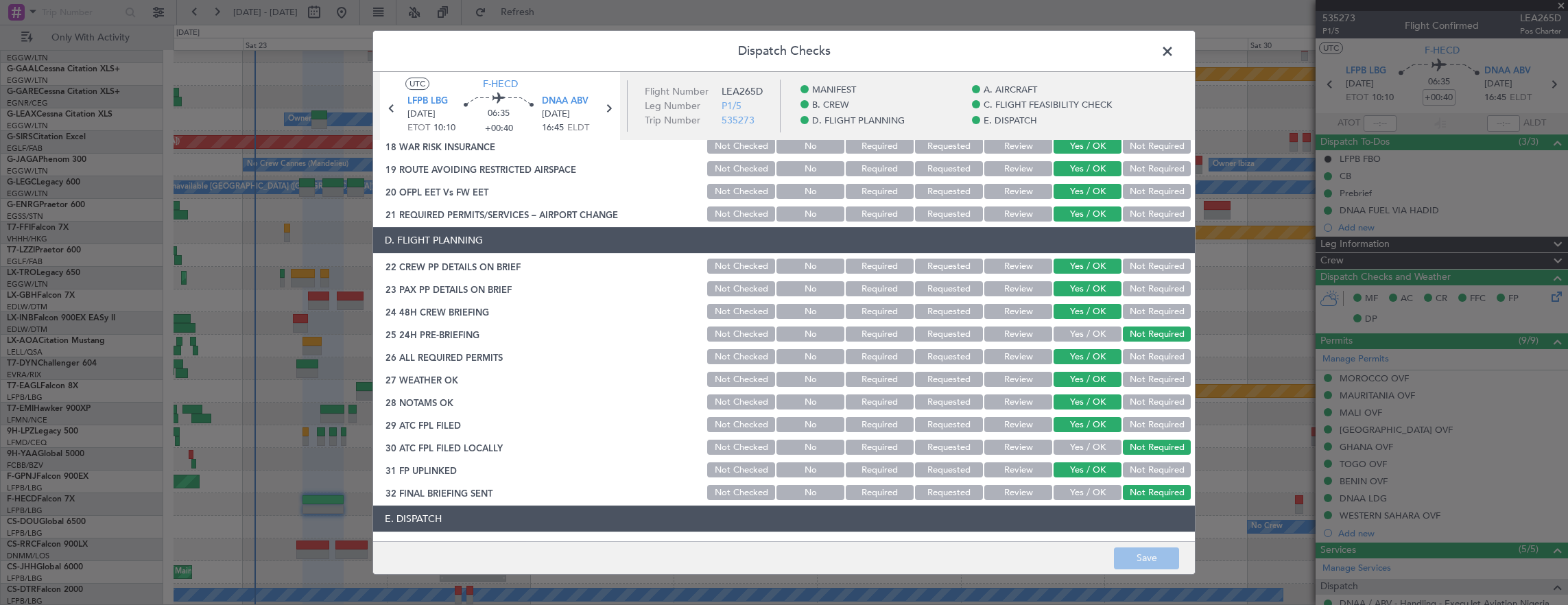
scroll to position [574, 0]
click at [989, 381] on button "Review" at bounding box center [1018, 379] width 68 height 15
click at [997, 405] on button "Review" at bounding box center [1018, 402] width 68 height 15
click at [1178, 562] on button "Save" at bounding box center [1147, 559] width 65 height 22
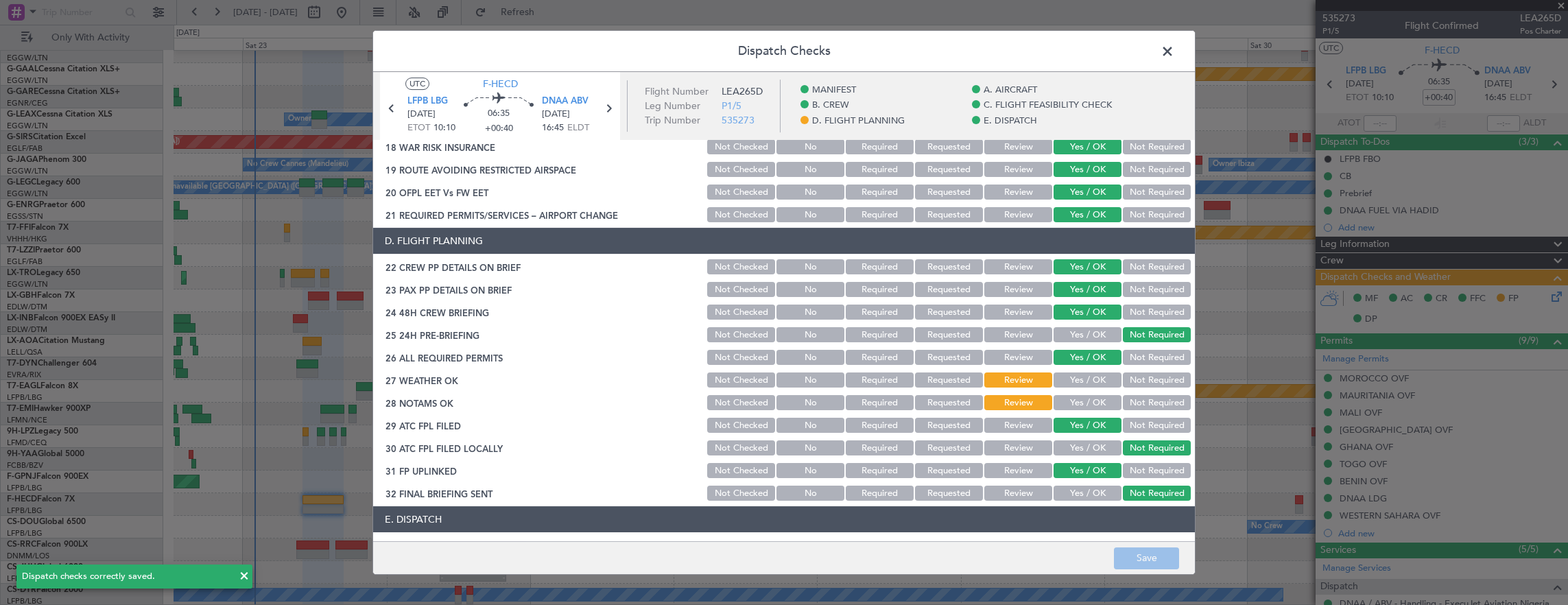
click at [1174, 56] on span at bounding box center [1174, 55] width 0 height 28
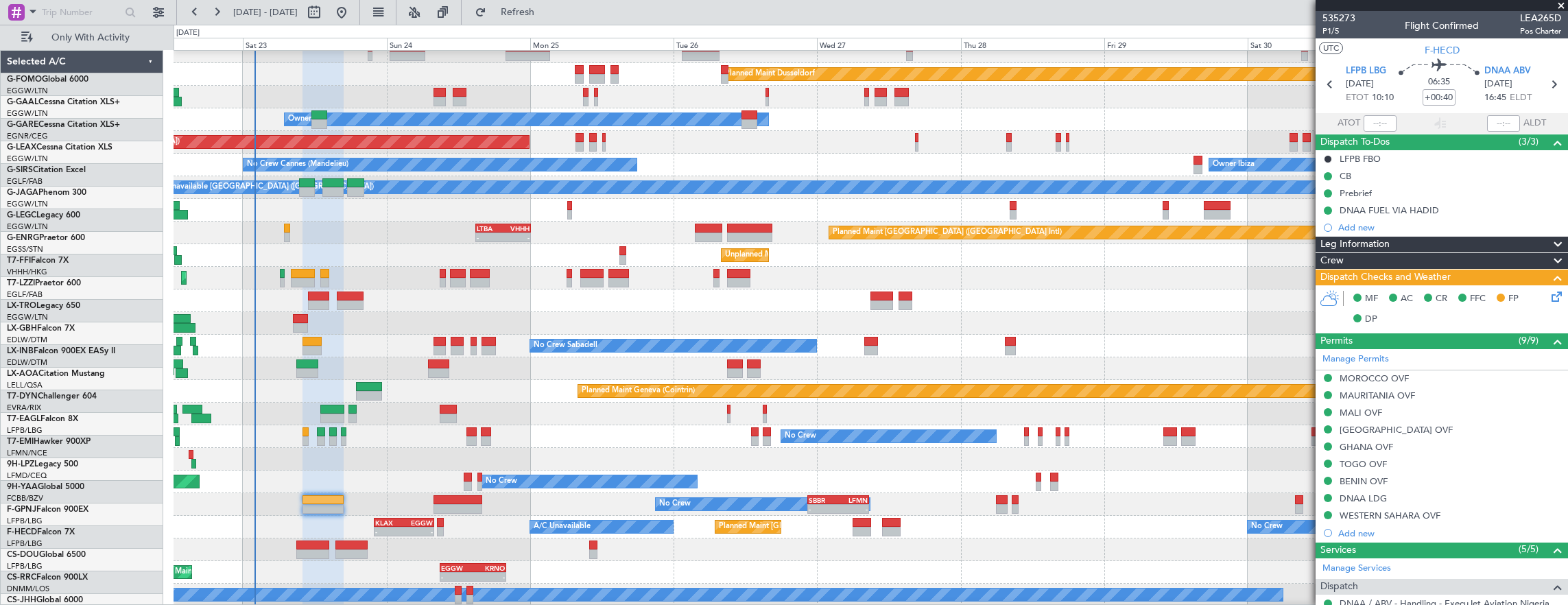
scroll to position [33, 0]
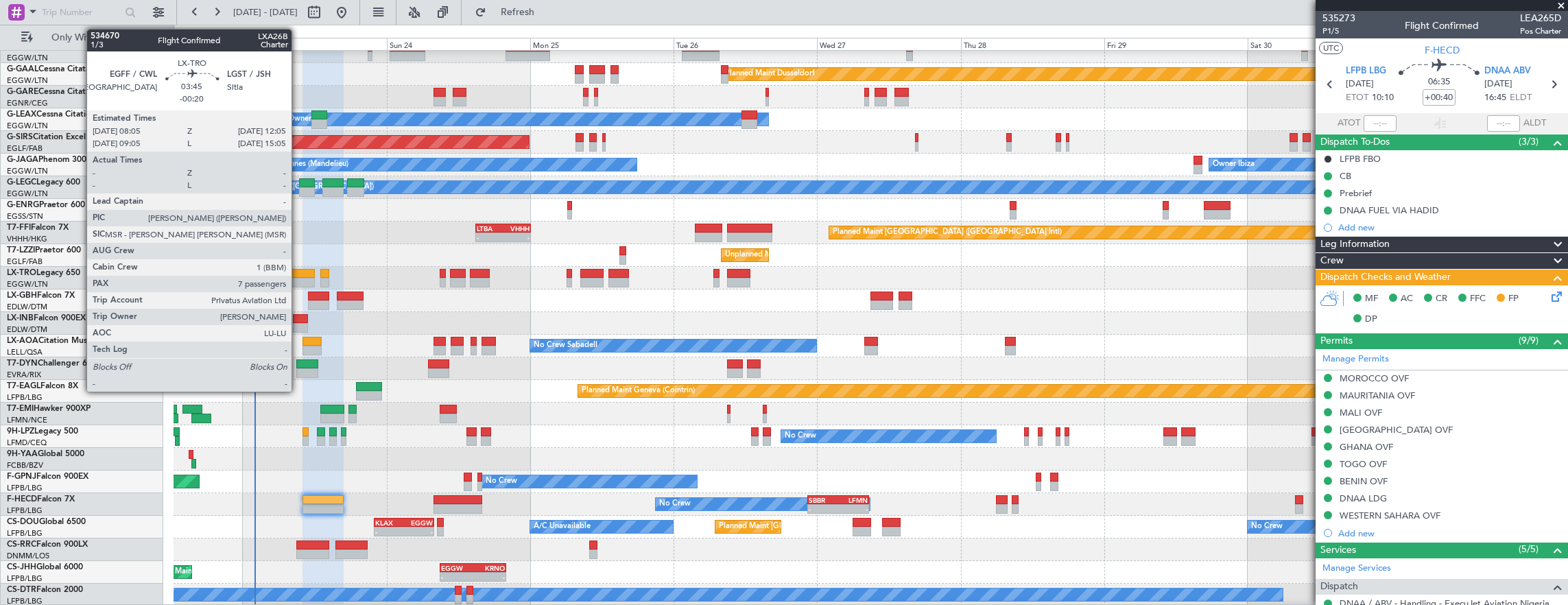
click at [298, 280] on div at bounding box center [302, 283] width 24 height 10
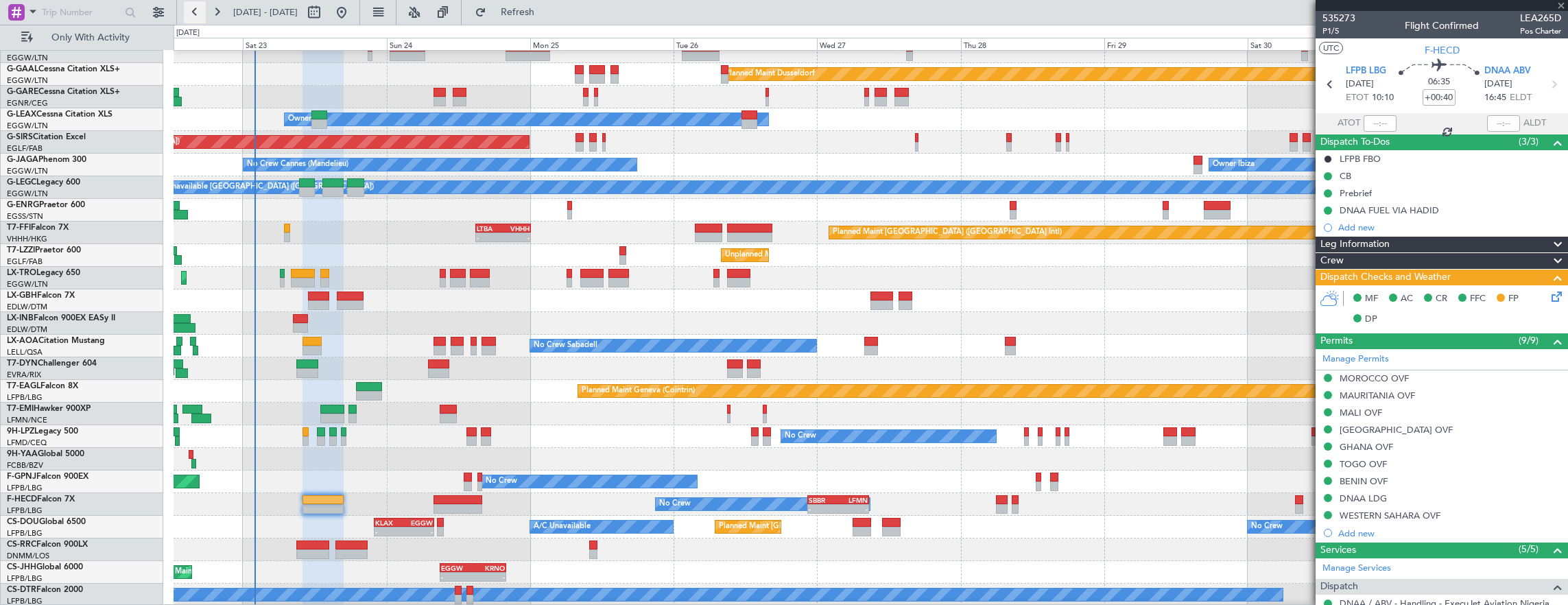
type input "-00:20"
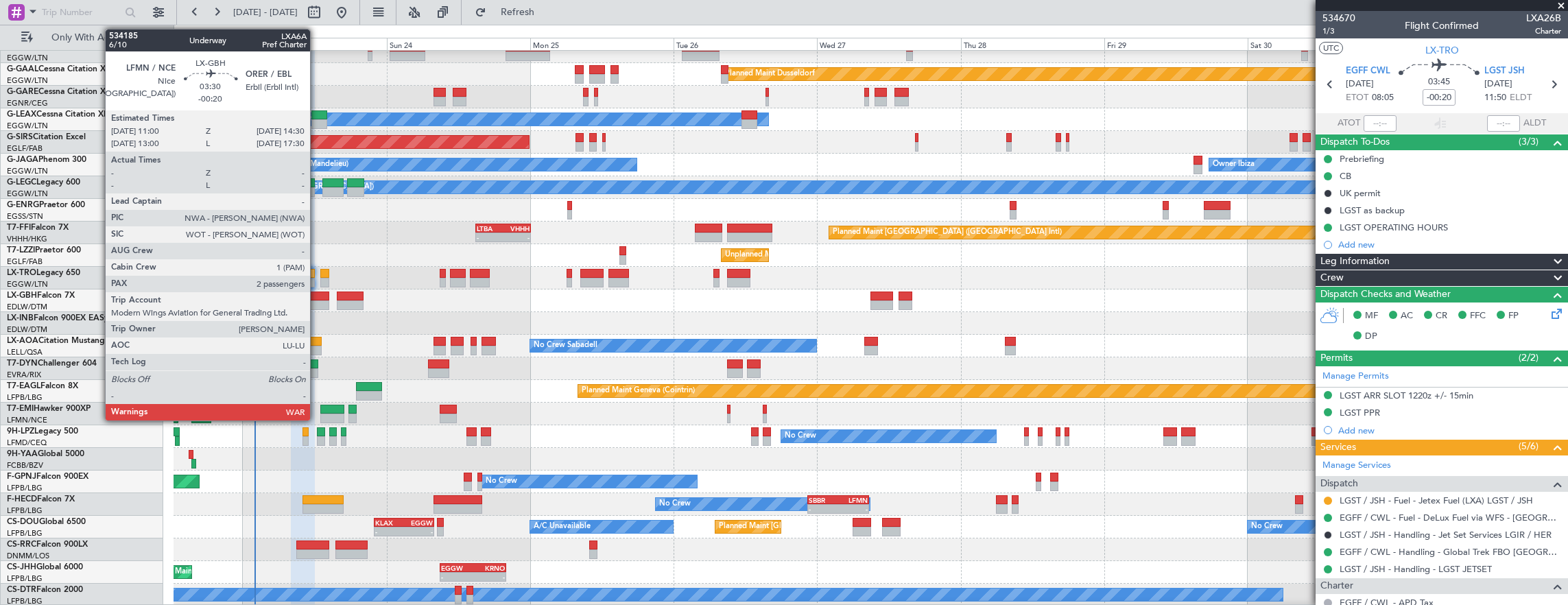
click at [317, 295] on div at bounding box center [319, 297] width 22 height 10
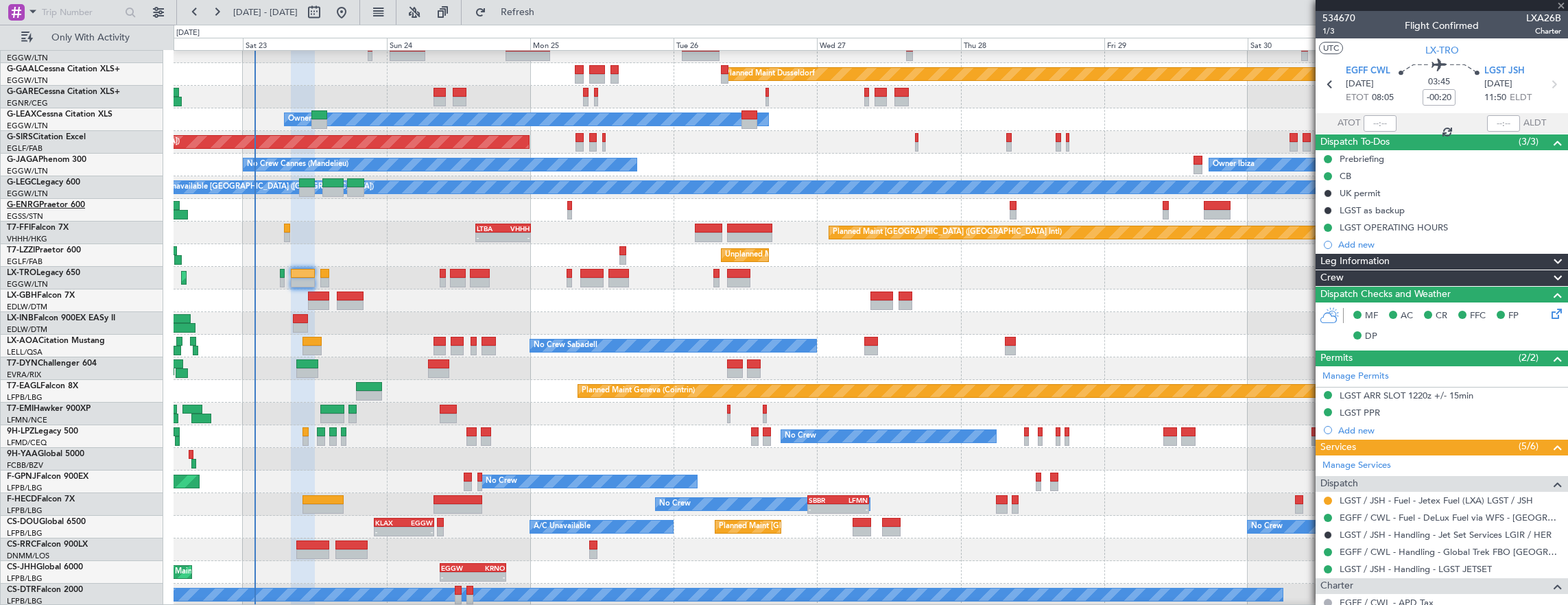
type input "2"
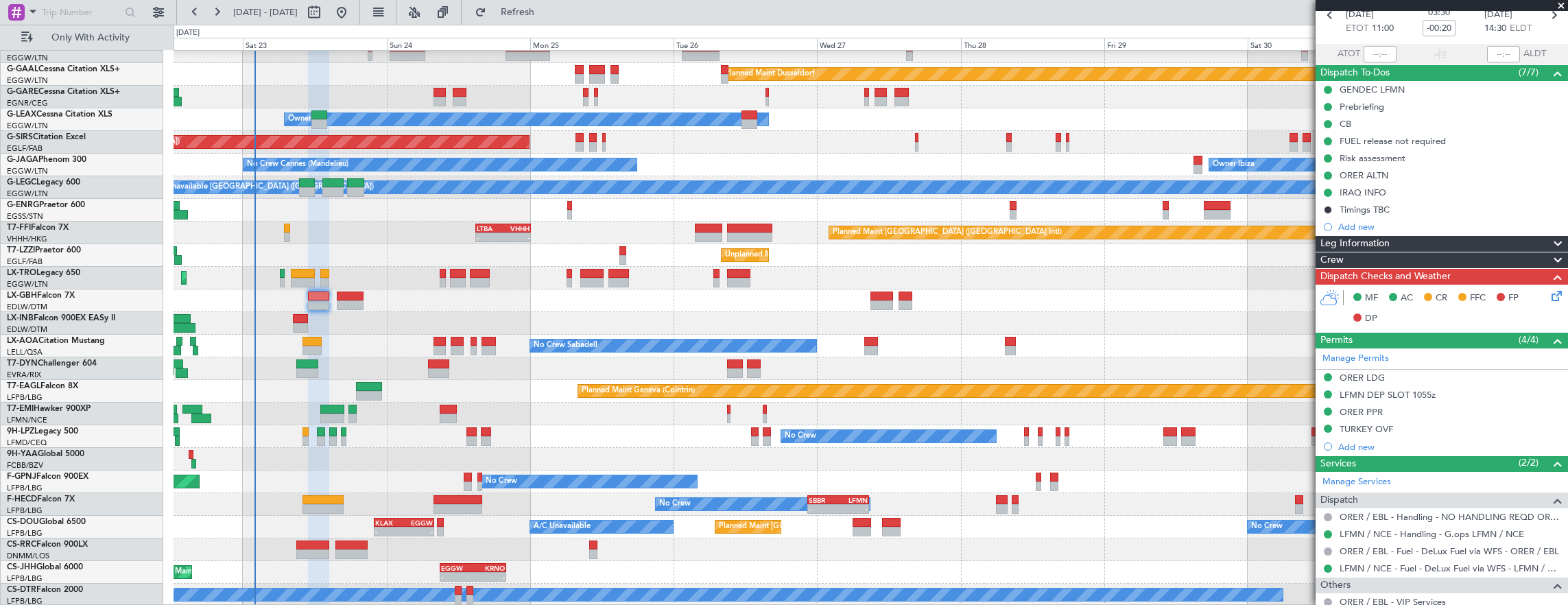
scroll to position [0, 0]
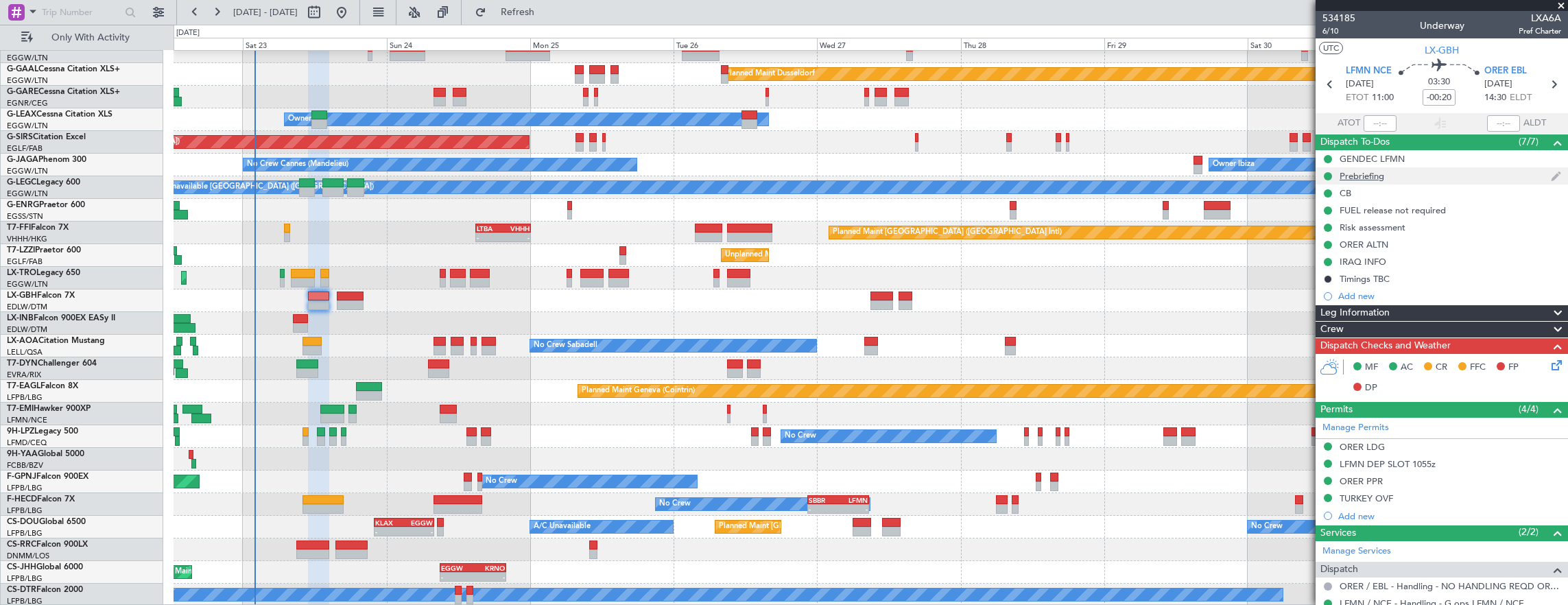
click at [1398, 179] on div "Prebriefing" at bounding box center [1441, 175] width 252 height 17
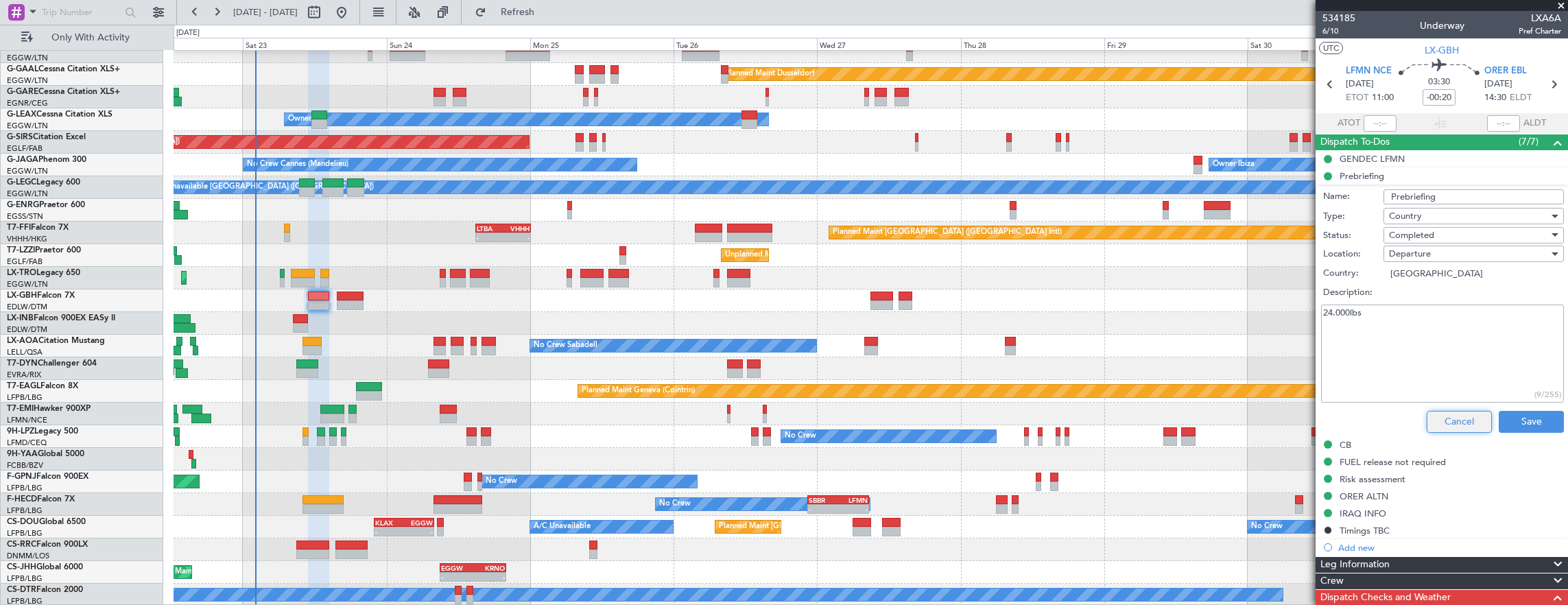
click at [1448, 424] on button "Cancel" at bounding box center [1459, 422] width 65 height 22
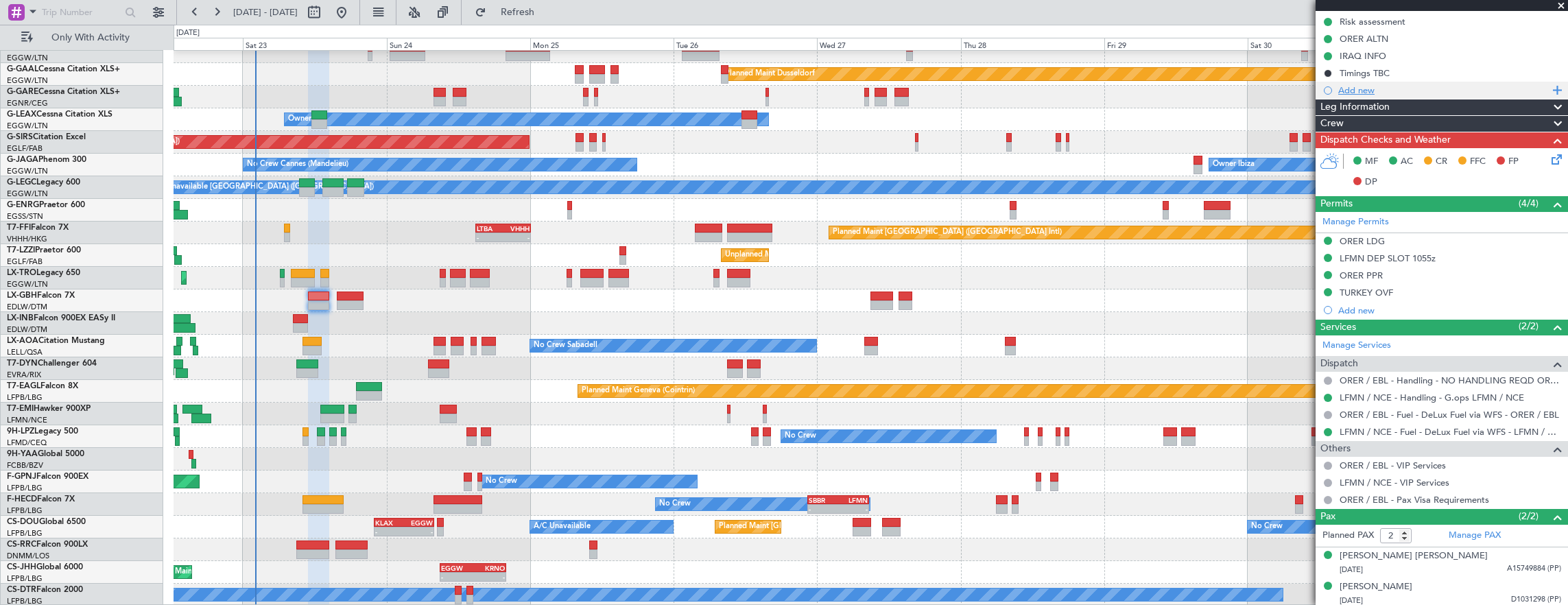
scroll to position [206, 0]
click at [1549, 154] on icon at bounding box center [1554, 156] width 11 height 11
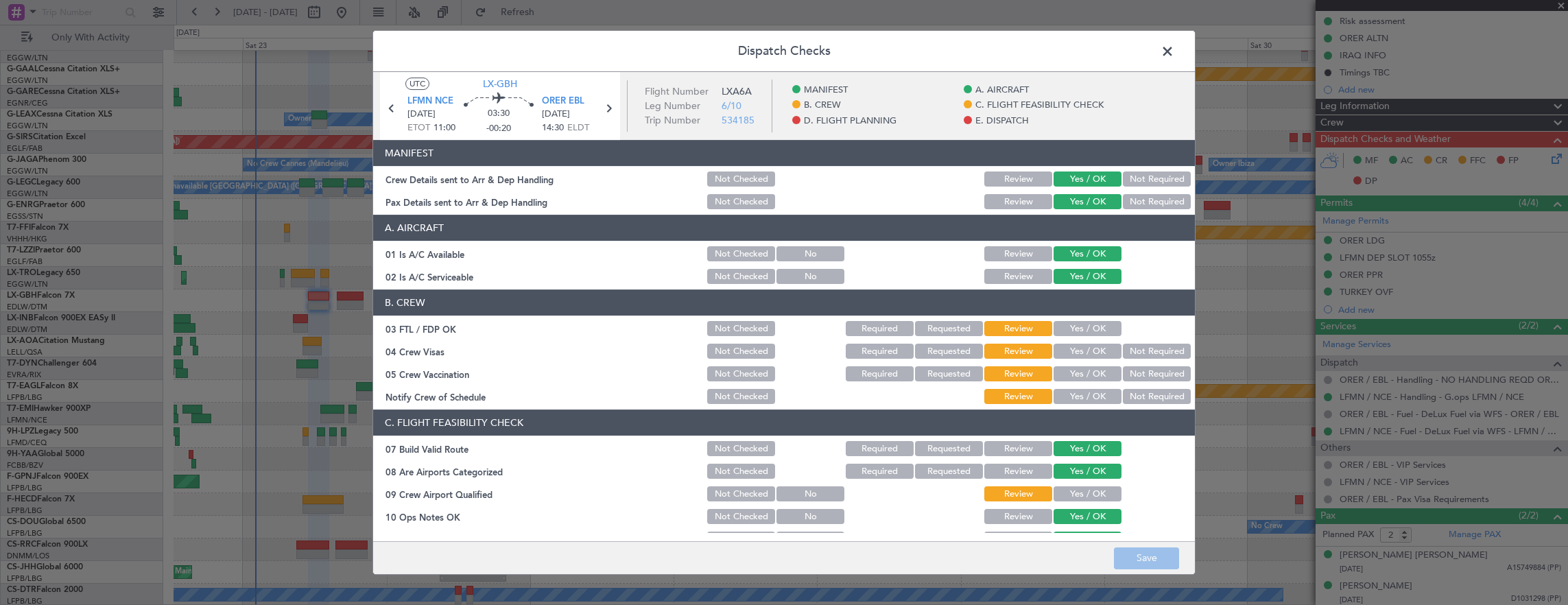
click at [1070, 324] on button "Yes / OK" at bounding box center [1087, 328] width 68 height 15
click at [1145, 348] on button "Not Required" at bounding box center [1157, 351] width 68 height 15
click at [1146, 369] on button "Not Required" at bounding box center [1157, 373] width 68 height 15
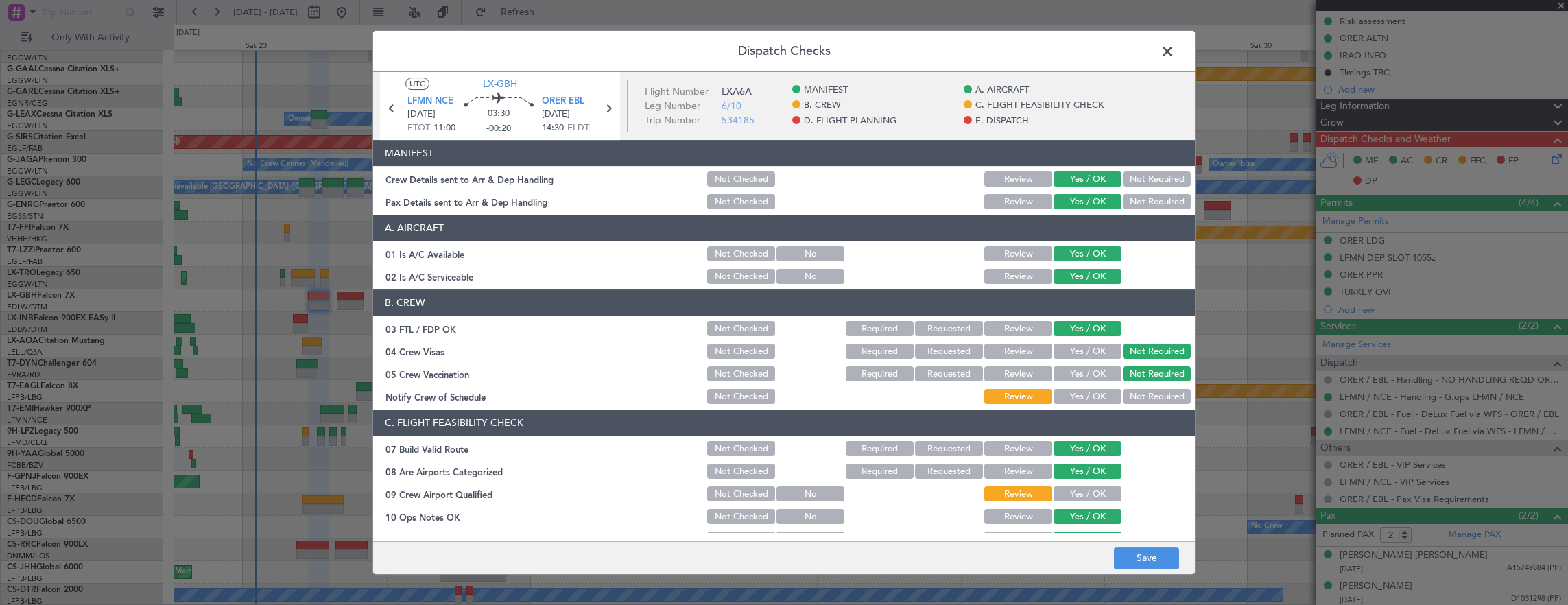
click at [1086, 397] on button "Yes / OK" at bounding box center [1087, 396] width 68 height 15
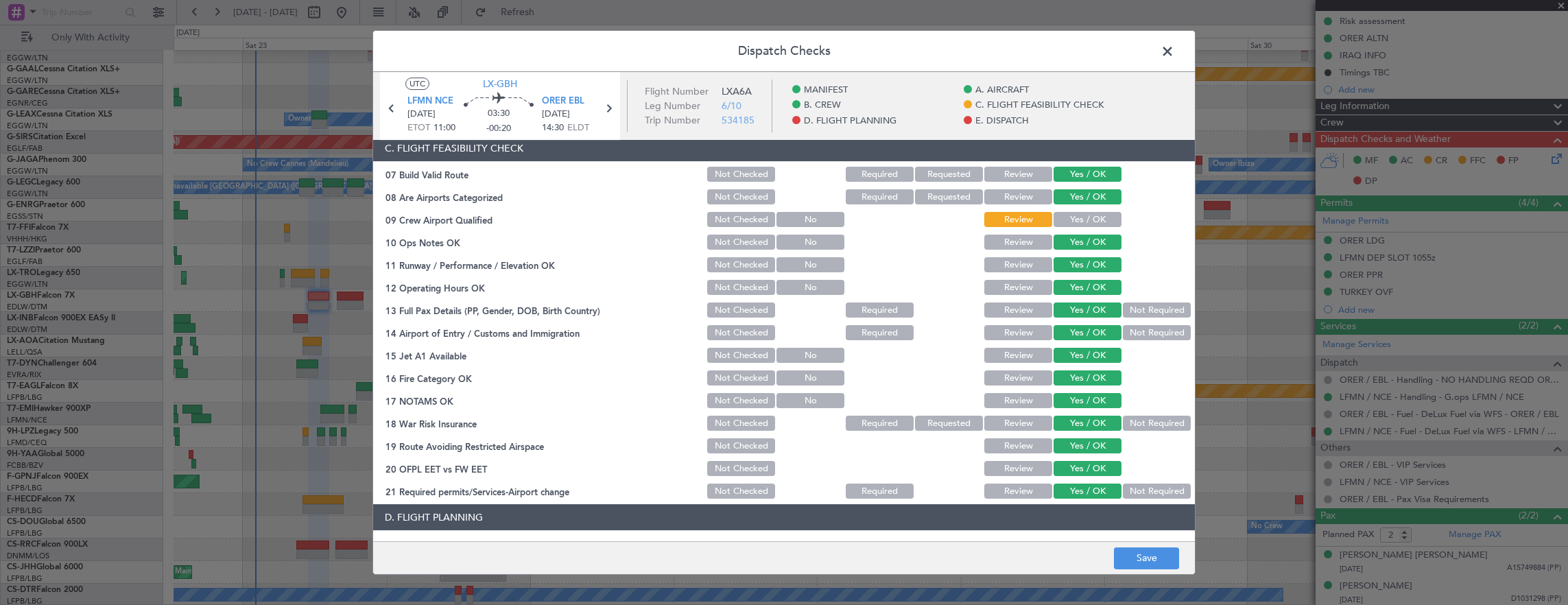
click at [1067, 213] on button "Yes / OK" at bounding box center [1087, 219] width 68 height 15
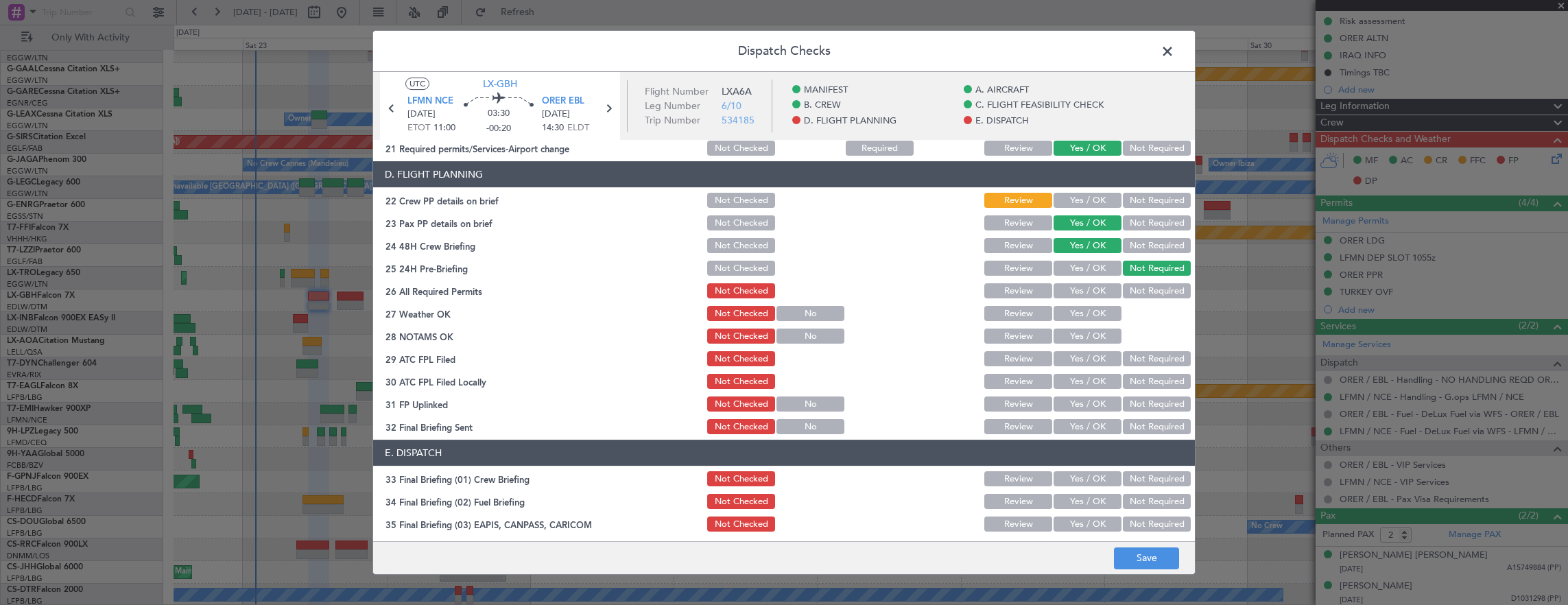
click at [1078, 184] on header "D. FLIGHT PLANNING" at bounding box center [784, 174] width 822 height 27
click at [1080, 204] on button "Yes / OK" at bounding box center [1087, 199] width 68 height 15
click at [1087, 283] on div "Yes / OK" at bounding box center [1086, 291] width 70 height 20
click at [1084, 288] on button "Yes / OK" at bounding box center [1087, 291] width 68 height 15
click at [1083, 314] on button "Yes / OK" at bounding box center [1087, 313] width 68 height 15
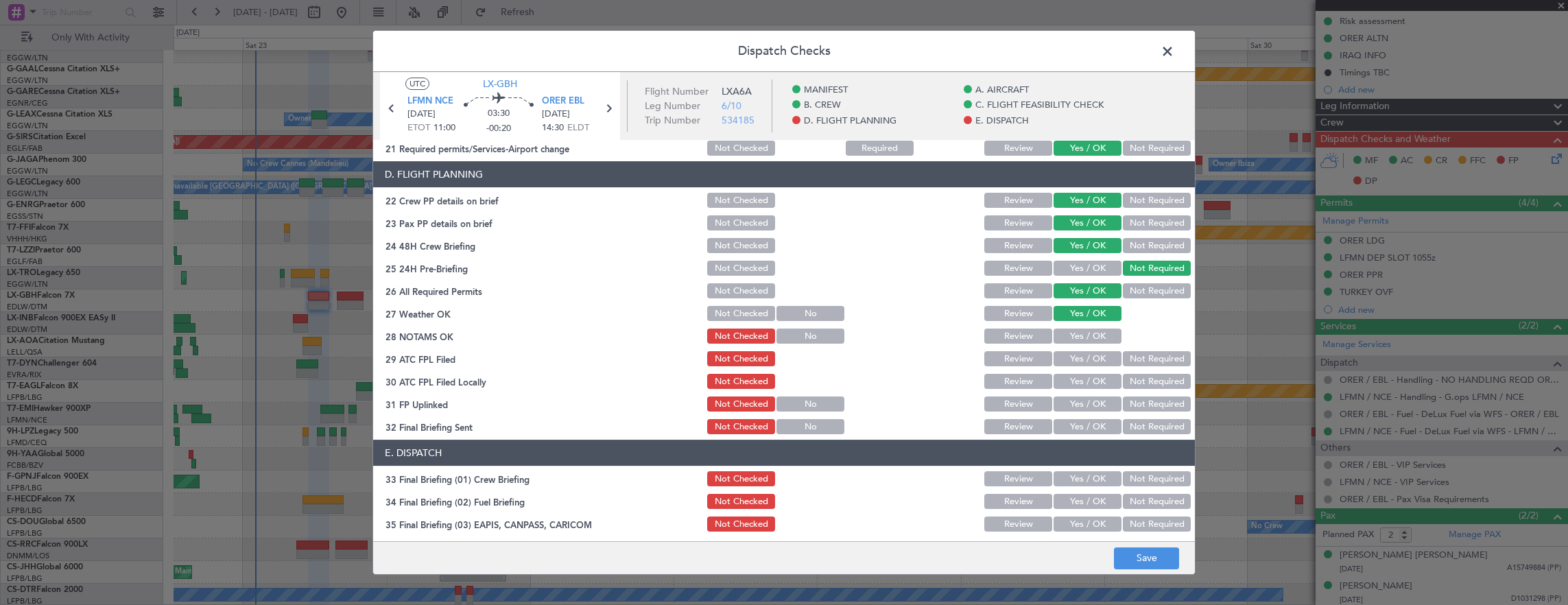
click at [1082, 341] on button "Yes / OK" at bounding box center [1087, 336] width 68 height 15
drag, startPoint x: 1075, startPoint y: 363, endPoint x: 1126, endPoint y: 374, distance: 52.2
click at [1076, 363] on button "Yes / OK" at bounding box center [1087, 358] width 68 height 15
drag, startPoint x: 1136, startPoint y: 381, endPoint x: 1099, endPoint y: 404, distance: 43.6
click at [1136, 382] on button "Not Required" at bounding box center [1157, 381] width 68 height 15
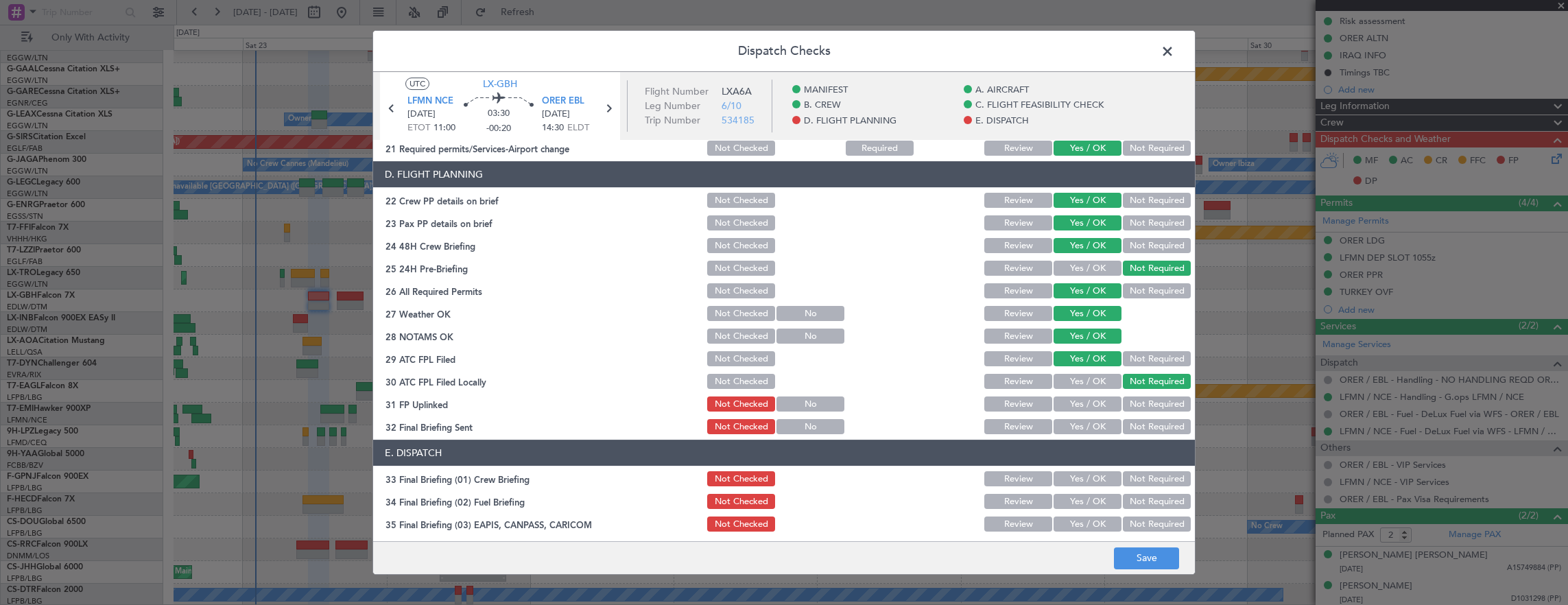
click at [1094, 405] on button "Yes / OK" at bounding box center [1087, 404] width 68 height 15
click at [1133, 425] on button "Not Required" at bounding box center [1157, 426] width 68 height 15
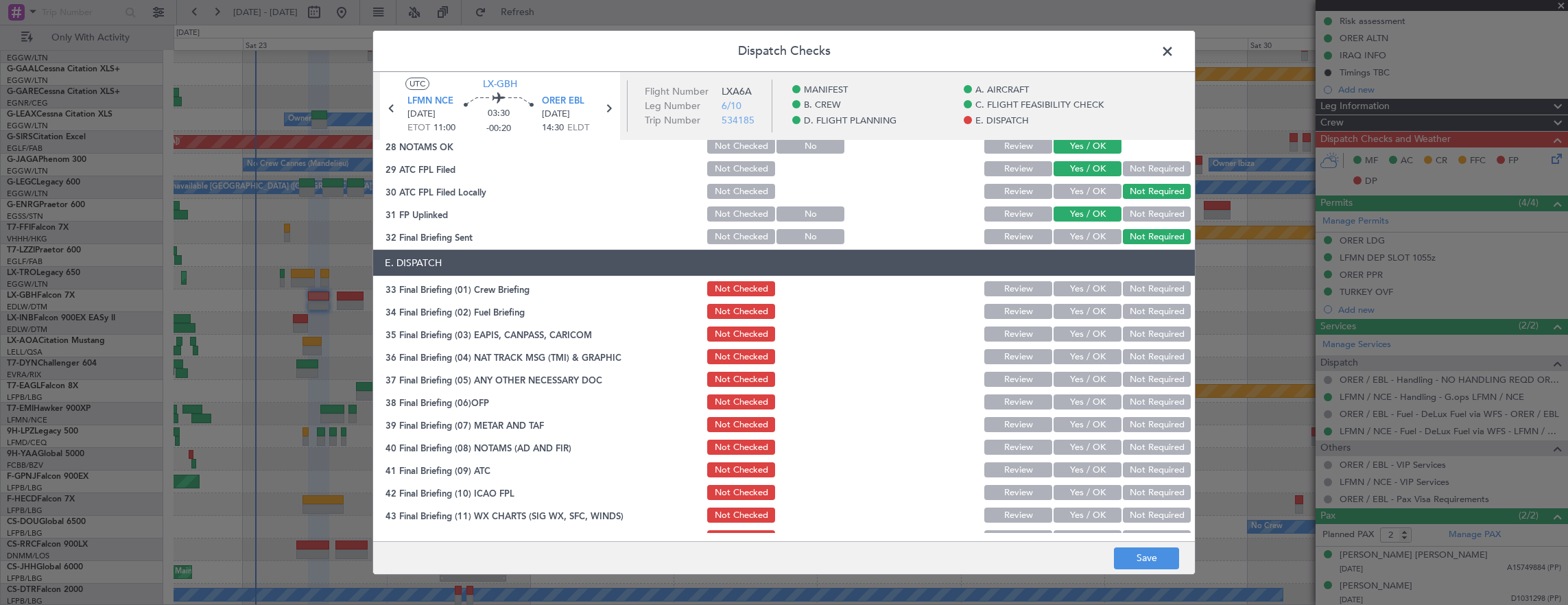
scroll to position [823, 0]
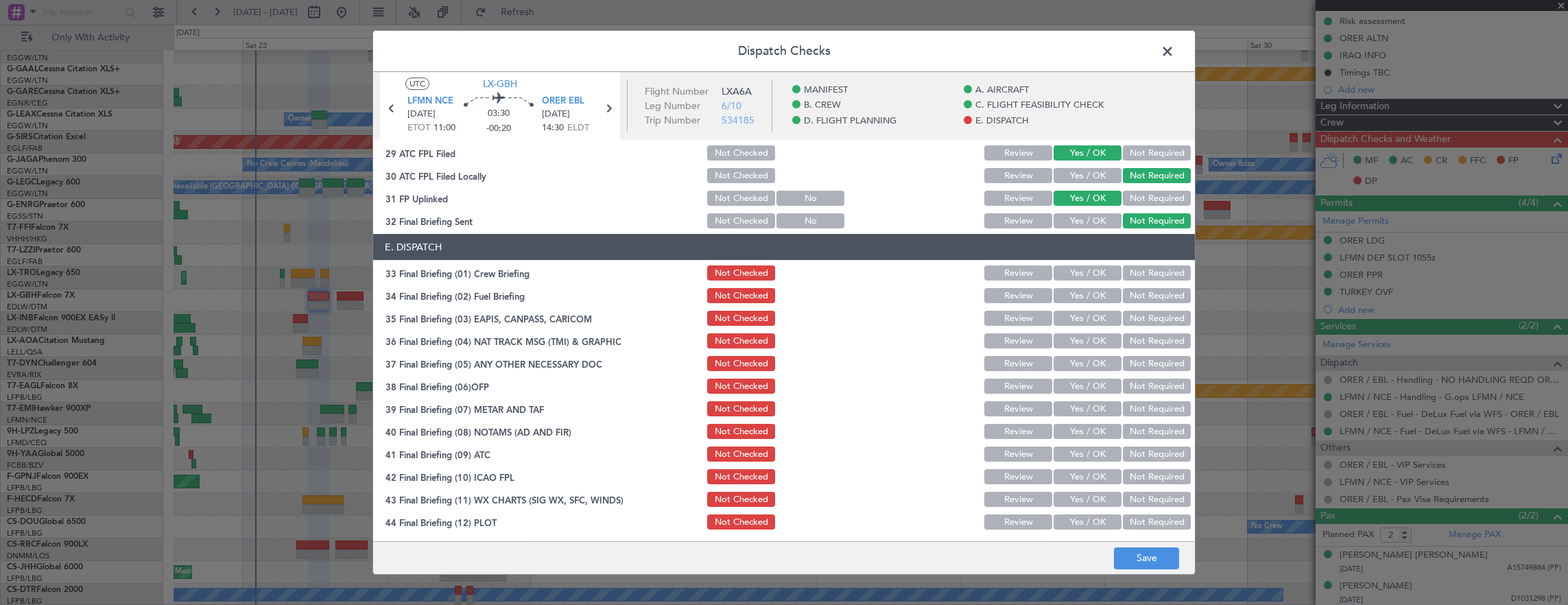
click at [1083, 269] on button "Yes / OK" at bounding box center [1087, 272] width 68 height 15
click at [1073, 302] on button "Yes / OK" at bounding box center [1087, 295] width 68 height 15
click at [1137, 317] on button "Not Required" at bounding box center [1157, 318] width 68 height 15
click at [1139, 343] on button "Not Required" at bounding box center [1157, 341] width 68 height 15
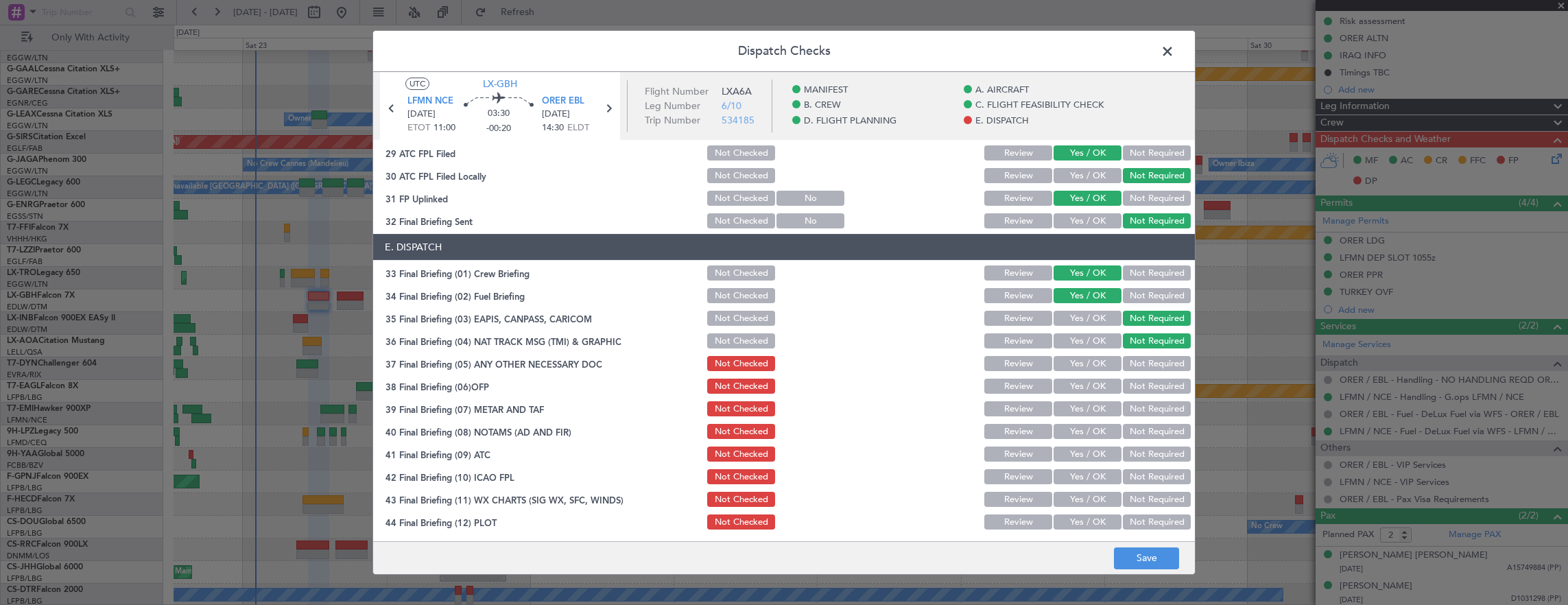
drag, startPoint x: 1099, startPoint y: 354, endPoint x: 1092, endPoint y: 366, distance: 13.9
click at [1099, 353] on section "E. DISPATCH 33 Final Briefing (01) Crew Briefing Not Checked Review Yes / OK No…" at bounding box center [784, 382] width 822 height 298
drag, startPoint x: 1090, startPoint y: 365, endPoint x: 1090, endPoint y: 386, distance: 21.0
click at [1090, 367] on button "Yes / OK" at bounding box center [1087, 363] width 68 height 15
click at [1090, 392] on button "Yes / OK" at bounding box center [1087, 386] width 68 height 15
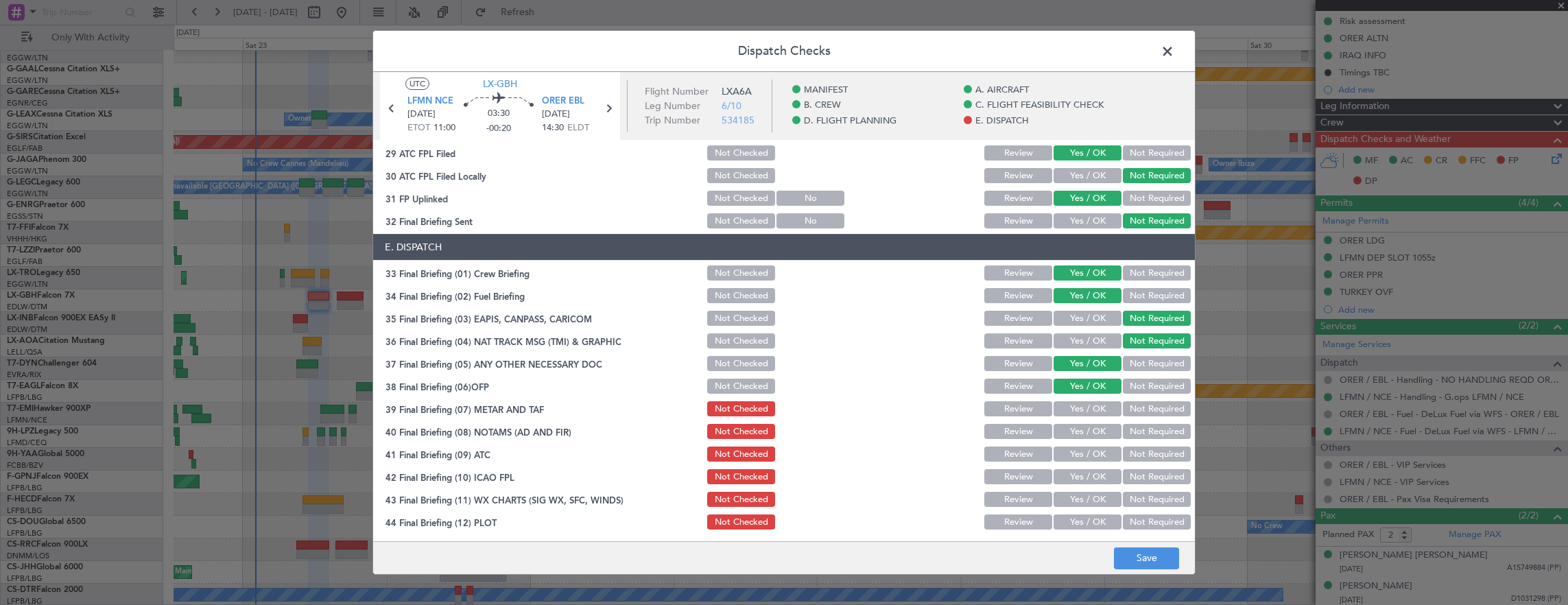
click at [1085, 411] on button "Yes / OK" at bounding box center [1087, 409] width 68 height 15
click at [1085, 435] on button "Yes / OK" at bounding box center [1087, 431] width 68 height 15
click at [1085, 452] on button "Yes / OK" at bounding box center [1087, 454] width 68 height 15
click at [1085, 477] on button "Yes / OK" at bounding box center [1087, 476] width 68 height 15
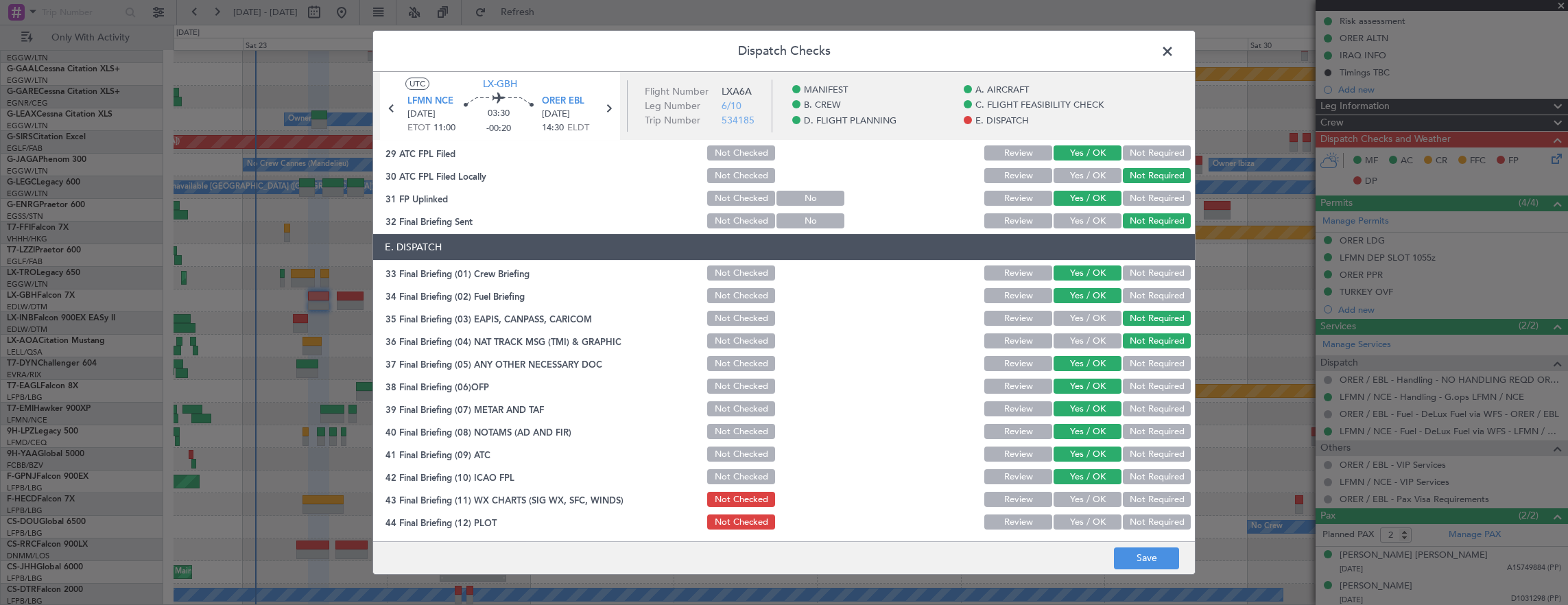
click at [1085, 491] on div "Yes / OK" at bounding box center [1086, 500] width 70 height 20
click at [1084, 504] on button "Yes / OK" at bounding box center [1087, 499] width 68 height 15
drag, startPoint x: 1082, startPoint y: 528, endPoint x: 1149, endPoint y: 565, distance: 76.5
click at [1082, 528] on button "Yes / OK" at bounding box center [1087, 522] width 68 height 15
click at [1147, 563] on button "Save" at bounding box center [1147, 559] width 65 height 22
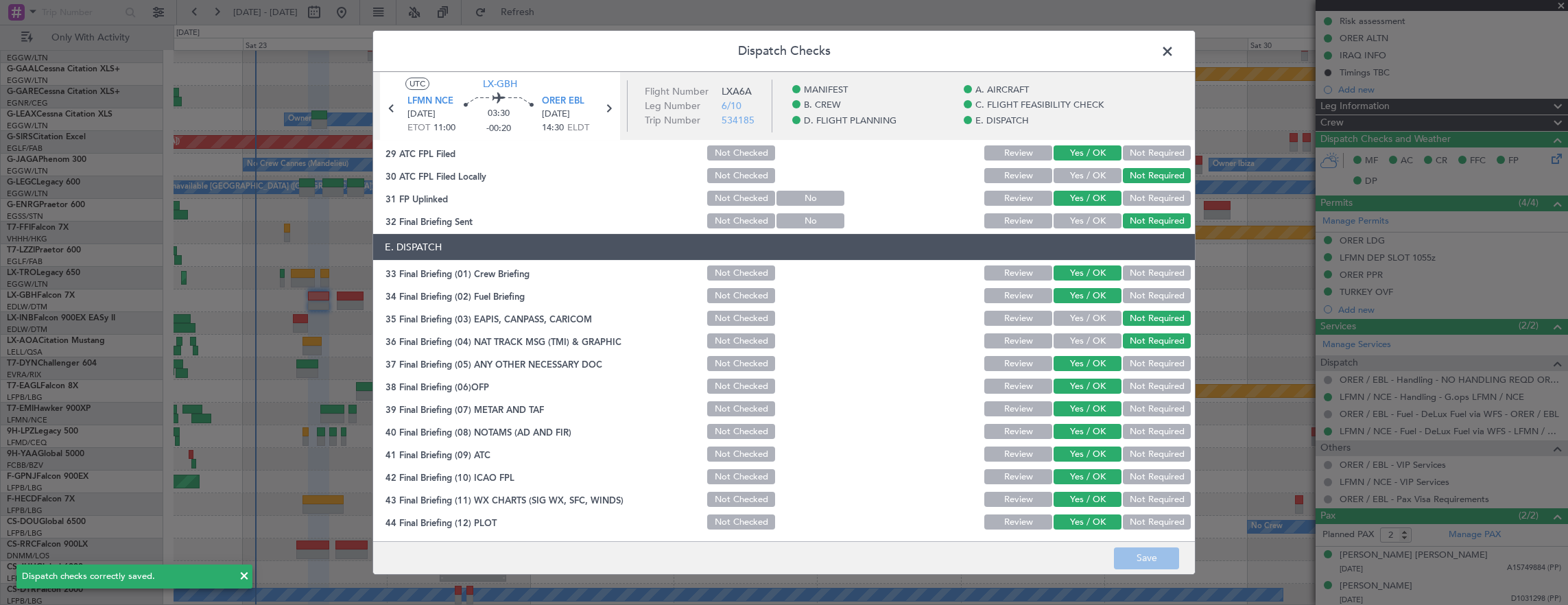
click at [1174, 48] on span at bounding box center [1174, 55] width 0 height 28
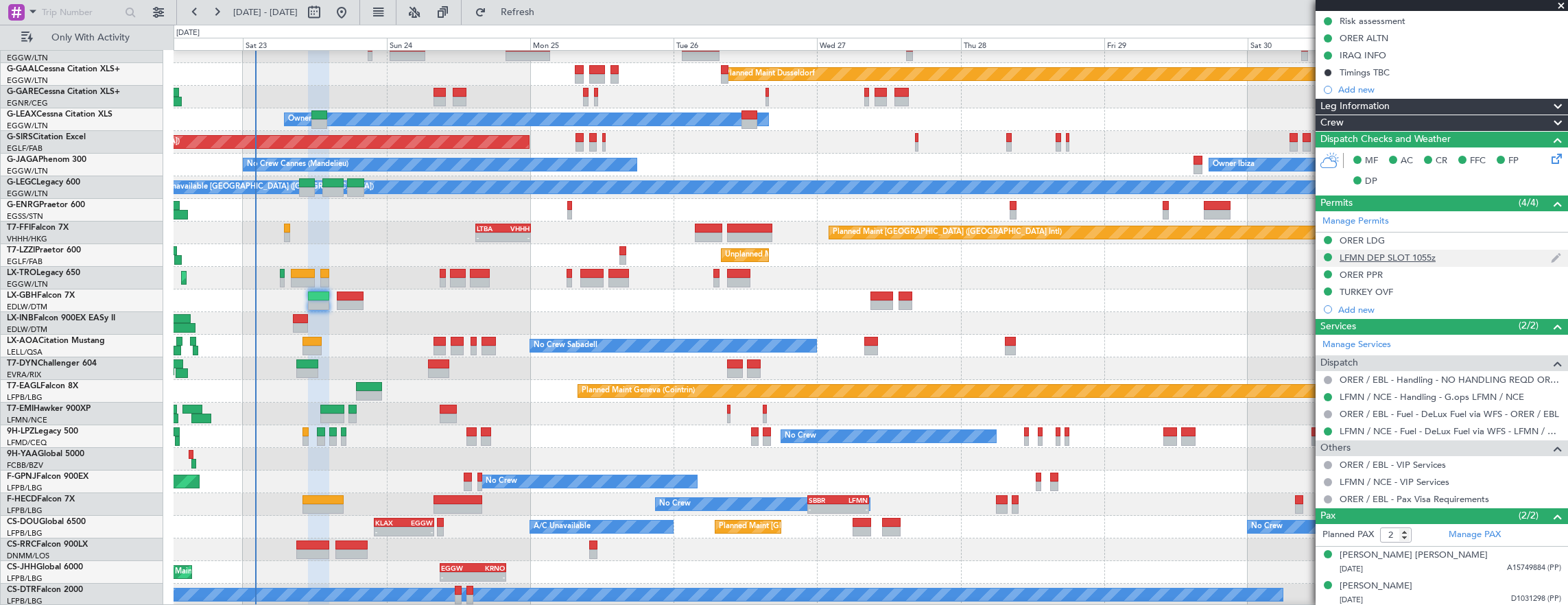
click at [1474, 255] on div "LFMN DEP SLOT 1055z" at bounding box center [1441, 257] width 252 height 17
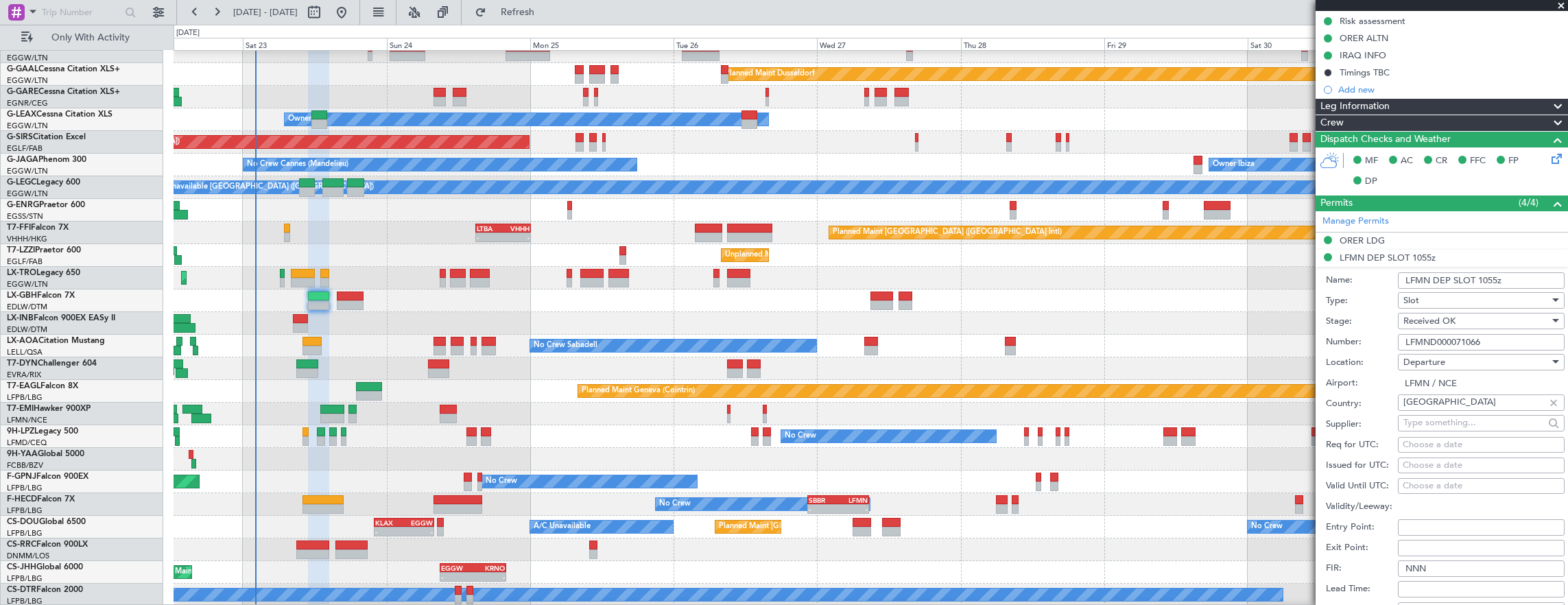
click at [1501, 339] on input "LFMND000071066" at bounding box center [1482, 342] width 167 height 17
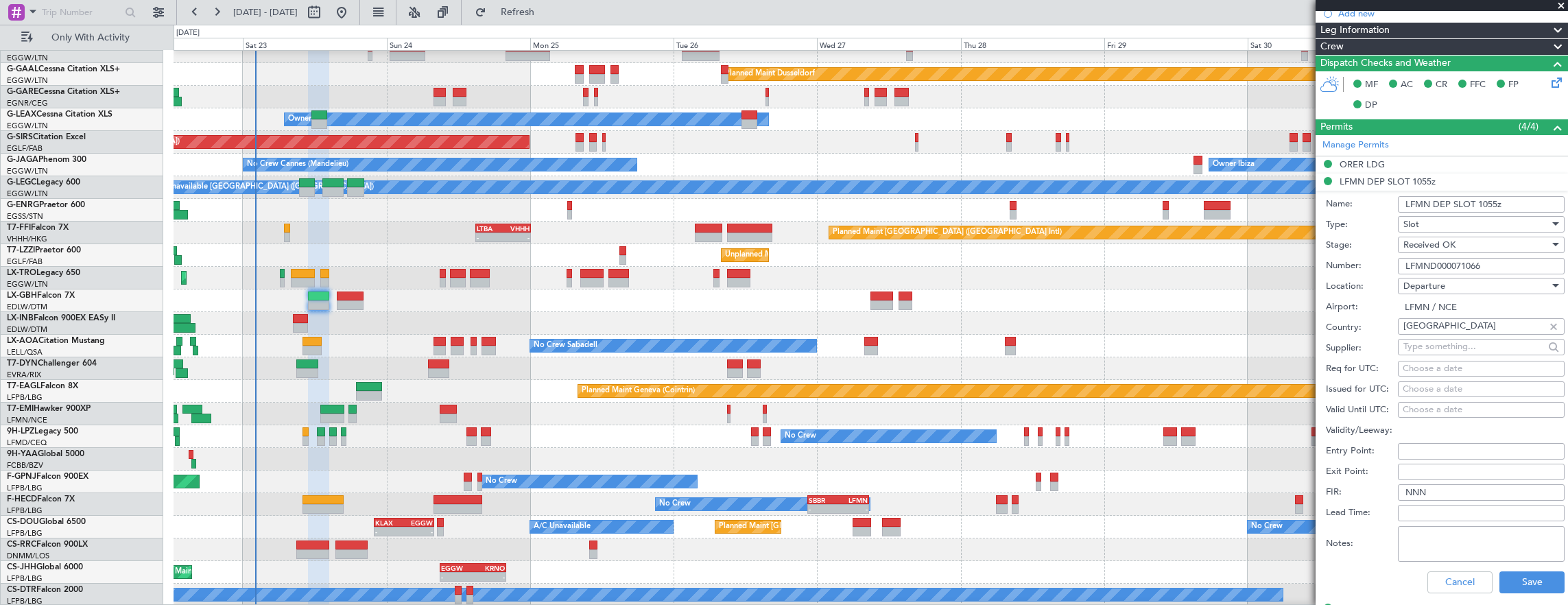
scroll to position [344, 0]
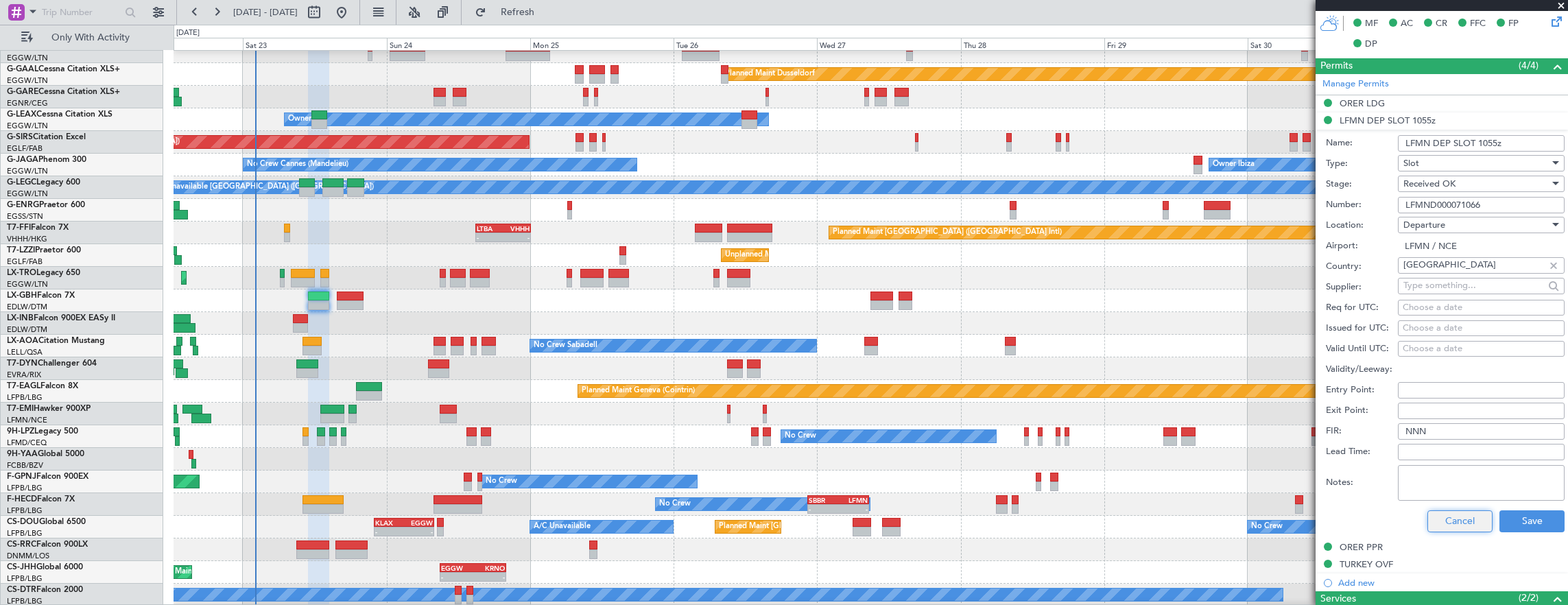
click at [1456, 519] on button "Cancel" at bounding box center [1460, 522] width 65 height 22
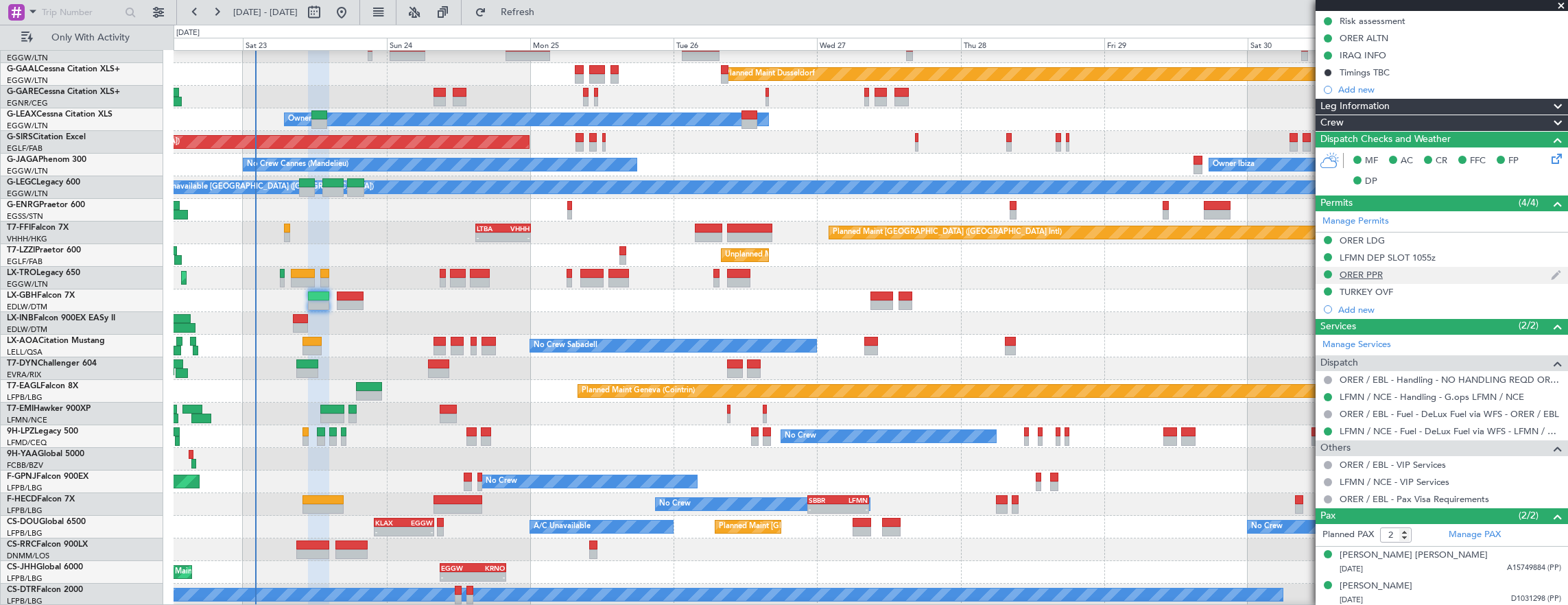
click at [1428, 274] on div "ORER PPR" at bounding box center [1441, 275] width 252 height 17
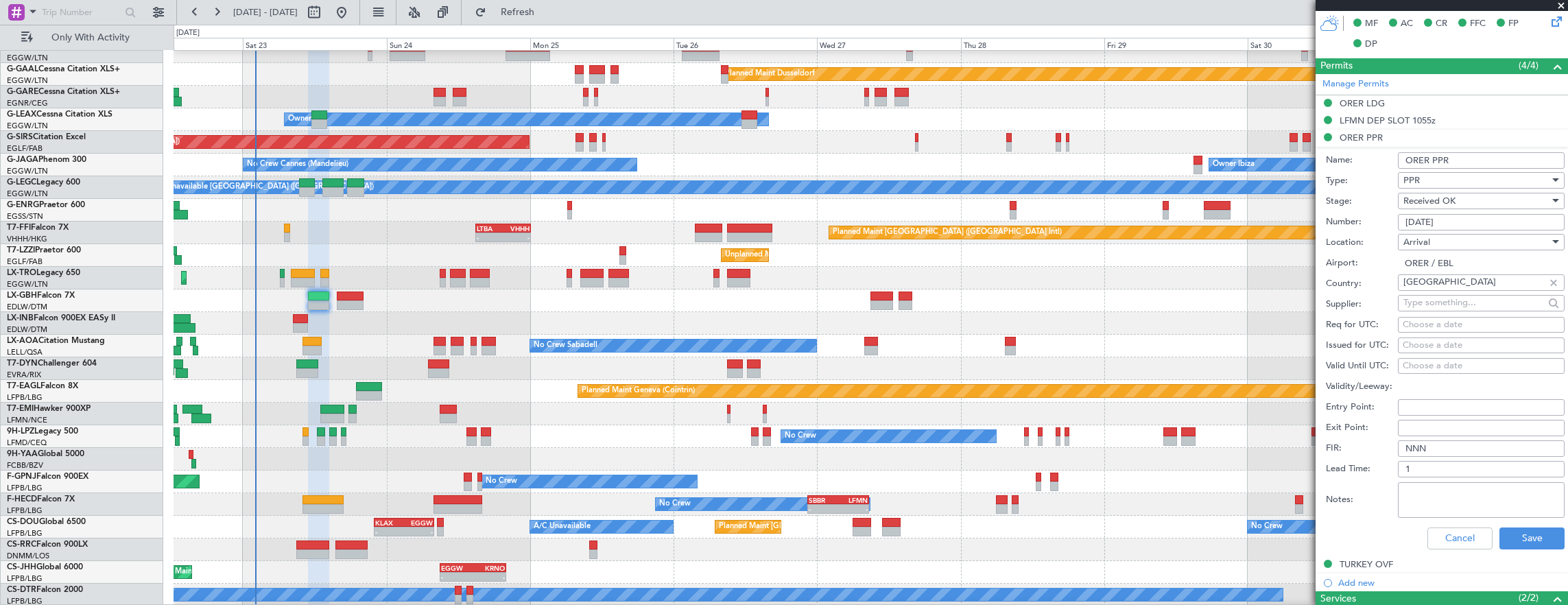
click at [1475, 224] on input "3339/08/23" at bounding box center [1482, 222] width 167 height 17
click at [1420, 101] on div "ORER LDG" at bounding box center [1441, 103] width 252 height 17
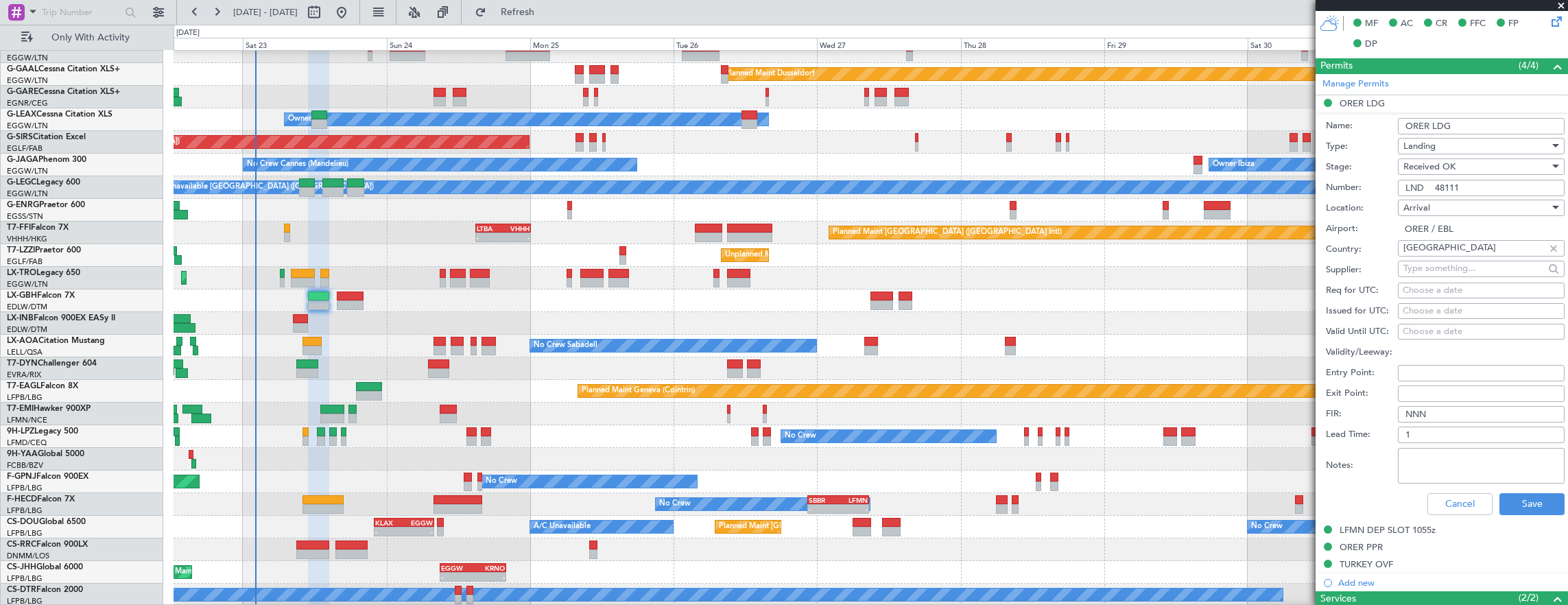
click at [1491, 187] on input "LND 48111" at bounding box center [1482, 188] width 167 height 17
click at [1464, 493] on button "Cancel" at bounding box center [1460, 504] width 65 height 22
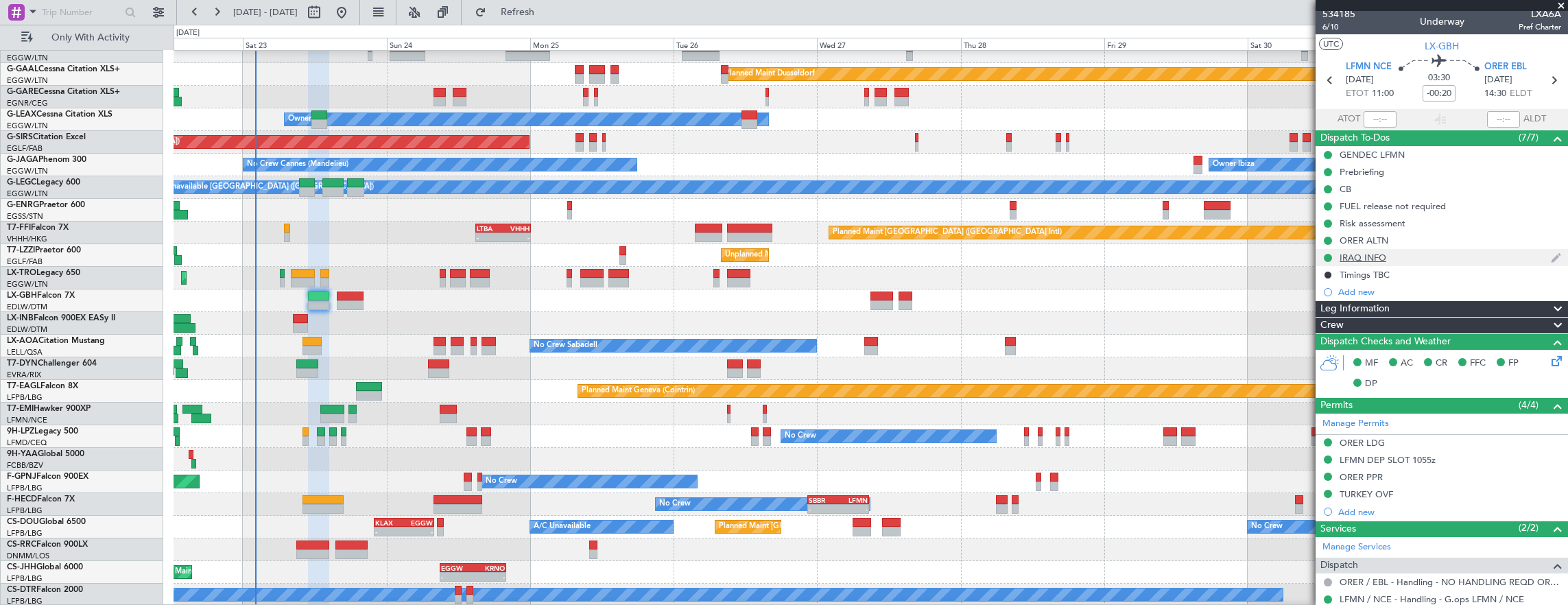
scroll to position [0, 0]
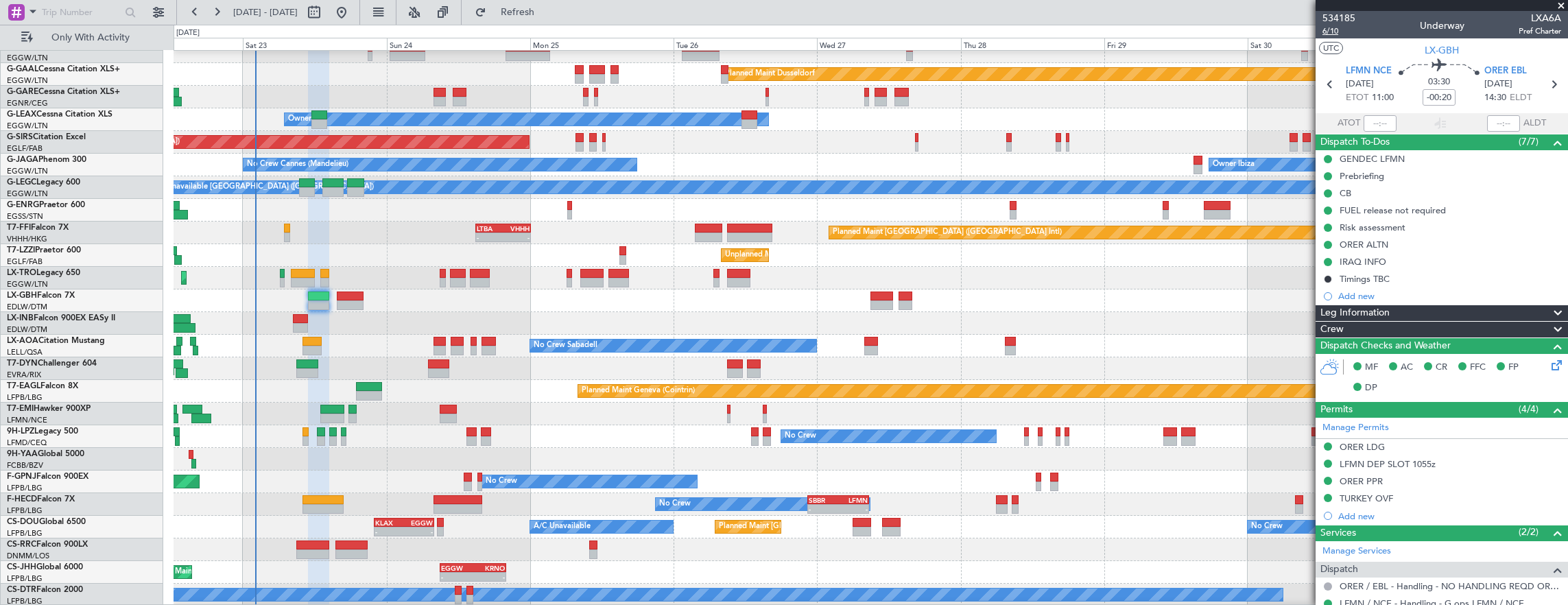
click at [1331, 35] on span "6/10" at bounding box center [1339, 31] width 33 height 12
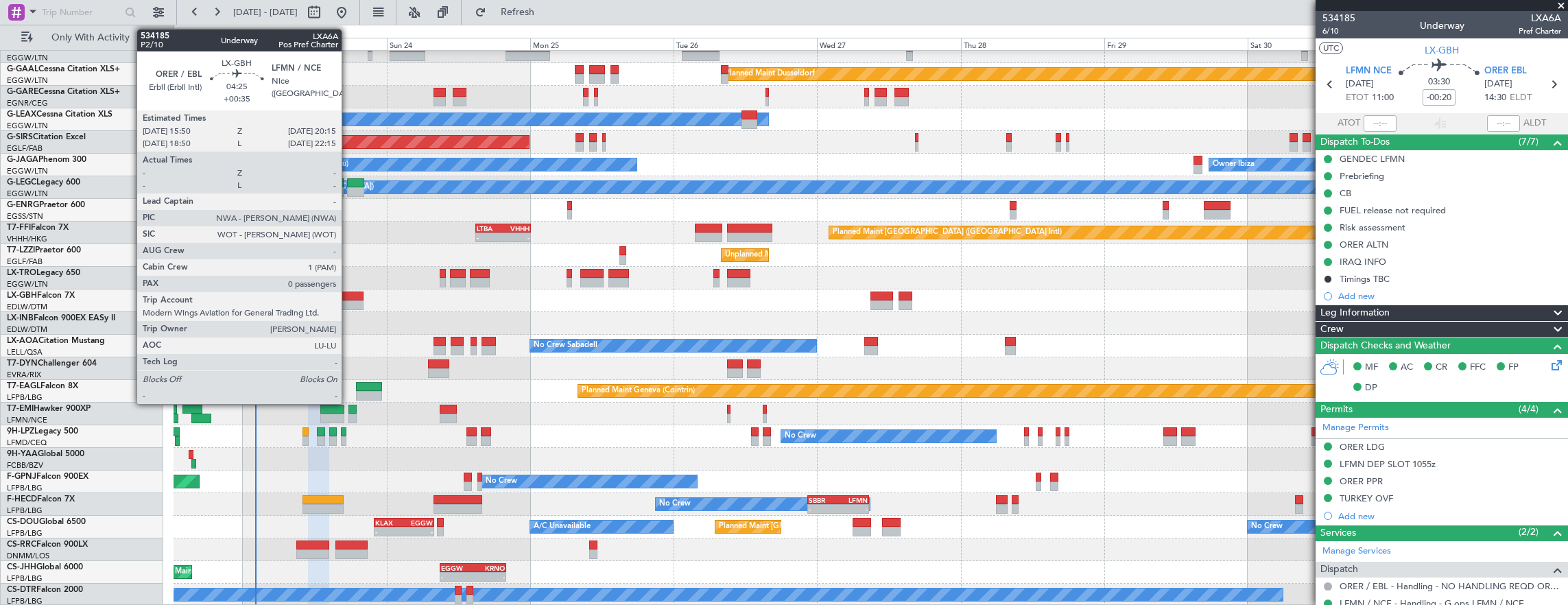
click at [346, 303] on div at bounding box center [350, 305] width 27 height 10
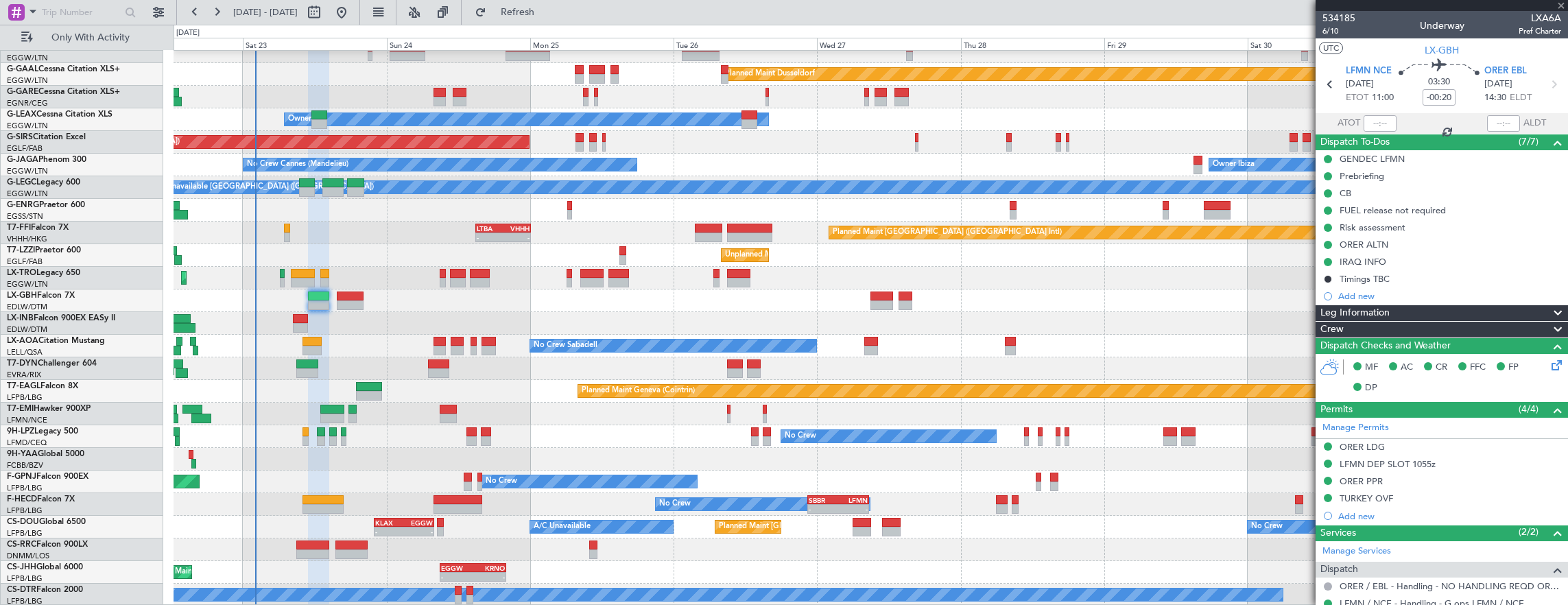
type input "+00:35"
type input "0"
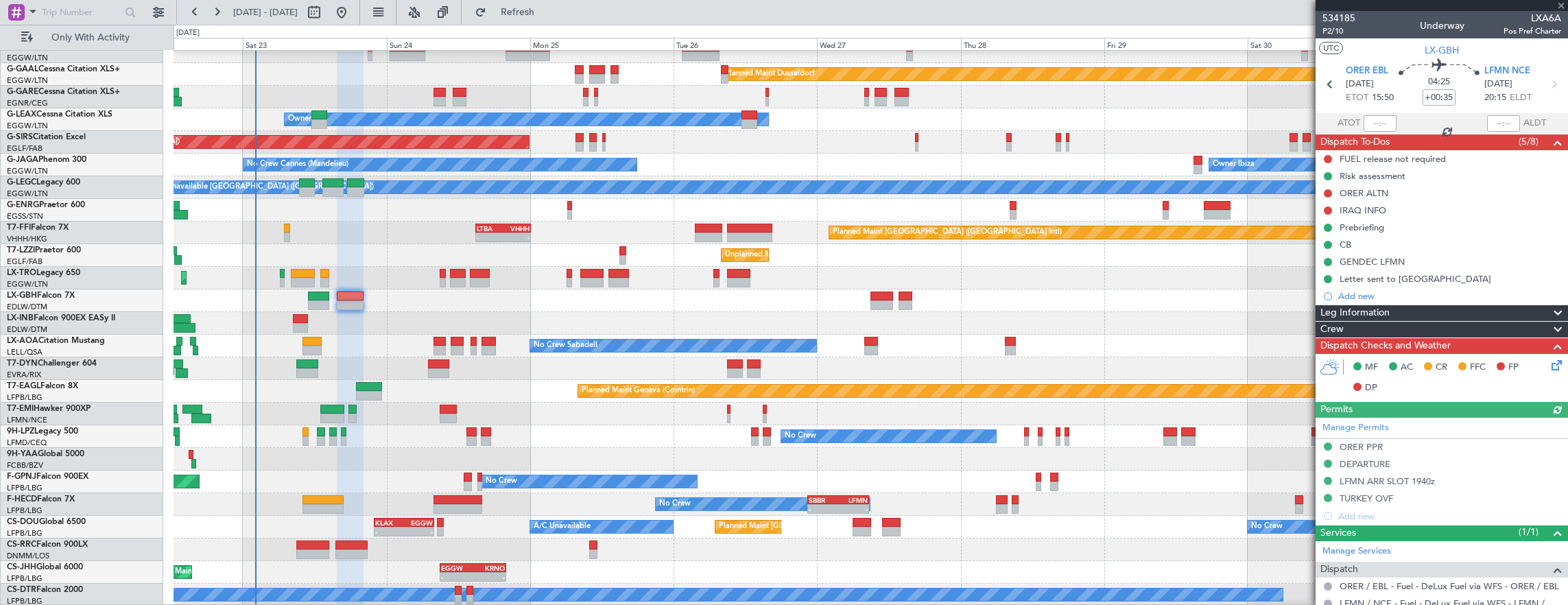
drag, startPoint x: 1329, startPoint y: 156, endPoint x: 1329, endPoint y: 177, distance: 21.0
click at [1329, 156] on button at bounding box center [1327, 159] width 8 height 8
click at [1332, 222] on span "Completed" at bounding box center [1334, 219] width 45 height 14
click at [1326, 192] on button at bounding box center [1327, 193] width 8 height 8
click at [1328, 272] on span "Cancelled" at bounding box center [1331, 274] width 39 height 14
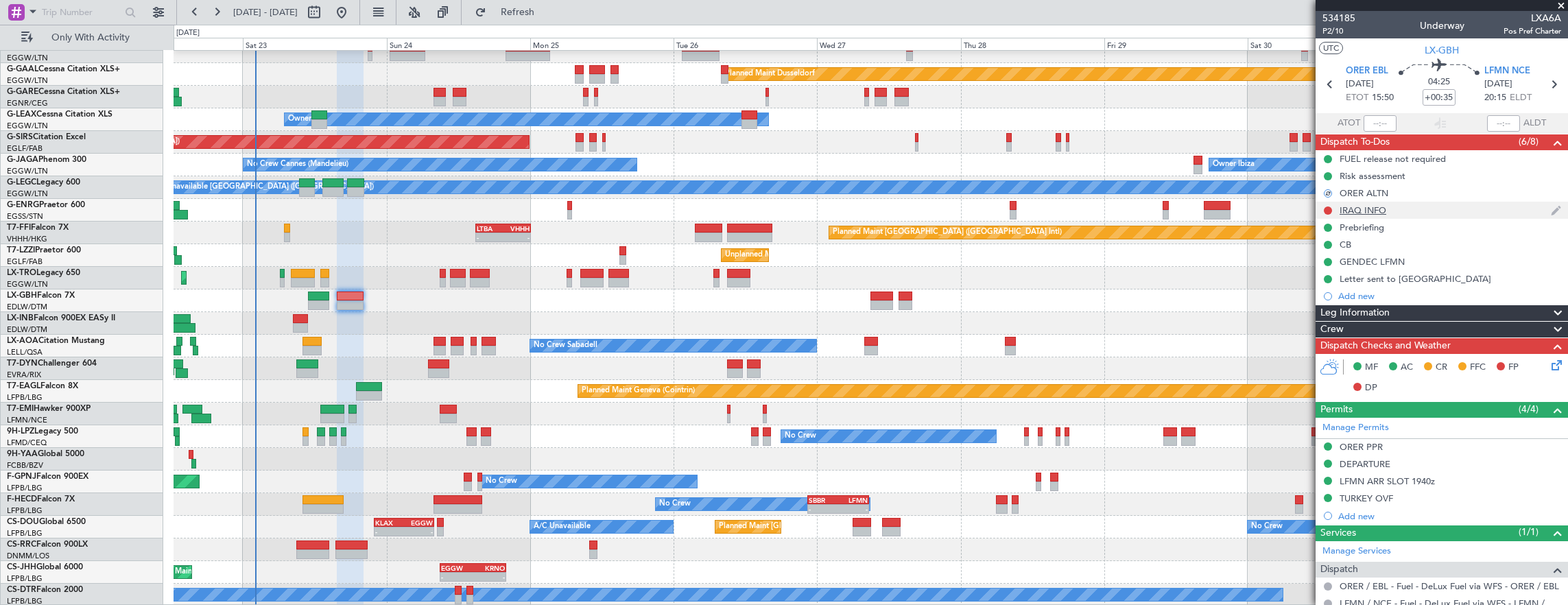
click at [1328, 205] on div at bounding box center [1327, 210] width 11 height 11
click at [1325, 208] on button at bounding box center [1327, 210] width 8 height 8
click at [1333, 272] on span "Completed" at bounding box center [1334, 270] width 45 height 14
click at [1453, 486] on div "LFMN ARR SLOT 1940z" at bounding box center [1441, 481] width 252 height 17
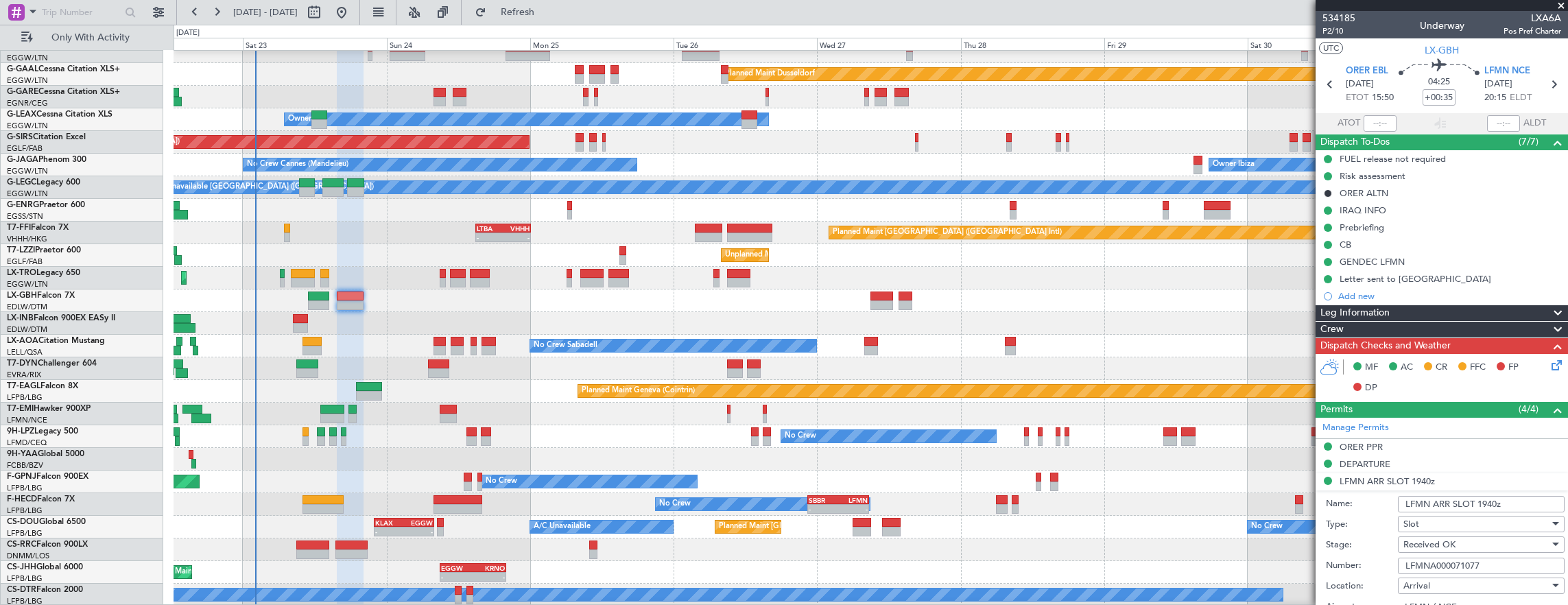
click at [1499, 556] on div "Number: LFMNA000071077" at bounding box center [1445, 566] width 239 height 21
click at [1501, 564] on input "LFMNA000071077" at bounding box center [1482, 566] width 167 height 17
click at [1435, 445] on div "ORER PPR" at bounding box center [1441, 447] width 252 height 17
click at [1482, 524] on input "3339/08/23" at bounding box center [1482, 531] width 167 height 17
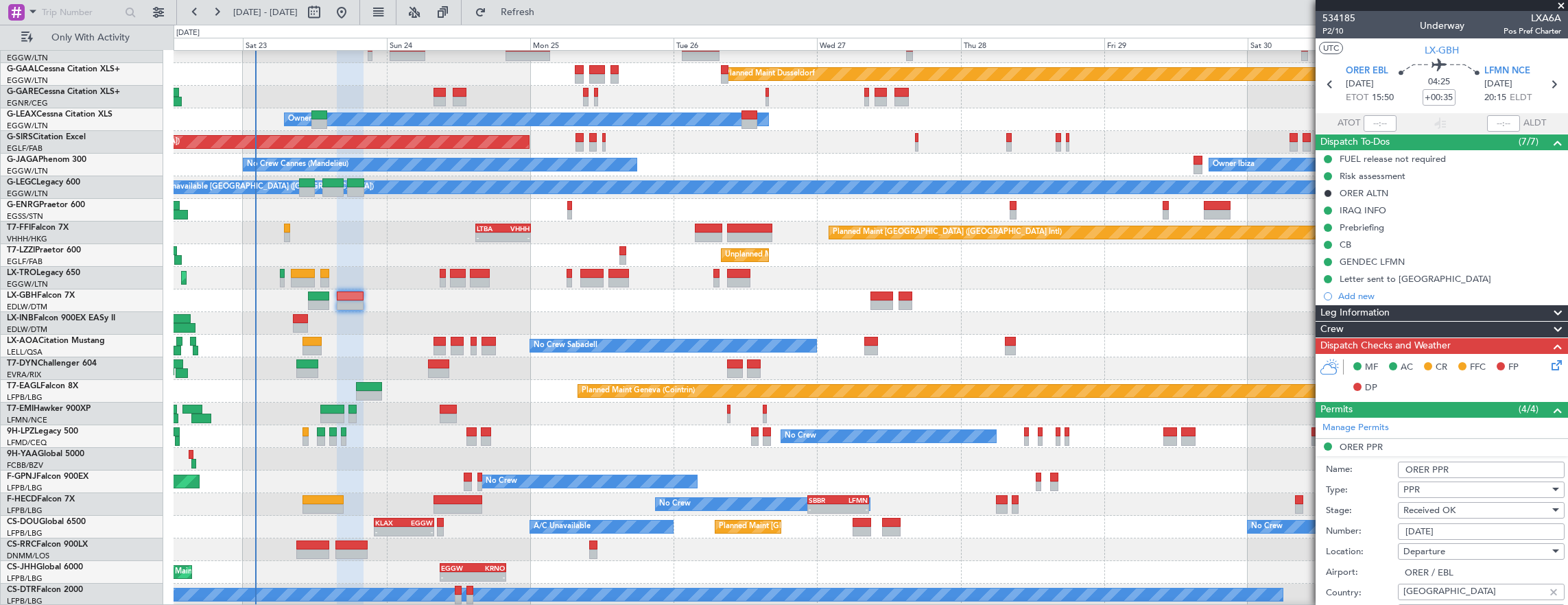
click at [1482, 524] on input "3339/08/23" at bounding box center [1482, 531] width 167 height 17
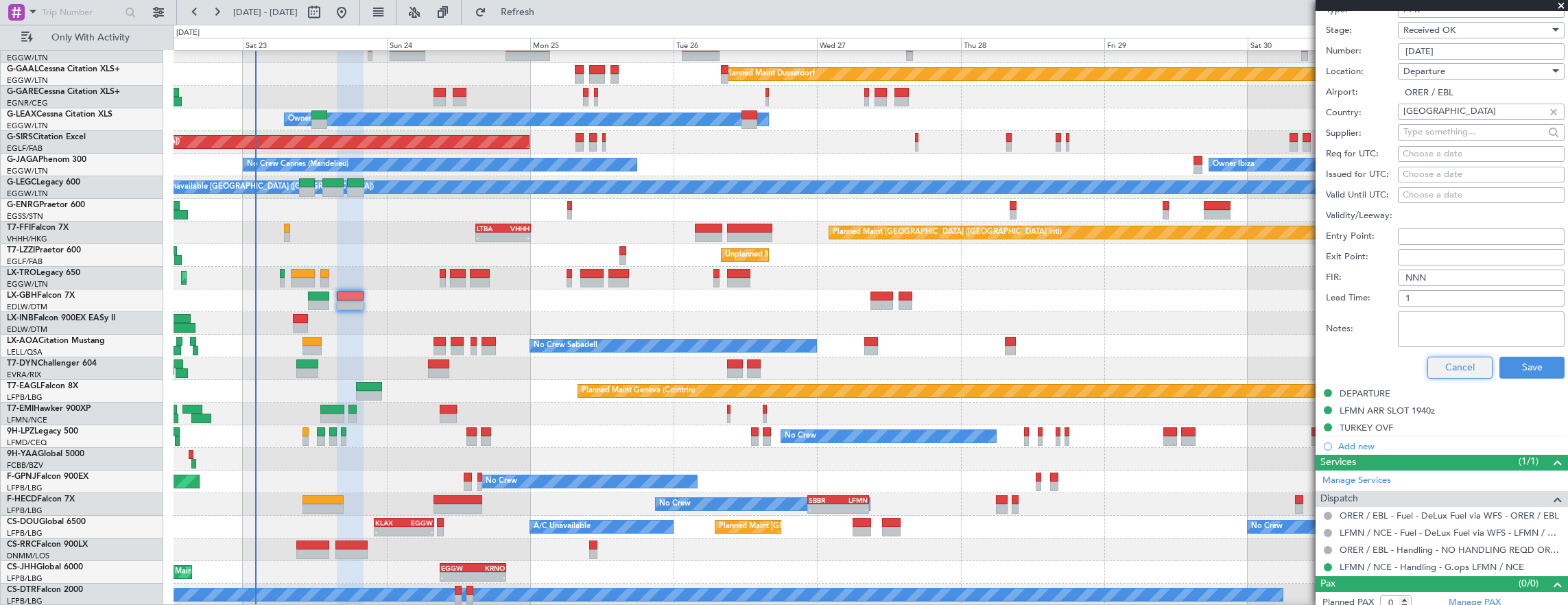
click at [1460, 358] on button "Cancel" at bounding box center [1460, 367] width 65 height 22
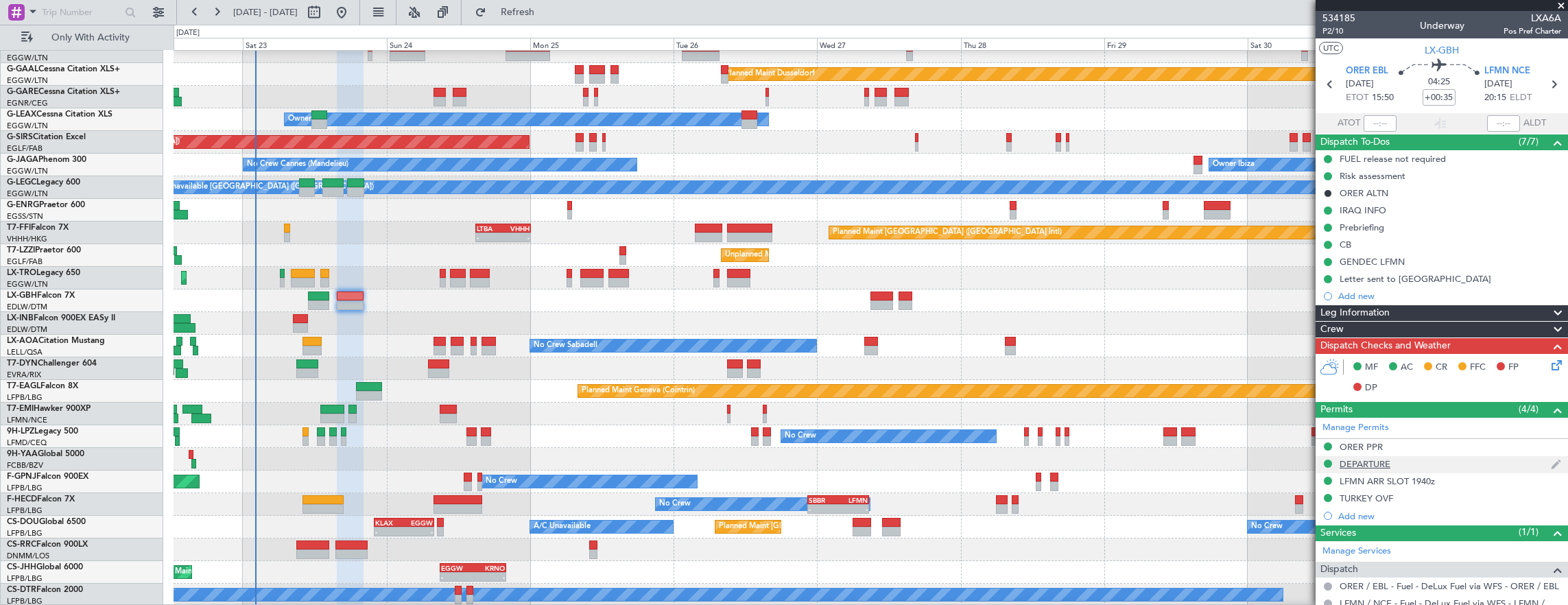
click at [1430, 467] on div "DEPARTURE" at bounding box center [1441, 465] width 252 height 17
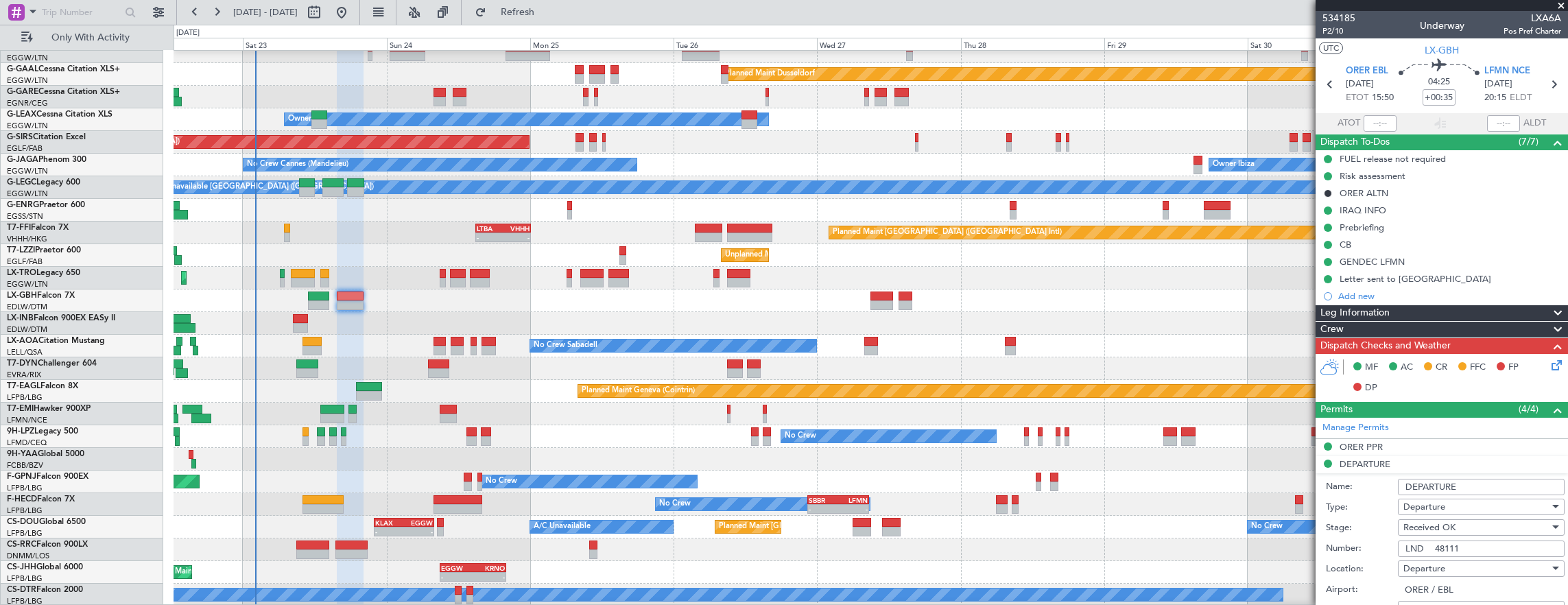
click at [1477, 543] on input "LND 48111" at bounding box center [1482, 549] width 167 height 17
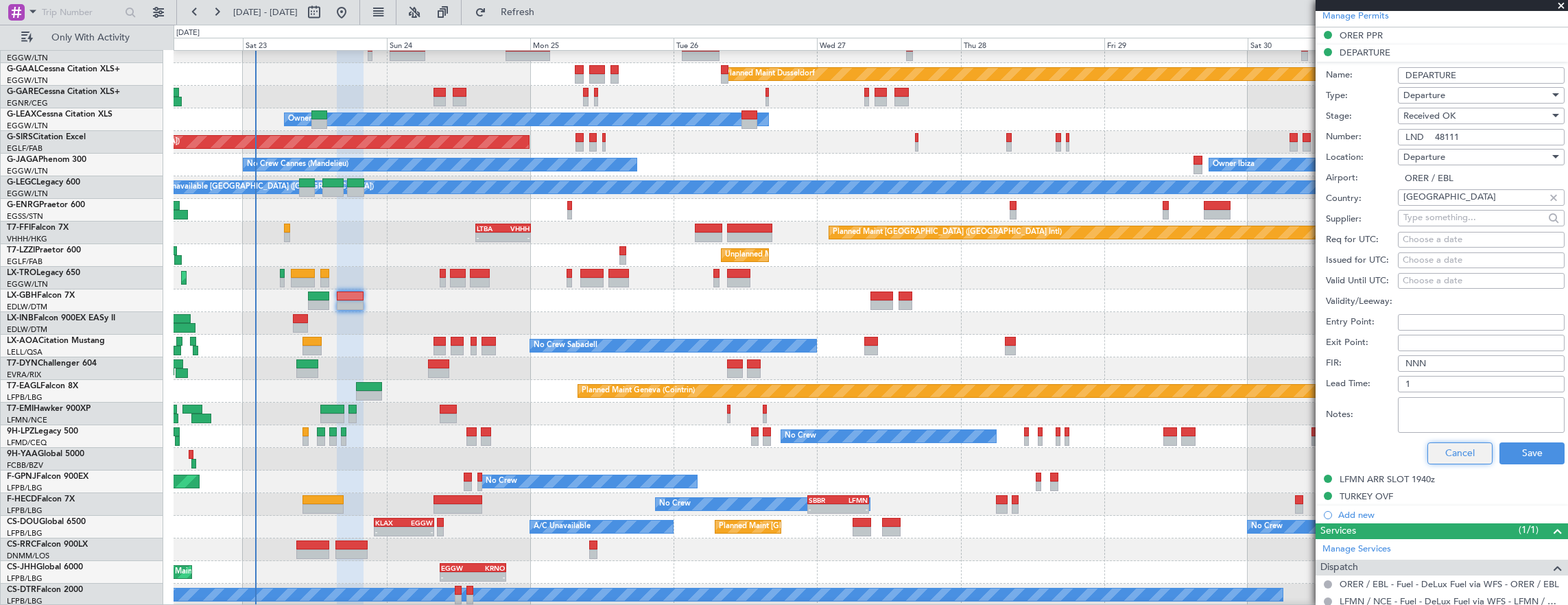
click at [1454, 456] on button "Cancel" at bounding box center [1460, 454] width 65 height 22
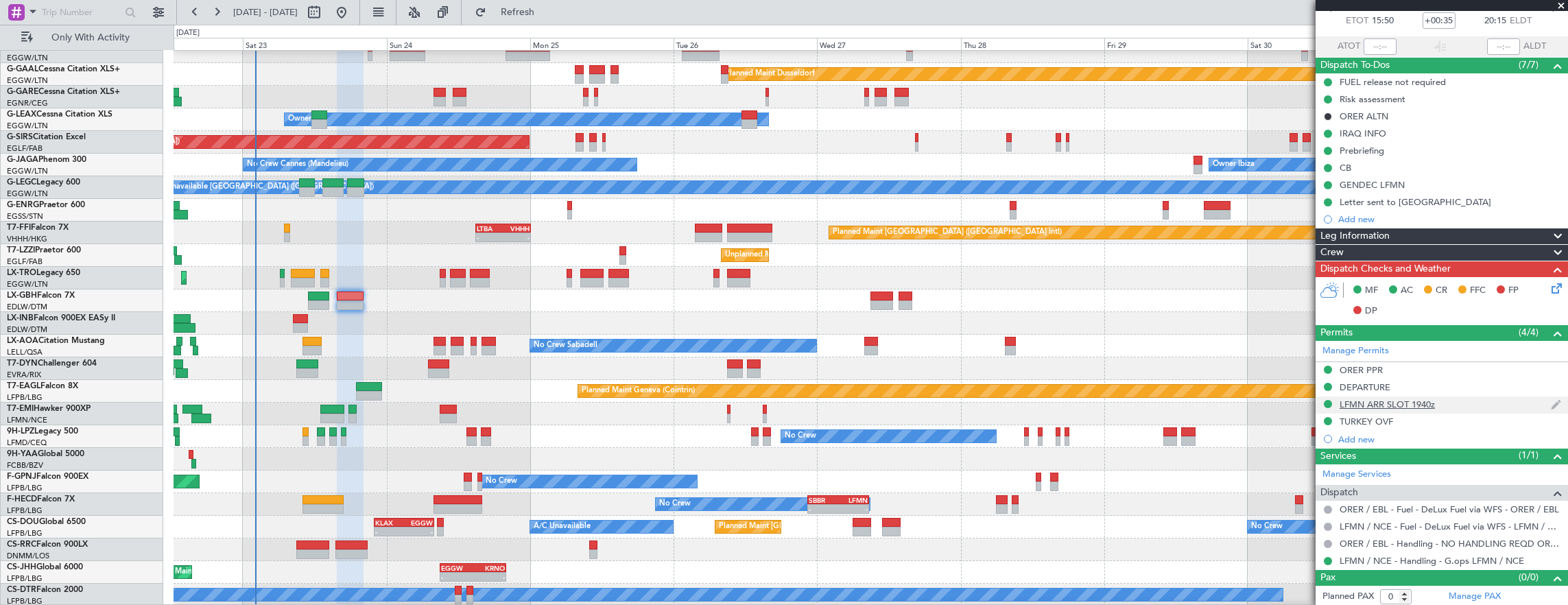
click at [1495, 407] on div "LFMN ARR SLOT 1940z" at bounding box center [1441, 405] width 252 height 17
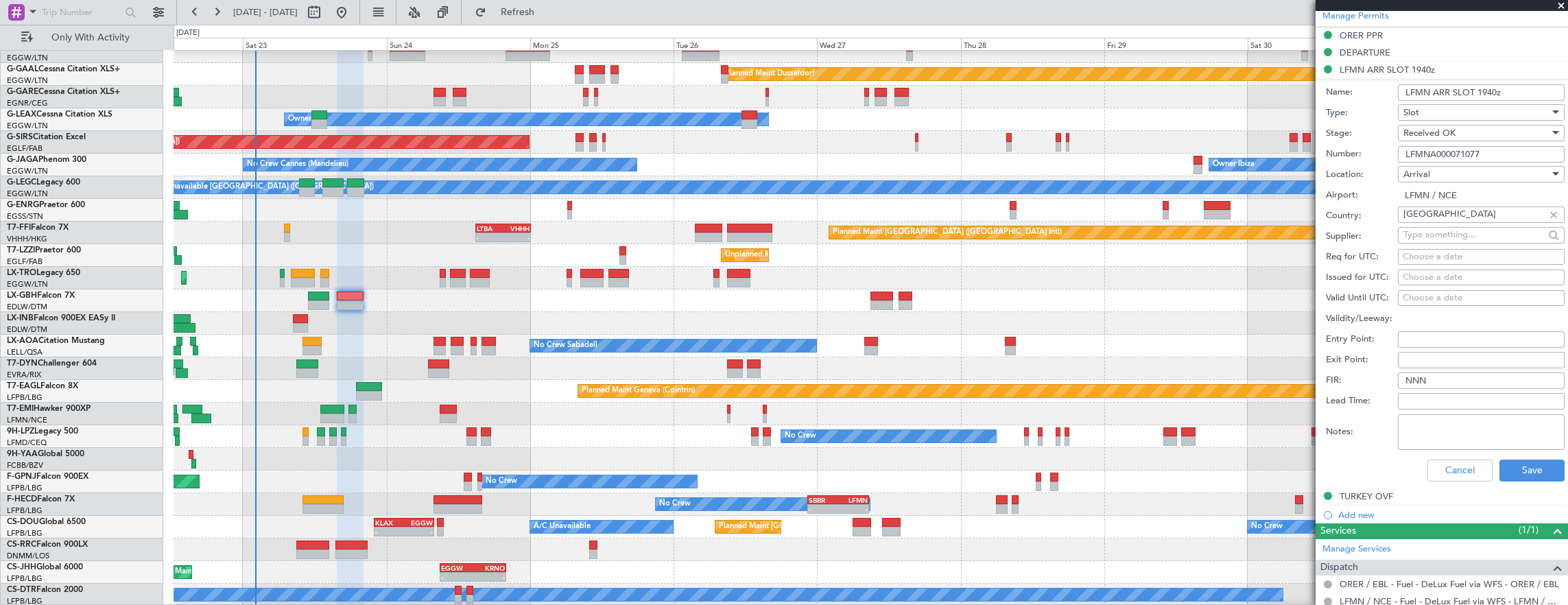
click at [1501, 148] on input "LFMNA000071077" at bounding box center [1482, 154] width 167 height 17
click at [1454, 468] on button "Cancel" at bounding box center [1460, 470] width 65 height 22
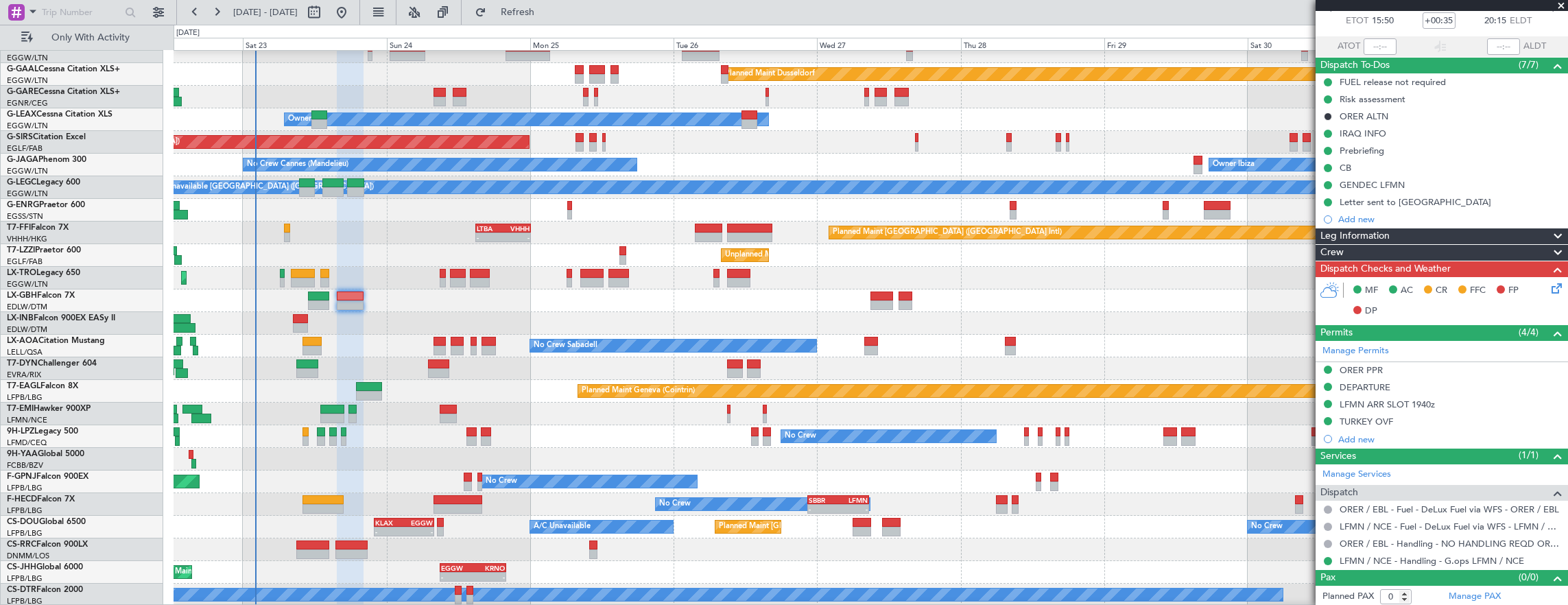
click at [1549, 287] on icon at bounding box center [1554, 286] width 11 height 11
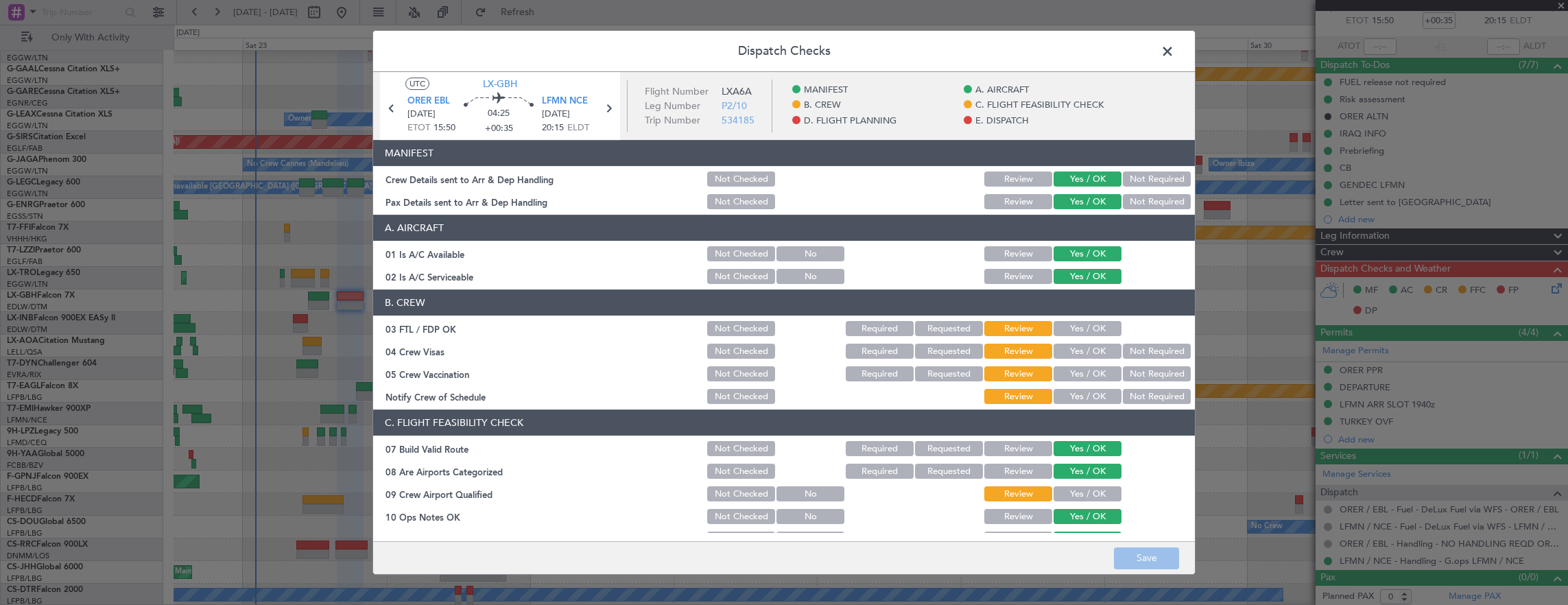
click at [1087, 336] on div "Yes / OK" at bounding box center [1086, 329] width 70 height 20
drag, startPoint x: 1083, startPoint y: 324, endPoint x: 1092, endPoint y: 334, distance: 13.5
click at [1084, 327] on button "Yes / OK" at bounding box center [1087, 328] width 68 height 15
click at [1129, 352] on button "Not Required" at bounding box center [1157, 351] width 68 height 15
drag, startPoint x: 1131, startPoint y: 372, endPoint x: 1066, endPoint y: 397, distance: 69.6
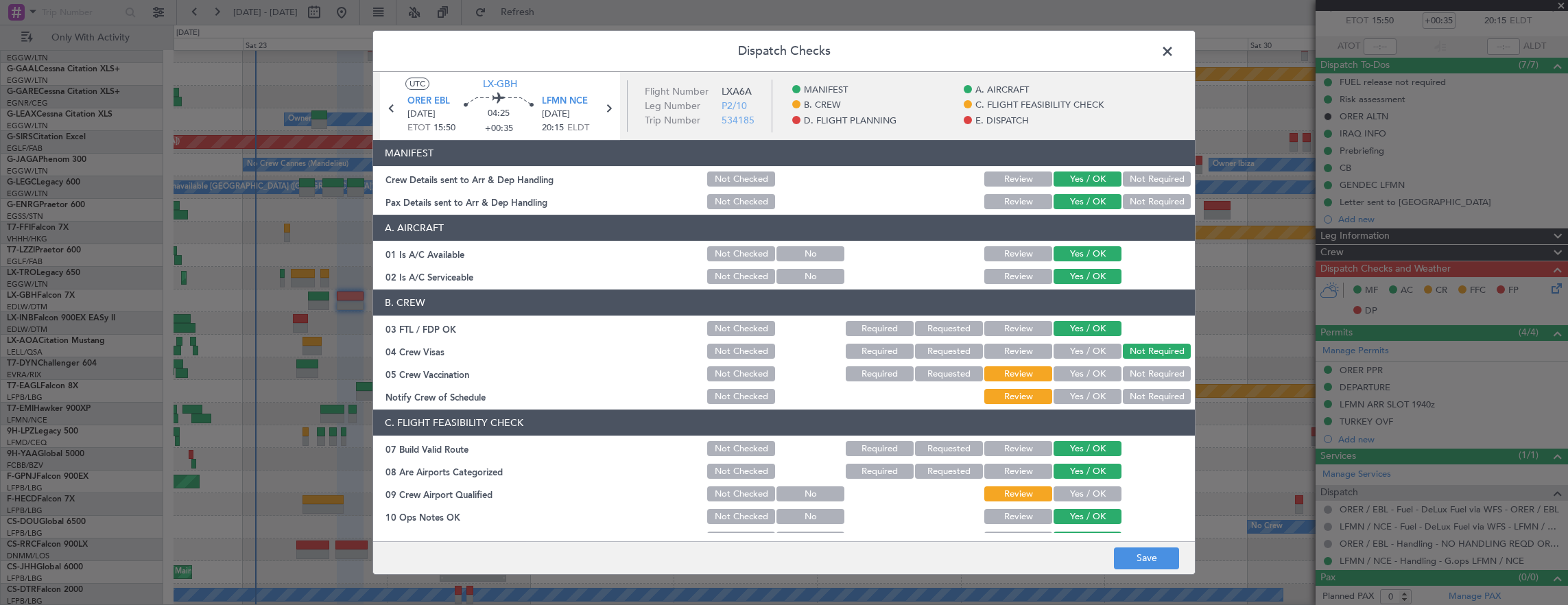
click at [1130, 372] on button "Not Required" at bounding box center [1157, 373] width 68 height 15
click at [1066, 399] on button "Yes / OK" at bounding box center [1087, 396] width 68 height 15
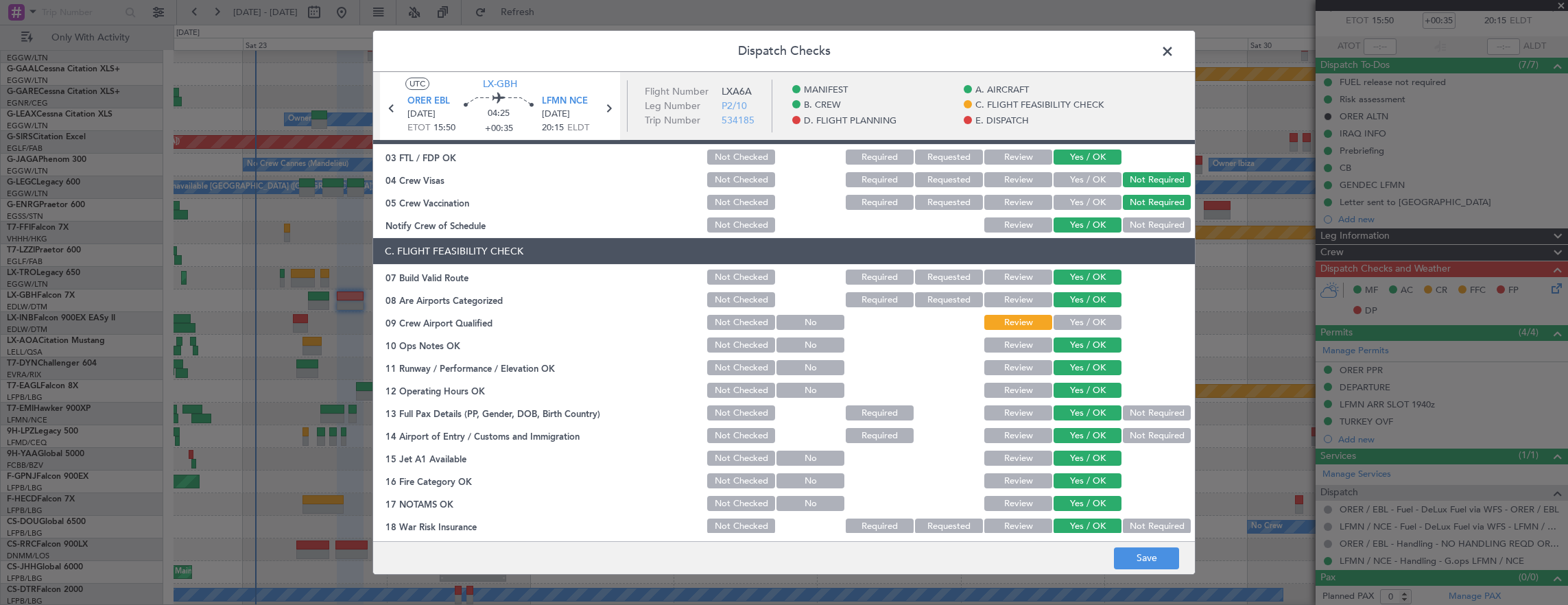
scroll to position [206, 0]
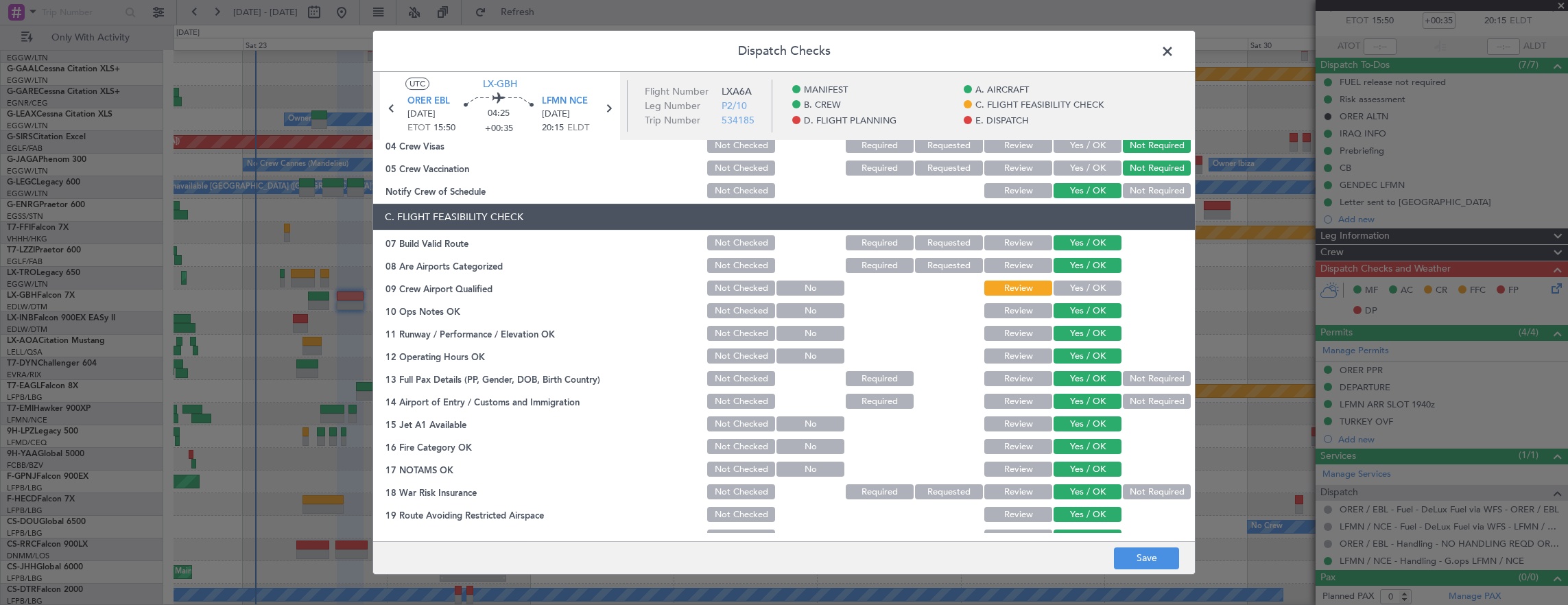
click at [1080, 293] on button "Yes / OK" at bounding box center [1087, 288] width 68 height 15
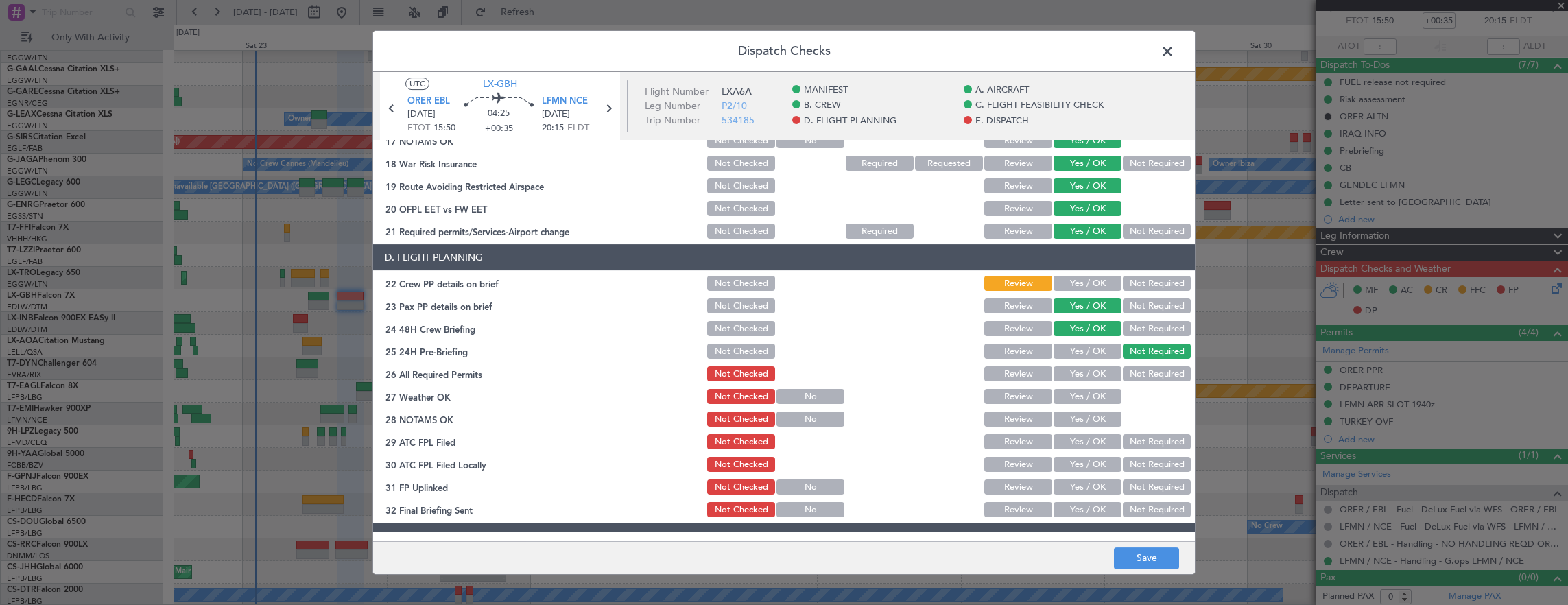
scroll to position [549, 0]
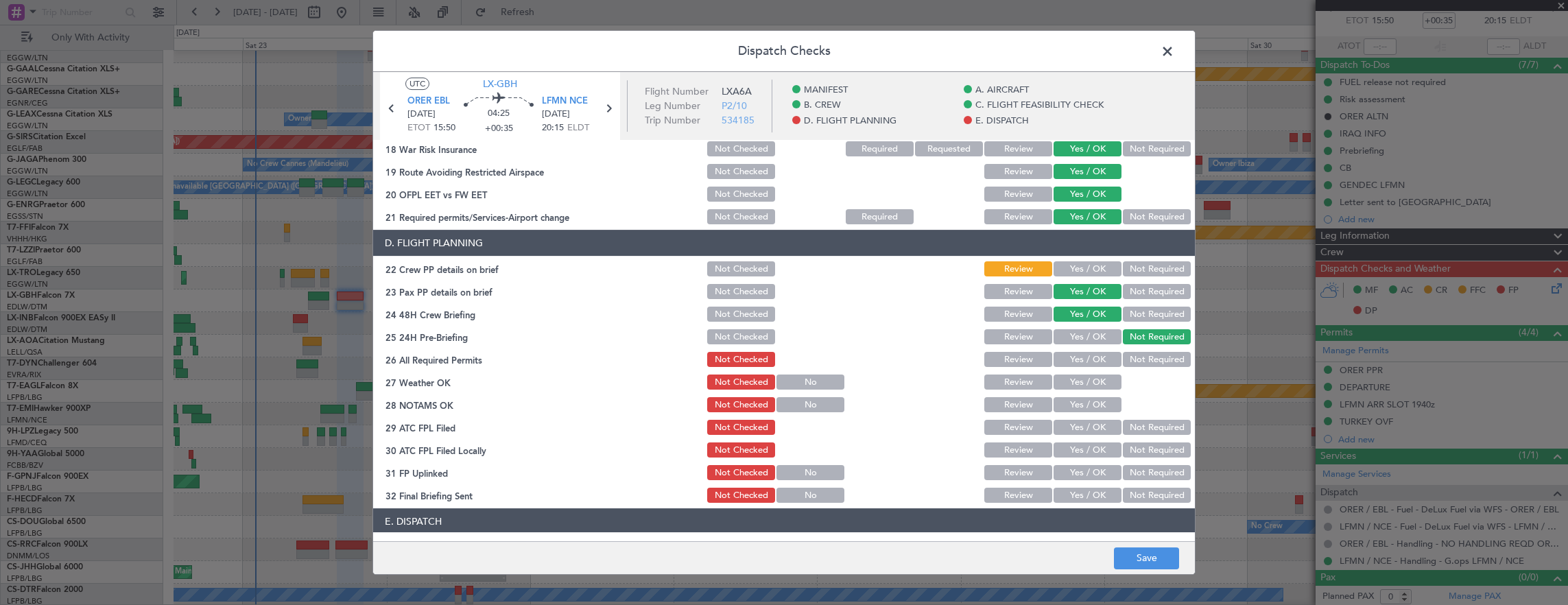
click at [1082, 273] on button "Yes / OK" at bounding box center [1087, 268] width 68 height 15
click at [1083, 357] on button "Yes / OK" at bounding box center [1087, 358] width 68 height 15
click at [1077, 380] on button "Yes / OK" at bounding box center [1087, 381] width 68 height 15
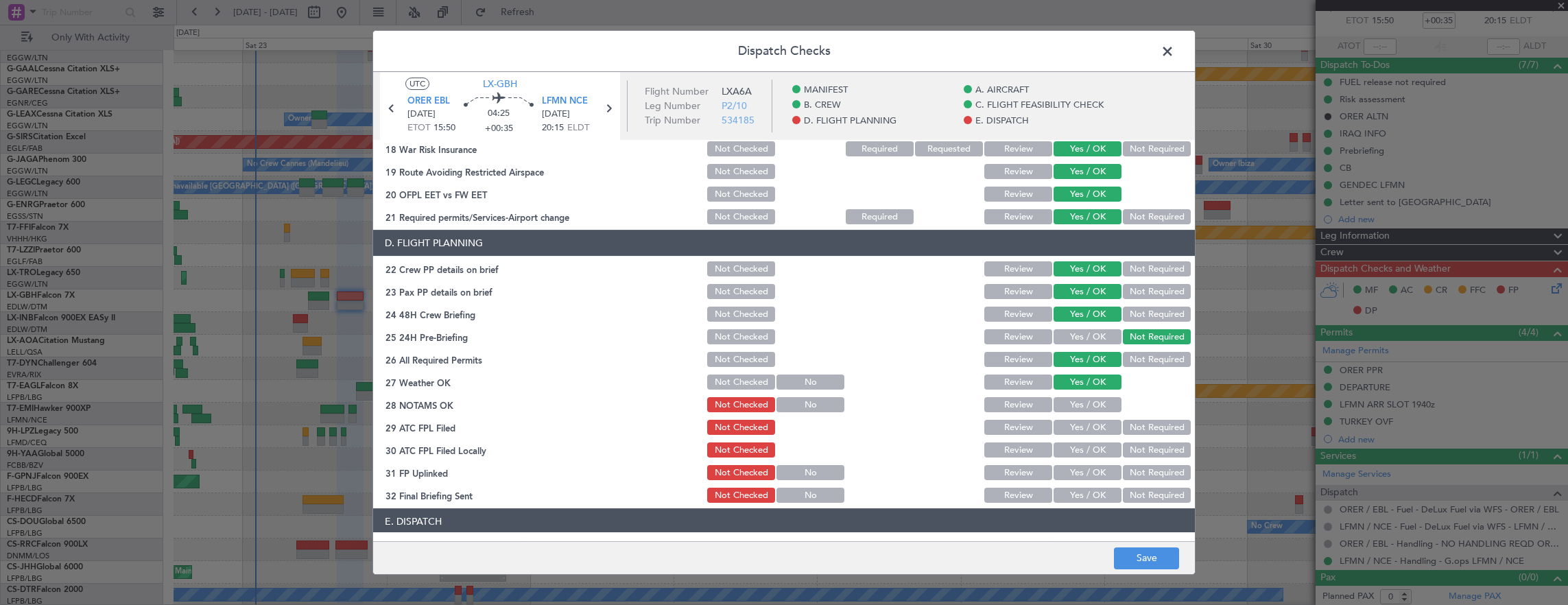
drag, startPoint x: 1077, startPoint y: 397, endPoint x: 1076, endPoint y: 417, distance: 20.0
click at [1077, 397] on div "Yes / OK" at bounding box center [1086, 405] width 70 height 20
click at [1071, 412] on div "Yes / OK" at bounding box center [1086, 405] width 70 height 20
click at [1071, 407] on button "Yes / OK" at bounding box center [1087, 405] width 68 height 15
click at [1071, 422] on button "Yes / OK" at bounding box center [1087, 427] width 68 height 15
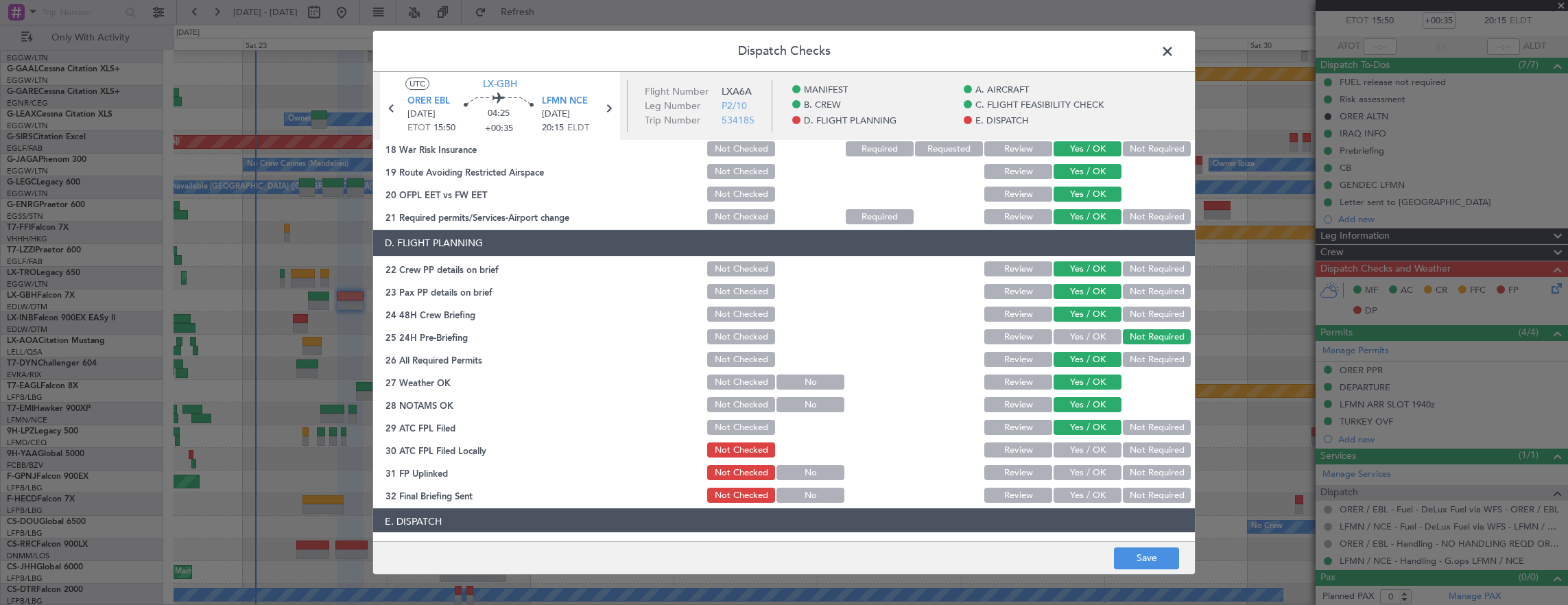
click at [1133, 443] on button "Not Required" at bounding box center [1157, 450] width 68 height 15
click at [1085, 470] on button "Yes / OK" at bounding box center [1087, 472] width 68 height 15
click at [1134, 498] on button "Not Required" at bounding box center [1157, 495] width 68 height 15
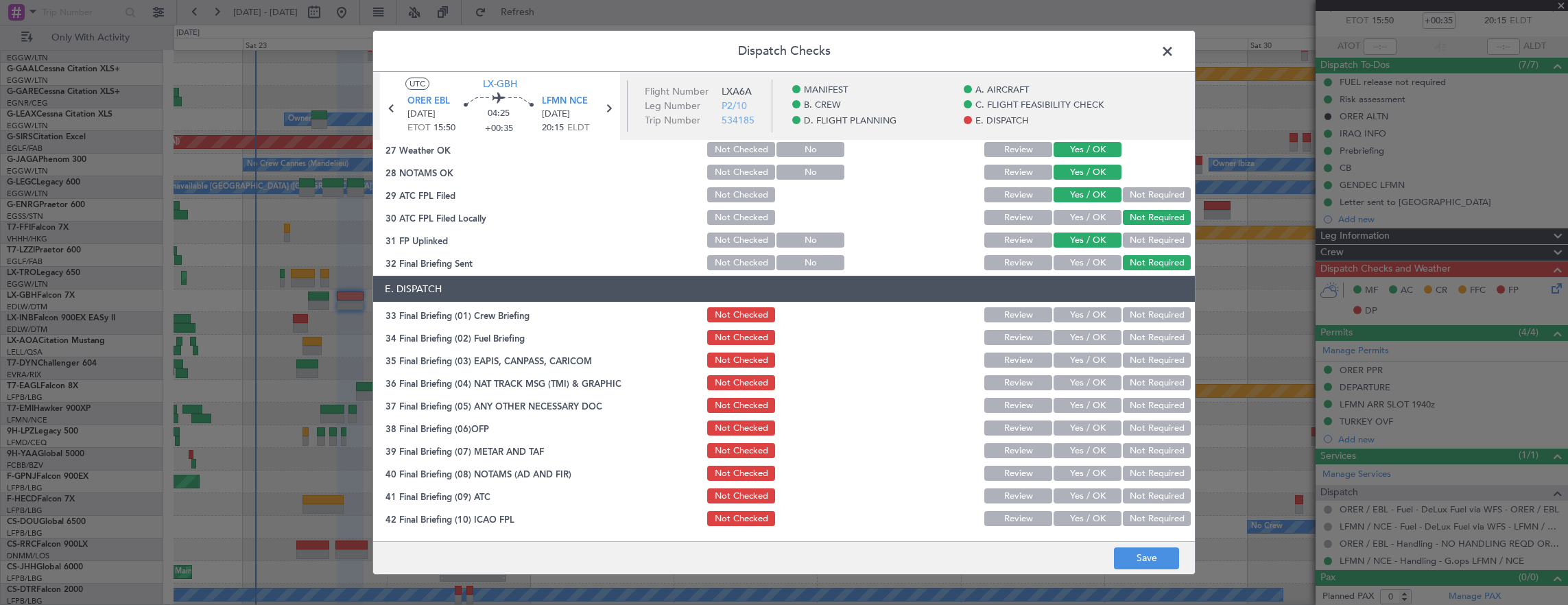
scroll to position [823, 0]
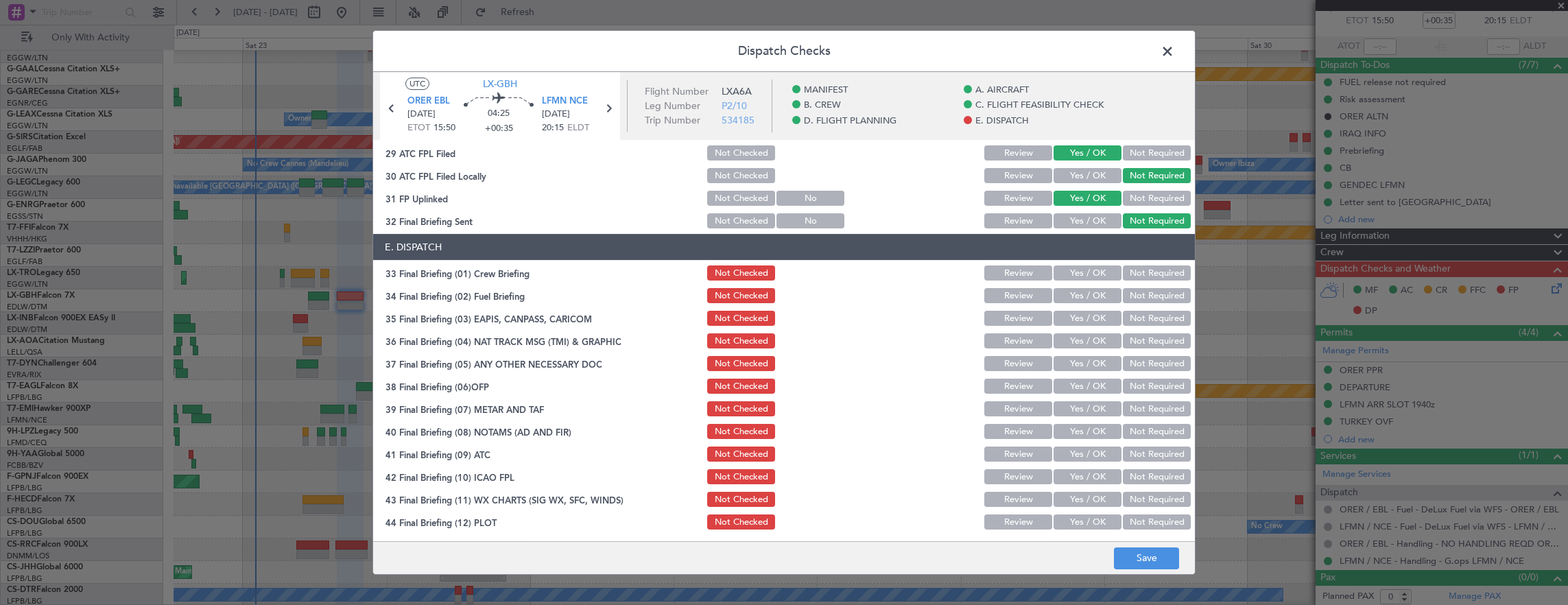
click at [1080, 274] on button "Yes / OK" at bounding box center [1087, 272] width 68 height 15
click at [1076, 292] on button "Yes / OK" at bounding box center [1087, 295] width 68 height 15
click at [1123, 311] on button "Not Required" at bounding box center [1157, 318] width 68 height 15
click at [1128, 339] on button "Not Required" at bounding box center [1157, 341] width 68 height 15
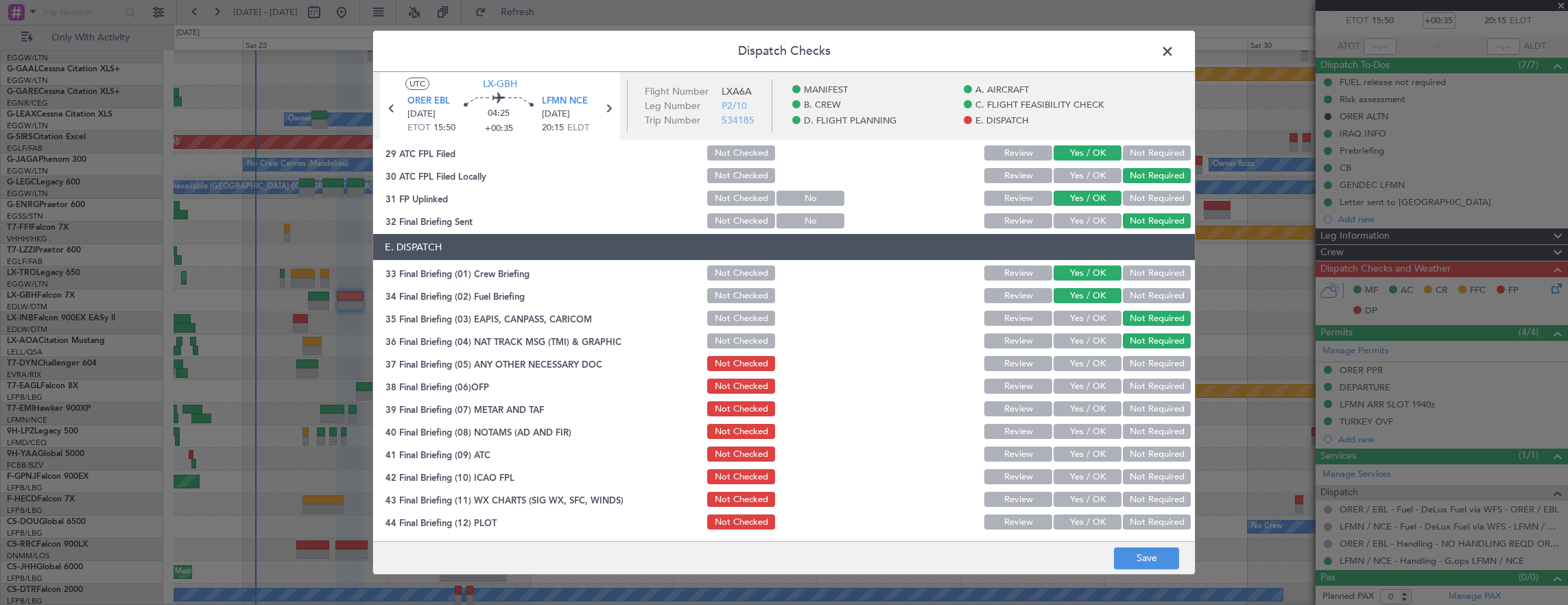
click at [1097, 369] on button "Yes / OK" at bounding box center [1087, 363] width 68 height 15
click at [1092, 388] on button "Yes / OK" at bounding box center [1087, 386] width 68 height 15
click at [1085, 411] on button "Yes / OK" at bounding box center [1087, 409] width 68 height 15
click at [1085, 436] on button "Yes / OK" at bounding box center [1087, 431] width 68 height 15
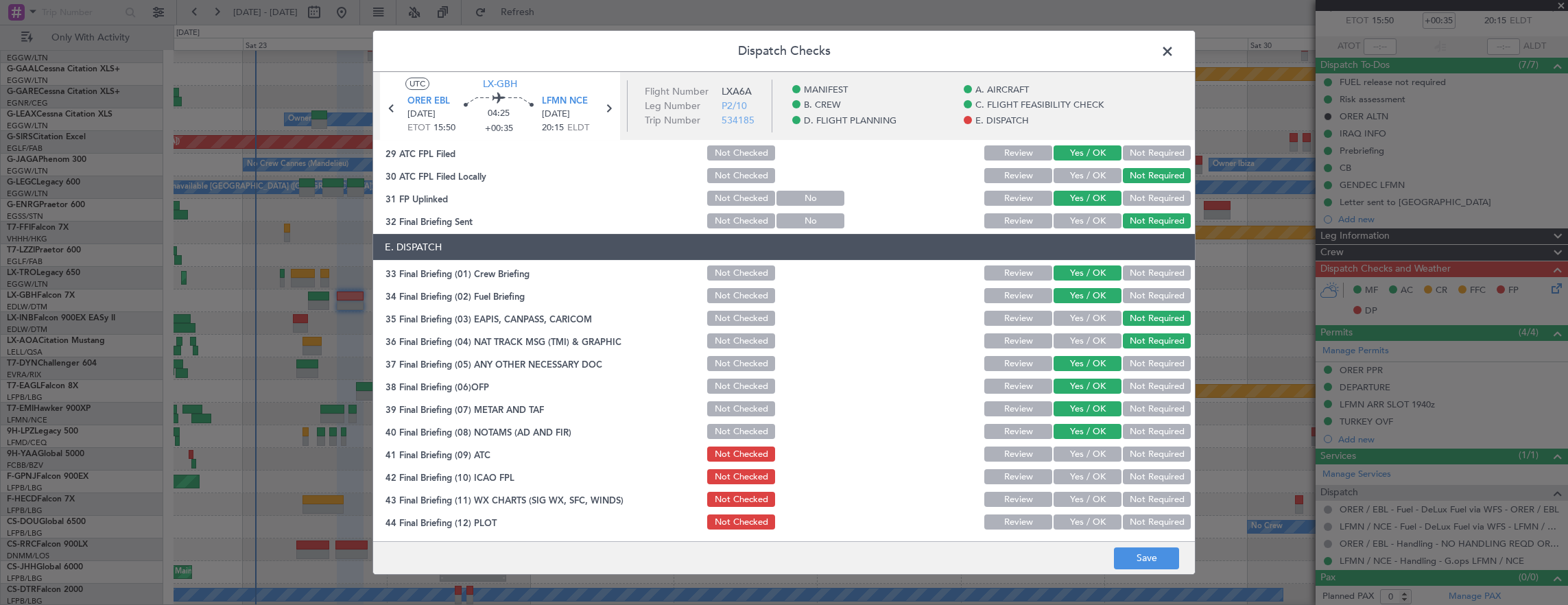
click at [1084, 459] on button "Yes / OK" at bounding box center [1087, 454] width 68 height 15
click at [1087, 477] on button "Yes / OK" at bounding box center [1087, 476] width 68 height 15
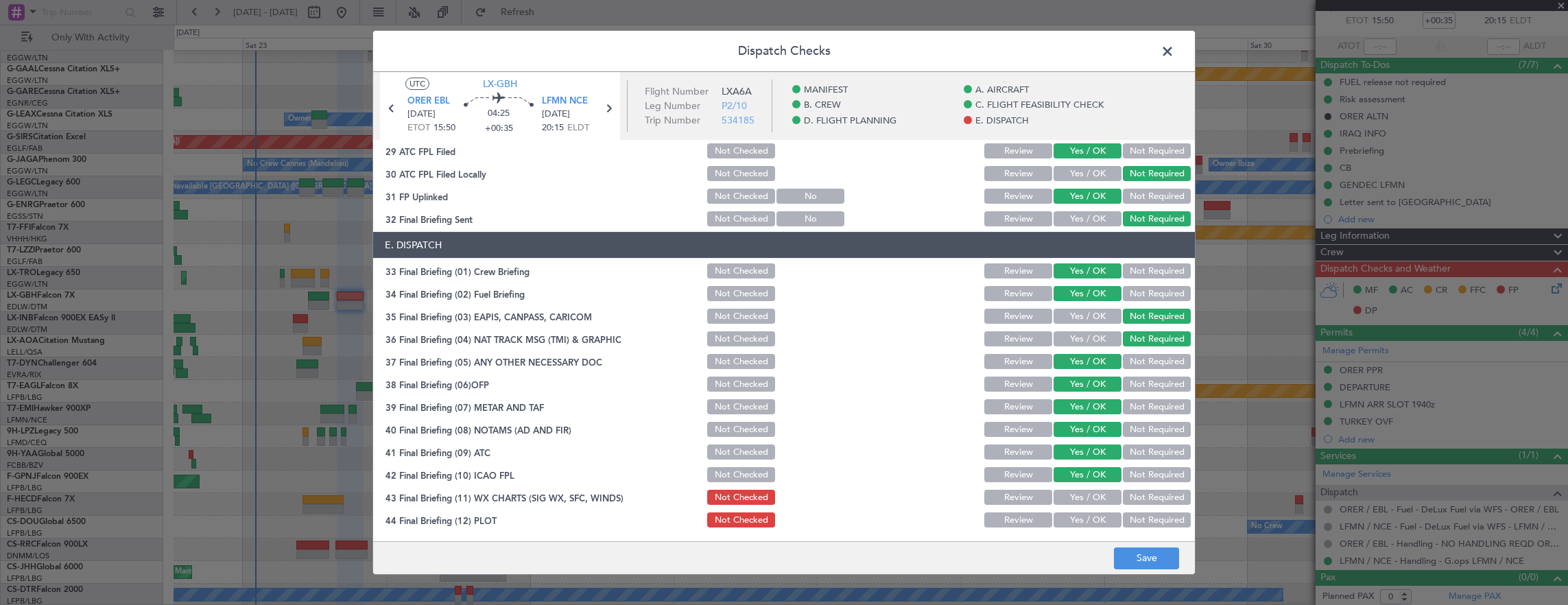
click at [1087, 496] on button "Yes / OK" at bounding box center [1087, 497] width 68 height 15
click at [1087, 519] on button "Yes / OK" at bounding box center [1087, 520] width 68 height 15
click at [1144, 569] on button "Save" at bounding box center [1147, 559] width 65 height 22
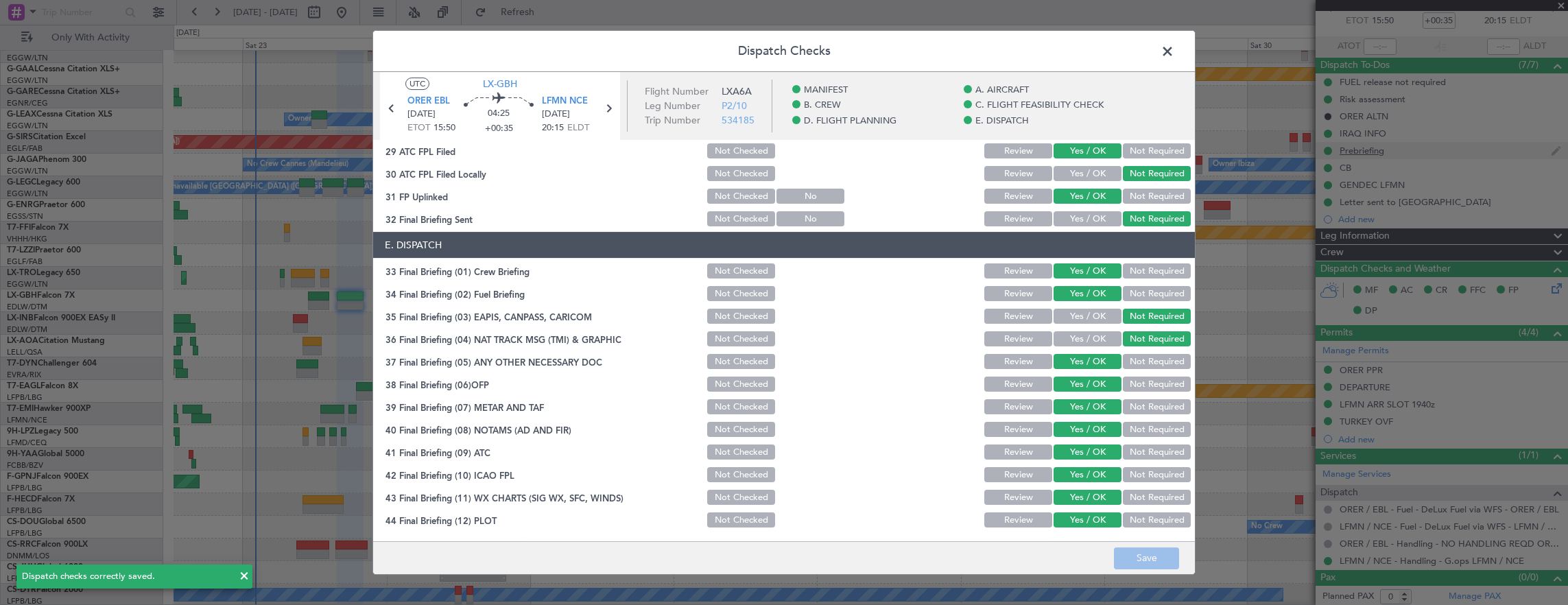
drag, startPoint x: 1169, startPoint y: 53, endPoint x: 1515, endPoint y: 147, distance: 358.5
click at [1174, 53] on span at bounding box center [1174, 55] width 0 height 28
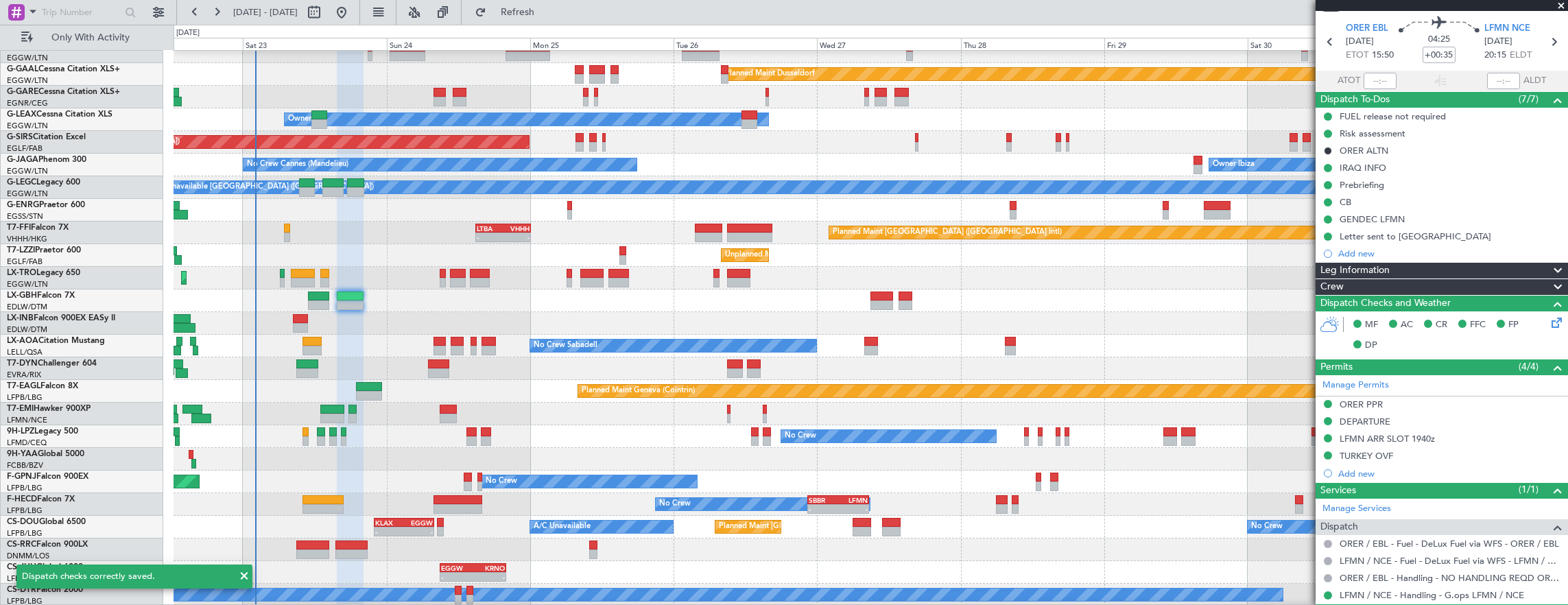
scroll to position [0, 0]
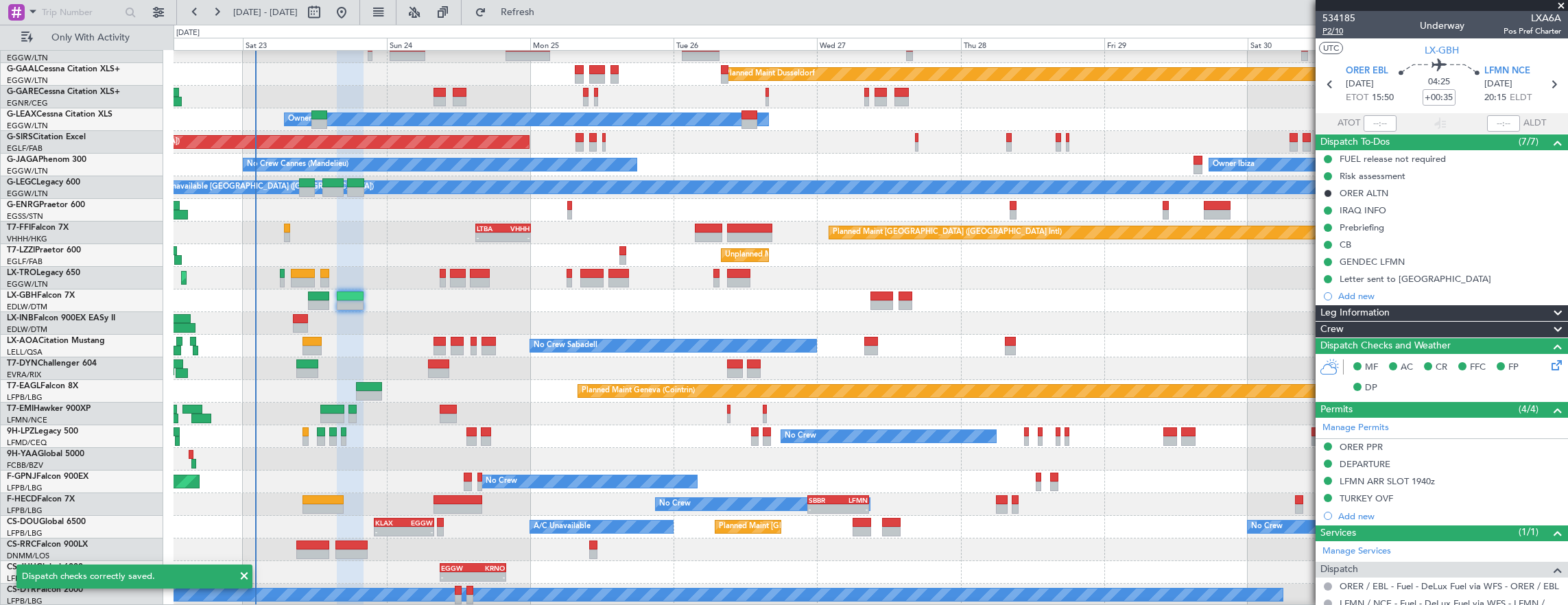
click at [1346, 28] on span "P2/10" at bounding box center [1339, 31] width 33 height 12
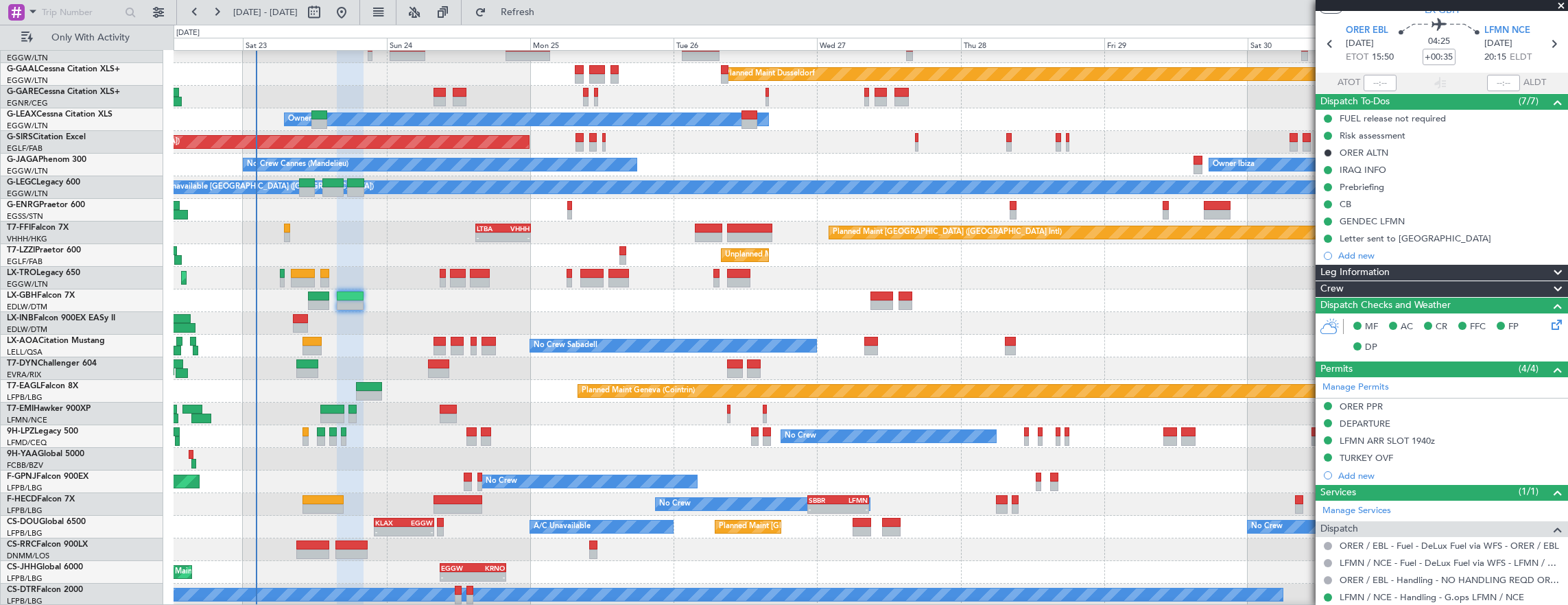
scroll to position [77, 0]
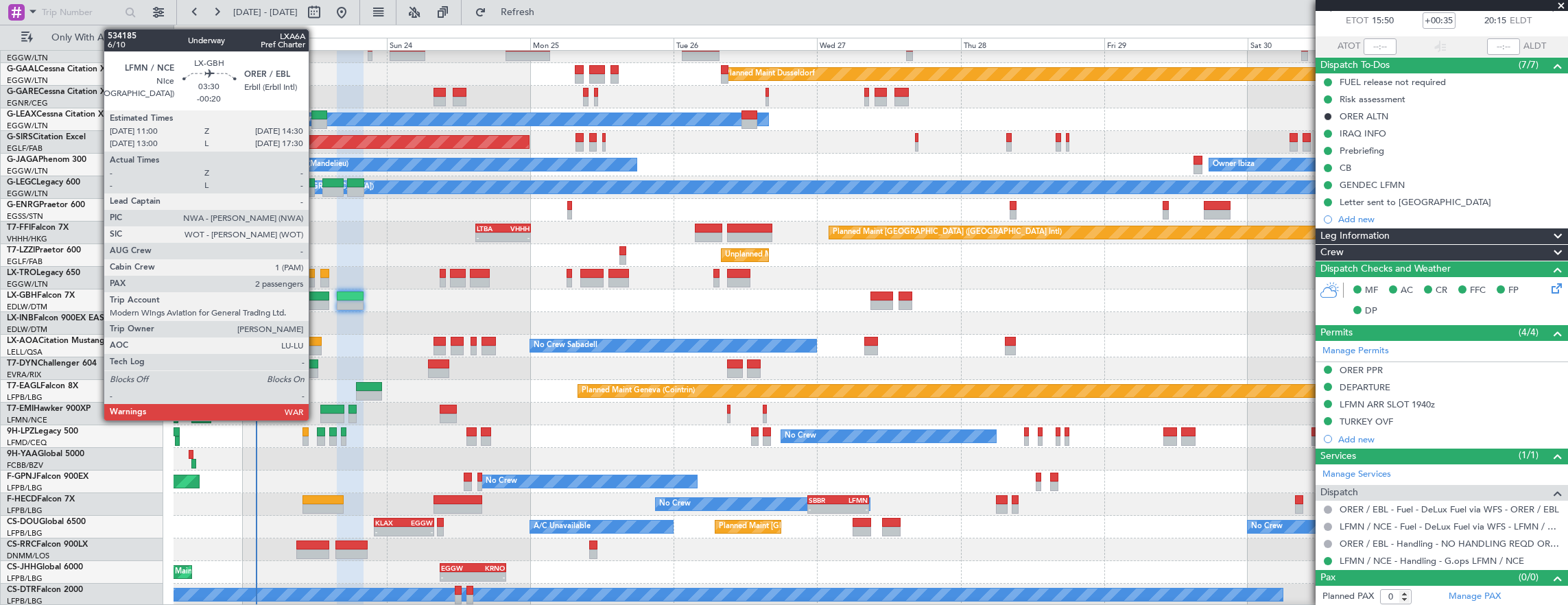
click at [315, 301] on div at bounding box center [319, 305] width 22 height 10
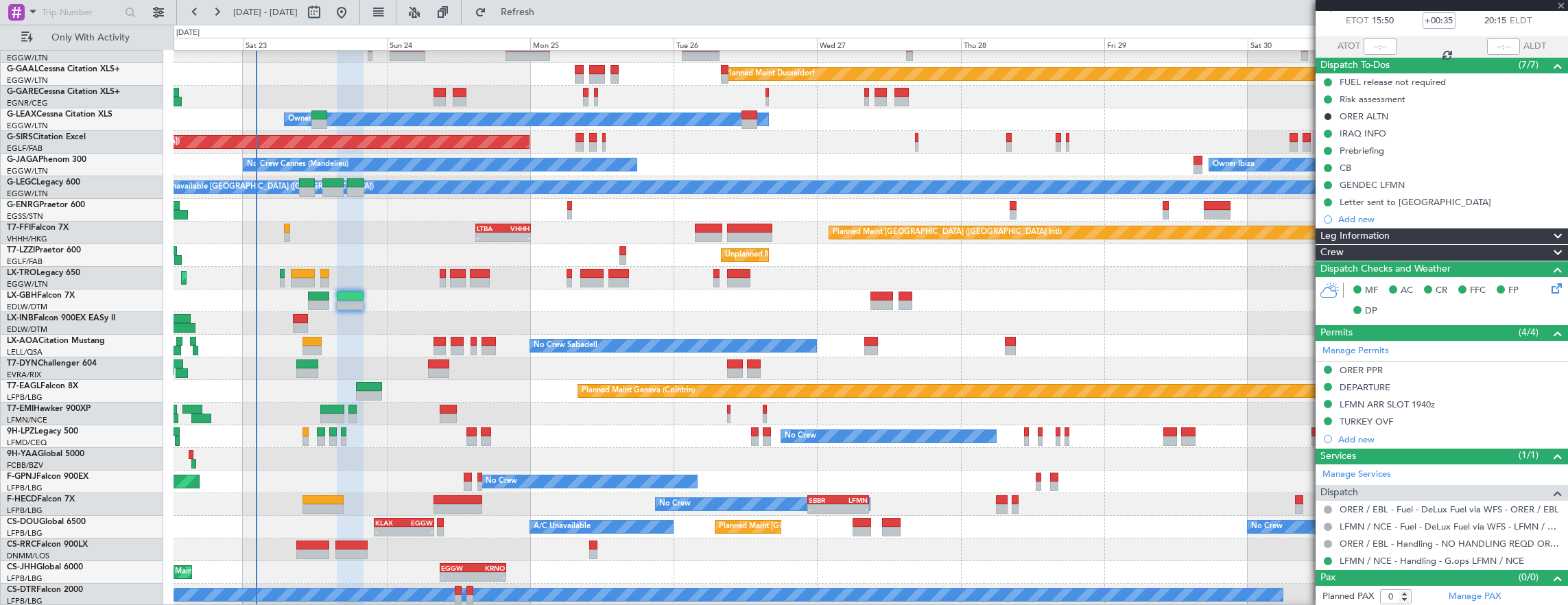
type input "-00:20"
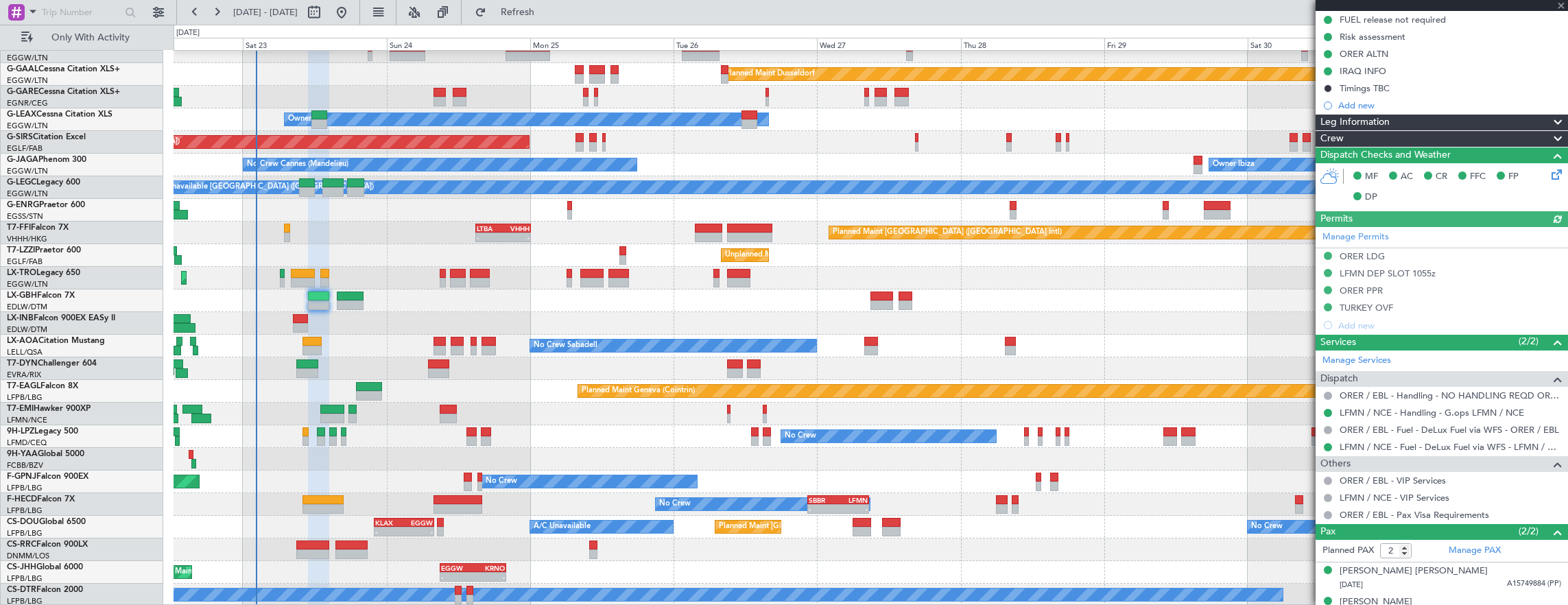
scroll to position [206, 0]
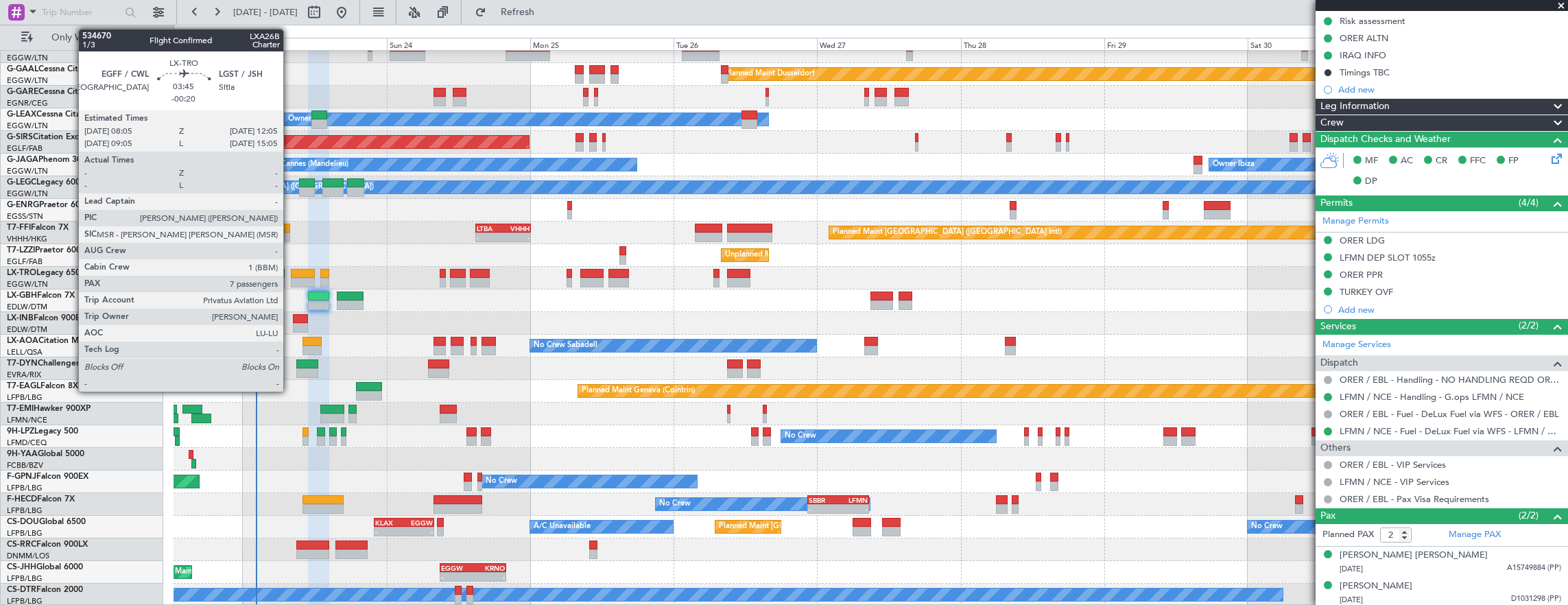
click at [291, 272] on div at bounding box center [302, 274] width 24 height 10
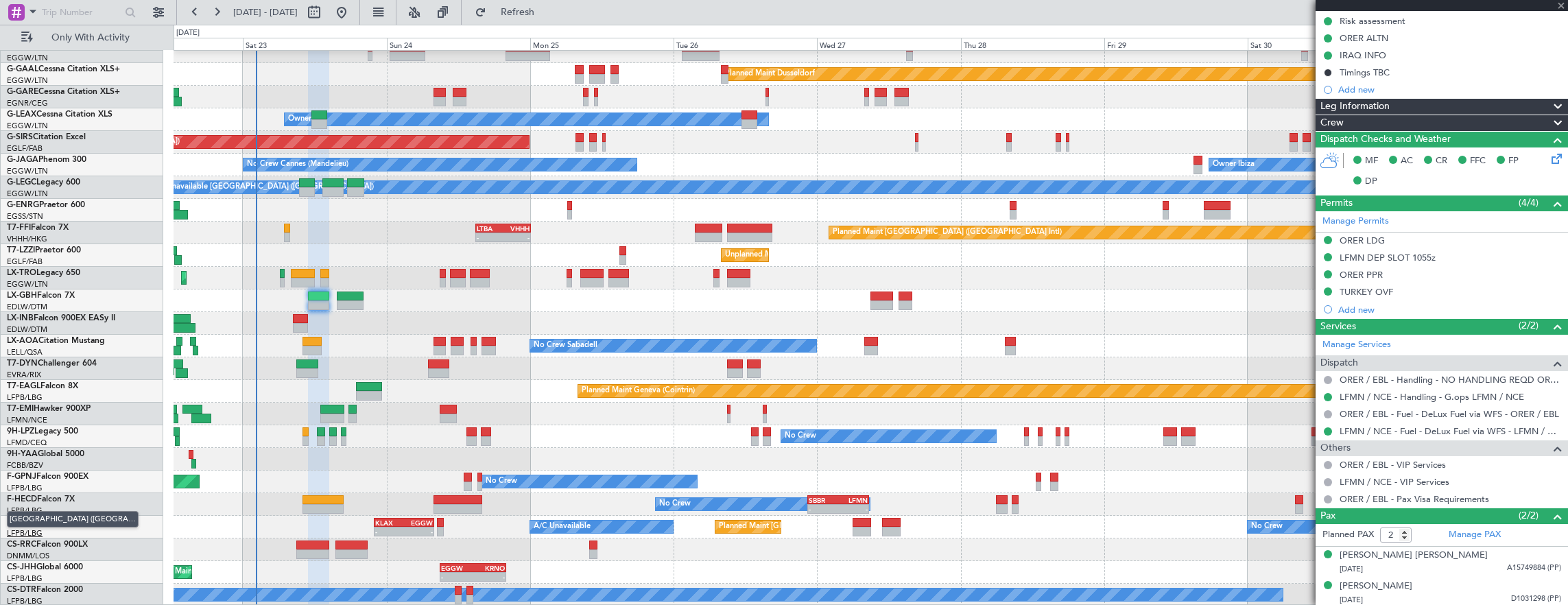
type input "7"
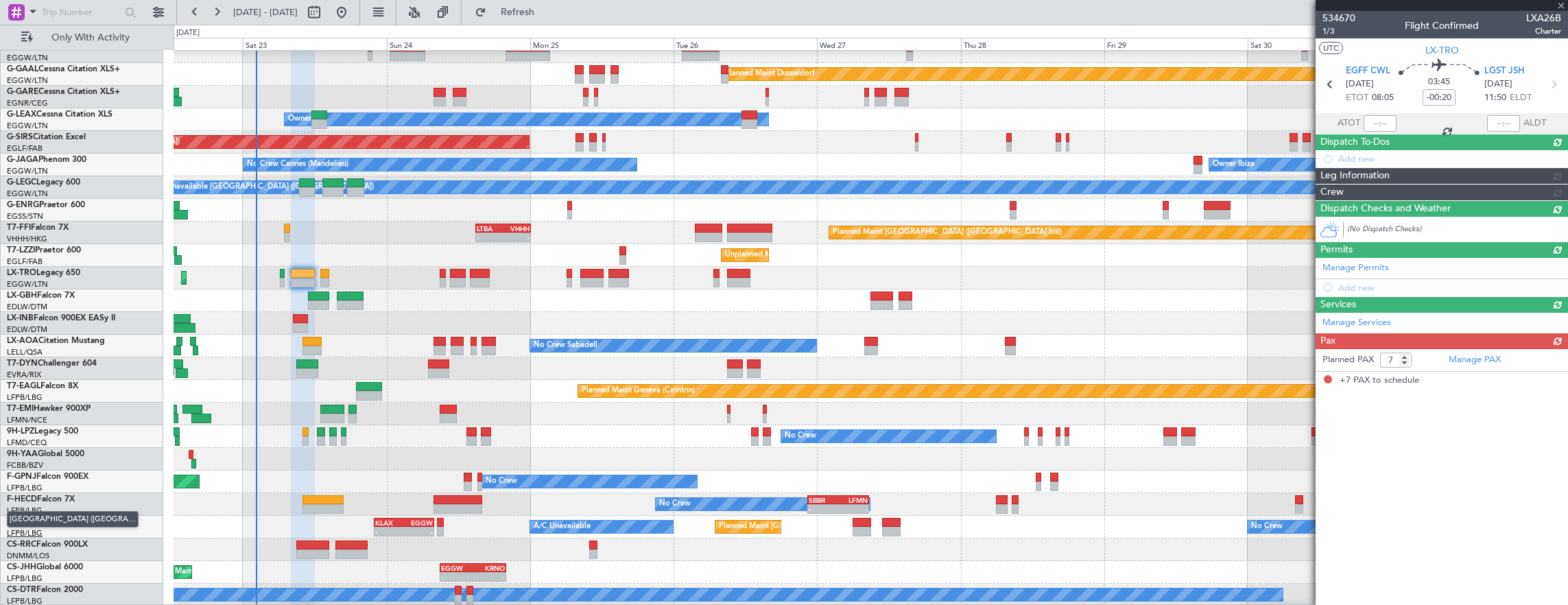
scroll to position [0, 0]
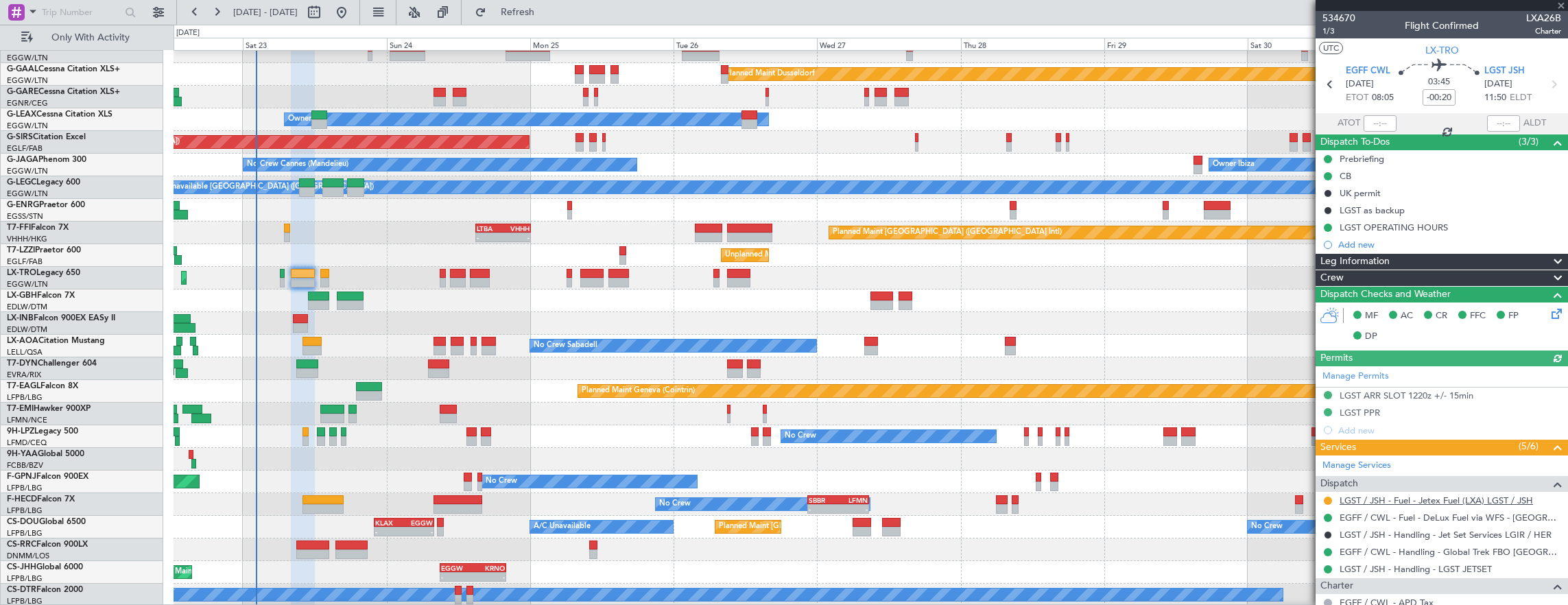
click at [1450, 500] on link "LGST / JSH - Fuel - Jetex Fuel (LXA) LGST / JSH" at bounding box center [1436, 501] width 193 height 12
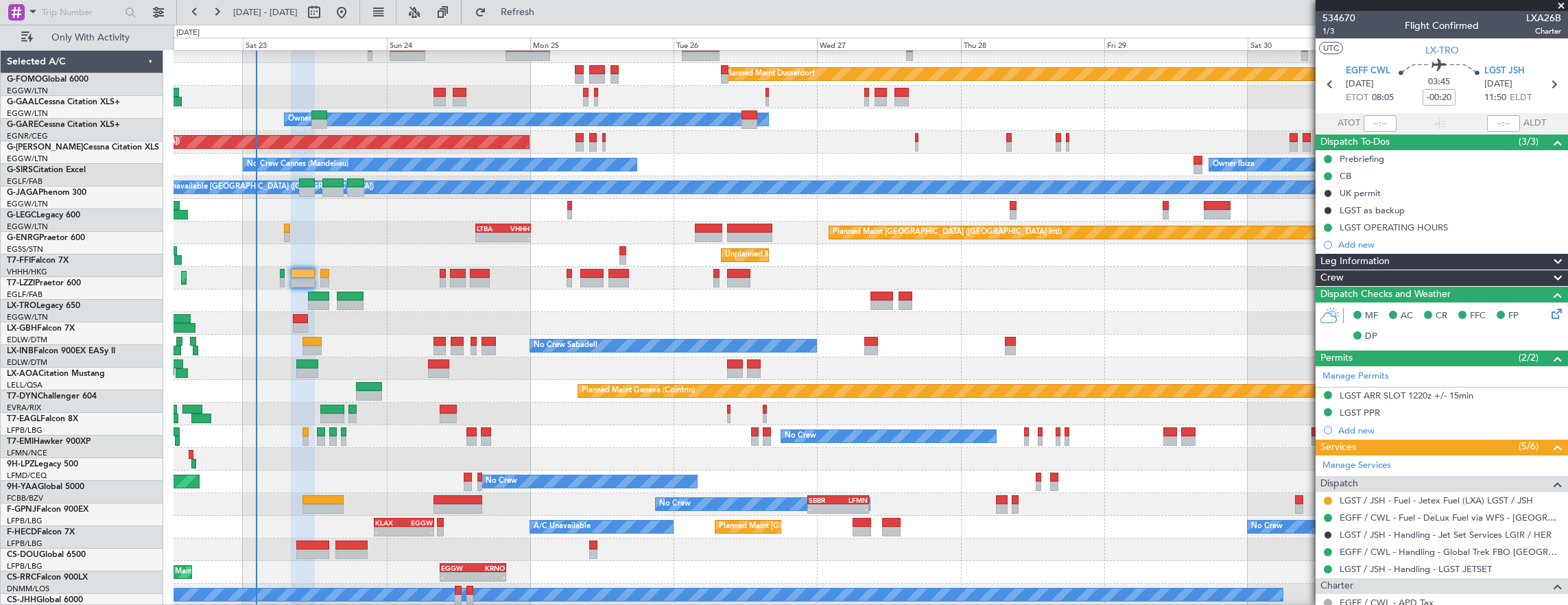
scroll to position [33, 0]
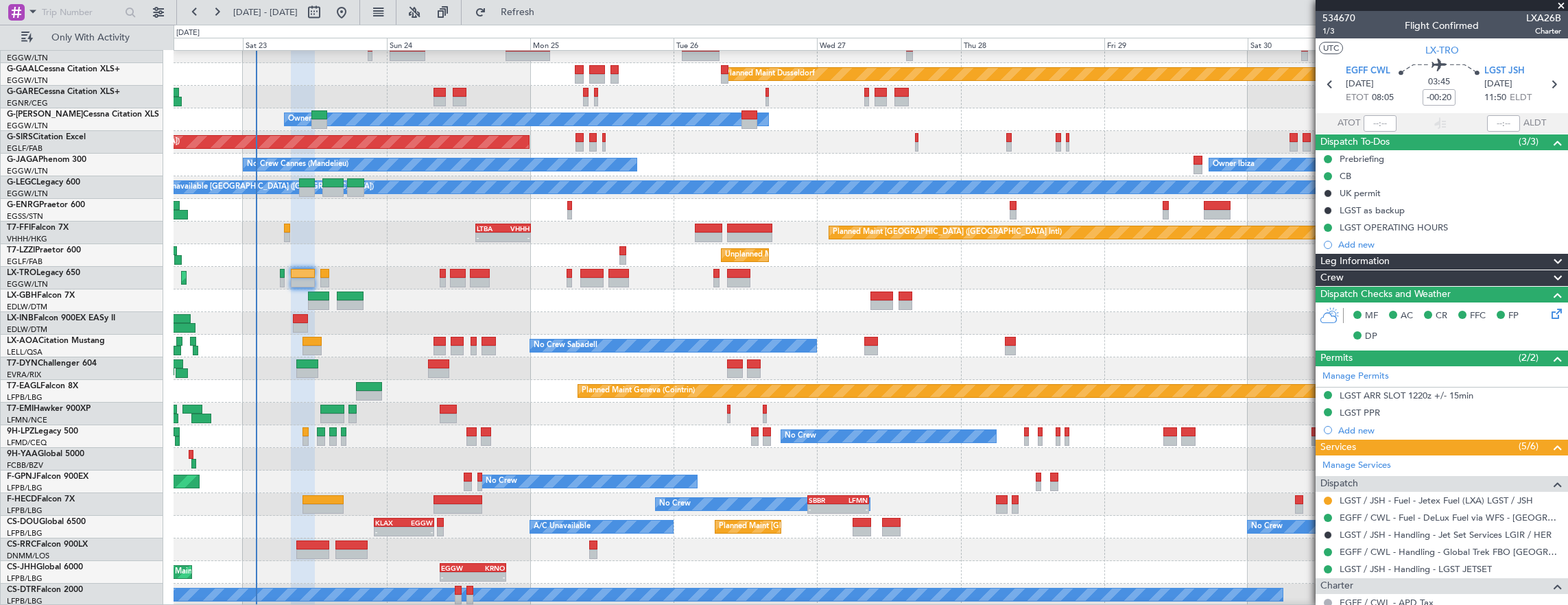
click at [701, 483] on div "Planned Maint Dusseldorf Unplanned Maint [PERSON_NAME] Owner Unplanned Maint [G…" at bounding box center [871, 311] width 1394 height 588
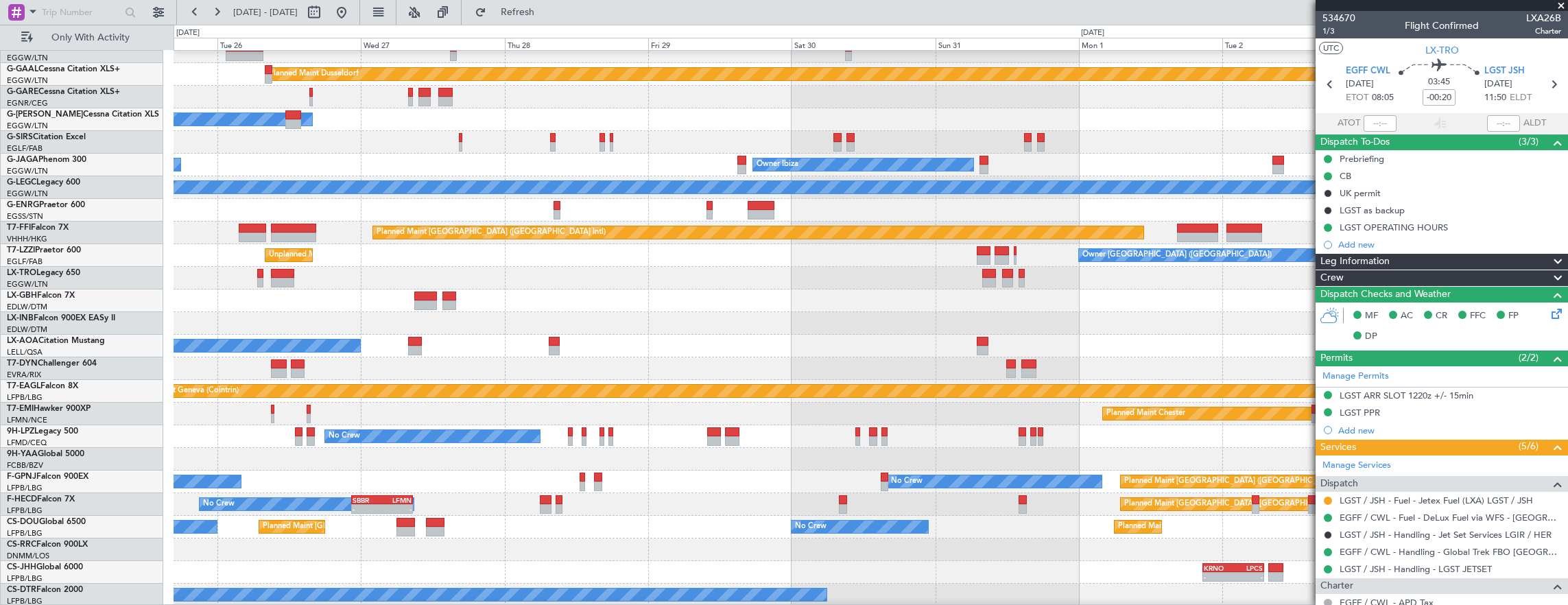
scroll to position [0, 0]
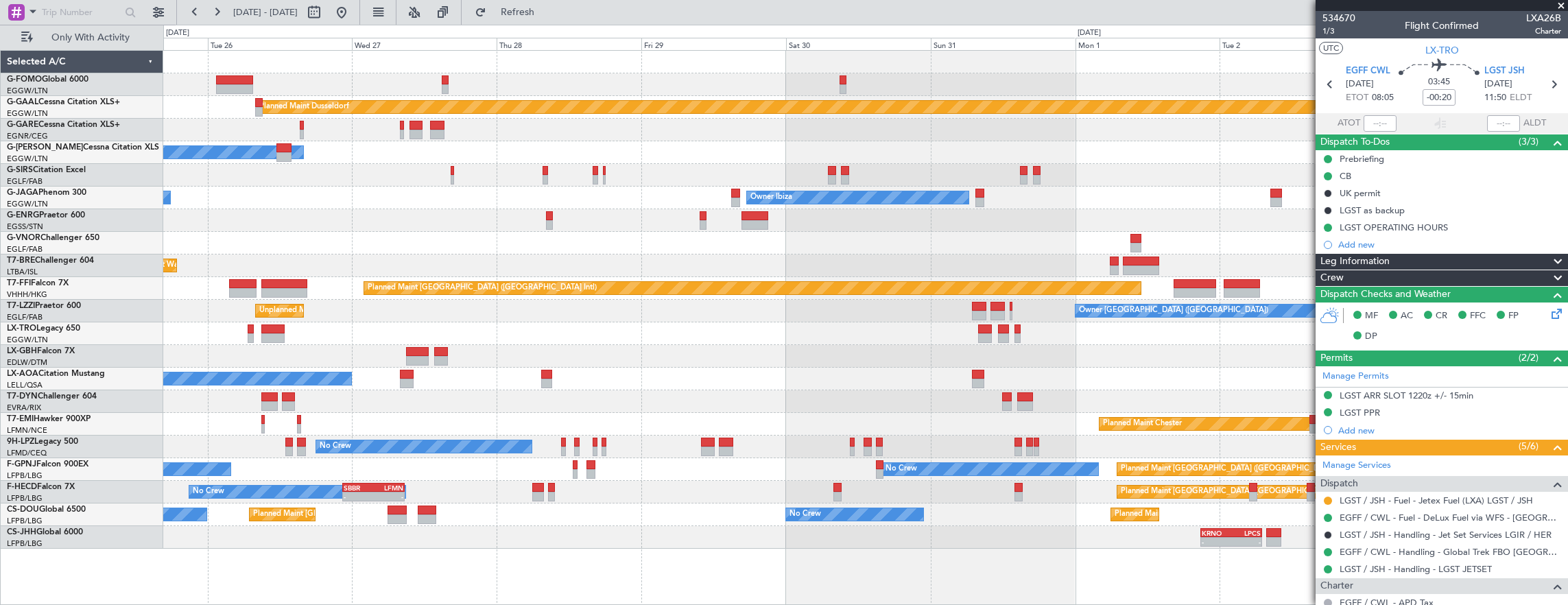
click at [1051, 256] on div "Planned Maint Warsaw ([GEOGRAPHIC_DATA])" at bounding box center [865, 265] width 1405 height 23
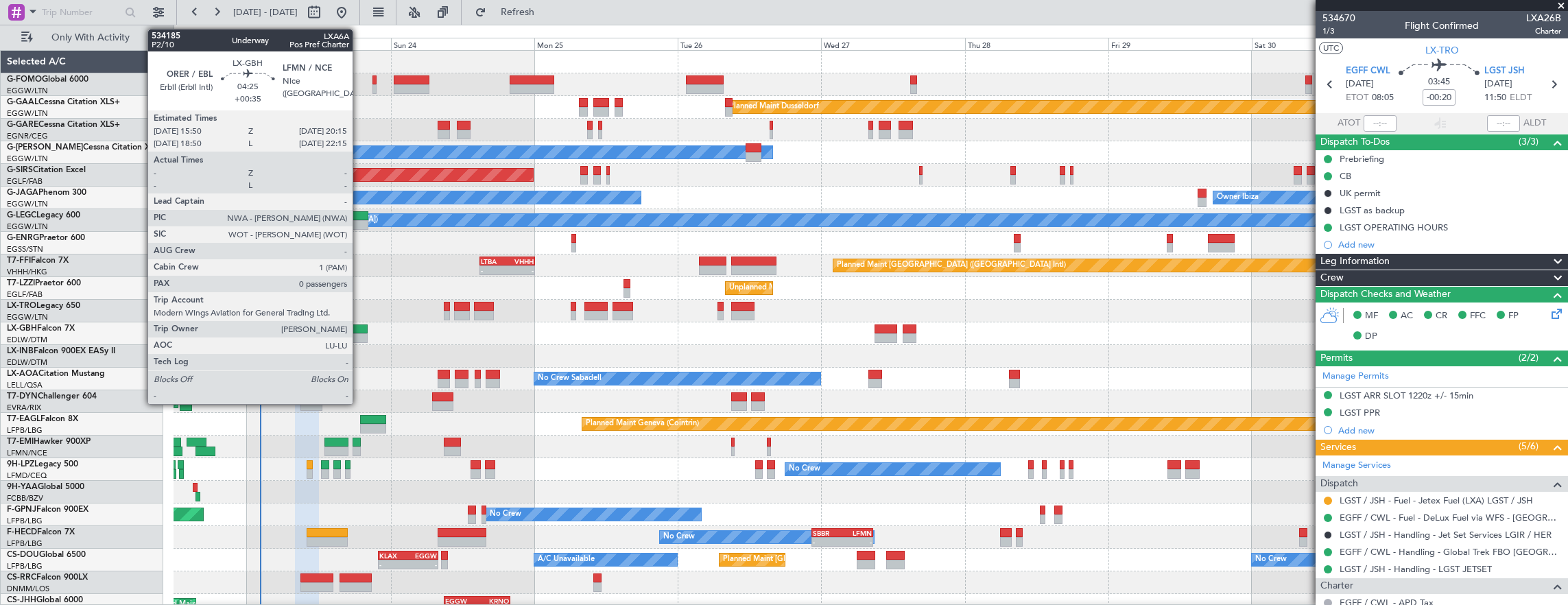
click at [359, 336] on div at bounding box center [353, 339] width 27 height 10
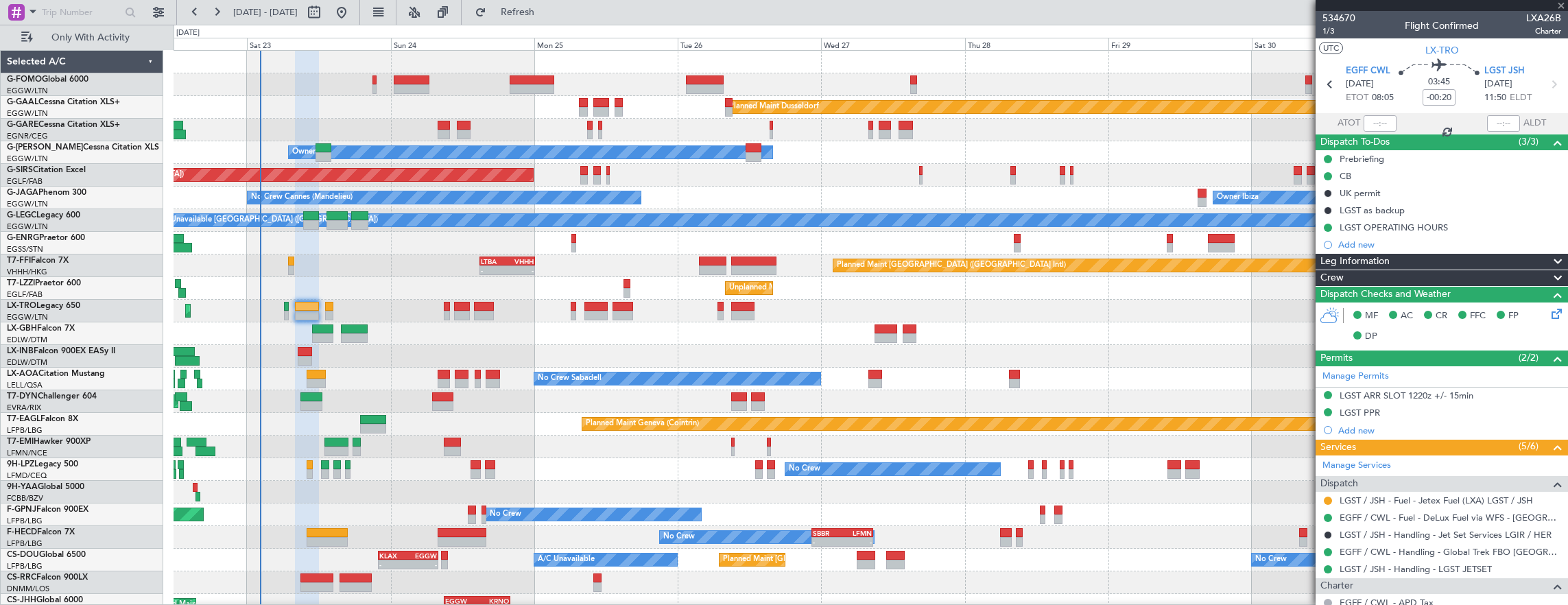
type input "+00:35"
type input "0"
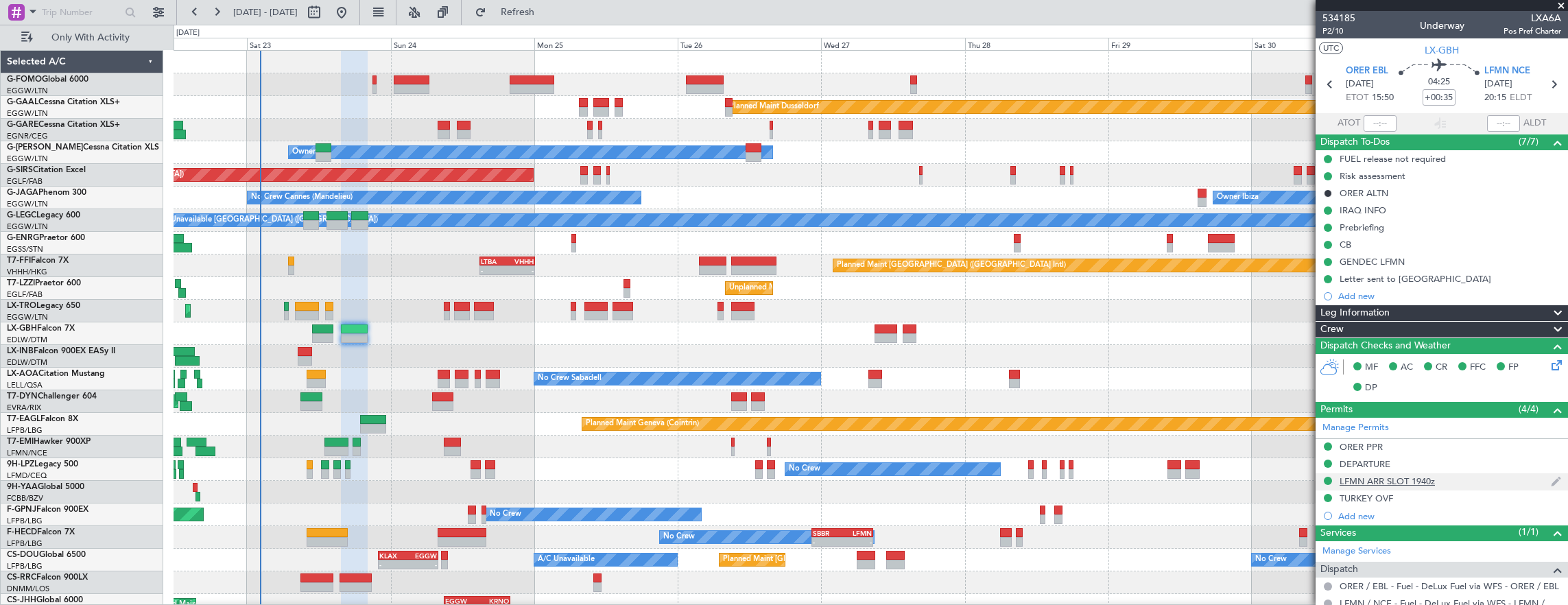
click at [1458, 476] on div "LFMN ARR SLOT 1940z" at bounding box center [1441, 481] width 252 height 17
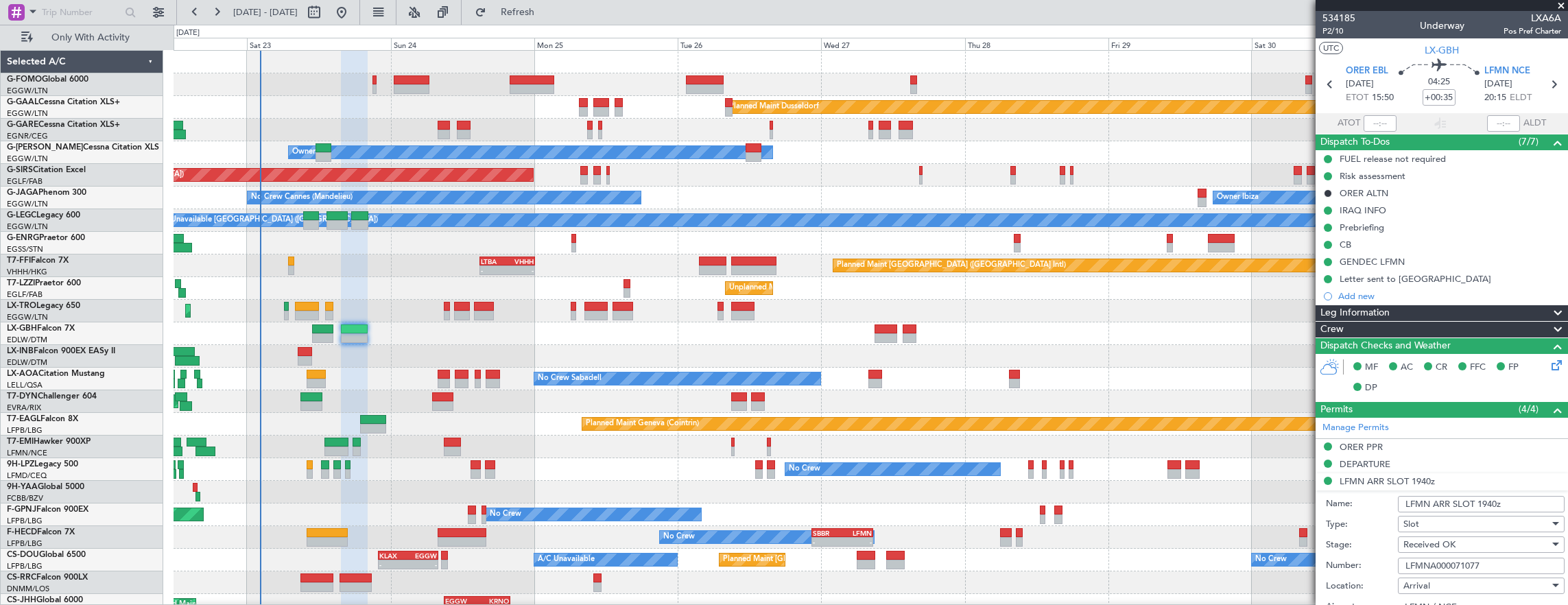
drag, startPoint x: 1508, startPoint y: 500, endPoint x: 1479, endPoint y: 499, distance: 29.0
click at [1479, 499] on input "LFMN ARR SLOT 1940z" at bounding box center [1482, 504] width 167 height 17
type input "LFMN ARR SLOT 2015z"
click at [1458, 536] on div "Received OK" at bounding box center [1477, 544] width 146 height 21
click at [1371, 517] on div at bounding box center [784, 302] width 1568 height 605
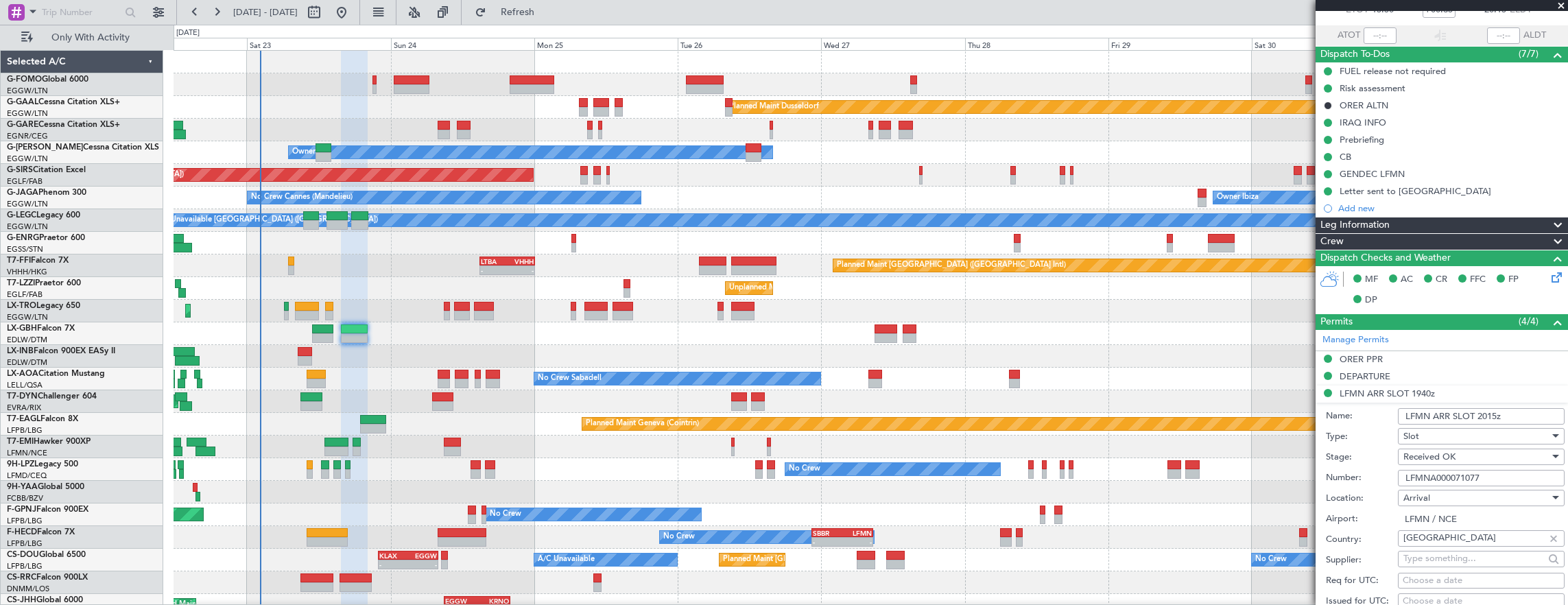
scroll to position [138, 0]
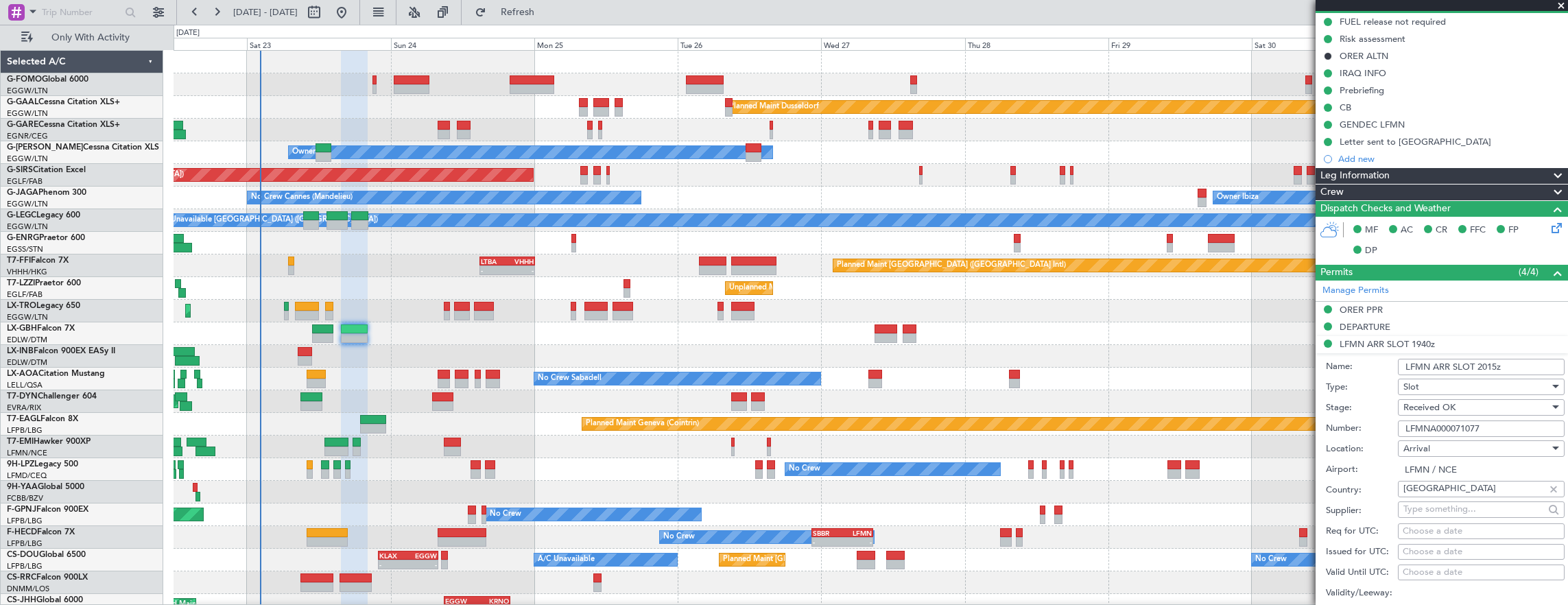
click at [1467, 401] on div "Received OK" at bounding box center [1477, 408] width 146 height 21
click at [1454, 479] on span "Requested" at bounding box center [1476, 473] width 144 height 21
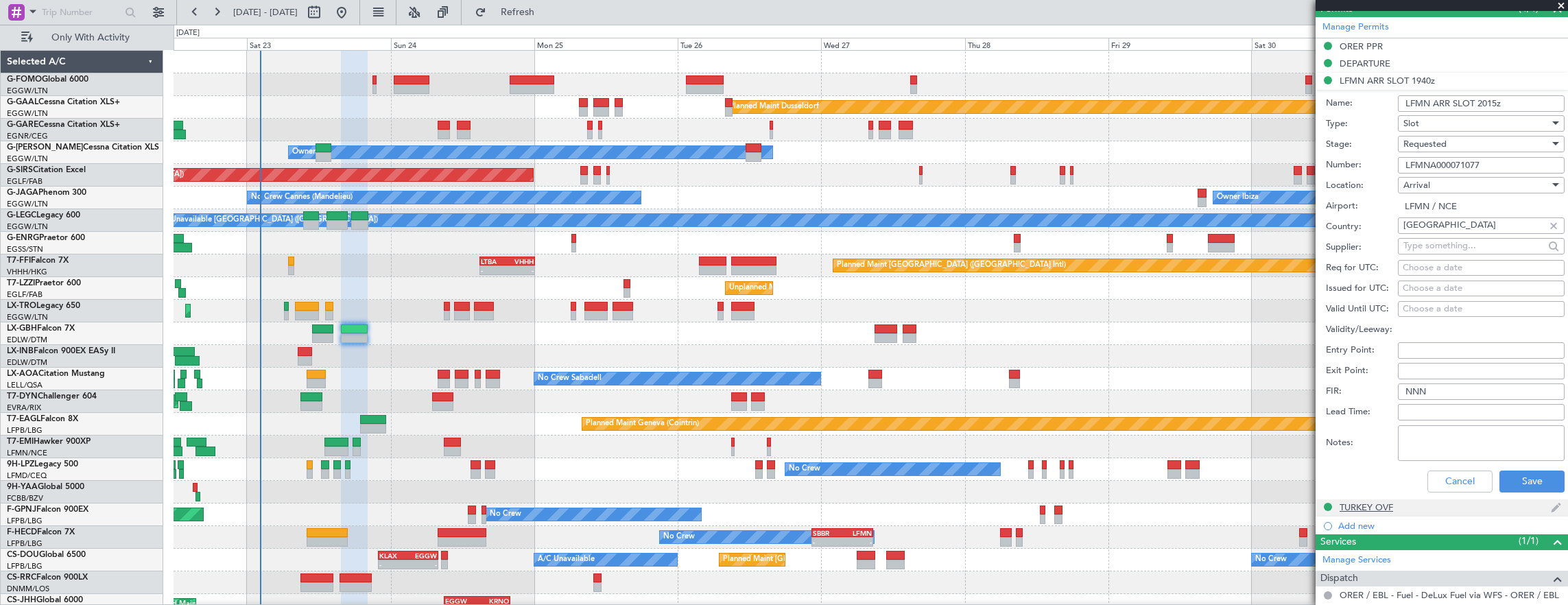
scroll to position [480, 0]
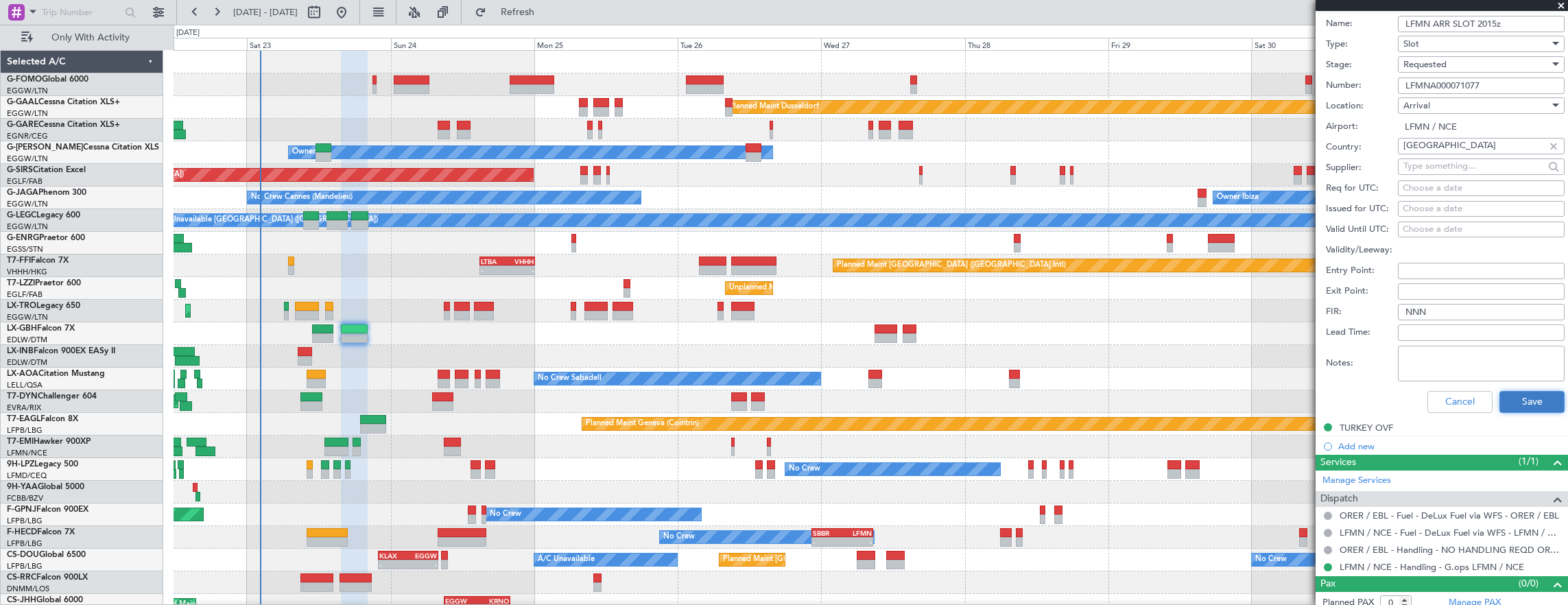
click at [1515, 398] on button "Save" at bounding box center [1532, 402] width 65 height 22
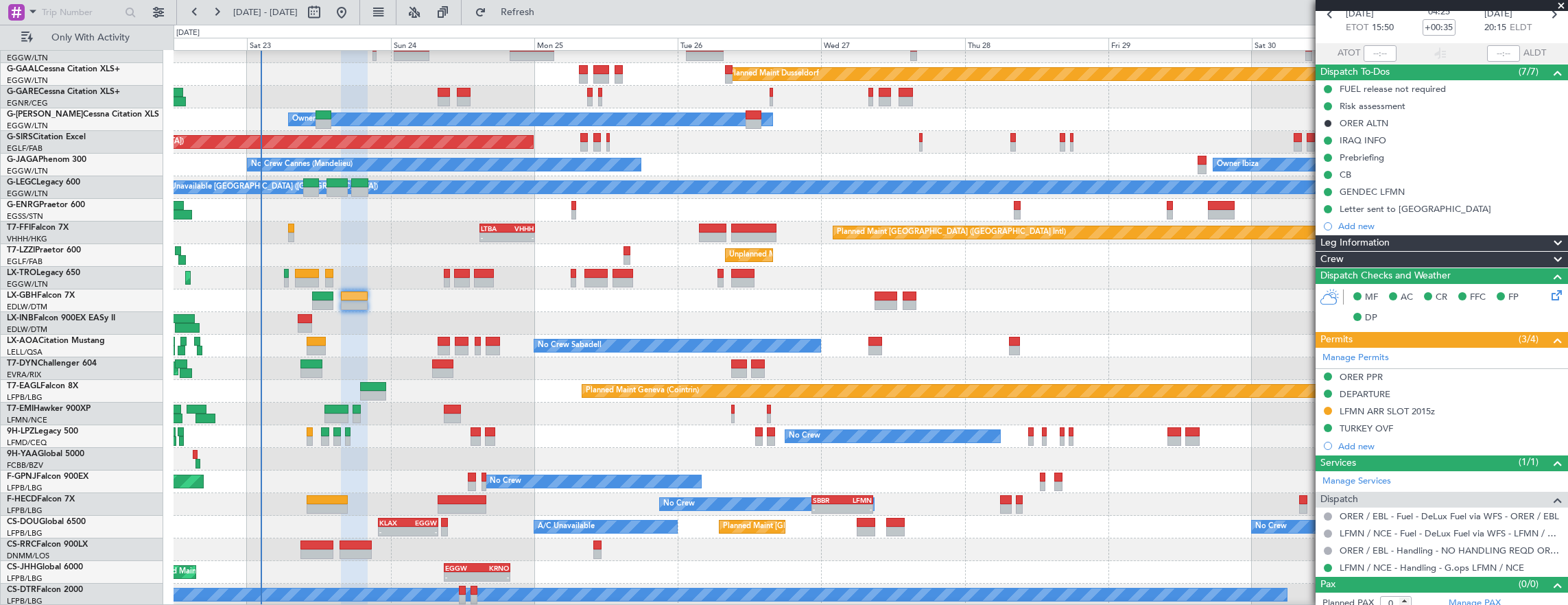
scroll to position [33, 0]
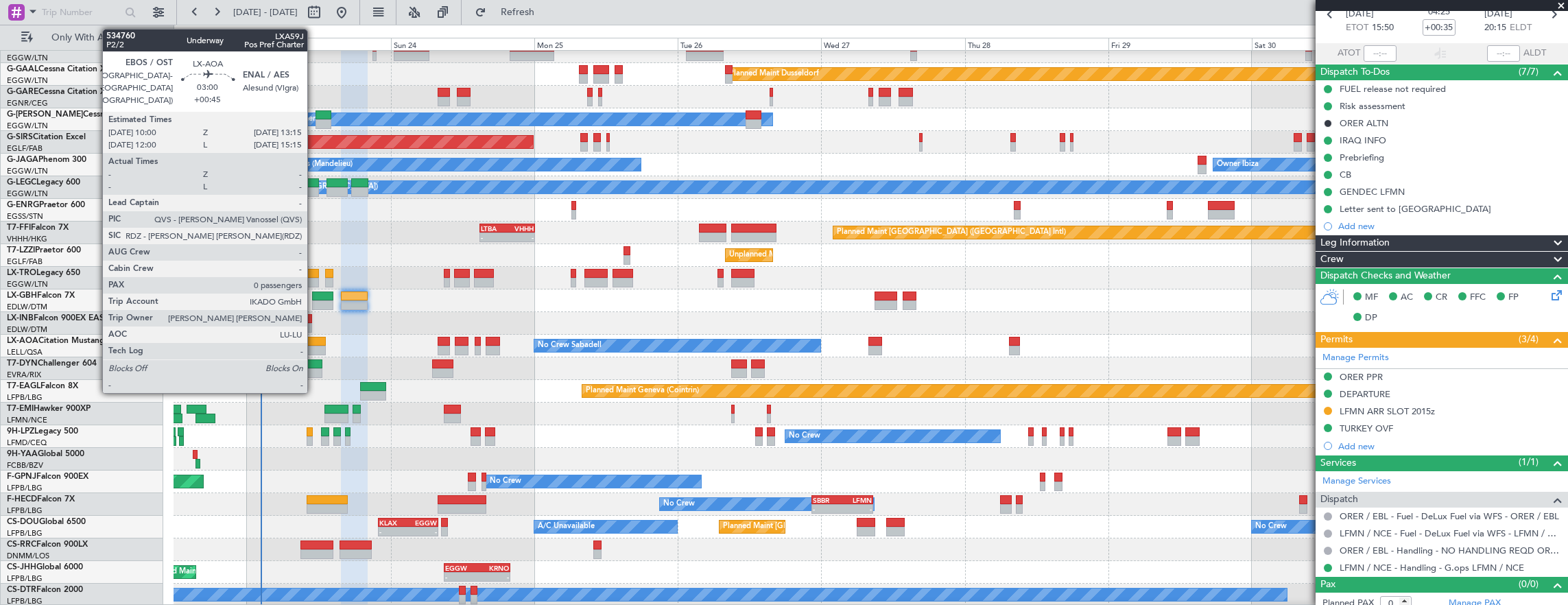
click at [314, 341] on div at bounding box center [316, 342] width 20 height 10
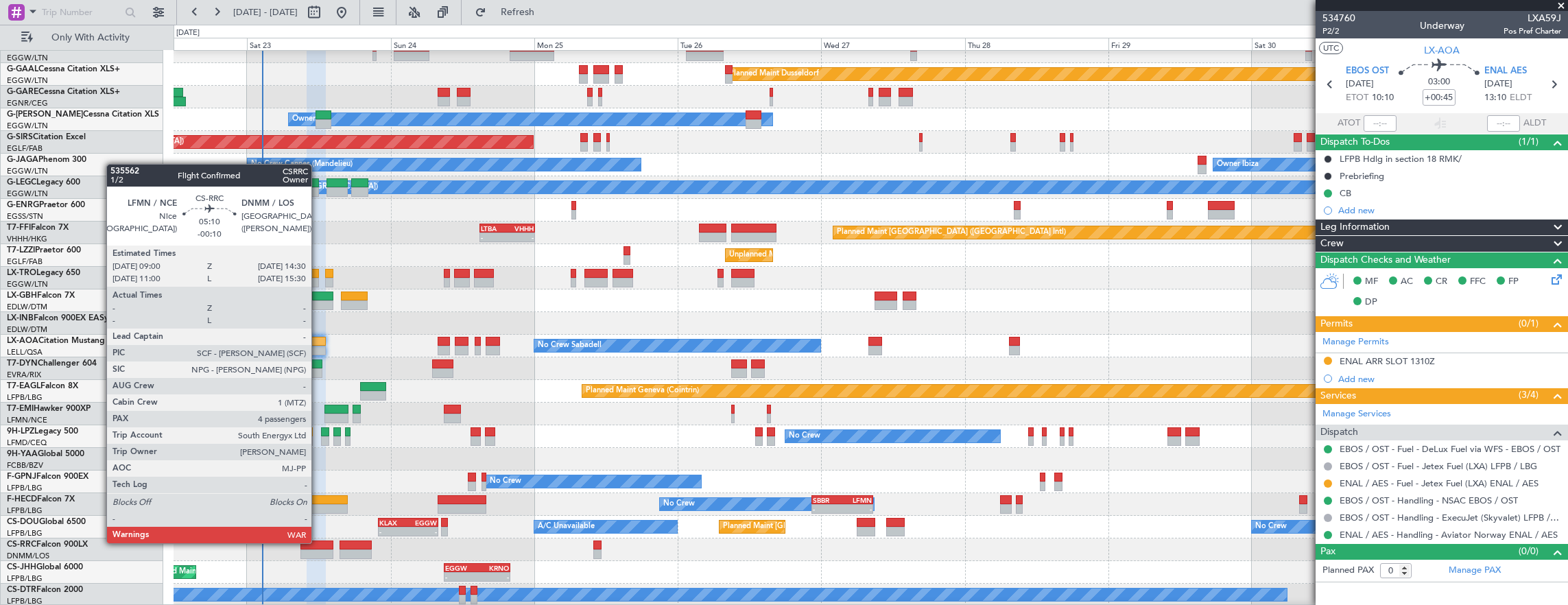
click at [319, 542] on div at bounding box center [317, 546] width 33 height 10
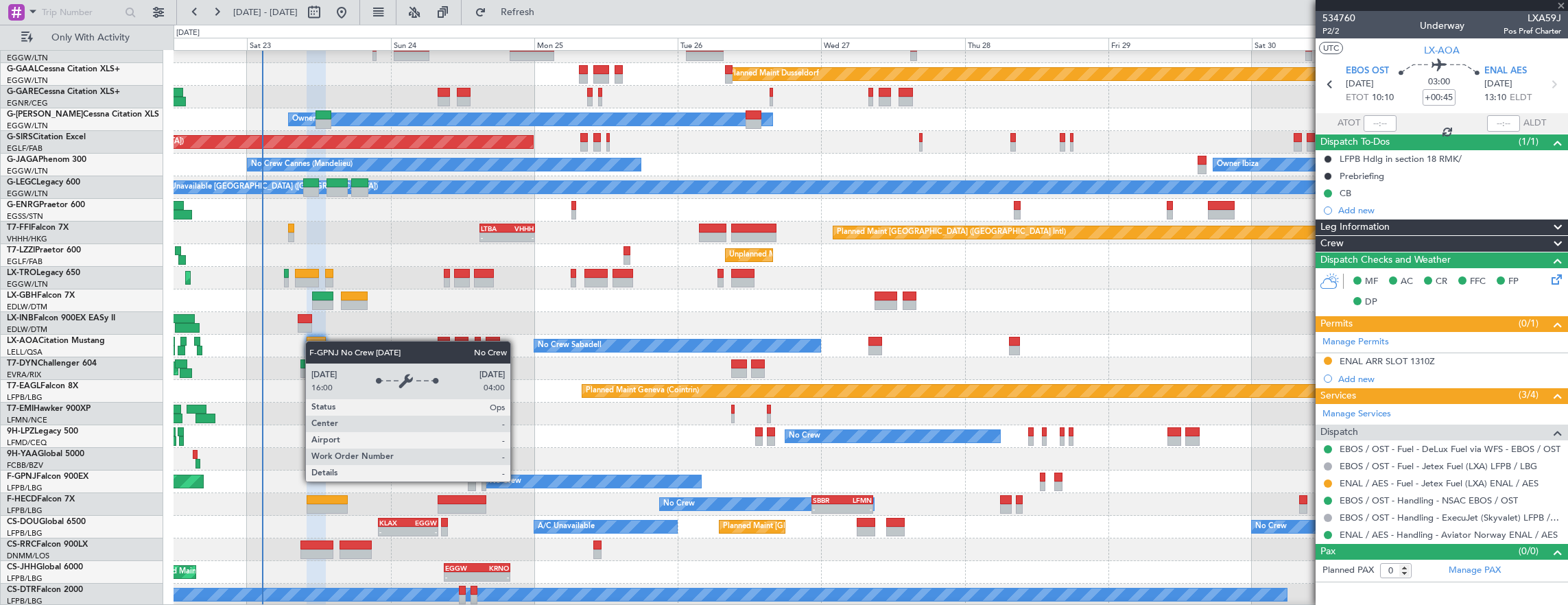
type input "-00:10"
type input "4"
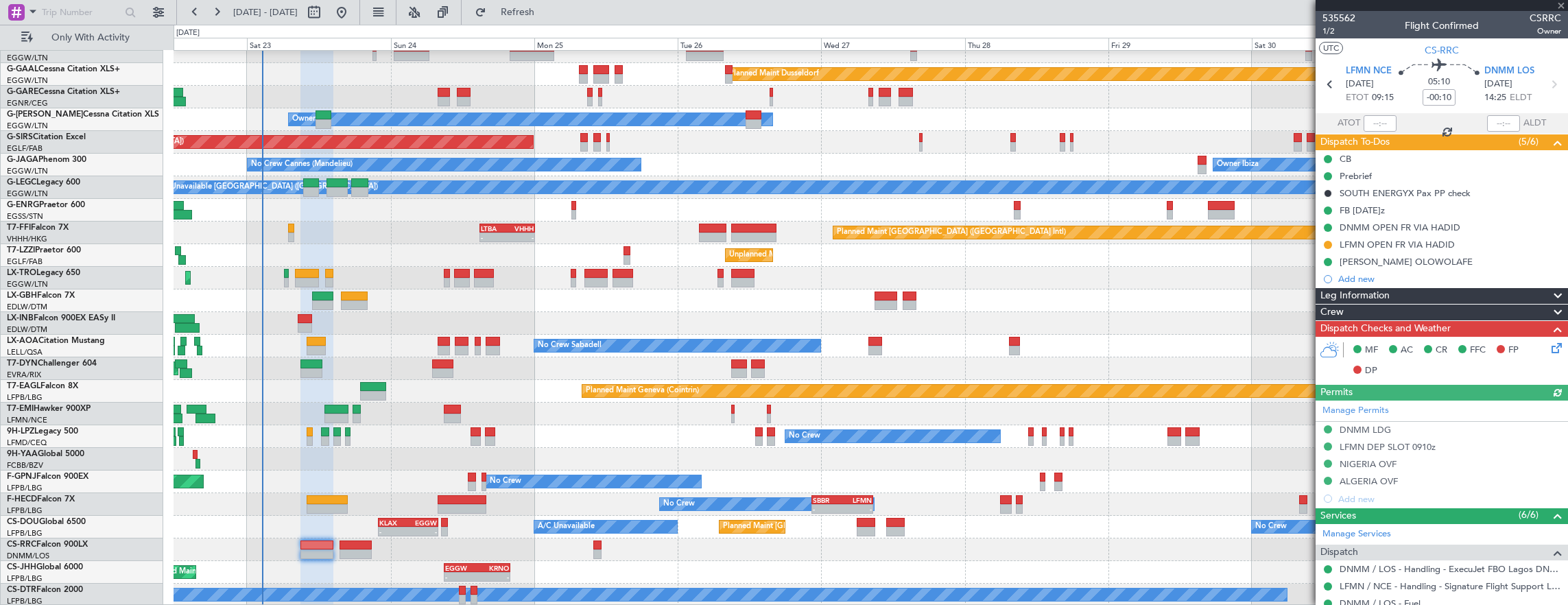
scroll to position [69, 0]
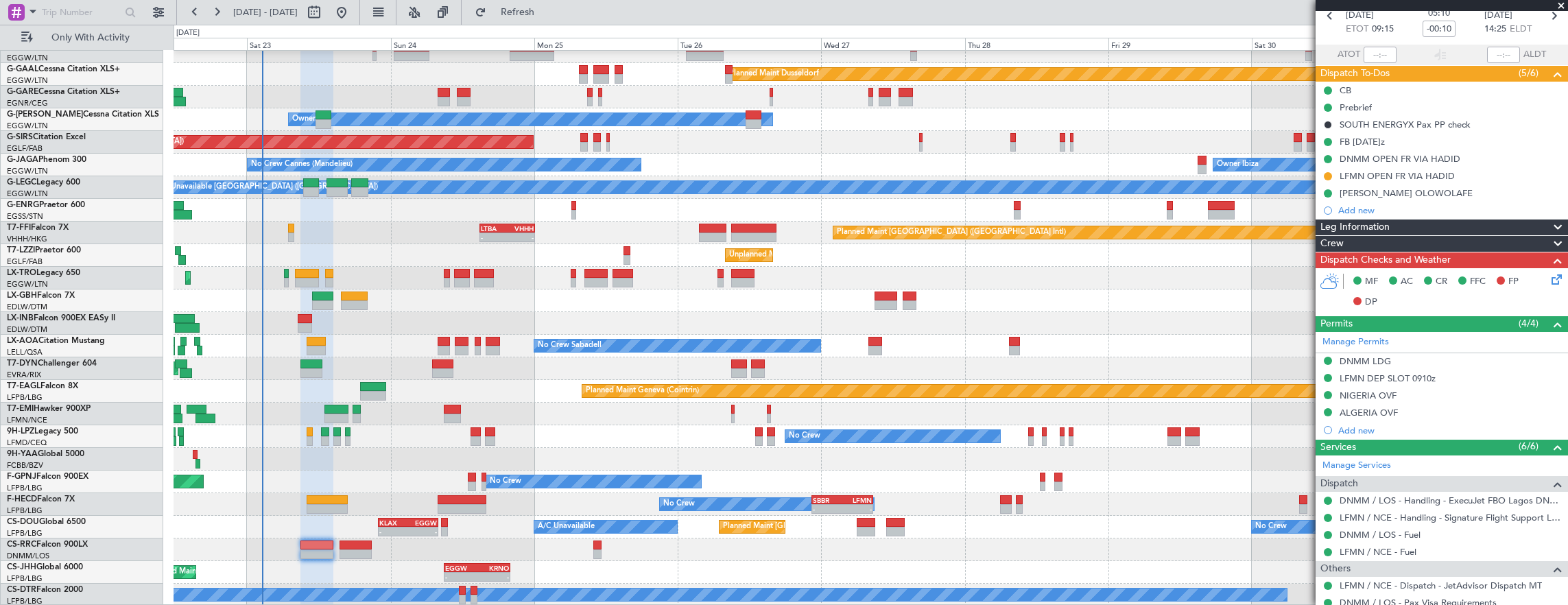
click at [1427, 135] on div "FB [DATE]z" at bounding box center [1441, 141] width 252 height 17
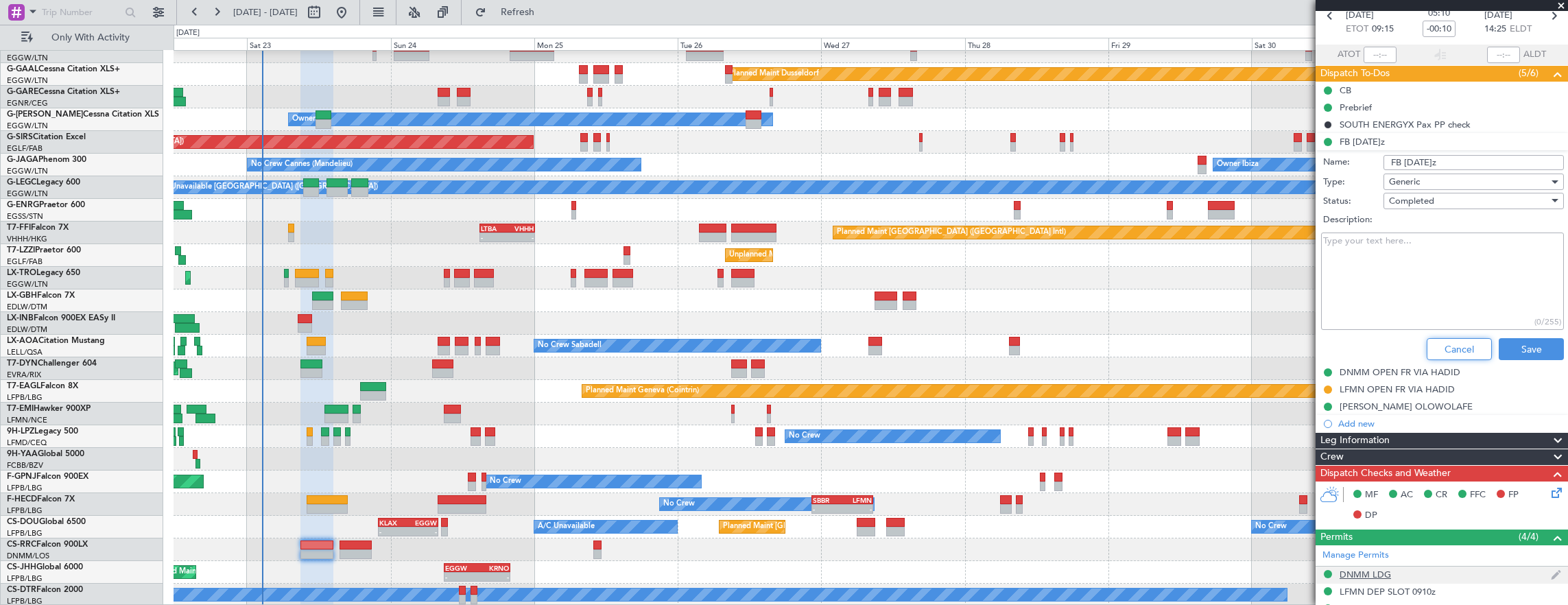
click at [1447, 355] on button "Cancel" at bounding box center [1459, 349] width 65 height 22
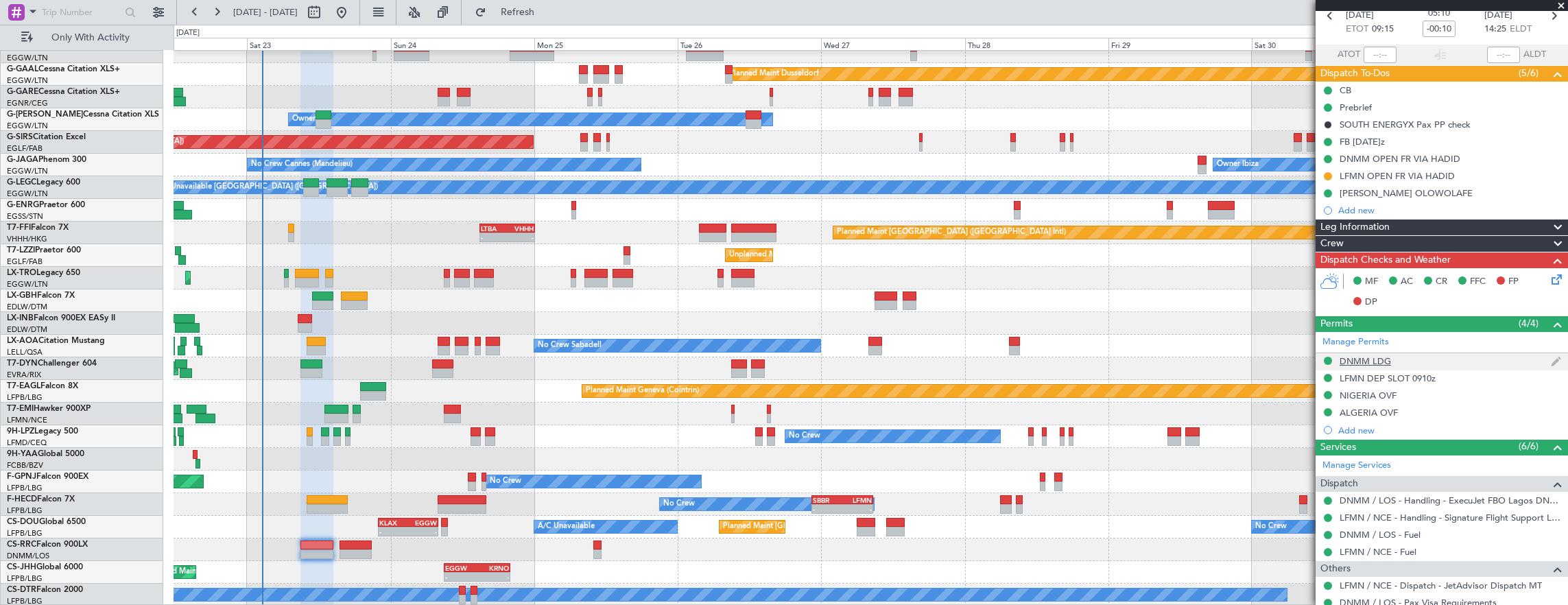
click at [1375, 356] on div "DNMM LDG" at bounding box center [1366, 361] width 51 height 12
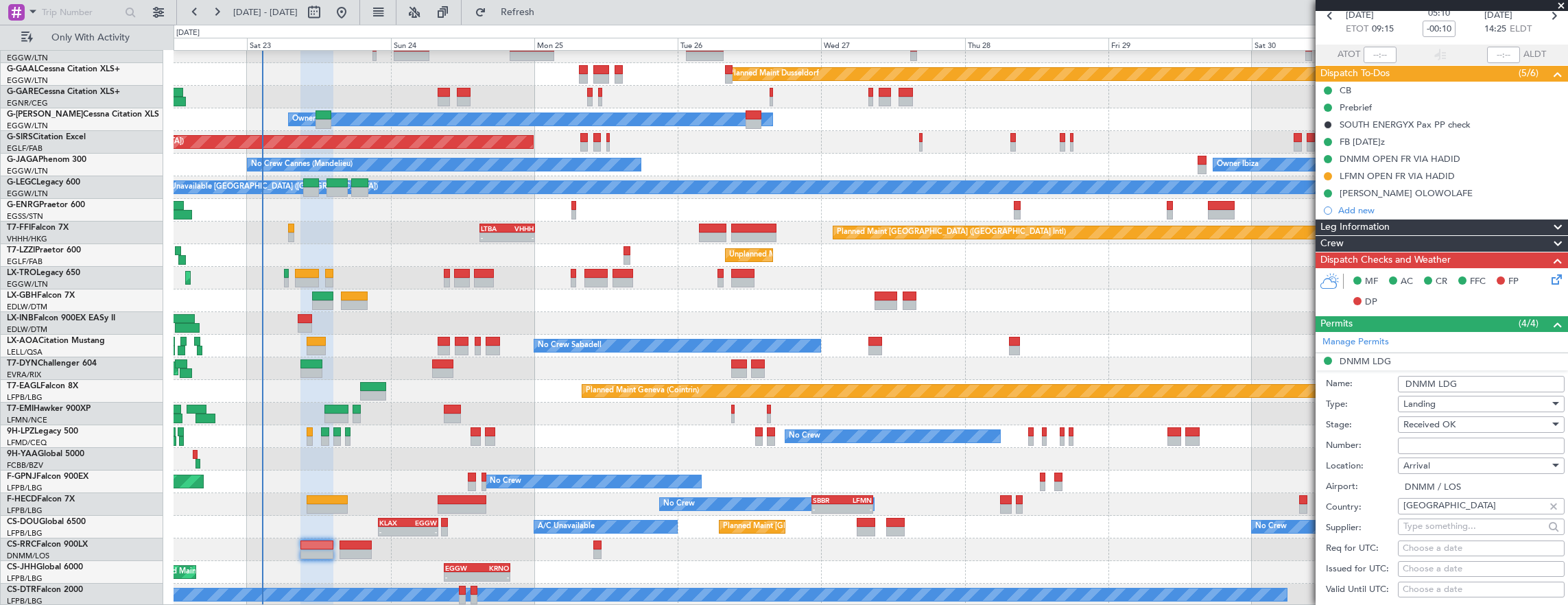
click at [1358, 357] on li "DNMM LDG Name: DNMM LDG Type: Landing Stage: Received OK Number: Location: Arri…" at bounding box center [1441, 567] width 252 height 427
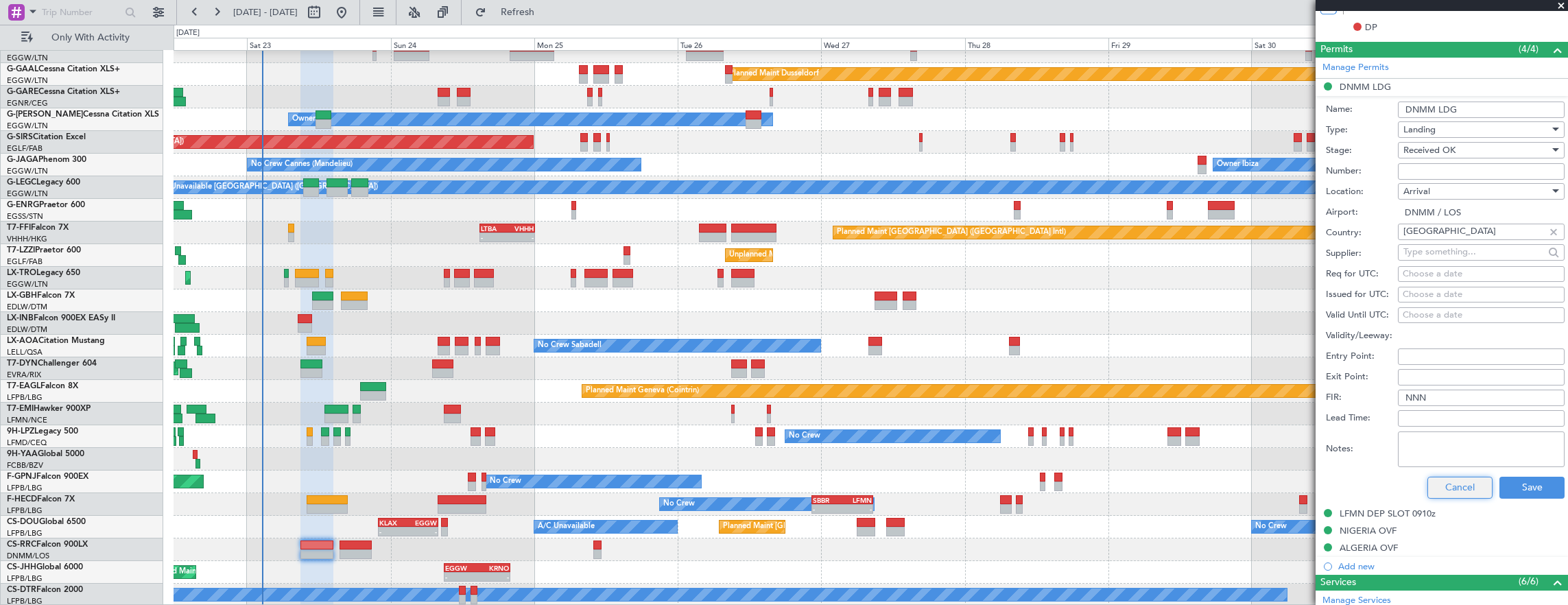
click at [1451, 484] on button "Cancel" at bounding box center [1460, 488] width 65 height 22
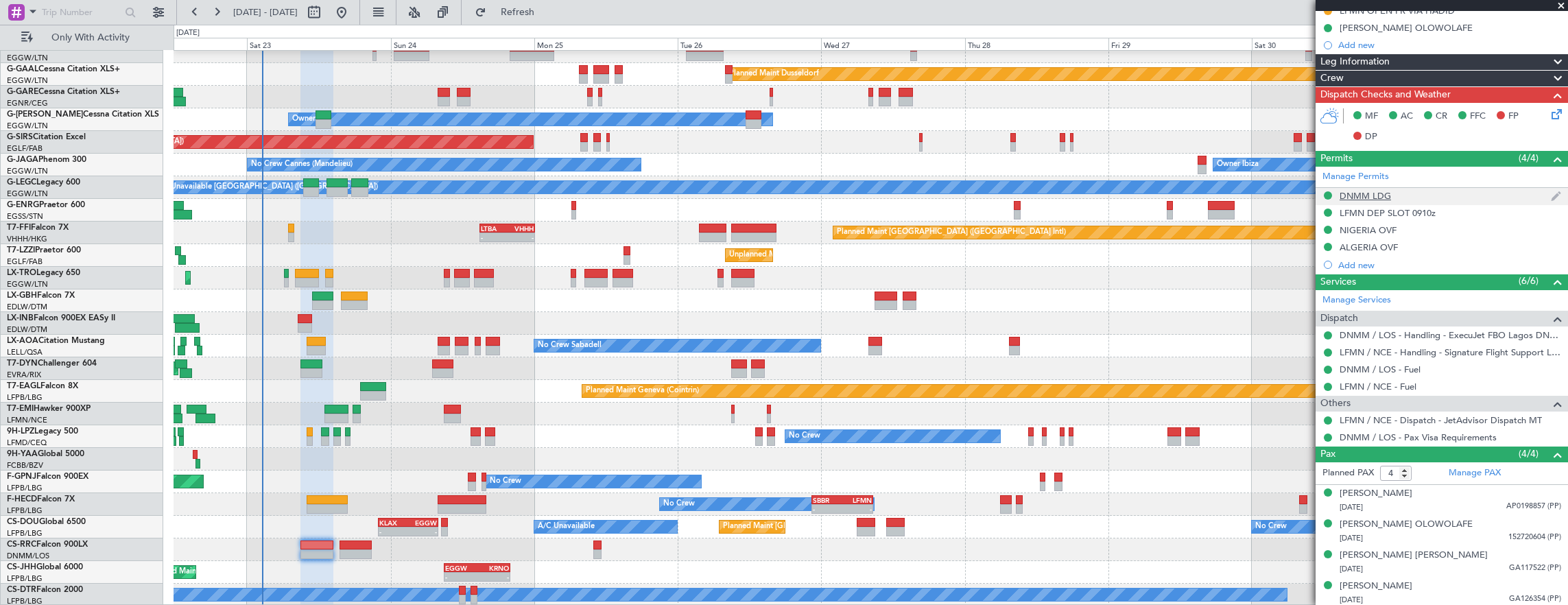
click at [1363, 194] on div "DNMM LDG" at bounding box center [1366, 196] width 51 height 12
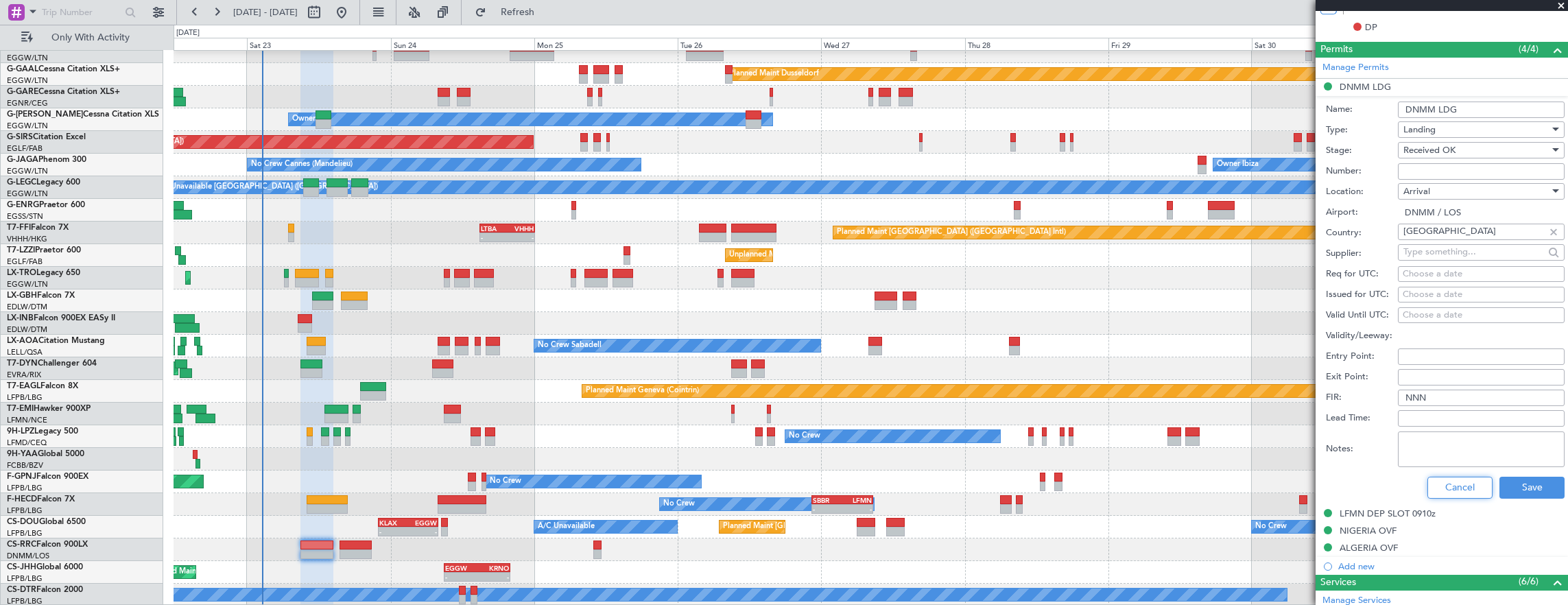
drag, startPoint x: 1443, startPoint y: 476, endPoint x: 1432, endPoint y: 453, distance: 25.5
click at [1442, 477] on button "Cancel" at bounding box center [1460, 488] width 65 height 22
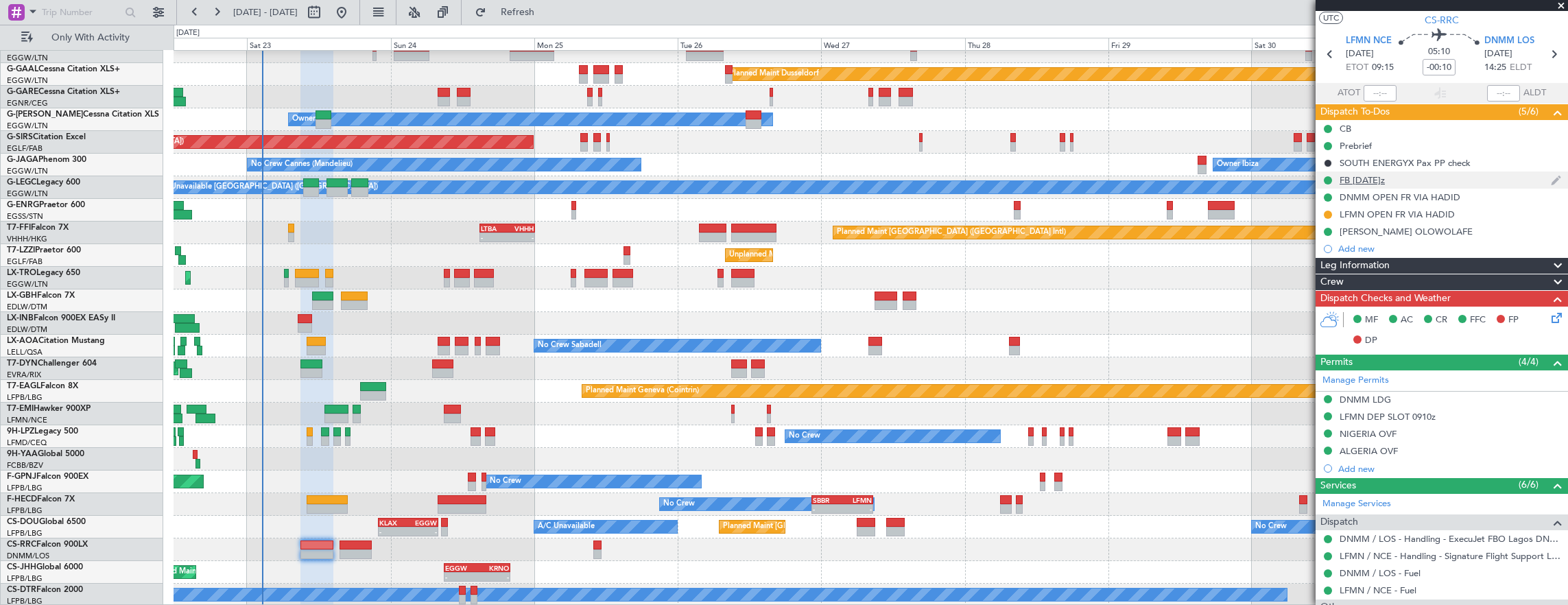
scroll to position [0, 0]
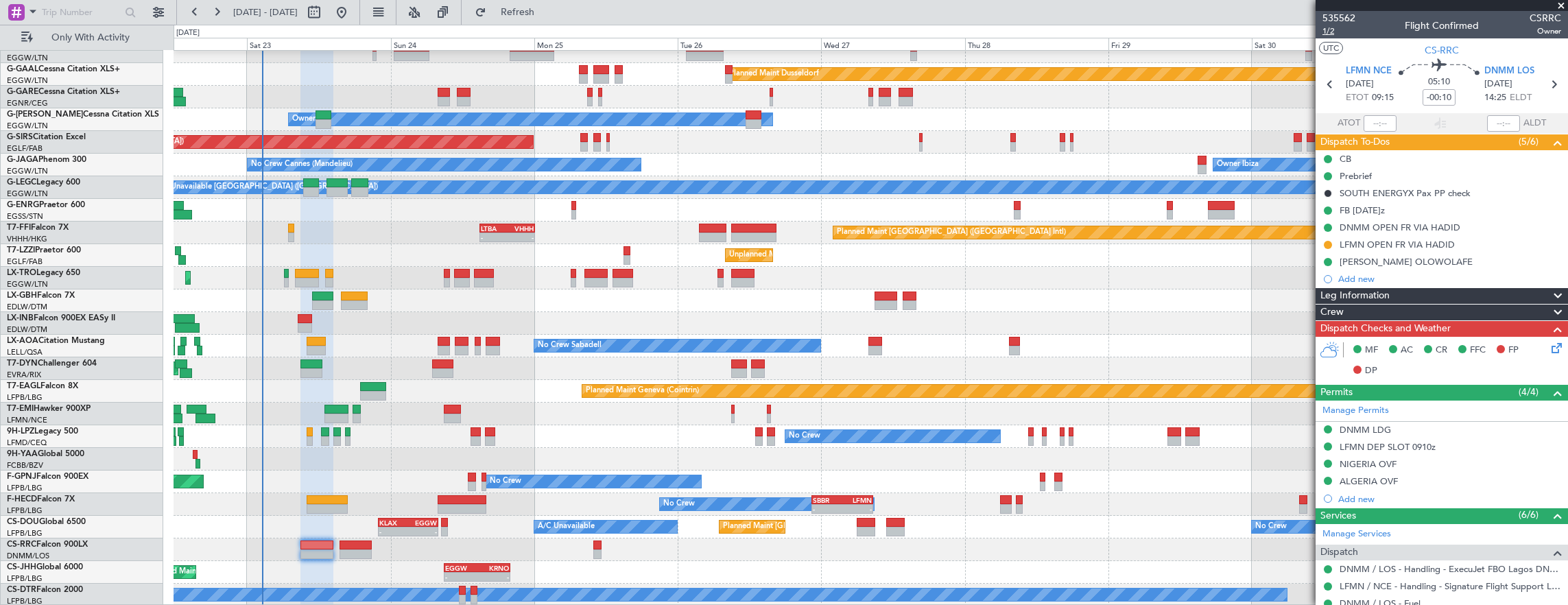
click at [1334, 31] on span "1/2" at bounding box center [1339, 31] width 33 height 12
click at [1449, 422] on div "DNMM LDG" at bounding box center [1441, 430] width 252 height 17
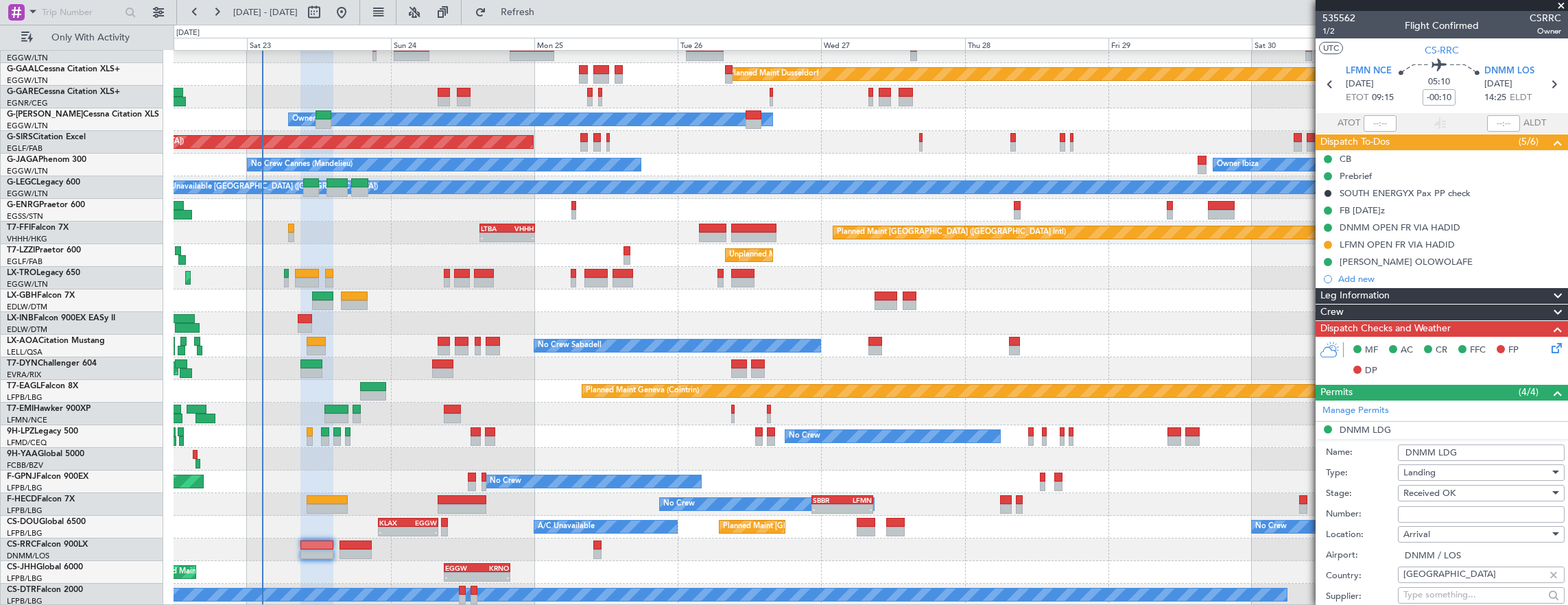
click at [1458, 509] on input "Number:" at bounding box center [1482, 515] width 167 height 17
paste input "AA 0009 / 01081421"
type input "AA 0009 / 01081421"
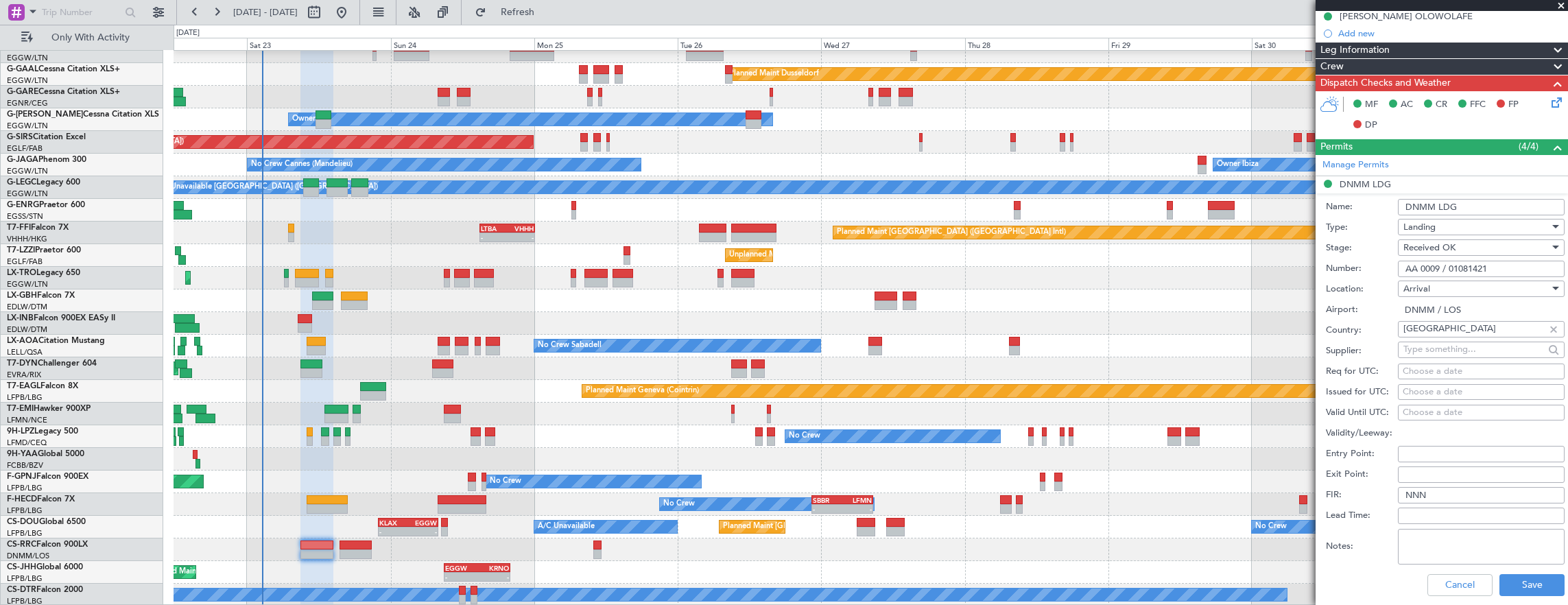
scroll to position [274, 0]
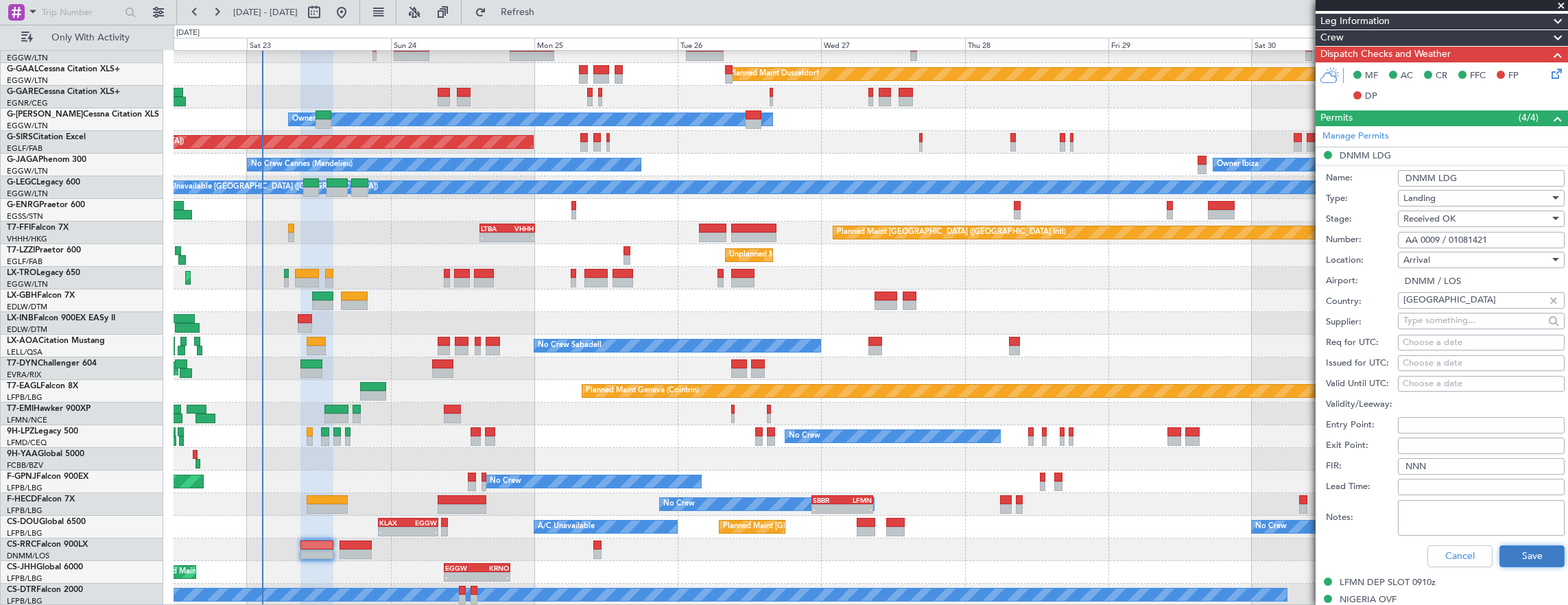
click at [1541, 561] on button "Save" at bounding box center [1532, 556] width 65 height 22
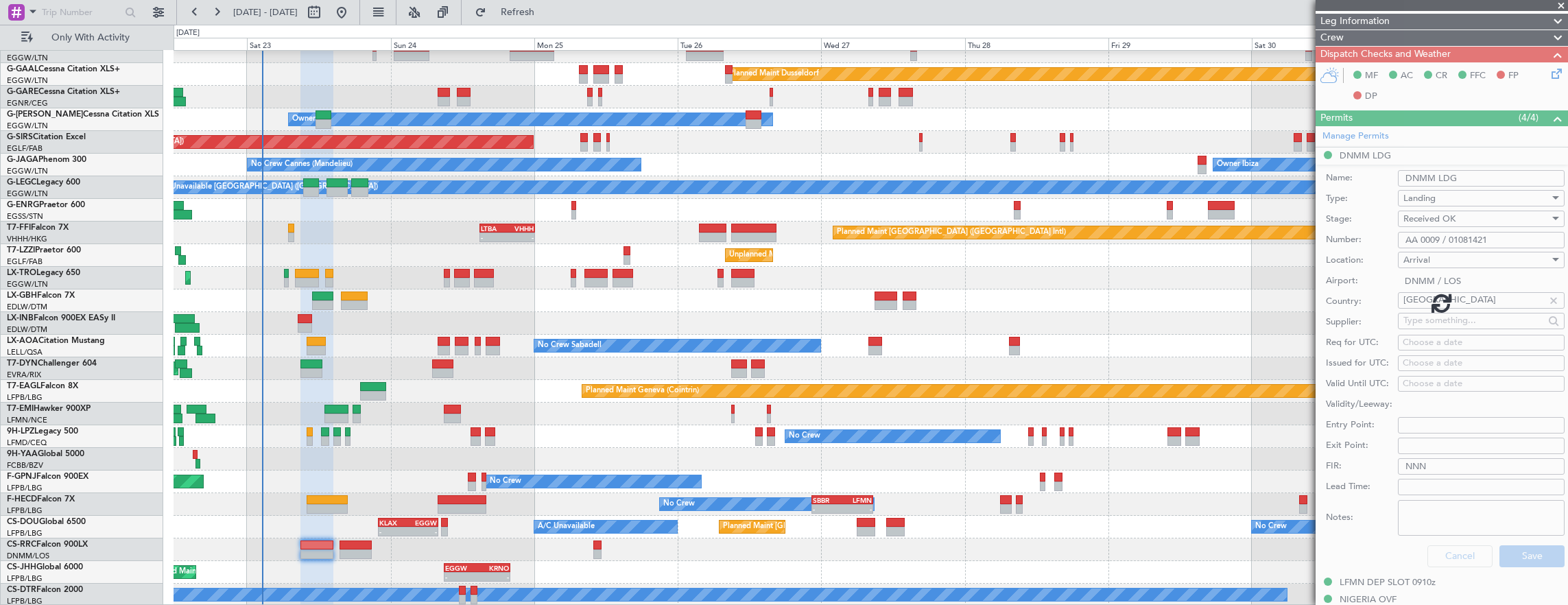
scroll to position [234, 0]
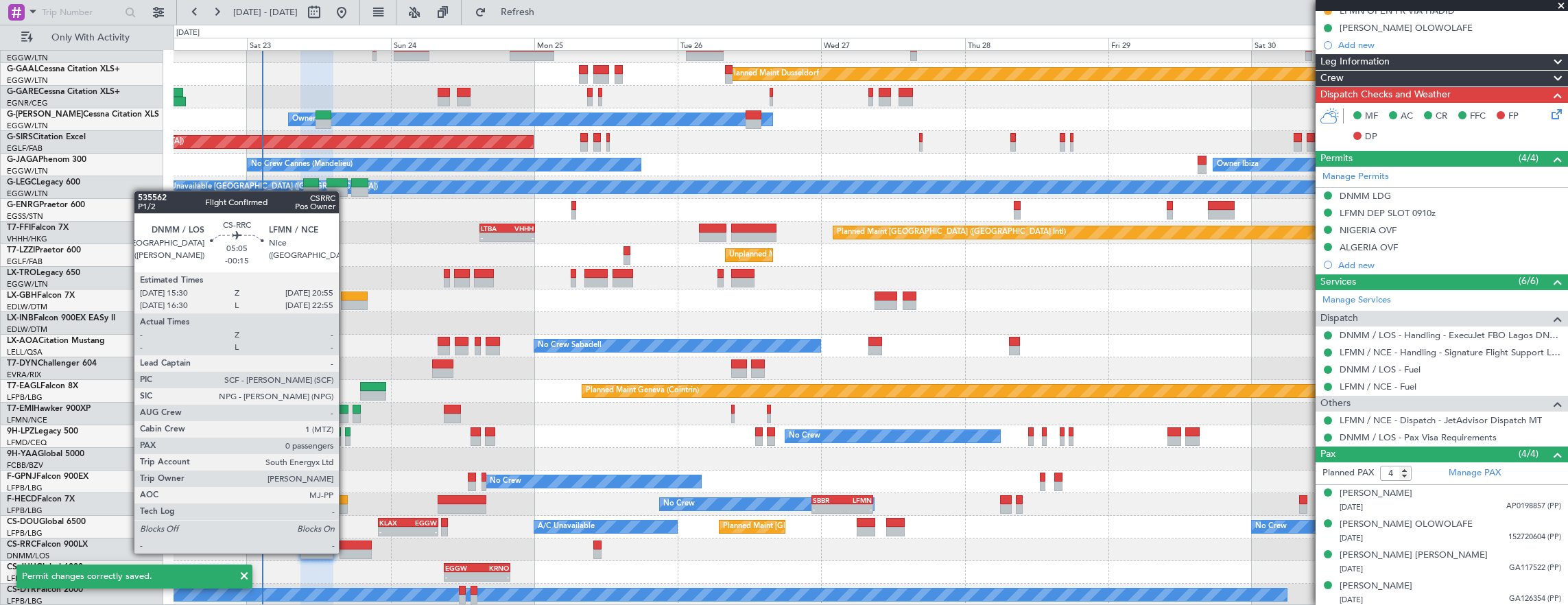
click at [345, 550] on div at bounding box center [356, 555] width 33 height 10
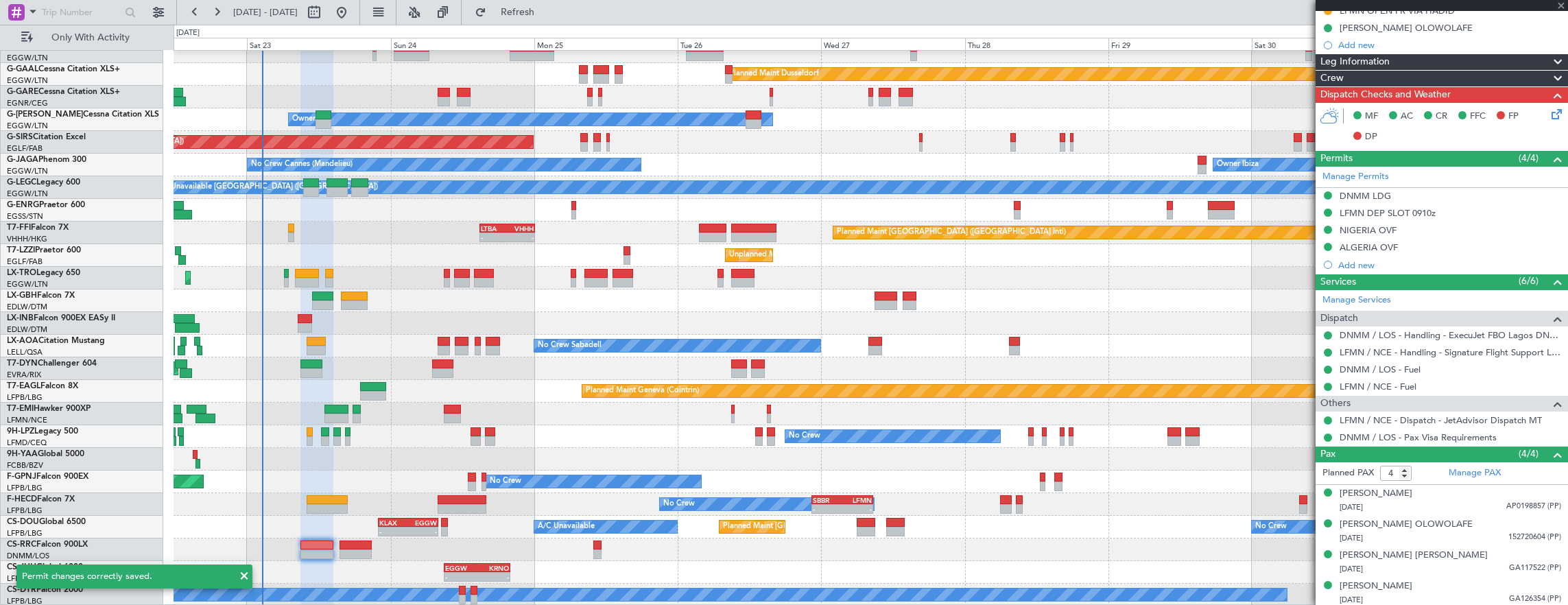
type input "-00:15"
type input "0"
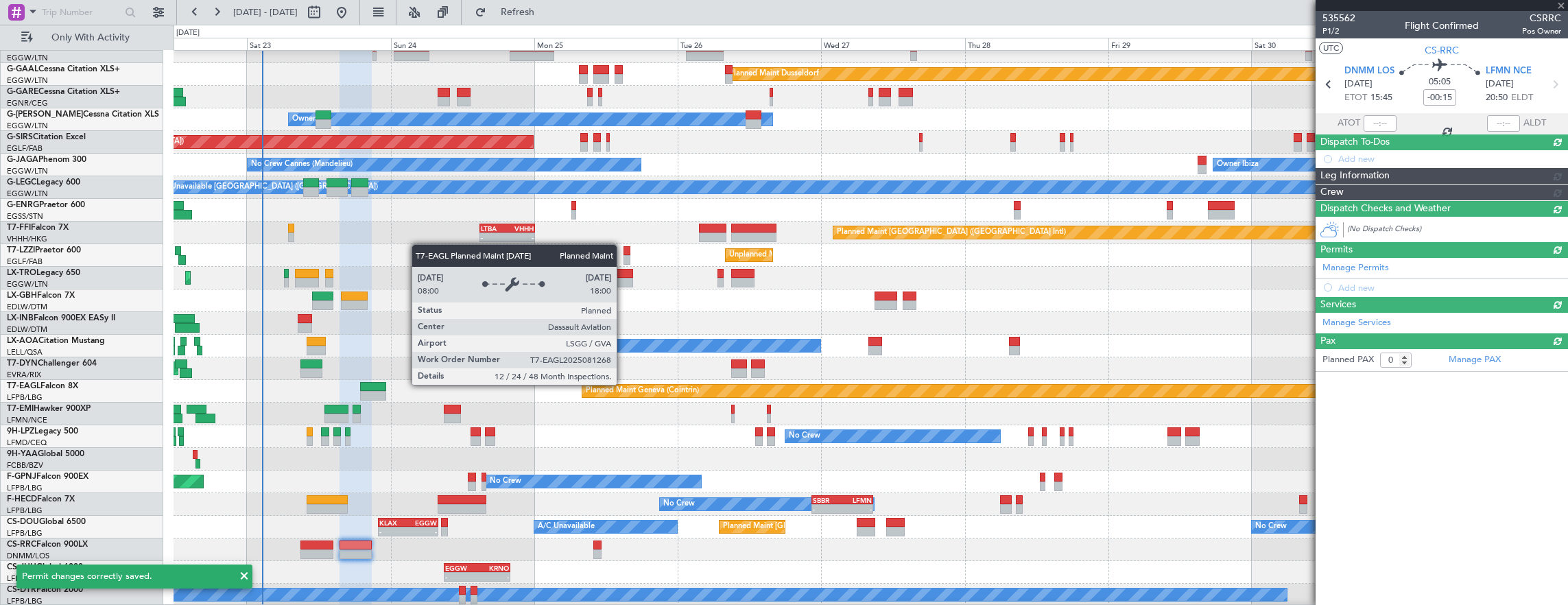
scroll to position [0, 0]
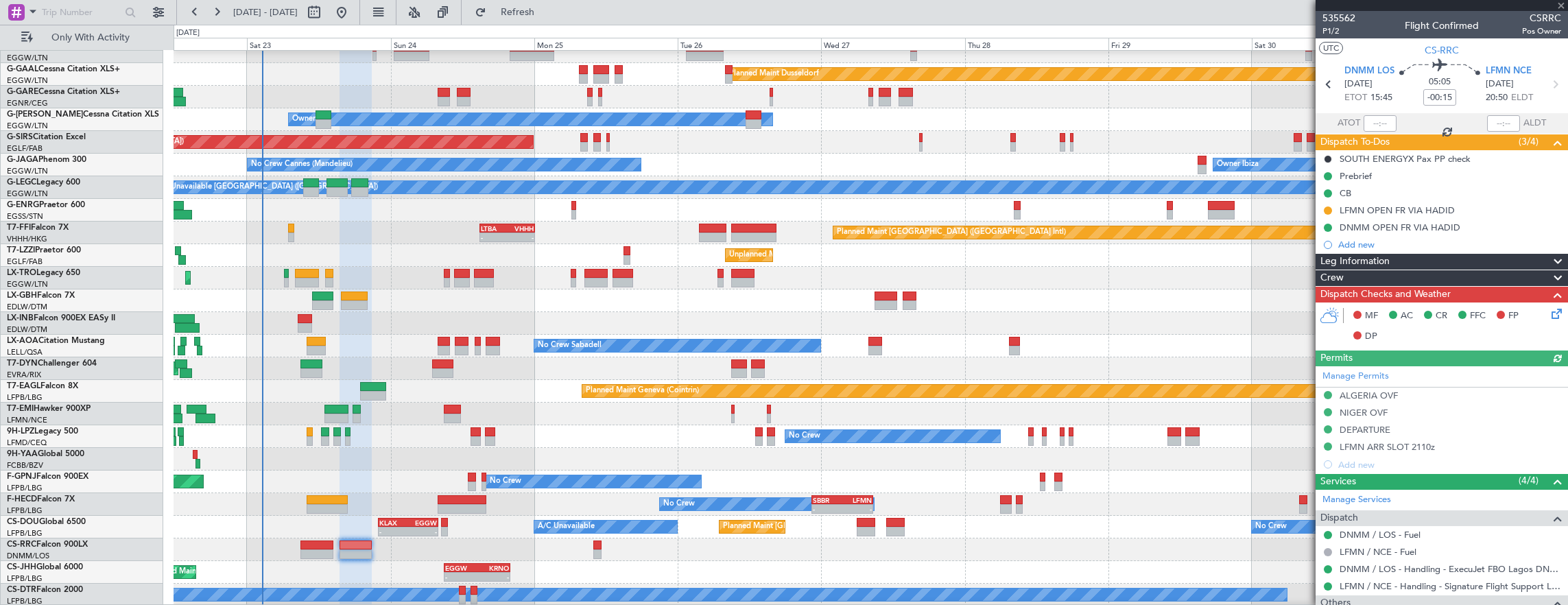
click at [1439, 400] on div "Manage Permits [GEOGRAPHIC_DATA] OVF NIGER OVF DEPARTURE LFMN ARR SLOT 2110z Ad…" at bounding box center [1441, 419] width 252 height 107
click at [1435, 427] on div "Manage Permits [GEOGRAPHIC_DATA] OVF NIGER OVF DEPARTURE LFMN ARR SLOT 2110z Ad…" at bounding box center [1441, 419] width 252 height 107
click at [1426, 427] on div "Manage Permits [GEOGRAPHIC_DATA] OVF NIGER OVF DEPARTURE LFMN ARR SLOT 2110z Ad…" at bounding box center [1441, 419] width 252 height 107
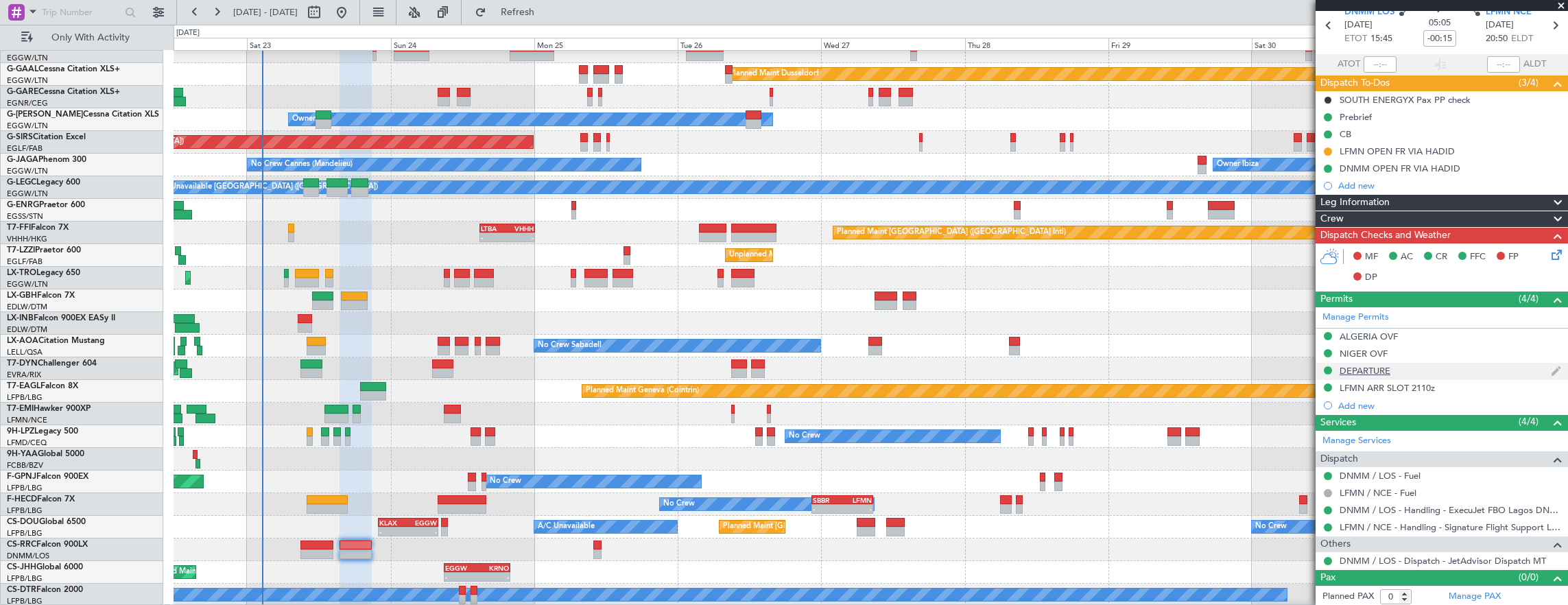
click at [1433, 366] on div "DEPARTURE" at bounding box center [1441, 371] width 252 height 17
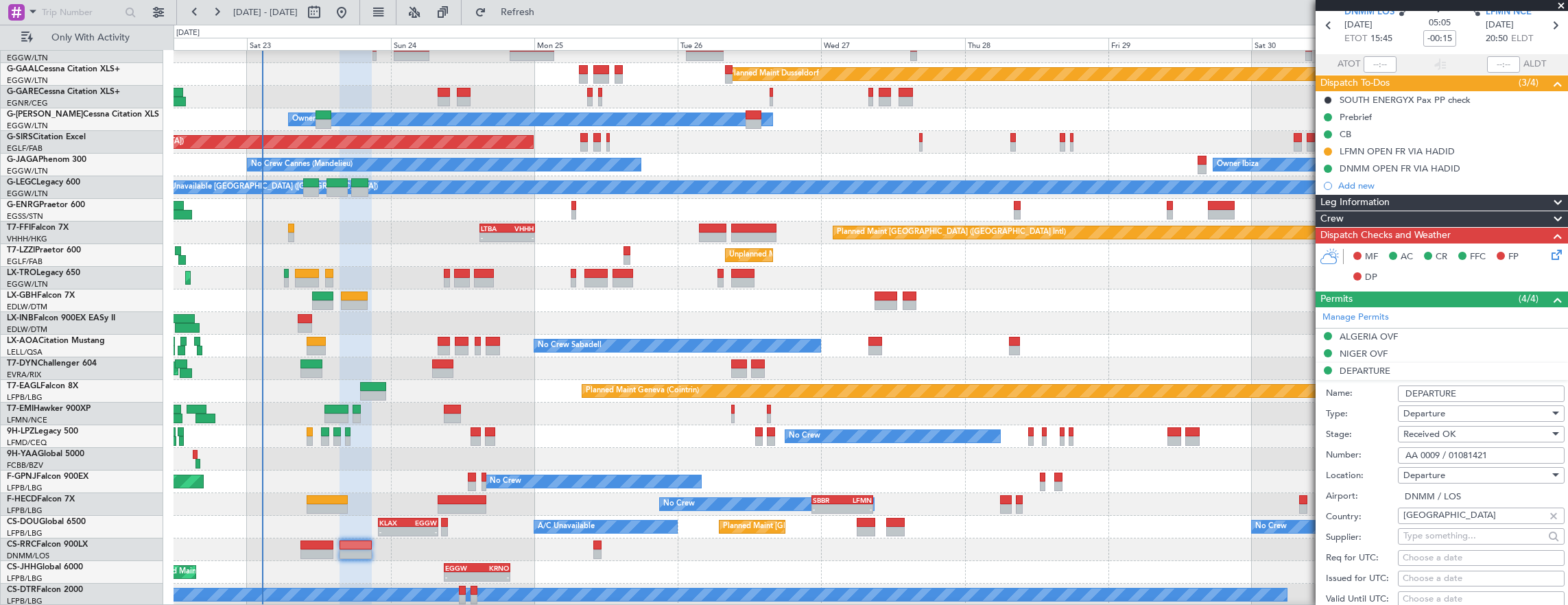
click at [1503, 453] on input "AA 0009 / 01081421" at bounding box center [1482, 456] width 167 height 17
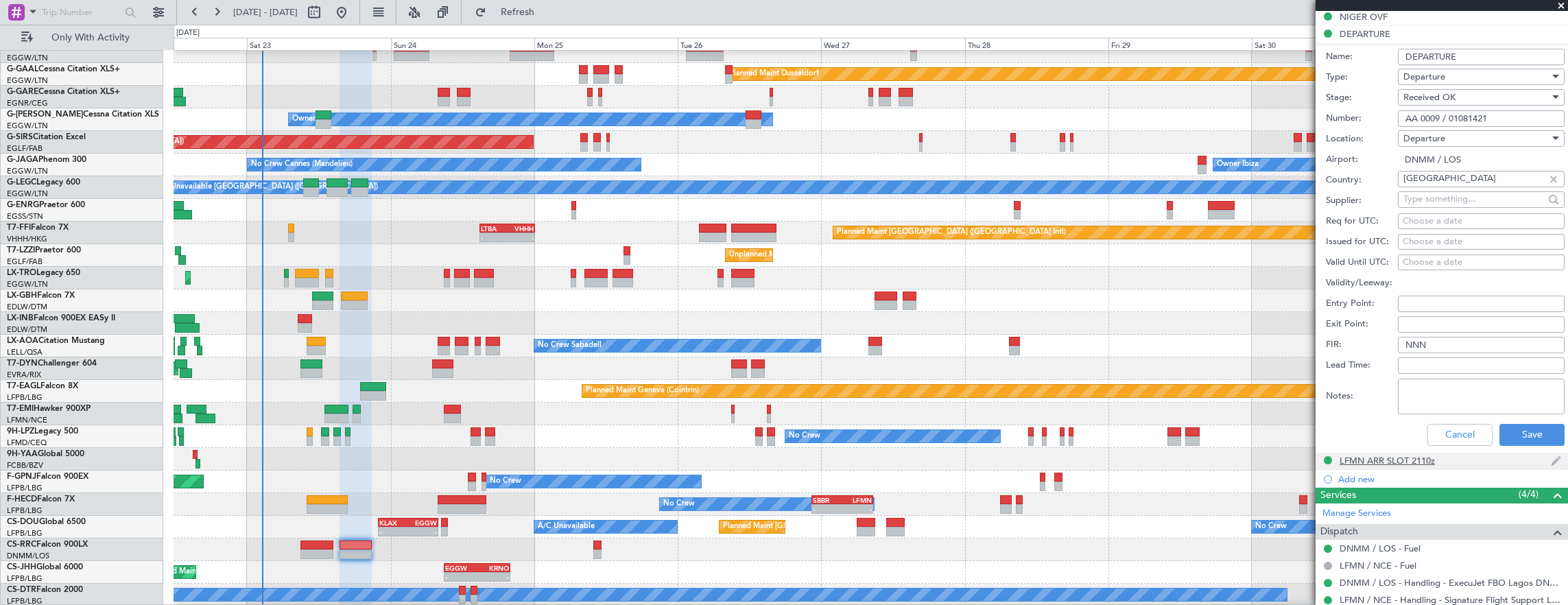
scroll to position [402, 0]
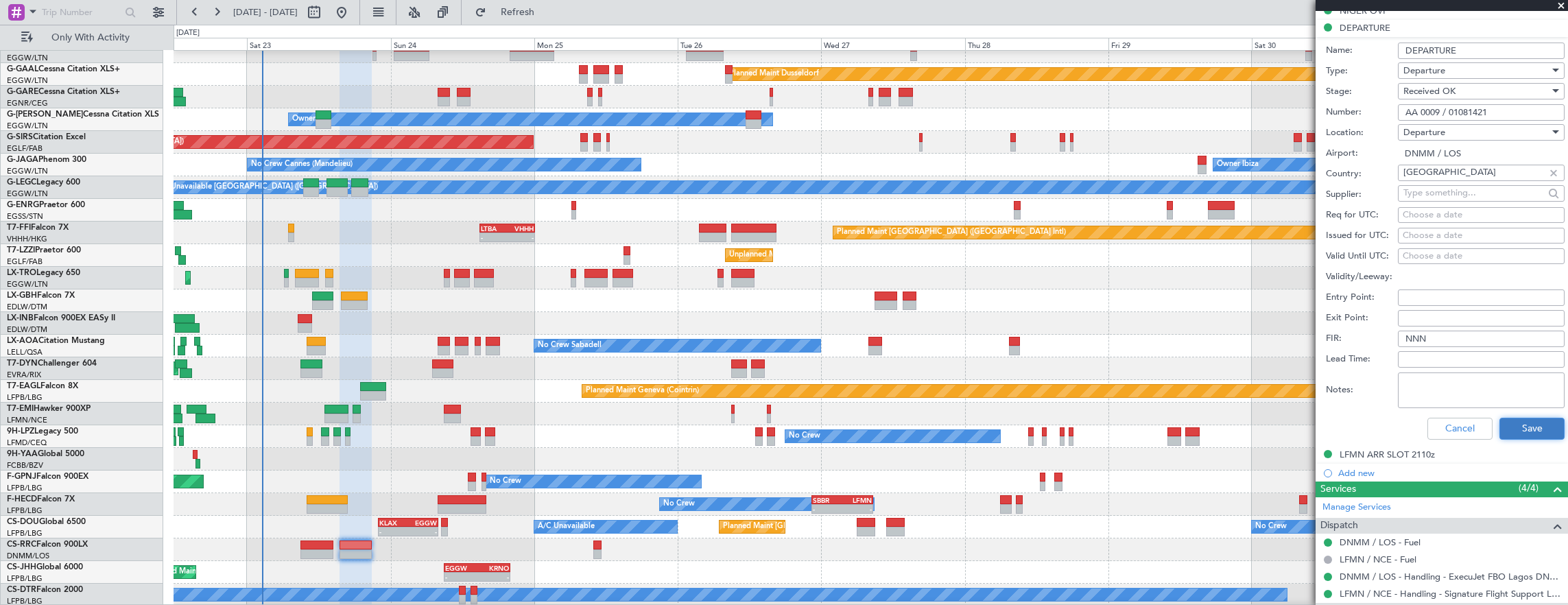
click at [1532, 424] on button "Save" at bounding box center [1532, 428] width 65 height 22
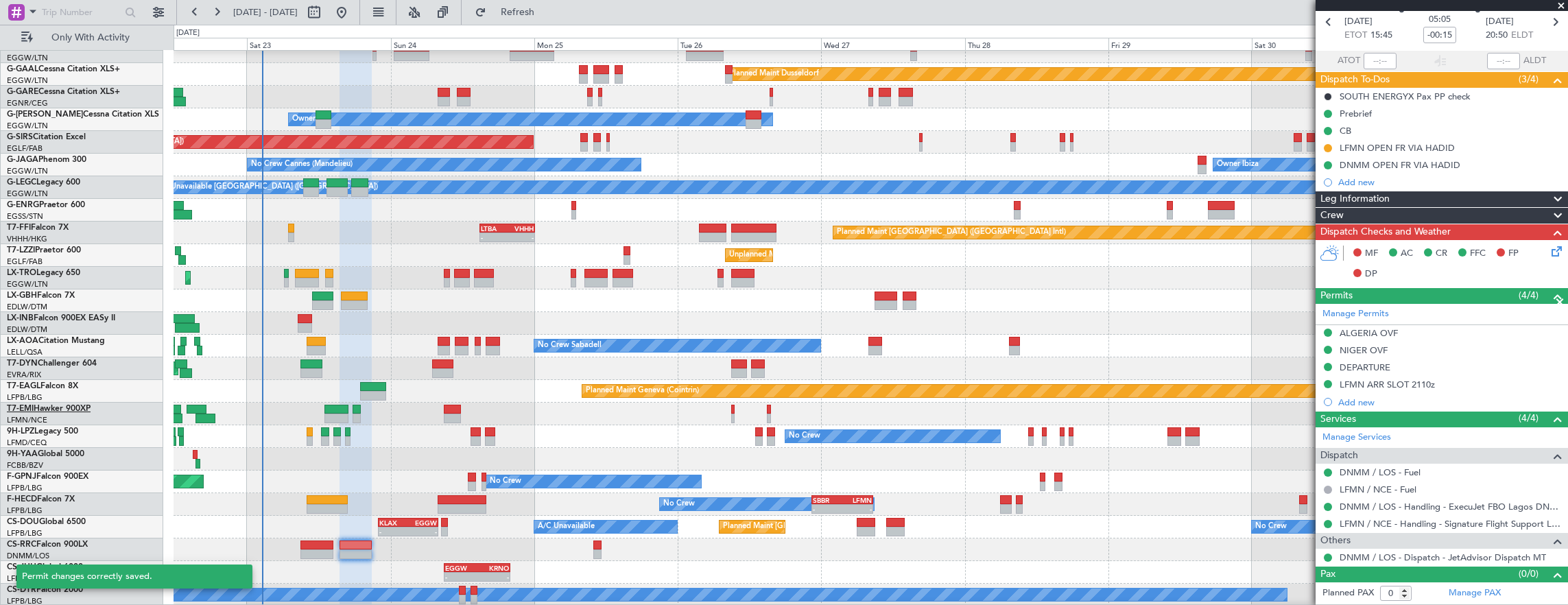
scroll to position [59, 0]
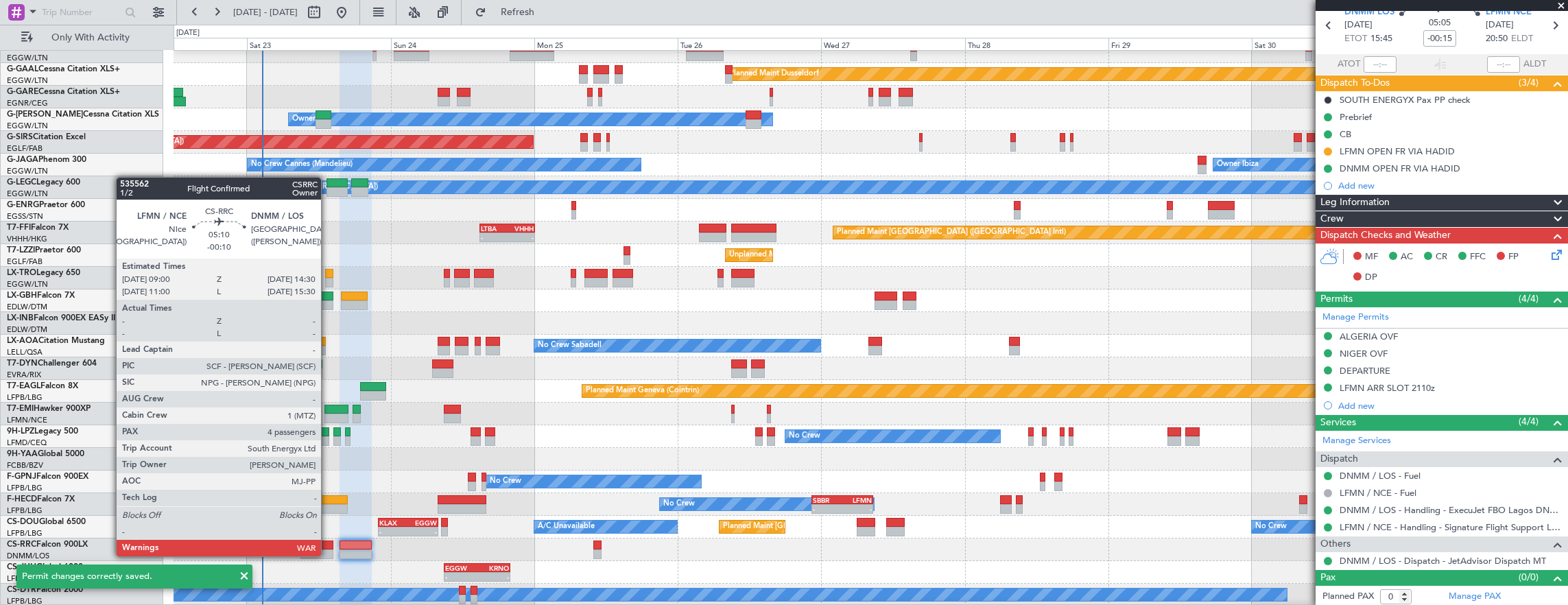
click at [327, 555] on div at bounding box center [317, 555] width 33 height 10
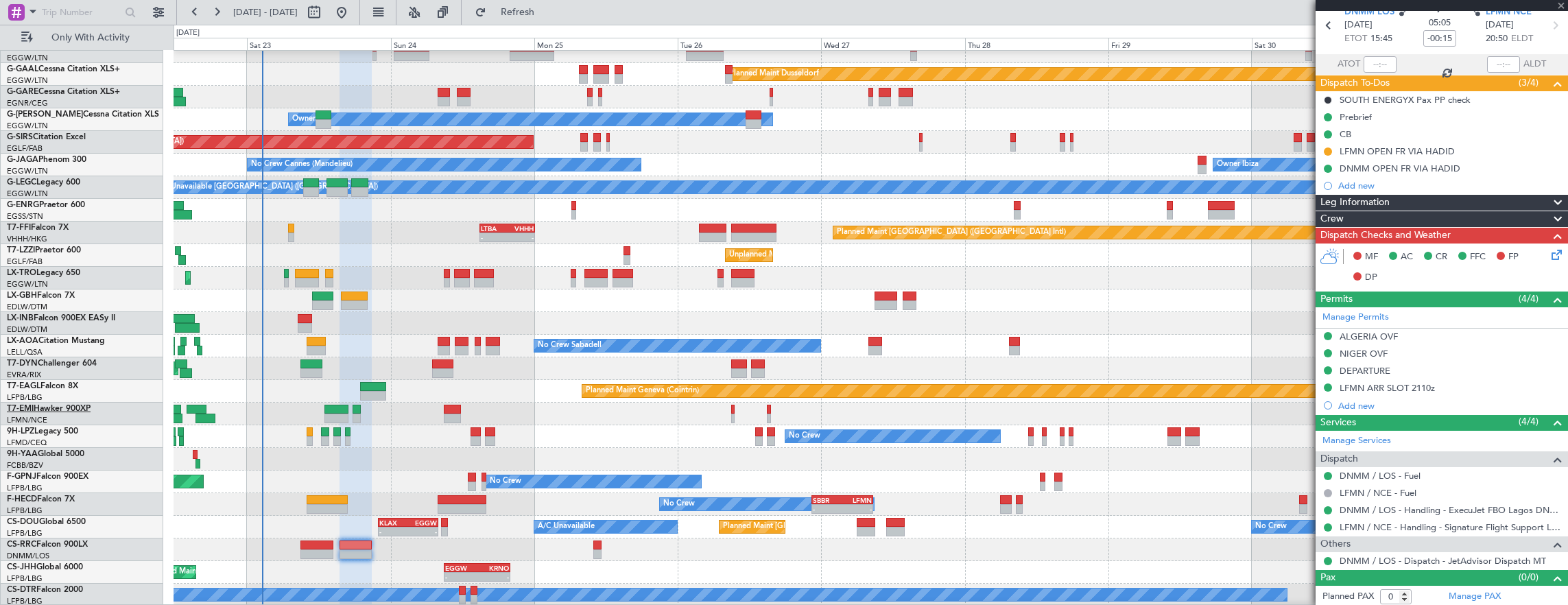
type input "-00:10"
type input "4"
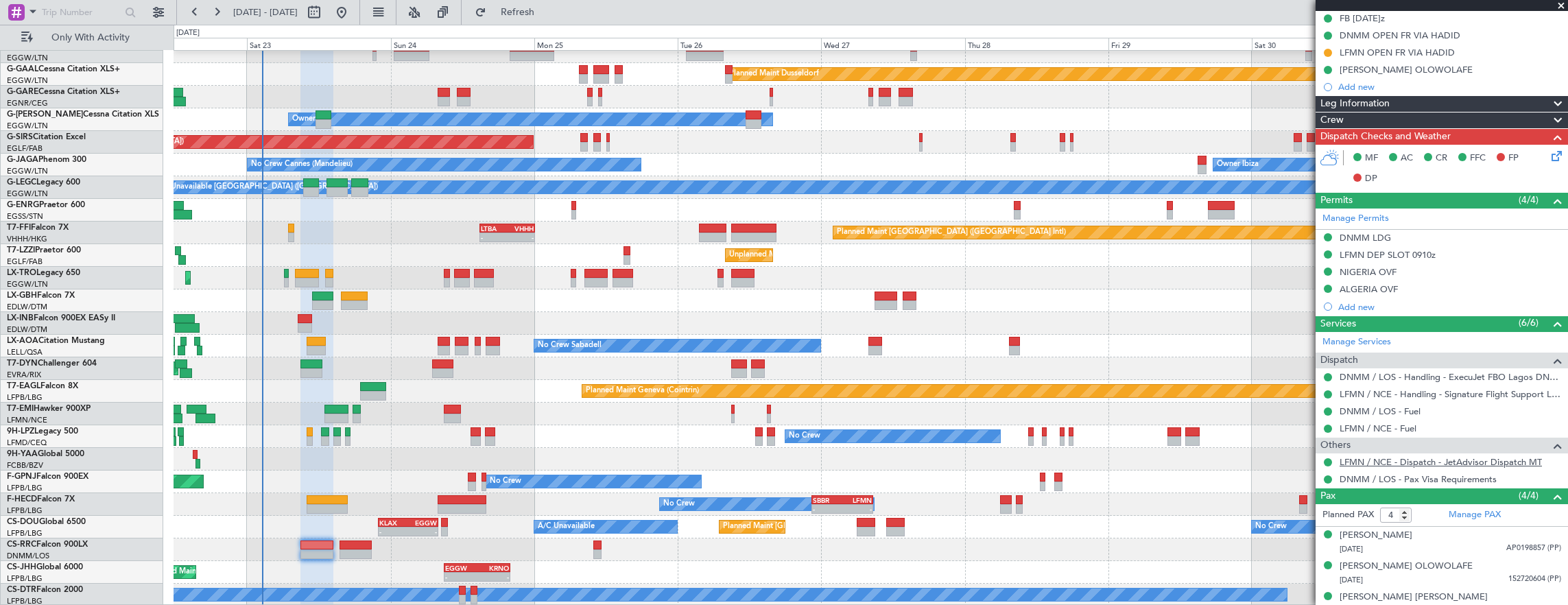
scroll to position [234, 0]
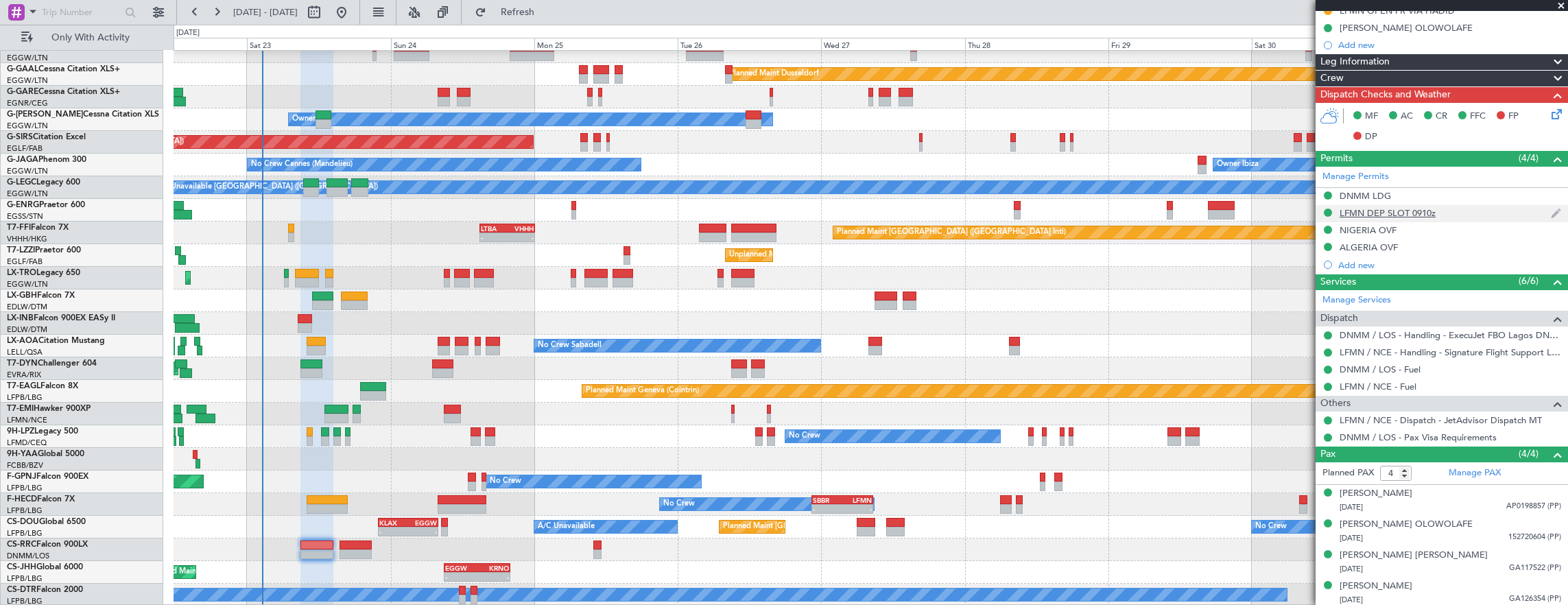
click at [1456, 213] on div "LFMN DEP SLOT 0910z" at bounding box center [1441, 213] width 252 height 17
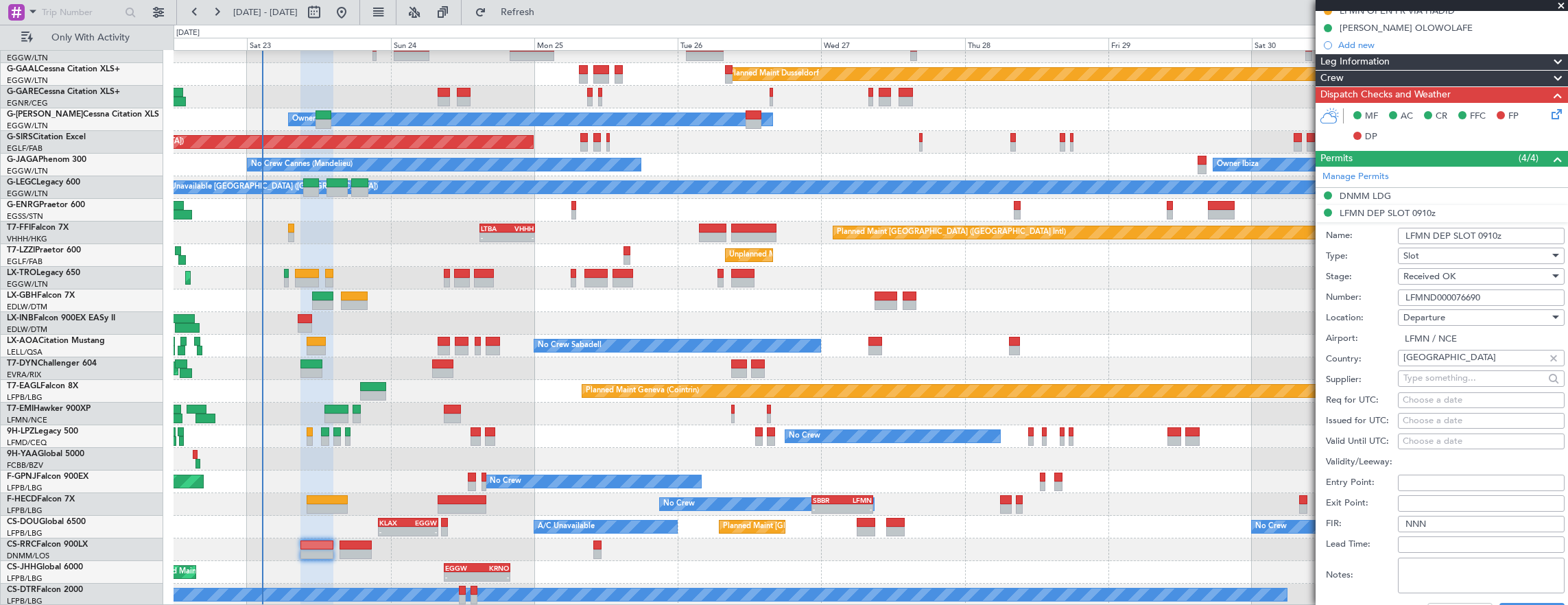
click at [1499, 300] on input "LFMND000076690" at bounding box center [1482, 298] width 167 height 17
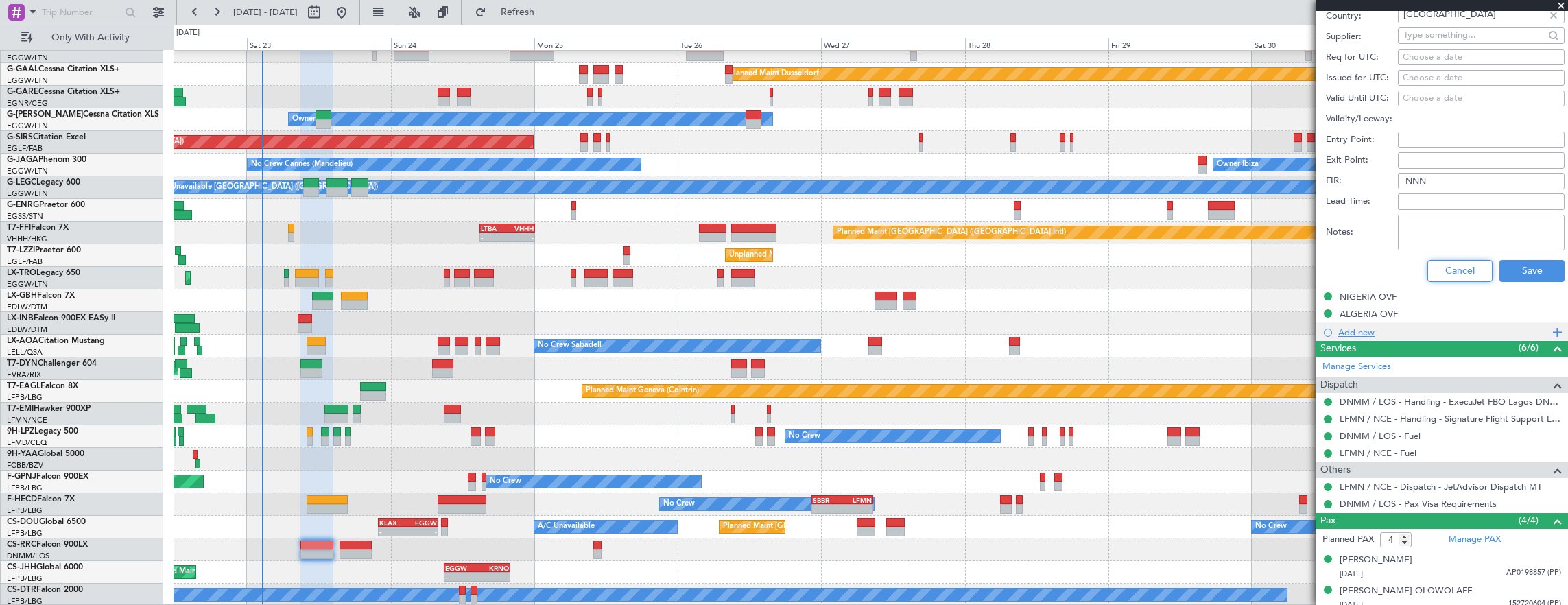
click at [1457, 266] on button "Cancel" at bounding box center [1460, 271] width 65 height 22
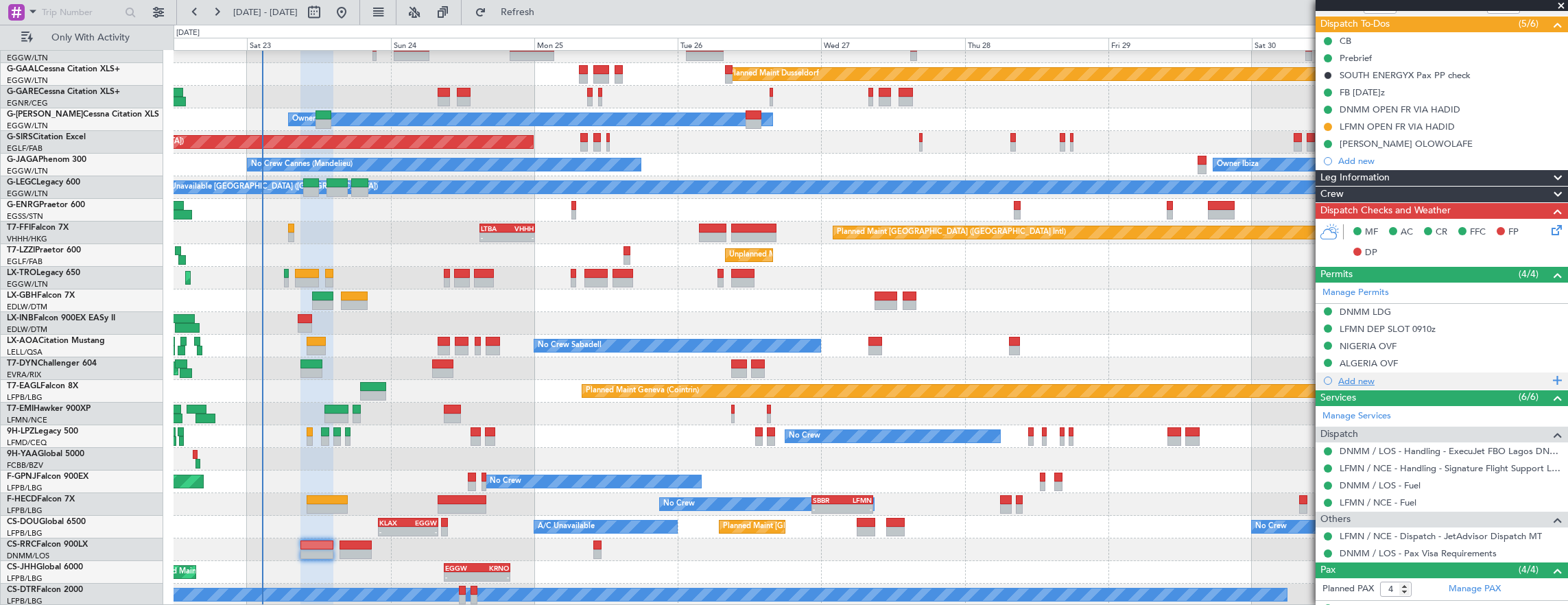
scroll to position [165, 0]
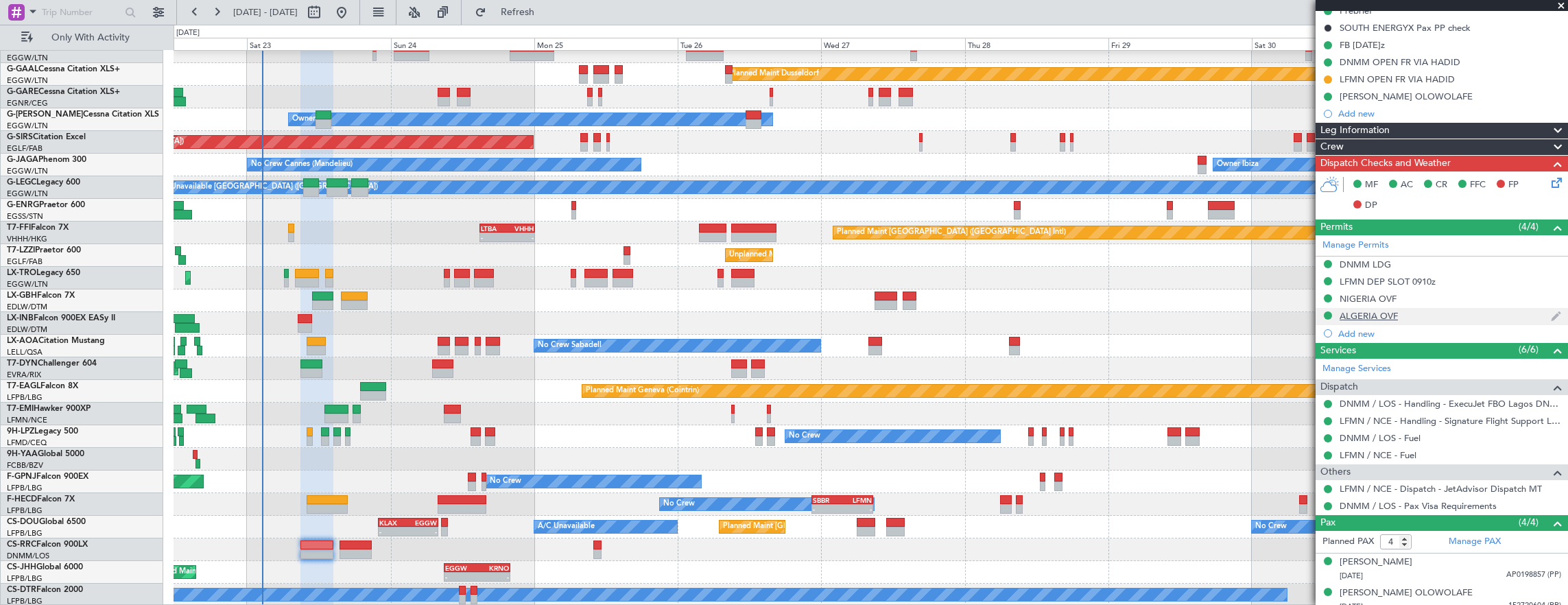
click at [1427, 308] on div "ALGERIA OVF" at bounding box center [1441, 316] width 252 height 17
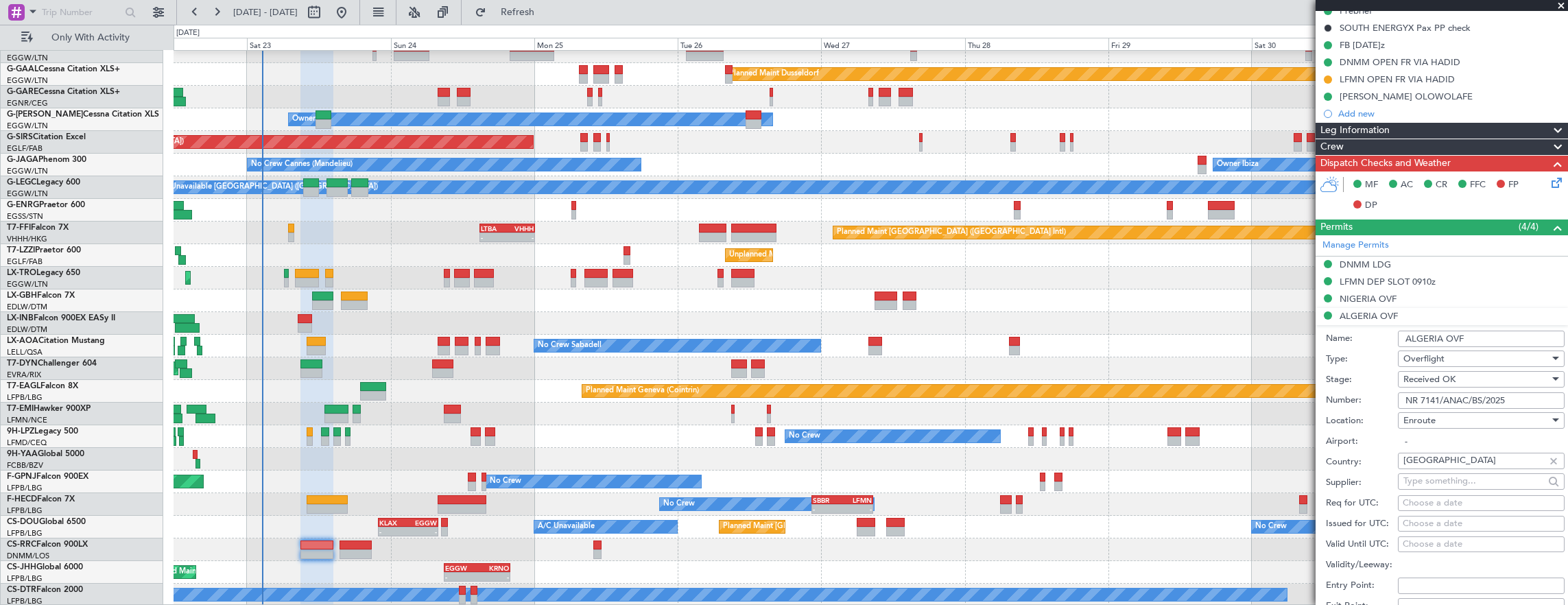
click at [1521, 398] on input "NR 7141/ANAC/BS/2025" at bounding box center [1482, 401] width 167 height 17
click at [1432, 304] on div "NIGERIA OVF" at bounding box center [1441, 299] width 252 height 17
click at [1433, 299] on li "NIGERIA OVF Name: [GEOGRAPHIC_DATA] OVF Type: Overflight Stage: Received OK Num…" at bounding box center [1441, 504] width 252 height 427
click at [1503, 376] on input "NE-V255012U" at bounding box center [1482, 383] width 167 height 17
click at [1434, 259] on mat-tooltip-component "Complete" at bounding box center [1437, 251] width 59 height 36
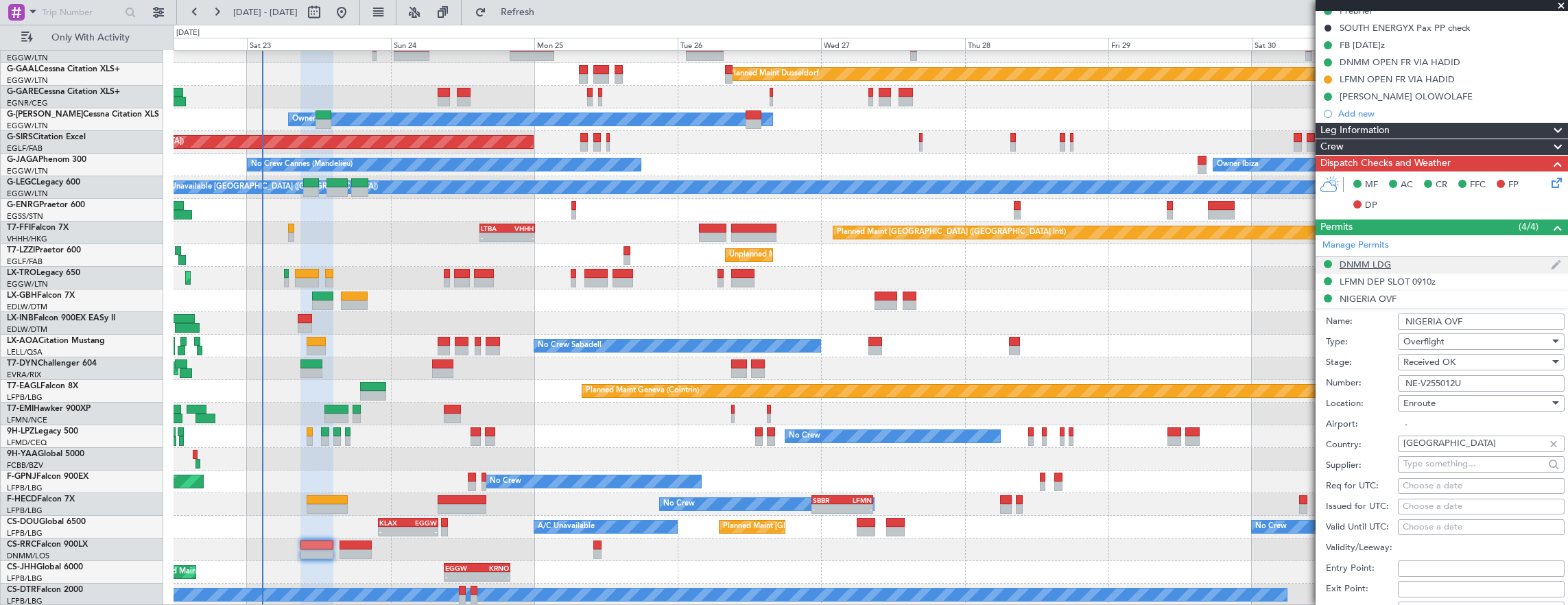
click at [1486, 267] on div "DNMM LDG" at bounding box center [1441, 264] width 252 height 17
click at [1517, 352] on input "AA 0009 / 01081421" at bounding box center [1482, 349] width 167 height 17
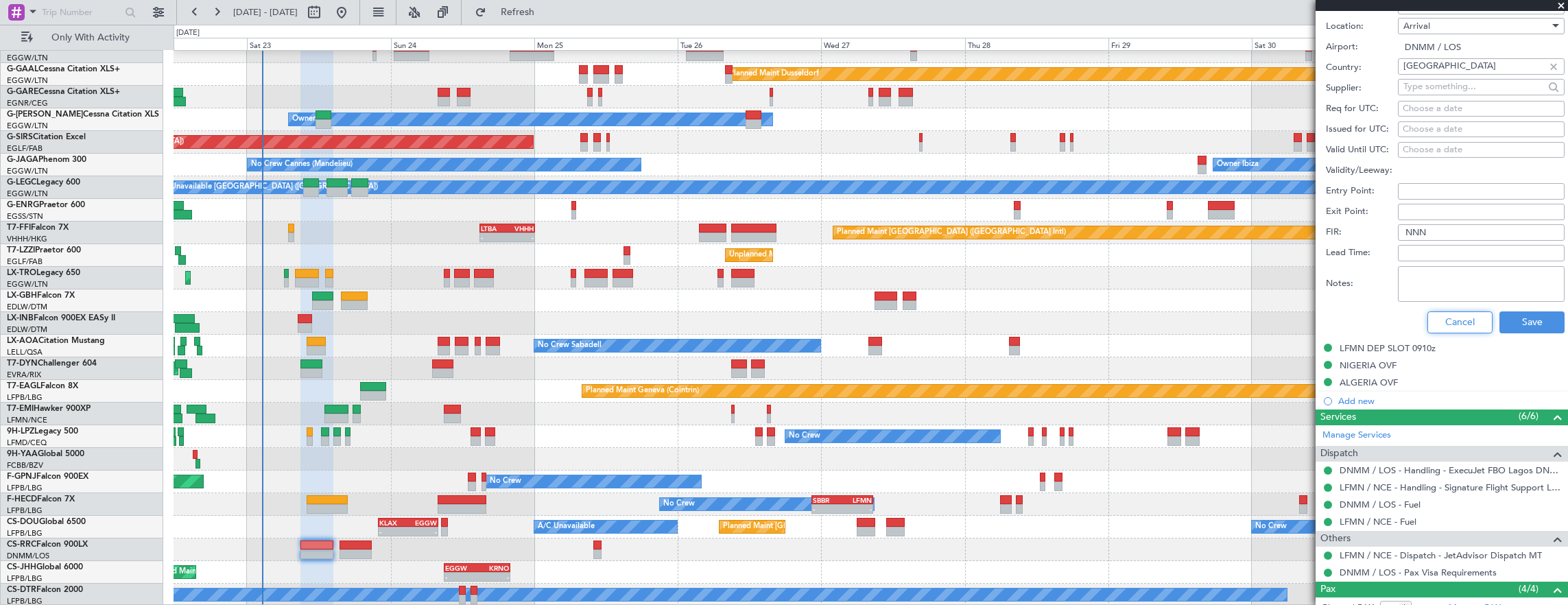
click at [1450, 312] on button "Cancel" at bounding box center [1460, 322] width 65 height 22
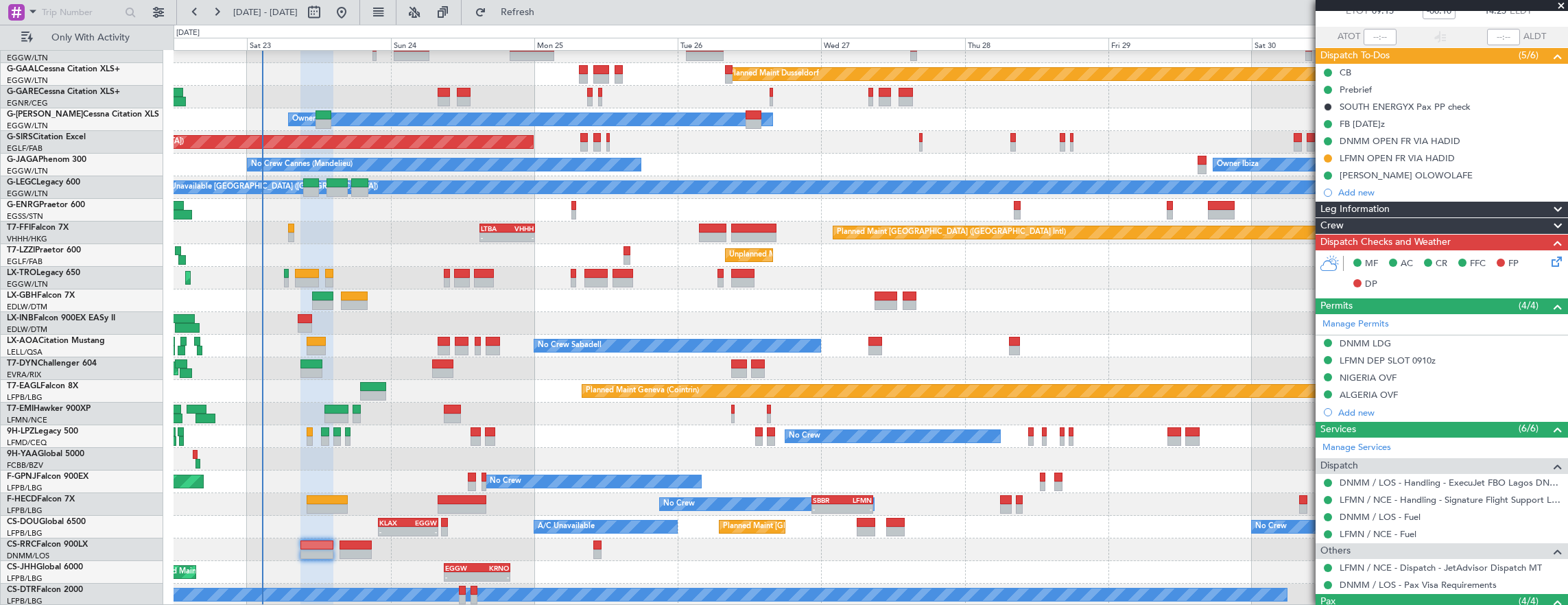
scroll to position [28, 0]
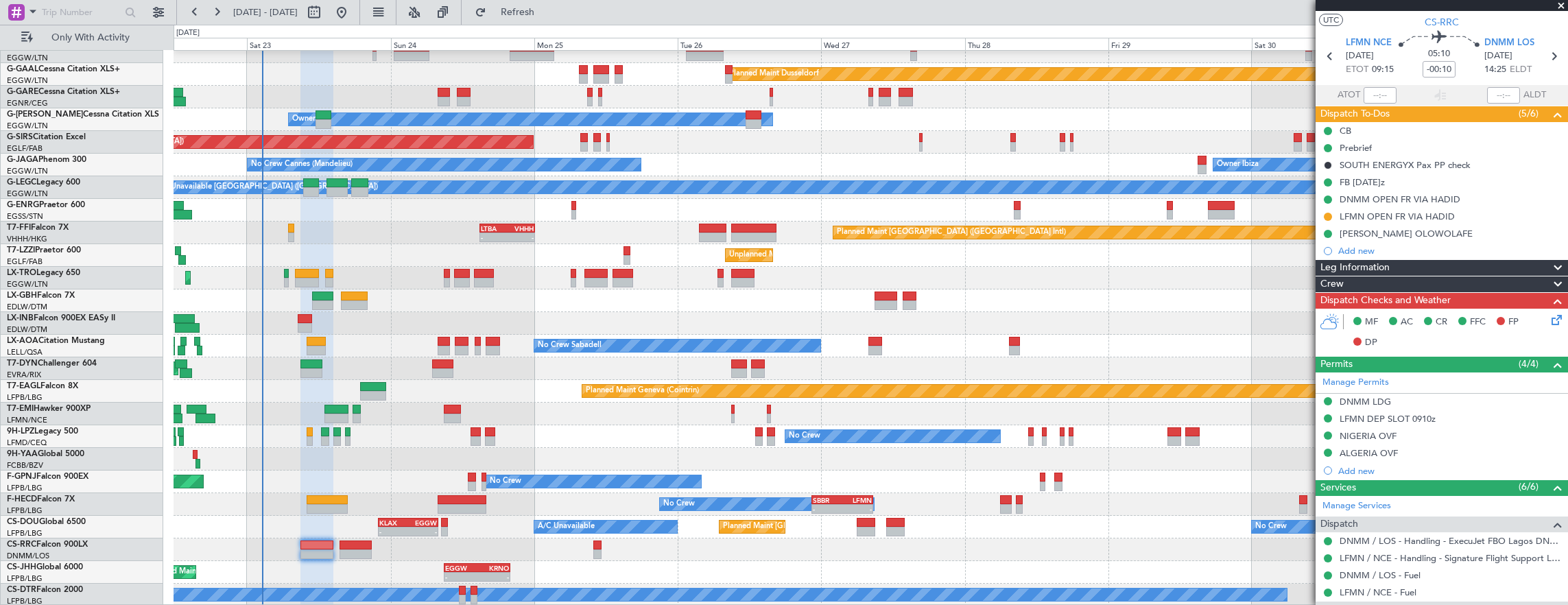
click at [1549, 318] on icon at bounding box center [1554, 317] width 11 height 11
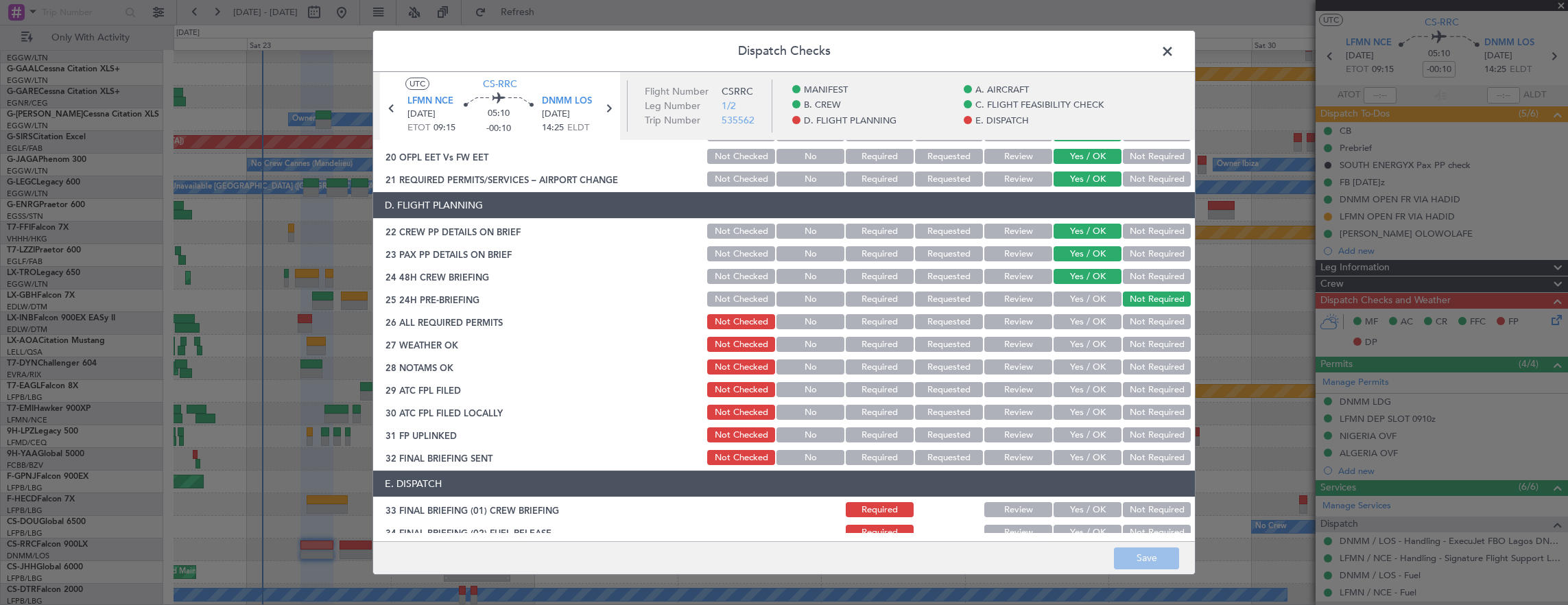
scroll to position [618, 0]
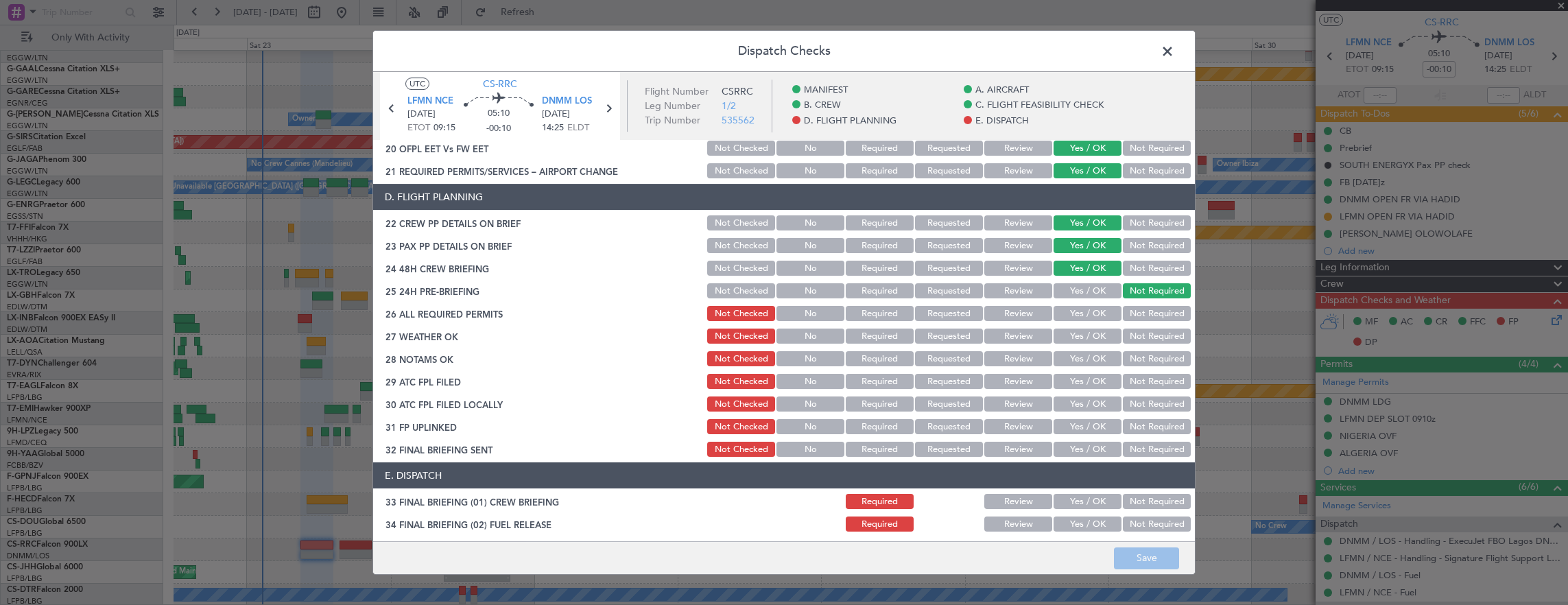
click at [1083, 318] on button "Yes / OK" at bounding box center [1087, 313] width 68 height 15
click at [1090, 338] on button "Yes / OK" at bounding box center [1087, 336] width 68 height 15
drag, startPoint x: 988, startPoint y: 337, endPoint x: 1007, endPoint y: 356, distance: 26.9
click at [990, 337] on button "Review" at bounding box center [1018, 336] width 68 height 15
click at [1007, 356] on button "Review" at bounding box center [1018, 358] width 68 height 15
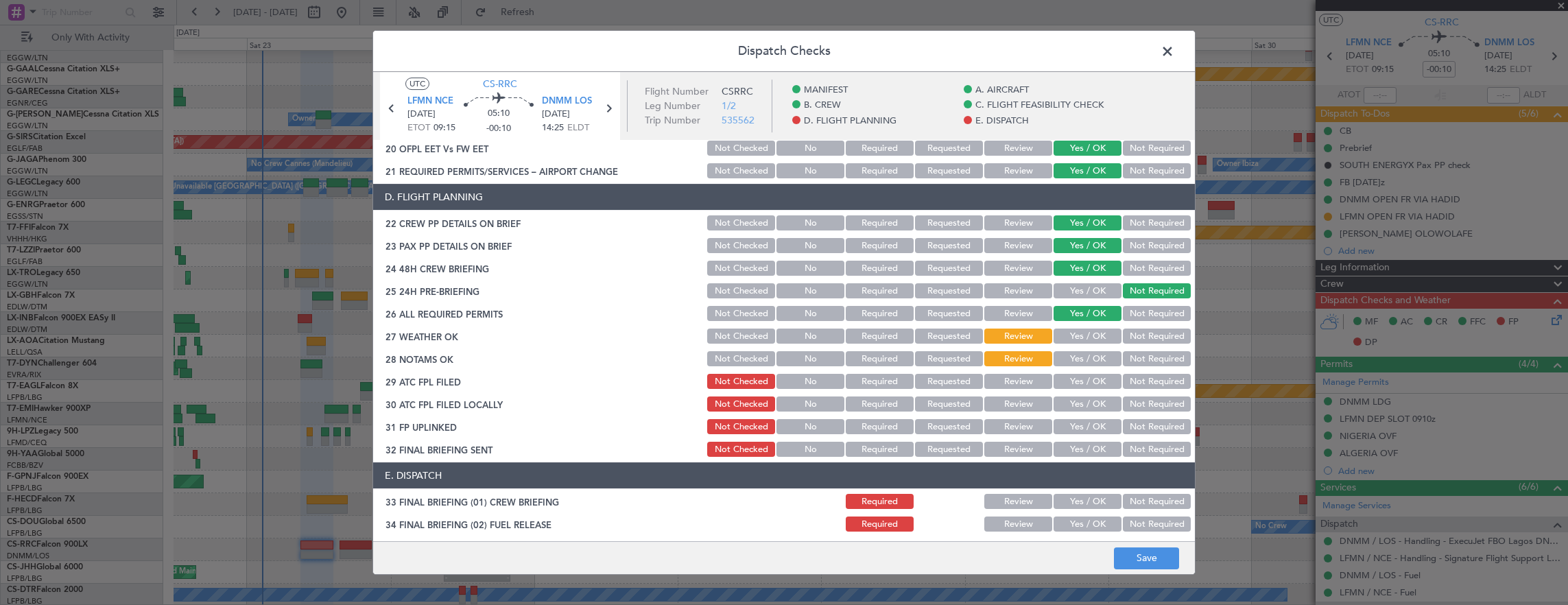
click at [1082, 381] on button "Yes / OK" at bounding box center [1087, 381] width 68 height 15
click at [1080, 413] on section "D. FLIGHT PLANNING 22 CREW PP DETAILS ON BRIEF Not Checked No Required Requeste…" at bounding box center [784, 321] width 822 height 275
drag, startPoint x: 1080, startPoint y: 413, endPoint x: 1079, endPoint y: 437, distance: 24.0
click at [1079, 437] on section "D. FLIGHT PLANNING 22 CREW PP DETAILS ON BRIEF Not Checked No Required Requeste…" at bounding box center [784, 321] width 822 height 275
click at [1076, 409] on button "Yes / OK" at bounding box center [1087, 404] width 68 height 15
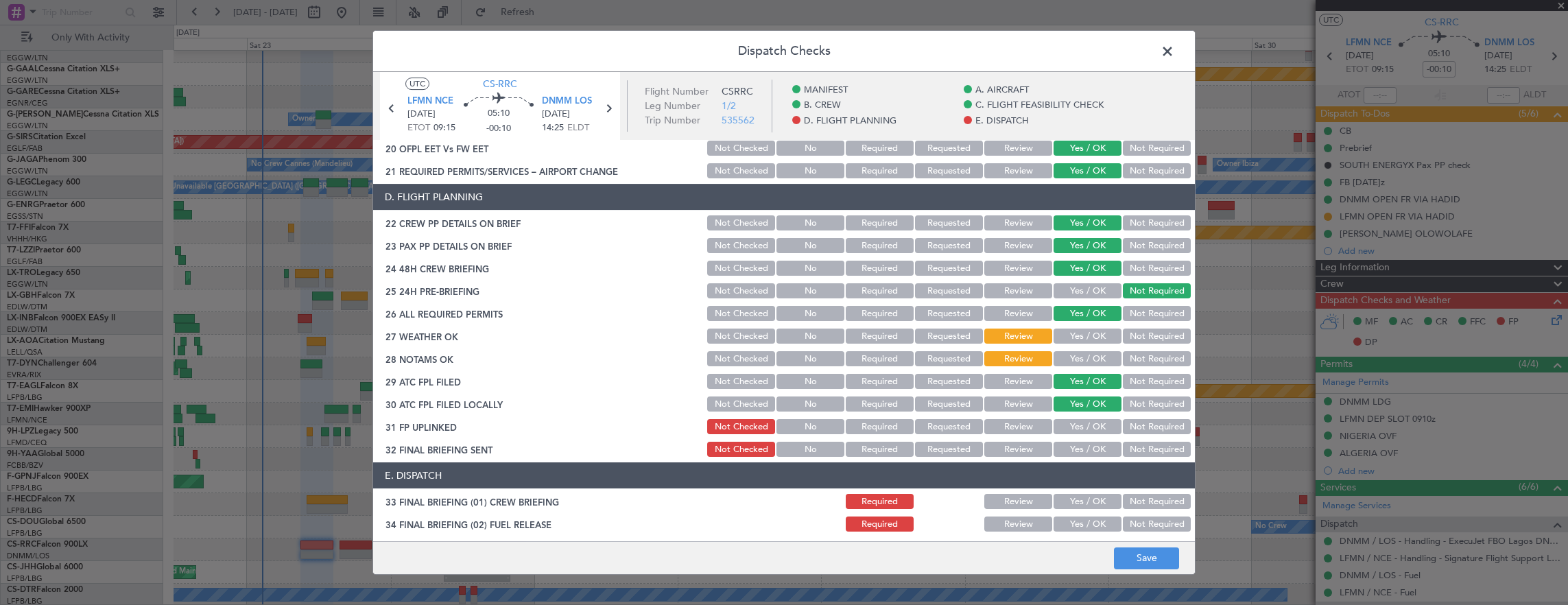
drag, startPoint x: 1144, startPoint y: 405, endPoint x: 1126, endPoint y: 409, distance: 18.4
click at [1140, 407] on button "Not Required" at bounding box center [1157, 404] width 68 height 15
click at [1069, 421] on button "Yes / OK" at bounding box center [1087, 426] width 68 height 15
click at [1149, 450] on button "Not Required" at bounding box center [1157, 449] width 68 height 15
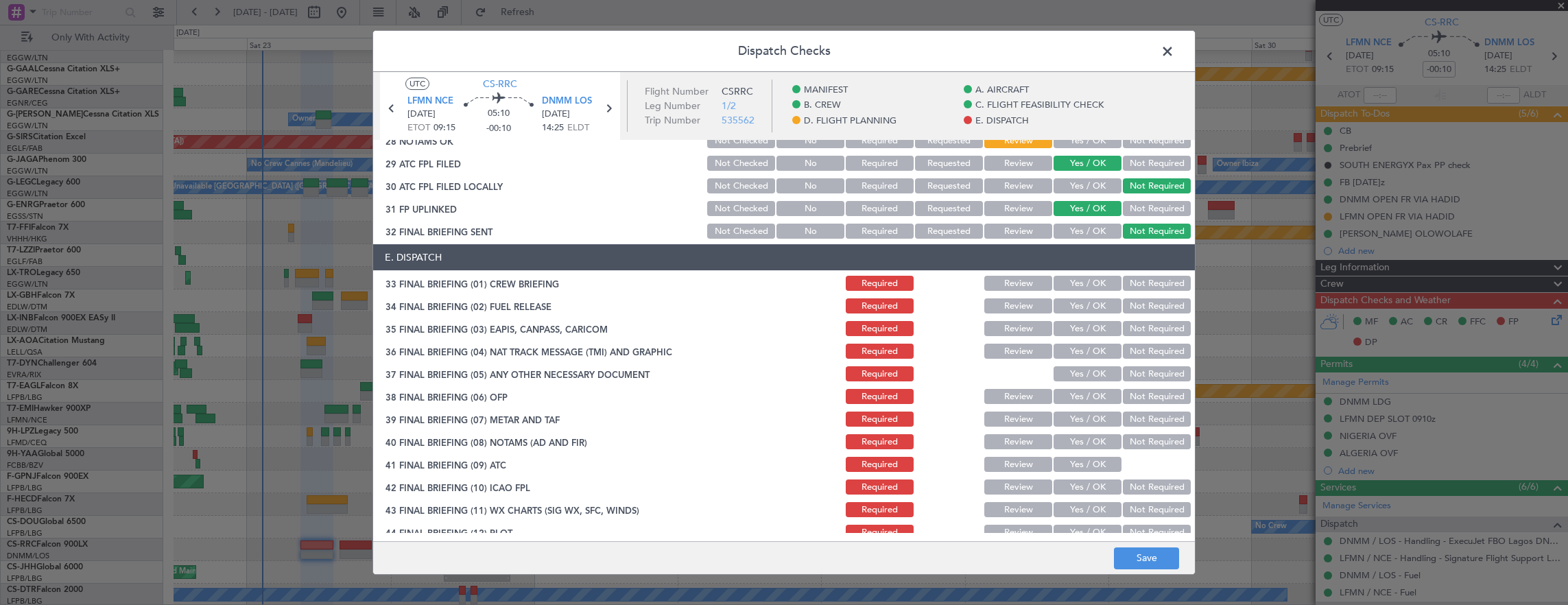
scroll to position [849, 0]
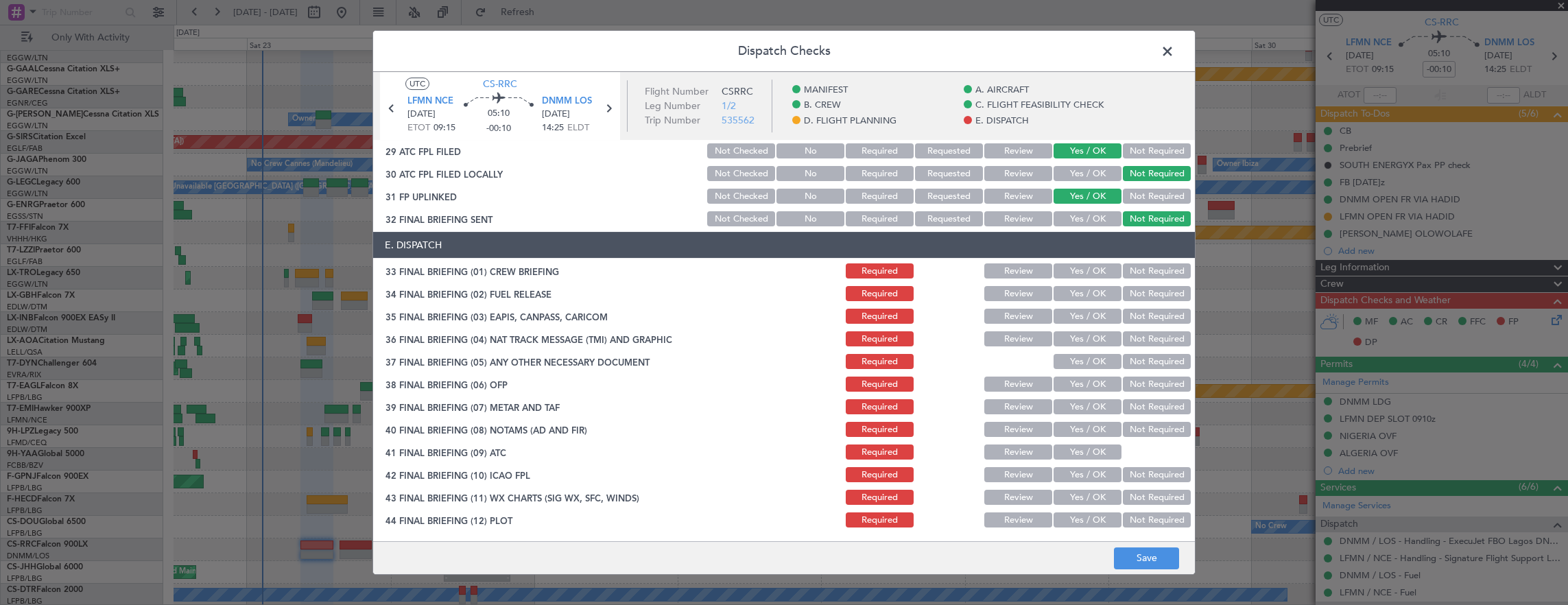
click at [1092, 269] on button "Yes / OK" at bounding box center [1087, 270] width 68 height 15
click at [1083, 291] on button "Yes / OK" at bounding box center [1087, 293] width 68 height 15
click at [1132, 315] on button "Not Required" at bounding box center [1157, 315] width 68 height 15
click at [1140, 341] on button "Not Required" at bounding box center [1157, 338] width 68 height 15
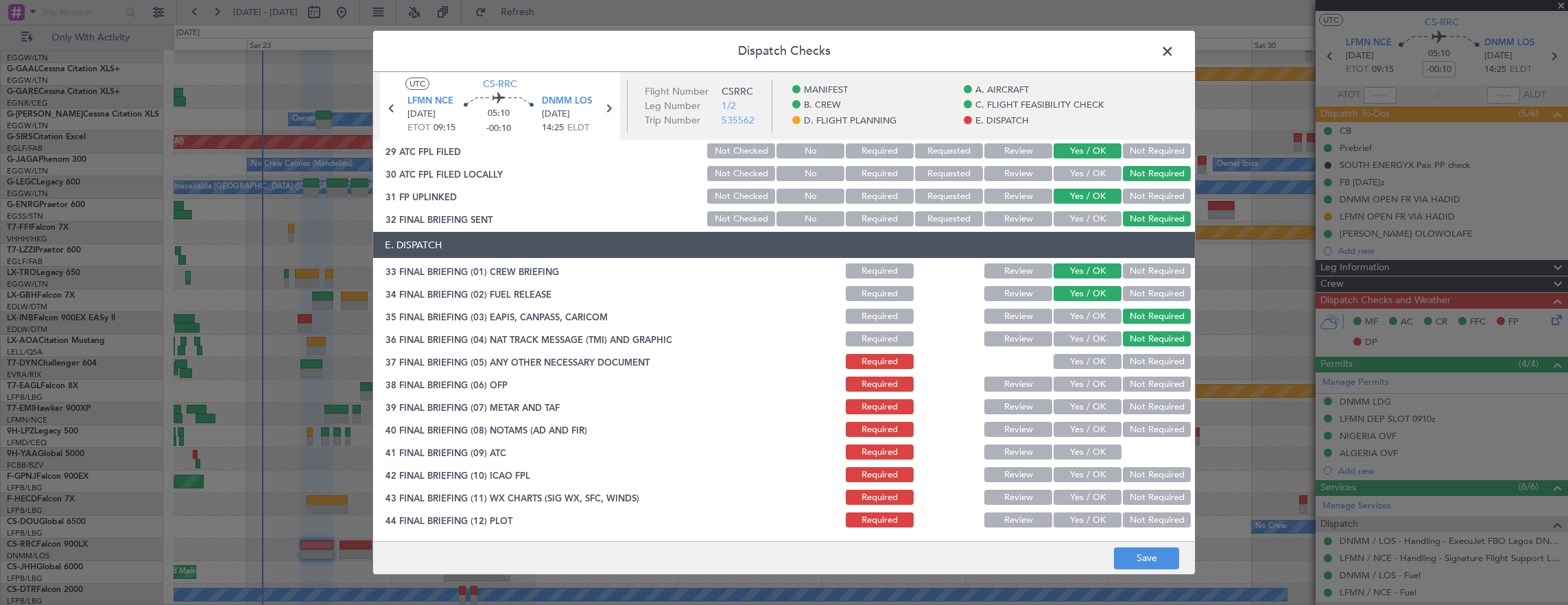
click at [1071, 357] on button "Yes / OK" at bounding box center [1087, 361] width 68 height 15
click at [1081, 383] on button "Yes / OK" at bounding box center [1087, 384] width 68 height 15
click at [1081, 398] on div "Yes / OK" at bounding box center [1086, 408] width 70 height 20
click at [1076, 415] on section "E. DISPATCH 33 FINAL BRIEFING (01) CREW BRIEFING Required Review Yes / OK Not R…" at bounding box center [784, 380] width 822 height 298
drag, startPoint x: 1076, startPoint y: 415, endPoint x: 1076, endPoint y: 424, distance: 9.0
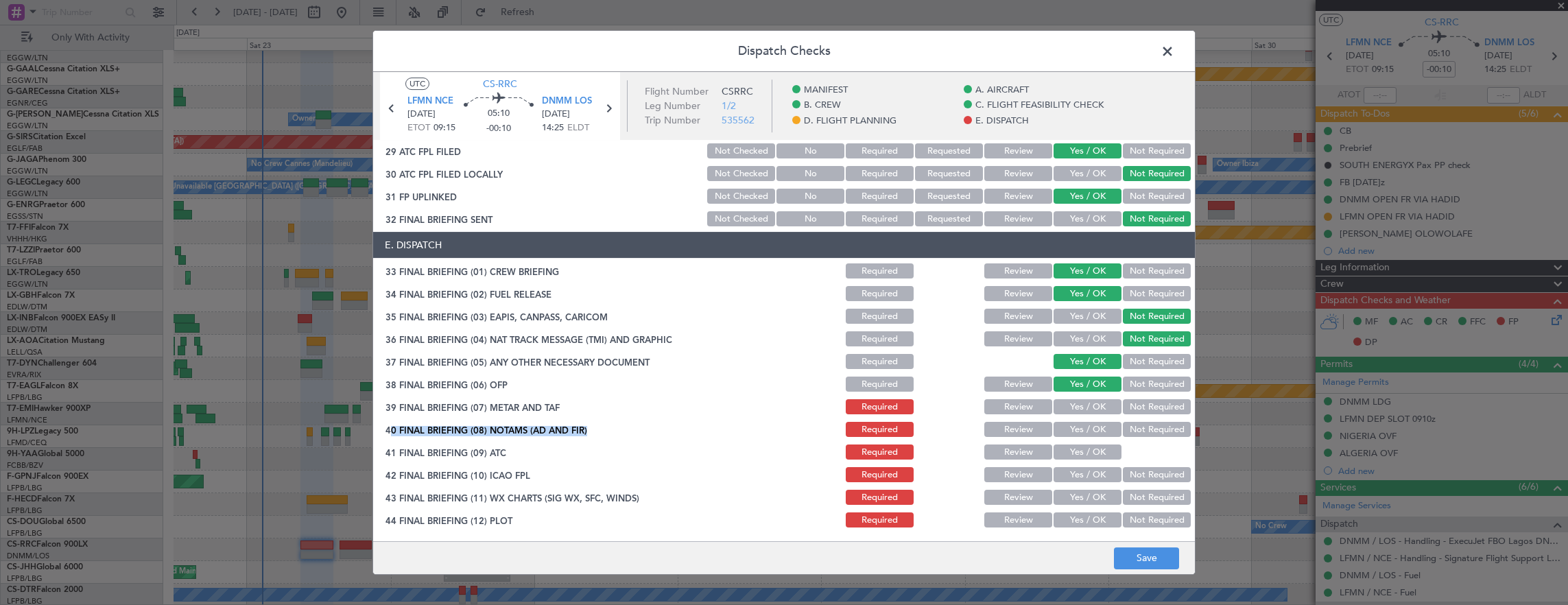
click at [1076, 408] on button "Yes / OK" at bounding box center [1087, 407] width 68 height 15
drag, startPoint x: 1074, startPoint y: 463, endPoint x: 1071, endPoint y: 452, distance: 11.4
click at [1073, 463] on section "E. DISPATCH 33 FINAL BRIEFING (01) CREW BRIEFING Required Review Yes / OK Not R…" at bounding box center [784, 380] width 822 height 298
drag, startPoint x: 1071, startPoint y: 452, endPoint x: 1084, endPoint y: 487, distance: 37.3
click at [1071, 452] on button "Yes / OK" at bounding box center [1087, 452] width 68 height 15
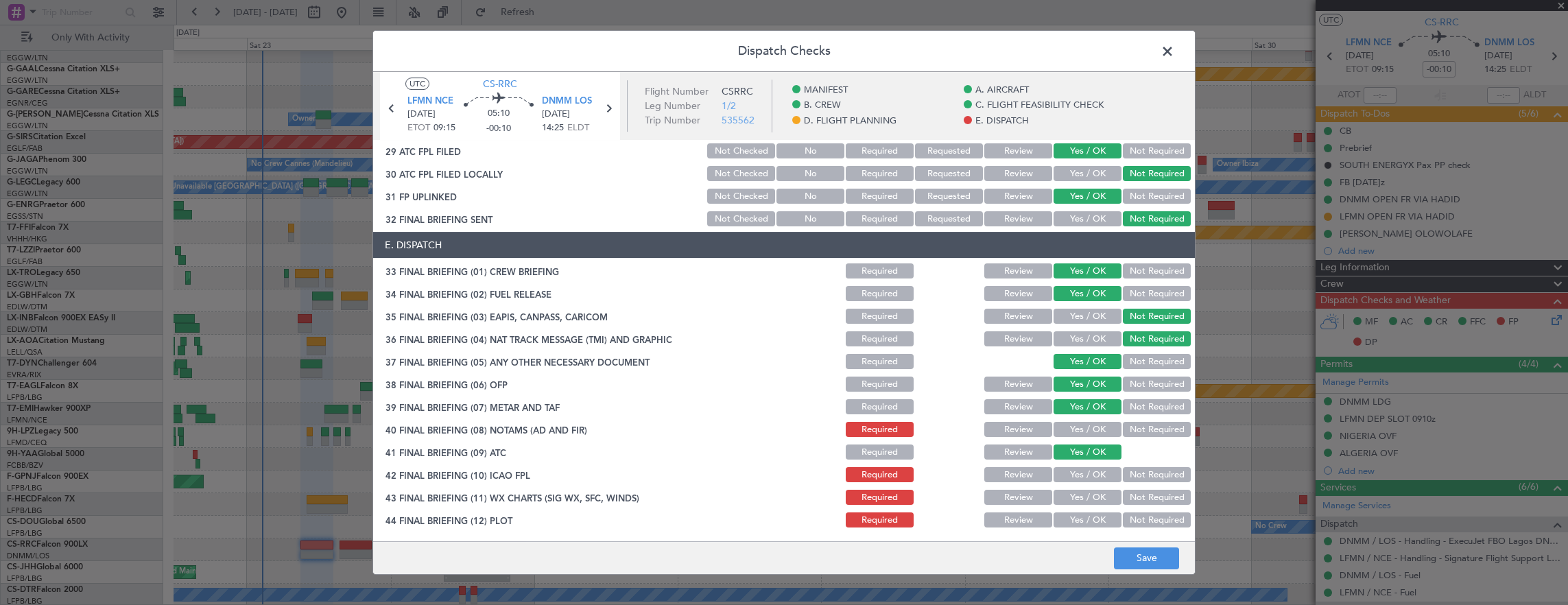
drag, startPoint x: 1084, startPoint y: 487, endPoint x: 1074, endPoint y: 472, distance: 18.0
click at [1083, 486] on section "E. DISPATCH 33 FINAL BRIEFING (01) CREW BRIEFING Required Review Yes / OK Not R…" at bounding box center [784, 380] width 822 height 298
click at [1071, 432] on button "Yes / OK" at bounding box center [1087, 429] width 68 height 15
click at [1077, 475] on button "Yes / OK" at bounding box center [1087, 474] width 68 height 15
click at [1071, 507] on section "E. DISPATCH 33 FINAL BRIEFING (01) CREW BRIEFING Required Review Yes / OK Not R…" at bounding box center [784, 380] width 822 height 298
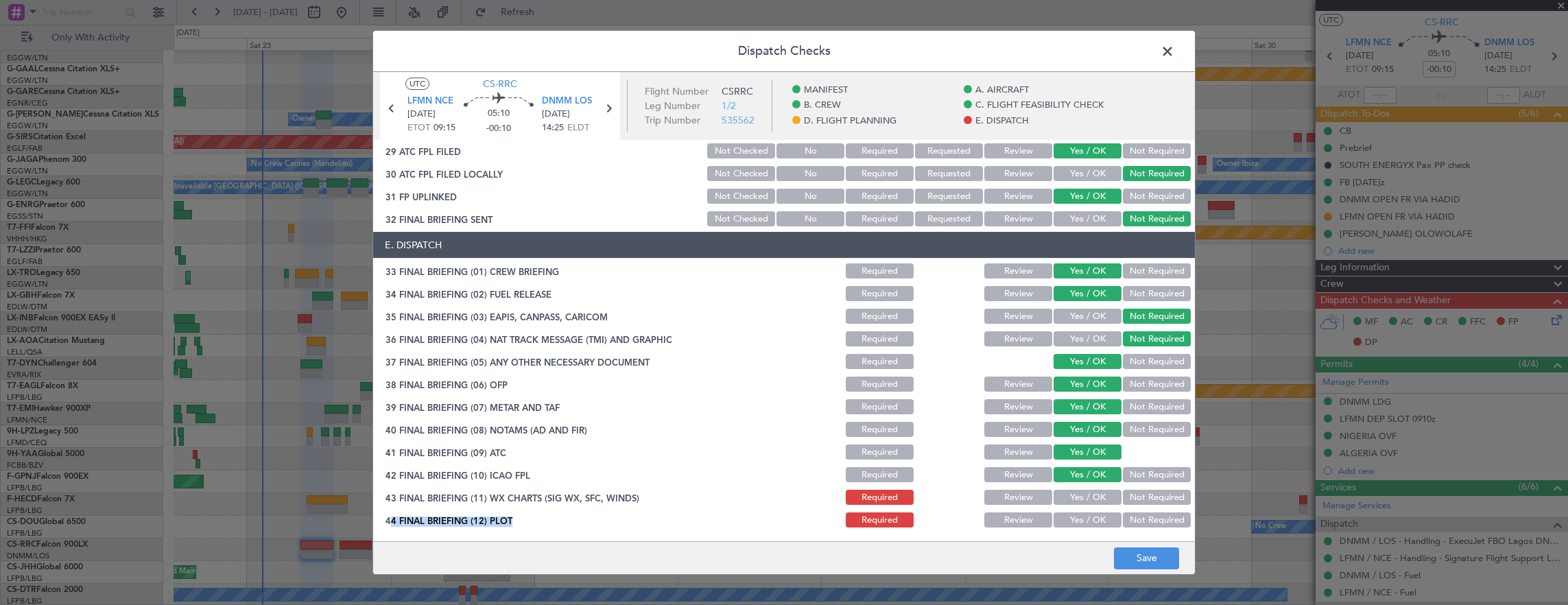
click at [1070, 499] on button "Yes / OK" at bounding box center [1087, 497] width 68 height 15
click at [1071, 523] on button "Yes / OK" at bounding box center [1087, 520] width 68 height 15
click at [1144, 555] on button "Save" at bounding box center [1147, 559] width 65 height 22
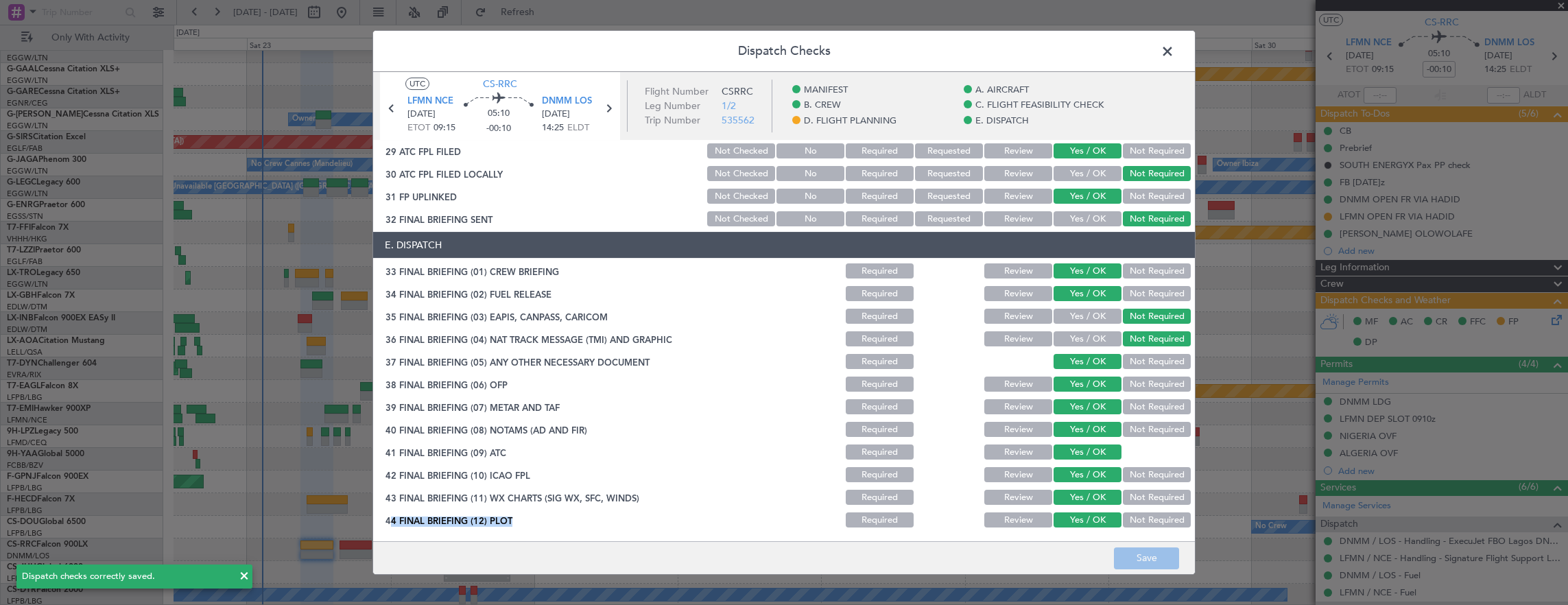
click at [1174, 55] on span at bounding box center [1174, 55] width 0 height 28
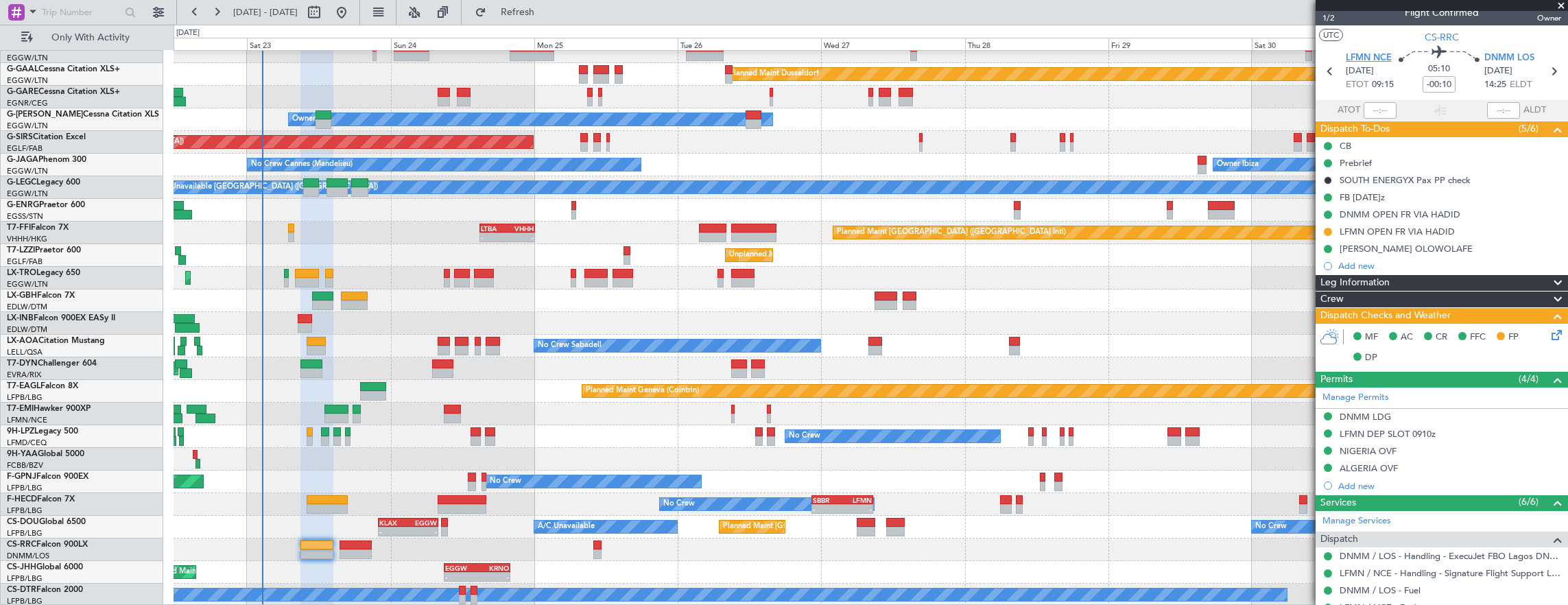
scroll to position [0, 0]
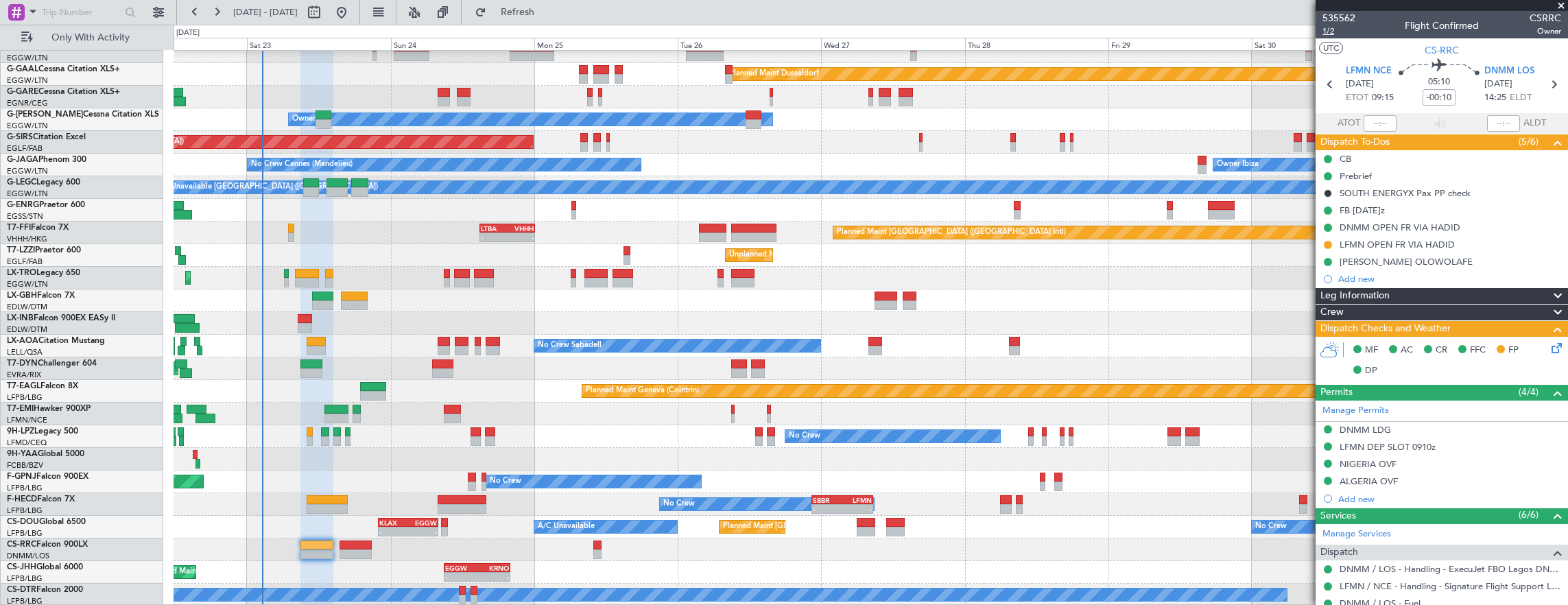
click at [1335, 34] on span "1/2" at bounding box center [1339, 31] width 33 height 12
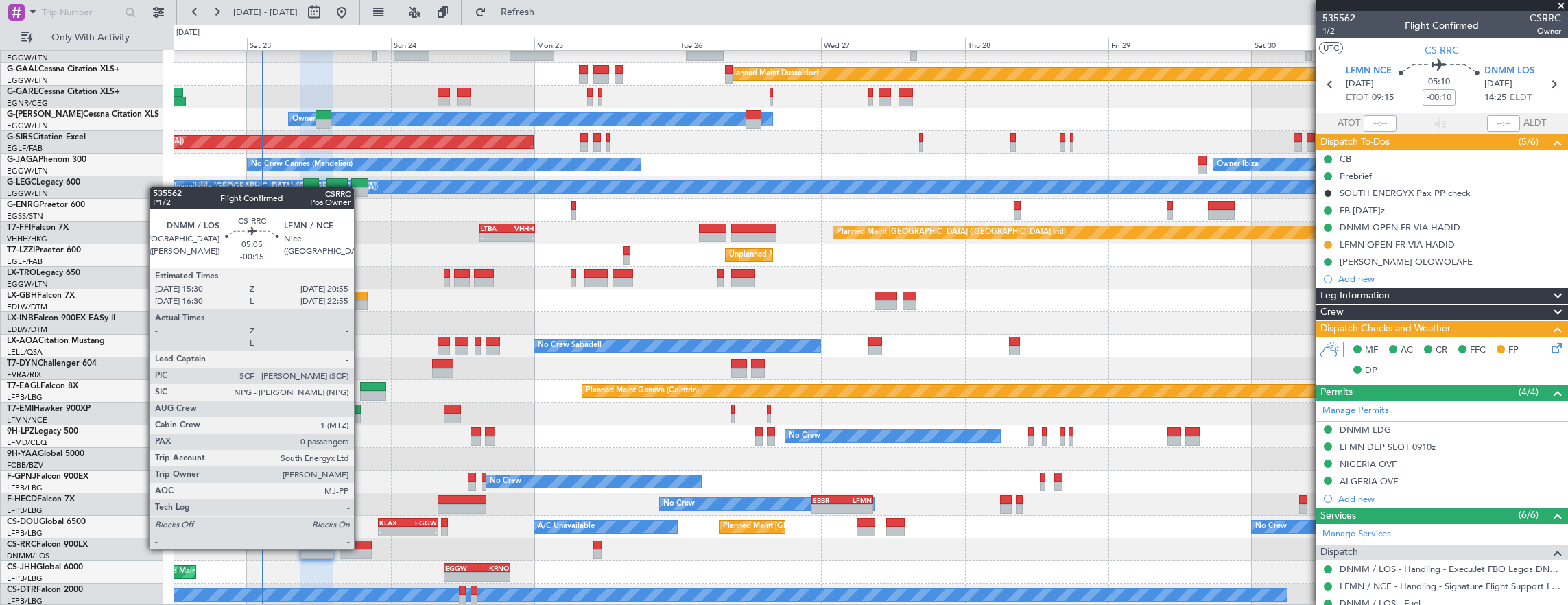
click at [361, 548] on div at bounding box center [356, 546] width 33 height 10
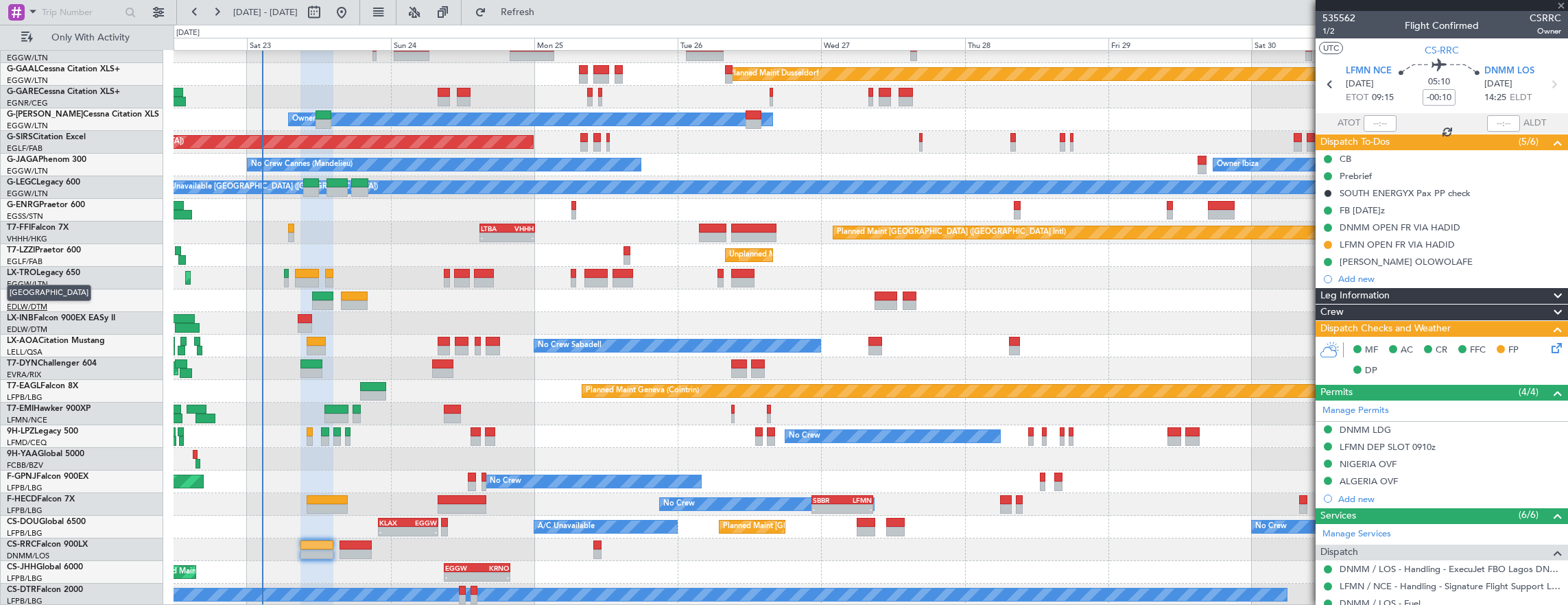
type input "-00:15"
type input "0"
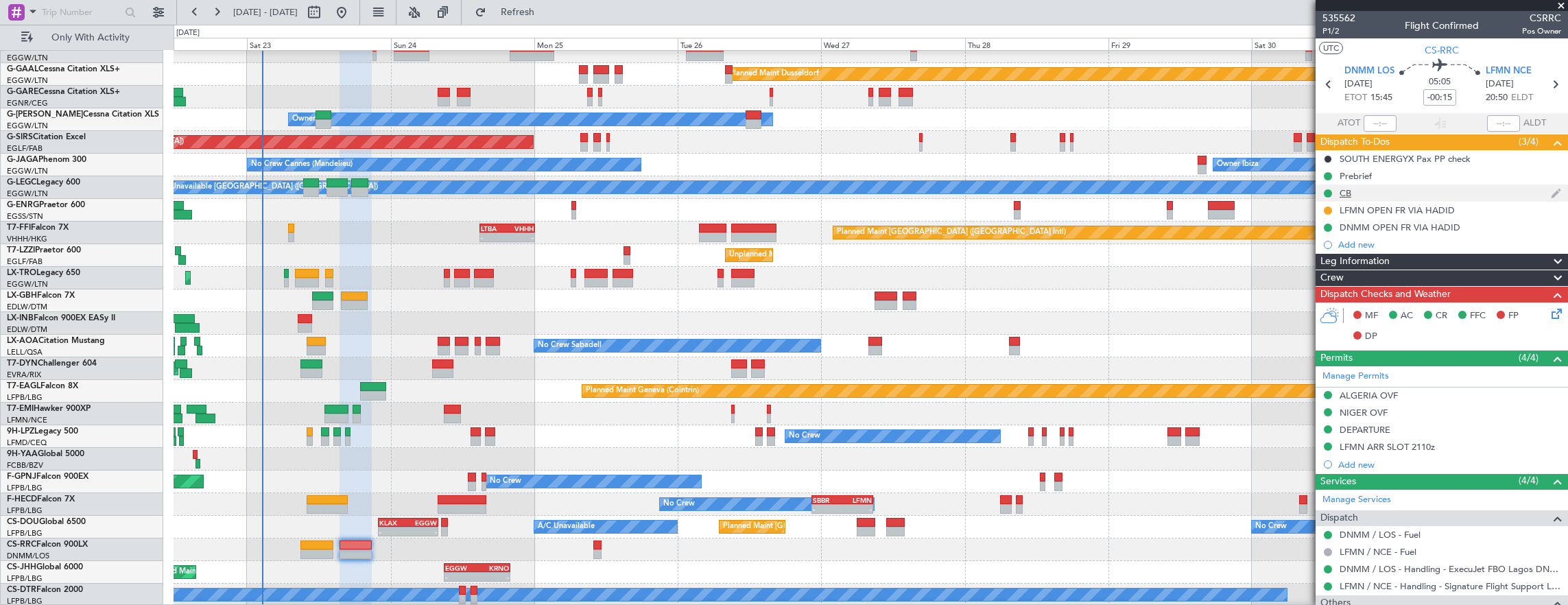
click at [1410, 185] on div "CB" at bounding box center [1441, 192] width 252 height 17
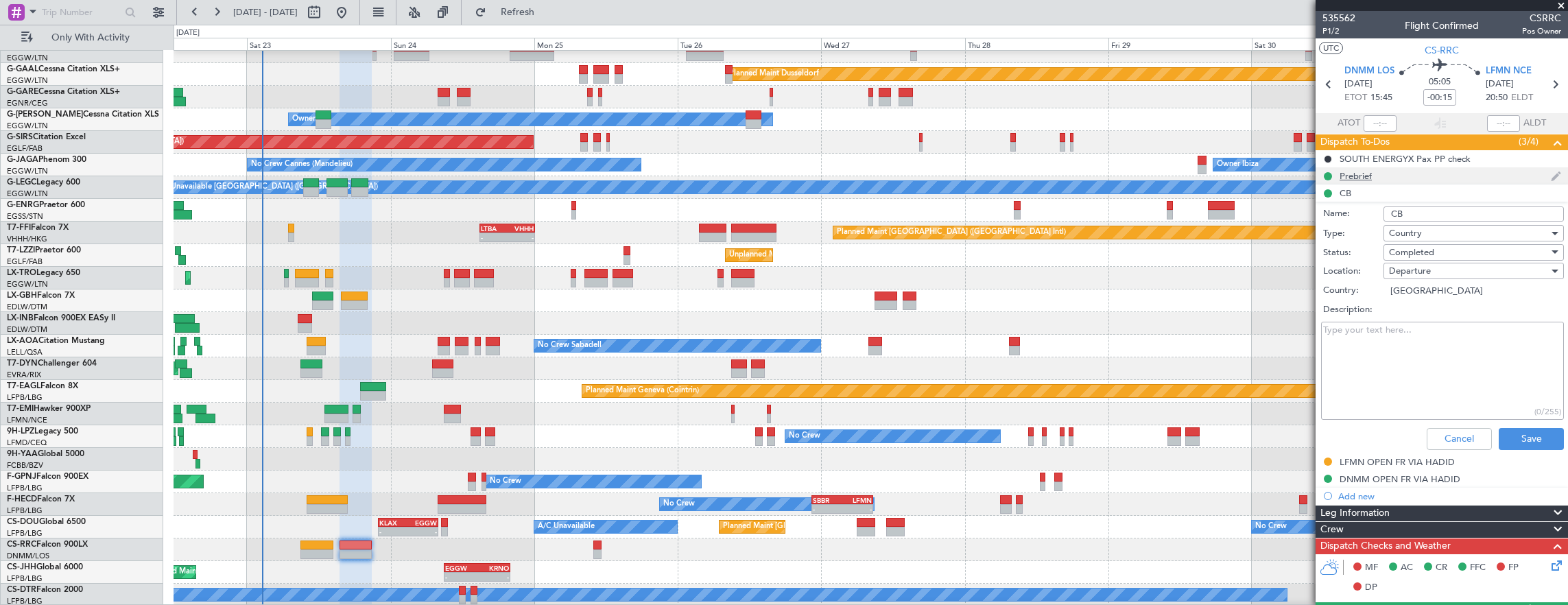
click at [1410, 174] on div "Prebrief" at bounding box center [1441, 175] width 252 height 17
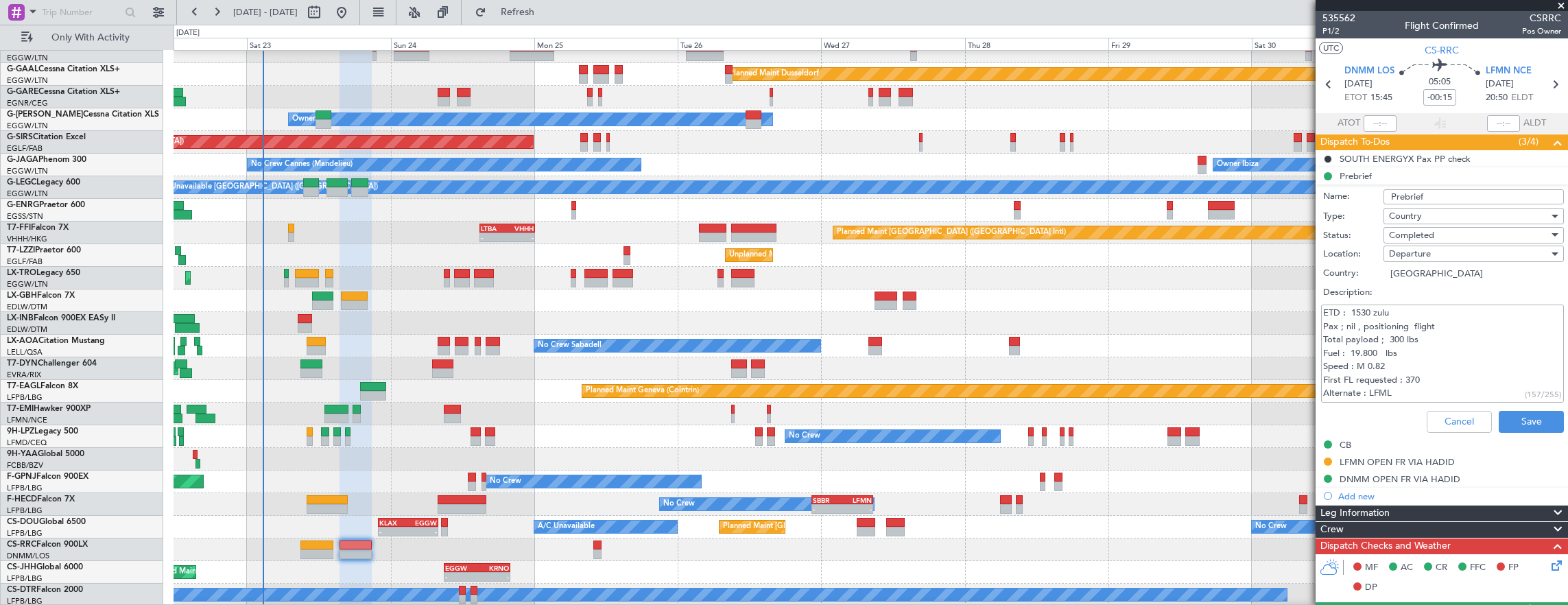
scroll to position [138, 0]
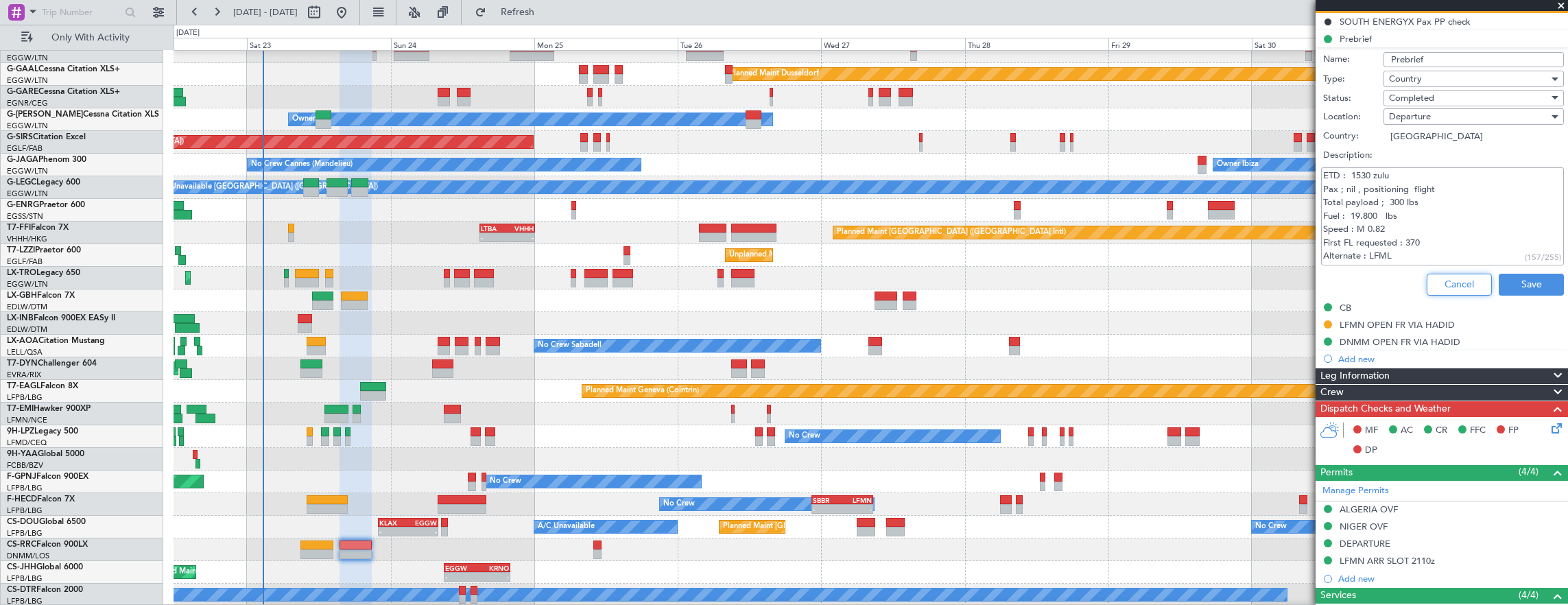
drag, startPoint x: 1468, startPoint y: 279, endPoint x: 1385, endPoint y: 259, distance: 85.4
click at [1468, 279] on button "Cancel" at bounding box center [1459, 285] width 65 height 22
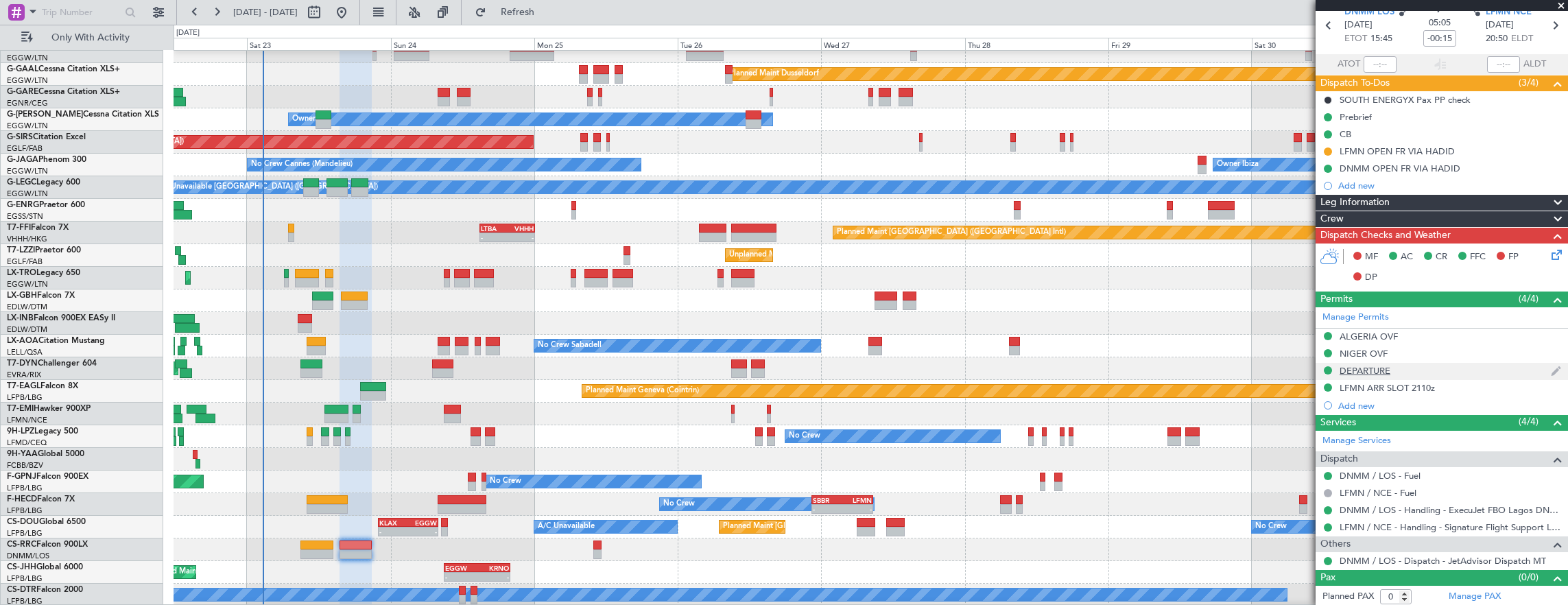
click at [1442, 365] on div "DEPARTURE" at bounding box center [1441, 371] width 252 height 17
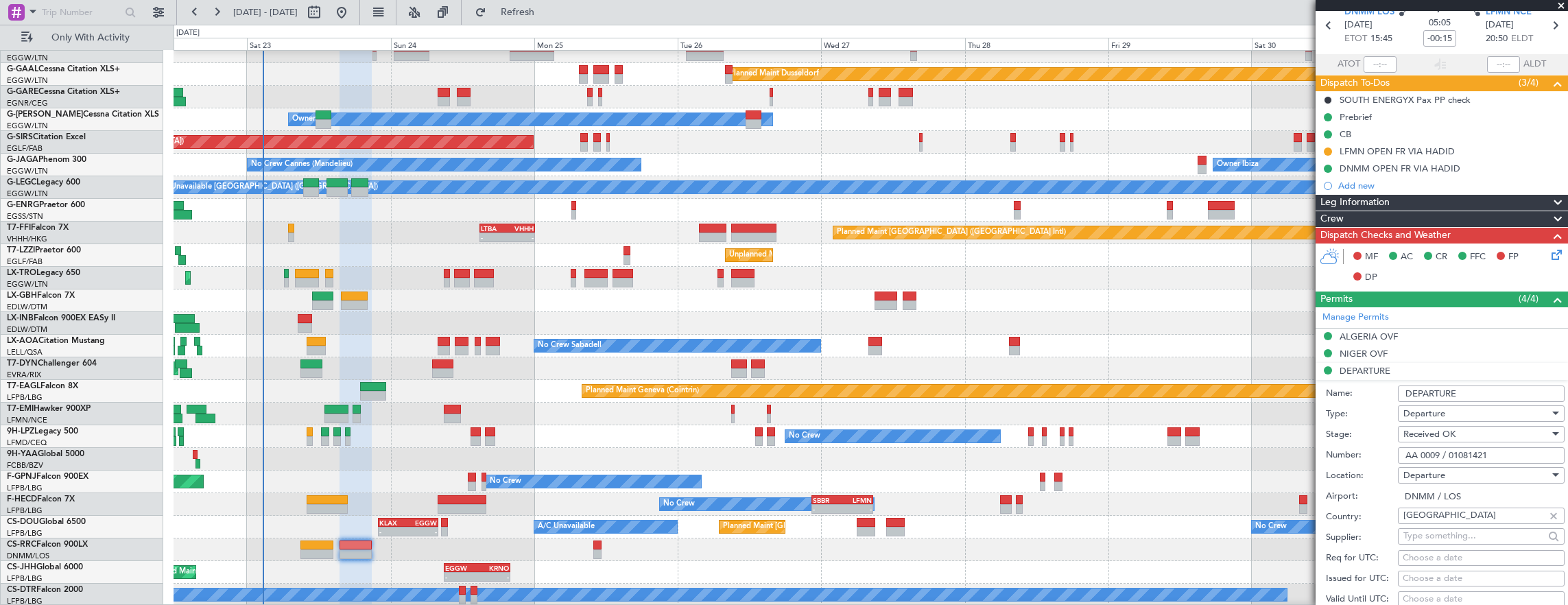
scroll to position [138, 0]
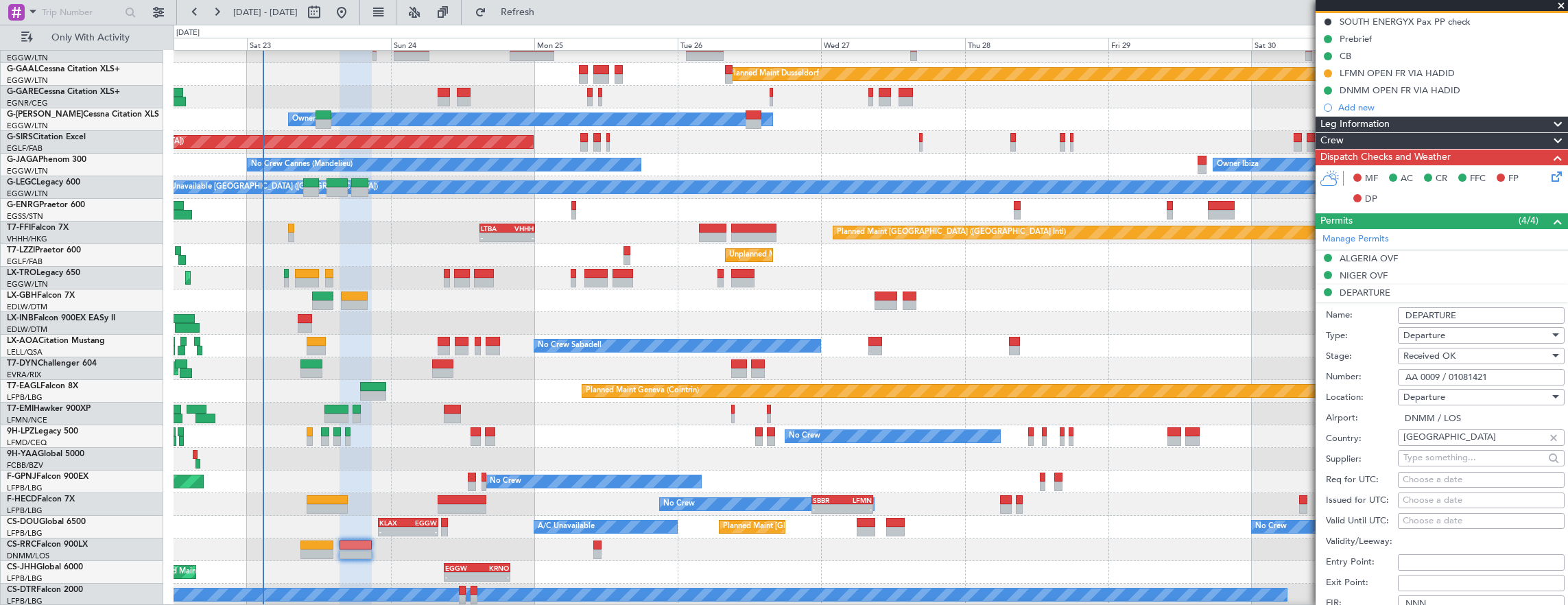
click at [1506, 372] on input "AA 0009 / 01081421" at bounding box center [1482, 377] width 167 height 17
click at [1430, 272] on div "NIGER OVF" at bounding box center [1441, 275] width 252 height 17
click at [1494, 358] on input "NE-V255012U" at bounding box center [1482, 359] width 167 height 17
click at [1456, 253] on div "ALGERIA OVF" at bounding box center [1441, 258] width 252 height 17
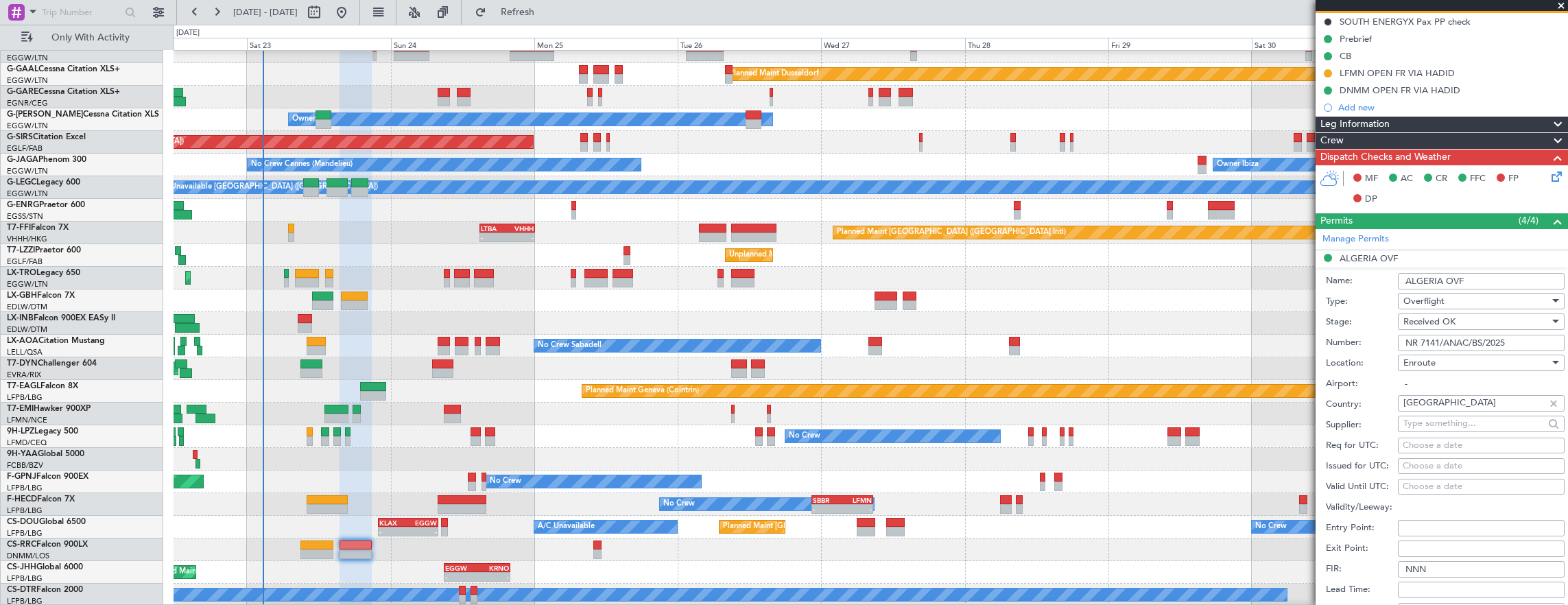
click at [1517, 341] on input "NR 7141/ANAC/BS/2025" at bounding box center [1482, 343] width 167 height 17
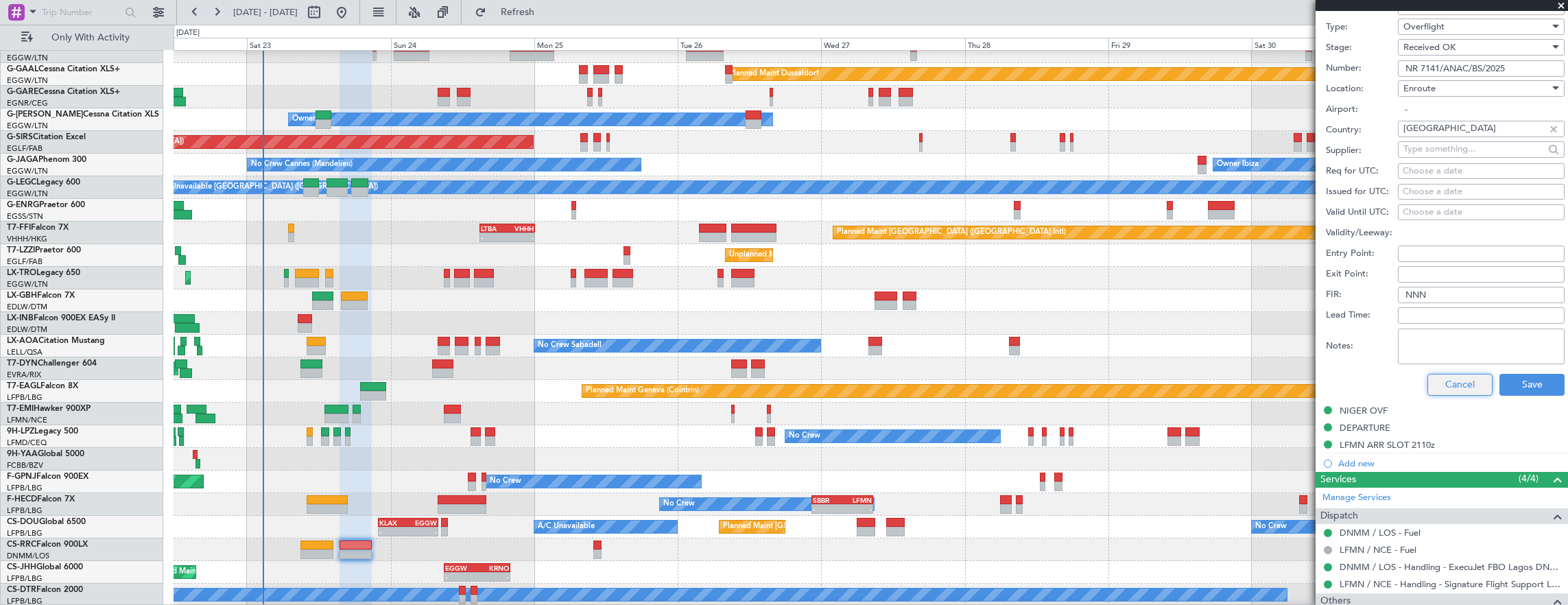
click at [1461, 379] on button "Cancel" at bounding box center [1460, 385] width 65 height 22
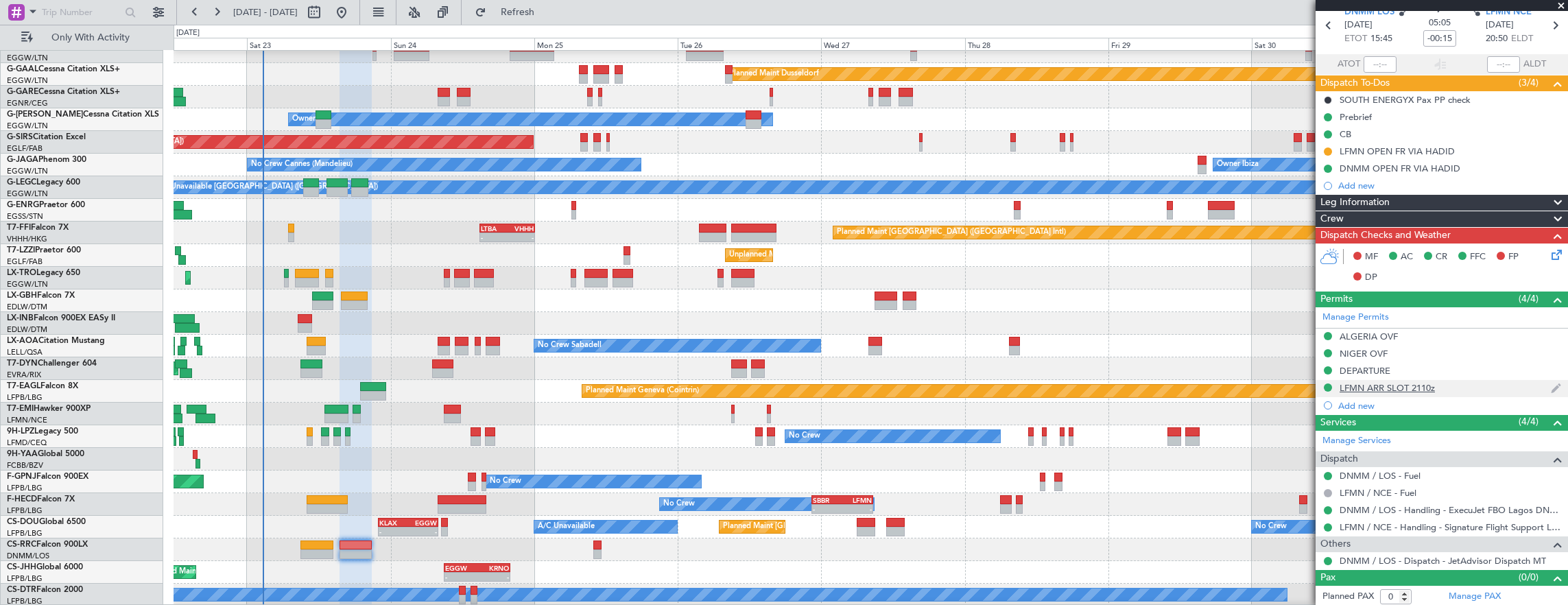
click at [1463, 390] on div "LFMN ARR SLOT 2110z" at bounding box center [1441, 388] width 252 height 17
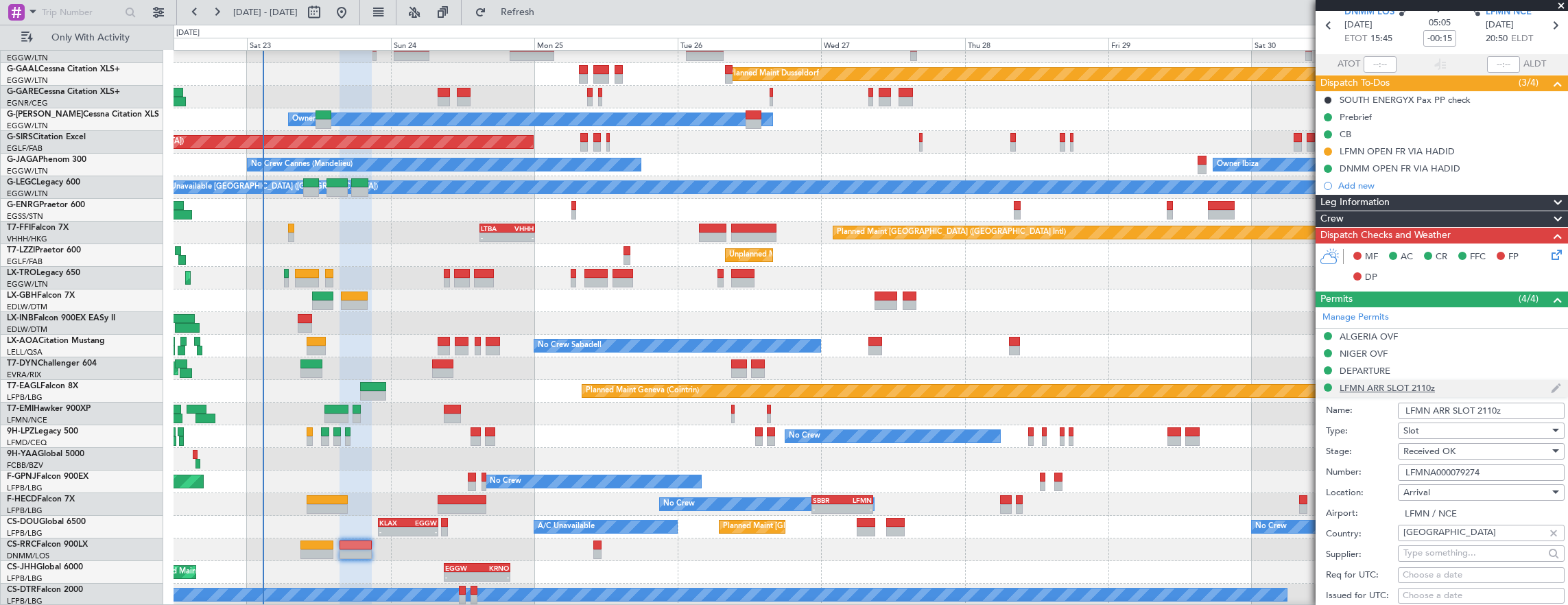
scroll to position [412, 0]
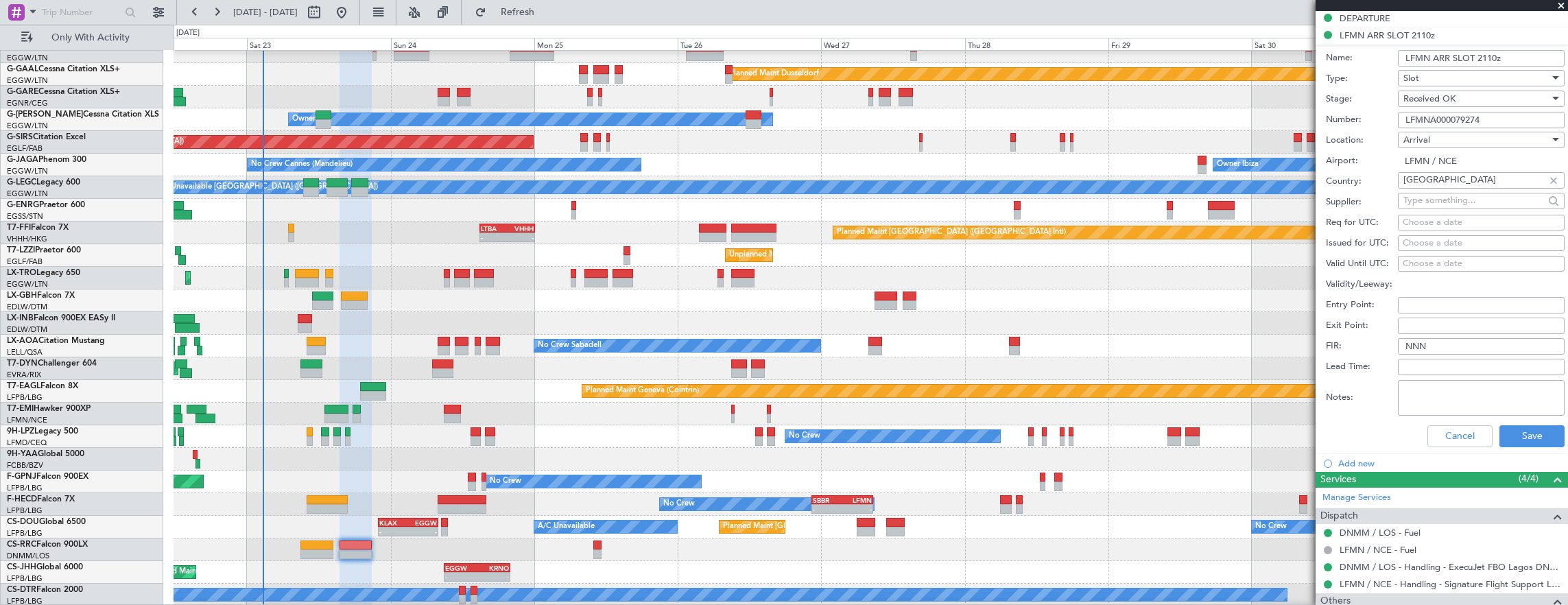
click at [1509, 117] on input "LFMNA000079274" at bounding box center [1482, 120] width 167 height 17
click at [1455, 434] on button "Cancel" at bounding box center [1460, 436] width 65 height 22
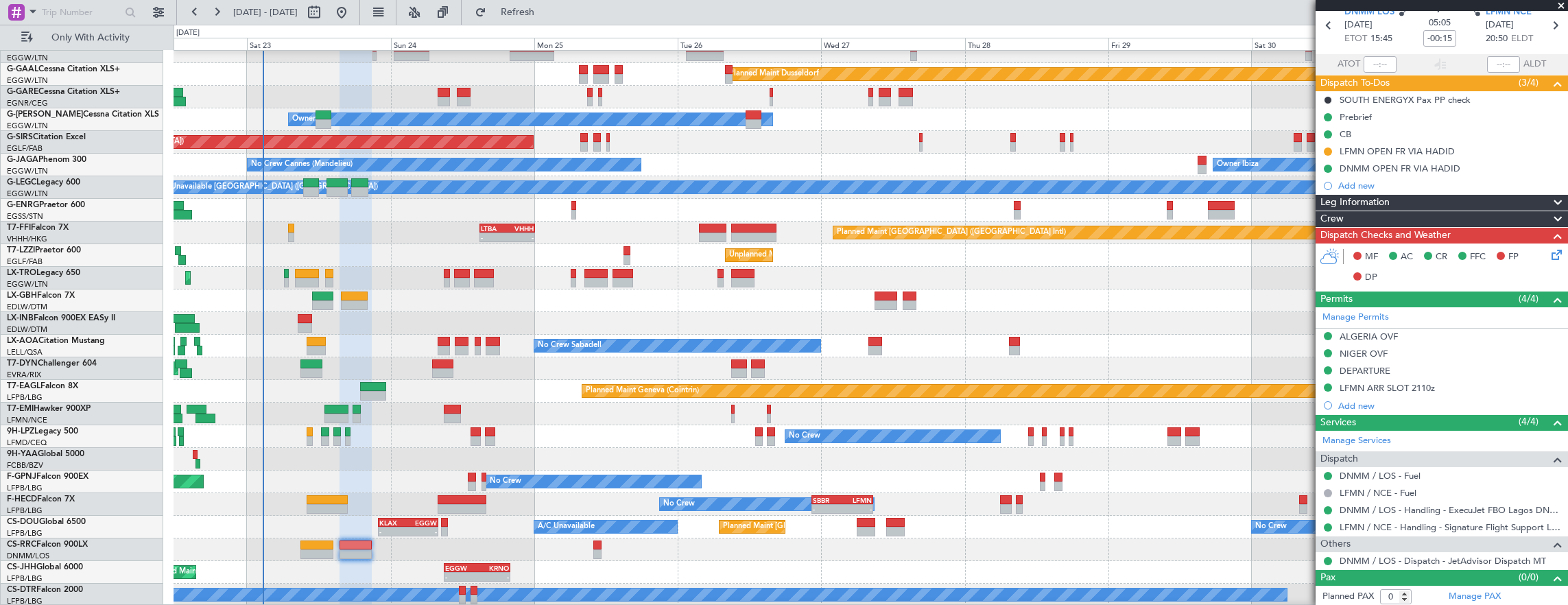
click at [1549, 255] on icon at bounding box center [1554, 252] width 11 height 11
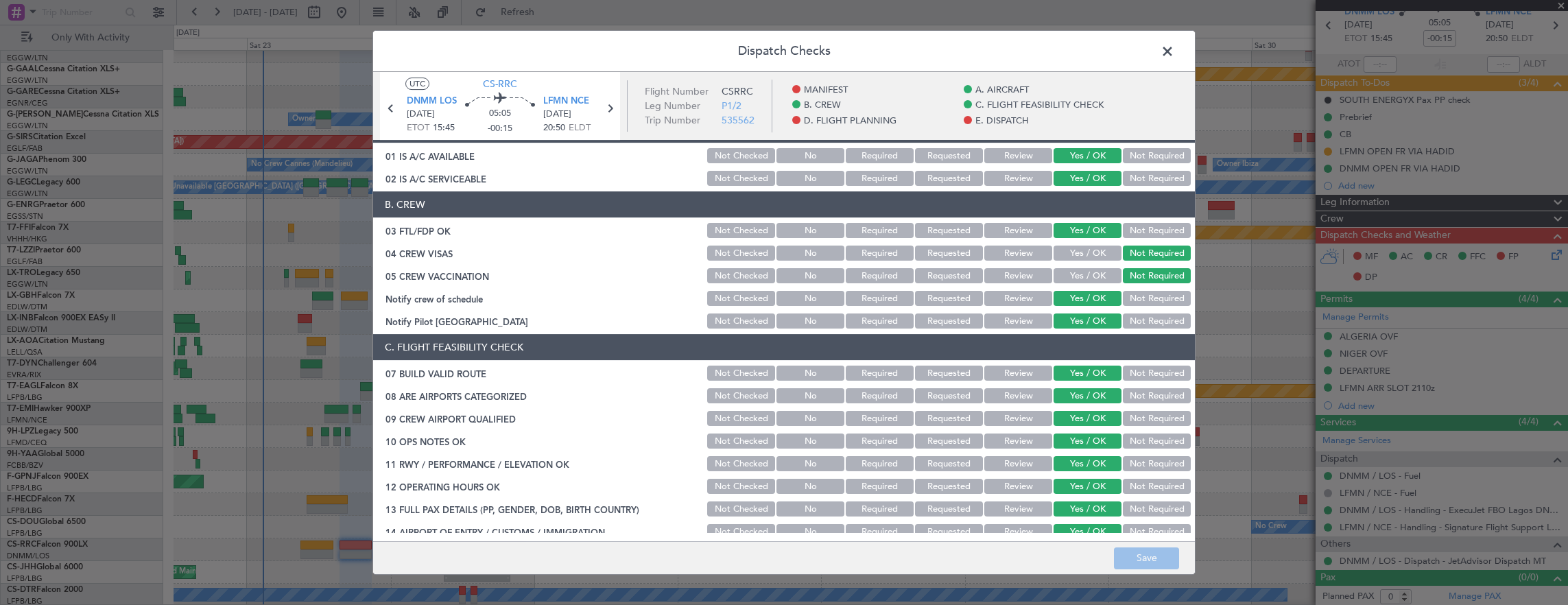
scroll to position [0, 0]
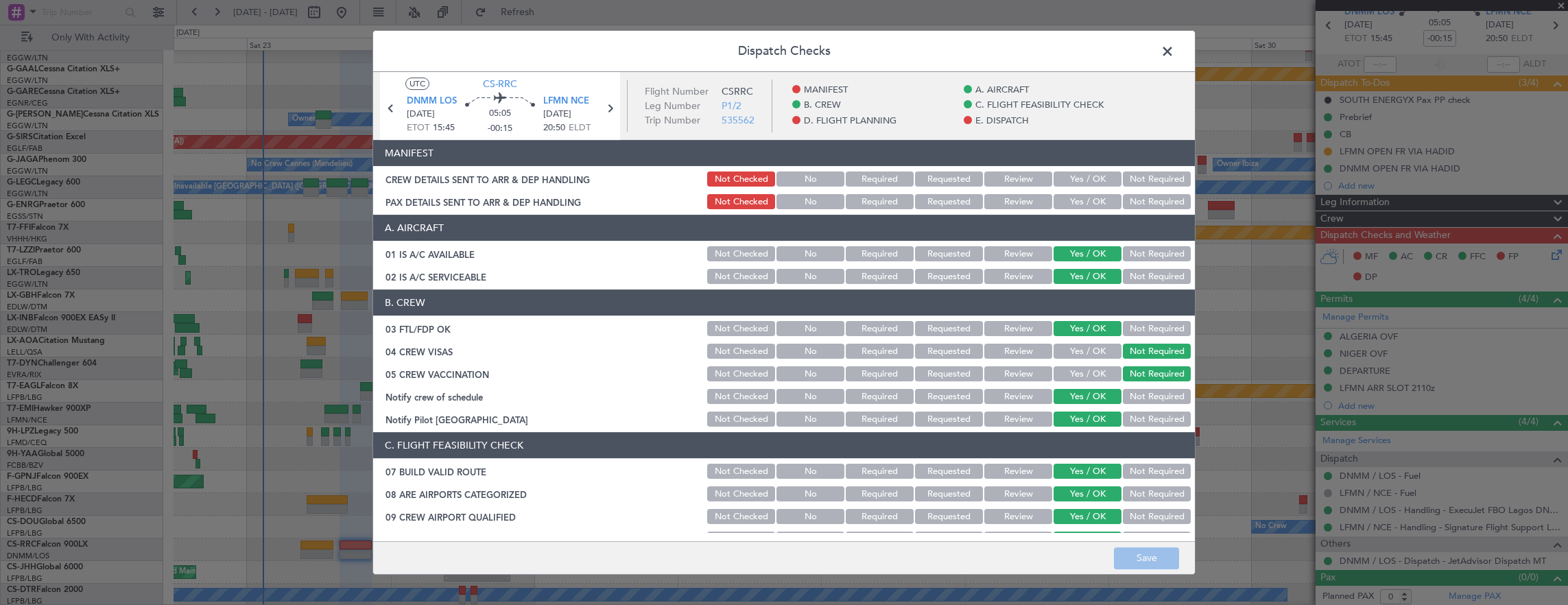
click at [1174, 58] on span at bounding box center [1174, 55] width 0 height 28
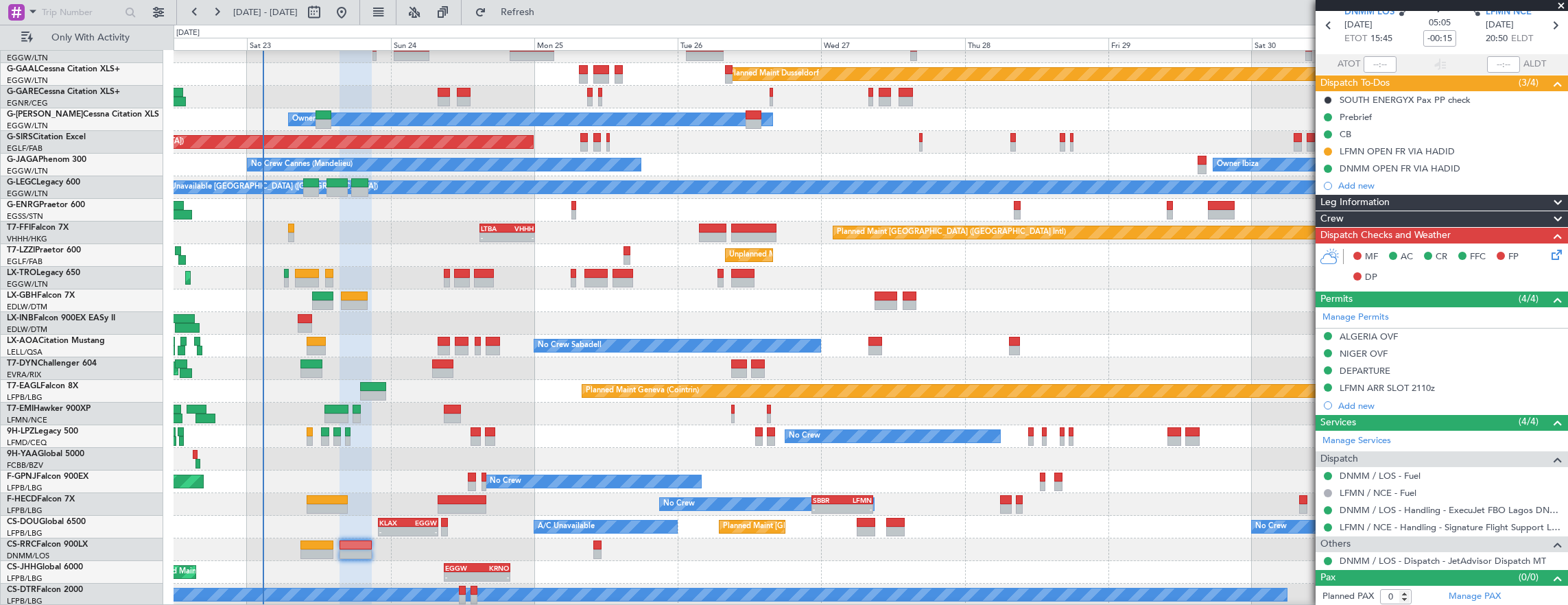
click at [1189, 306] on div "Planned Maint Nice ([GEOGRAPHIC_DATA])" at bounding box center [871, 301] width 1394 height 23
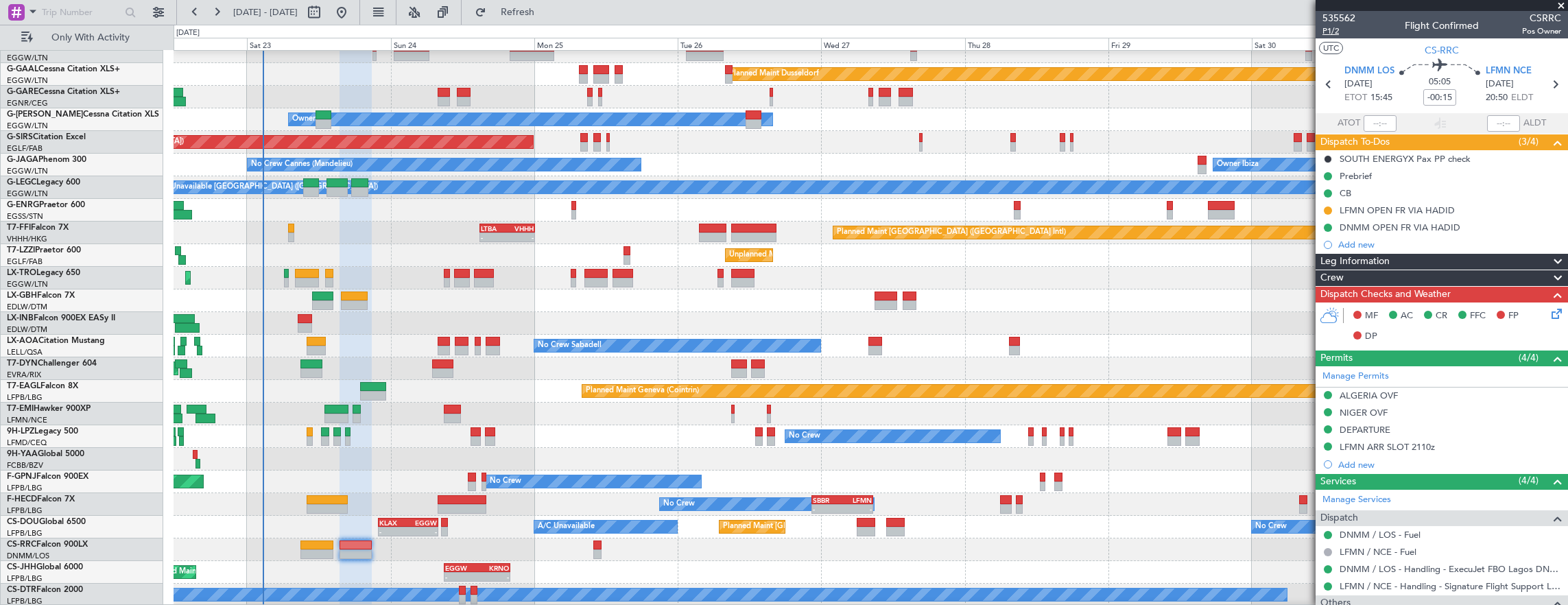
click at [1335, 28] on span "P1/2" at bounding box center [1339, 31] width 33 height 12
click at [1550, 311] on icon at bounding box center [1554, 311] width 11 height 11
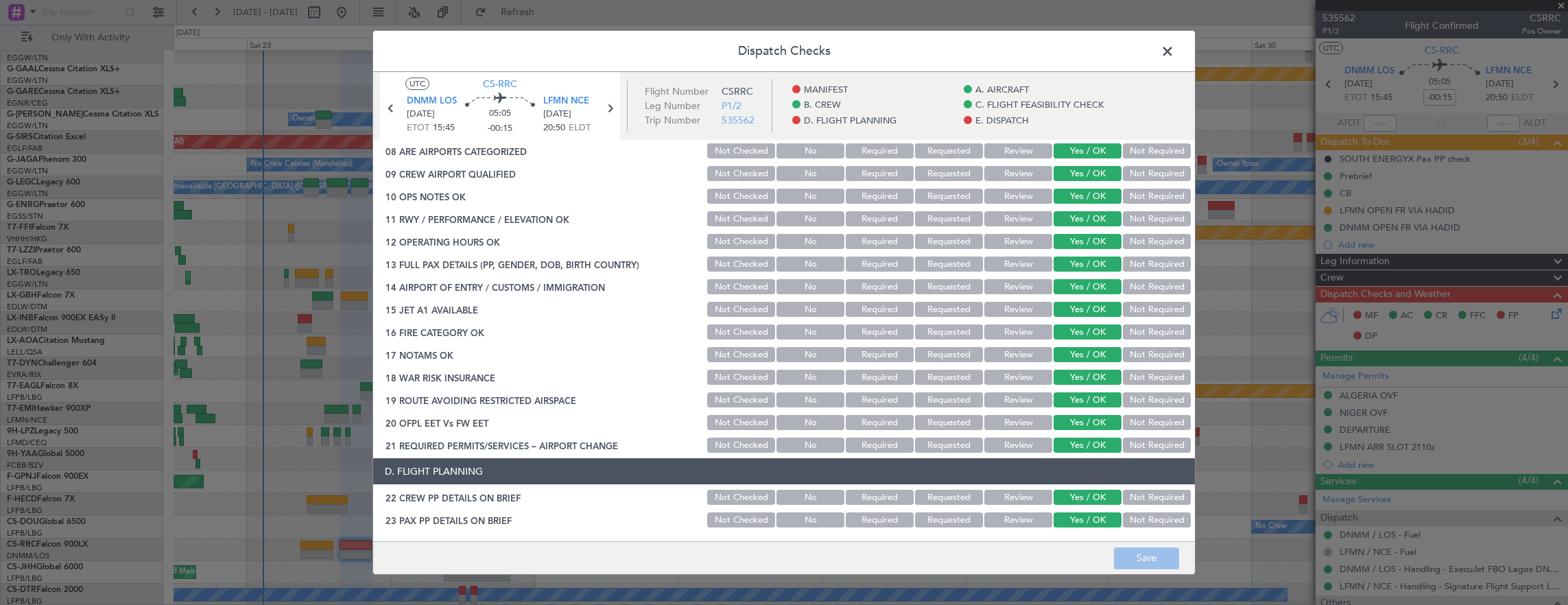
scroll to position [687, 0]
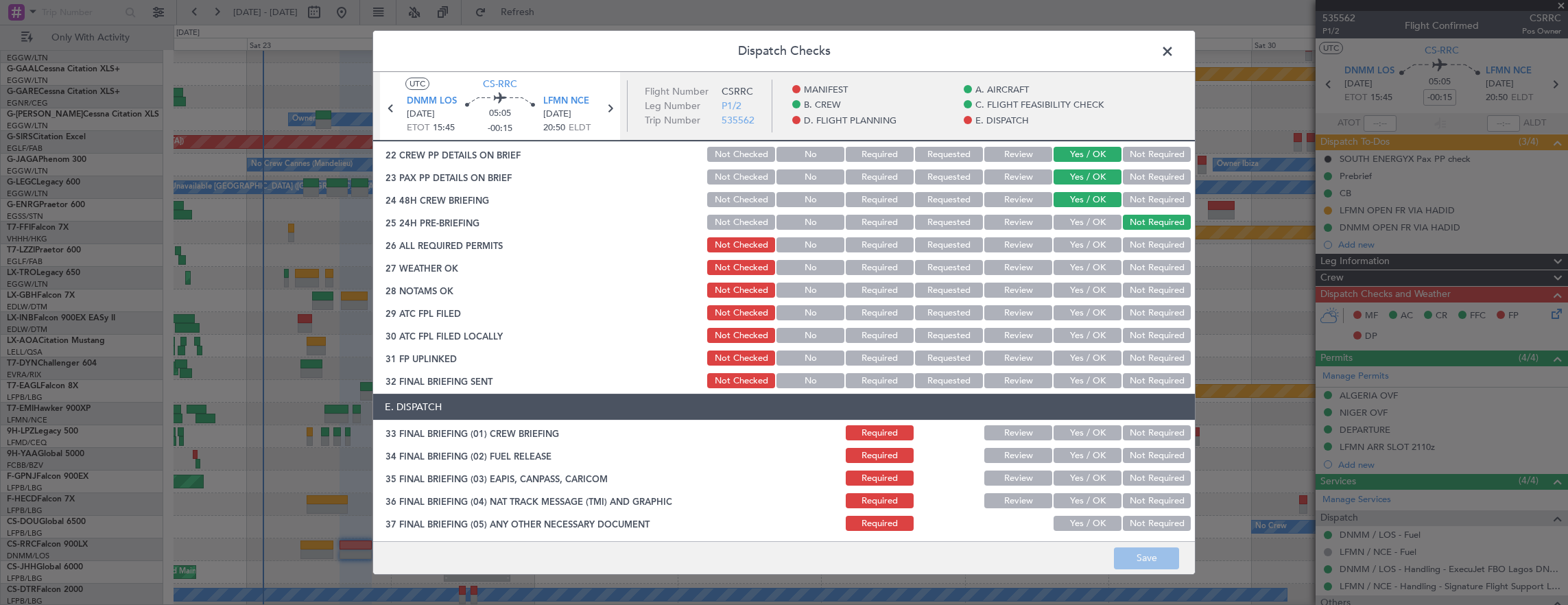
drag, startPoint x: 1088, startPoint y: 237, endPoint x: 1078, endPoint y: 248, distance: 14.9
click at [1087, 238] on button "Yes / OK" at bounding box center [1087, 245] width 68 height 15
click at [1078, 265] on button "Yes / OK" at bounding box center [1087, 267] width 68 height 15
click at [1078, 290] on button "Yes / OK" at bounding box center [1087, 290] width 68 height 15
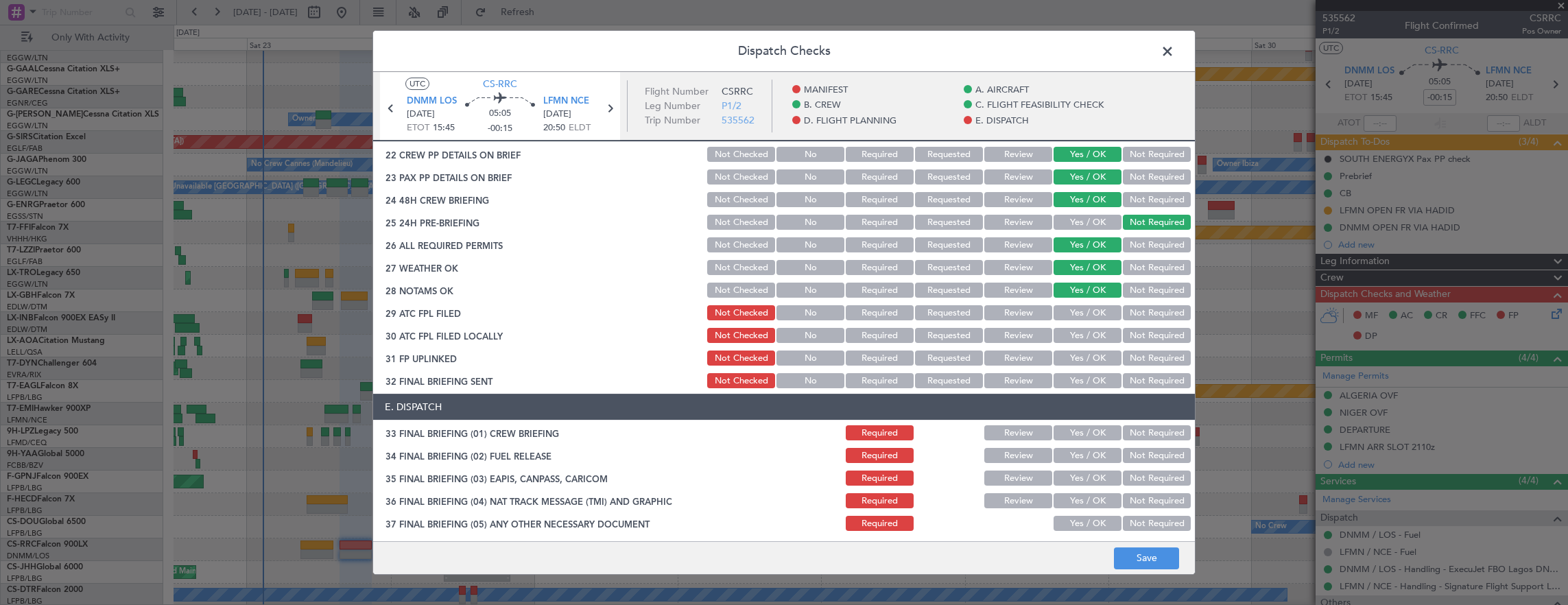
drag, startPoint x: 1080, startPoint y: 310, endPoint x: 1080, endPoint y: 322, distance: 12.0
click at [1080, 310] on button "Yes / OK" at bounding box center [1087, 312] width 68 height 15
click at [1078, 334] on button "Yes / OK" at bounding box center [1087, 335] width 68 height 15
click at [1078, 352] on button "Yes / OK" at bounding box center [1087, 358] width 68 height 15
click at [1132, 376] on button "Not Required" at bounding box center [1157, 380] width 68 height 15
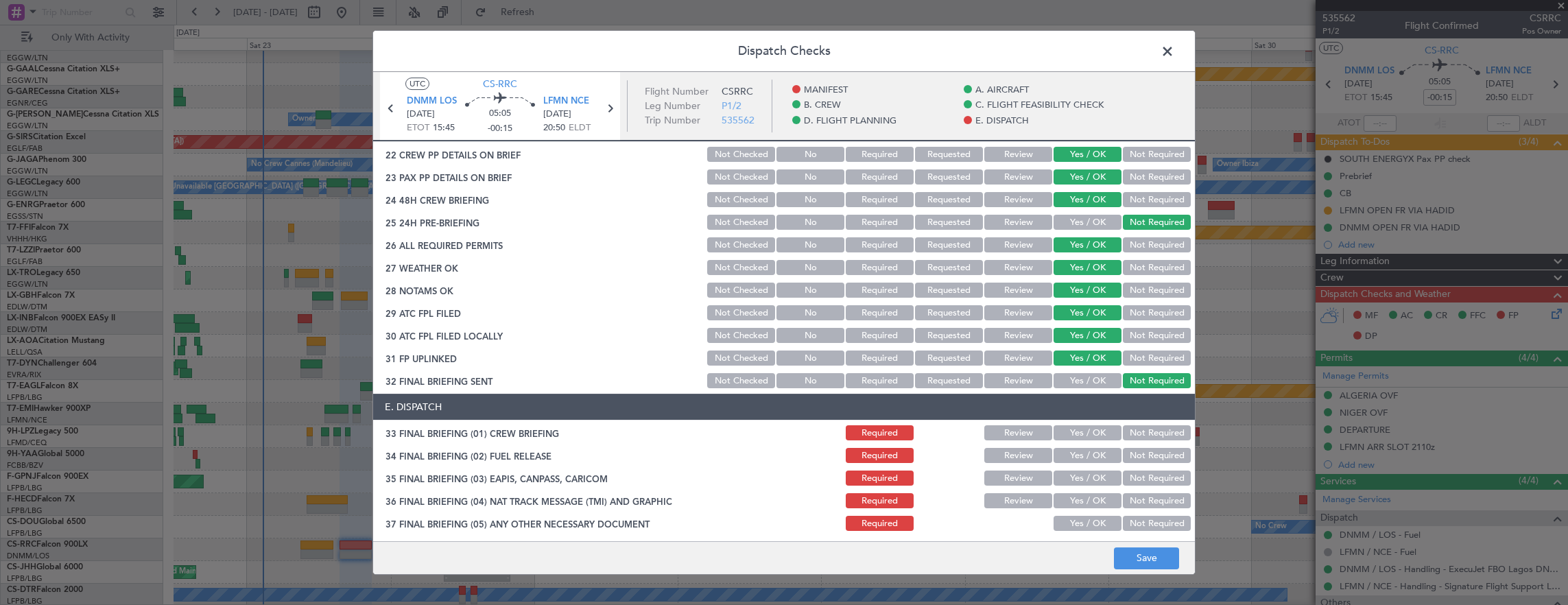
click at [1078, 430] on button "Yes / OK" at bounding box center [1087, 432] width 68 height 15
click at [1078, 453] on button "Yes / OK" at bounding box center [1087, 455] width 68 height 15
click at [1078, 388] on button "Yes / OK" at bounding box center [1087, 380] width 68 height 15
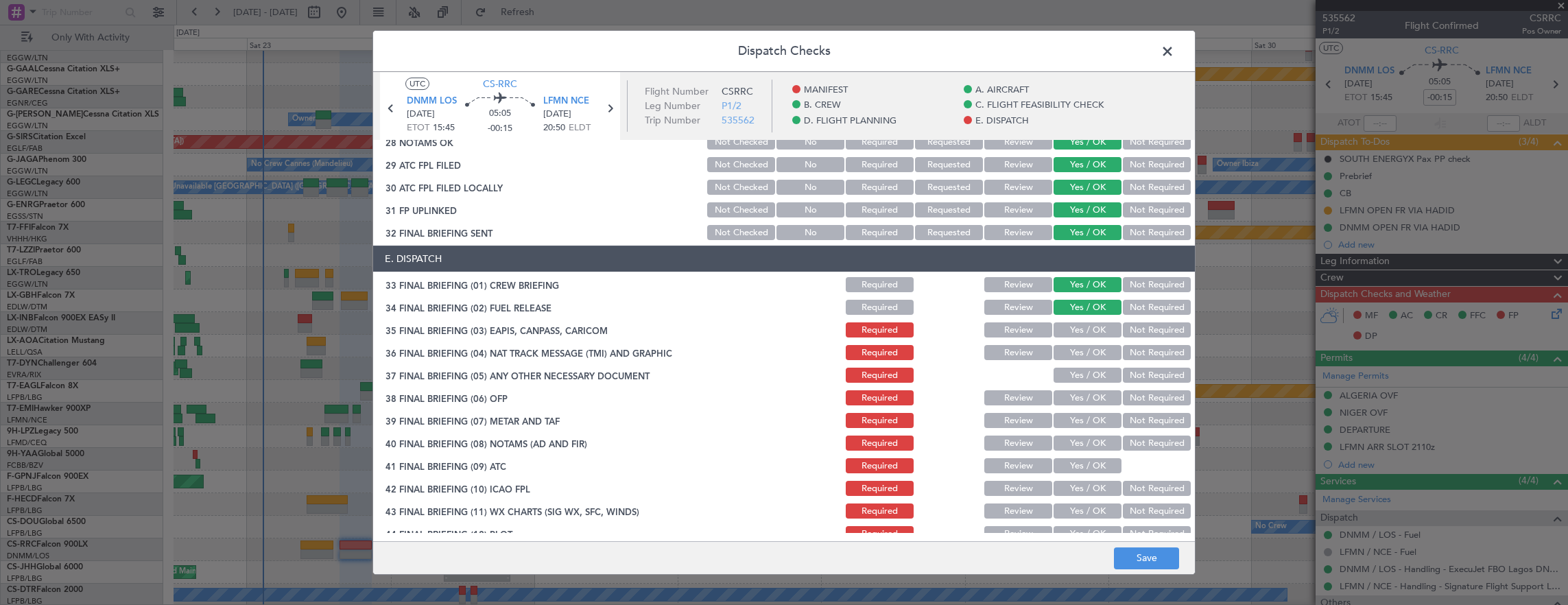
scroll to position [849, 0]
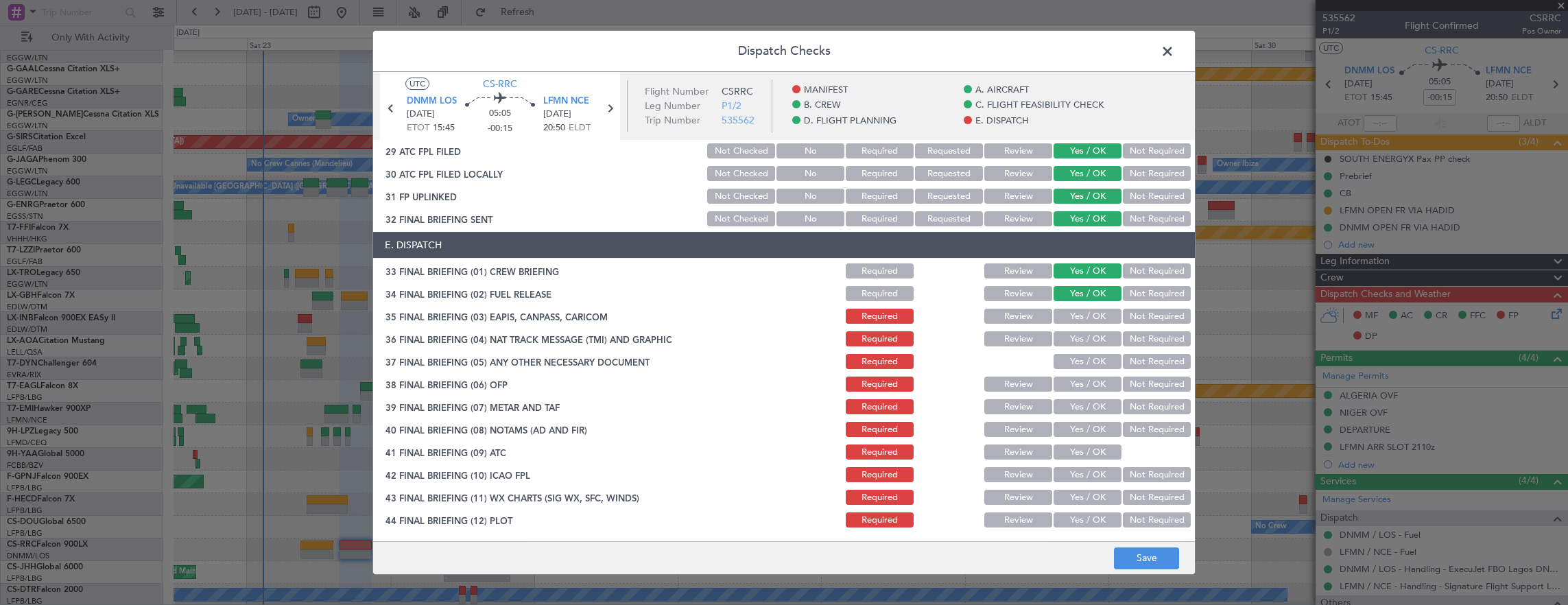
click at [1136, 317] on button "Not Required" at bounding box center [1157, 315] width 68 height 15
click at [1139, 338] on button "Not Required" at bounding box center [1157, 338] width 68 height 15
click at [1098, 359] on button "Yes / OK" at bounding box center [1087, 361] width 68 height 15
click at [1091, 375] on div "Yes / OK" at bounding box center [1086, 384] width 70 height 20
click at [1089, 397] on section "E. DISPATCH 33 FINAL BRIEFING (01) CREW BRIEFING Required Review Yes / OK Not R…" at bounding box center [784, 380] width 822 height 298
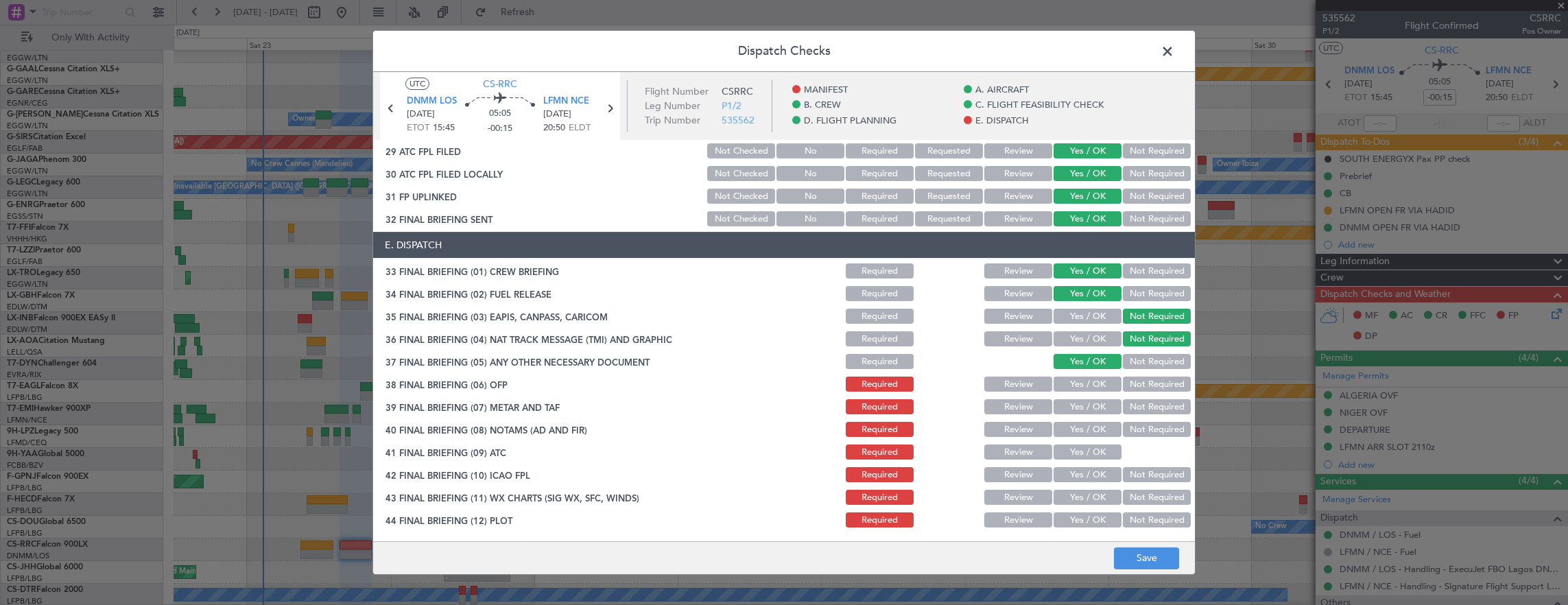
click at [1088, 415] on div "Yes / OK" at bounding box center [1086, 408] width 70 height 20
click at [1088, 429] on button "Yes / OK" at bounding box center [1087, 429] width 68 height 15
click at [1078, 391] on button "Yes / OK" at bounding box center [1087, 384] width 68 height 15
click at [1083, 417] on section "E. DISPATCH 33 FINAL BRIEFING (01) CREW BRIEFING Required Review Yes / OK Not R…" at bounding box center [784, 380] width 822 height 298
drag, startPoint x: 1079, startPoint y: 408, endPoint x: 1080, endPoint y: 431, distance: 23.0
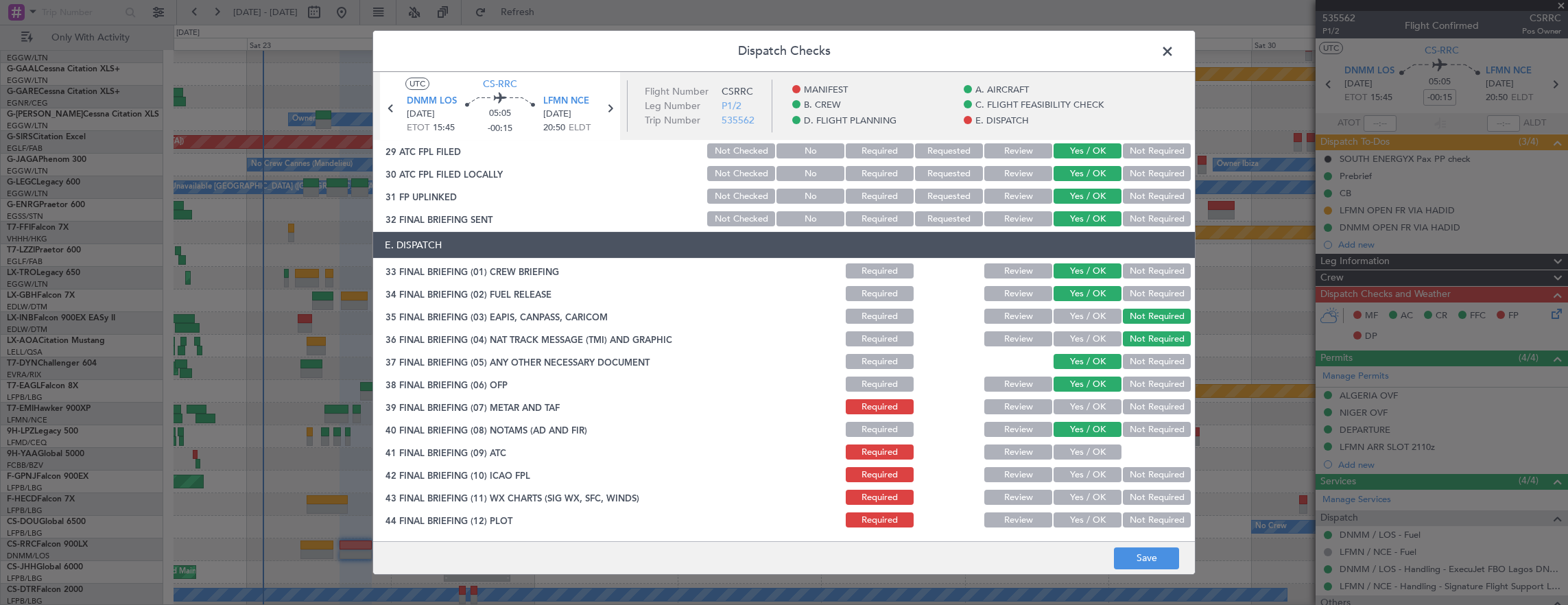
click at [1079, 408] on button "Yes / OK" at bounding box center [1087, 407] width 68 height 15
click at [1081, 468] on button "Yes / OK" at bounding box center [1087, 474] width 68 height 15
click at [1078, 459] on div "Yes / OK" at bounding box center [1086, 453] width 70 height 20
click at [1082, 445] on button "Yes / OK" at bounding box center [1087, 452] width 68 height 15
click at [1088, 490] on button "Yes / OK" at bounding box center [1087, 497] width 68 height 15
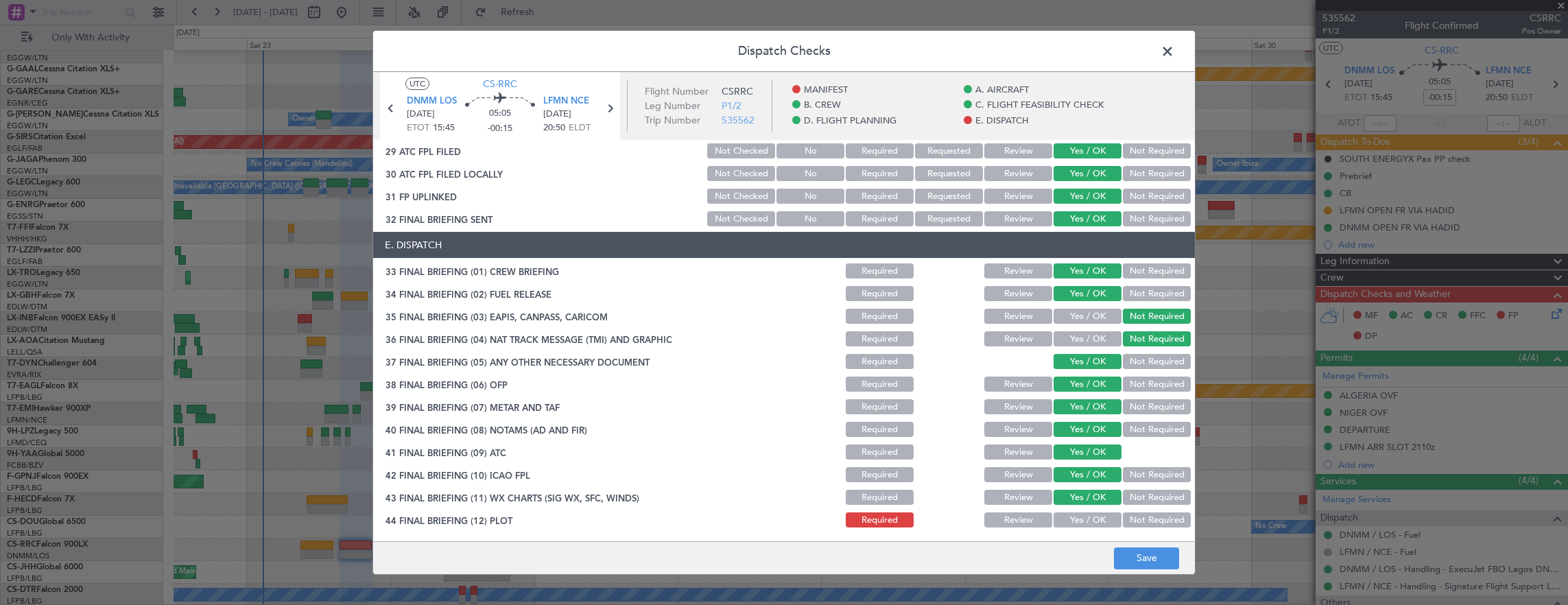
click at [1084, 520] on button "Yes / OK" at bounding box center [1087, 520] width 68 height 15
click at [1133, 545] on footer "Save" at bounding box center [784, 558] width 822 height 33
click at [1137, 555] on button "Save" at bounding box center [1147, 559] width 65 height 22
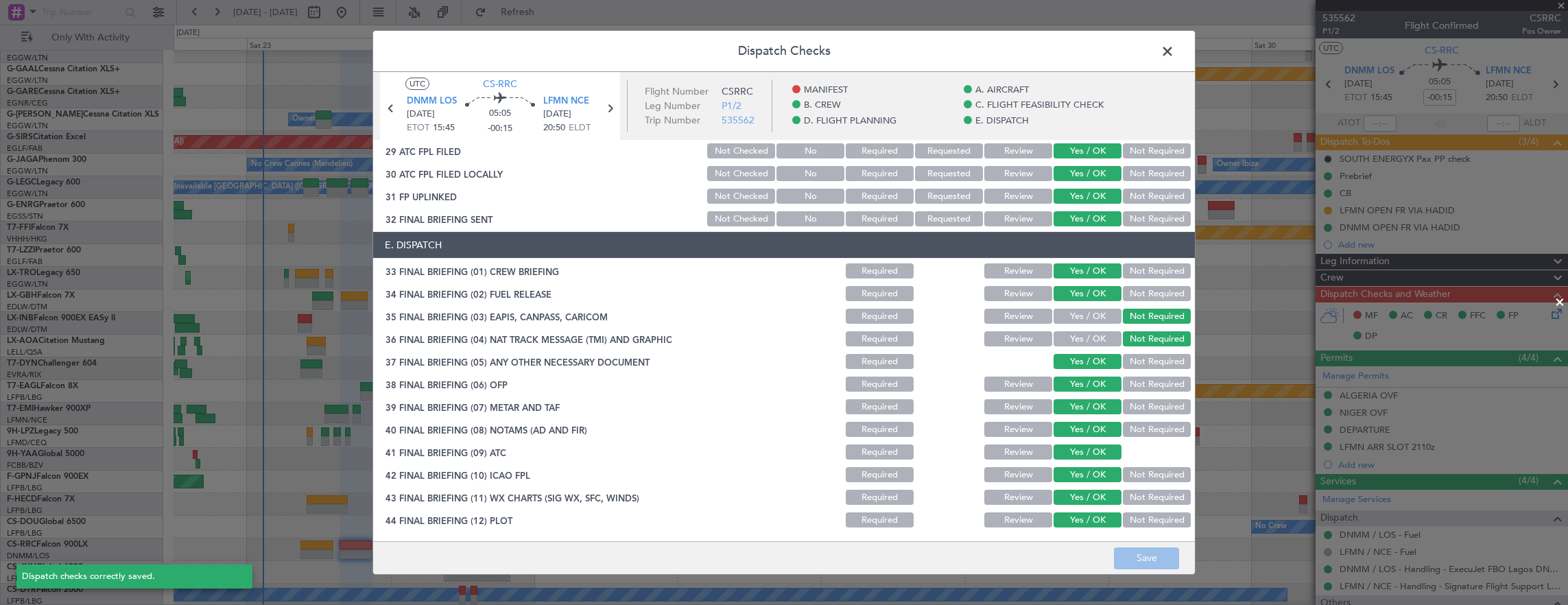
click at [1174, 51] on span at bounding box center [1174, 55] width 0 height 28
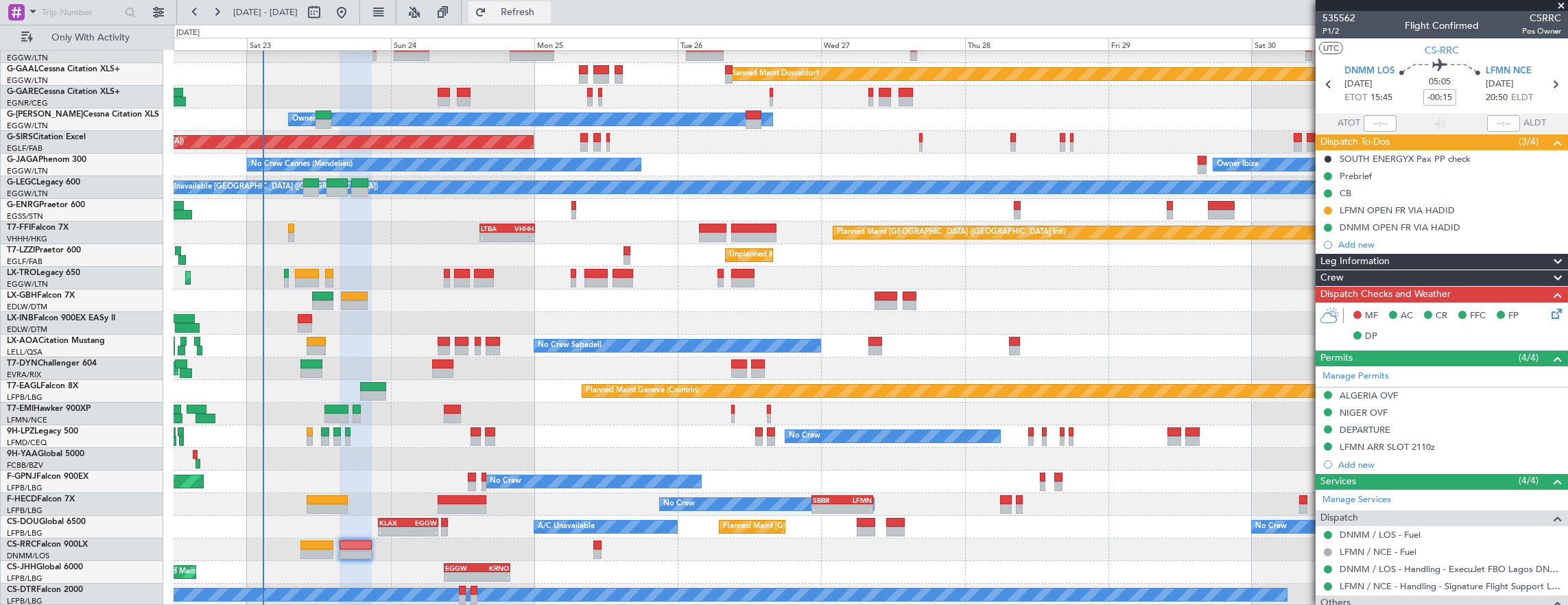
click at [542, 6] on button "Refresh" at bounding box center [510, 12] width 82 height 22
click at [1550, 312] on icon at bounding box center [1554, 311] width 11 height 11
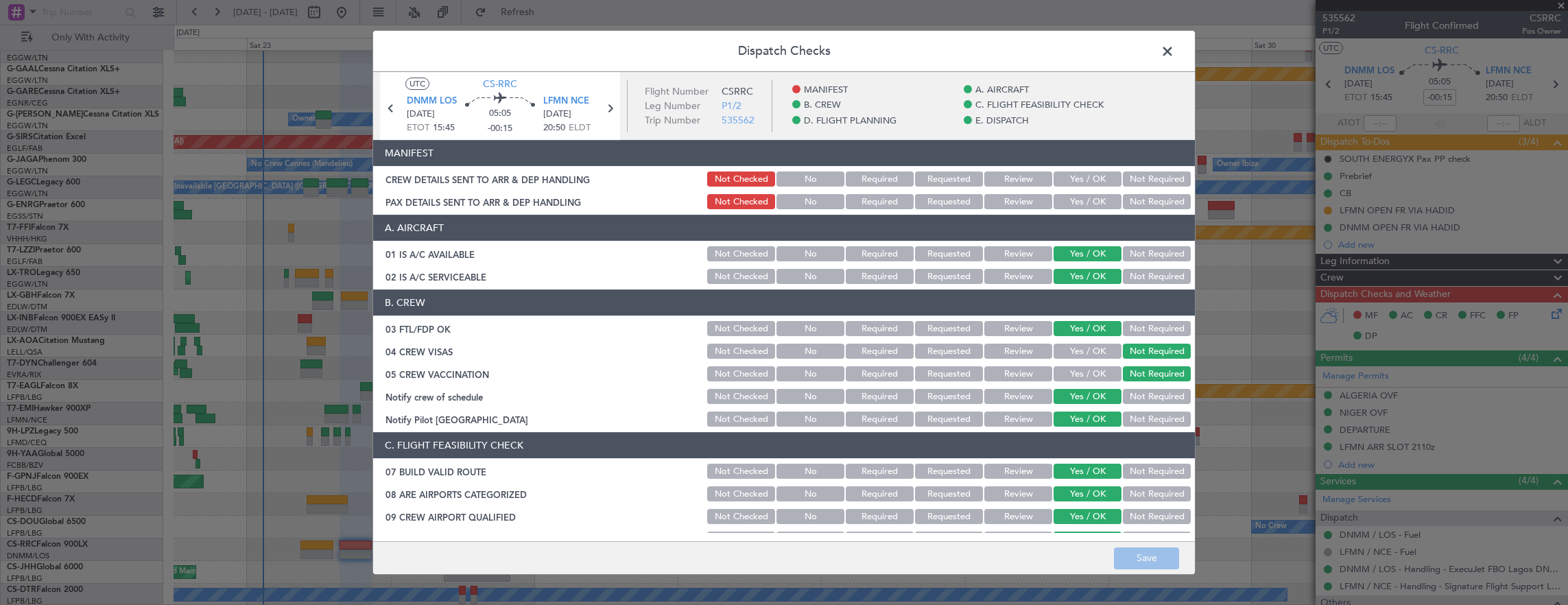
click at [1090, 176] on button "Yes / OK" at bounding box center [1087, 179] width 68 height 15
click at [1076, 202] on button "Yes / OK" at bounding box center [1087, 201] width 68 height 15
click at [1153, 556] on button "Save" at bounding box center [1147, 559] width 65 height 22
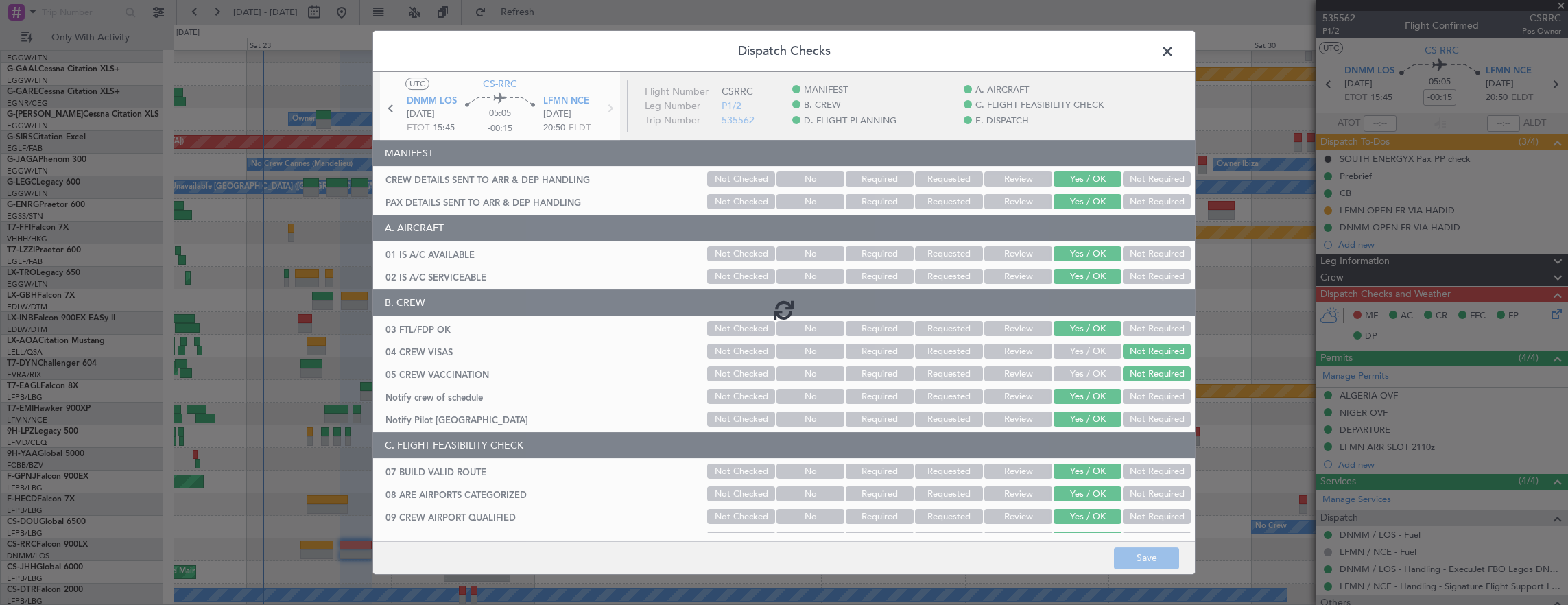
click at [1174, 54] on span at bounding box center [1174, 55] width 0 height 28
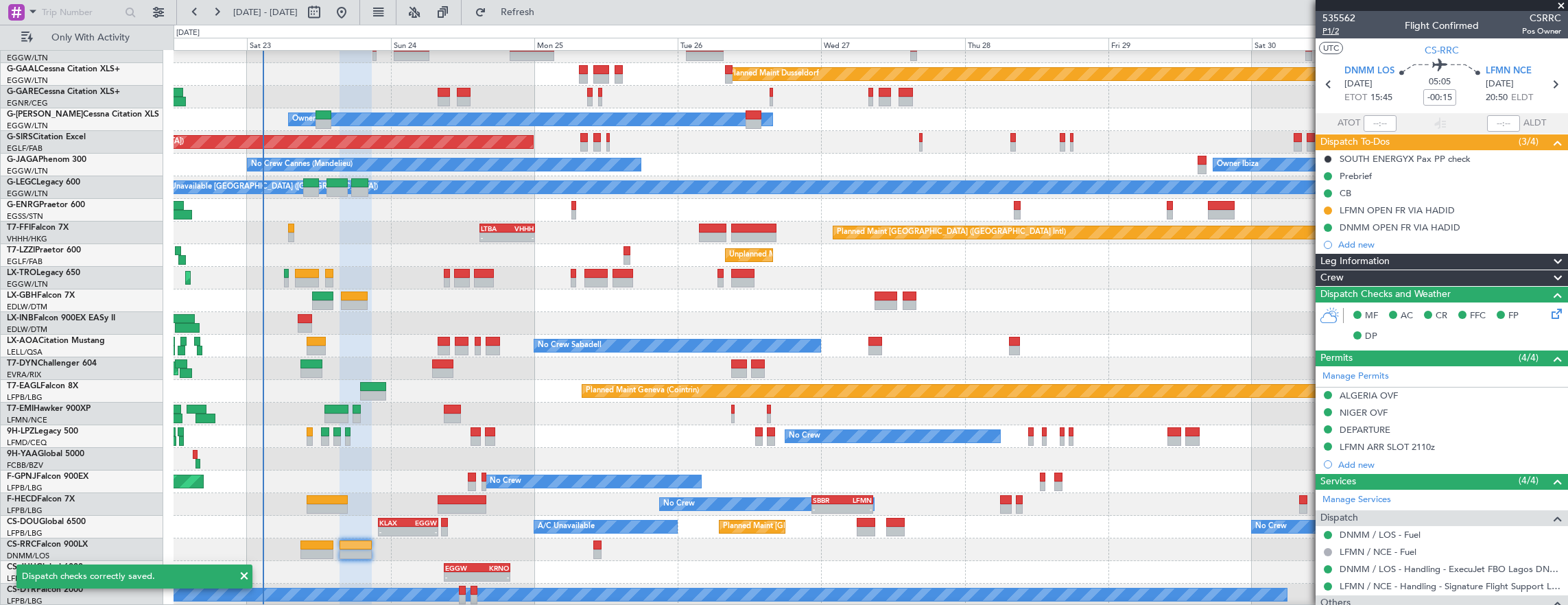
click at [1326, 28] on span "P1/2" at bounding box center [1339, 31] width 33 height 12
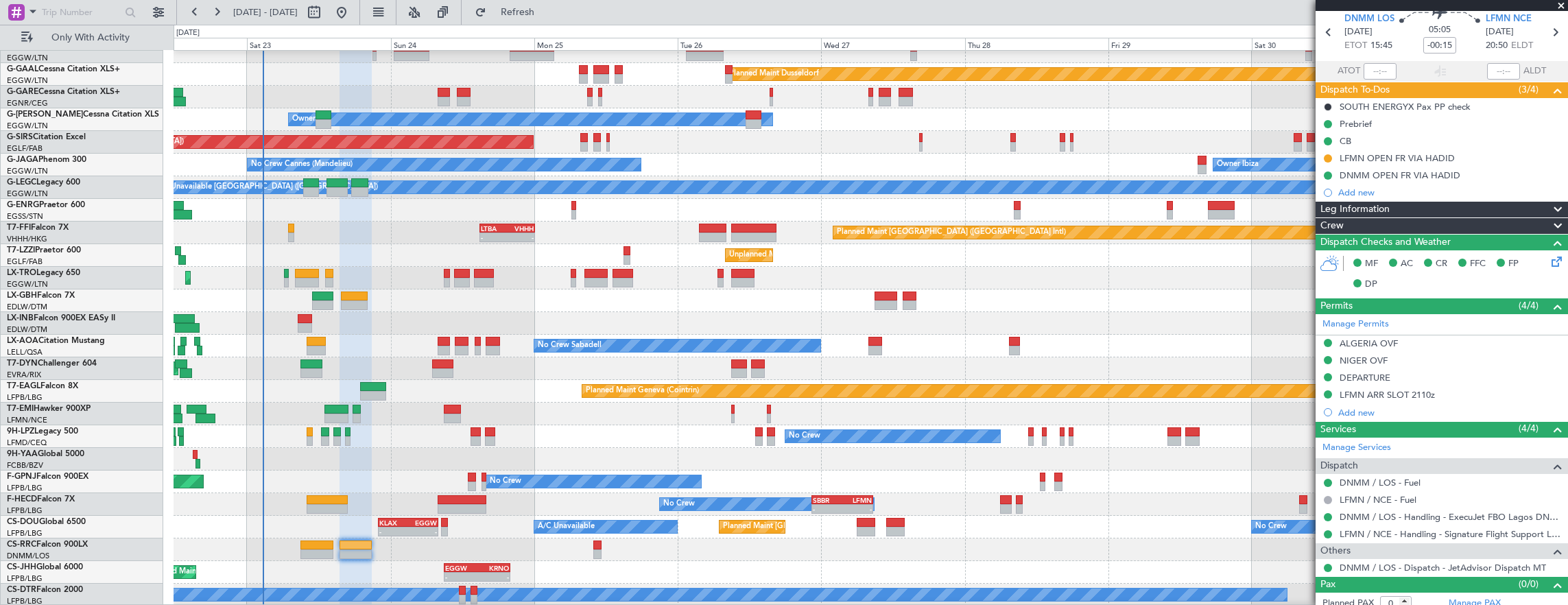
scroll to position [59, 0]
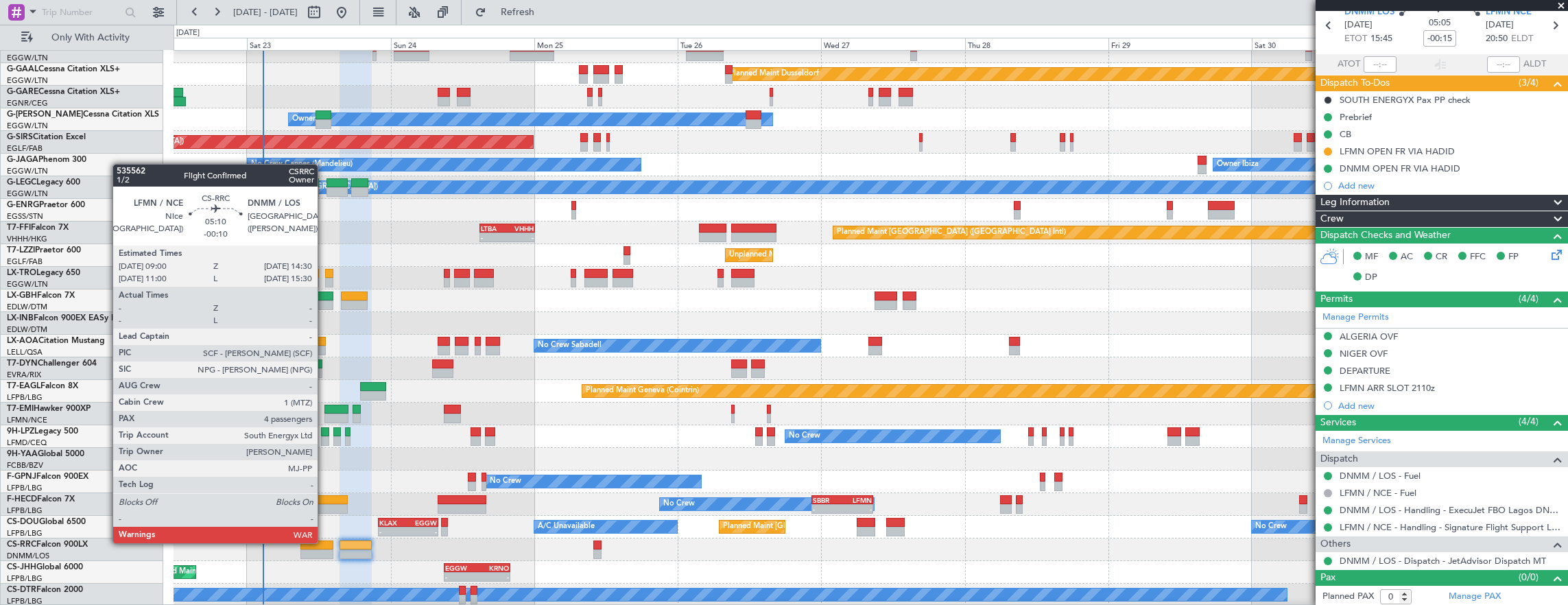
click at [324, 542] on div at bounding box center [317, 546] width 33 height 10
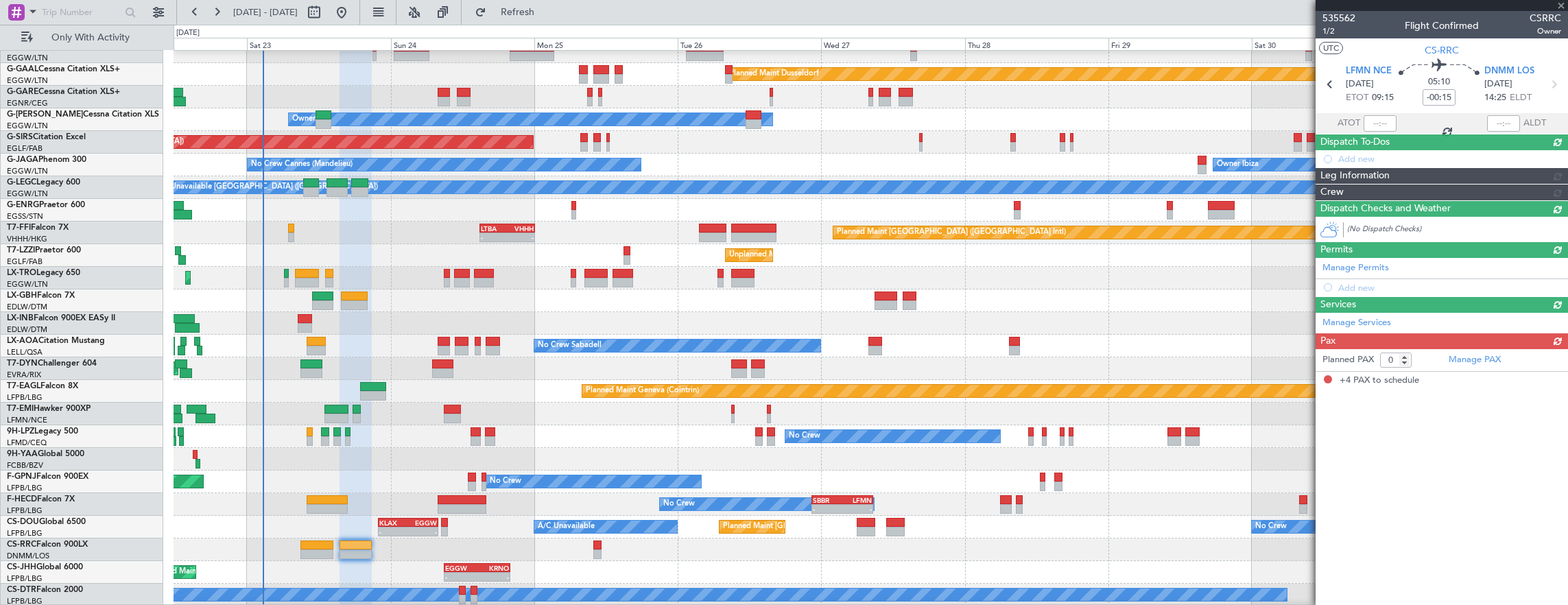
type input "-00:10"
type input "4"
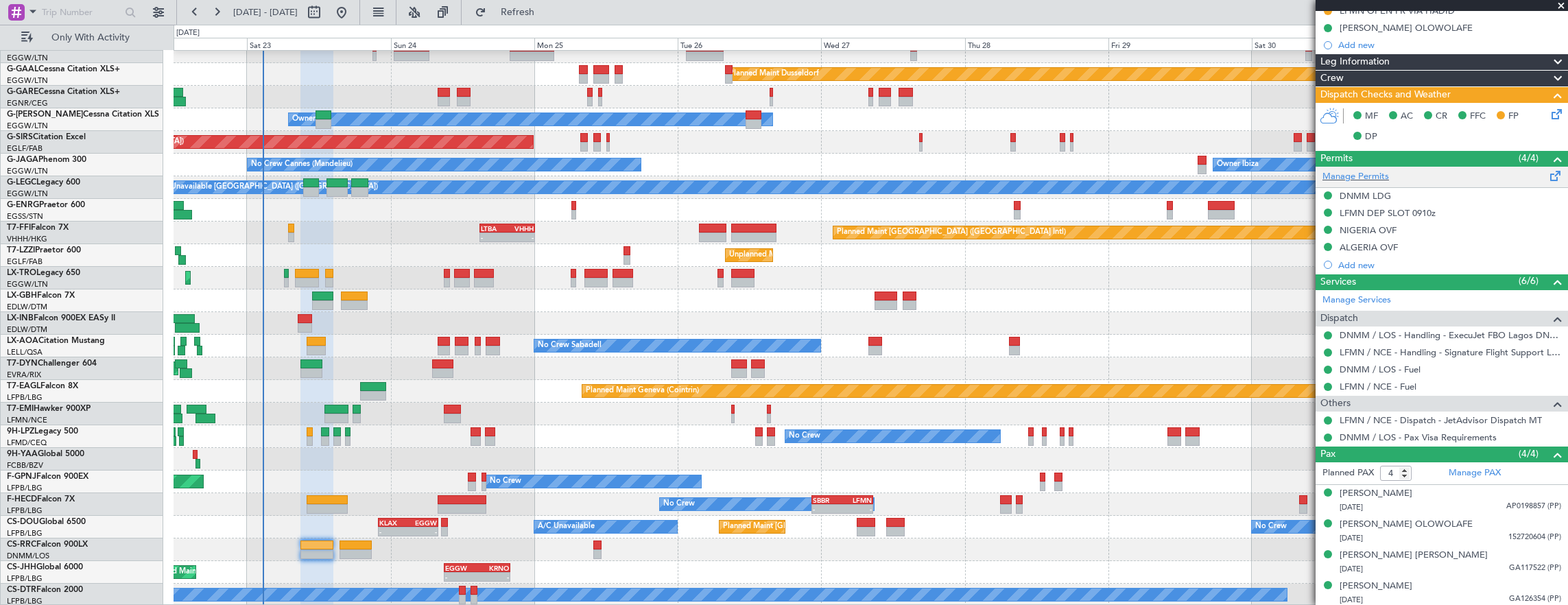
scroll to position [97, 0]
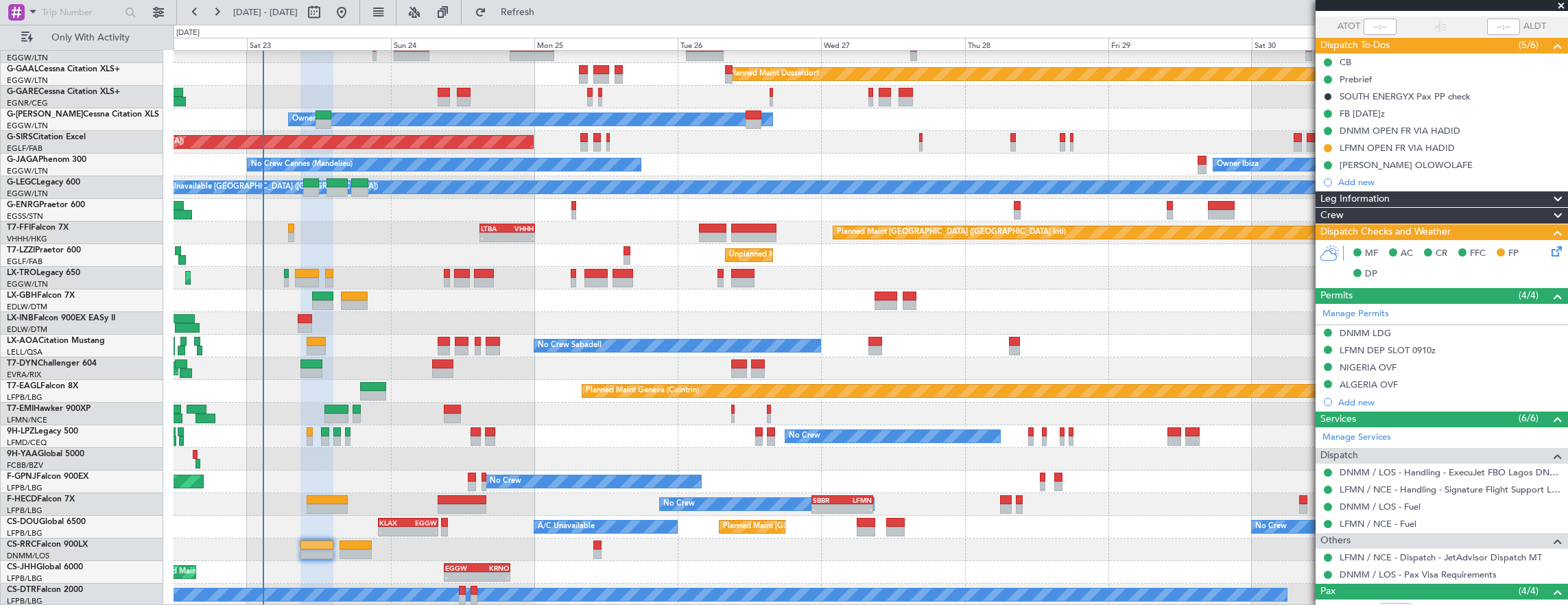
click at [680, 564] on div "Planned Maint [GEOGRAPHIC_DATA] ([GEOGRAPHIC_DATA]) - - EGGW 09:00 Z KRNO 20:05…" at bounding box center [871, 573] width 1394 height 23
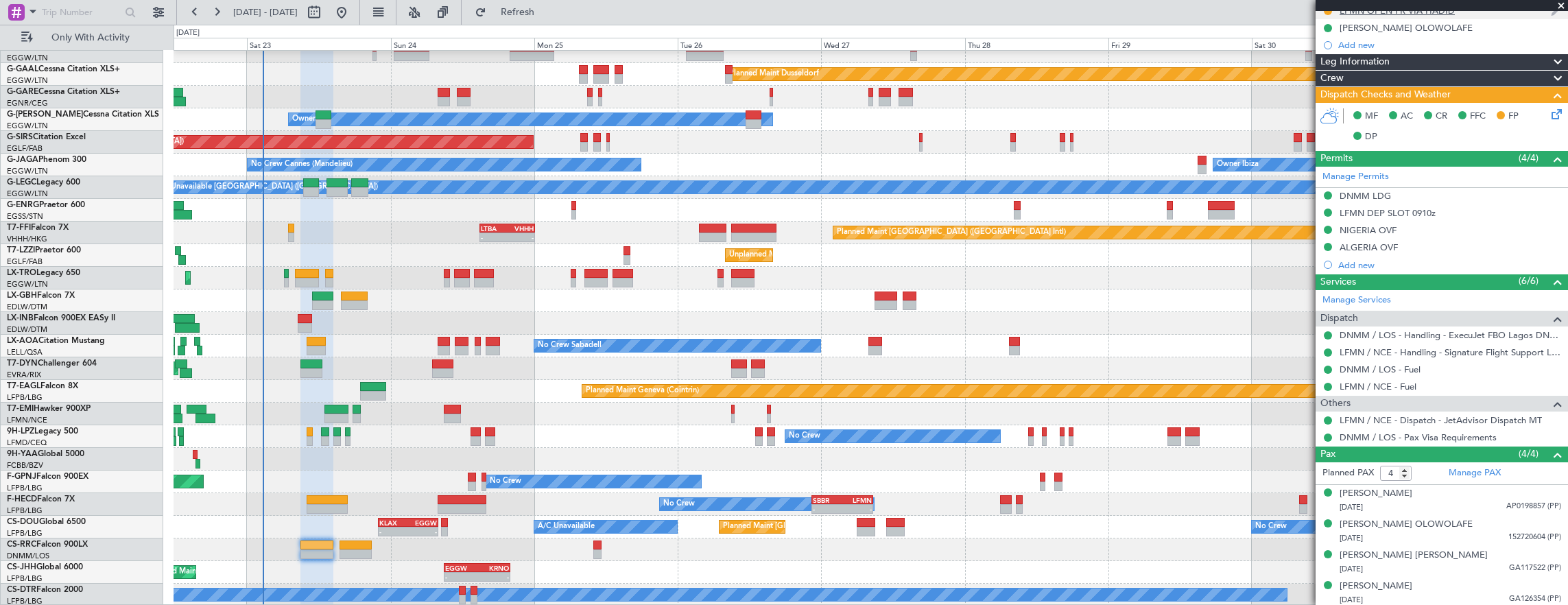
scroll to position [28, 0]
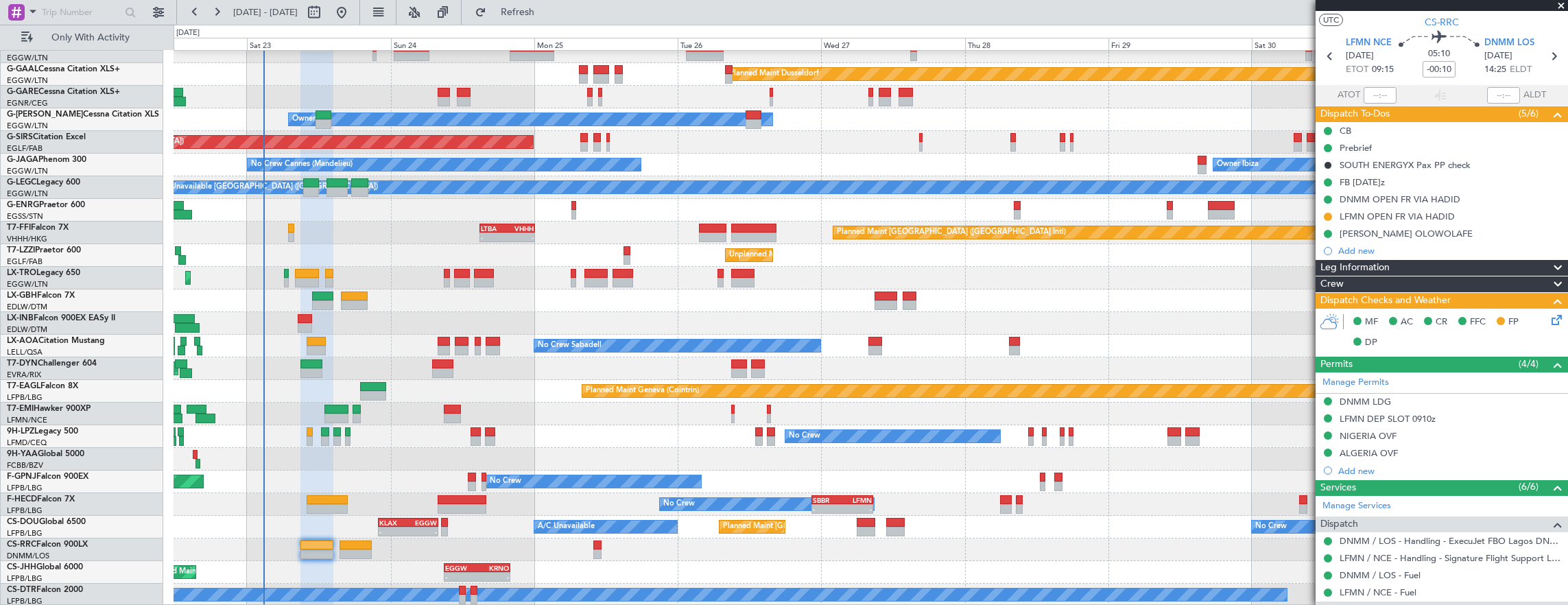
drag, startPoint x: 1328, startPoint y: 214, endPoint x: 1333, endPoint y: 246, distance: 32.4
click at [1328, 214] on button at bounding box center [1327, 217] width 8 height 8
click at [1343, 286] on li "Completed" at bounding box center [1328, 276] width 74 height 21
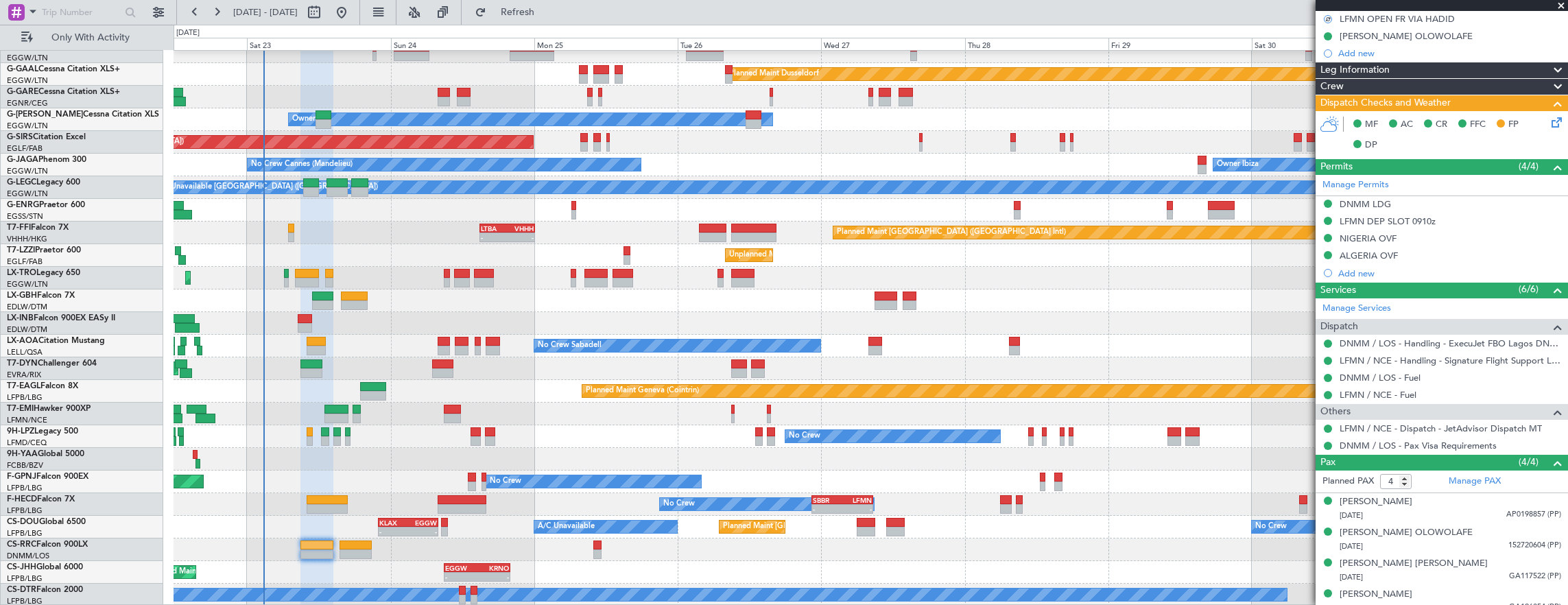
scroll to position [234, 0]
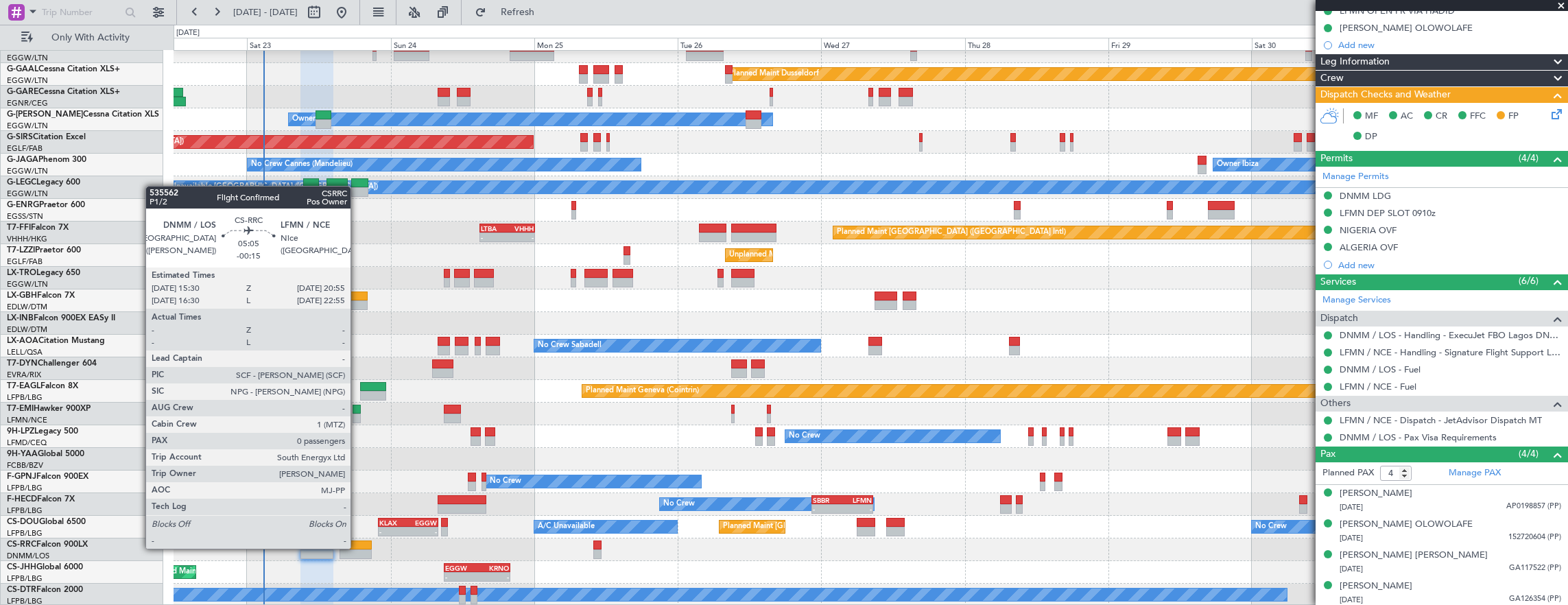
click at [357, 548] on div at bounding box center [356, 546] width 33 height 10
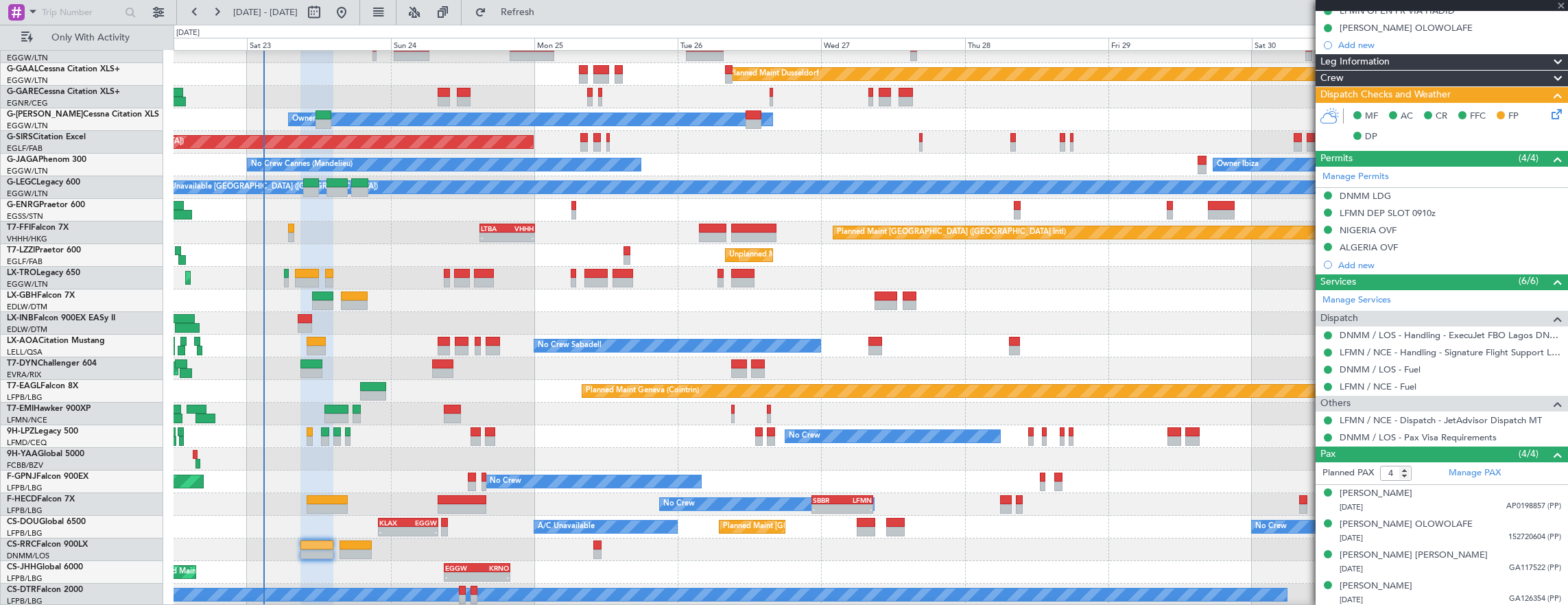
type input "-00:15"
type input "0"
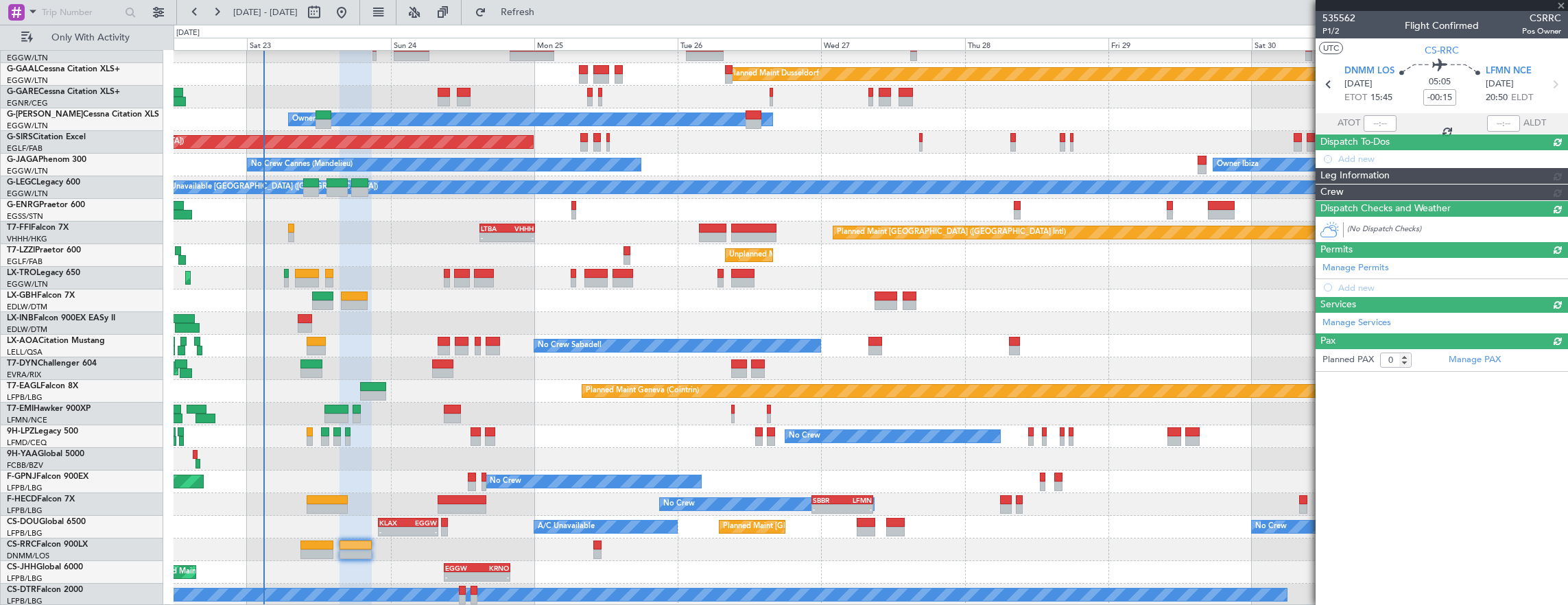
scroll to position [0, 0]
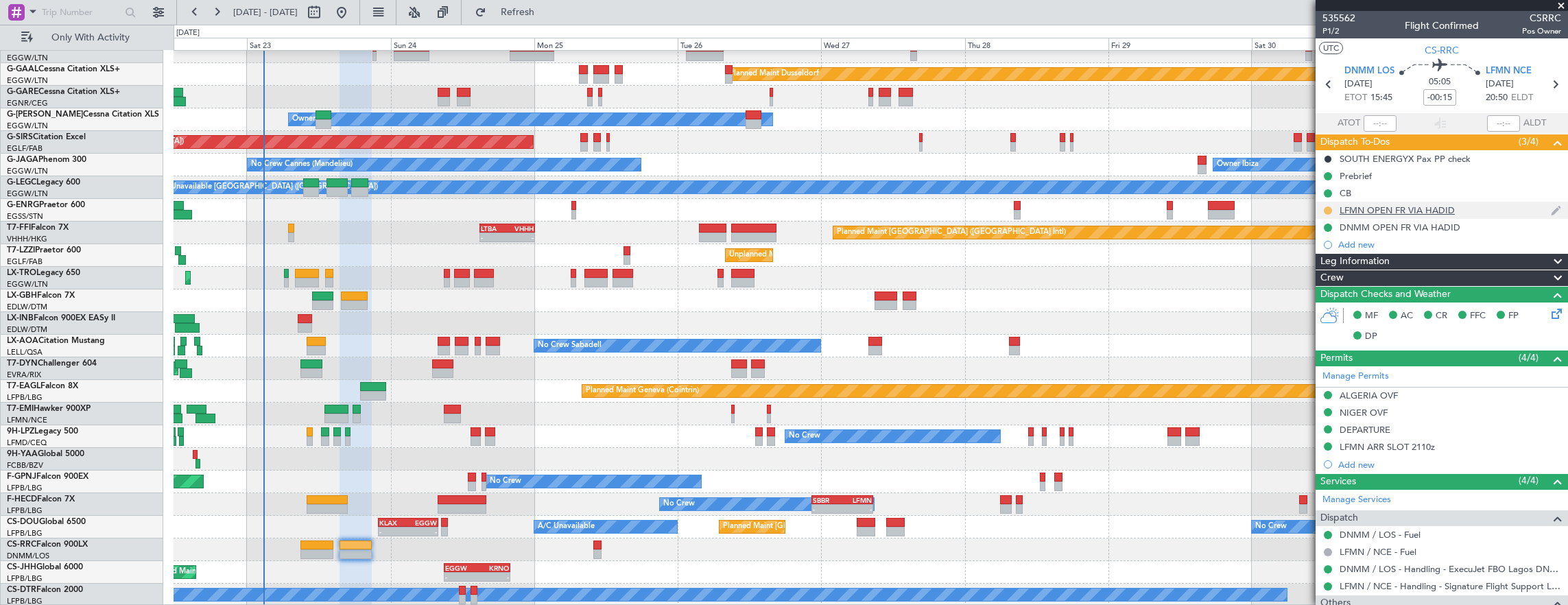
click at [1325, 208] on button at bounding box center [1327, 210] width 8 height 8
click at [1324, 270] on span "Completed" at bounding box center [1333, 270] width 45 height 14
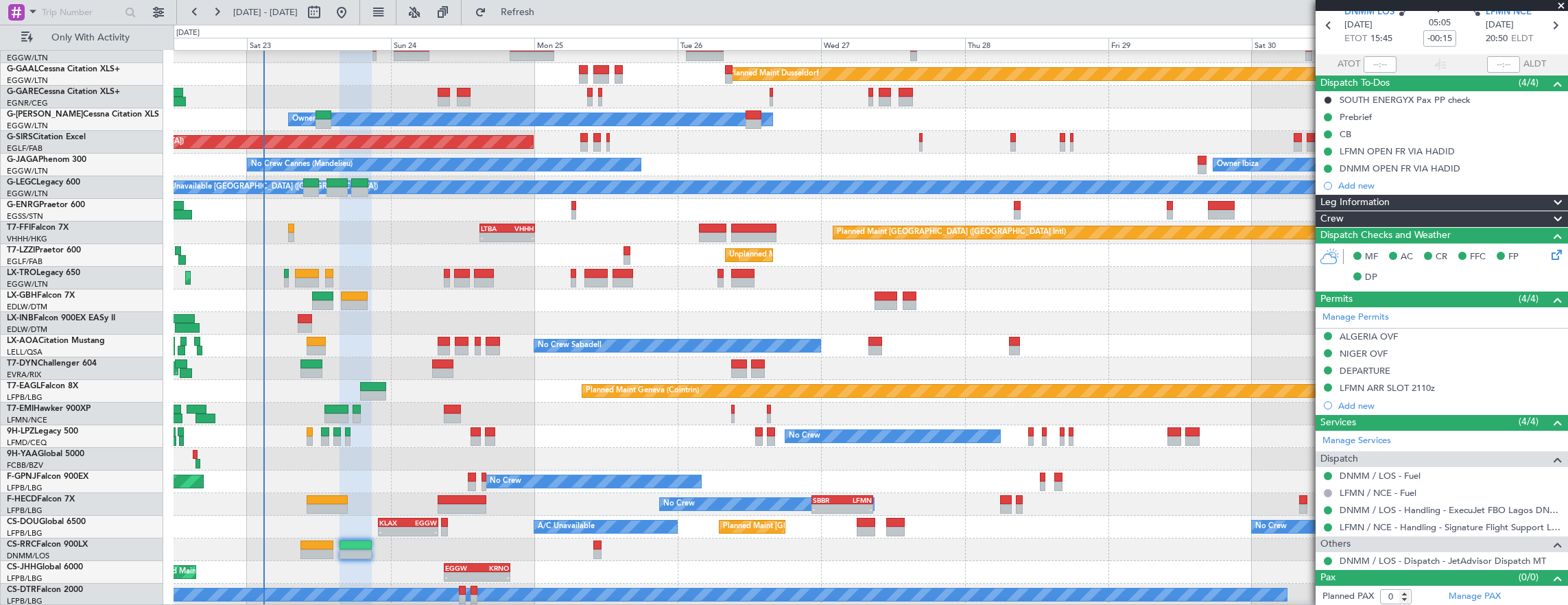
scroll to position [33, 0]
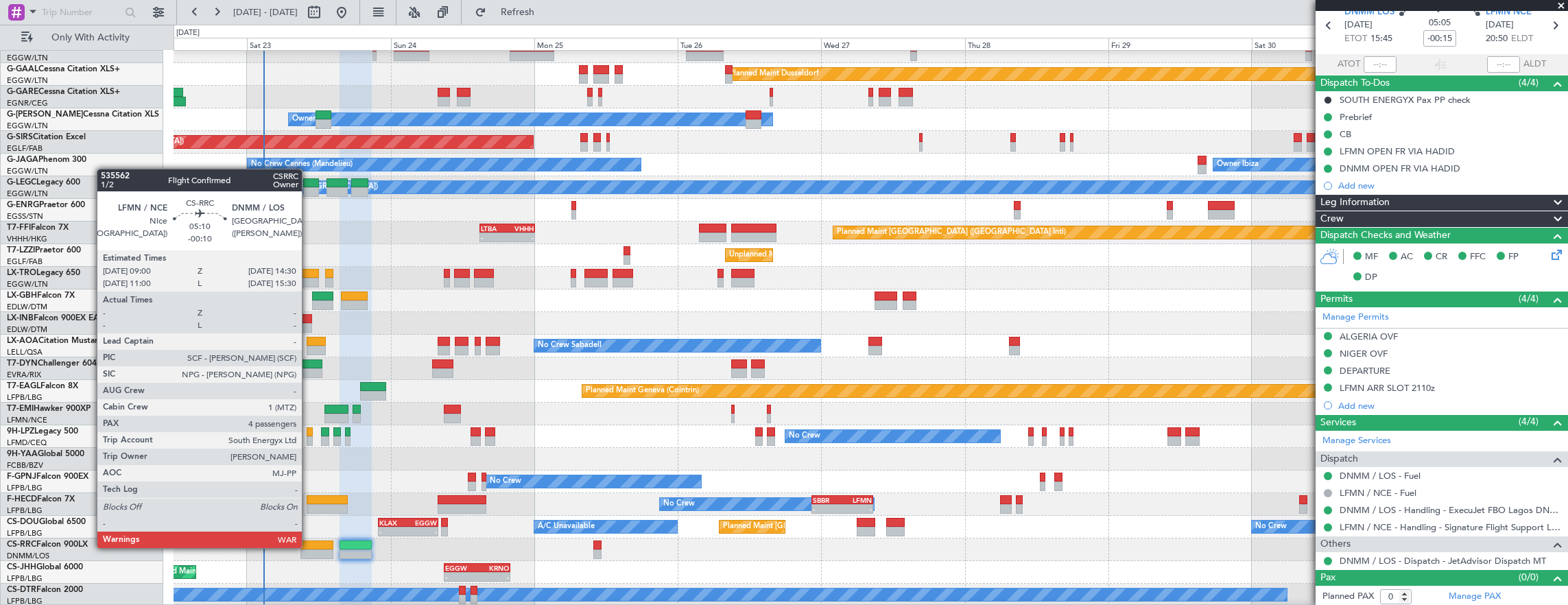
click at [308, 547] on div at bounding box center [317, 546] width 33 height 10
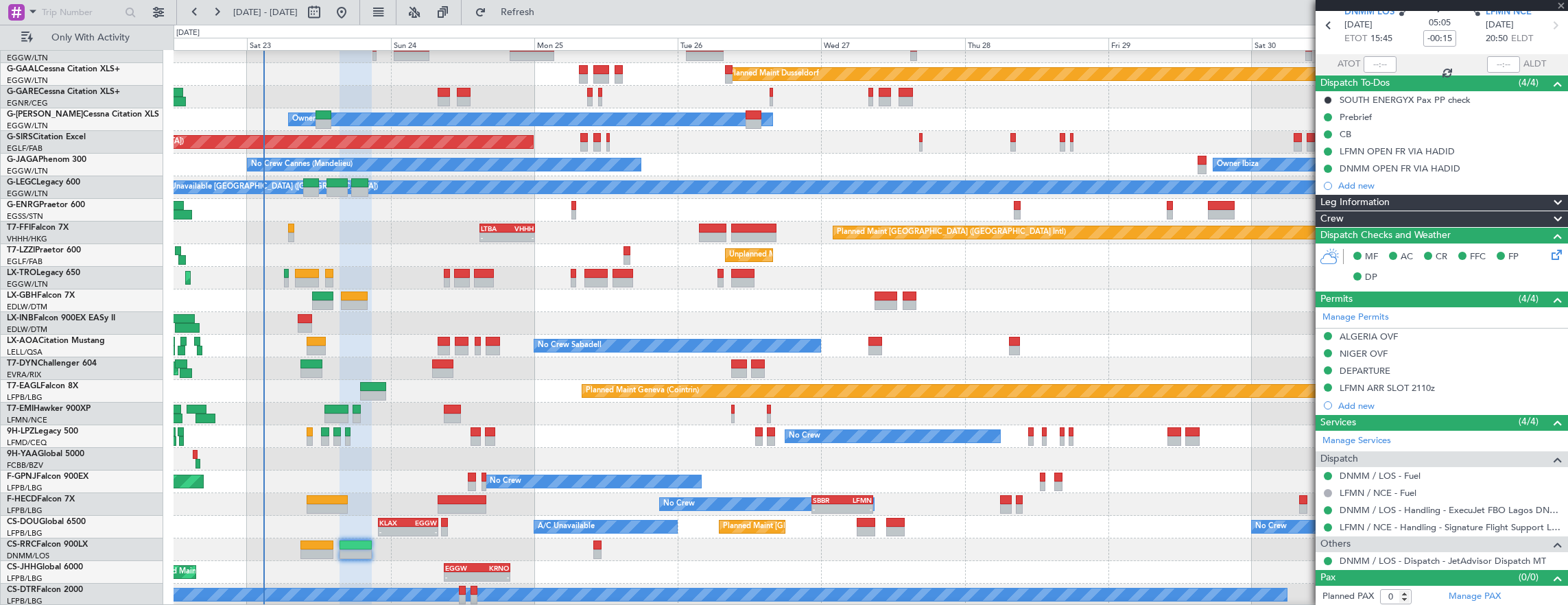
type input "-00:10"
type input "4"
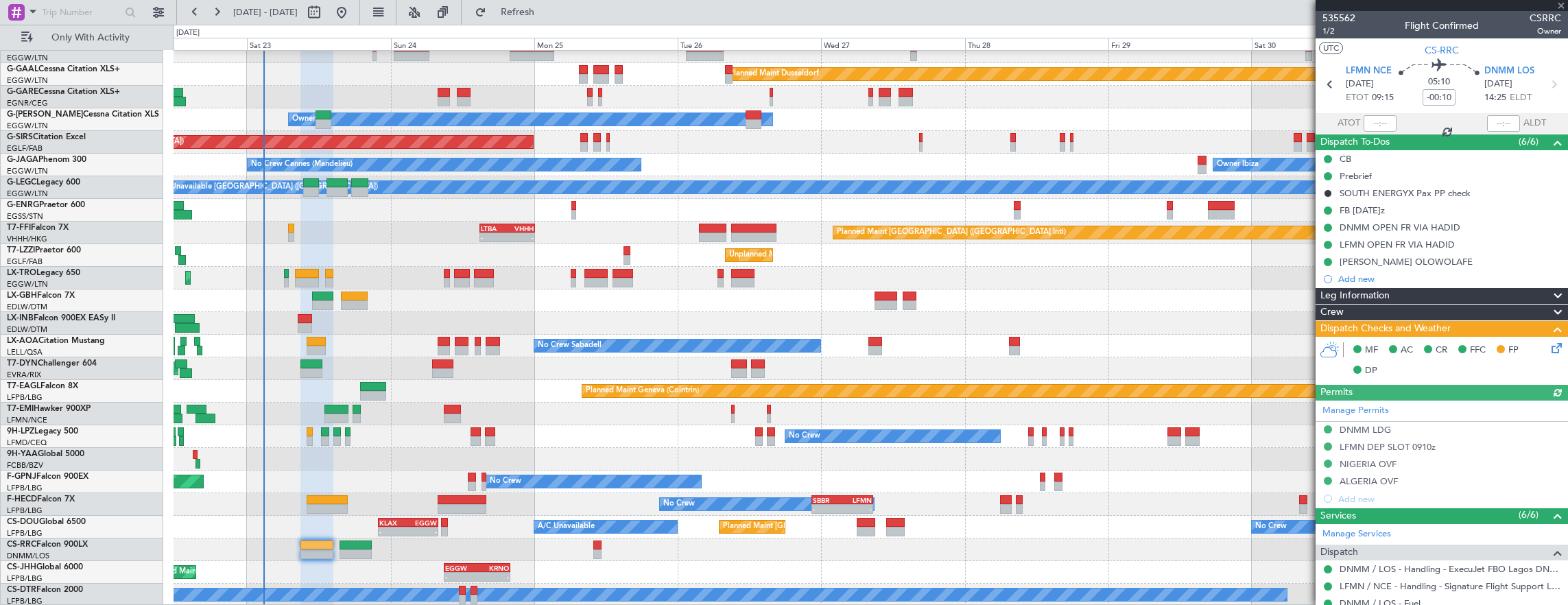
scroll to position [234, 0]
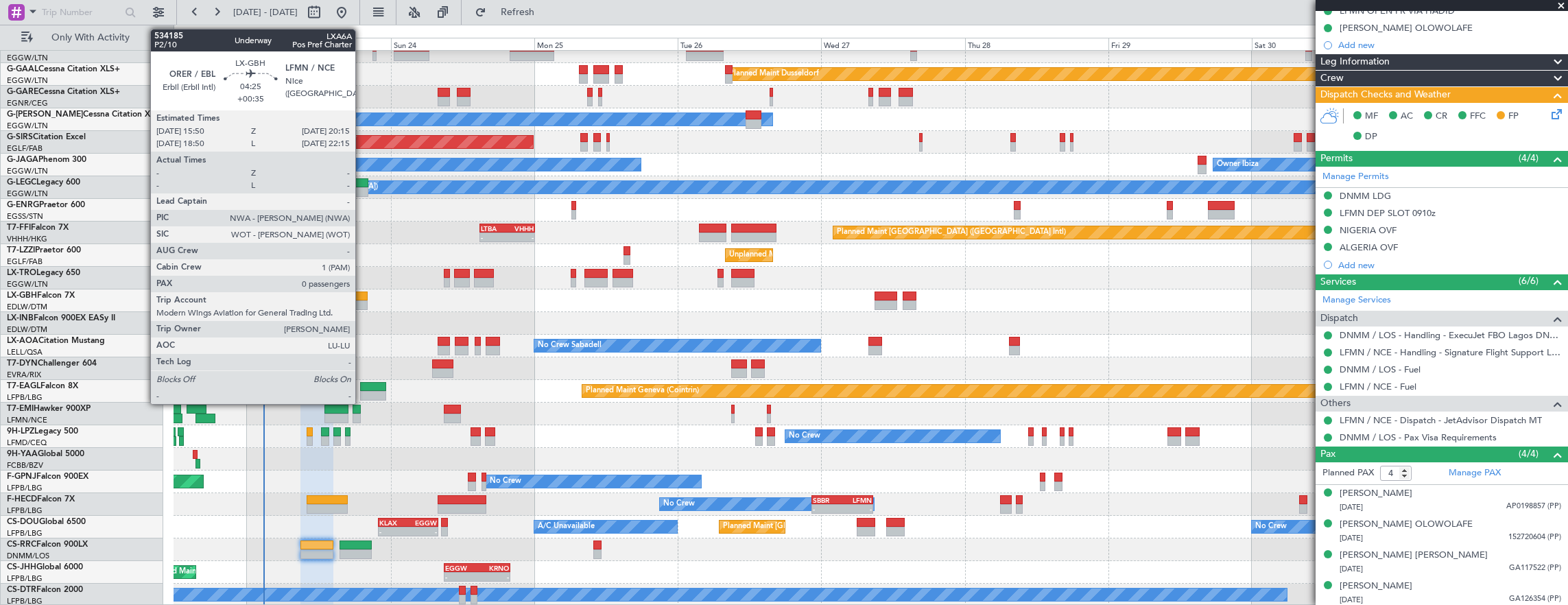
click at [362, 302] on div at bounding box center [353, 305] width 27 height 10
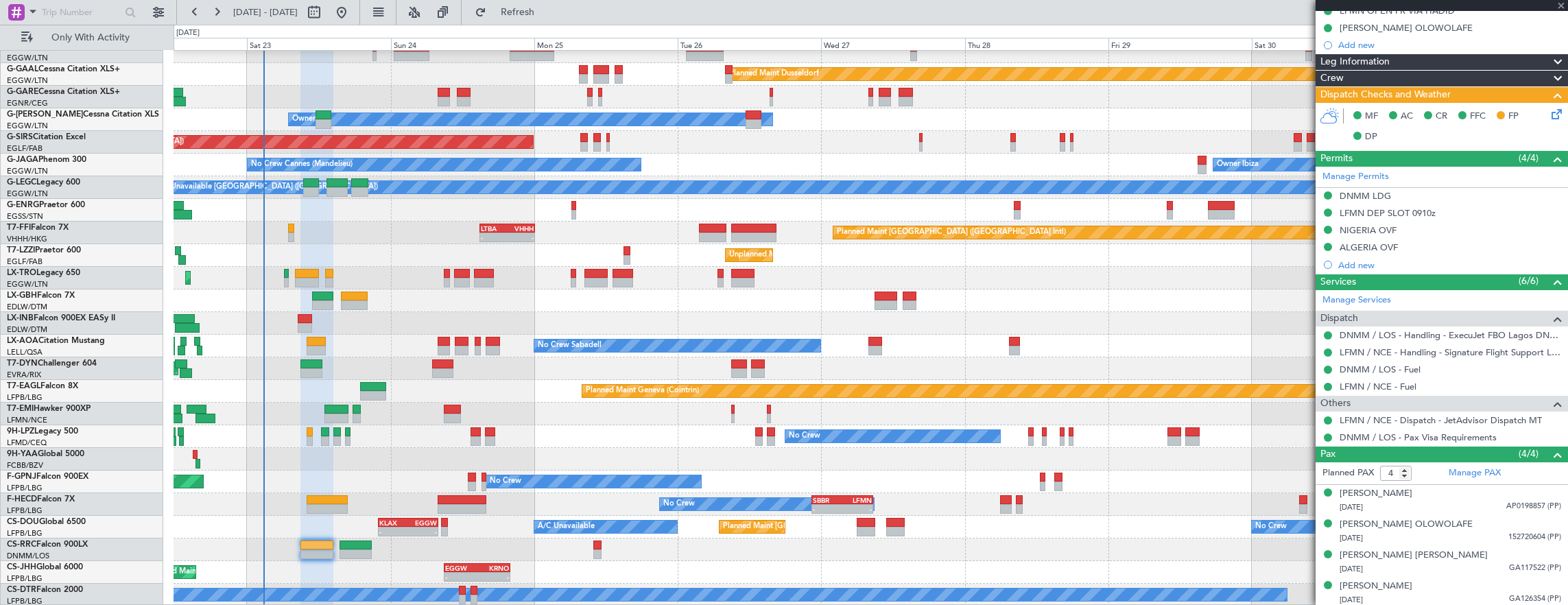
type input "+00:35"
type input "0"
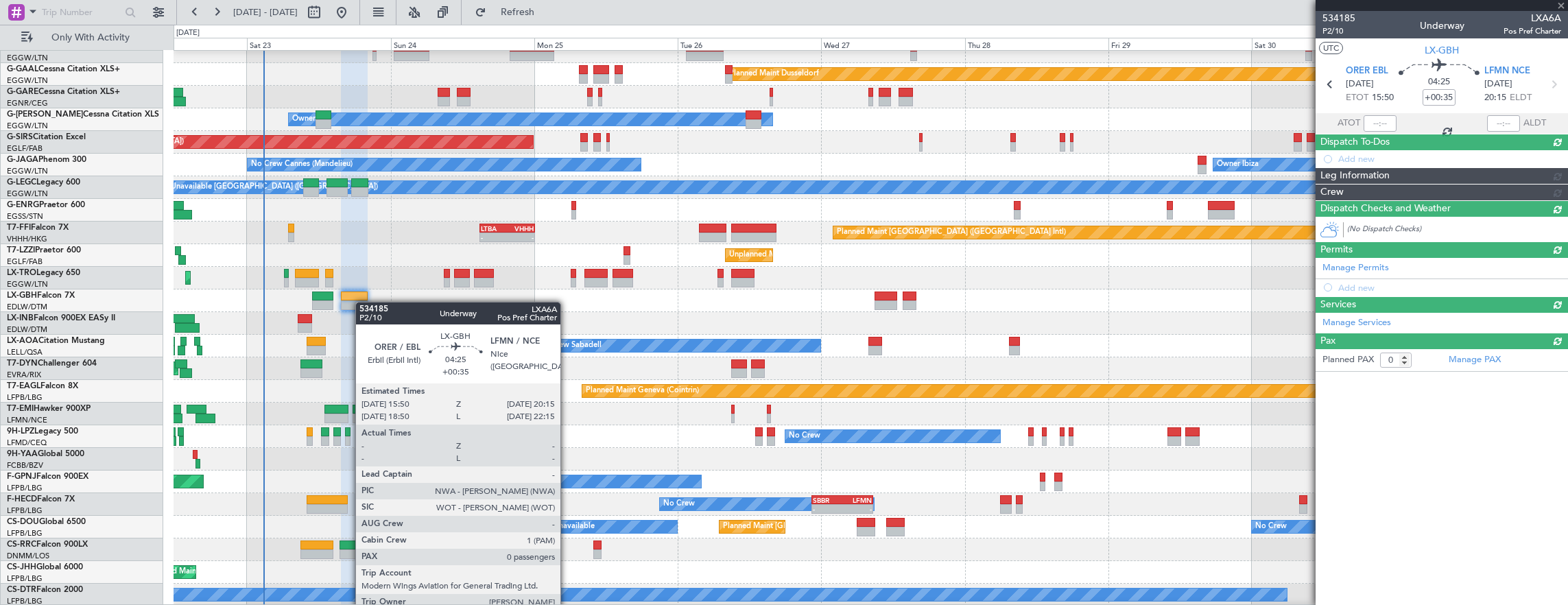
scroll to position [0, 0]
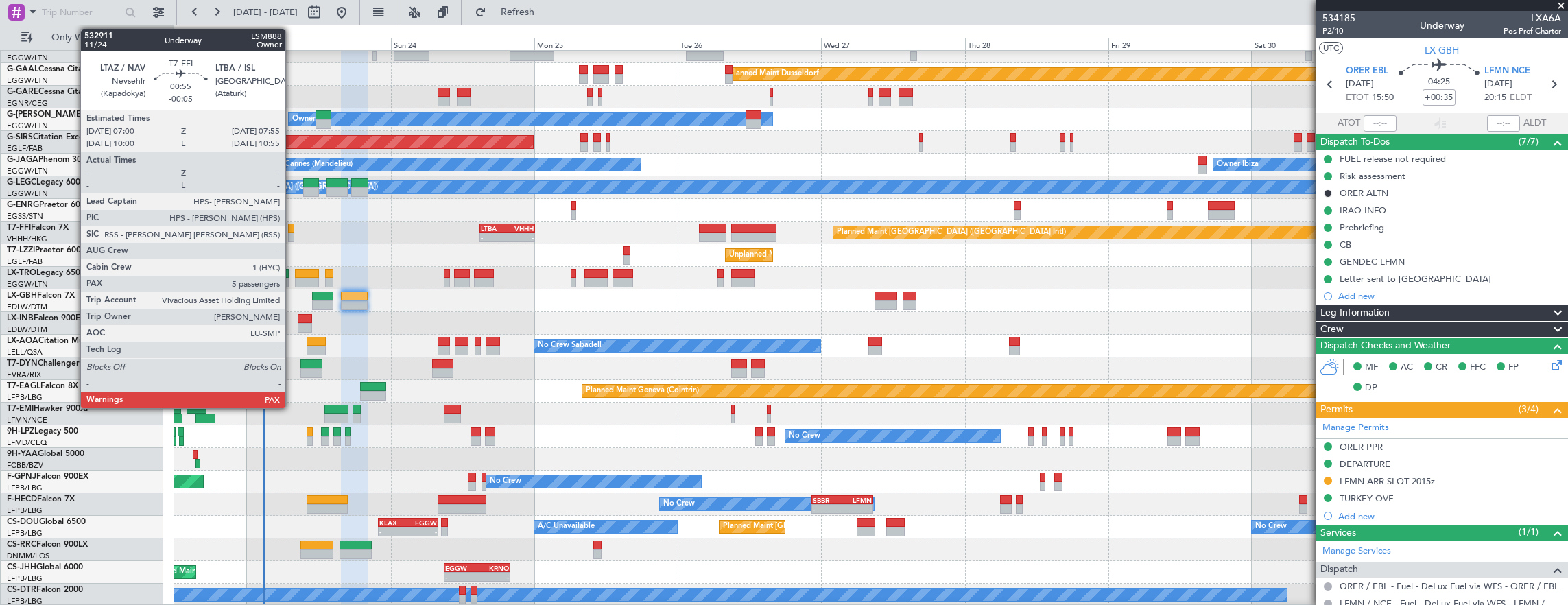
click at [293, 231] on div at bounding box center [291, 229] width 6 height 10
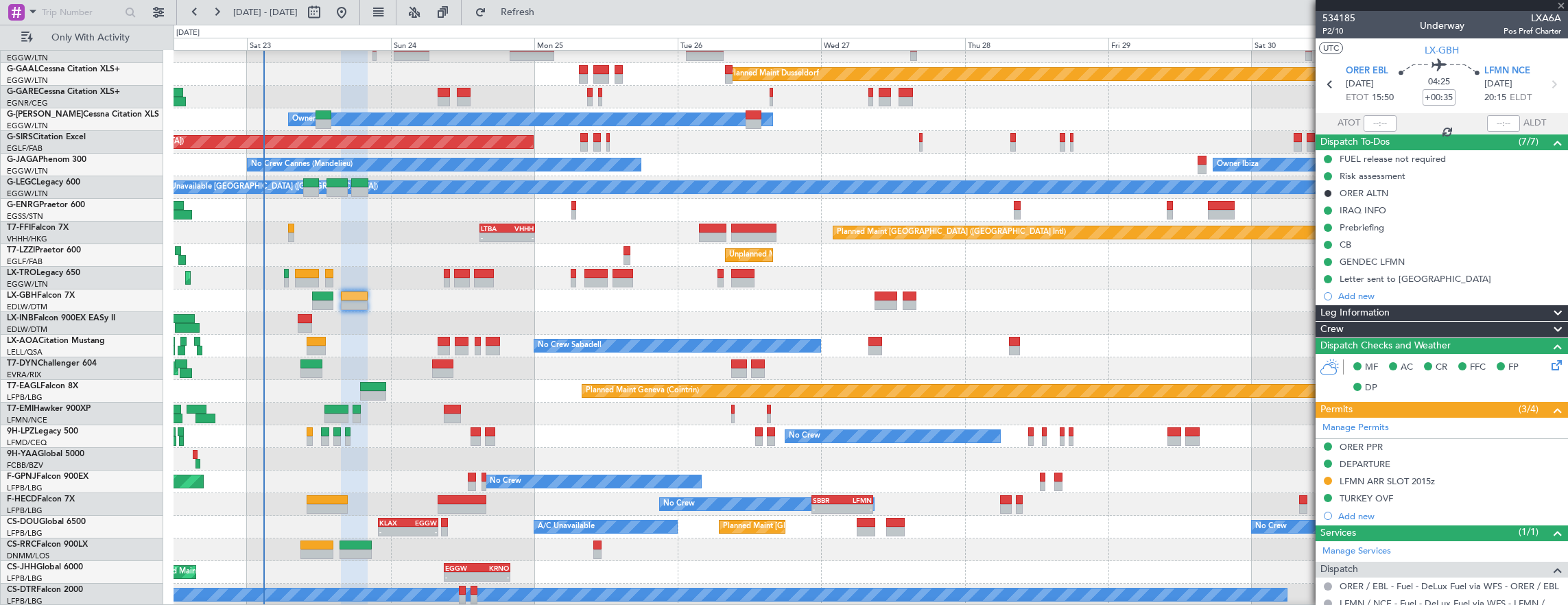
type input "-00:05"
type input "5"
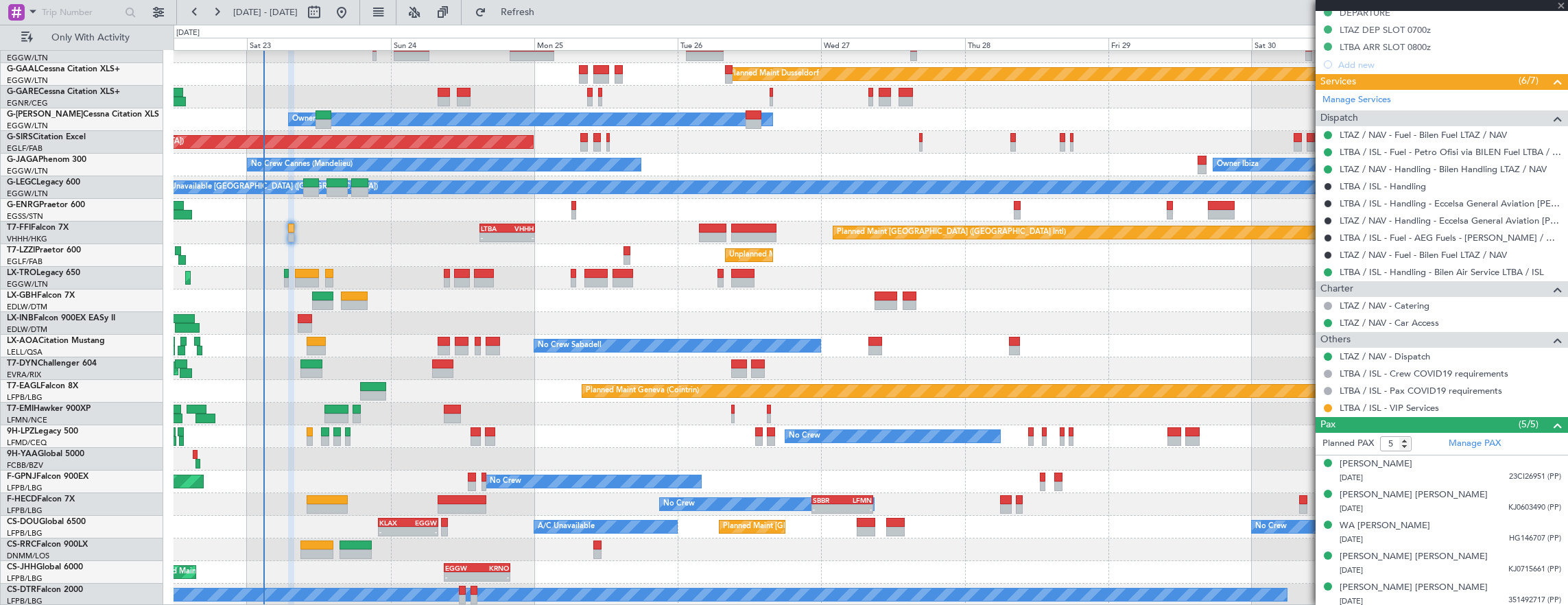
scroll to position [350, 0]
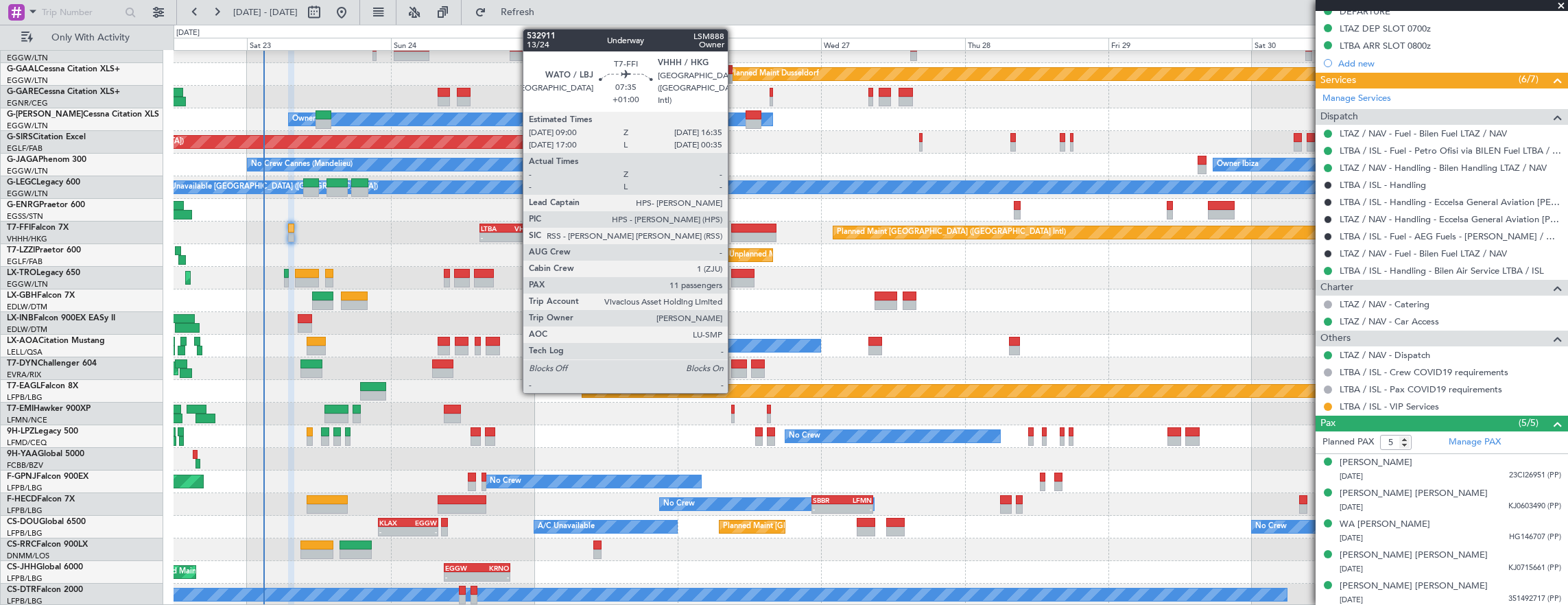
click at [734, 229] on div at bounding box center [754, 229] width 46 height 10
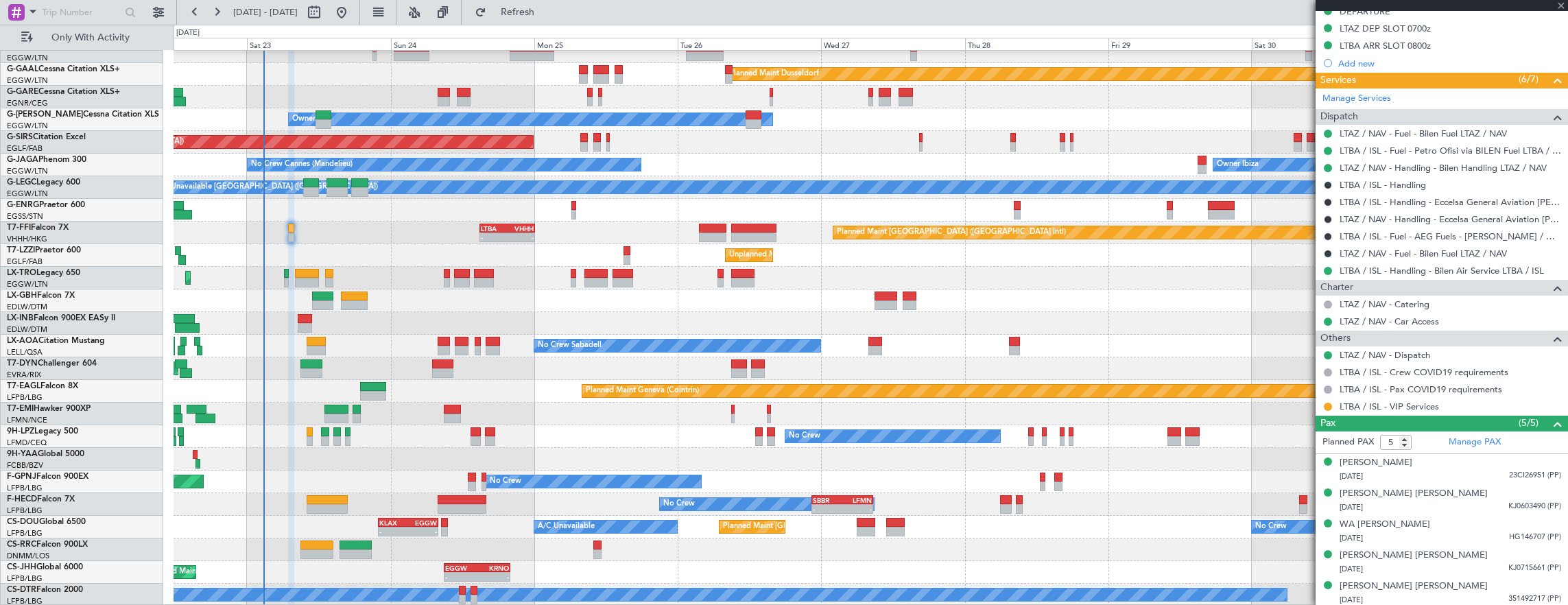
type input "+01:00"
type input "11"
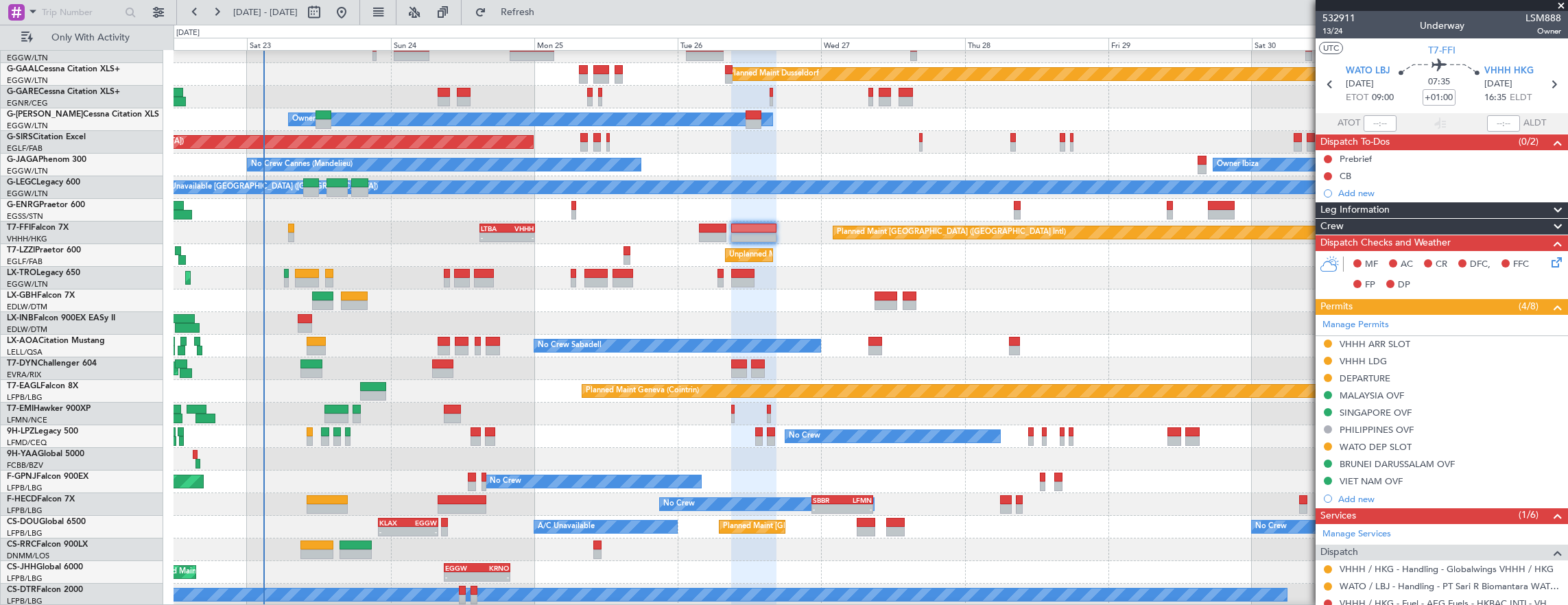
scroll to position [33, 0]
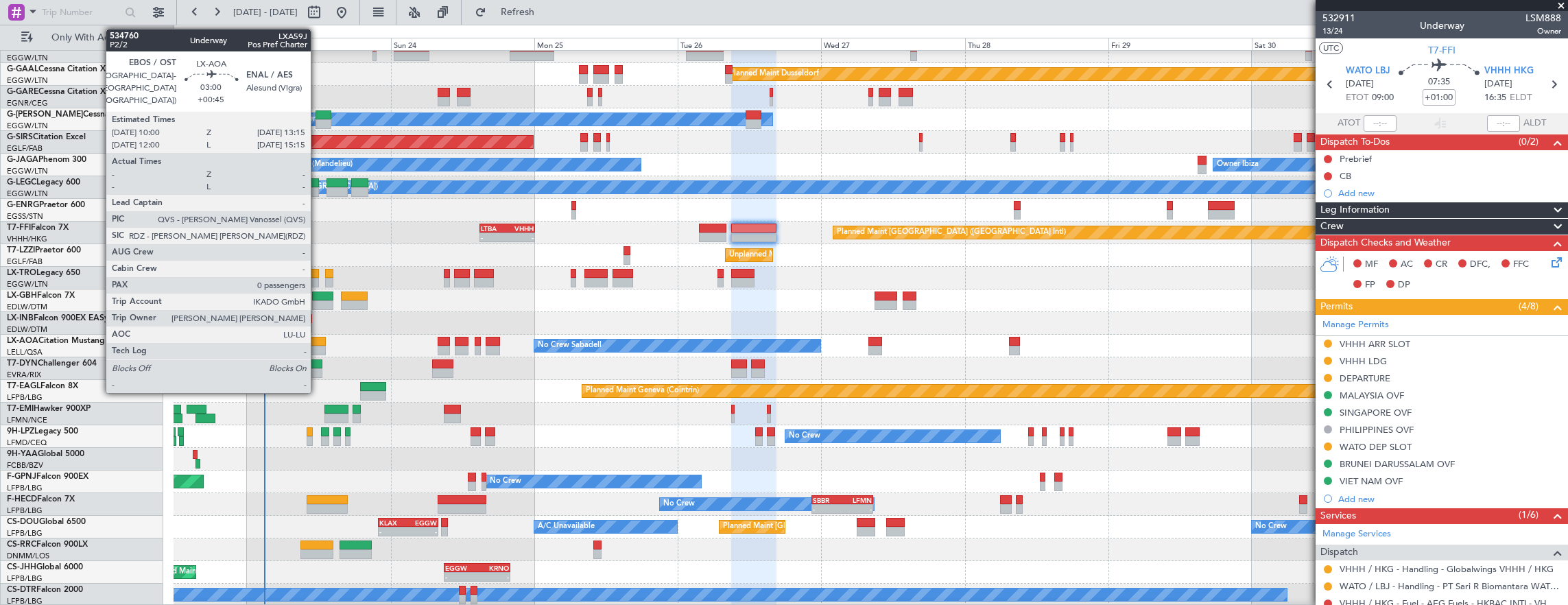
click at [317, 347] on div at bounding box center [316, 351] width 20 height 10
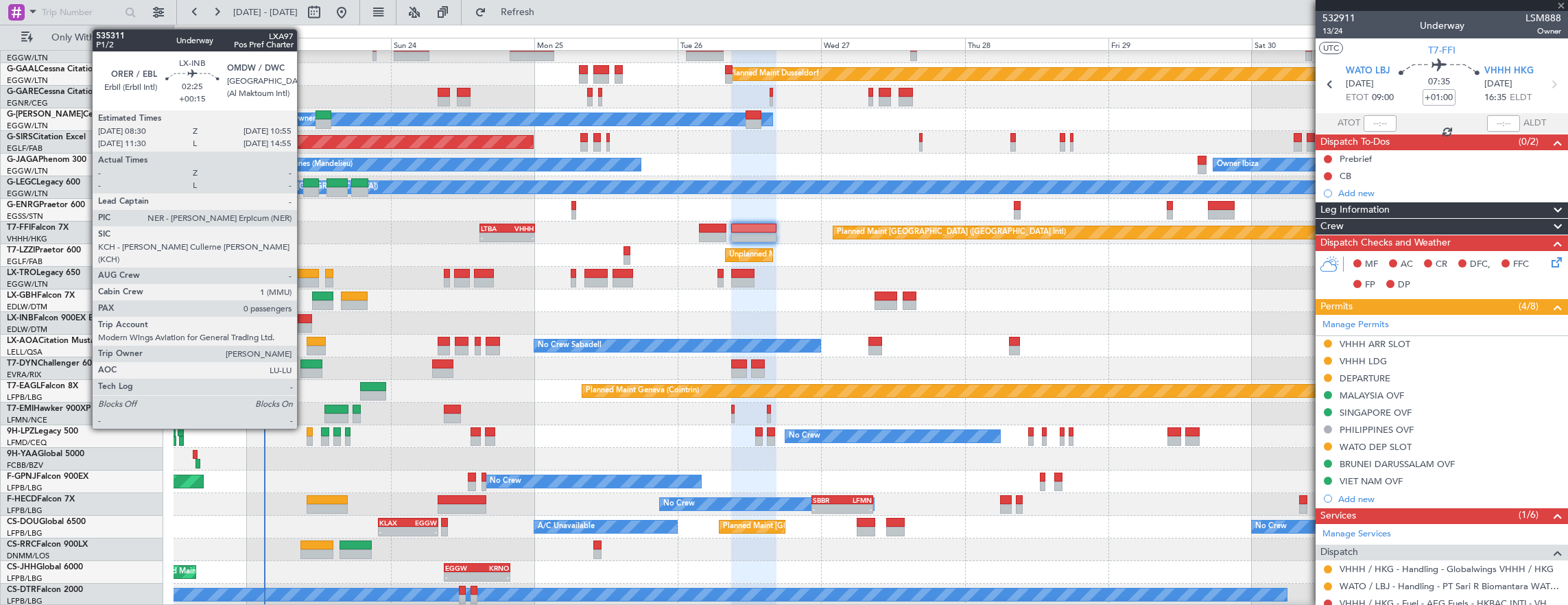
click at [304, 317] on div at bounding box center [304, 319] width 15 height 10
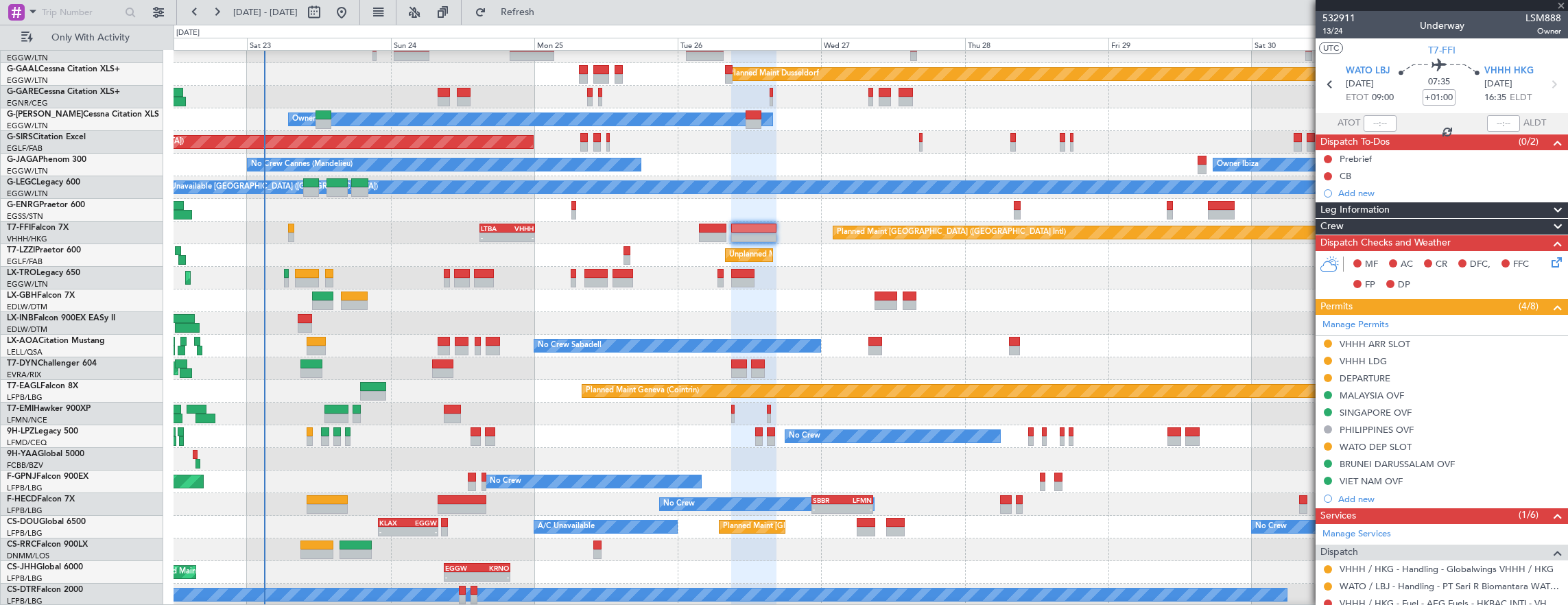
type input "+00:15"
type input "0"
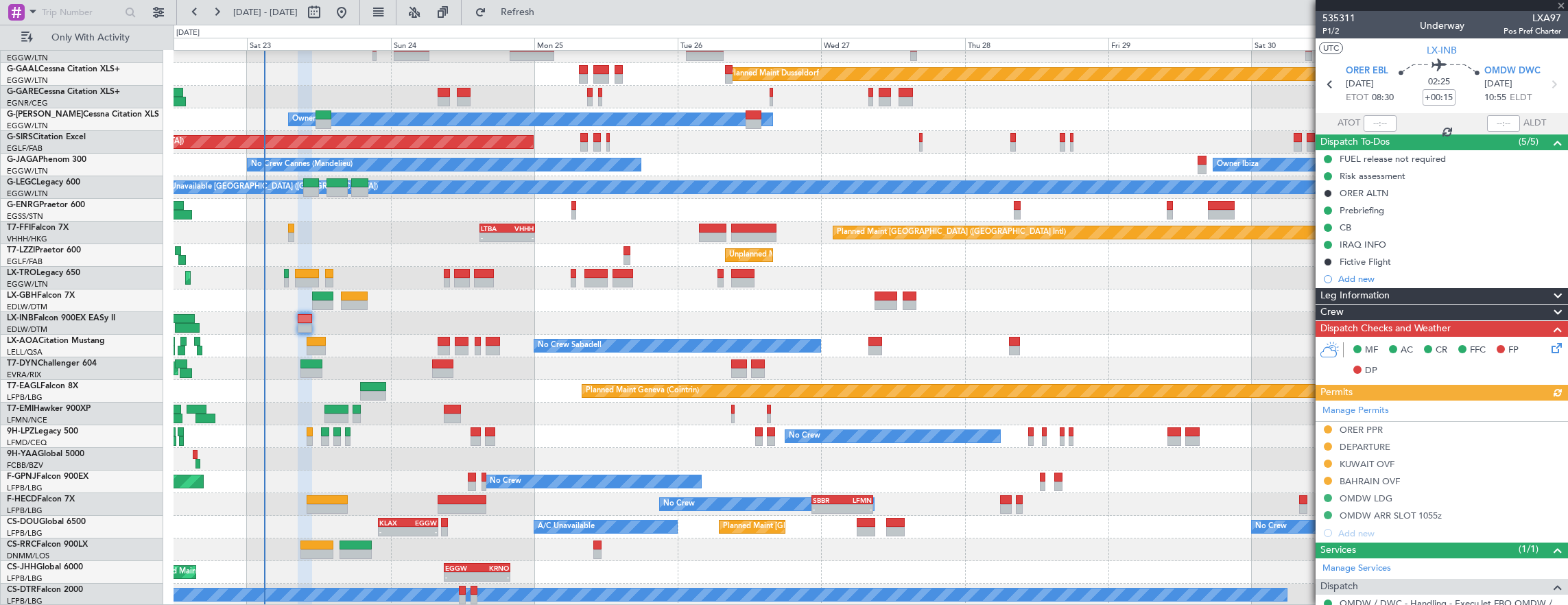
click at [1410, 468] on div "Manage Permits ORER PPR DEPARTURE KUWAIT OVF BAHRAIN OVF OMDW LDG OMDW ARR SLOT…" at bounding box center [1441, 471] width 252 height 141
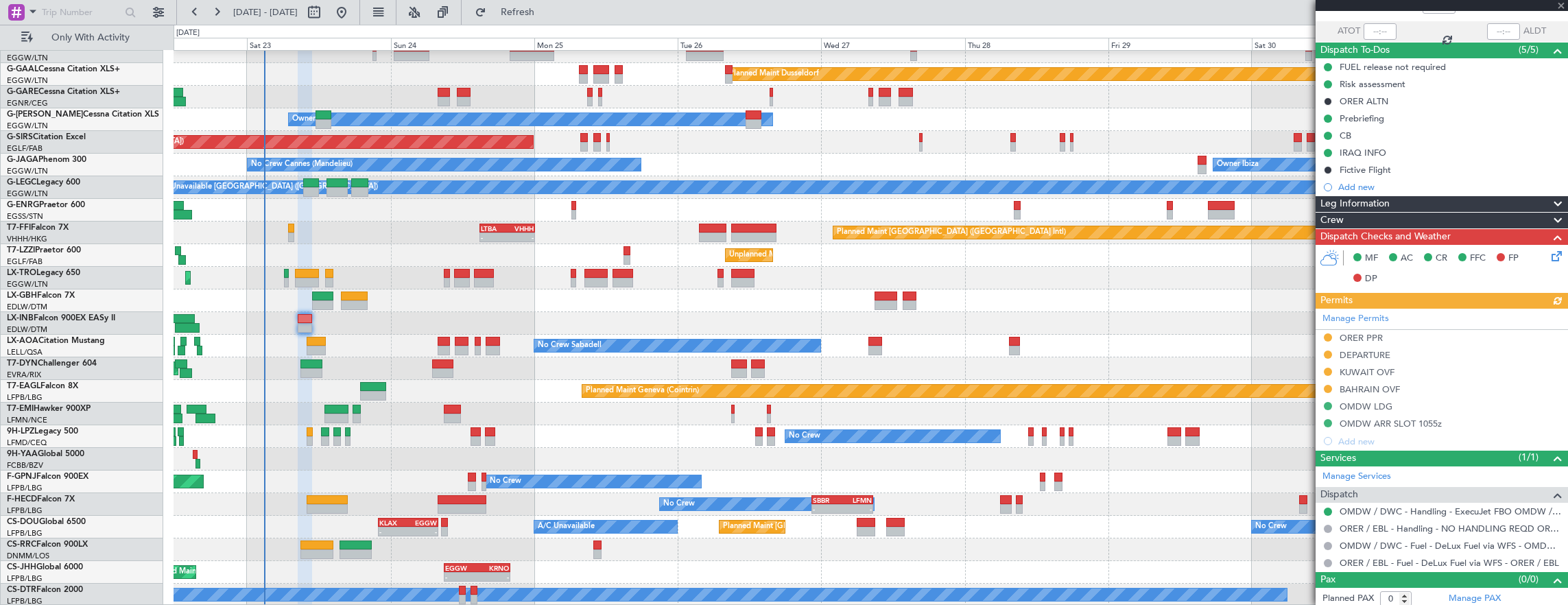
scroll to position [94, 0]
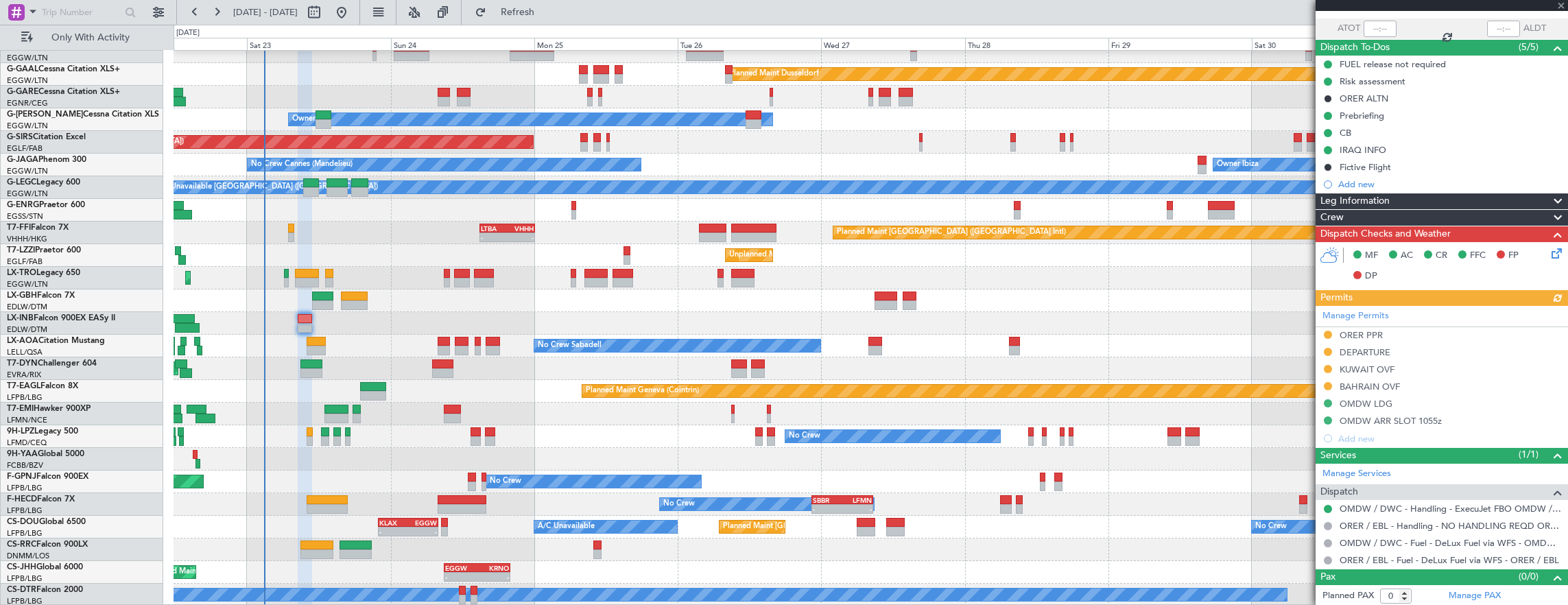
click at [1417, 369] on div "Manage Permits ORER PPR DEPARTURE KUWAIT OVF BAHRAIN OVF OMDW LDG OMDW ARR SLOT…" at bounding box center [1441, 377] width 252 height 141
click at [1429, 369] on div "Manage Permits ORER PPR DEPARTURE KUWAIT OVF BAHRAIN OVF OMDW LDG OMDW ARR SLOT…" at bounding box center [1441, 377] width 252 height 141
click at [1444, 363] on div "KUWAIT OVF" at bounding box center [1441, 369] width 252 height 17
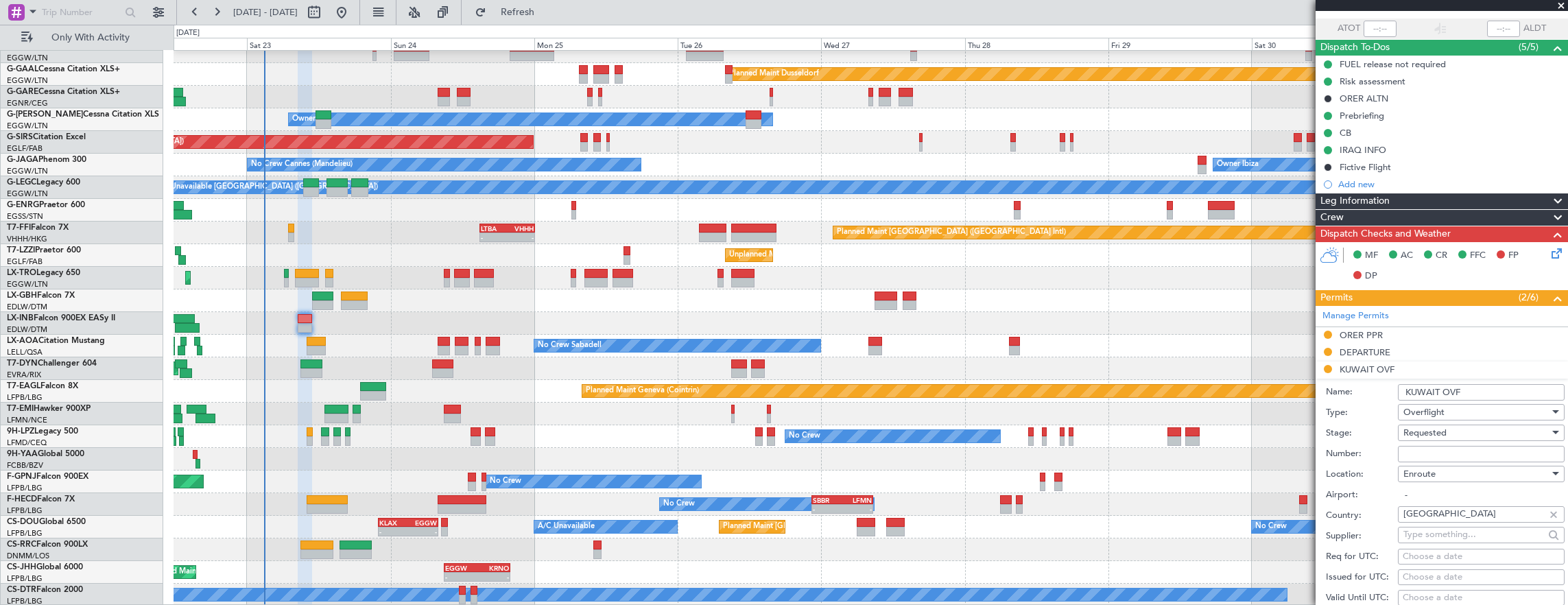
click at [1462, 448] on input "Number:" at bounding box center [1482, 454] width 167 height 17
paste input "7246-ATO/25"
type input "7246-ATO/25"
click at [1433, 429] on span "Requested" at bounding box center [1426, 433] width 43 height 13
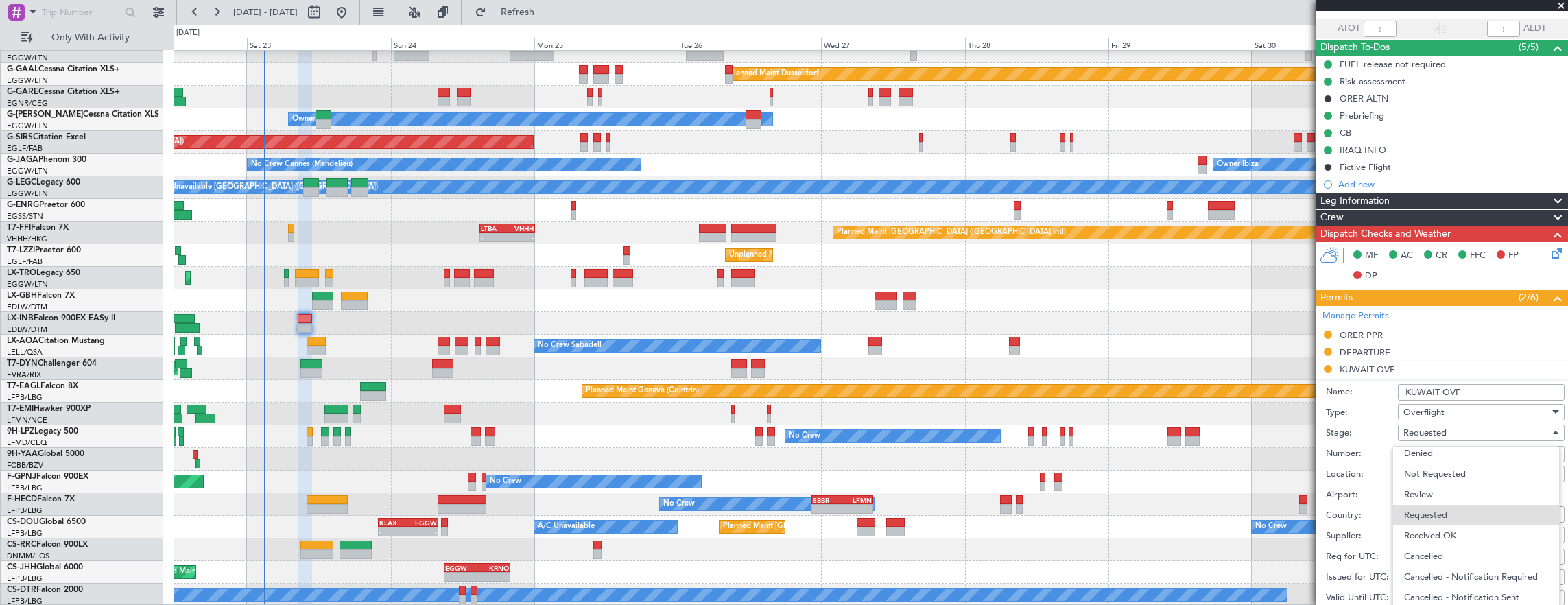
click at [1454, 540] on span "Received OK" at bounding box center [1476, 535] width 144 height 21
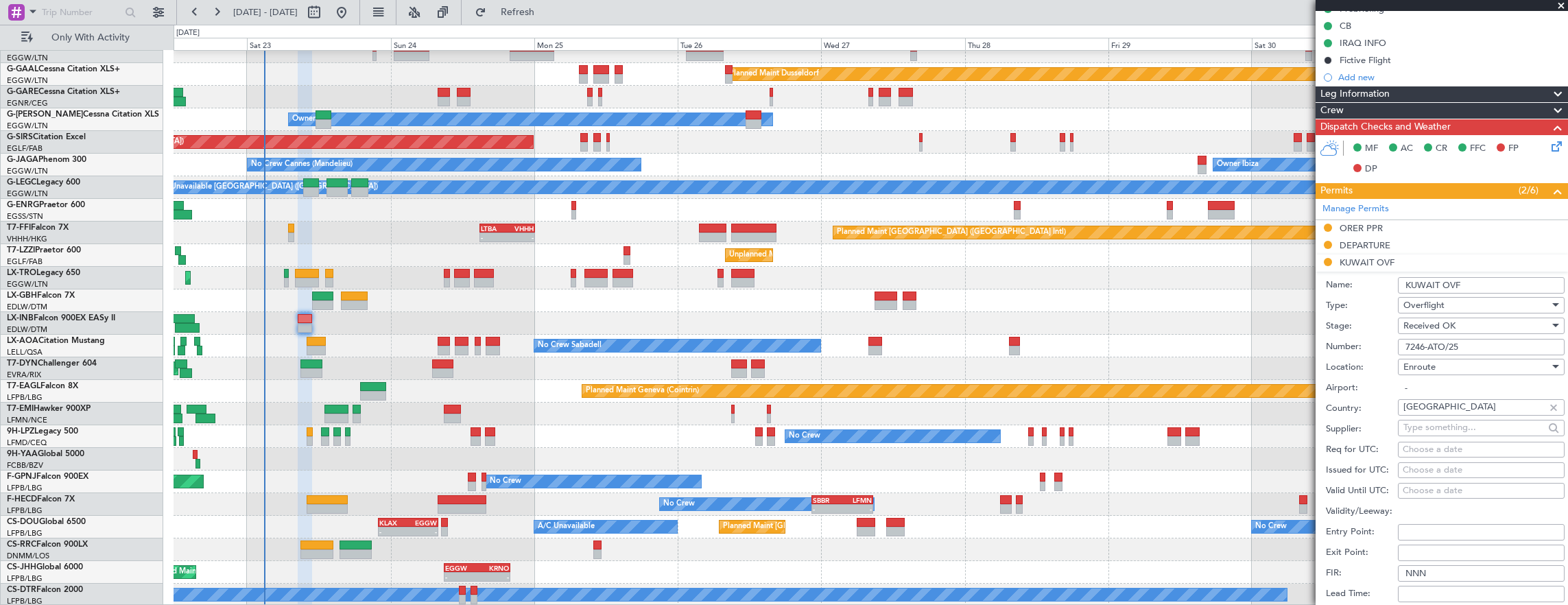
scroll to position [301, 0]
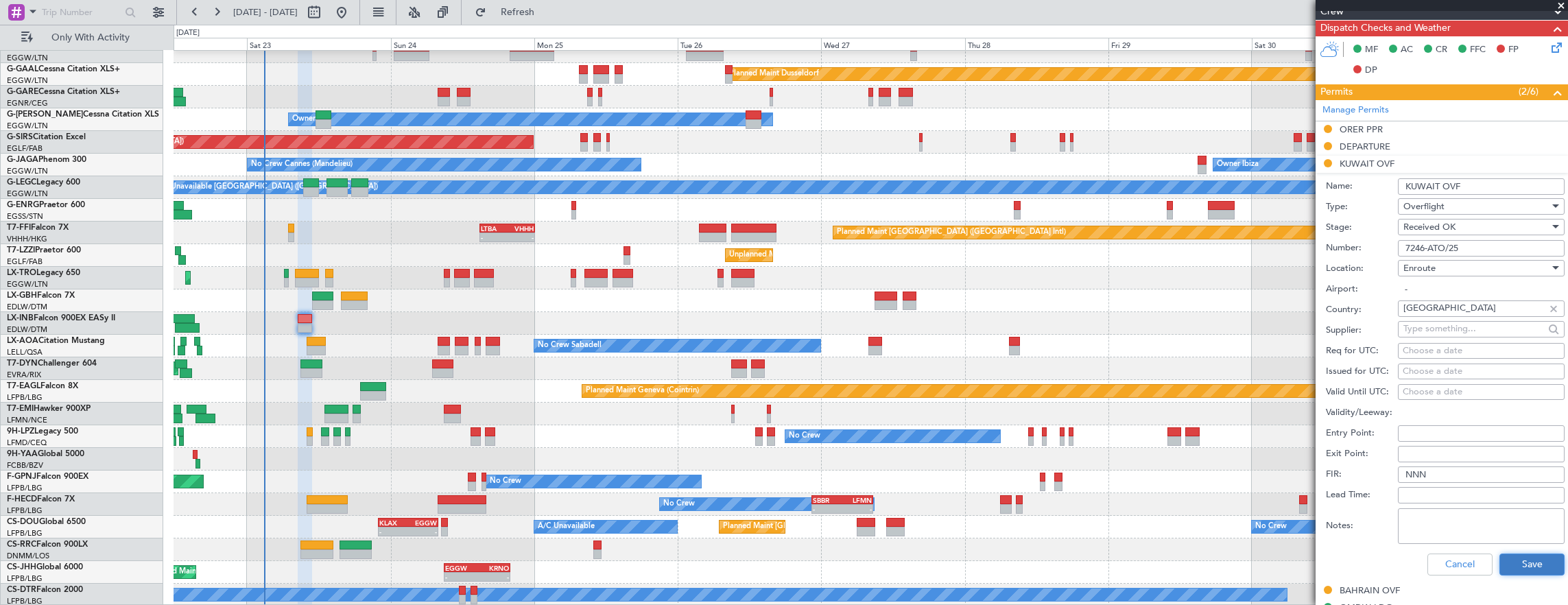
click at [1507, 566] on button "Save" at bounding box center [1532, 565] width 65 height 22
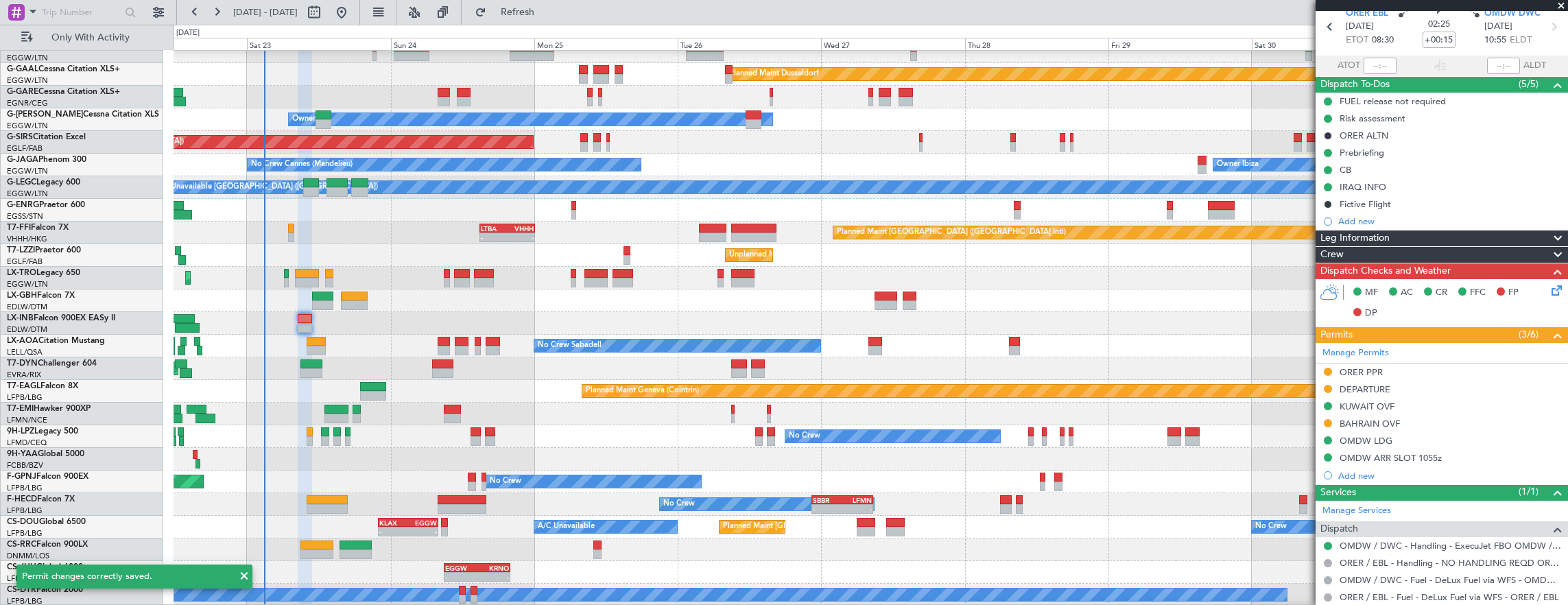
scroll to position [94, 0]
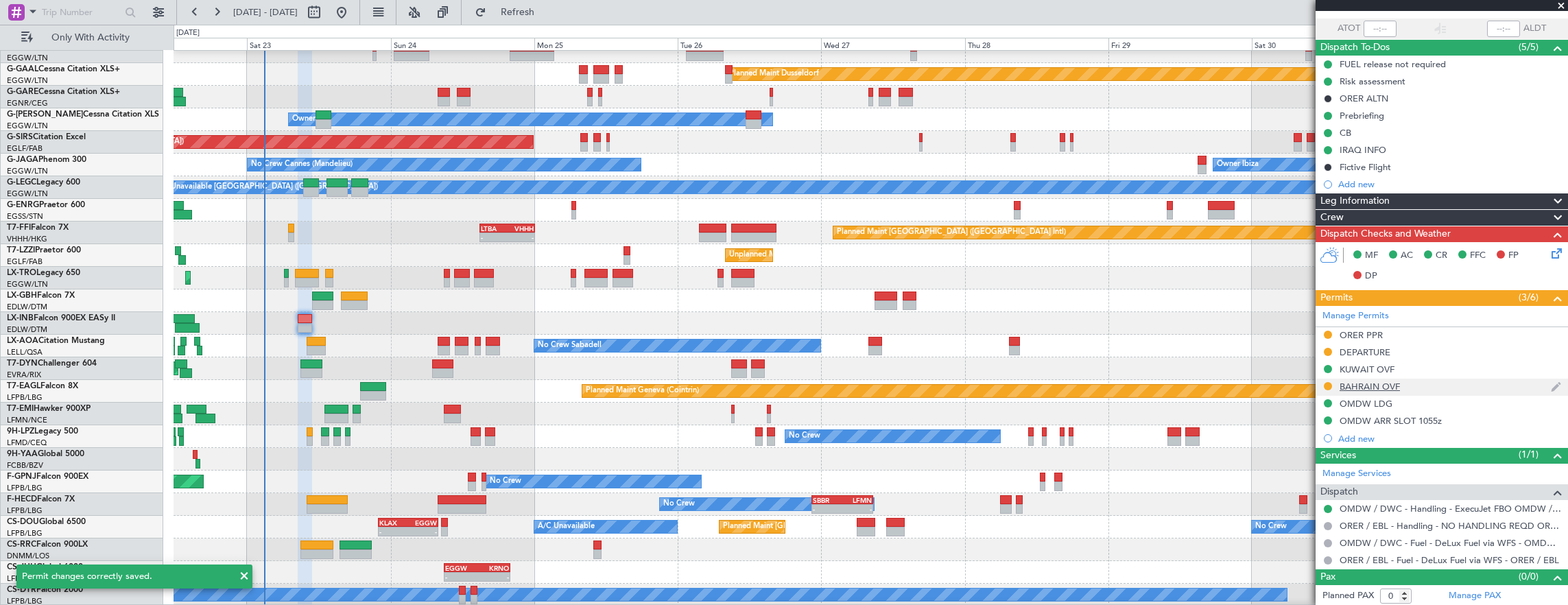
click at [1426, 382] on div "BAHRAIN OVF" at bounding box center [1441, 387] width 252 height 17
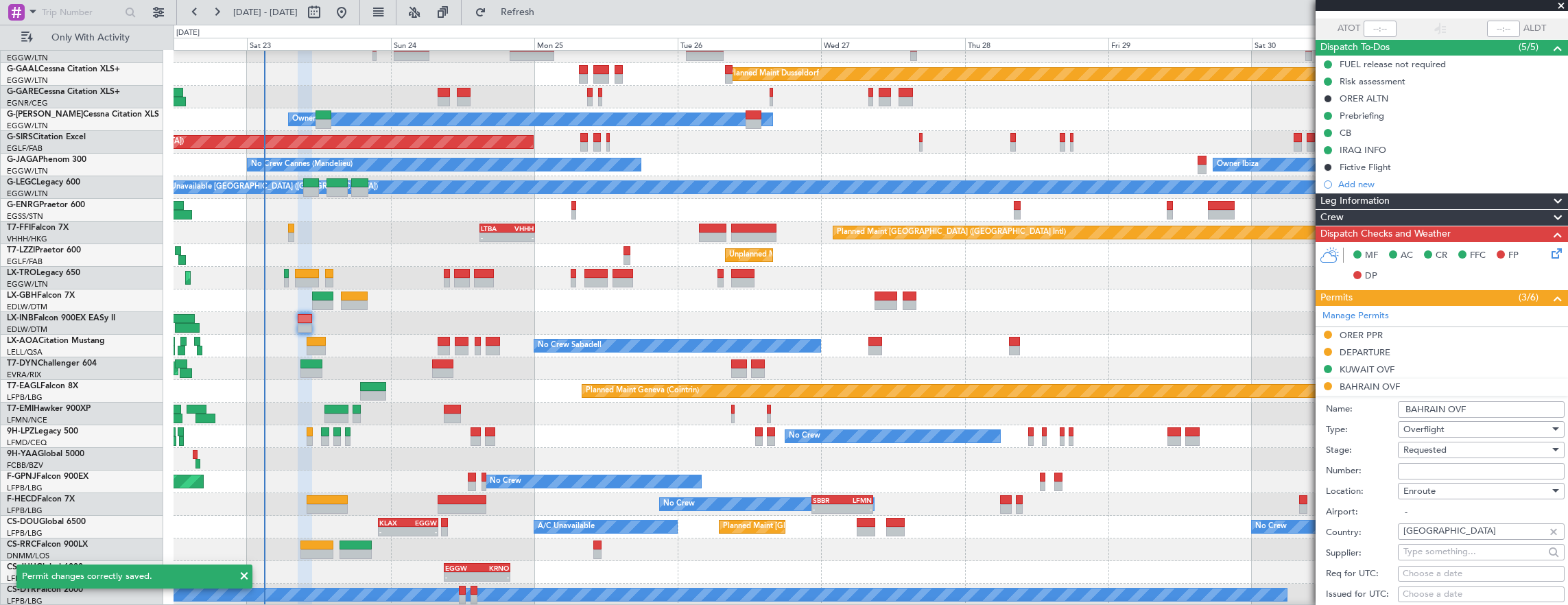
click at [1464, 464] on input "Number:" at bounding box center [1482, 471] width 167 height 17
paste input "AT/P/25-08/ON/000985"
type input "AT/P/25-08/ON/000985"
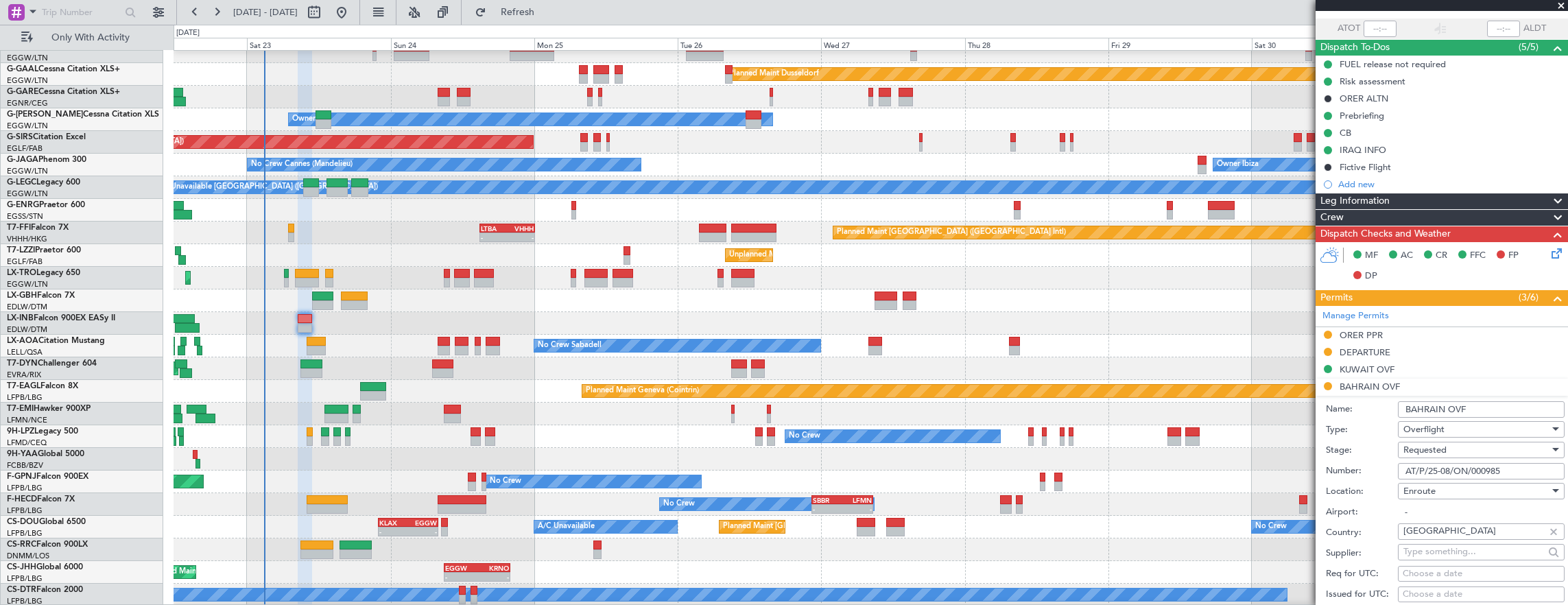
click at [1444, 450] on span "Requested" at bounding box center [1426, 450] width 43 height 13
click at [1457, 564] on span "Received OK" at bounding box center [1476, 558] width 144 height 21
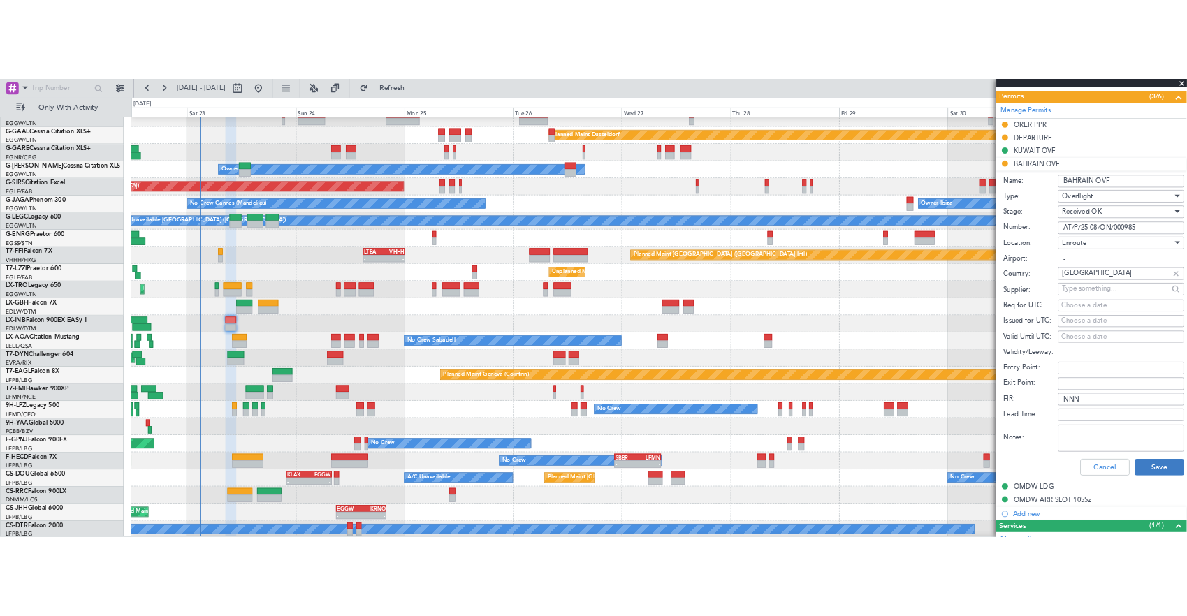
scroll to position [513, 0]
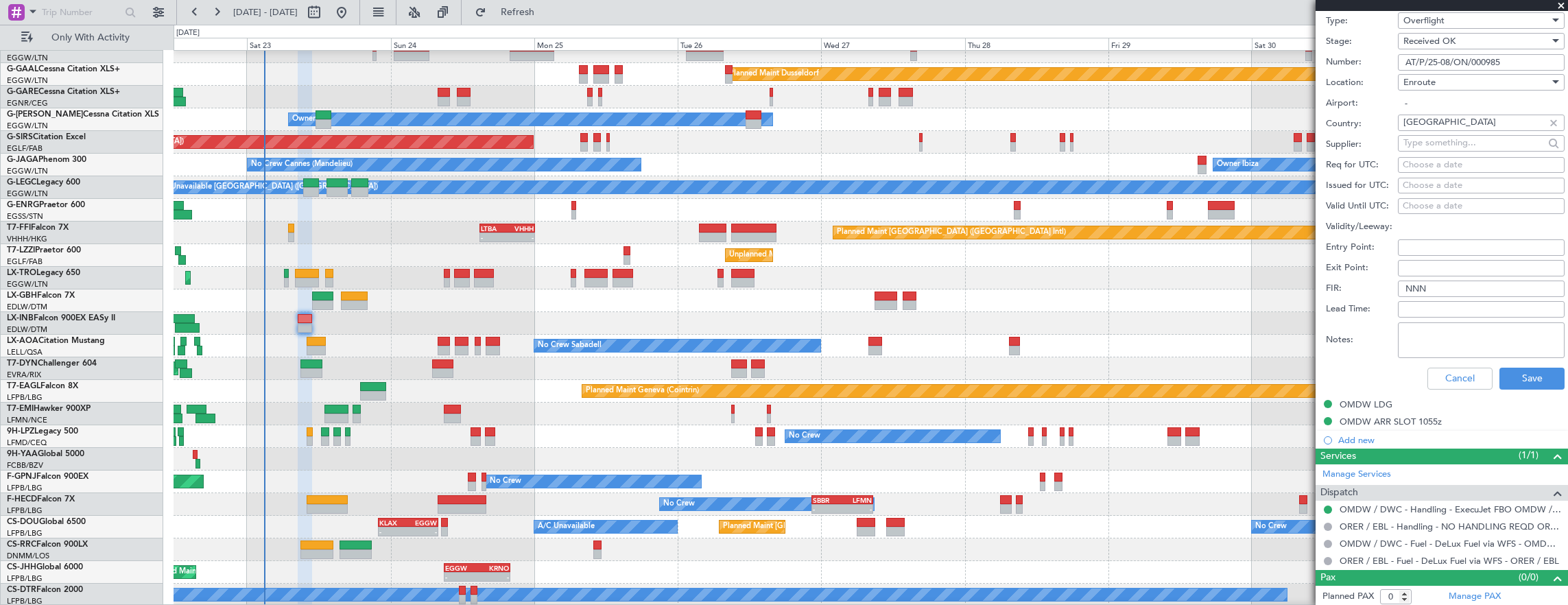
drag, startPoint x: 1523, startPoint y: 362, endPoint x: 1492, endPoint y: 301, distance: 68.4
click at [1523, 362] on div "Cancel Save" at bounding box center [1445, 379] width 239 height 35
click at [81, 94] on link "G-GARE Cessna Citation XLS+" at bounding box center [63, 91] width 113 height 8
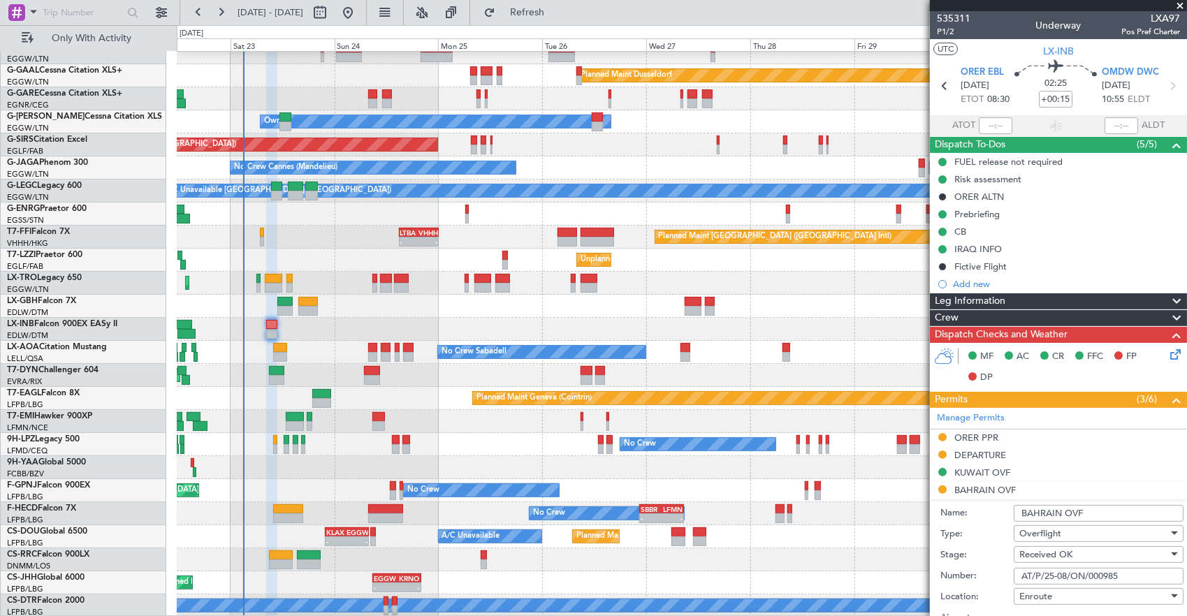
scroll to position [513, 0]
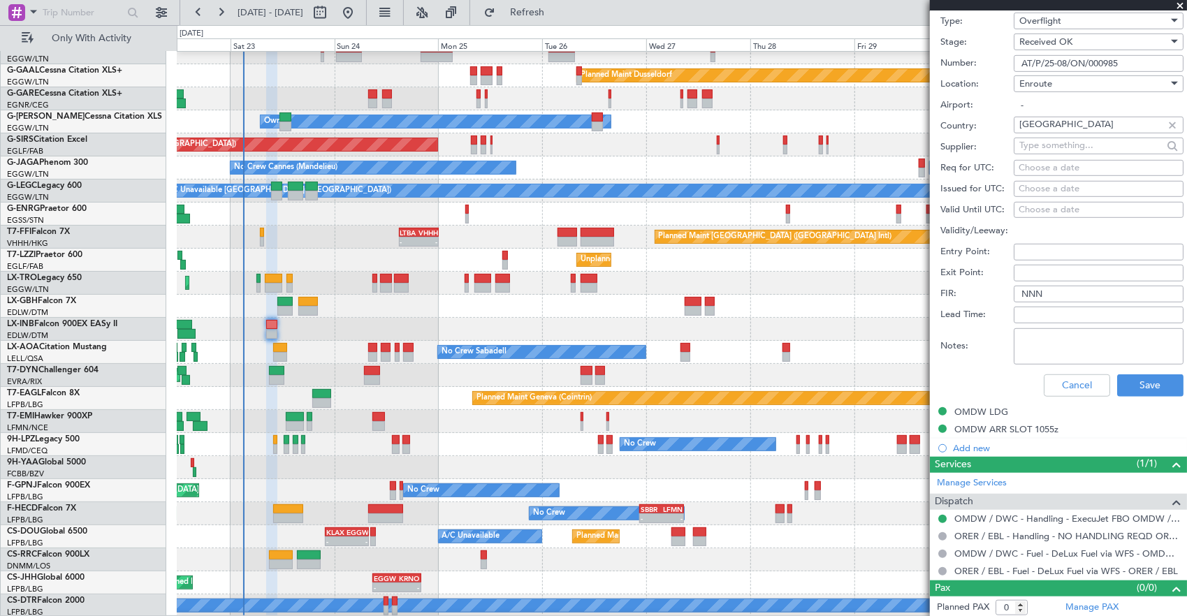
click at [1183, 3] on span at bounding box center [1180, 6] width 14 height 13
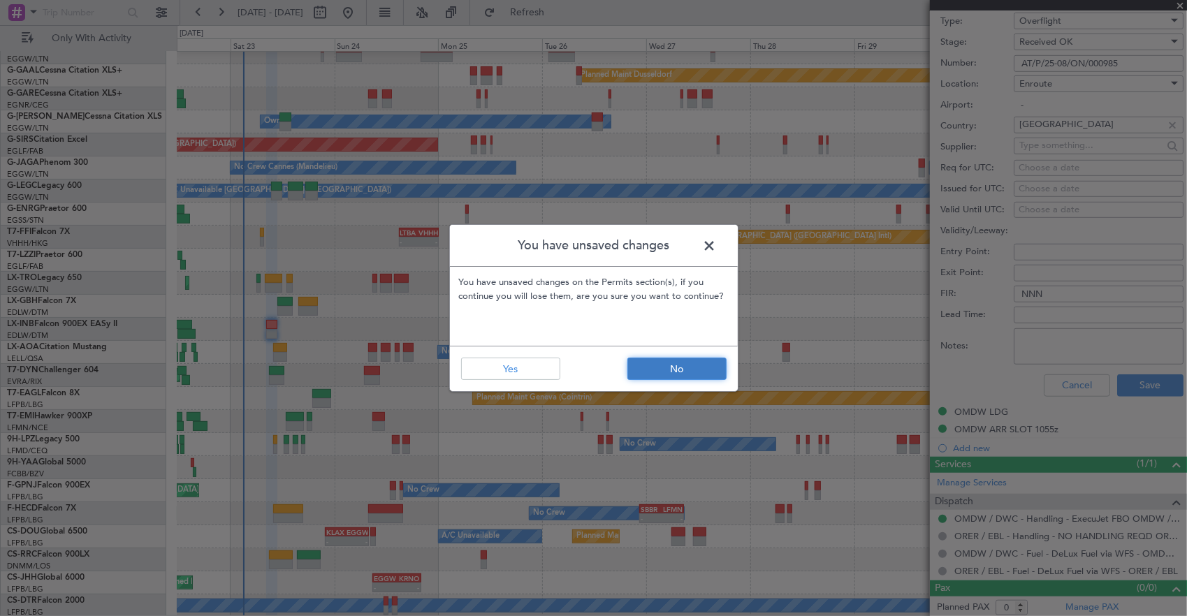
click at [663, 370] on button "No" at bounding box center [676, 369] width 99 height 22
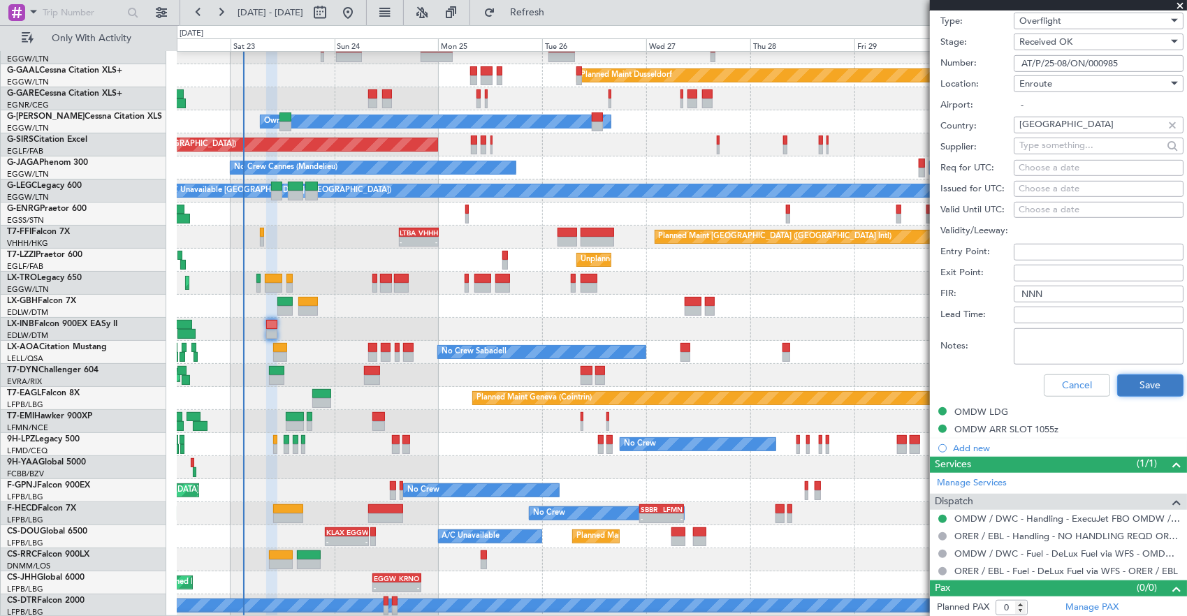
click at [1142, 393] on button "Save" at bounding box center [1150, 385] width 66 height 22
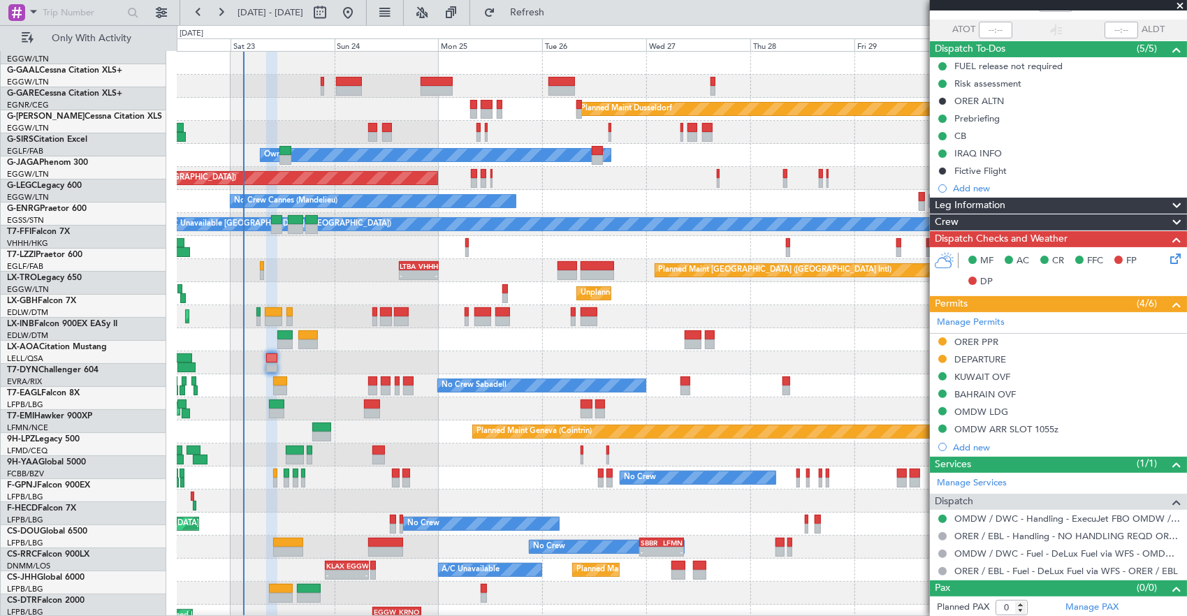
scroll to position [0, 0]
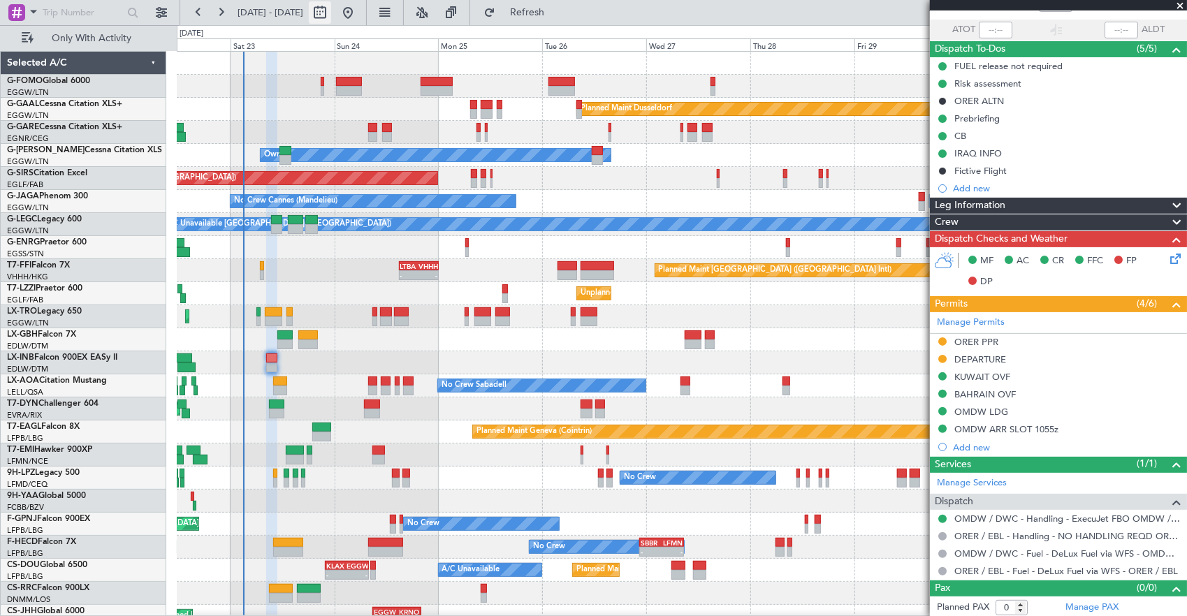
click at [331, 14] on button at bounding box center [320, 12] width 22 height 22
select select "8"
select select "2025"
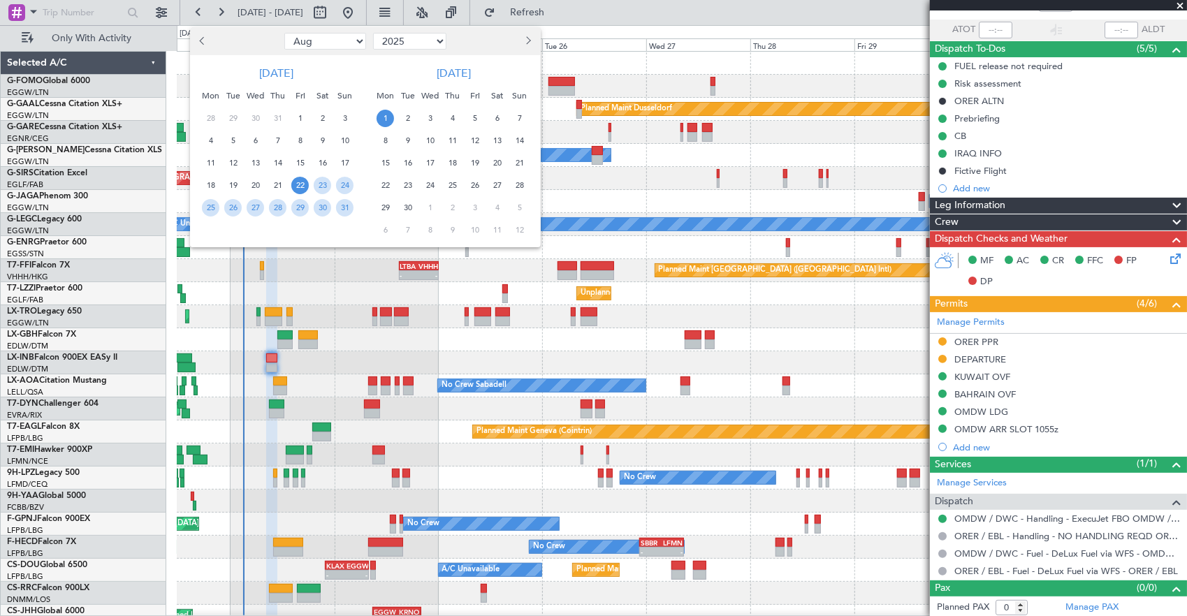
click at [296, 186] on span "22" at bounding box center [299, 185] width 17 height 17
click at [272, 208] on span "28" at bounding box center [277, 207] width 17 height 17
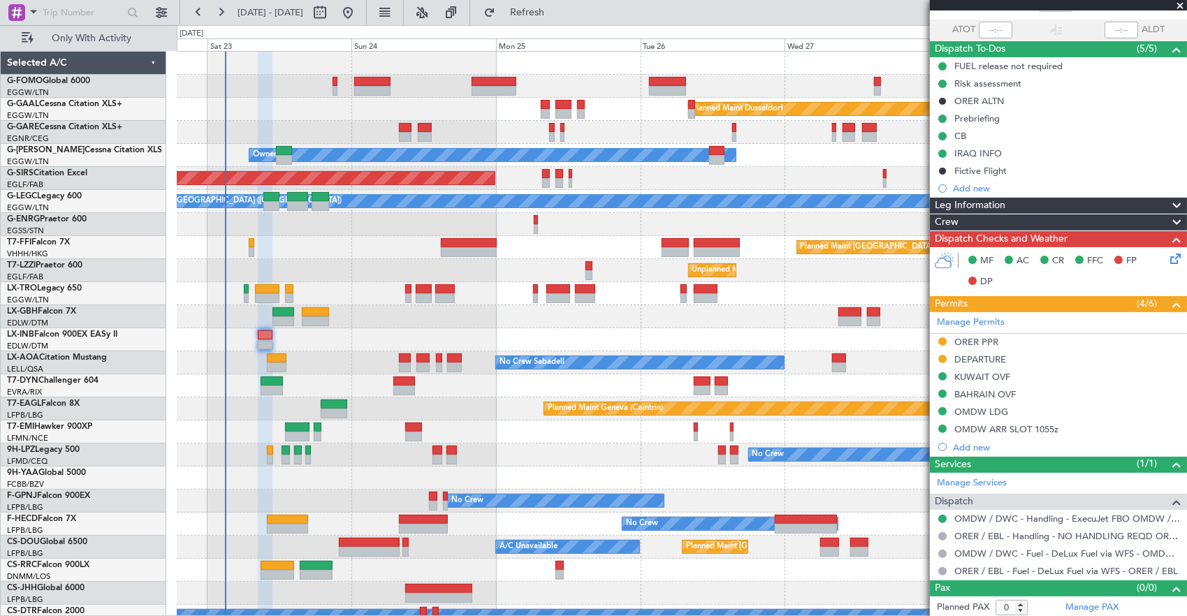
click at [511, 305] on div "Planned Maint Dusseldorf Owner Unplanned Maint [GEOGRAPHIC_DATA] ([GEOGRAPHIC_D…" at bounding box center [682, 340] width 1010 height 576
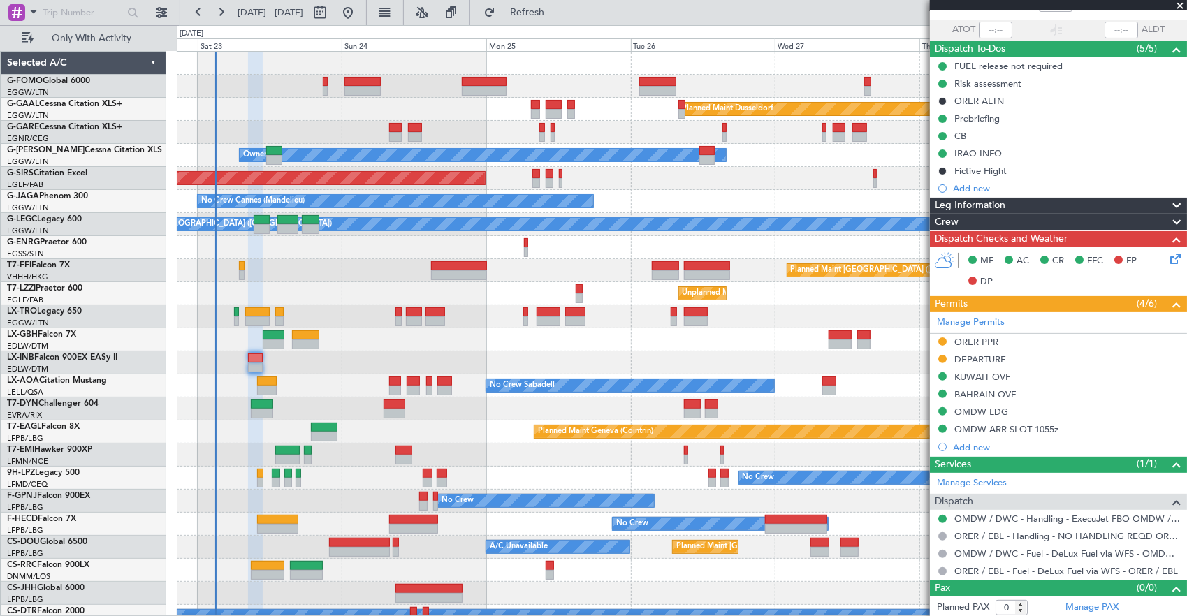
click at [500, 305] on div "Planned Maint [GEOGRAPHIC_DATA] ([GEOGRAPHIC_DATA])" at bounding box center [682, 316] width 1010 height 23
click at [331, 20] on button at bounding box center [320, 12] width 22 height 22
select select "8"
select select "2025"
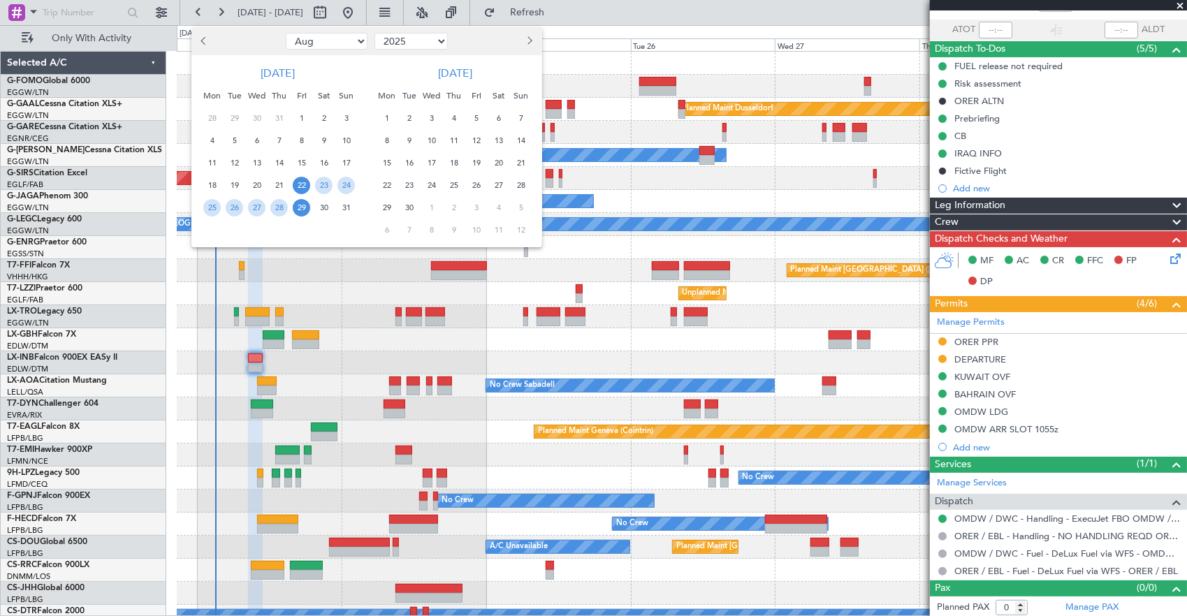
click at [509, 314] on div at bounding box center [593, 308] width 1187 height 616
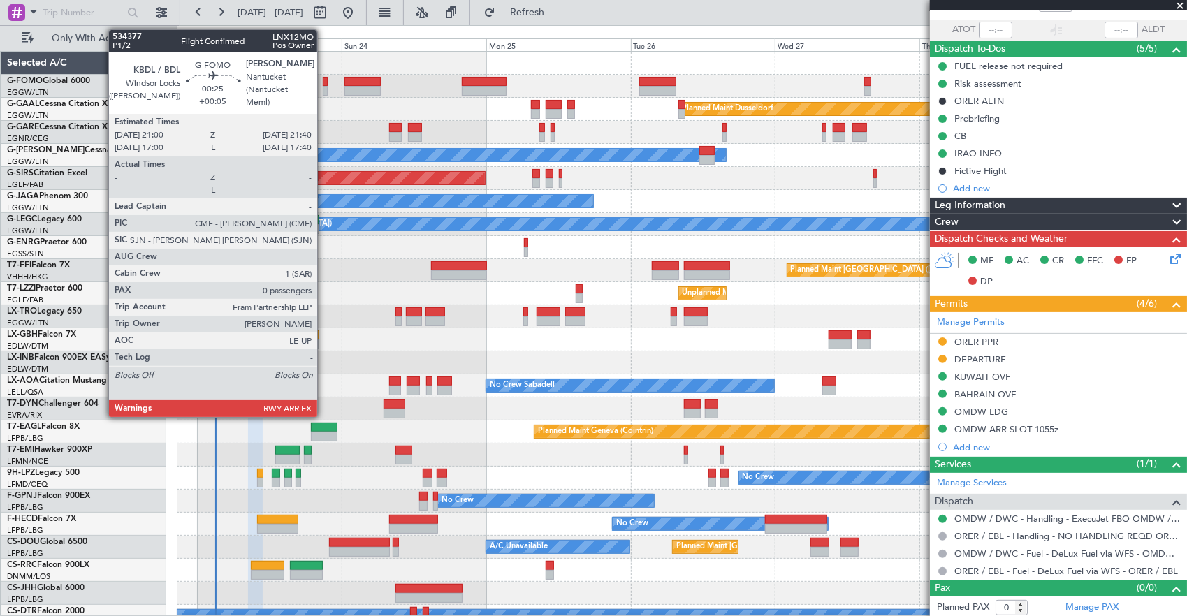
click at [325, 84] on div at bounding box center [325, 82] width 4 height 10
type input "+00:05"
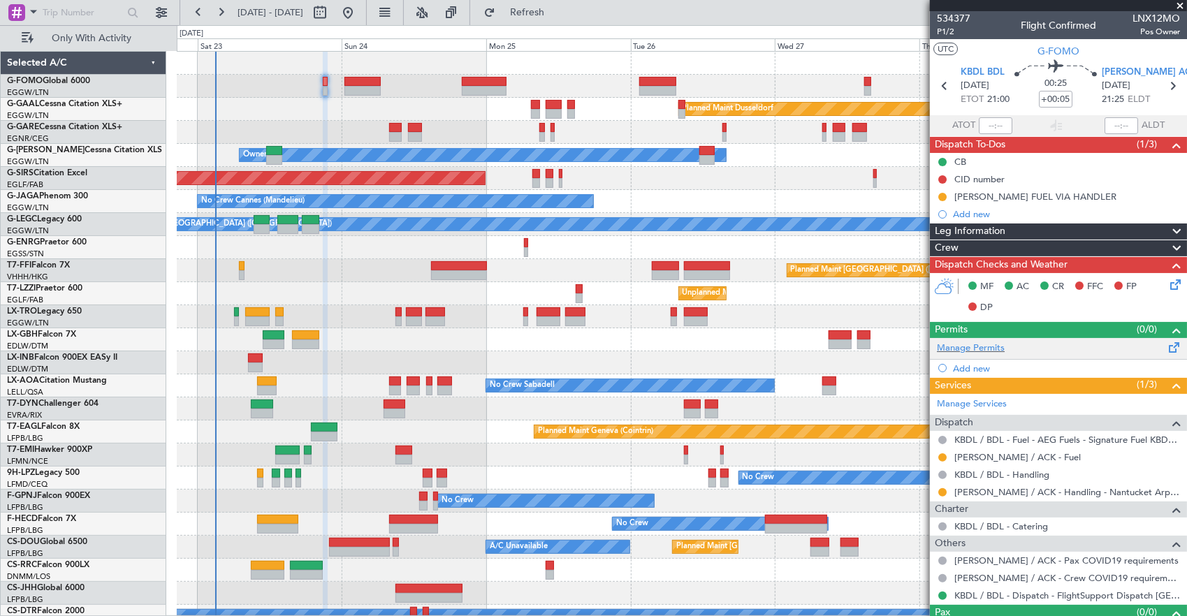
click at [1004, 345] on div "Manage Permits" at bounding box center [1058, 348] width 257 height 21
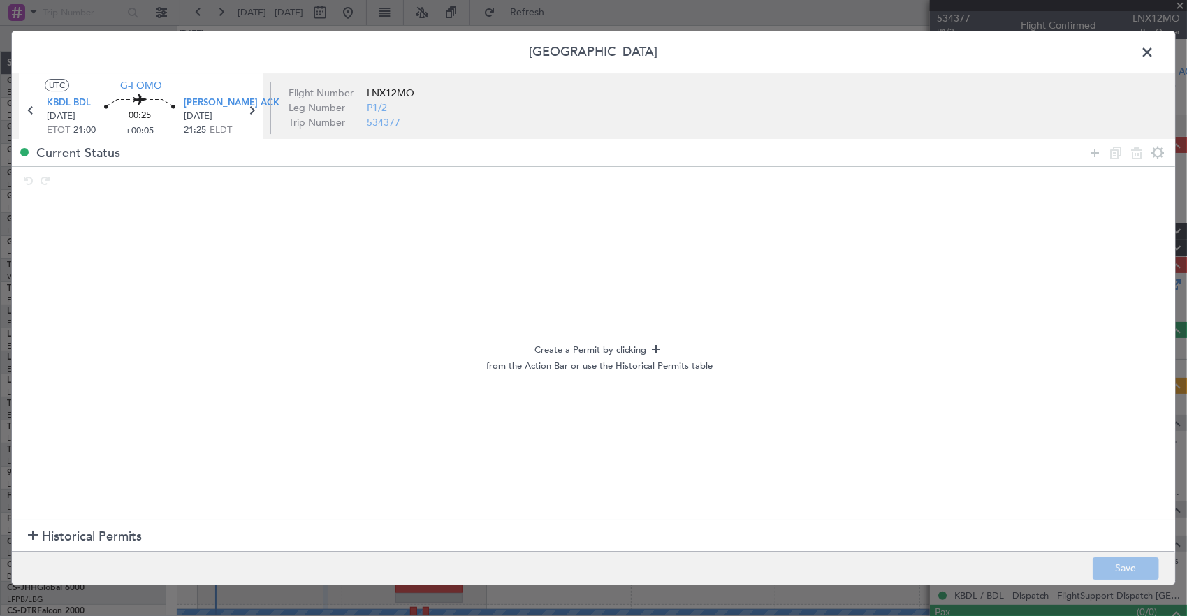
click at [1094, 157] on icon at bounding box center [1094, 153] width 17 height 17
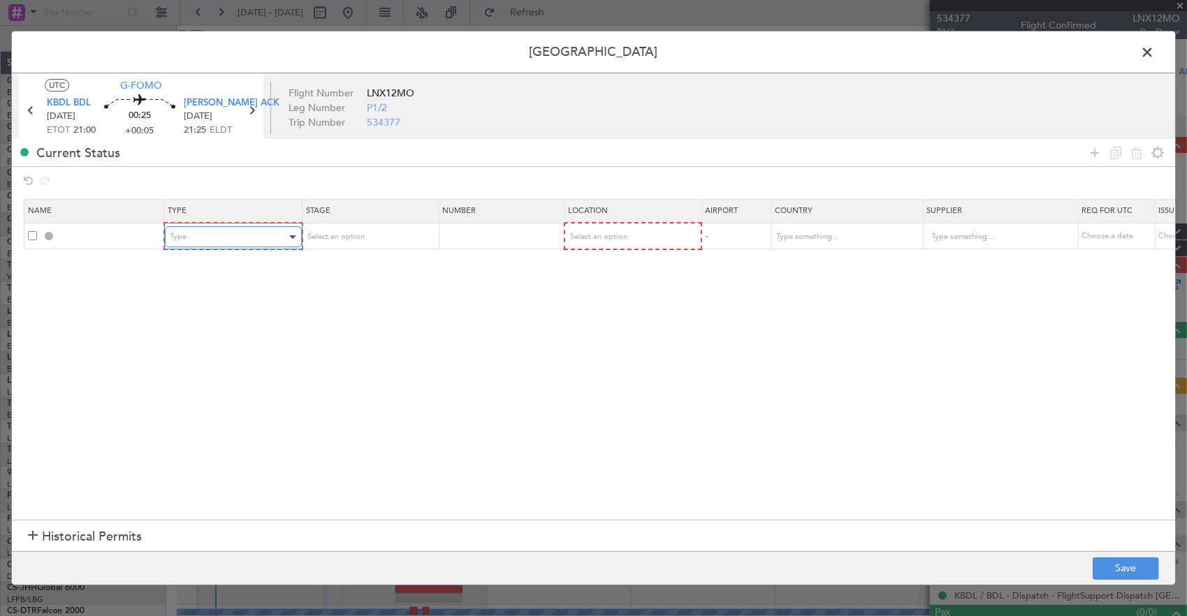
click at [212, 228] on div "Type" at bounding box center [228, 236] width 116 height 21
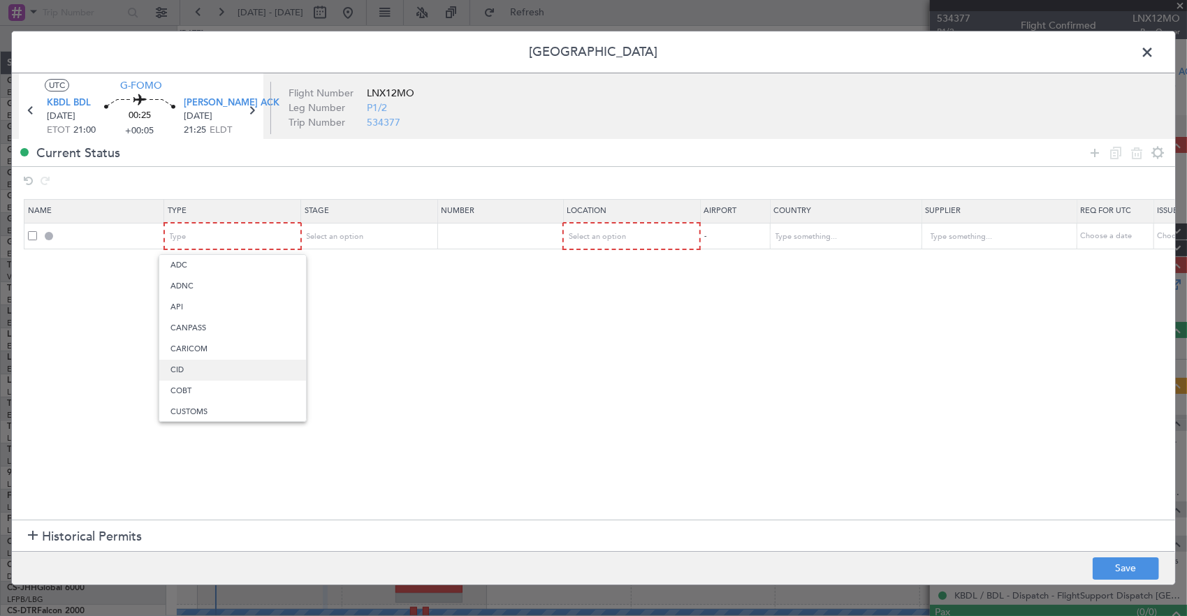
click at [207, 374] on span "CID" at bounding box center [232, 370] width 124 height 21
click at [351, 256] on section "Name Type Stage Number Location Airport Country Supplier Req For Utc Issued For…" at bounding box center [593, 358] width 1163 height 324
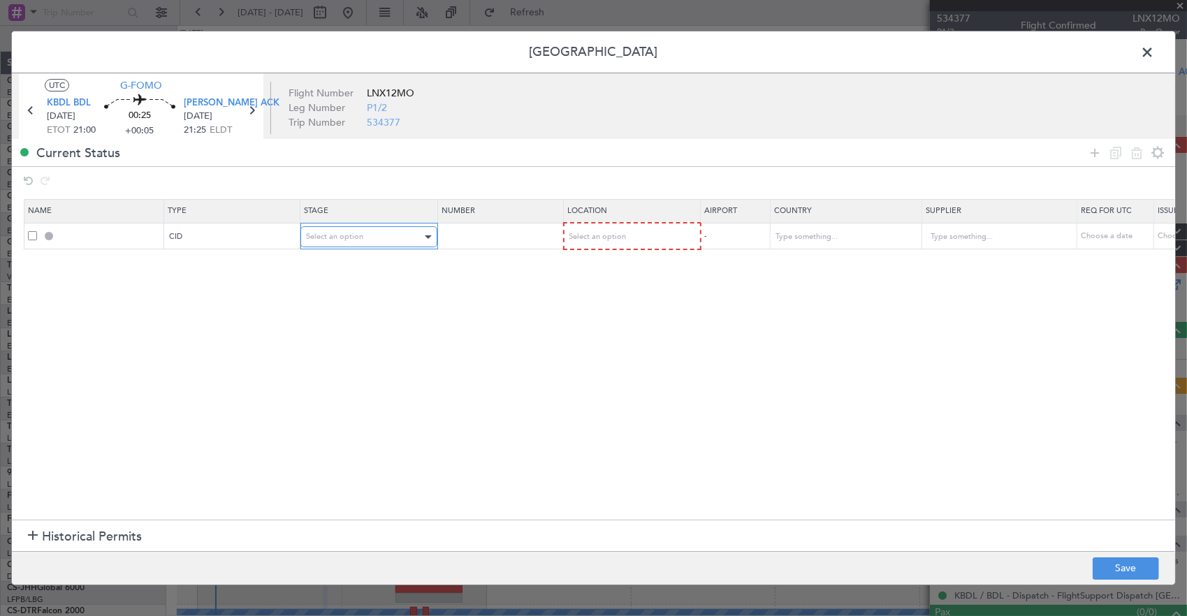
click at [351, 240] on span "Select an option" at bounding box center [334, 236] width 57 height 10
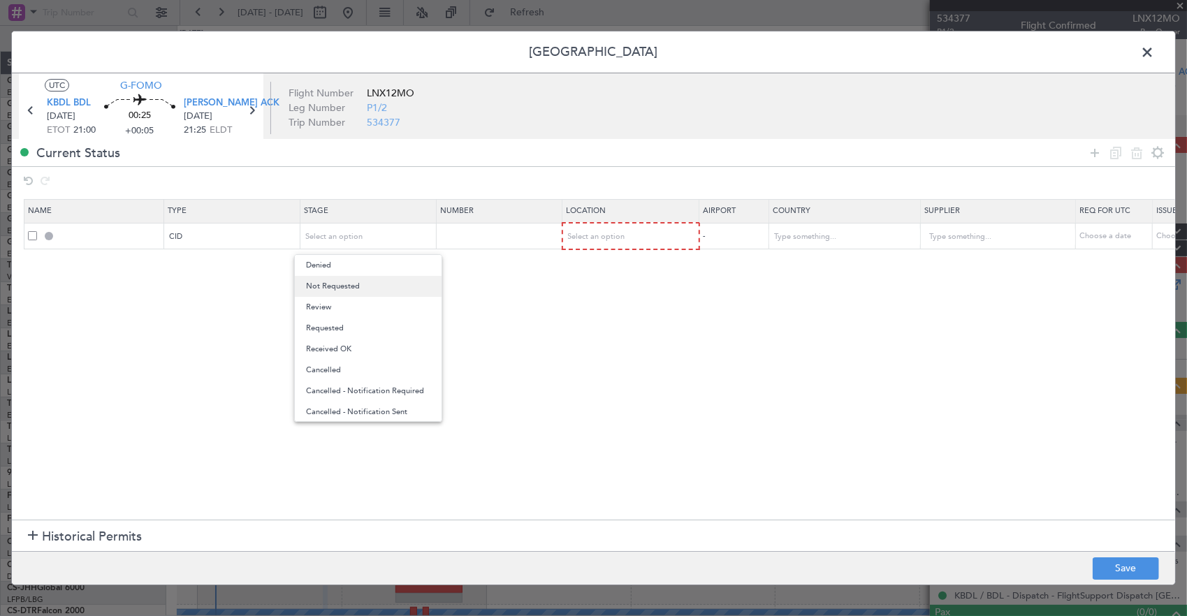
click at [349, 291] on span "Not Requested" at bounding box center [368, 286] width 124 height 21
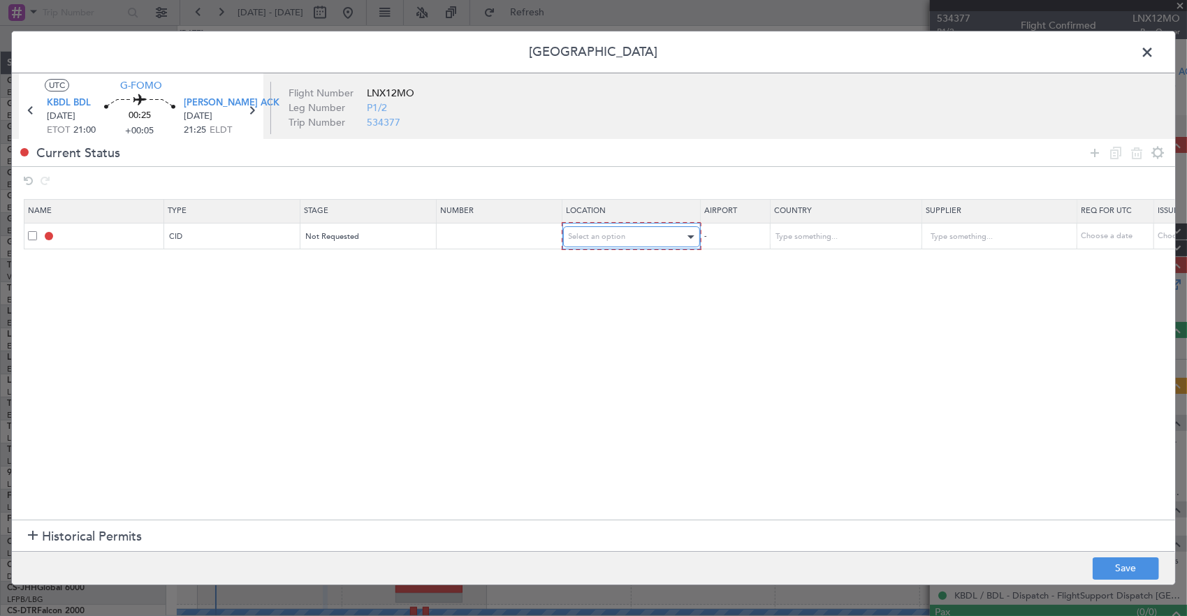
click at [628, 234] on div "Select an option" at bounding box center [627, 236] width 116 height 21
drag, startPoint x: 594, startPoint y: 270, endPoint x: 753, endPoint y: 361, distance: 183.4
click at [594, 269] on span "Departure" at bounding box center [630, 265] width 124 height 21
drag, startPoint x: 1084, startPoint y: 573, endPoint x: 1112, endPoint y: 569, distance: 28.9
click at [1087, 575] on footer "Save" at bounding box center [593, 568] width 1163 height 34
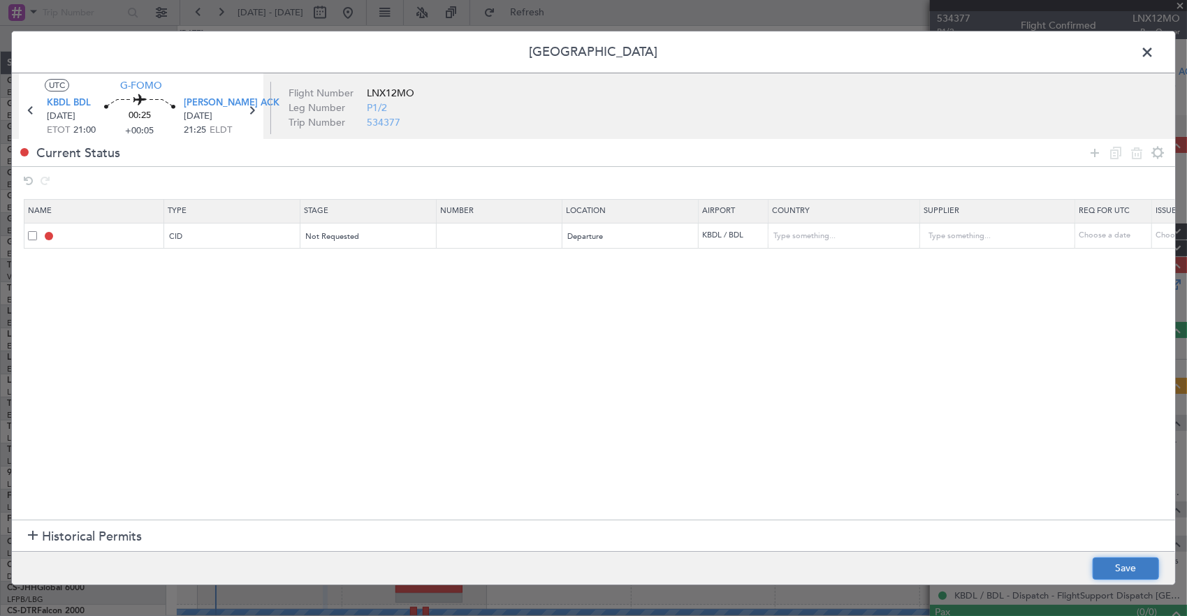
click at [1112, 569] on button "Save" at bounding box center [1126, 569] width 66 height 22
type input "CID"
type input "[GEOGRAPHIC_DATA]"
type input "NNN"
type input "5"
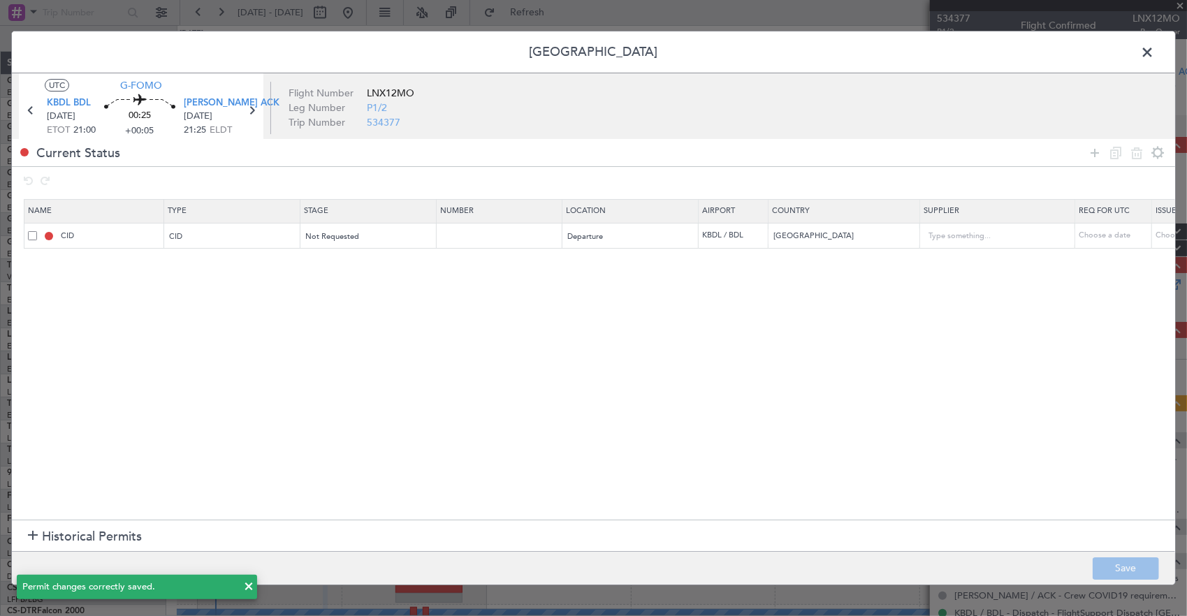
click at [1154, 50] on span at bounding box center [1154, 56] width 0 height 28
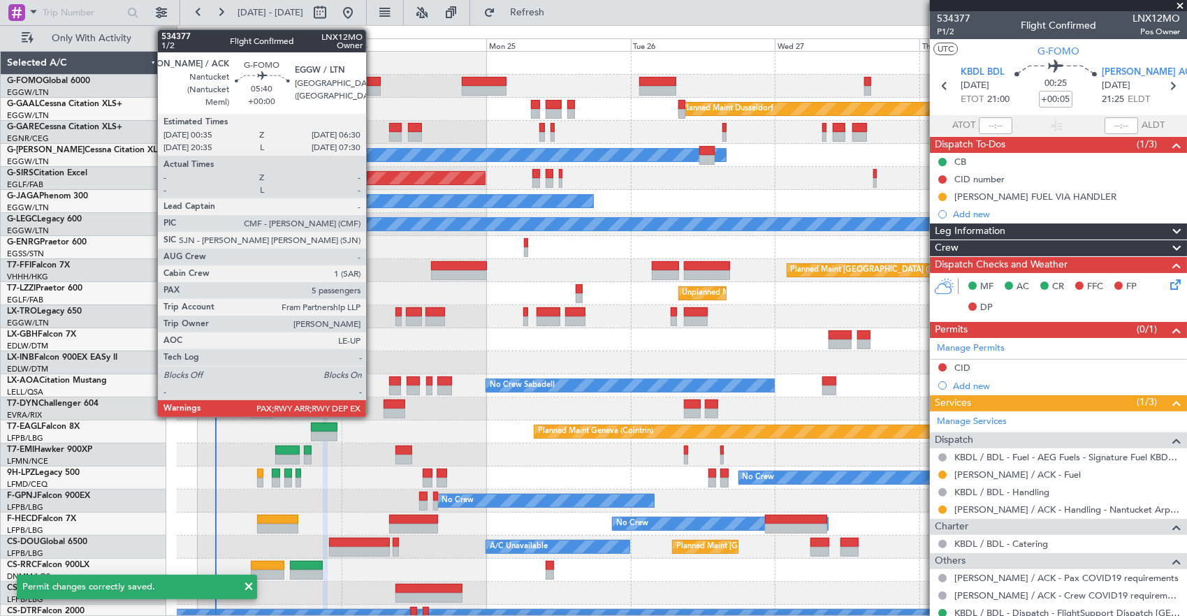
click at [357, 84] on div at bounding box center [362, 82] width 36 height 10
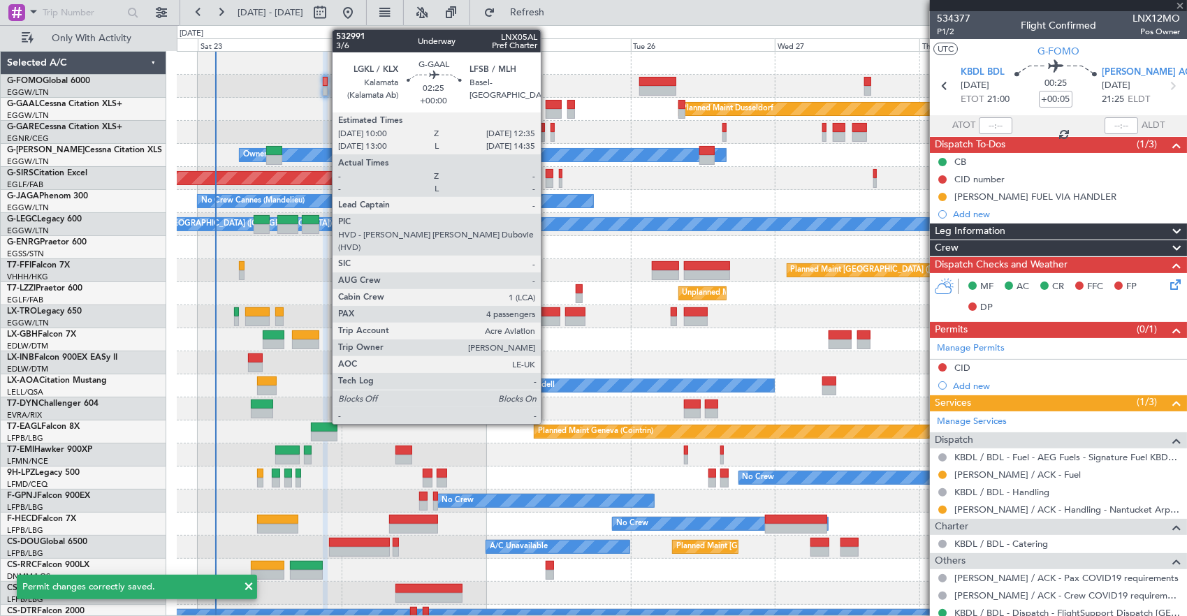
type input "5"
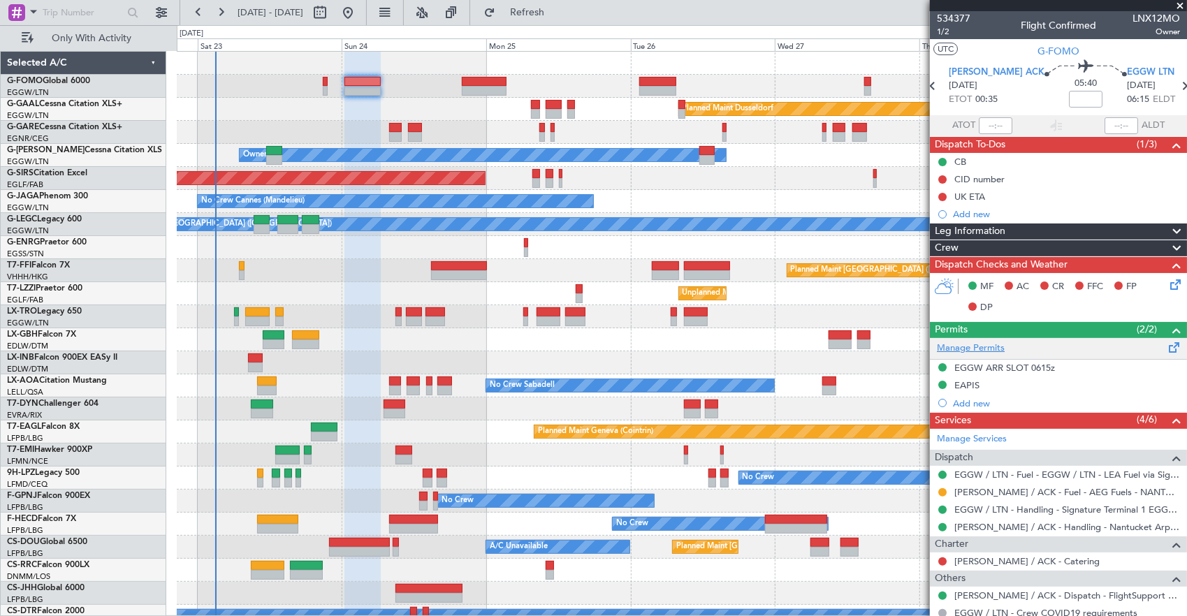
click at [965, 349] on link "Manage Permits" at bounding box center [971, 349] width 68 height 14
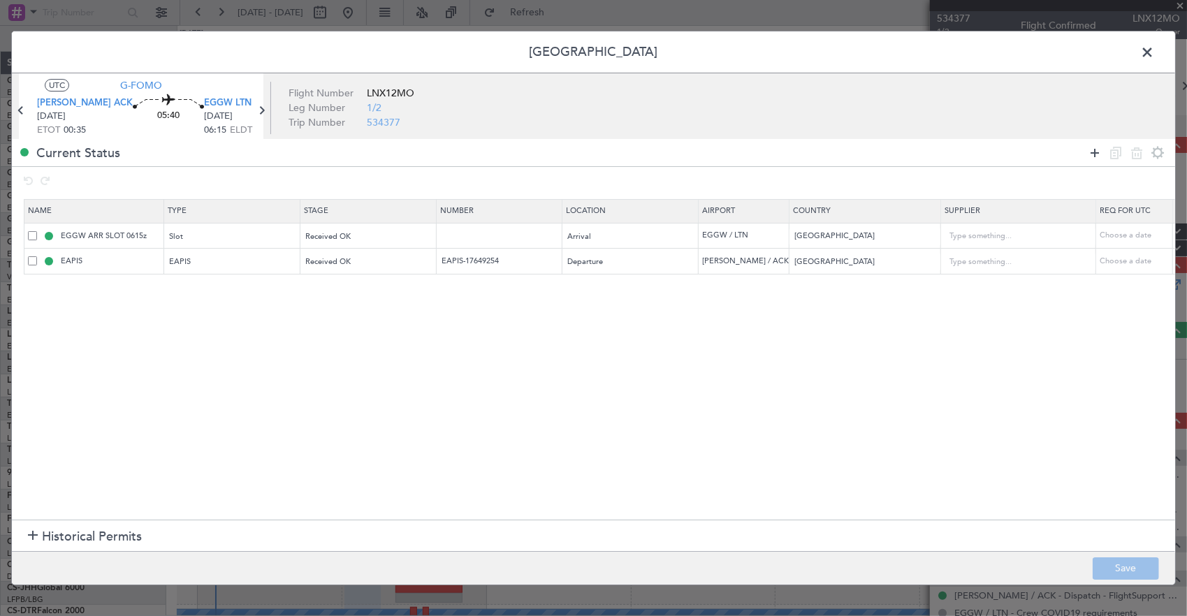
click at [1095, 153] on icon at bounding box center [1094, 153] width 17 height 17
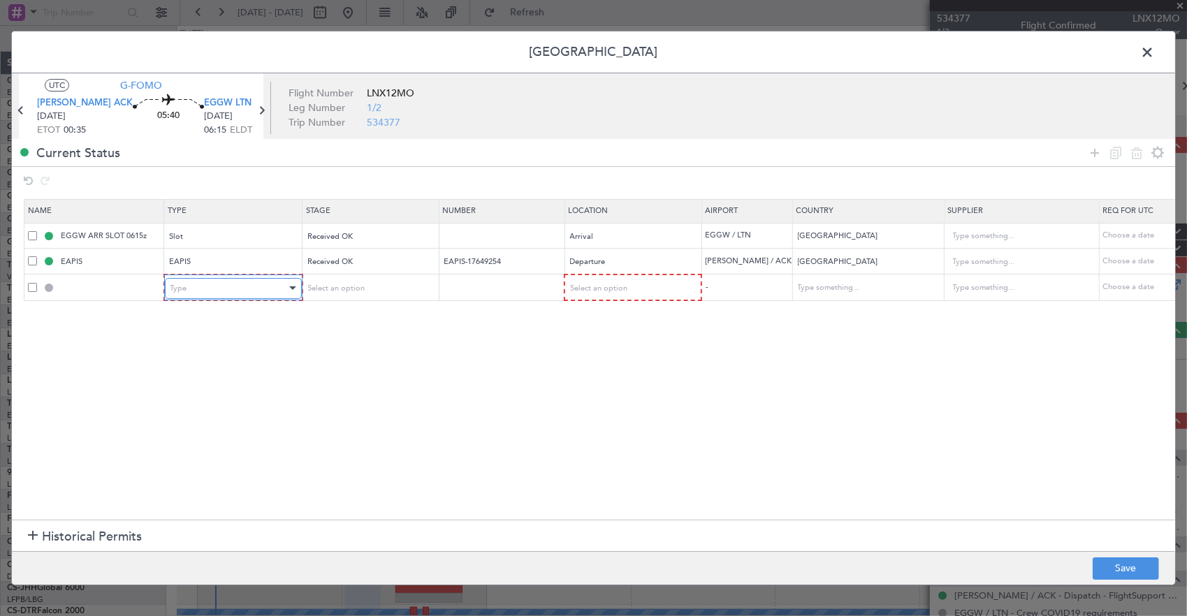
click at [249, 291] on div "Type" at bounding box center [228, 288] width 116 height 21
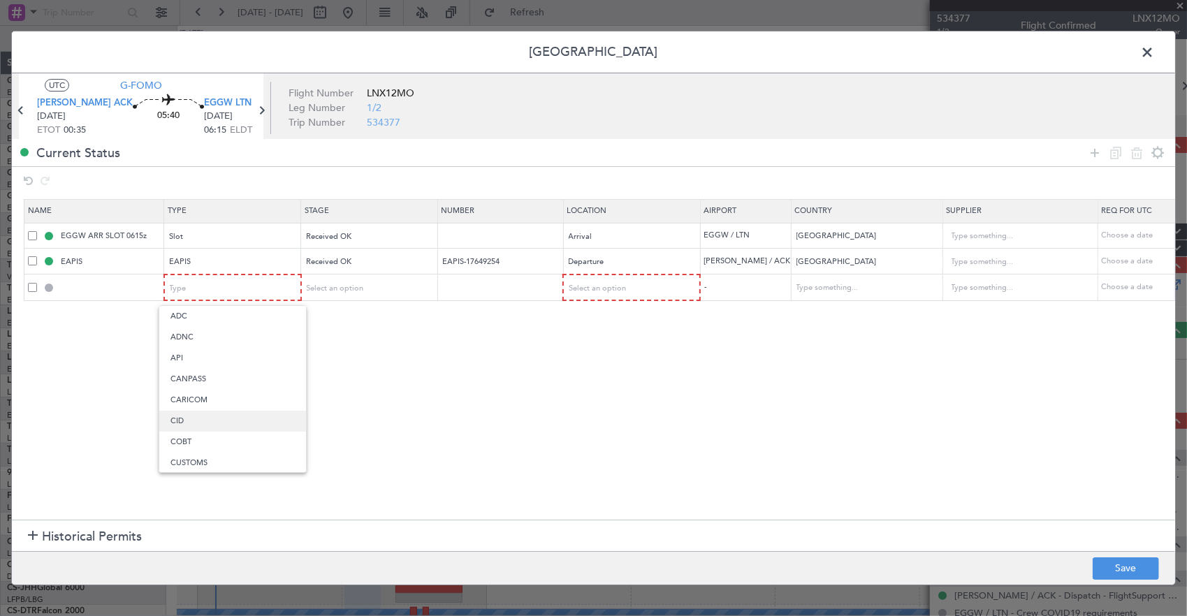
click at [205, 426] on span "CID" at bounding box center [232, 421] width 124 height 21
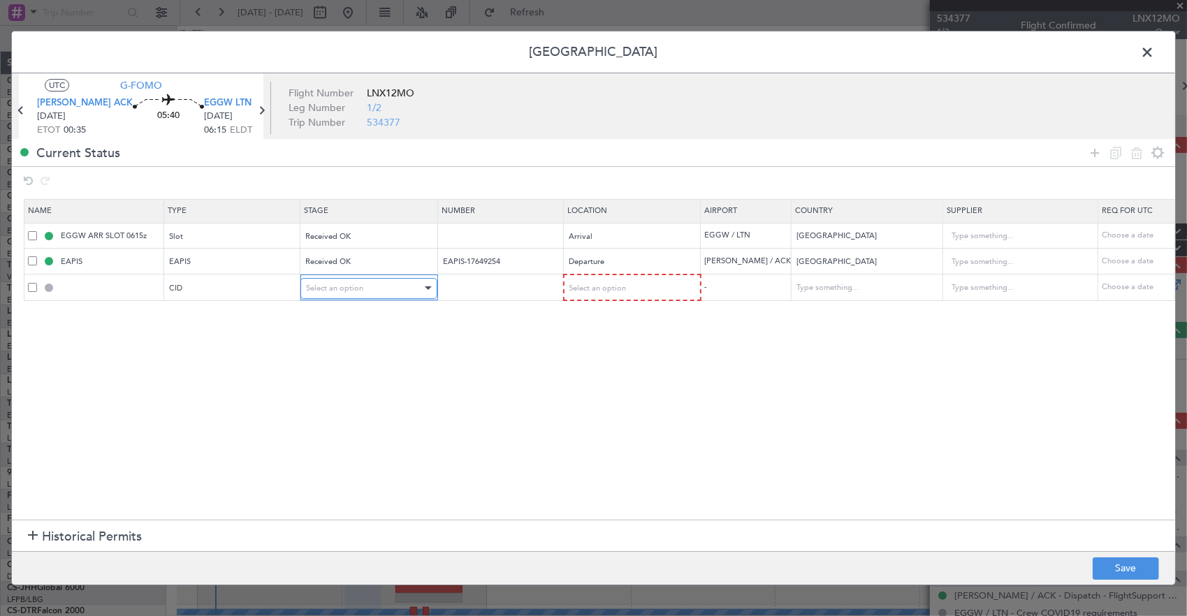
click at [368, 286] on div "Select an option" at bounding box center [364, 288] width 116 height 21
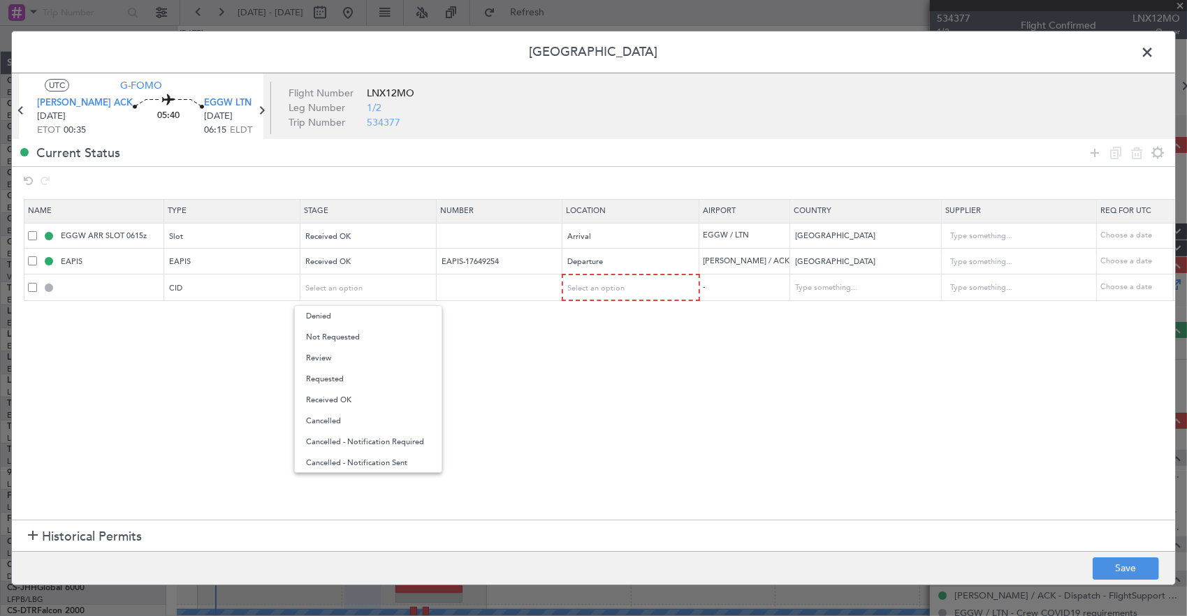
drag, startPoint x: 364, startPoint y: 340, endPoint x: 552, endPoint y: 309, distance: 190.4
click at [365, 340] on span "Not Requested" at bounding box center [368, 337] width 124 height 21
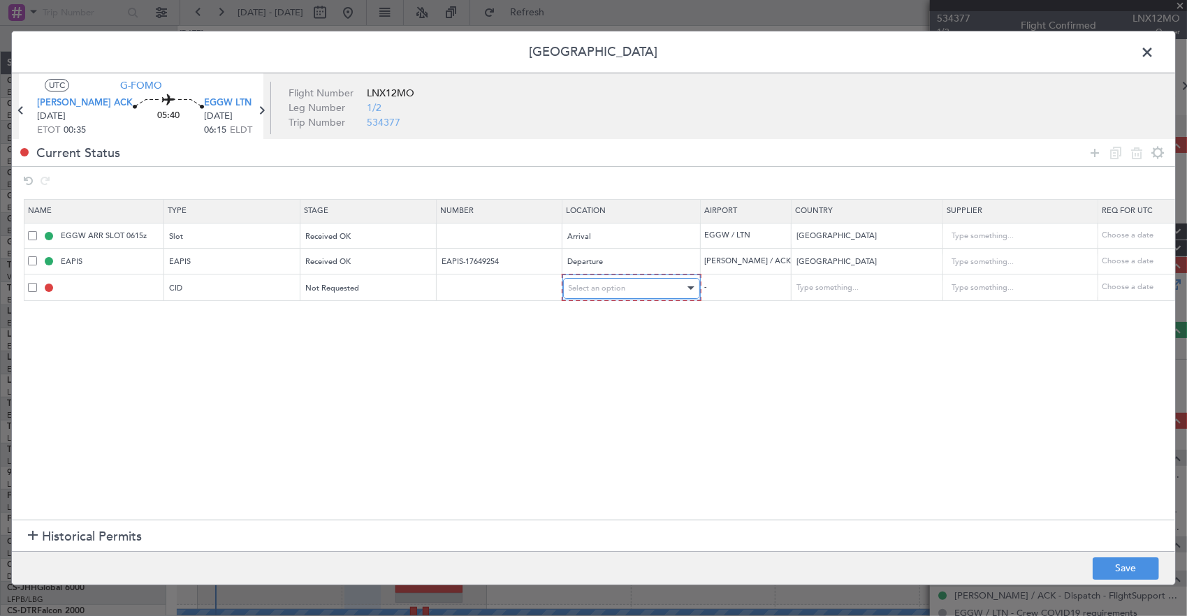
click at [581, 288] on span "Select an option" at bounding box center [597, 288] width 57 height 10
click at [595, 312] on span "Departure" at bounding box center [630, 316] width 124 height 21
click at [1129, 565] on button "Save" at bounding box center [1126, 569] width 66 height 22
type input "CID"
type input "[GEOGRAPHIC_DATA]"
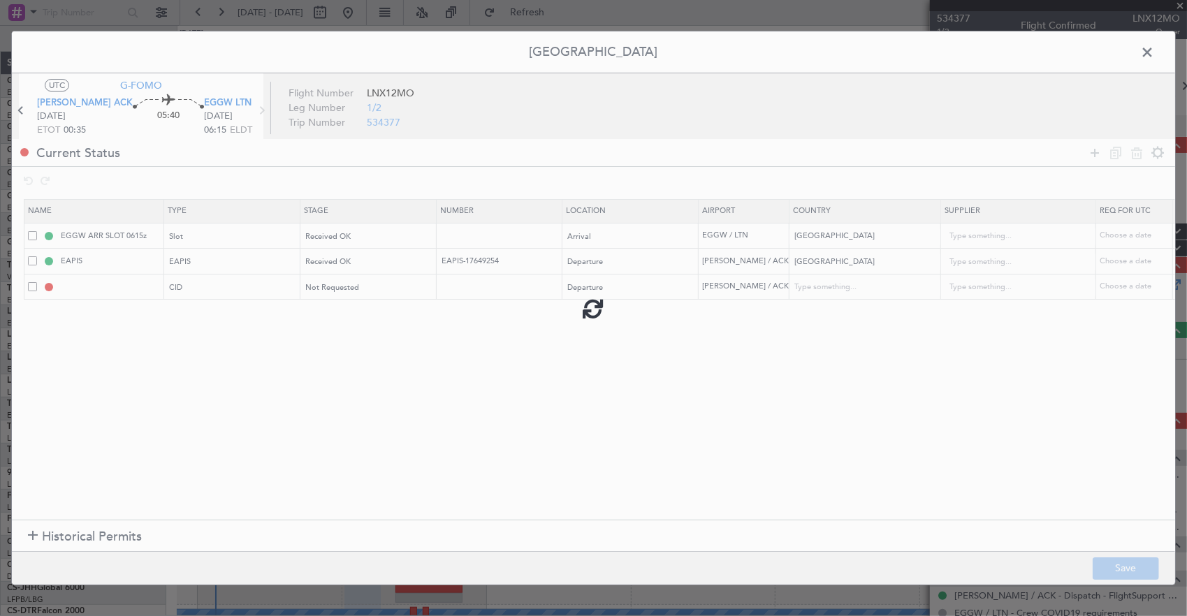
type input "NNN"
type input "5"
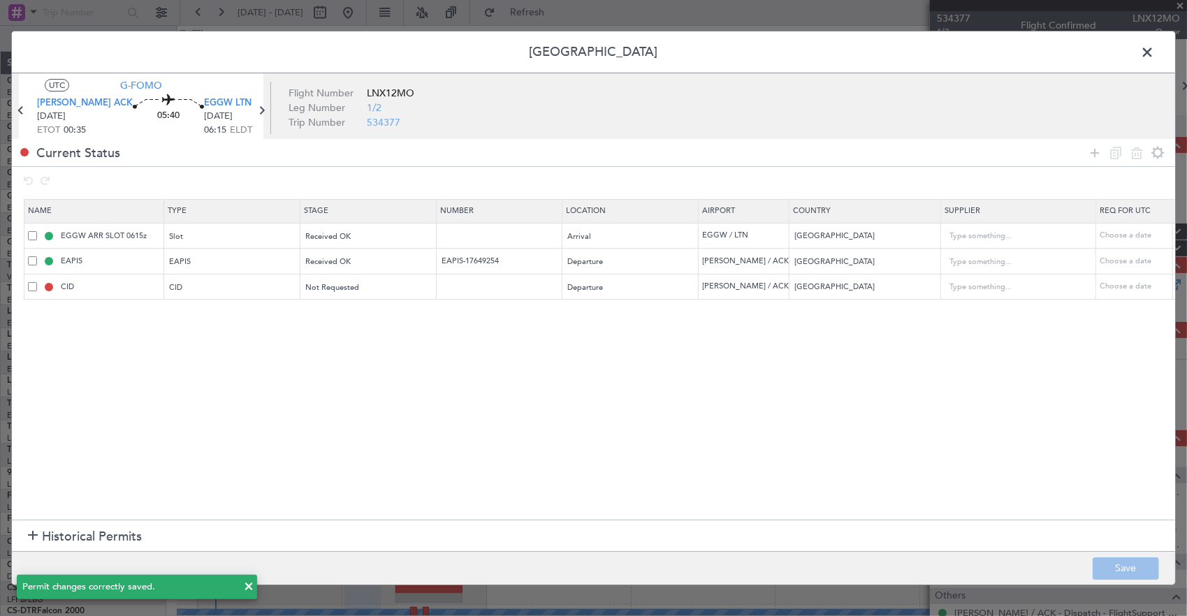
click at [1154, 52] on span at bounding box center [1154, 56] width 0 height 28
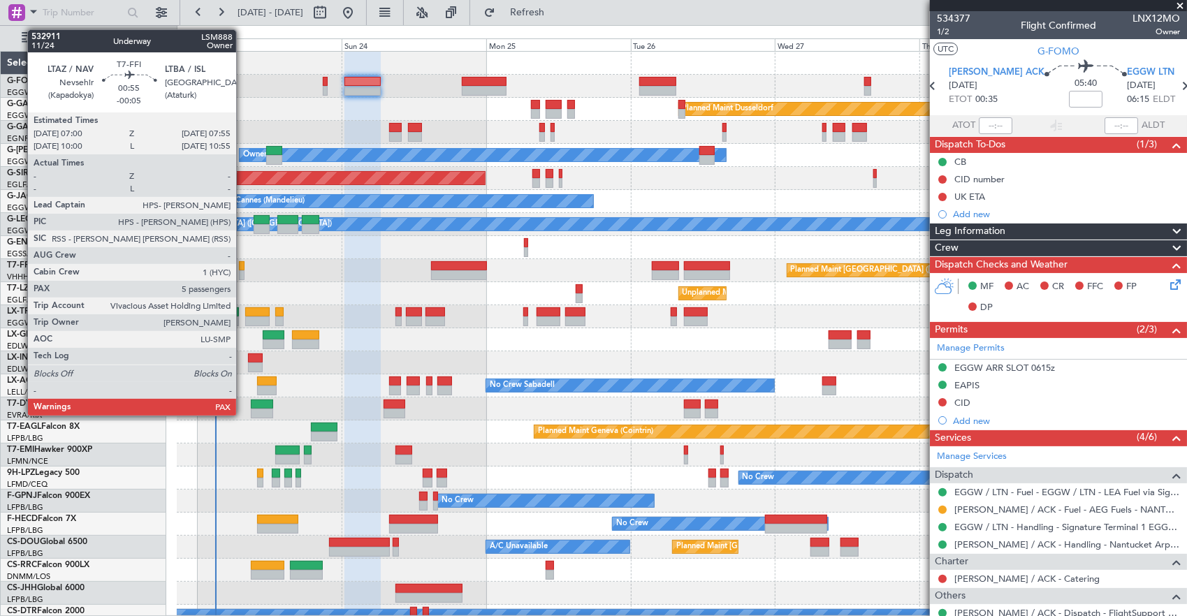
click at [243, 268] on div at bounding box center [242, 266] width 6 height 10
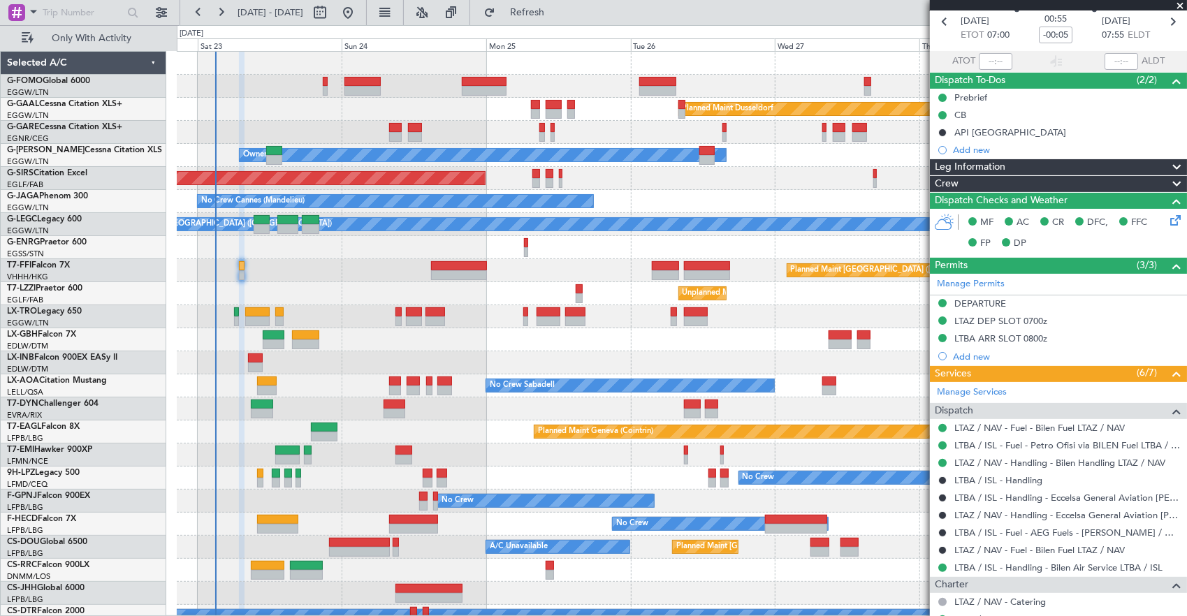
scroll to position [7, 0]
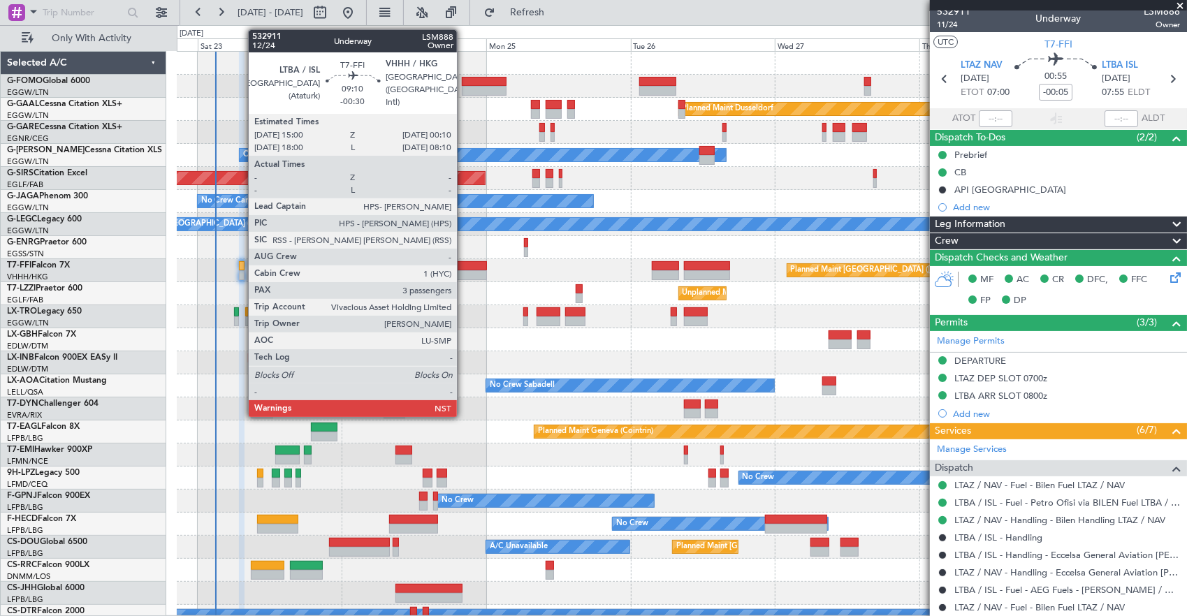
click at [464, 273] on div at bounding box center [458, 275] width 55 height 10
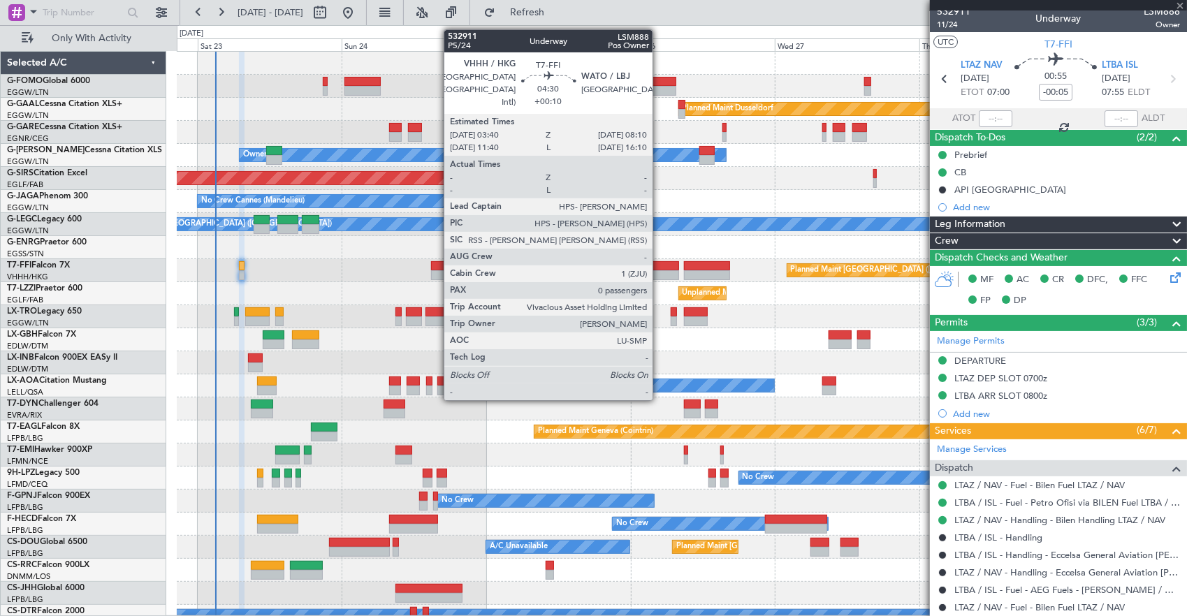
type input "-00:30"
type input "3"
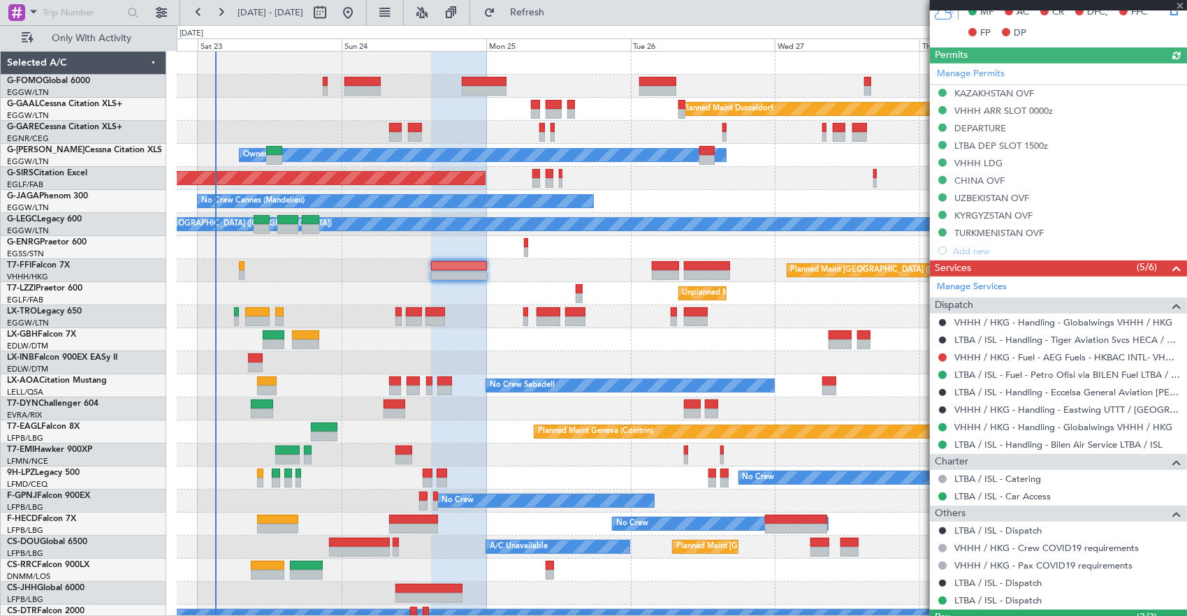
scroll to position [346, 0]
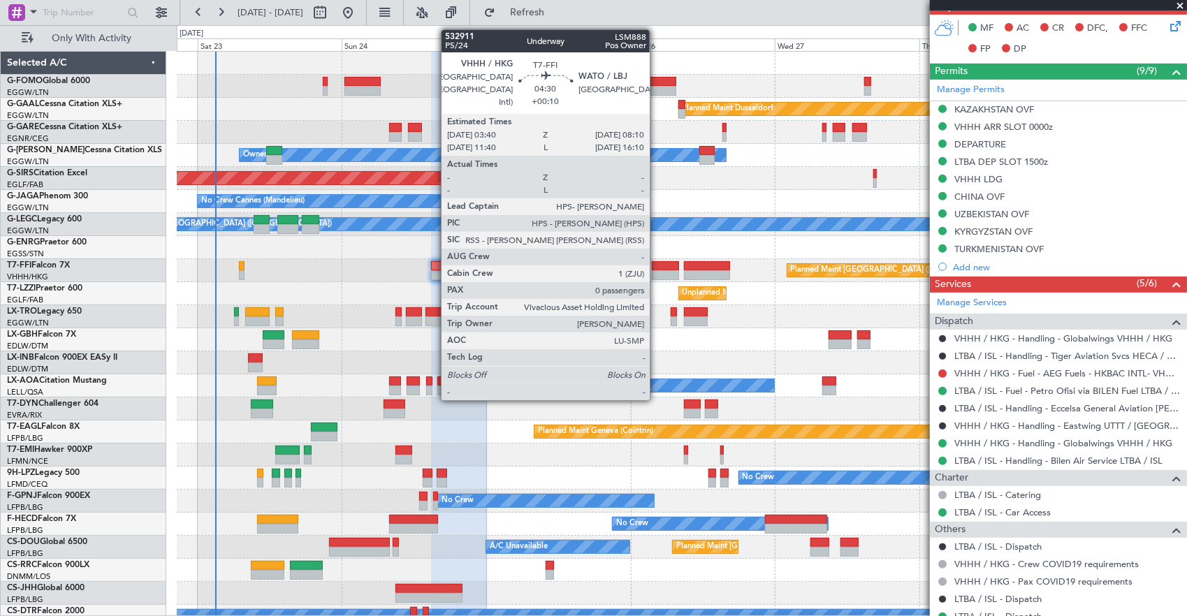
click at [657, 265] on div at bounding box center [665, 266] width 27 height 10
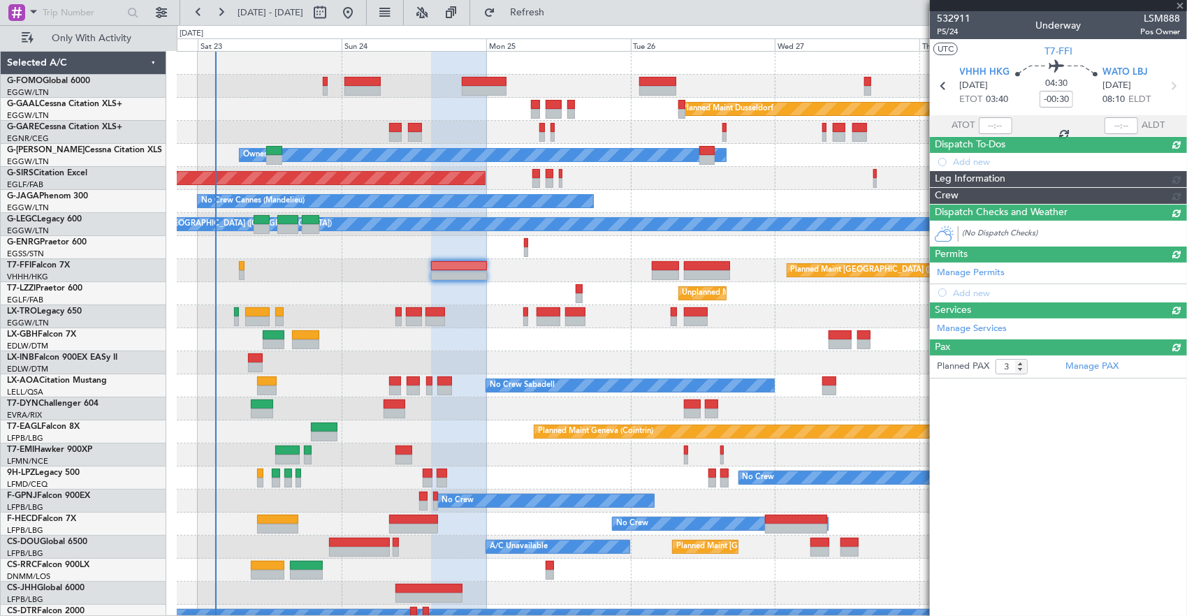
type input "+00:10"
type input "0"
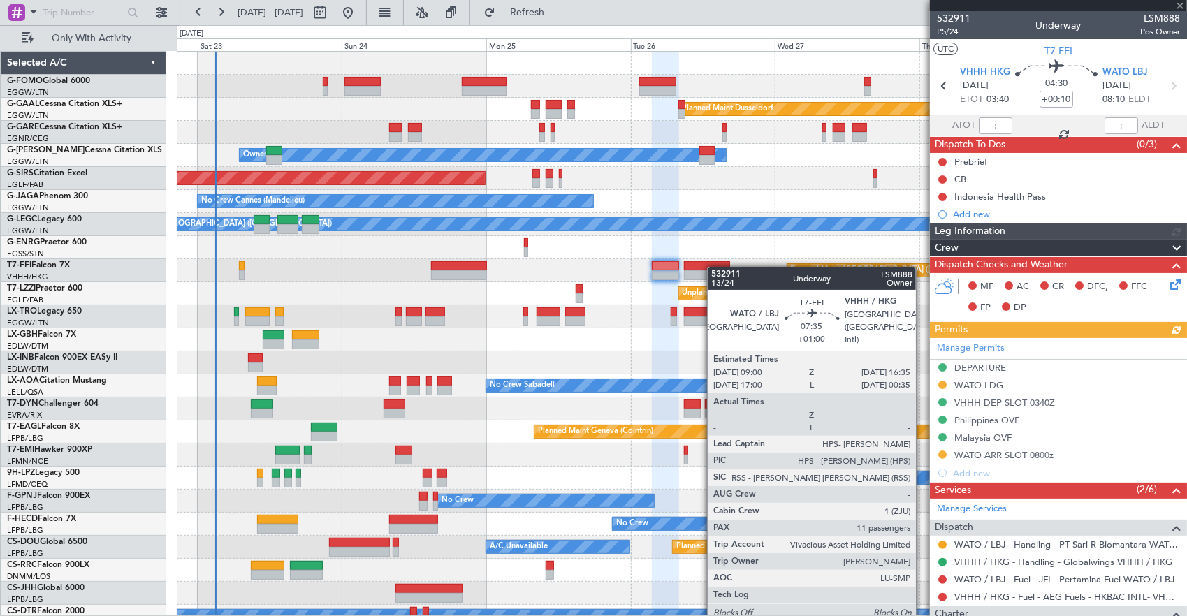
click at [714, 267] on div at bounding box center [707, 266] width 46 height 10
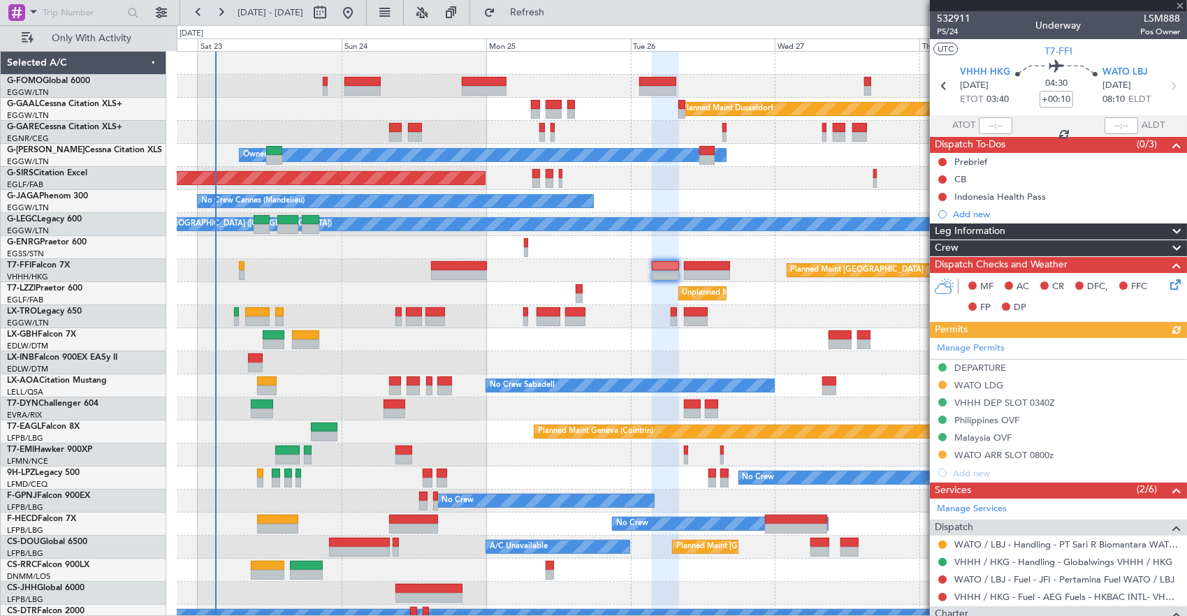
type input "+01:00"
type input "11"
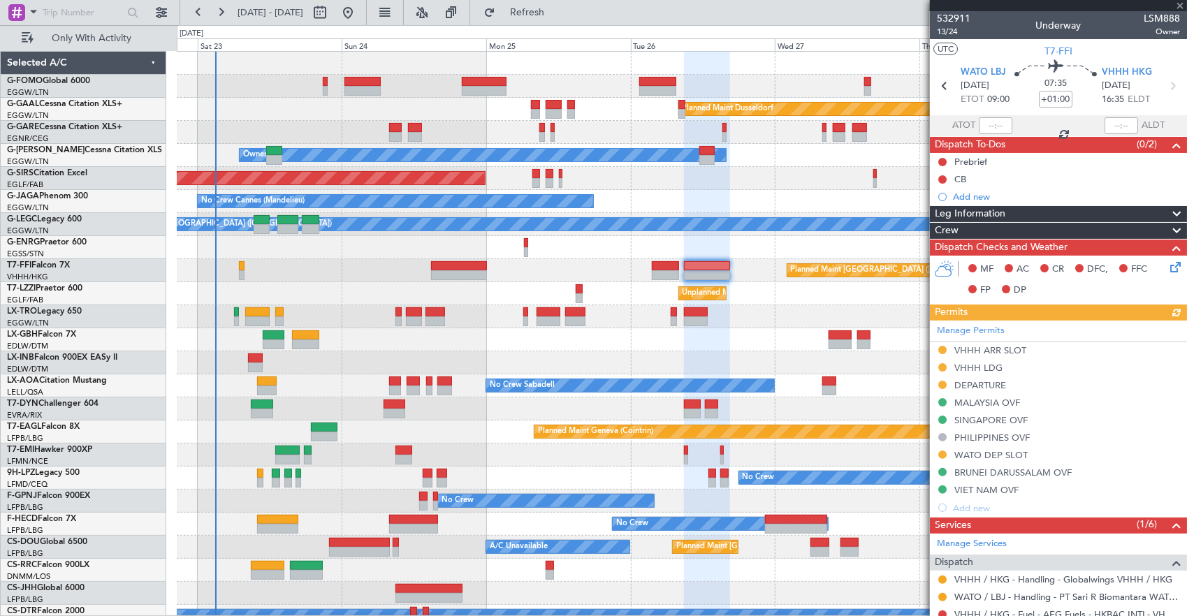
scroll to position [140, 0]
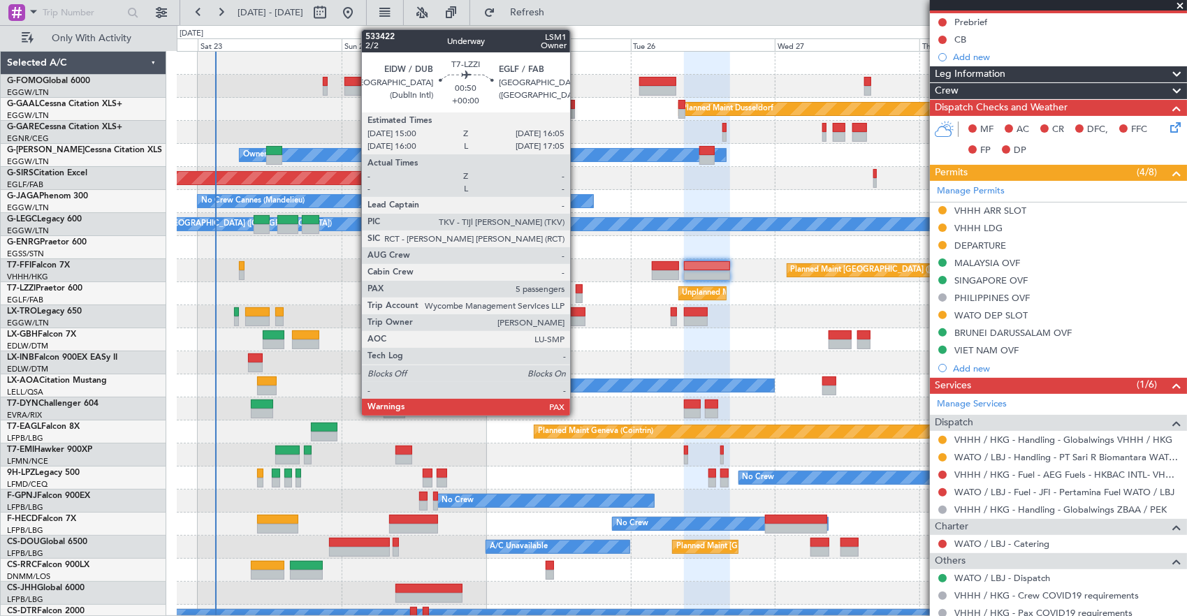
click at [577, 291] on div at bounding box center [579, 289] width 7 height 10
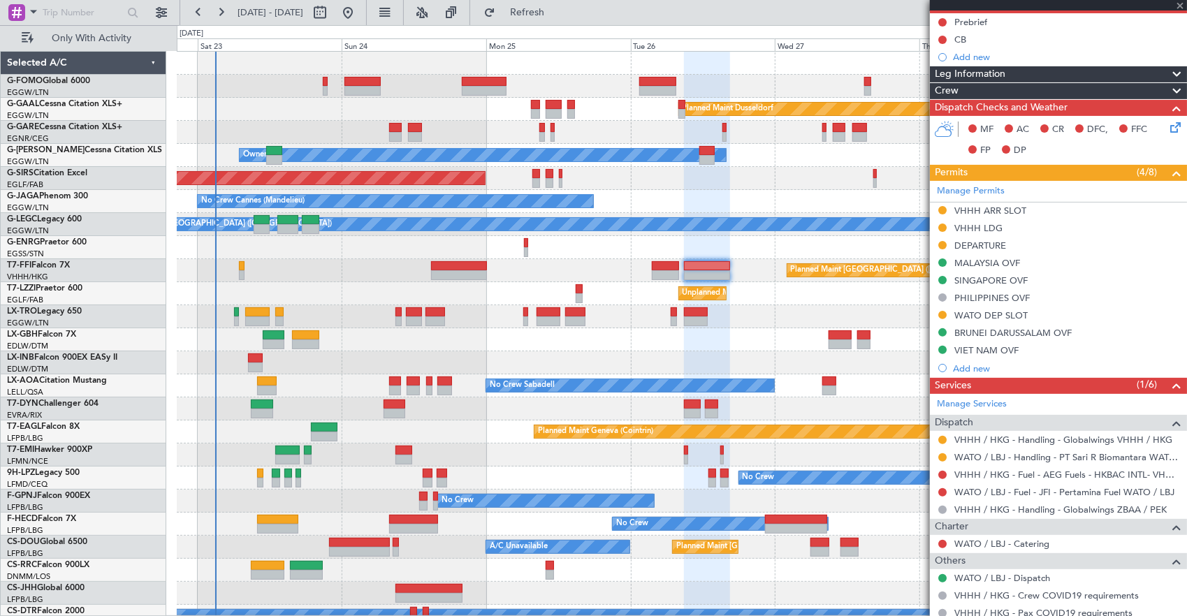
type input "5"
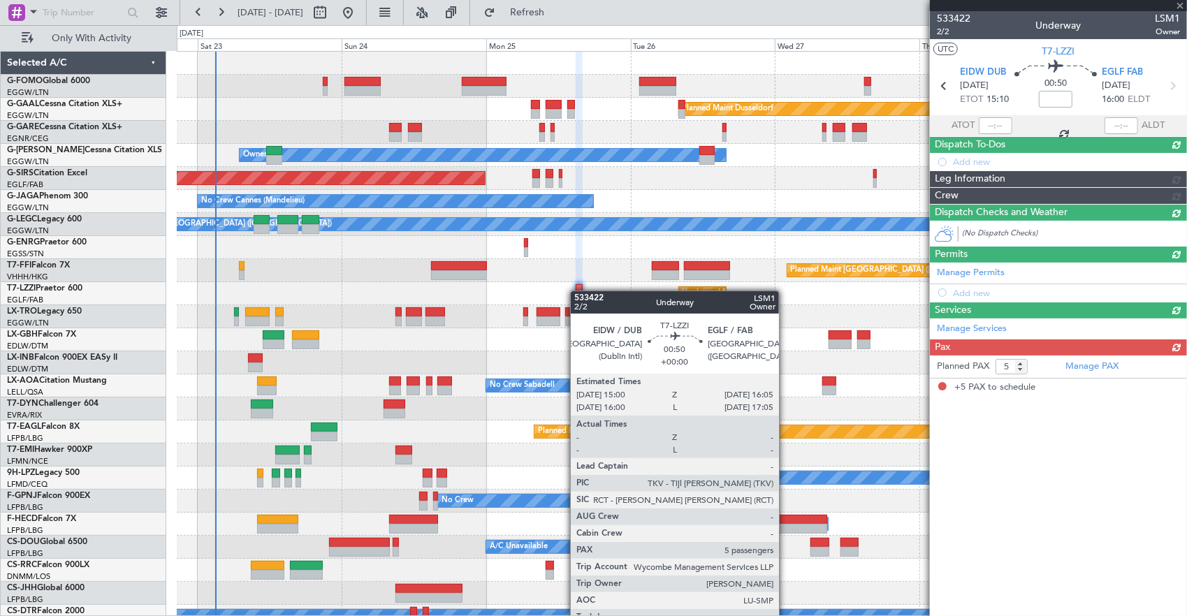
scroll to position [0, 0]
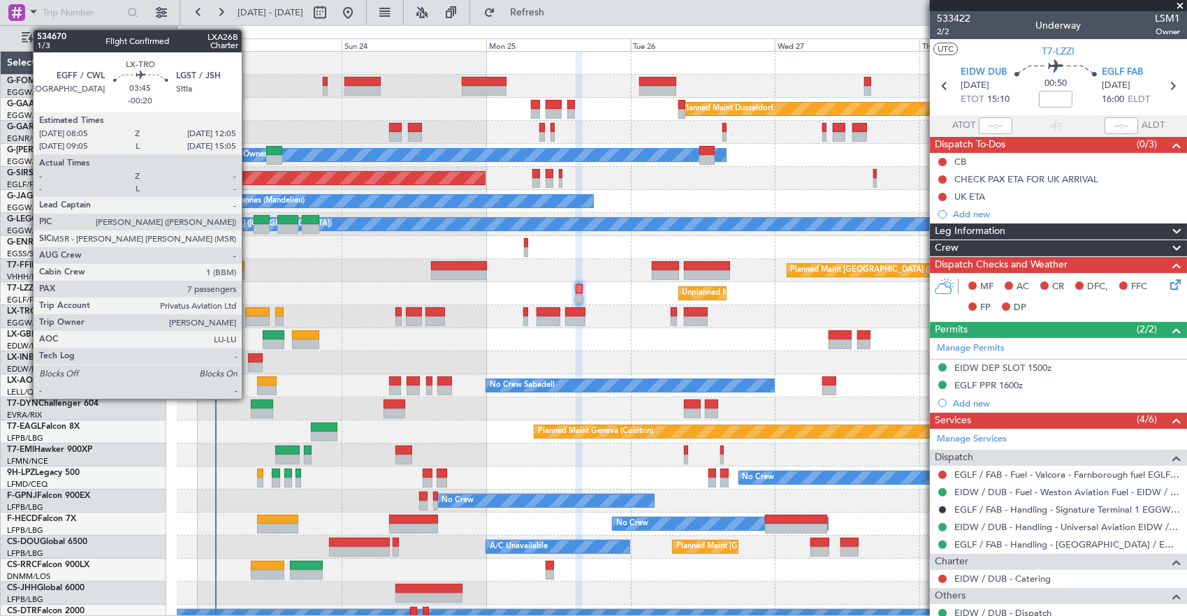
click at [249, 317] on div at bounding box center [257, 322] width 24 height 10
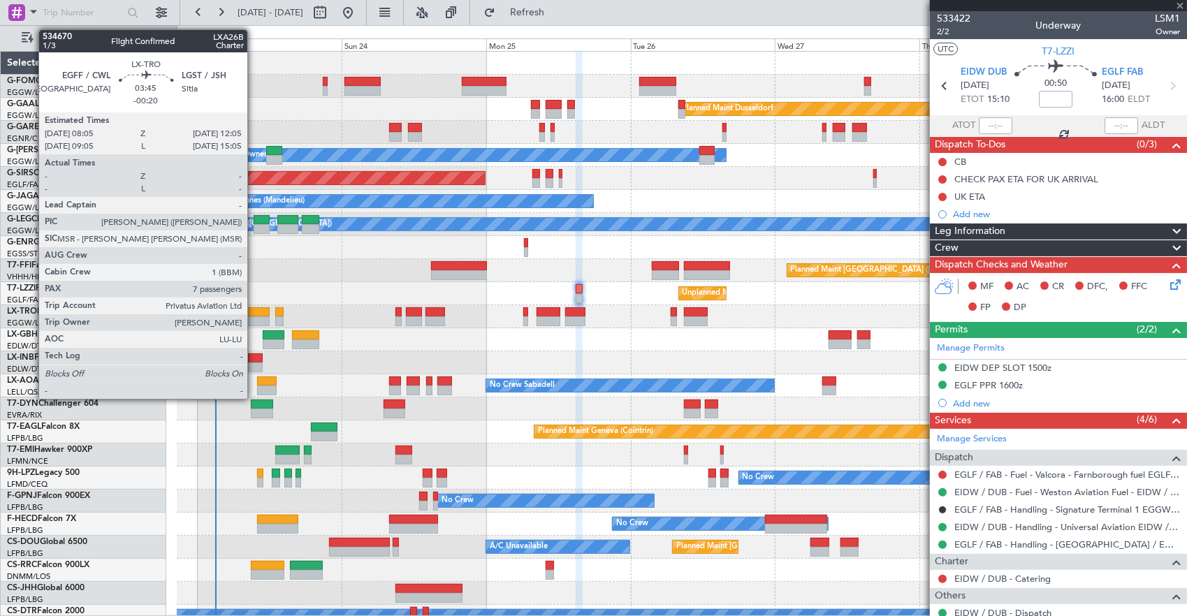
type input "-00:20"
type input "7"
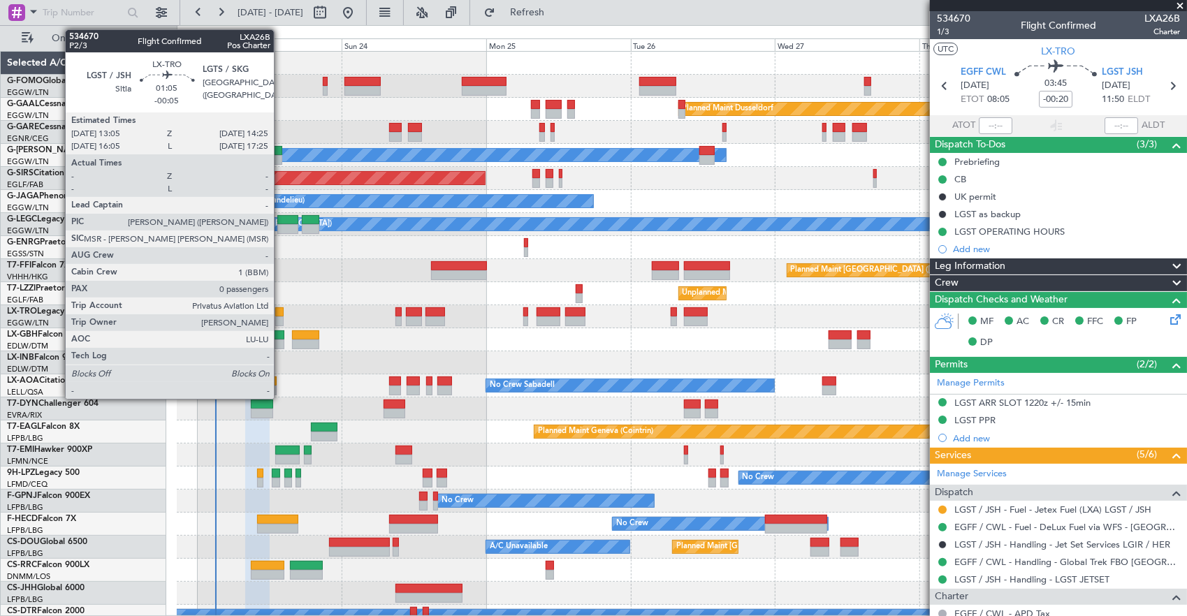
click at [281, 317] on div at bounding box center [279, 322] width 8 height 10
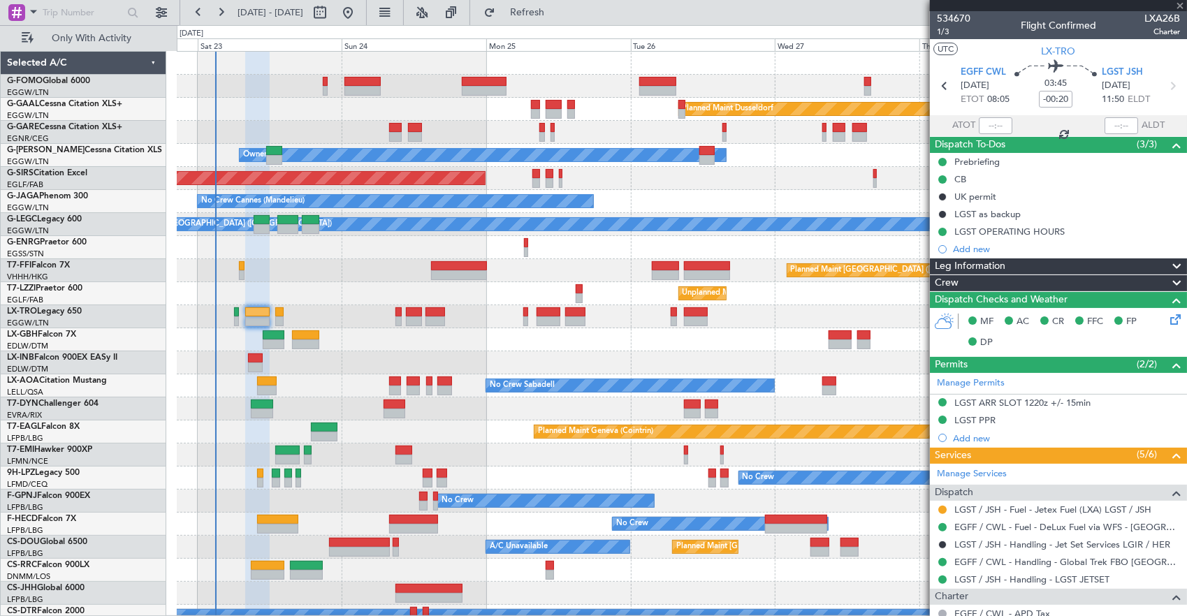
type input "-00:05"
type input "0"
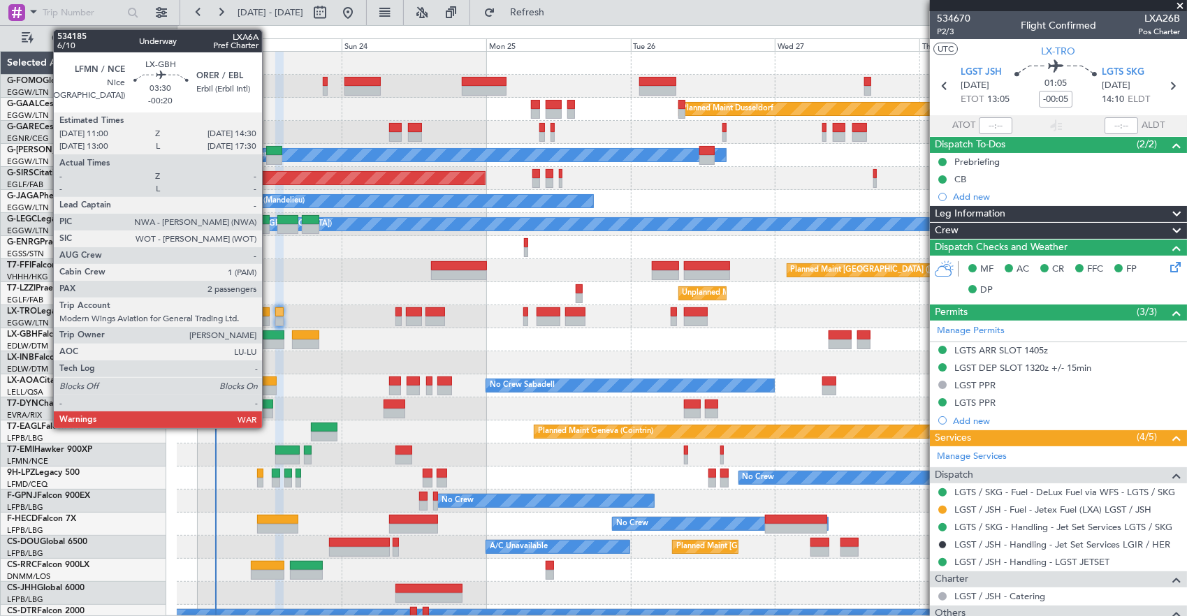
click at [269, 340] on div at bounding box center [274, 345] width 22 height 10
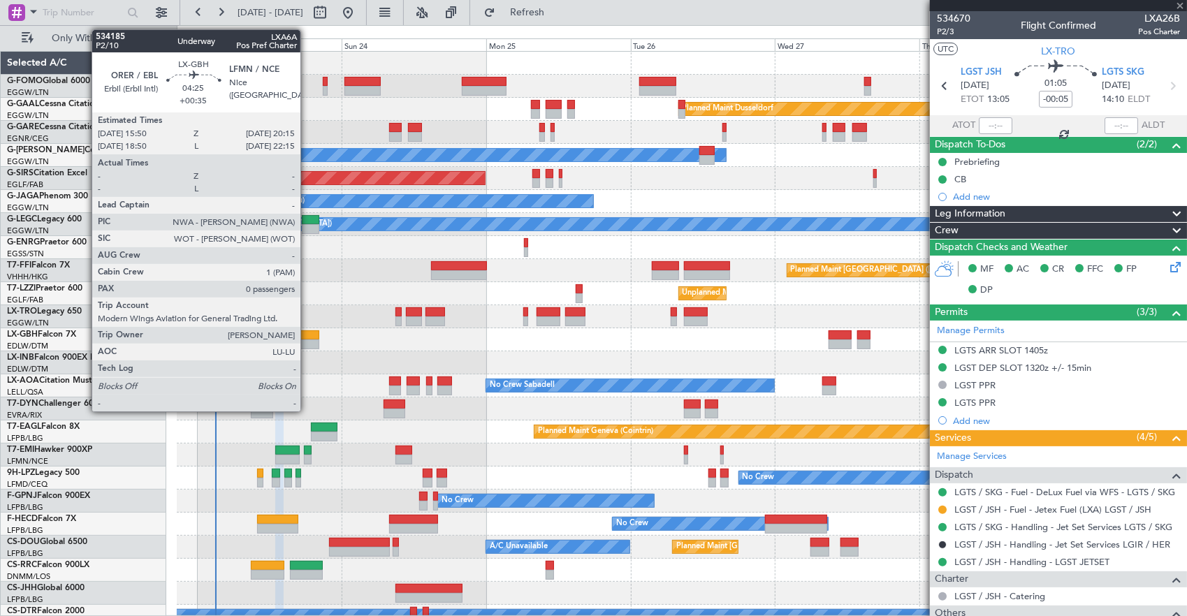
type input "-00:20"
type input "2"
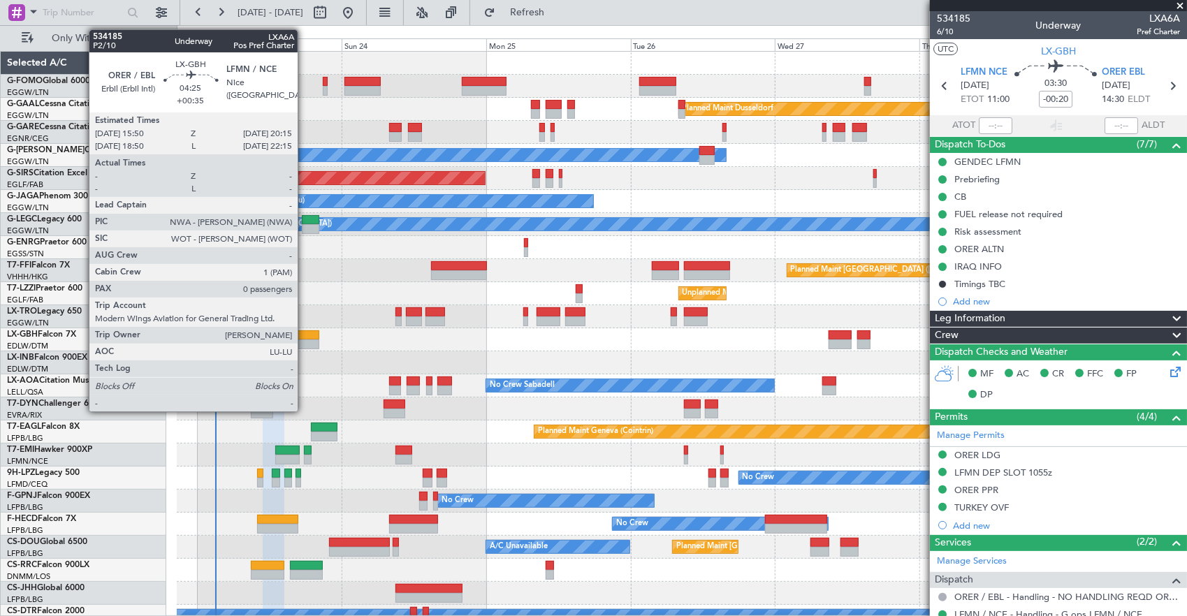
click at [305, 343] on div at bounding box center [305, 345] width 27 height 10
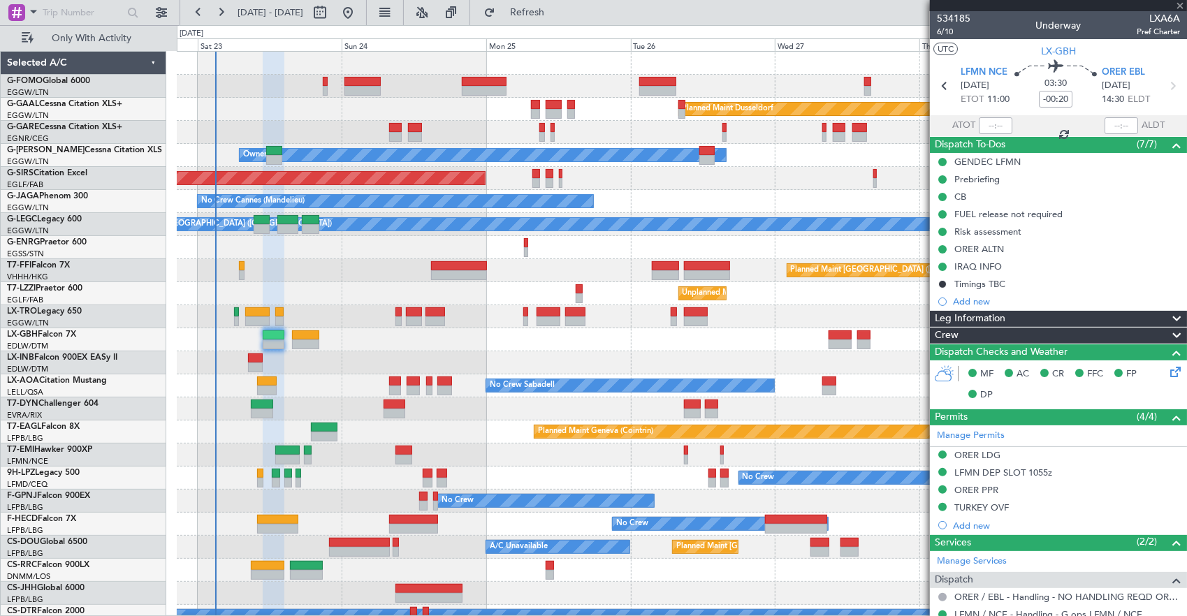
type input "+00:35"
type input "0"
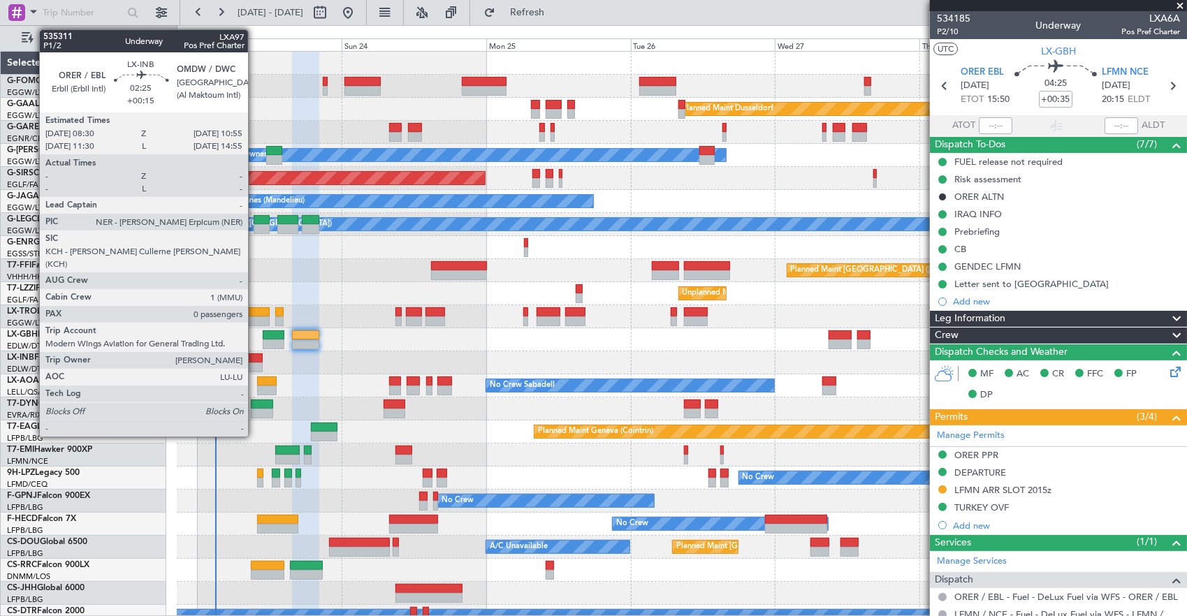
click at [255, 355] on div at bounding box center [255, 359] width 15 height 10
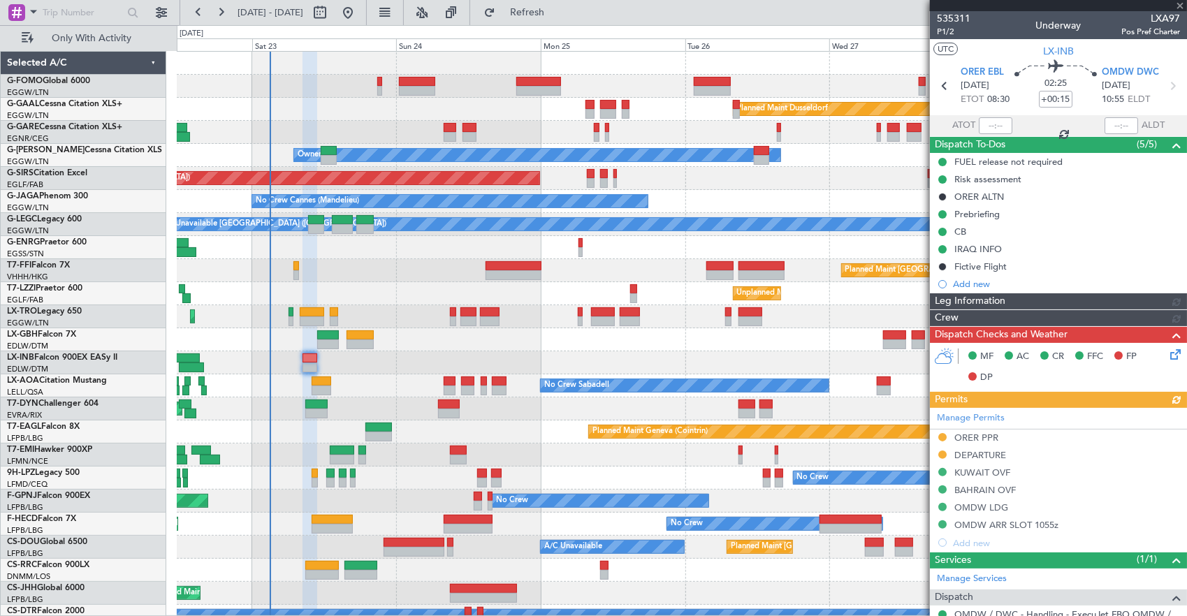
scroll to position [8, 0]
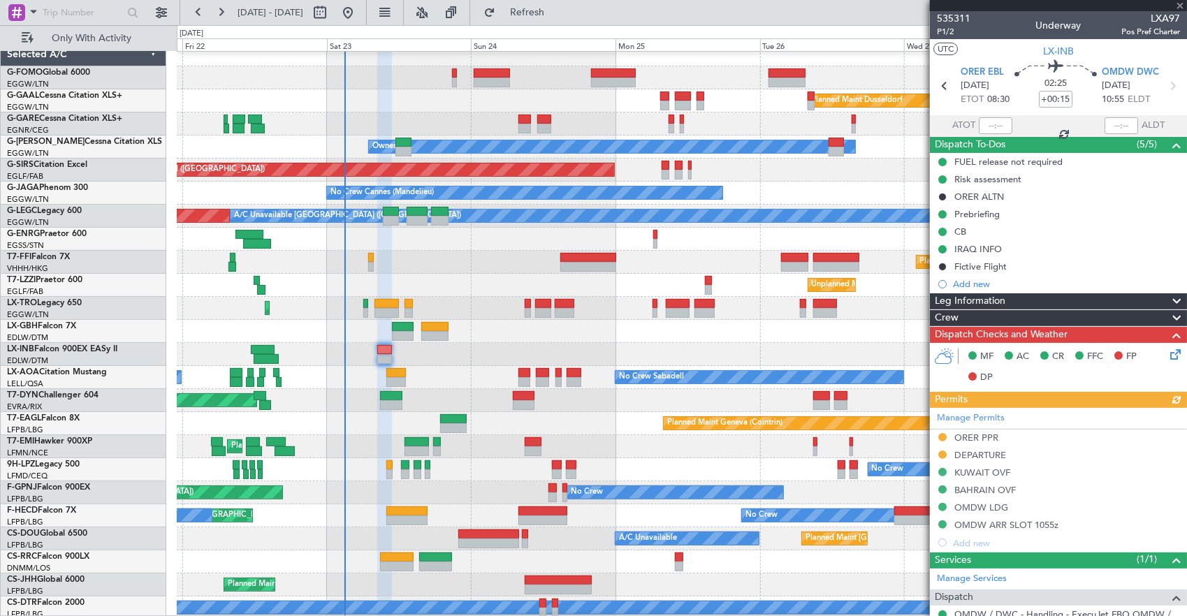
click at [349, 372] on div "No Crew Sabadell No Crew Sabadell" at bounding box center [682, 377] width 1010 height 23
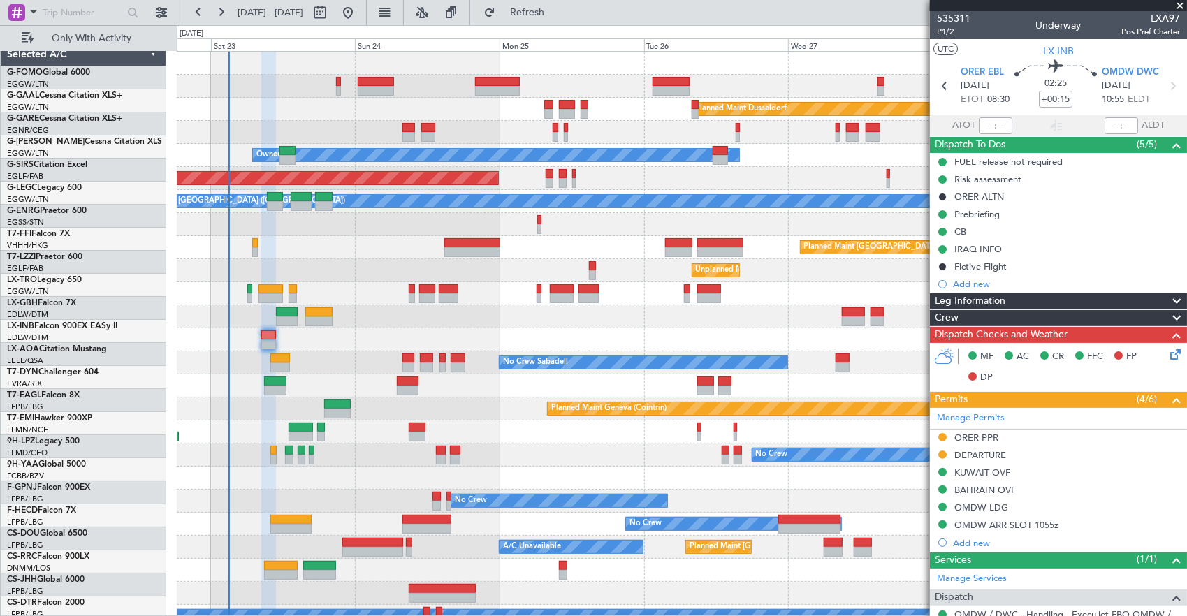
scroll to position [0, 0]
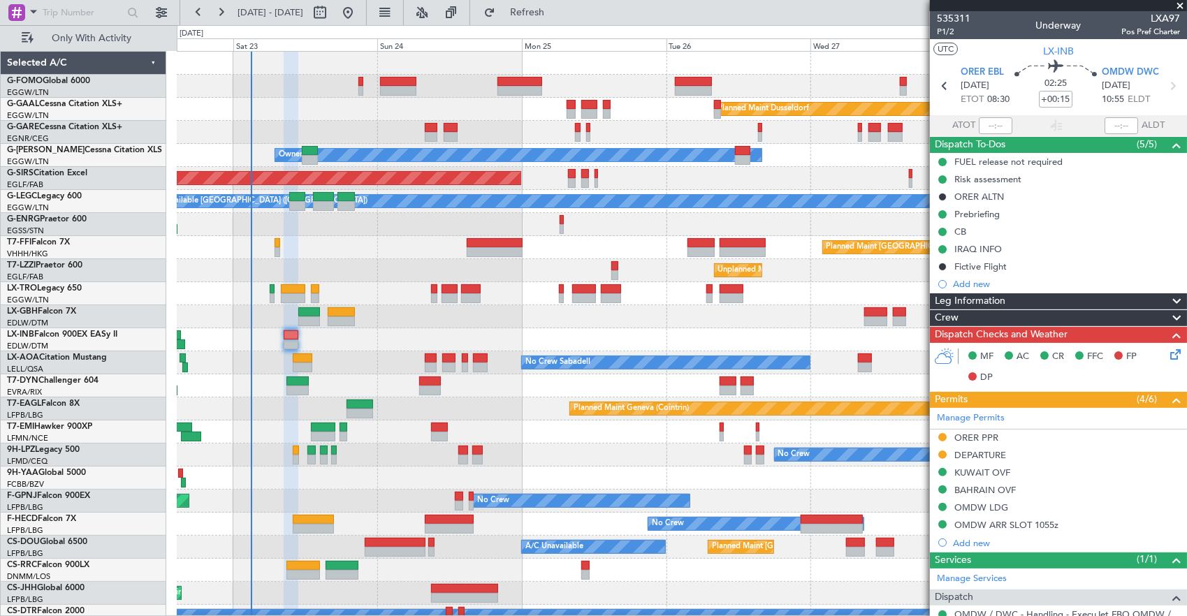
click at [365, 340] on div at bounding box center [682, 339] width 1010 height 23
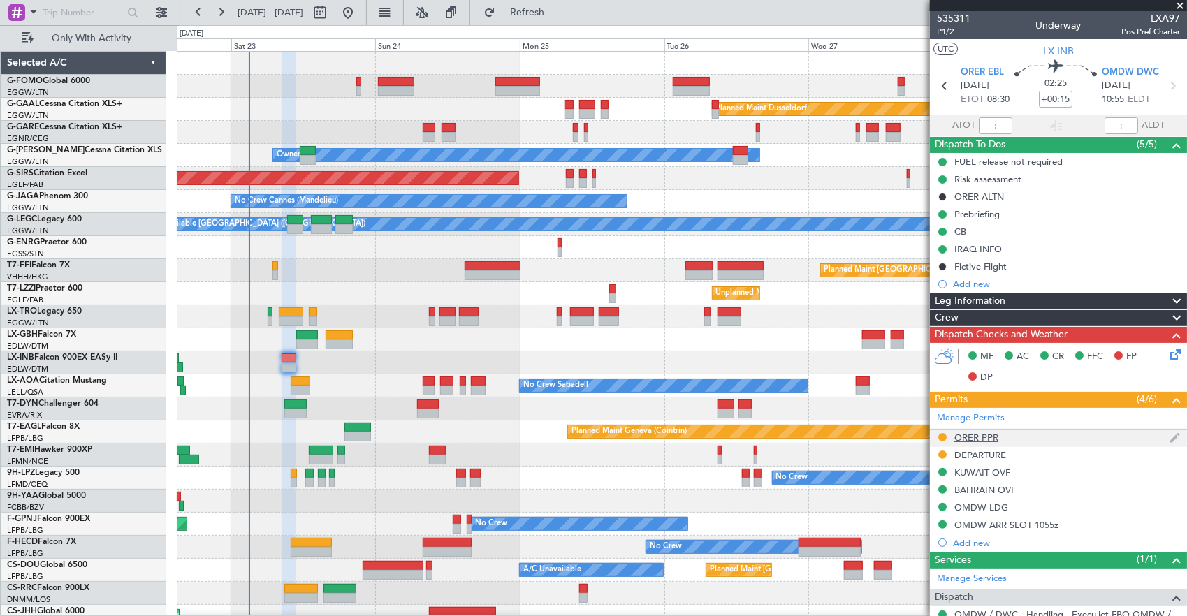
click at [1042, 435] on div "ORER PPR" at bounding box center [1058, 438] width 257 height 17
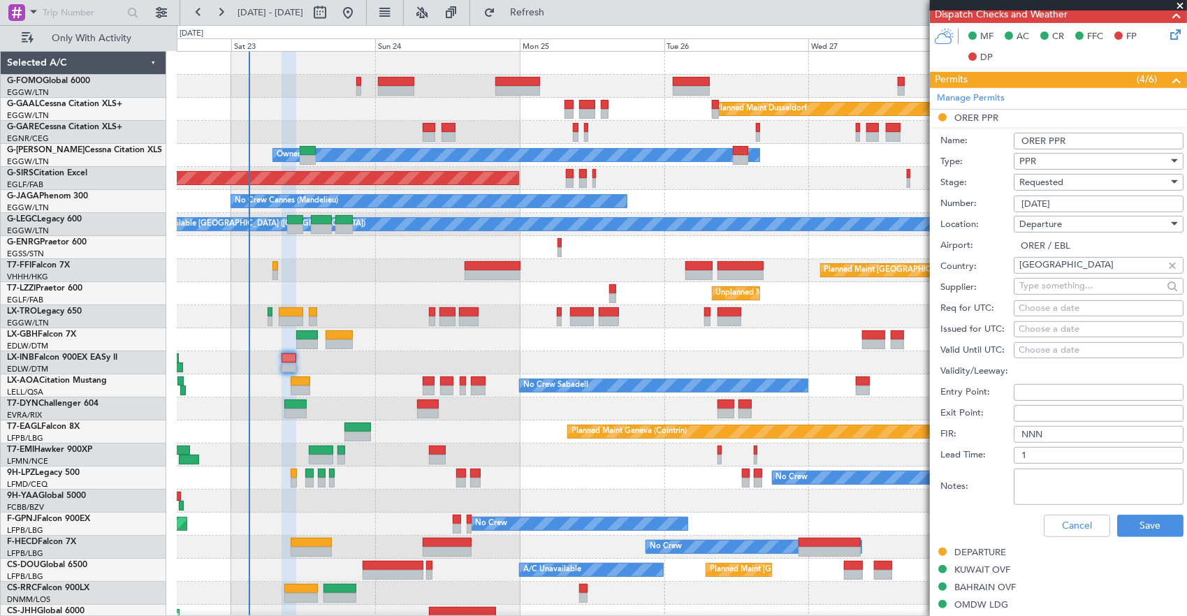
scroll to position [489, 0]
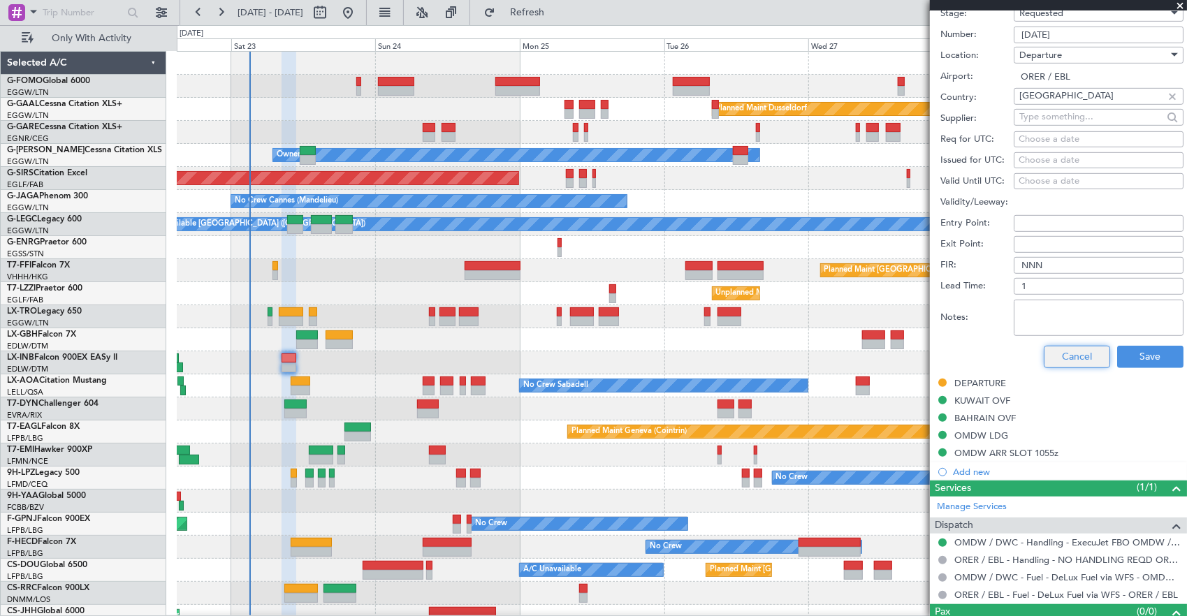
click at [1073, 352] on button "Cancel" at bounding box center [1077, 357] width 66 height 22
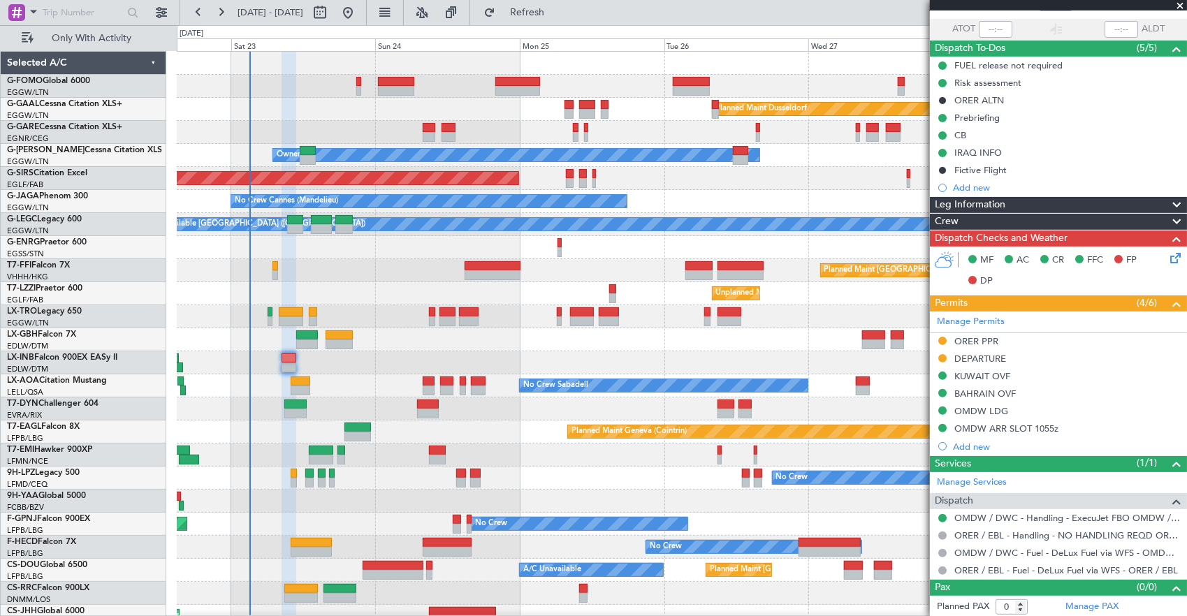
scroll to position [0, 0]
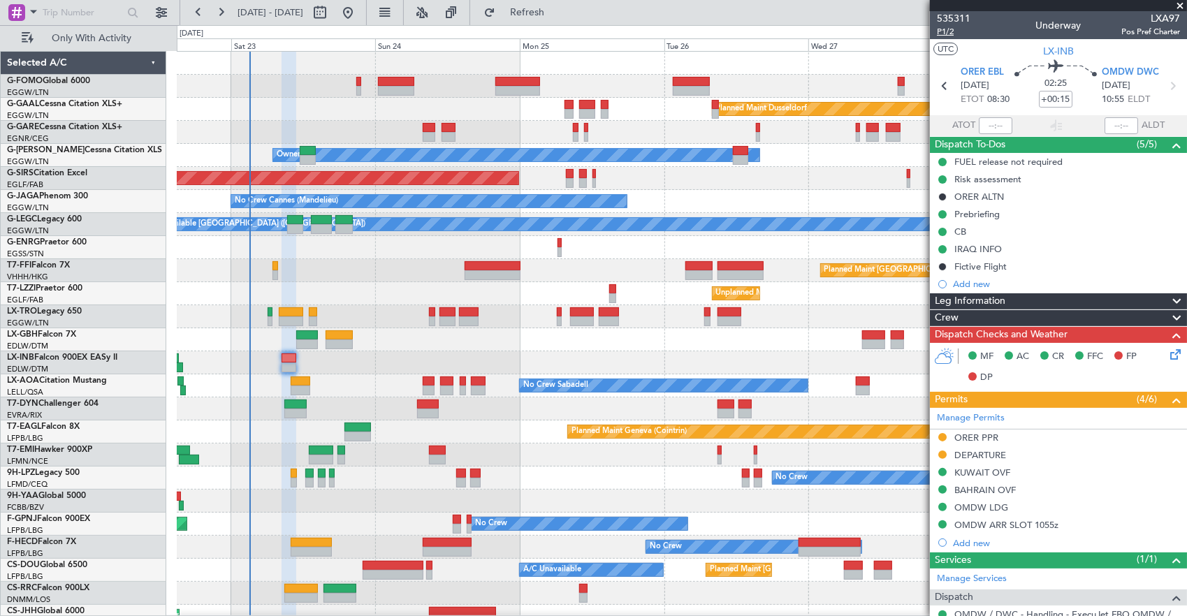
click at [943, 29] on span "P1/2" at bounding box center [954, 32] width 34 height 12
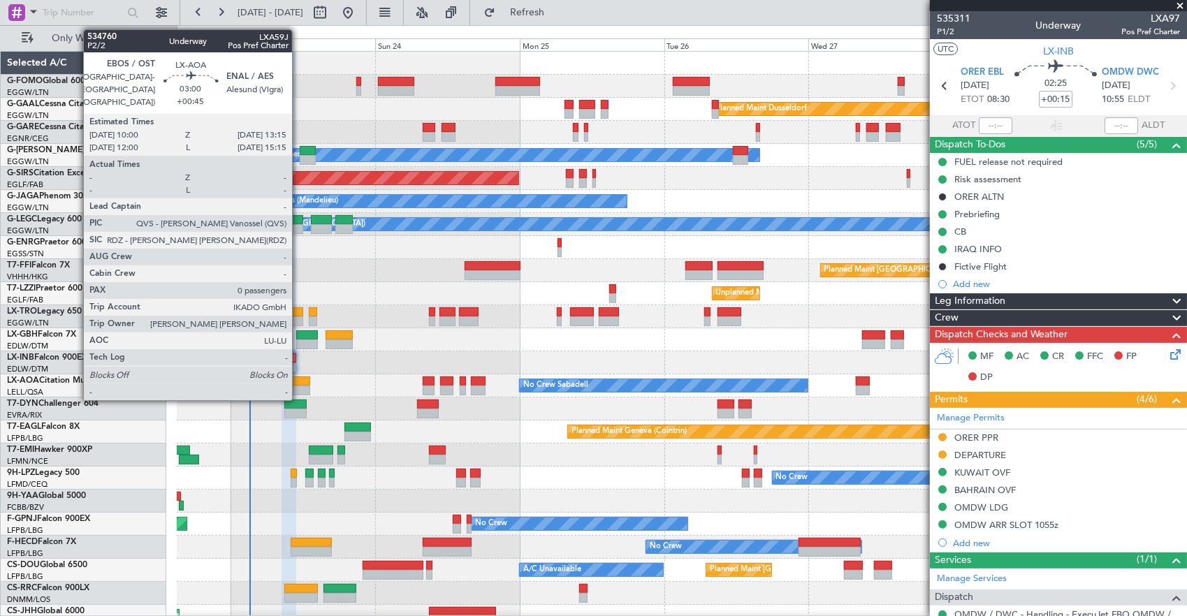
click at [299, 384] on div at bounding box center [301, 382] width 20 height 10
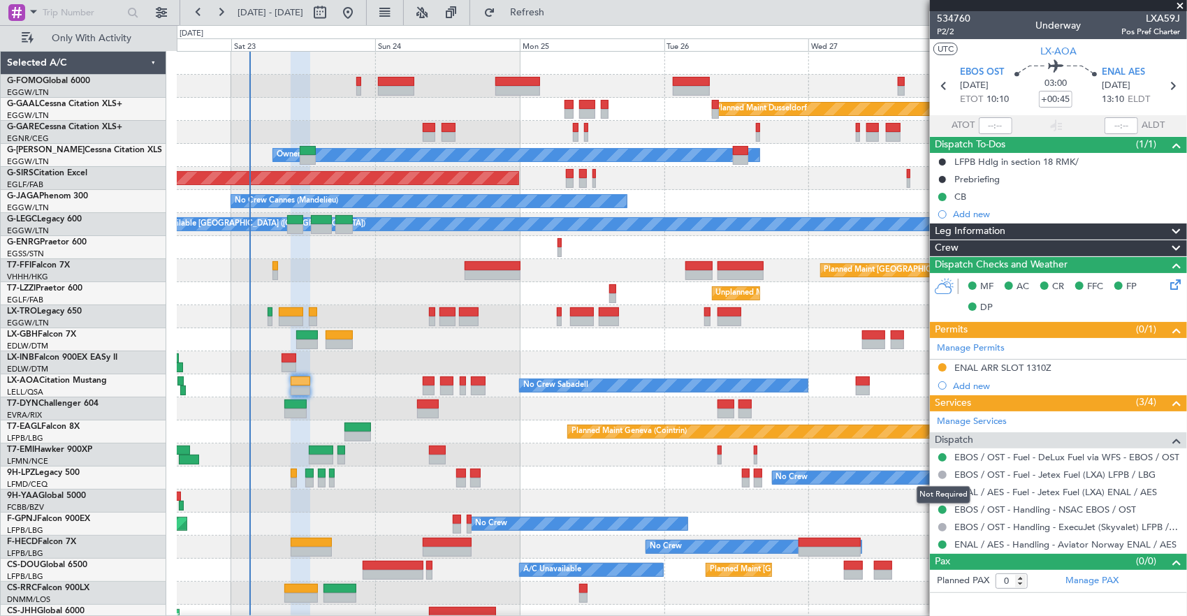
click at [940, 496] on div "Not Required" at bounding box center [944, 494] width 54 height 17
click at [945, 488] on button at bounding box center [942, 492] width 8 height 8
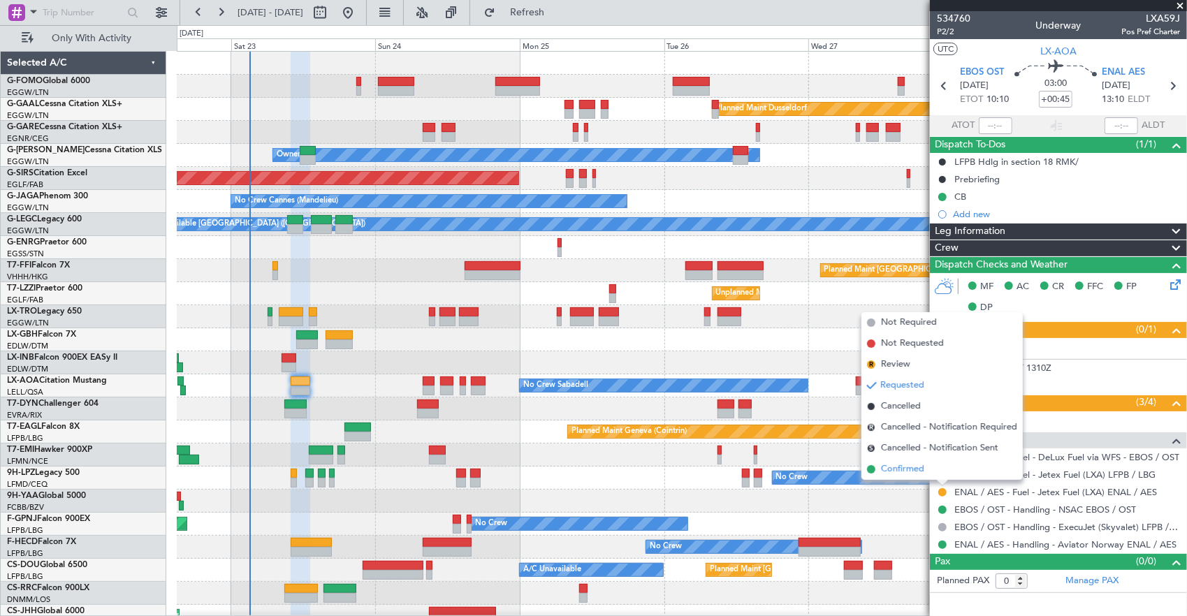
click at [928, 476] on li "Confirmed" at bounding box center [941, 469] width 161 height 21
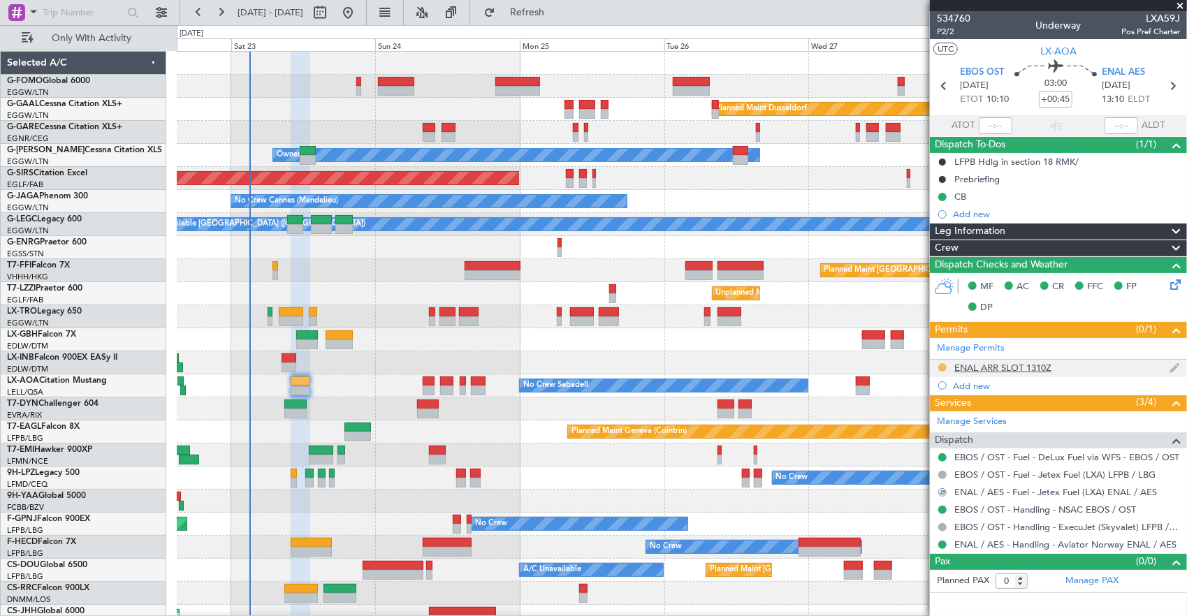
click at [942, 366] on button at bounding box center [942, 367] width 8 height 8
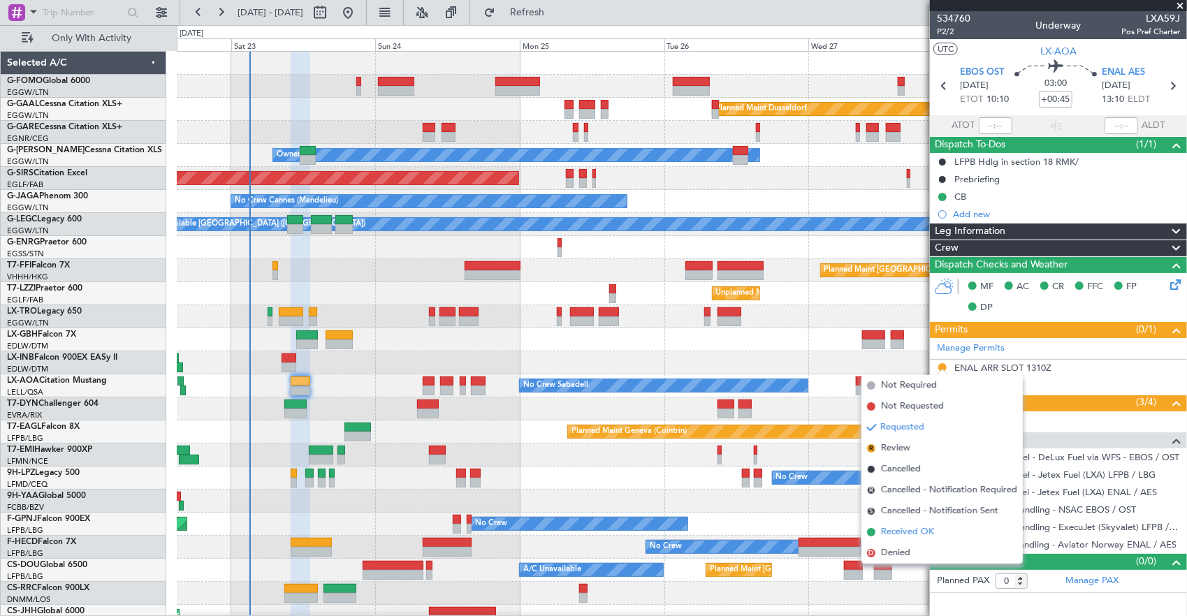
click at [942, 531] on li "Received OK" at bounding box center [941, 532] width 161 height 21
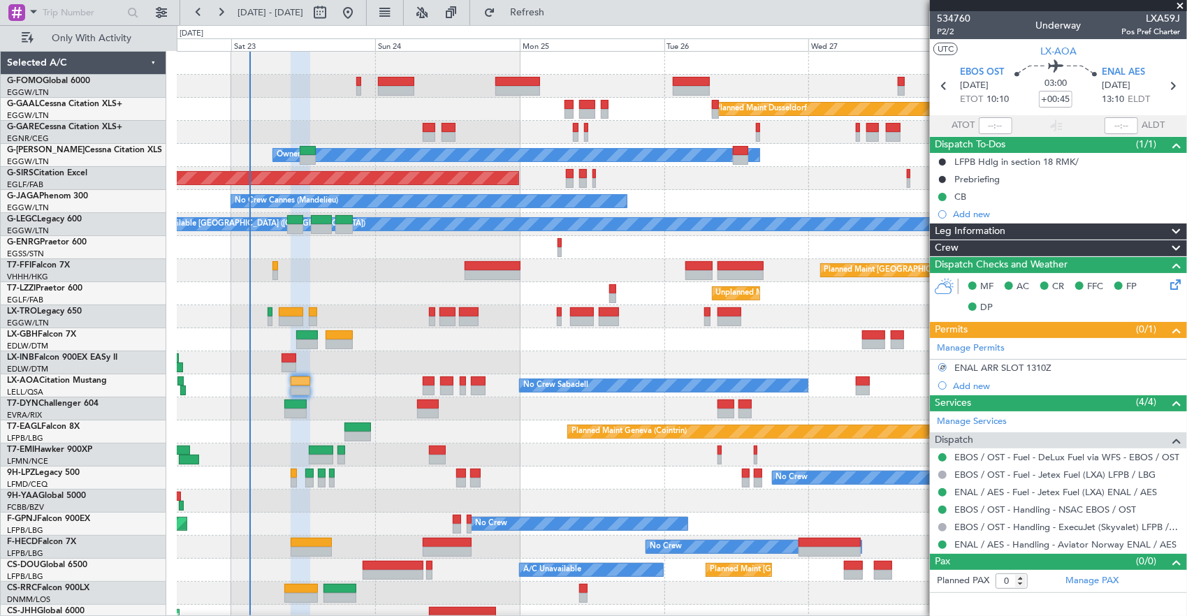
click at [940, 495] on div at bounding box center [942, 492] width 11 height 11
click at [942, 490] on button at bounding box center [942, 492] width 8 height 8
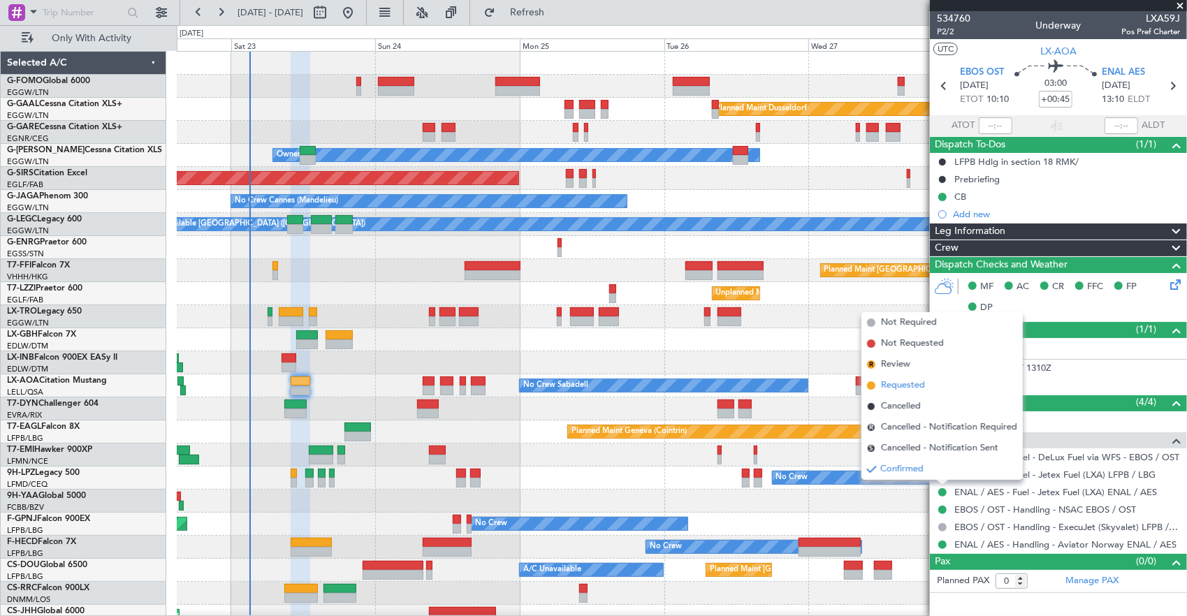
click at [928, 387] on li "Requested" at bounding box center [941, 385] width 161 height 21
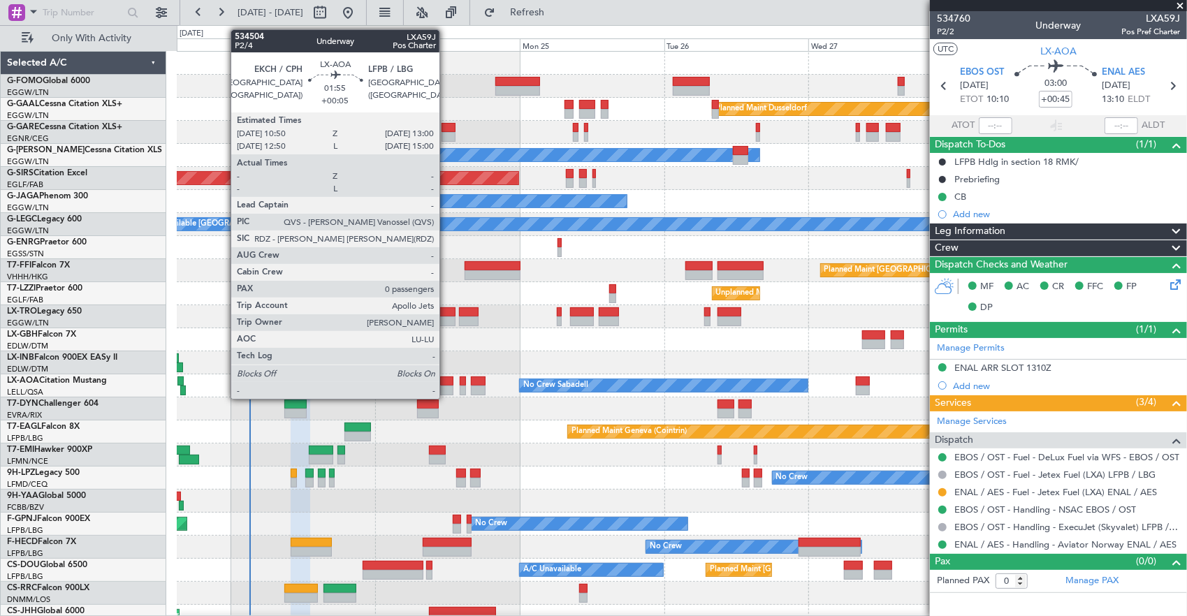
click at [446, 382] on div at bounding box center [446, 382] width 13 height 10
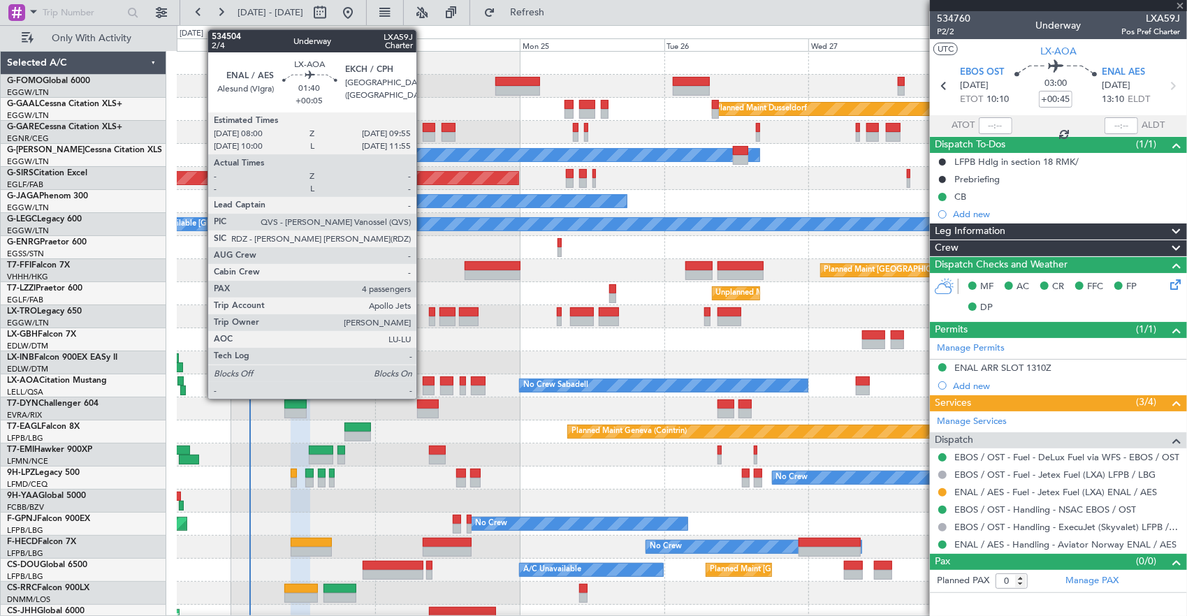
type input "+00:05"
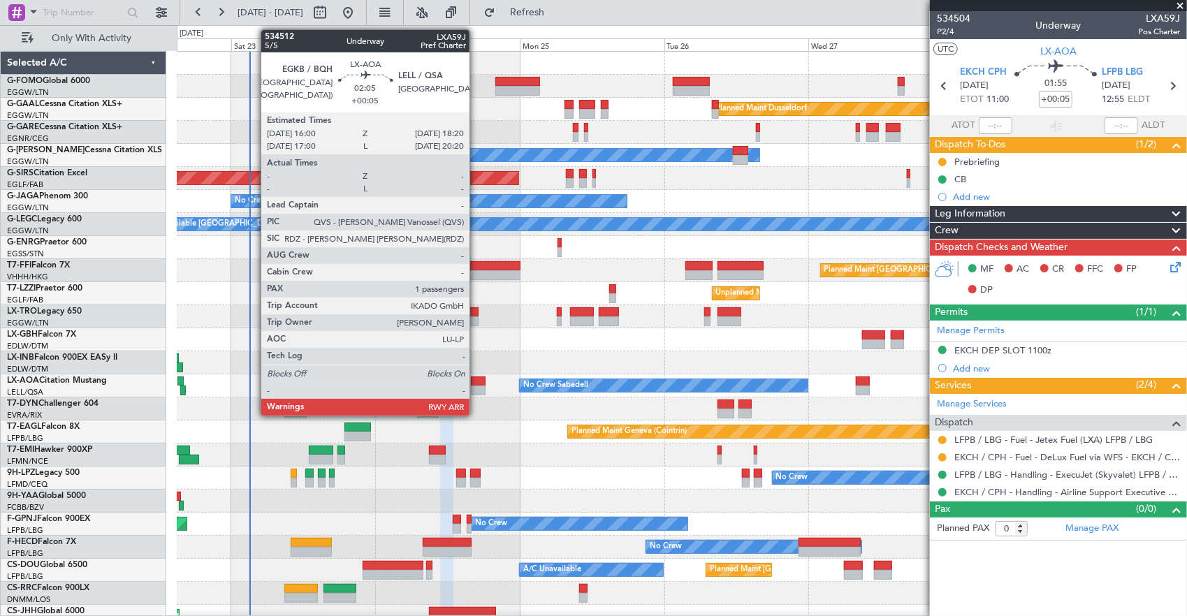
click at [477, 383] on div at bounding box center [478, 382] width 15 height 10
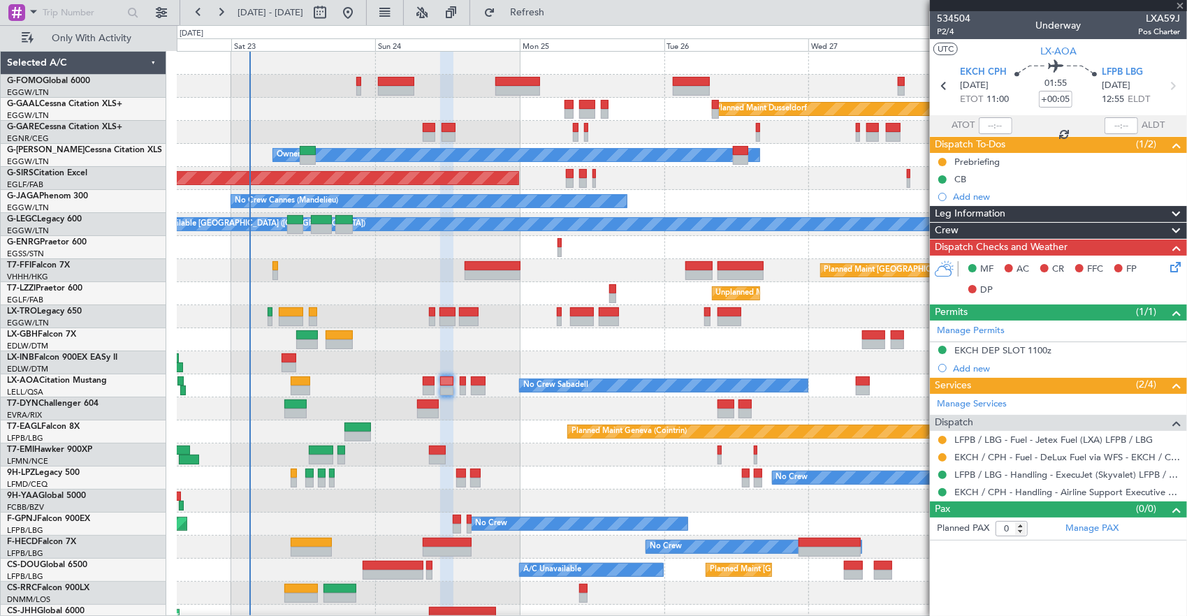
type input "1"
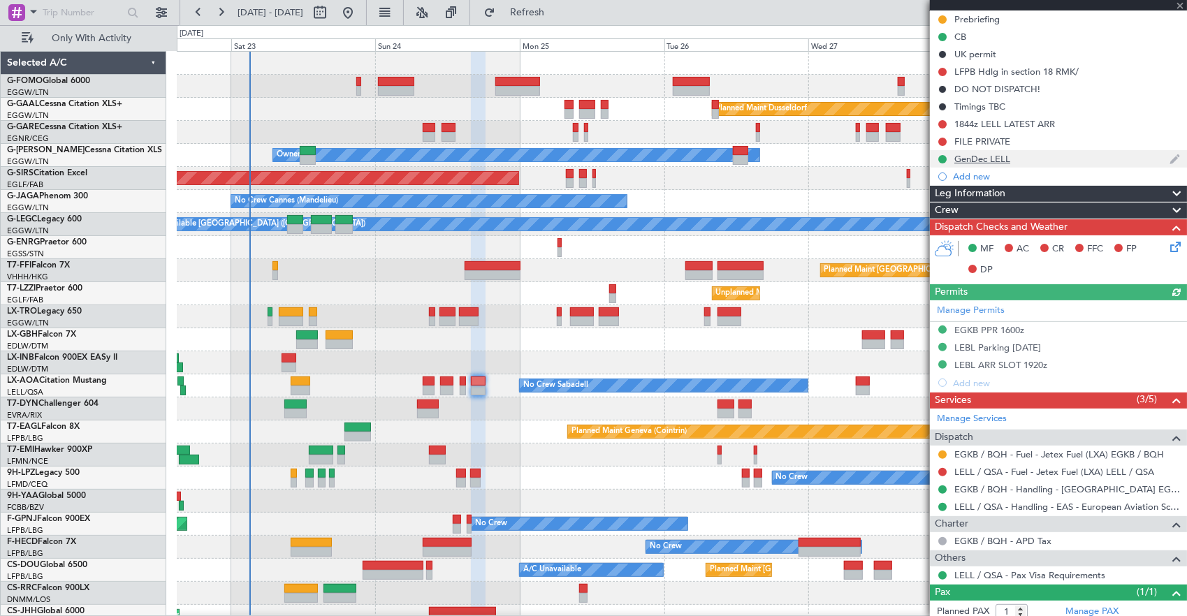
scroll to position [178, 0]
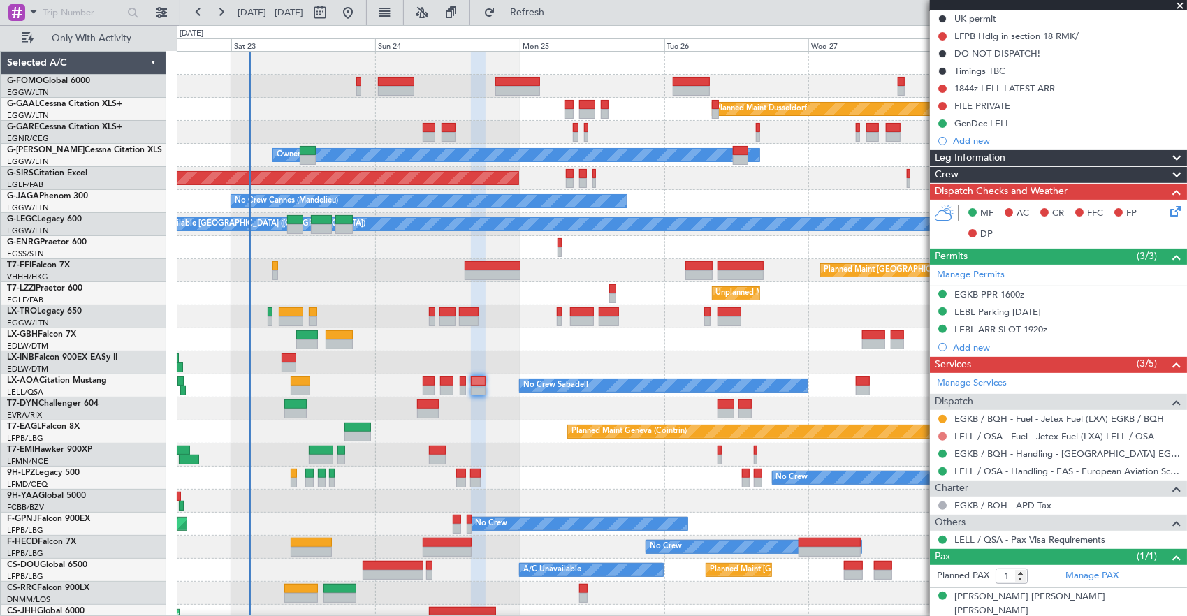
click at [941, 433] on button at bounding box center [942, 436] width 8 height 8
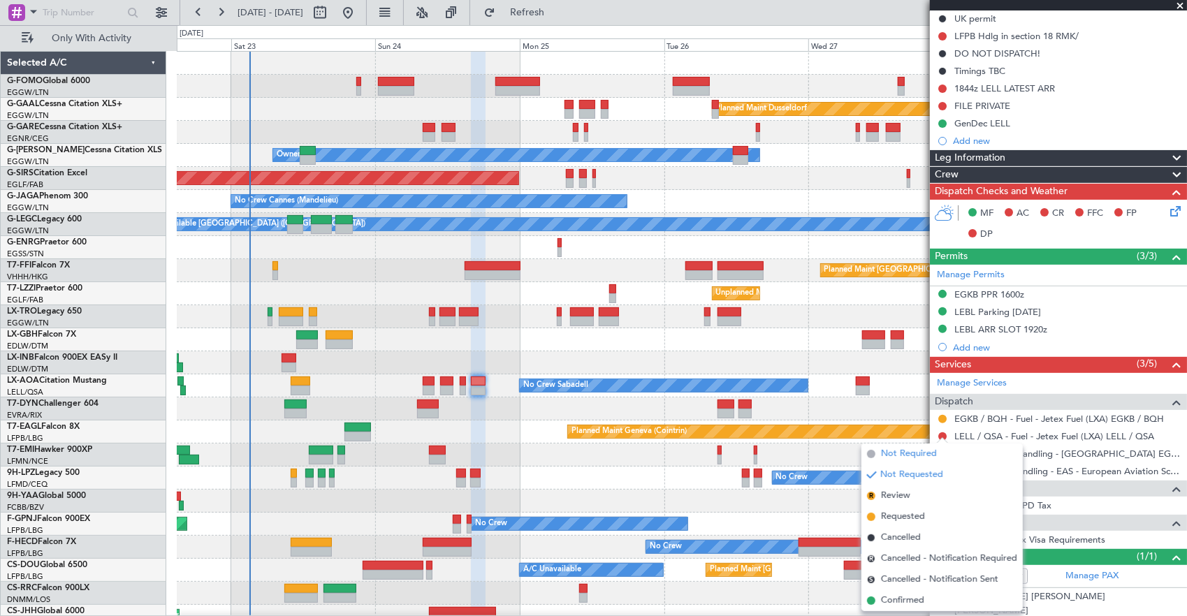
click at [901, 456] on span "Not Required" at bounding box center [909, 454] width 56 height 14
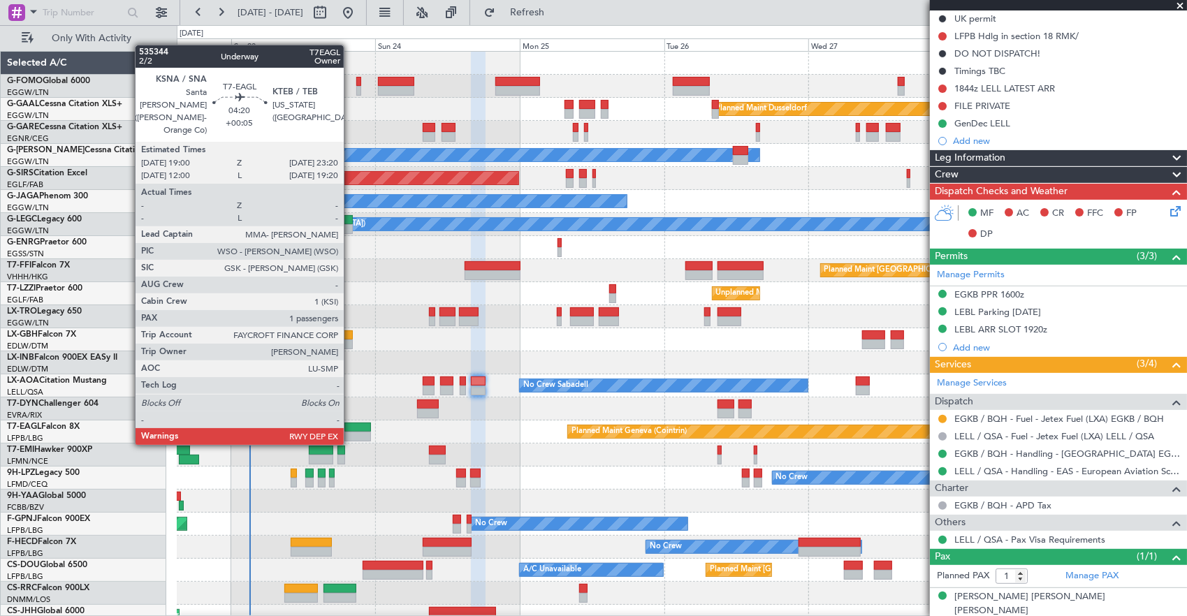
click at [351, 432] on div at bounding box center [357, 437] width 27 height 10
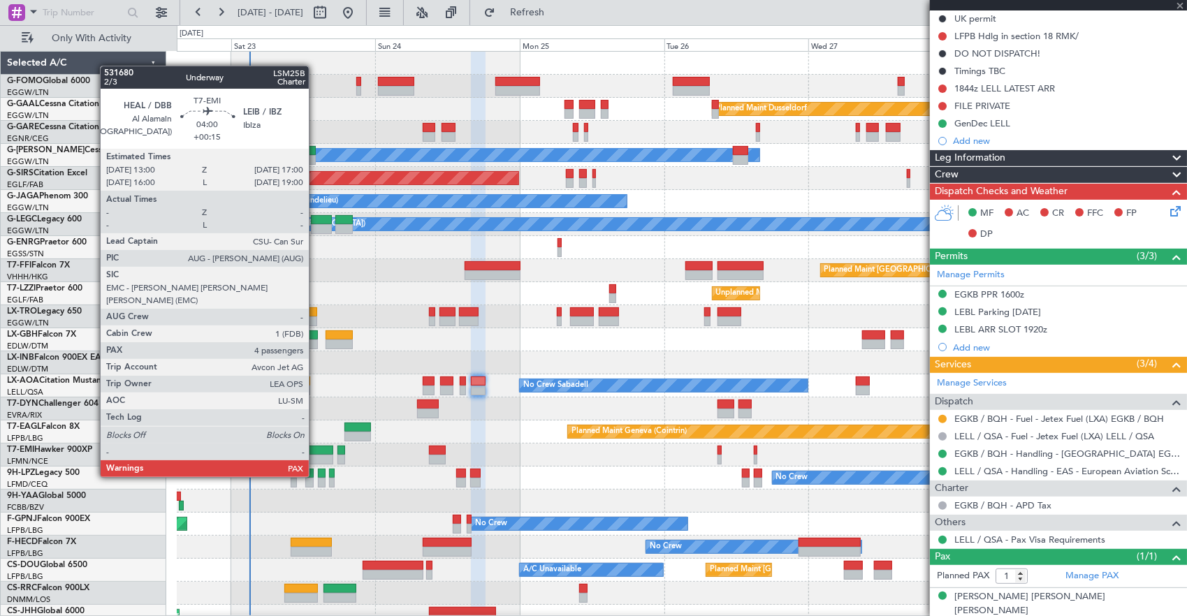
scroll to position [0, 0]
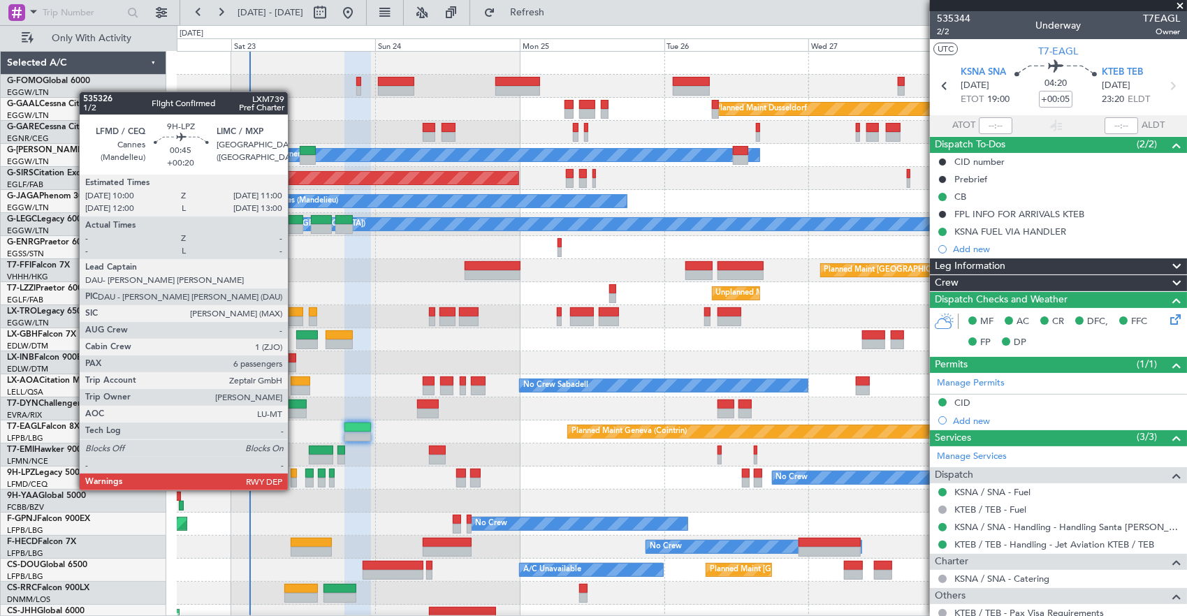
click at [295, 477] on div at bounding box center [294, 474] width 6 height 10
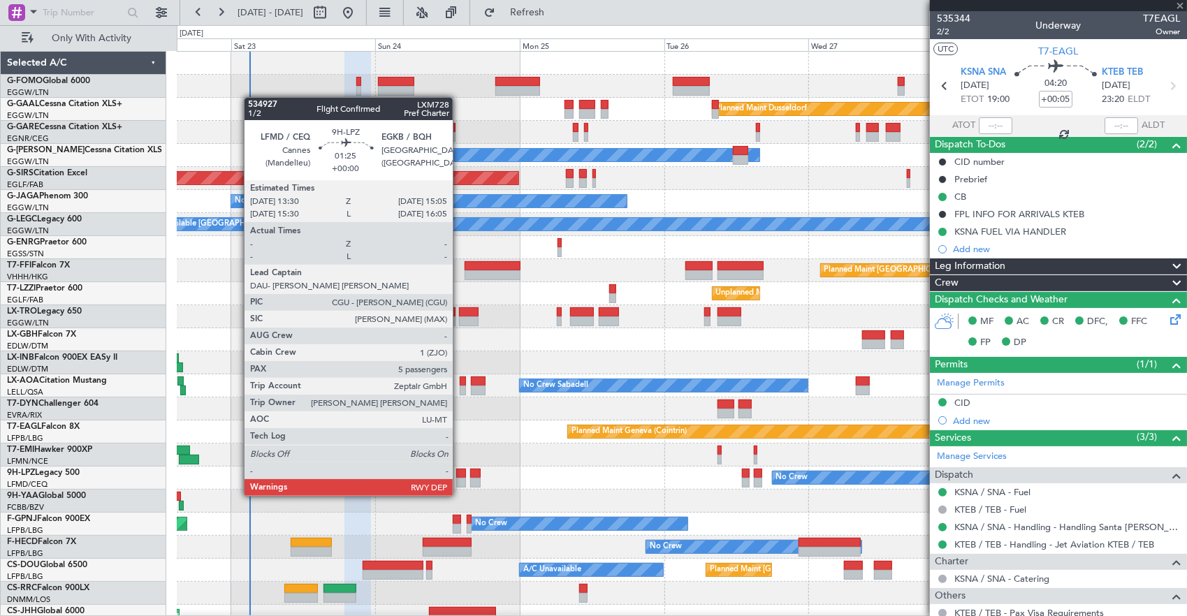
type input "+00:20"
type input "6"
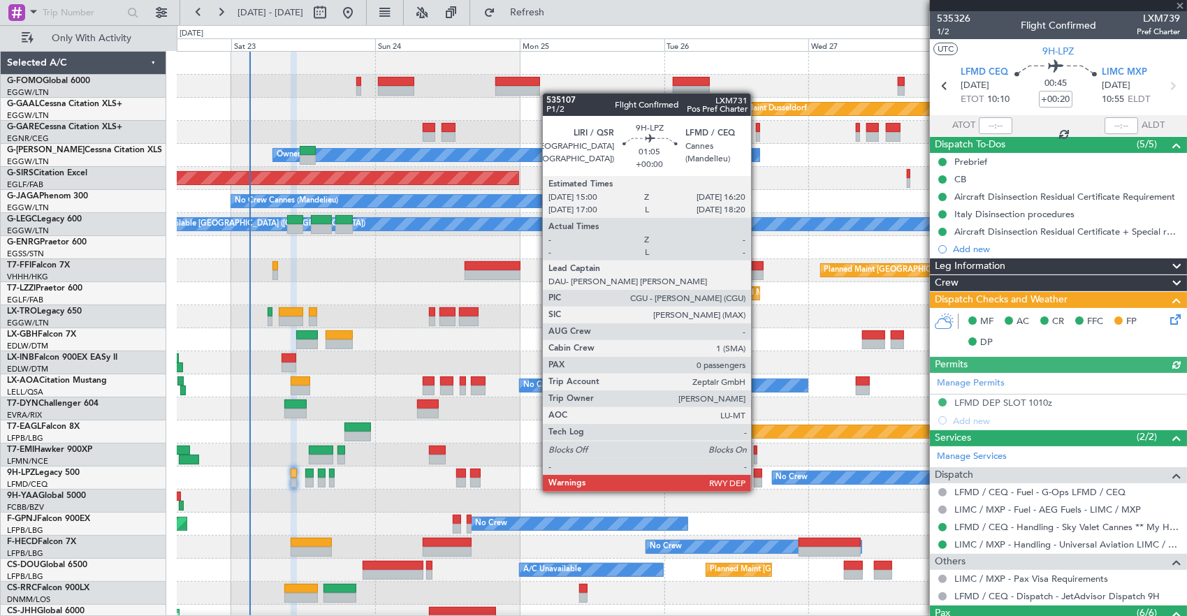
click at [468, 501] on div at bounding box center [682, 501] width 1010 height 23
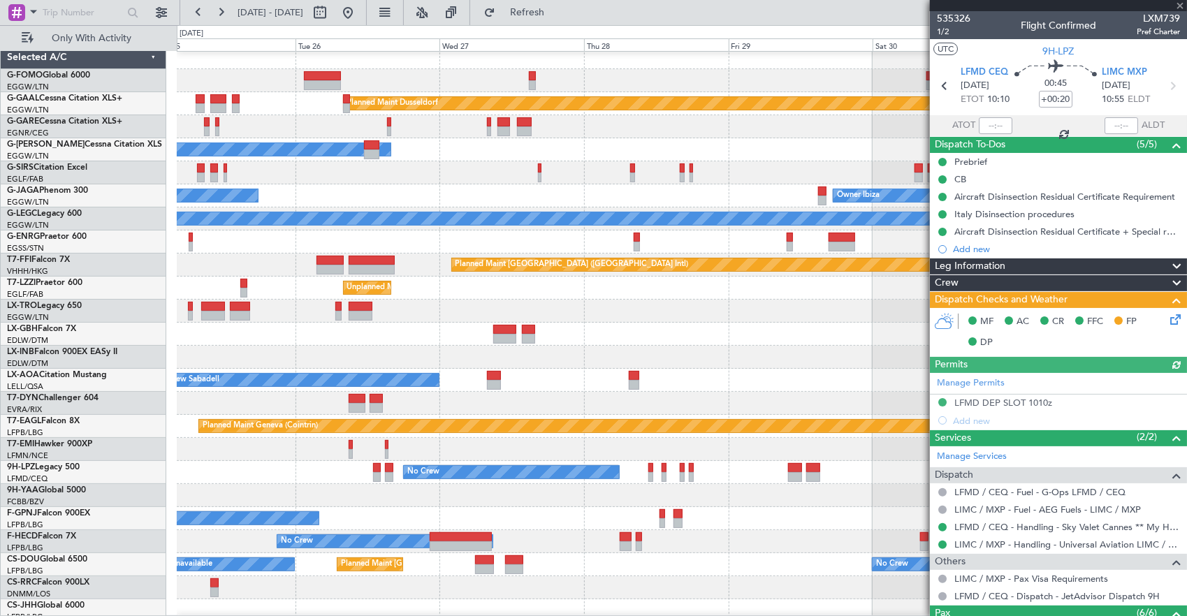
click at [556, 484] on div at bounding box center [682, 495] width 1010 height 23
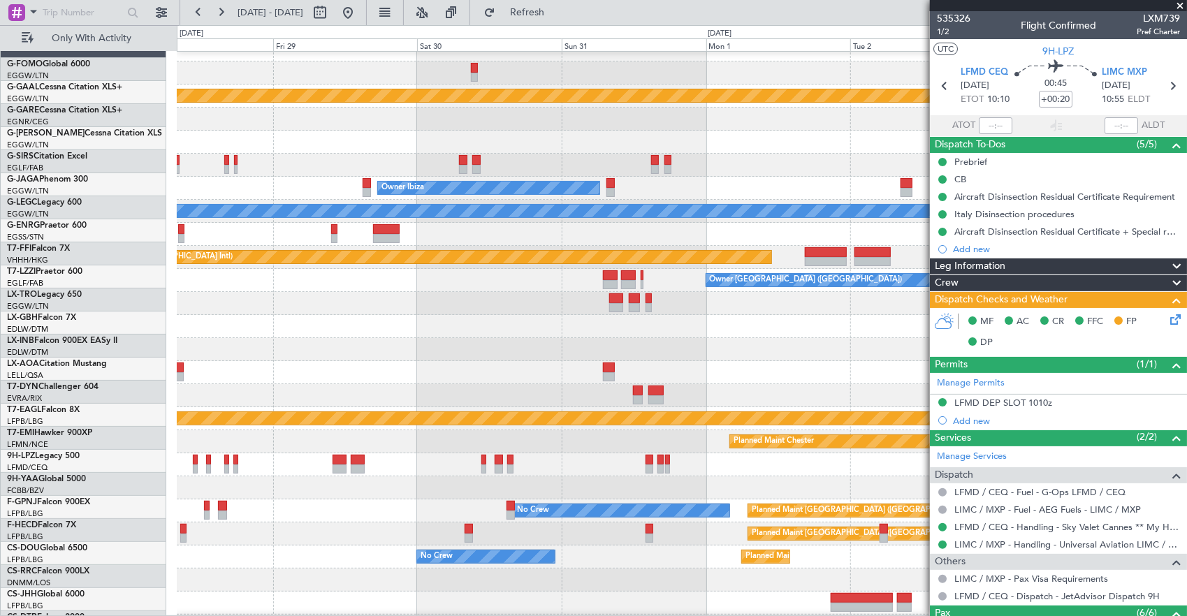
scroll to position [13, 0]
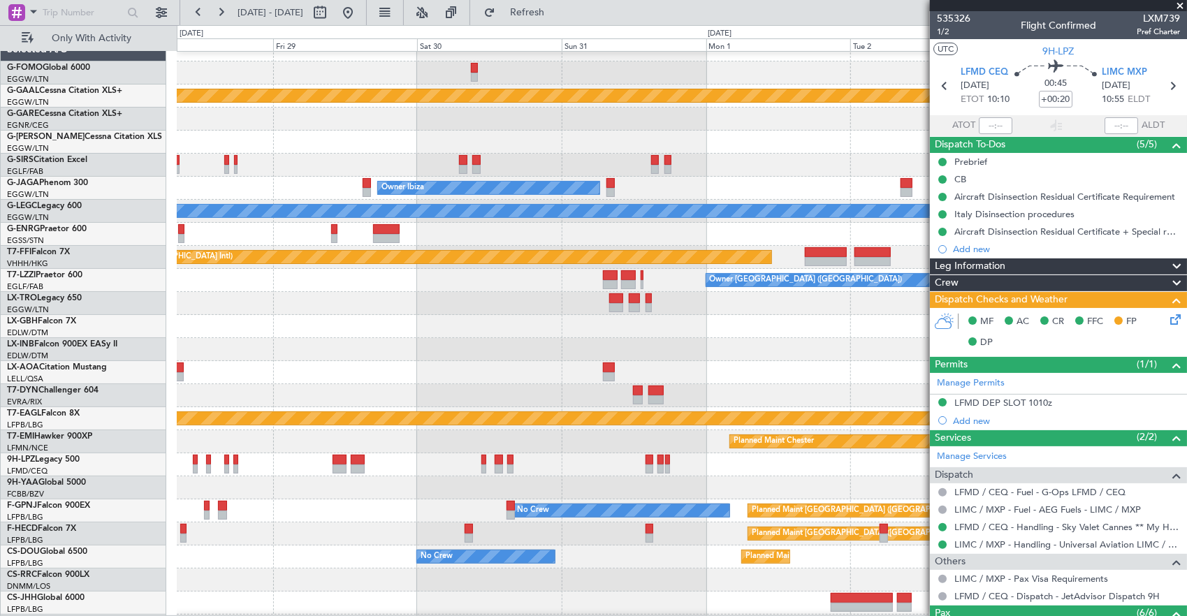
click at [579, 474] on div "No Crew No Crew" at bounding box center [682, 464] width 1010 height 23
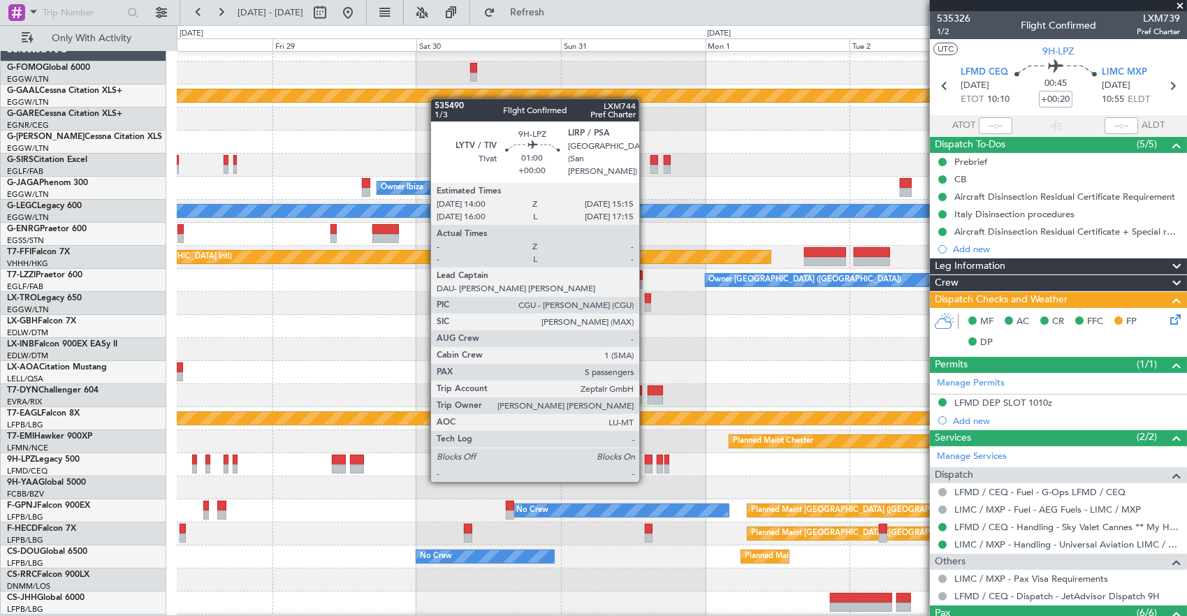
scroll to position [0, 0]
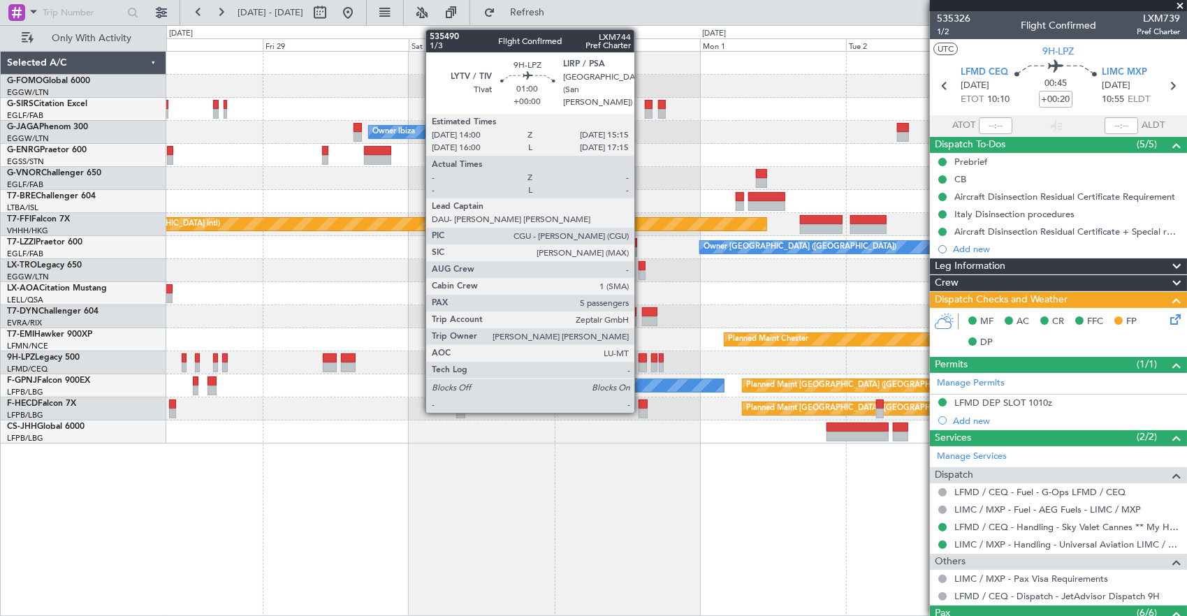
click at [641, 361] on div at bounding box center [643, 359] width 8 height 10
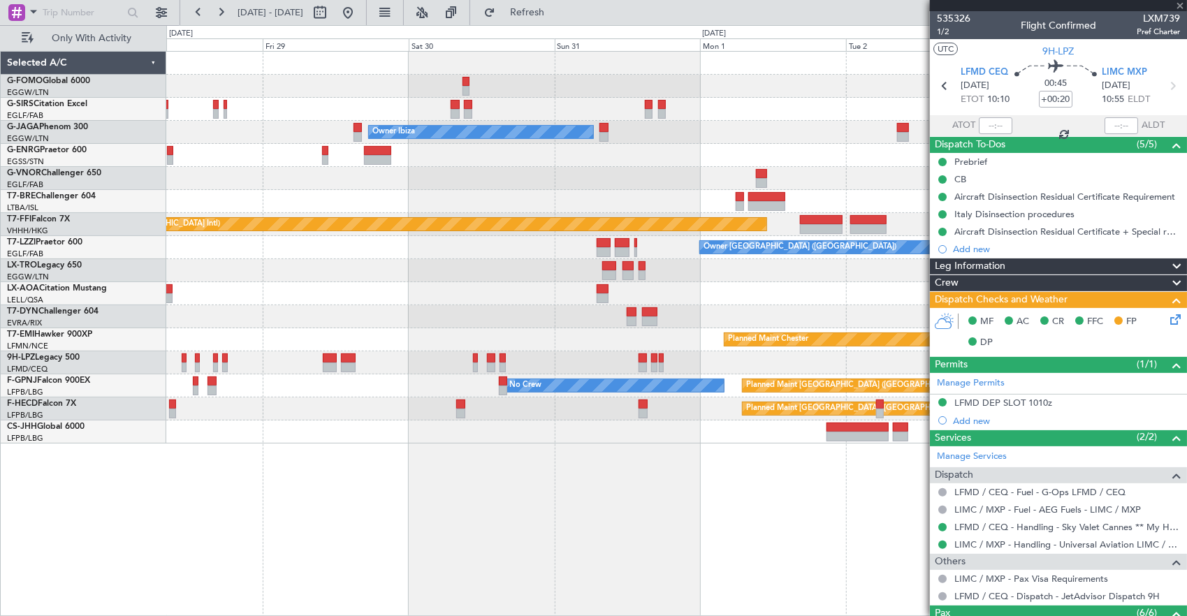
type input "5"
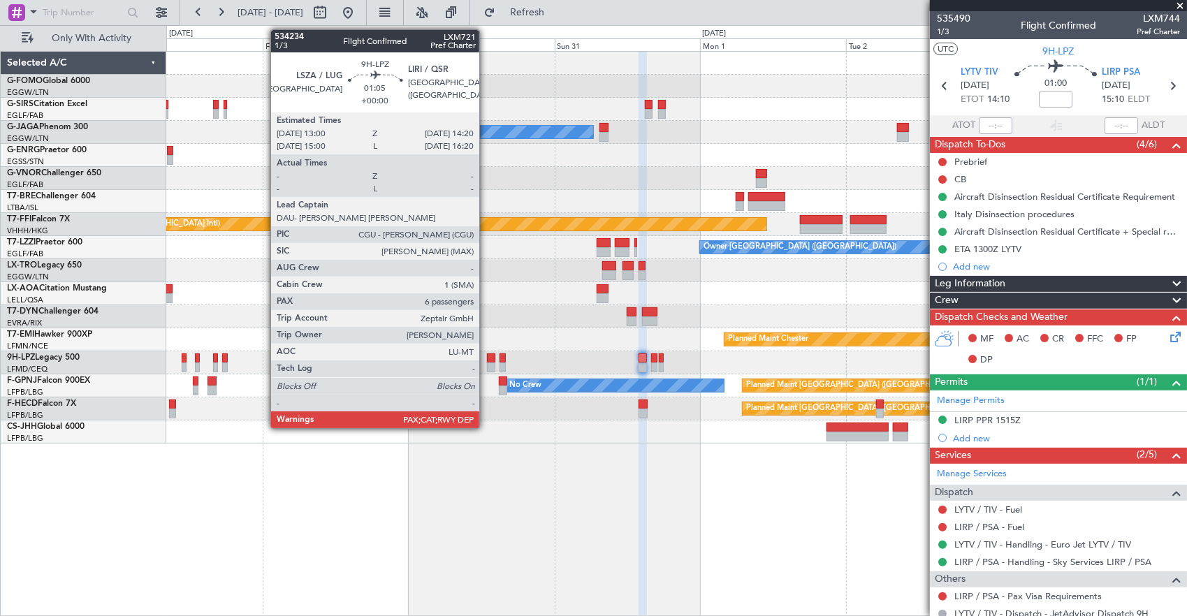
click at [900, 372] on div "No Crew No Crew" at bounding box center [676, 362] width 1021 height 23
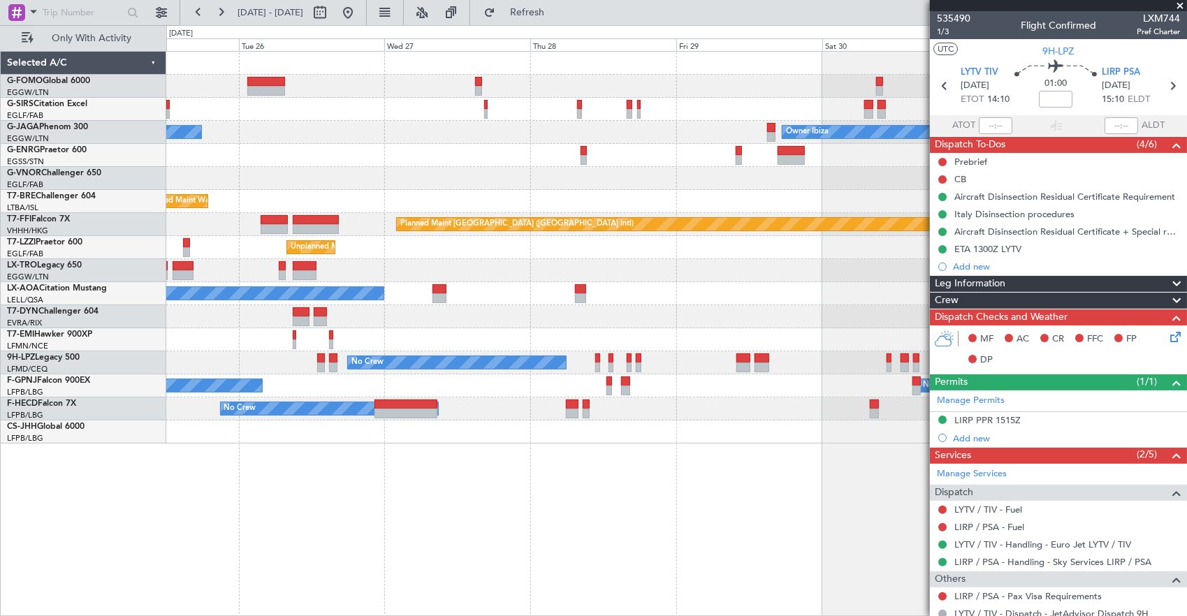
click at [795, 463] on div "Unplanned Maint Oxford (Kidlington) Owner Ibiza No Crew Cannes (Mandelieu) Plan…" at bounding box center [676, 334] width 1021 height 566
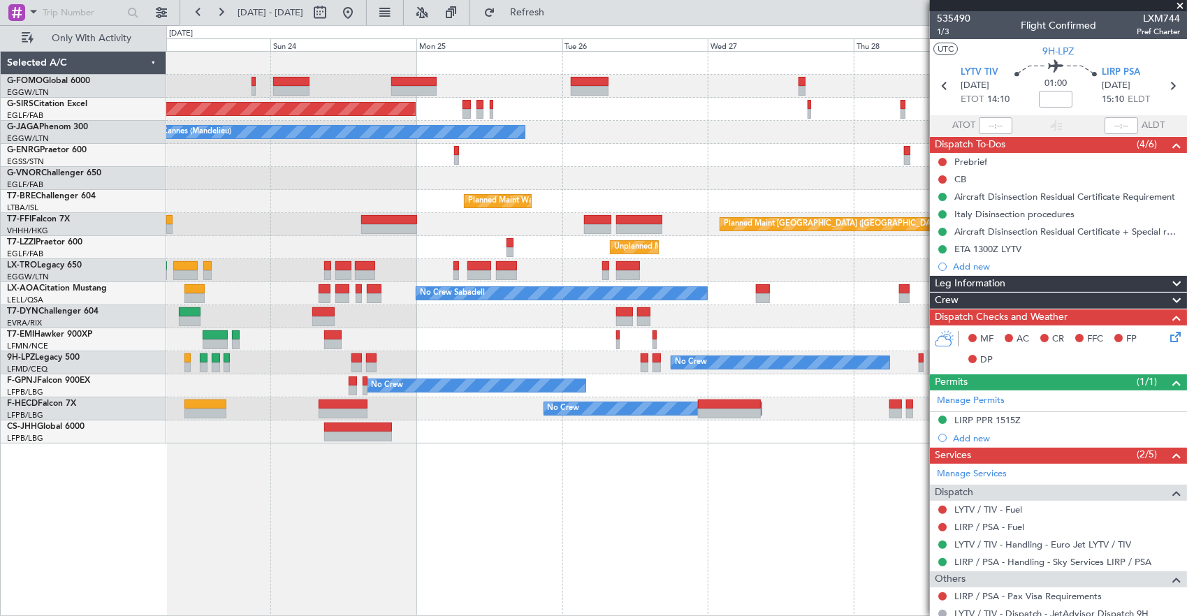
click at [669, 517] on div "Unplanned Maint Oxford (Kidlington) Owner Ibiza No Crew Cannes (Mandelieu) Plan…" at bounding box center [676, 334] width 1021 height 566
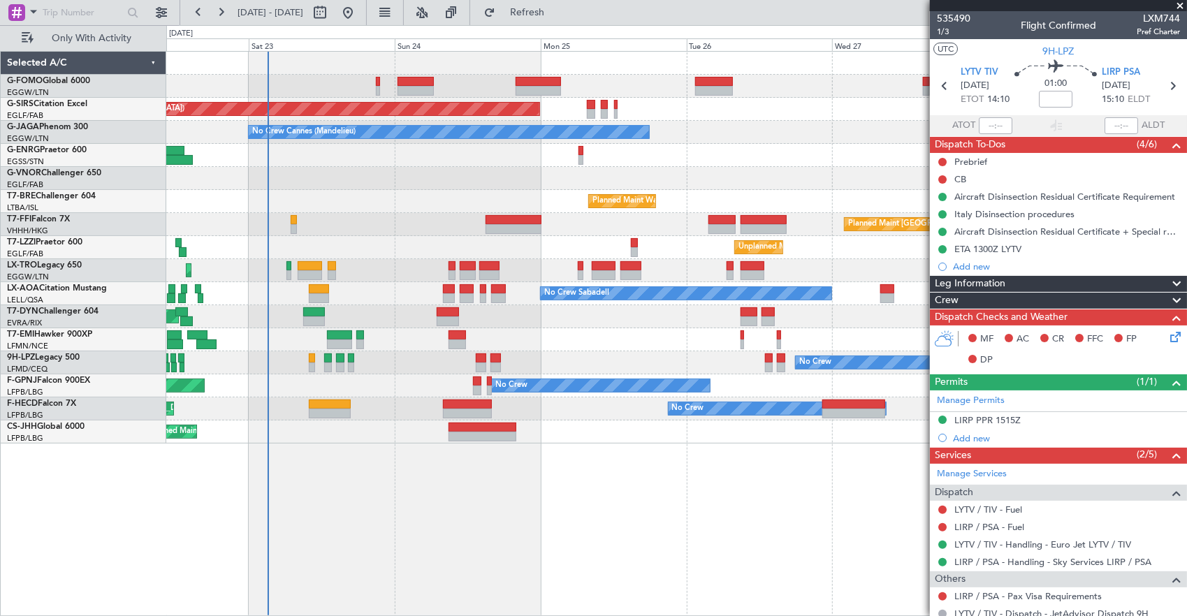
click at [344, 525] on div "Unplanned Maint Oxford (Kidlington) No Crew Cannes (Mandelieu) Owner Ibiza Plan…" at bounding box center [676, 334] width 1021 height 566
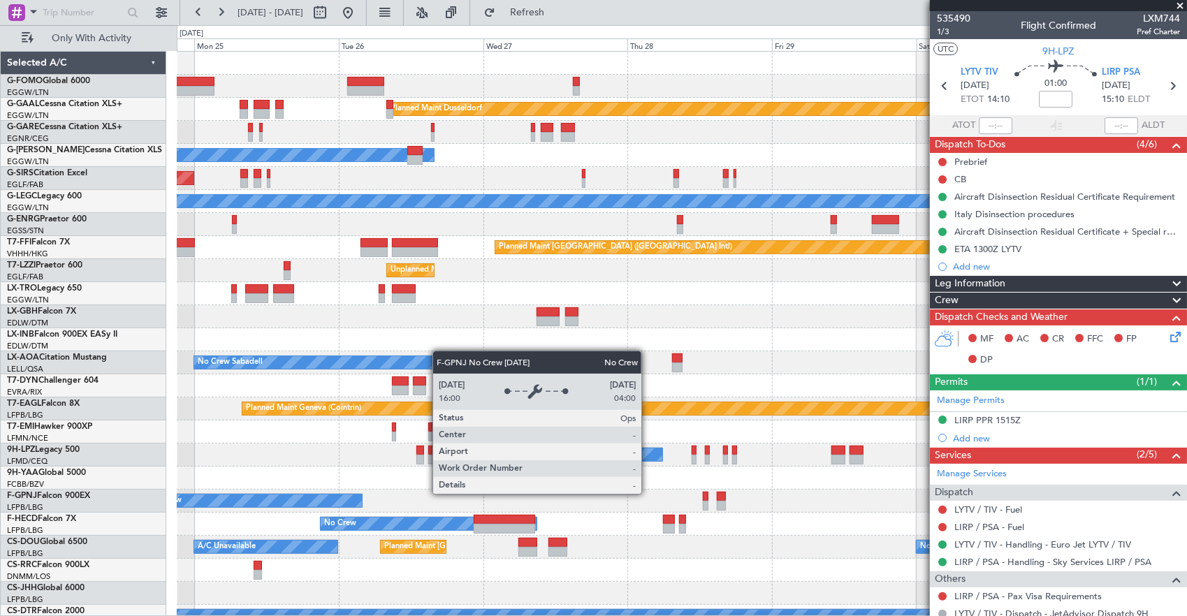
click at [293, 494] on div "No Crew" at bounding box center [253, 501] width 217 height 14
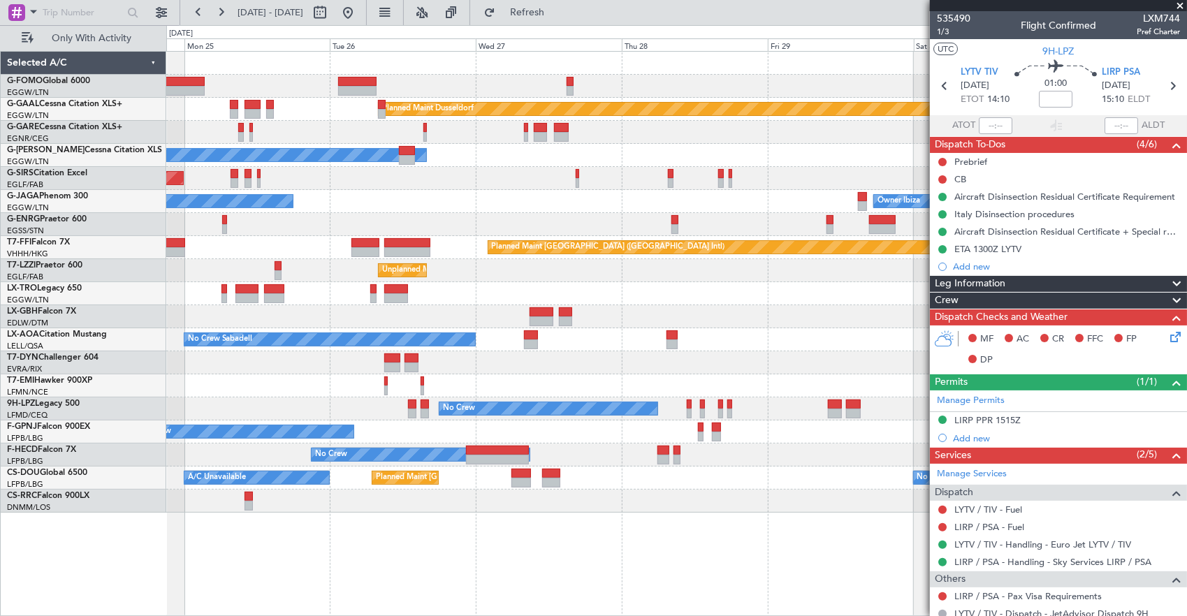
click at [829, 514] on div "Planned Maint Dusseldorf Owner Unplanned Maint Oxford (Kidlington) No Crew Cann…" at bounding box center [676, 334] width 1021 height 566
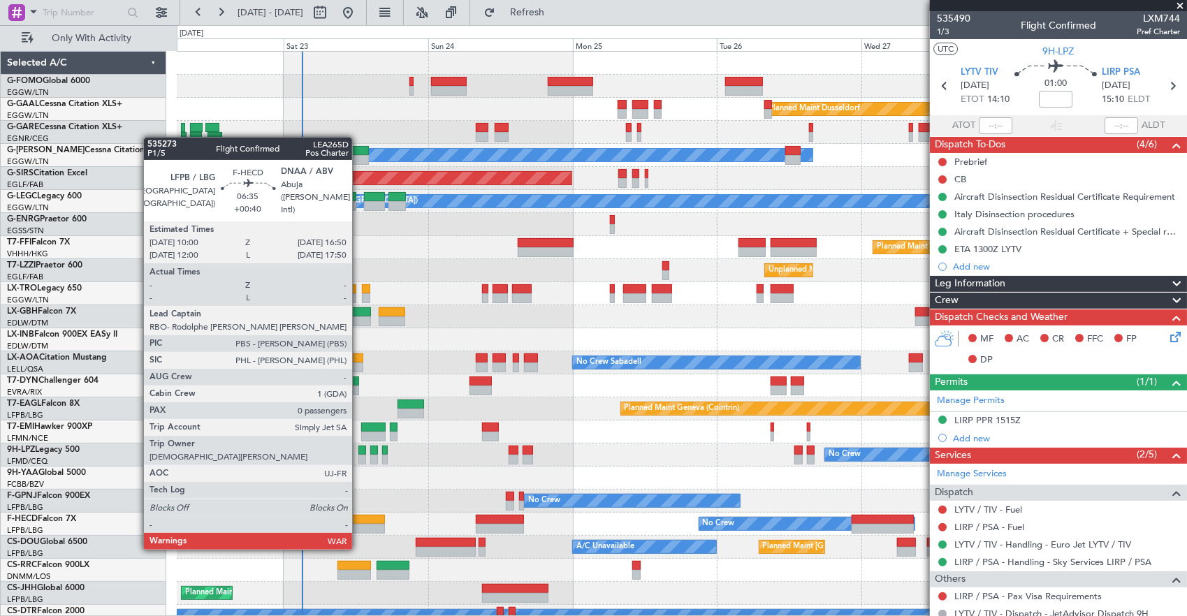
click at [359, 522] on div at bounding box center [363, 520] width 41 height 10
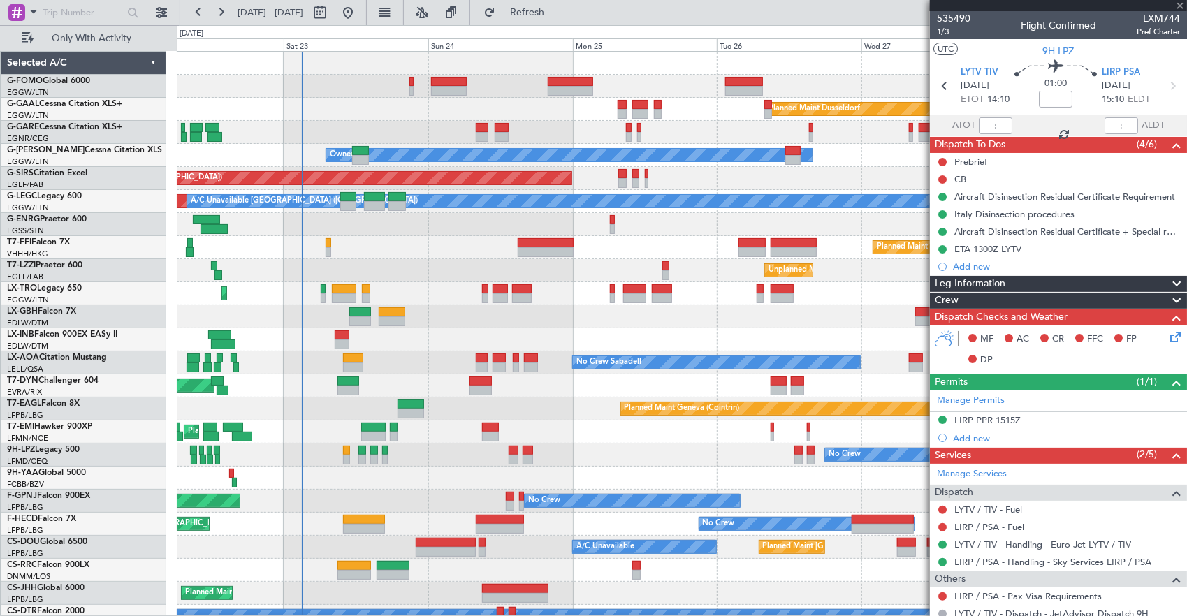
type input "+00:40"
type input "0"
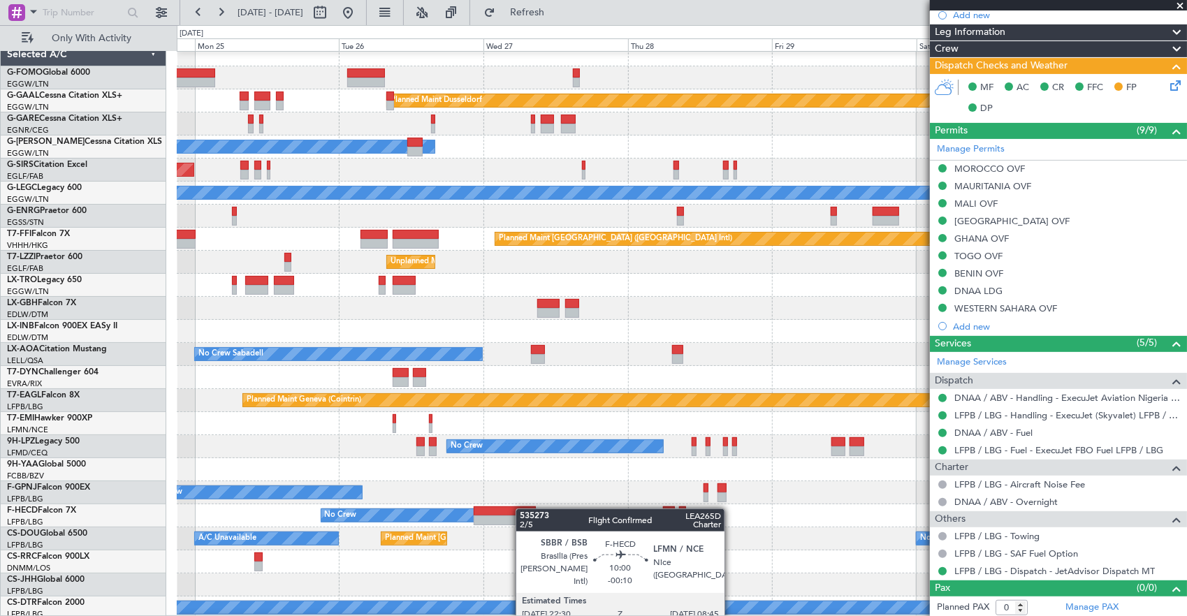
scroll to position [10, 0]
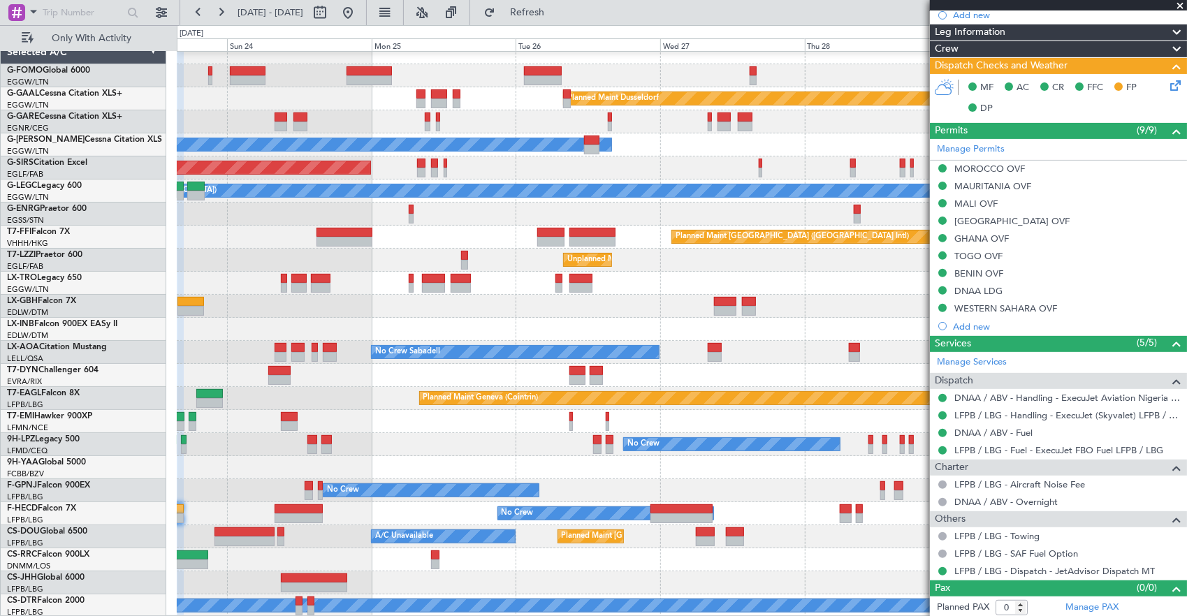
click at [697, 486] on div "Planned Maint Dusseldorf Owner Unplanned Maint Oxford (Kidlington) A/C Unavaila…" at bounding box center [682, 329] width 1010 height 576
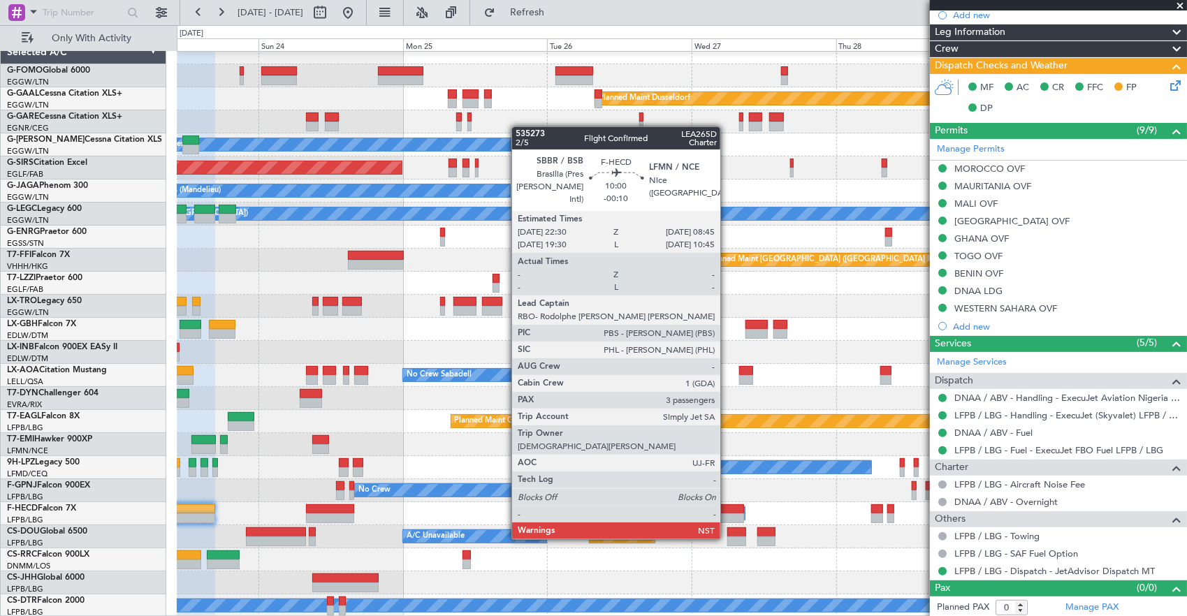
click at [727, 514] on div at bounding box center [713, 519] width 62 height 10
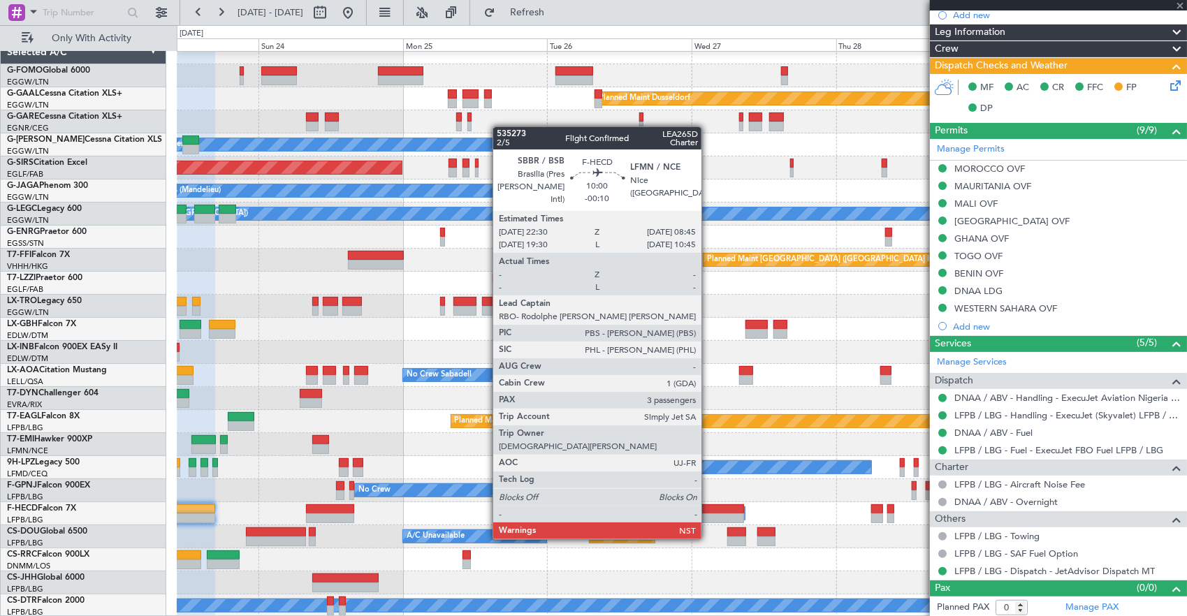
type input "-00:10"
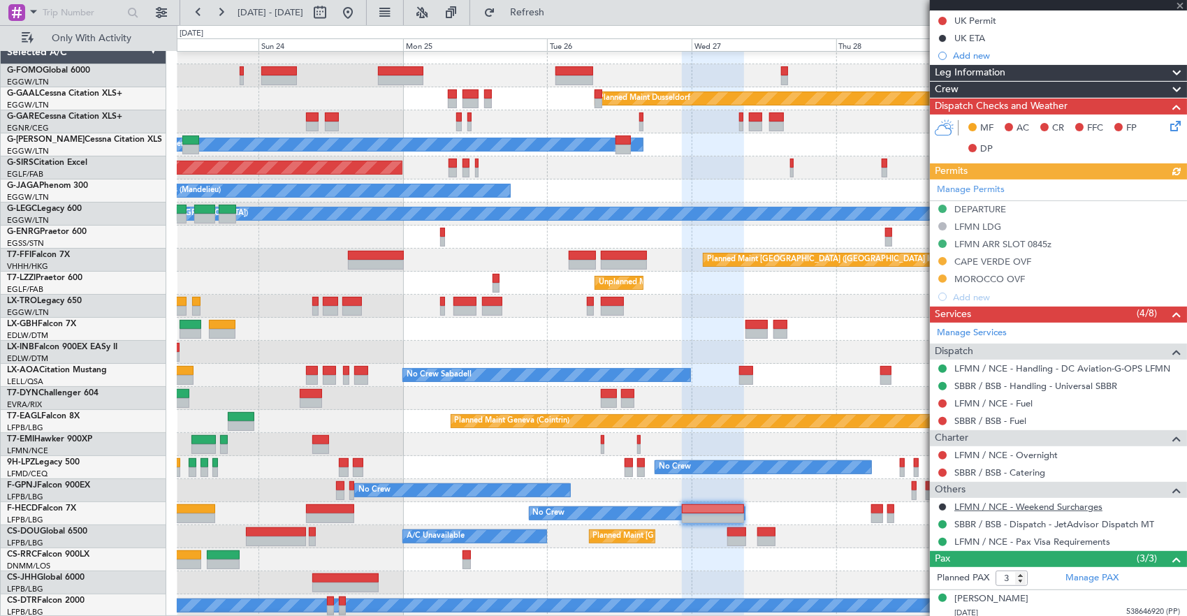
scroll to position [241, 0]
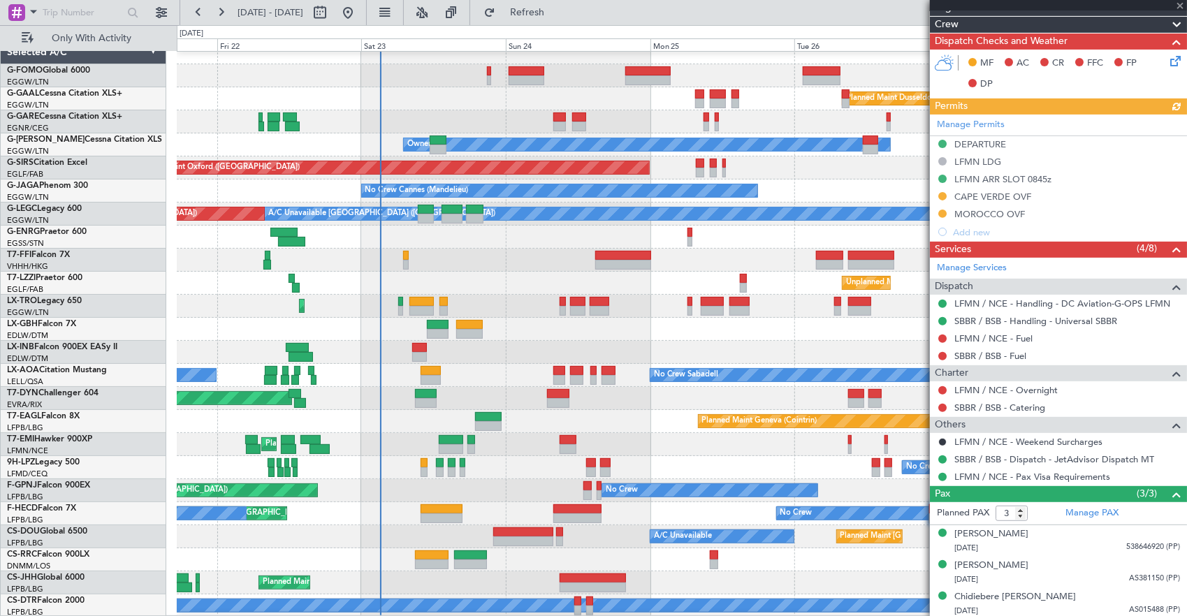
click at [664, 433] on div "Planned Maint Chester" at bounding box center [682, 444] width 1010 height 23
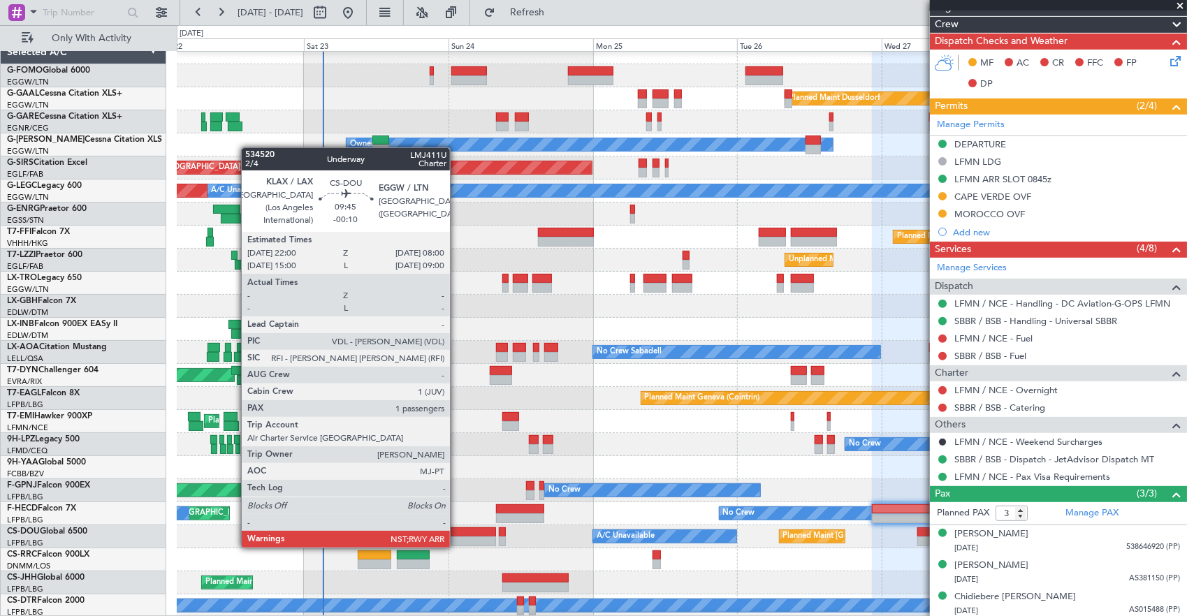
click at [457, 534] on div at bounding box center [466, 533] width 61 height 10
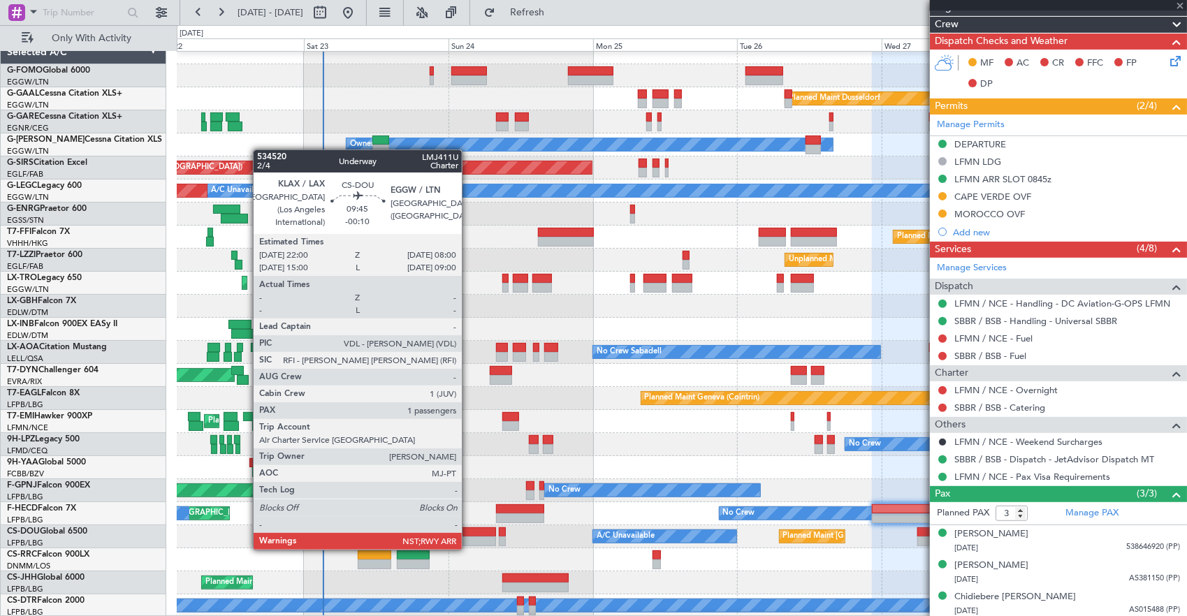
type input "1"
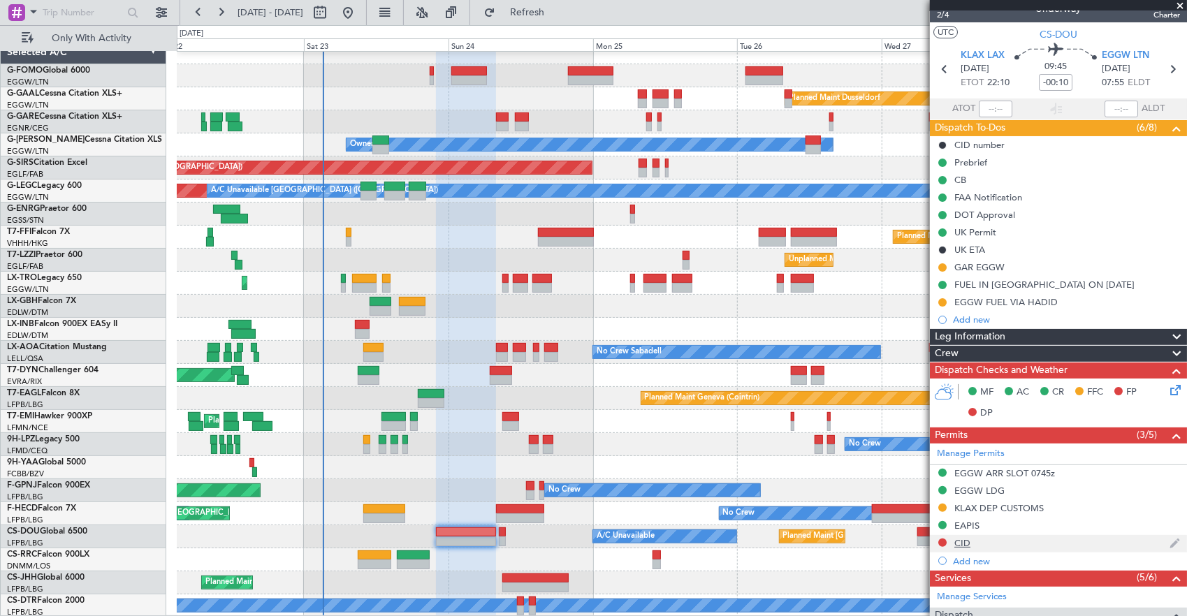
scroll to position [0, 0]
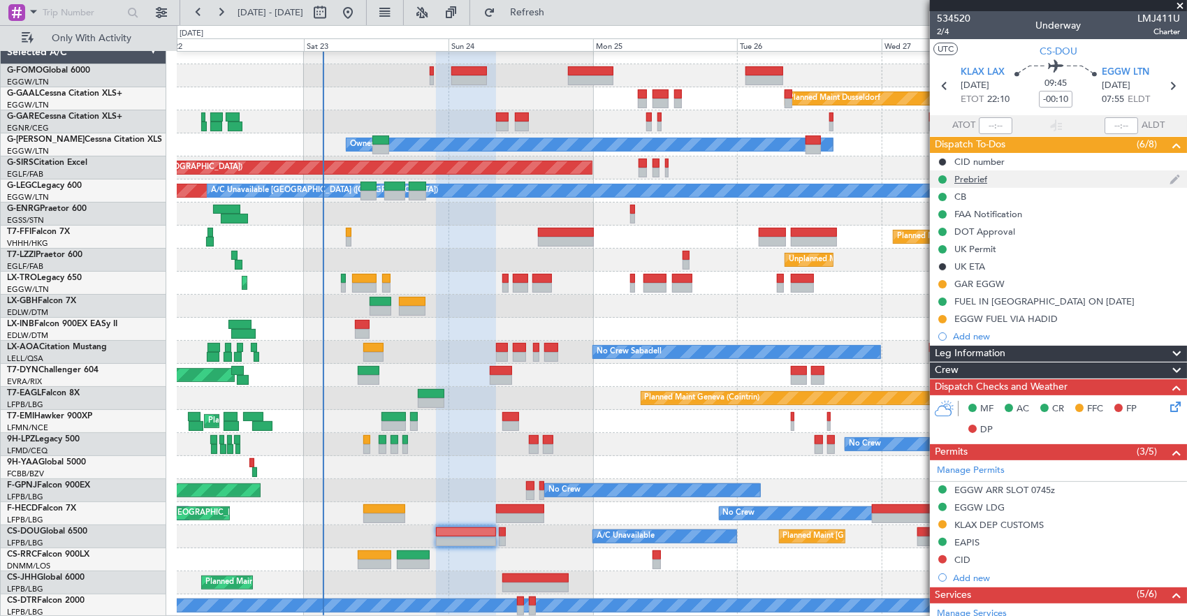
click at [1019, 172] on div "Prebrief" at bounding box center [1058, 178] width 257 height 17
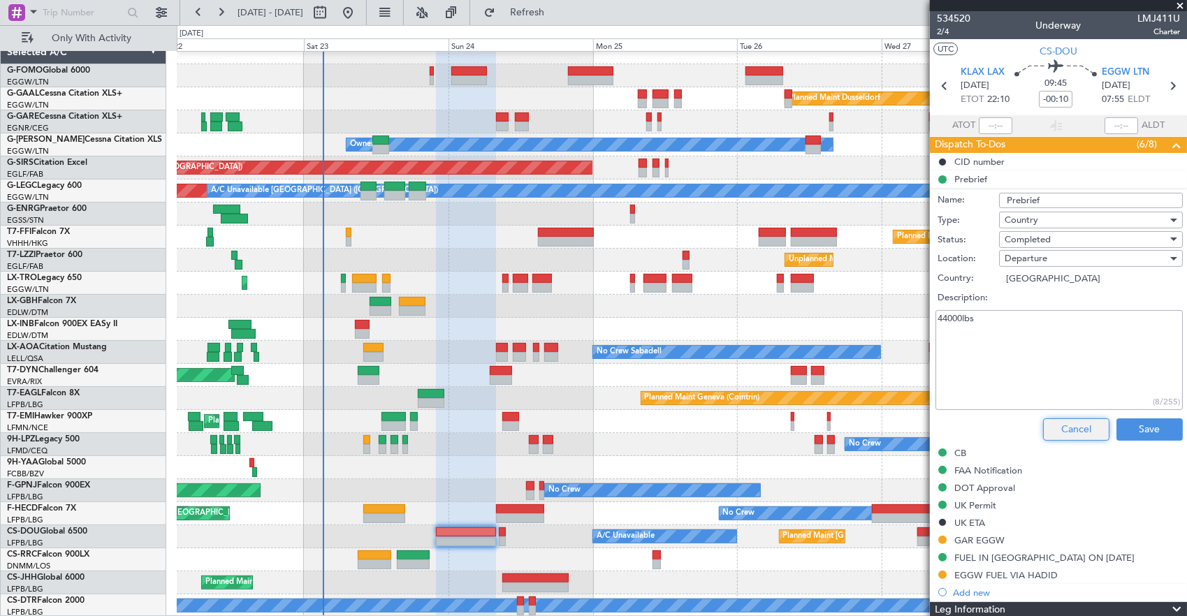
click at [1066, 421] on button "Cancel" at bounding box center [1076, 430] width 66 height 22
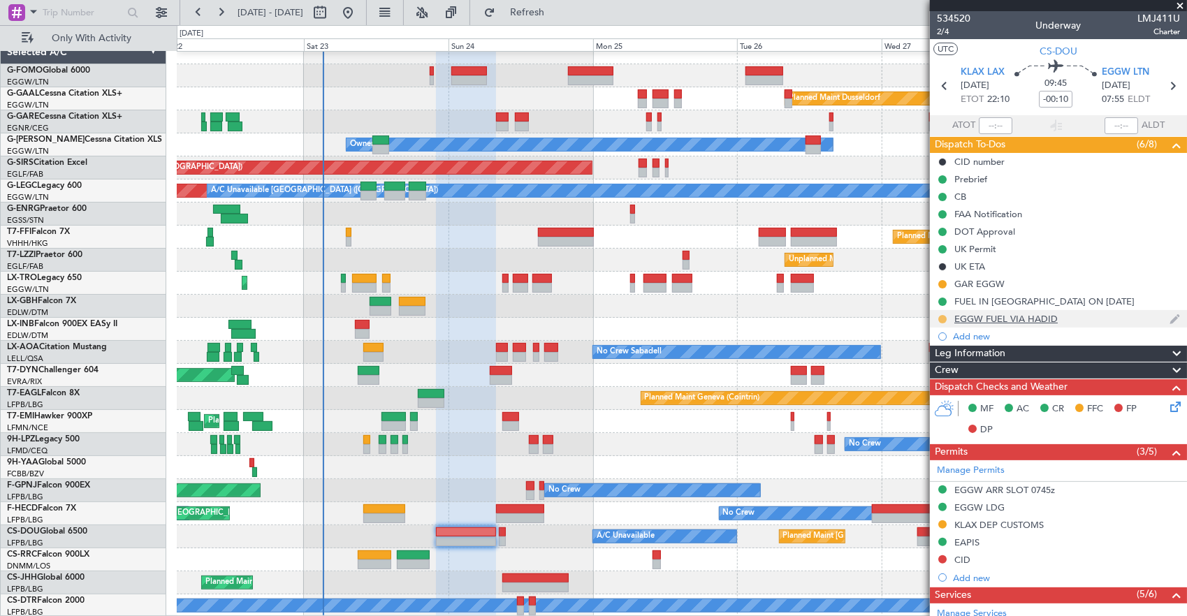
click at [942, 318] on button at bounding box center [942, 319] width 8 height 8
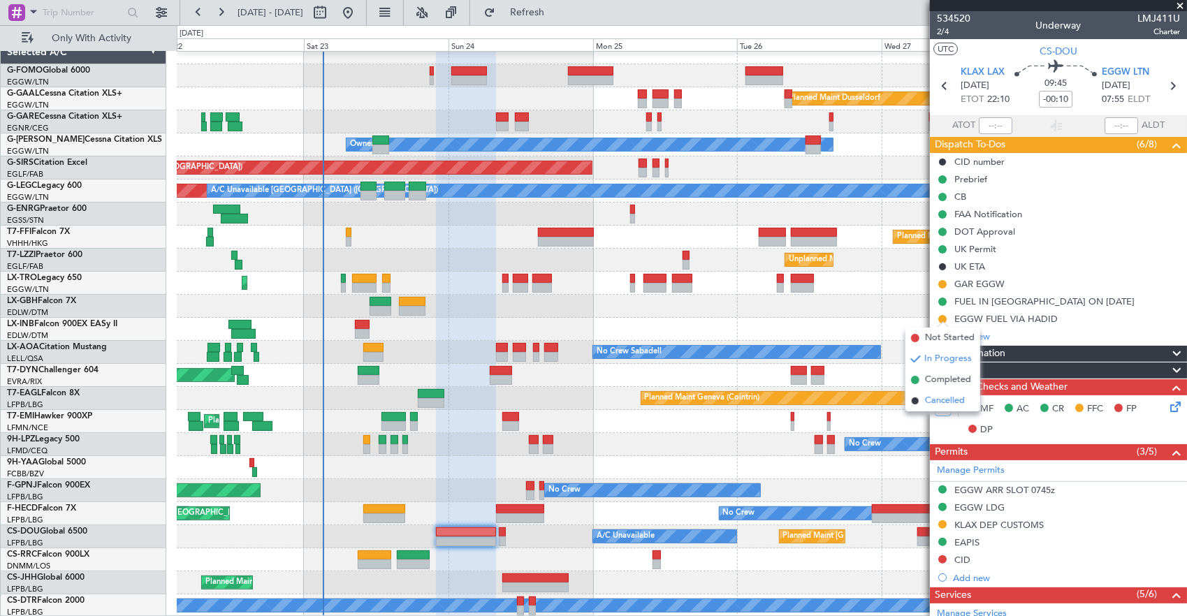
click at [936, 402] on span "Cancelled" at bounding box center [945, 401] width 40 height 14
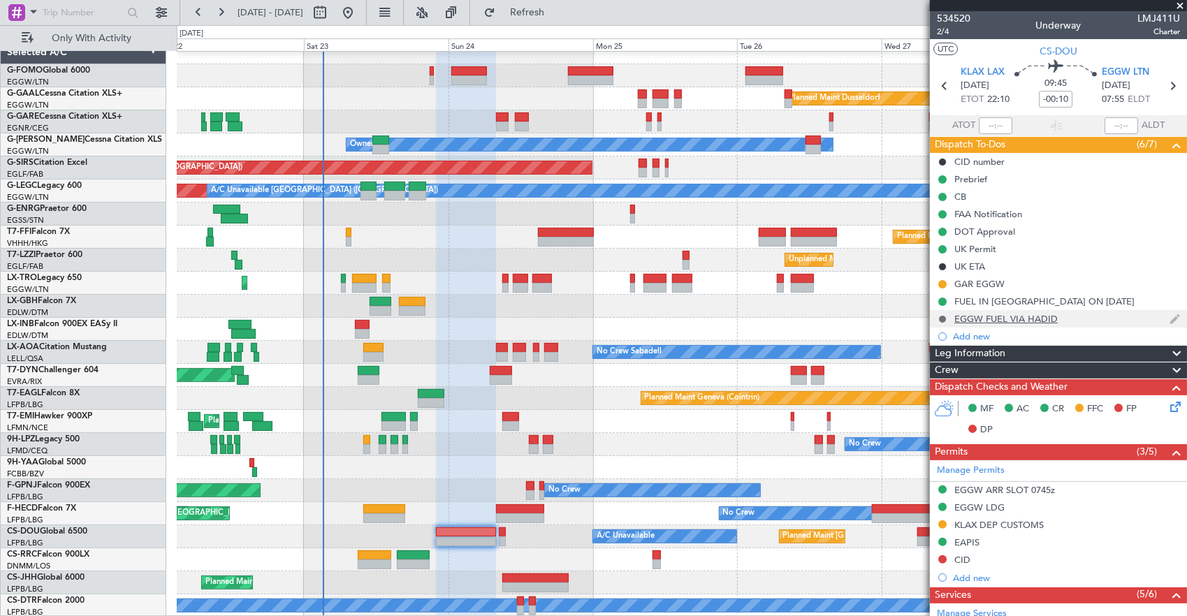
click at [942, 320] on button at bounding box center [942, 319] width 8 height 8
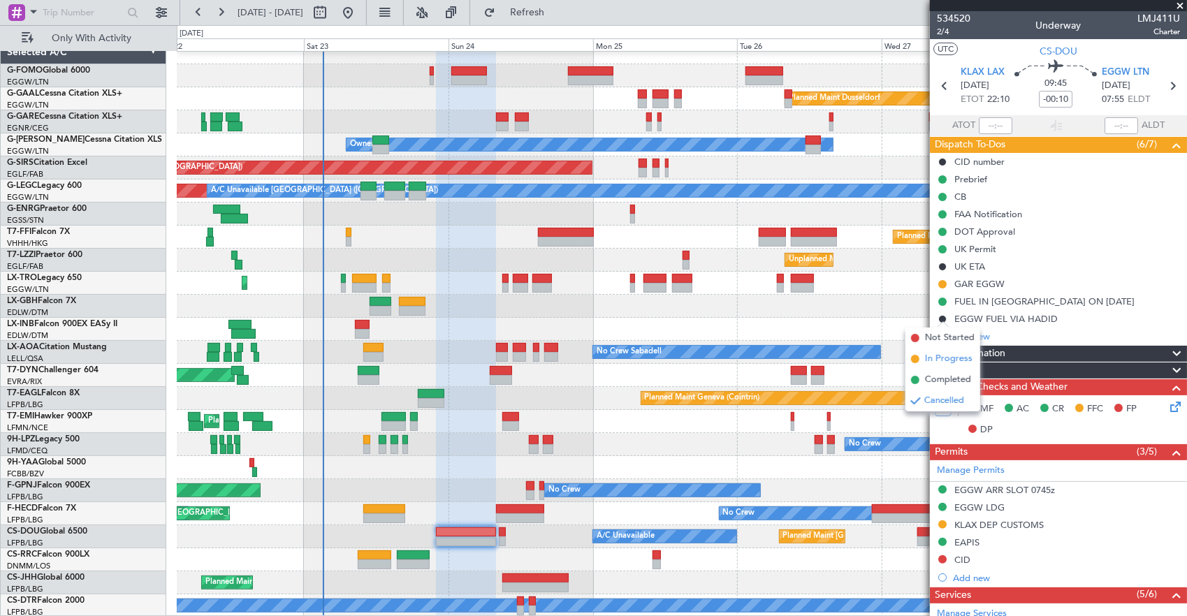
click at [930, 356] on span "In Progress" at bounding box center [949, 359] width 48 height 14
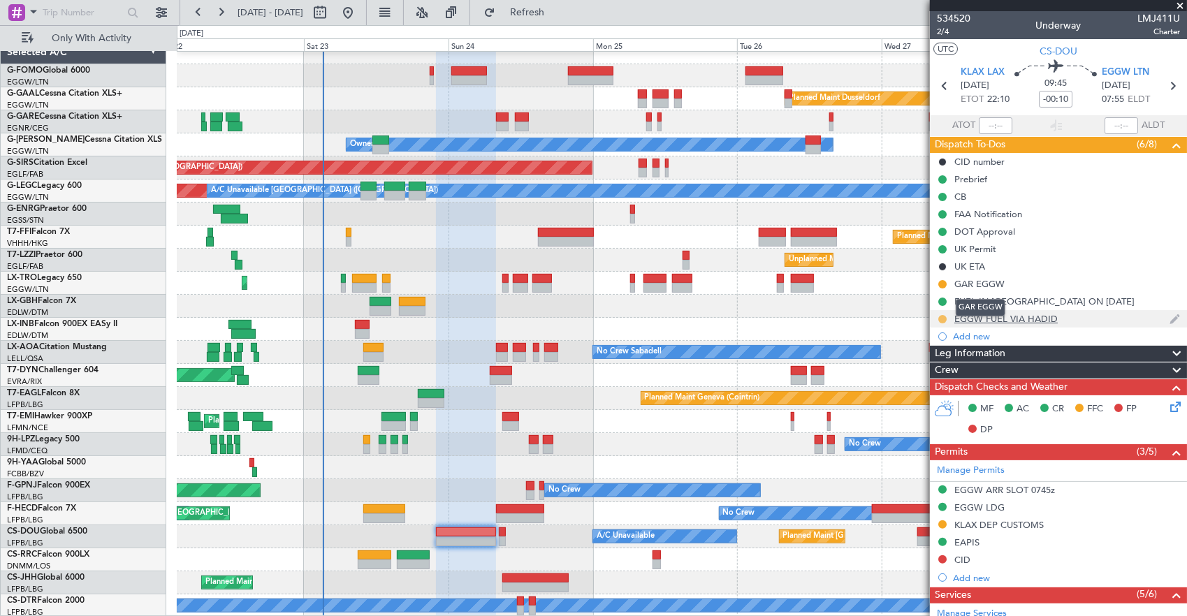
click at [945, 319] on button at bounding box center [942, 319] width 8 height 8
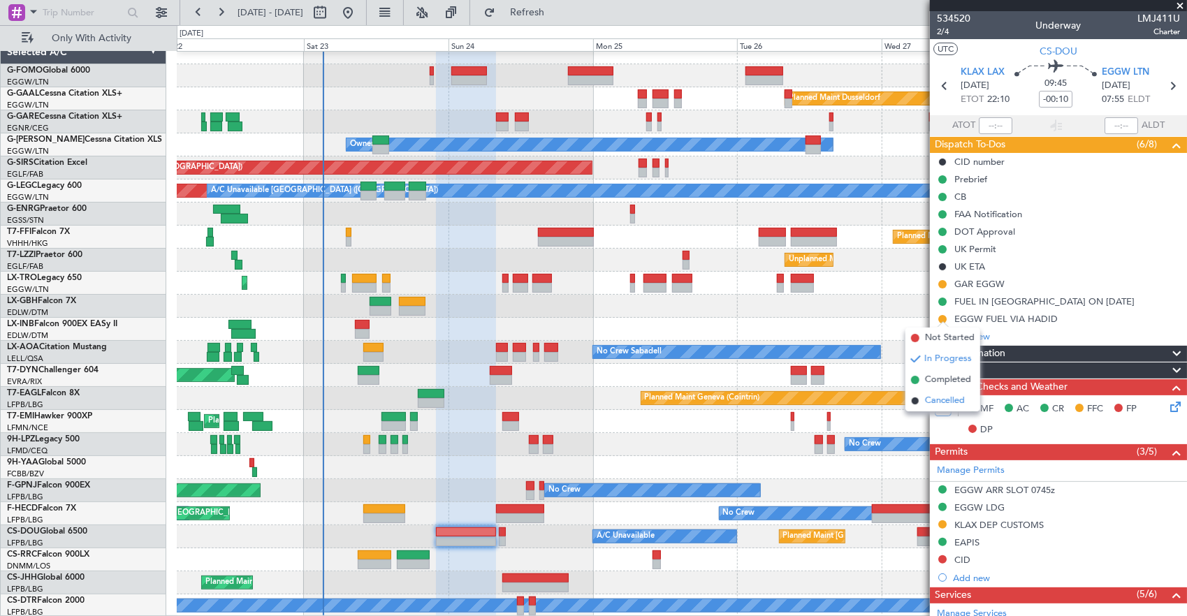
click at [943, 399] on span "Cancelled" at bounding box center [945, 401] width 40 height 14
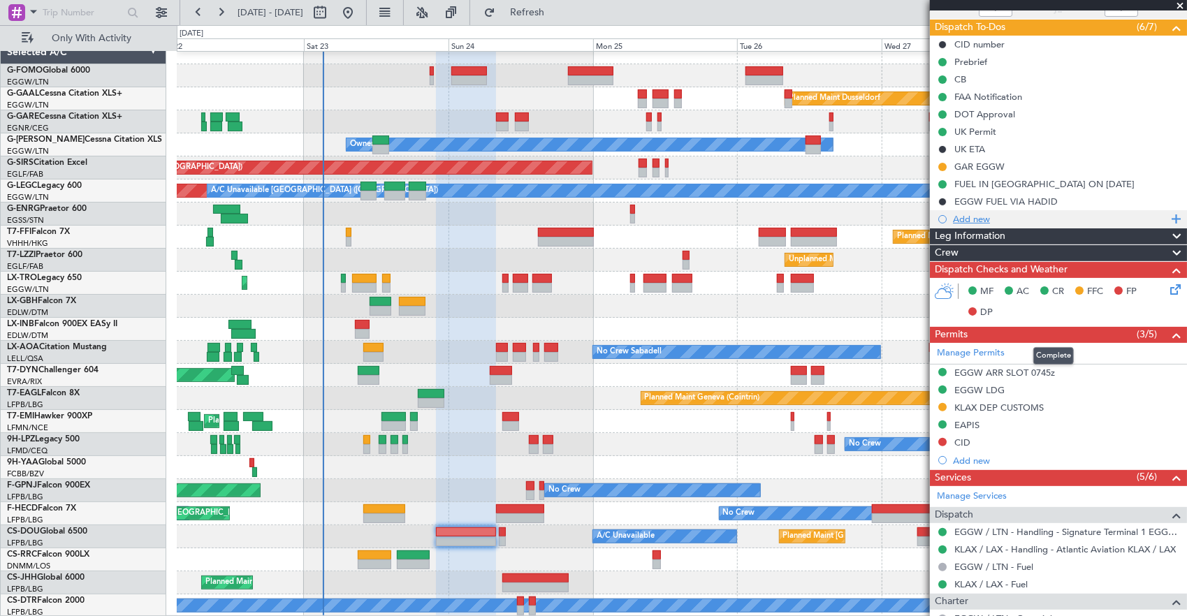
scroll to position [21, 0]
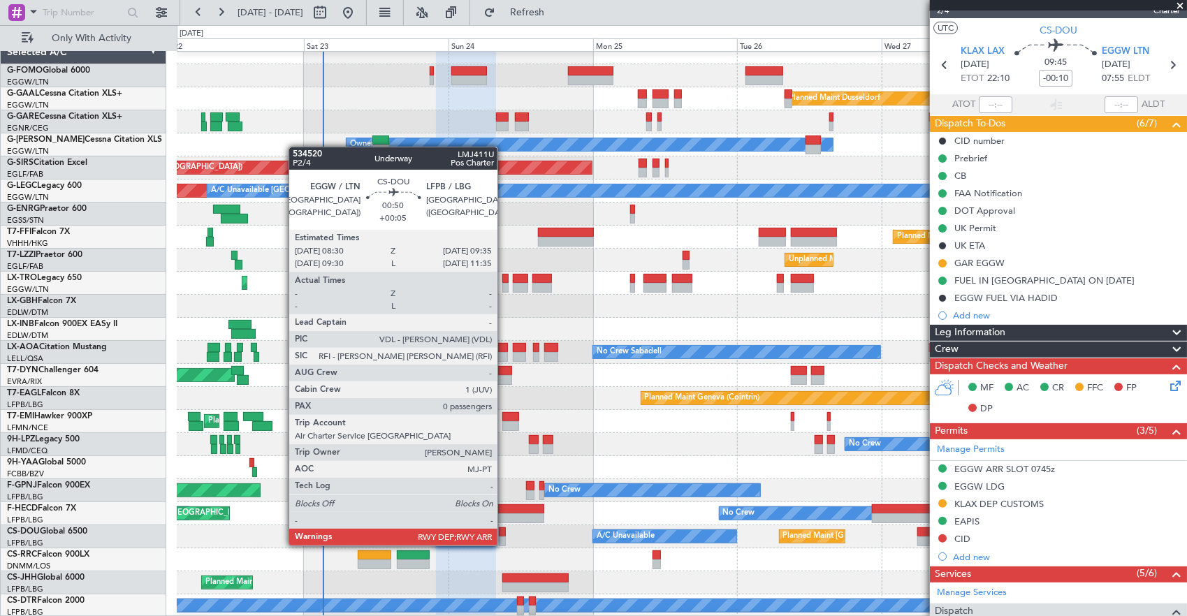
click at [504, 531] on div at bounding box center [502, 533] width 7 height 10
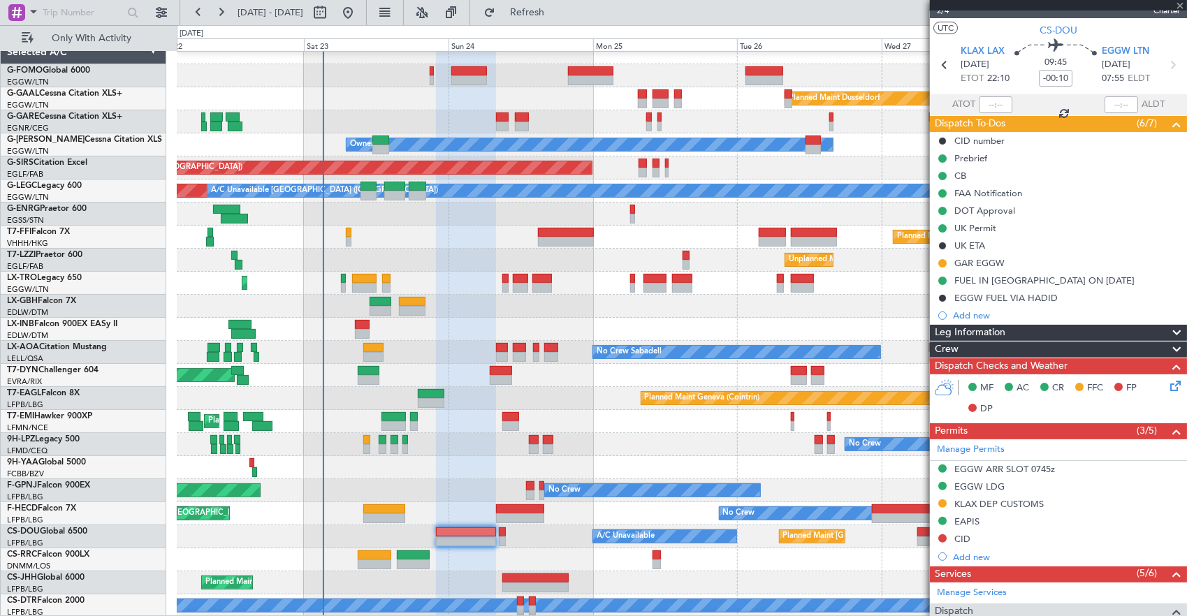
type input "+00:05"
type input "0"
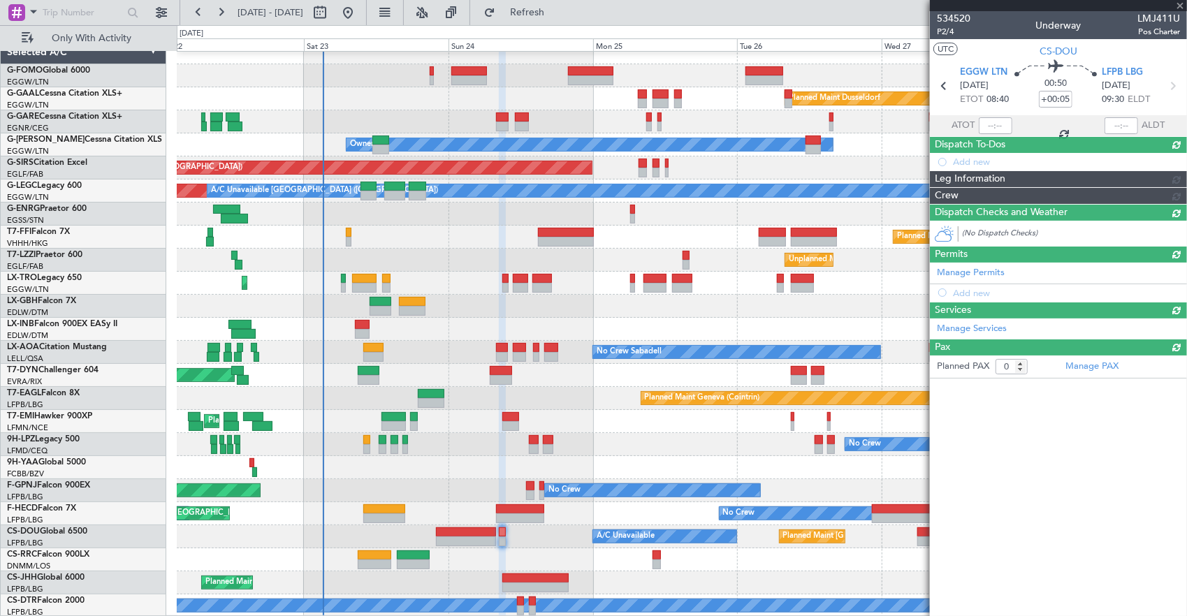
scroll to position [0, 0]
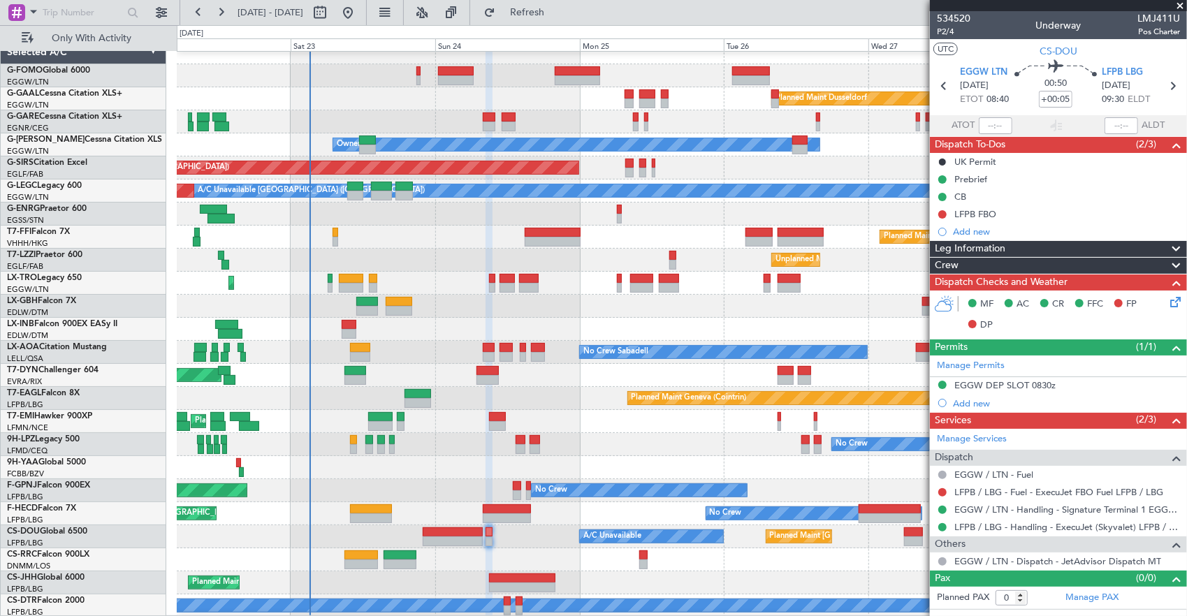
click at [829, 523] on div "Planned Maint Dusseldorf Unplanned Maint Chester Owner Unplanned Maint Oxford (…" at bounding box center [682, 329] width 1010 height 576
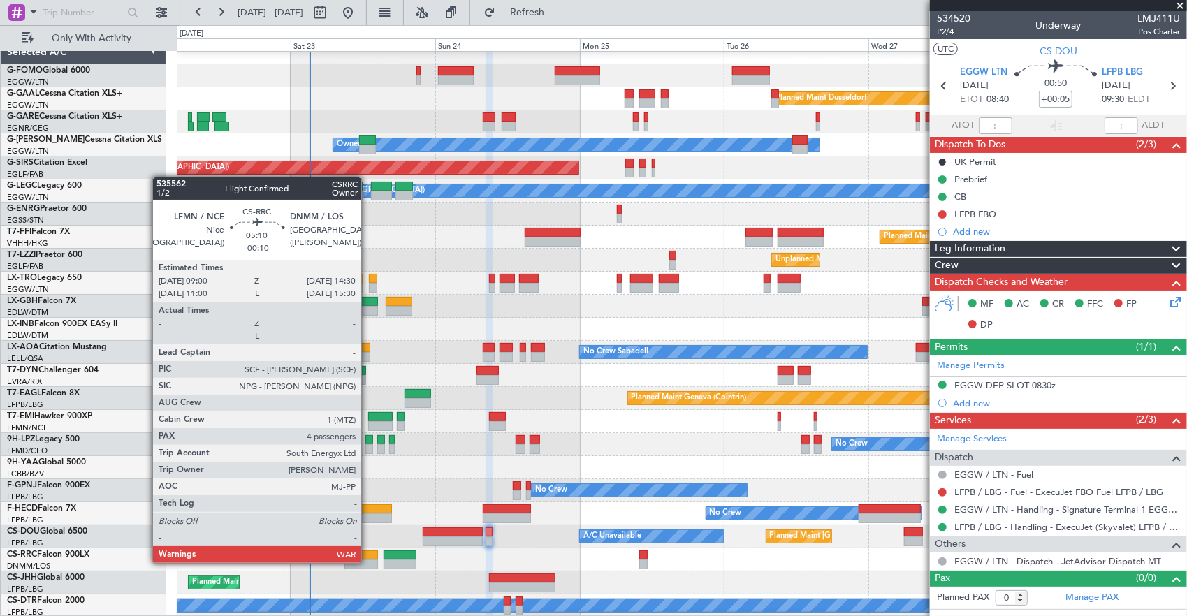
click at [368, 562] on div at bounding box center [361, 565] width 34 height 10
type input "-00:10"
type input "4"
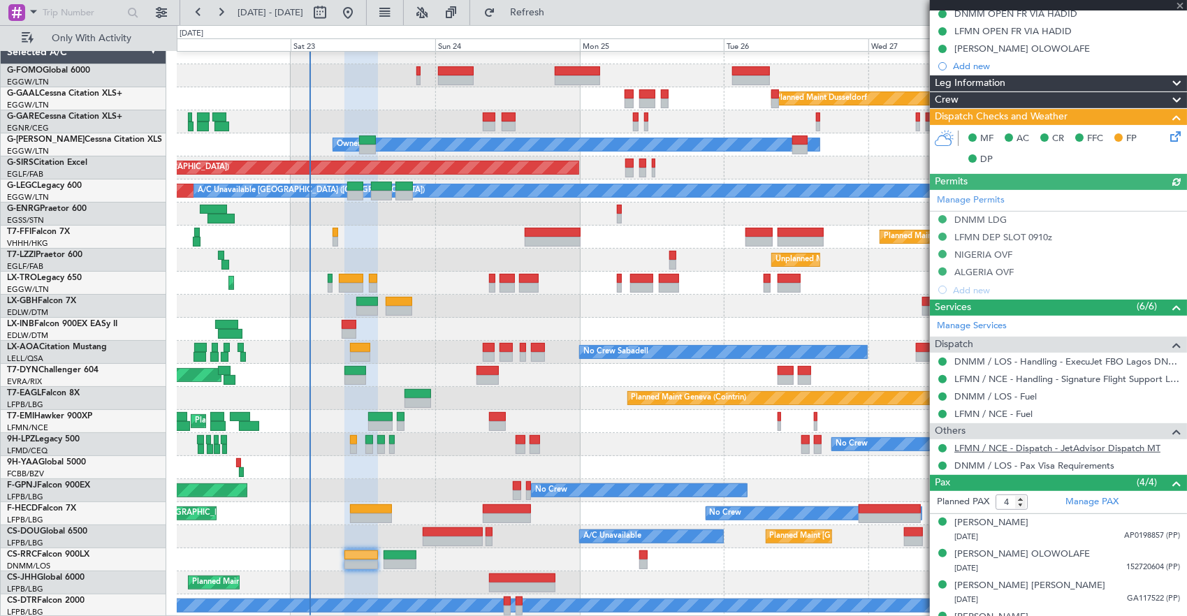
scroll to position [238, 0]
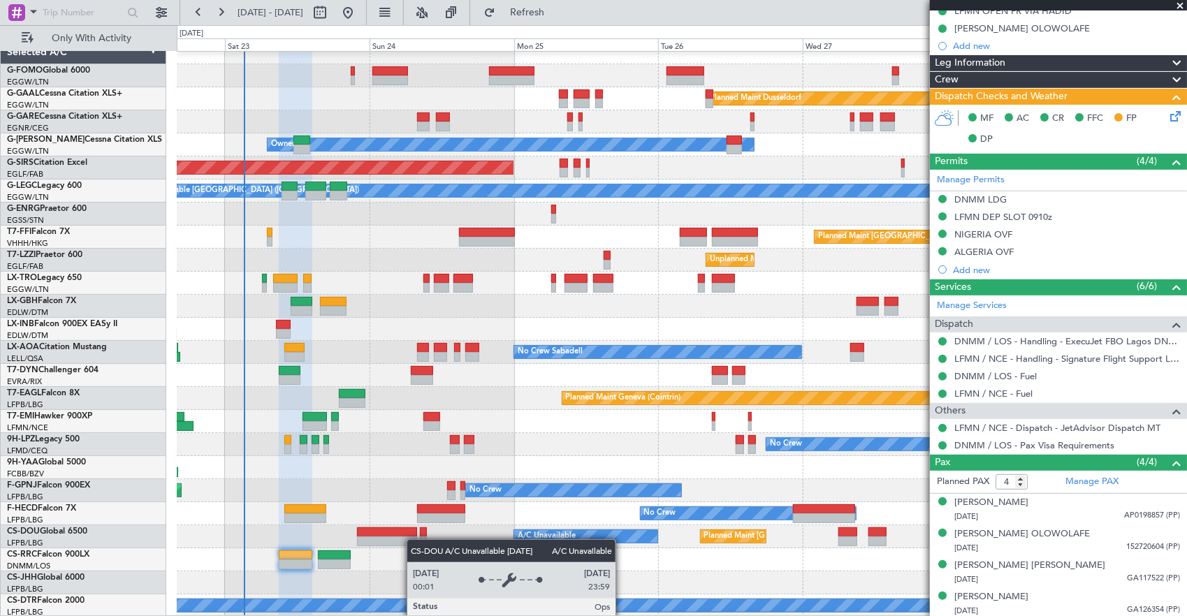
click at [641, 523] on div "Planned Maint Dusseldorf Owner Unplanned Maint Oxford (Kidlington) A/C Unavaila…" at bounding box center [682, 329] width 1010 height 576
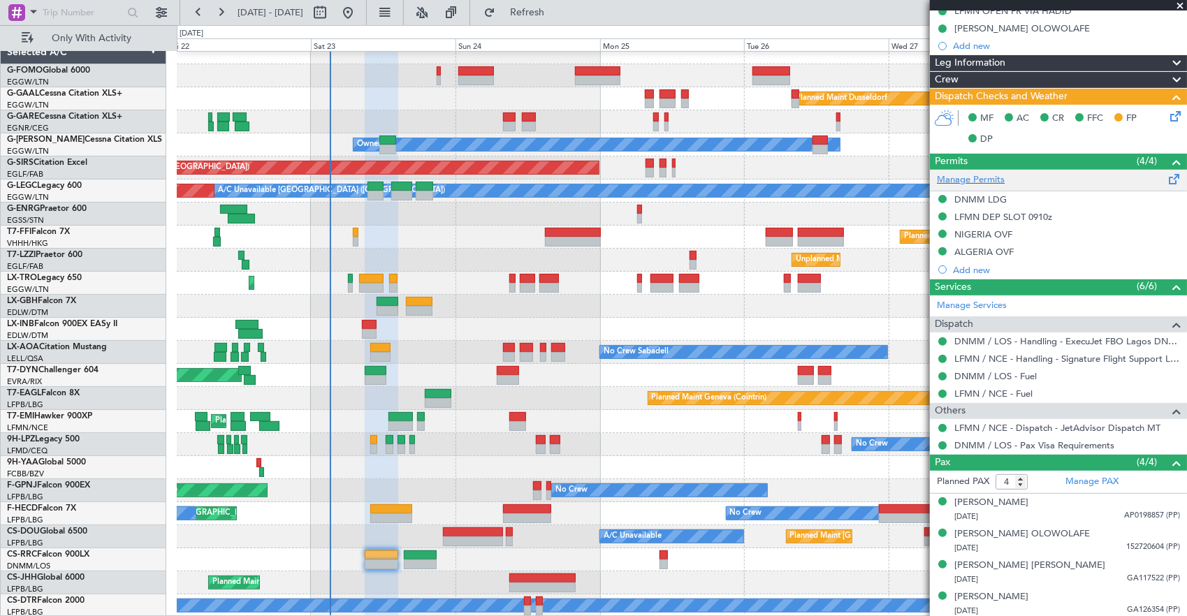
scroll to position [0, 0]
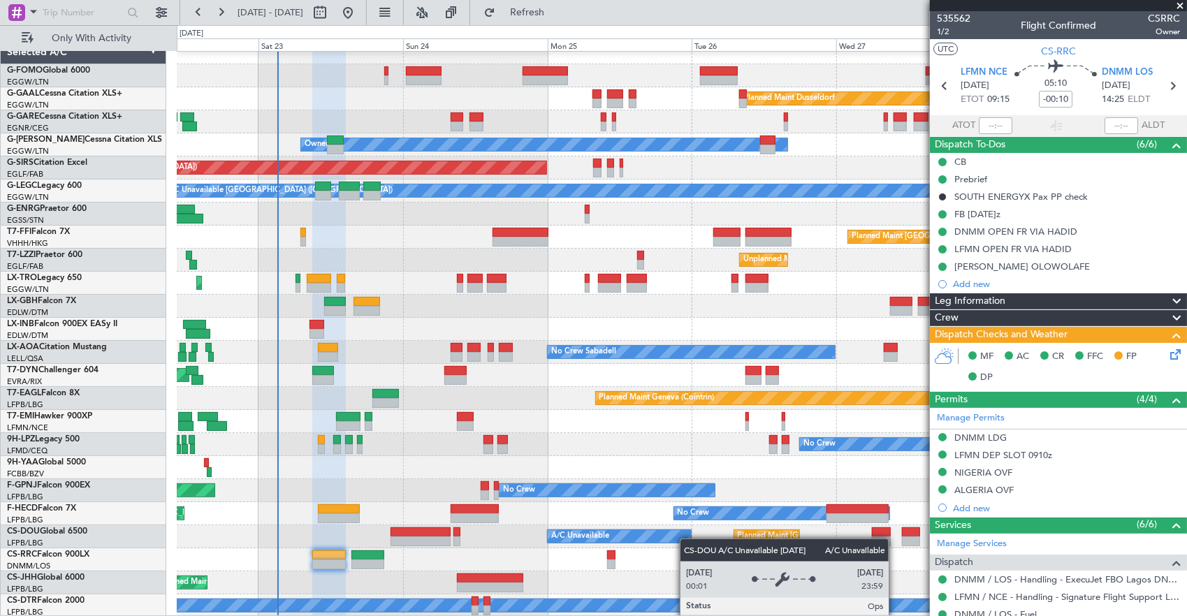
click at [688, 538] on div "A/C Unavailable Planned Maint Paris (Le Bourget) No Crew" at bounding box center [682, 536] width 1010 height 23
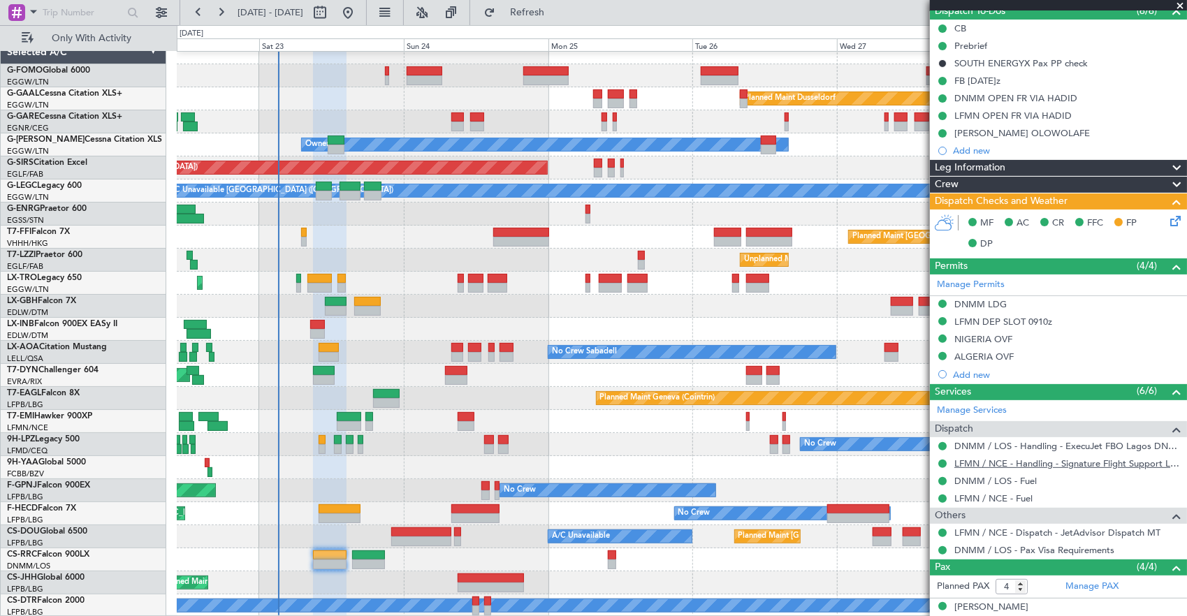
scroll to position [140, 0]
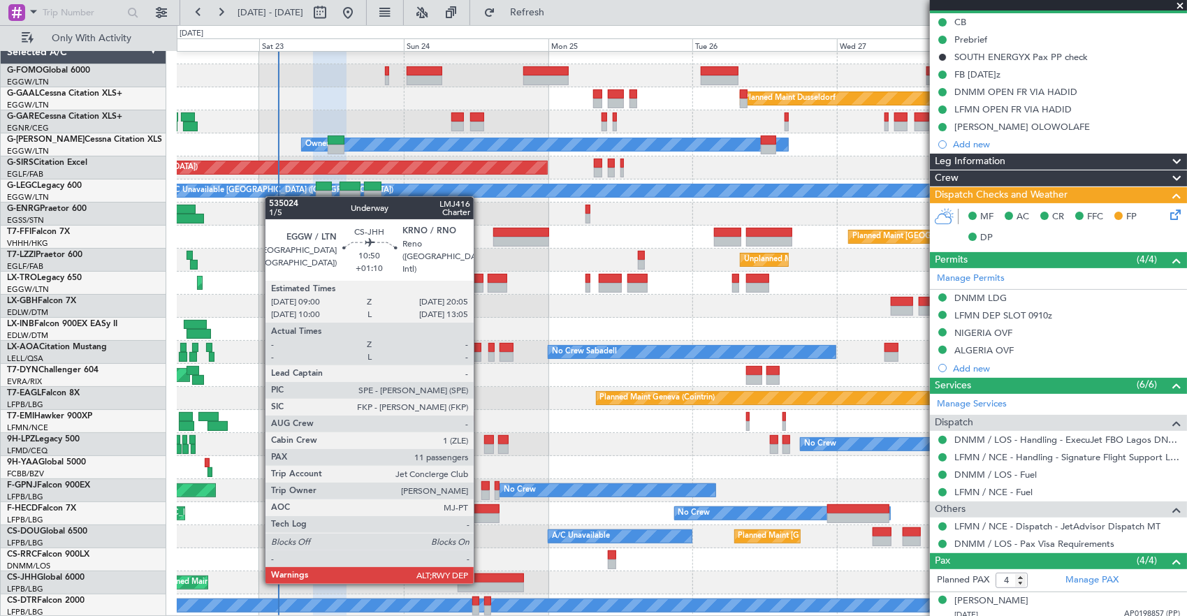
click at [481, 583] on div at bounding box center [491, 588] width 67 height 10
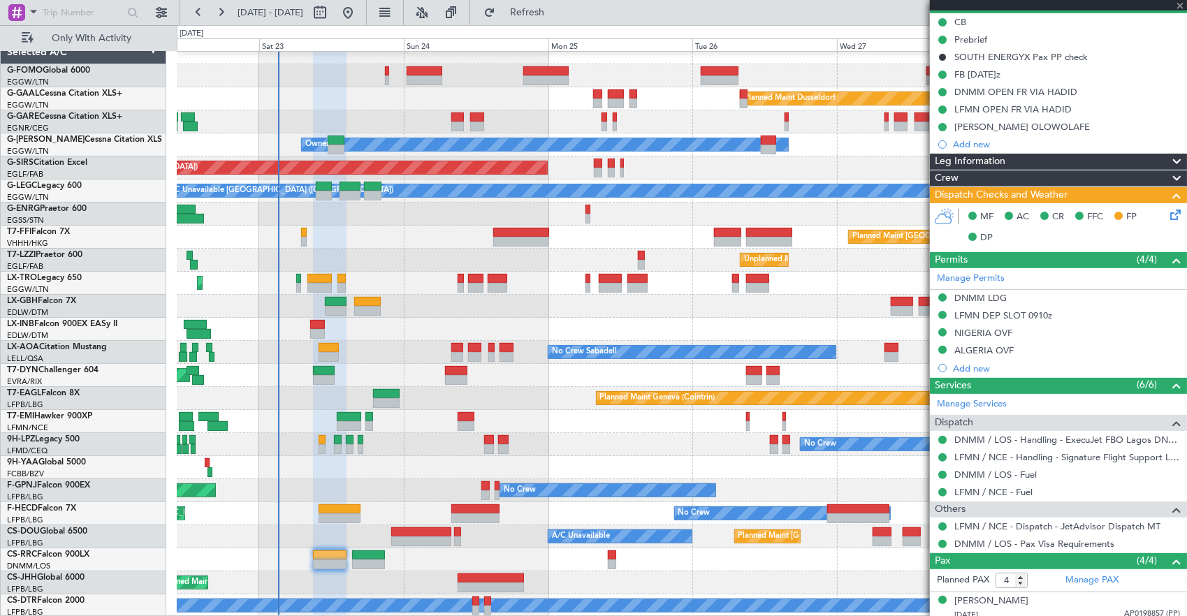
type input "+01:10"
type input "11"
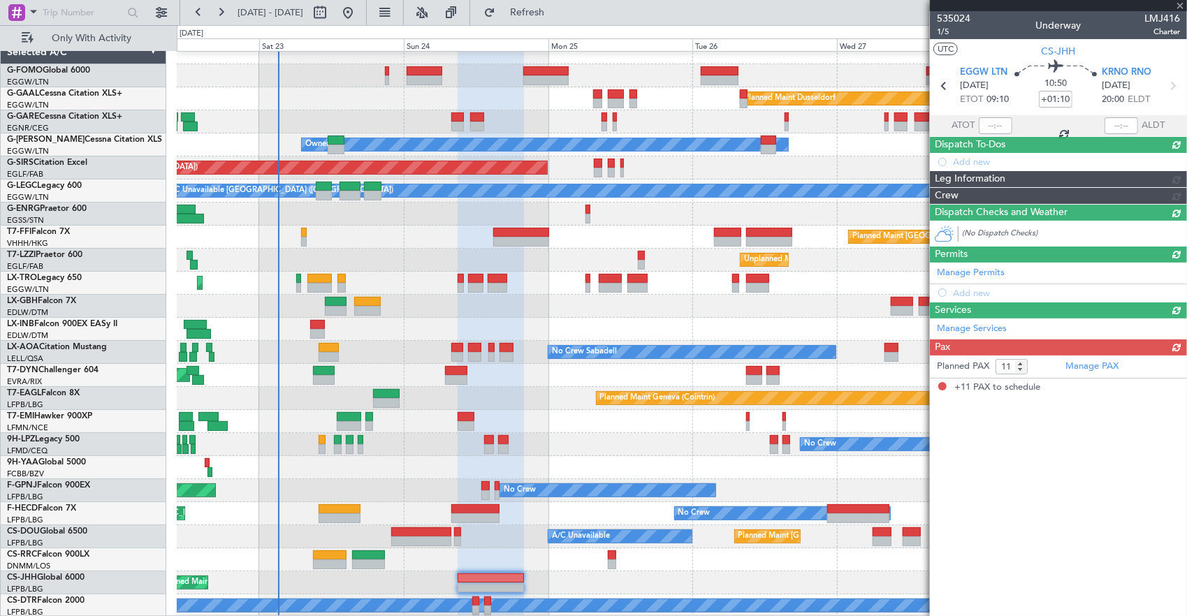
scroll to position [0, 0]
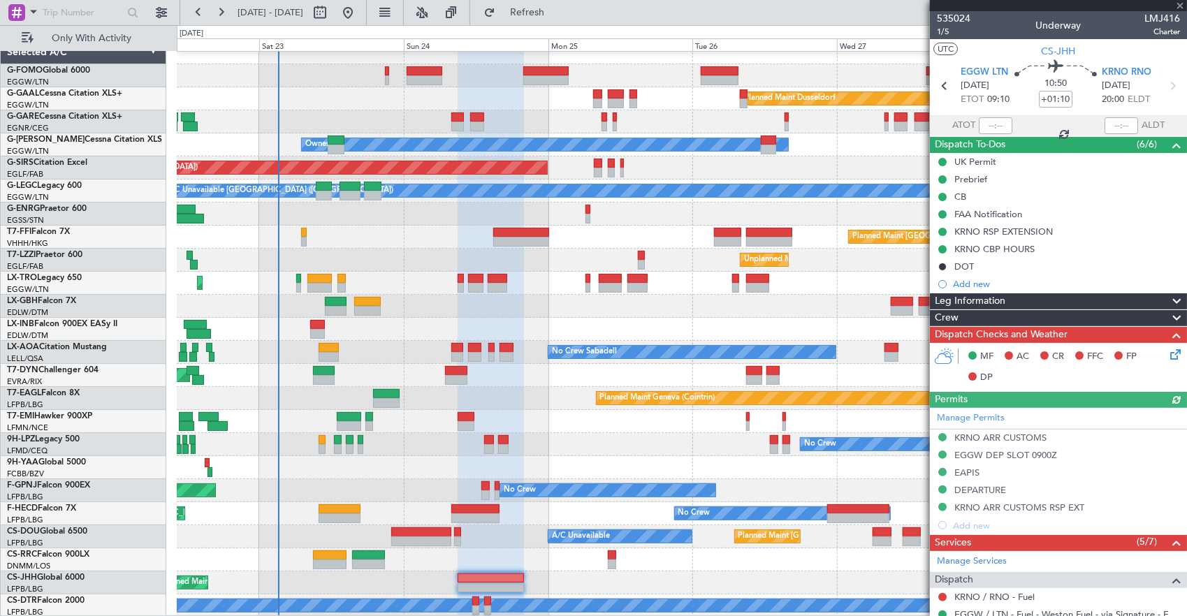
click at [573, 563] on div "Planned Maint [GEOGRAPHIC_DATA] ([GEOGRAPHIC_DATA])" at bounding box center [682, 559] width 1010 height 23
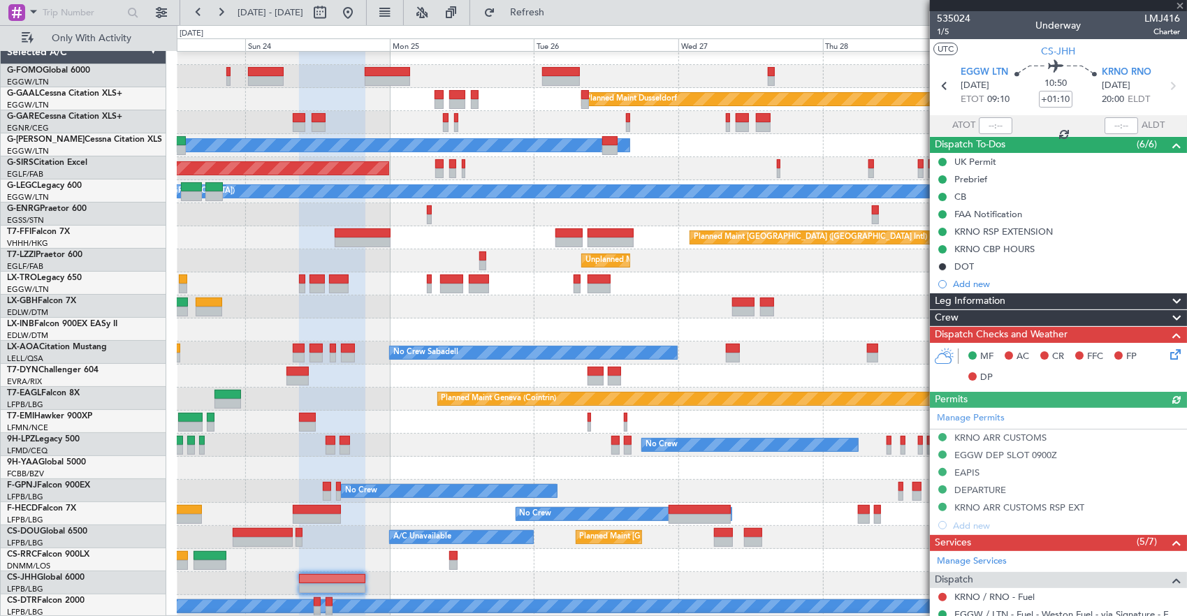
scroll to position [10, 0]
click at [577, 569] on div at bounding box center [682, 560] width 1010 height 23
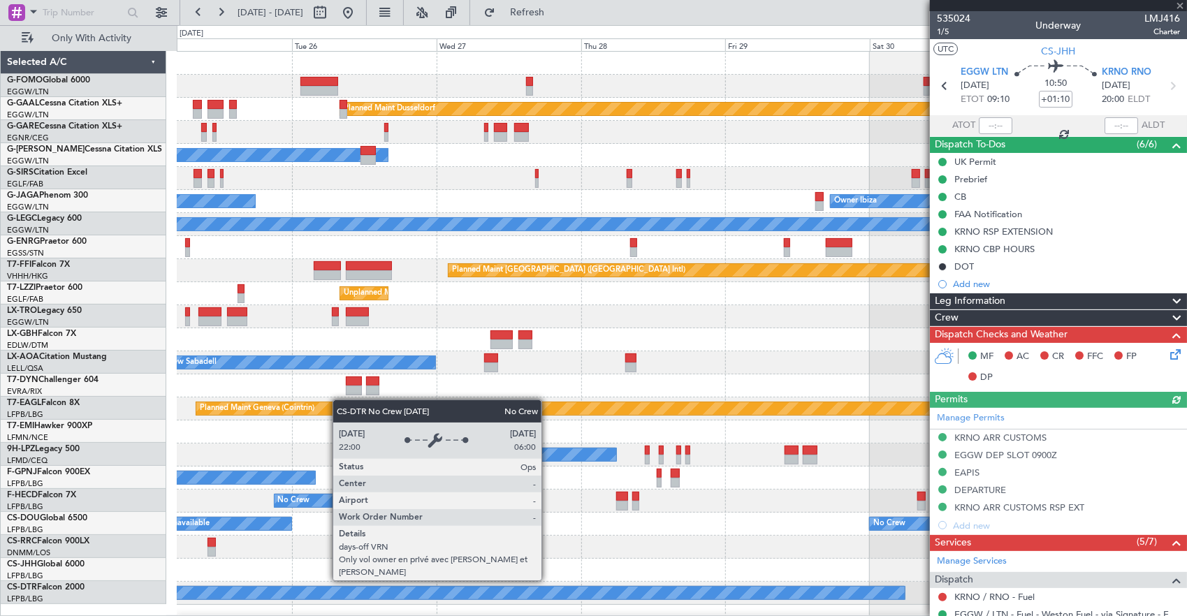
scroll to position [0, 0]
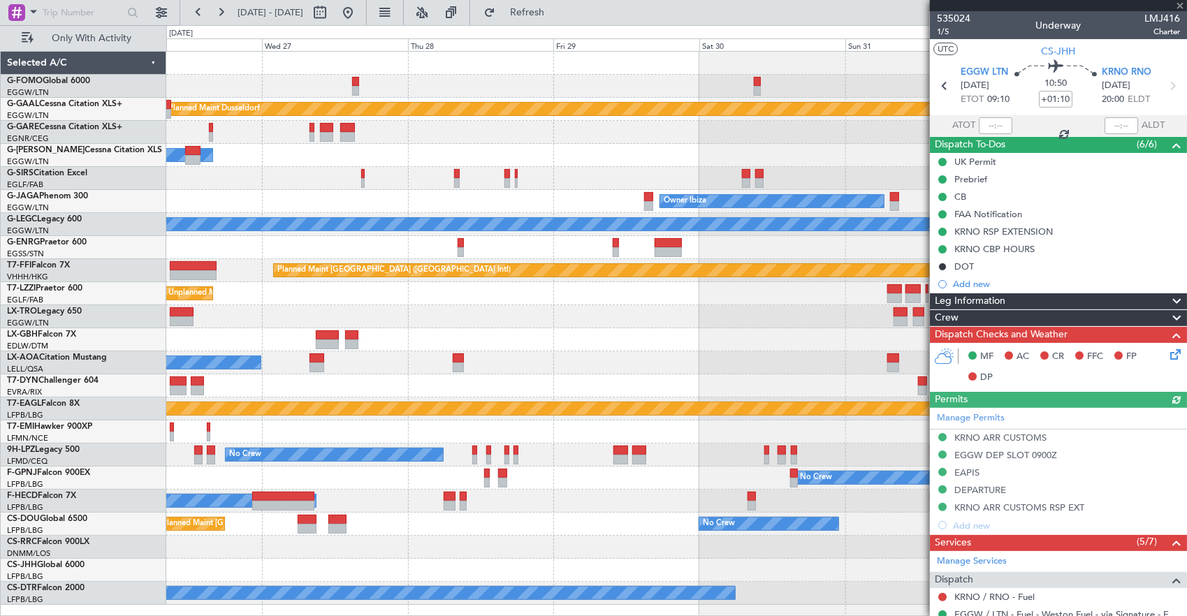
click at [588, 541] on div "Planned Maint Dusseldorf Owner Unplanned Maint Oxford (Kidlington) Owner Ibiza …" at bounding box center [676, 328] width 1021 height 553
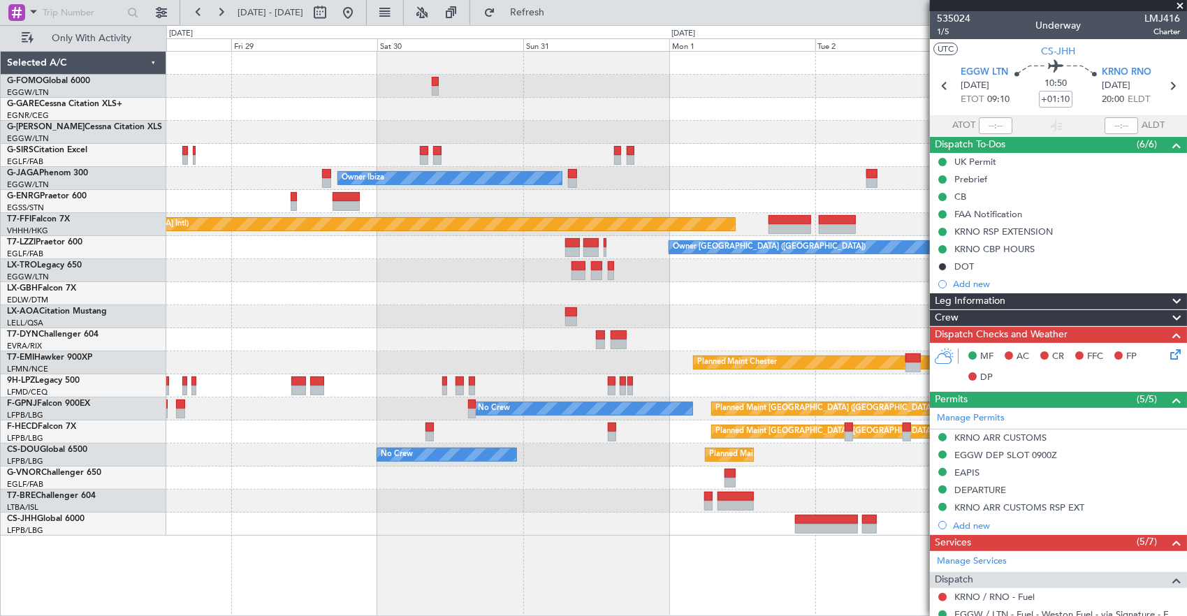
click at [531, 535] on div "Owner Ibiza Planned Maint London (Luton) Planned Maint Hong Kong (Hong Kong Int…" at bounding box center [676, 334] width 1021 height 566
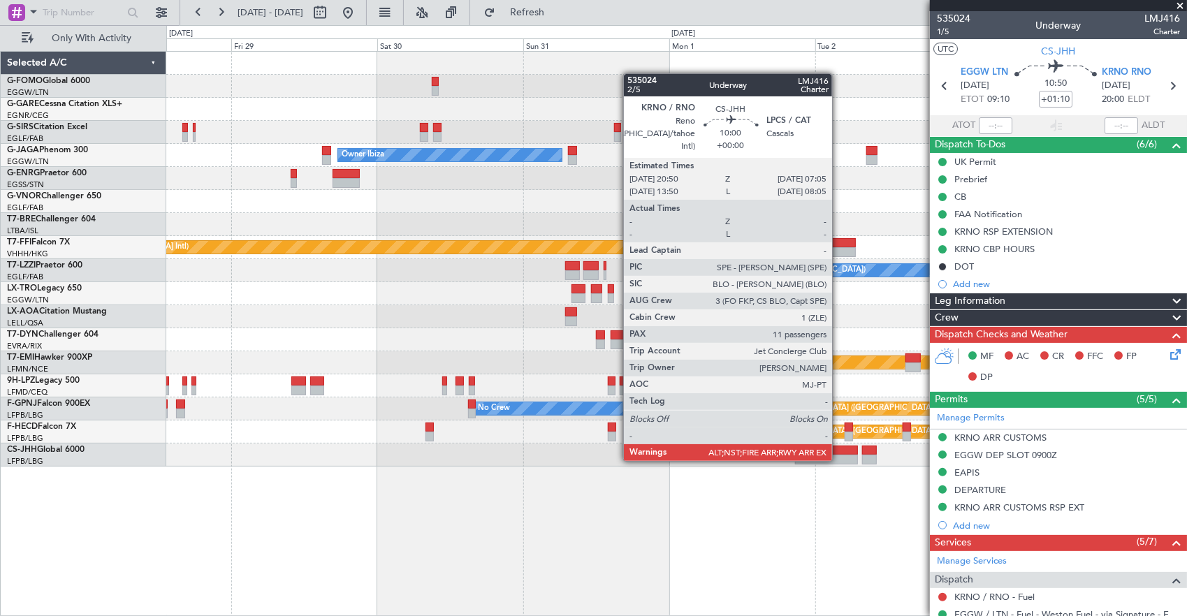
click at [839, 460] on div at bounding box center [826, 460] width 63 height 10
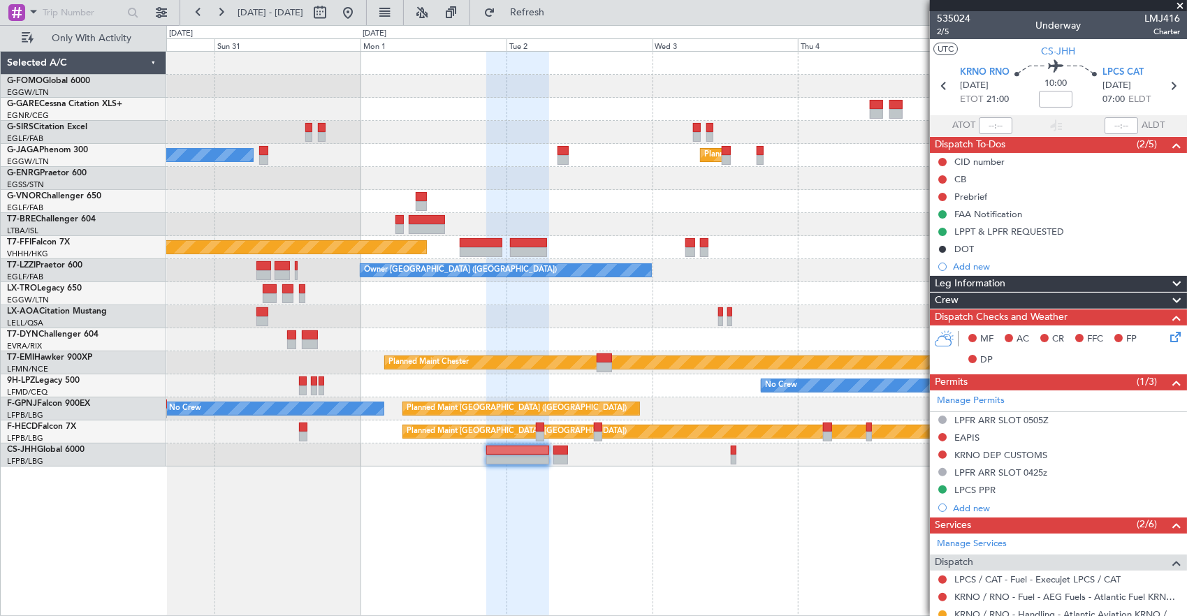
click at [484, 469] on div "Planned Maint London (Luton) Owner Ibiza Planned Maint Hong Kong (Hong Kong Int…" at bounding box center [676, 334] width 1021 height 566
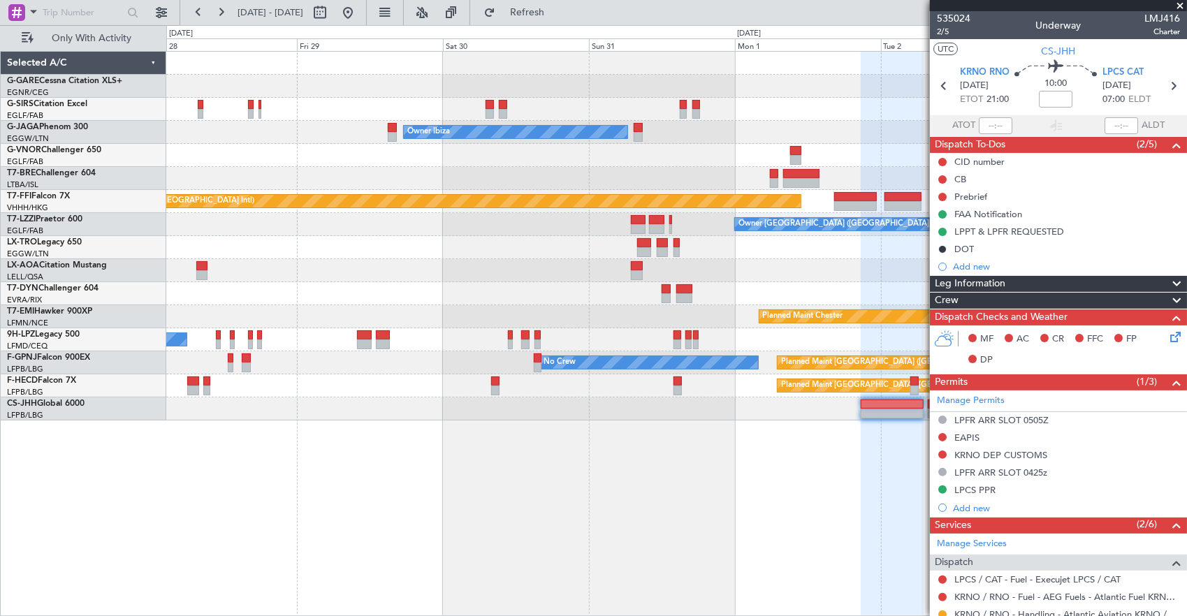
click at [967, 451] on fb-app "30 Aug 2025 - 06 Sep 2025 Refresh Quick Links Only With Activity Planned Maint …" at bounding box center [593, 313] width 1187 height 606
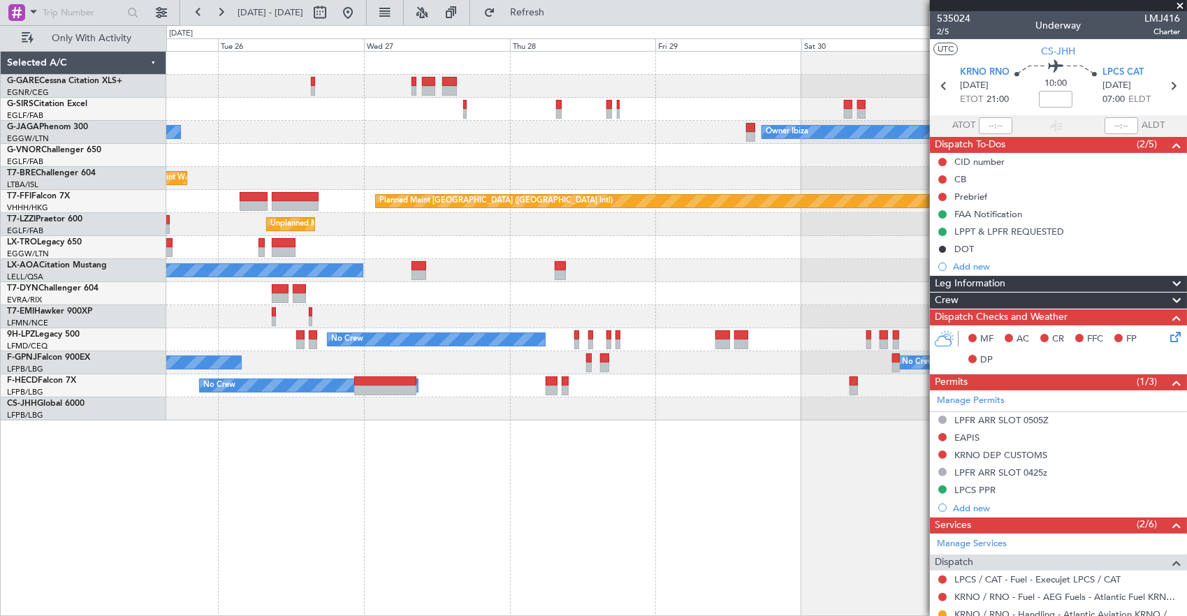
click at [951, 468] on fb-app "30 Aug 2025 - 06 Sep 2025 Refresh Quick Links Only With Activity Unplanned Main…" at bounding box center [593, 313] width 1187 height 606
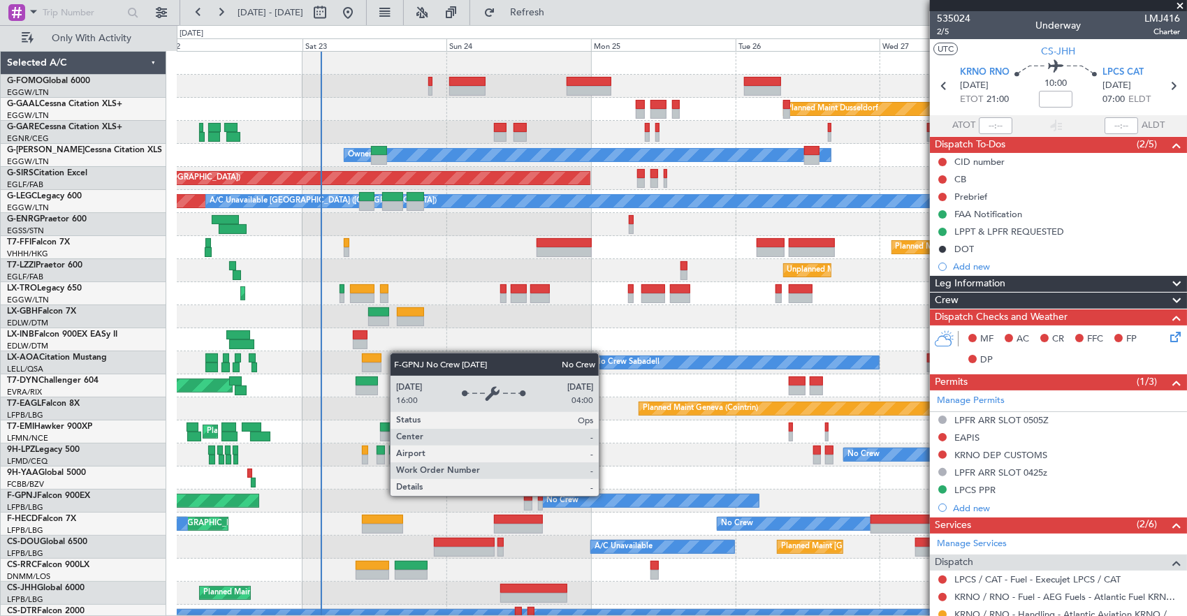
scroll to position [10, 0]
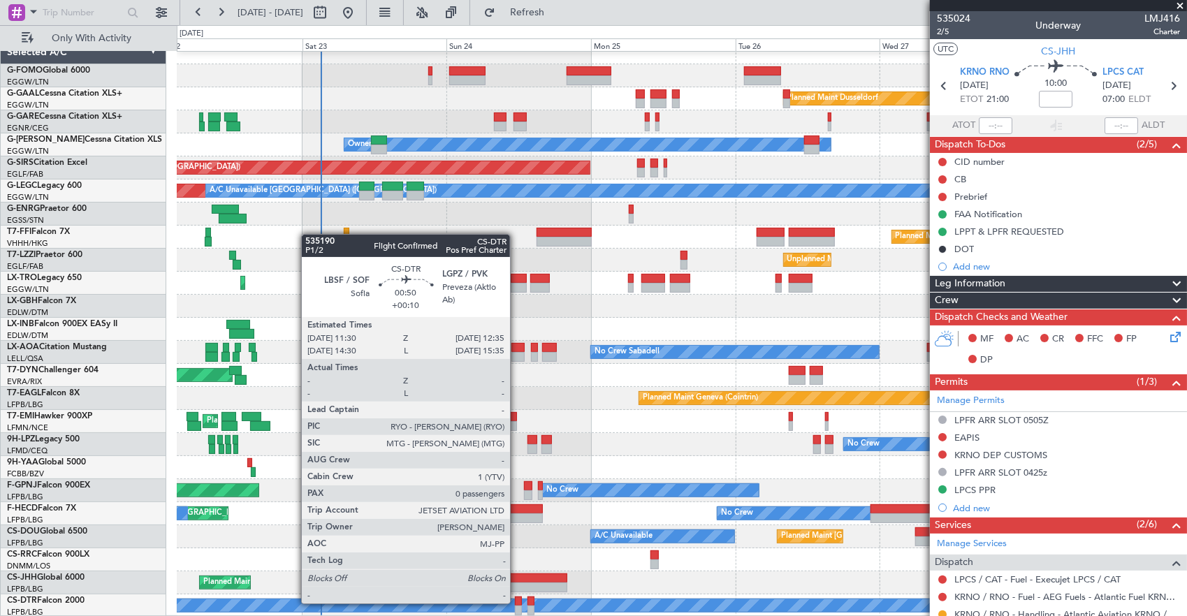
click at [517, 602] on div at bounding box center [518, 602] width 7 height 10
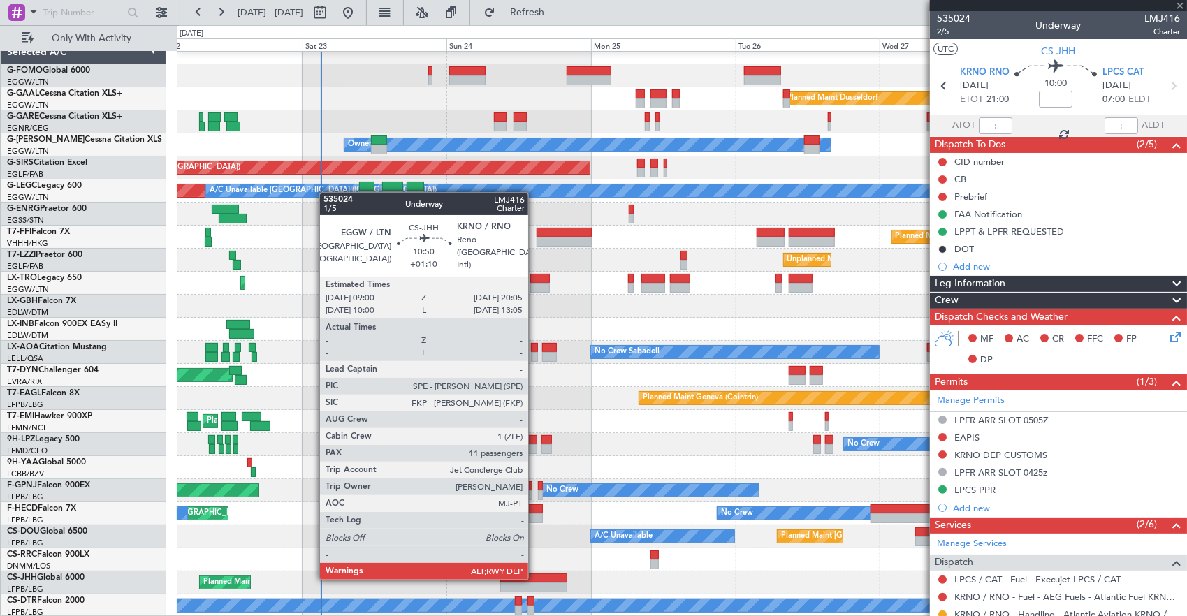
type input "+00:10"
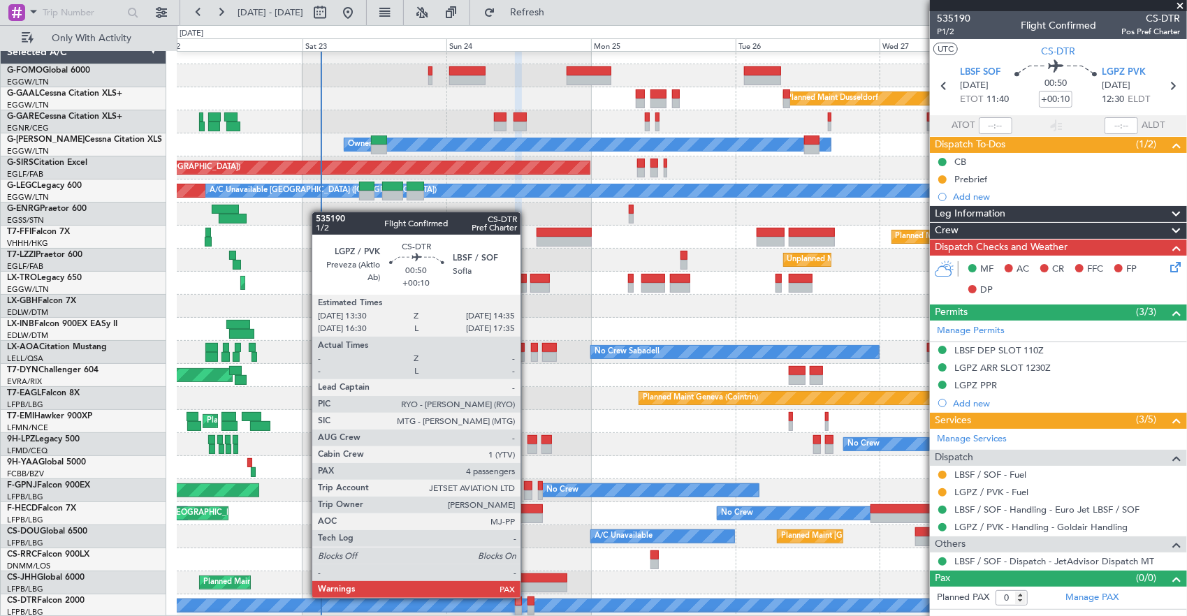
click at [528, 597] on div at bounding box center [531, 602] width 7 height 10
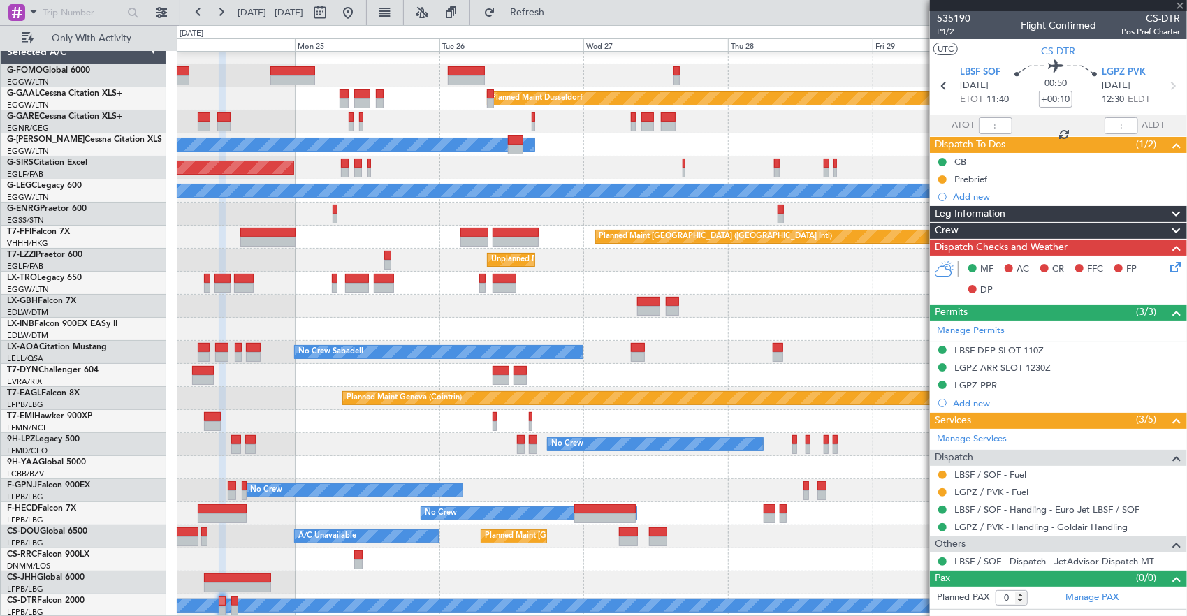
click at [406, 503] on div "Planned Maint Dusseldorf Owner Unplanned Maint Oxford (Kidlington) A/C Unavaila…" at bounding box center [682, 329] width 1010 height 576
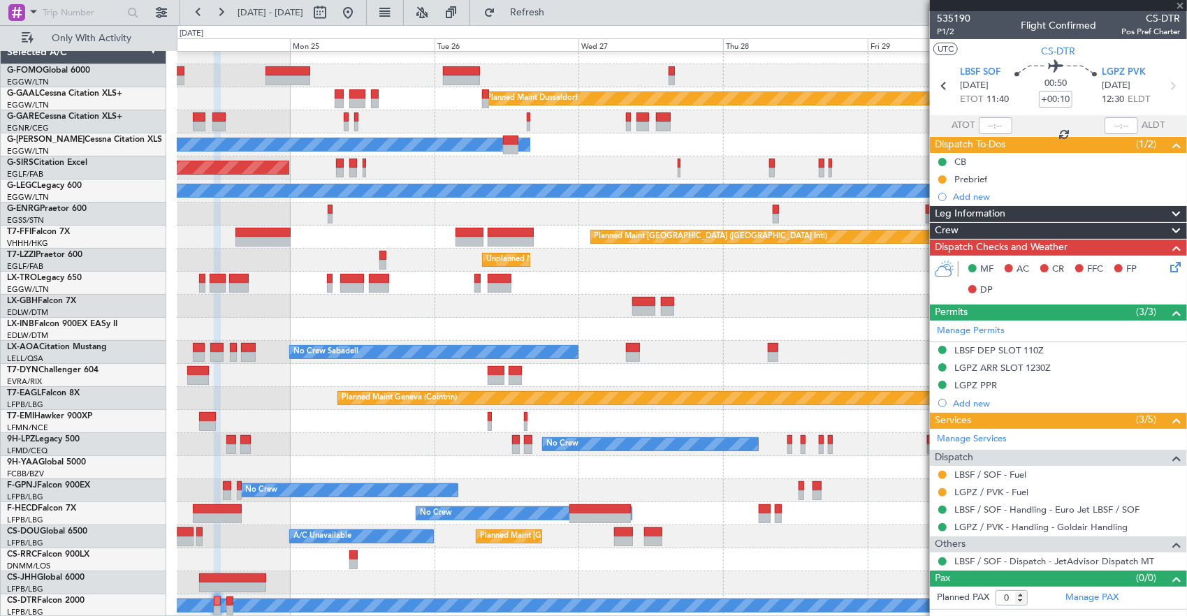
click at [604, 488] on div "Planned Maint Dusseldorf Owner Unplanned Maint Oxford (Kidlington) A/C Unavaila…" at bounding box center [682, 329] width 1010 height 576
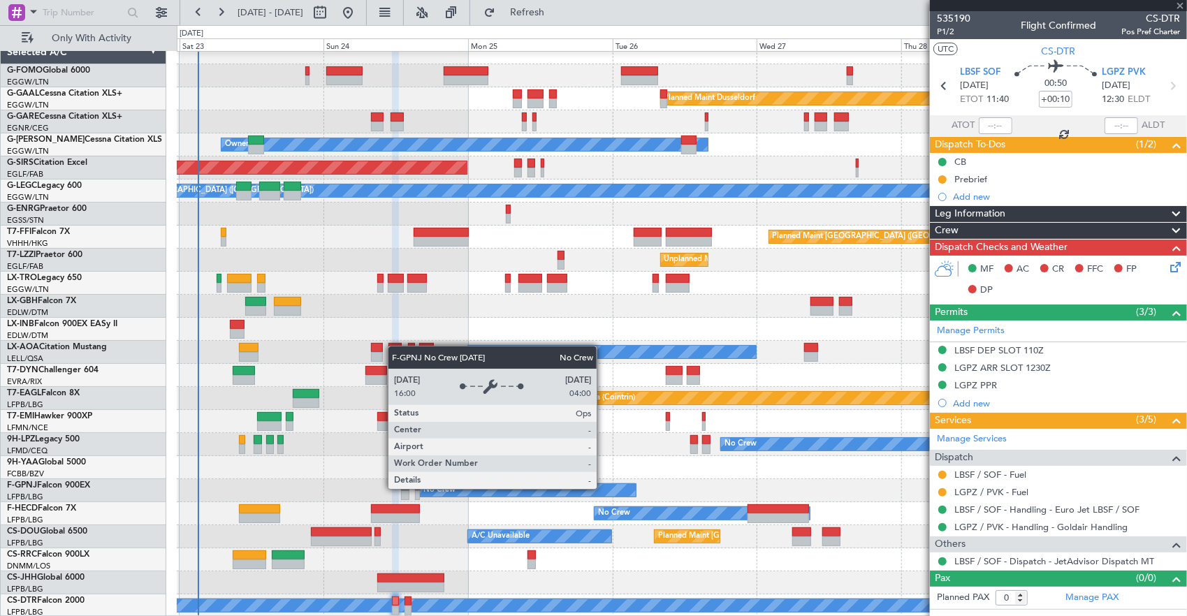
type input "4"
